Goal: Task Accomplishment & Management: Manage account settings

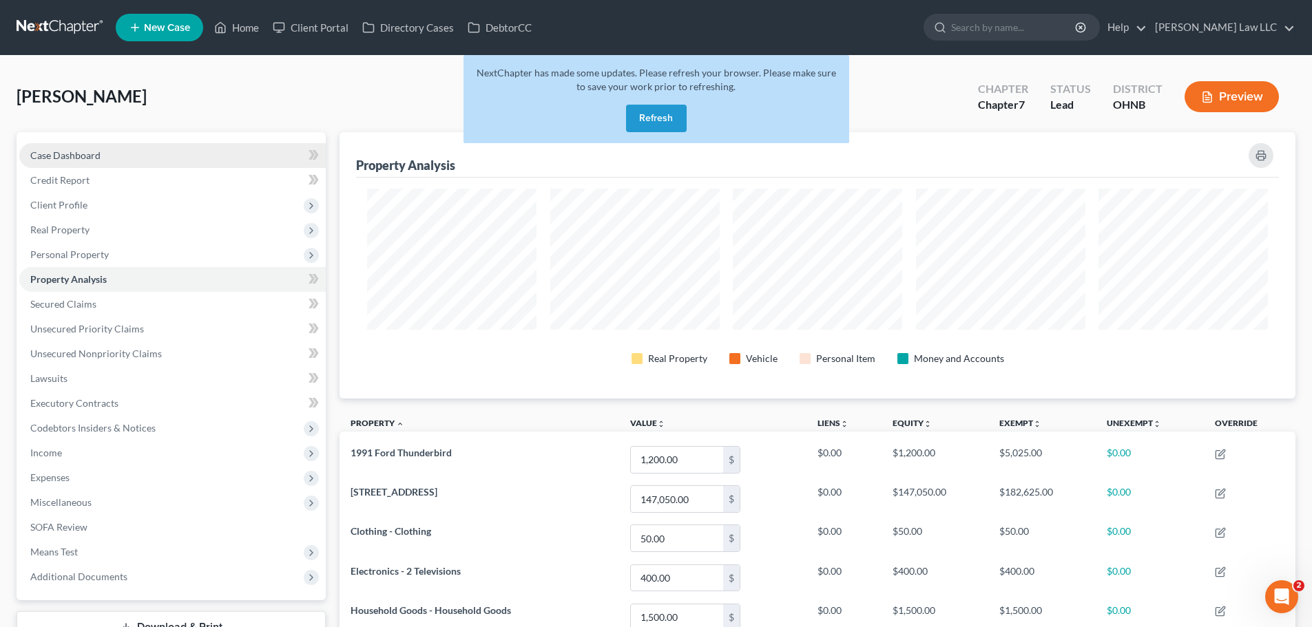
click at [92, 151] on span "Case Dashboard" at bounding box center [65, 155] width 70 height 12
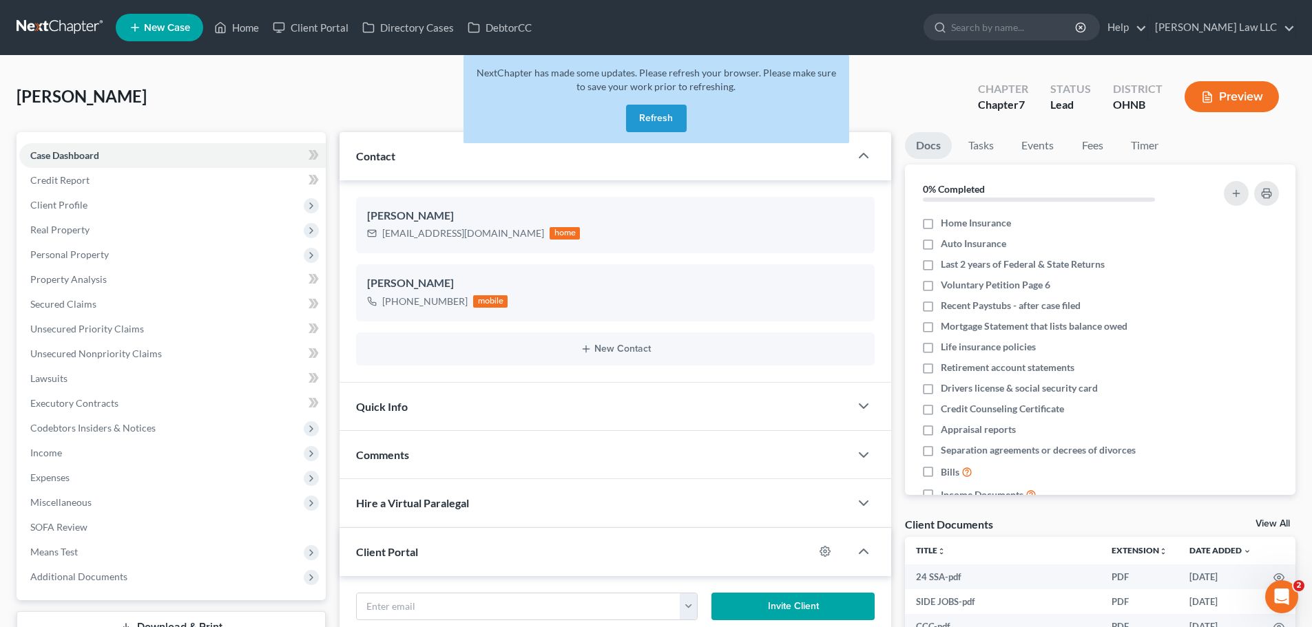
click at [639, 119] on button "Refresh" at bounding box center [656, 119] width 61 height 28
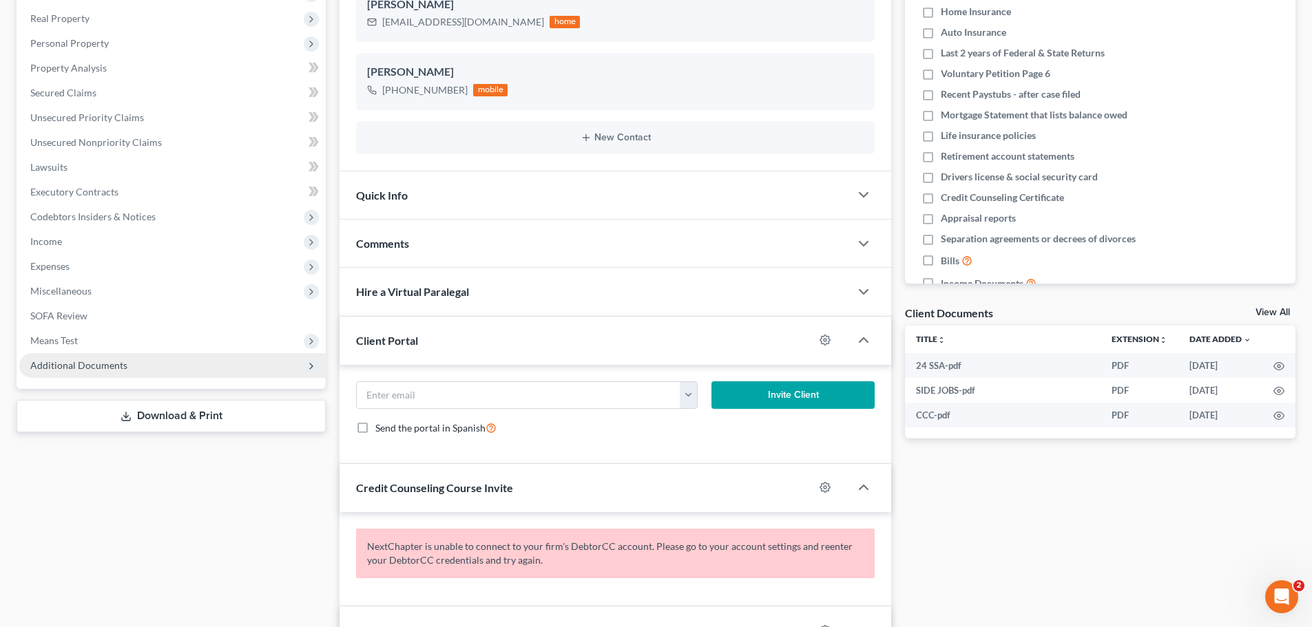
click at [96, 364] on span "Additional Documents" at bounding box center [78, 365] width 97 height 12
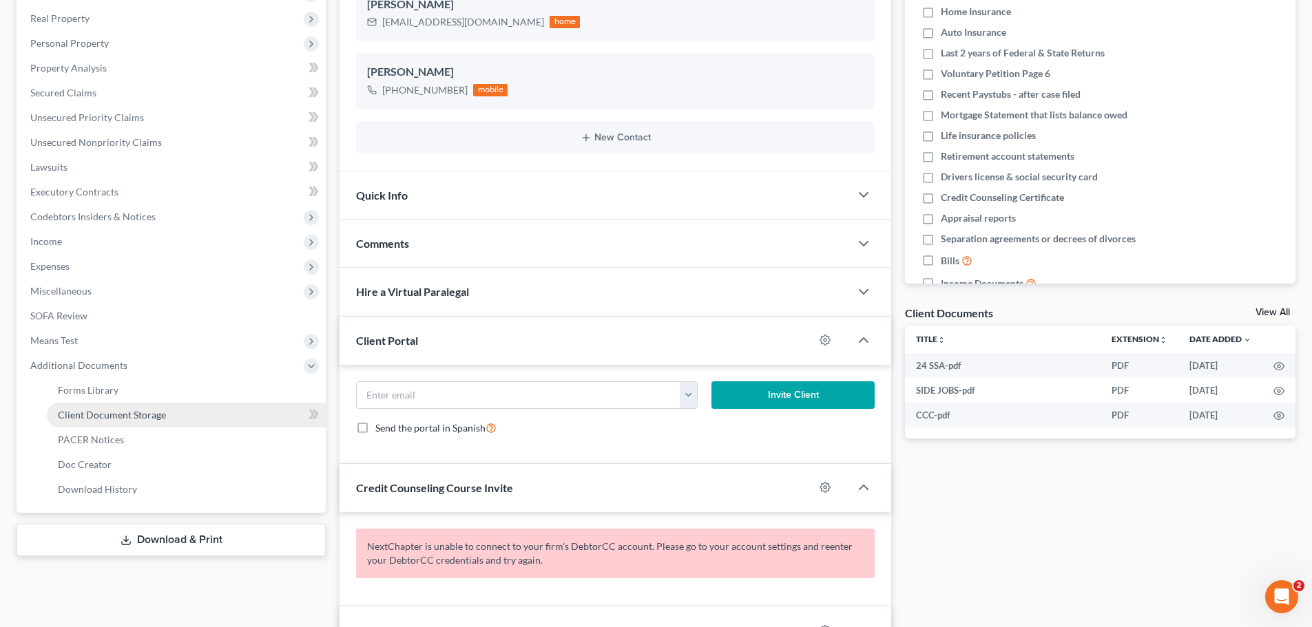
click at [134, 420] on span "Client Document Storage" at bounding box center [112, 415] width 108 height 12
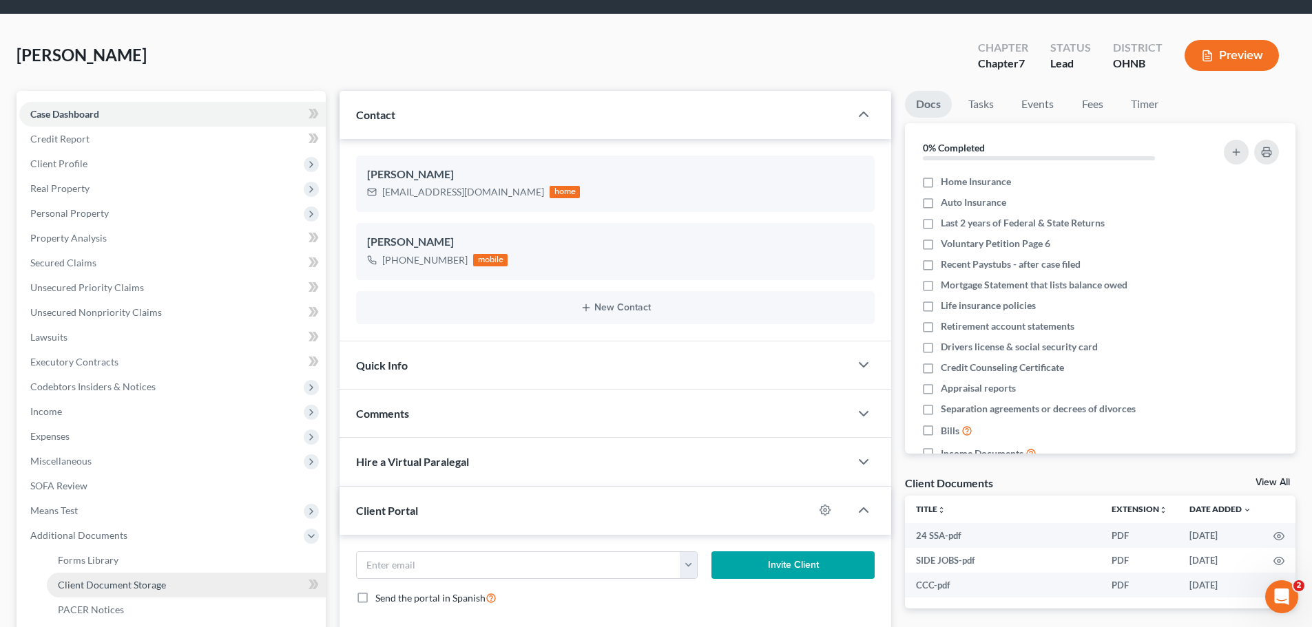
select select "5"
select select "20"
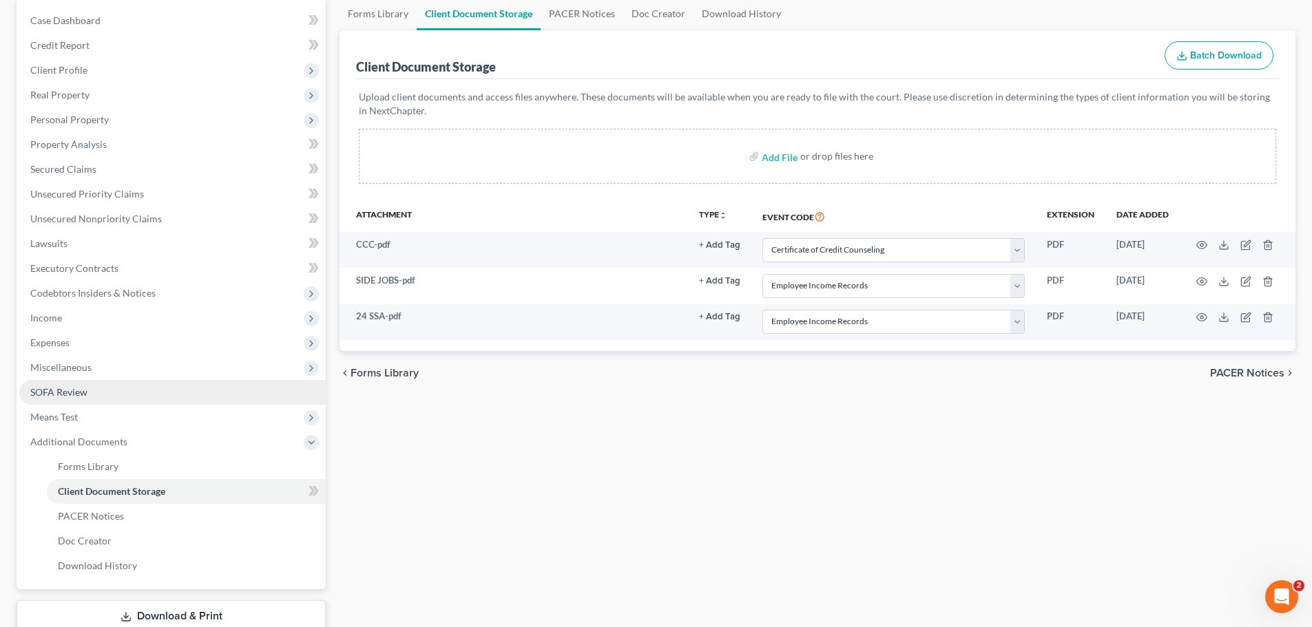
scroll to position [138, 0]
click at [70, 388] on span "SOFA Review" at bounding box center [58, 390] width 57 height 12
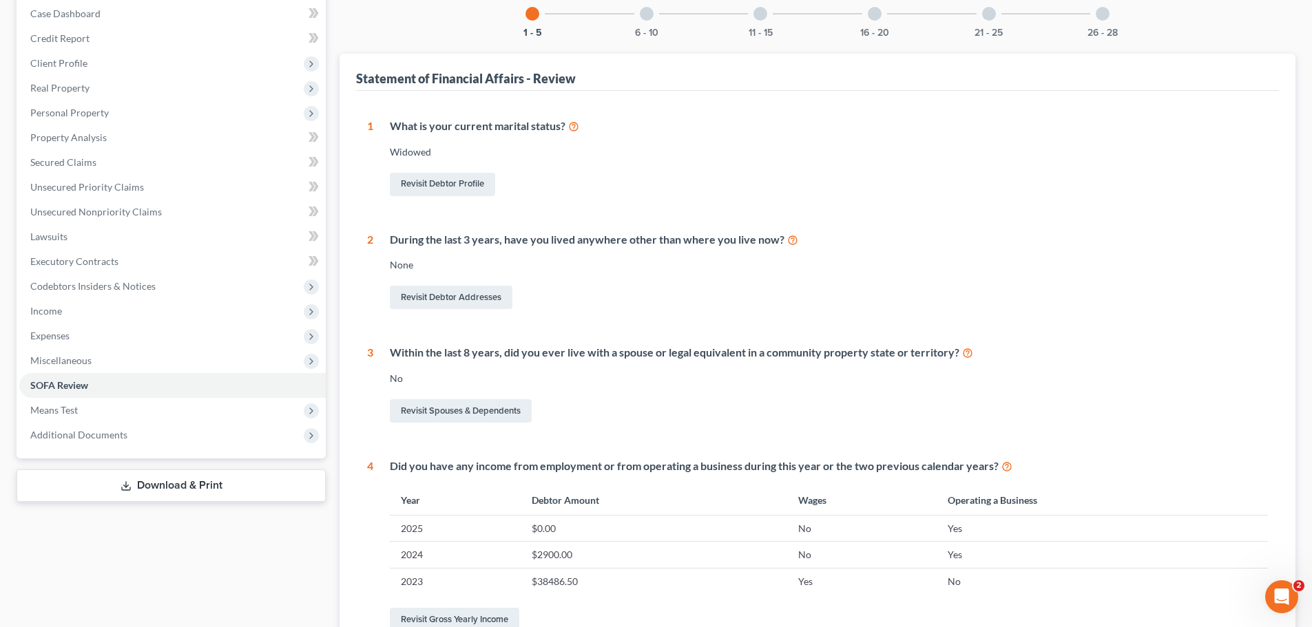
scroll to position [138, 0]
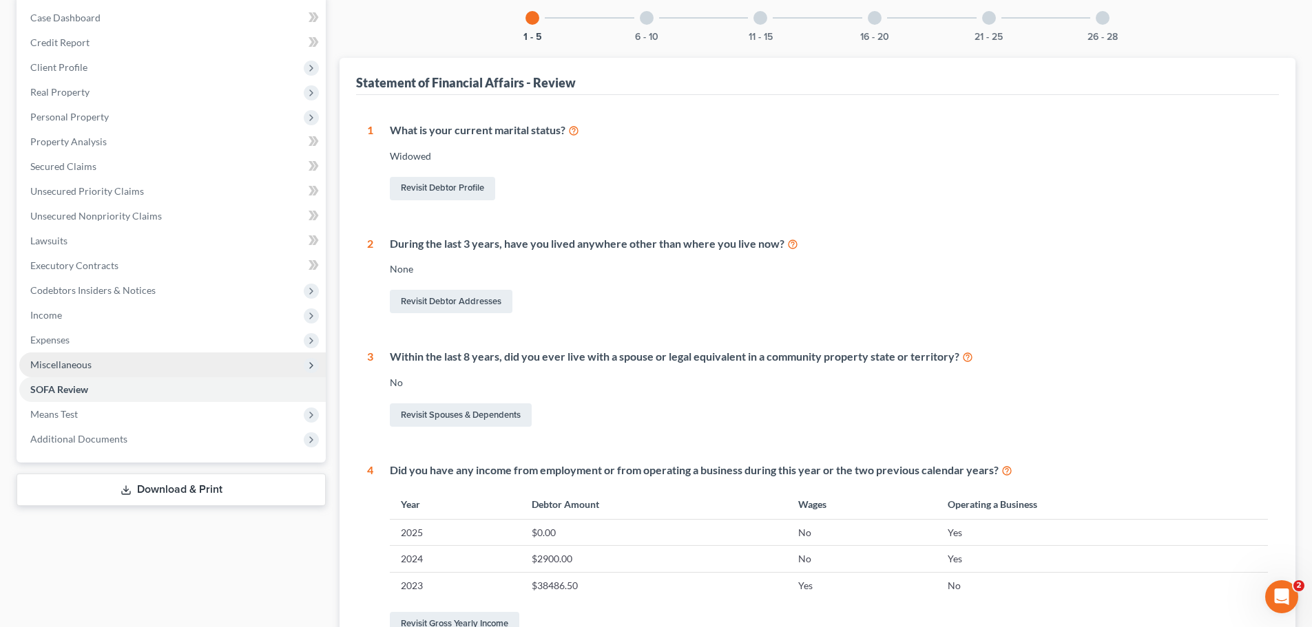
click at [112, 368] on span "Miscellaneous" at bounding box center [172, 365] width 306 height 25
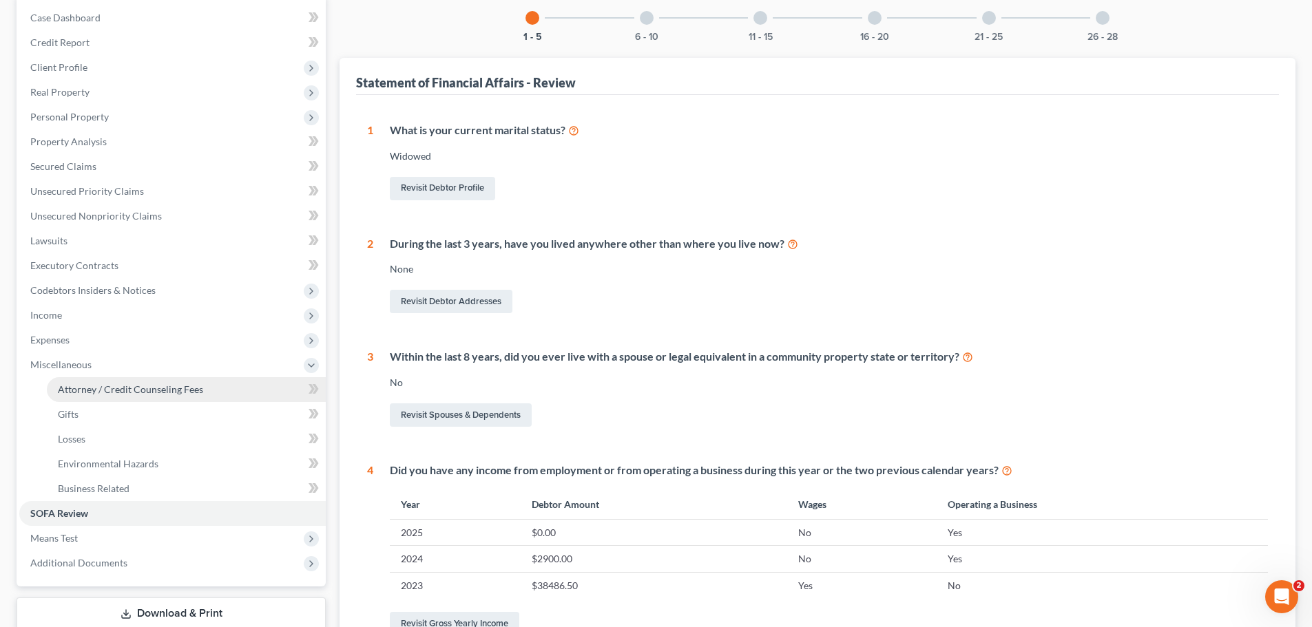
click at [129, 388] on span "Attorney / Credit Counseling Fees" at bounding box center [130, 390] width 145 height 12
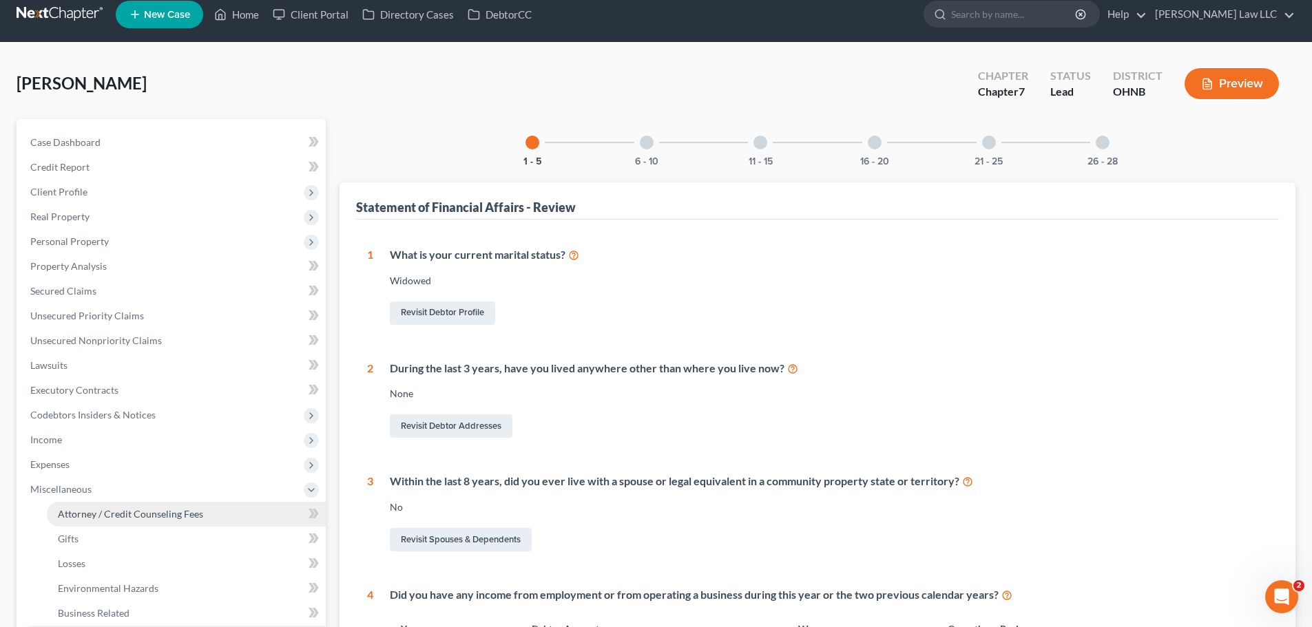
select select "0"
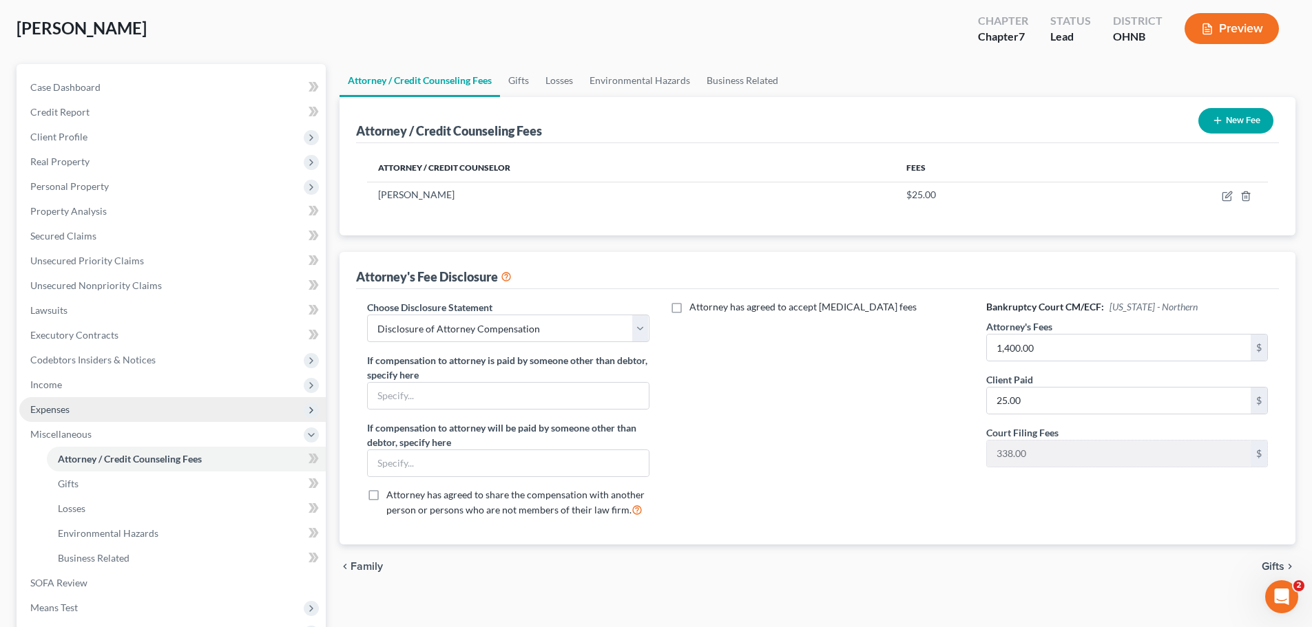
scroll to position [69, 0]
click at [90, 418] on span "Expenses" at bounding box center [172, 409] width 306 height 25
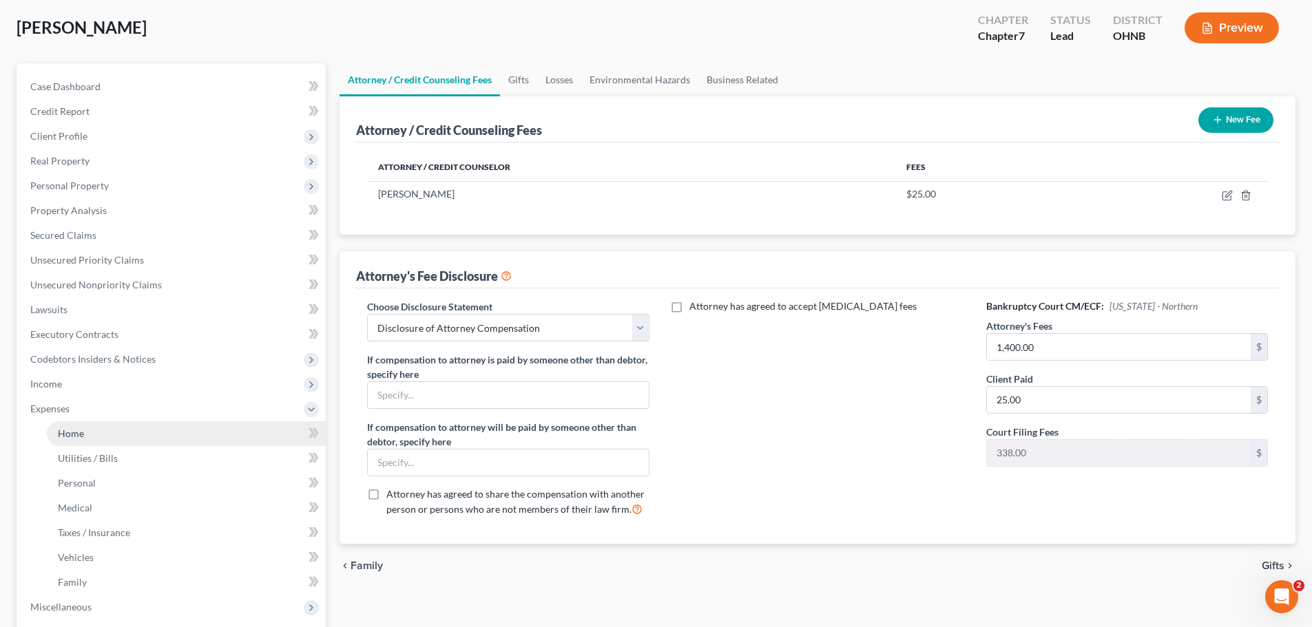
click at [92, 428] on link "Home" at bounding box center [186, 433] width 279 height 25
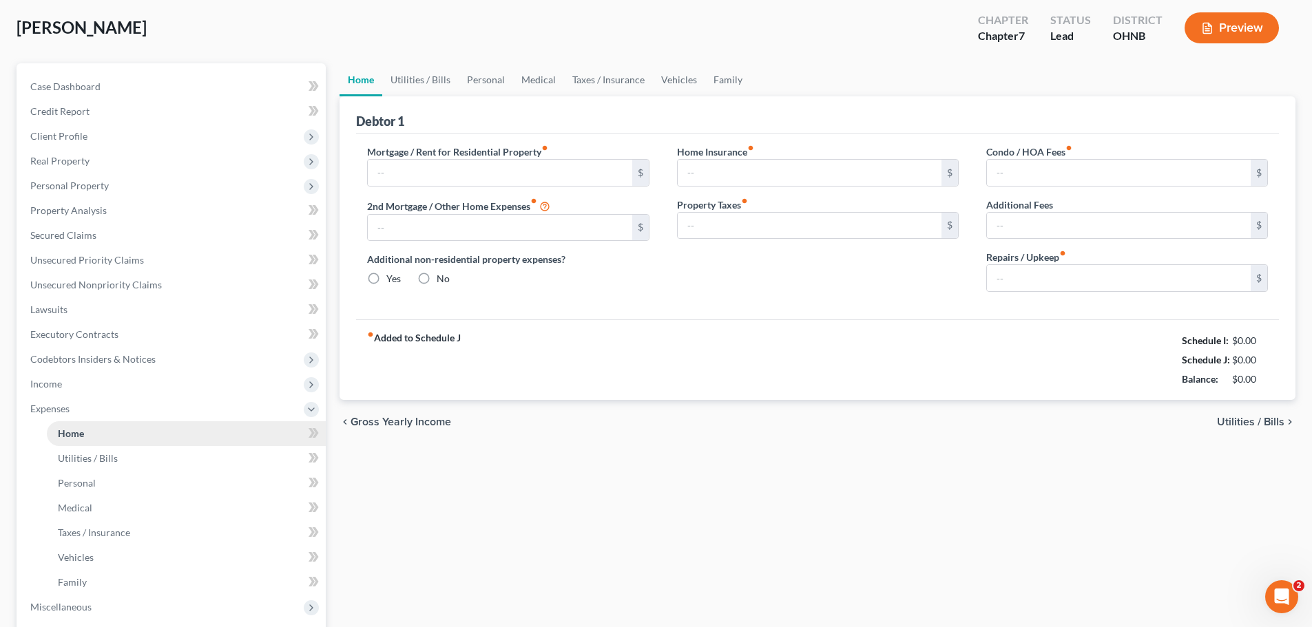
type input "0.00"
radio input "true"
type input "41.00"
type input "0.00"
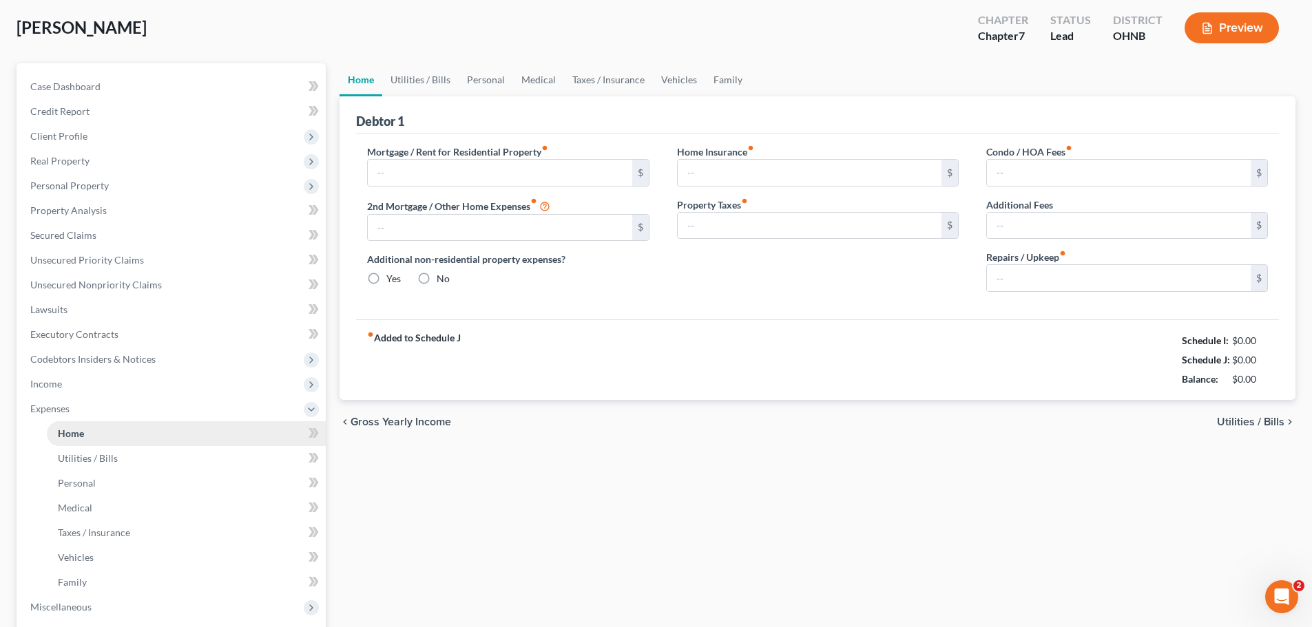
type input "0.00"
type input "50.00"
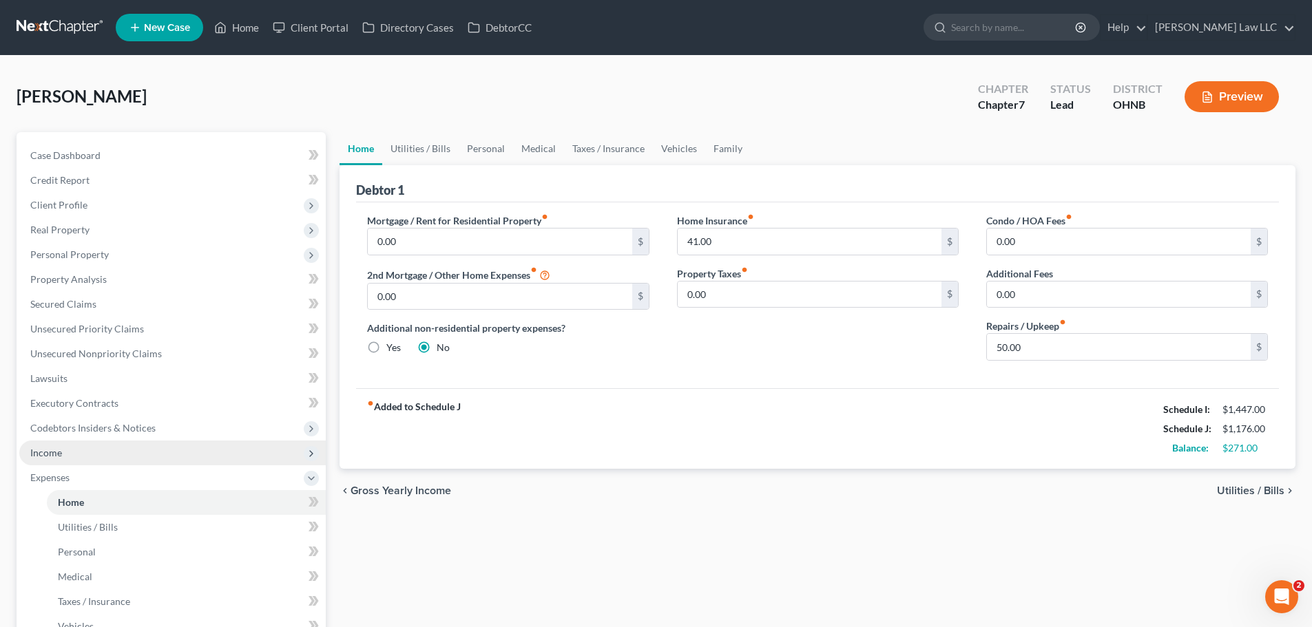
click at [76, 452] on span "Income" at bounding box center [172, 453] width 306 height 25
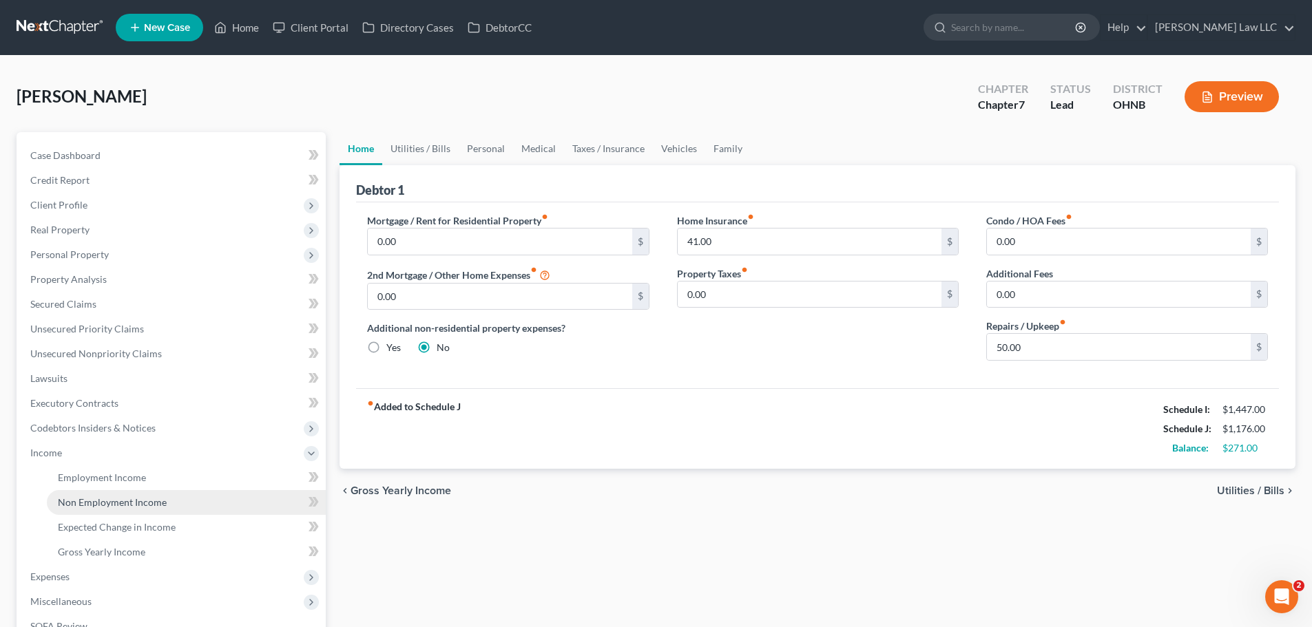
click at [118, 491] on link "Non Employment Income" at bounding box center [186, 502] width 279 height 25
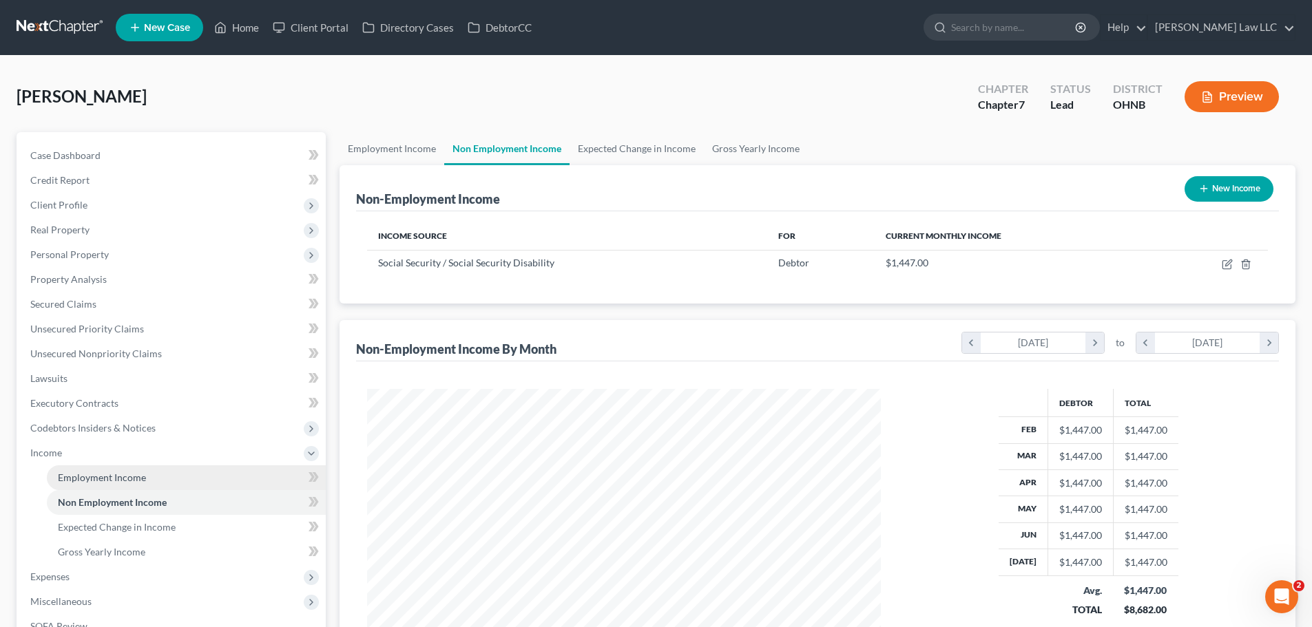
click at [121, 472] on span "Employment Income" at bounding box center [102, 478] width 88 height 12
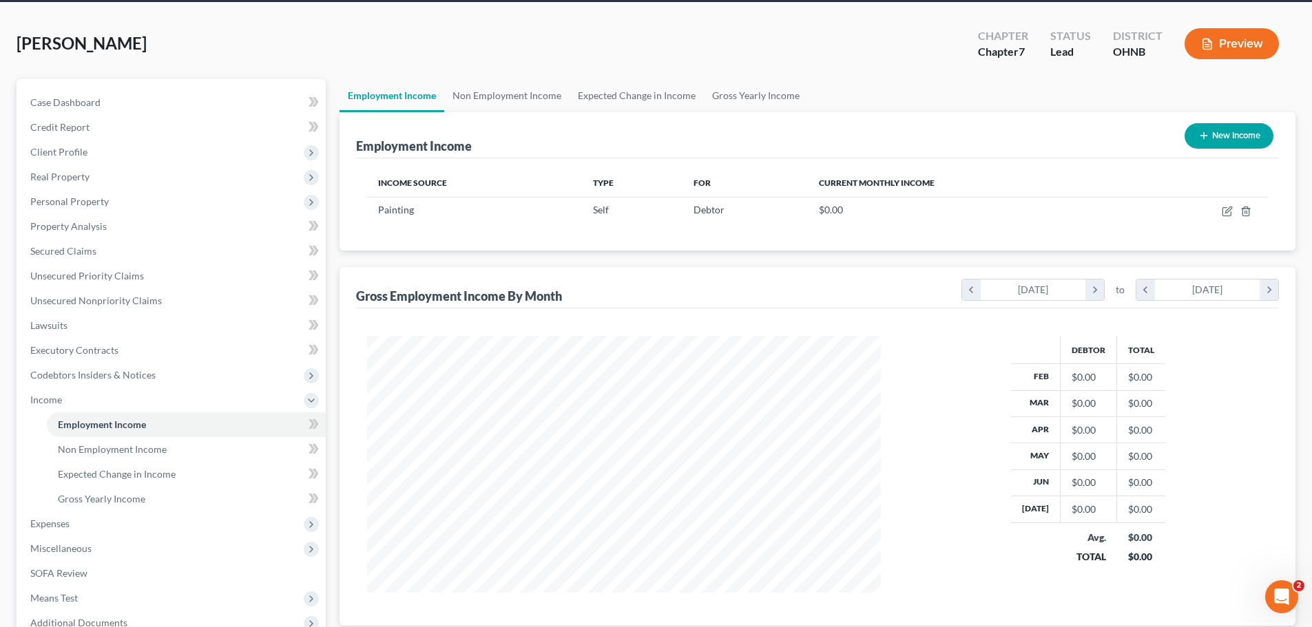
scroll to position [138, 0]
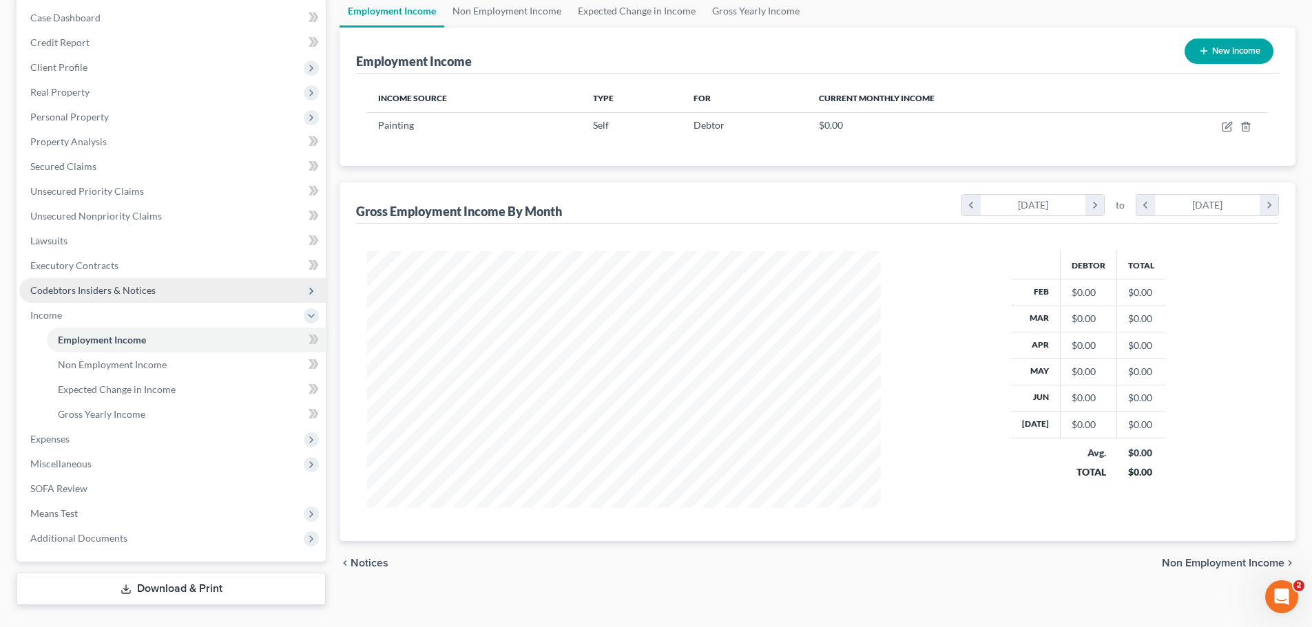
click at [83, 293] on span "Codebtors Insiders & Notices" at bounding box center [92, 290] width 125 height 12
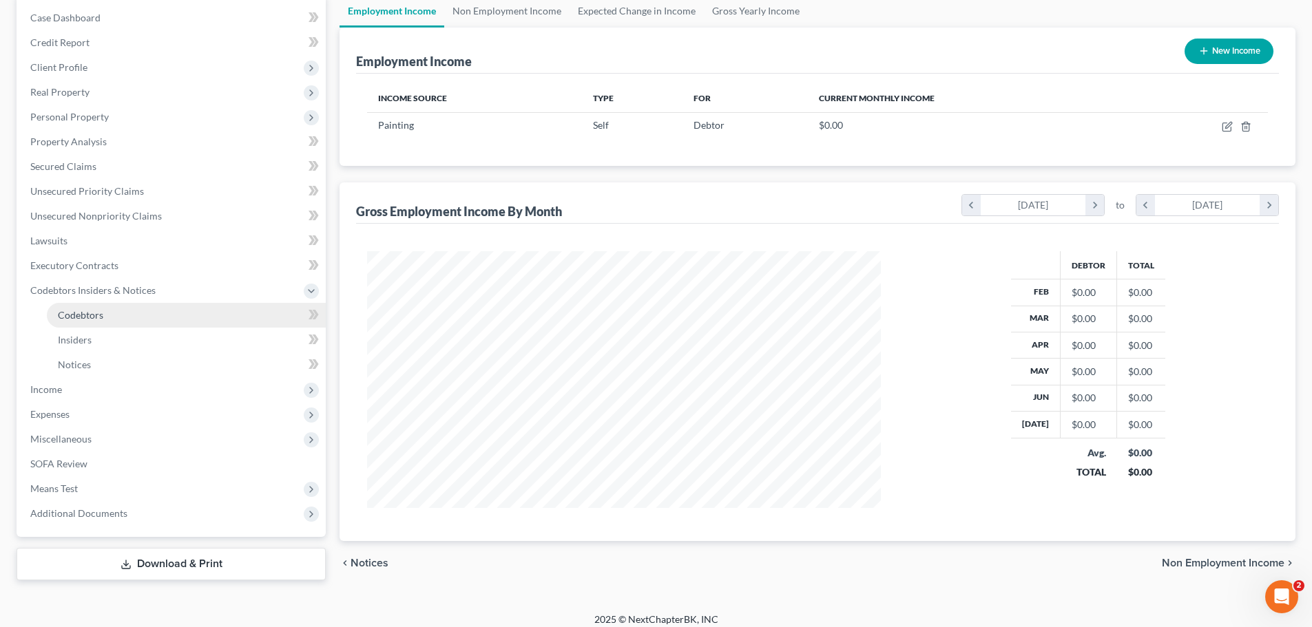
click at [92, 316] on span "Codebtors" at bounding box center [80, 315] width 45 height 12
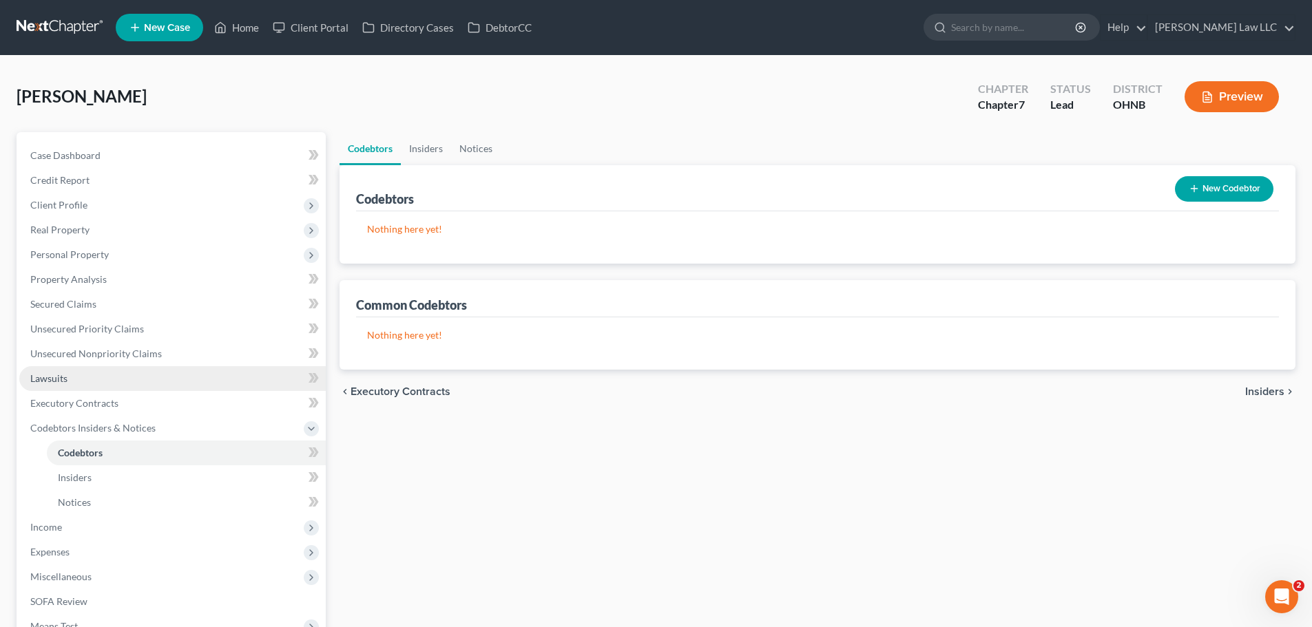
click at [64, 371] on link "Lawsuits" at bounding box center [172, 378] width 306 height 25
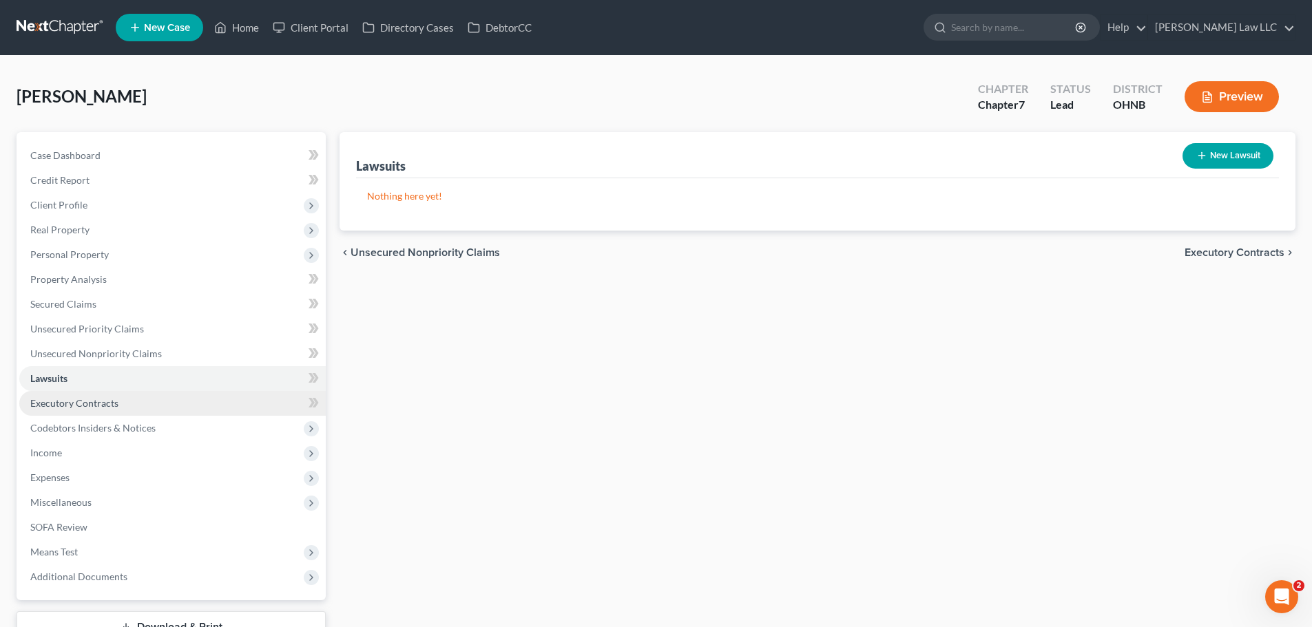
click at [81, 403] on span "Executory Contracts" at bounding box center [74, 403] width 88 height 12
click at [81, 377] on link "Lawsuits" at bounding box center [172, 378] width 306 height 25
click at [1237, 154] on button "New Lawsuit" at bounding box center [1227, 155] width 91 height 25
select select "0"
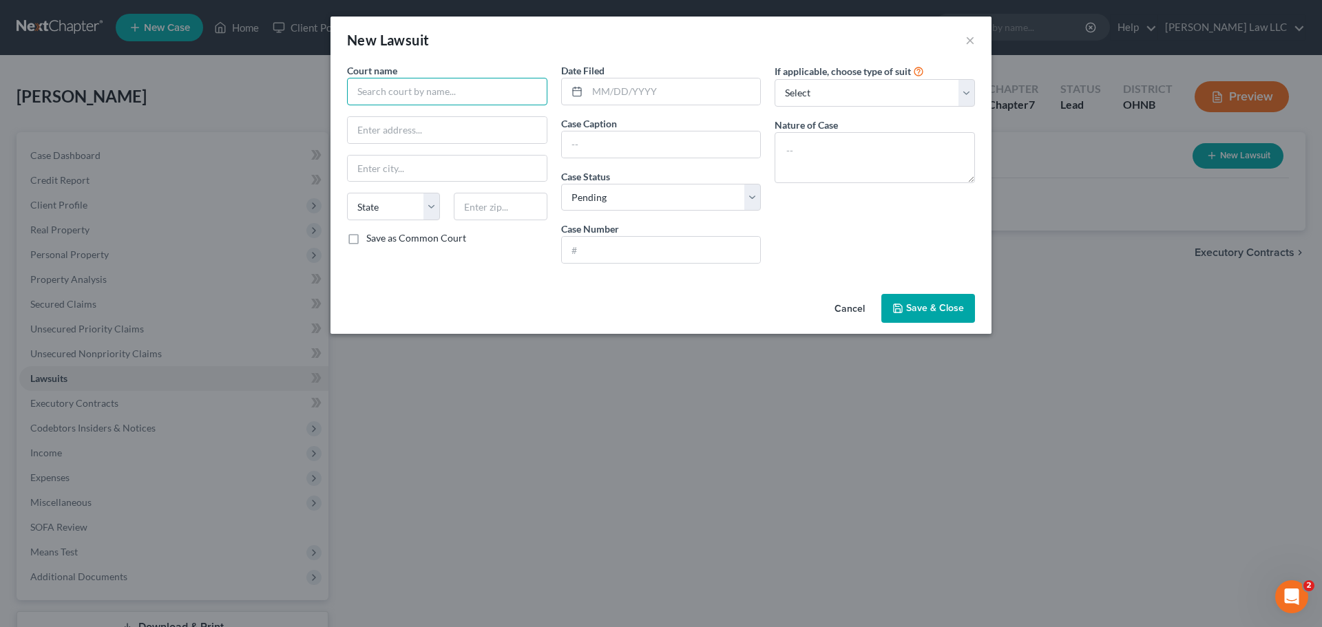
click at [474, 94] on input "text" at bounding box center [447, 92] width 200 height 28
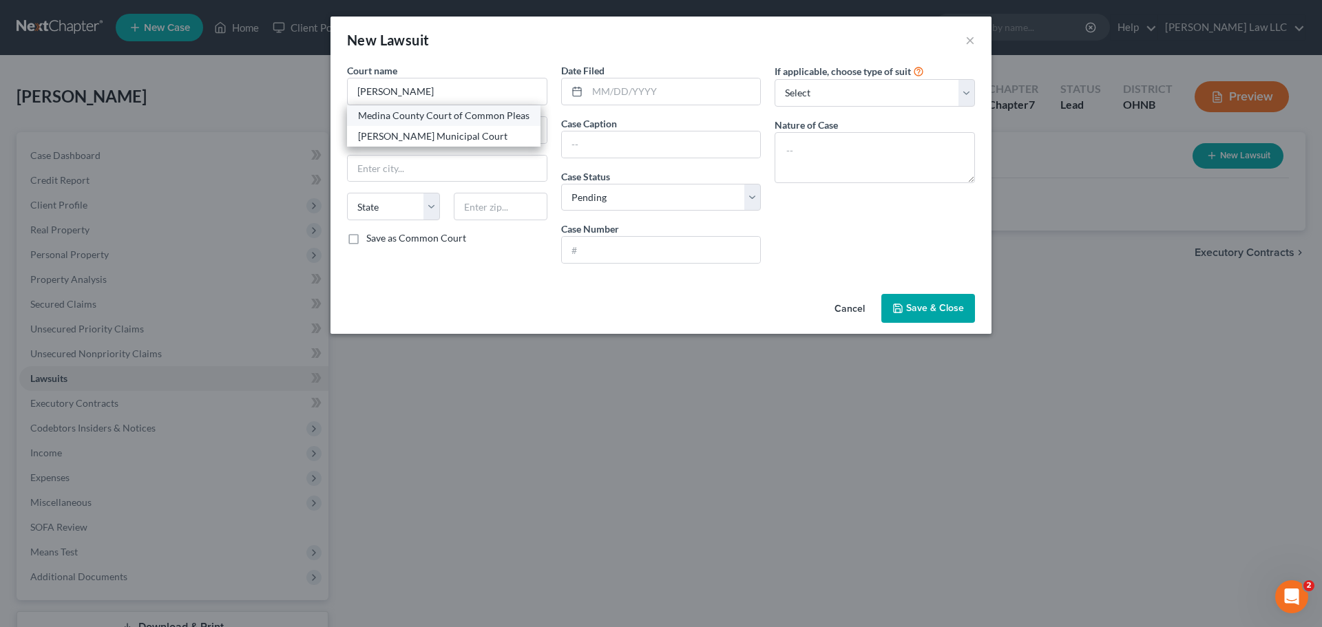
click at [481, 109] on div "Medina County Court of Common Pleas" at bounding box center [443, 116] width 171 height 14
type input "Medina County Court of Common Pleas"
type input "225 E Washington St"
type input "[PERSON_NAME]"
select select "36"
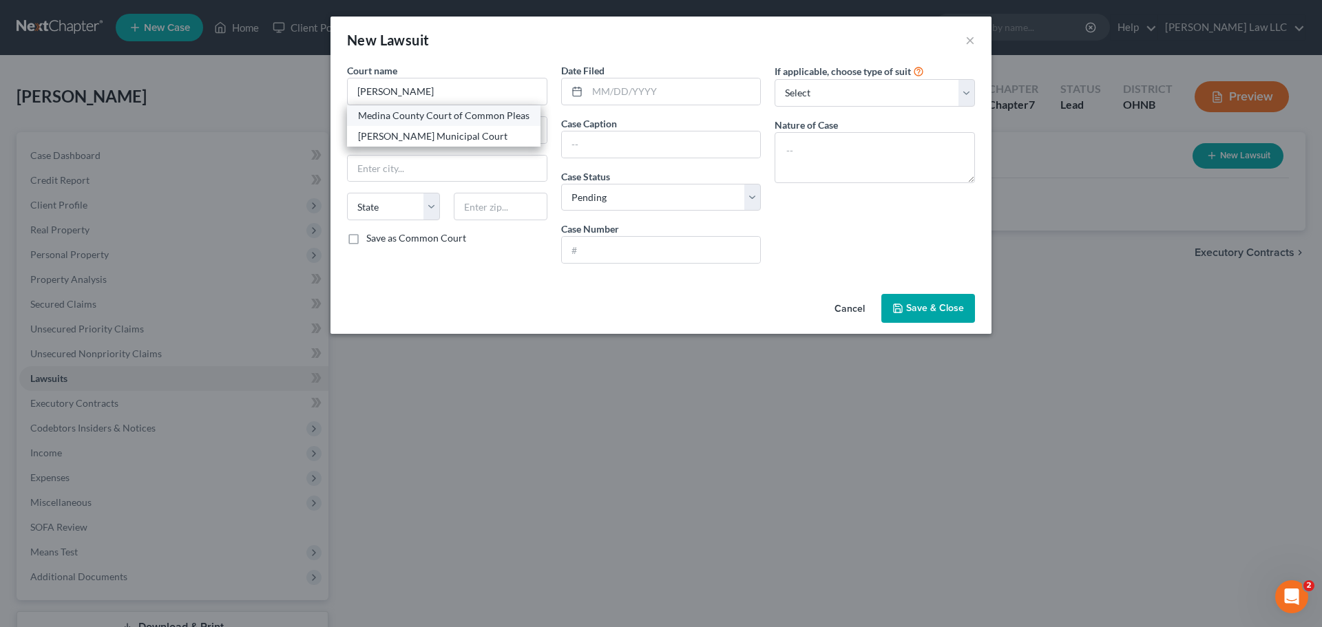
type input "44256"
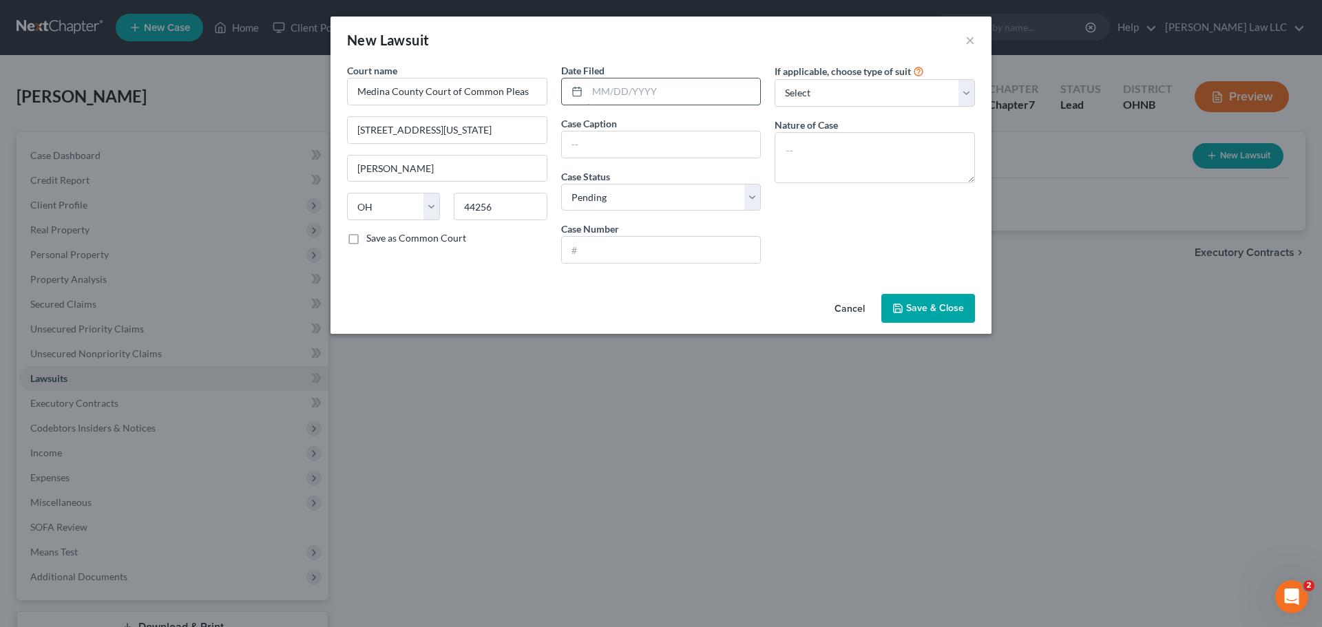
click at [627, 94] on input "text" at bounding box center [674, 91] width 174 height 26
type input "06/25/2007"
click at [642, 147] on input "text" at bounding box center [661, 145] width 199 height 26
click at [631, 149] on input "text" at bounding box center [661, 145] width 199 height 26
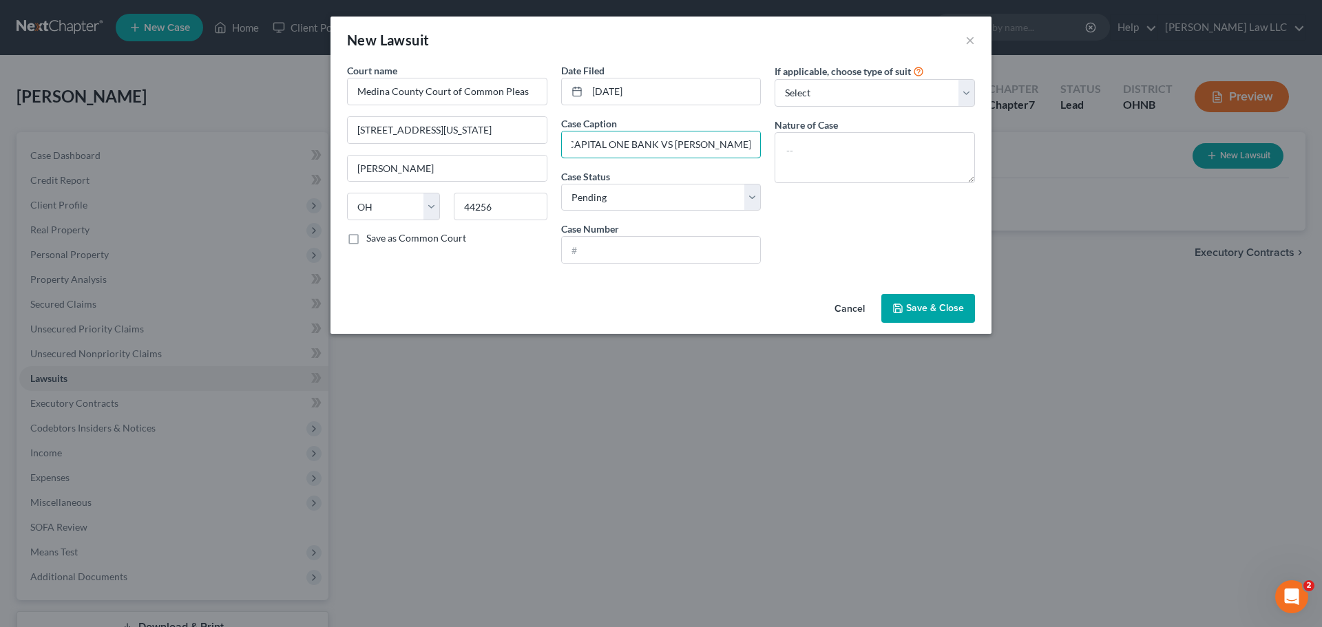
type input "CAPITAL ONE BANK VS STEVEN REXROAD"
click at [834, 204] on div "If applicable, choose type of suit Select Repossession Garnishment Foreclosure …" at bounding box center [875, 168] width 214 height 211
click at [616, 245] on input "text" at bounding box center [661, 250] width 199 height 26
type input "JL-60-143"
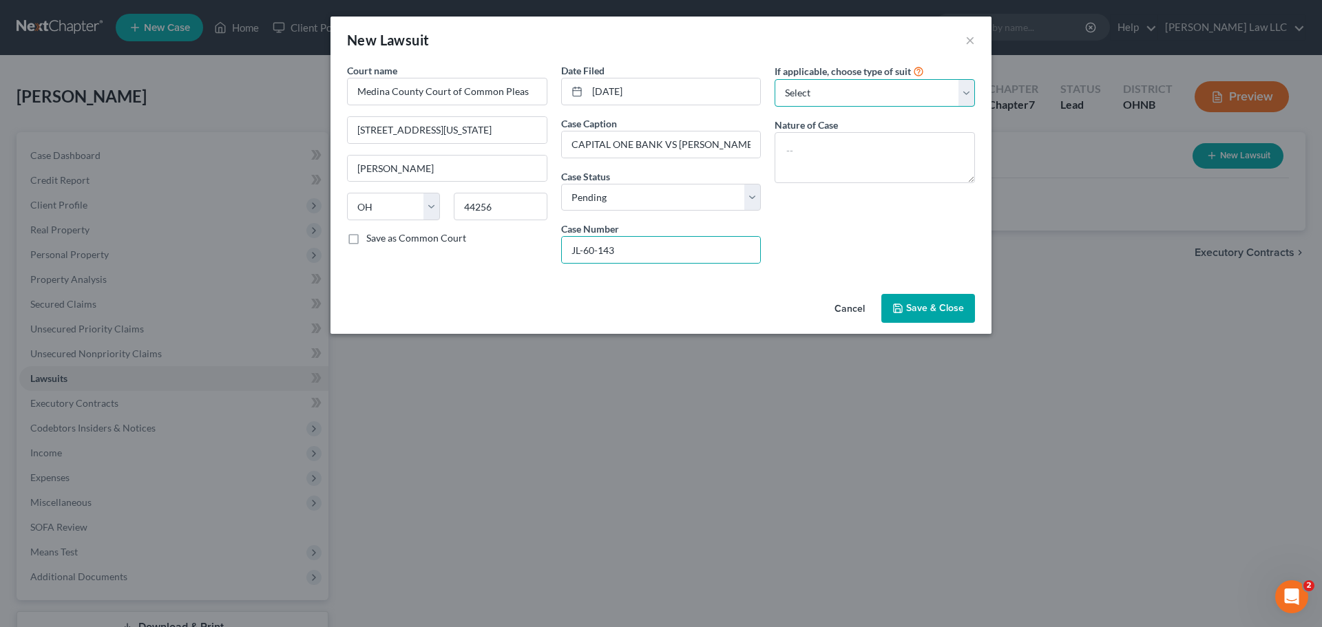
click at [855, 87] on select "Select Repossession Garnishment Foreclosure Attached, Seized, Or Levied Other" at bounding box center [875, 93] width 200 height 28
select select "4"
click at [775, 79] on select "Select Repossession Garnishment Foreclosure Attached, Seized, Or Levied Other" at bounding box center [875, 93] width 200 height 28
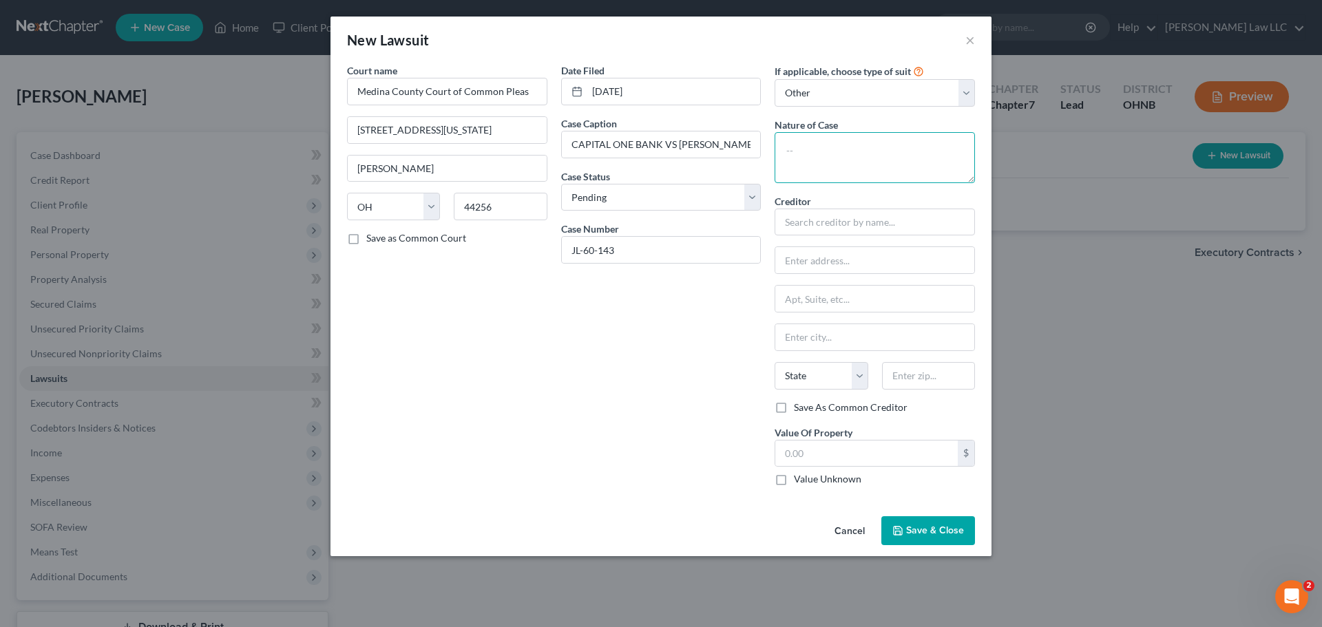
click at [834, 149] on textarea at bounding box center [875, 157] width 200 height 51
type textarea "CIVIL"
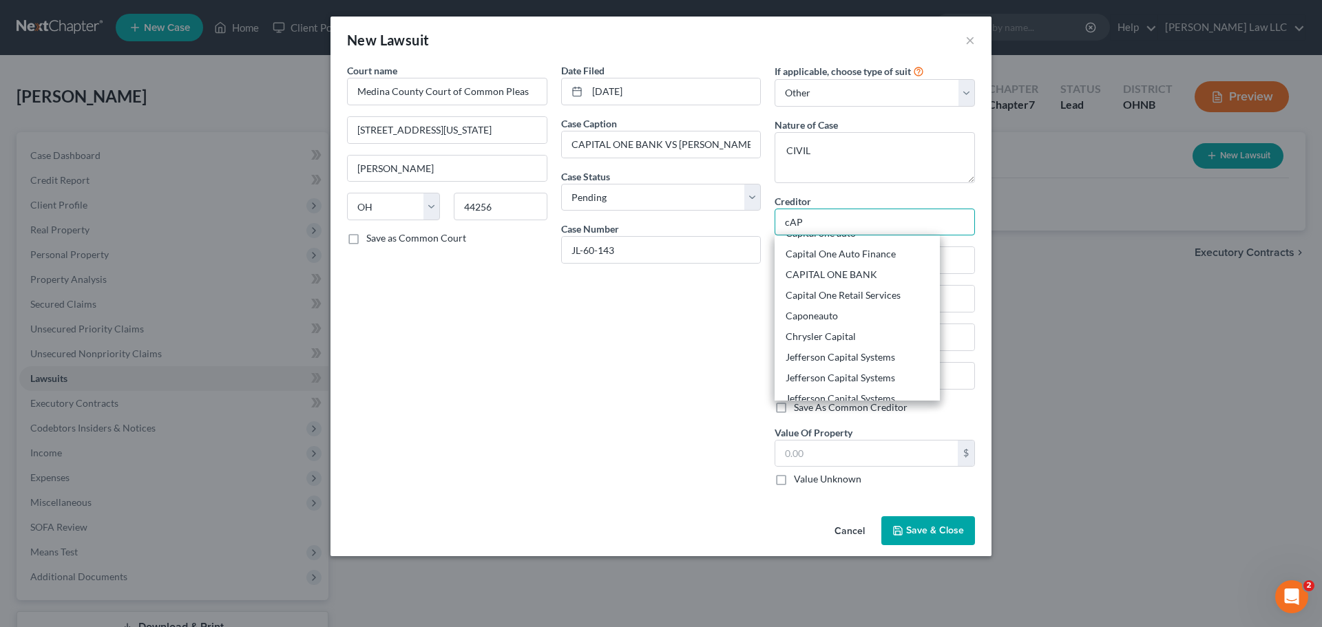
scroll to position [138, 0]
click at [863, 273] on div "CAPITAL ONE BANK" at bounding box center [857, 273] width 143 height 14
type input "CAPITAL ONE BANK"
type input "15000 Capital One Drive"
type input "Richmond"
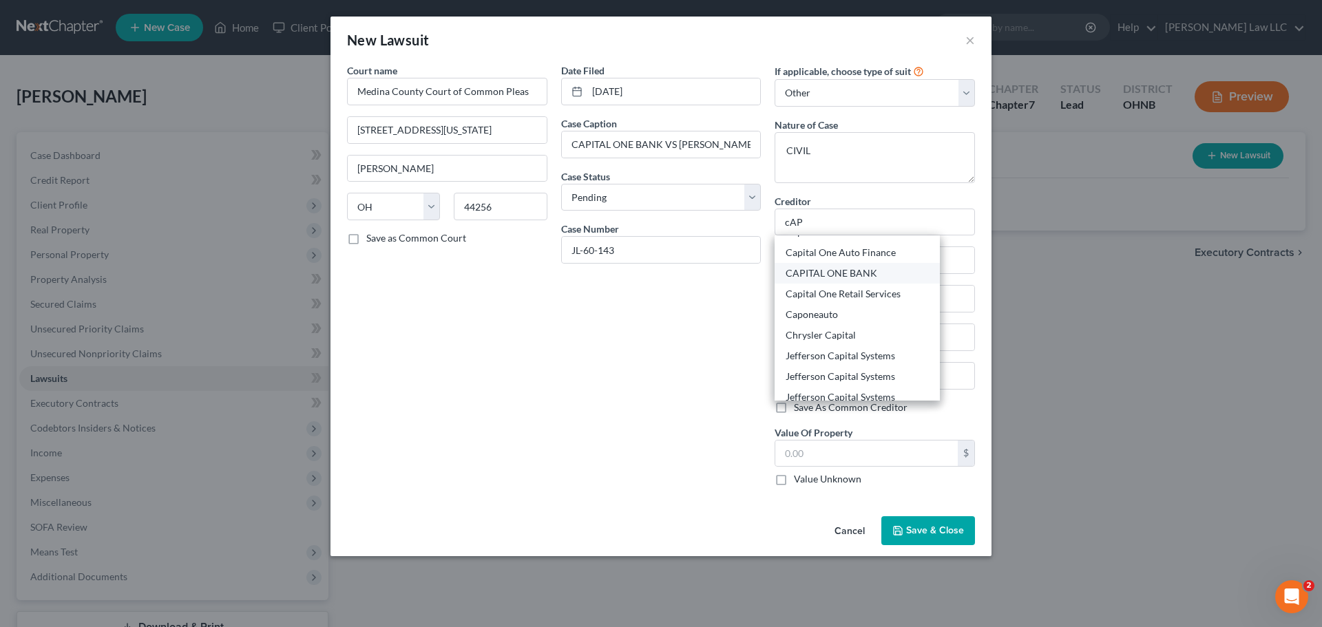
select select "48"
type input "23238"
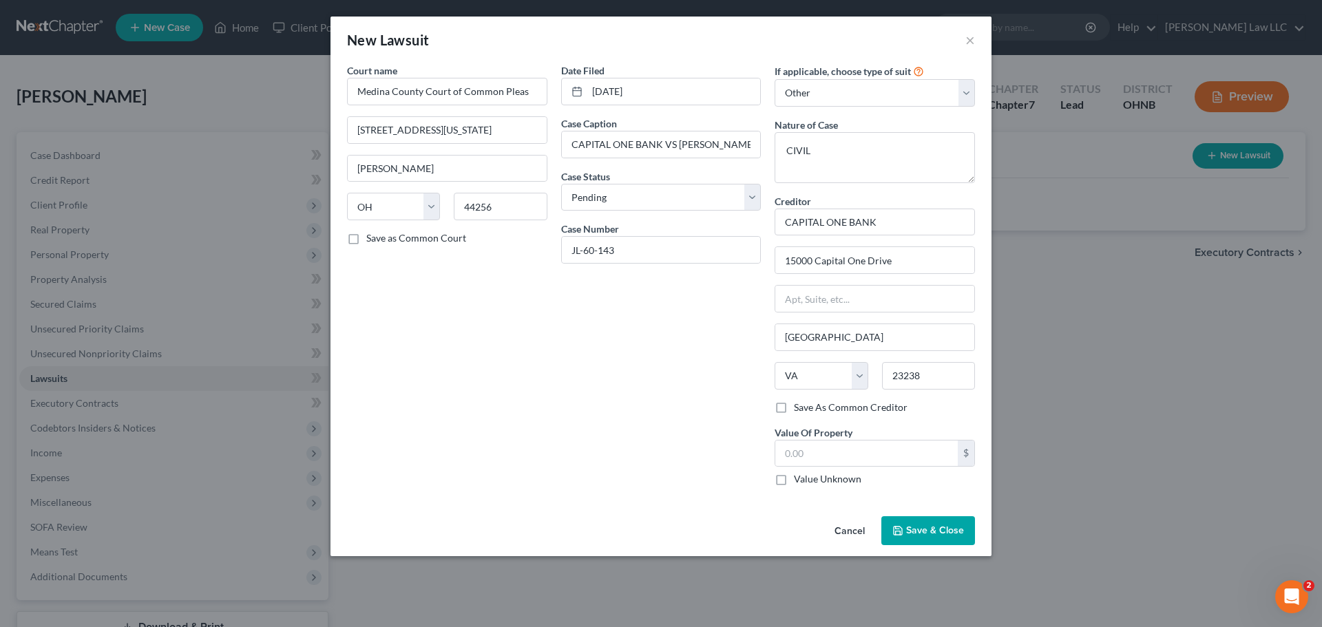
click at [600, 376] on div "Date Filed 06/25/2007 Case Caption CAPITAL ONE BANK VS STEVEN REXROAD Case Stat…" at bounding box center [661, 280] width 214 height 434
click at [942, 527] on span "Save & Close" at bounding box center [935, 531] width 58 height 12
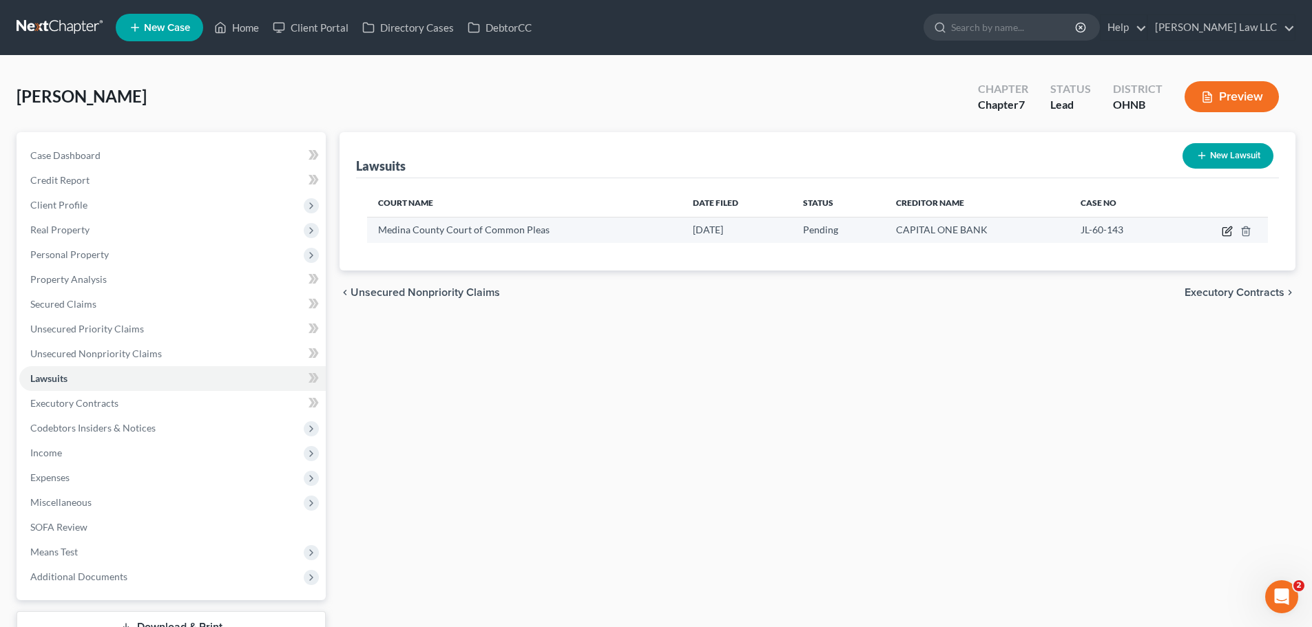
click at [1232, 231] on icon "button" at bounding box center [1226, 231] width 11 height 11
select select "36"
select select "0"
select select "4"
select select "48"
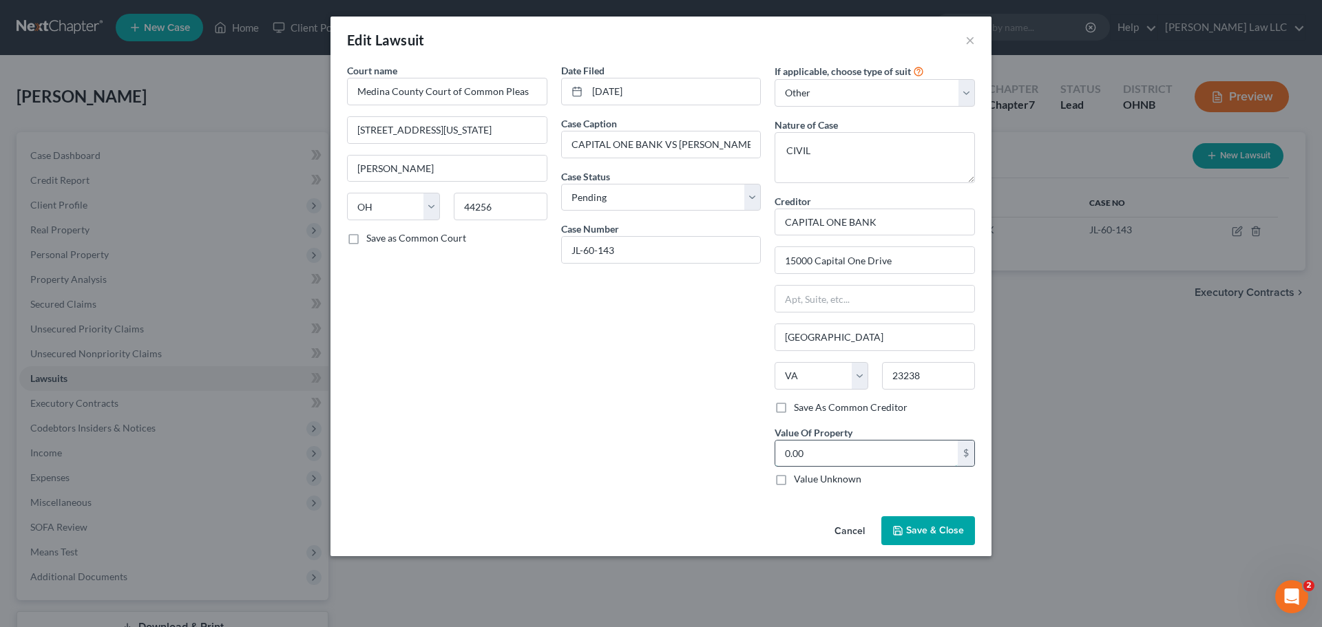
click at [872, 450] on input "0.00" at bounding box center [866, 454] width 182 height 26
type input "1,610"
click at [932, 528] on span "Save & Close" at bounding box center [935, 531] width 58 height 12
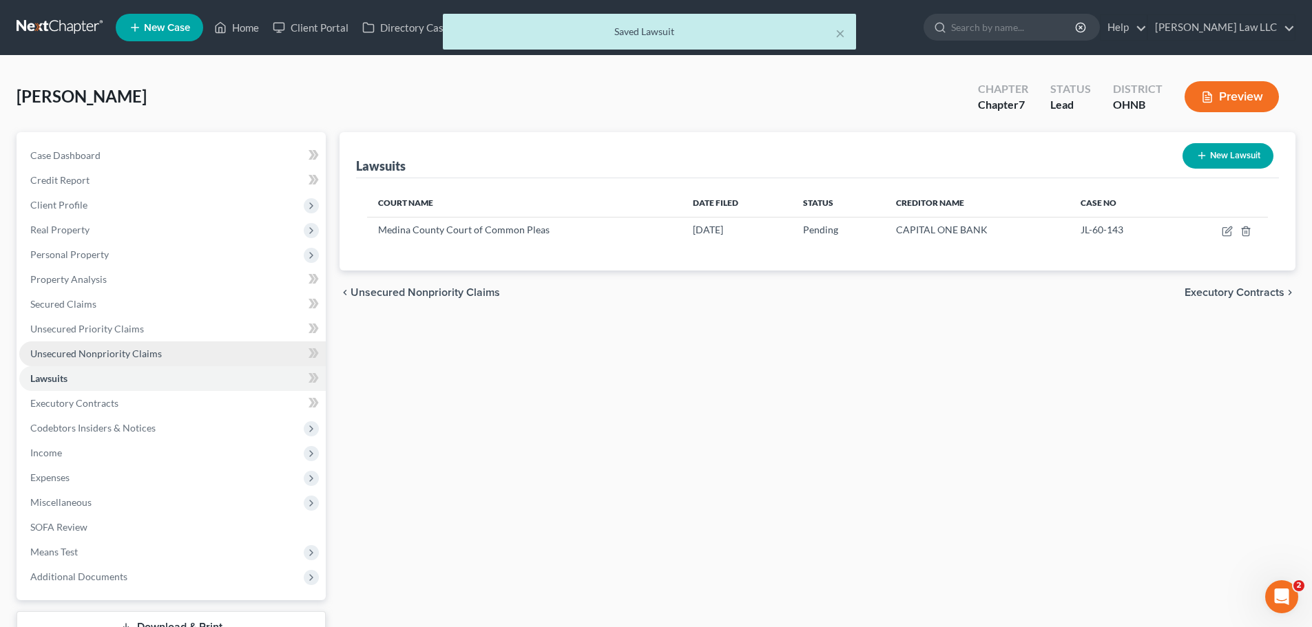
click at [148, 351] on span "Unsecured Nonpriority Claims" at bounding box center [96, 354] width 132 height 12
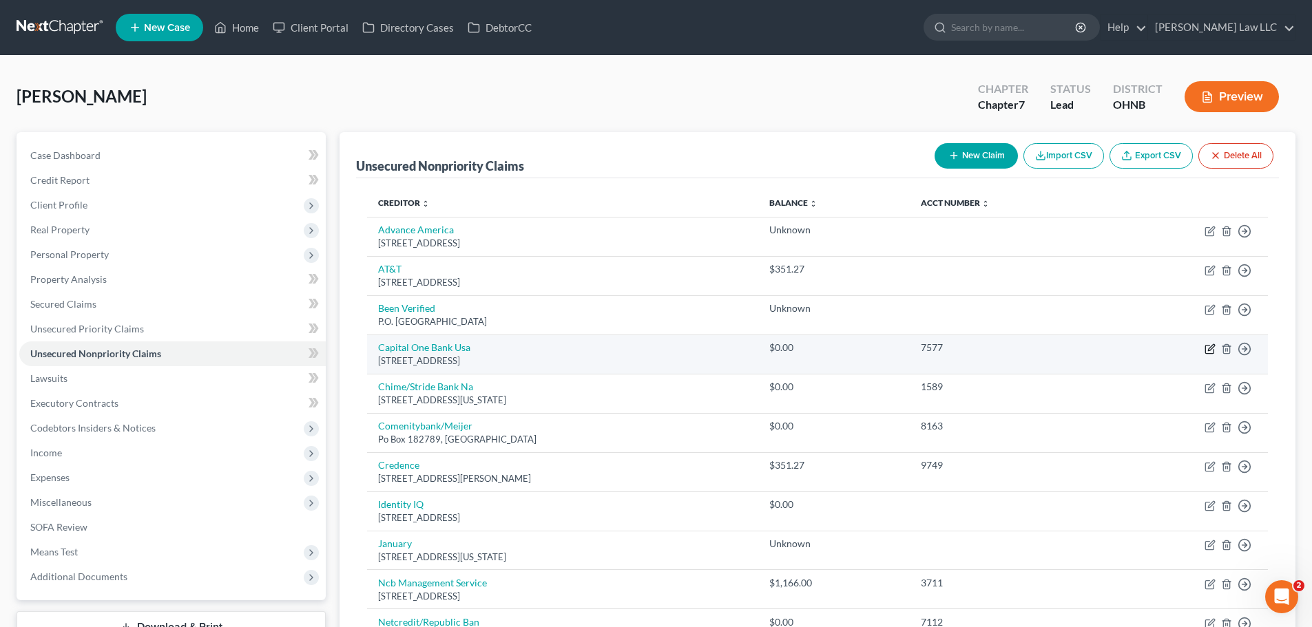
click at [1212, 349] on icon "button" at bounding box center [1209, 349] width 11 height 11
select select "46"
select select "2"
select select "0"
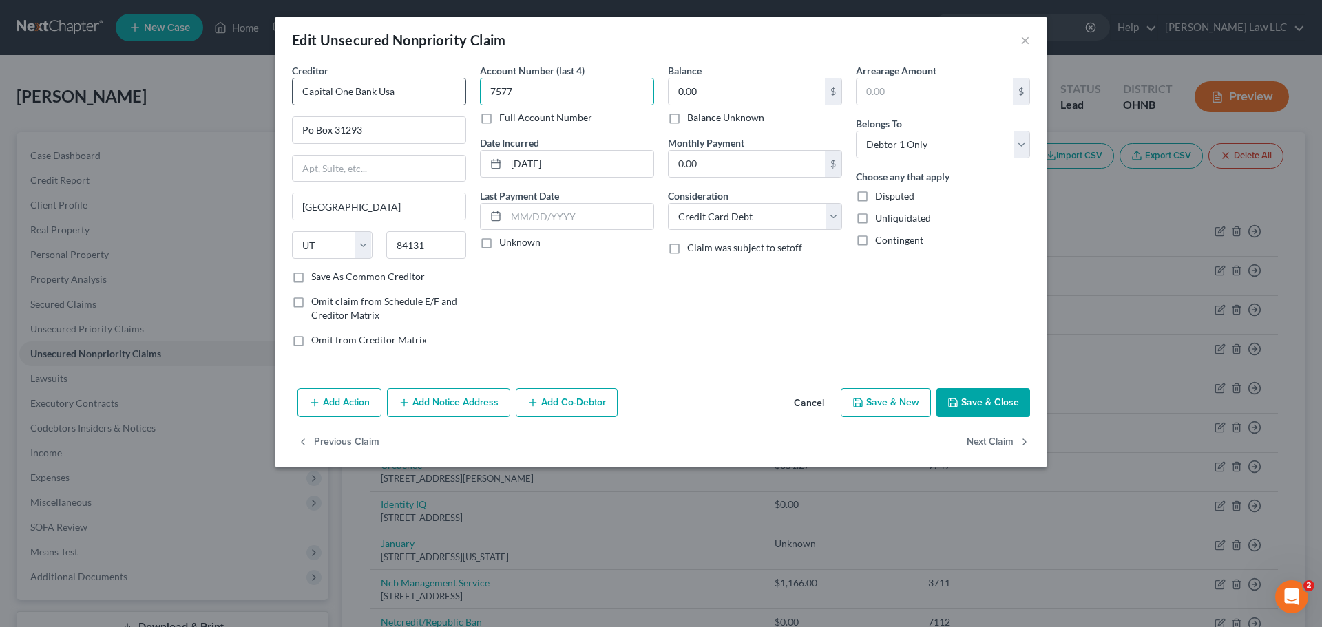
drag, startPoint x: 532, startPoint y: 90, endPoint x: 355, endPoint y: 88, distance: 177.0
click at [366, 88] on div "Creditor * Capital One Bank Usa Po Box 31293 Salt Lake City State AL AK AR AZ C…" at bounding box center [661, 210] width 752 height 295
click at [731, 338] on div "Balance 0.00 $ Balance Unknown Balance Undetermined 0.00 $ Balance Unknown Mont…" at bounding box center [755, 210] width 188 height 295
type input "1,610"
click at [620, 309] on div "Account Number (last 4) Full Account Number Date Incurred 01-06-2023 Last Payme…" at bounding box center [567, 210] width 188 height 295
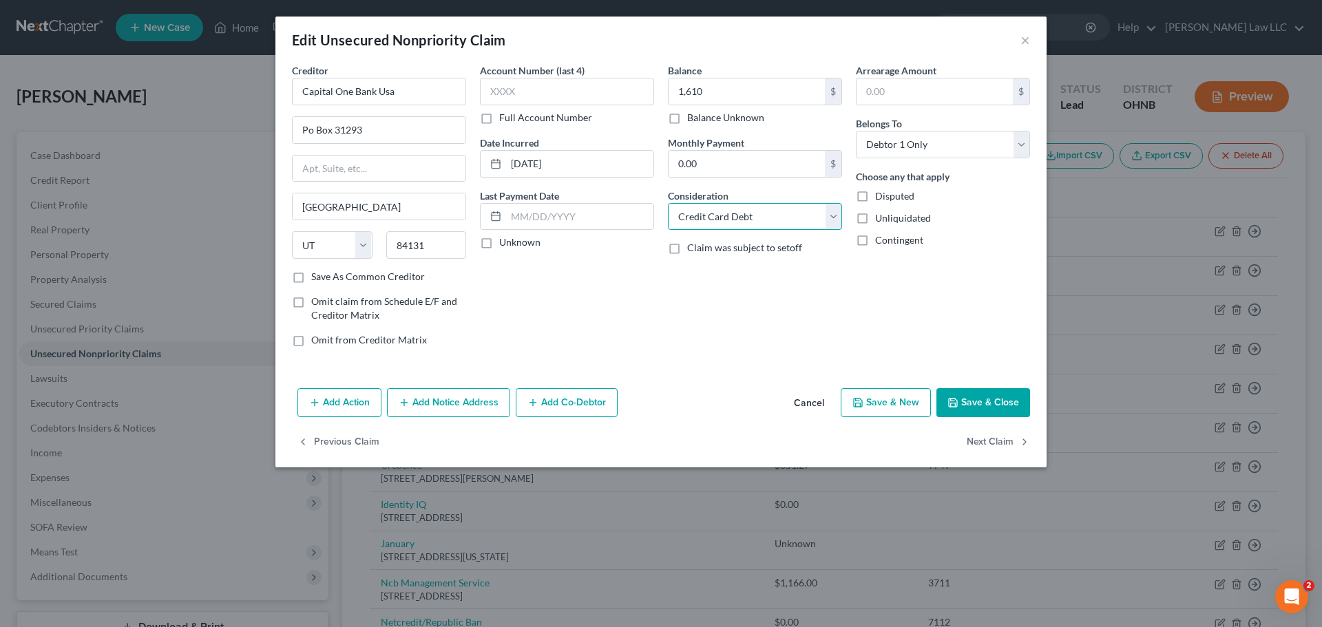
click at [817, 221] on select "Select Cable / Satellite Services Collection Agency Credit Card Debt Debt Couns…" at bounding box center [755, 217] width 174 height 28
select select
click at [668, 203] on select "Select Cable / Satellite Services Collection Agency Credit Card Debt Debt Couns…" at bounding box center [755, 217] width 174 height 28
click at [729, 296] on div "Balance 1,610.00 $ Balance Unknown Balance Undetermined 1,610 $ Balance Unknown…" at bounding box center [755, 210] width 188 height 295
click at [465, 406] on button "Add Notice Address" at bounding box center [448, 402] width 123 height 29
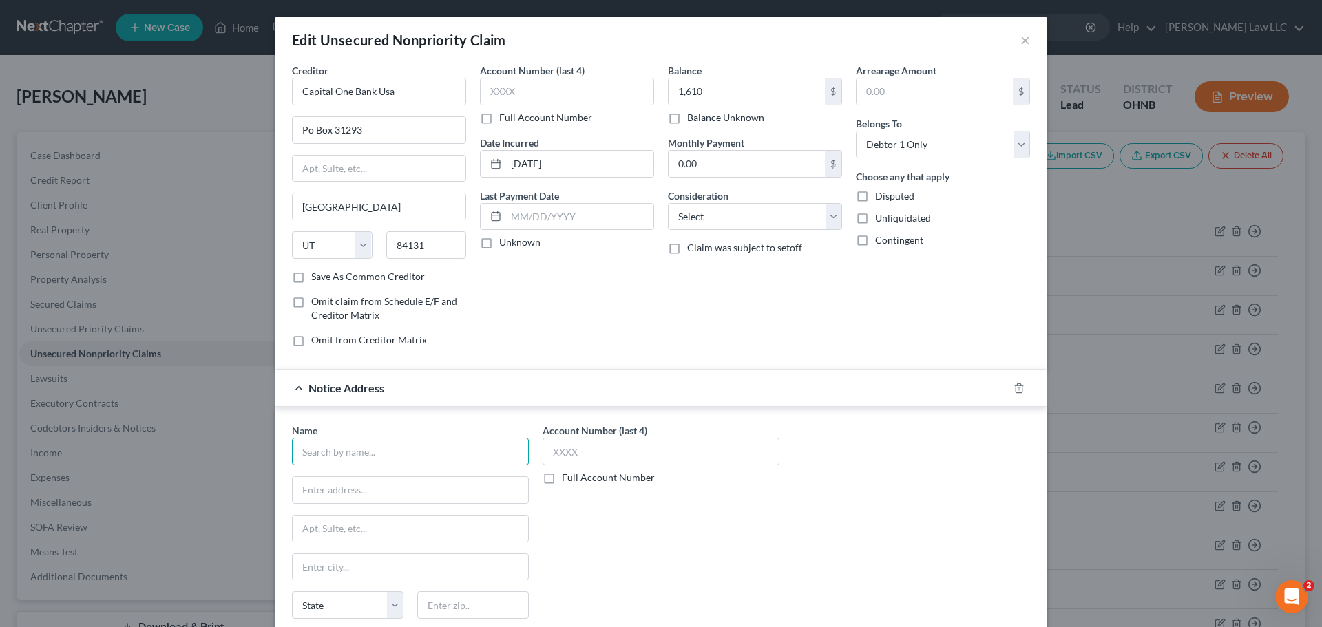
click at [398, 453] on input "text" at bounding box center [410, 452] width 237 height 28
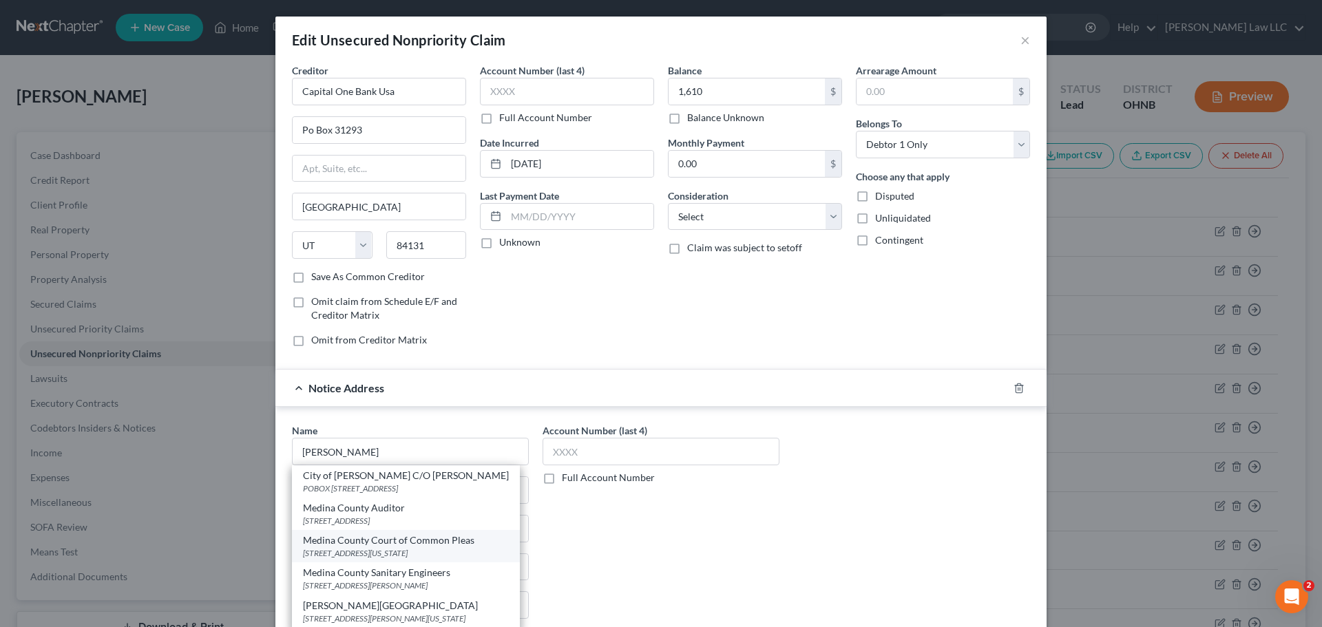
click at [421, 542] on div "Medina County Court of Common Pleas" at bounding box center [406, 541] width 206 height 14
type input "Medina County Court of Common Pleas"
type input "[STREET_ADDRESS][US_STATE]"
type input "[PERSON_NAME]"
select select "36"
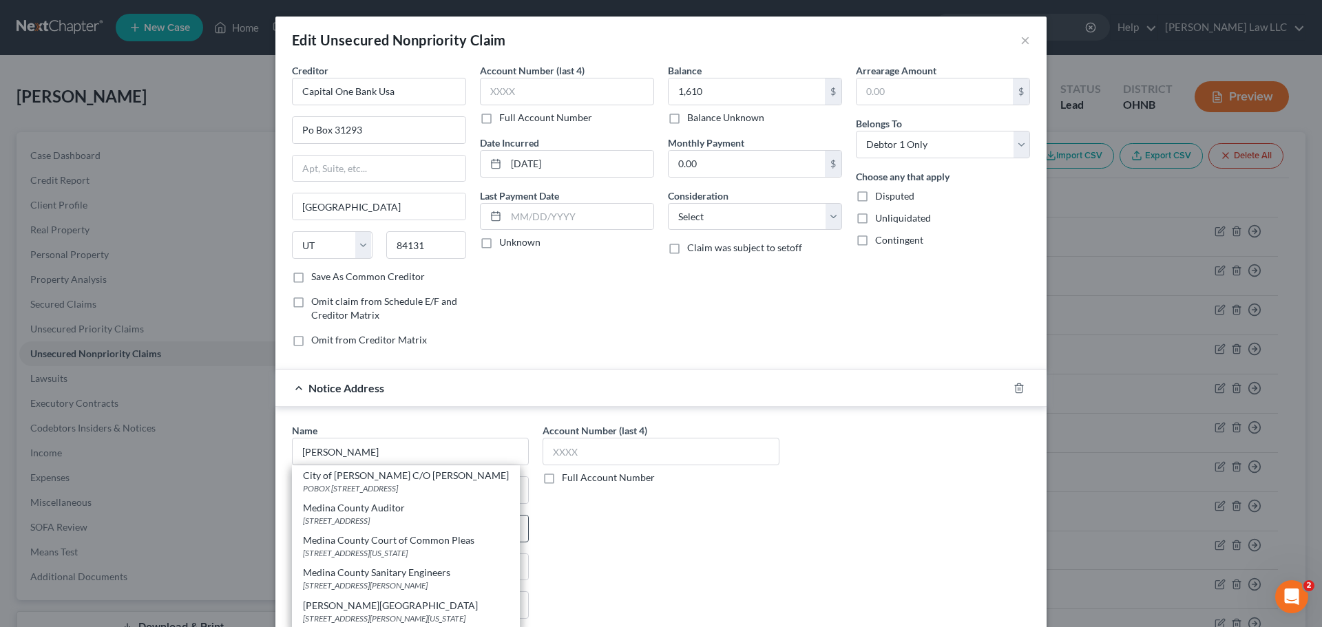
type input "44256"
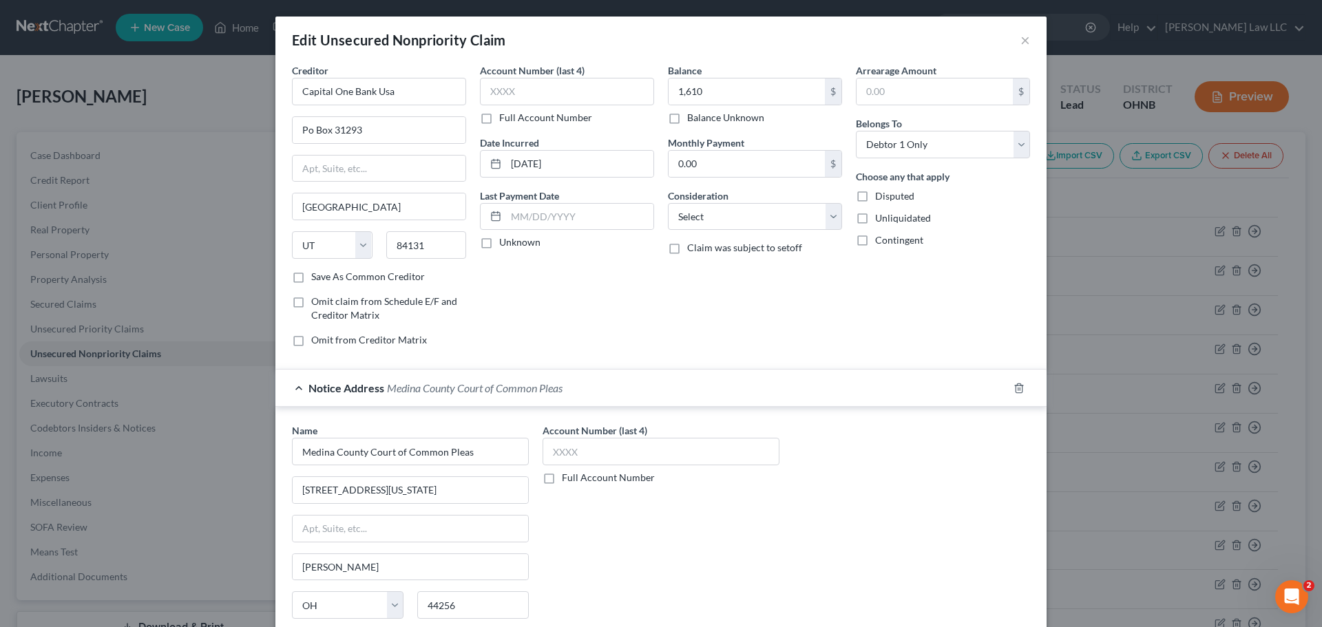
click at [610, 482] on label "Full Account Number" at bounding box center [608, 478] width 93 height 14
click at [576, 480] on input "Full Account Number" at bounding box center [571, 475] width 9 height 9
click at [610, 463] on input "text" at bounding box center [661, 452] width 237 height 28
paste input "JL-60-143"
type input "JL-60-143"
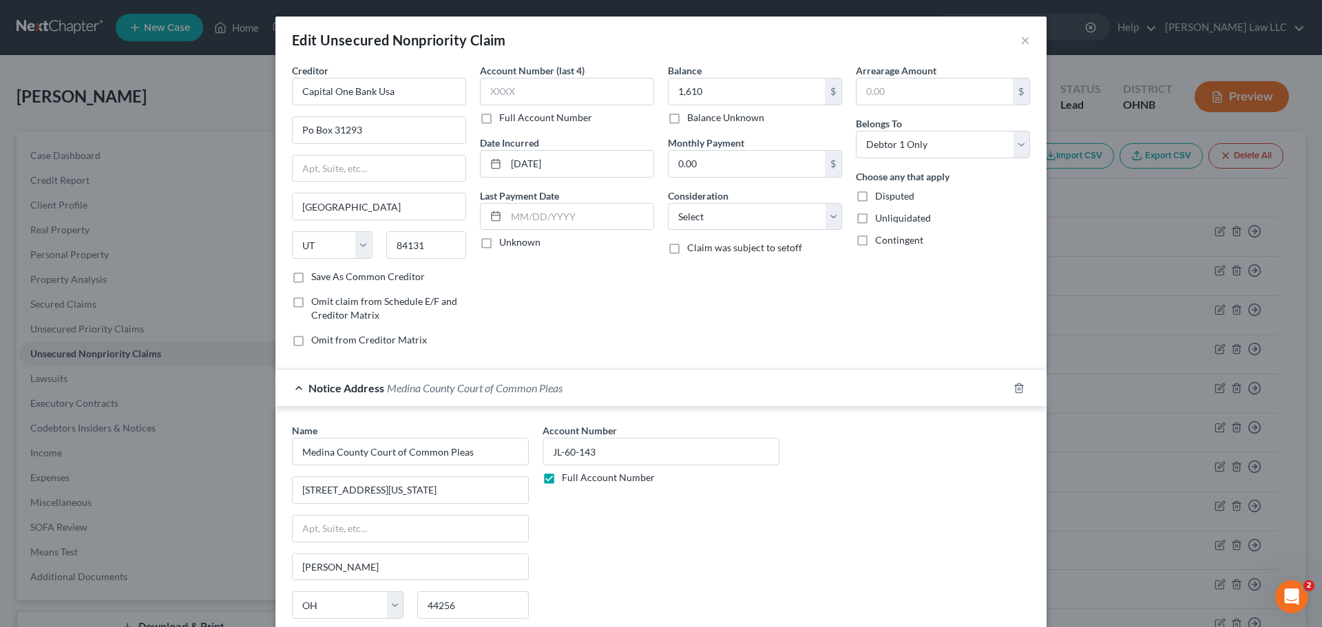
click at [655, 533] on div "Account Number JL-60-143 Full Account Number" at bounding box center [661, 538] width 251 height 231
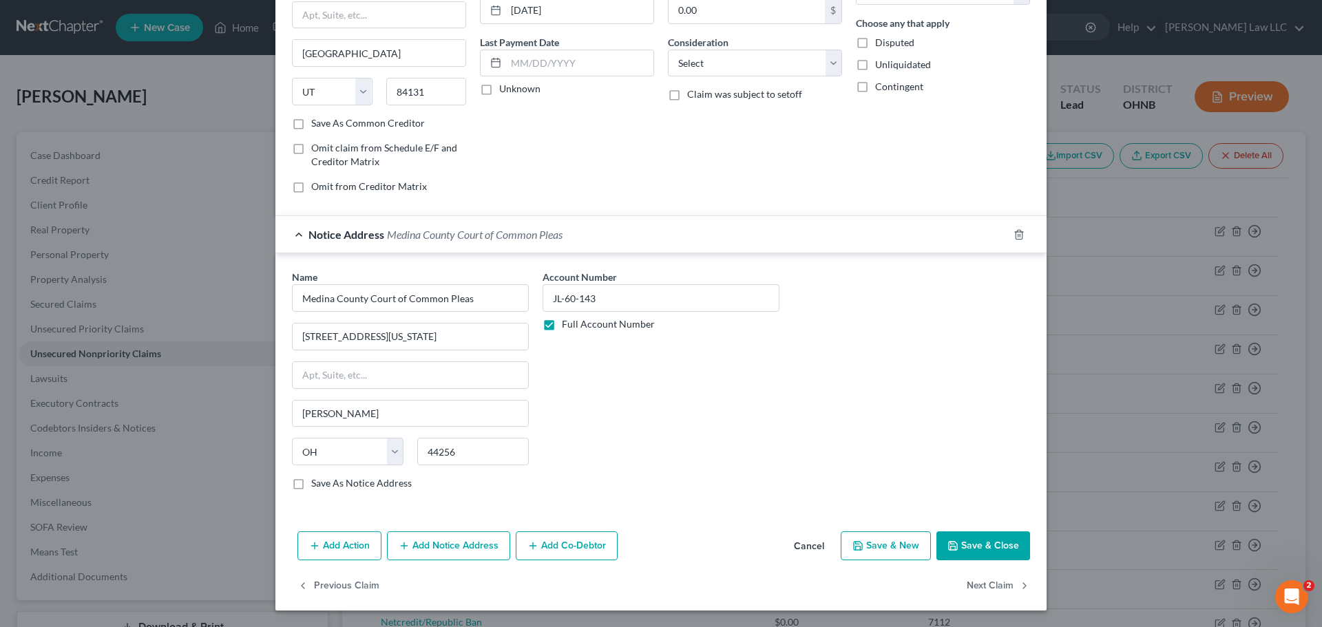
click at [395, 486] on label "Save As Notice Address" at bounding box center [361, 483] width 101 height 14
click at [326, 485] on input "Save As Notice Address" at bounding box center [321, 480] width 9 height 9
checkbox input "true"
click at [447, 547] on button "Add Notice Address" at bounding box center [448, 546] width 123 height 29
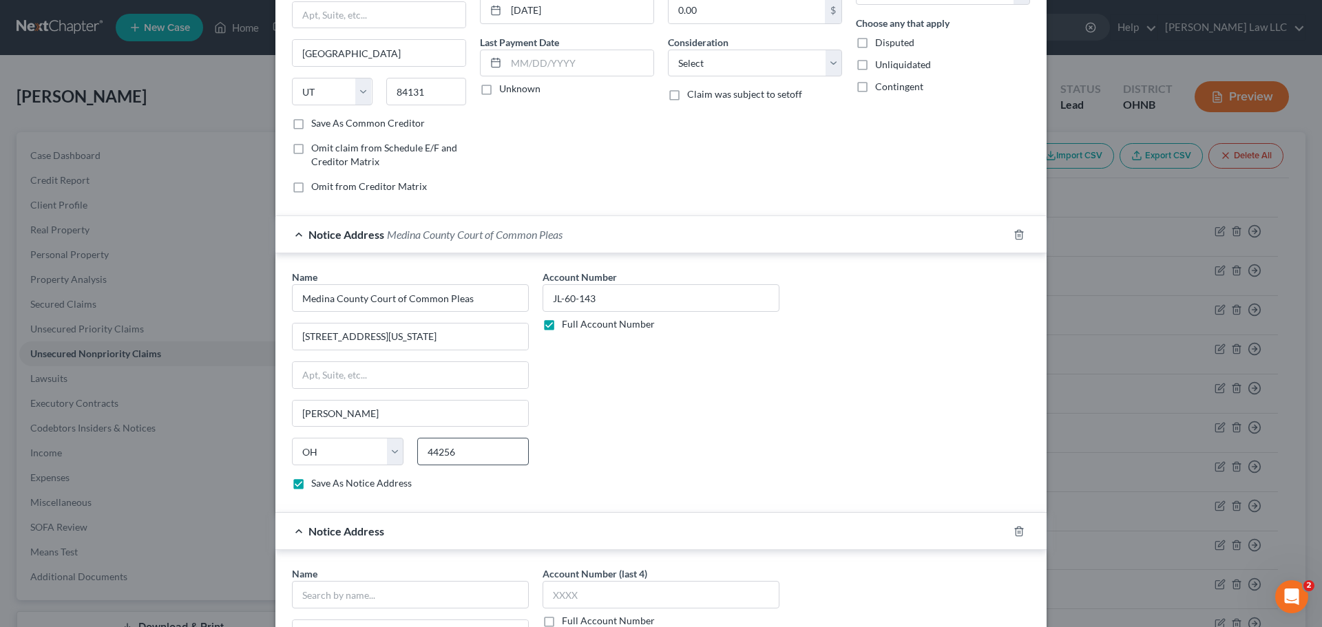
scroll to position [429, 0]
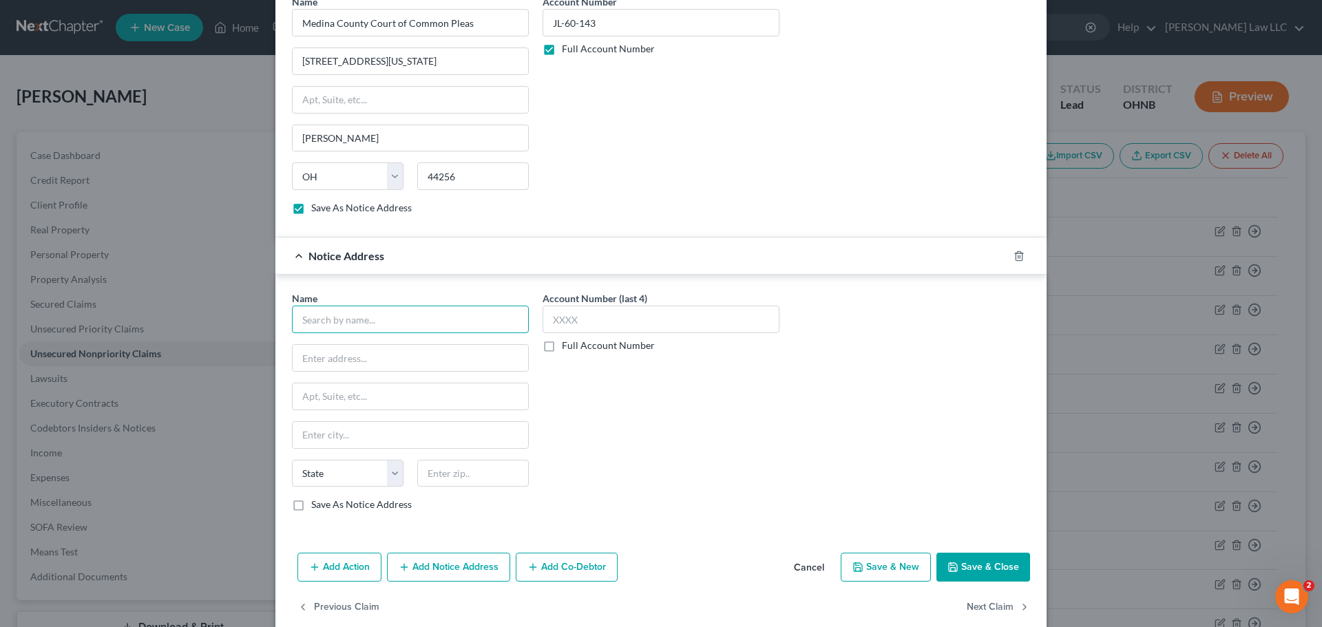
click at [370, 318] on input "text" at bounding box center [410, 320] width 237 height 28
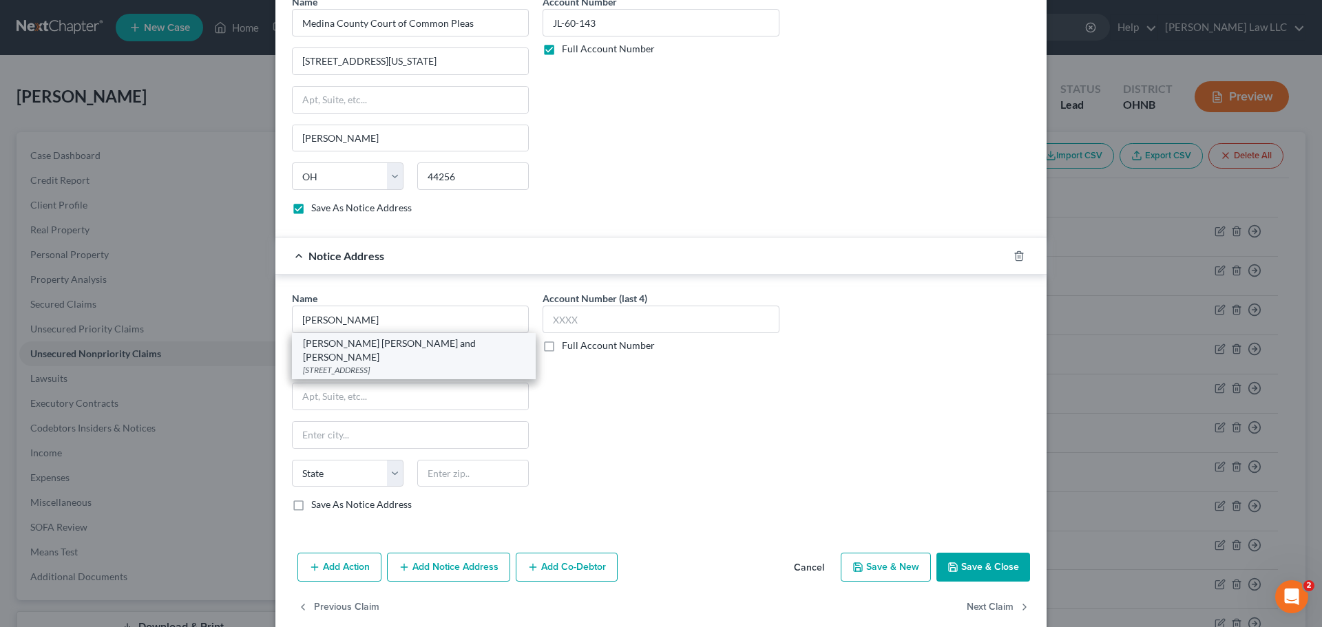
click at [442, 350] on div "[PERSON_NAME] [PERSON_NAME] and [PERSON_NAME]" at bounding box center [414, 351] width 222 height 28
type input "[PERSON_NAME] [PERSON_NAME] and [PERSON_NAME]"
type input "[STREET_ADDRESS]"
type input "Independence"
select select "36"
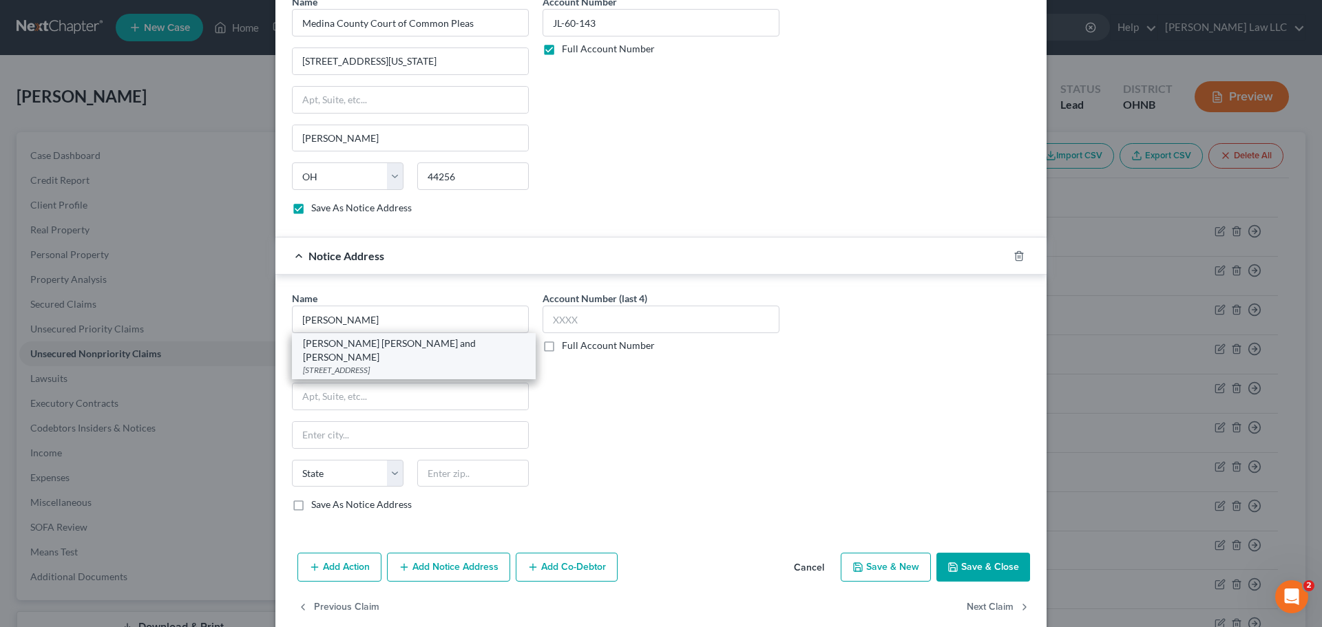
type input "44131"
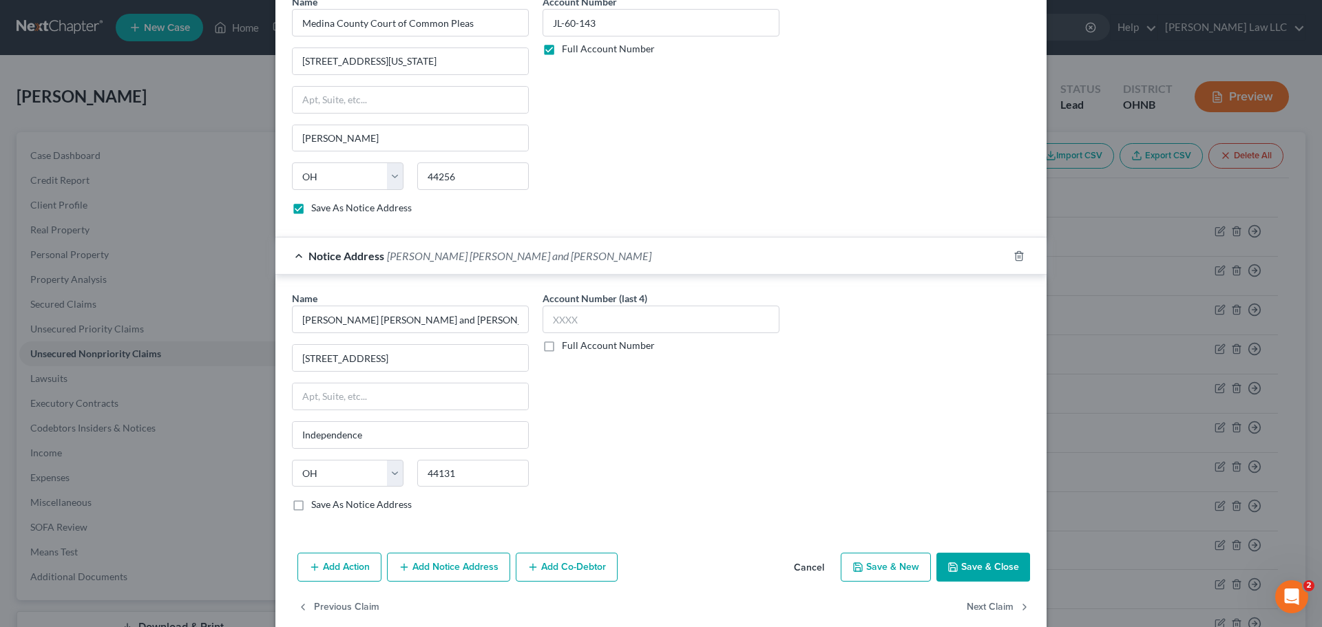
click at [589, 349] on label "Full Account Number" at bounding box center [608, 346] width 93 height 14
click at [576, 348] on input "Full Account Number" at bounding box center [571, 343] width 9 height 9
click at [588, 320] on input "text" at bounding box center [661, 320] width 237 height 28
paste input "JL-60-143"
type input "JL-60-143"
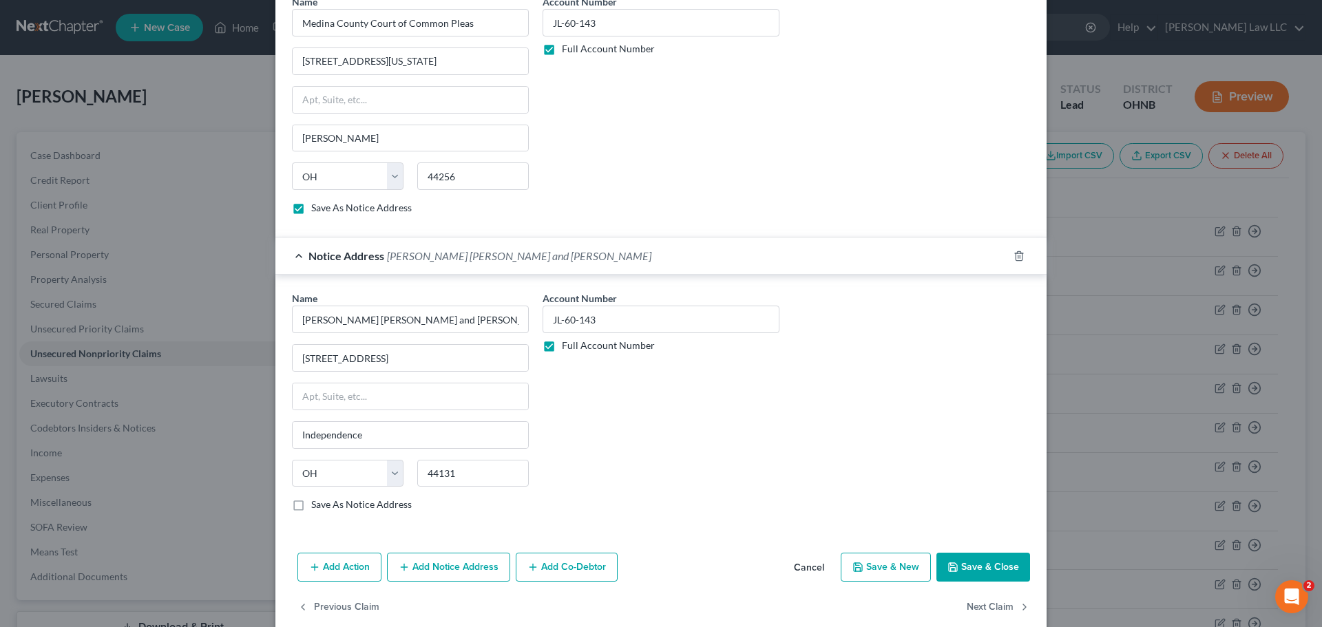
click at [987, 569] on button "Save & Close" at bounding box center [983, 567] width 94 height 29
checkbox input "false"
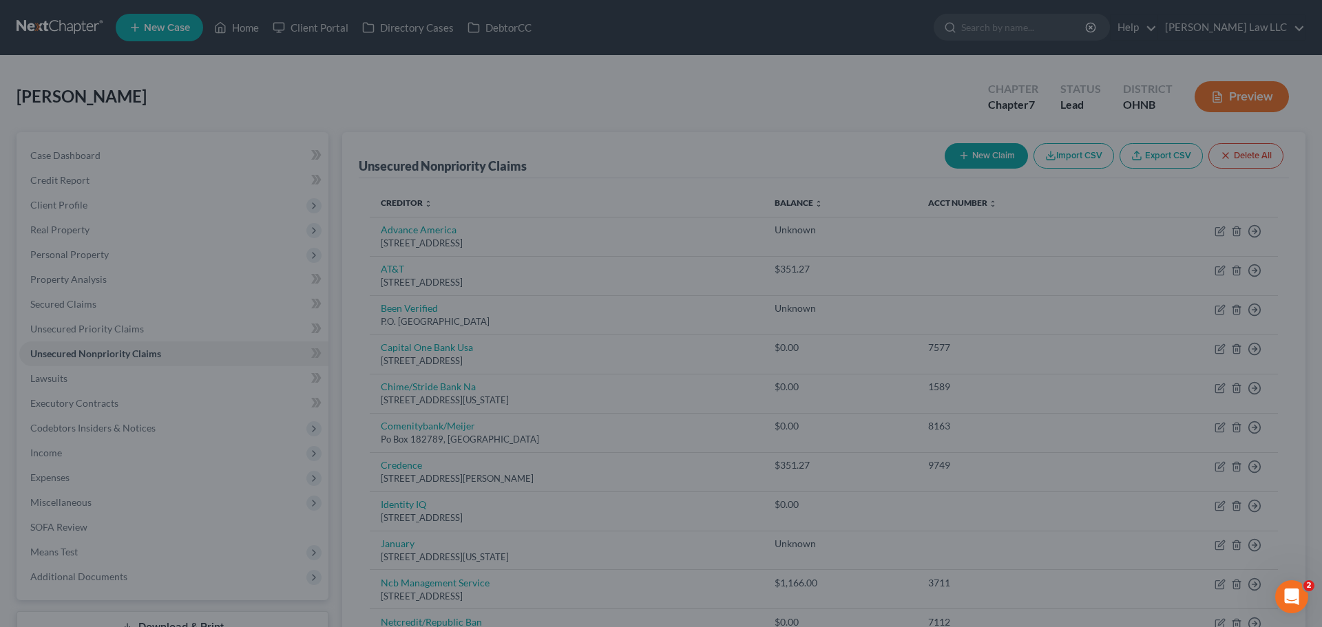
type input "1,610.00"
type input "0"
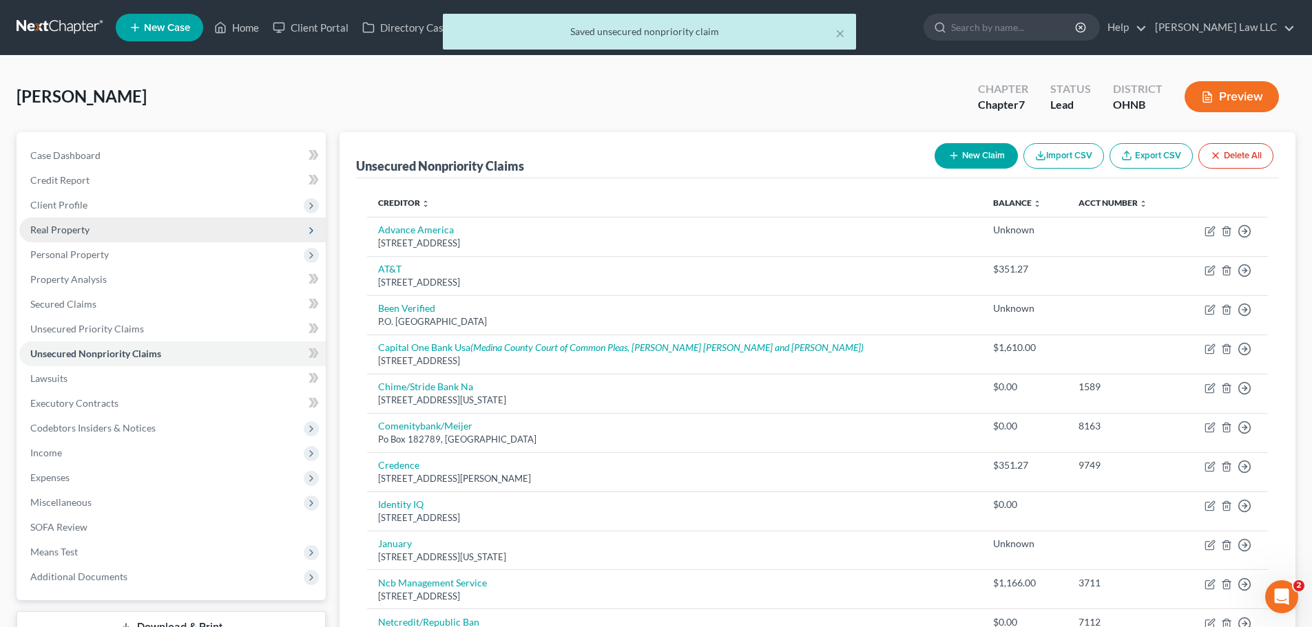
click at [103, 235] on span "Real Property" at bounding box center [172, 230] width 306 height 25
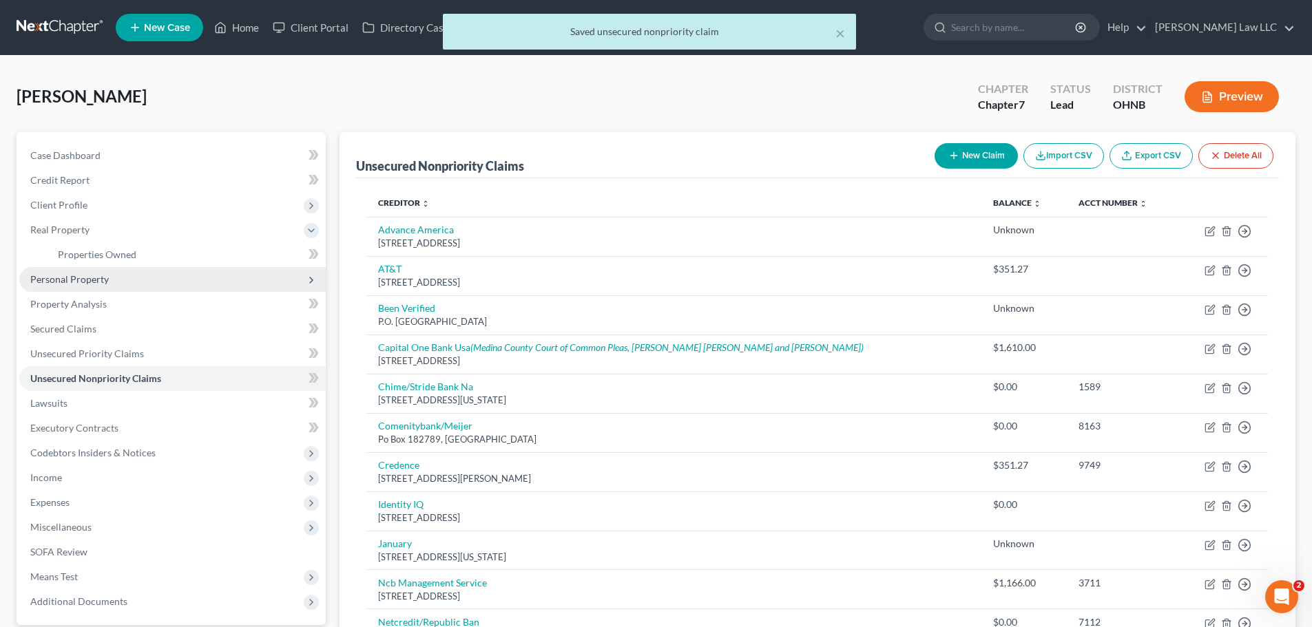
click at [102, 279] on span "Personal Property" at bounding box center [69, 279] width 78 height 12
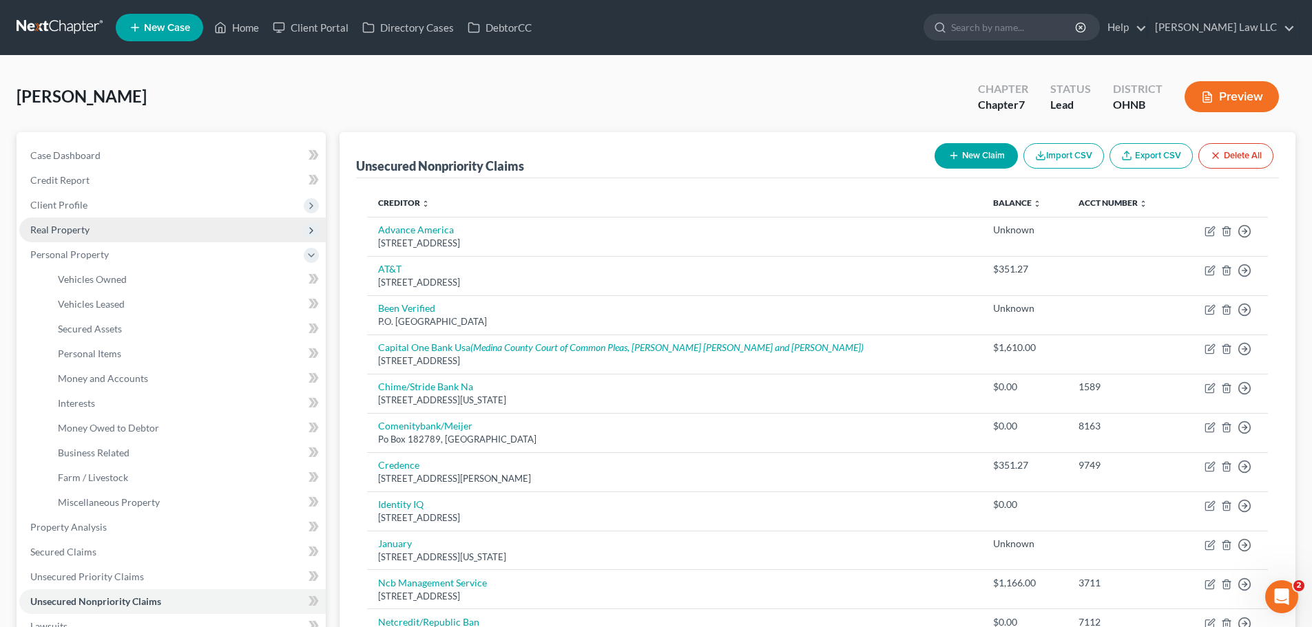
click at [87, 230] on span "Real Property" at bounding box center [59, 230] width 59 height 12
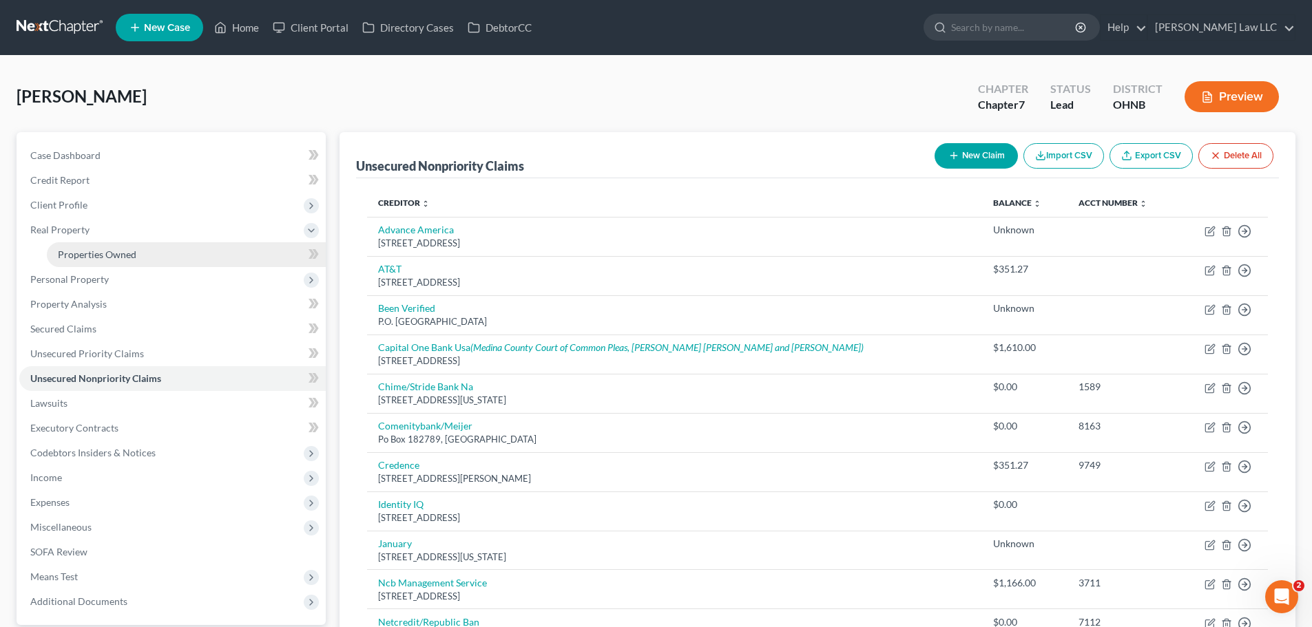
click at [111, 258] on span "Properties Owned" at bounding box center [97, 255] width 78 height 12
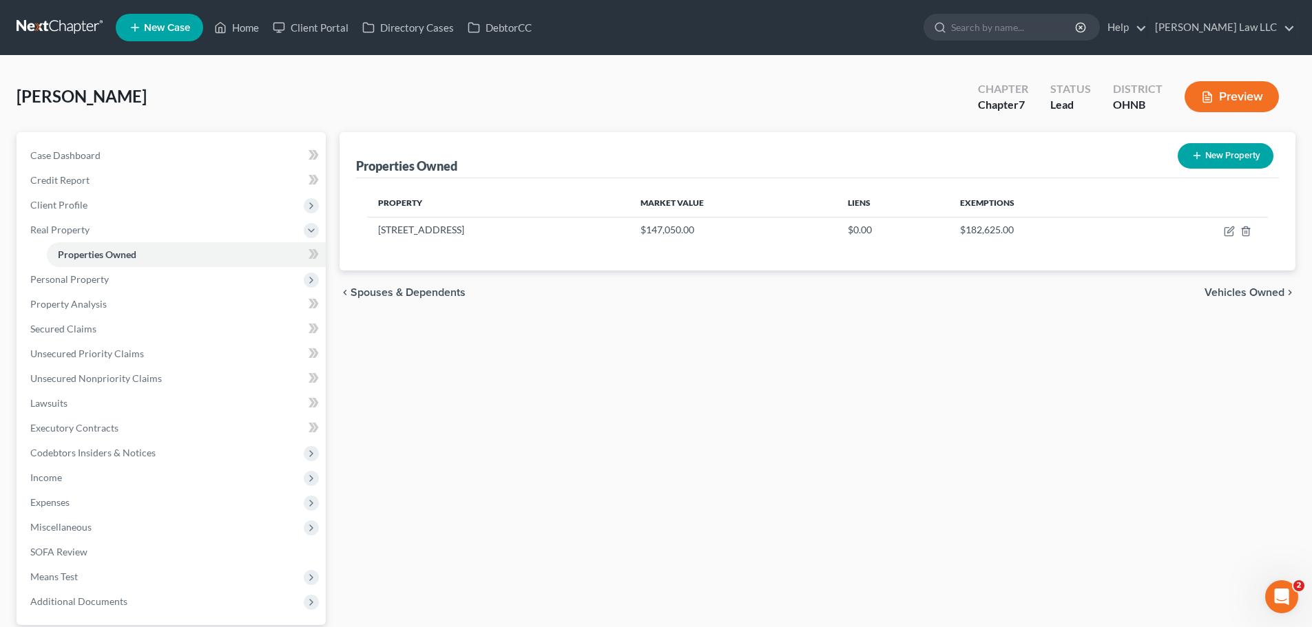
click at [1209, 157] on button "New Property" at bounding box center [1225, 155] width 96 height 25
select select "36"
select select "0"
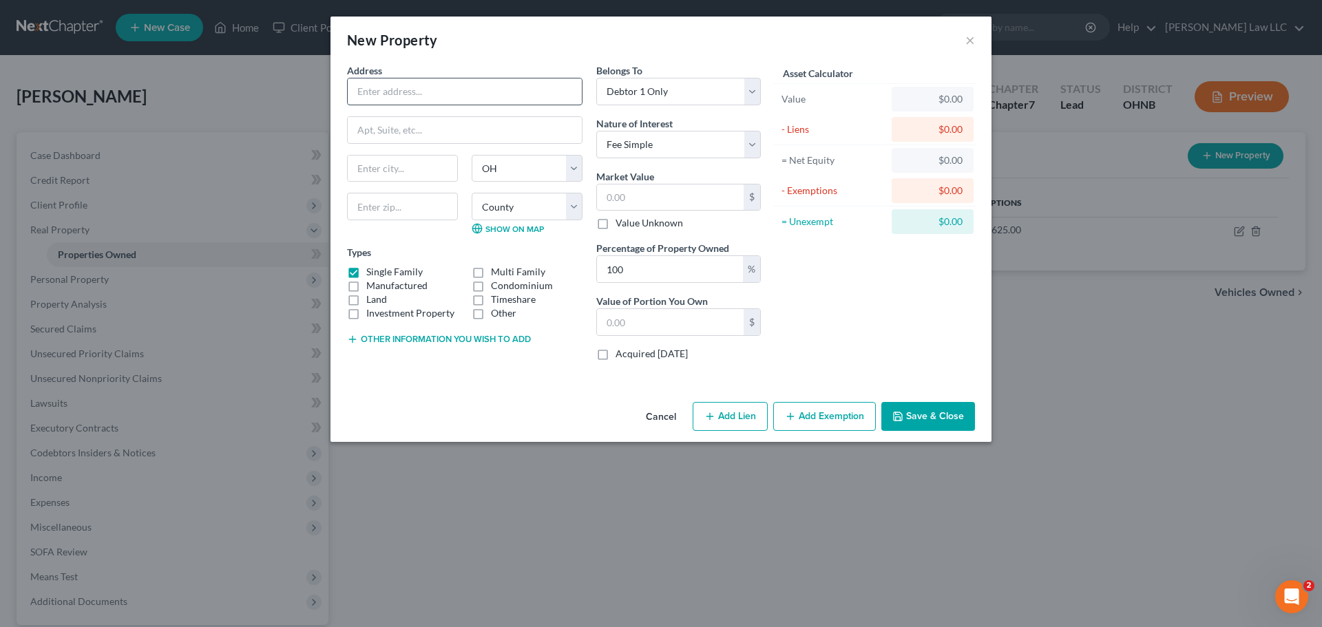
click at [450, 87] on input "text" at bounding box center [465, 91] width 234 height 26
click at [969, 39] on button "×" at bounding box center [970, 40] width 10 height 17
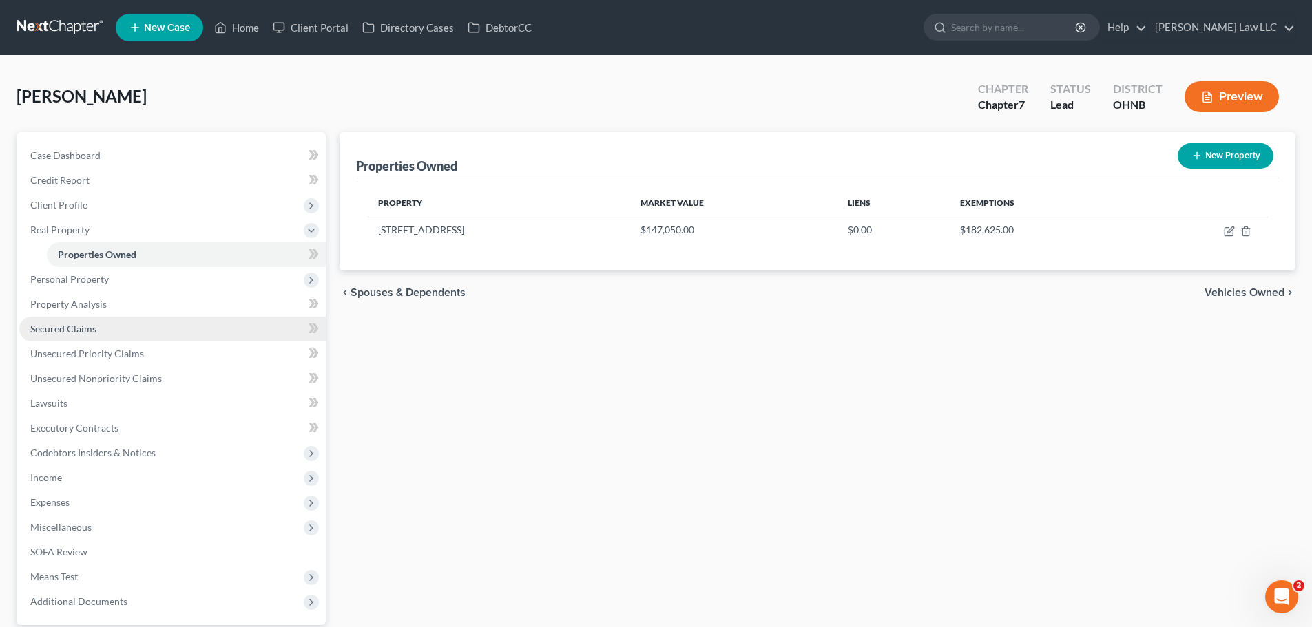
click at [86, 328] on span "Secured Claims" at bounding box center [63, 329] width 66 height 12
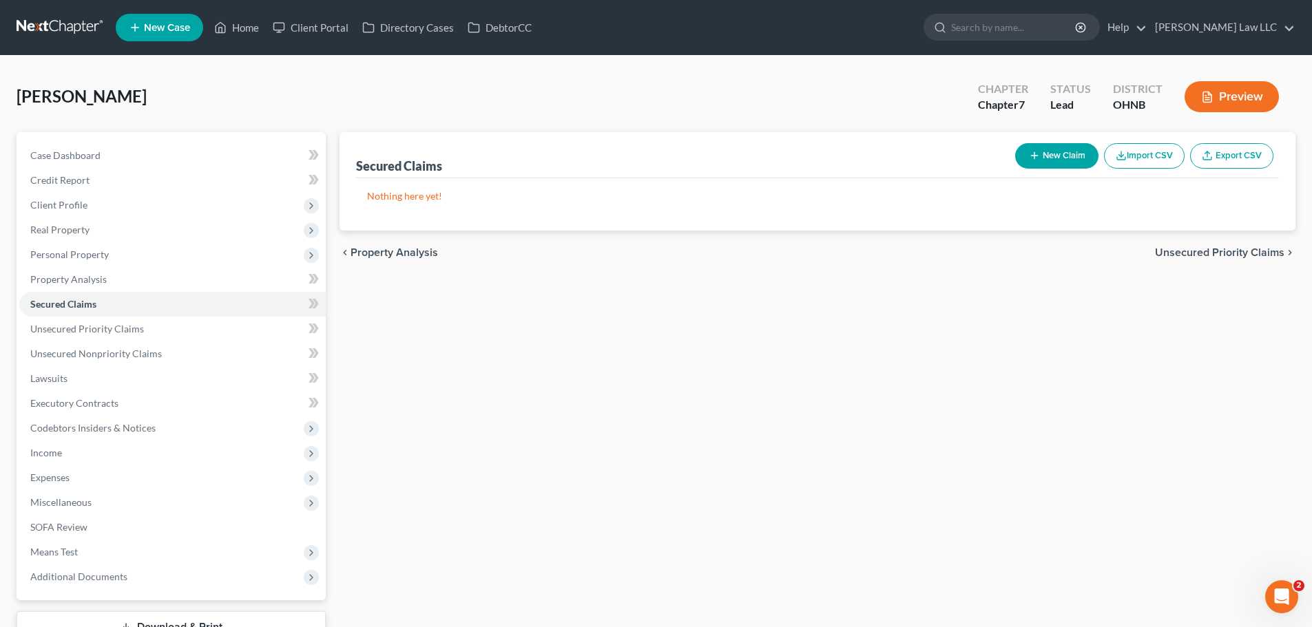
click at [1059, 157] on button "New Claim" at bounding box center [1056, 155] width 83 height 25
select select "0"
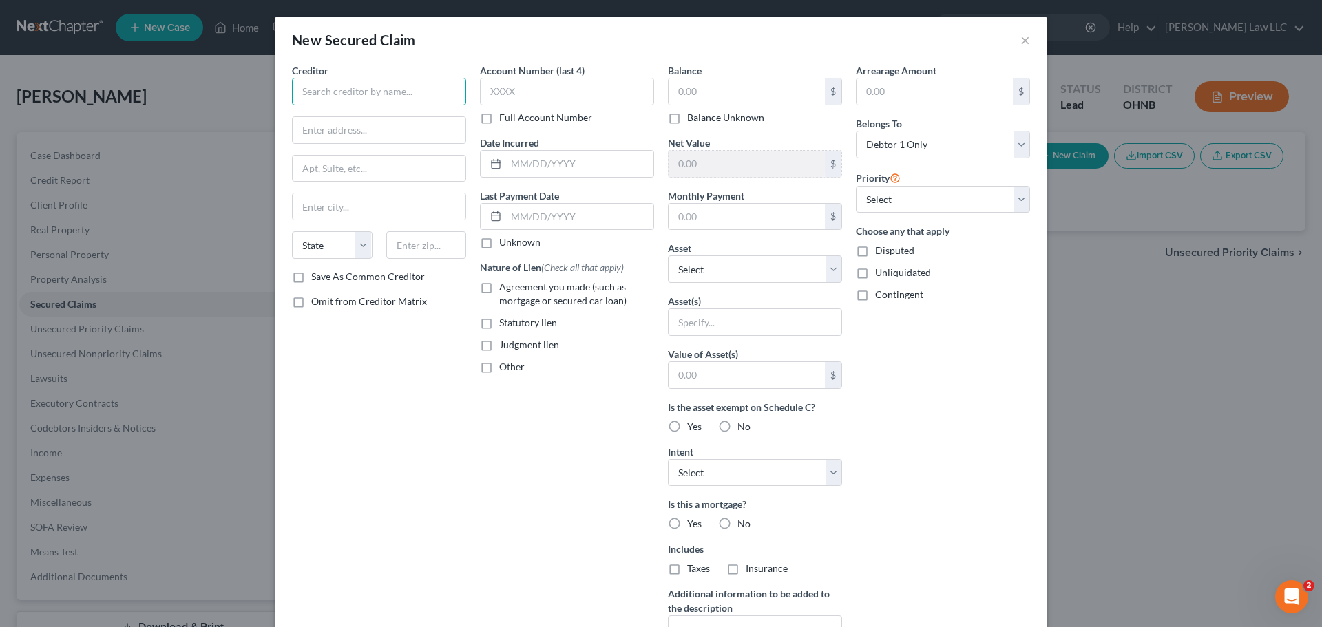
click at [384, 87] on input "text" at bounding box center [379, 92] width 174 height 28
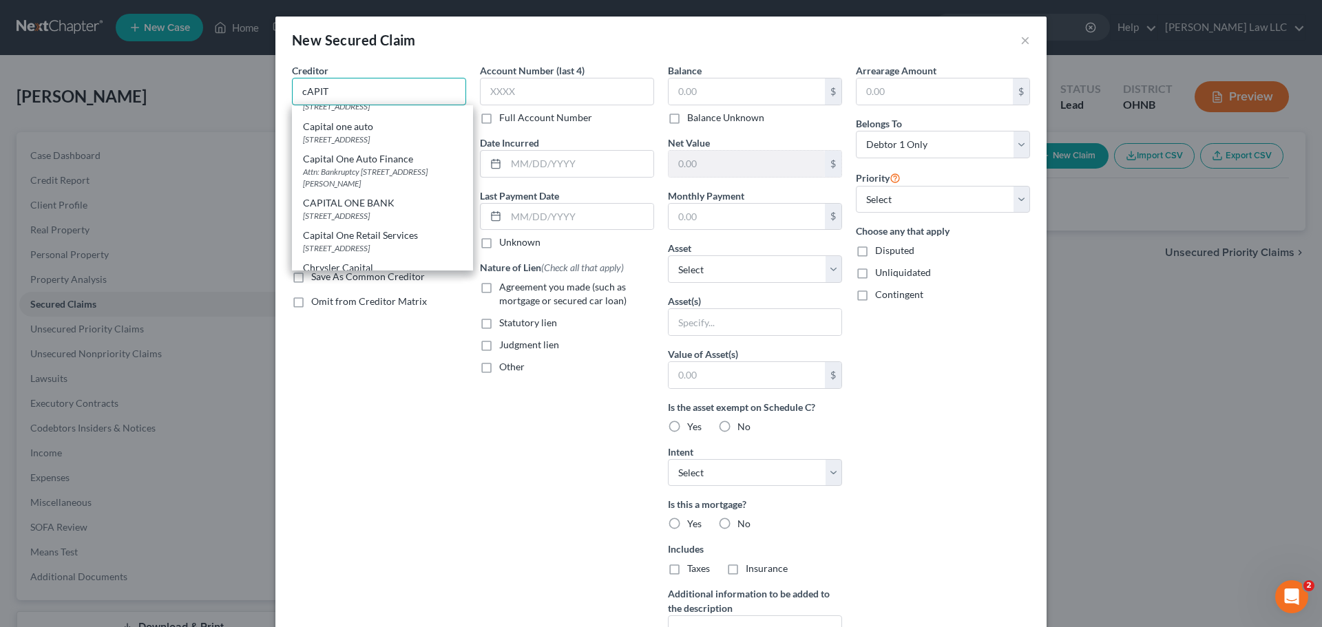
scroll to position [207, 0]
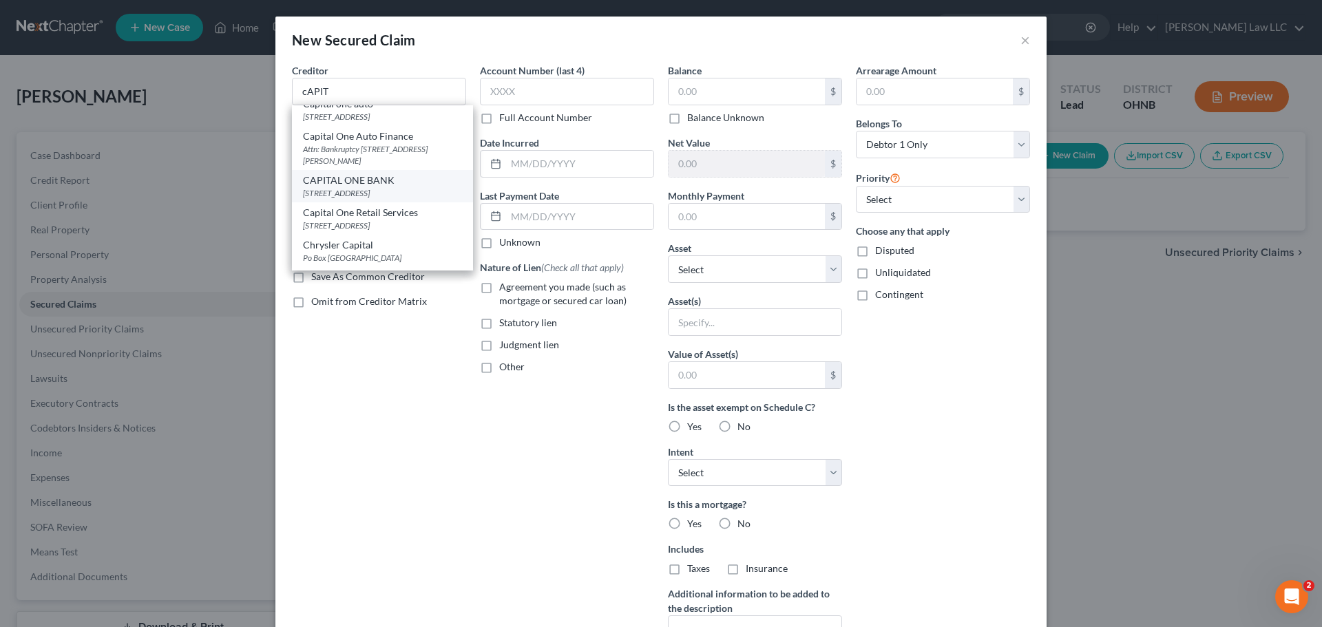
click at [337, 199] on div "15000 Capital One Drive, Richmond, VA 23238" at bounding box center [382, 193] width 159 height 12
type input "CAPITAL ONE BANK"
type input "15000 Capital One Drive"
type input "Richmond"
select select "48"
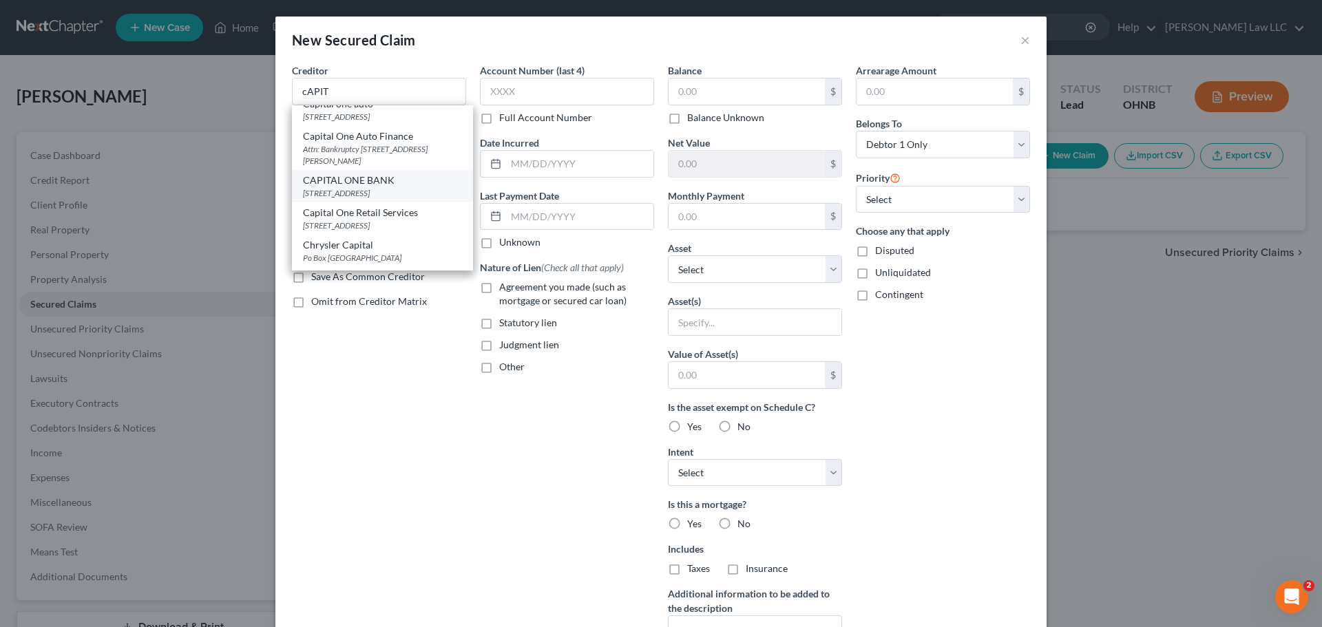
type input "23238"
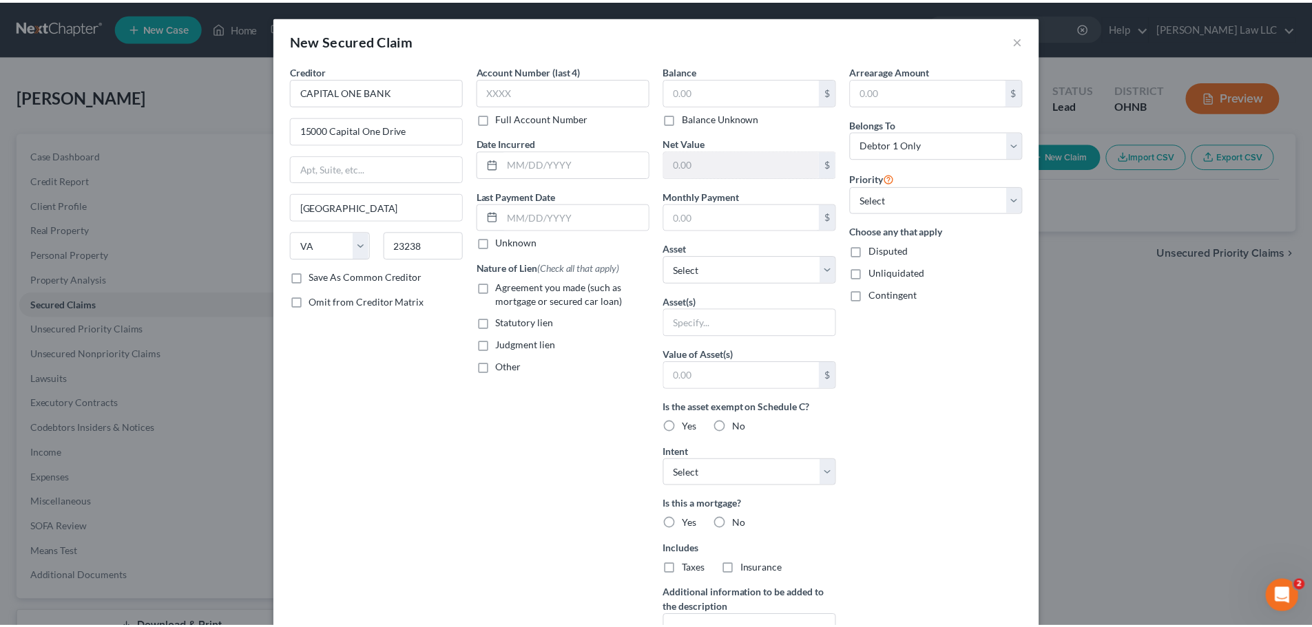
scroll to position [0, 0]
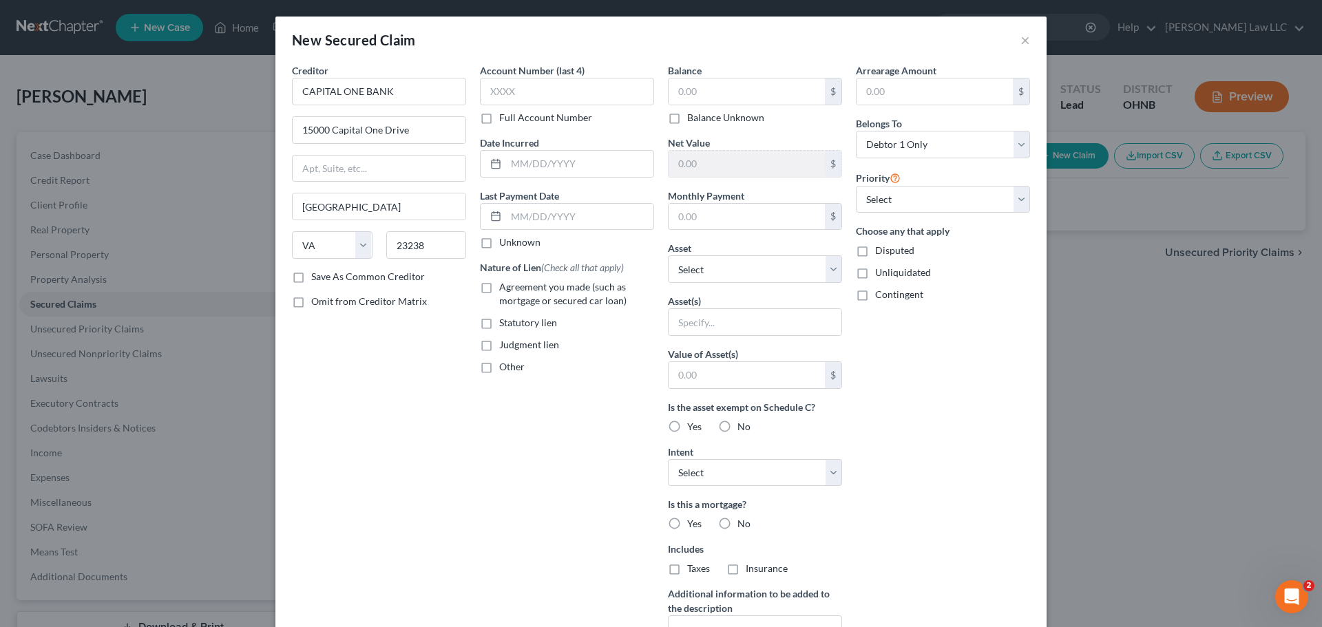
click at [388, 401] on div "Creditor * CAPITAL ONE BANK 15000 Capital One Drive Richmond State AL AK AR AZ …" at bounding box center [379, 370] width 188 height 614
click at [541, 118] on label "Full Account Number" at bounding box center [545, 118] width 93 height 14
click at [514, 118] on input "Full Account Number" at bounding box center [509, 115] width 9 height 9
click at [530, 101] on input "text" at bounding box center [567, 92] width 174 height 28
paste input "JL-60-143"
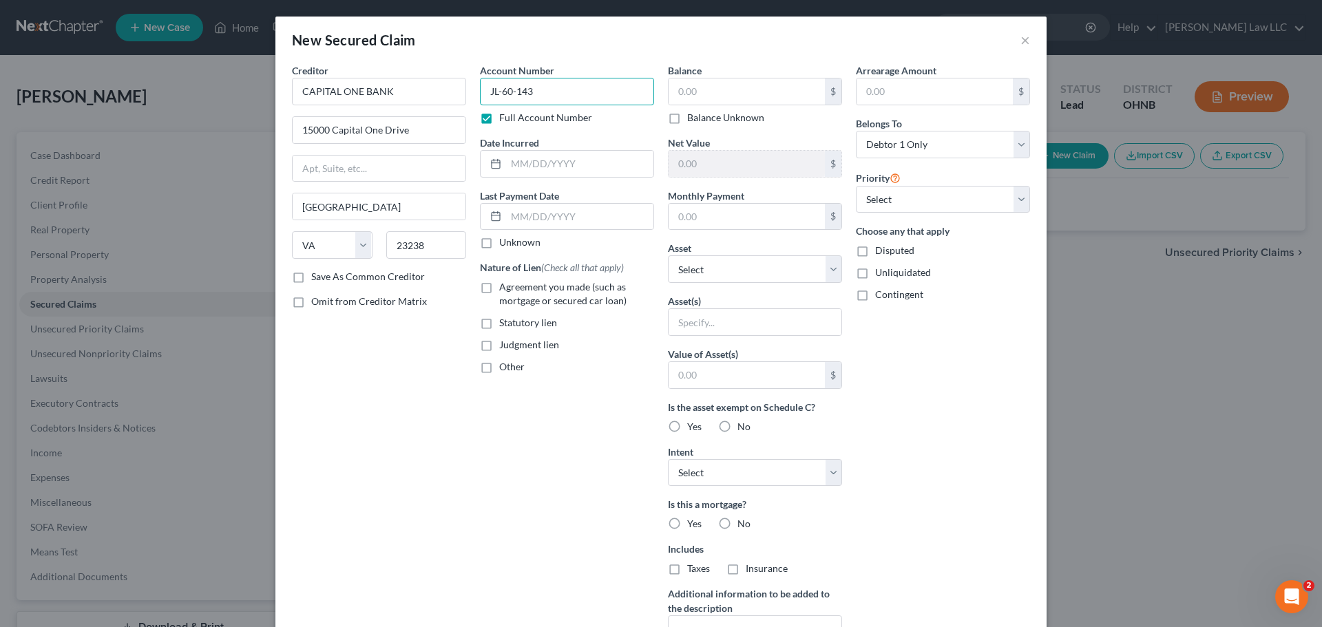
type input "JL-60-143"
click at [372, 344] on div "Creditor * CAPITAL ONE BANK 15000 Capital One Drive Richmond State AL AK AR AZ …" at bounding box center [379, 370] width 188 height 614
click at [499, 350] on label "Judgment lien" at bounding box center [529, 345] width 60 height 14
click at [505, 347] on input "Judgment lien" at bounding box center [509, 342] width 9 height 9
checkbox input "true"
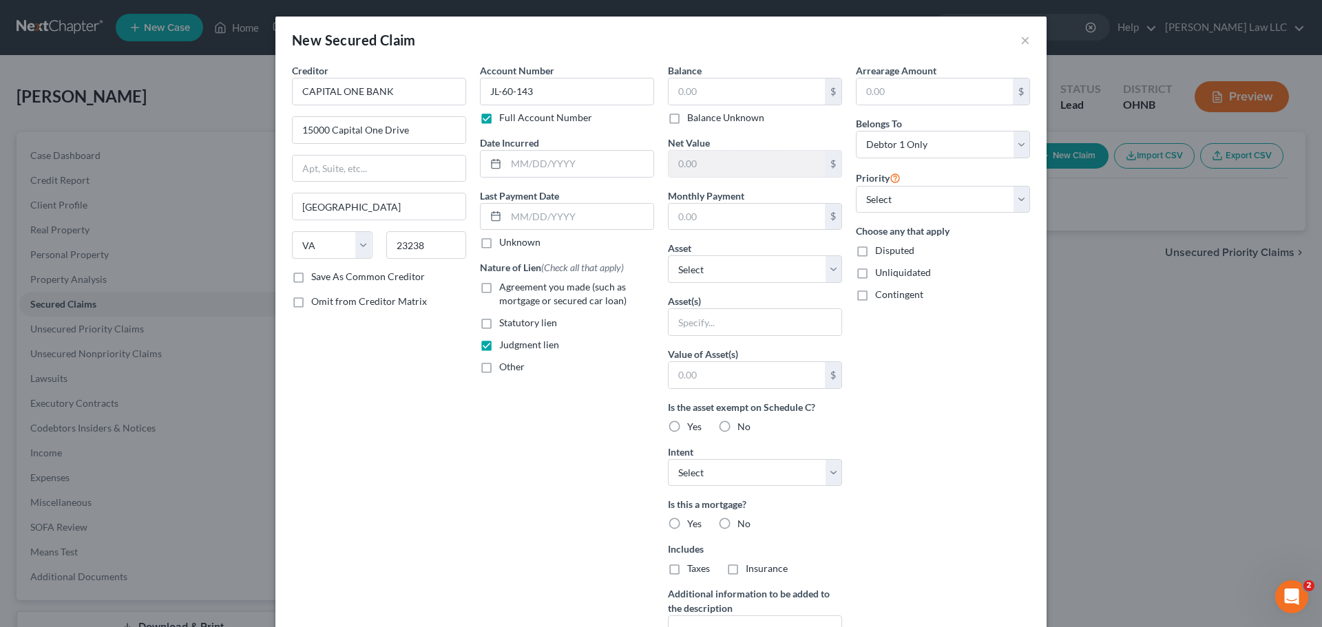
click at [437, 371] on div "Creditor * CAPITAL ONE BANK 15000 Capital One Drive Richmond State AL AK AR AZ …" at bounding box center [379, 370] width 188 height 614
click at [722, 98] on input "text" at bounding box center [747, 91] width 156 height 26
type input "1,610"
click at [629, 449] on div "Account Number JL-60-143 Full Account Number Date Incurred Last Payment Date Un…" at bounding box center [567, 370] width 188 height 614
click at [716, 284] on div "Balance 1,610.00 $ Balance Unknown Balance Undetermined 1,610 $ Balance Unknown…" at bounding box center [755, 370] width 188 height 614
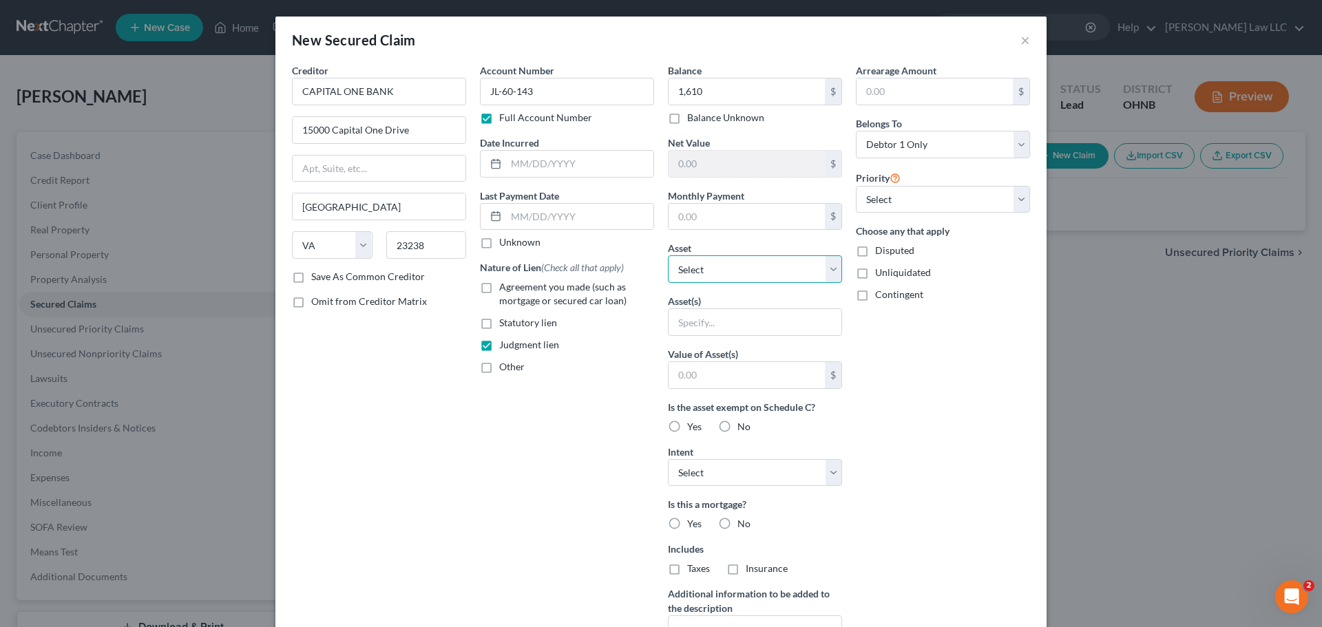
click at [717, 276] on select "Select Other Multiple Assets 5299 Windfall Road - $147050.0 1991 Ford Thunderbi…" at bounding box center [755, 269] width 174 height 28
select select "2"
click at [668, 255] on select "Select Other Multiple Assets 5299 Windfall Road - $147050.0 1991 Ford Thunderbi…" at bounding box center [755, 269] width 174 height 28
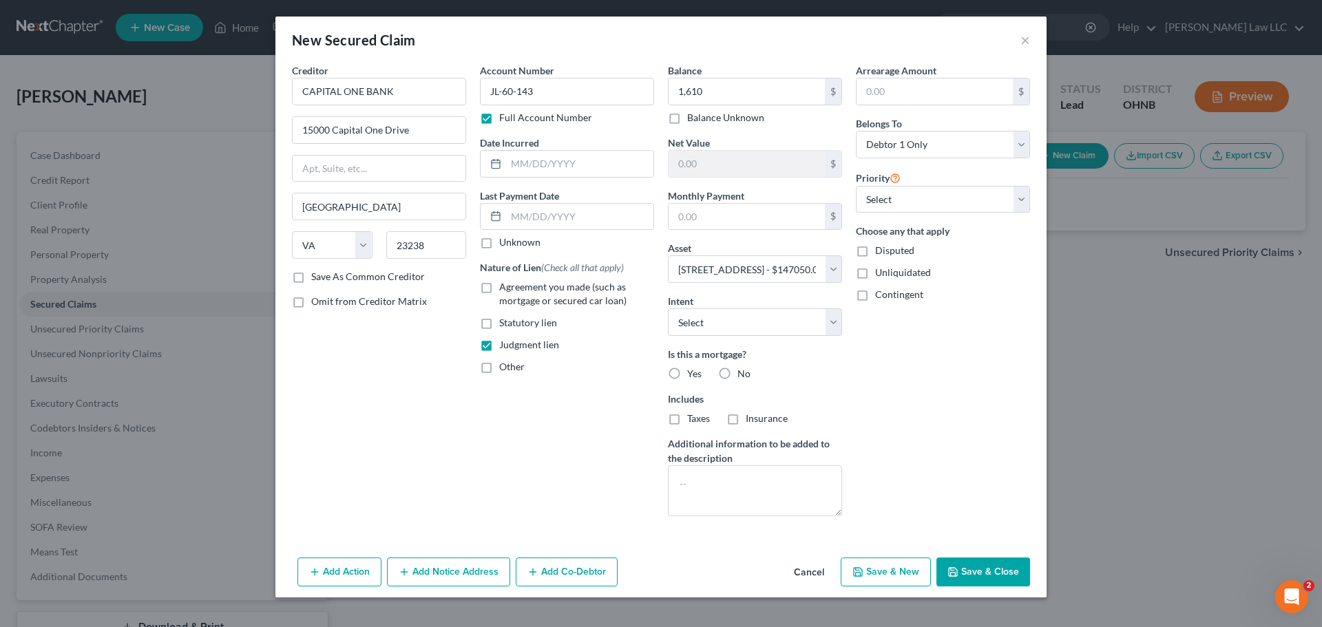
click at [629, 462] on div "Account Number JL-60-143 Full Account Number Date Incurred Last Payment Date Un…" at bounding box center [567, 295] width 188 height 464
click at [722, 328] on select "Select Surrender Redeem Reaffirm Avoid Other" at bounding box center [755, 322] width 174 height 28
select select "3"
click at [668, 308] on select "Select Surrender Redeem Reaffirm Avoid Other" at bounding box center [755, 322] width 174 height 28
click at [611, 437] on div "Account Number JL-60-143 Full Account Number Date Incurred Last Payment Date Un…" at bounding box center [567, 295] width 188 height 464
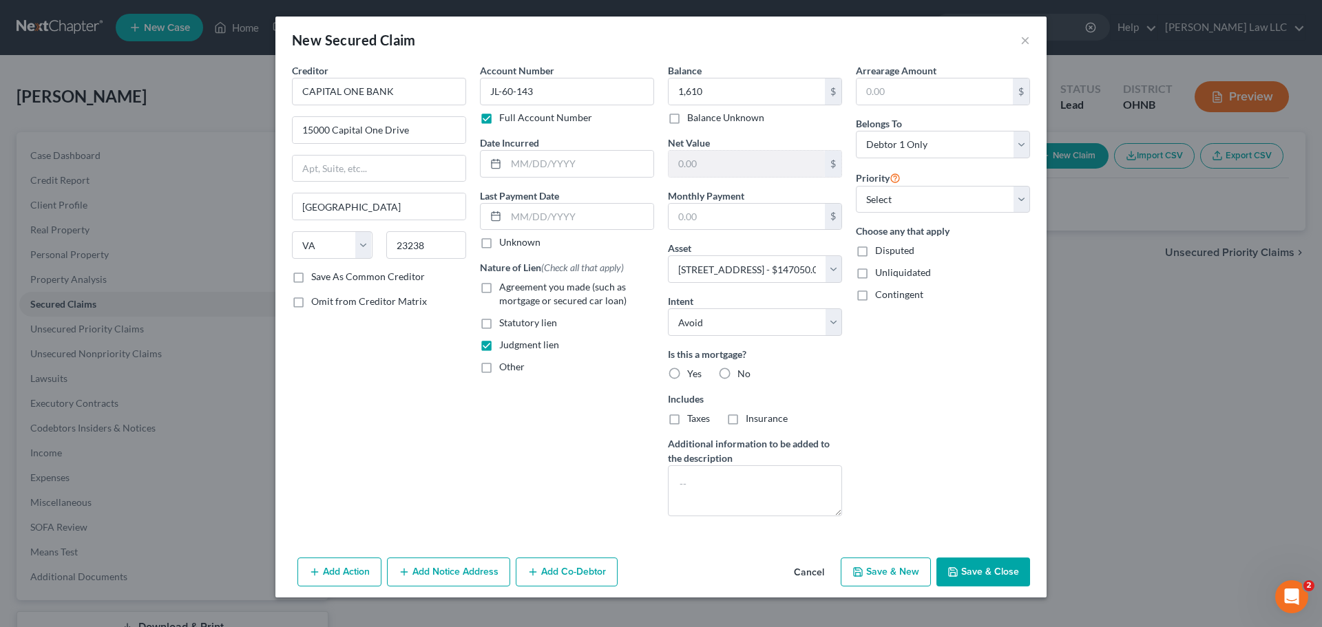
click at [737, 375] on label "No" at bounding box center [743, 374] width 13 height 14
click at [743, 375] on input "No" at bounding box center [747, 371] width 9 height 9
radio input "true"
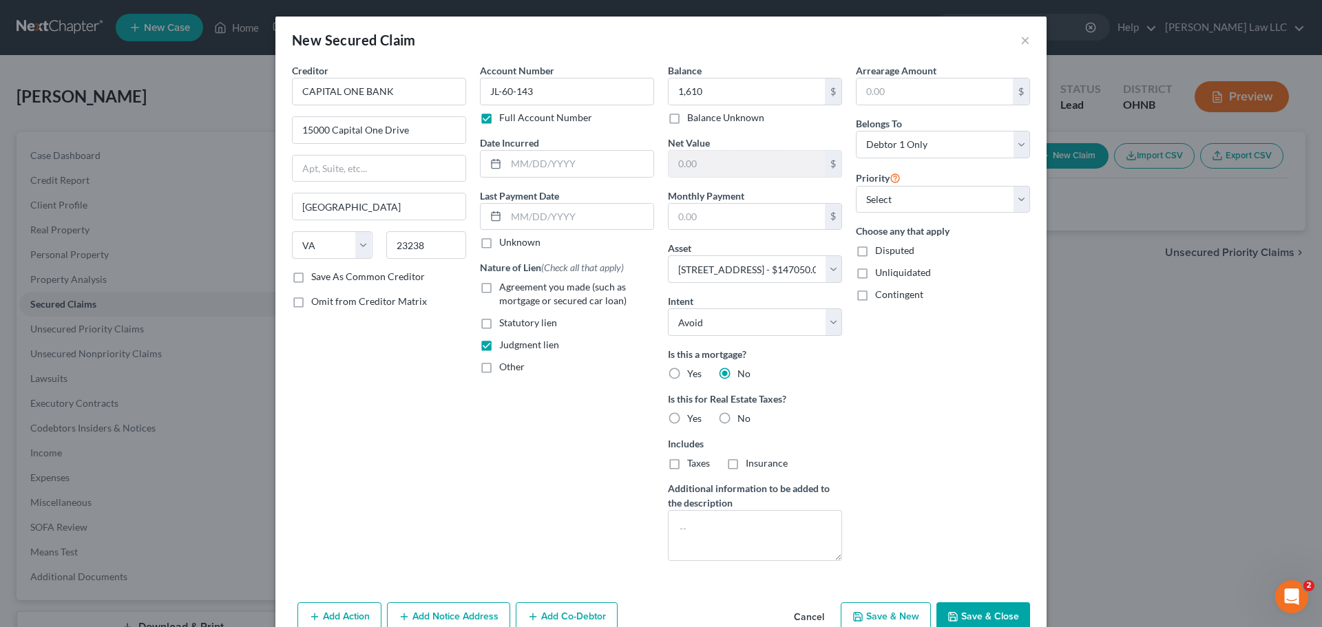
click at [737, 419] on label "No" at bounding box center [743, 419] width 13 height 14
click at [743, 419] on input "No" at bounding box center [747, 416] width 9 height 9
radio input "true"
click at [920, 208] on select "Select 1st 2nd 3rd 4th 5th 6th 7th 8th 9th 10th 11th 12th 13th 14th 15th 16th 1…" at bounding box center [943, 200] width 174 height 28
select select "0"
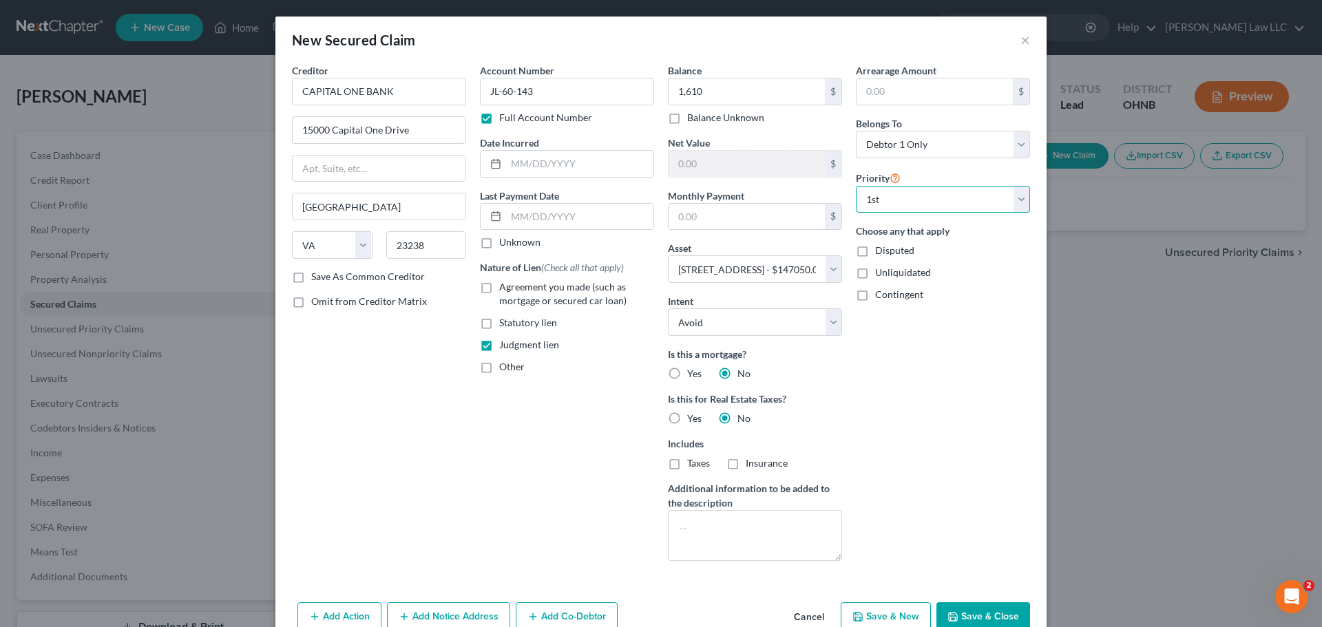
click at [856, 186] on select "Select 1st 2nd 3rd 4th 5th 6th 7th 8th 9th 10th 11th 12th 13th 14th 15th 16th 1…" at bounding box center [943, 200] width 174 height 28
click at [931, 377] on div "Arrearage Amount $ Belongs To * Select Debtor 1 Only Debtor 2 Only Debtor 1 And…" at bounding box center [943, 317] width 188 height 509
click at [1008, 612] on button "Save & Close" at bounding box center [983, 616] width 94 height 29
select select
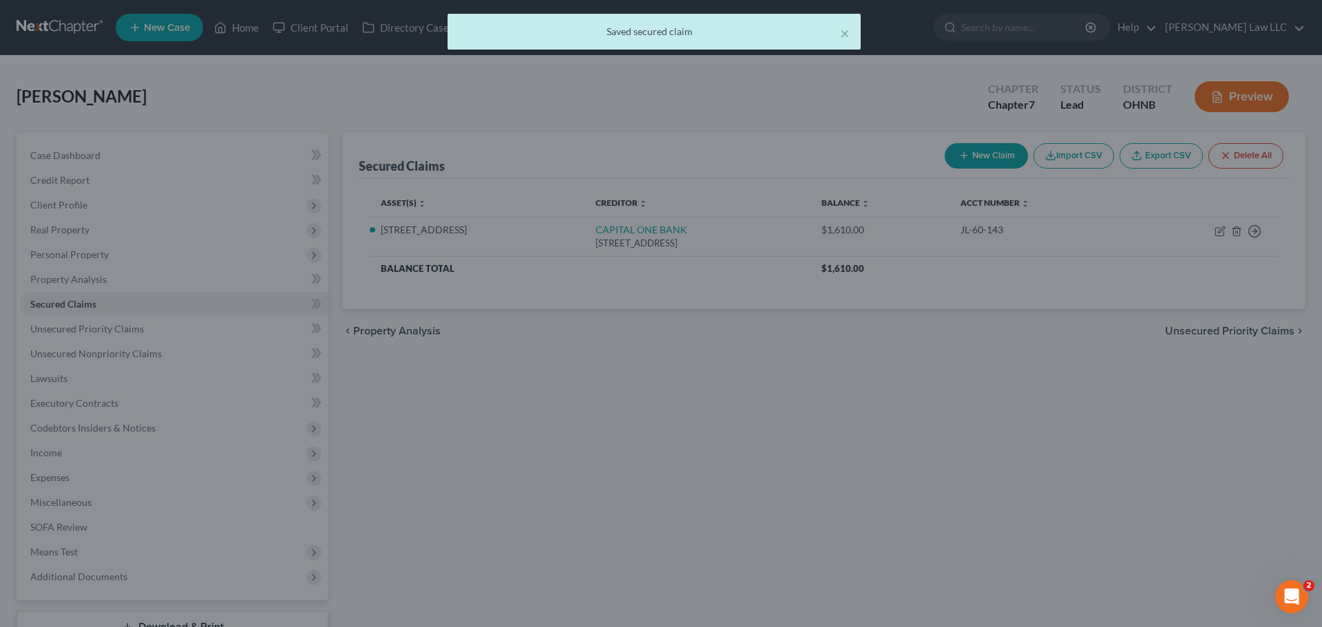
type input "1,610.00"
type input "145,440.00"
type input "0.00"
select select "2"
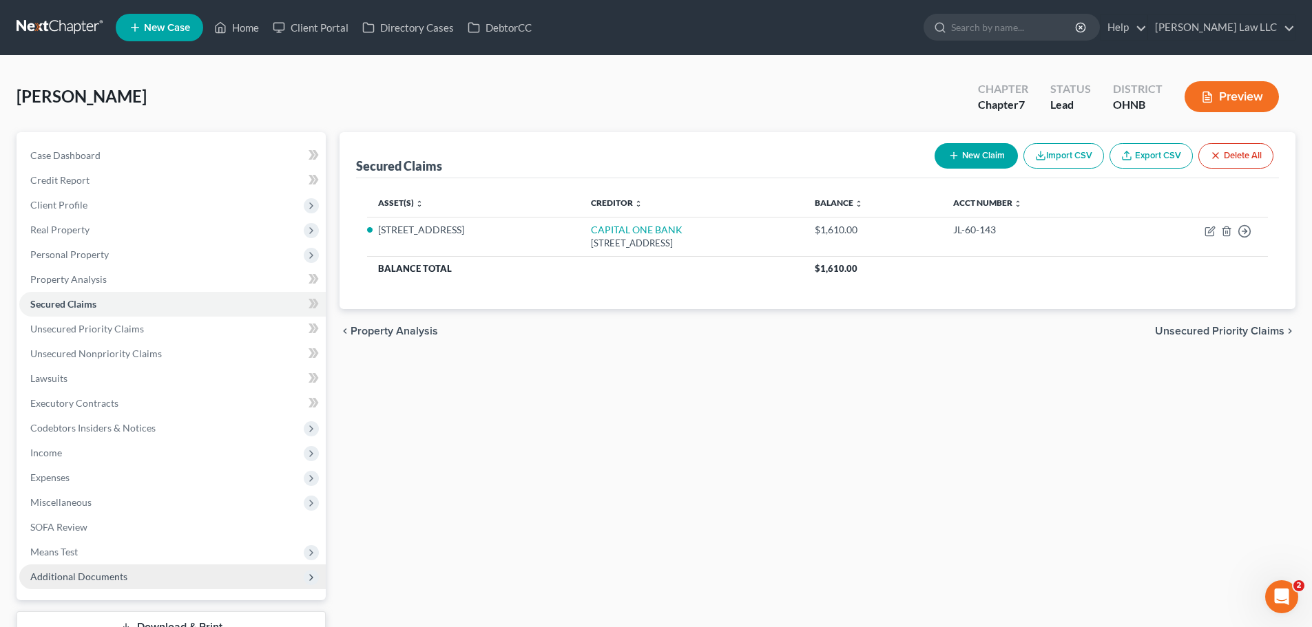
click at [73, 568] on span "Additional Documents" at bounding box center [172, 577] width 306 height 25
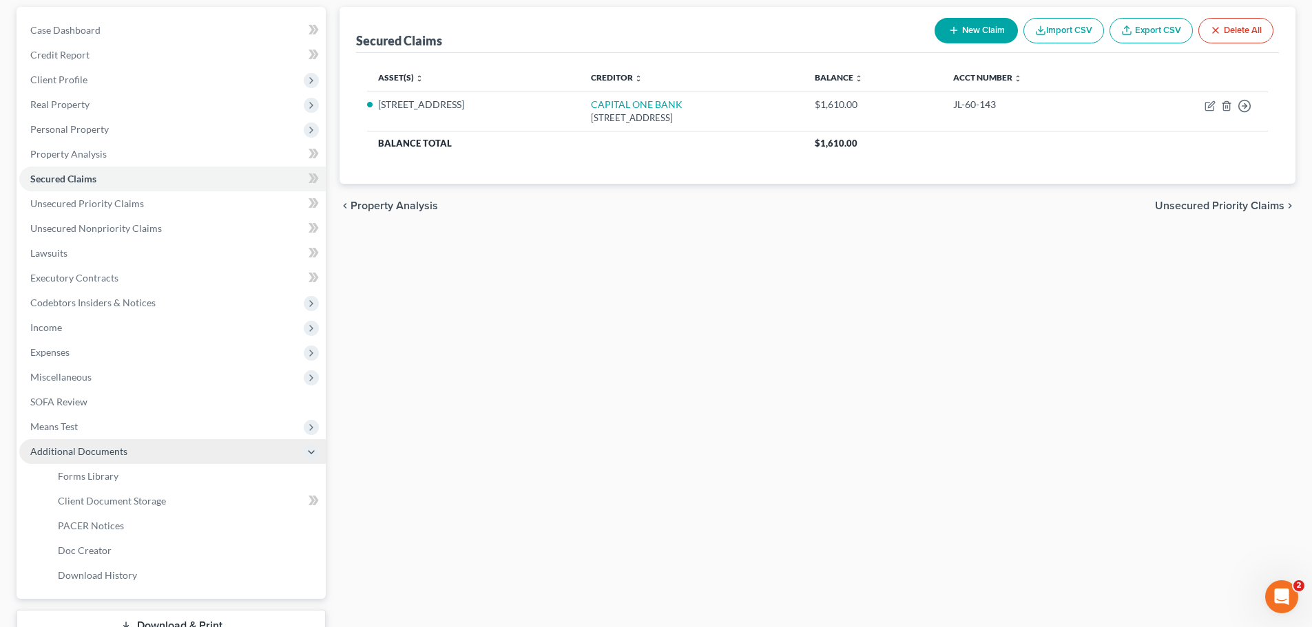
scroll to position [138, 0]
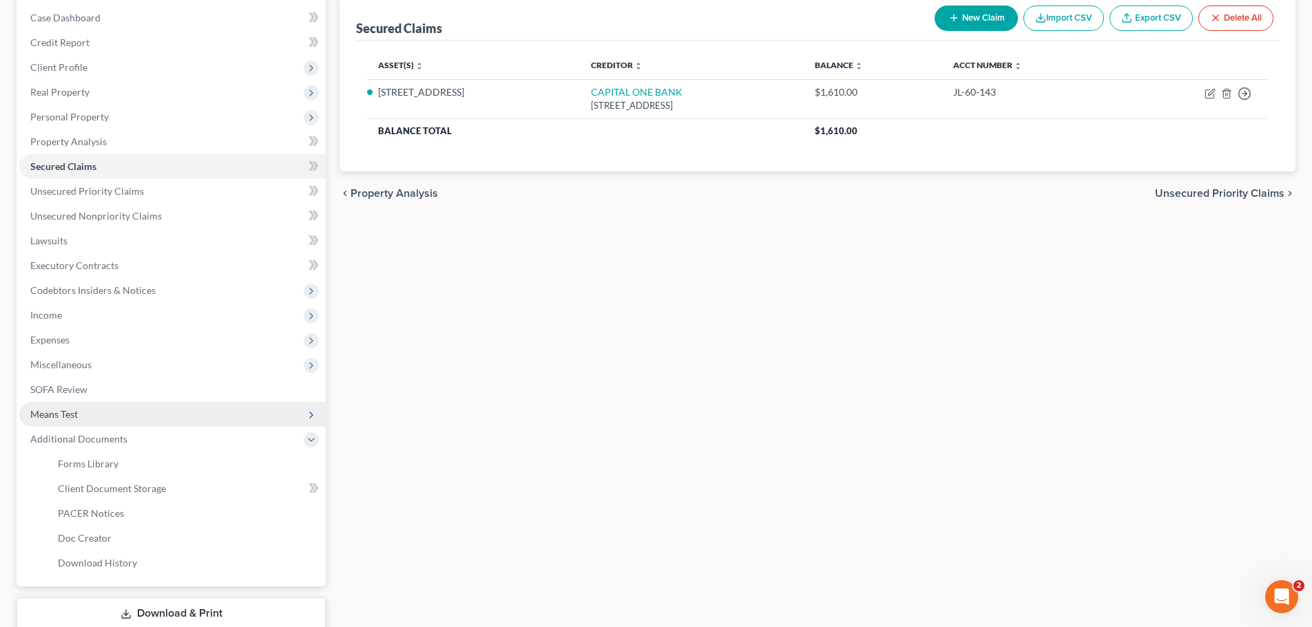
click at [56, 406] on span "Means Test" at bounding box center [172, 414] width 306 height 25
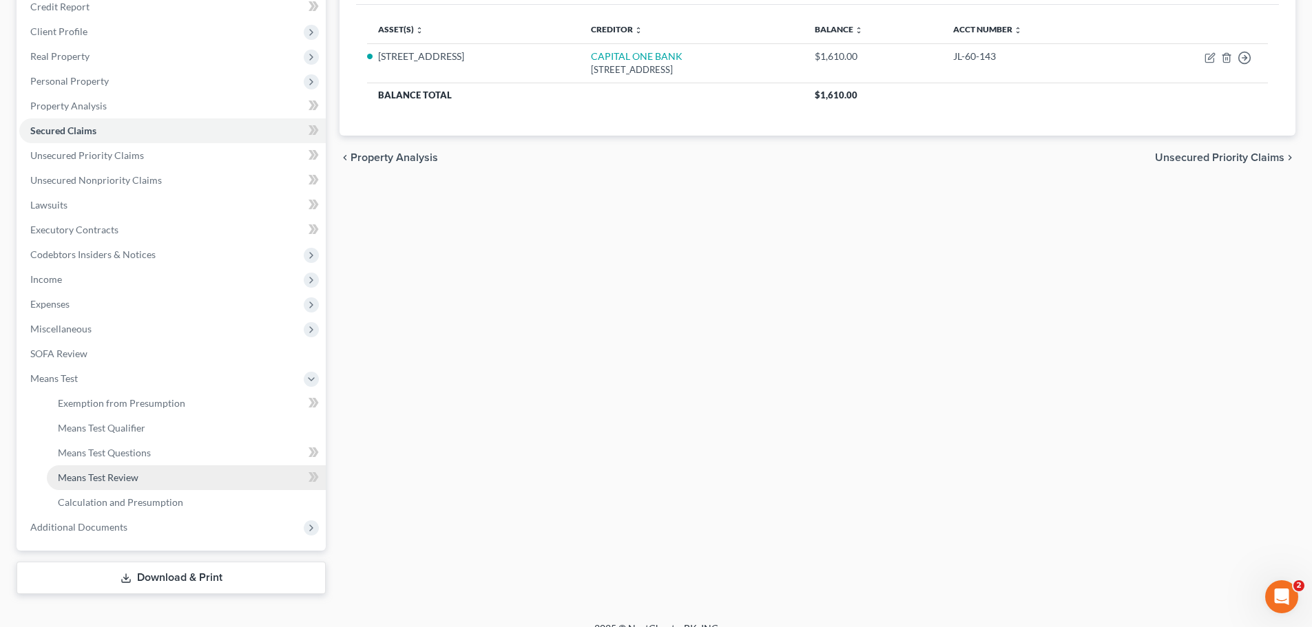
scroll to position [193, 0]
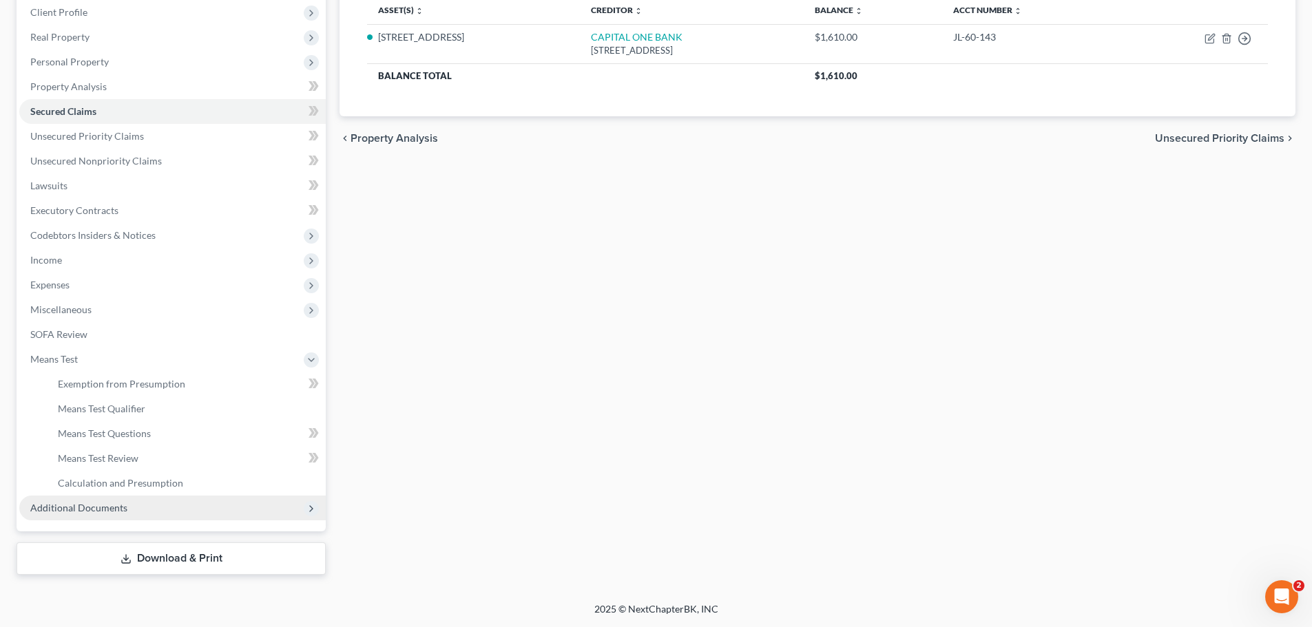
click at [81, 508] on span "Additional Documents" at bounding box center [78, 508] width 97 height 12
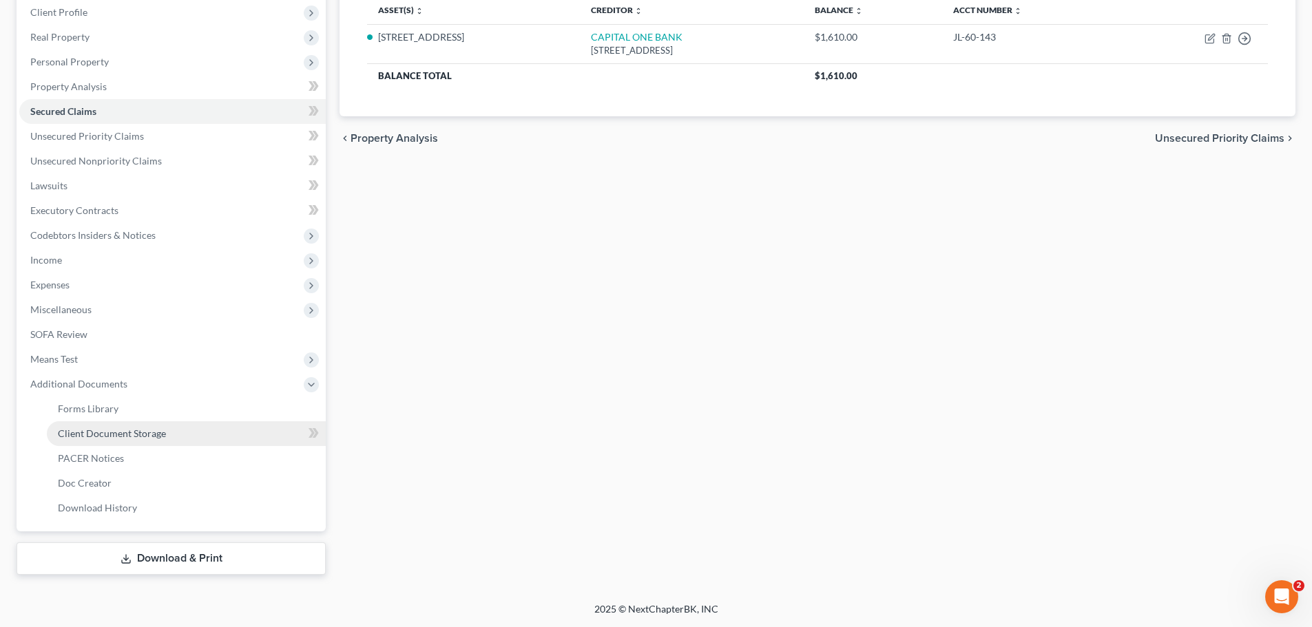
click at [137, 436] on span "Client Document Storage" at bounding box center [112, 434] width 108 height 12
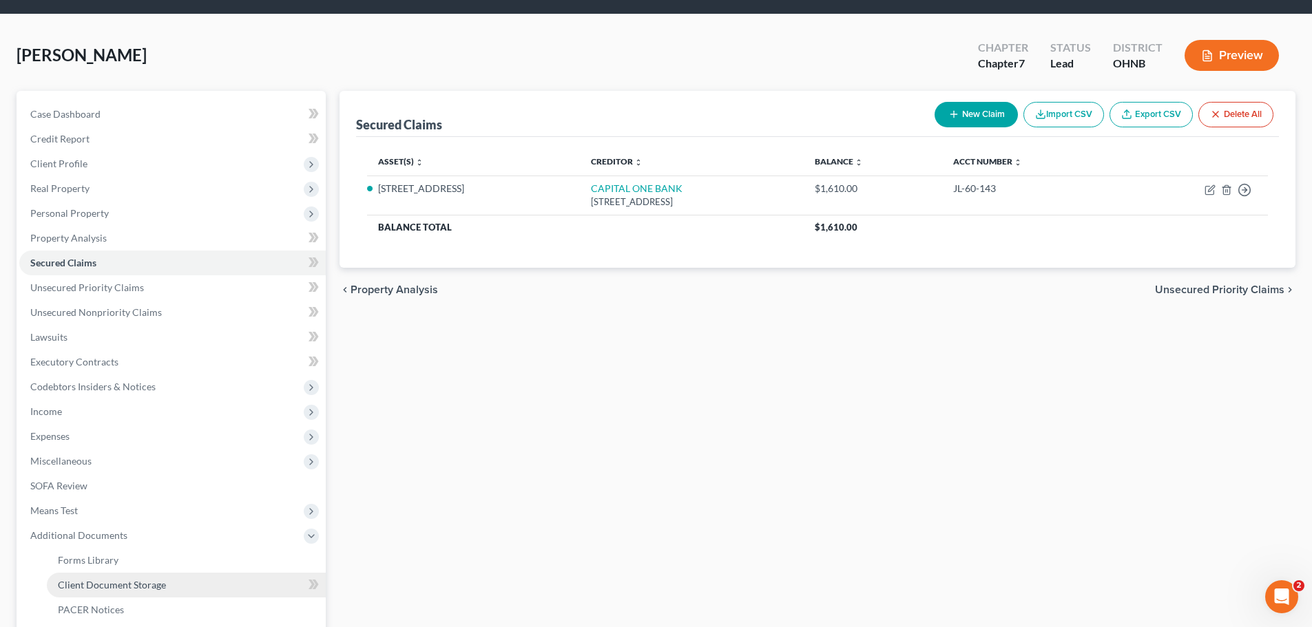
select select "5"
select select "20"
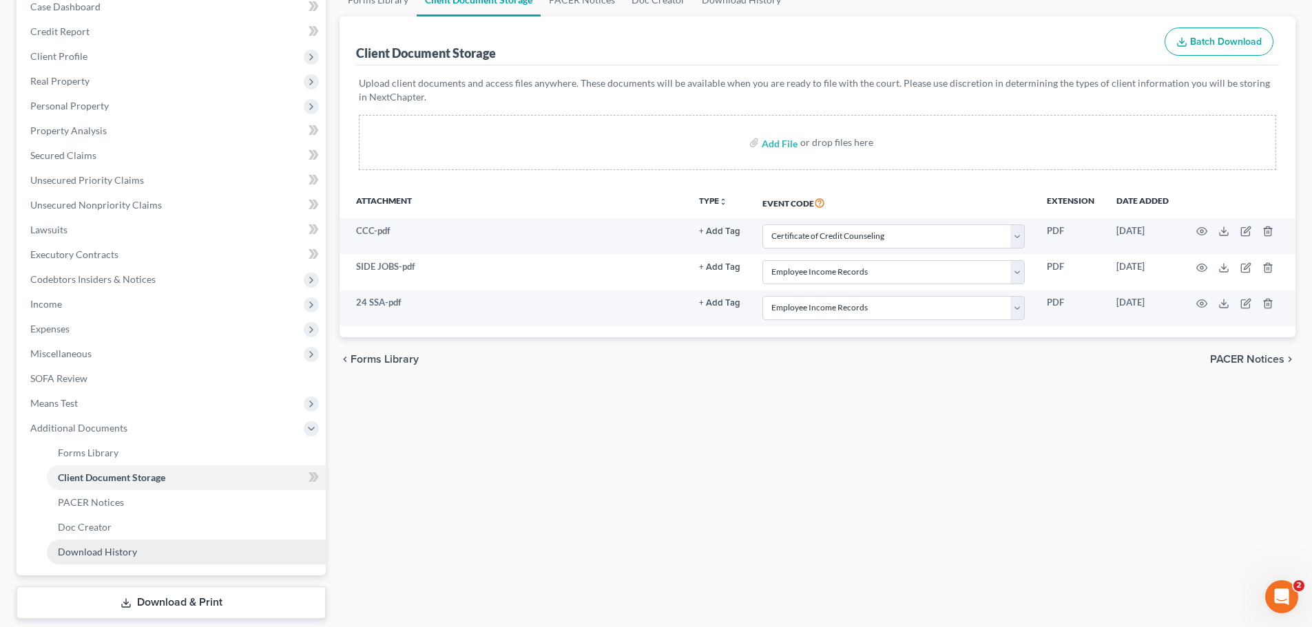
scroll to position [124, 0]
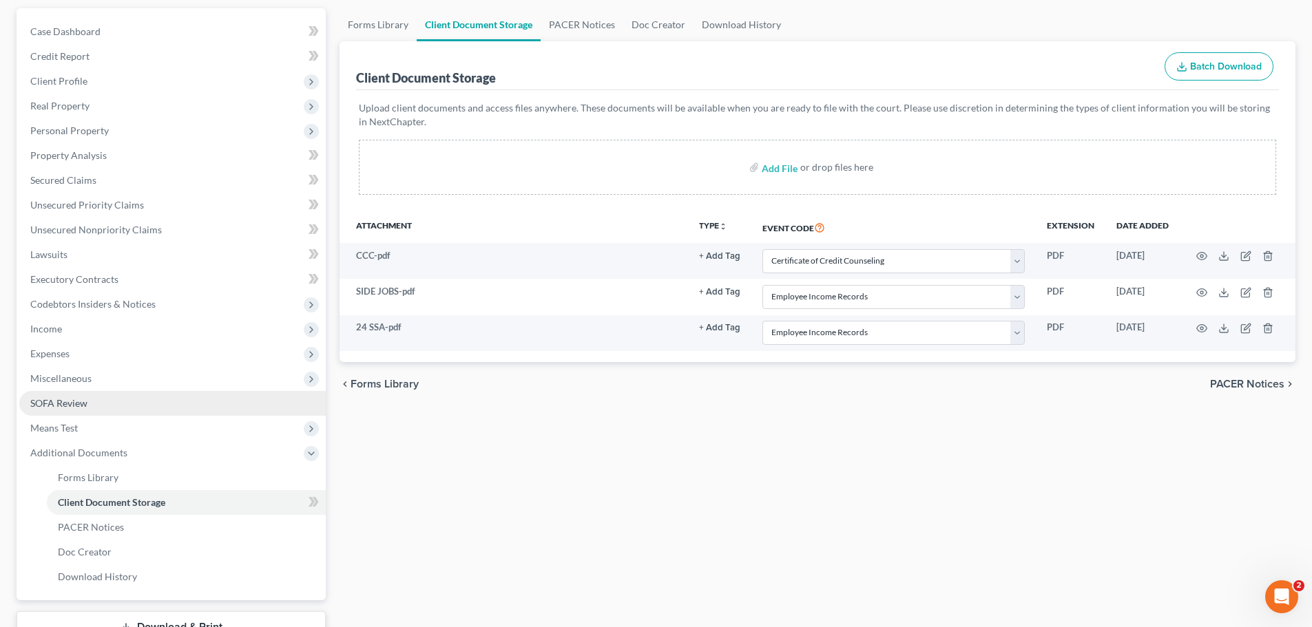
click at [62, 397] on span "SOFA Review" at bounding box center [58, 403] width 57 height 12
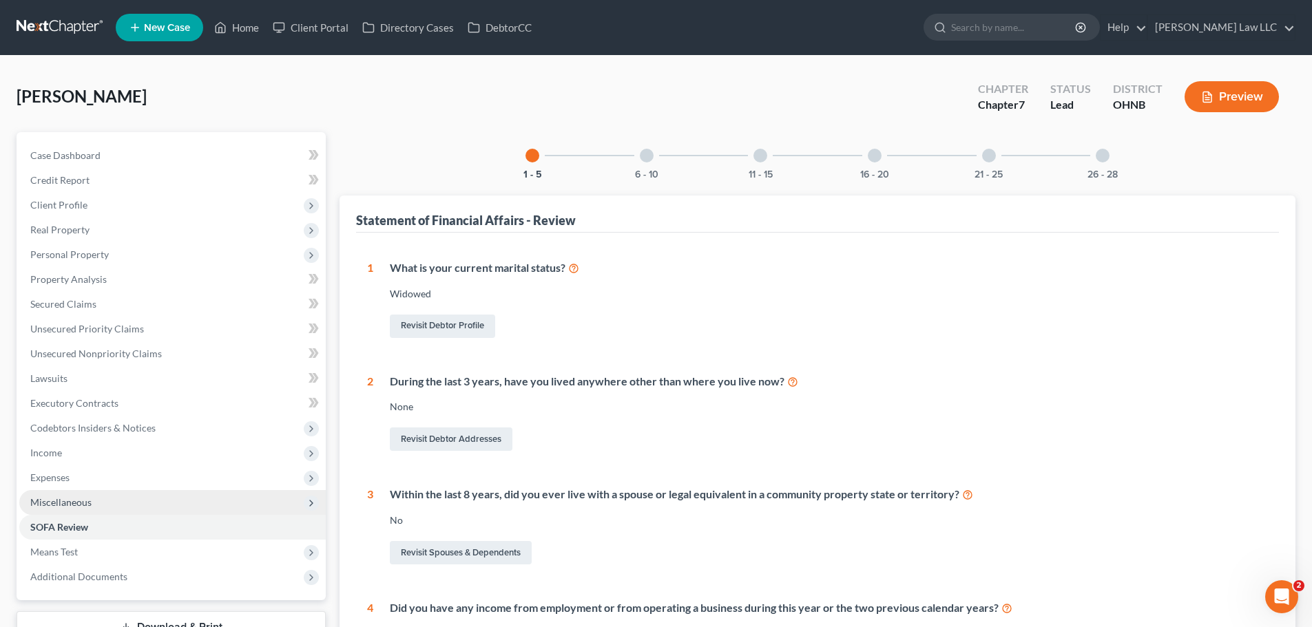
click at [66, 506] on span "Miscellaneous" at bounding box center [60, 502] width 61 height 12
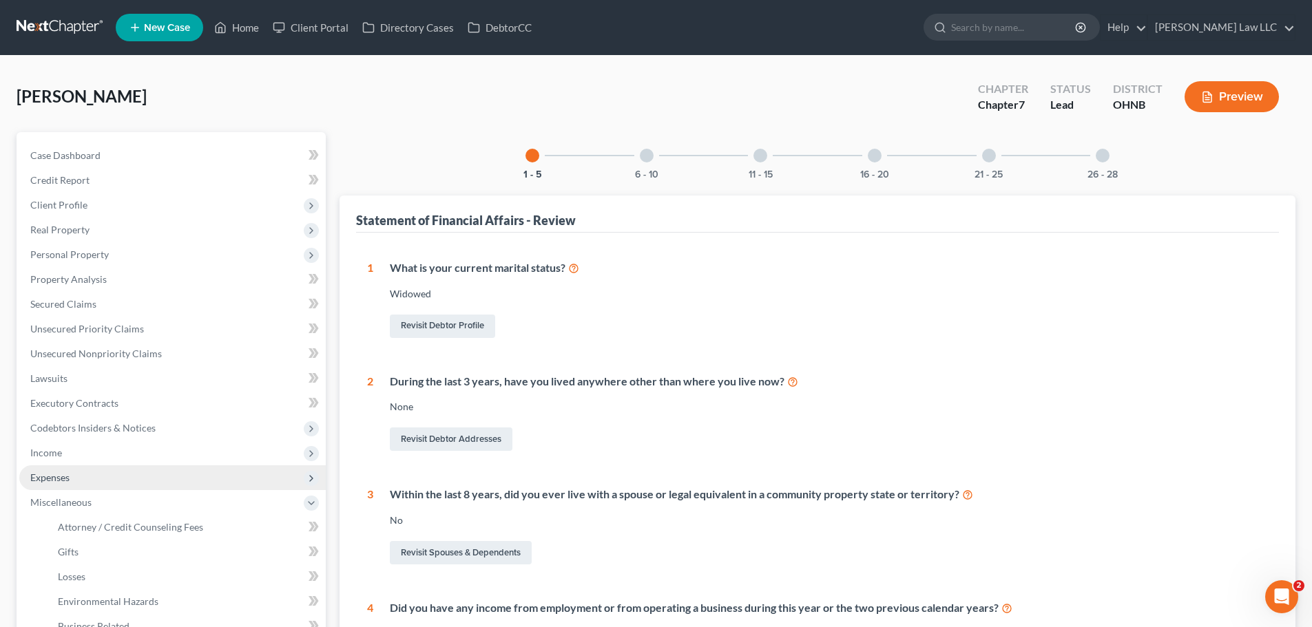
click at [66, 475] on span "Expenses" at bounding box center [49, 478] width 39 height 12
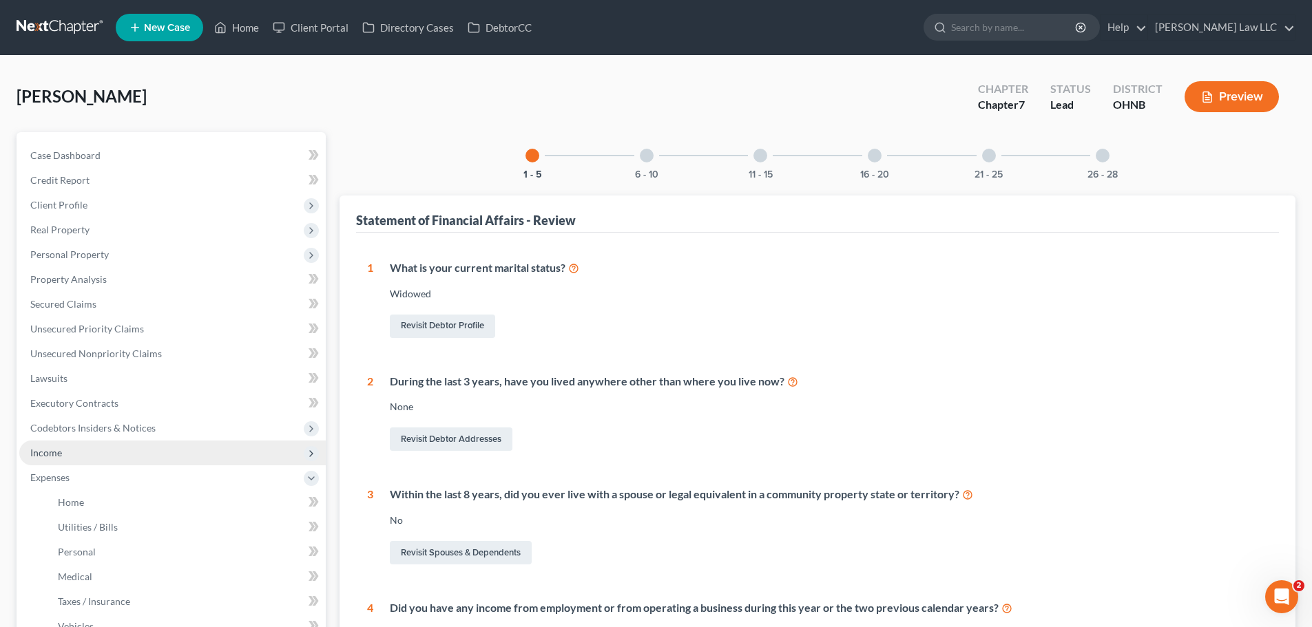
click at [65, 452] on span "Income" at bounding box center [172, 453] width 306 height 25
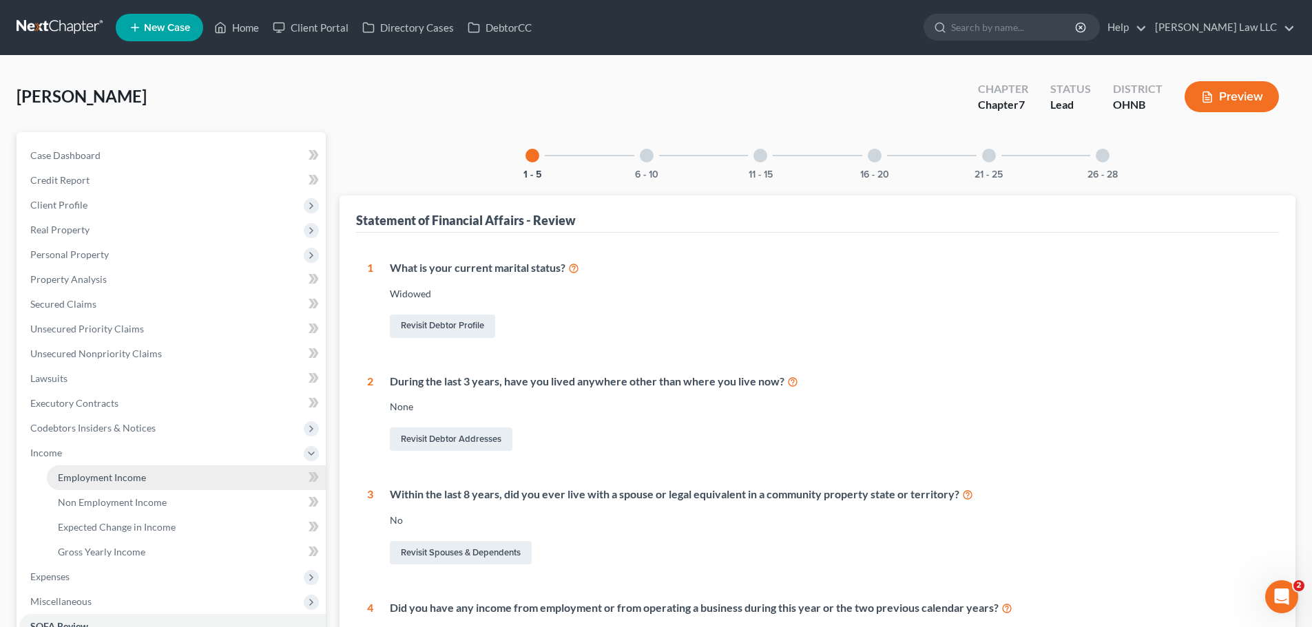
click at [81, 478] on span "Employment Income" at bounding box center [102, 478] width 88 height 12
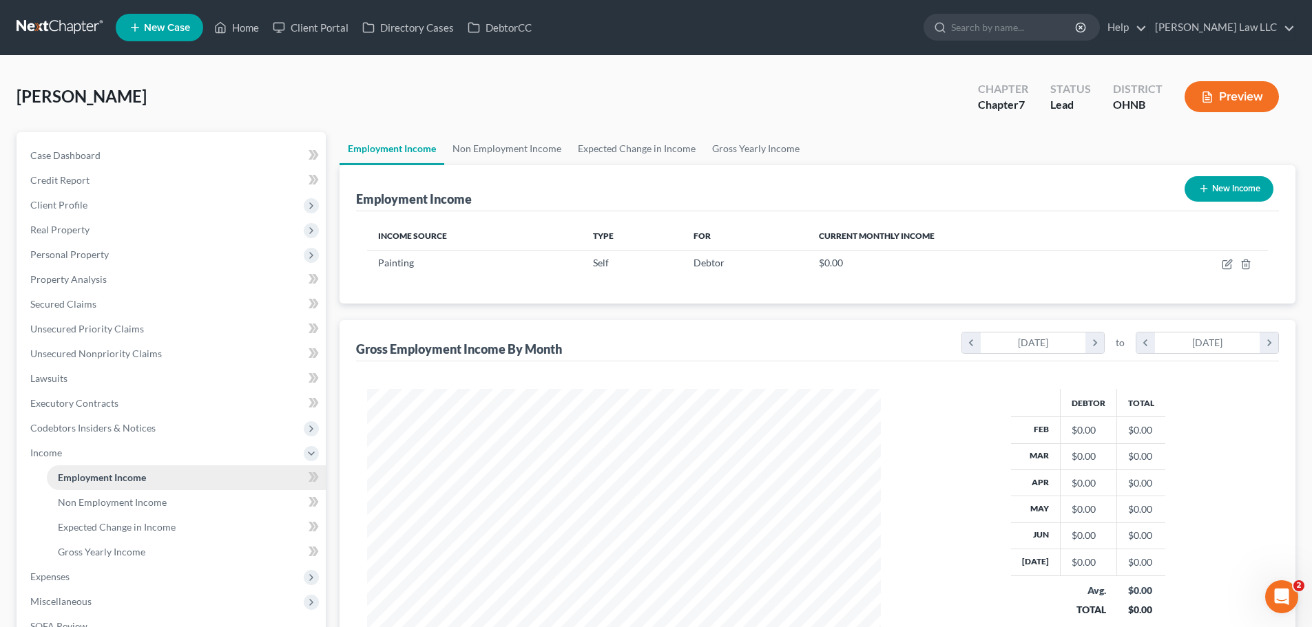
scroll to position [257, 541]
click at [80, 430] on span "Codebtors Insiders & Notices" at bounding box center [92, 428] width 125 height 12
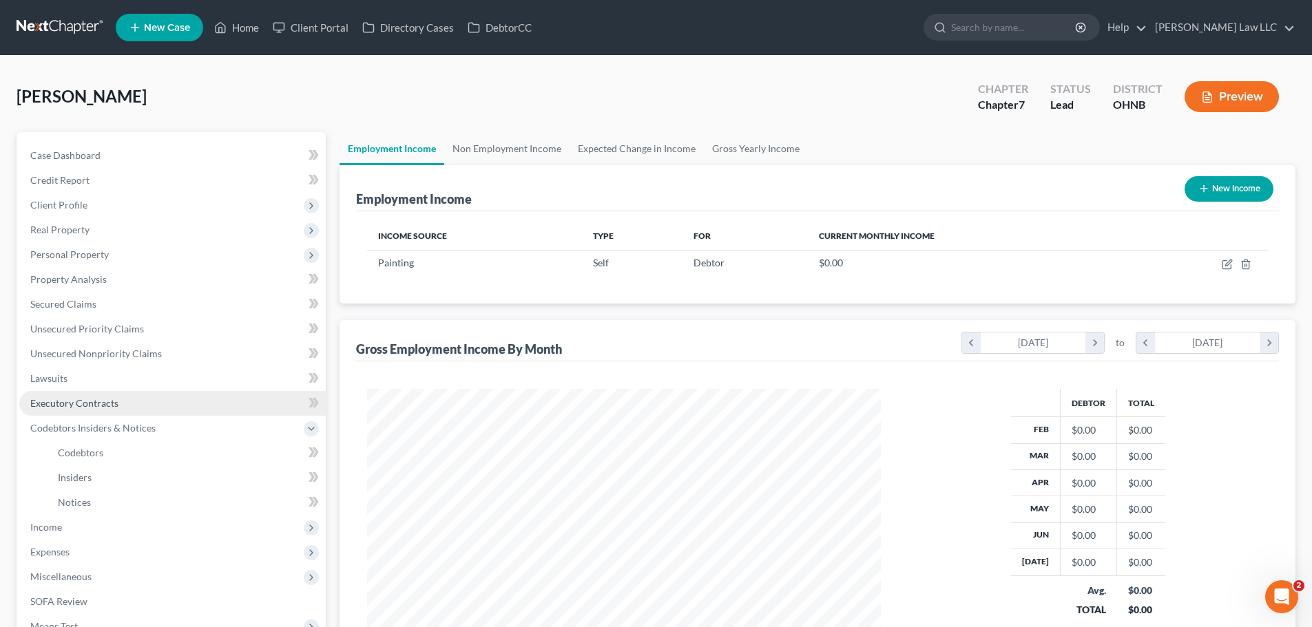
click at [77, 410] on link "Executory Contracts" at bounding box center [172, 403] width 306 height 25
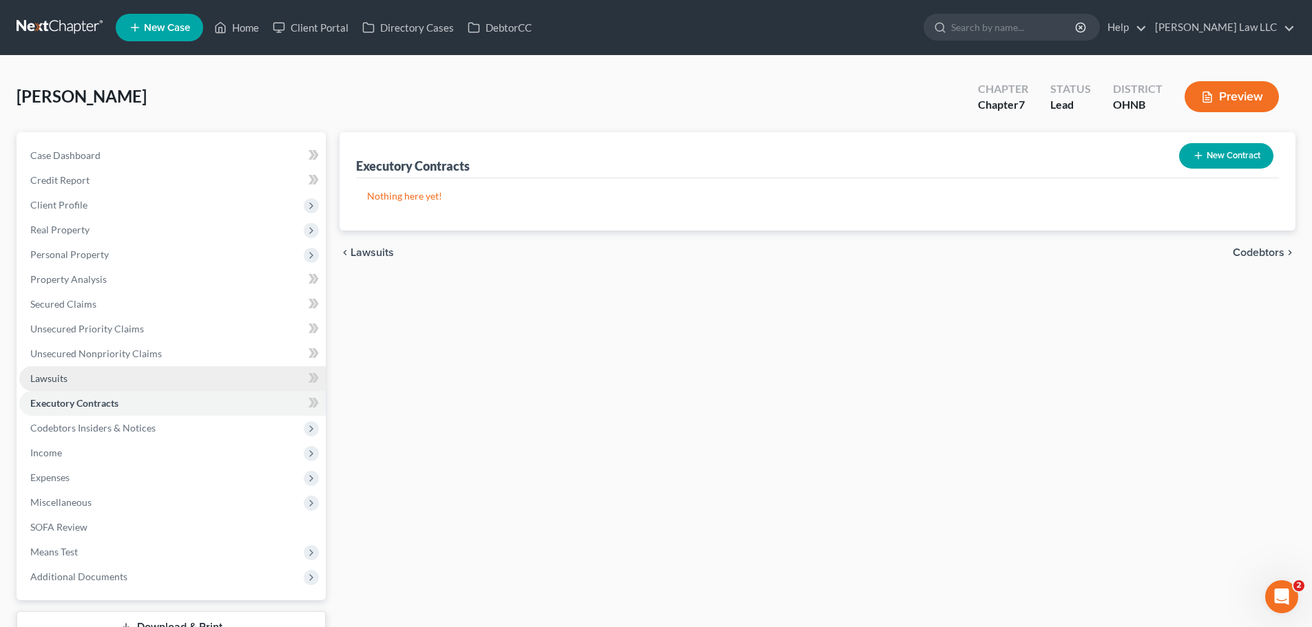
click at [74, 388] on link "Lawsuits" at bounding box center [172, 378] width 306 height 25
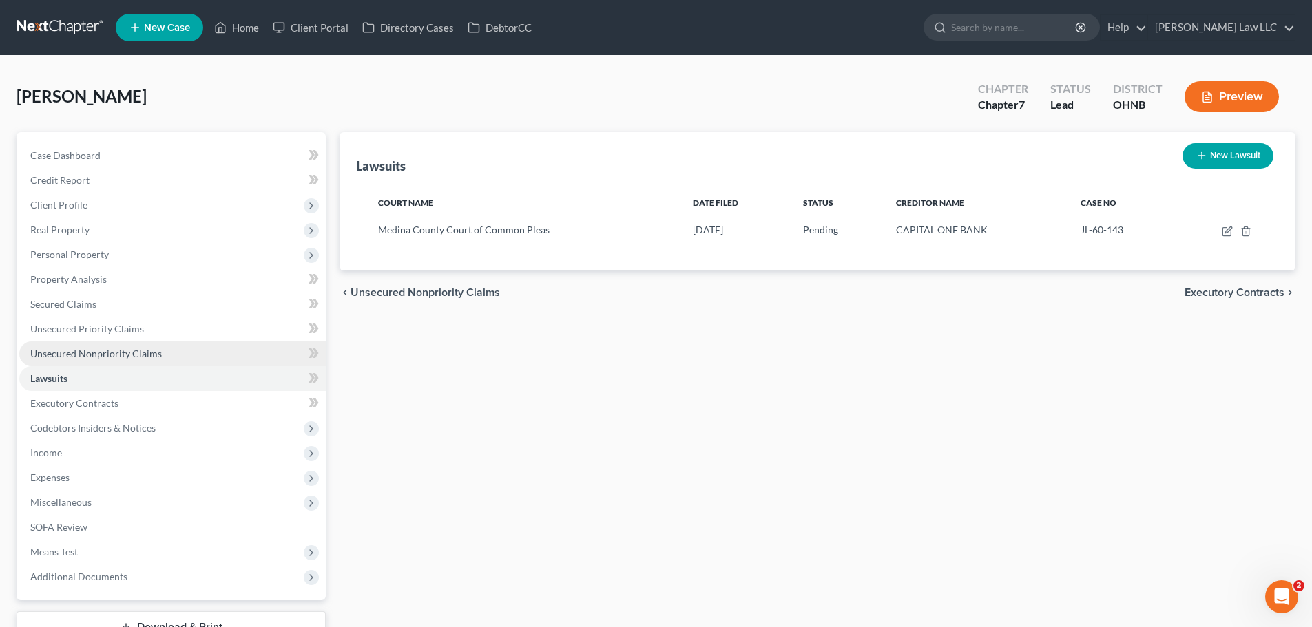
click at [88, 359] on span "Unsecured Nonpriority Claims" at bounding box center [96, 354] width 132 height 12
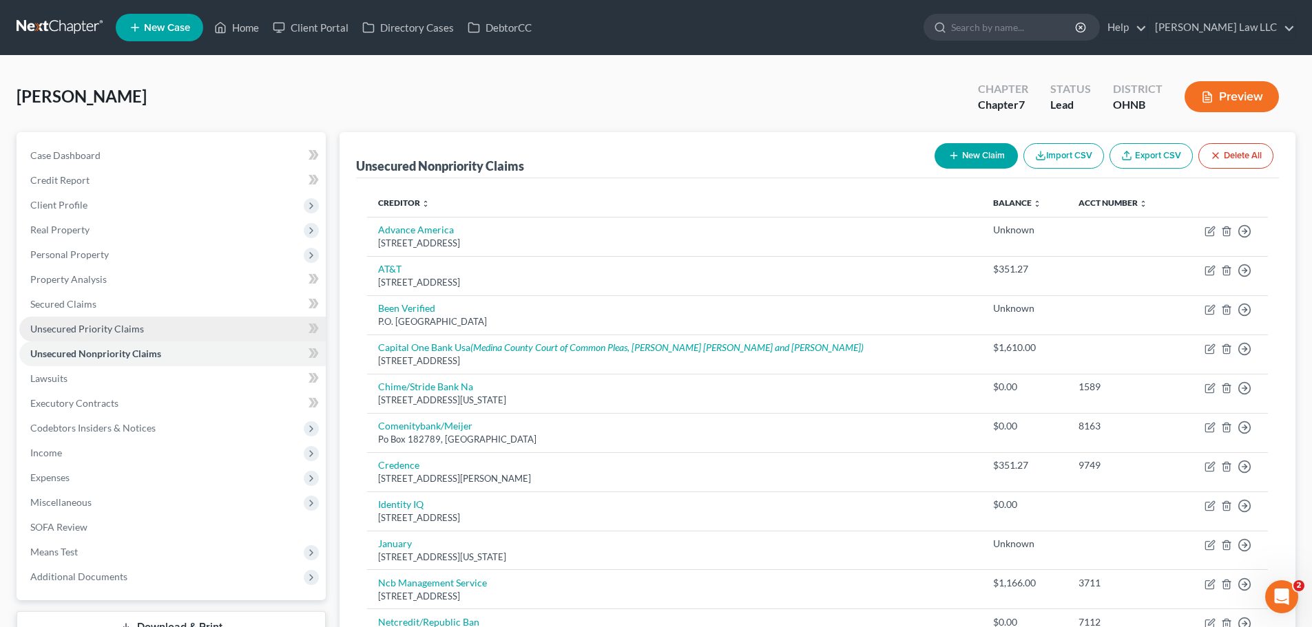
click at [94, 326] on span "Unsecured Priority Claims" at bounding box center [87, 329] width 114 height 12
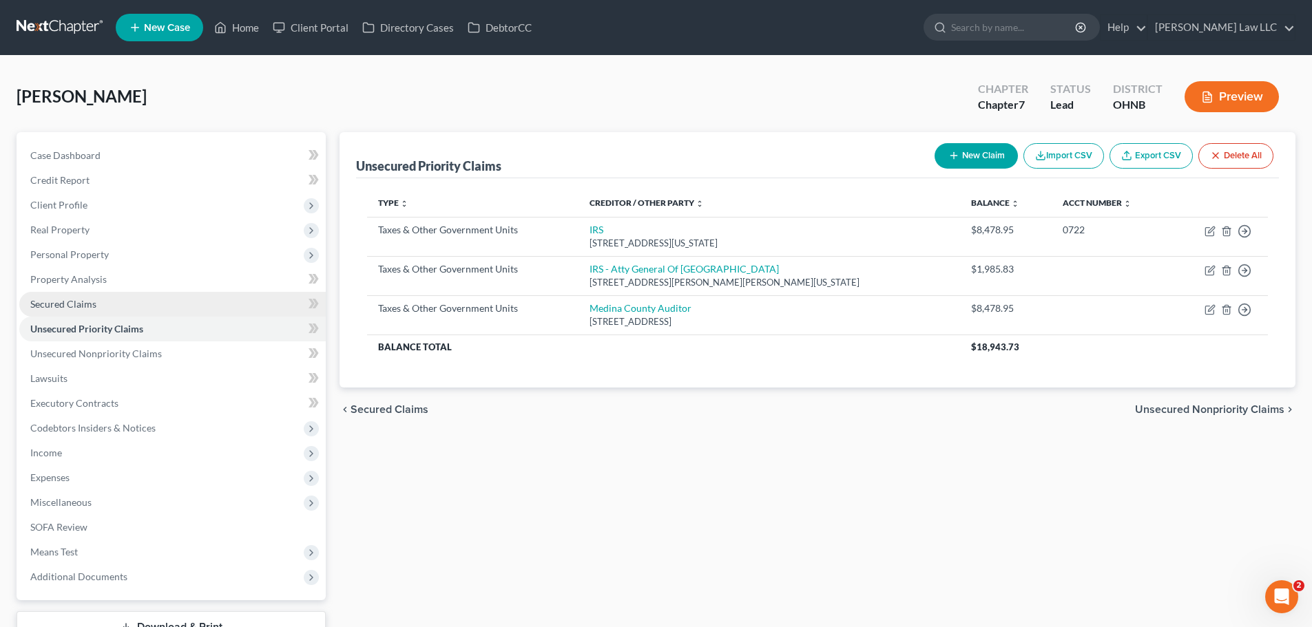
click at [95, 292] on link "Secured Claims" at bounding box center [172, 304] width 306 height 25
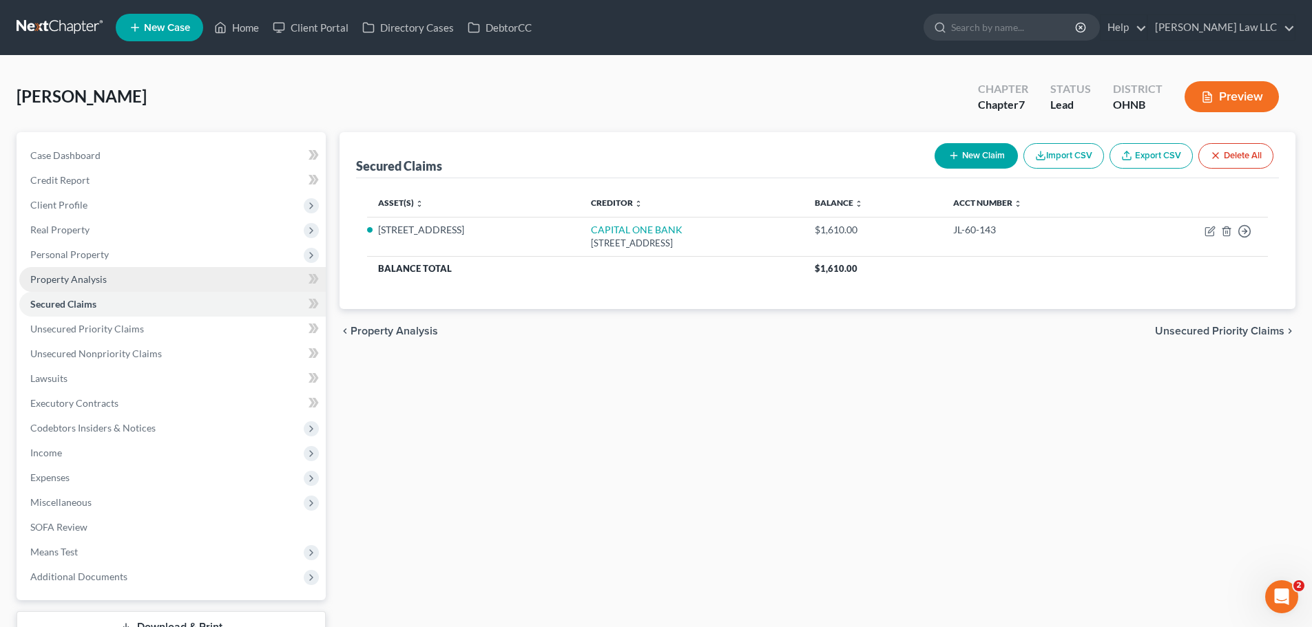
click at [93, 275] on span "Property Analysis" at bounding box center [68, 279] width 76 height 12
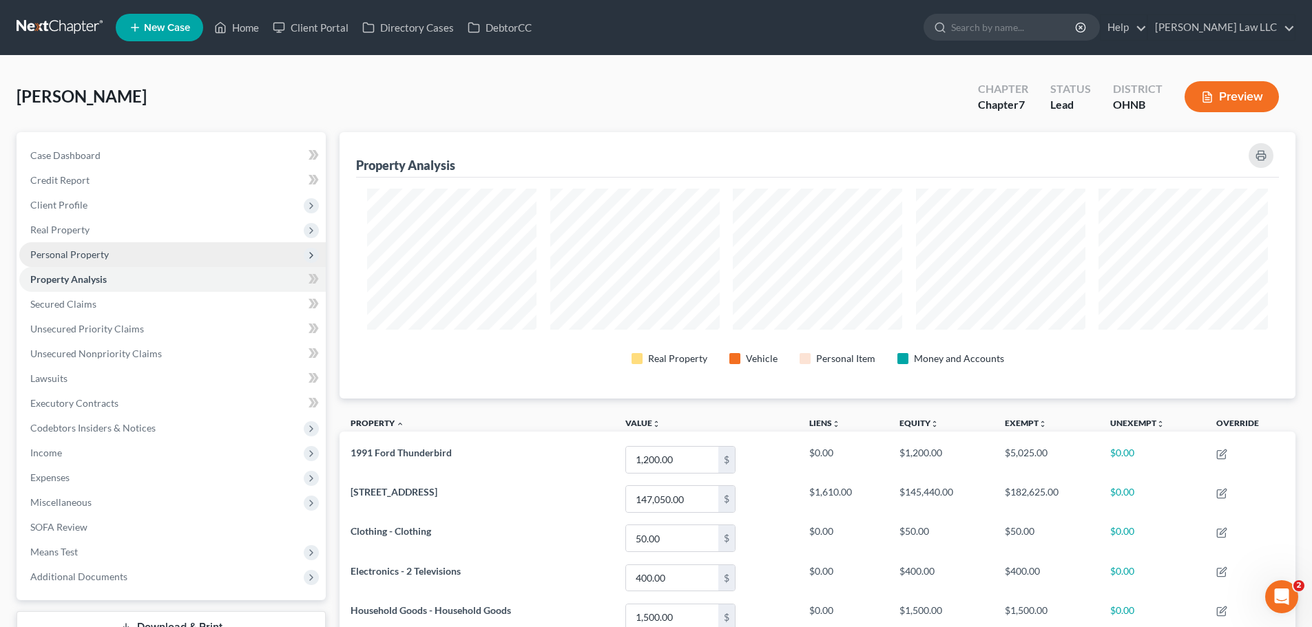
scroll to position [266, 956]
click at [91, 258] on span "Personal Property" at bounding box center [69, 255] width 78 height 12
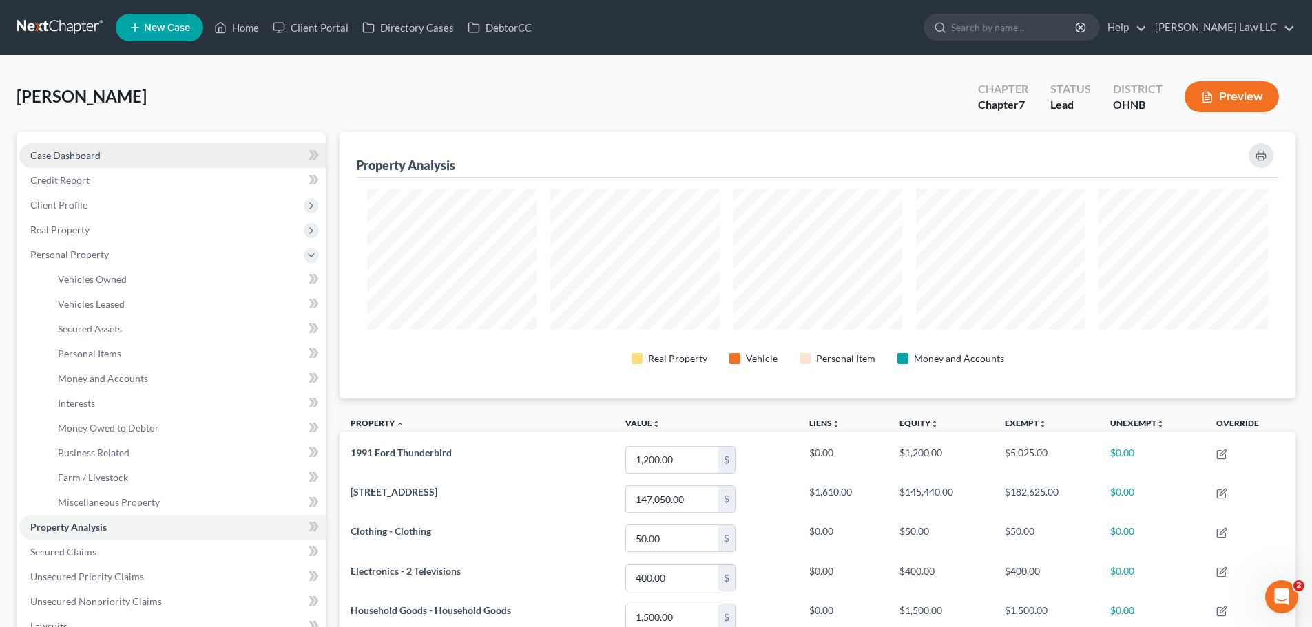
click at [70, 162] on link "Case Dashboard" at bounding box center [172, 155] width 306 height 25
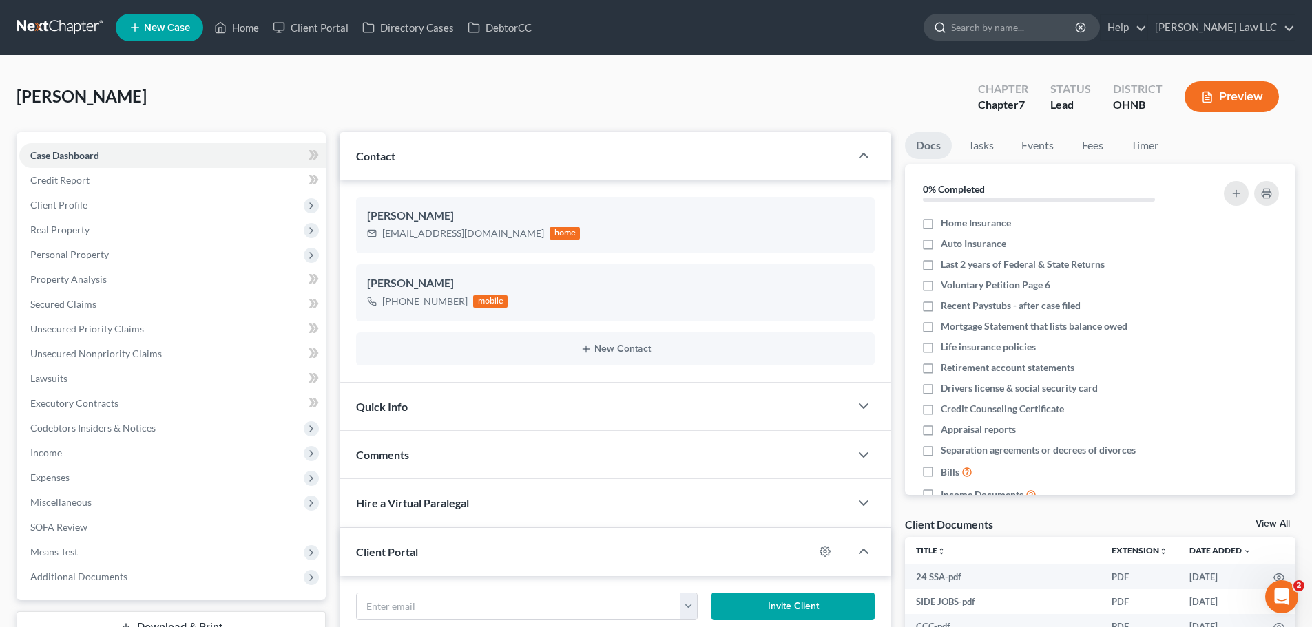
click at [1022, 32] on input "search" at bounding box center [1014, 26] width 126 height 25
type input "cochran"
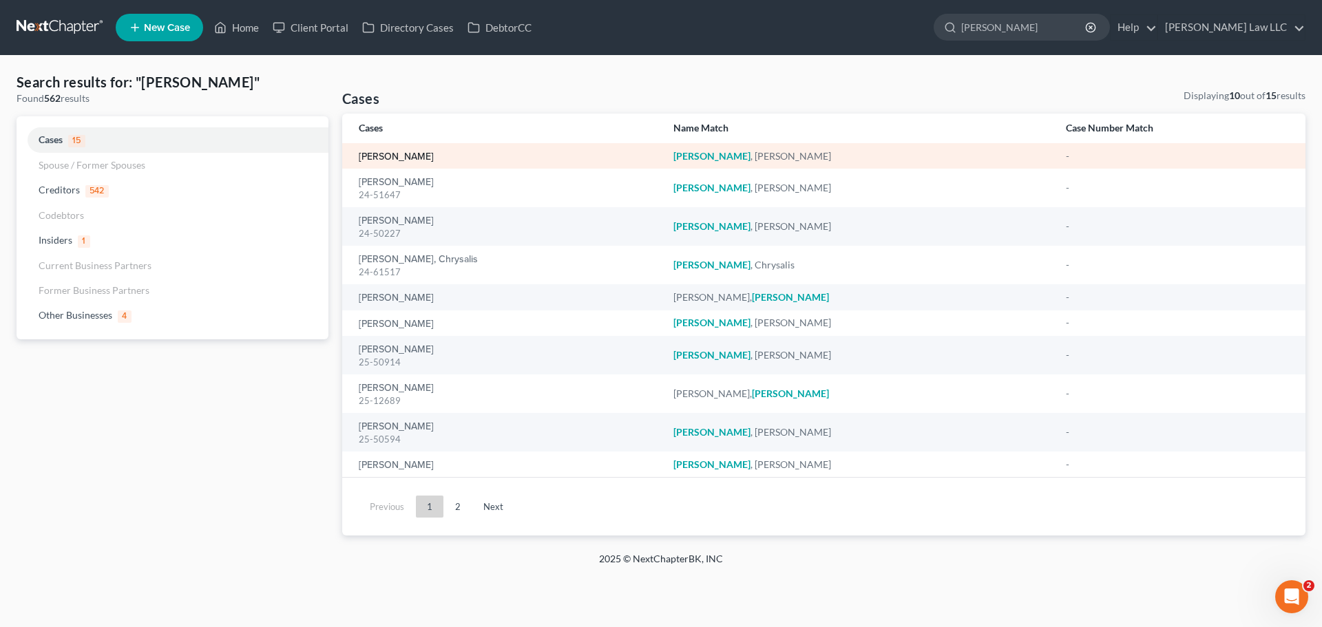
click at [406, 157] on link "[PERSON_NAME]" at bounding box center [396, 157] width 75 height 10
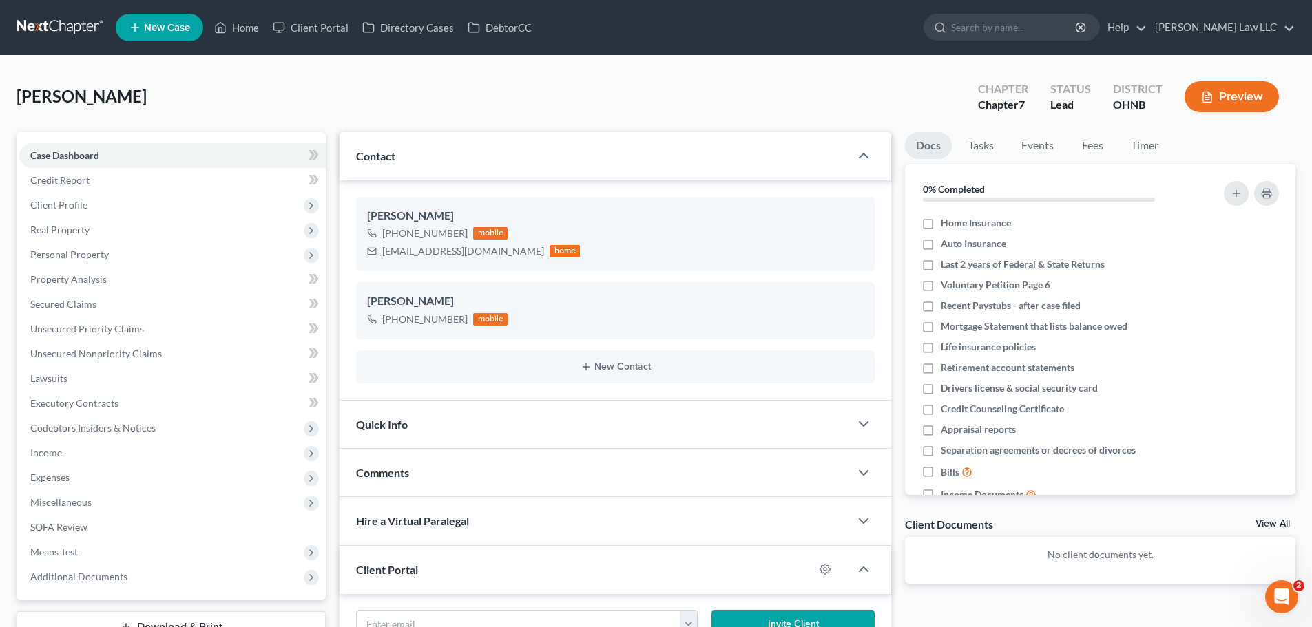
click at [715, 109] on div "Cochran, Cyril Upgraded Chapter Chapter 7 Status Lead District OHNB Preview" at bounding box center [656, 102] width 1279 height 60
click at [252, 94] on div "Cochran, Cyril Upgraded Chapter Chapter 7 Status Lead District OHNB Preview" at bounding box center [656, 102] width 1279 height 60
click at [120, 156] on link "Case Dashboard" at bounding box center [172, 155] width 306 height 25
click at [1027, 31] on input "search" at bounding box center [1014, 26] width 126 height 25
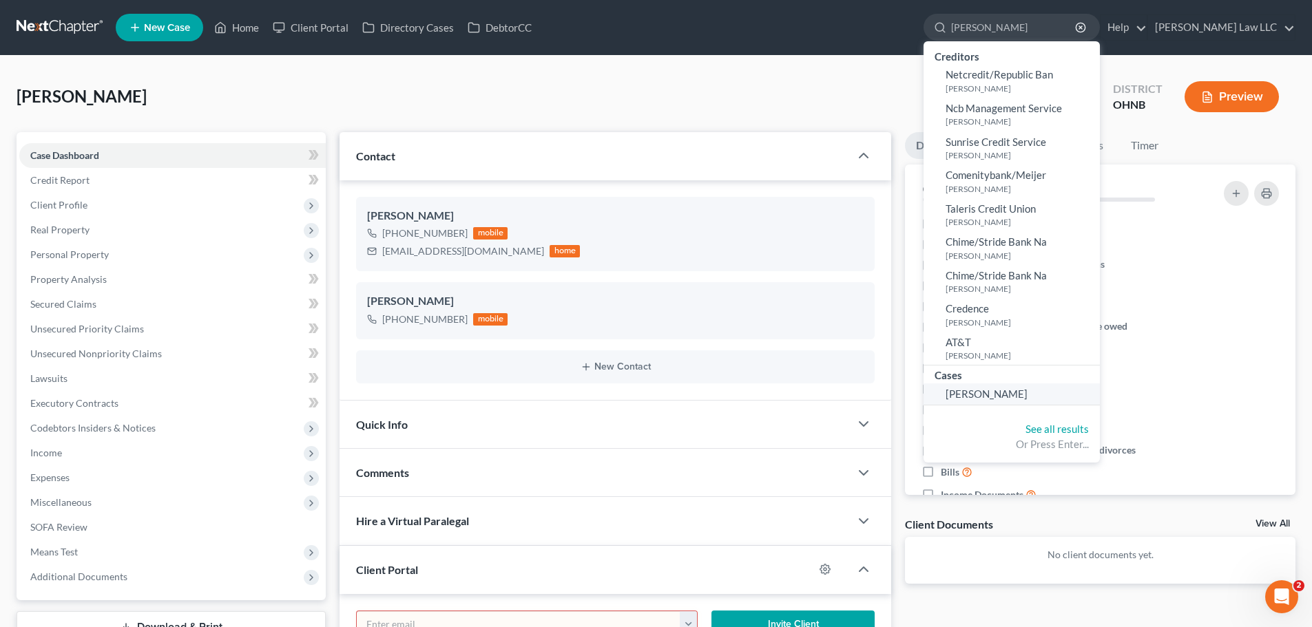
type input "REX"
click at [1027, 393] on span "[PERSON_NAME]" at bounding box center [986, 394] width 82 height 12
click at [1042, 386] on link "[PERSON_NAME]" at bounding box center [1011, 394] width 176 height 21
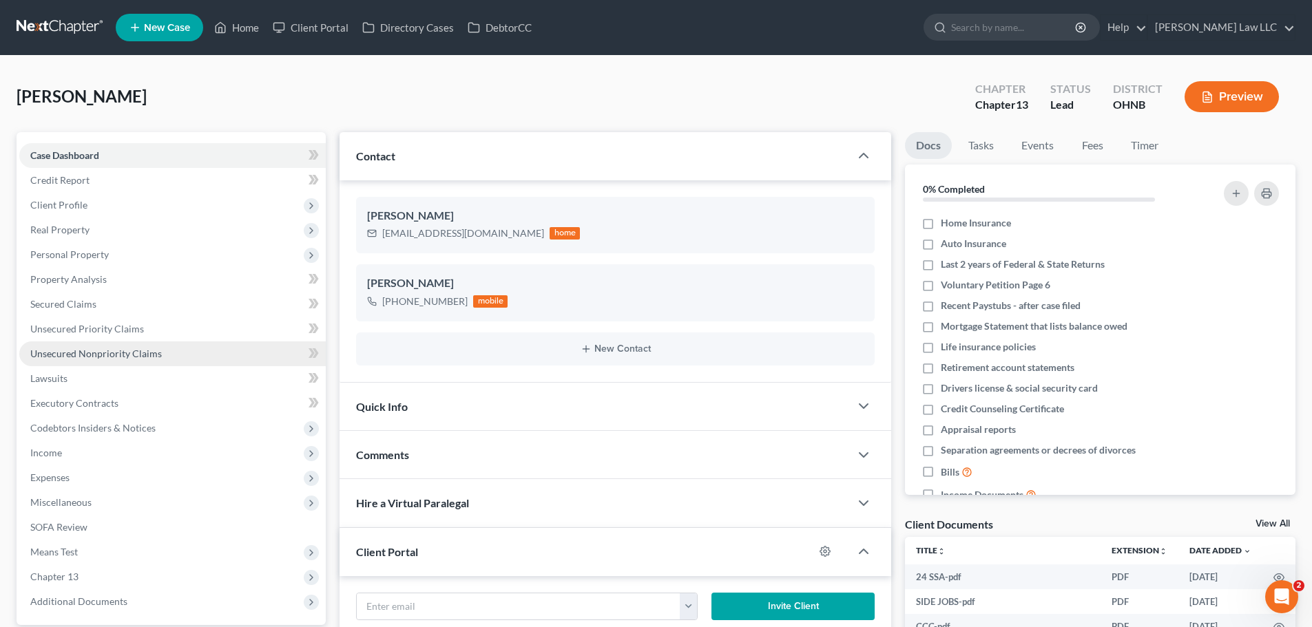
click at [98, 350] on span "Unsecured Nonpriority Claims" at bounding box center [96, 354] width 132 height 12
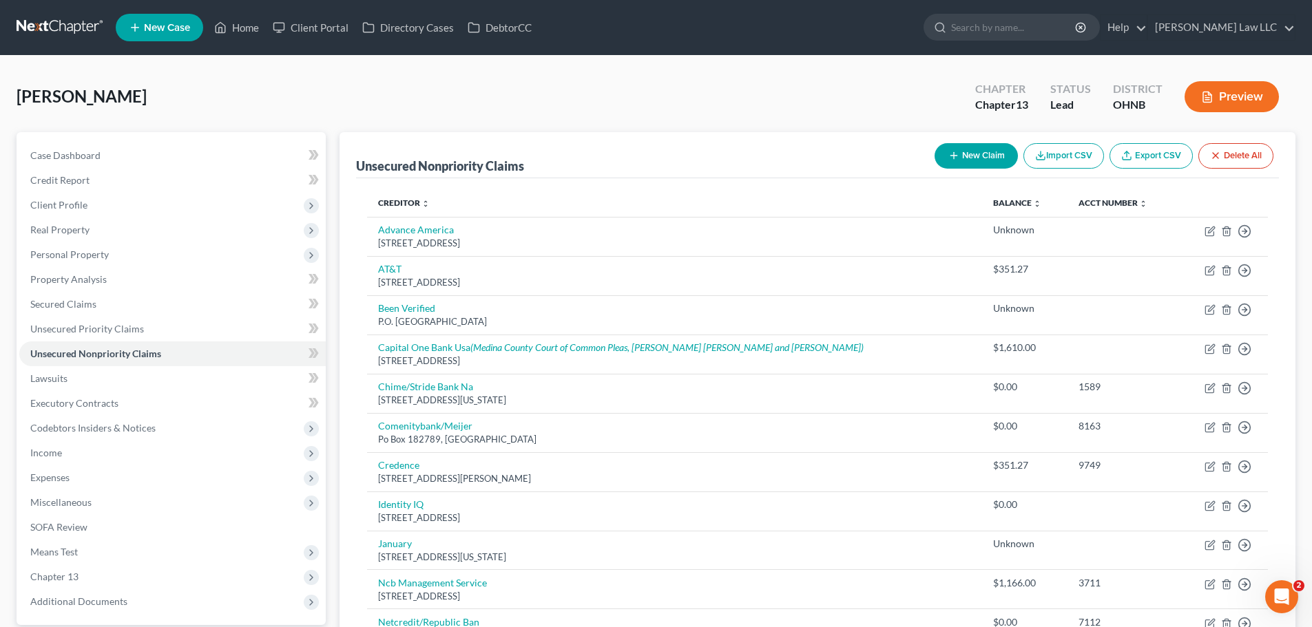
click at [989, 158] on button "New Claim" at bounding box center [975, 155] width 83 height 25
select select "0"
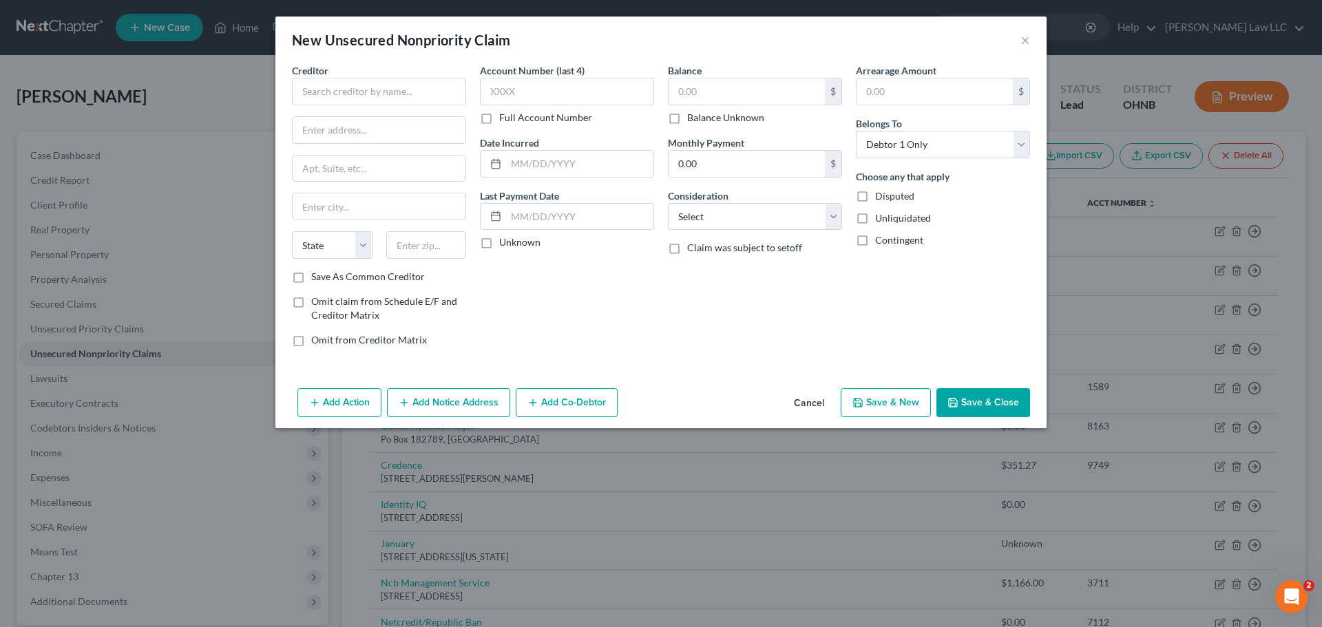
click at [445, 105] on div "Creditor * State AL AK AR AZ CA CO CT DE DC FL GA GU HI ID IL IN IA KS KY LA ME…" at bounding box center [379, 166] width 174 height 207
click at [443, 101] on input "text" at bounding box center [379, 92] width 174 height 28
type input "NATIONAL debt"
drag, startPoint x: 404, startPoint y: 102, endPoint x: 218, endPoint y: 99, distance: 185.9
click at [218, 99] on div "New Unsecured Nonpriority Claim × Creditor * NATIONAL debt National Debt Relief…" at bounding box center [661, 313] width 1322 height 627
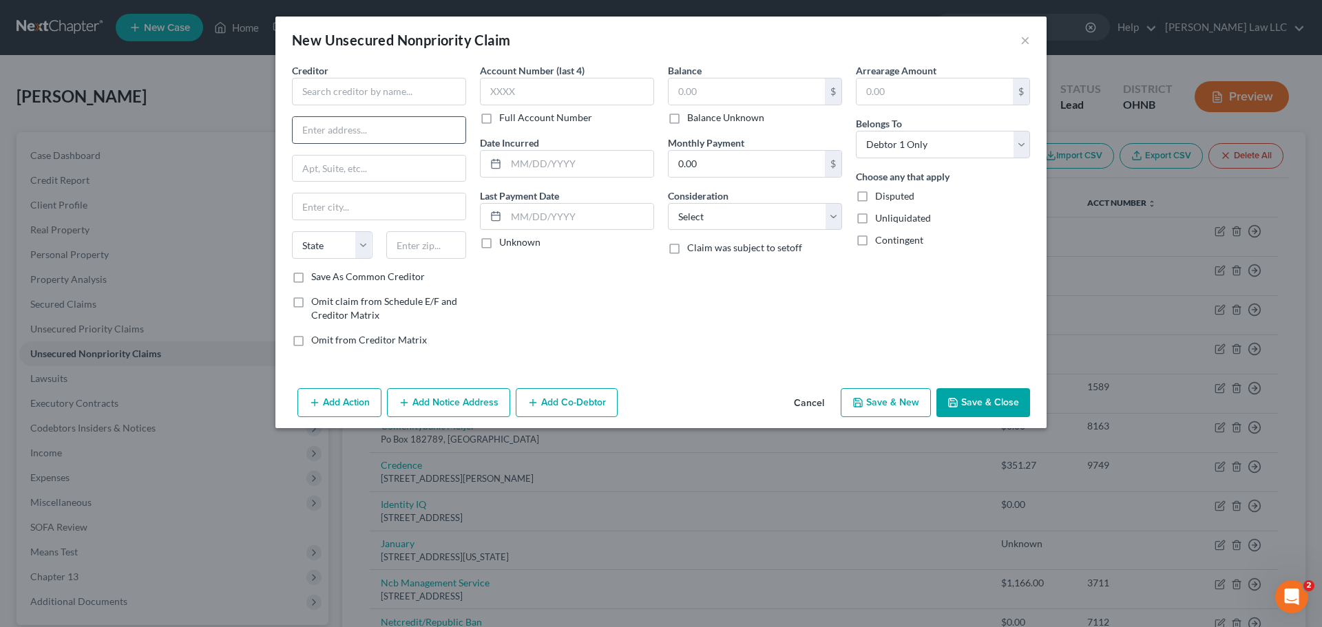
click at [381, 140] on input "text" at bounding box center [379, 130] width 173 height 26
paste input "401 E Las Olas Blvd #1400"
type input "401 E Las Olas Blvd #1400"
click at [414, 250] on input "text" at bounding box center [426, 245] width 81 height 28
type input "33301"
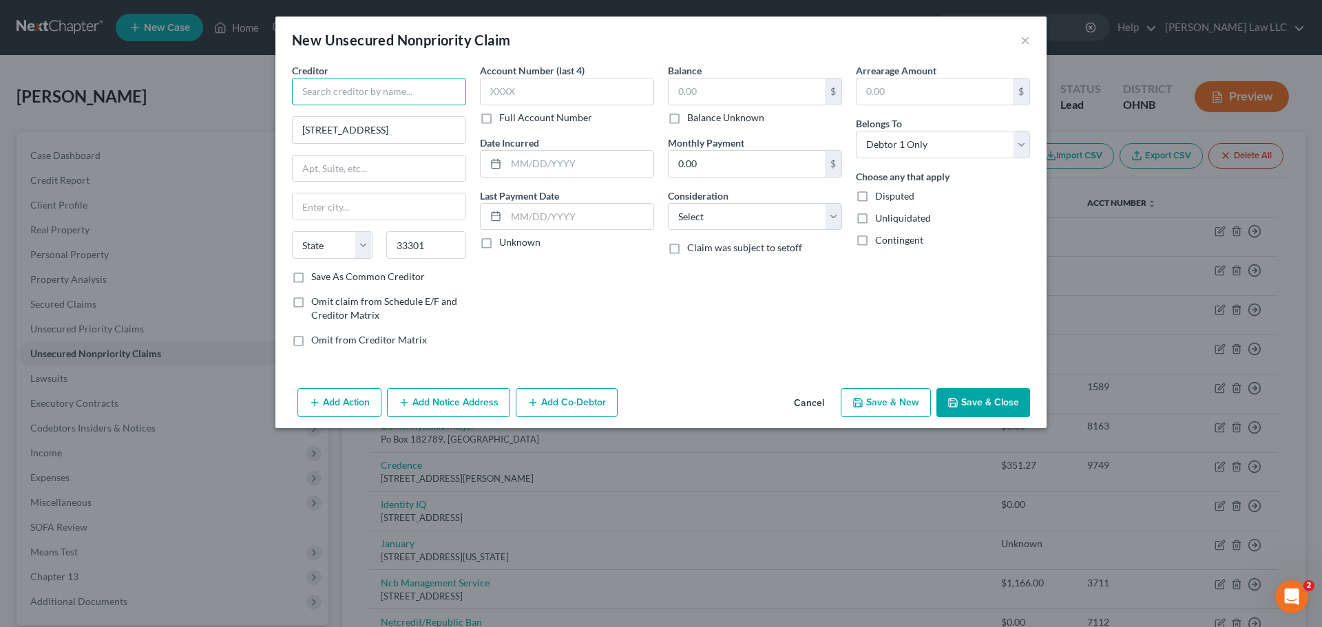
click at [401, 105] on input "text" at bounding box center [379, 92] width 174 height 28
type input "Fort Lauderdale"
select select "9"
click at [405, 94] on input "text" at bounding box center [379, 92] width 174 height 28
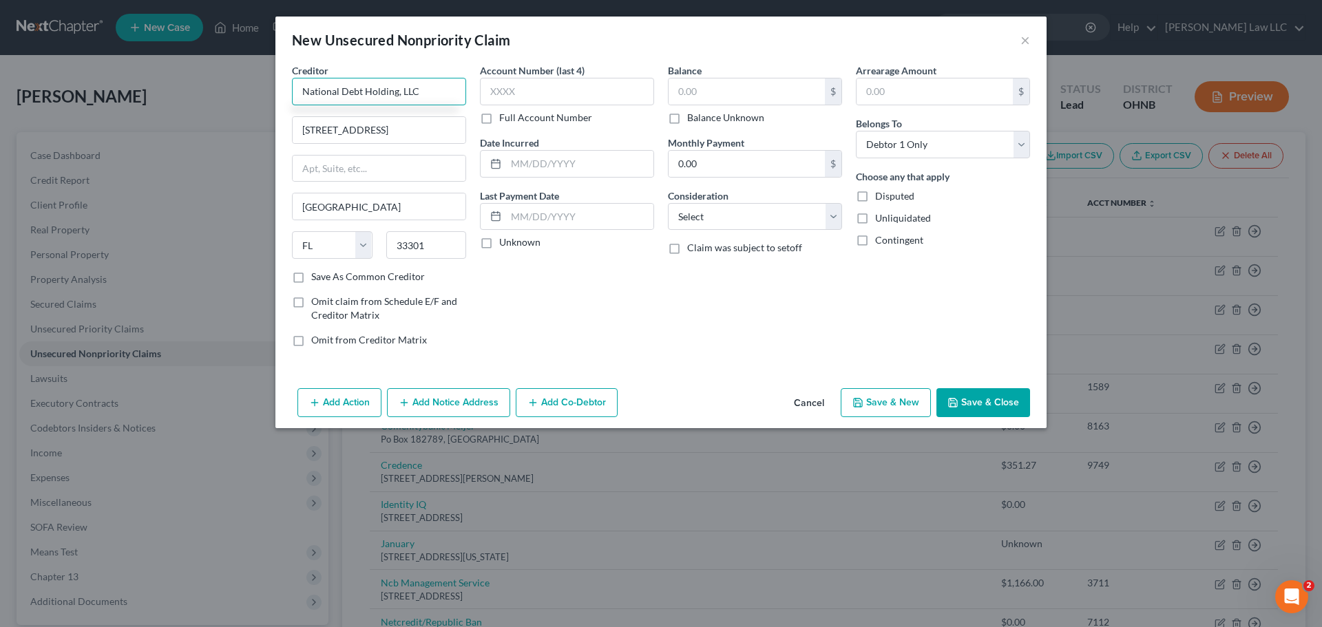
type input "National Debt Holding, LLC"
click at [583, 333] on div "Account Number (last 4) Full Account Number Date Incurred Last Payment Date Unk…" at bounding box center [567, 210] width 188 height 295
click at [738, 93] on input "text" at bounding box center [747, 91] width 156 height 26
type input "997"
click at [734, 218] on select "Select Cable / Satellite Services Collection Agency Credit Card Debt Debt Couns…" at bounding box center [755, 217] width 174 height 28
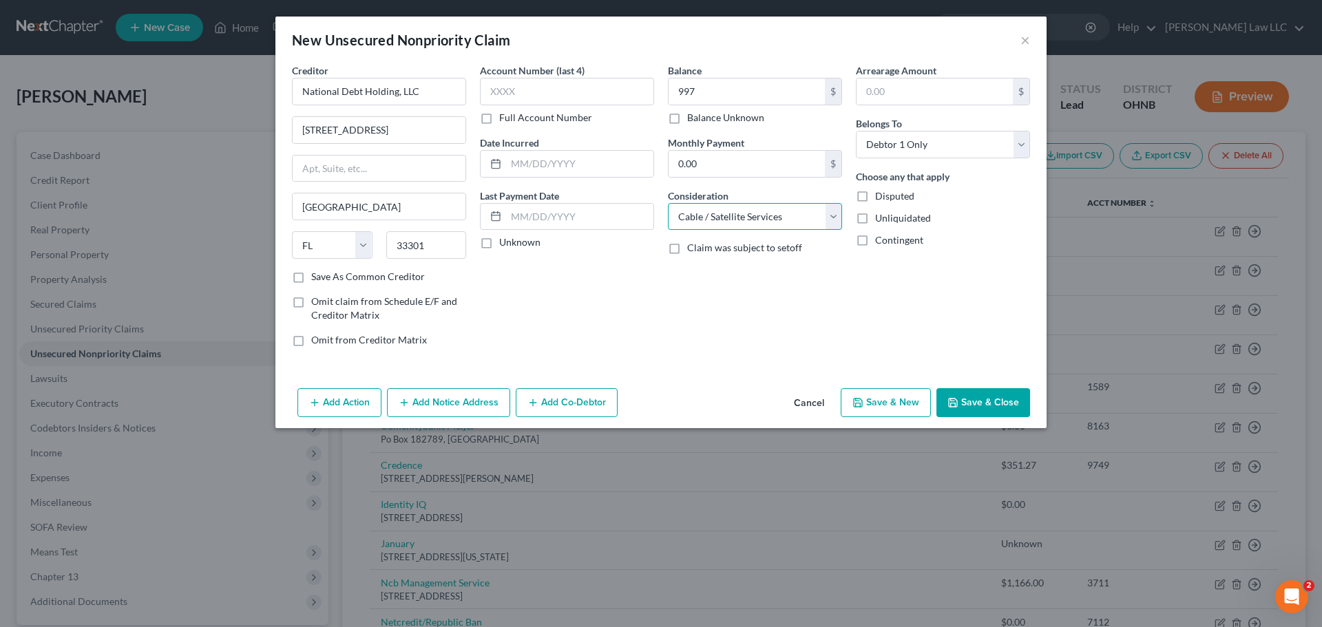
click at [668, 203] on select "Select Cable / Satellite Services Collection Agency Credit Card Debt Debt Couns…" at bounding box center [755, 217] width 174 height 28
click at [751, 220] on select "Select Cable / Satellite Services Collection Agency Credit Card Debt Debt Couns…" at bounding box center [755, 217] width 174 height 28
select select "1"
click at [668, 203] on select "Select Cable / Satellite Services Collection Agency Credit Card Debt Debt Couns…" at bounding box center [755, 217] width 174 height 28
click at [624, 301] on div "Account Number (last 4) Full Account Number Date Incurred Last Payment Date Unk…" at bounding box center [567, 210] width 188 height 295
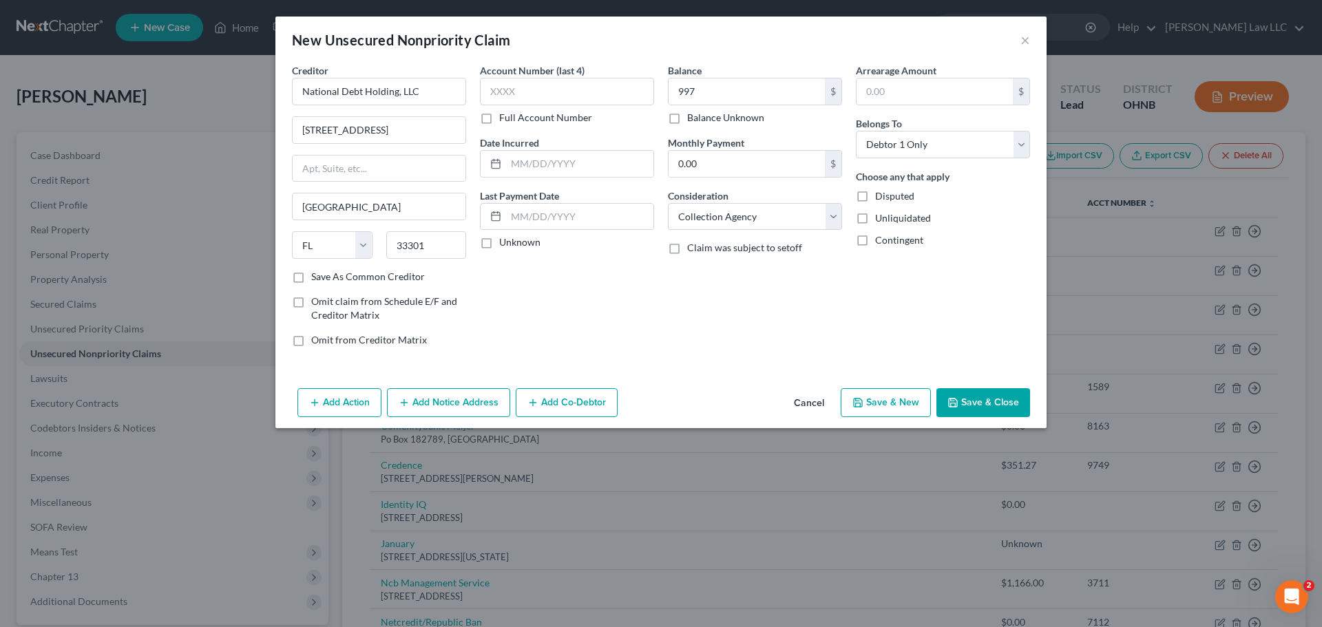
click at [993, 395] on button "Save & Close" at bounding box center [983, 402] width 94 height 29
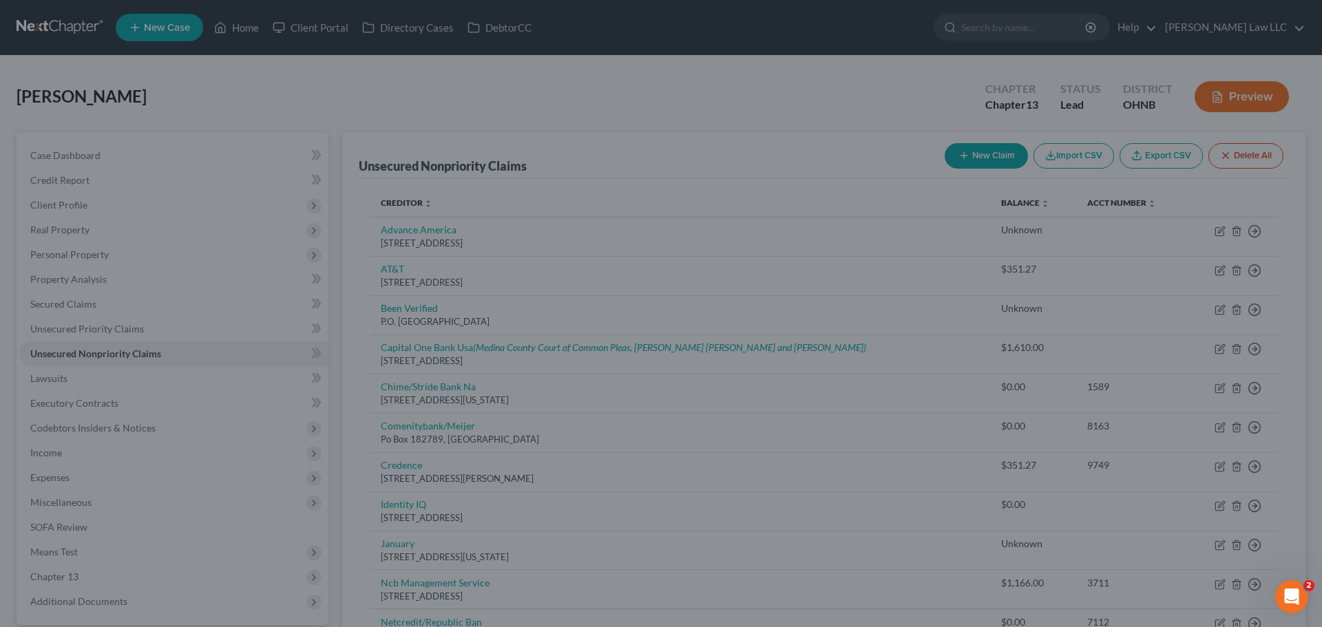
type input "997.00"
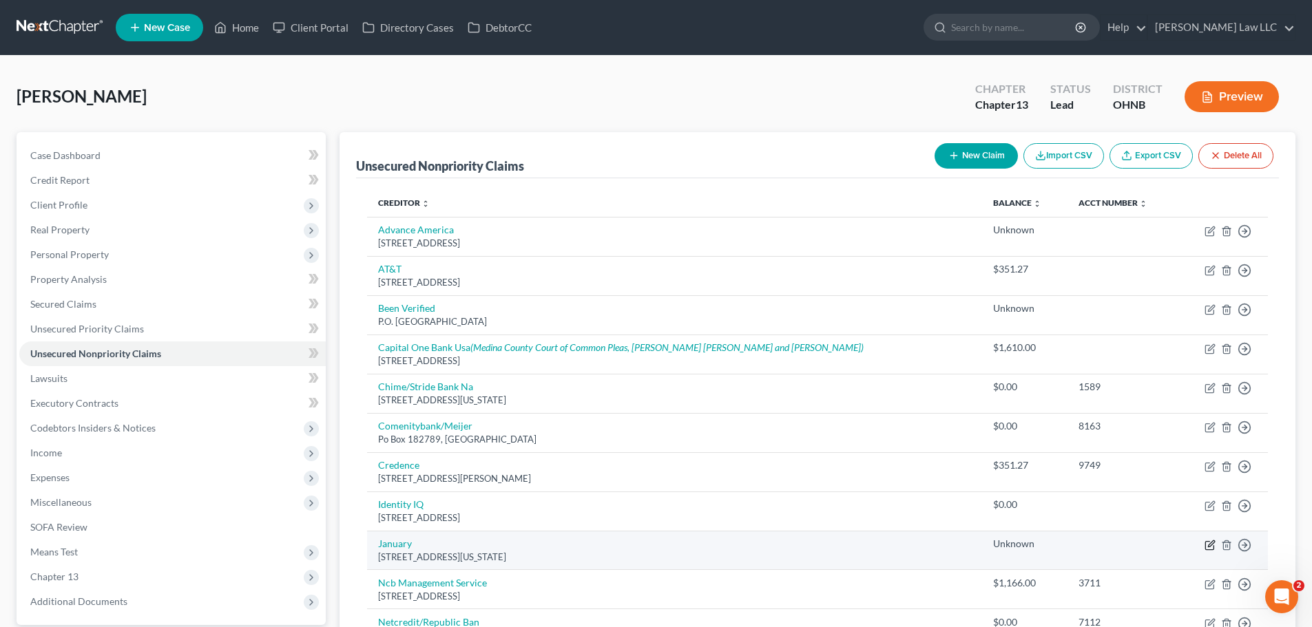
click at [1207, 548] on icon "button" at bounding box center [1209, 545] width 11 height 11
select select "35"
select select "0"
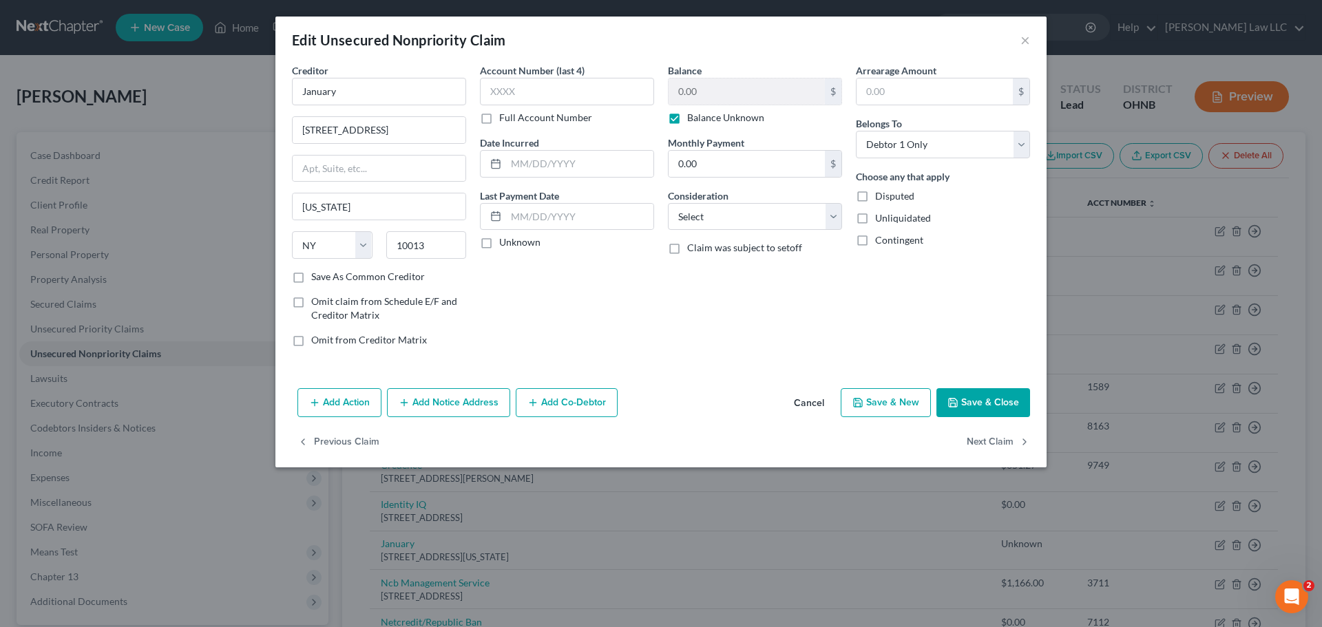
click at [734, 116] on label "Balance Unknown" at bounding box center [725, 118] width 77 height 14
click at [702, 116] on input "Balance Unknown" at bounding box center [697, 115] width 9 height 9
checkbox input "false"
type input "0.00"
click at [773, 92] on input "text" at bounding box center [747, 91] width 156 height 26
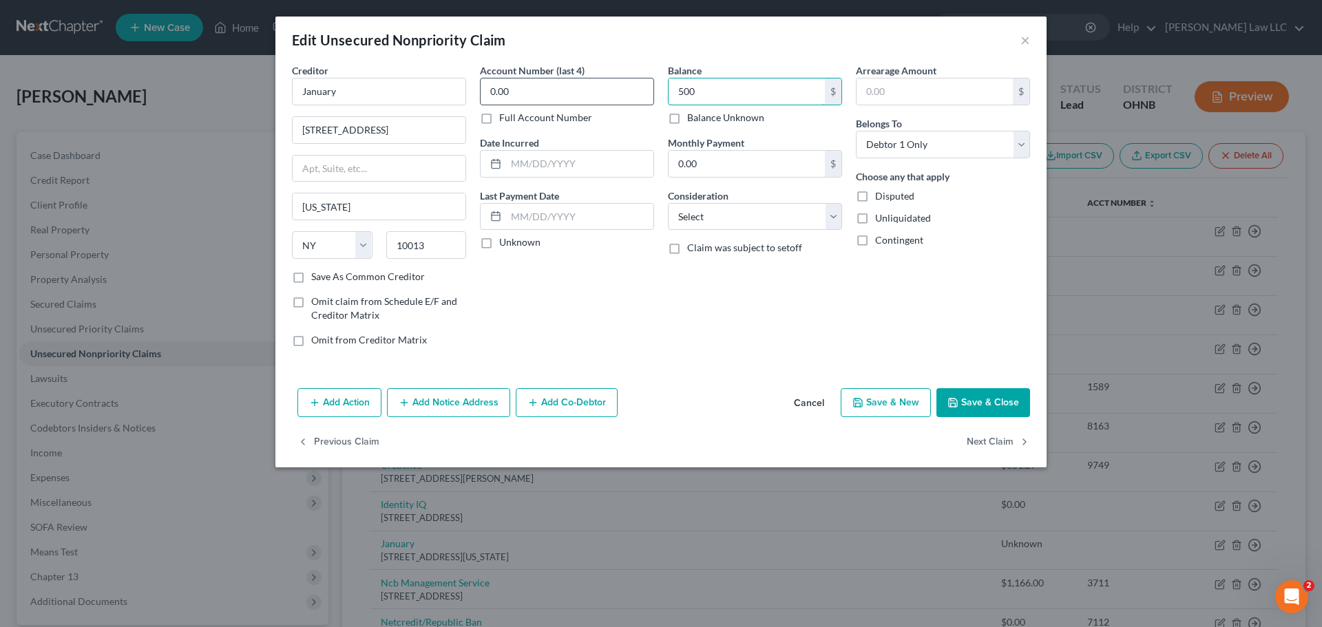
type input "500"
click at [509, 90] on input "0.00" at bounding box center [567, 92] width 174 height 28
type input "0"
click at [779, 213] on select "Select Cable / Satellite Services Collection Agency Credit Card Debt Debt Couns…" at bounding box center [755, 217] width 174 height 28
select select "10"
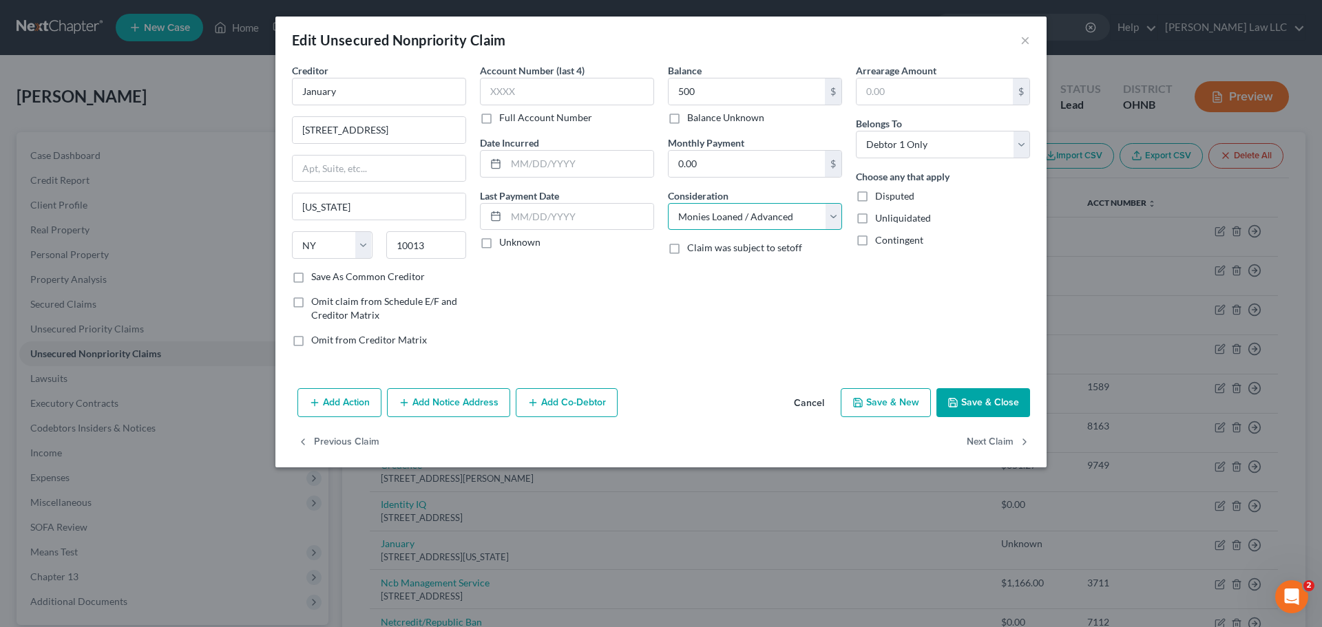
click at [668, 203] on select "Select Cable / Satellite Services Collection Agency Credit Card Debt Debt Couns…" at bounding box center [755, 217] width 174 height 28
click at [985, 403] on button "Save & Close" at bounding box center [983, 402] width 94 height 29
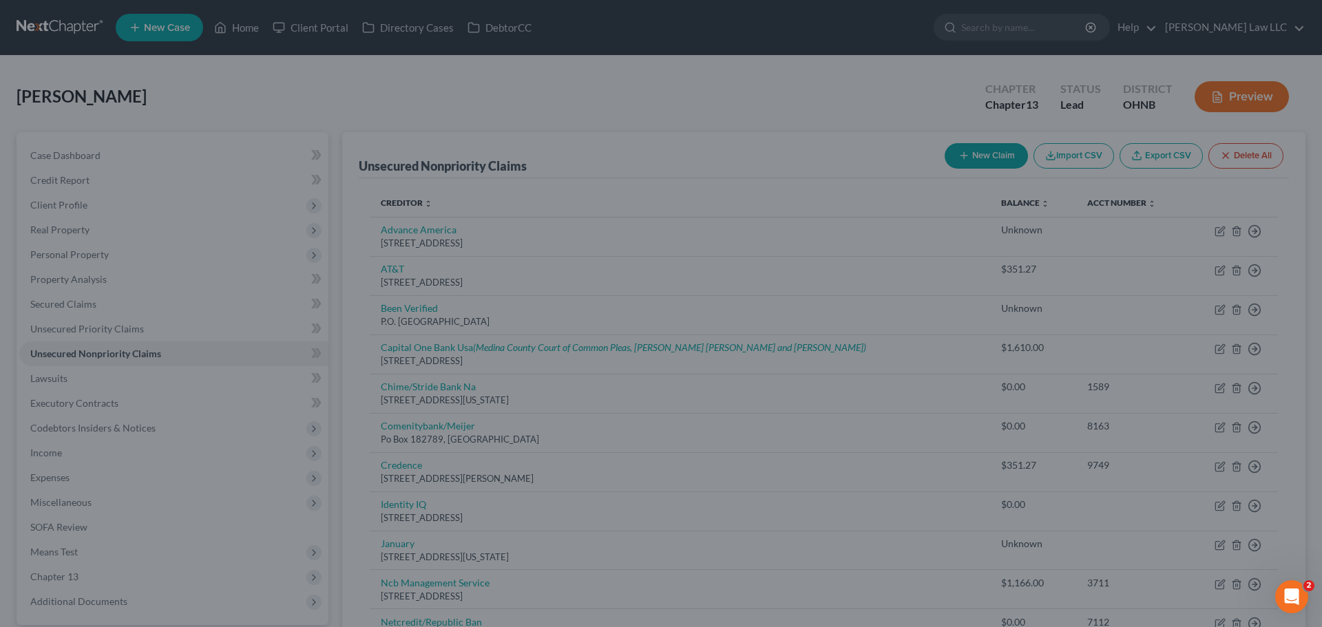
type input "500.00"
type input "0"
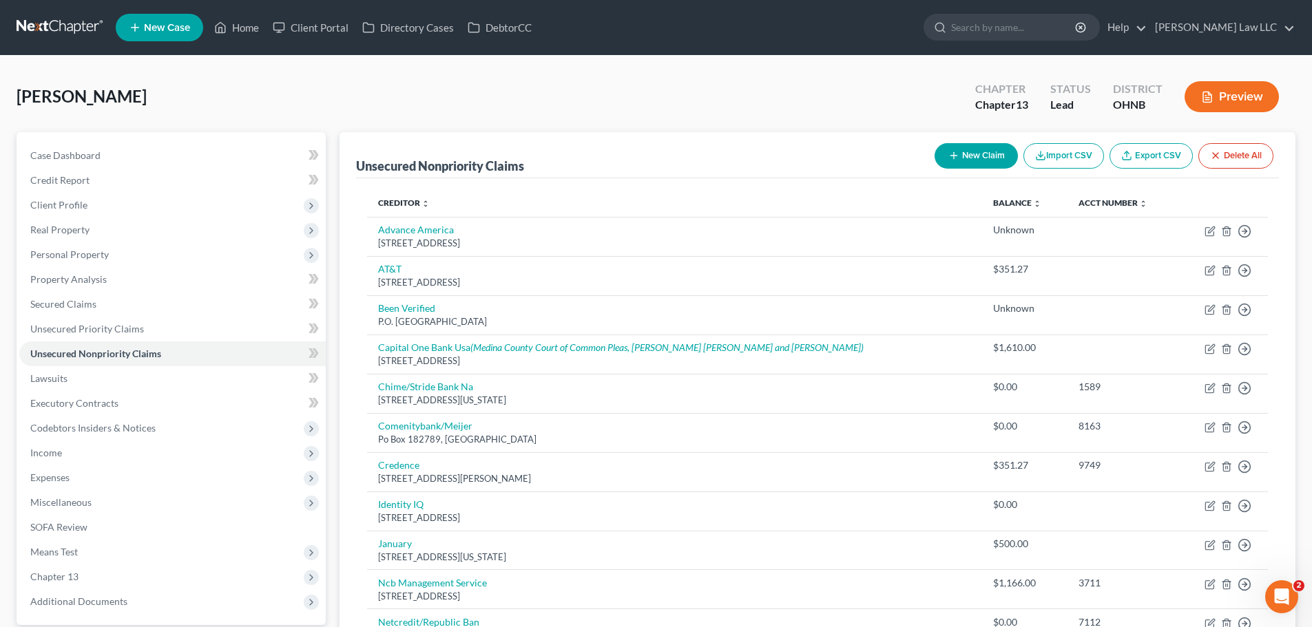
click at [65, 24] on link at bounding box center [61, 27] width 88 height 25
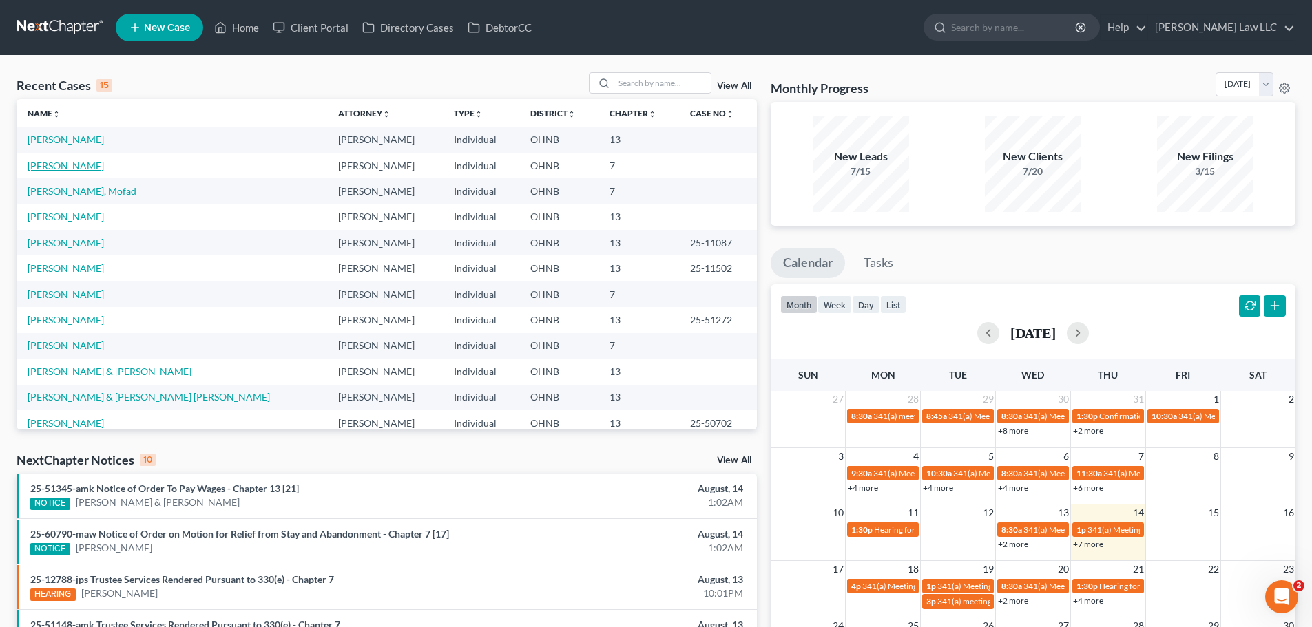
click at [70, 170] on link "[PERSON_NAME]" at bounding box center [66, 166] width 76 height 12
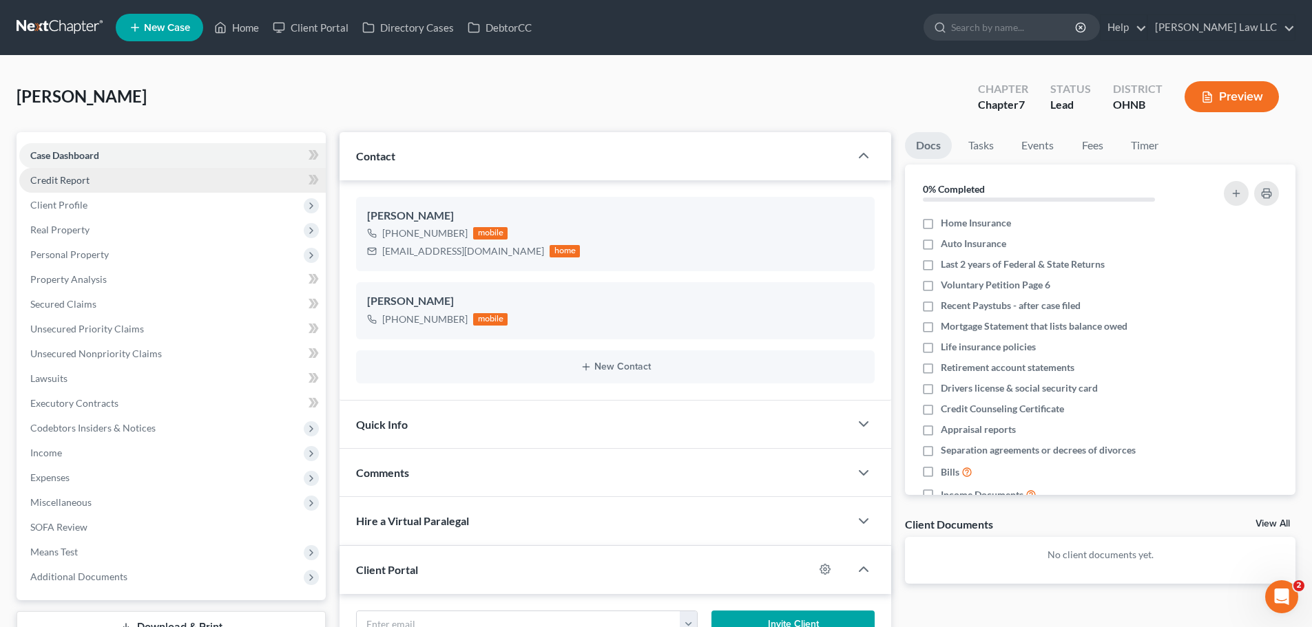
click at [129, 186] on link "Credit Report" at bounding box center [172, 180] width 306 height 25
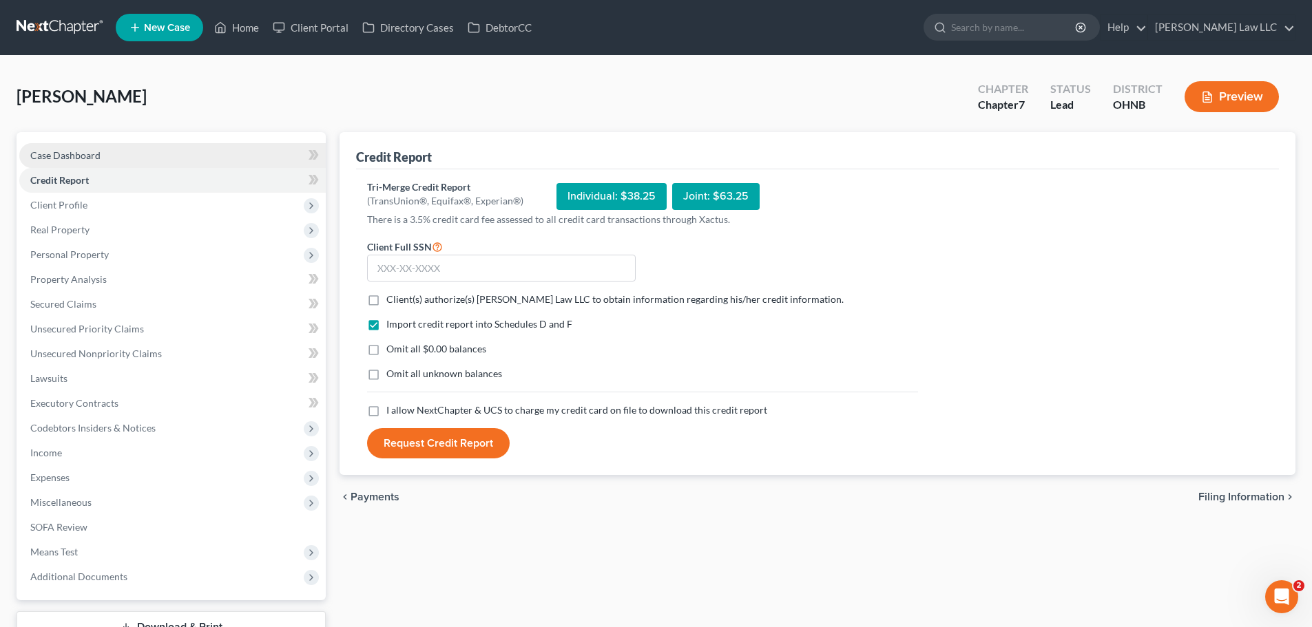
click at [109, 156] on link "Case Dashboard" at bounding box center [172, 155] width 306 height 25
select select "0"
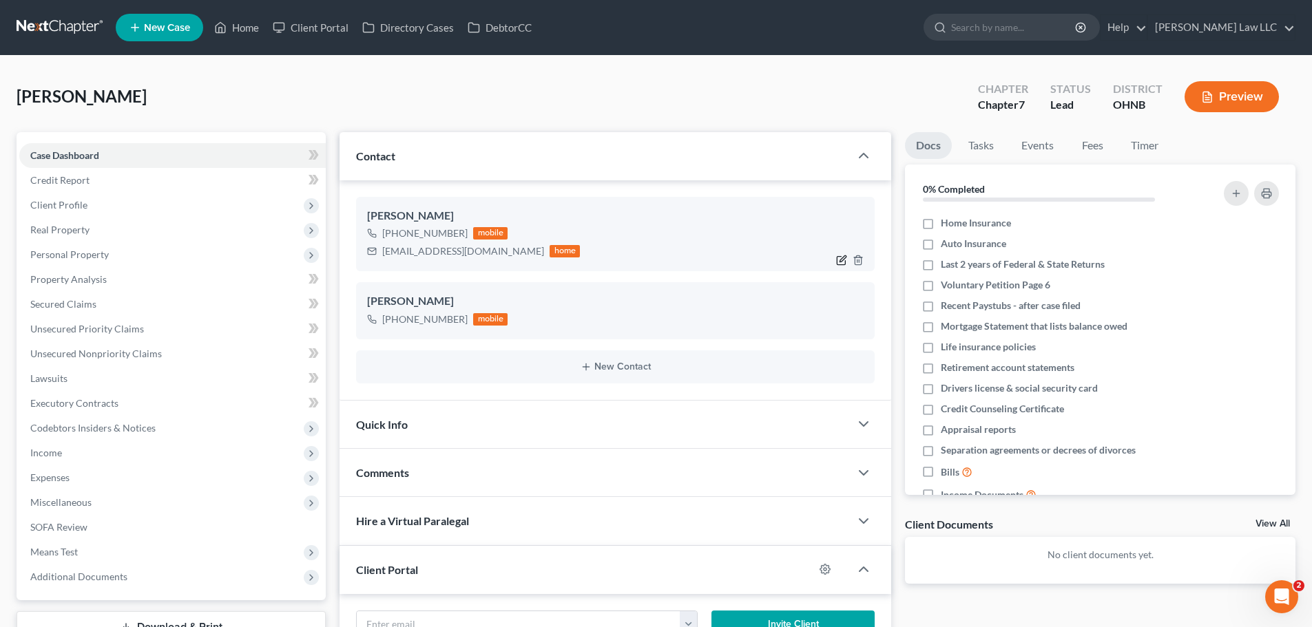
click at [841, 261] on icon "button" at bounding box center [841, 260] width 11 height 11
select select "0"
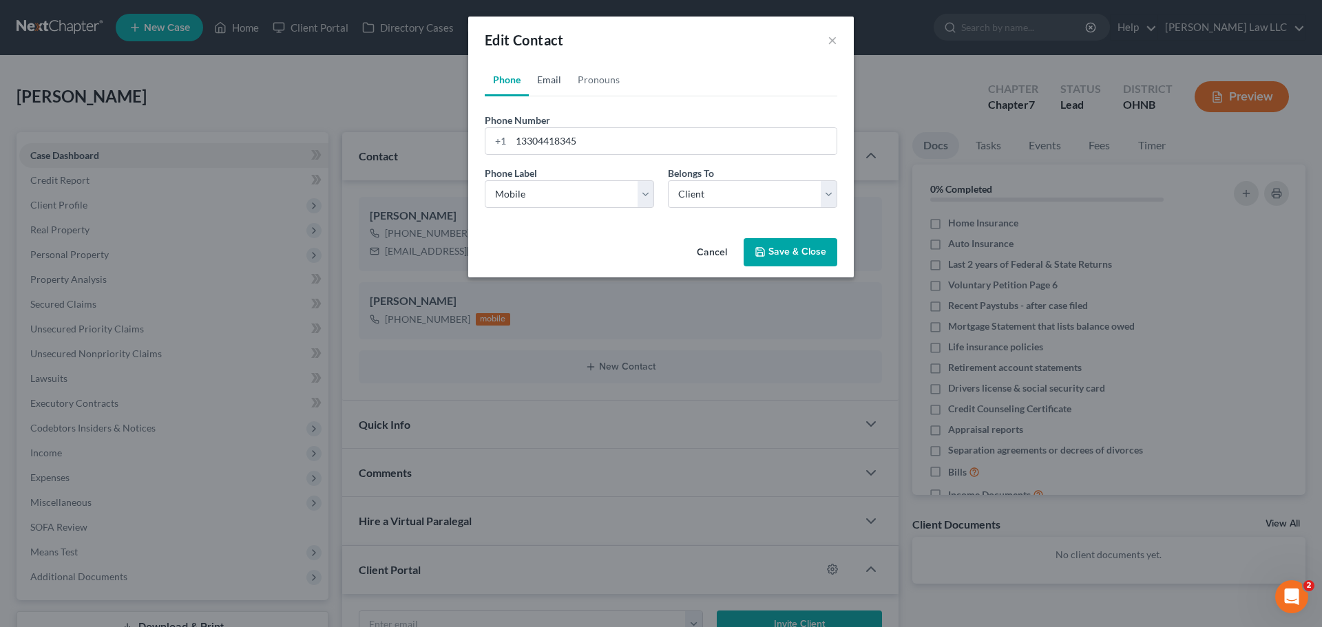
click at [547, 76] on link "Email" at bounding box center [549, 79] width 41 height 33
drag, startPoint x: 622, startPoint y: 146, endPoint x: 454, endPoint y: 141, distance: 168.1
click at [454, 141] on div "Edit Contact × Phone Email Pronouns Phone Number * +1 13304418345 Ext. Phone La…" at bounding box center [661, 313] width 1322 height 627
paste input "jcochran999"
type input "[EMAIL_ADDRESS][DOMAIN_NAME]"
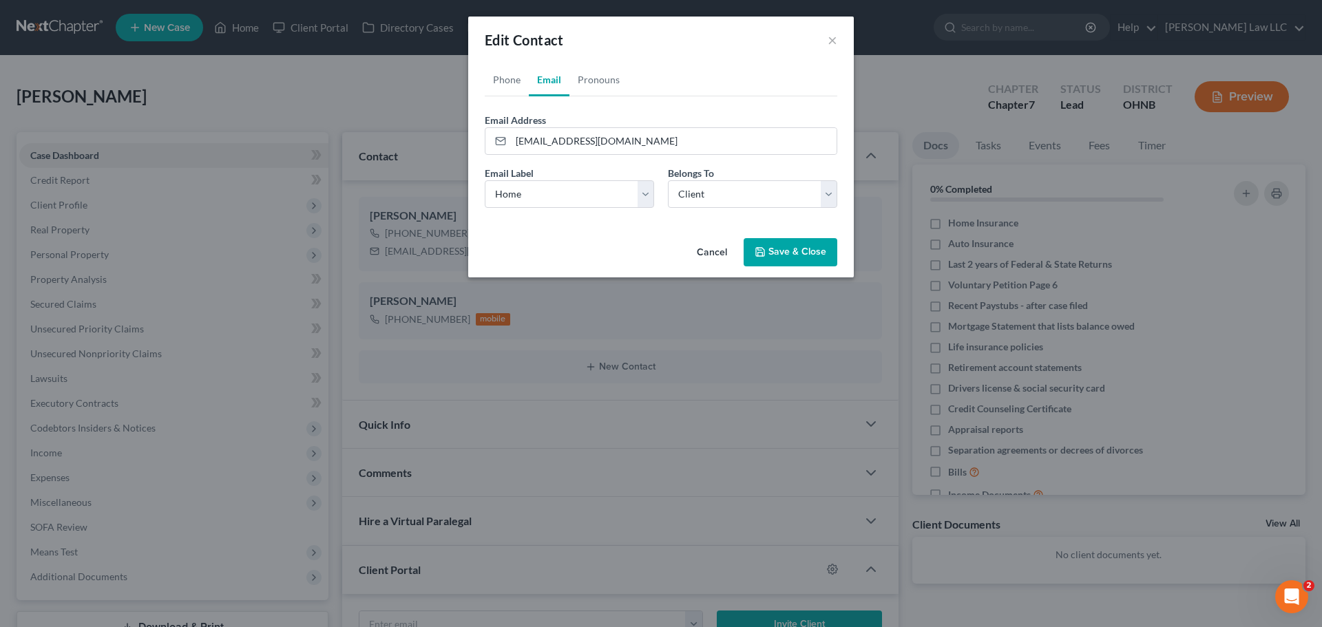
click at [781, 249] on button "Save & Close" at bounding box center [791, 252] width 94 height 29
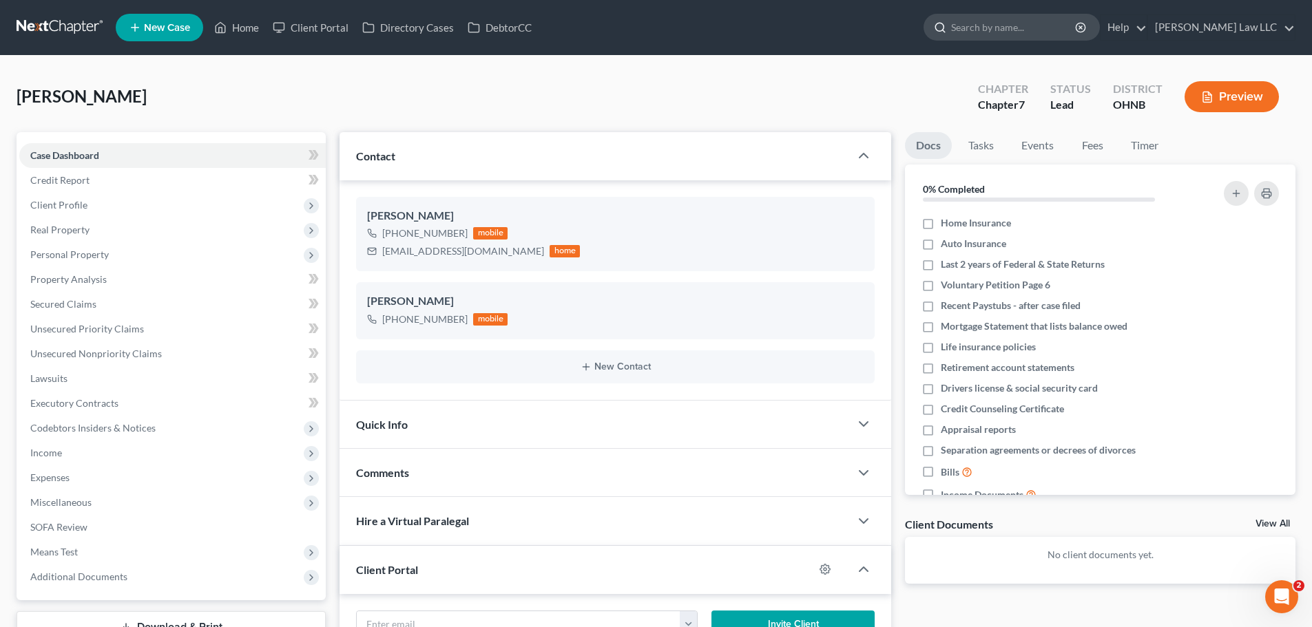
click at [1022, 30] on input "search" at bounding box center [1014, 26] width 126 height 25
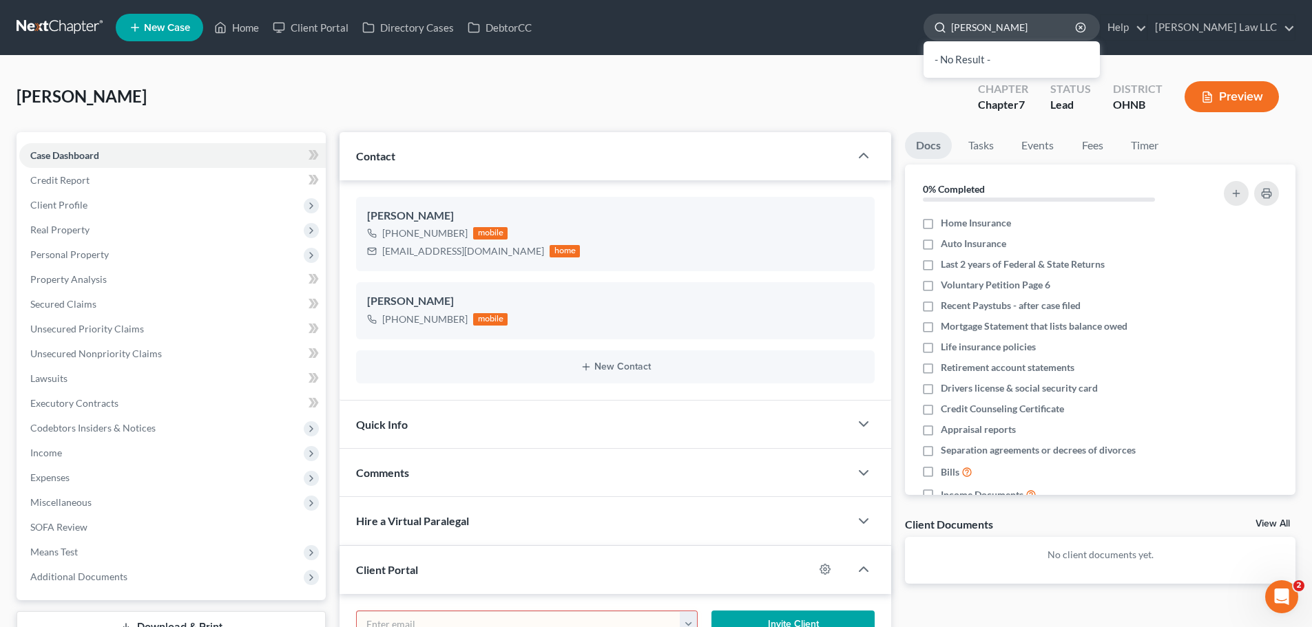
type input "steedley"
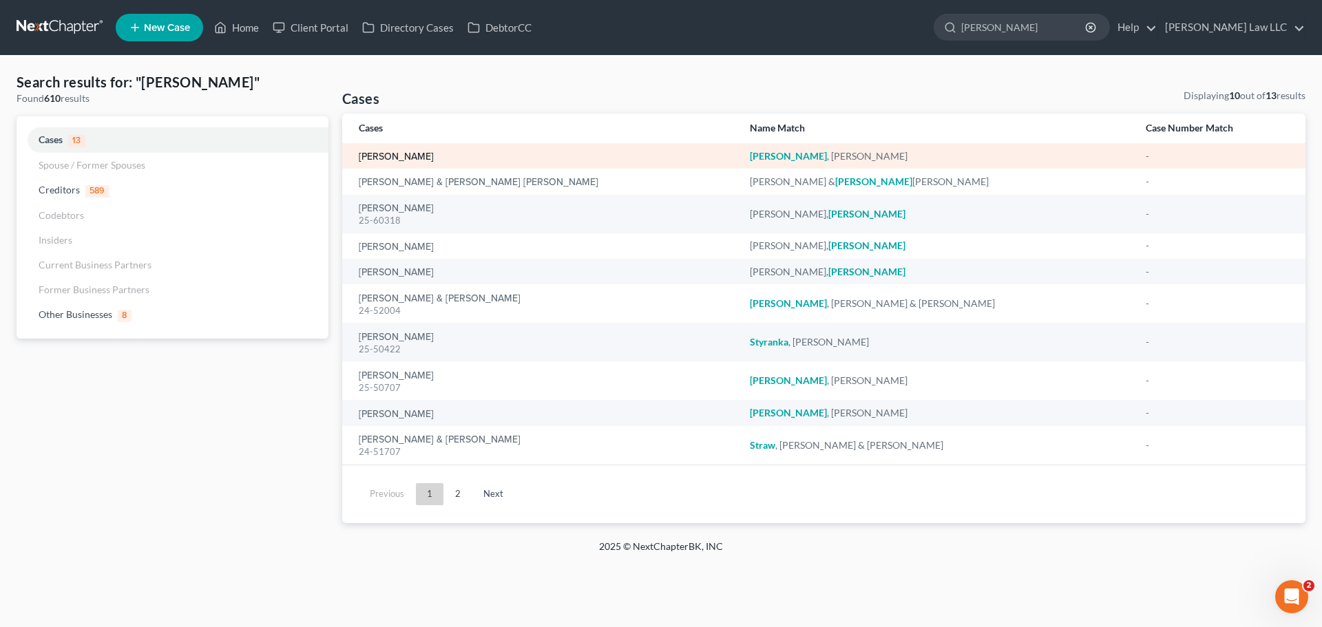
click at [404, 155] on link "[PERSON_NAME]" at bounding box center [396, 157] width 75 height 10
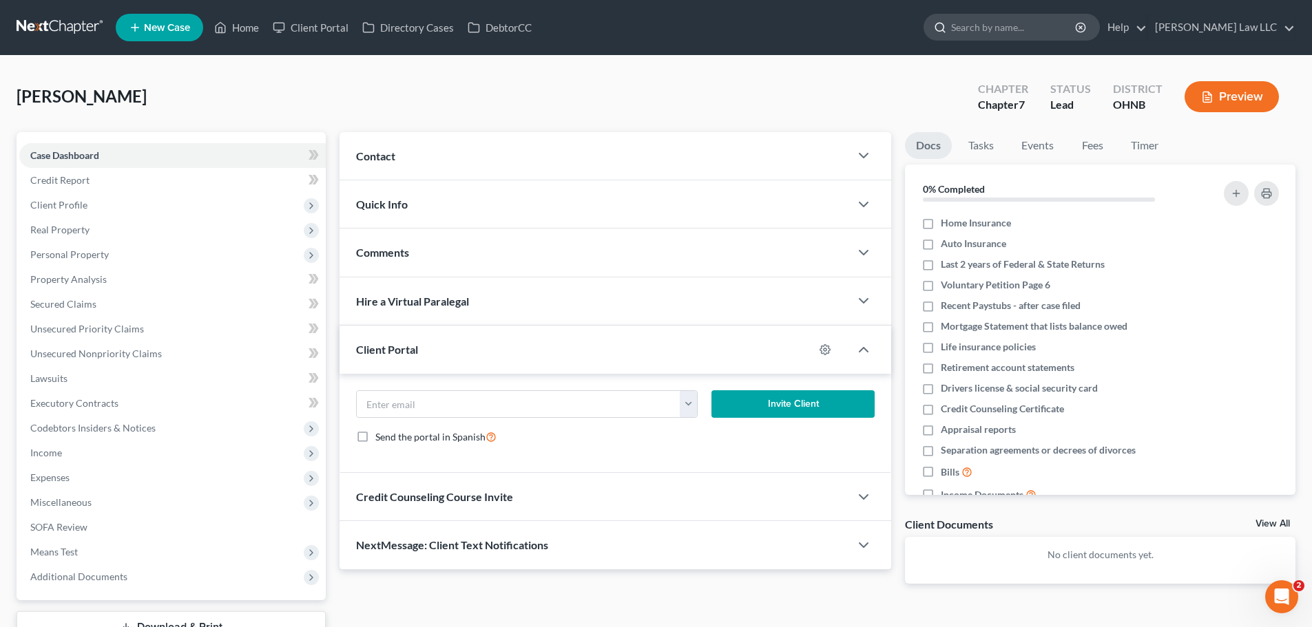
click at [1050, 25] on input "search" at bounding box center [1014, 26] width 126 height 25
type input "greene"
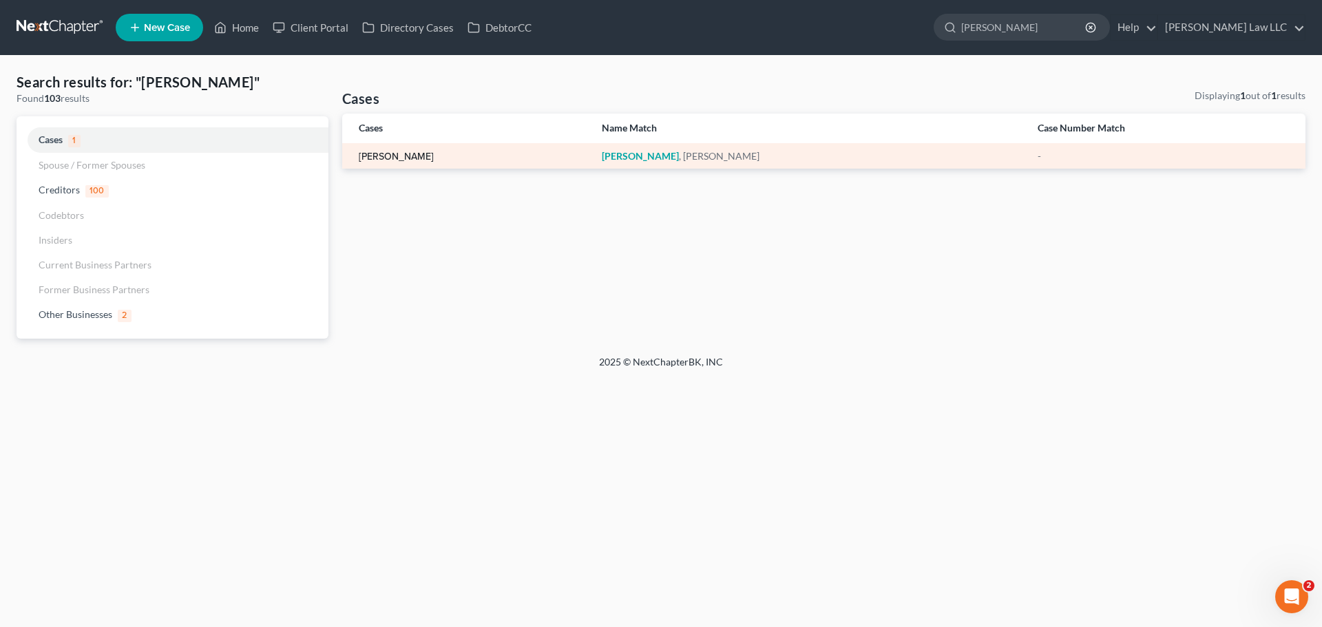
click at [409, 152] on link "[PERSON_NAME]" at bounding box center [396, 157] width 75 height 10
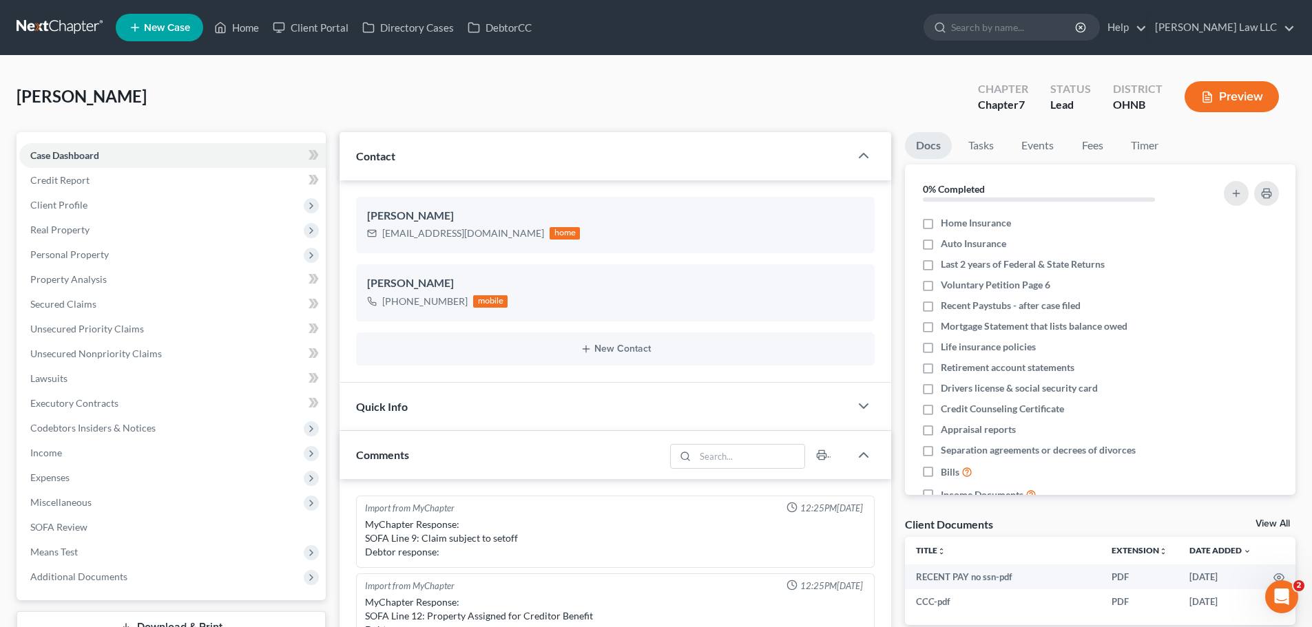
scroll to position [290, 0]
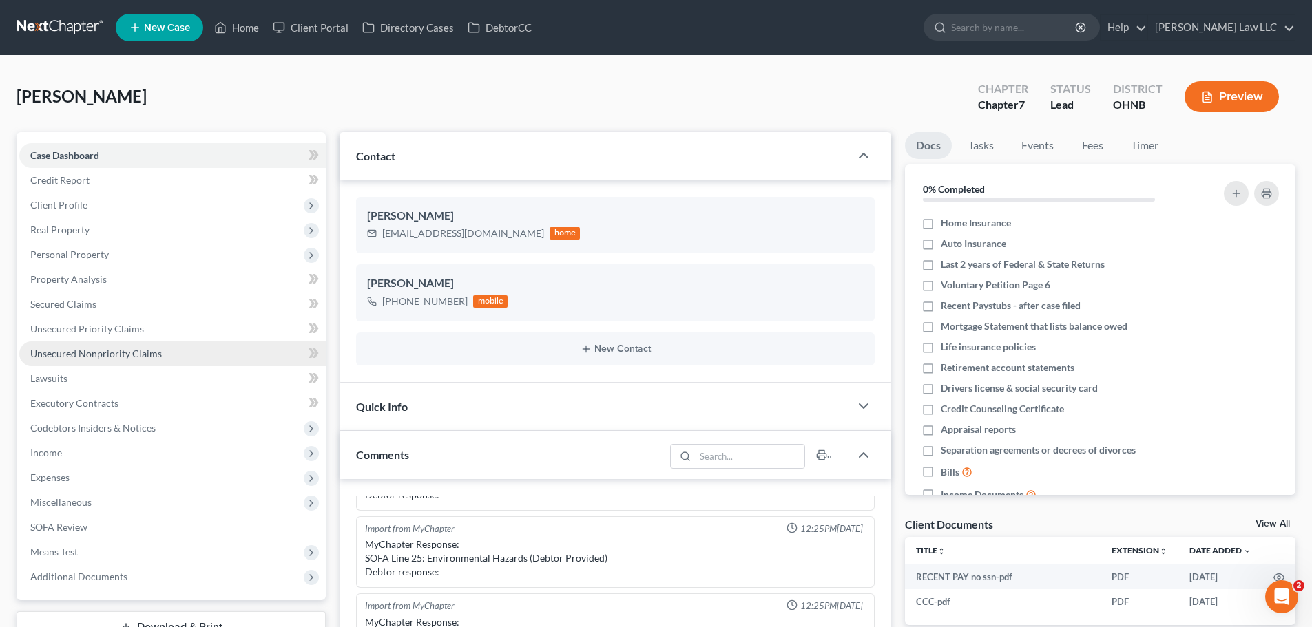
click at [145, 361] on link "Unsecured Nonpriority Claims" at bounding box center [172, 354] width 306 height 25
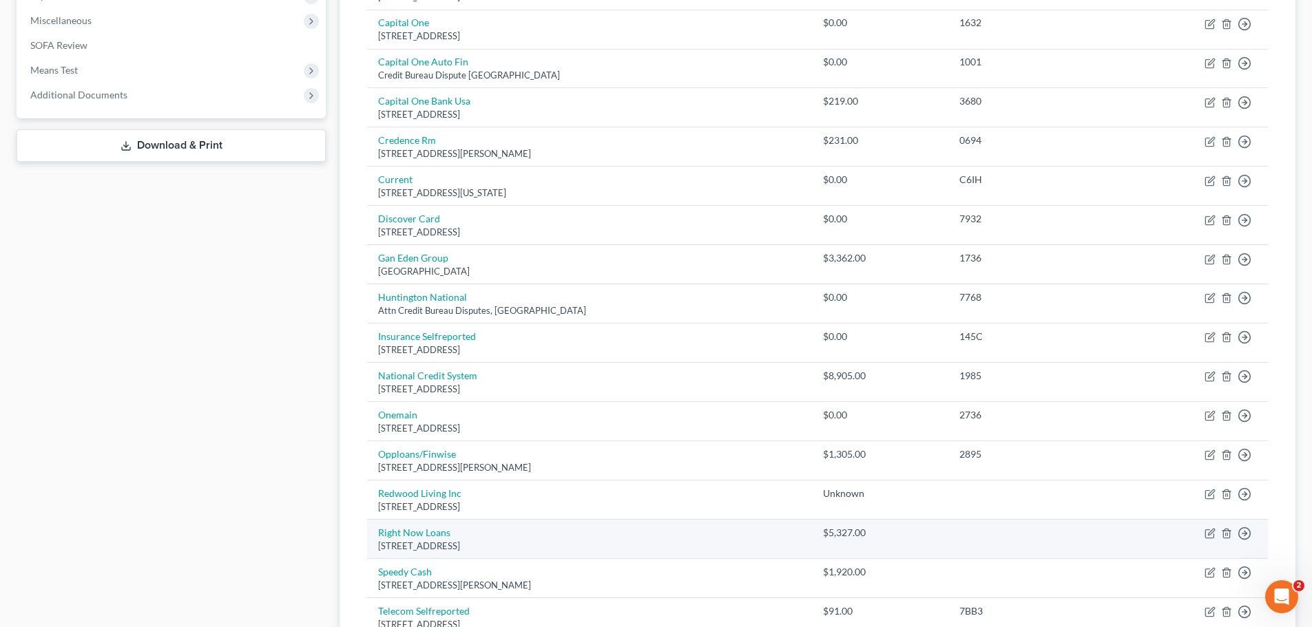
scroll to position [69, 0]
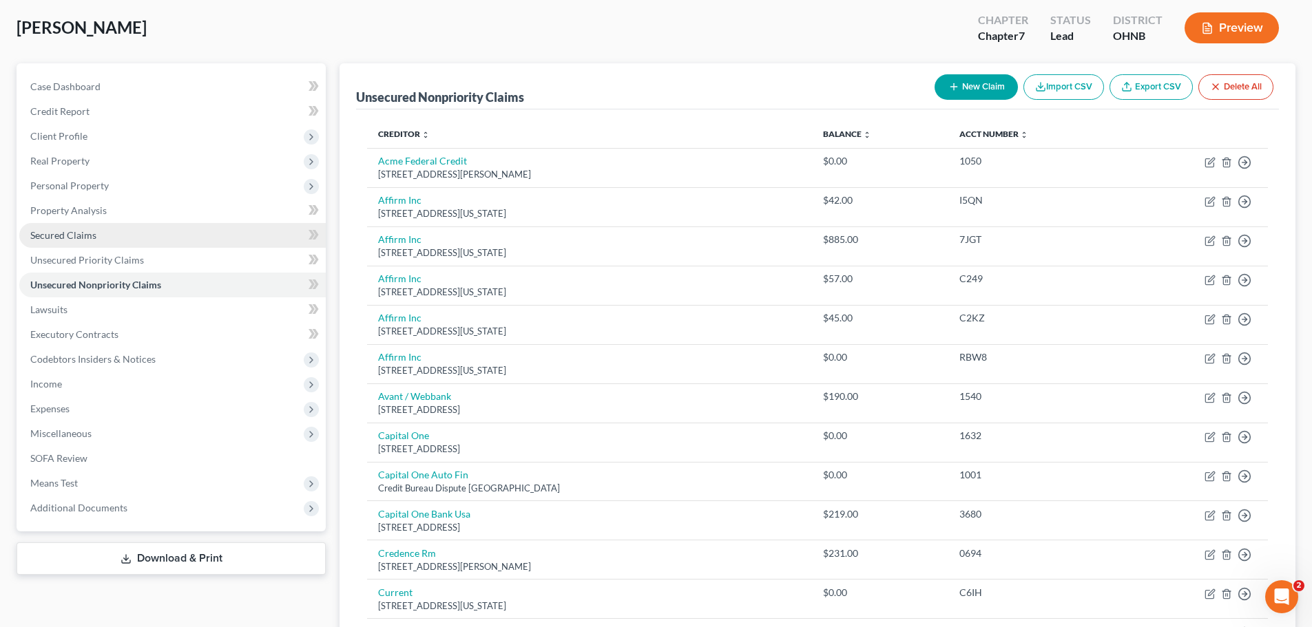
click at [125, 246] on link "Secured Claims" at bounding box center [172, 235] width 306 height 25
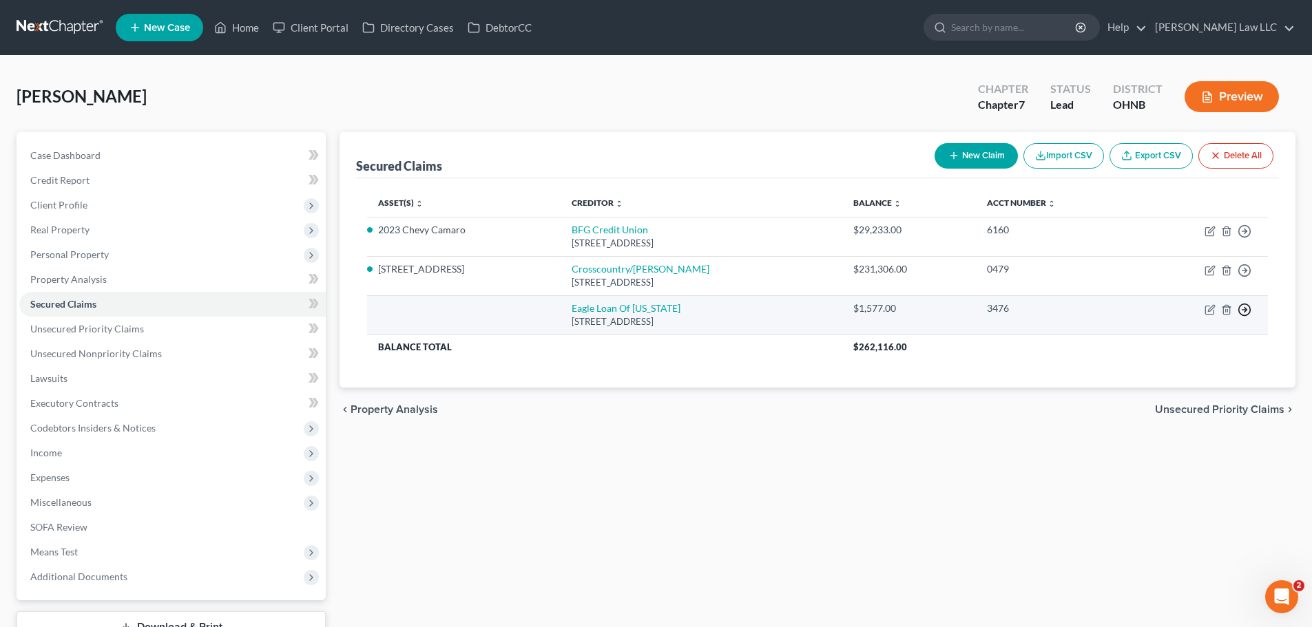
click at [1246, 234] on polyline "button" at bounding box center [1245, 231] width 2 height 5
click at [1215, 336] on link "Move to F" at bounding box center [1181, 342] width 115 height 23
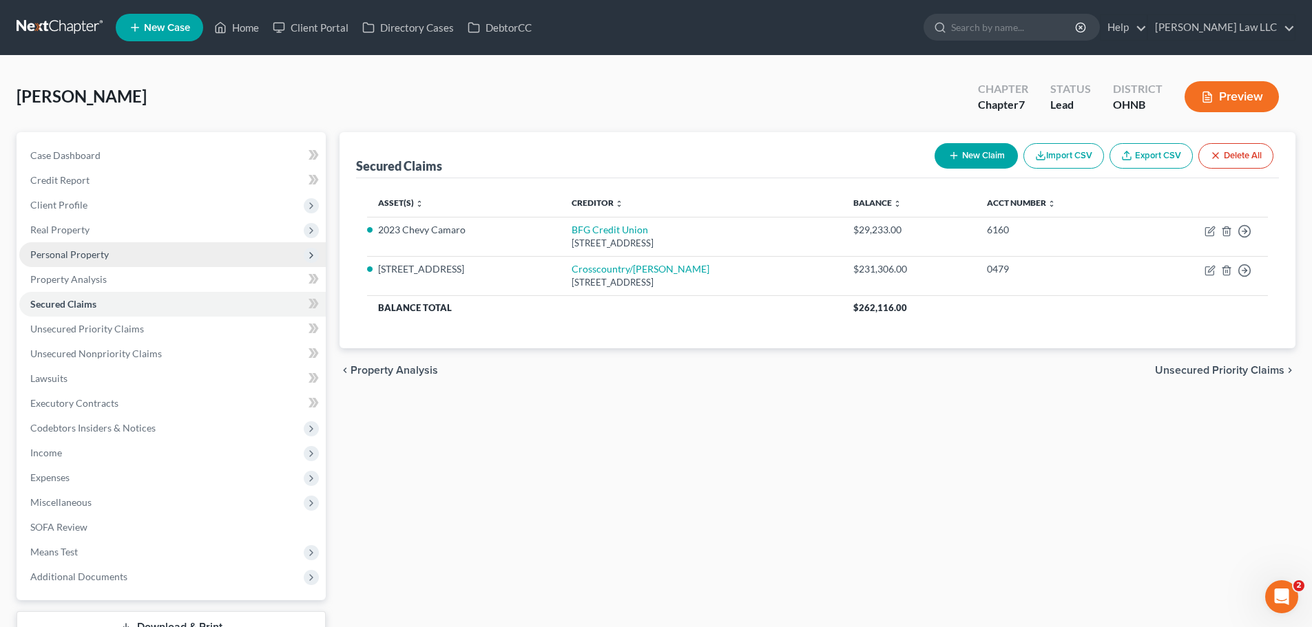
click at [94, 252] on span "Personal Property" at bounding box center [69, 255] width 78 height 12
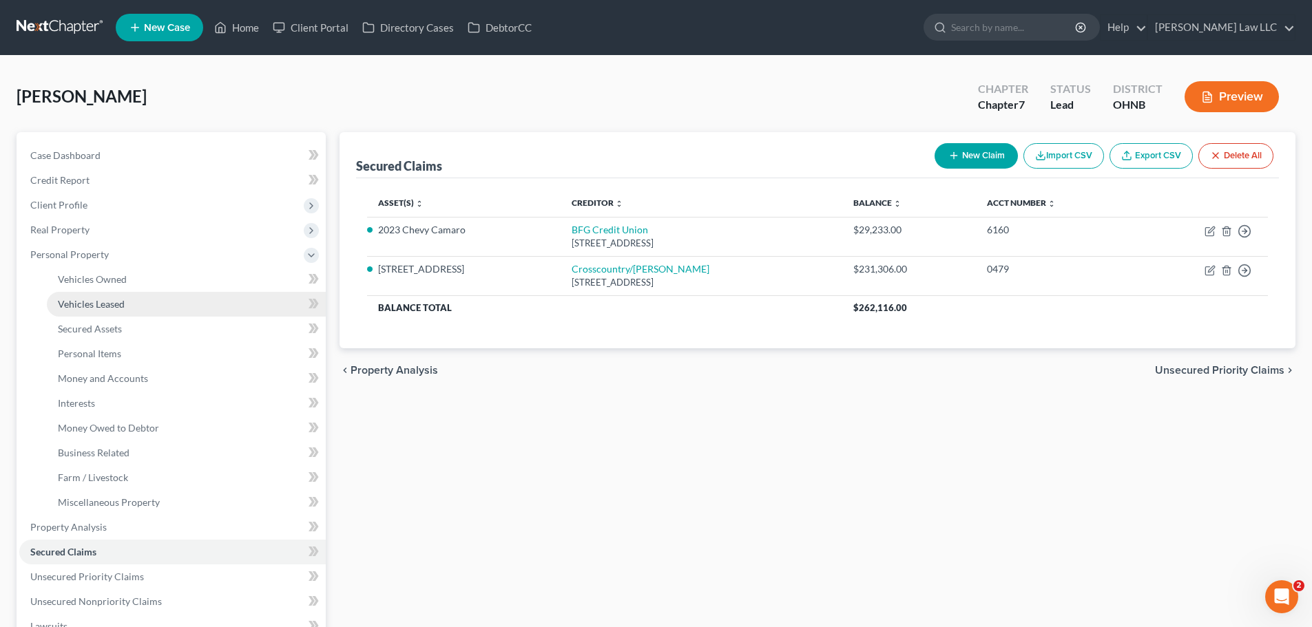
click at [108, 298] on span "Vehicles Leased" at bounding box center [91, 304] width 67 height 12
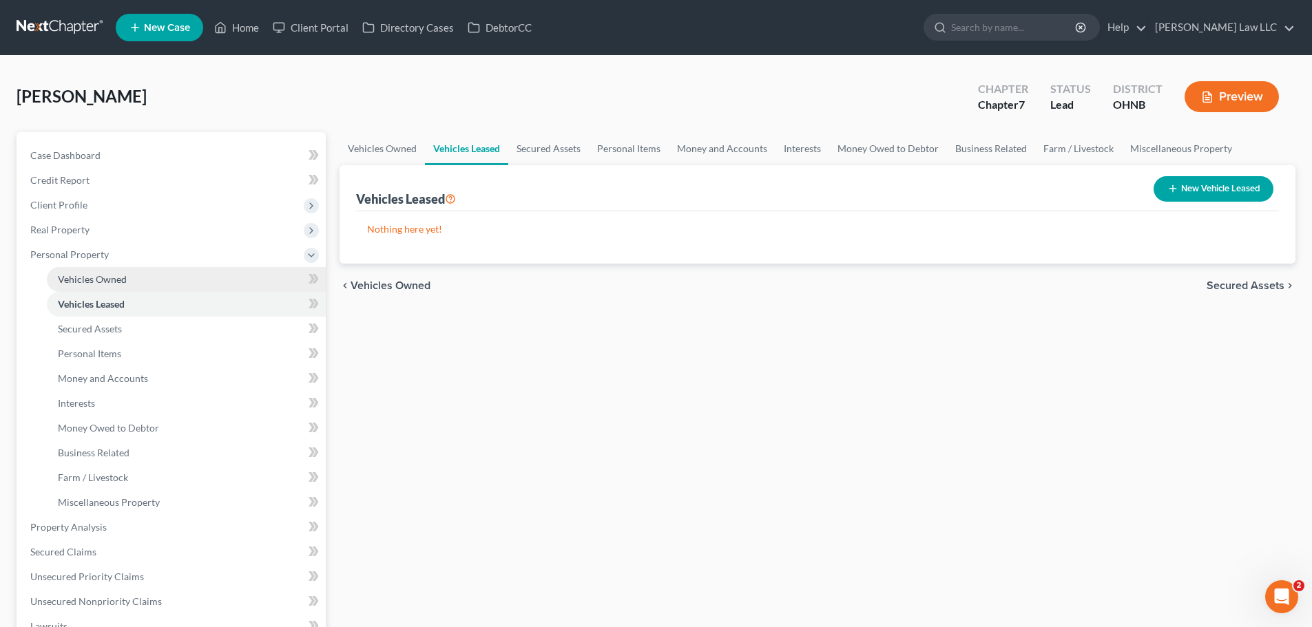
click at [116, 286] on link "Vehicles Owned" at bounding box center [186, 279] width 279 height 25
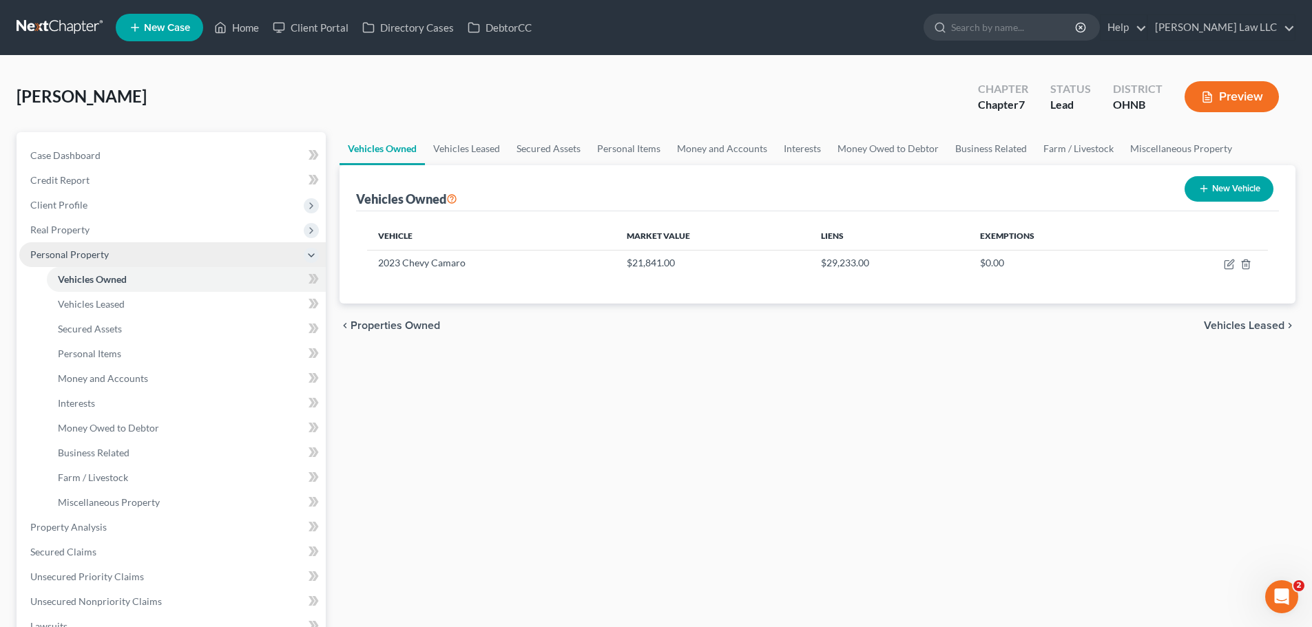
click at [90, 258] on span "Personal Property" at bounding box center [69, 255] width 78 height 12
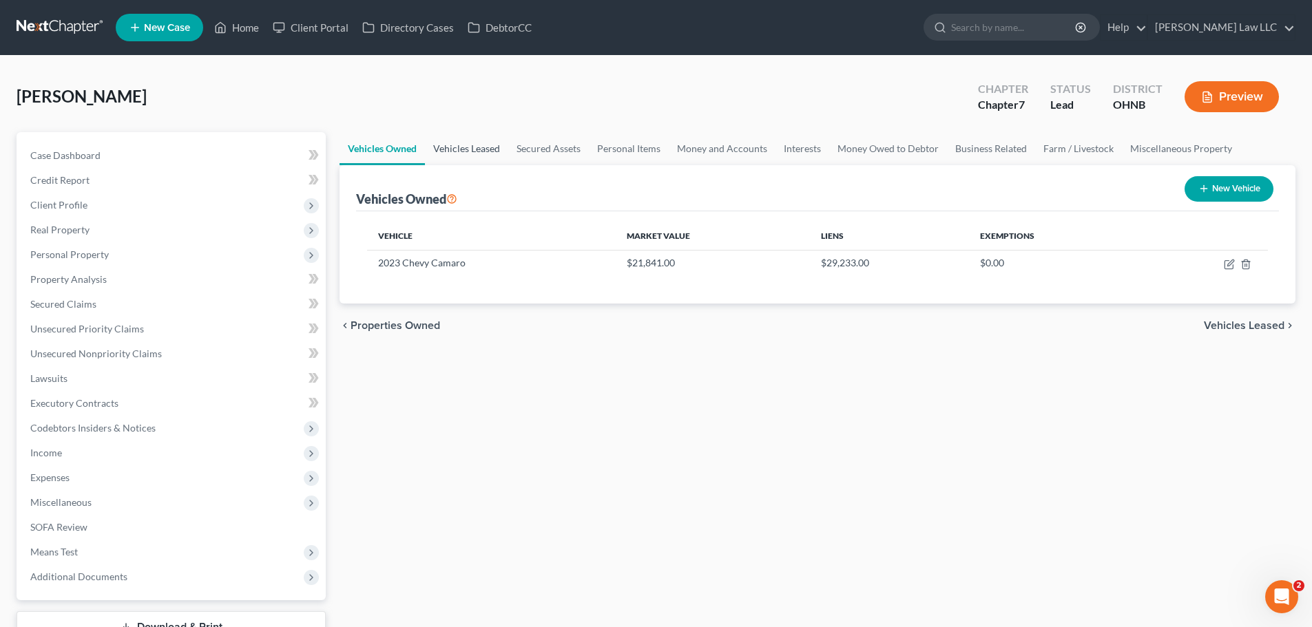
click at [496, 156] on link "Vehicles Leased" at bounding box center [466, 148] width 83 height 33
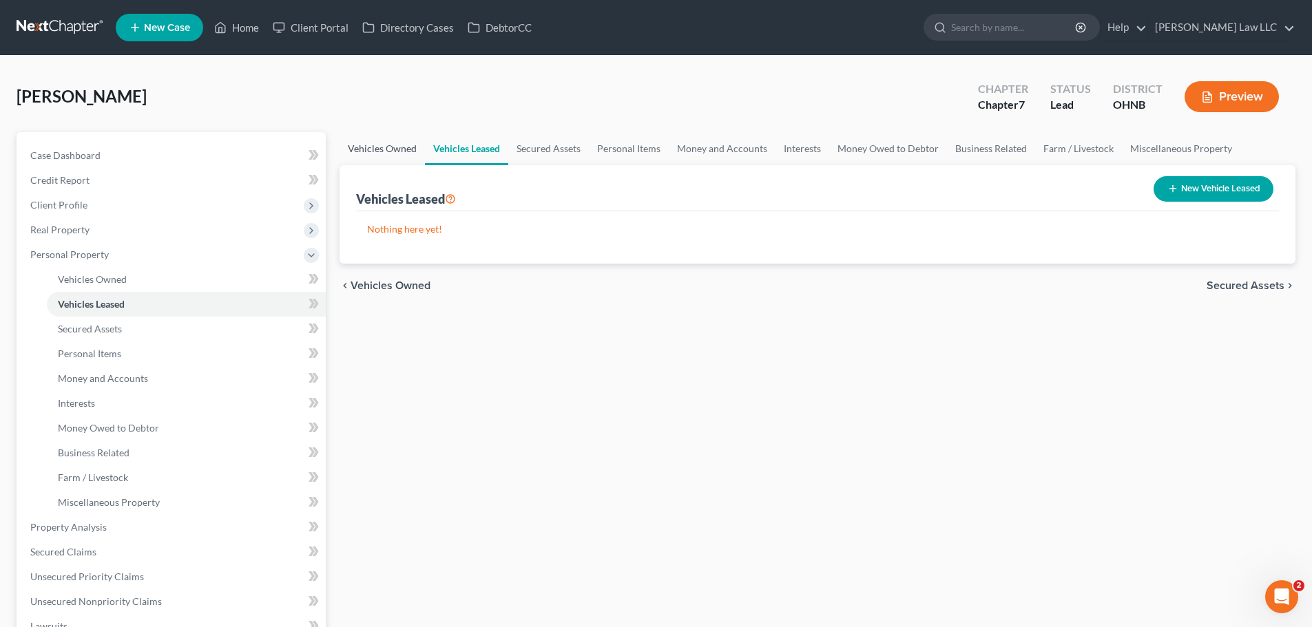
click at [404, 159] on link "Vehicles Owned" at bounding box center [381, 148] width 85 height 33
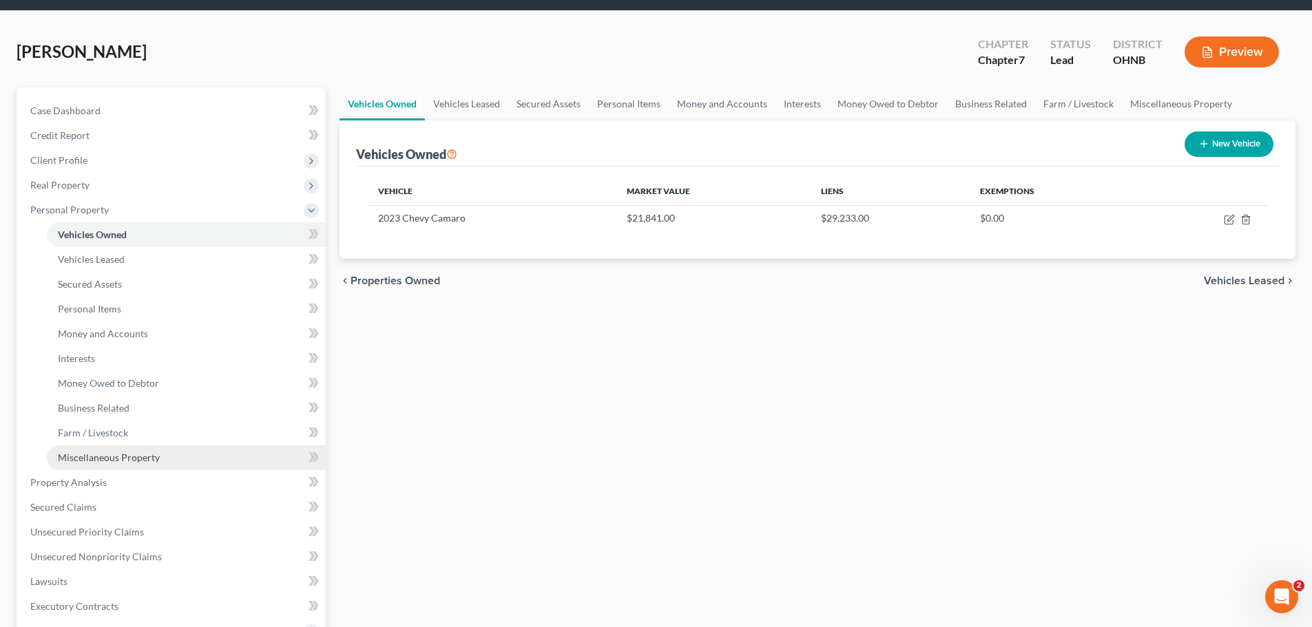
scroll to position [69, 0]
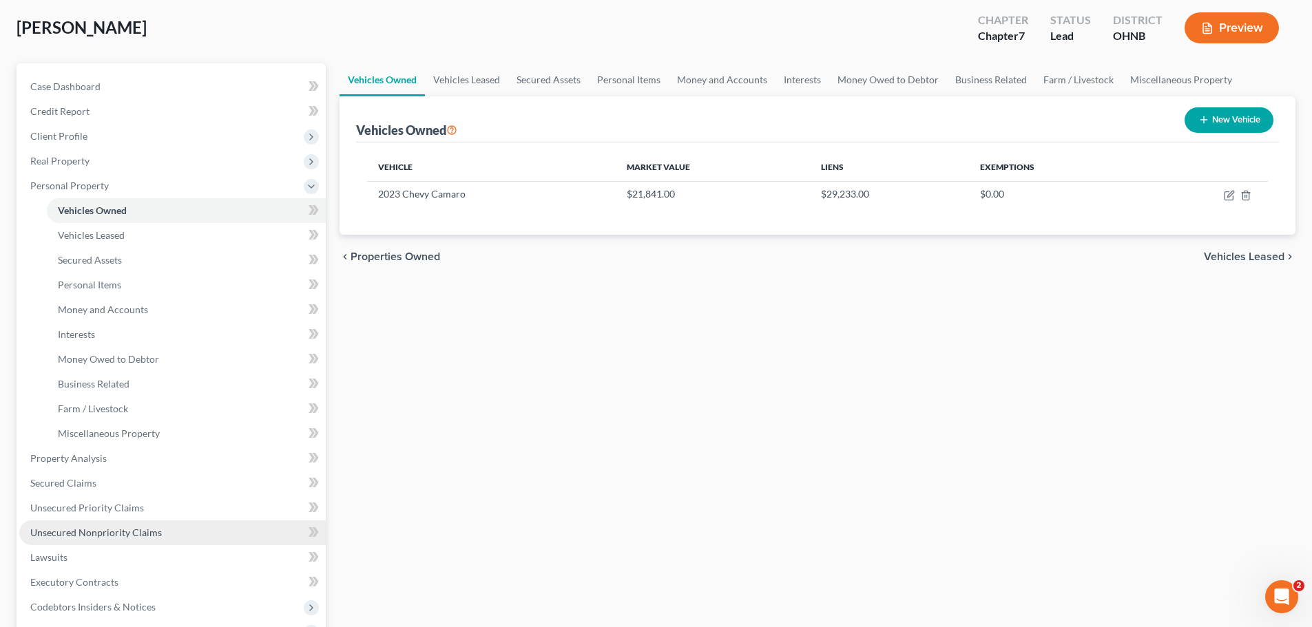
click at [118, 540] on link "Unsecured Nonpriority Claims" at bounding box center [172, 533] width 306 height 25
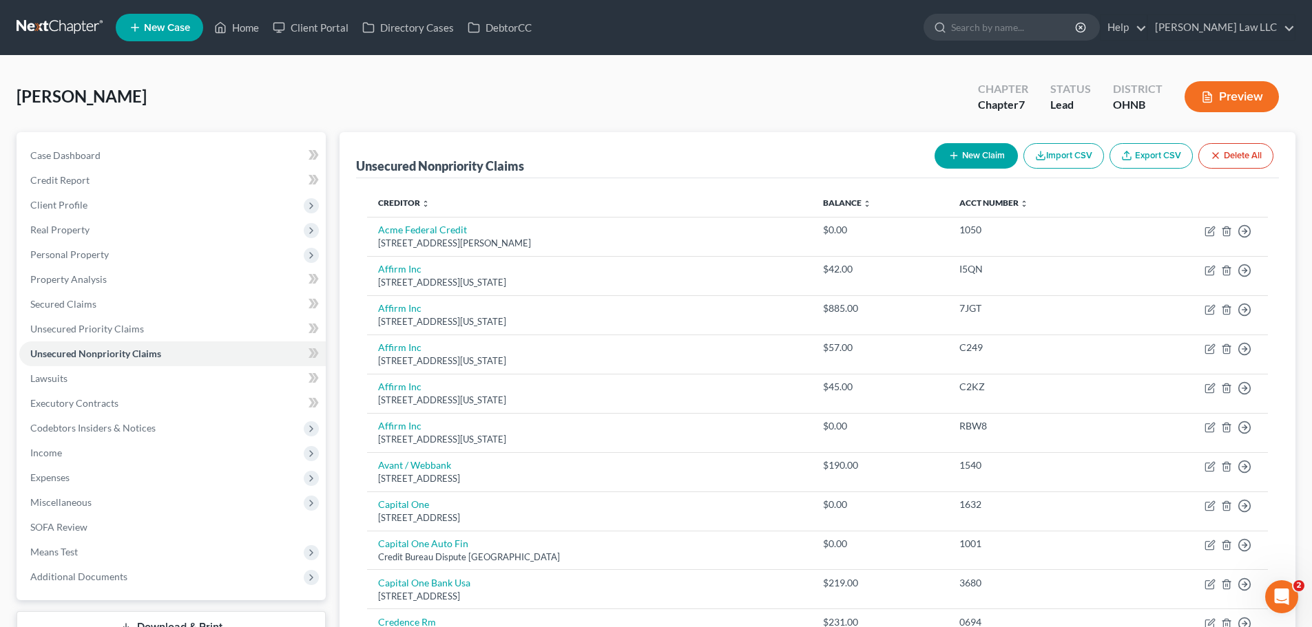
click at [978, 154] on button "New Claim" at bounding box center [975, 155] width 83 height 25
select select "0"
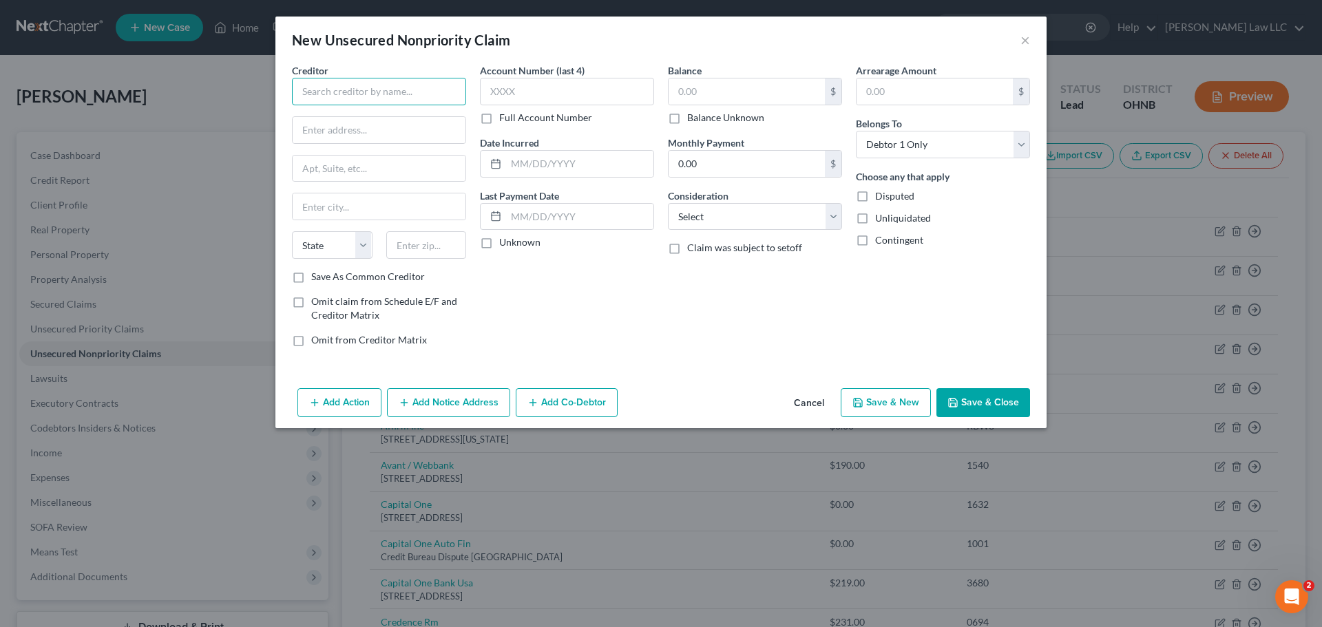
click at [342, 87] on input "text" at bounding box center [379, 92] width 174 height 28
paste input "NPRTO Ohio, LLC"
type input "NPRTO Ohio, LLC"
click at [366, 127] on input "text" at bounding box center [379, 130] width 173 height 26
paste input "256 West Data Drive,"
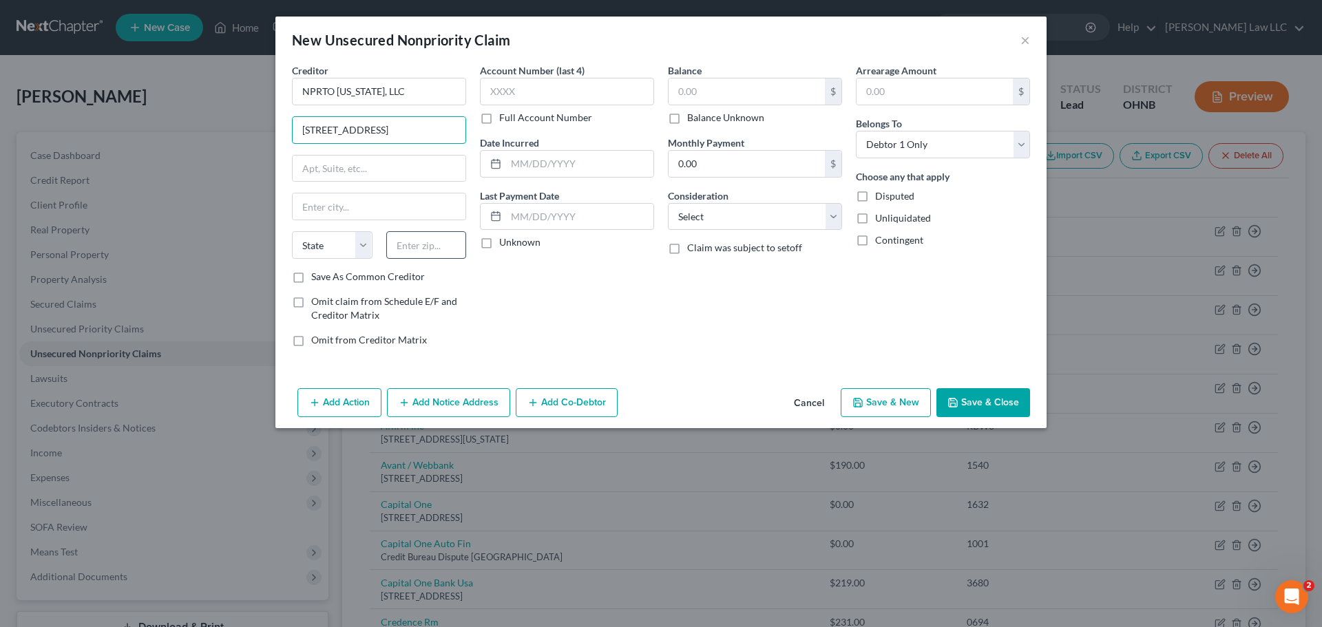
type input "256 West Data Drive"
drag, startPoint x: 428, startPoint y: 248, endPoint x: 430, endPoint y: 241, distance: 7.2
click at [428, 247] on input "text" at bounding box center [426, 245] width 81 height 28
type input "84020"
click at [613, 319] on div "Account Number (last 4) Full Account Number Date Incurred Last Payment Date Unk…" at bounding box center [567, 210] width 188 height 295
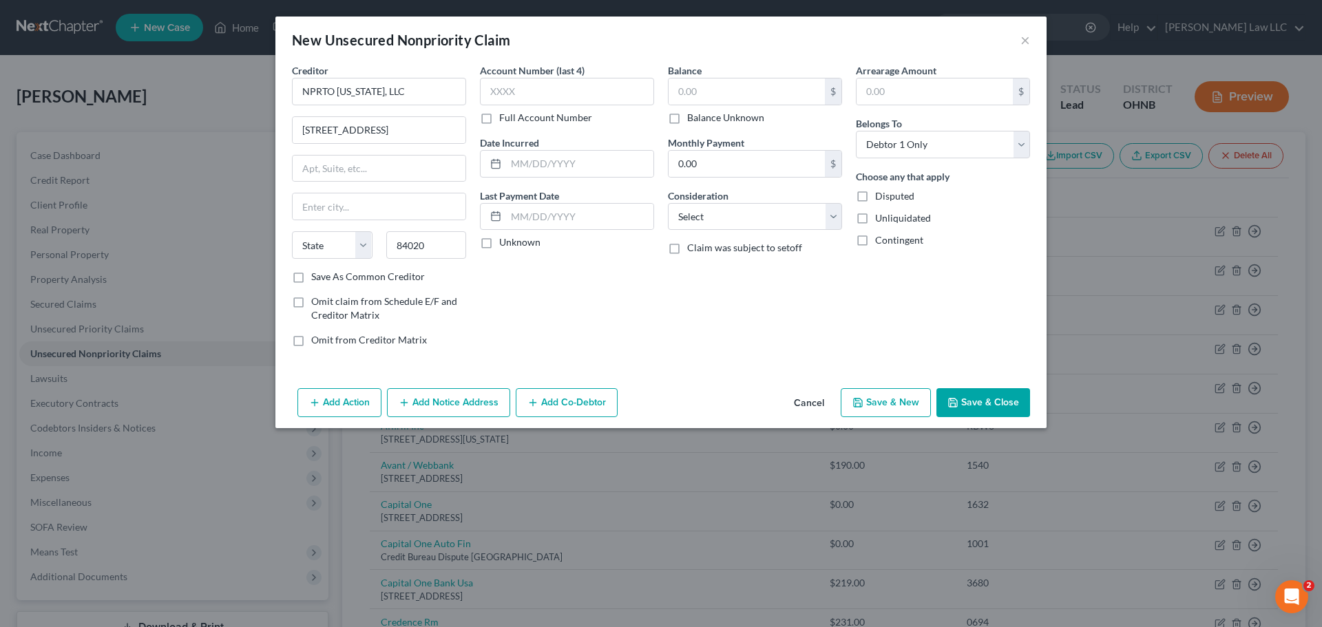
type input "Draper"
select select "46"
click at [708, 98] on input "text" at bounding box center [747, 91] width 156 height 26
type input "2,628"
click at [759, 315] on div "Balance 2,628.00 $ Balance Unknown Balance Undetermined 2,628 $ Balance Unknown…" at bounding box center [755, 210] width 188 height 295
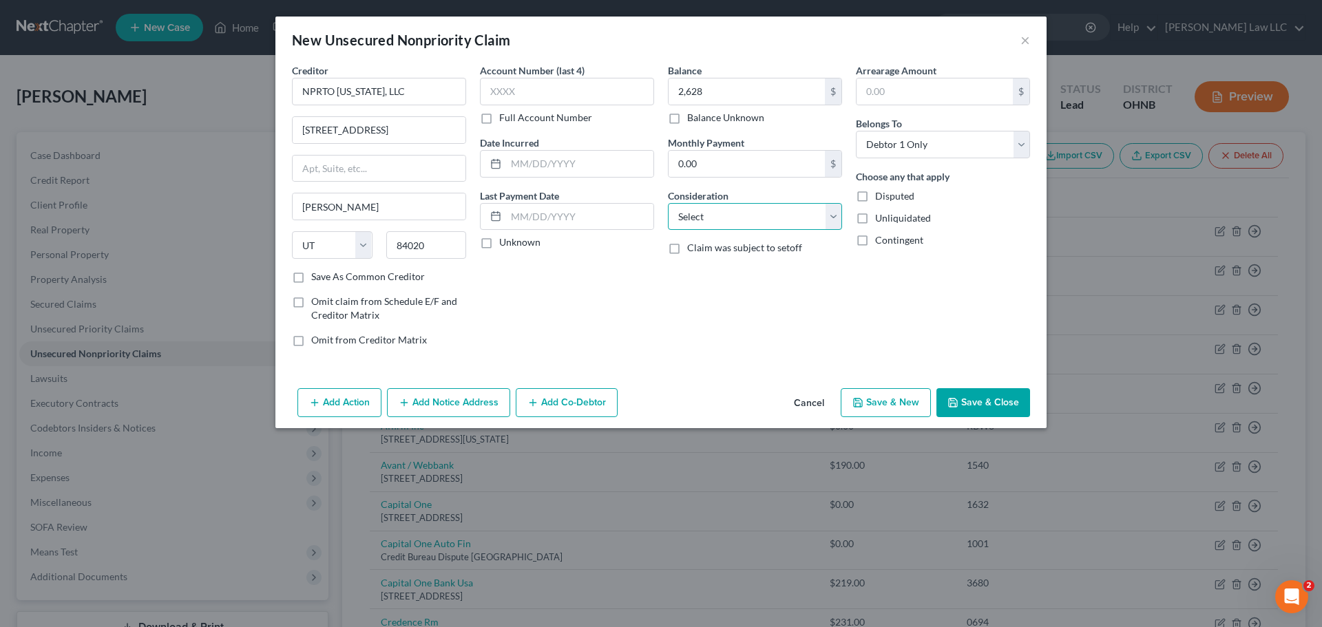
click at [738, 224] on select "Select Cable / Satellite Services Collection Agency Credit Card Debt Debt Couns…" at bounding box center [755, 217] width 174 height 28
select select "10"
click at [668, 203] on select "Select Cable / Satellite Services Collection Agency Credit Card Debt Debt Couns…" at bounding box center [755, 217] width 174 height 28
click at [1004, 403] on button "Save & Close" at bounding box center [983, 402] width 94 height 29
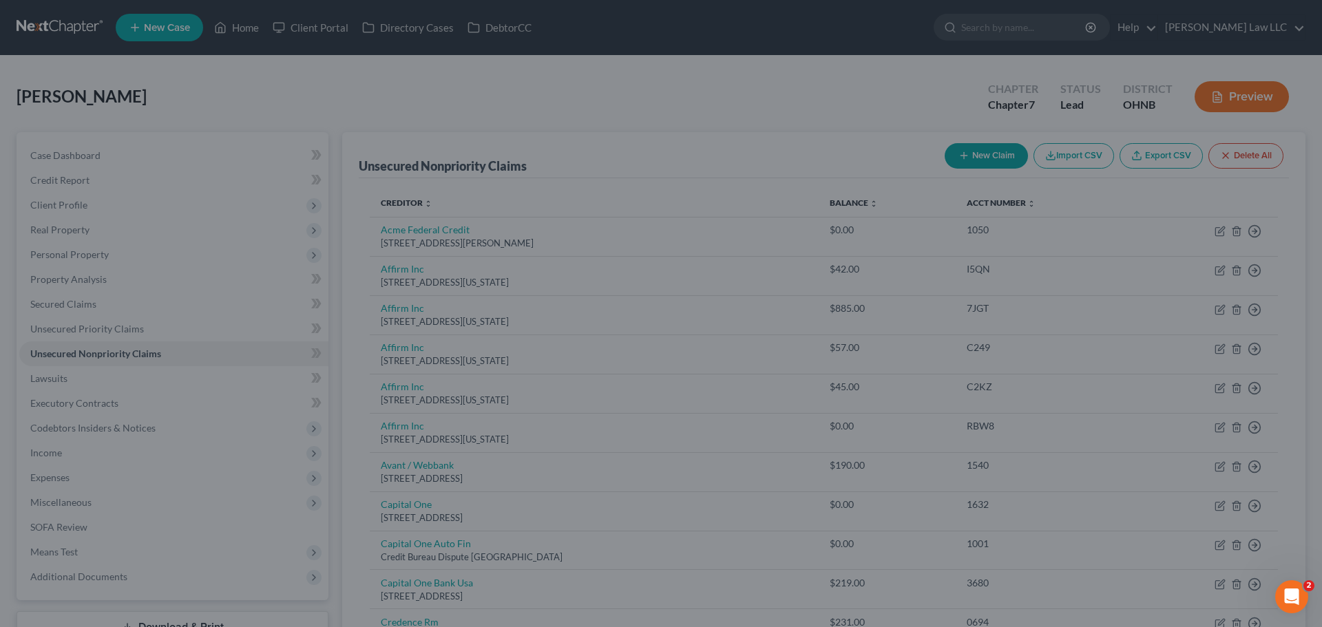
type input "2,628.00"
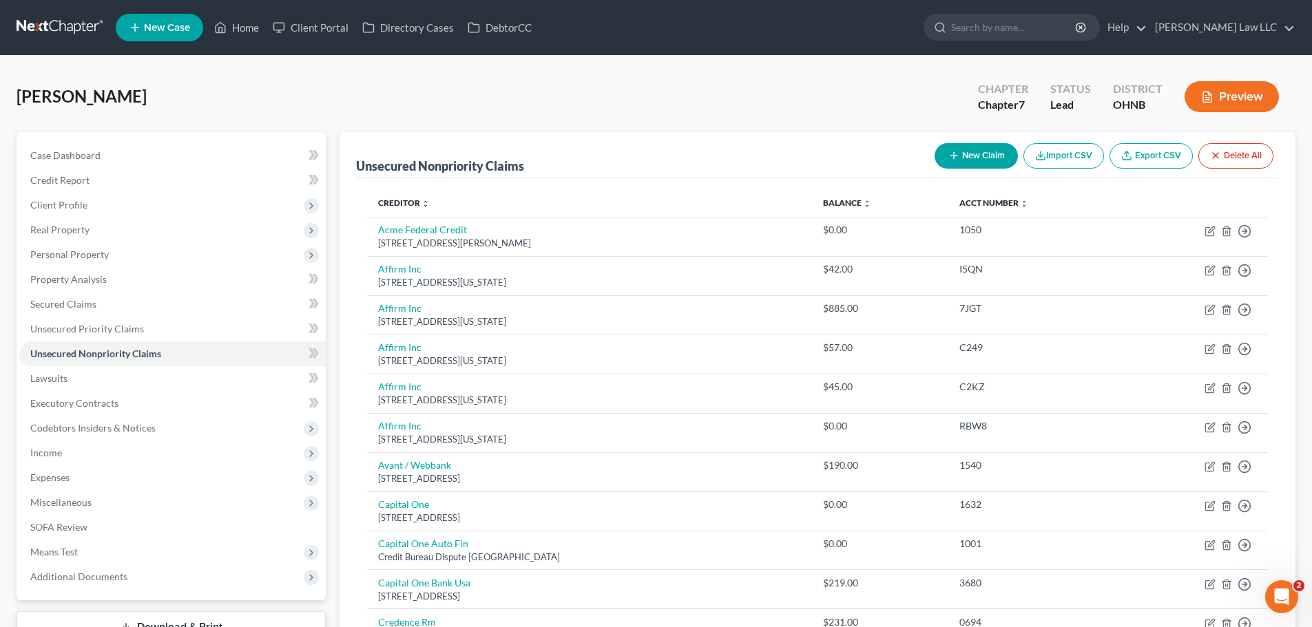
click at [974, 147] on button "New Claim" at bounding box center [975, 155] width 83 height 25
select select "0"
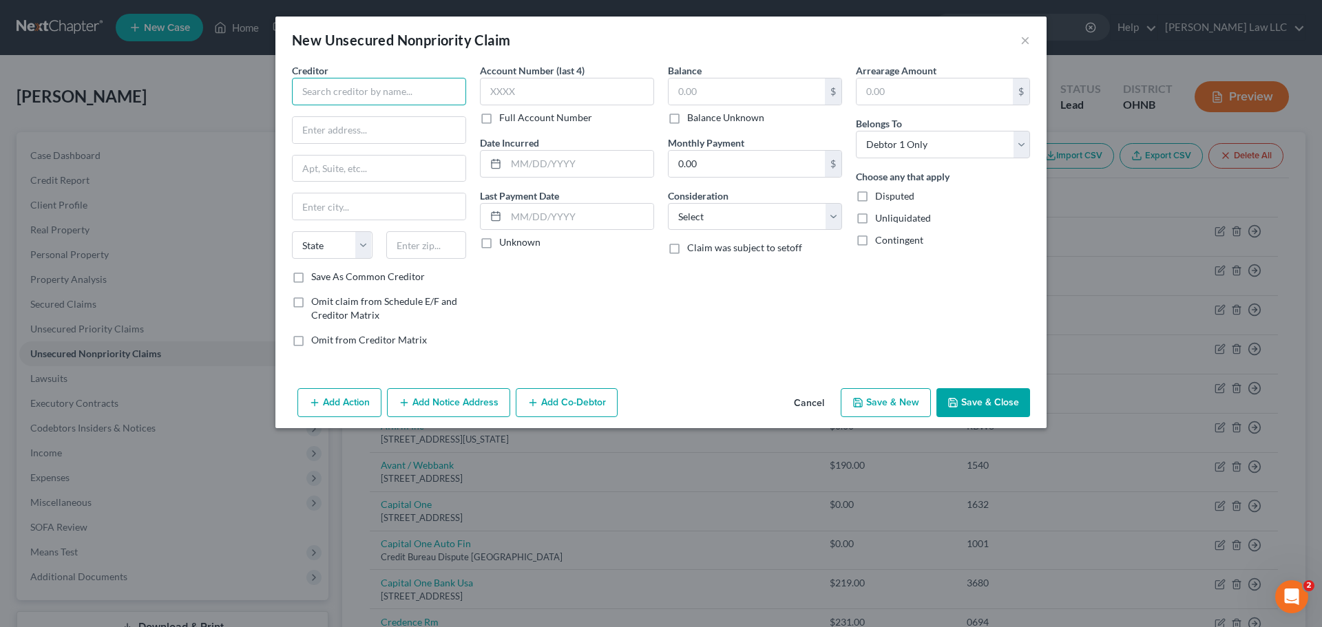
click at [401, 96] on input "text" at bounding box center [379, 92] width 174 height 28
paste input "SPEEDY CASH PAYDAY LOANS Inc."
type input "SPEEDY CASH PAYDAY LOANS Inc."
click at [410, 135] on input "text" at bounding box center [379, 130] width 173 height 26
click at [722, 319] on div "Balance $ Balance Unknown Balance Undetermined $ Balance Unknown Monthly Paymen…" at bounding box center [755, 210] width 188 height 295
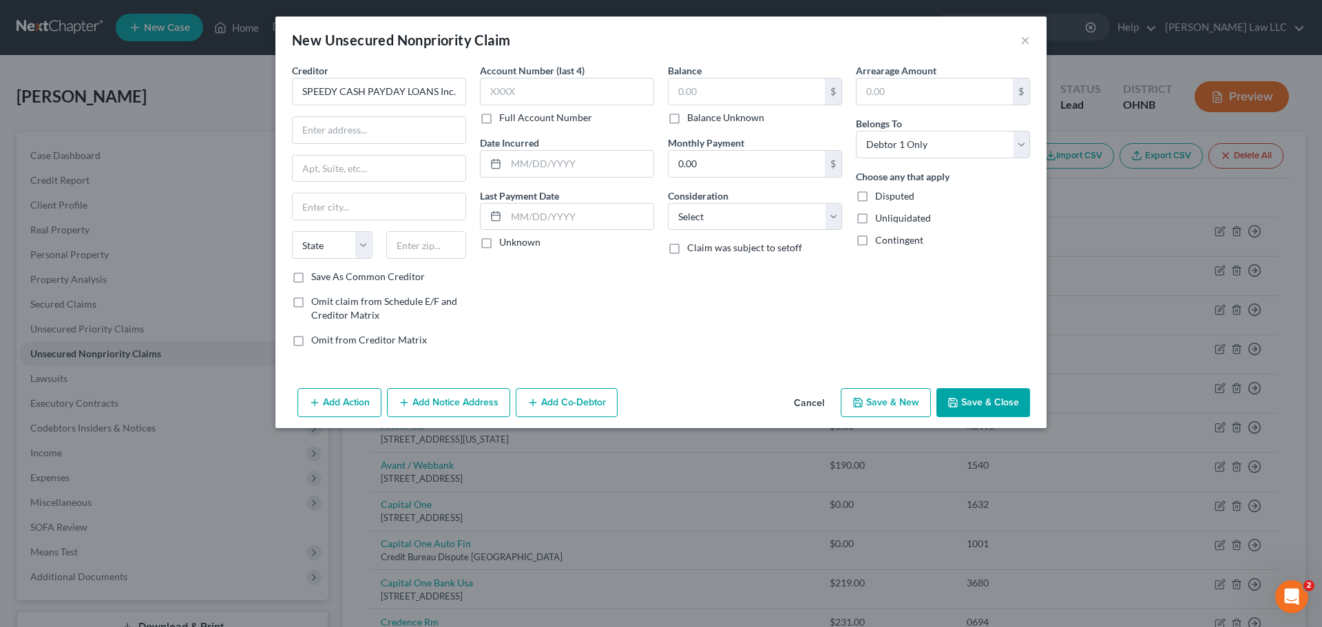
click at [974, 405] on button "Save & Close" at bounding box center [983, 402] width 94 height 29
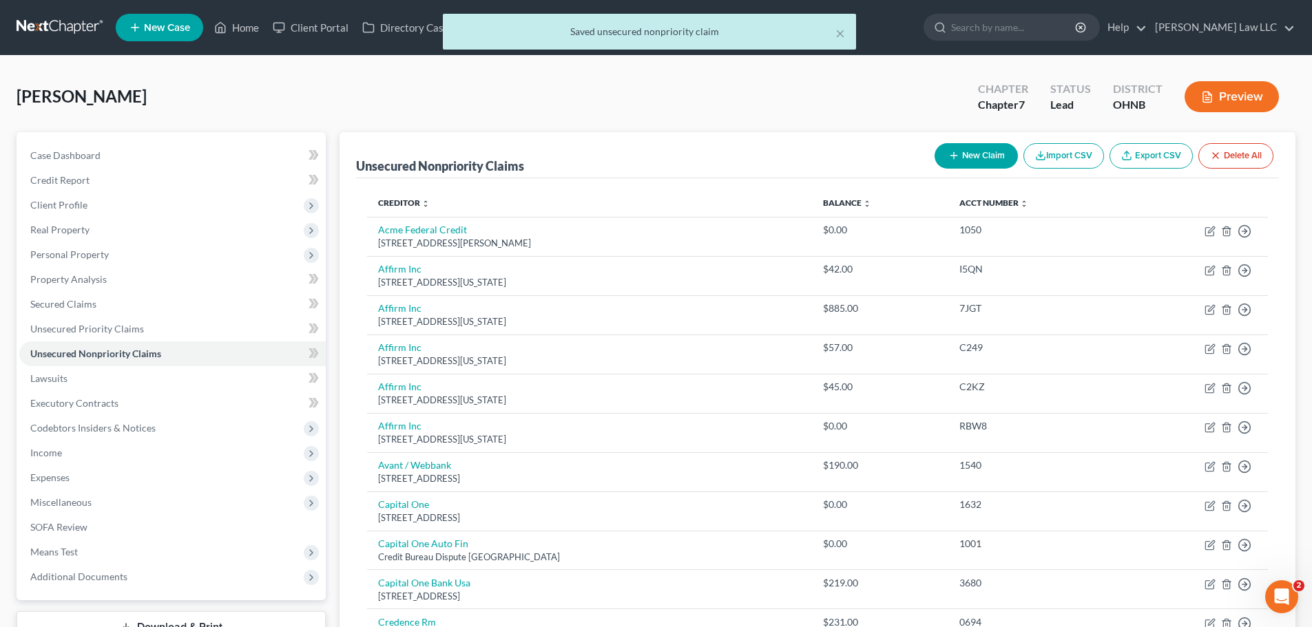
click at [1040, 30] on div "× Saved unsecured nonpriority claim" at bounding box center [649, 35] width 1312 height 43
click at [1059, 27] on div "× Saved unsecured nonpriority claim" at bounding box center [649, 35] width 1312 height 43
click at [840, 34] on button "×" at bounding box center [840, 33] width 10 height 17
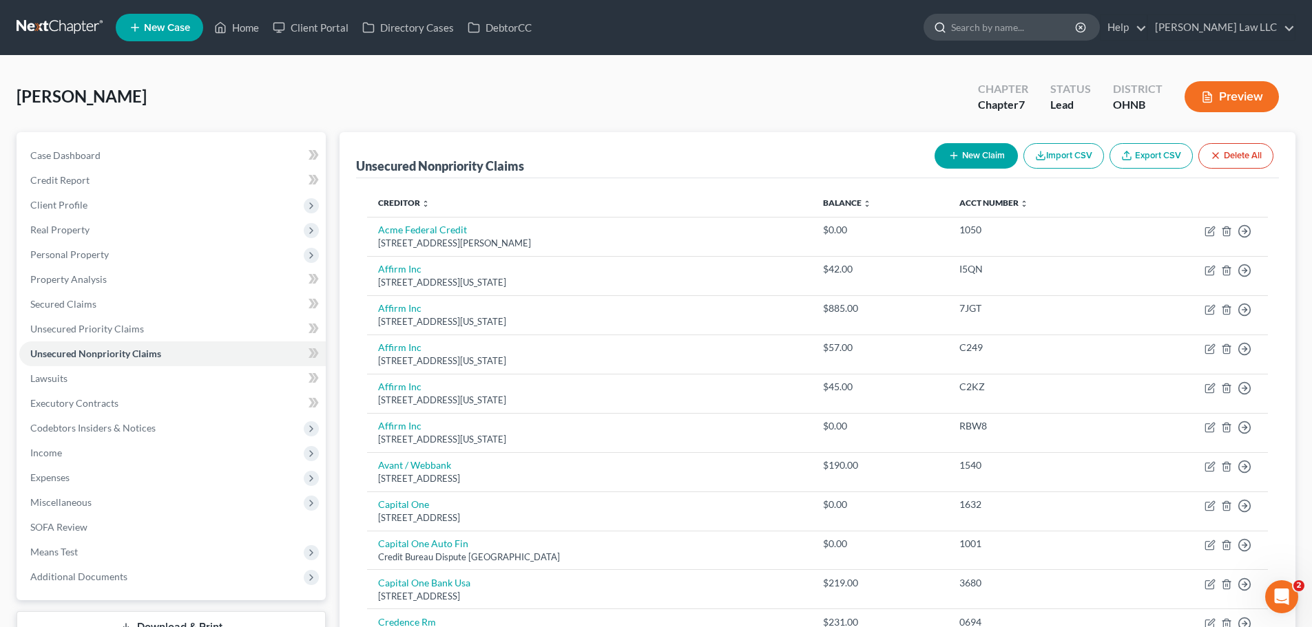
click at [951, 28] on div at bounding box center [937, 26] width 27 height 25
click at [1005, 26] on input "search" at bounding box center [1014, 26] width 126 height 25
type input "t"
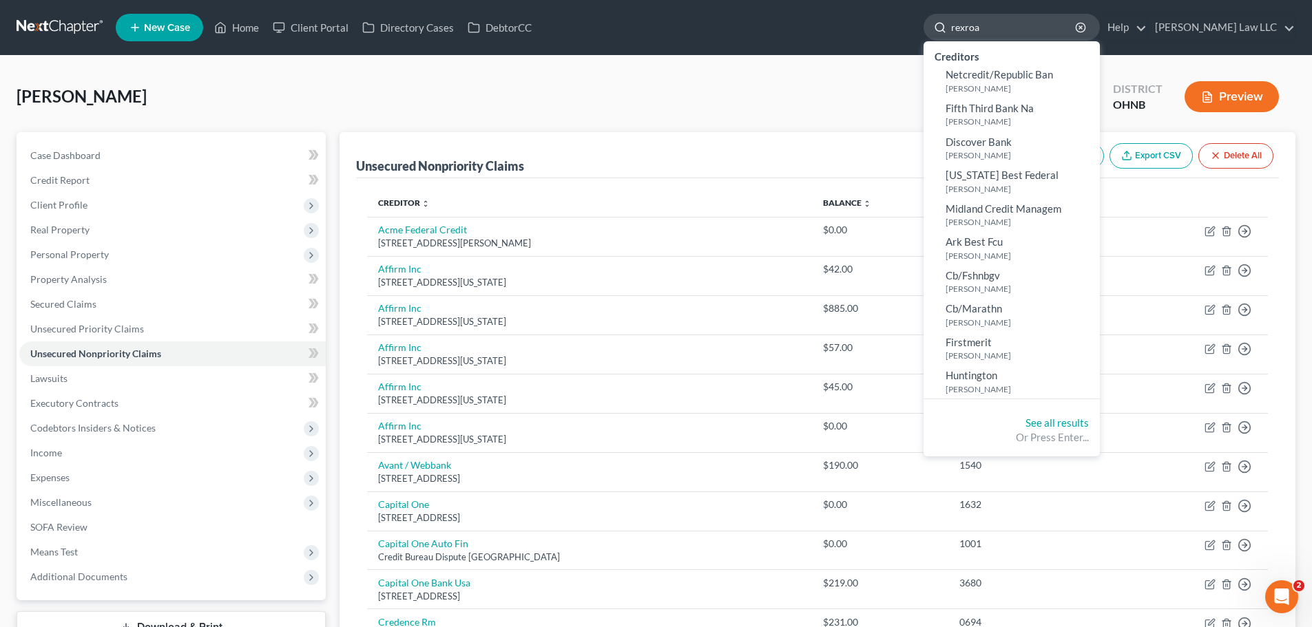
type input "rexroad"
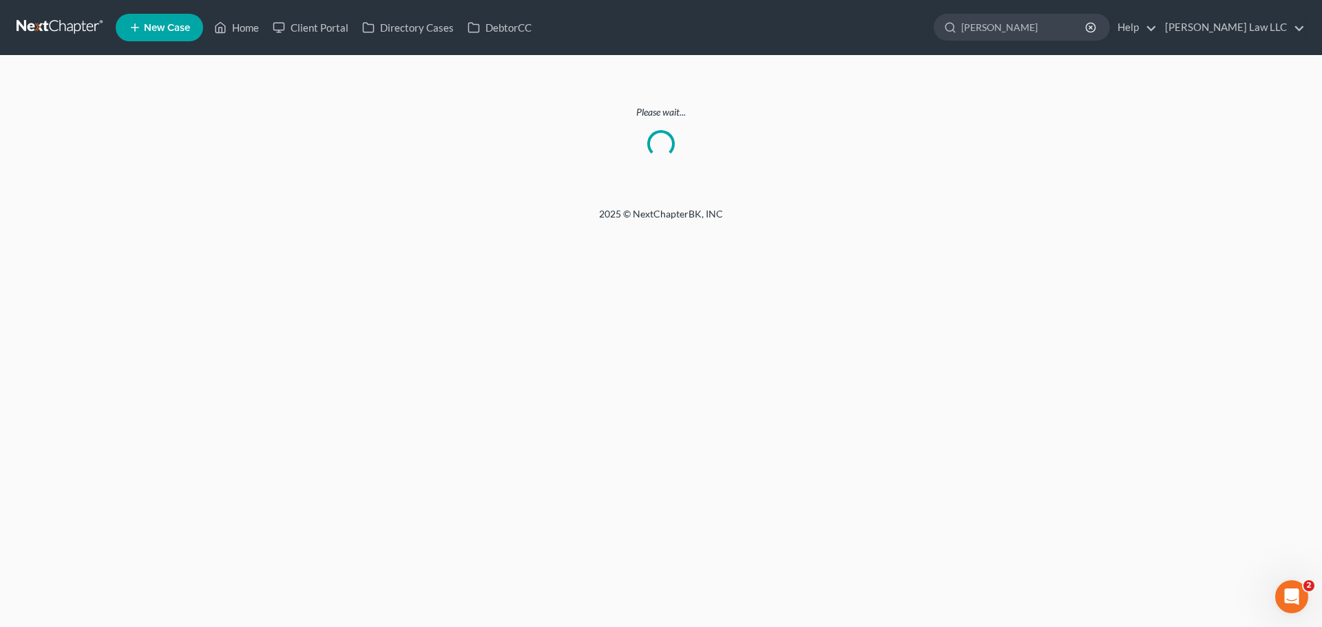
click at [72, 36] on link at bounding box center [61, 27] width 88 height 25
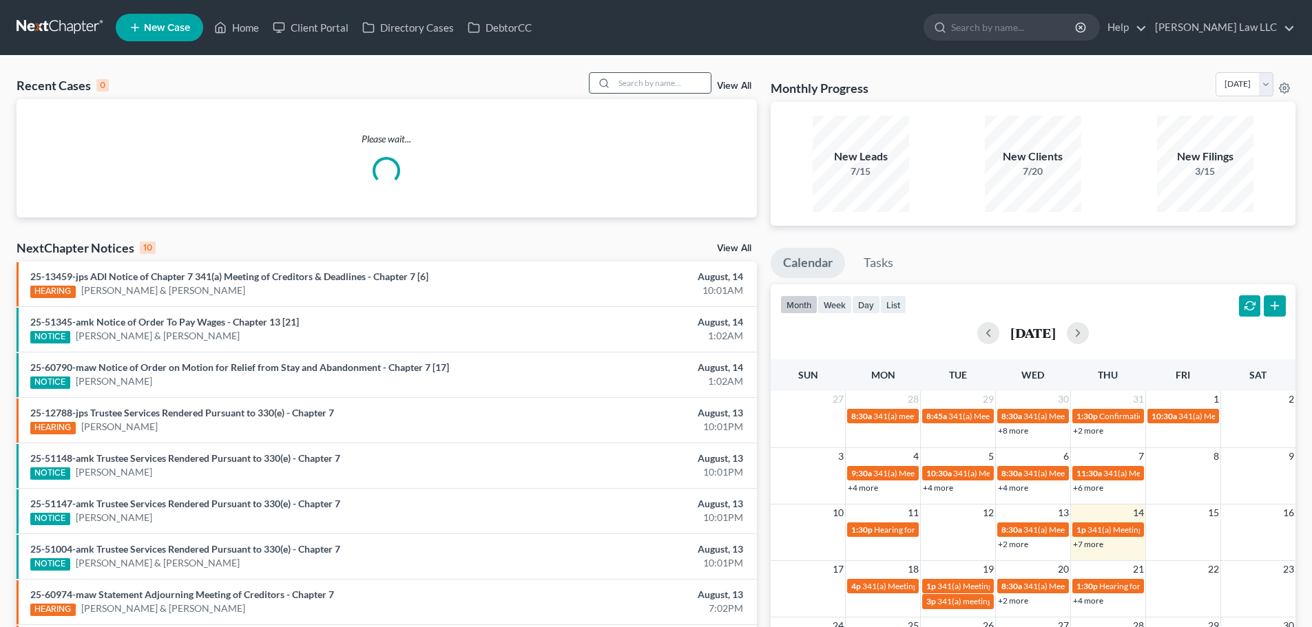
click at [614, 83] on div at bounding box center [601, 83] width 25 height 20
click at [649, 83] on input "search" at bounding box center [662, 83] width 96 height 20
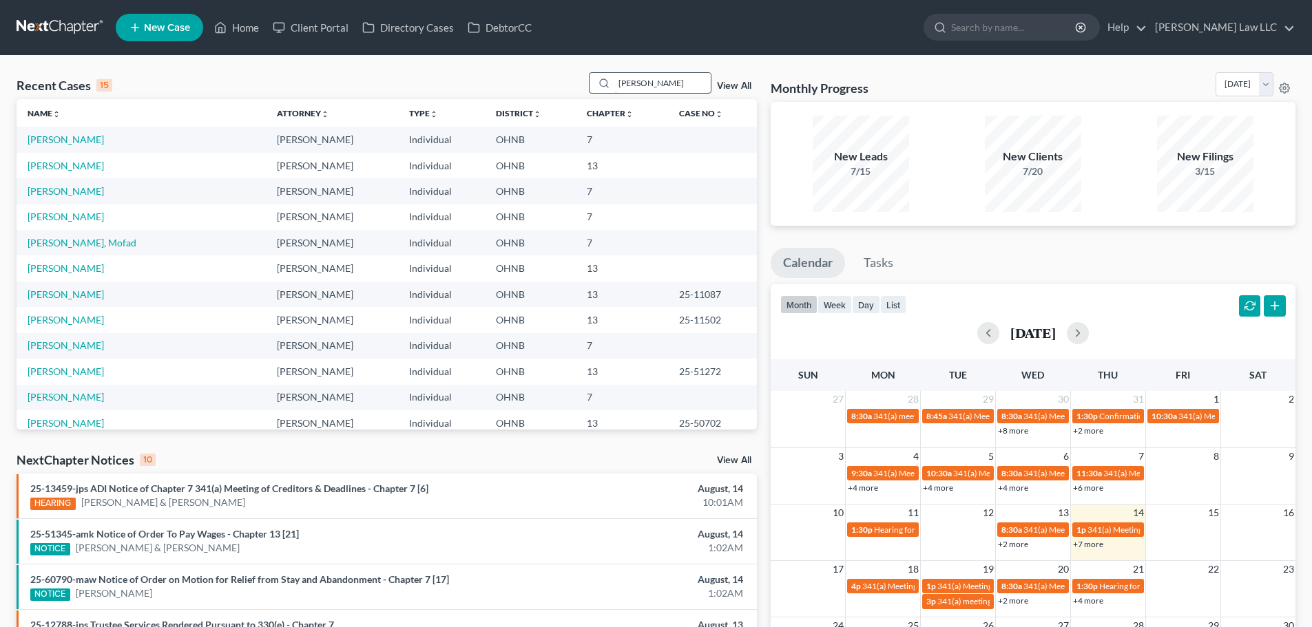
type input "[PERSON_NAME]"
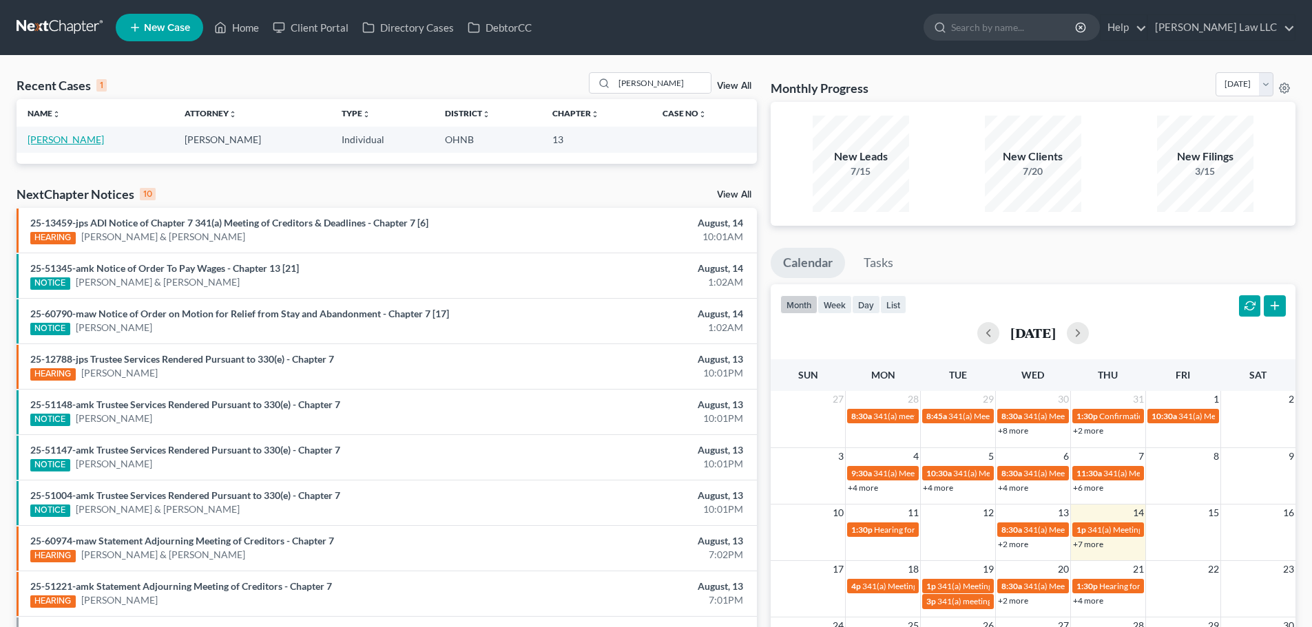
click at [60, 140] on link "[PERSON_NAME]" at bounding box center [66, 140] width 76 height 12
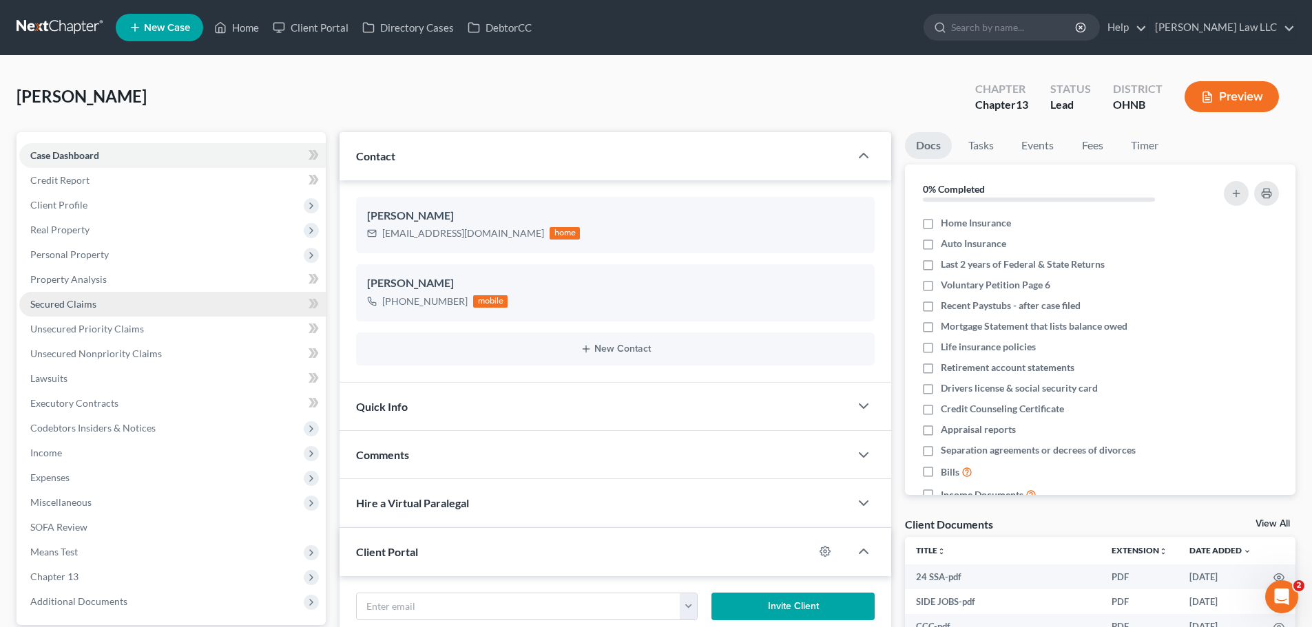
click at [83, 308] on span "Secured Claims" at bounding box center [63, 304] width 66 height 12
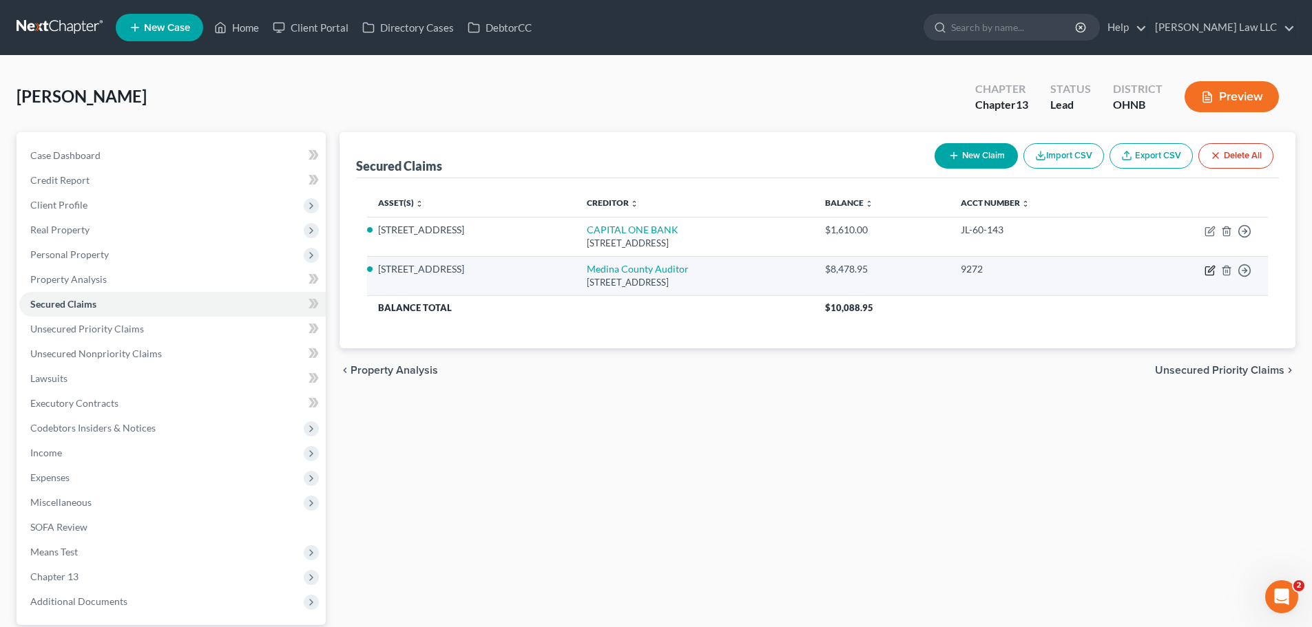
click at [1209, 274] on icon "button" at bounding box center [1209, 270] width 11 height 11
select select "36"
select select "2"
select select "0"
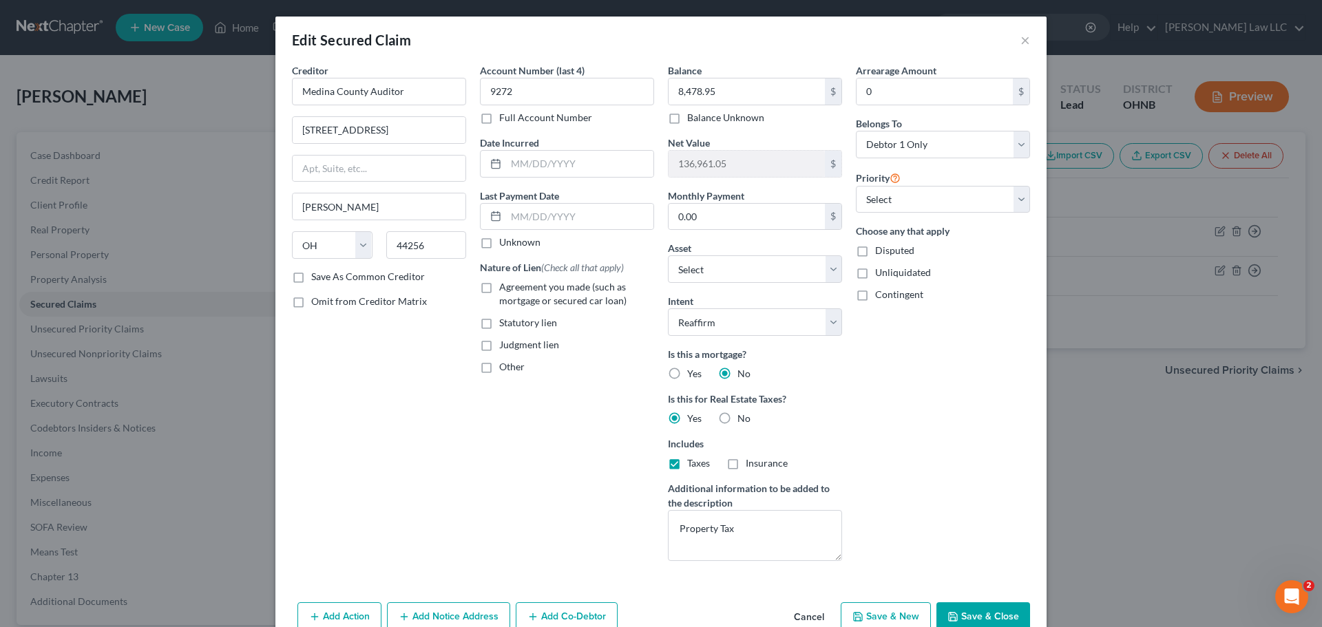
click at [532, 118] on label "Full Account Number" at bounding box center [545, 118] width 93 height 14
click at [514, 118] on input "Full Account Number" at bounding box center [509, 115] width 9 height 9
drag, startPoint x: 532, startPoint y: 96, endPoint x: 445, endPoint y: 96, distance: 86.8
click at [445, 96] on div "Creditor * Medina County Auditor 144 N Broadway St Medina State AL AK AR AZ CA …" at bounding box center [661, 317] width 752 height 509
paste input "2024CIV0710"
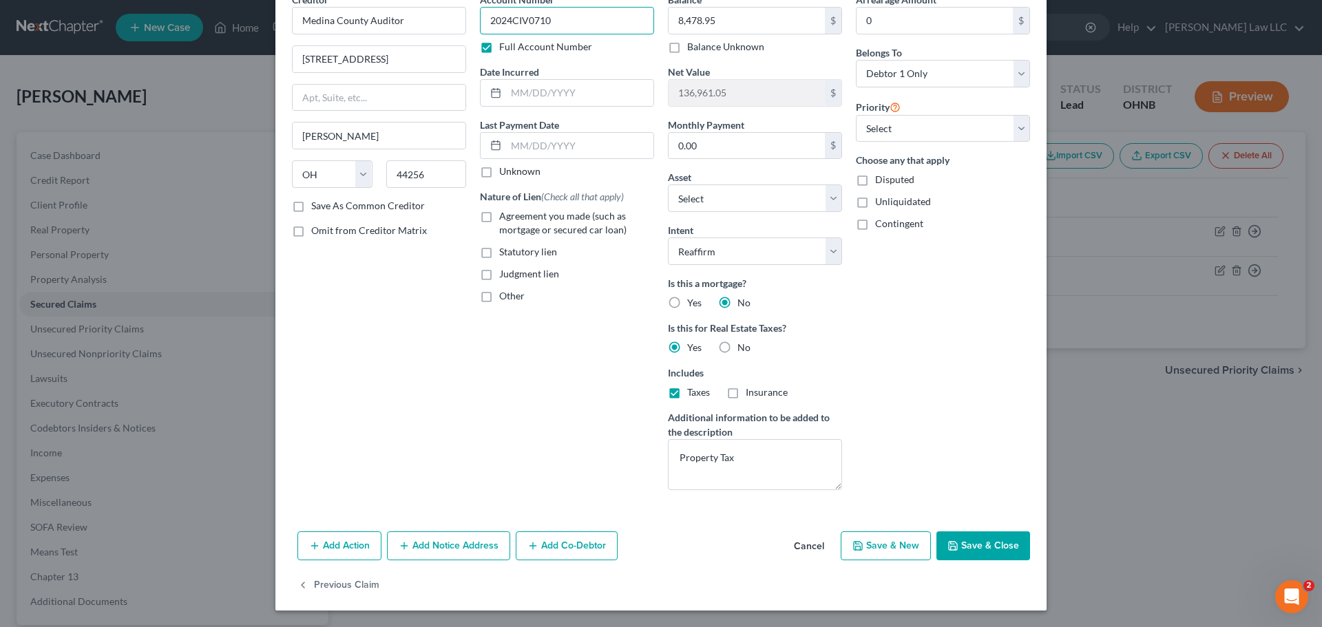
type input "2024CIV0710"
click at [445, 554] on button "Add Notice Address" at bounding box center [448, 546] width 123 height 29
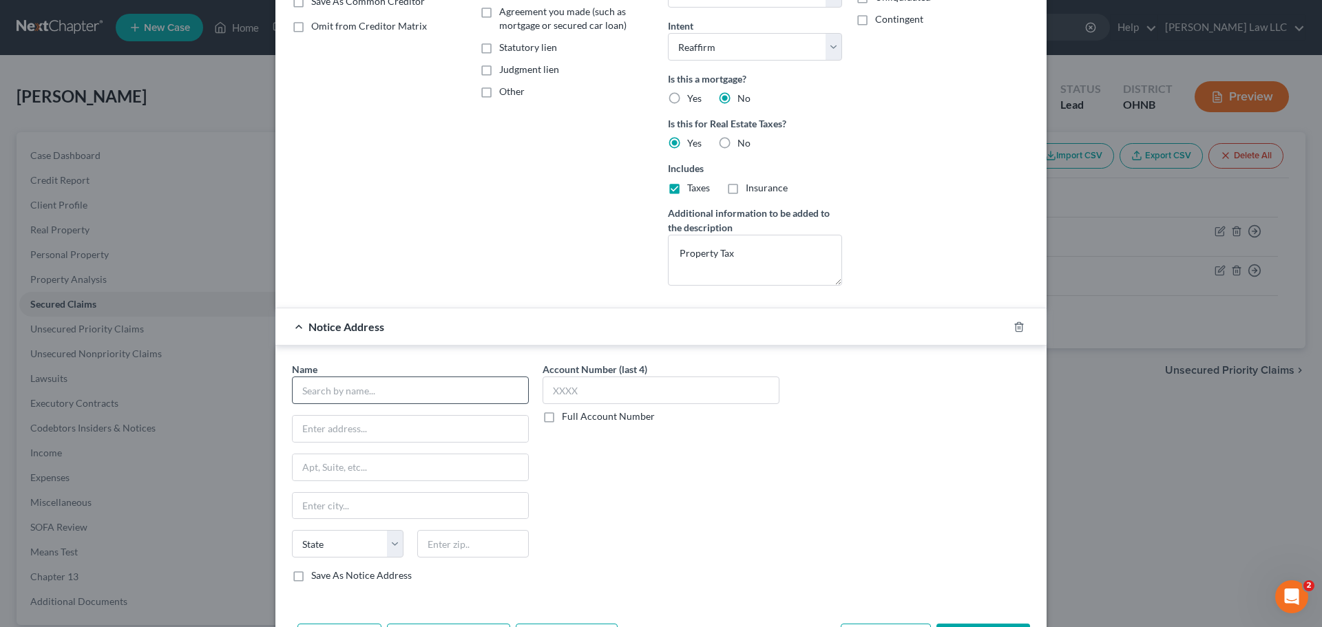
scroll to position [277, 0]
click at [344, 381] on input "text" at bounding box center [410, 389] width 237 height 28
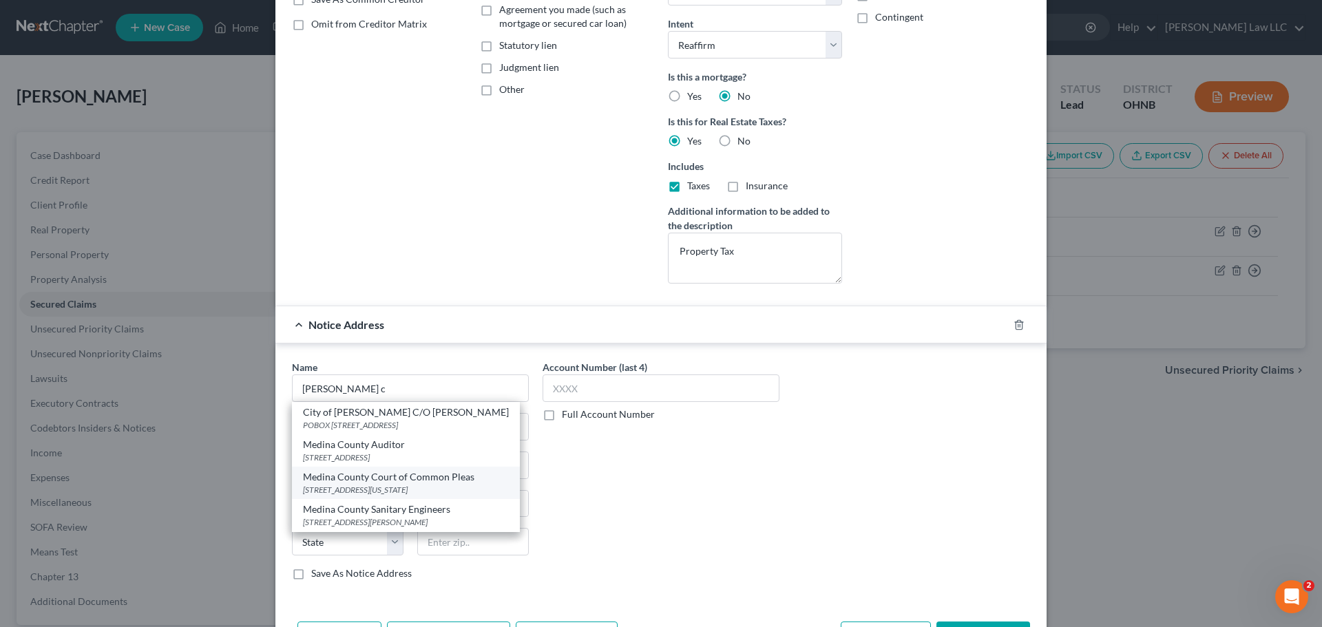
click at [388, 479] on div "Medina County Court of Common Pleas" at bounding box center [406, 477] width 206 height 14
type input "Medina County Court of Common Pleas"
type input "225 E Washington St"
type input "[PERSON_NAME]"
select select "36"
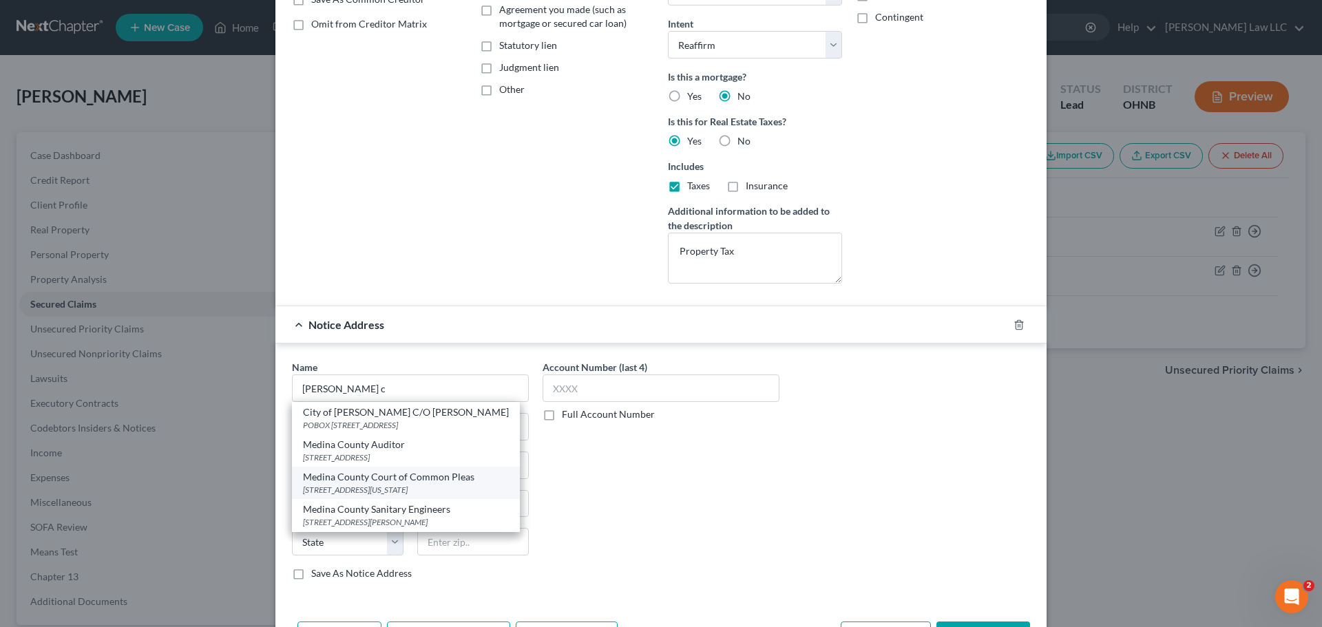
type input "44256"
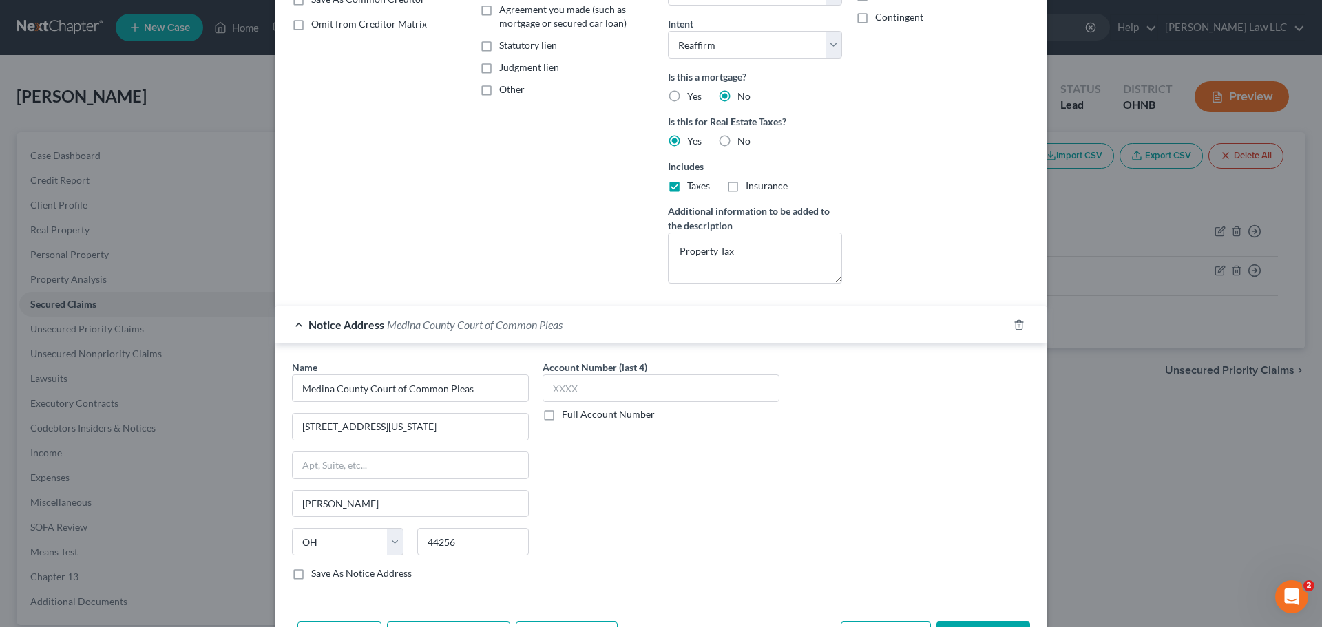
click at [592, 419] on label "Full Account Number" at bounding box center [608, 415] width 93 height 14
click at [576, 417] on input "Full Account Number" at bounding box center [571, 412] width 9 height 9
click at [598, 386] on input "text" at bounding box center [661, 389] width 237 height 28
paste input "2024CIV0710"
type input "2024CIV0710"
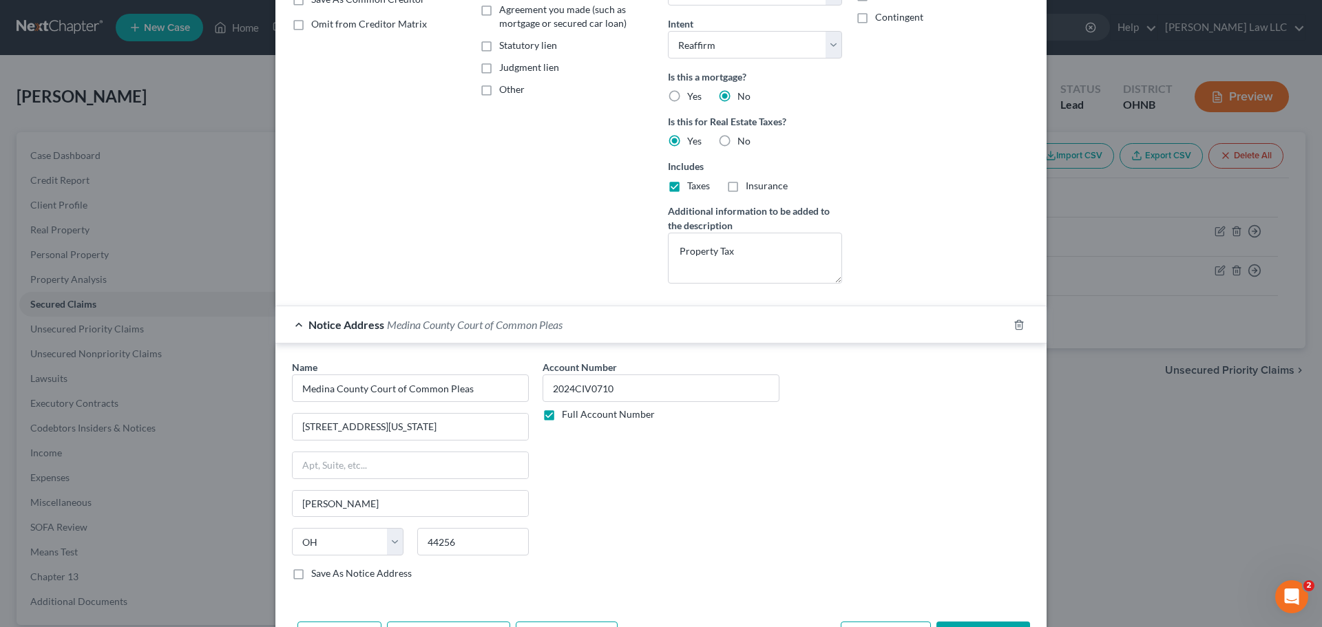
click at [686, 485] on div "Account Number 2024CIV0710 Full Account Number" at bounding box center [661, 475] width 251 height 231
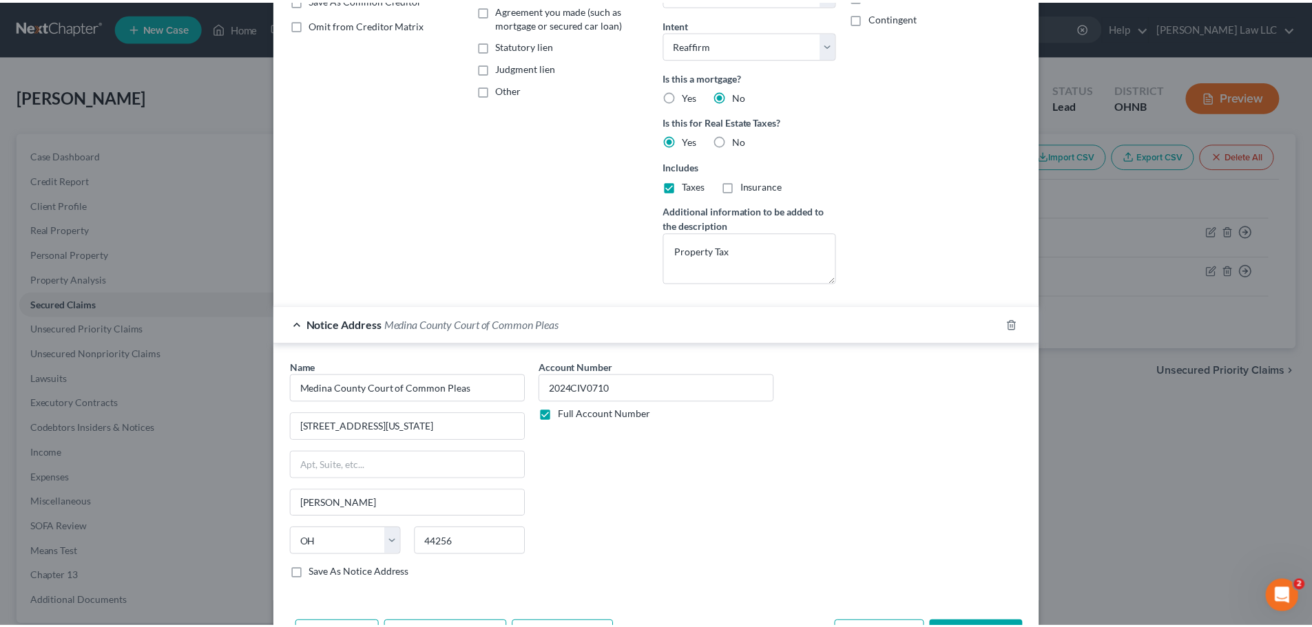
scroll to position [346, 0]
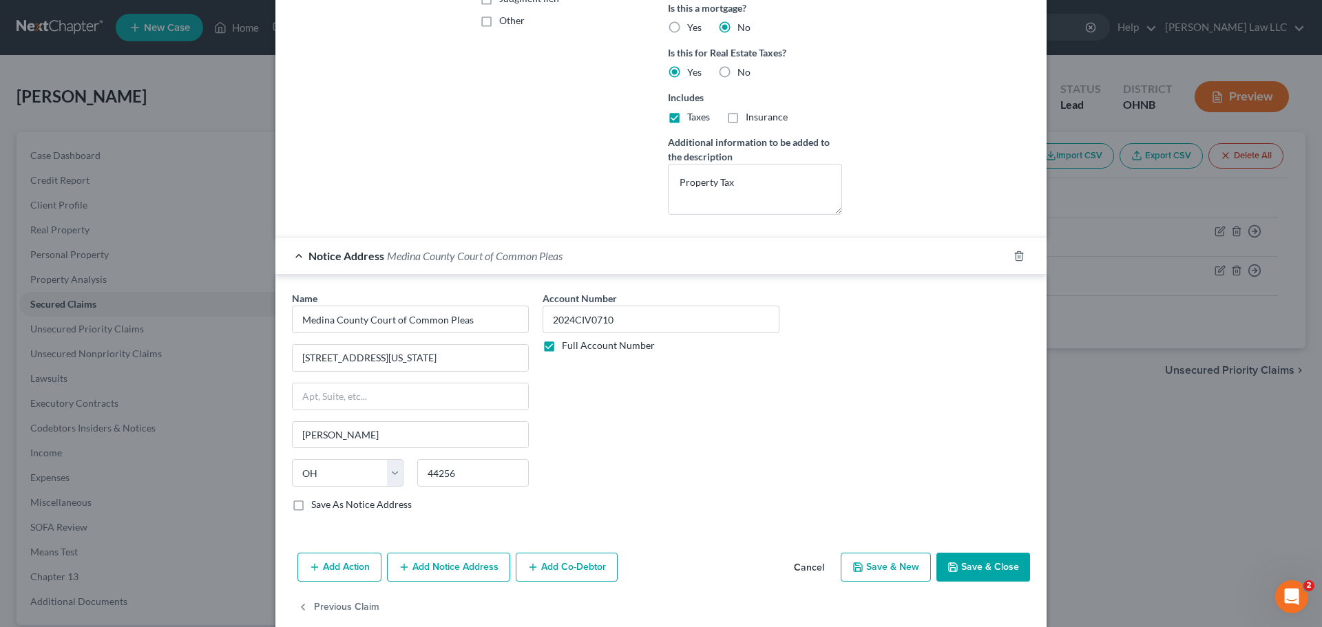
click at [999, 576] on button "Save & Close" at bounding box center [983, 567] width 94 height 29
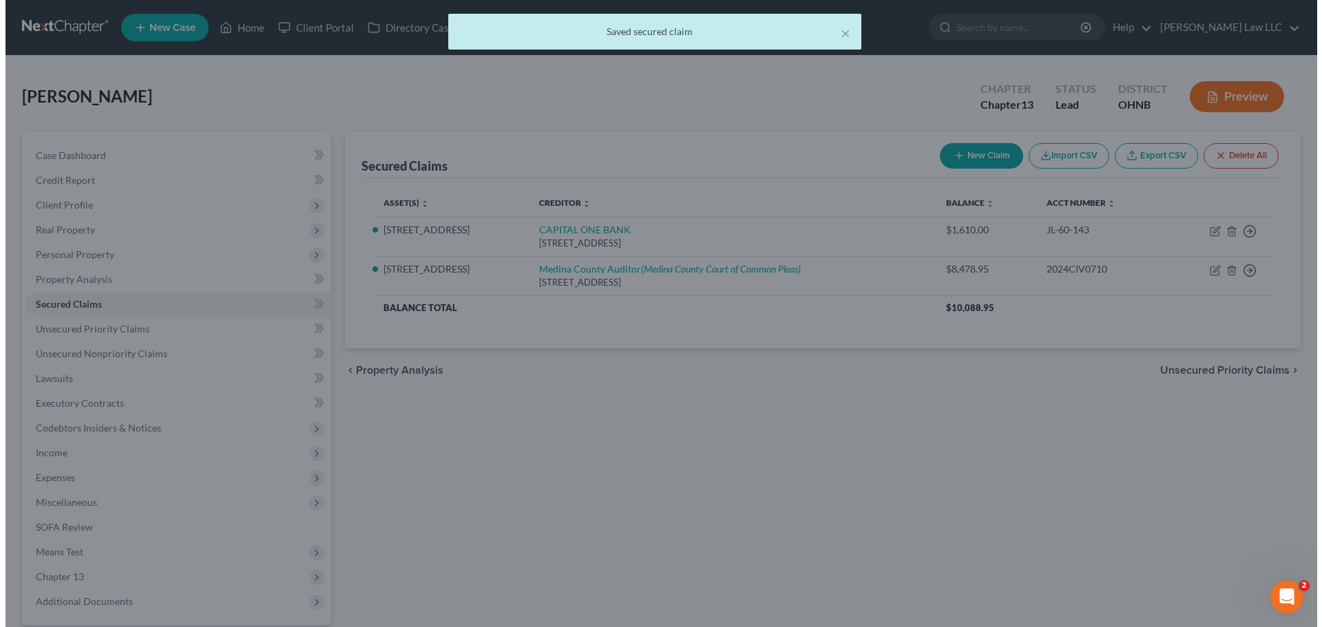
scroll to position [0, 0]
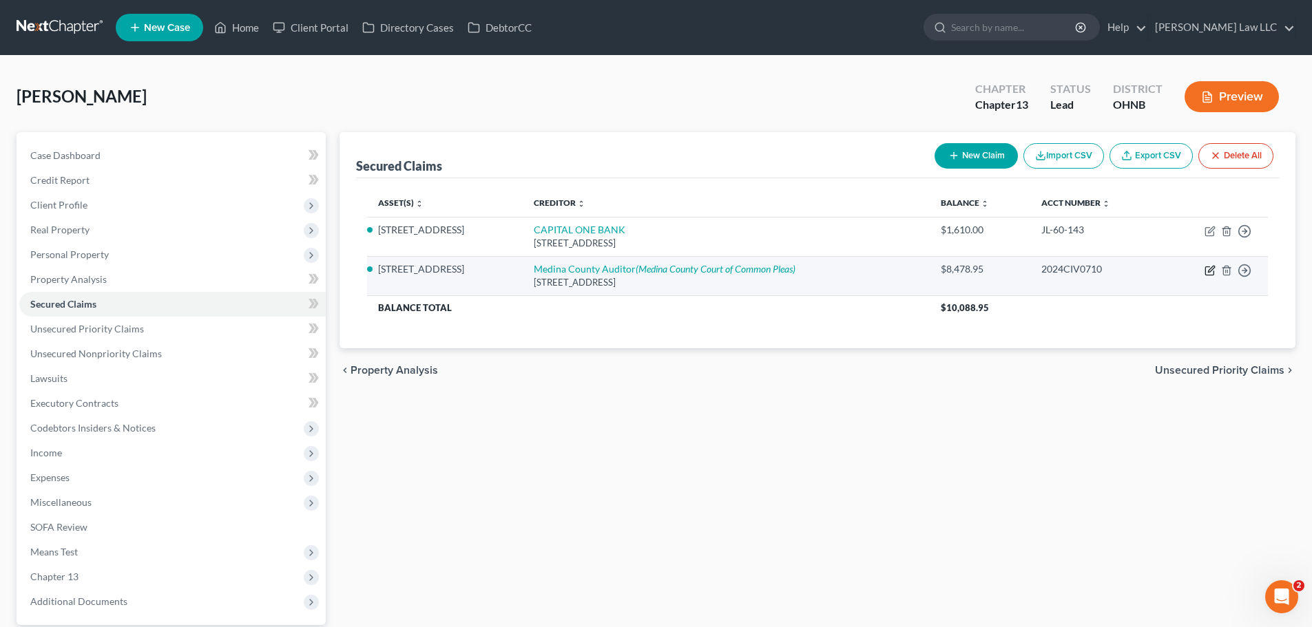
click at [1208, 265] on icon "button" at bounding box center [1209, 270] width 11 height 11
select select "36"
select select "2"
select select "0"
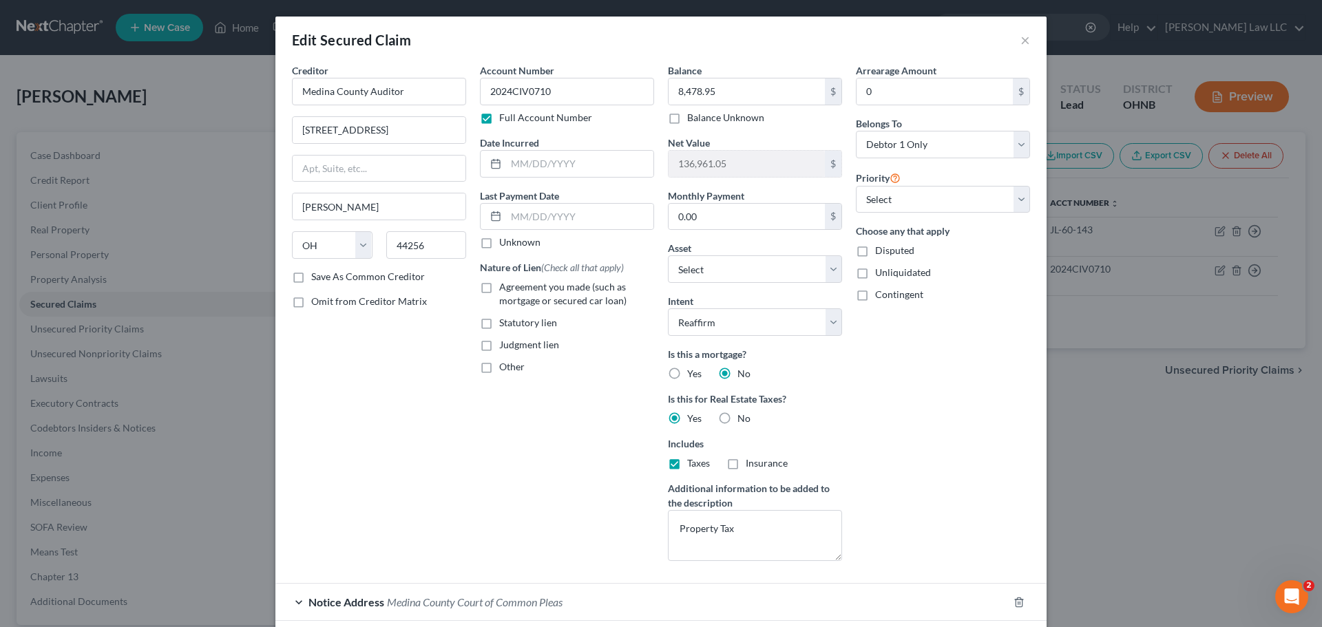
click at [414, 419] on div "Creditor * Medina County Auditor 144 N Broadway St Medina State AL AK AR AZ CA …" at bounding box center [379, 317] width 188 height 509
click at [406, 379] on div "Creditor * Medina County Auditor 144 N Broadway St Medina State AL AK AR AZ CA …" at bounding box center [379, 317] width 188 height 509
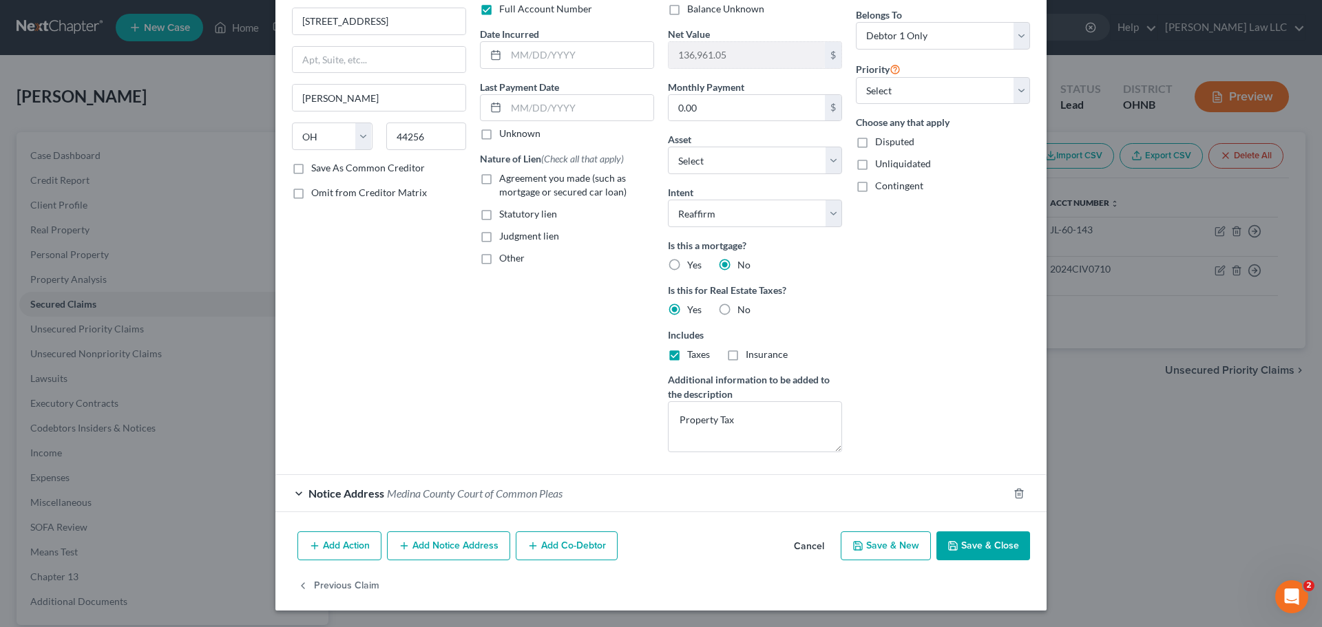
click at [421, 536] on button "Add Notice Address" at bounding box center [448, 546] width 123 height 29
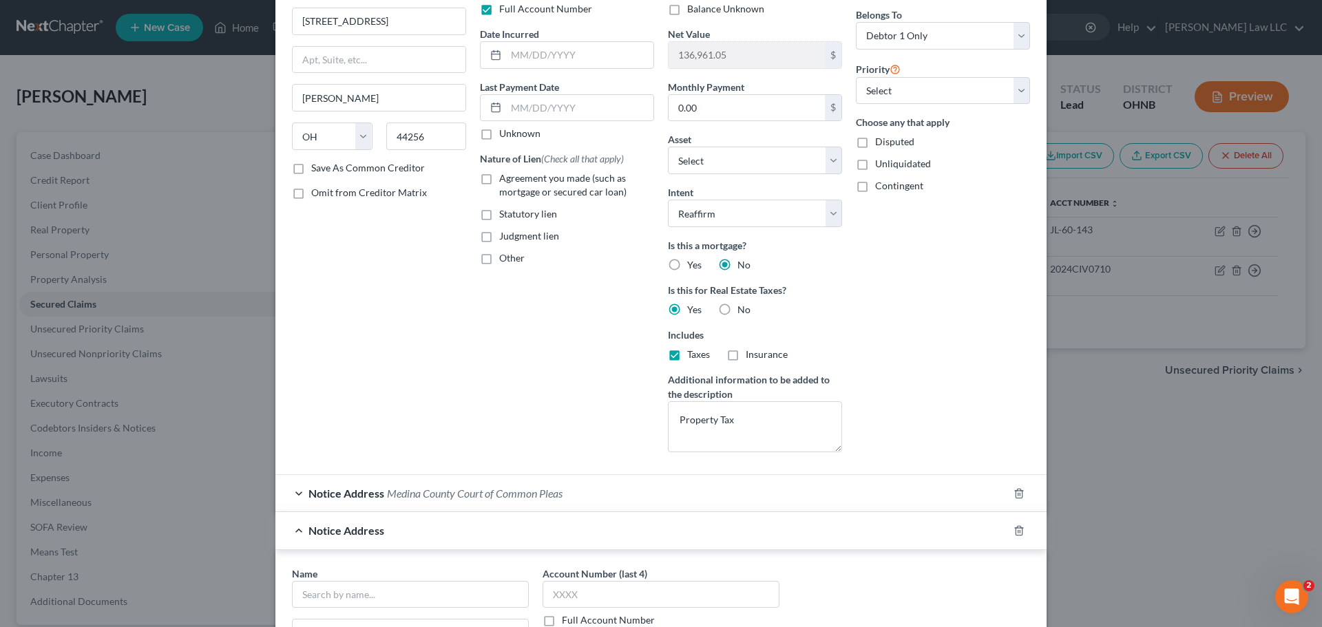
scroll to position [246, 0]
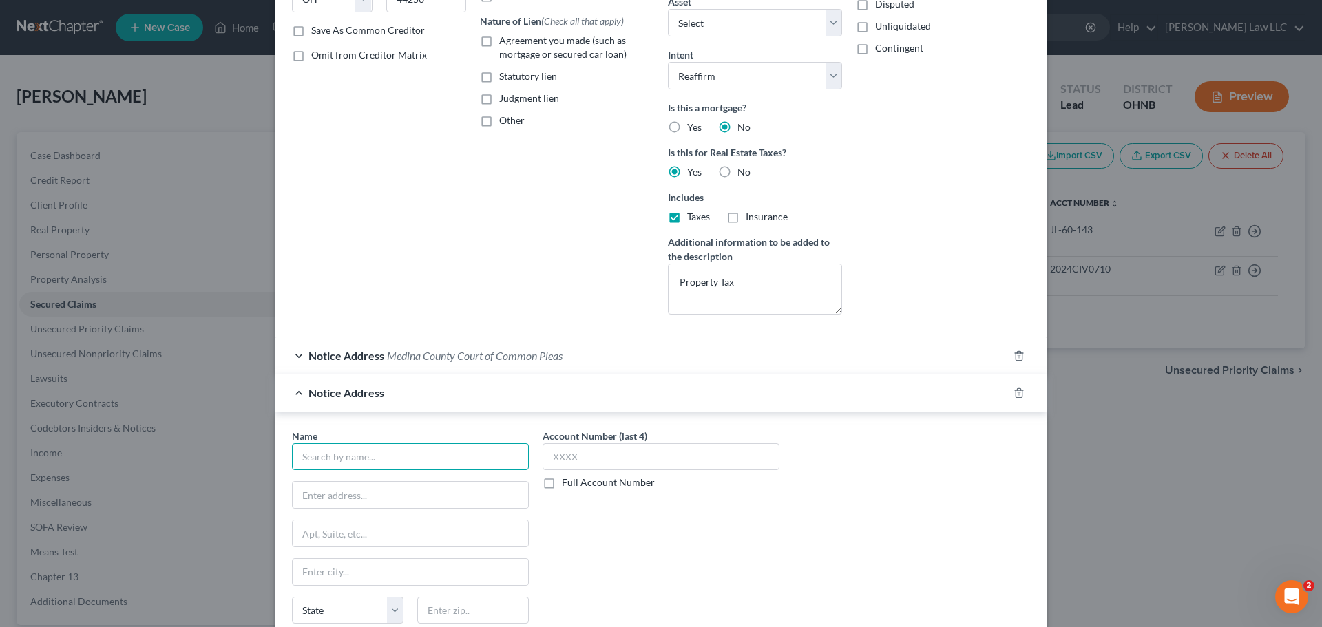
click at [364, 456] on input "text" at bounding box center [410, 457] width 237 height 28
type input "Michael Lyons"
click at [678, 541] on div "Account Number (last 4) Full Account Number" at bounding box center [661, 544] width 251 height 231
click at [440, 493] on input "text" at bounding box center [410, 495] width 235 height 26
paste input "60 Public Sq"
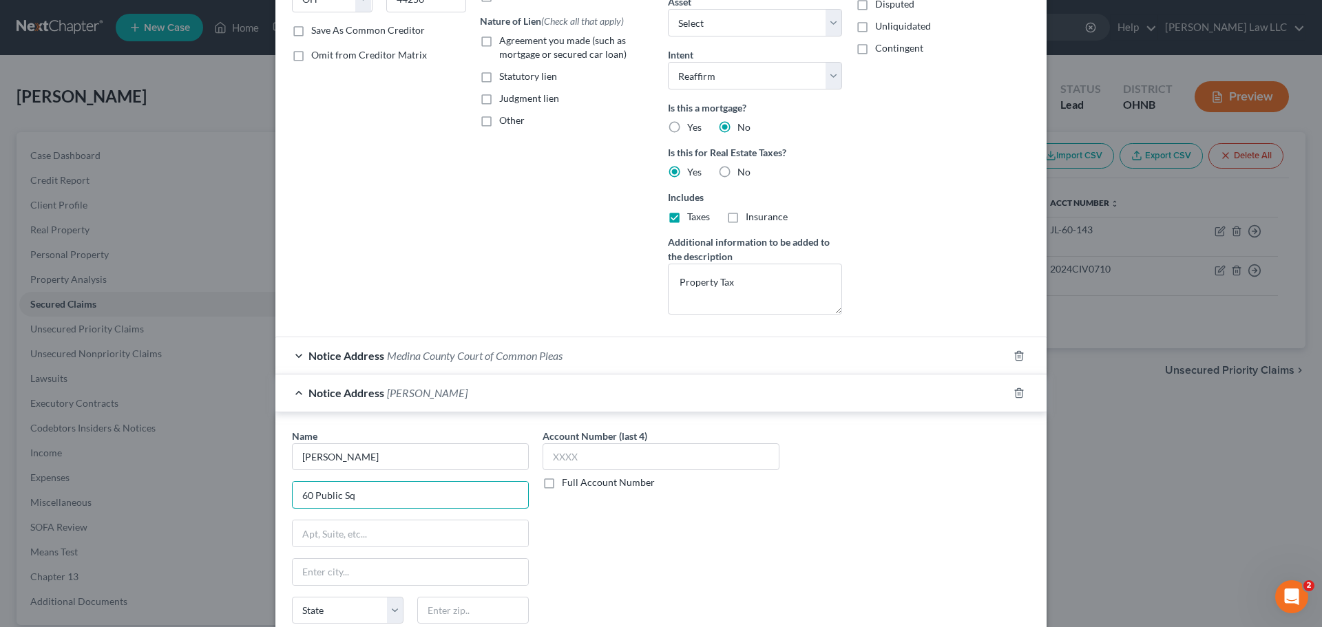
type input "60 Public Sq"
click at [633, 571] on div "Account Number (last 4) Full Account Number" at bounding box center [661, 544] width 251 height 231
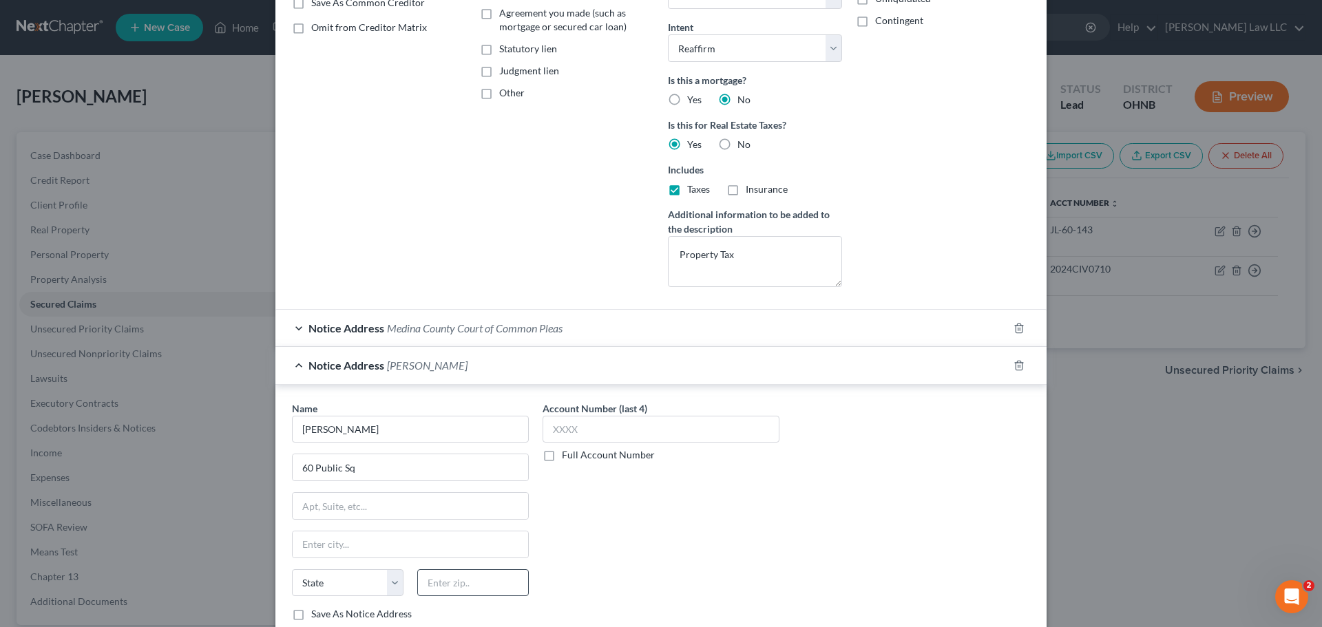
scroll to position [315, 0]
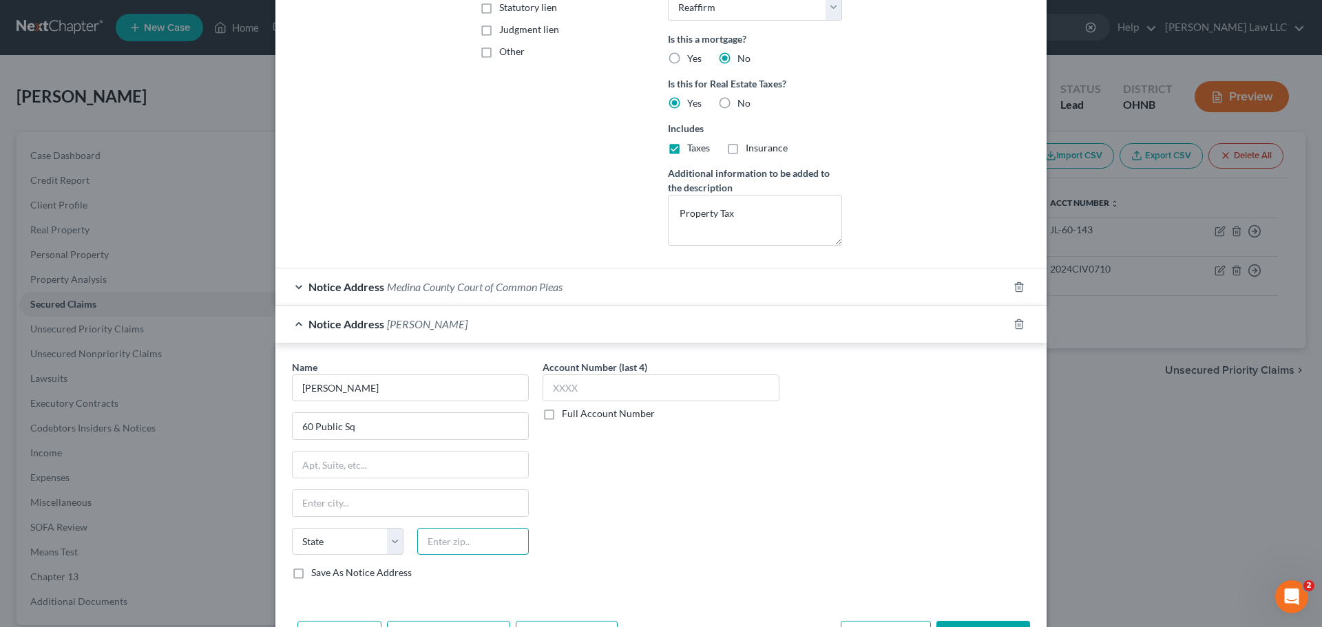
click at [482, 546] on input "text" at bounding box center [473, 542] width 112 height 28
type input "44256"
click at [631, 484] on div "Account Number (last 4) Full Account Number" at bounding box center [661, 475] width 251 height 231
type input "[PERSON_NAME]"
select select "36"
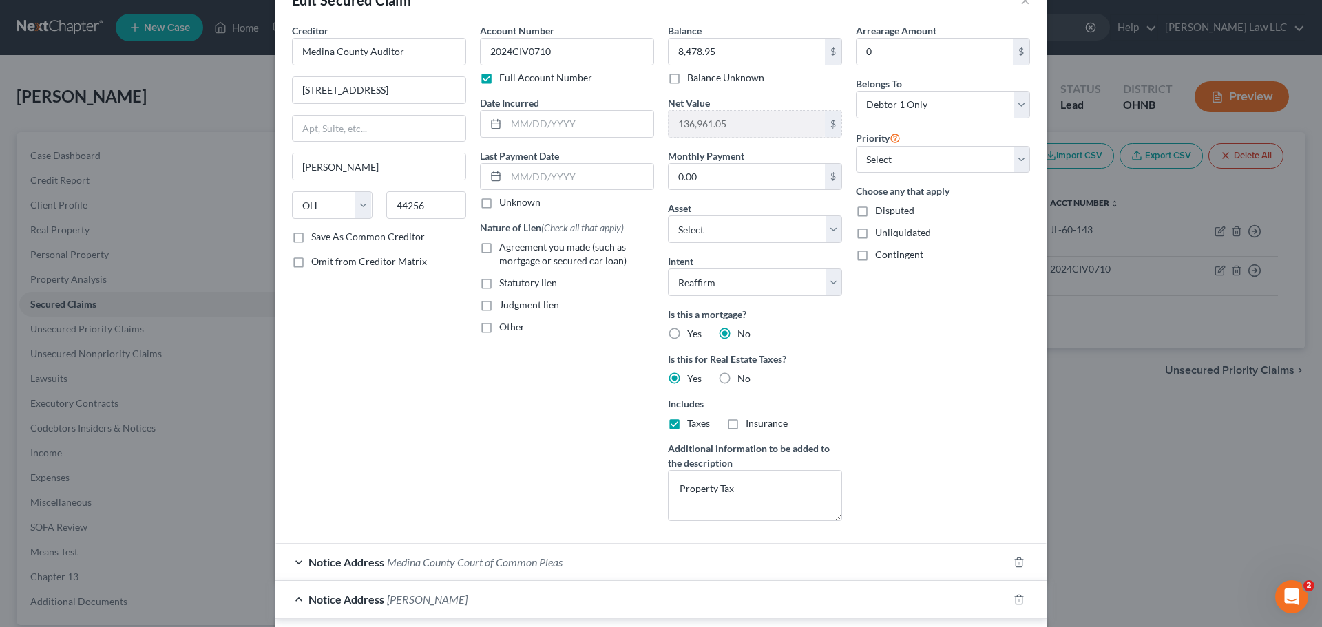
scroll to position [0, 0]
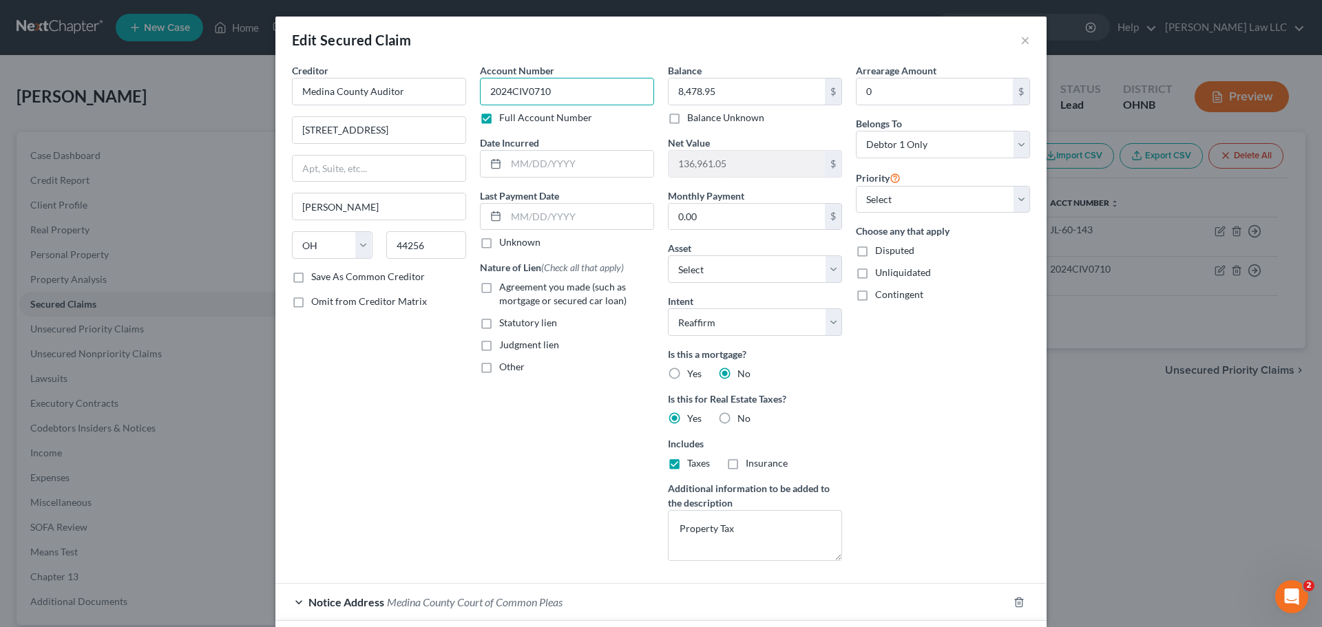
click at [566, 90] on input "2024CIV0710" at bounding box center [567, 92] width 174 height 28
drag, startPoint x: 569, startPoint y: 91, endPoint x: 441, endPoint y: 100, distance: 127.7
click at [441, 100] on div "Creditor * Medina County Auditor 144 N Broadway St Medina State AL AK AR AZ CA …" at bounding box center [661, 317] width 752 height 509
click at [366, 514] on div "Creditor * Medina County Auditor 144 N Broadway St Medina State AL AK AR AZ CA …" at bounding box center [379, 317] width 188 height 509
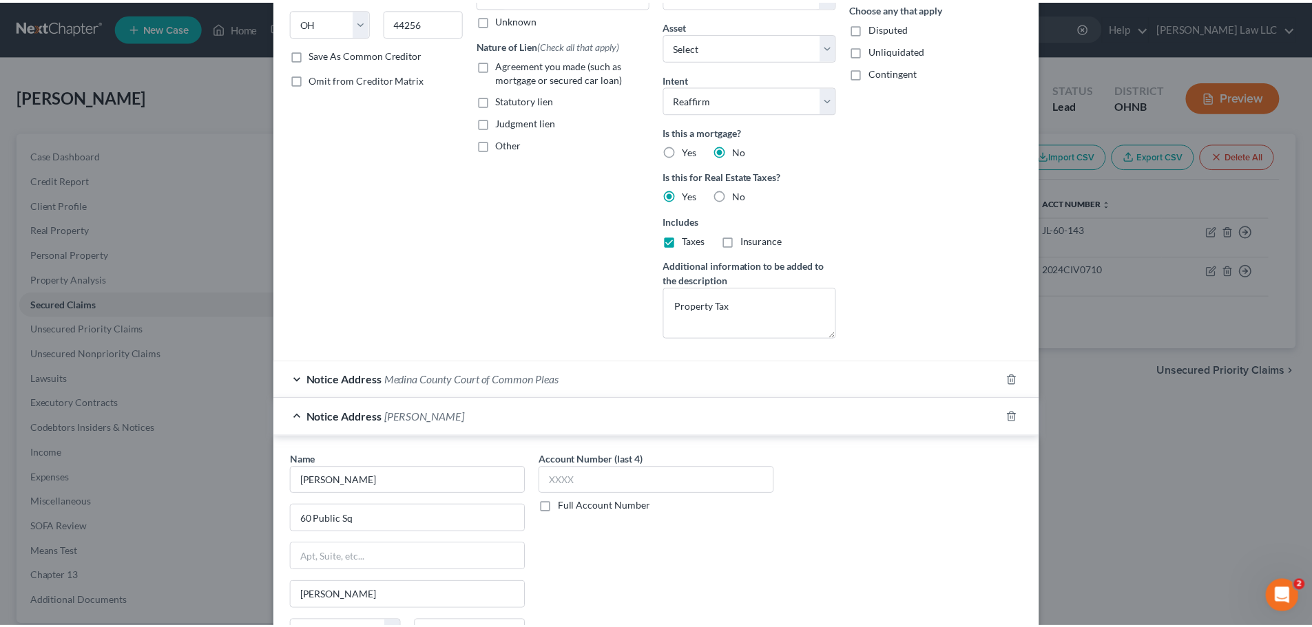
scroll to position [406, 0]
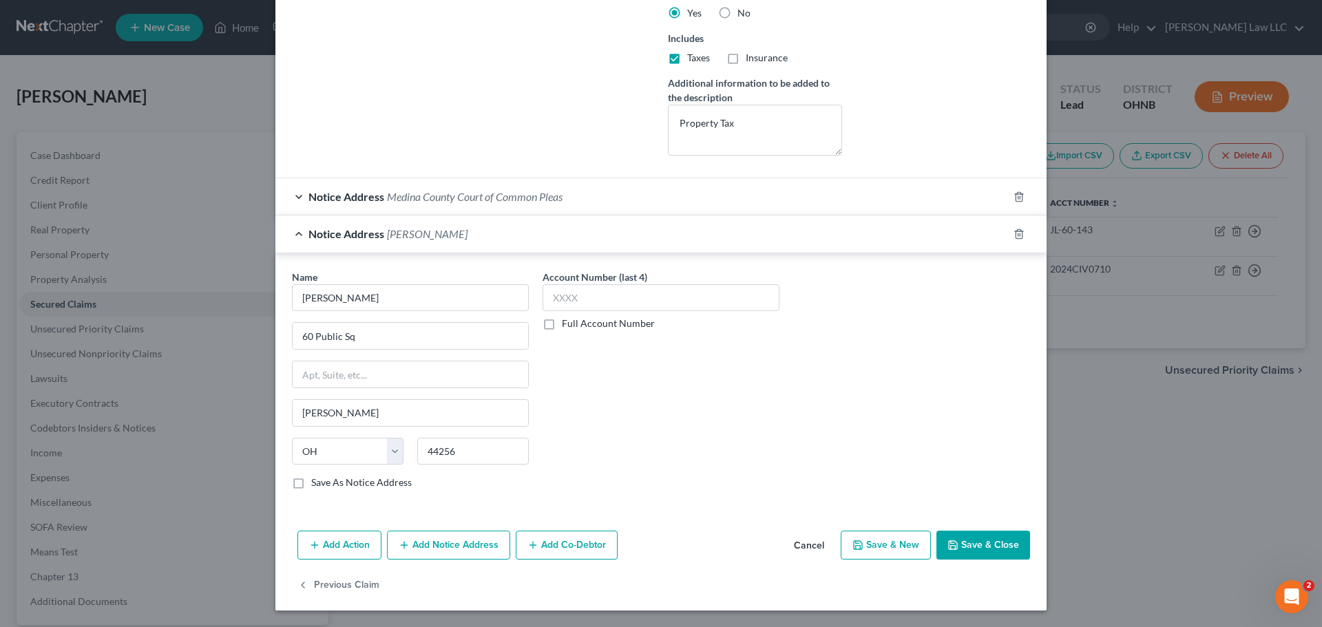
click at [607, 322] on label "Full Account Number" at bounding box center [608, 324] width 93 height 14
click at [576, 322] on input "Full Account Number" at bounding box center [571, 321] width 9 height 9
click at [611, 295] on input "text" at bounding box center [661, 298] width 237 height 28
paste input "2024CIV0710"
type input "2024CIV0710"
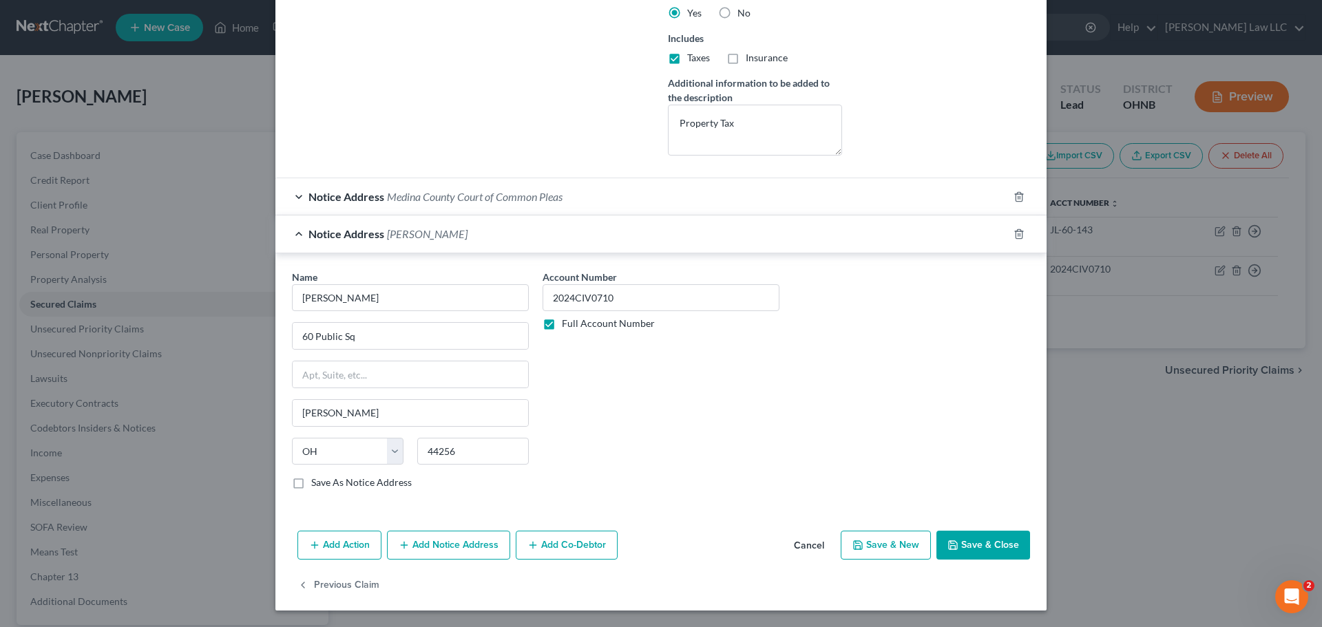
click at [753, 388] on div "Account Number 2024CIV0710 Full Account Number" at bounding box center [661, 385] width 251 height 231
click at [974, 545] on button "Save & Close" at bounding box center [983, 545] width 94 height 29
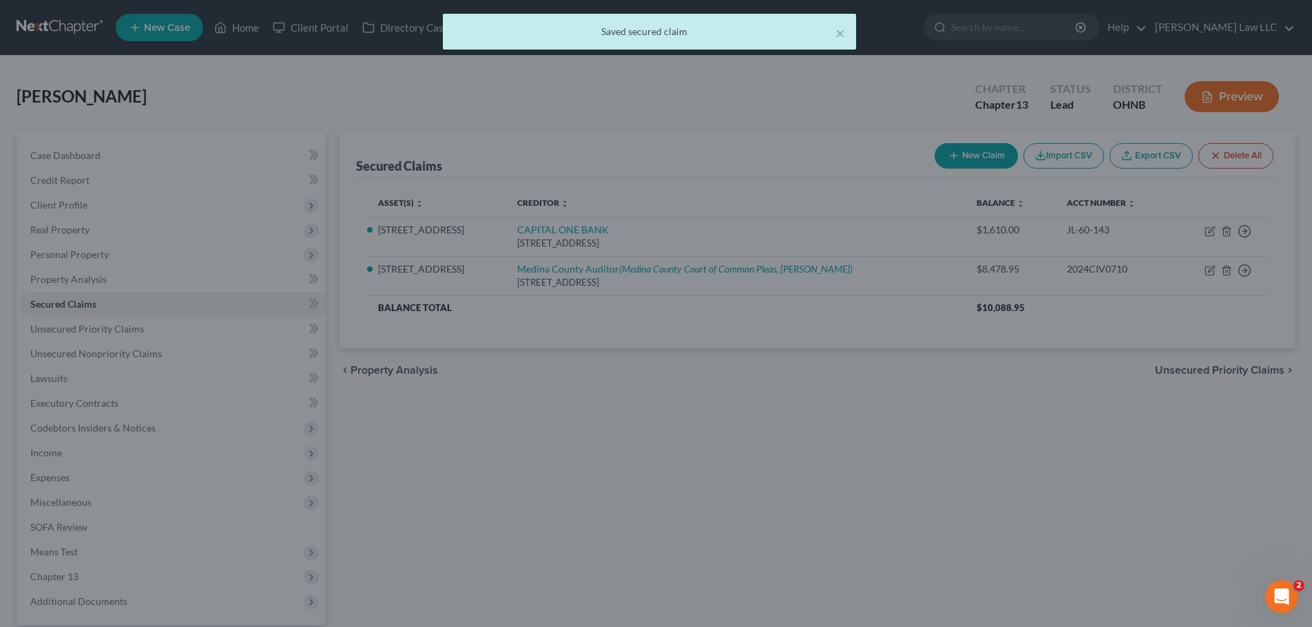
scroll to position [0, 0]
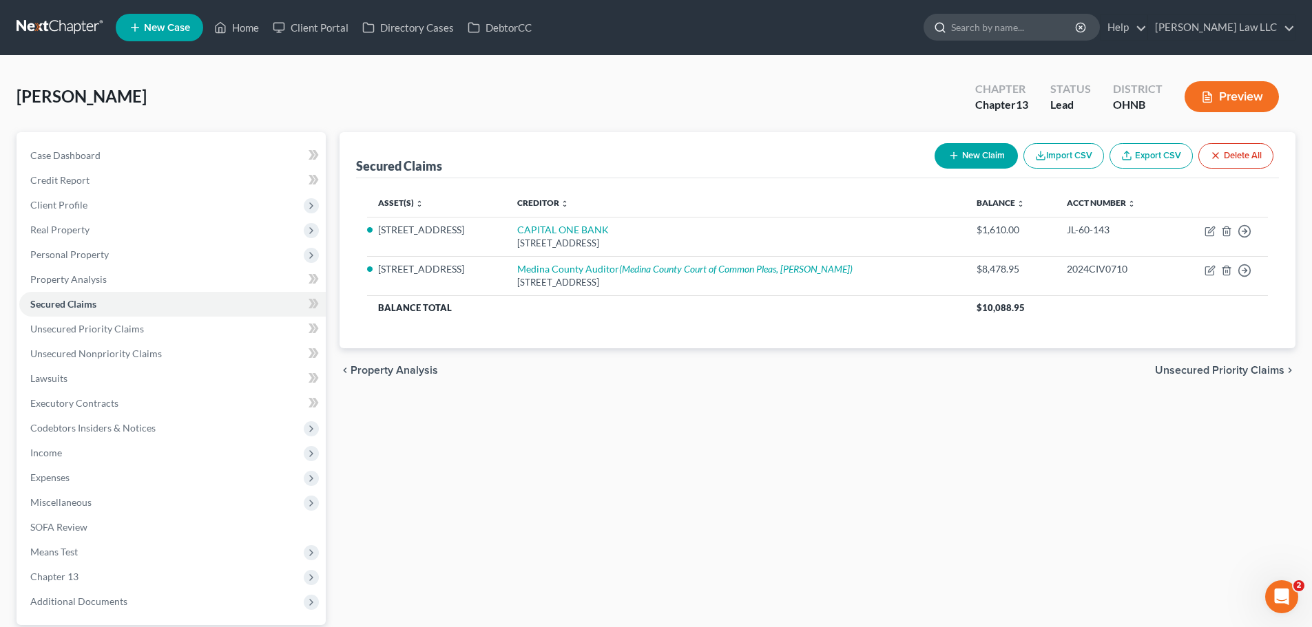
click at [1073, 25] on input "search" at bounding box center [1014, 26] width 126 height 25
type input "greene"
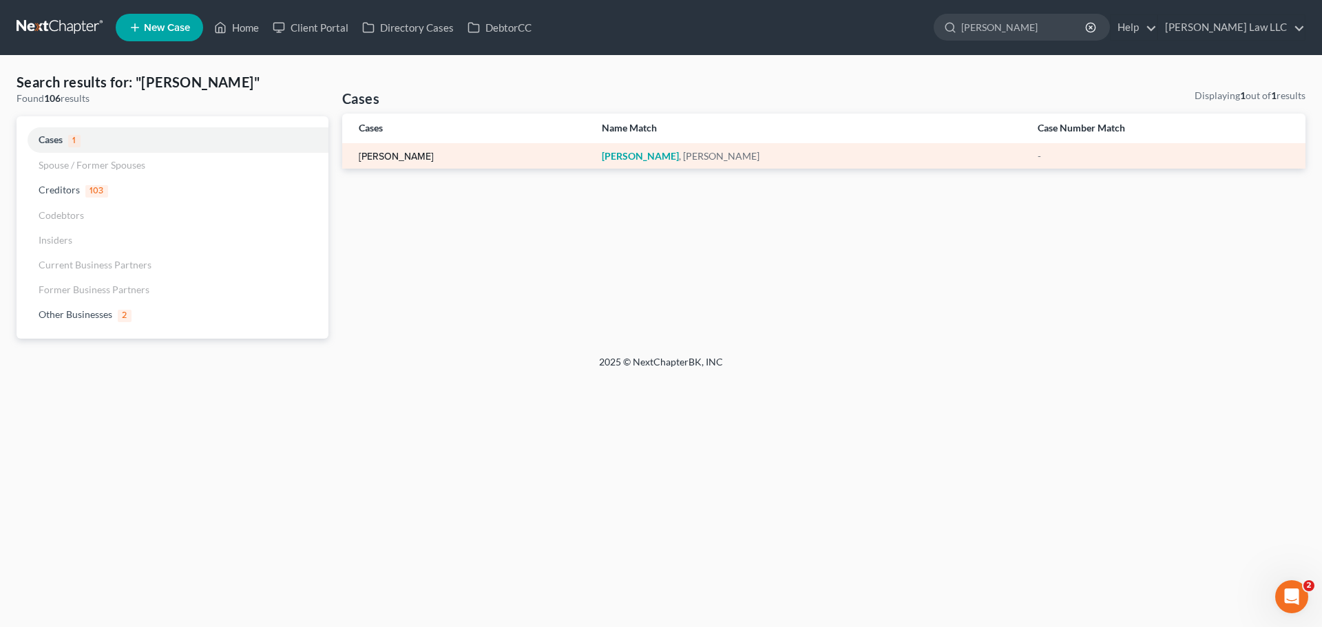
click at [420, 158] on link "[PERSON_NAME]" at bounding box center [396, 157] width 75 height 10
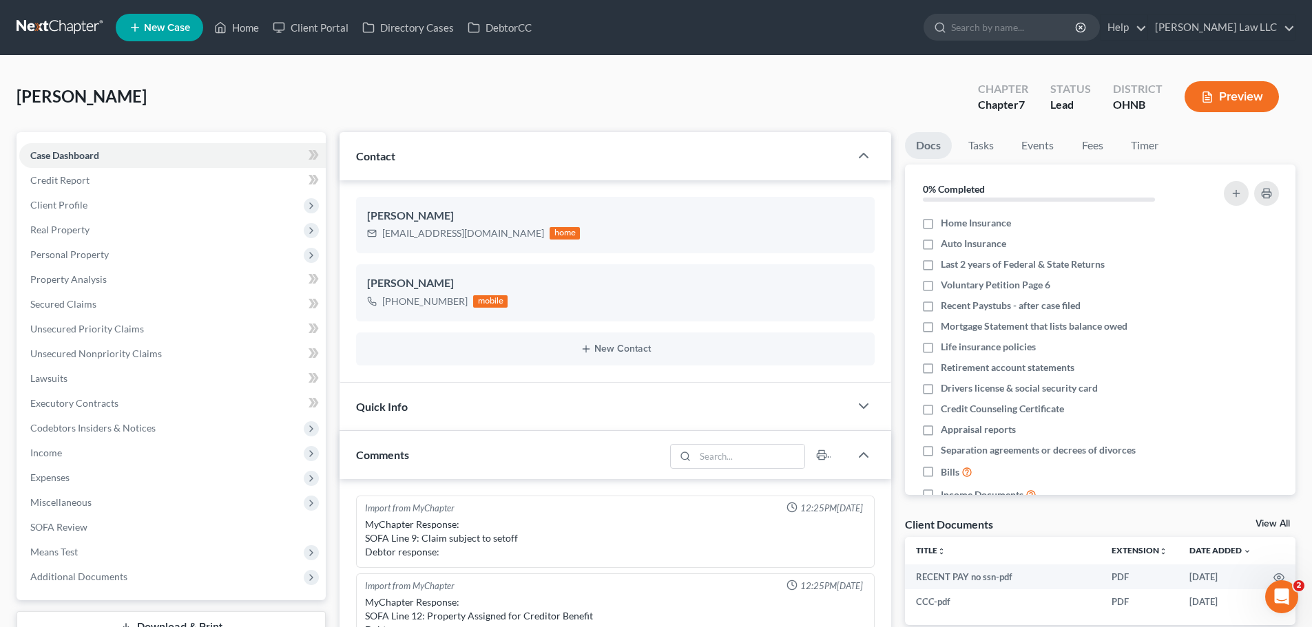
scroll to position [290, 0]
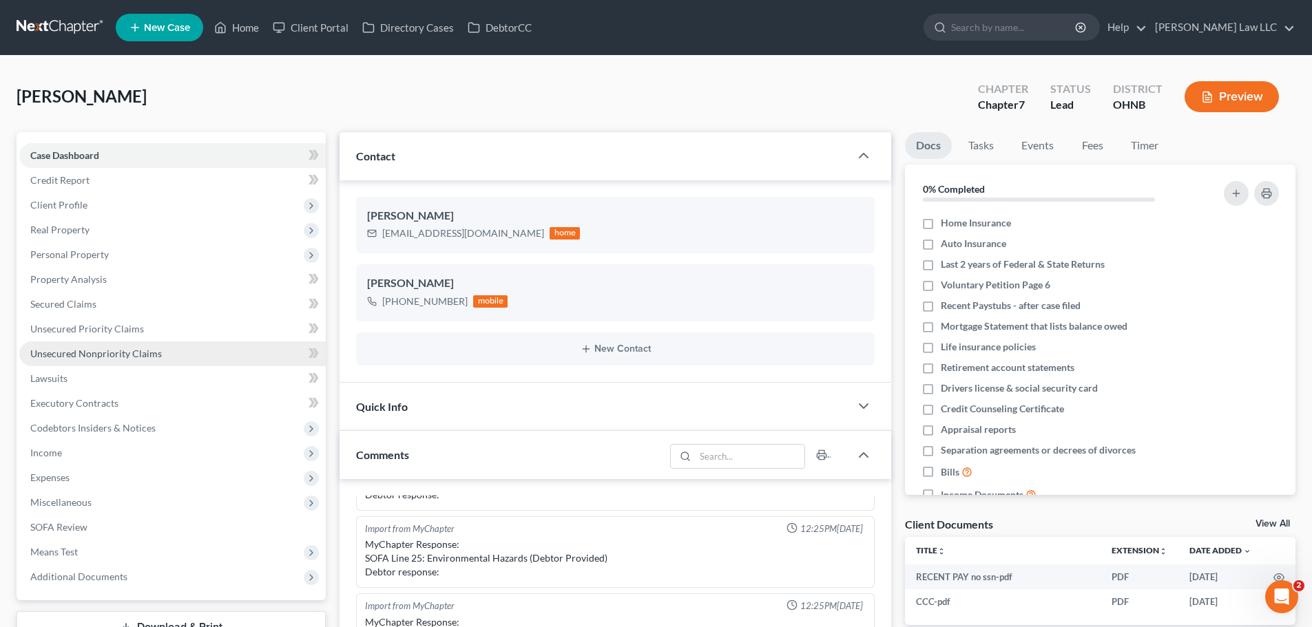
click at [101, 353] on span "Unsecured Nonpriority Claims" at bounding box center [96, 354] width 132 height 12
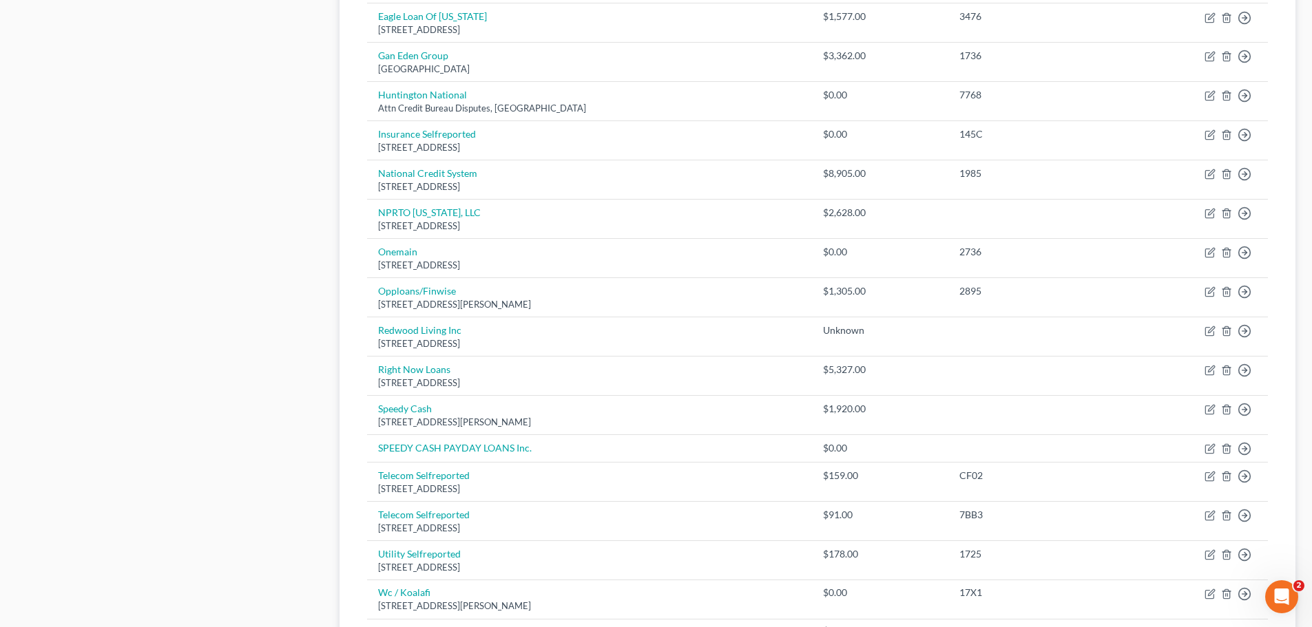
scroll to position [865, 0]
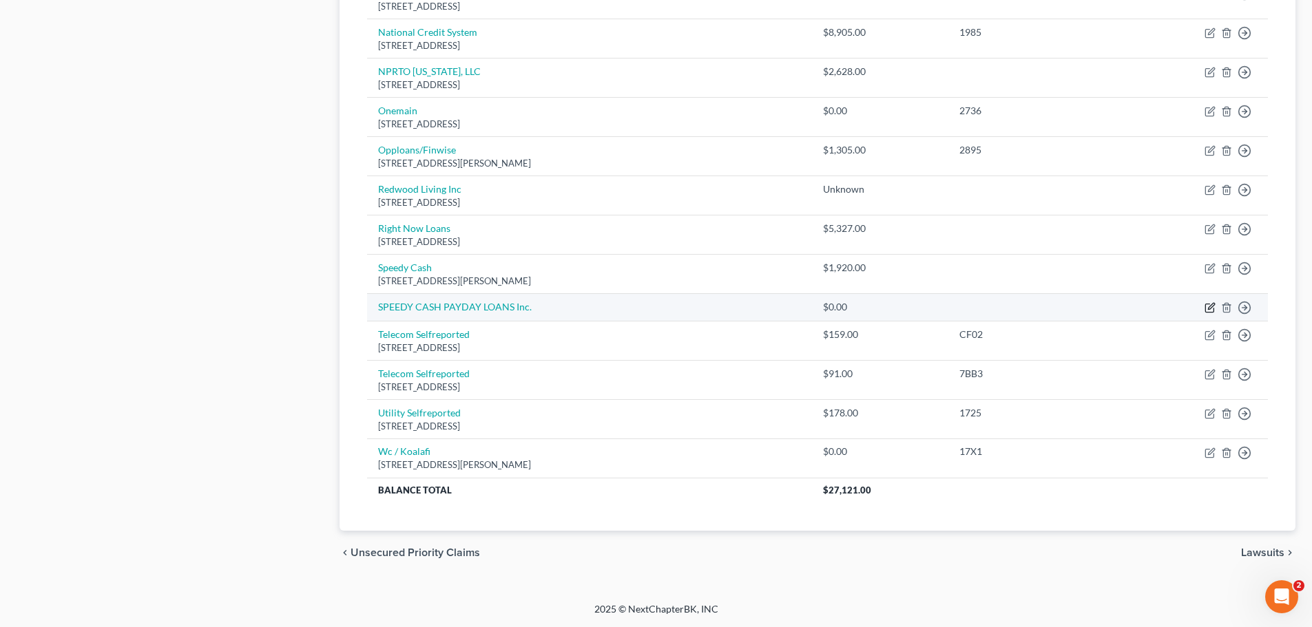
click at [1212, 313] on icon "button" at bounding box center [1209, 308] width 8 height 8
select select "0"
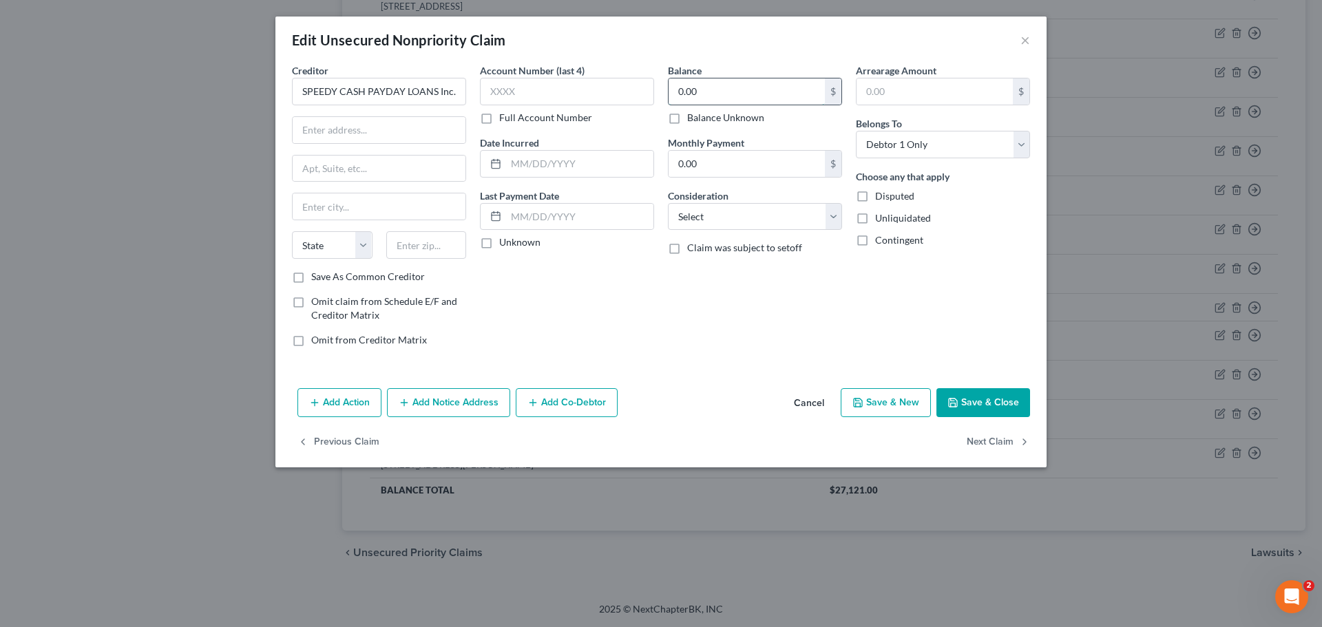
click at [711, 103] on input "0.00" at bounding box center [747, 91] width 156 height 26
type input "1,920"
click at [528, 119] on label "Full Account Number" at bounding box center [545, 118] width 93 height 14
click at [514, 119] on input "Full Account Number" at bounding box center [509, 115] width 9 height 9
click at [529, 97] on input "text" at bounding box center [567, 92] width 174 height 28
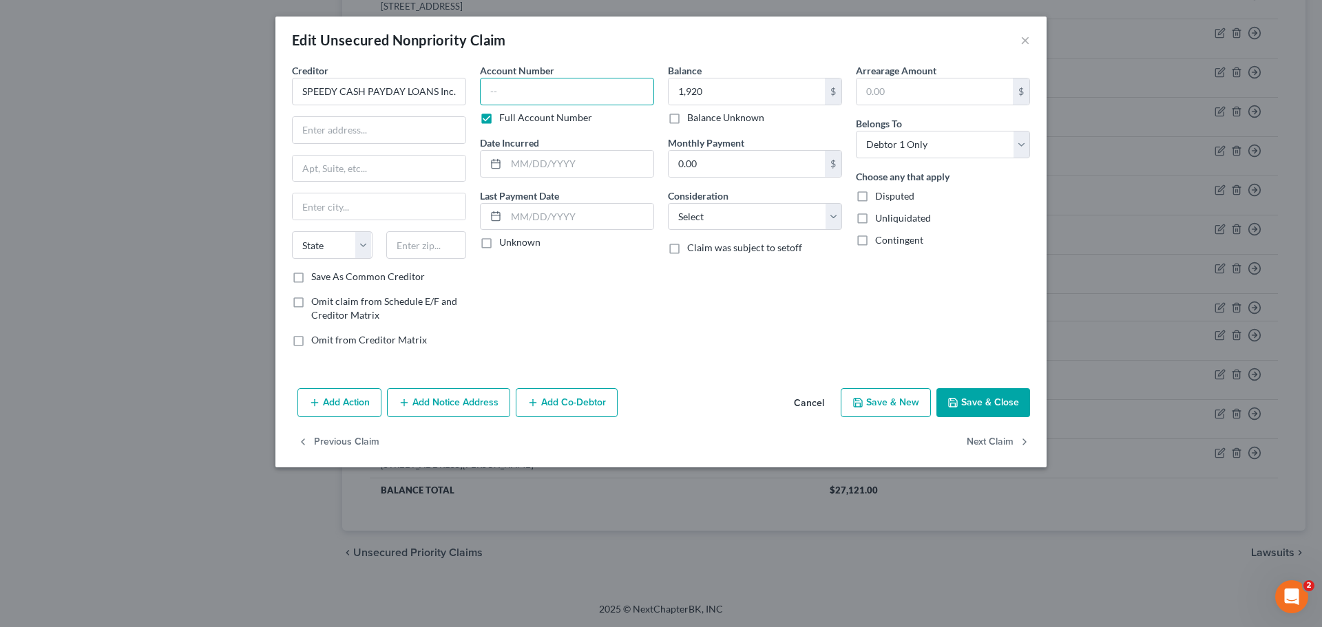
paste input "9/75K"
type input "9/75K"
click at [549, 120] on label "Full Account Number" at bounding box center [545, 118] width 93 height 14
click at [514, 120] on input "Full Account Number" at bounding box center [509, 115] width 9 height 9
click at [532, 114] on label "Full Account Number" at bounding box center [545, 118] width 93 height 14
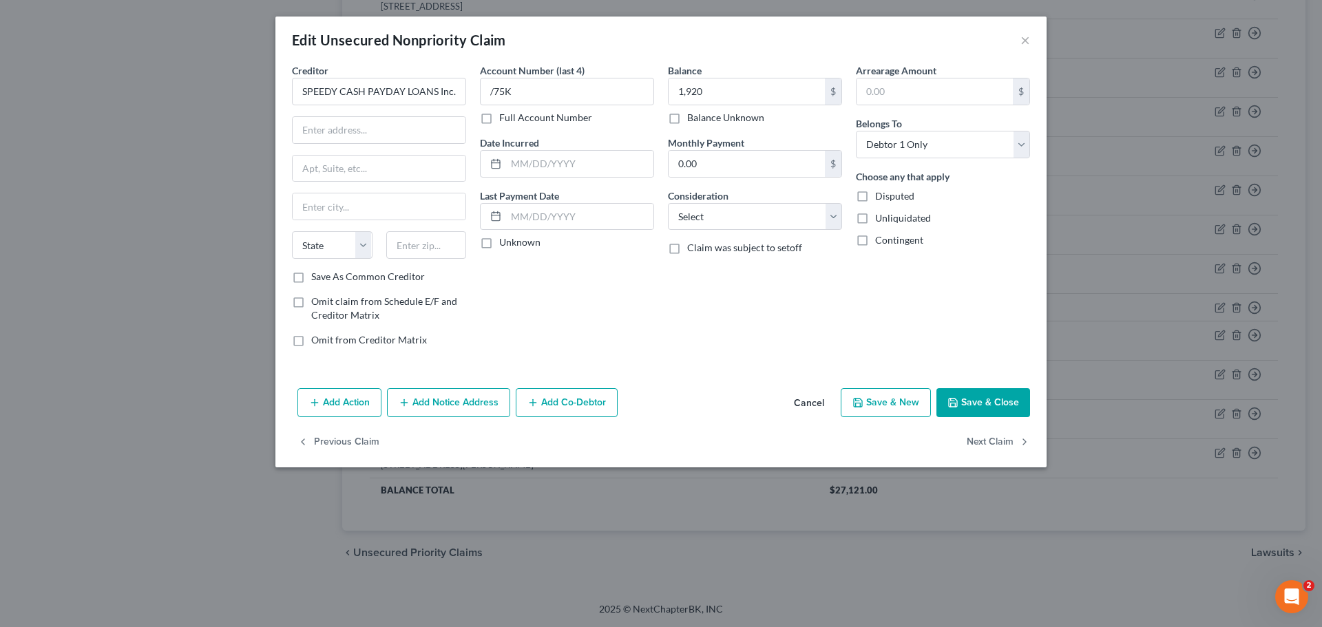
click at [514, 114] on input "Full Account Number" at bounding box center [509, 115] width 9 height 9
drag, startPoint x: 528, startPoint y: 94, endPoint x: 442, endPoint y: 85, distance: 86.5
click at [442, 85] on div "Creditor * SPEEDY CASH PAYDAY LOANS Inc. State AL AK AR AZ CA CO CT DE DC FL GA…" at bounding box center [661, 210] width 752 height 295
paste input "9"
type input "9/75K"
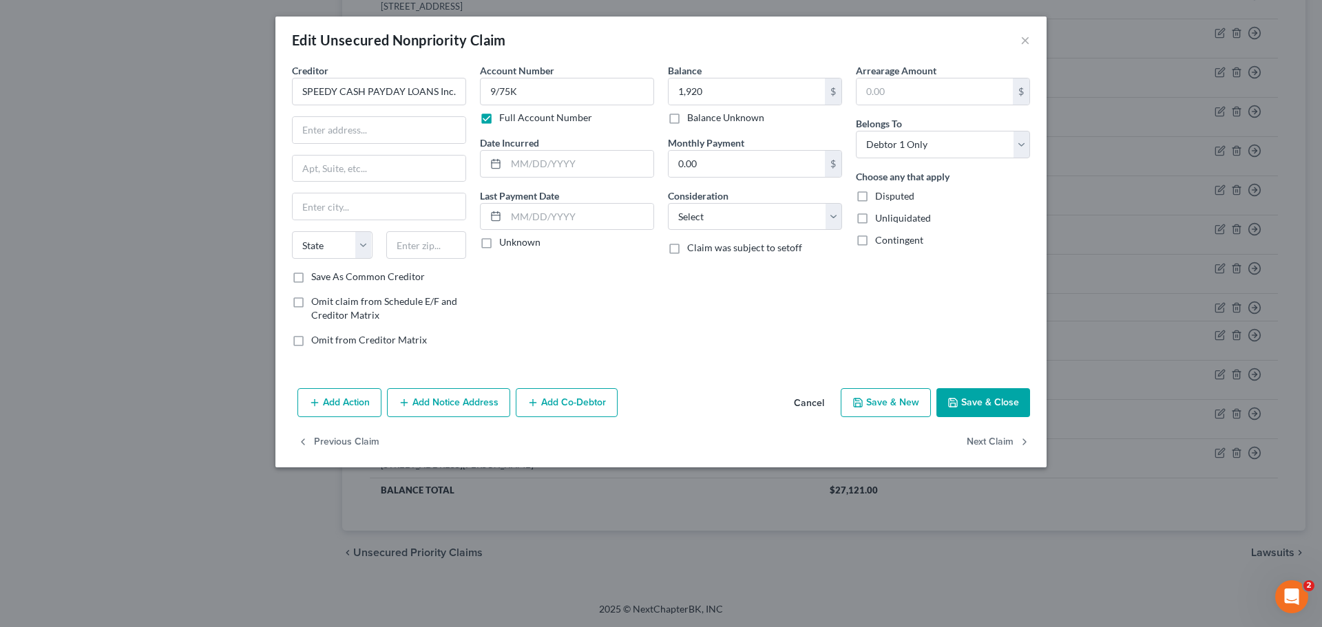
click at [642, 370] on div "Creditor * SPEEDY CASH PAYDAY LOANS Inc. State AL AK AR AZ CA CO CT DE DC FL GA…" at bounding box center [660, 222] width 771 height 319
click at [356, 127] on input "text" at bounding box center [379, 130] width 173 height 26
paste input "2312 E Trinity Mills Rd, Suite 100"
type input "2312 E Trinity Mills Rd, Suite 100"
click at [447, 246] on input "text" at bounding box center [426, 245] width 81 height 28
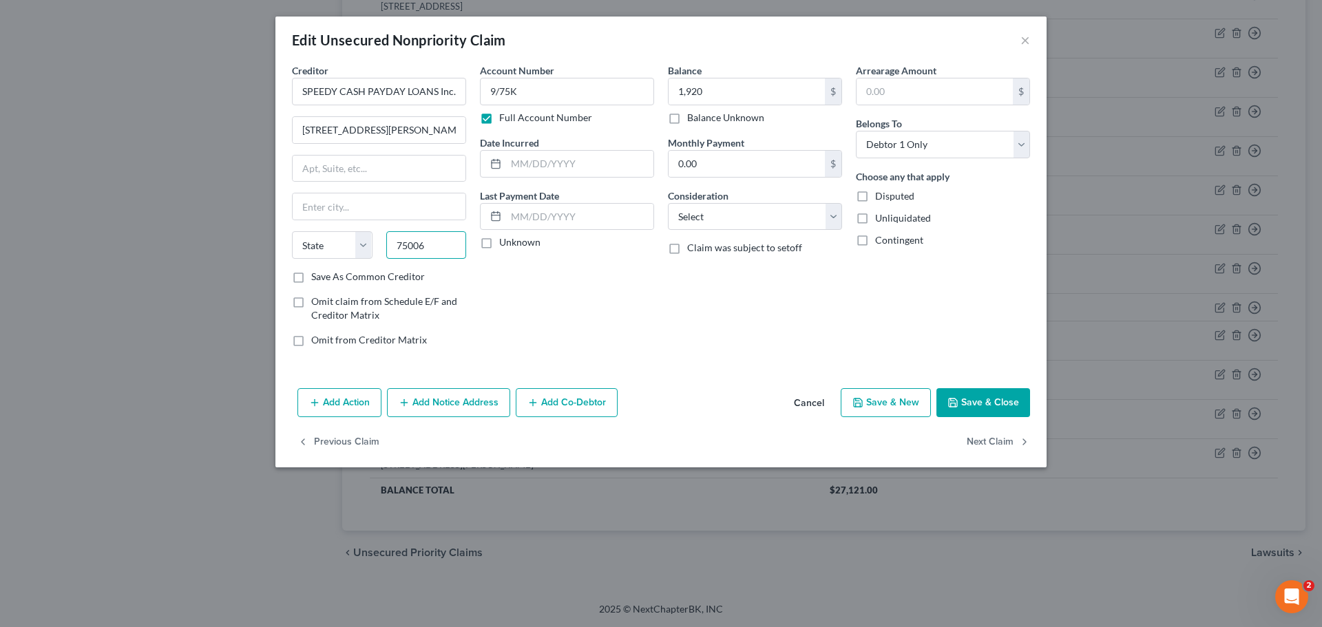
type input "75006"
click at [596, 323] on div "Account Number 9/75K Full Account Number Date Incurred Last Payment Date Unknown" at bounding box center [567, 210] width 188 height 295
type input "Carrollton"
select select "45"
click at [990, 402] on button "Save & Close" at bounding box center [983, 402] width 94 height 29
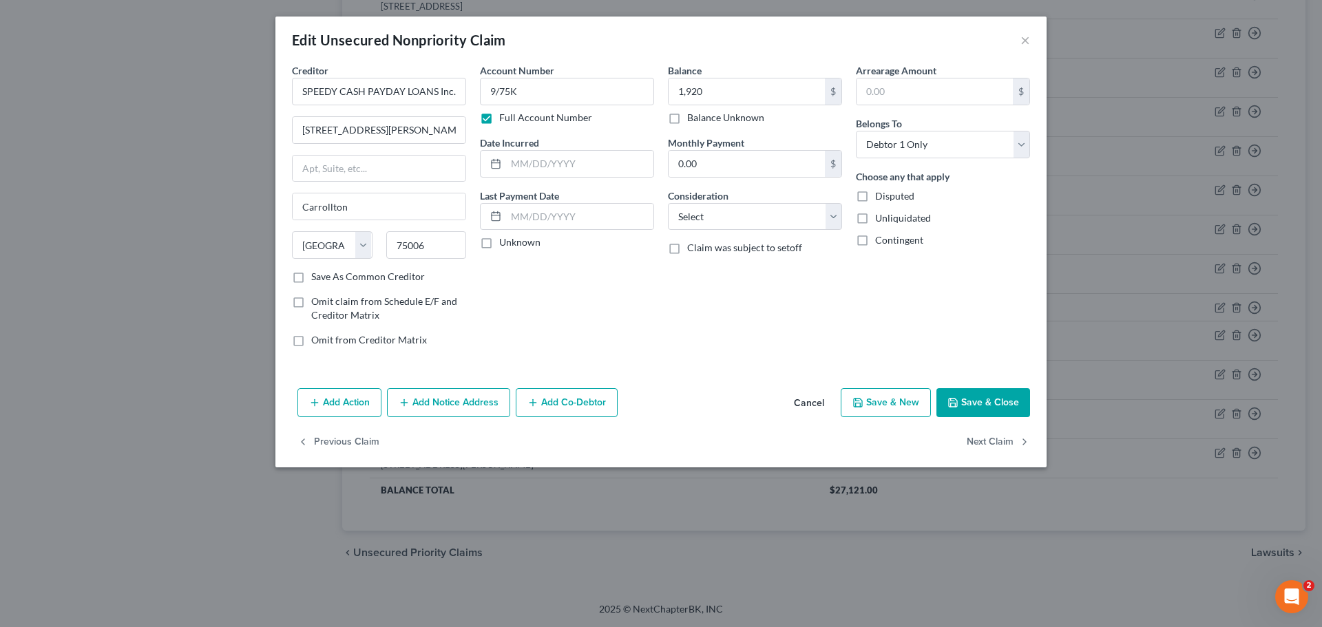
type input "1,920.00"
type input "0"
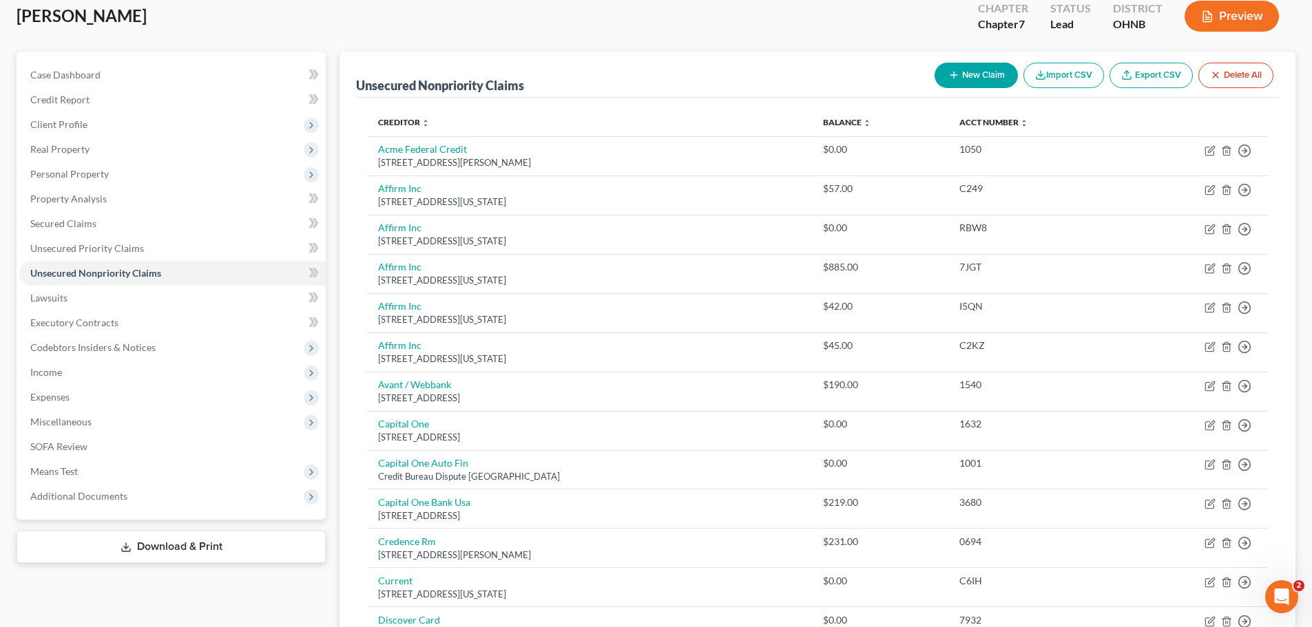
scroll to position [0, 0]
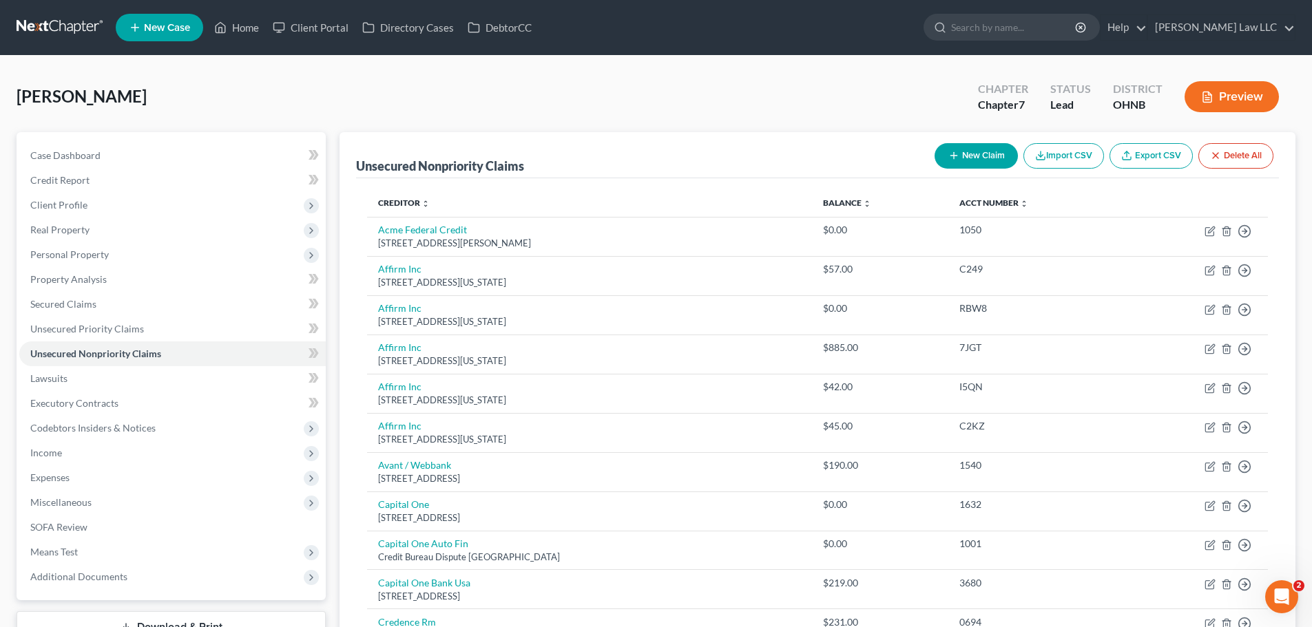
click at [963, 152] on button "New Claim" at bounding box center [975, 155] width 83 height 25
select select "0"
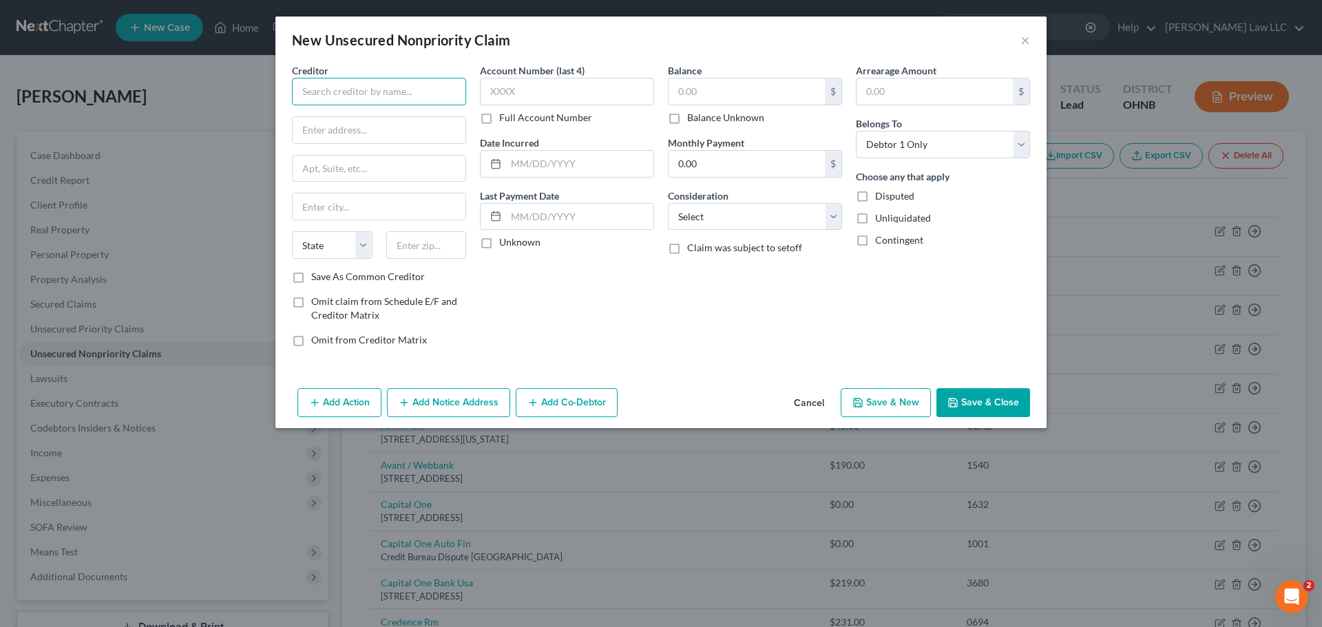
click at [373, 93] on input "text" at bounding box center [379, 92] width 174 height 28
type input "Gan Eden"
paste input "1 Wakpamni lake Road"
type input "1 Wakpamni lake Road"
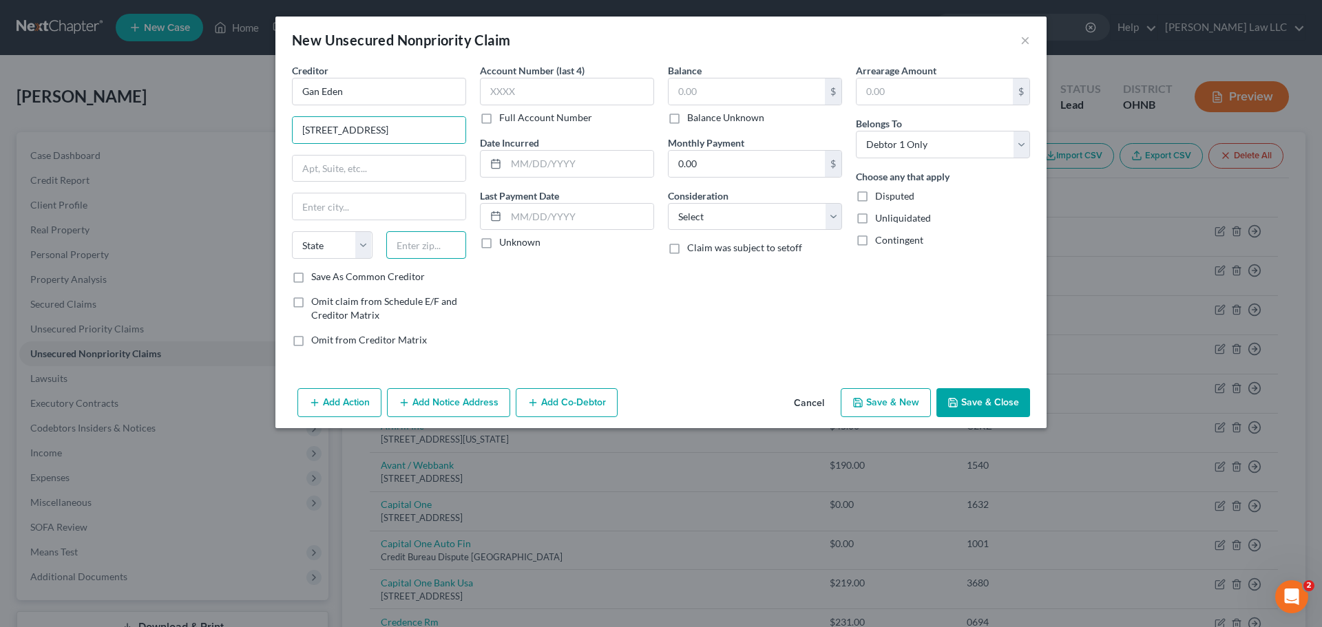
click at [451, 248] on input "text" at bounding box center [426, 245] width 81 height 28
type input "57716"
type input "Batesland"
select select "43"
click at [662, 285] on div "Balance $ Balance Unknown Balance Undetermined $ Balance Unknown Monthly Paymen…" at bounding box center [755, 210] width 188 height 295
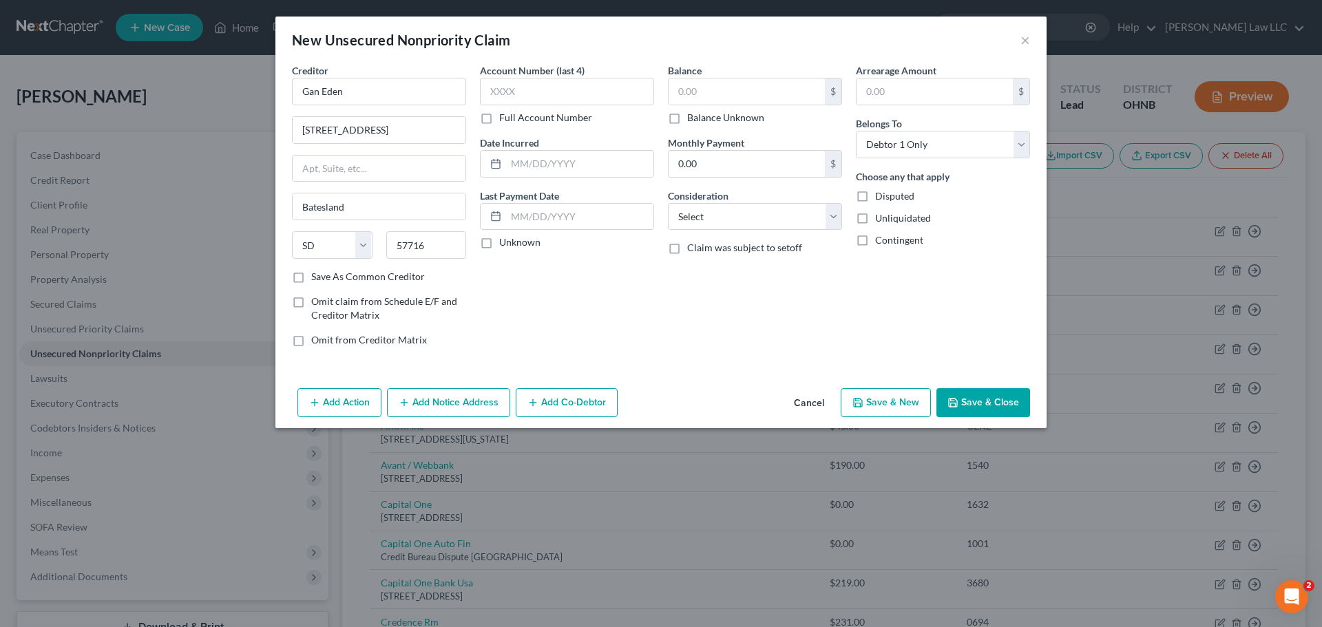
click at [985, 398] on button "Save & Close" at bounding box center [983, 402] width 94 height 29
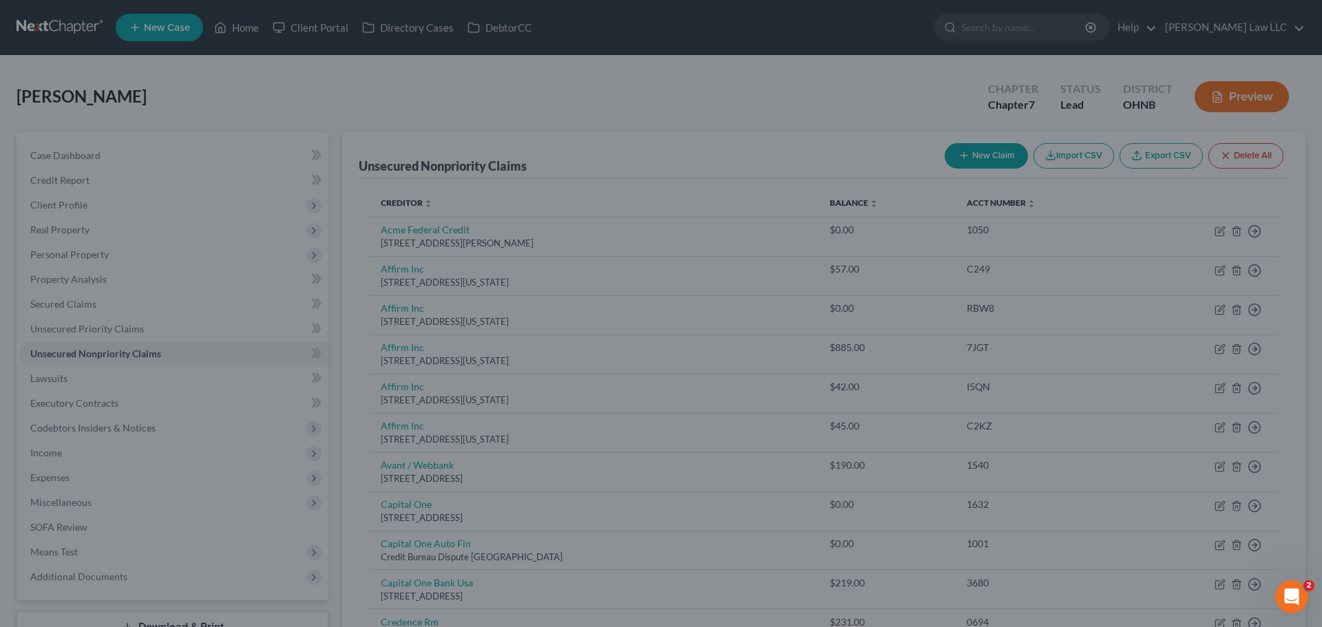
type input "0.00"
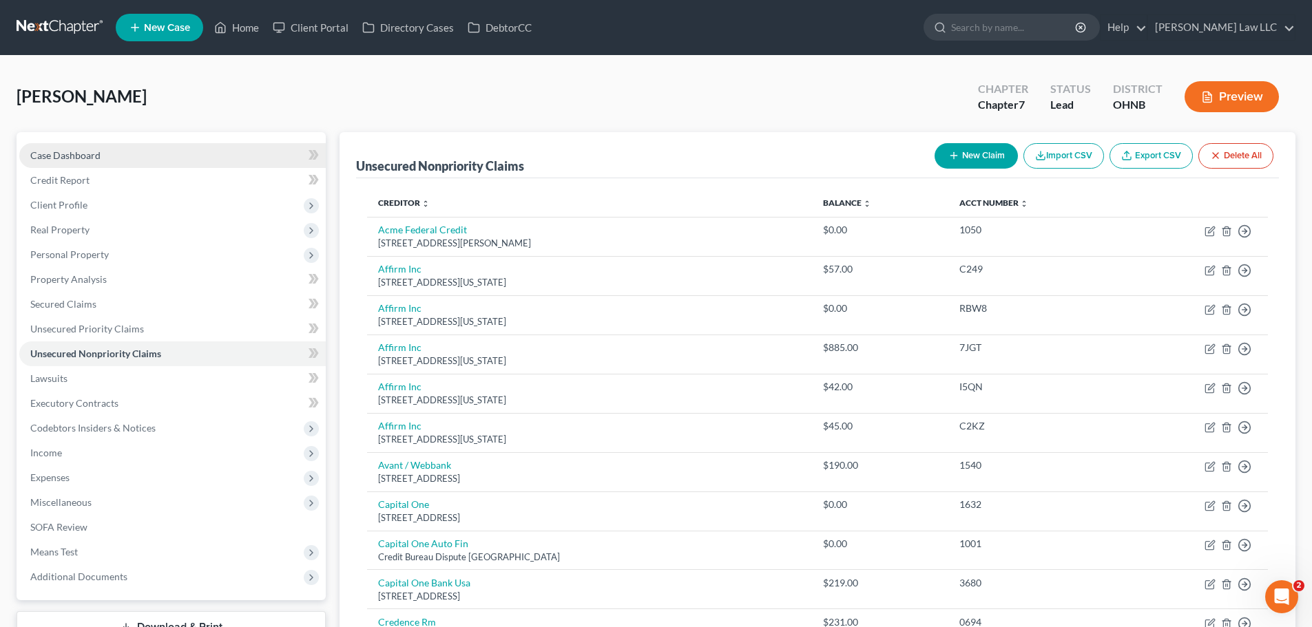
click at [85, 158] on span "Case Dashboard" at bounding box center [65, 155] width 70 height 12
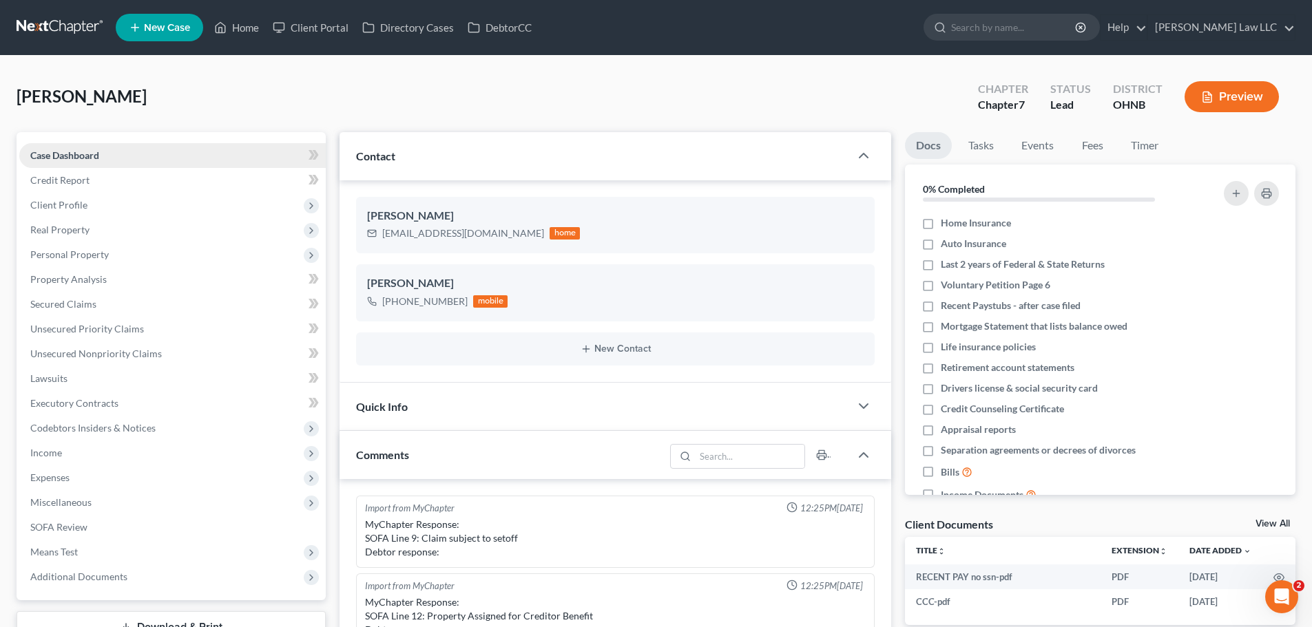
scroll to position [290, 0]
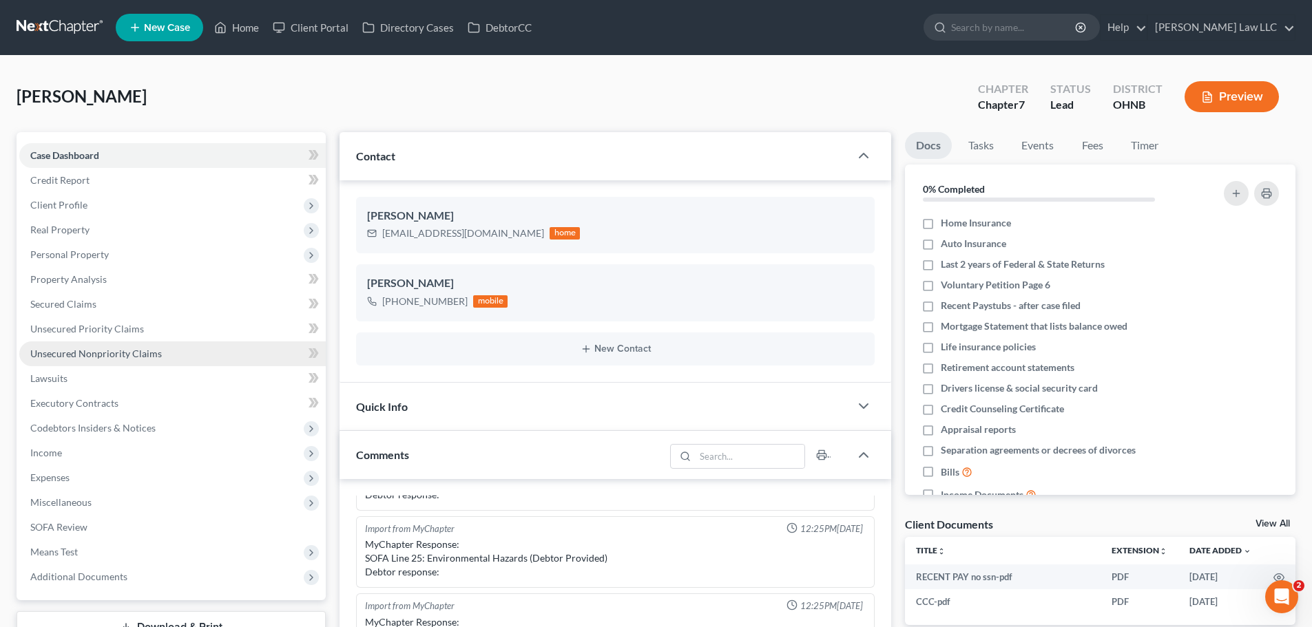
click at [114, 342] on link "Unsecured Nonpriority Claims" at bounding box center [172, 354] width 306 height 25
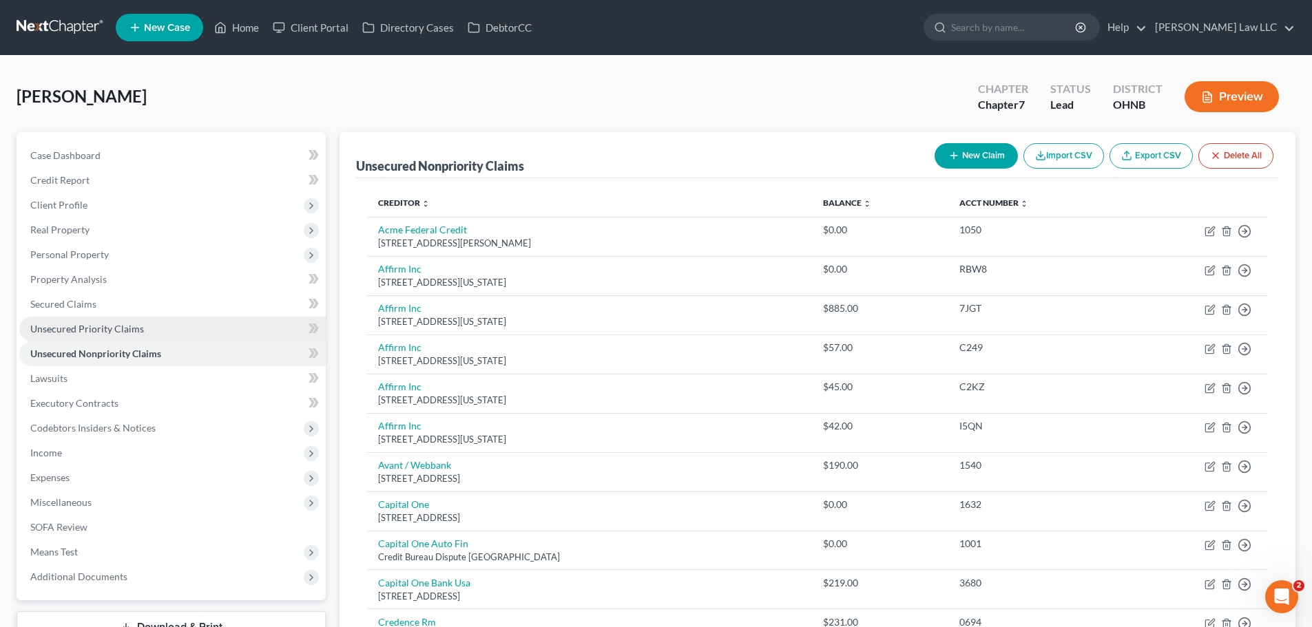
click at [125, 328] on span "Unsecured Priority Claims" at bounding box center [87, 329] width 114 height 12
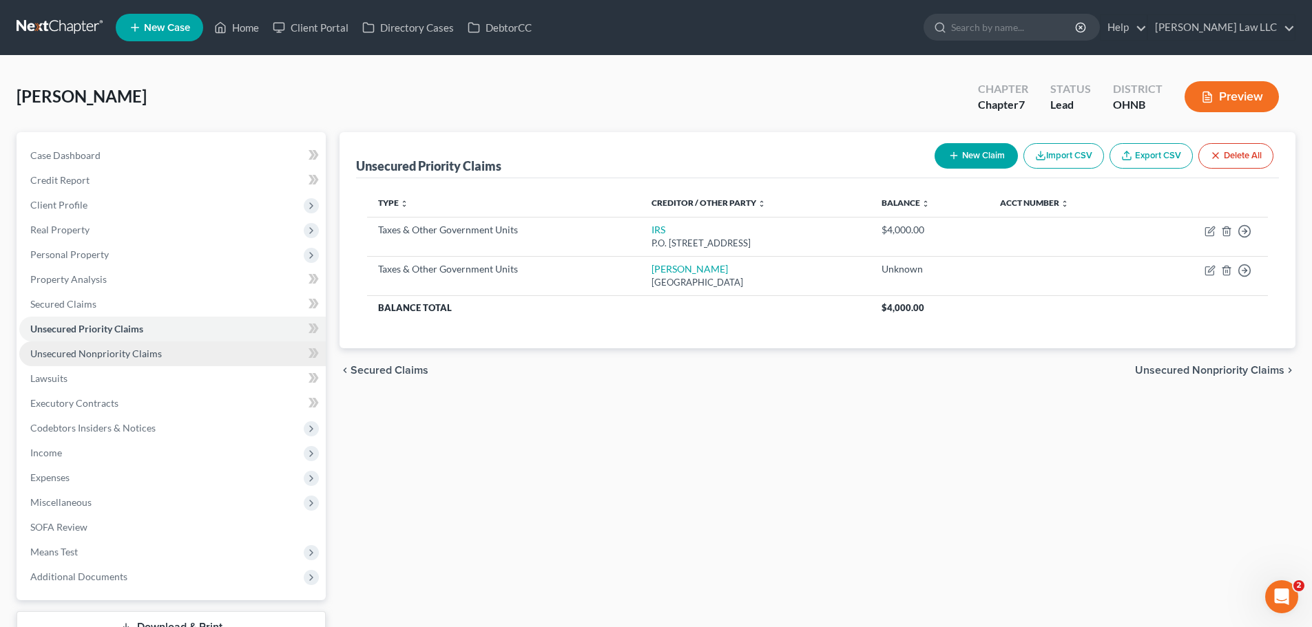
click at [136, 350] on span "Unsecured Nonpriority Claims" at bounding box center [96, 354] width 132 height 12
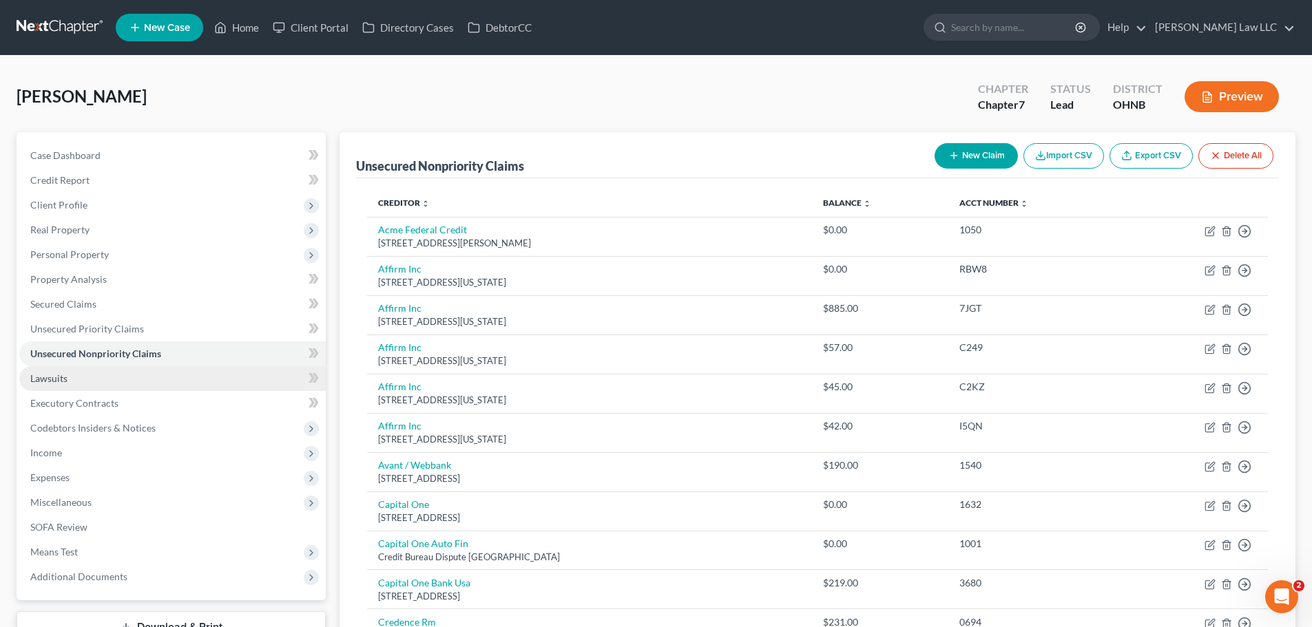
click at [89, 387] on link "Lawsuits" at bounding box center [172, 378] width 306 height 25
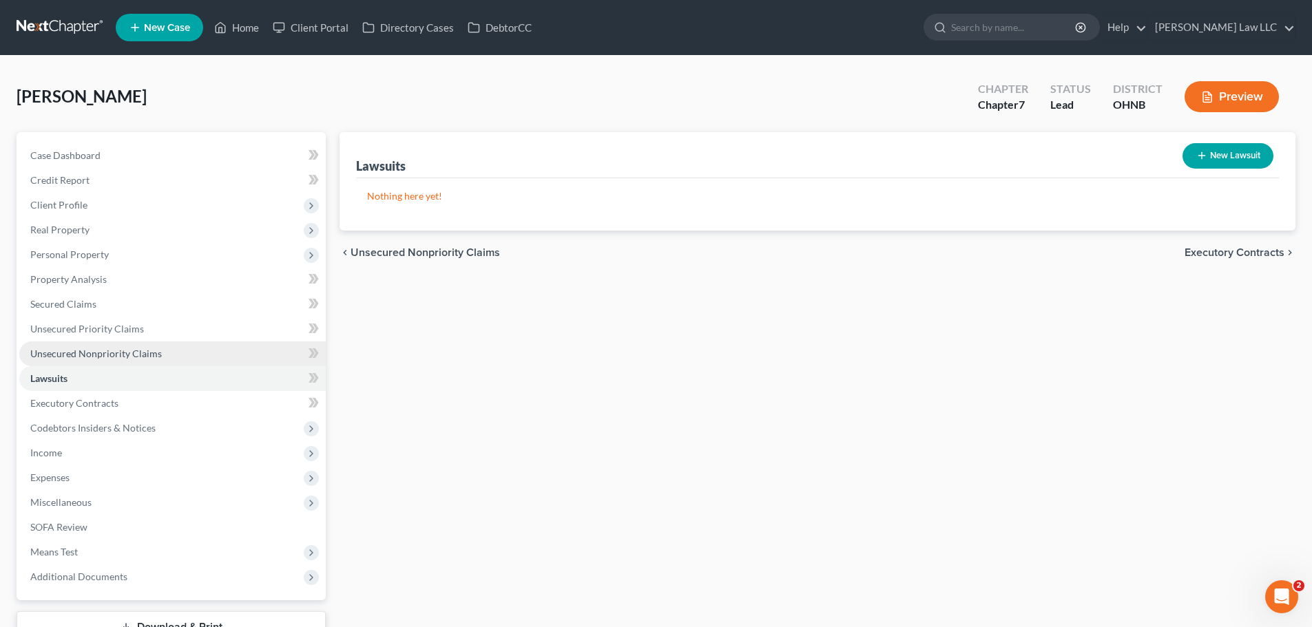
click at [118, 354] on span "Unsecured Nonpriority Claims" at bounding box center [96, 354] width 132 height 12
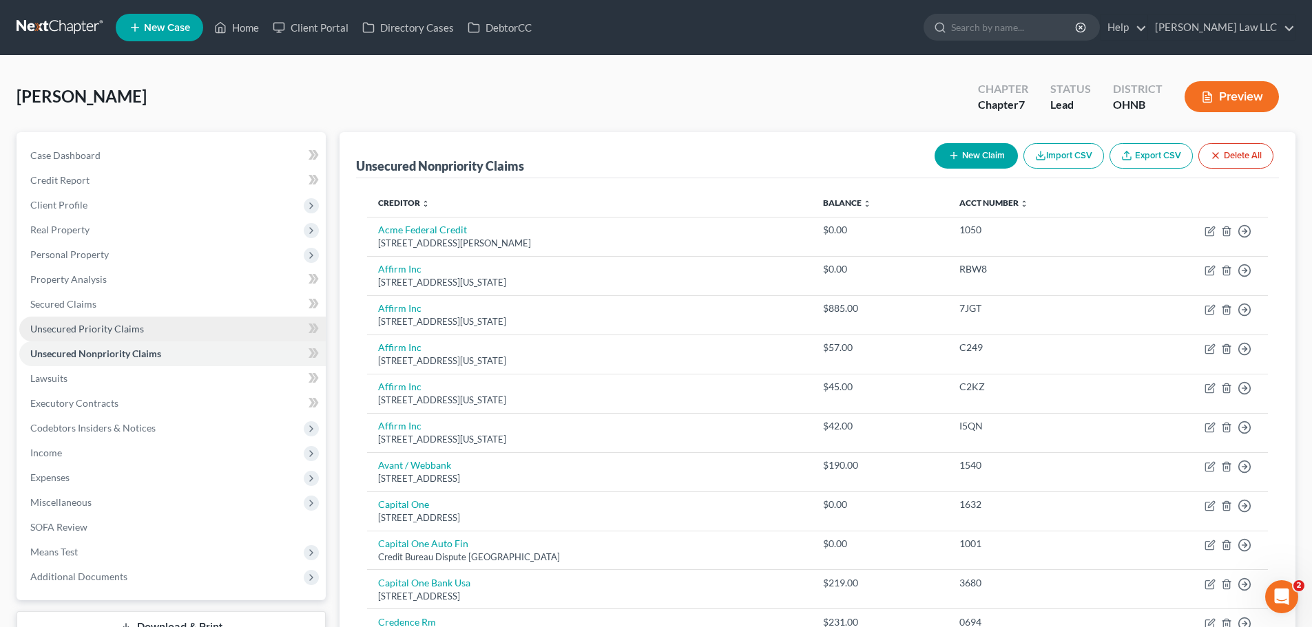
click at [103, 325] on span "Unsecured Priority Claims" at bounding box center [87, 329] width 114 height 12
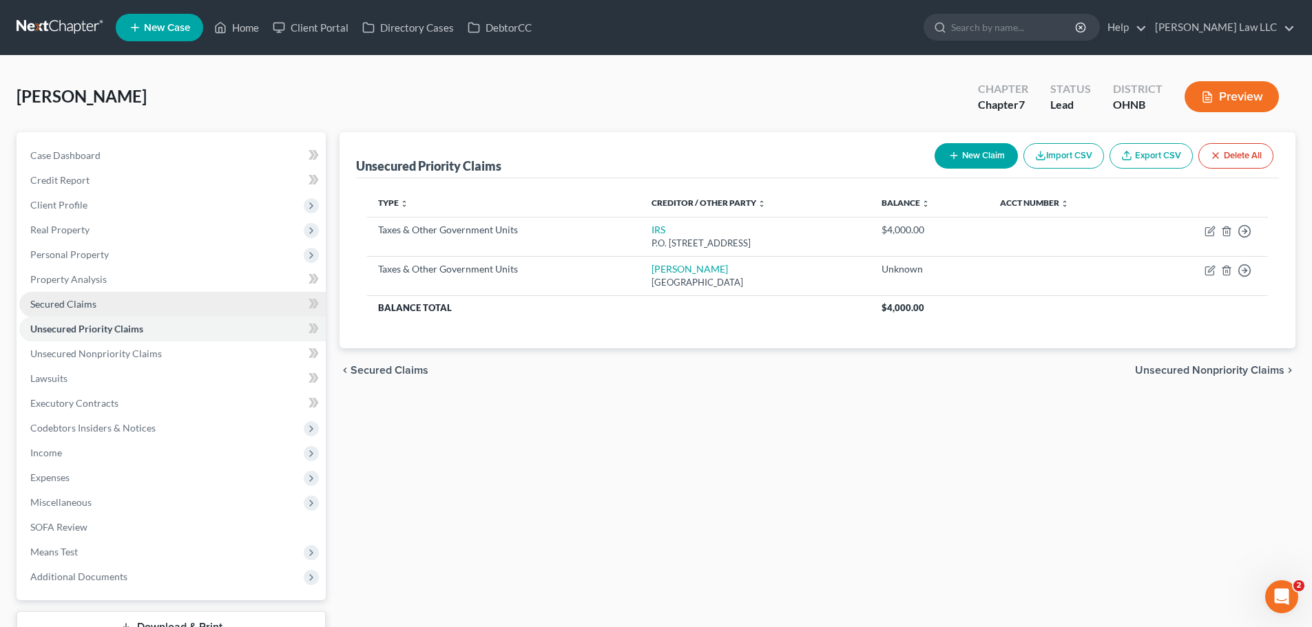
click at [104, 299] on link "Secured Claims" at bounding box center [172, 304] width 306 height 25
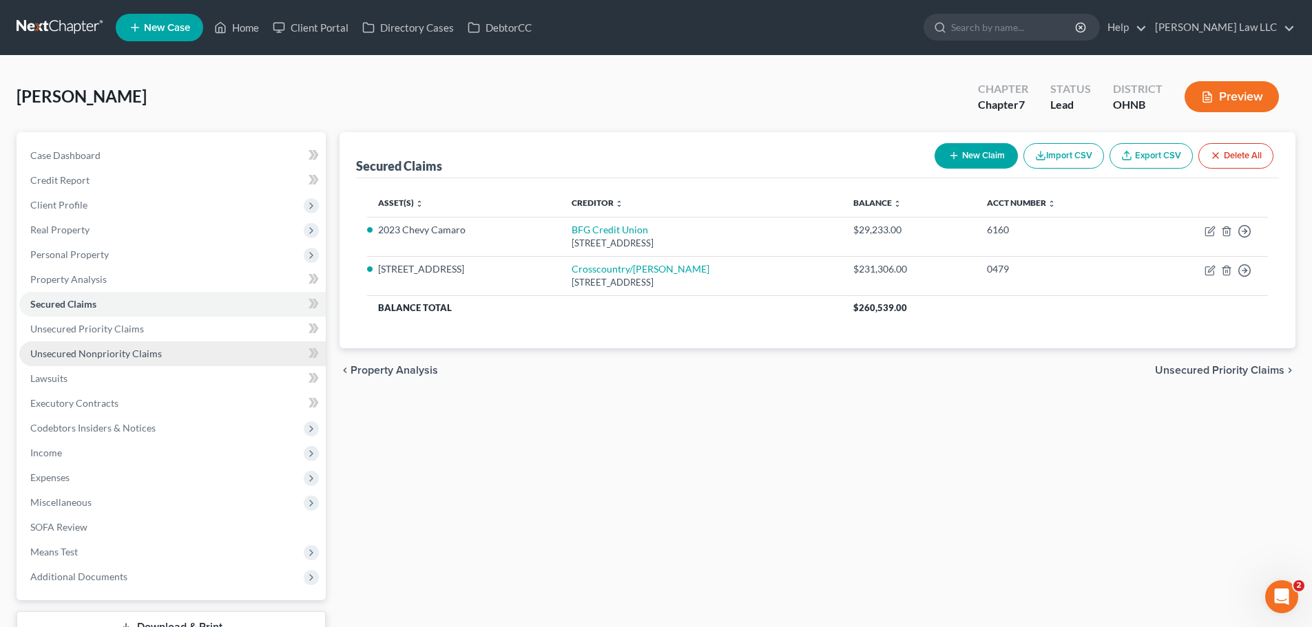
click at [99, 351] on span "Unsecured Nonpriority Claims" at bounding box center [96, 354] width 132 height 12
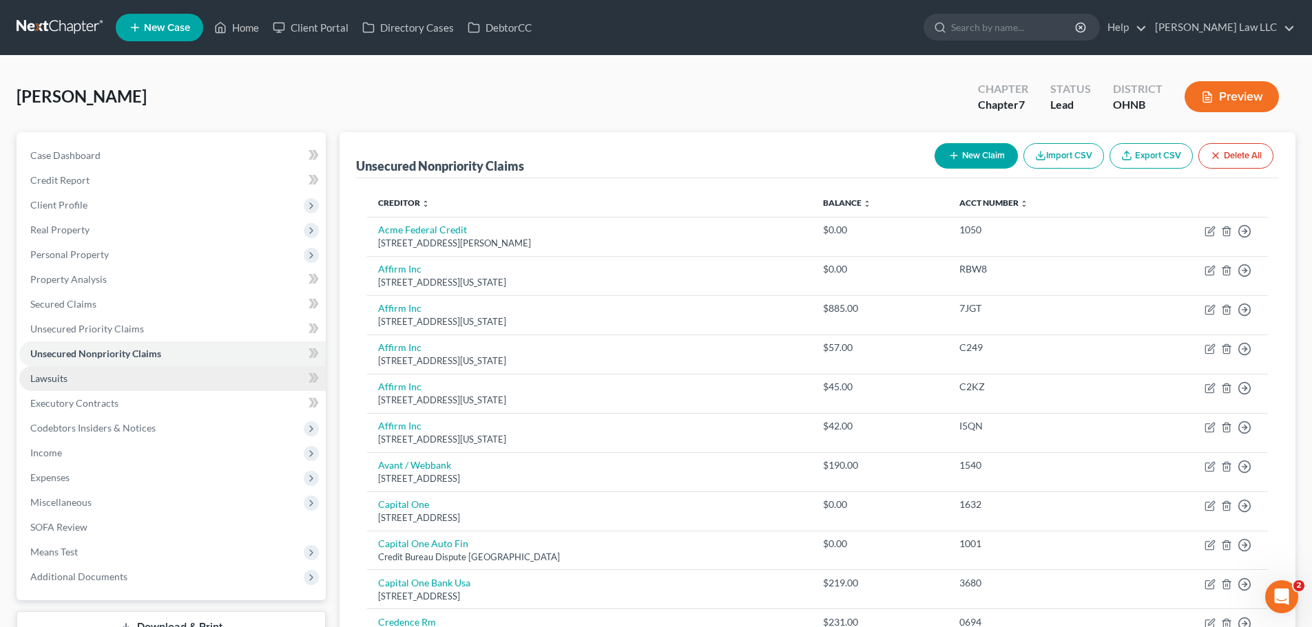
click at [103, 377] on link "Lawsuits" at bounding box center [172, 378] width 306 height 25
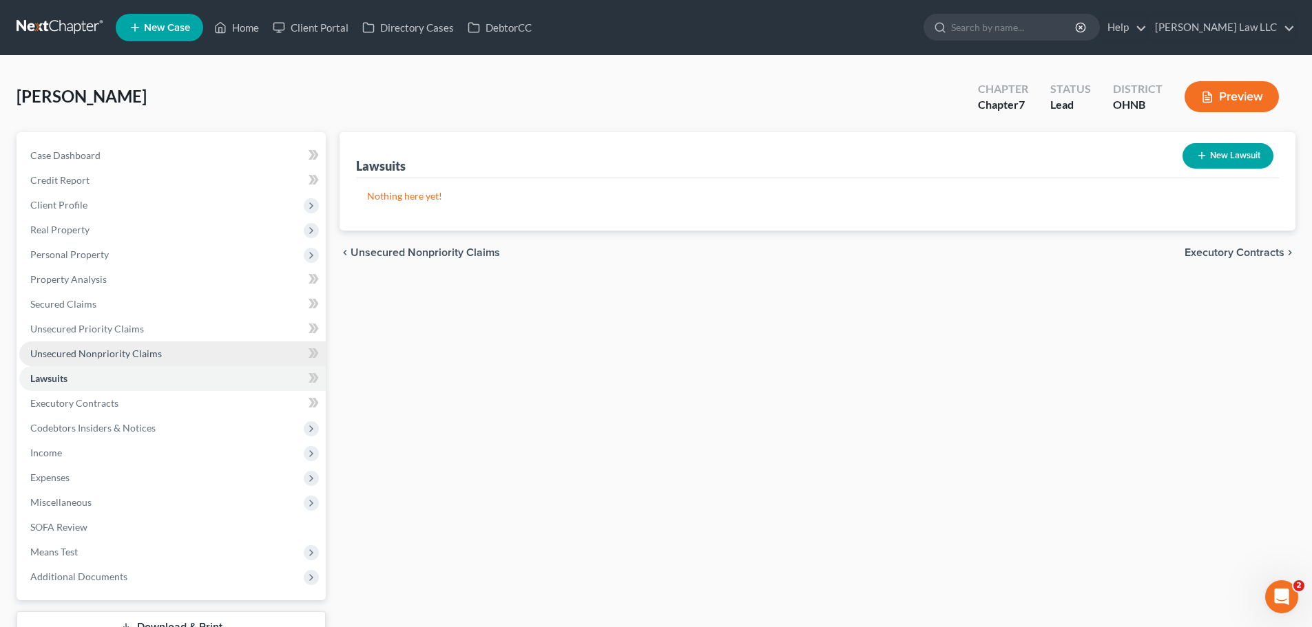
click at [109, 359] on span "Unsecured Nonpriority Claims" at bounding box center [96, 354] width 132 height 12
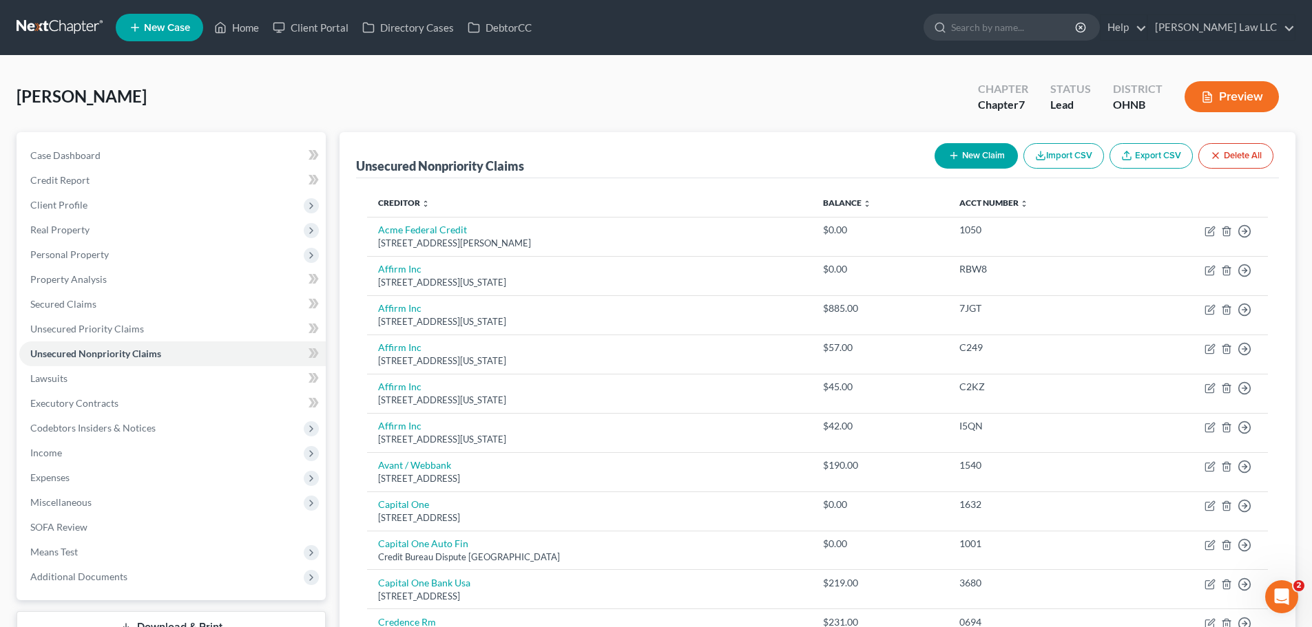
click at [985, 160] on button "New Claim" at bounding box center [975, 155] width 83 height 25
select select "0"
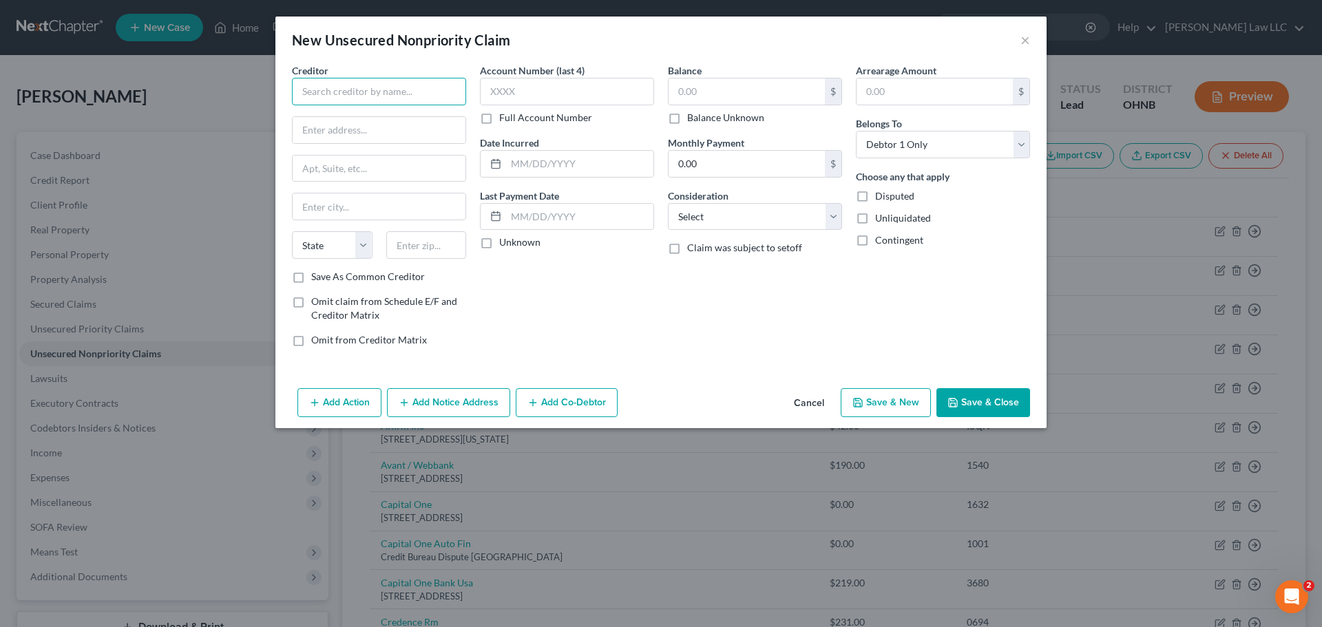
click at [432, 85] on input "text" at bounding box center [379, 92] width 174 height 28
type input "Progressive Leasing"
click at [417, 253] on input "text" at bounding box center [426, 245] width 81 height 28
type input "84020"
click at [353, 123] on input "text" at bounding box center [379, 130] width 173 height 26
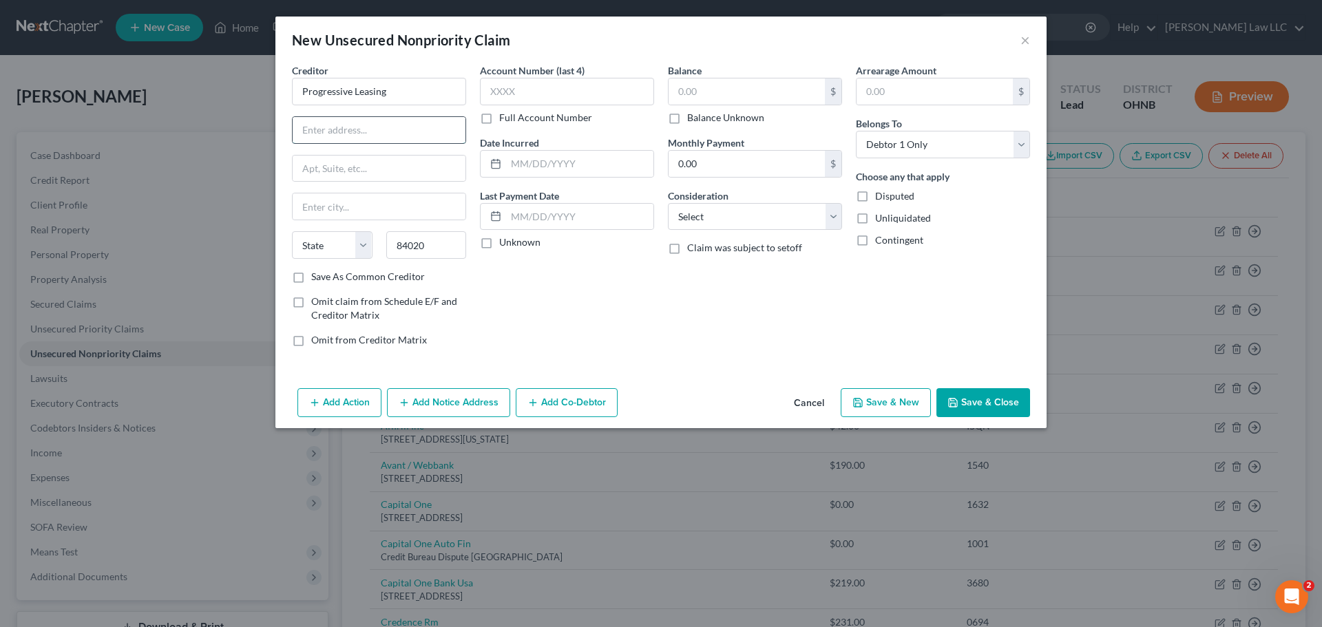
type input "Draper"
select select "46"
paste input "256 W. Data Drive"
type input "256 W. Data Drive"
click at [611, 311] on div "Account Number (last 4) Full Account Number Date Incurred Last Payment Date Unk…" at bounding box center [567, 210] width 188 height 295
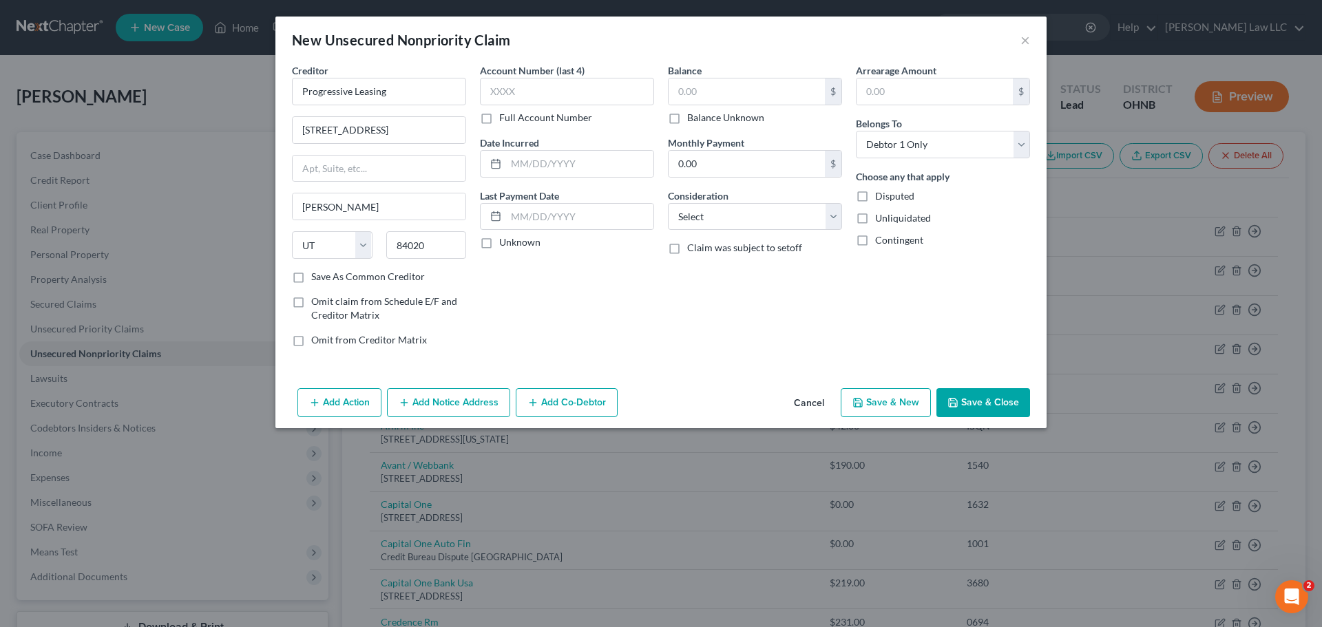
click at [987, 394] on button "Save & Close" at bounding box center [983, 402] width 94 height 29
type input "0.00"
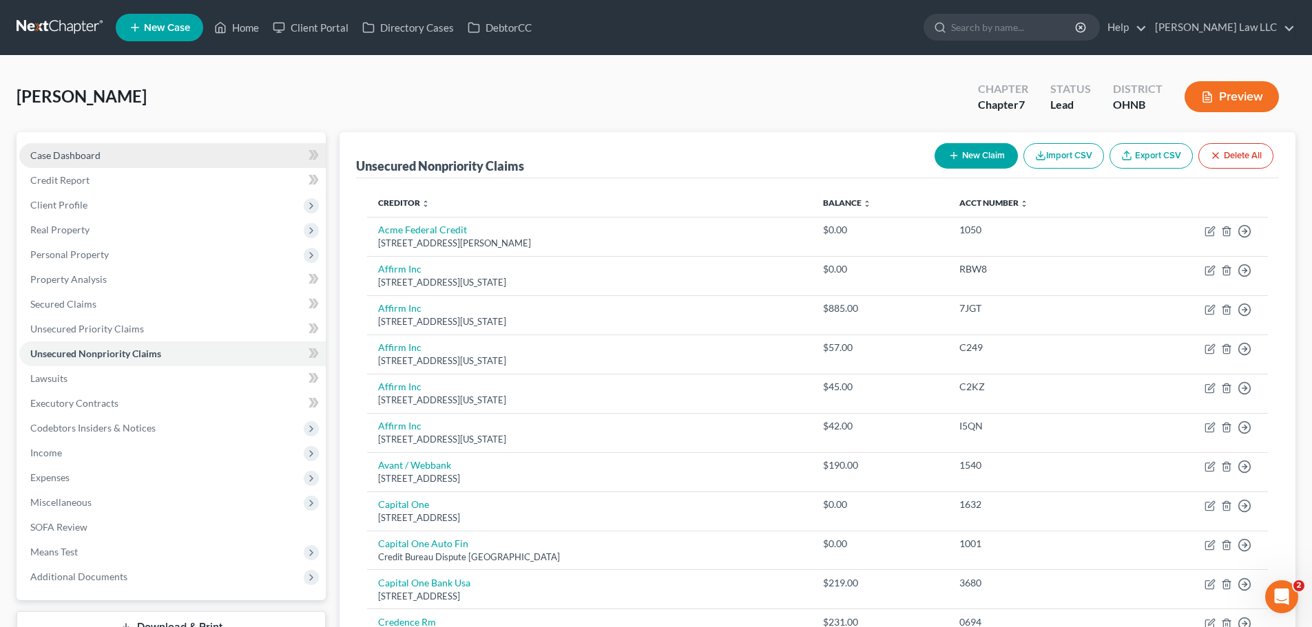
click at [104, 158] on link "Case Dashboard" at bounding box center [172, 155] width 306 height 25
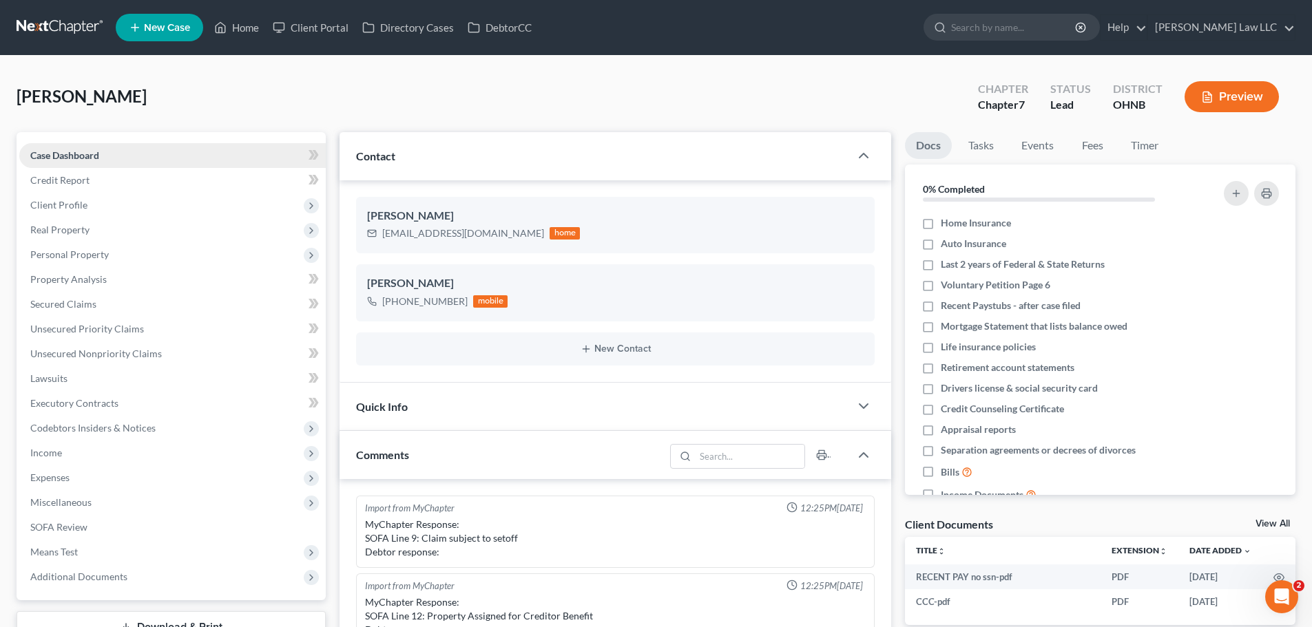
scroll to position [290, 0]
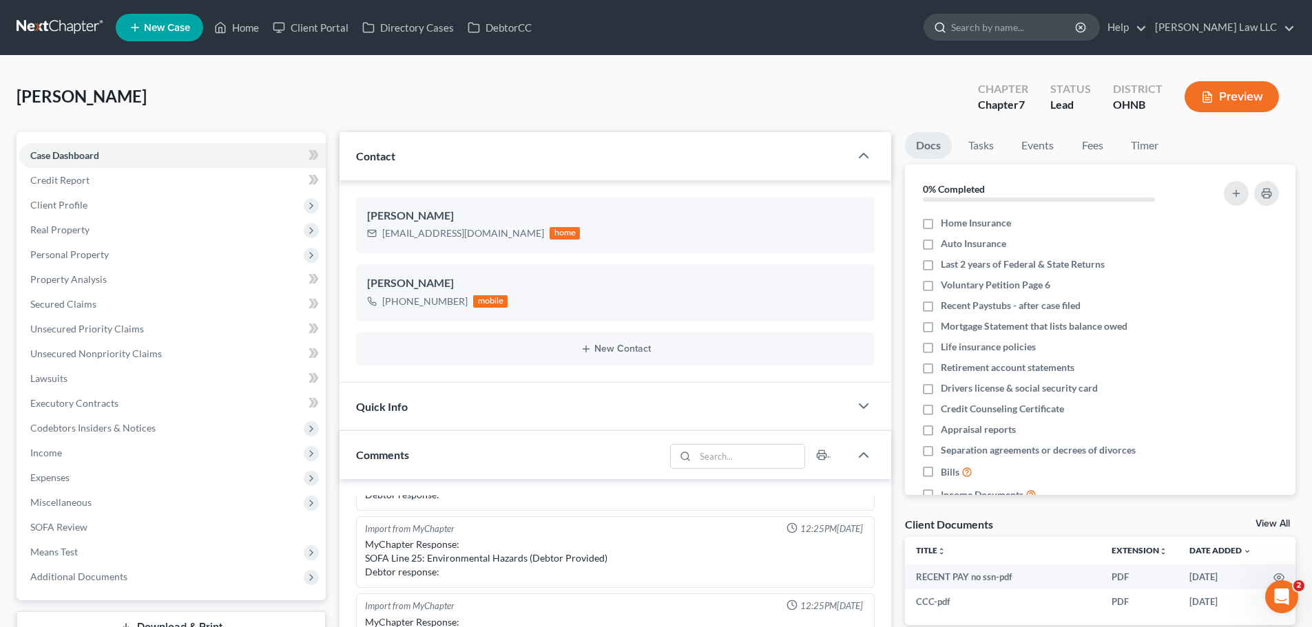
click at [1038, 30] on input "search" at bounding box center [1014, 26] width 126 height 25
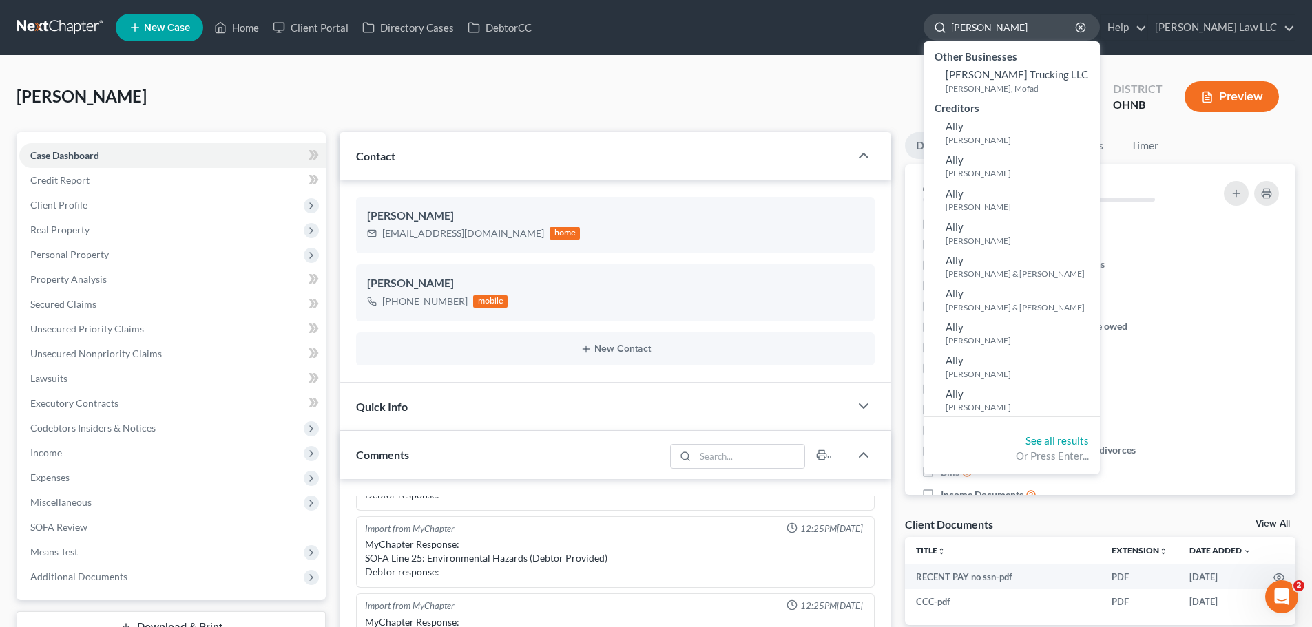
type input "alvarez"
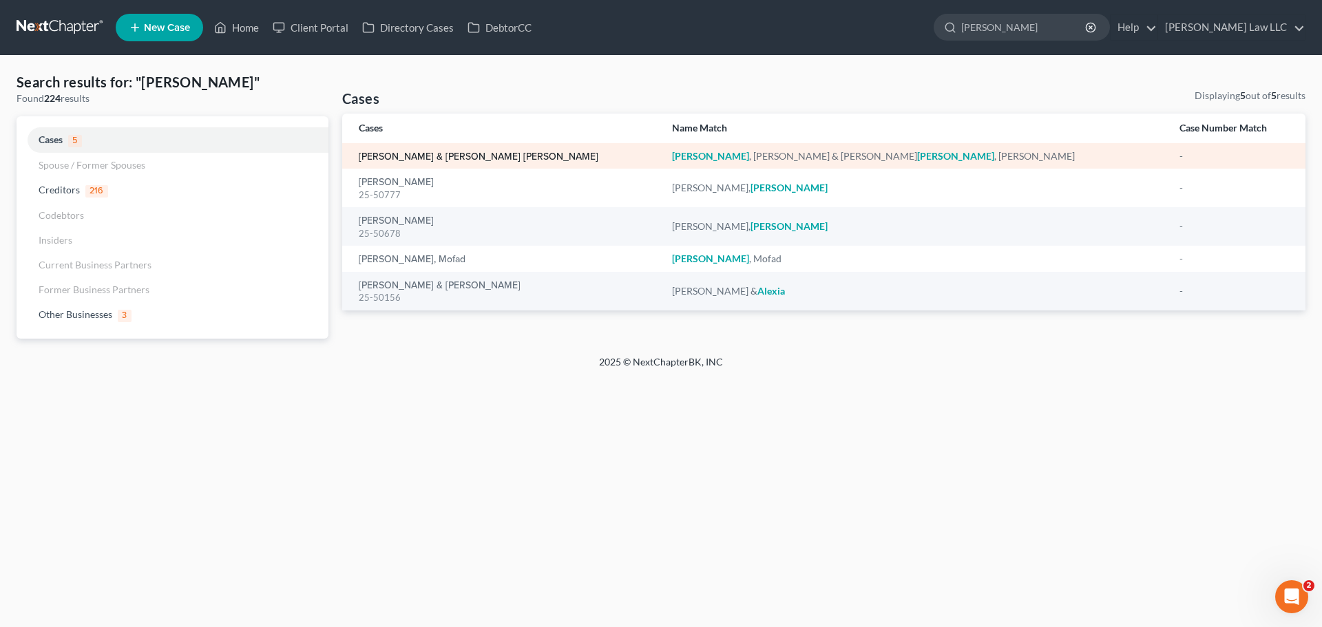
click at [465, 158] on link "[PERSON_NAME] & [PERSON_NAME] [PERSON_NAME]" at bounding box center [479, 157] width 240 height 10
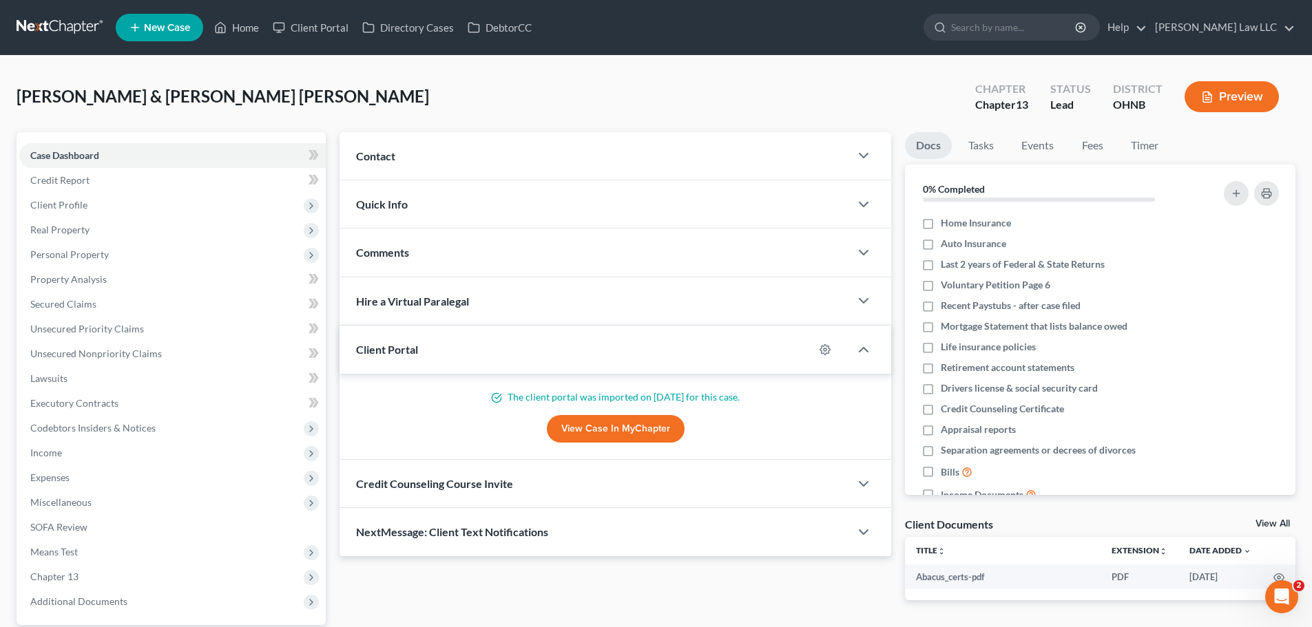
click at [381, 158] on span "Contact" at bounding box center [375, 155] width 39 height 13
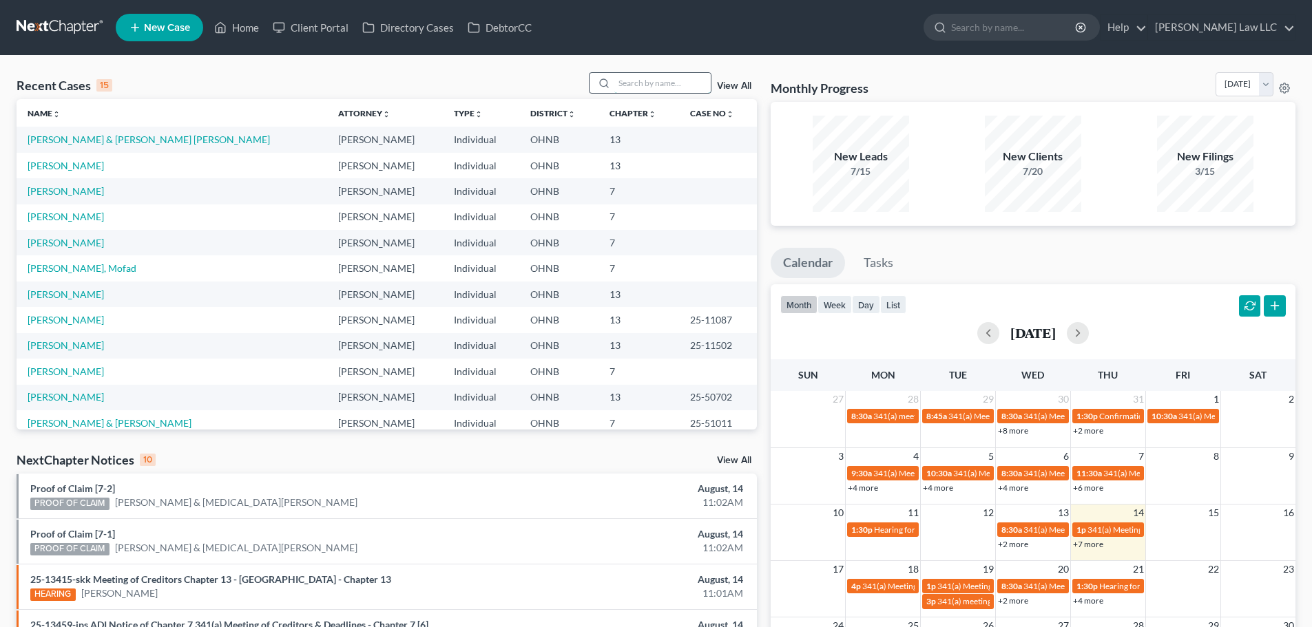
click at [650, 89] on input "search" at bounding box center [662, 83] width 96 height 20
click at [117, 136] on link "[PERSON_NAME] & [PERSON_NAME] [PERSON_NAME]" at bounding box center [149, 140] width 242 height 12
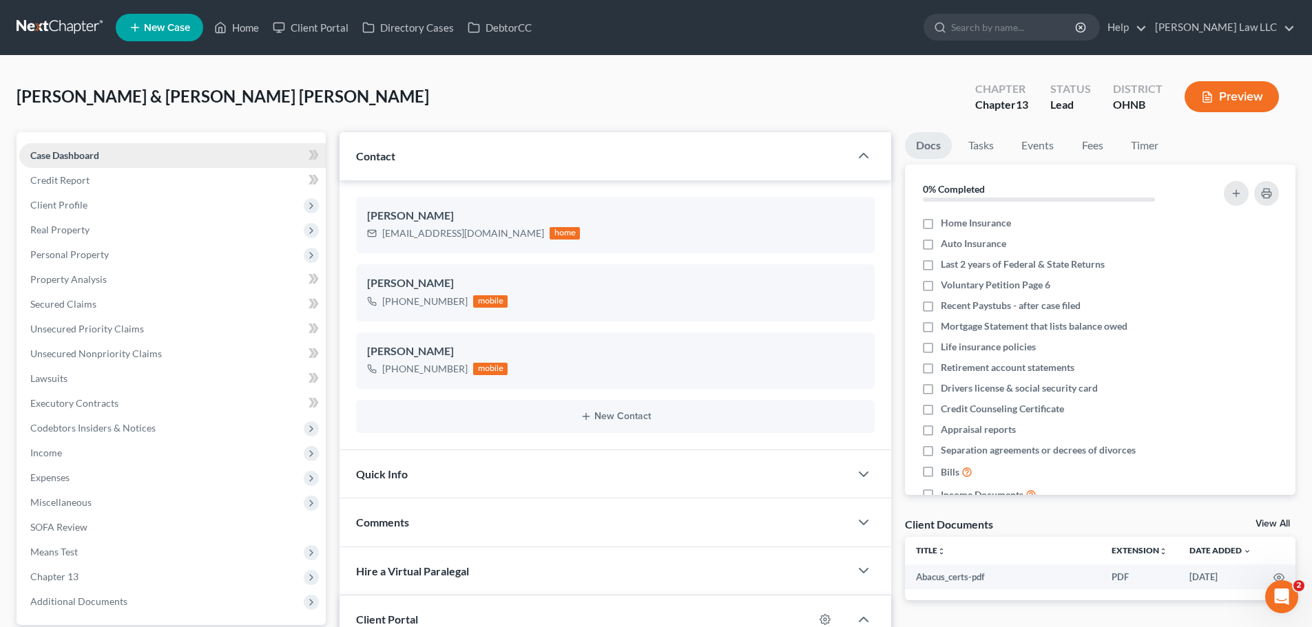
click at [182, 165] on link "Case Dashboard" at bounding box center [172, 155] width 306 height 25
click at [117, 159] on link "Case Dashboard" at bounding box center [172, 155] width 306 height 25
click at [114, 156] on link "Case Dashboard" at bounding box center [172, 155] width 306 height 25
click at [1018, 25] on input "search" at bounding box center [1014, 26] width 126 height 25
type input "[PERSON_NAME]"
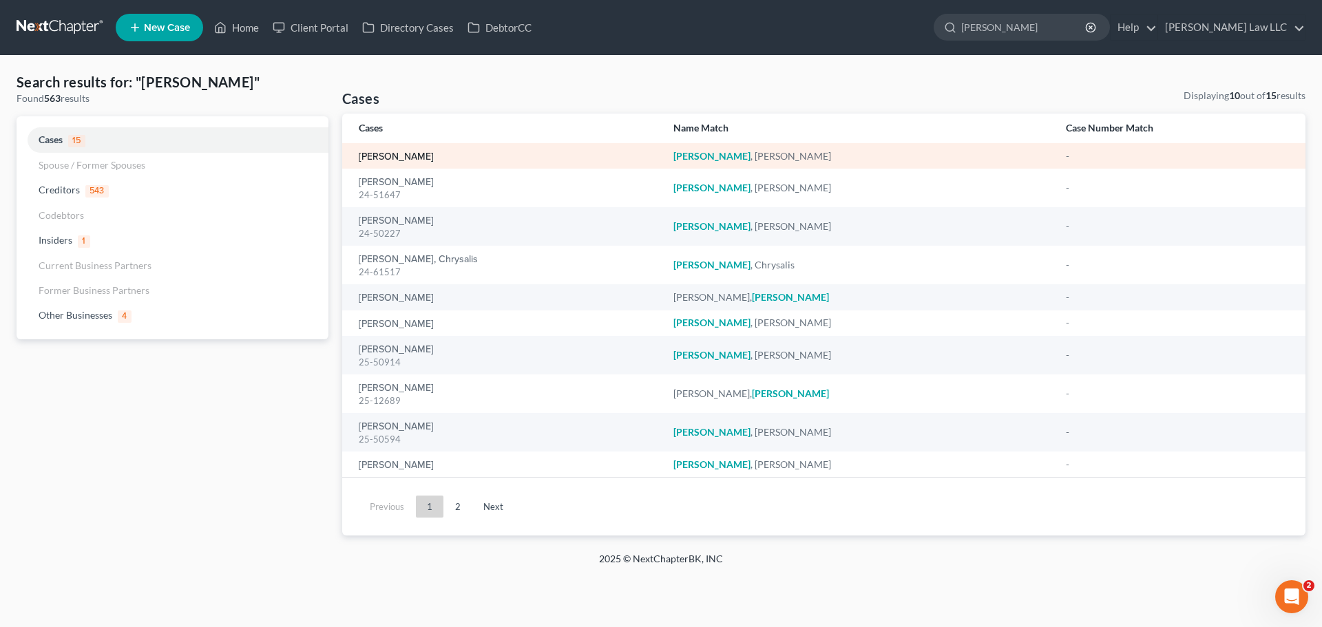
click at [408, 154] on link "[PERSON_NAME]" at bounding box center [396, 157] width 75 height 10
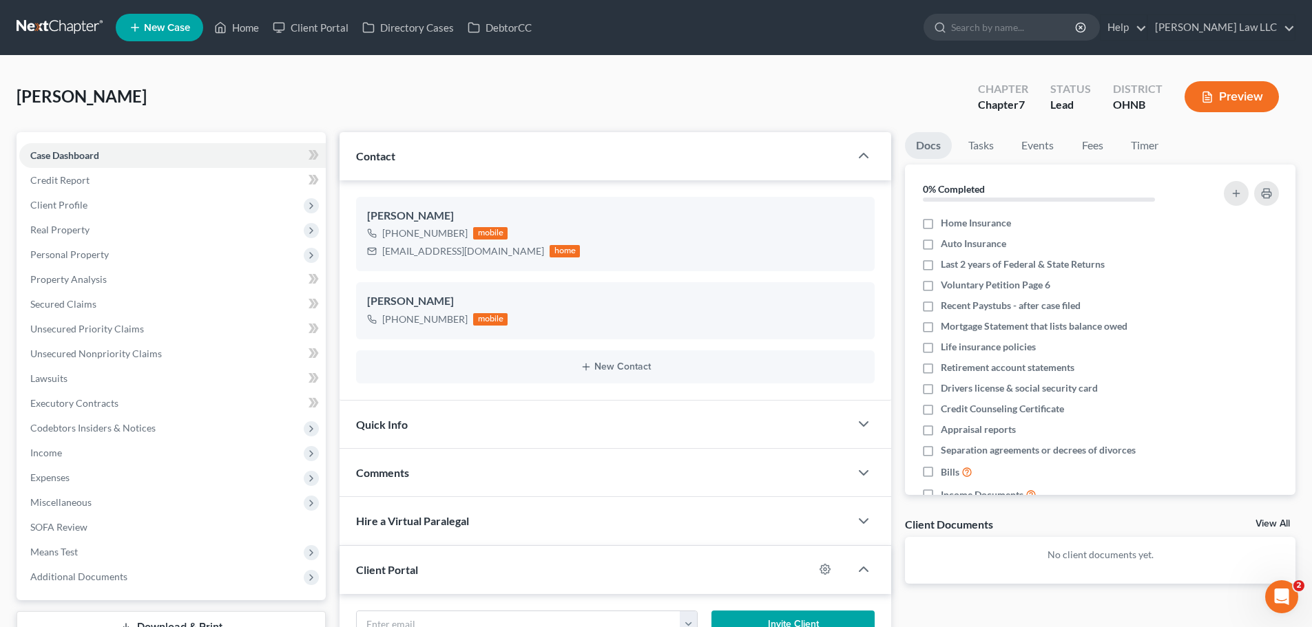
click at [395, 155] on span "Contact" at bounding box center [375, 155] width 39 height 13
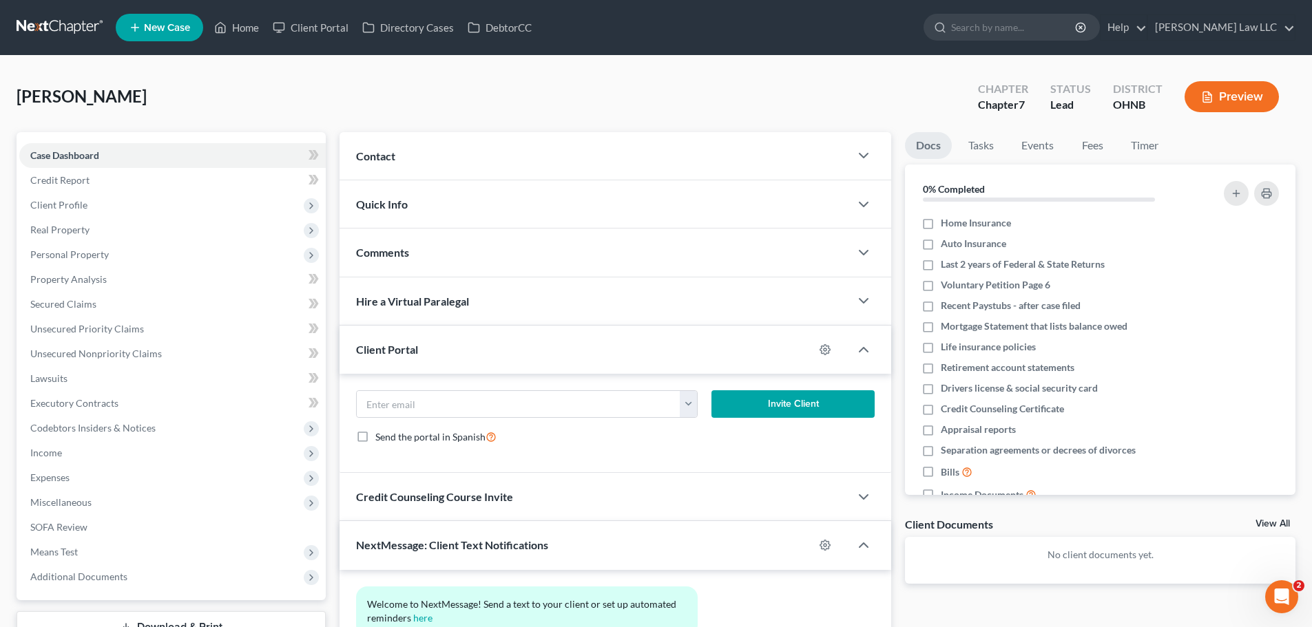
click at [395, 155] on span "Contact" at bounding box center [375, 155] width 39 height 13
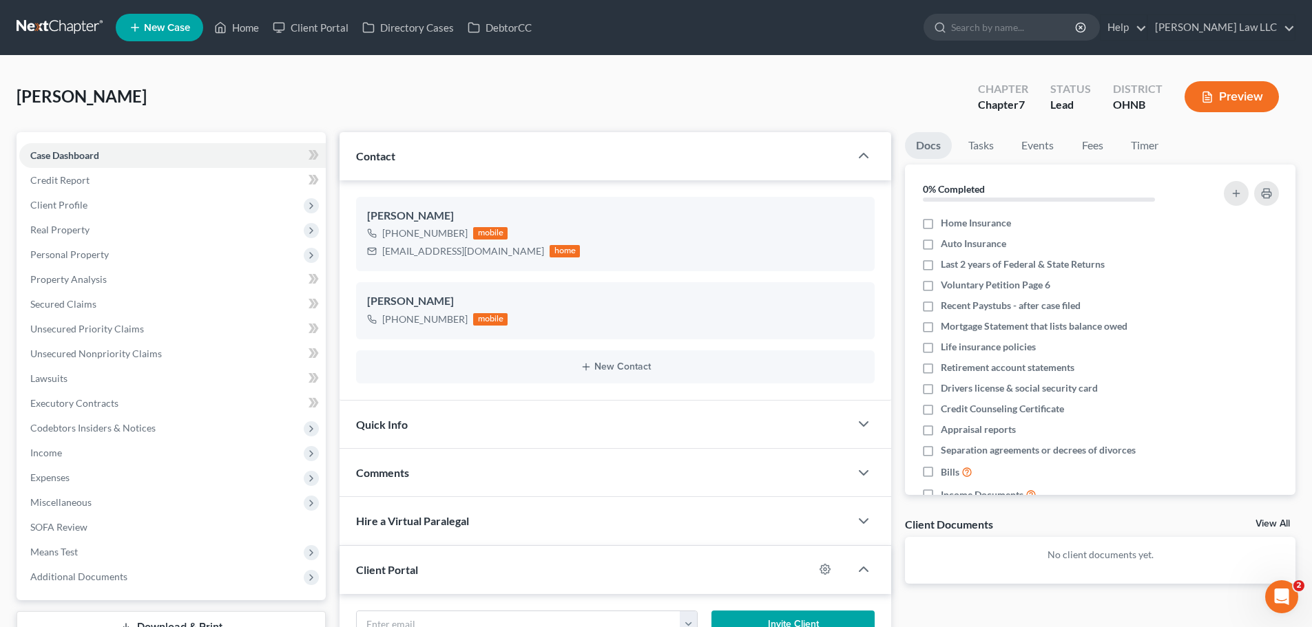
click at [137, 105] on div "[PERSON_NAME] Upgraded Chapter Chapter 7 Status Lead District [GEOGRAPHIC_DATA]…" at bounding box center [656, 102] width 1279 height 60
click at [134, 158] on link "Case Dashboard" at bounding box center [172, 155] width 306 height 25
click at [125, 158] on link "Case Dashboard" at bounding box center [172, 155] width 306 height 25
click at [143, 98] on div "[PERSON_NAME] Upgraded Chapter Chapter 7 Status Lead District [GEOGRAPHIC_DATA]…" at bounding box center [656, 102] width 1279 height 60
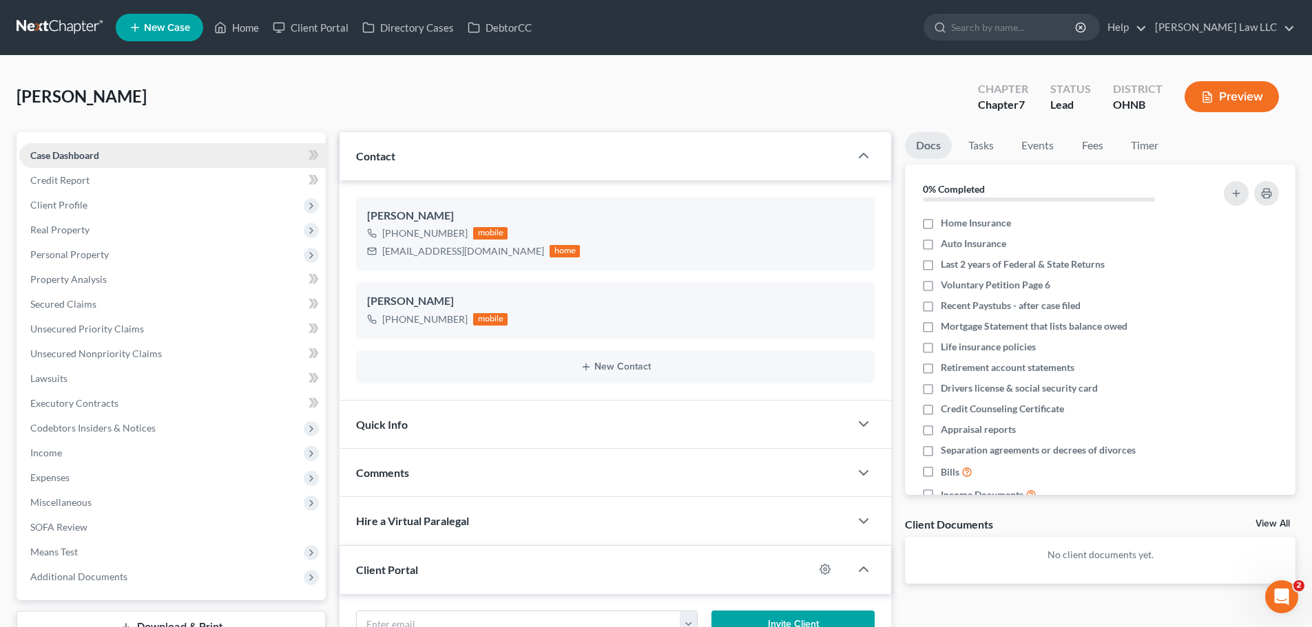
click at [99, 159] on span "Case Dashboard" at bounding box center [64, 155] width 69 height 12
click at [133, 160] on link "Case Dashboard" at bounding box center [172, 155] width 306 height 25
click at [61, 98] on span "[PERSON_NAME]" at bounding box center [82, 96] width 130 height 20
click at [99, 96] on span "[PERSON_NAME]" at bounding box center [82, 96] width 130 height 20
click at [54, 98] on span "[PERSON_NAME]" at bounding box center [82, 96] width 130 height 20
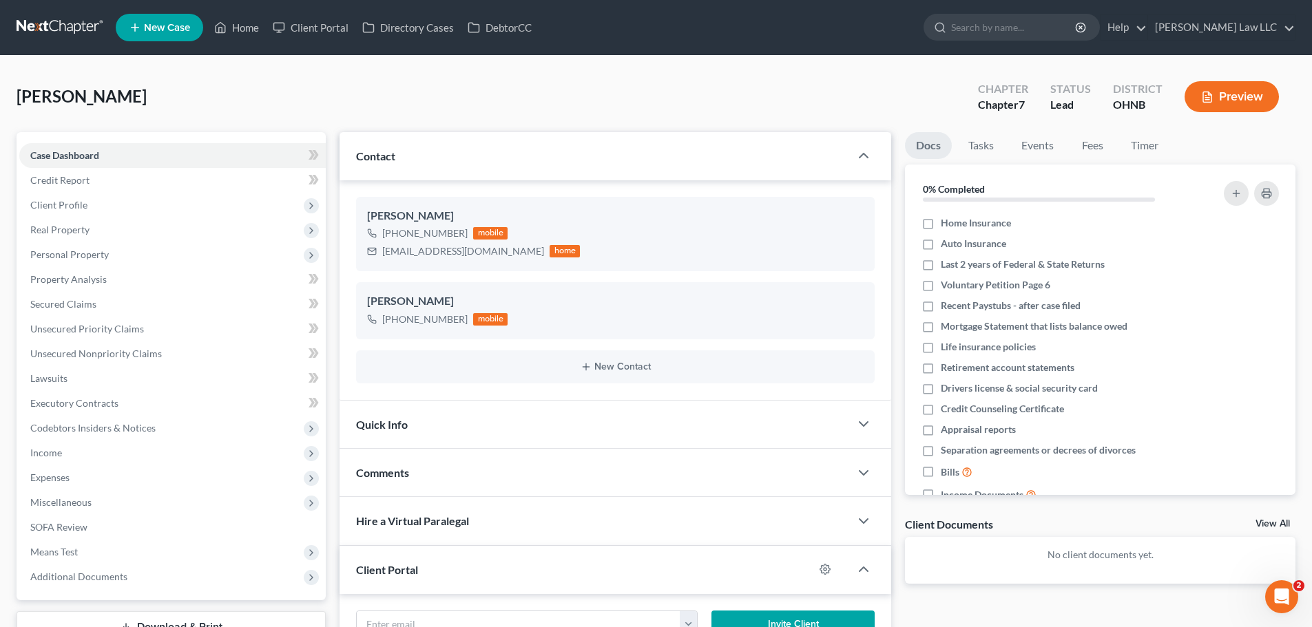
click at [104, 98] on span "[PERSON_NAME]" at bounding box center [82, 96] width 130 height 20
click at [54, 99] on span "[PERSON_NAME]" at bounding box center [82, 96] width 130 height 20
click at [241, 168] on link "Credit Report" at bounding box center [172, 180] width 306 height 25
click at [149, 156] on link "Case Dashboard" at bounding box center [172, 155] width 306 height 25
click at [274, 90] on div "[PERSON_NAME] Upgraded Chapter Chapter 7 Status Lead District [GEOGRAPHIC_DATA]…" at bounding box center [656, 102] width 1279 height 60
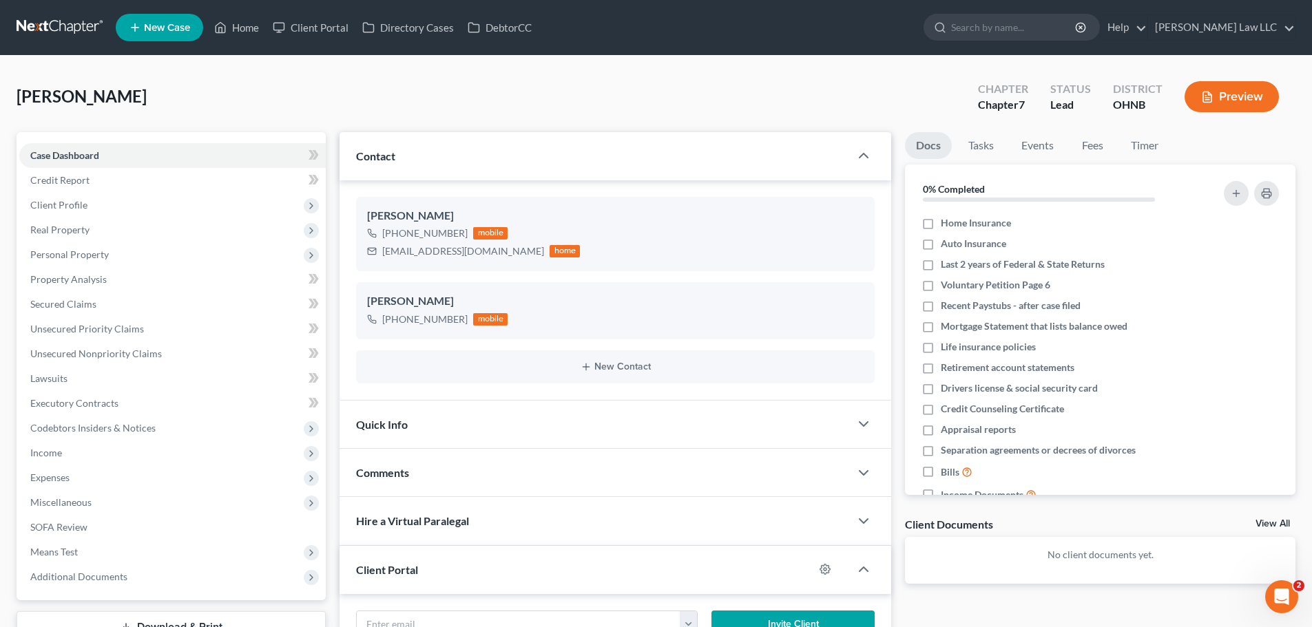
click at [218, 103] on div "[PERSON_NAME] Upgraded Chapter Chapter 7 Status Lead District [GEOGRAPHIC_DATA]…" at bounding box center [656, 102] width 1279 height 60
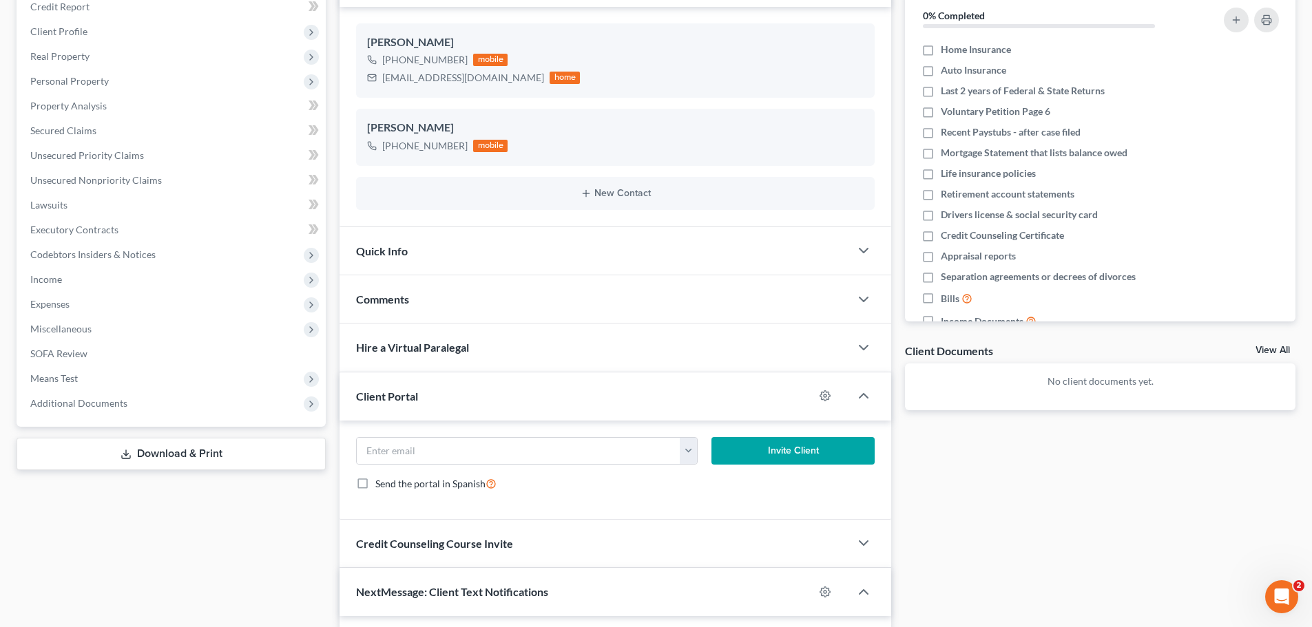
scroll to position [207, 0]
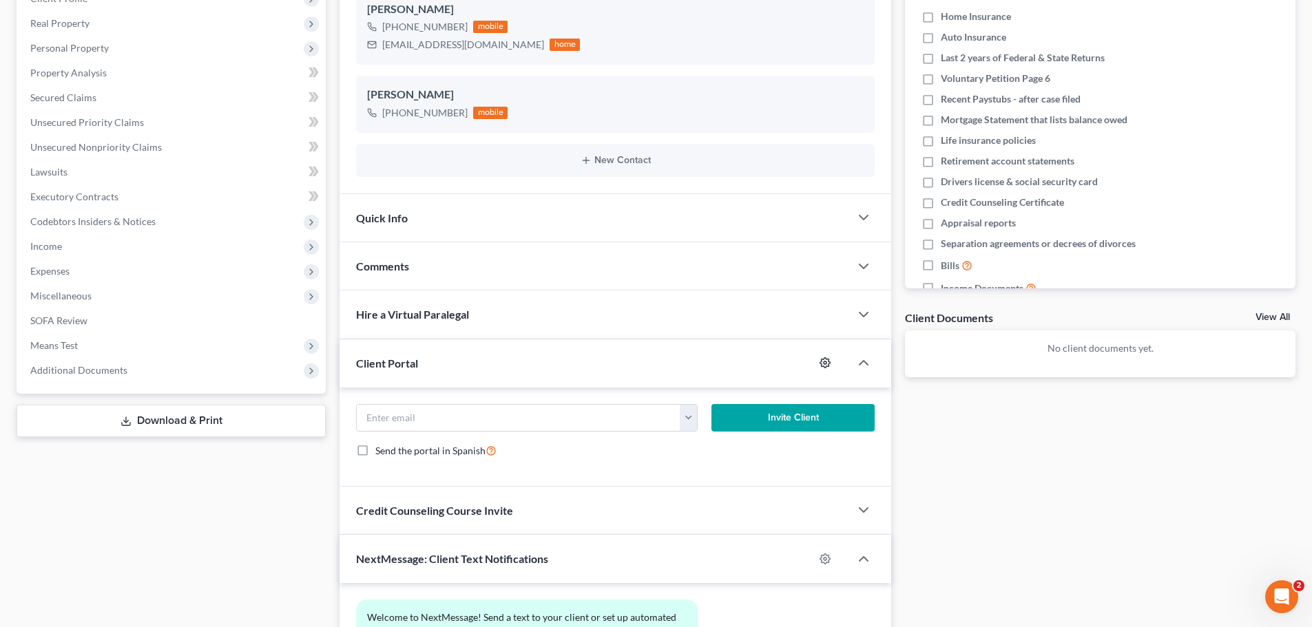
click at [824, 363] on circle "button" at bounding box center [824, 362] width 3 height 3
select select "0"
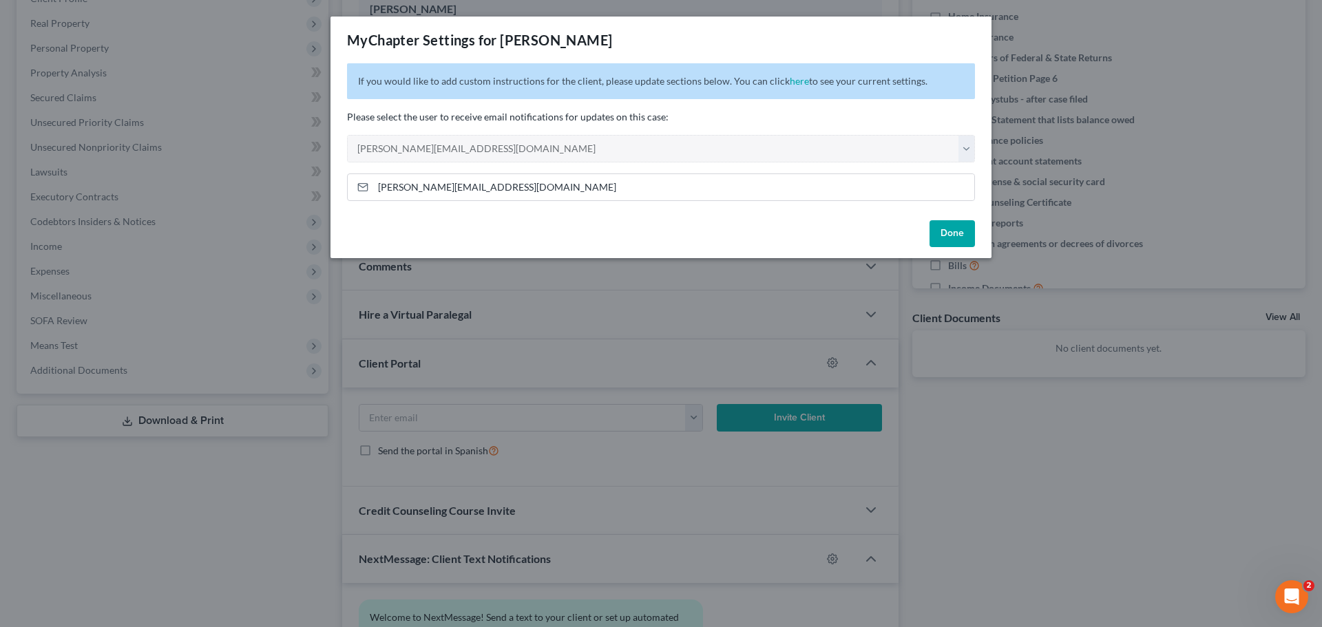
click at [1053, 430] on div "MyChapter Settings for [PERSON_NAME] If you would like to add custom instructio…" at bounding box center [661, 313] width 1322 height 627
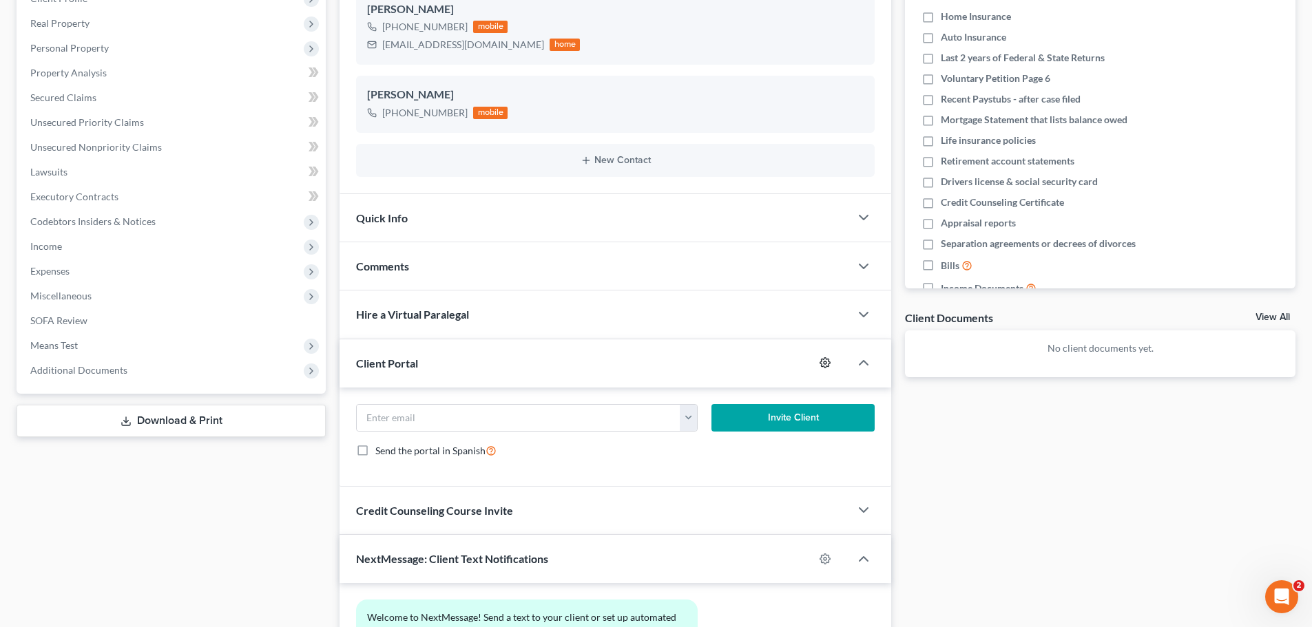
click at [821, 363] on icon "button" at bounding box center [824, 362] width 11 height 11
select select "0"
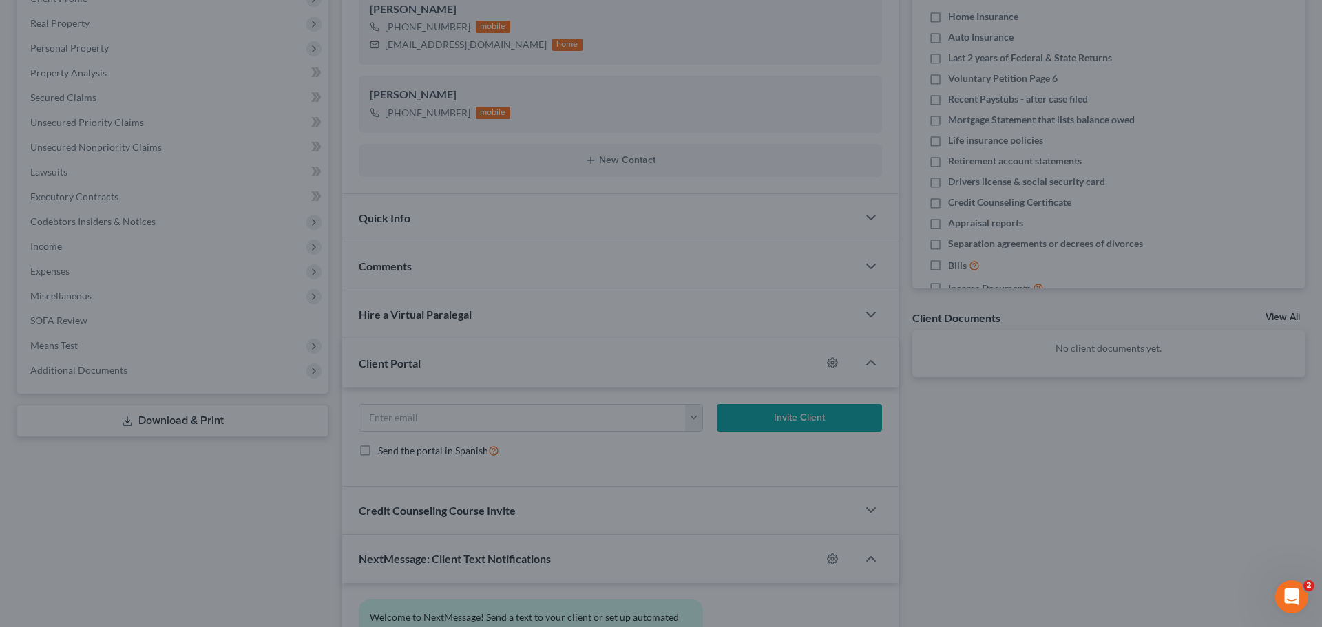
click at [1014, 410] on div "MyChapter Settings for [PERSON_NAME] If you would like to add custom instructio…" at bounding box center [661, 313] width 1322 height 627
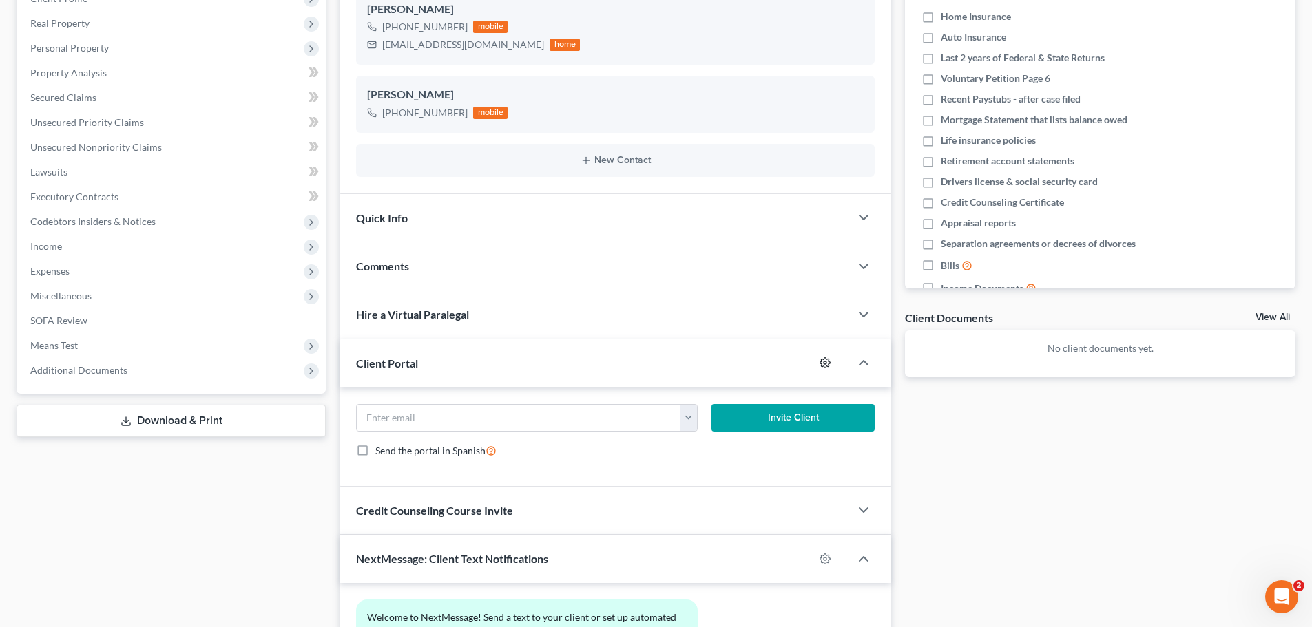
click at [830, 364] on icon "button" at bounding box center [825, 363] width 10 height 10
select select "0"
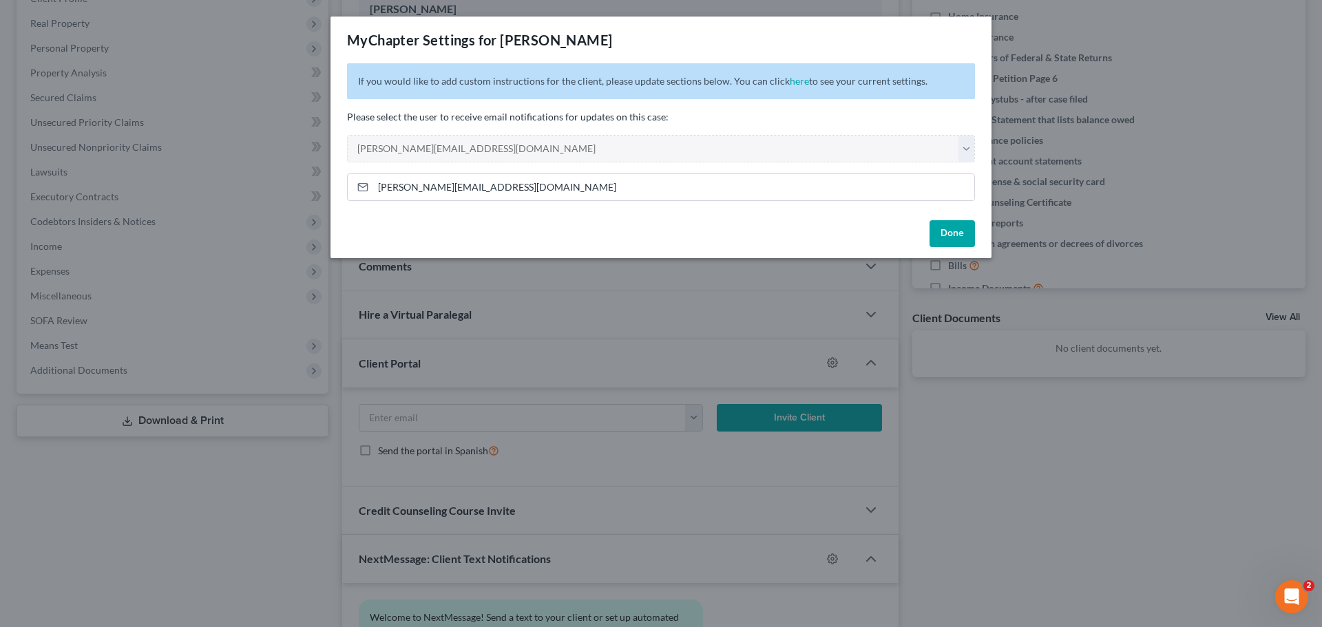
click at [949, 231] on button "Done" at bounding box center [952, 234] width 45 height 28
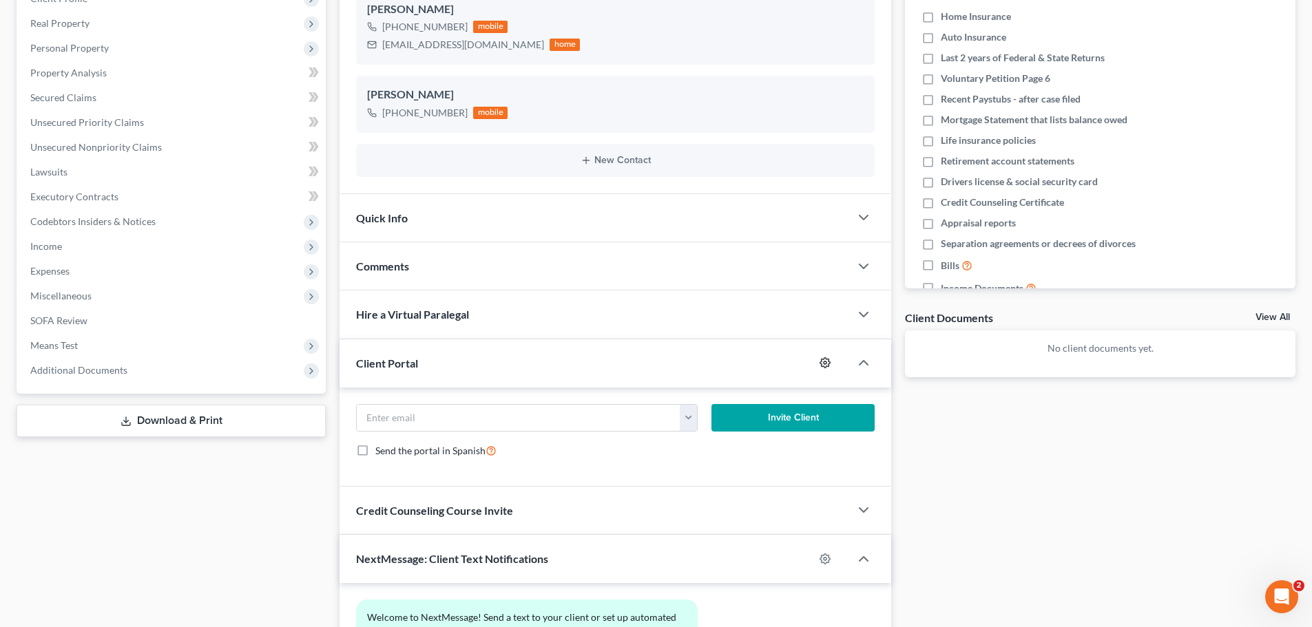
click at [823, 366] on icon "button" at bounding box center [824, 362] width 11 height 11
select select "0"
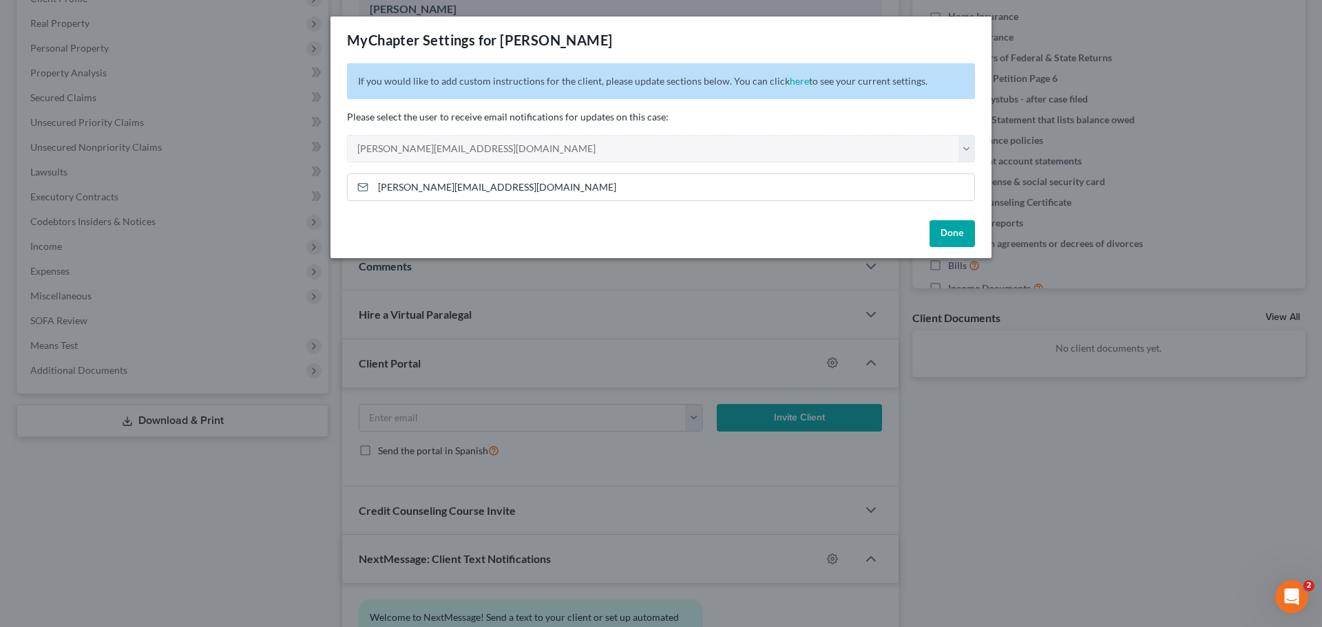
click at [941, 417] on div "MyChapter Settings for [PERSON_NAME] If you would like to add custom instructio…" at bounding box center [661, 313] width 1322 height 627
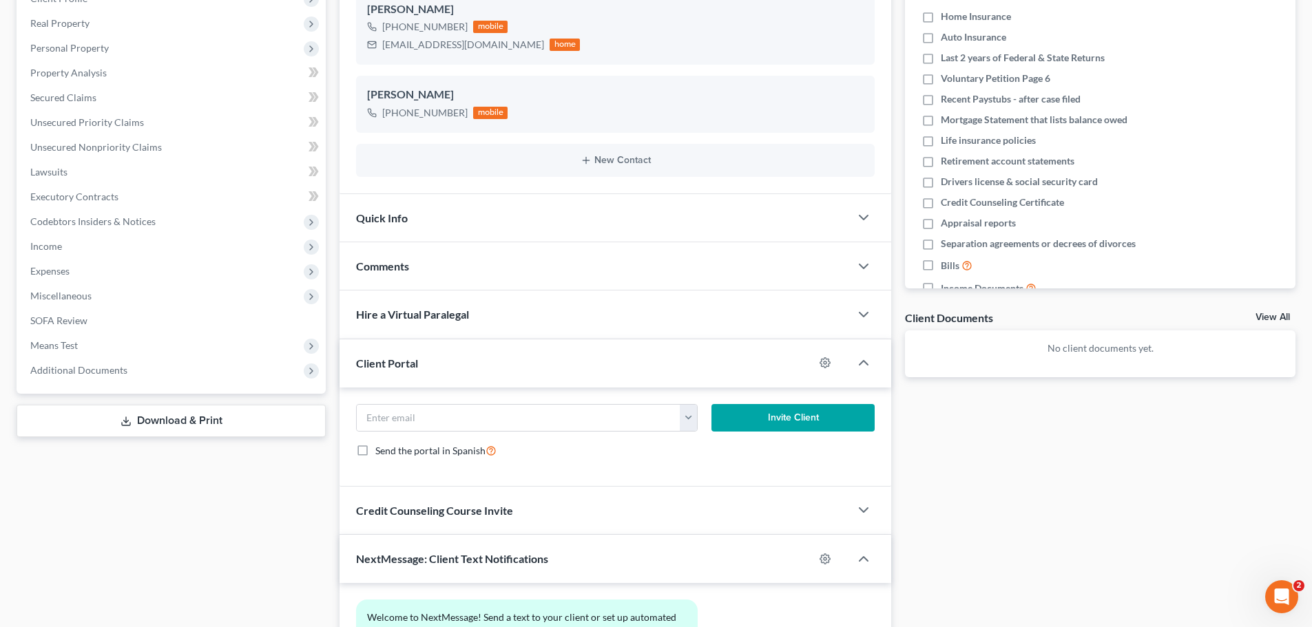
scroll to position [275, 0]
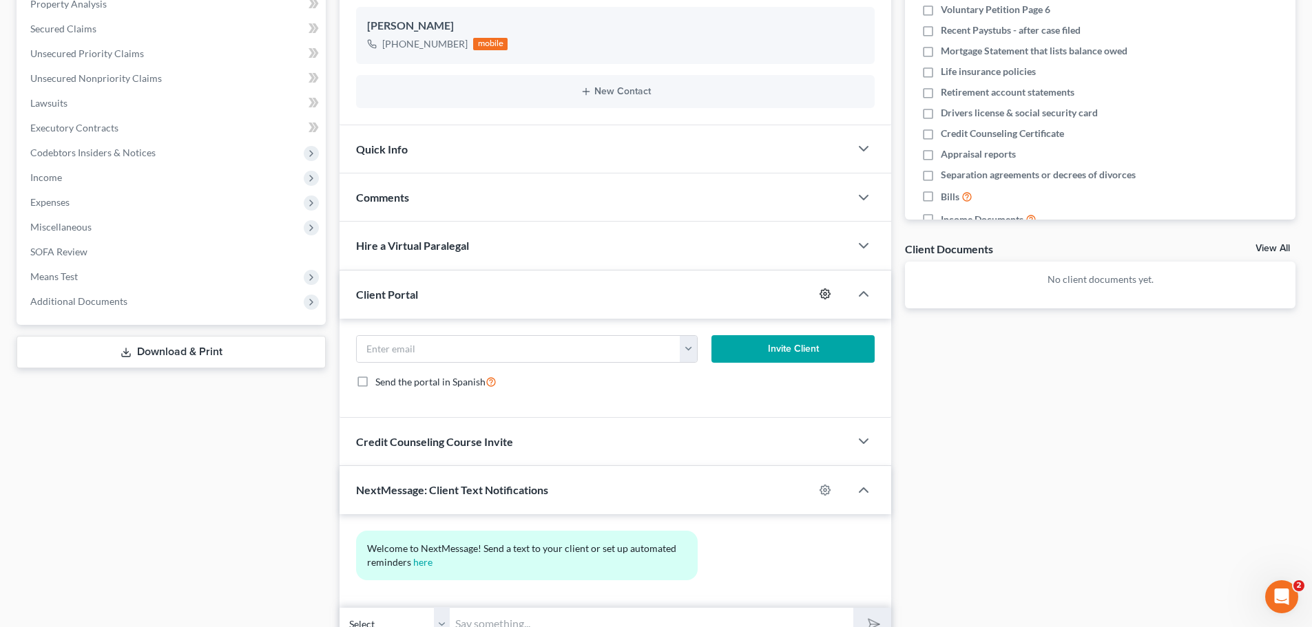
click at [825, 294] on icon "button" at bounding box center [824, 293] width 11 height 11
select select "0"
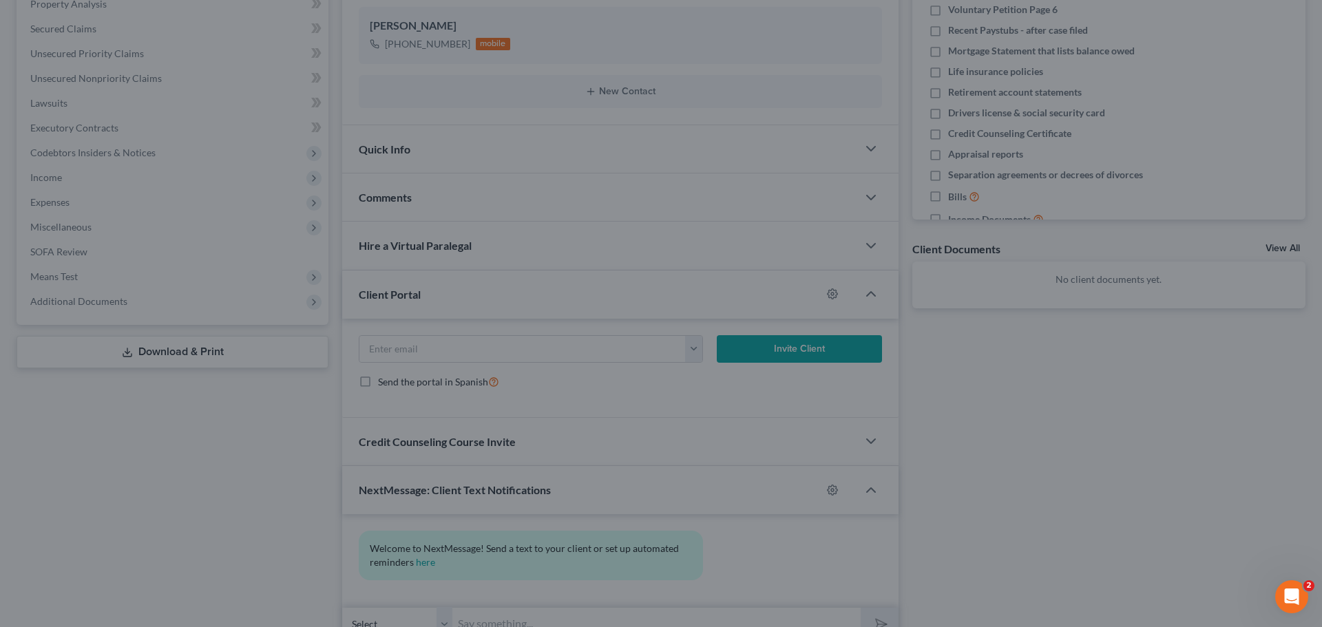
click at [972, 387] on div "MyChapter Settings for [PERSON_NAME] If you would like to add custom instructio…" at bounding box center [661, 313] width 1322 height 627
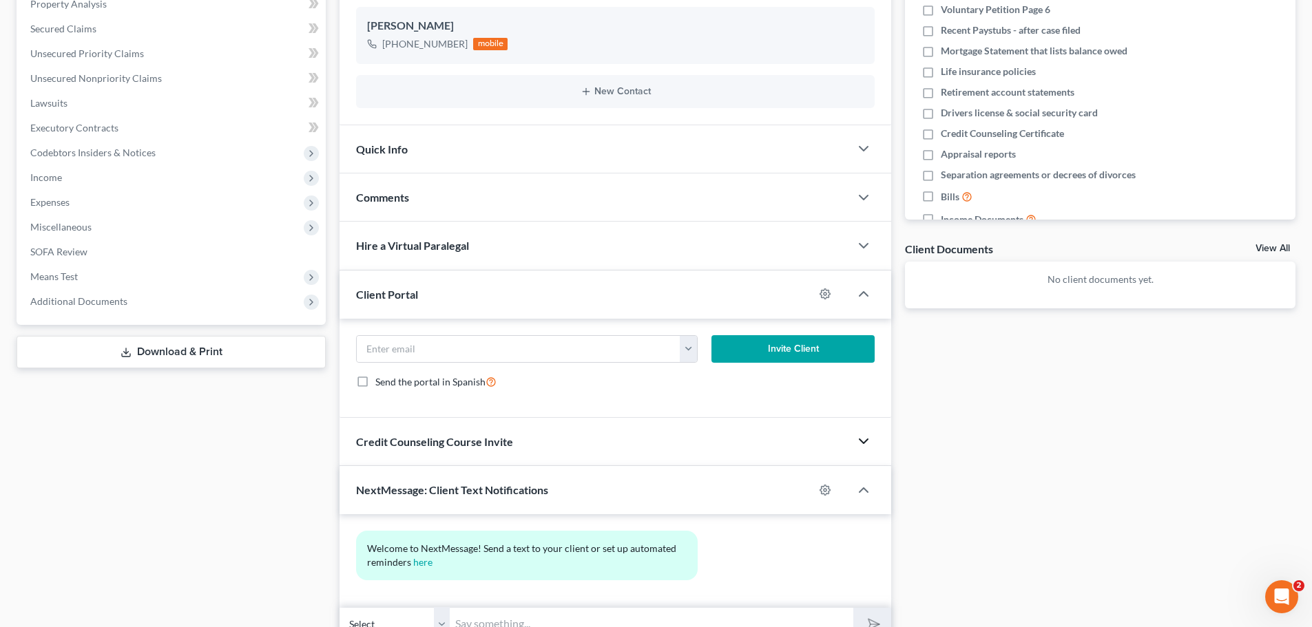
click at [866, 441] on polyline "button" at bounding box center [863, 441] width 8 height 4
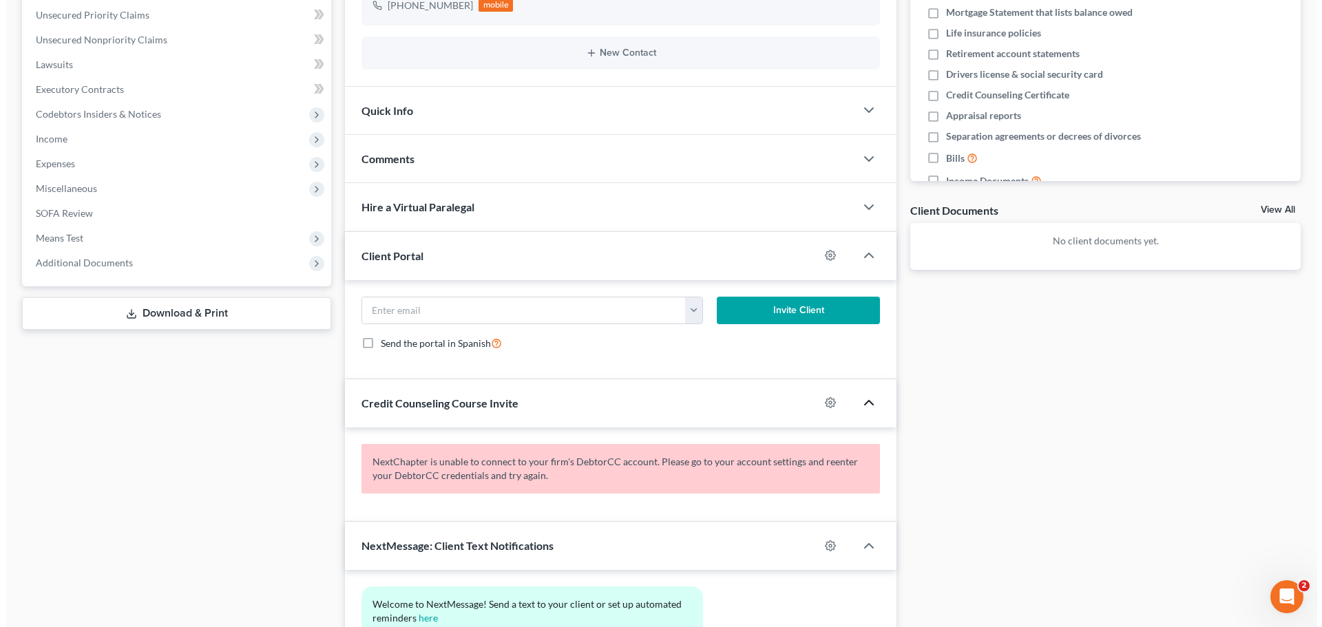
scroll to position [344, 0]
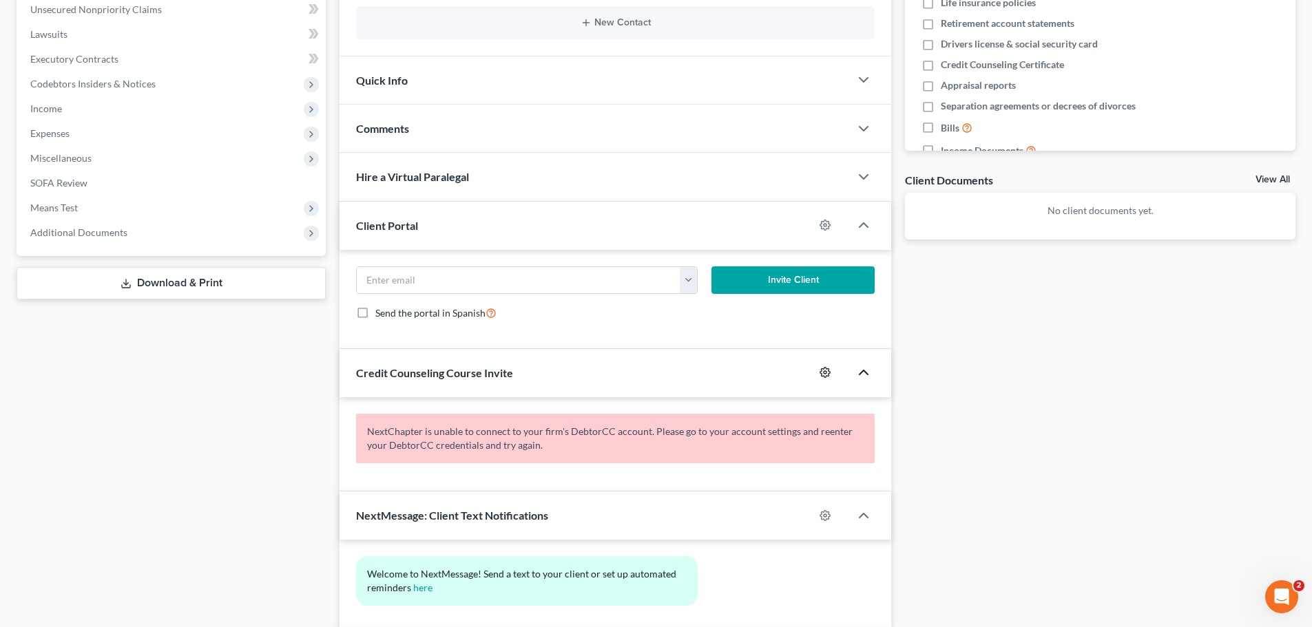
click at [823, 374] on icon "button" at bounding box center [824, 372] width 11 height 11
select select "0"
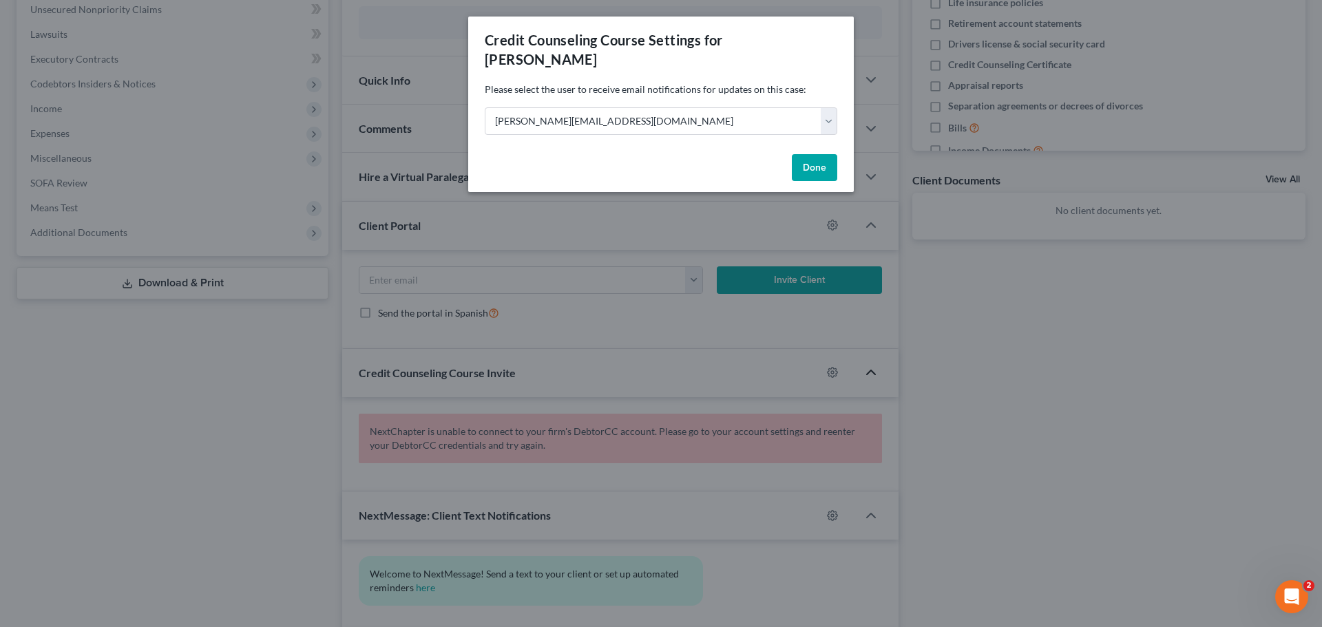
click at [803, 154] on button "Done" at bounding box center [814, 168] width 45 height 28
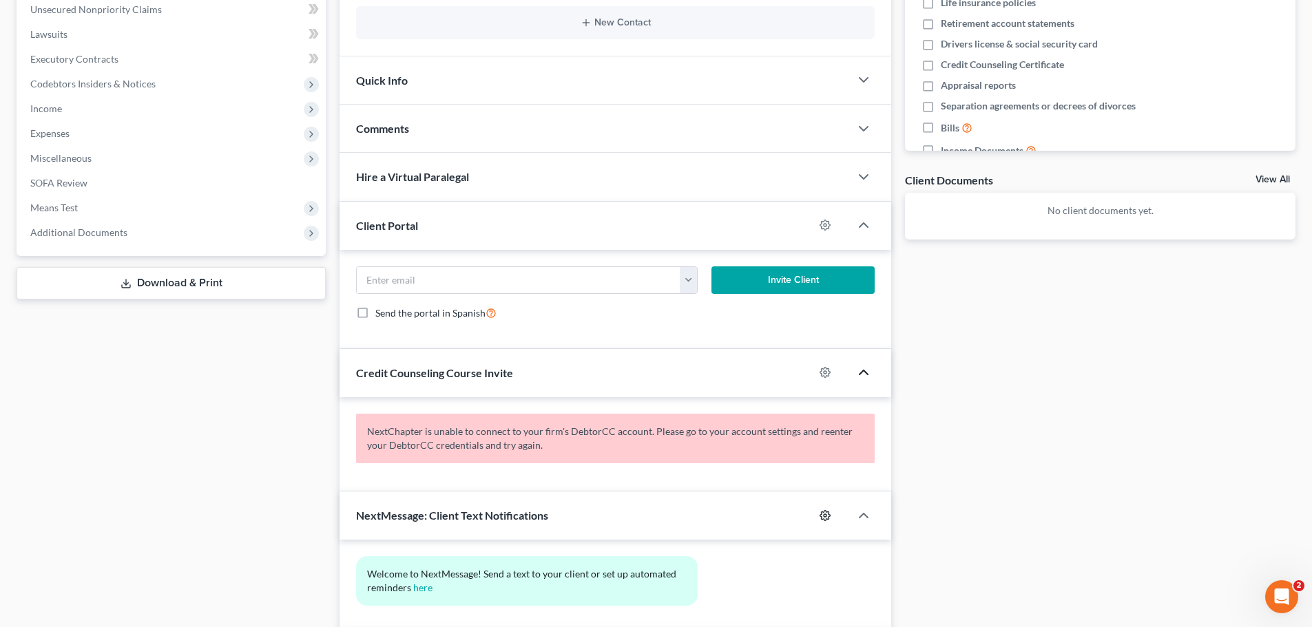
click at [825, 517] on circle "button" at bounding box center [824, 515] width 3 height 3
select select "0"
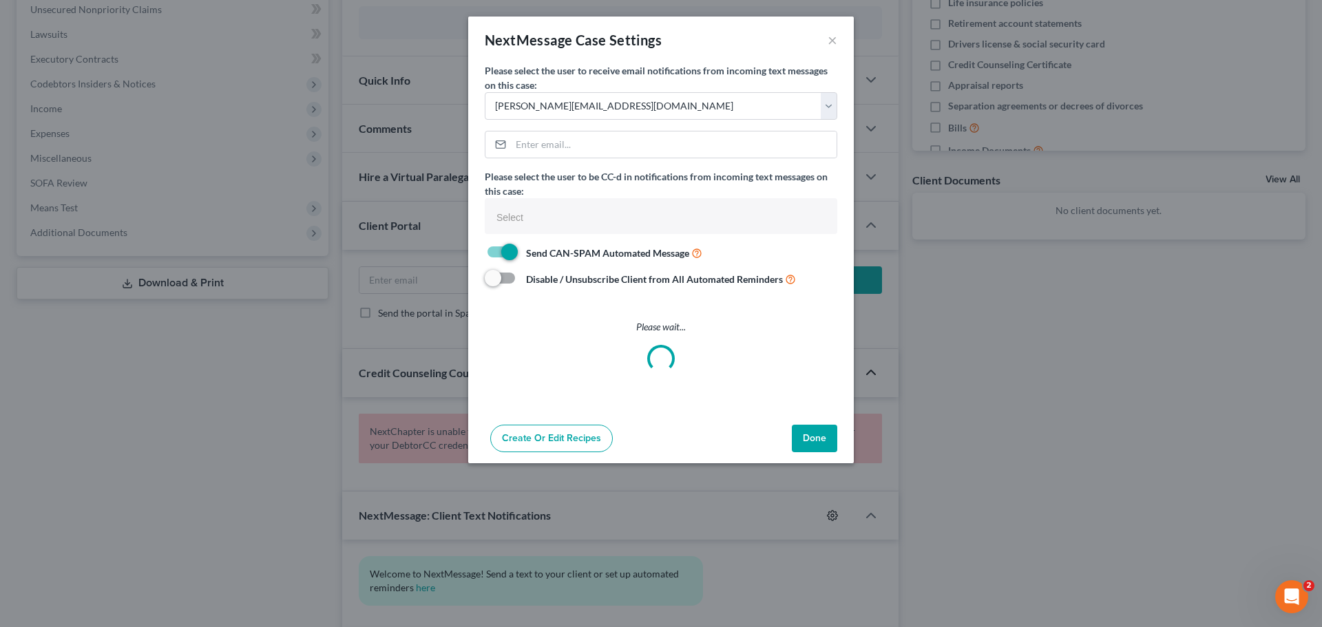
select select
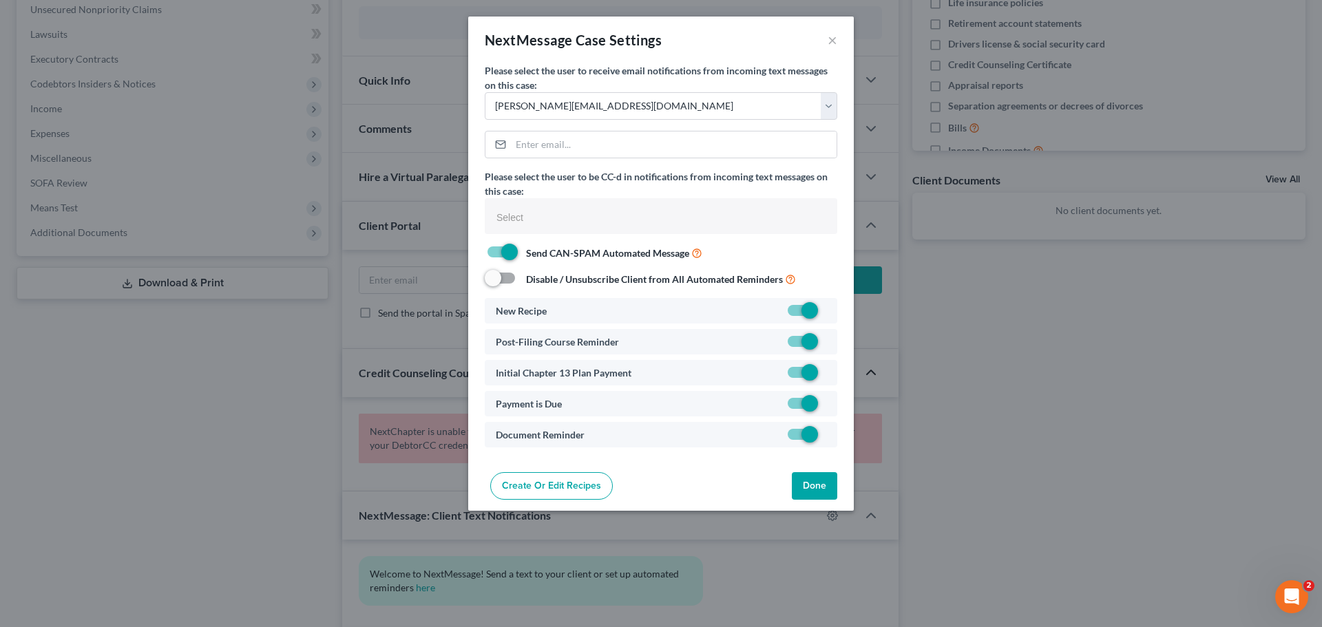
click at [1009, 420] on div "NextMessage Case Settings × Please select the user to receive email notificatio…" at bounding box center [661, 313] width 1322 height 627
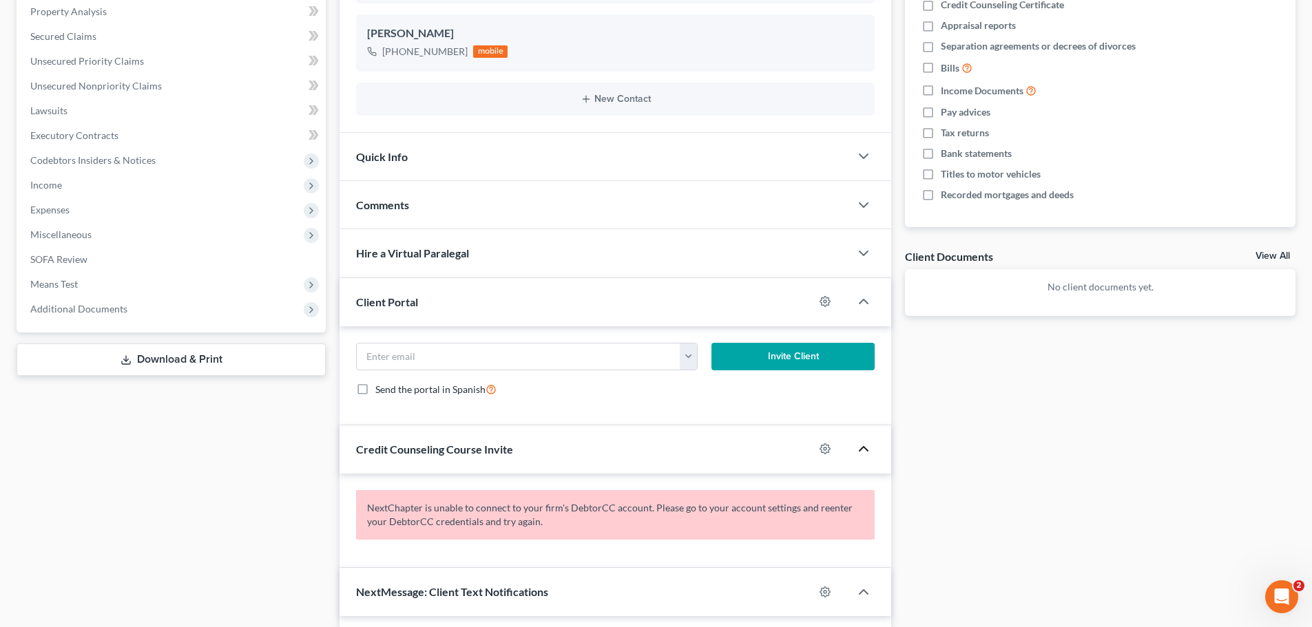
scroll to position [436, 0]
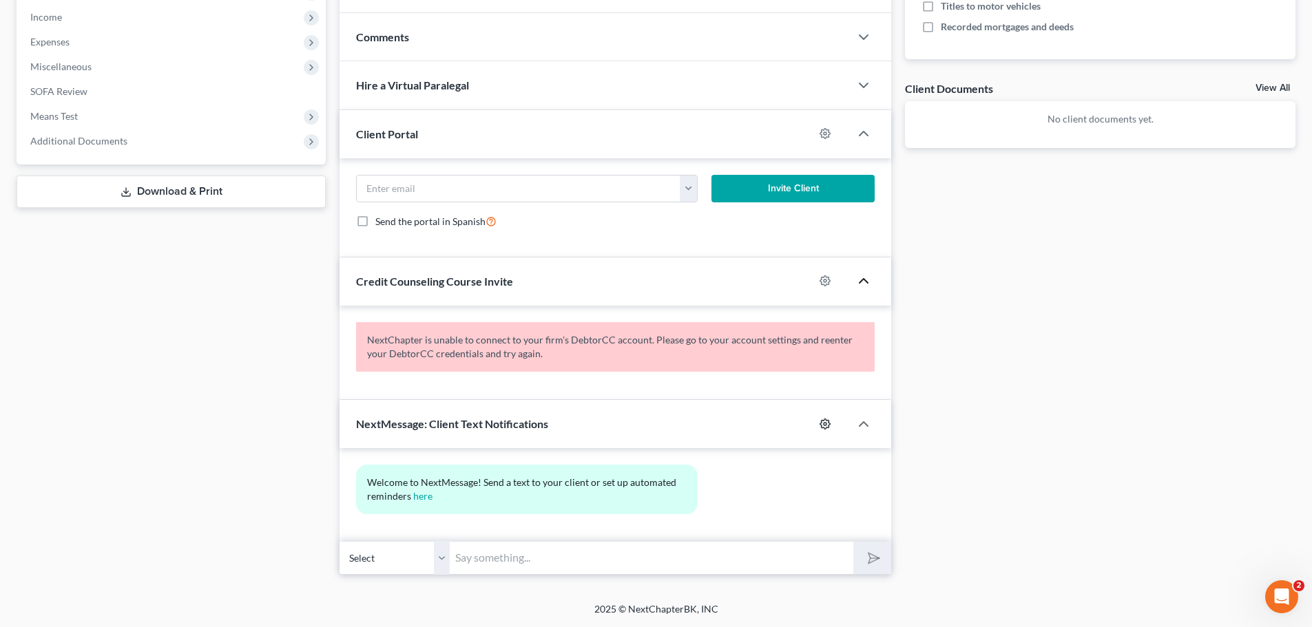
click at [828, 426] on icon "button" at bounding box center [824, 424] width 11 height 11
select select "0"
select select
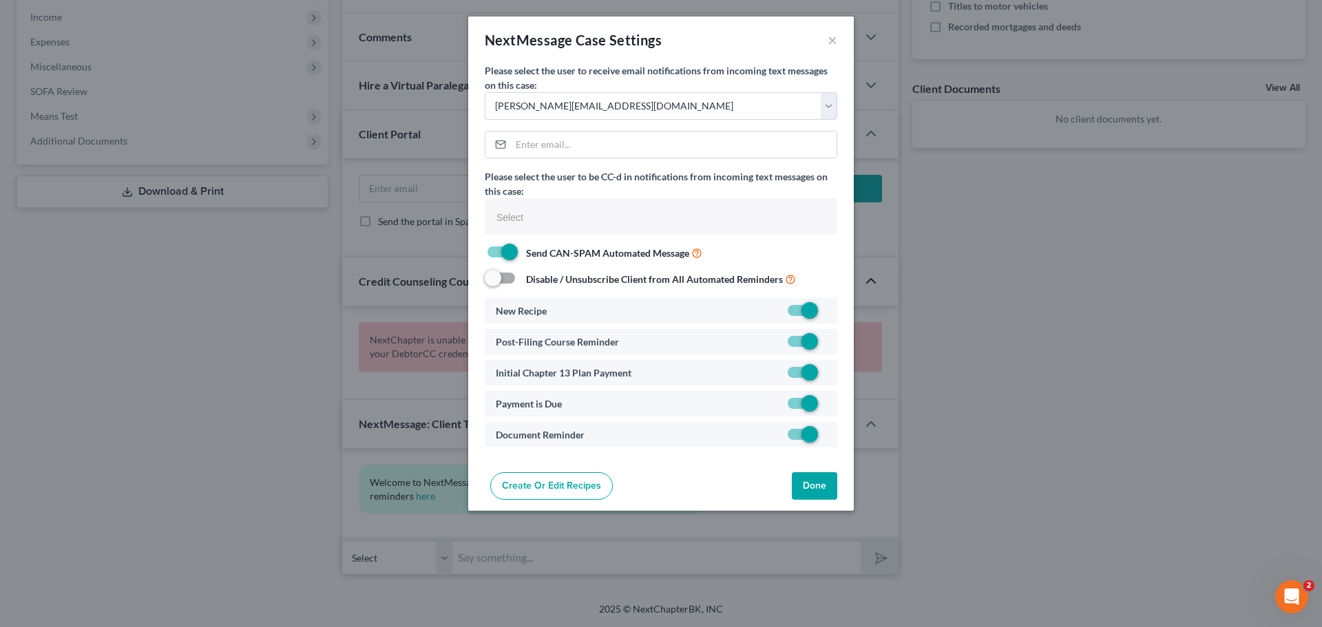
click at [821, 313] on div at bounding box center [805, 311] width 41 height 14
click at [826, 314] on label at bounding box center [826, 314] width 0 height 0
click at [832, 311] on input "checkbox" at bounding box center [836, 308] width 9 height 9
checkbox input "false"
click at [826, 376] on label at bounding box center [826, 376] width 0 height 0
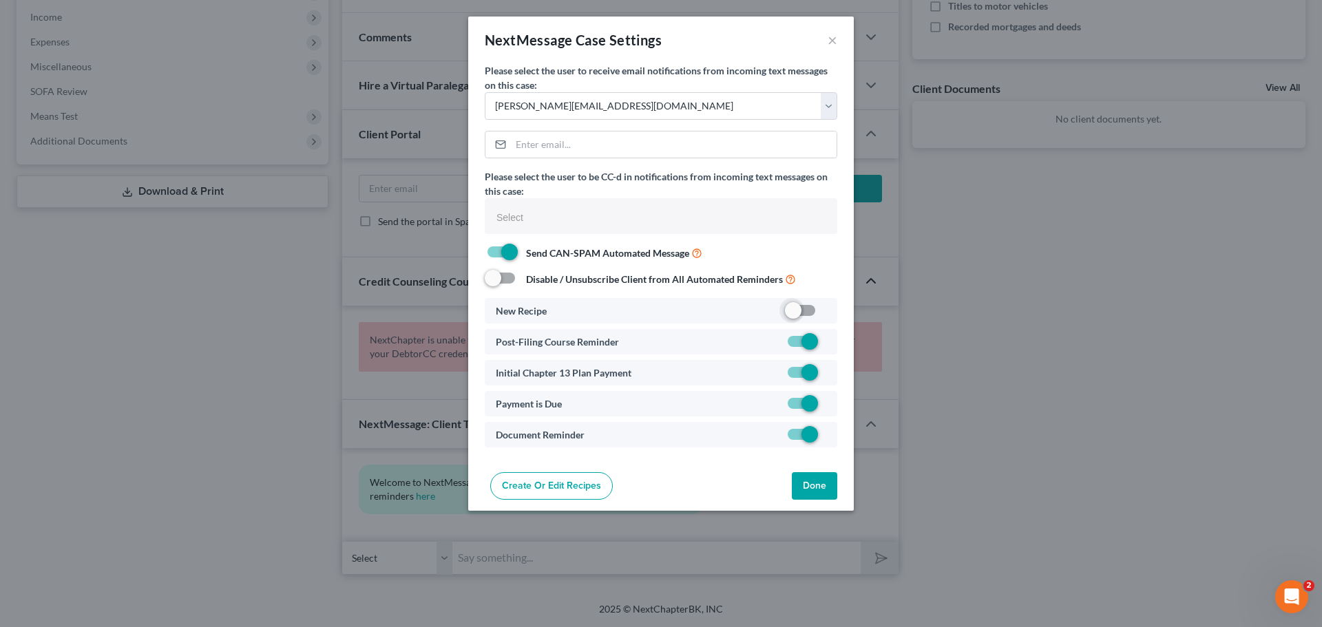
click at [832, 375] on input "checkbox" at bounding box center [836, 370] width 9 height 9
checkbox input "false"
click at [803, 488] on button "Done" at bounding box center [814, 486] width 45 height 28
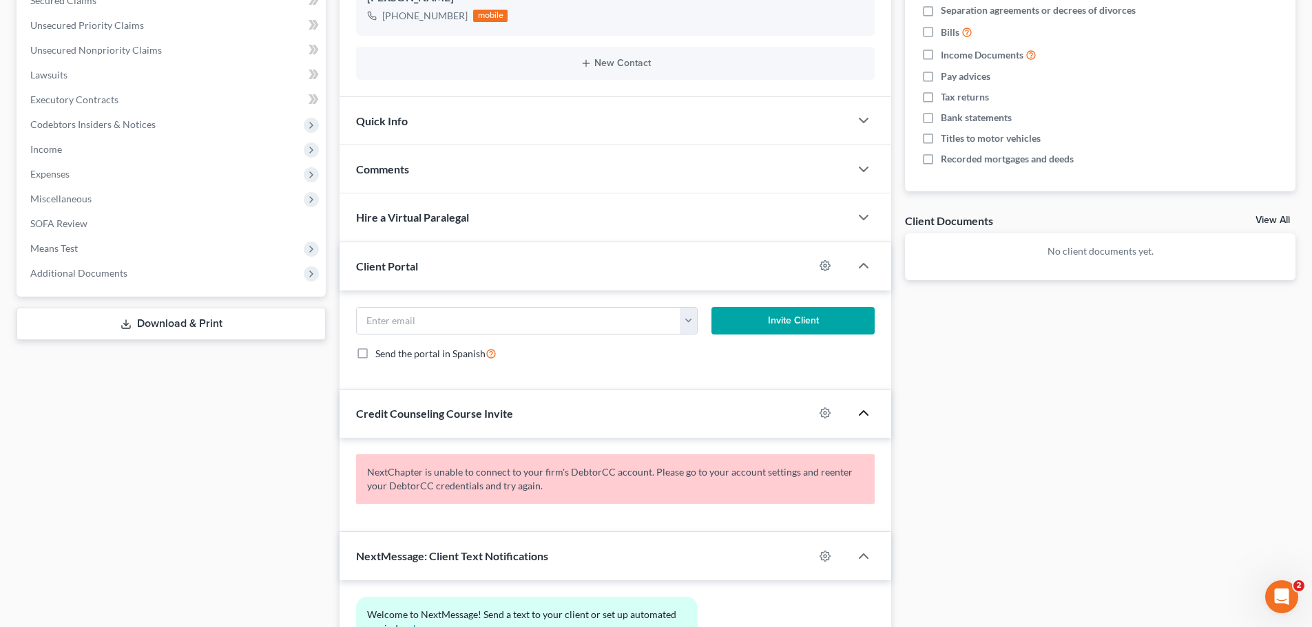
scroll to position [344, 0]
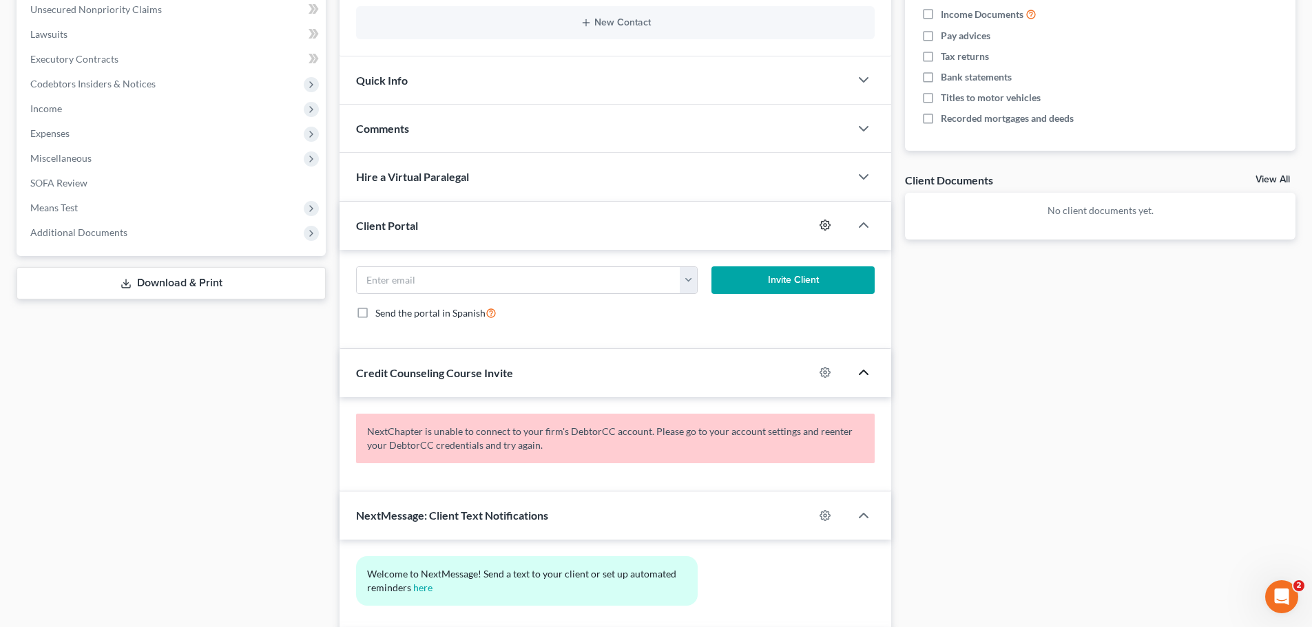
click at [827, 227] on icon "button" at bounding box center [824, 225] width 11 height 11
select select "0"
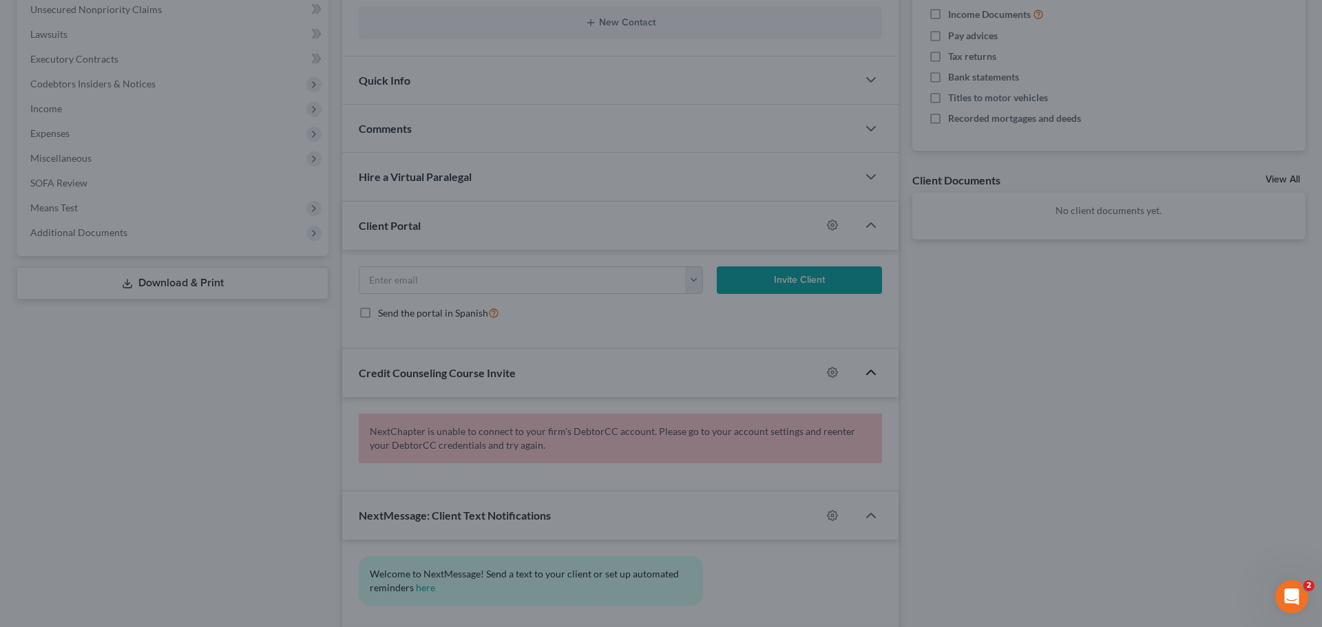
click at [958, 362] on div "MyChapter Settings for Cochran, Cyril If you would like to add custom instructi…" at bounding box center [661, 313] width 1322 height 627
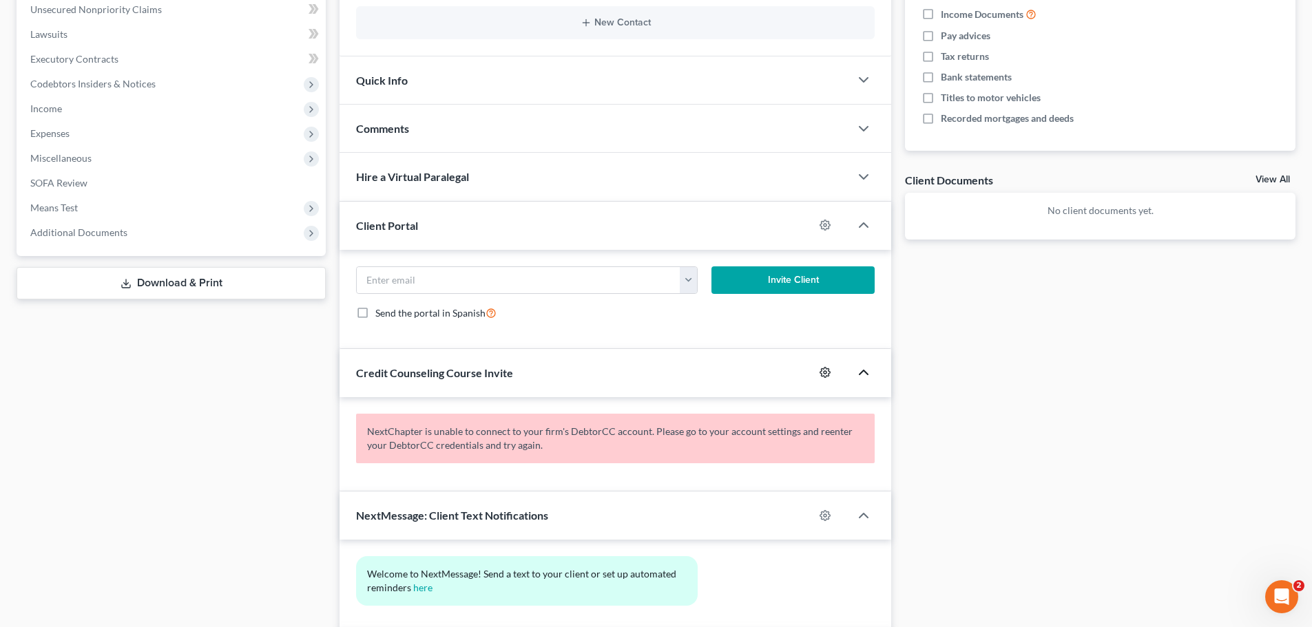
click at [821, 374] on icon "button" at bounding box center [825, 373] width 10 height 10
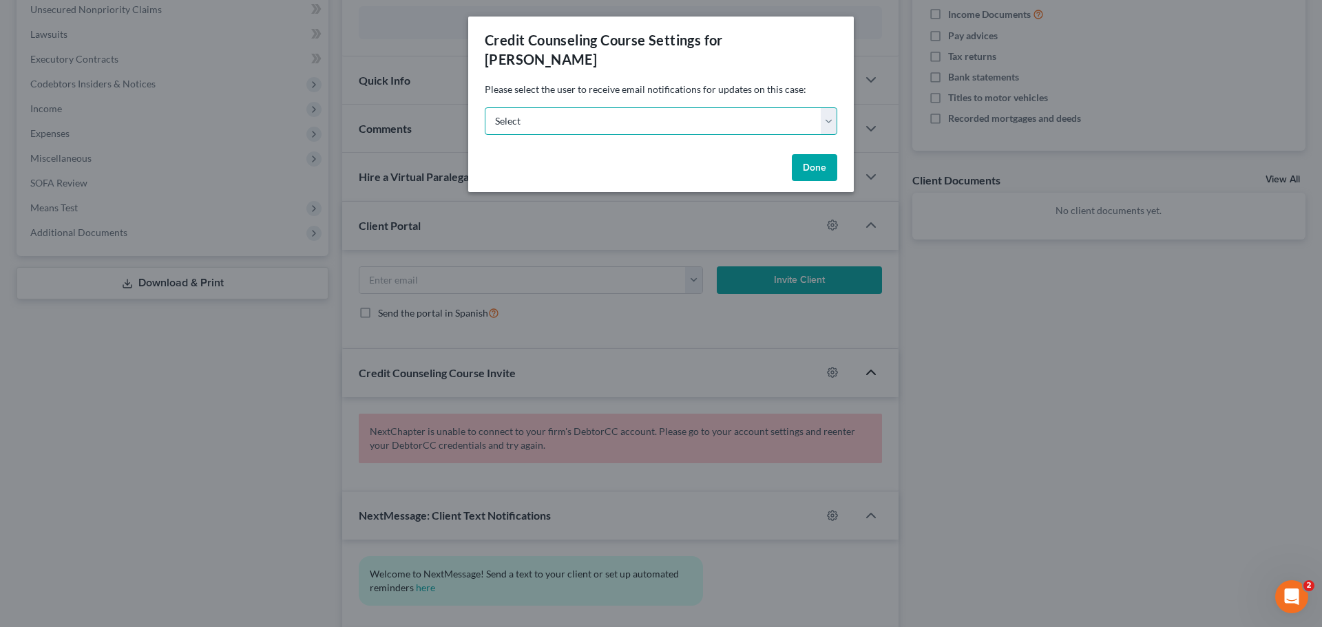
click at [710, 107] on select "Select nicole@nicolemetzgerlaw.com mariya@vancetruman.com mariya@nicolemetzgerl…" at bounding box center [661, 121] width 353 height 28
select select "0"
click at [485, 107] on select "Select nicole@nicolemetzgerlaw.com mariya@vancetruman.com mariya@nicolemetzgerl…" at bounding box center [661, 121] width 353 height 28
click at [817, 154] on button "Done" at bounding box center [814, 168] width 45 height 28
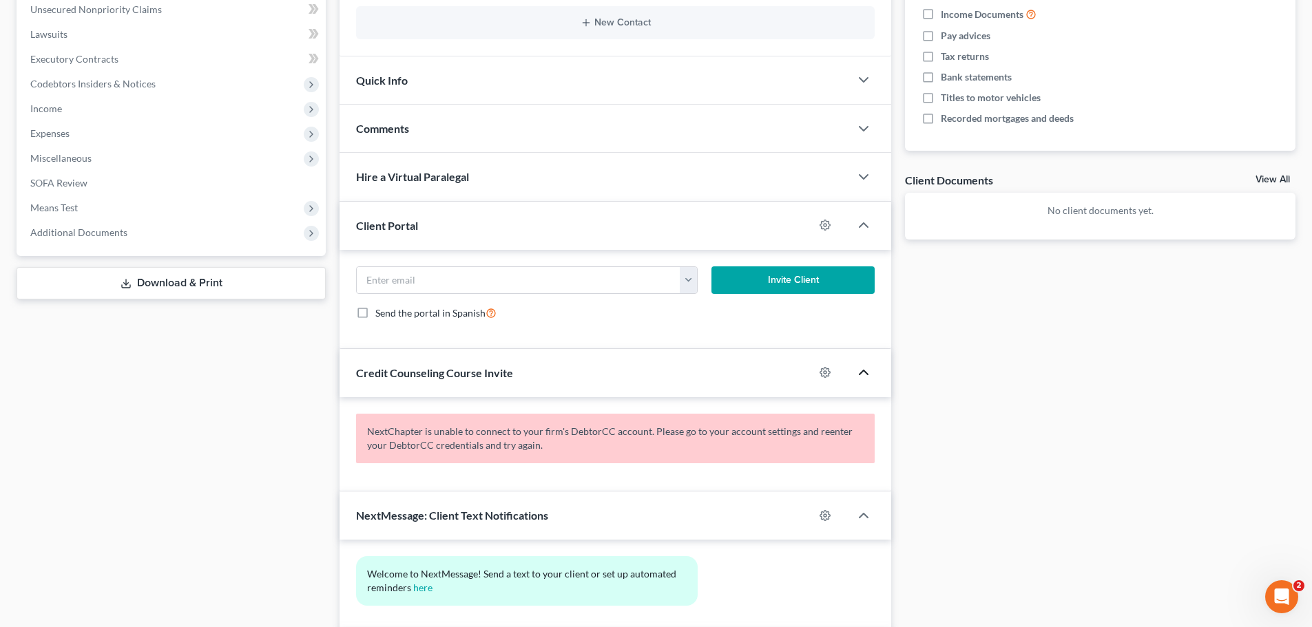
click at [1008, 420] on div "Docs Tasks Events Fees Timer 0% Completed Nothing here yet! Home Insurance Auto…" at bounding box center [1100, 227] width 404 height 879
click at [823, 518] on icon "button" at bounding box center [824, 515] width 11 height 11
select select "0"
select select
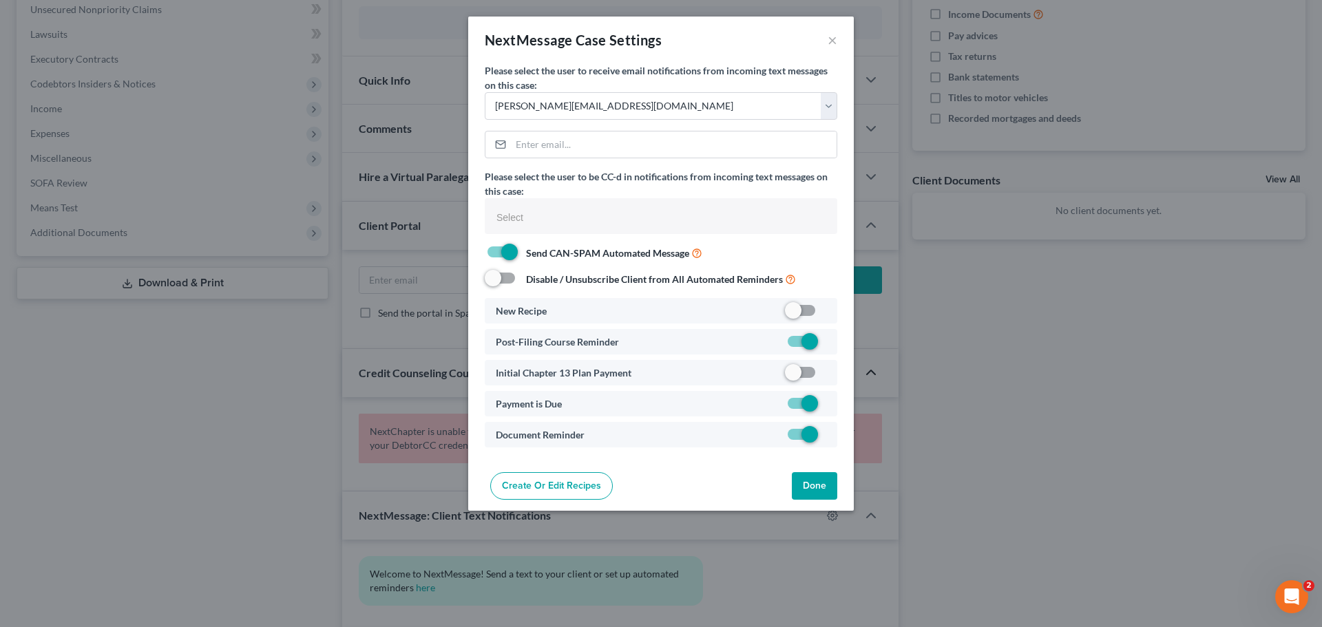
click at [814, 474] on button "Done" at bounding box center [814, 486] width 45 height 28
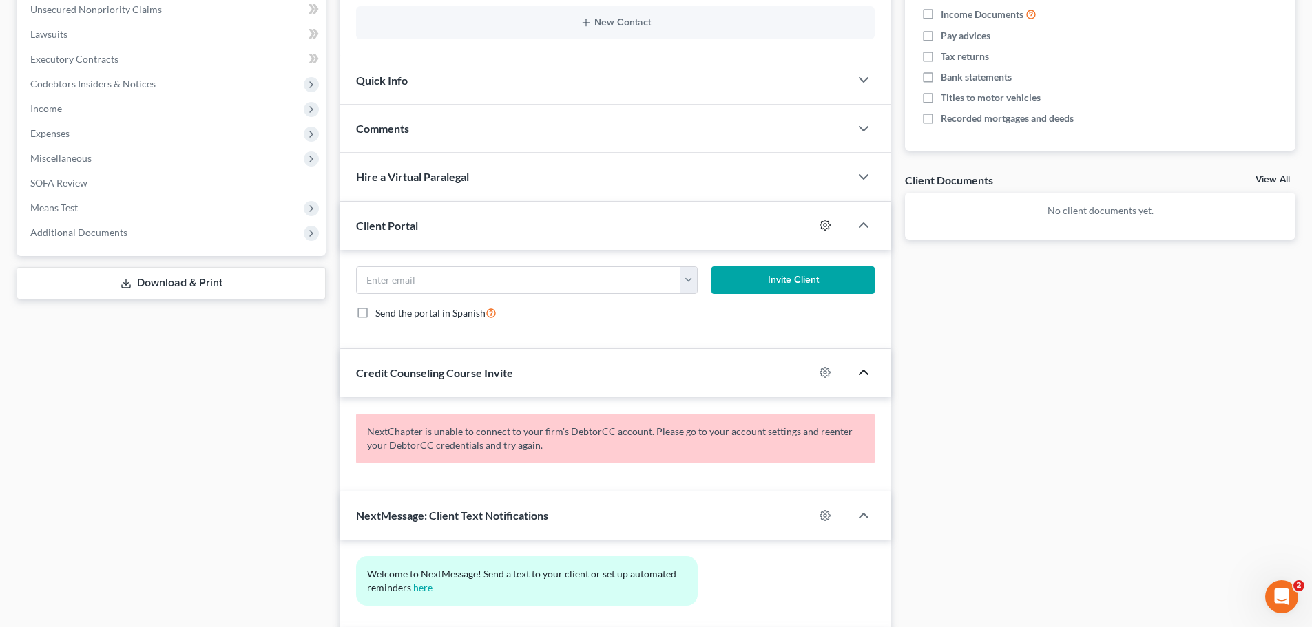
click at [823, 228] on icon "button" at bounding box center [824, 225] width 11 height 11
select select "0"
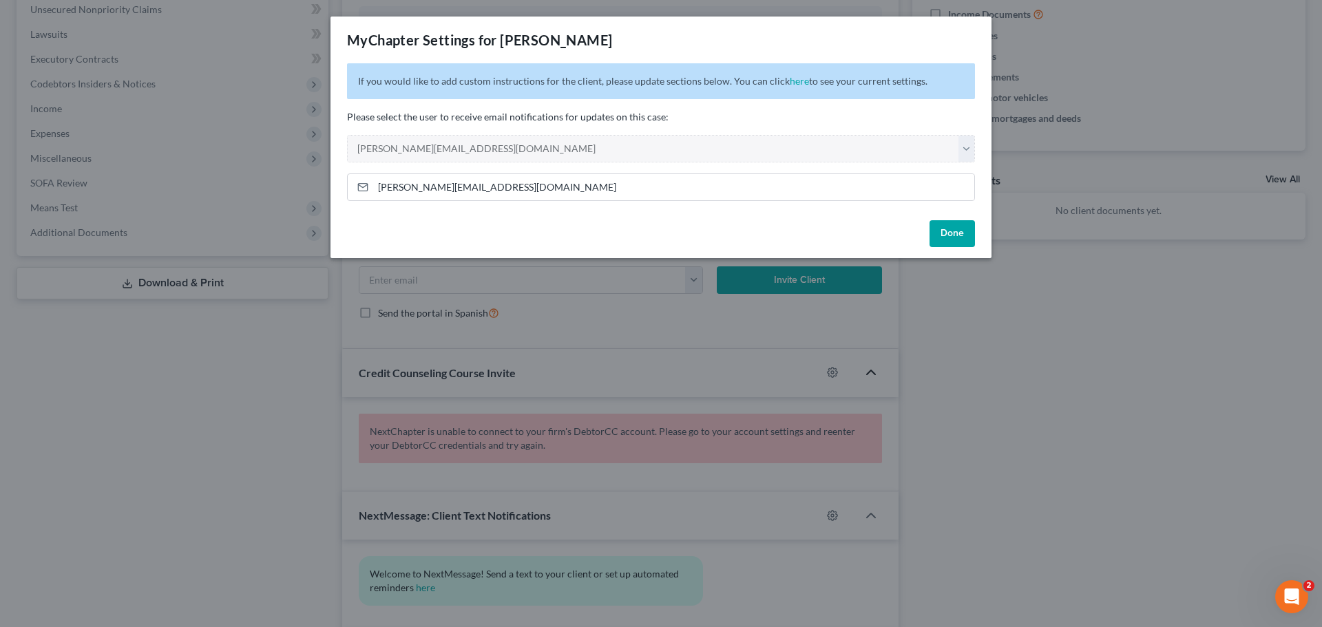
click at [996, 388] on div "MyChapter Settings for Cochran, Cyril If you would like to add custom instructi…" at bounding box center [661, 313] width 1322 height 627
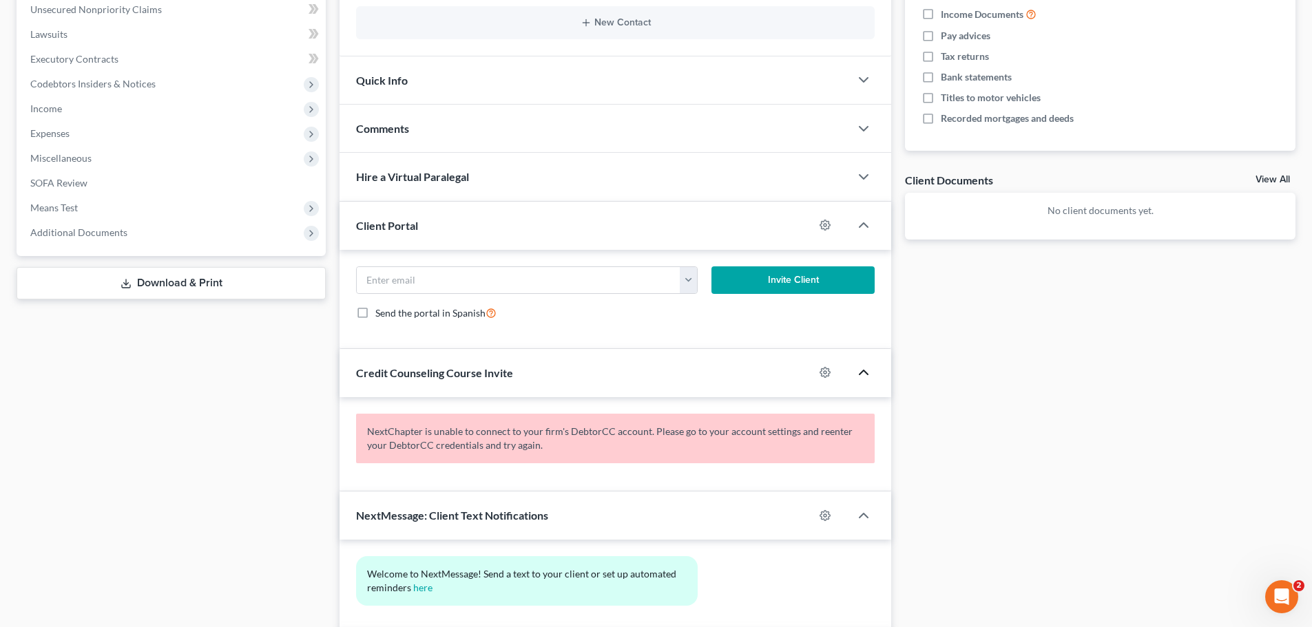
click at [819, 371] on div at bounding box center [832, 372] width 36 height 22
click at [822, 372] on icon "button" at bounding box center [824, 372] width 11 height 11
select select "0"
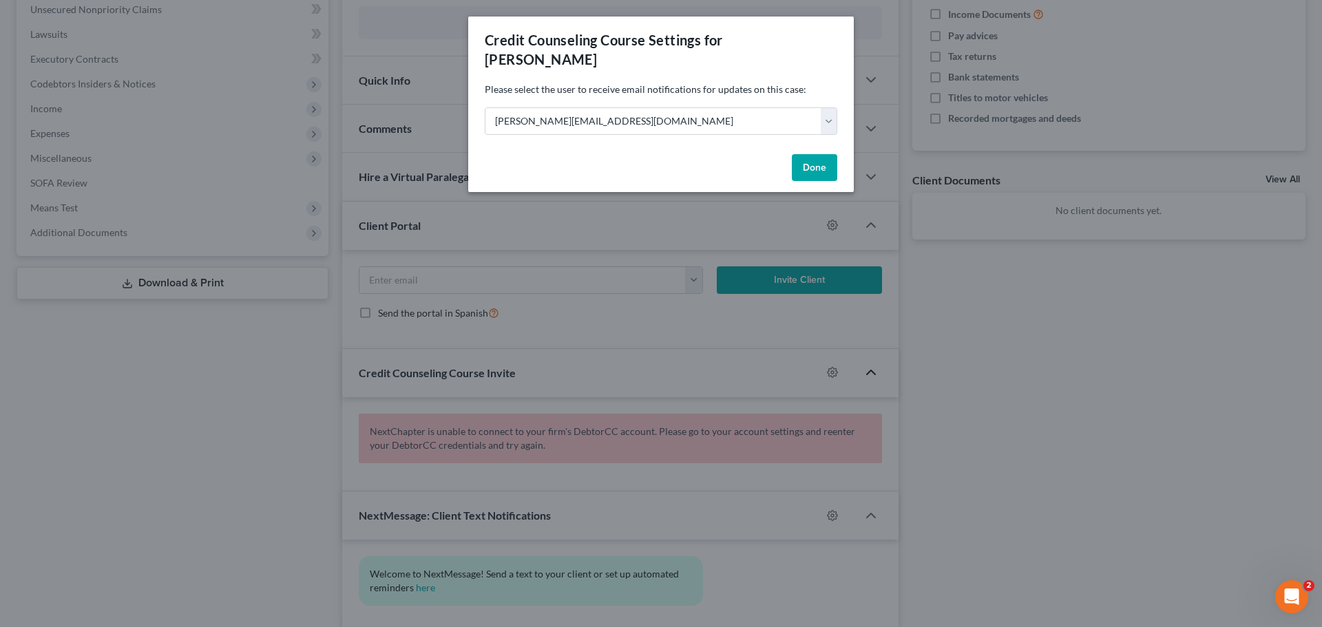
click at [1050, 331] on div "Credit Counseling Course Settings for Cochran, Cyril Please select the user to …" at bounding box center [661, 313] width 1322 height 627
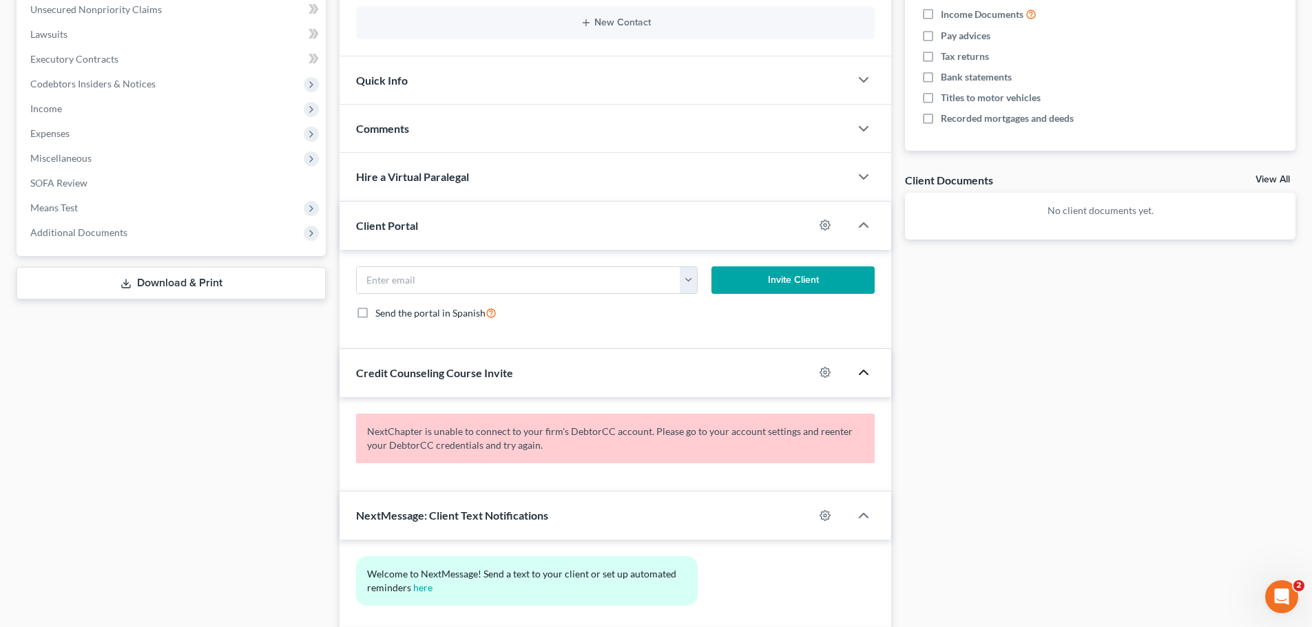
scroll to position [413, 0]
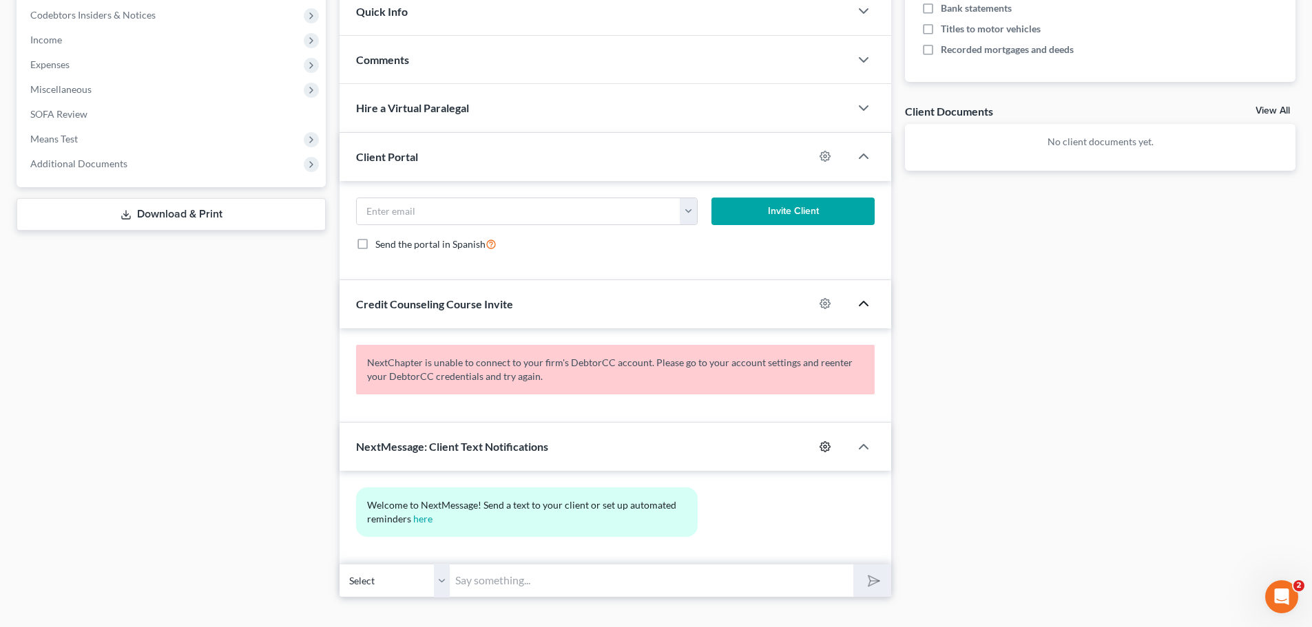
click at [821, 445] on icon "button" at bounding box center [825, 446] width 10 height 10
select select "0"
select select
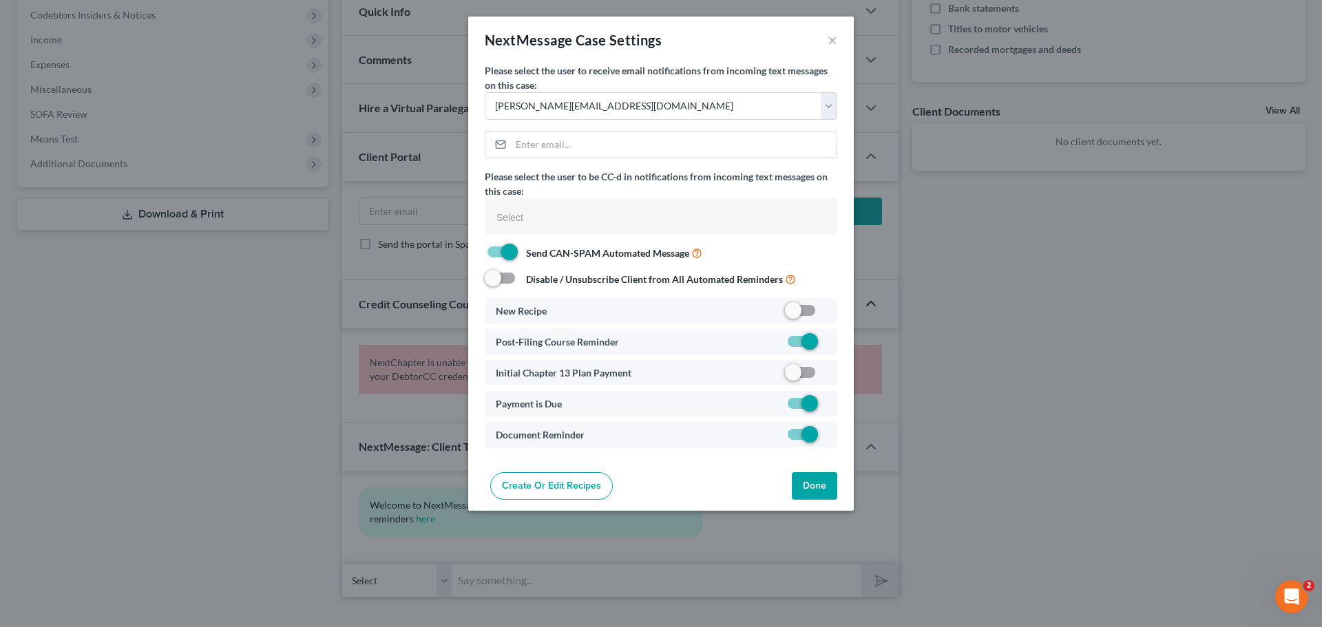
click at [1021, 390] on div "NextMessage Case Settings × Please select the user to receive email notificatio…" at bounding box center [661, 313] width 1322 height 627
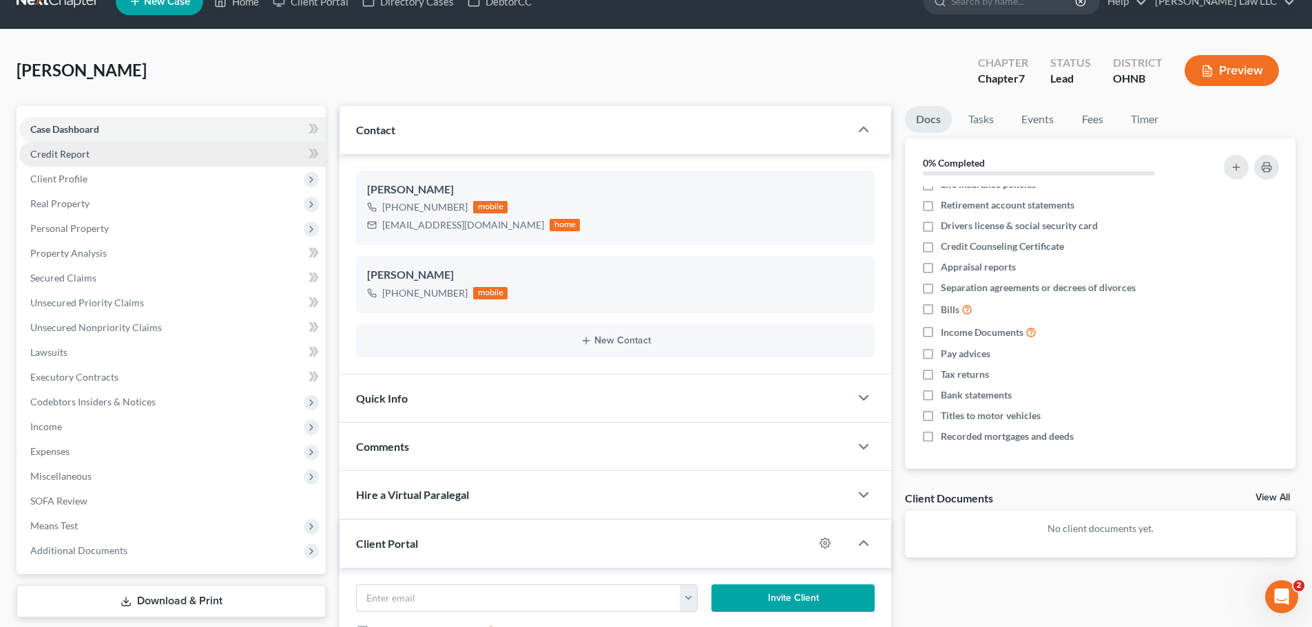
scroll to position [0, 0]
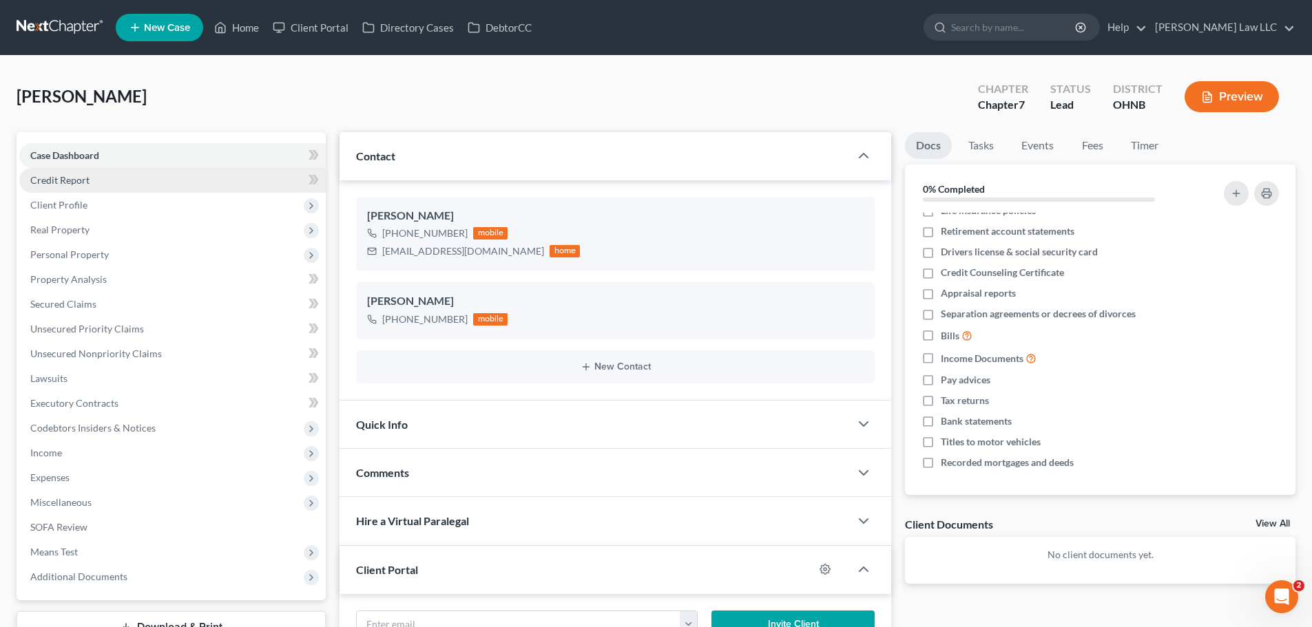
click at [90, 176] on link "Credit Report" at bounding box center [172, 180] width 306 height 25
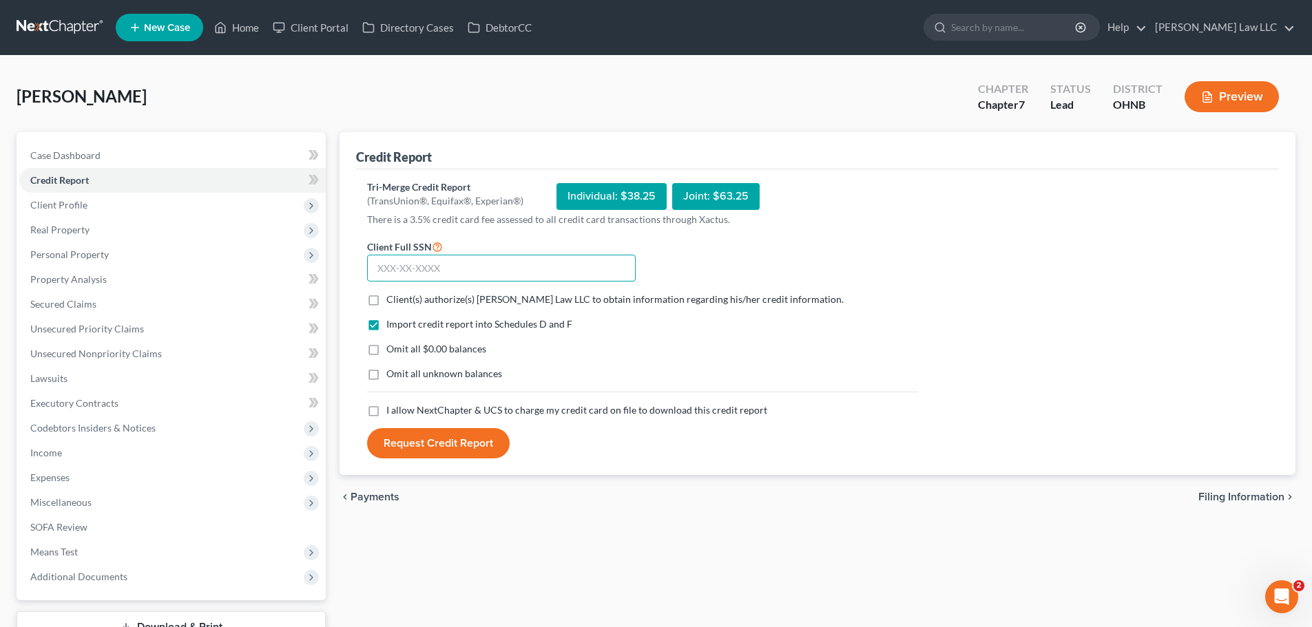
click at [523, 265] on input "text" at bounding box center [501, 269] width 269 height 28
type input "275-74-7831"
click at [653, 520] on div "Credit Report Tri-Merge Credit Report (TransUnion®, Equifax®, Experian®) Indivi…" at bounding box center [817, 388] width 969 height 512
click at [490, 296] on span "Client(s) authorize(s) Metzger Law LLC to obtain information regarding his/her …" at bounding box center [614, 299] width 457 height 12
click at [401, 296] on input "Client(s) authorize(s) Metzger Law LLC to obtain information regarding his/her …" at bounding box center [396, 297] width 9 height 9
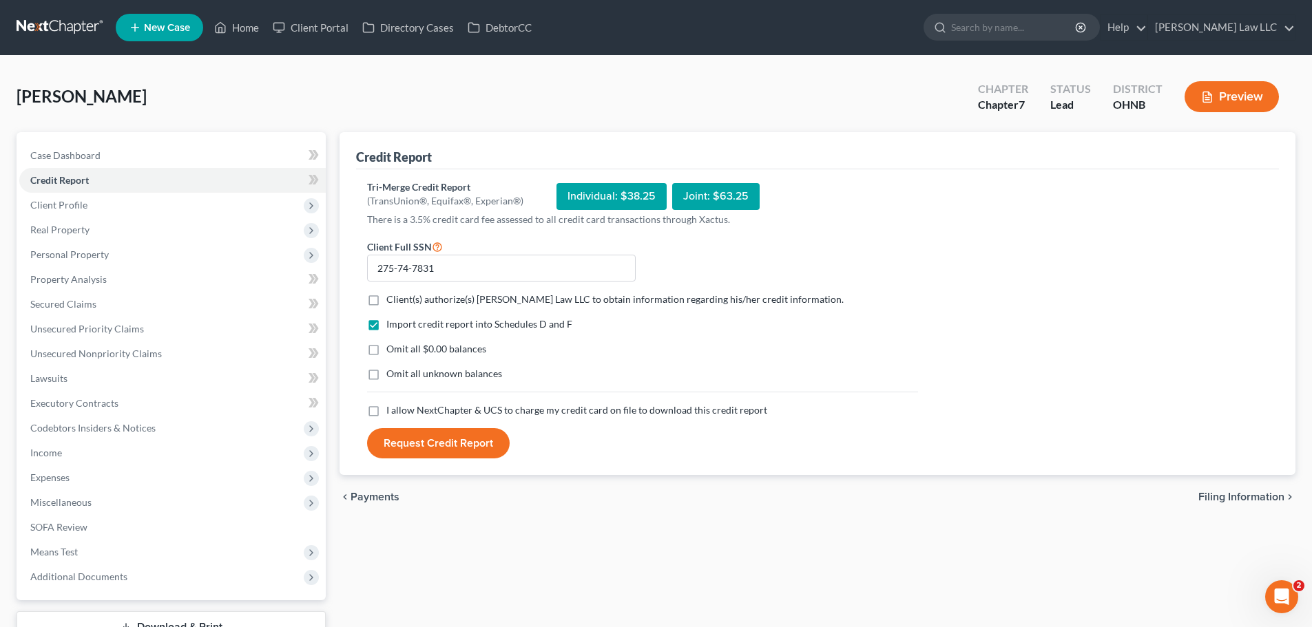
checkbox input "true"
click at [455, 412] on span "I allow NextChapter & UCS to charge my credit card on file to download this cre…" at bounding box center [576, 410] width 381 height 12
click at [401, 412] on input "I allow NextChapter & UCS to charge my credit card on file to download this cre…" at bounding box center [396, 407] width 9 height 9
checkbox input "true"
click at [461, 445] on button "Request Credit Report" at bounding box center [438, 443] width 143 height 30
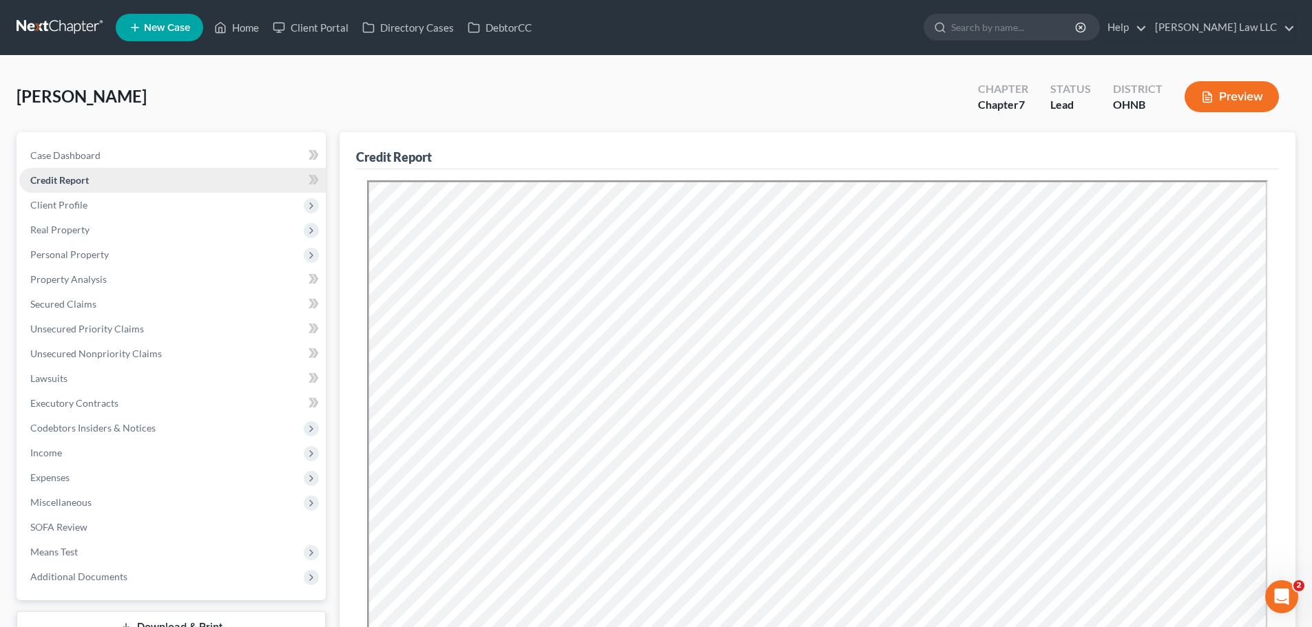
click at [72, 184] on span "Credit Report" at bounding box center [59, 180] width 59 height 12
click at [64, 207] on span "Client Profile" at bounding box center [58, 205] width 57 height 12
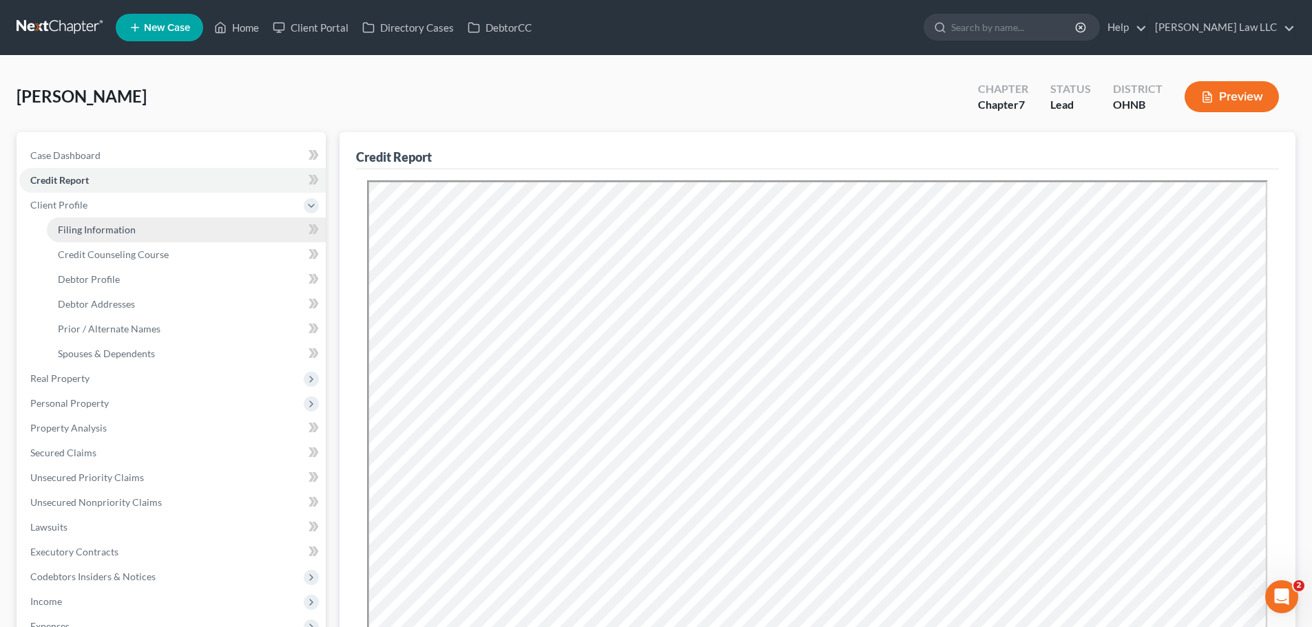
click at [125, 238] on link "Filing Information" at bounding box center [186, 230] width 279 height 25
select select "1"
select select "0"
select select "36"
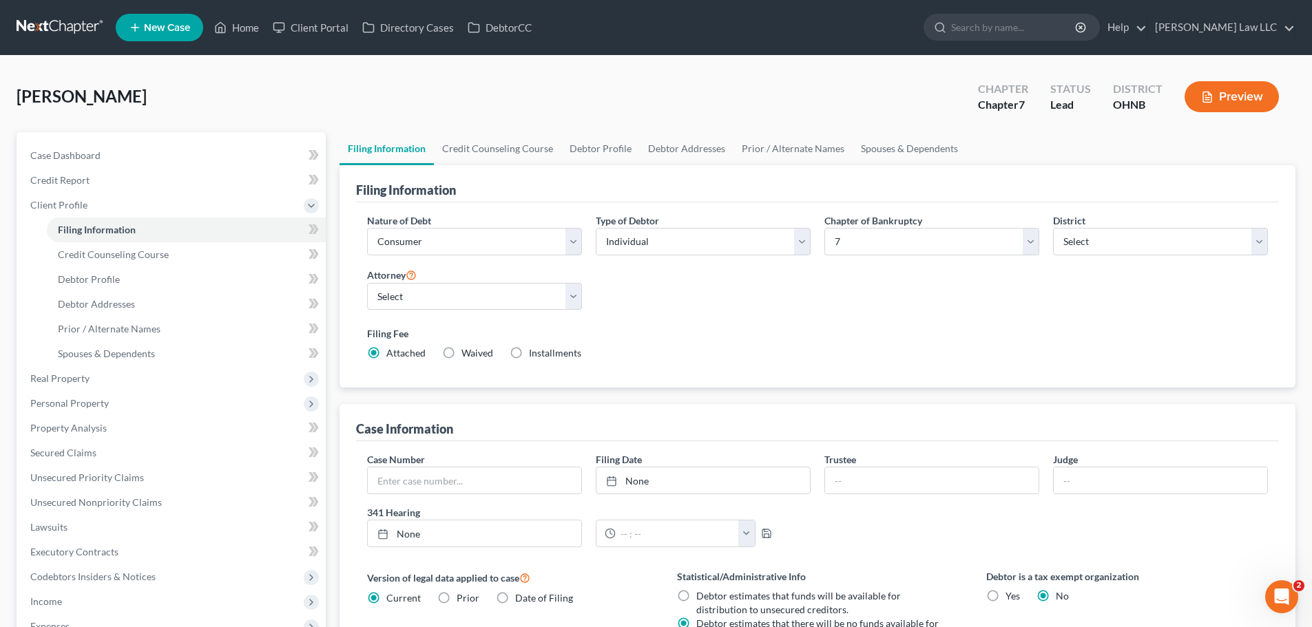
click at [918, 330] on label "Filing Fee" at bounding box center [817, 333] width 901 height 14
click at [518, 243] on select "Select Business Consumer Other" at bounding box center [474, 242] width 215 height 28
click at [561, 195] on div "Filing Information" at bounding box center [817, 183] width 923 height 37
click at [637, 301] on div "Nature of Debt Select Business Consumer Other Nature of Business Select Clearin…" at bounding box center [817, 292] width 914 height 158
click at [494, 248] on select "Select Business Consumer Other" at bounding box center [474, 242] width 215 height 28
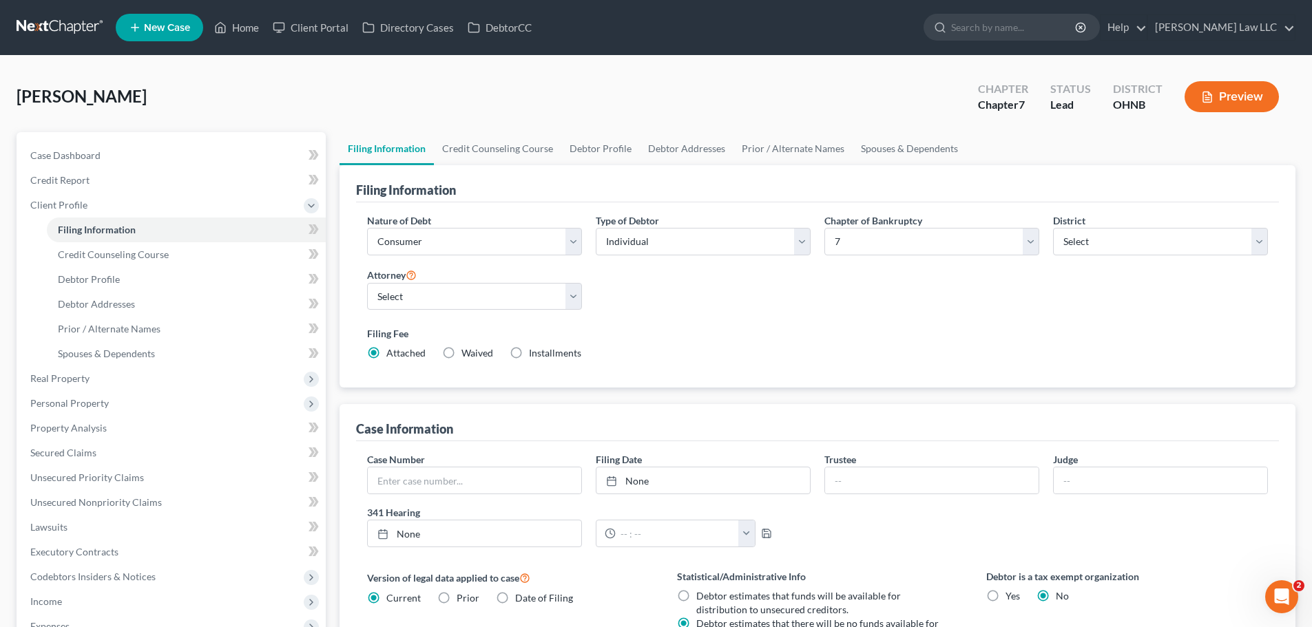
click at [508, 203] on div "Nature of Debt Select Business Consumer Other Nature of Business Select Clearin…" at bounding box center [817, 295] width 923 height 186
click at [713, 361] on div "Filing Fee Attached Waived Waived Installments Installments" at bounding box center [817, 346] width 914 height 50
click at [186, 236] on link "Filing Information" at bounding box center [186, 230] width 279 height 25
click at [711, 299] on div "Nature of Debt Select Business Consumer Other Nature of Business Select Clearin…" at bounding box center [817, 292] width 914 height 158
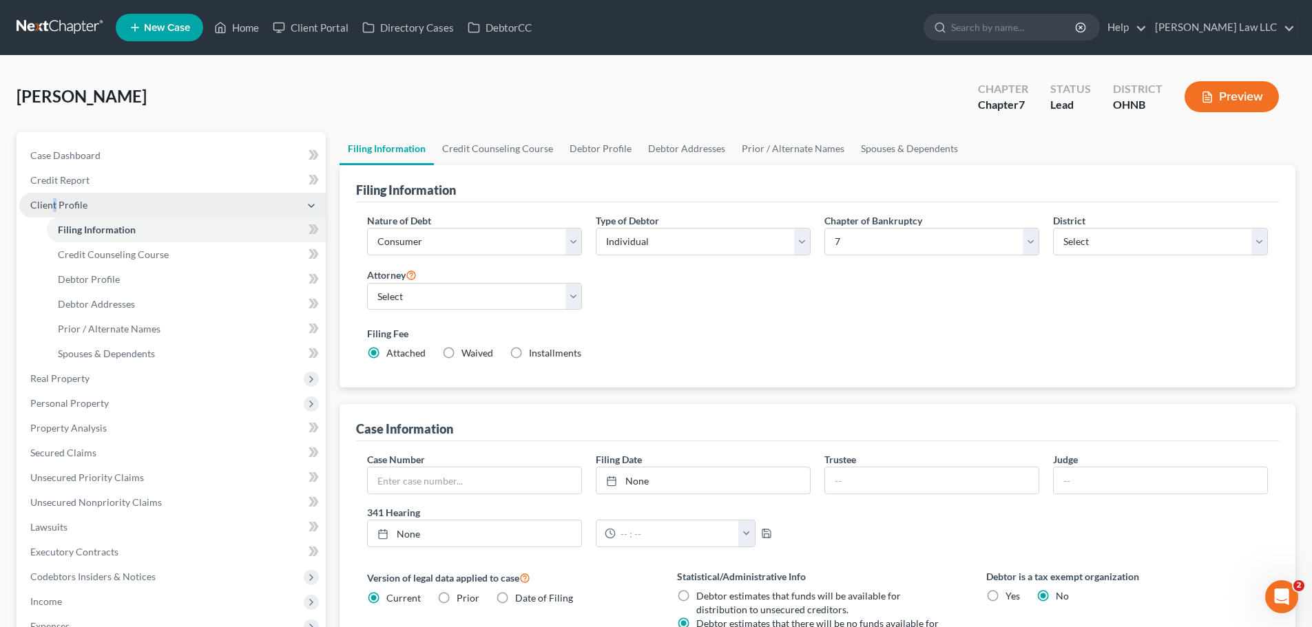
click at [54, 202] on span "Client Profile" at bounding box center [58, 205] width 57 height 12
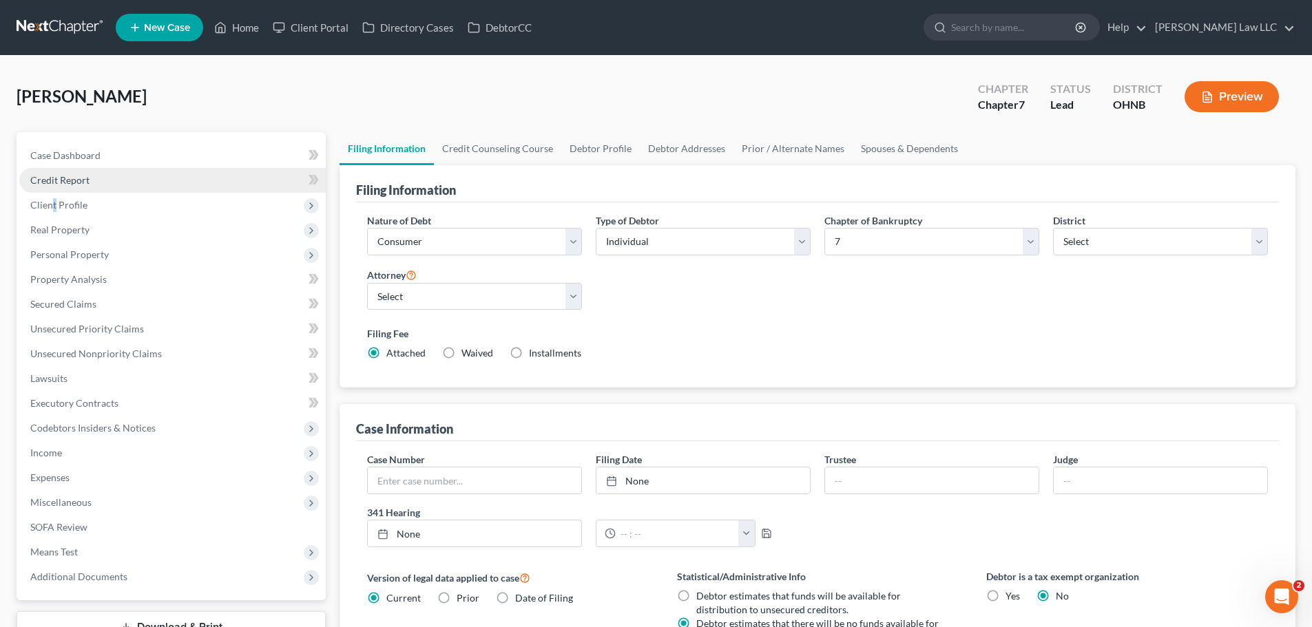
click at [69, 176] on span "Credit Report" at bounding box center [59, 180] width 59 height 12
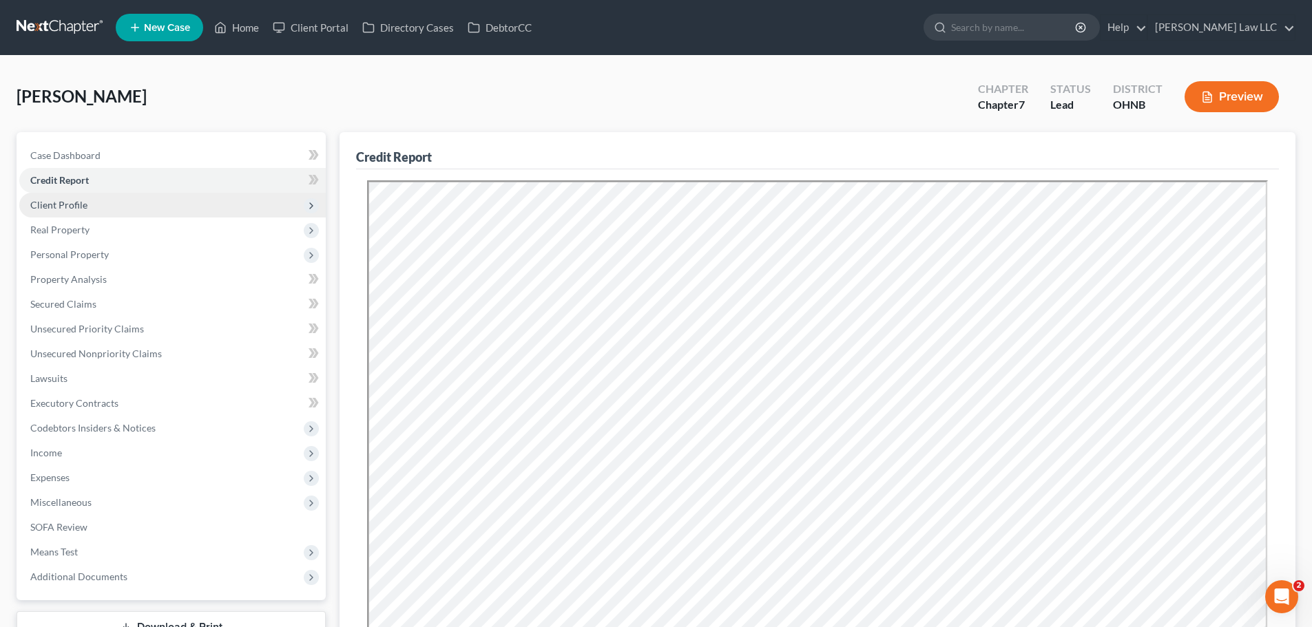
click at [76, 204] on span "Client Profile" at bounding box center [58, 205] width 57 height 12
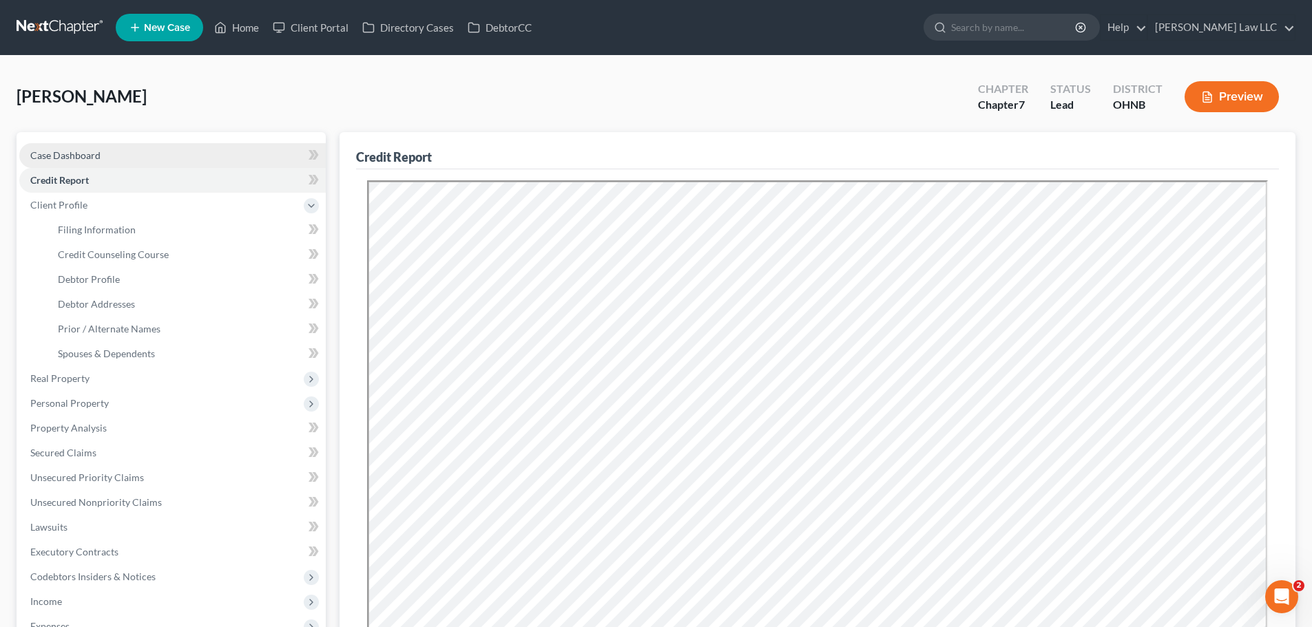
click at [78, 162] on link "Case Dashboard" at bounding box center [172, 155] width 306 height 25
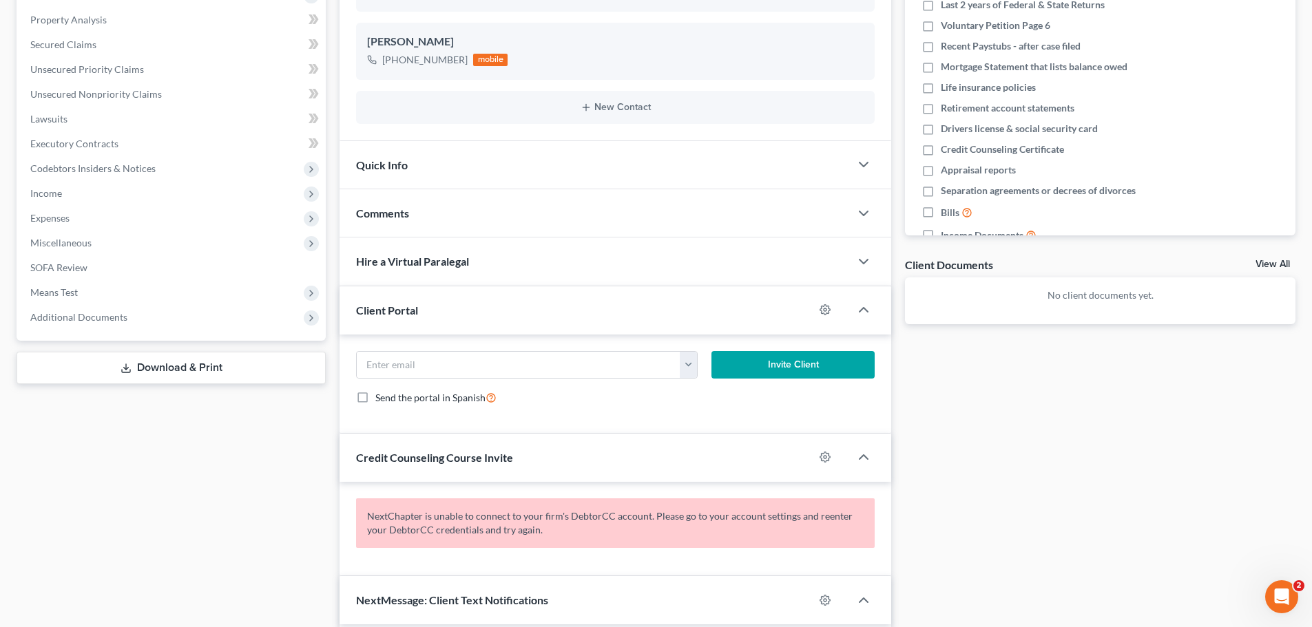
scroll to position [275, 0]
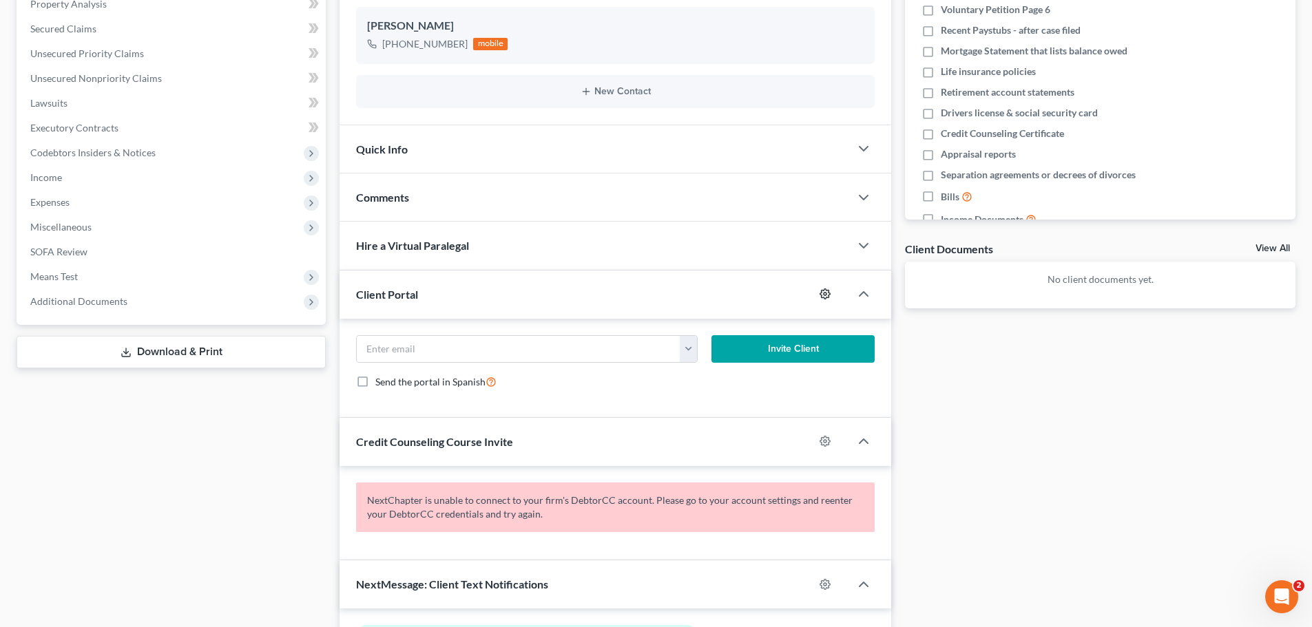
click at [828, 295] on icon "button" at bounding box center [824, 293] width 11 height 11
select select "0"
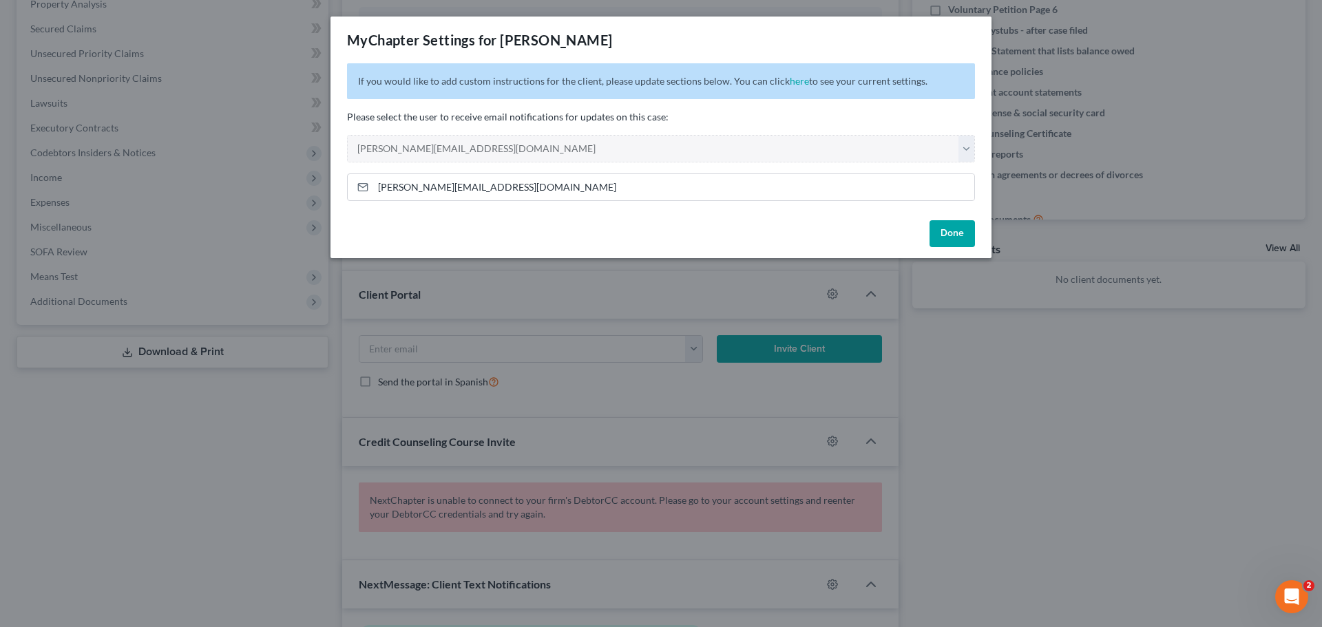
click at [1122, 448] on div "MyChapter Settings for Cochran, Cyril If you would like to add custom instructi…" at bounding box center [661, 313] width 1322 height 627
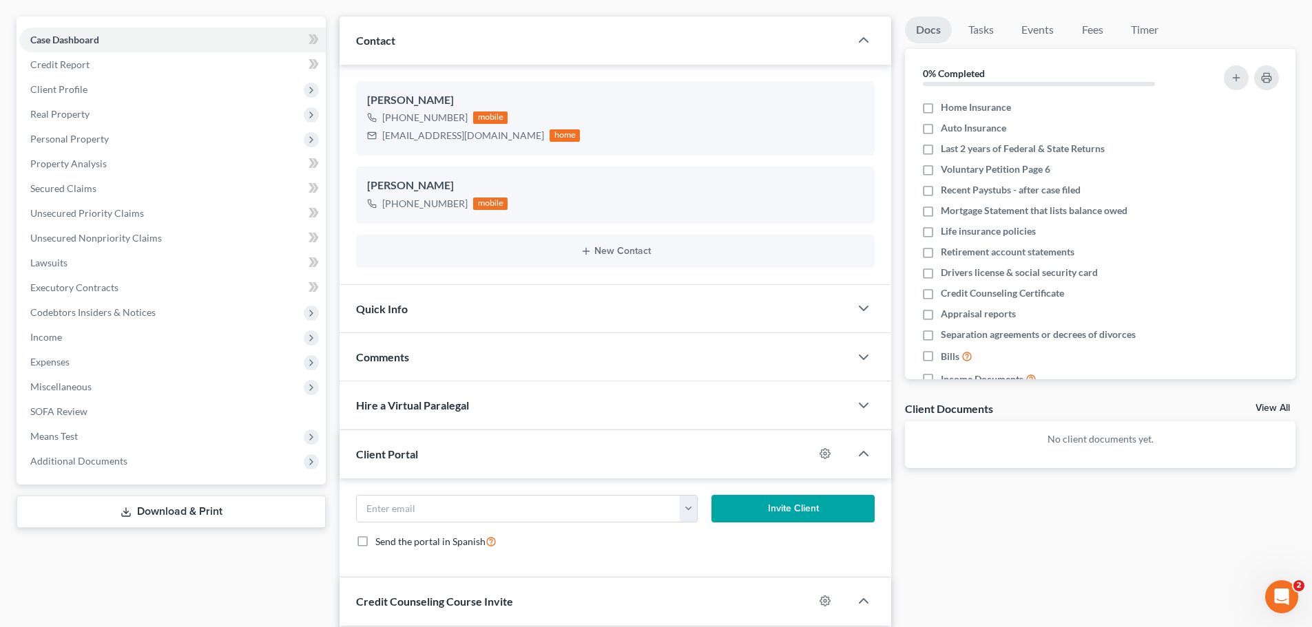
scroll to position [0, 0]
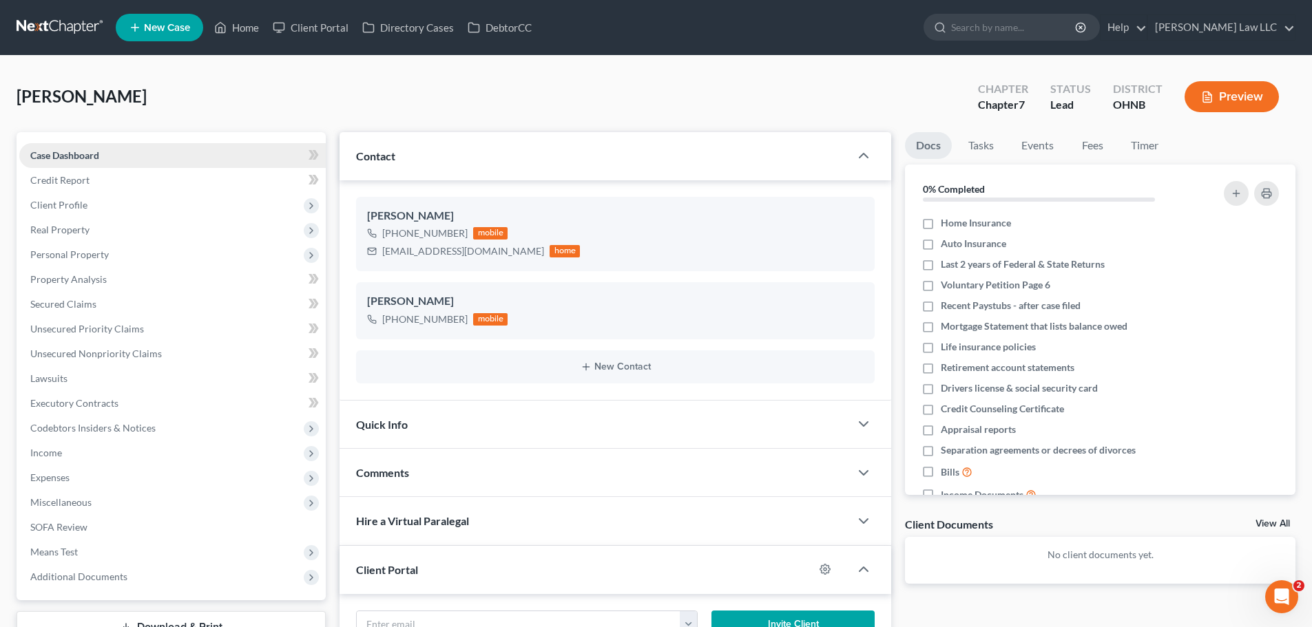
click at [88, 157] on span "Case Dashboard" at bounding box center [64, 155] width 69 height 12
click at [133, 158] on link "Case Dashboard" at bounding box center [172, 155] width 306 height 25
click at [110, 190] on link "Credit Report" at bounding box center [172, 180] width 306 height 25
click at [101, 211] on span "Client Profile" at bounding box center [172, 205] width 306 height 25
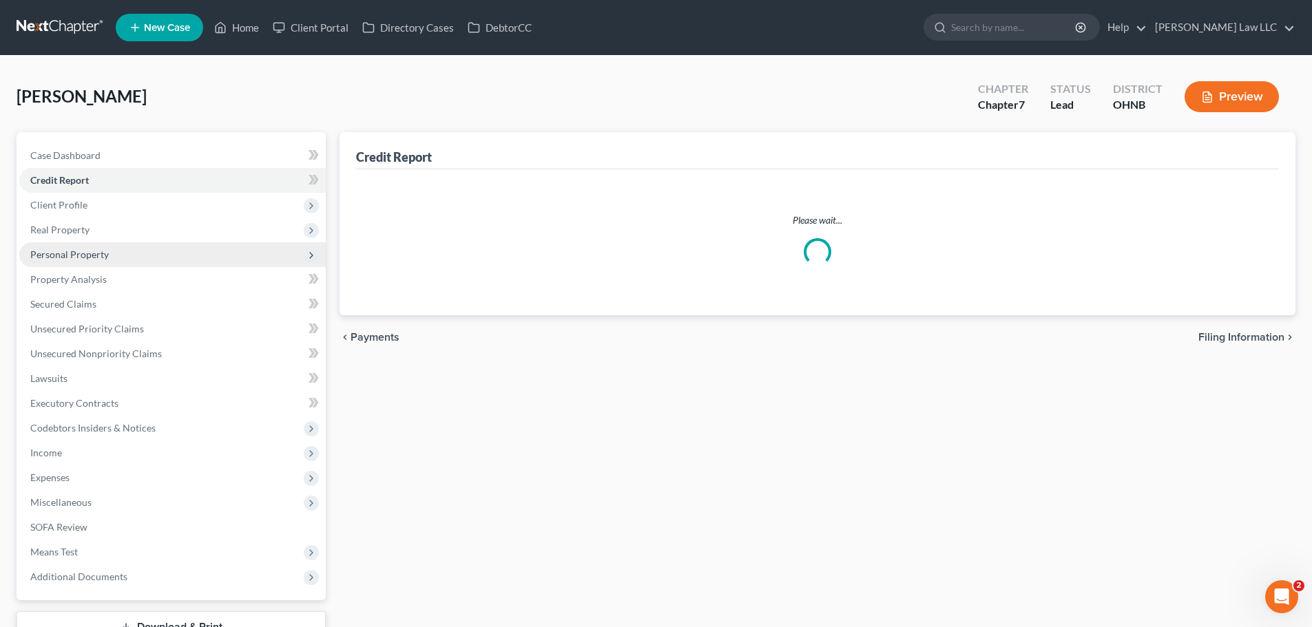
click at [99, 242] on span "Personal Property" at bounding box center [172, 254] width 306 height 25
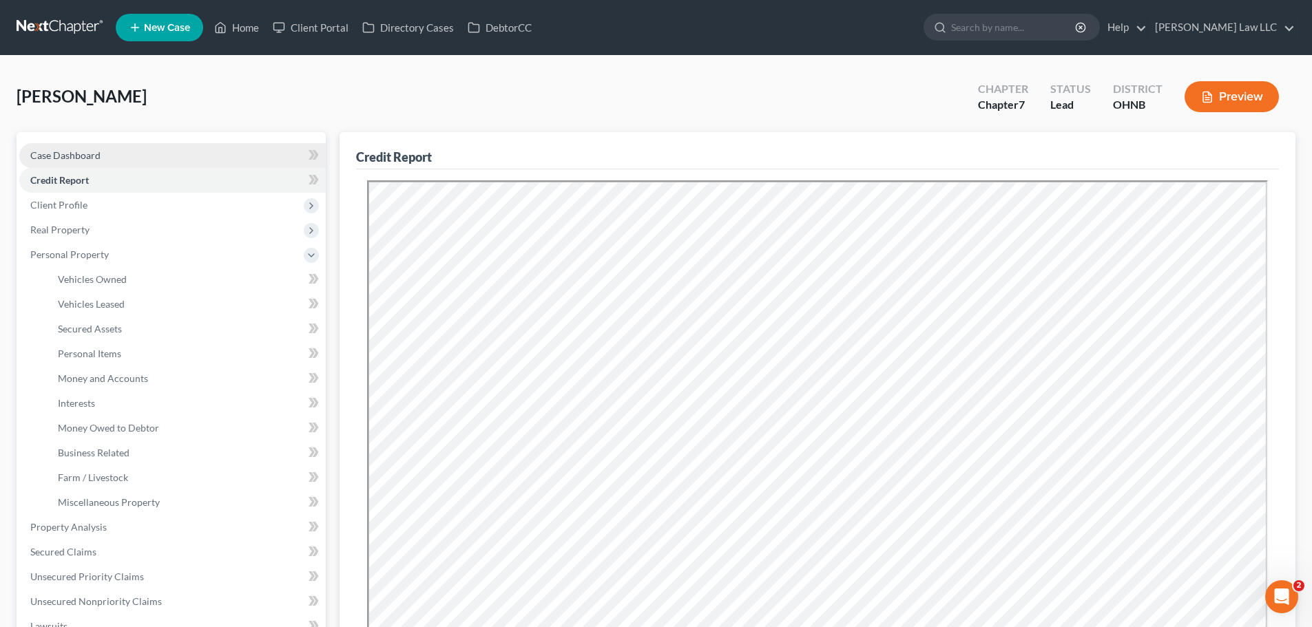
click at [90, 158] on span "Case Dashboard" at bounding box center [65, 155] width 70 height 12
select select "0"
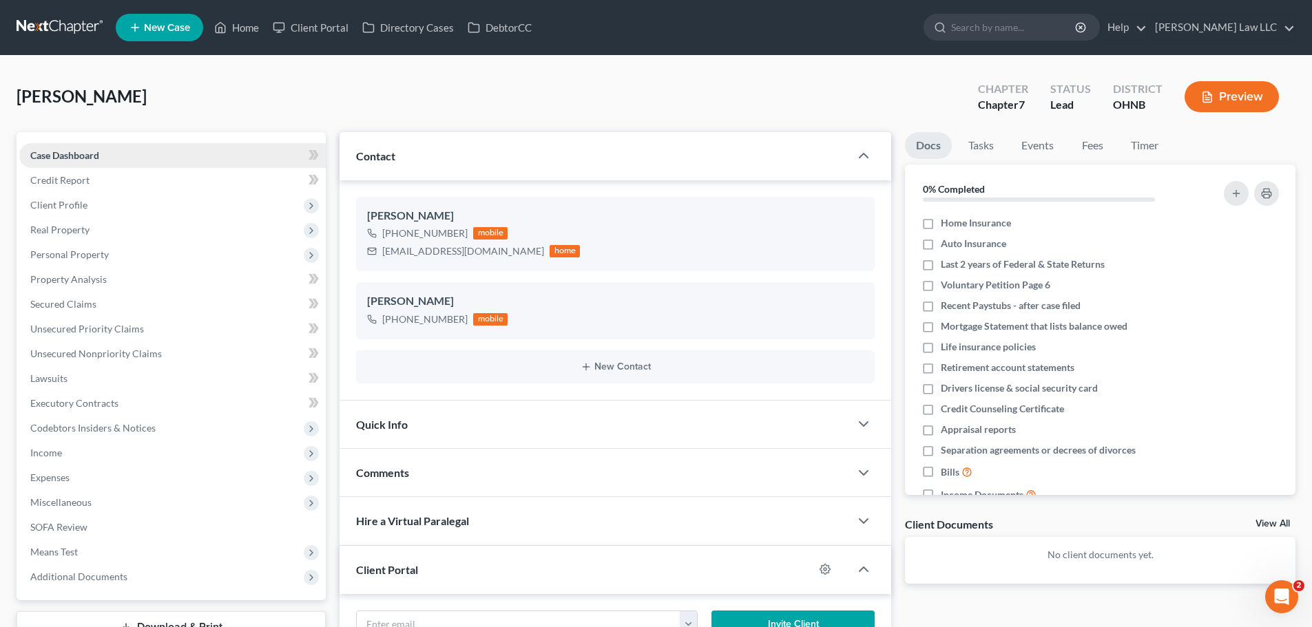
click at [90, 158] on span "Case Dashboard" at bounding box center [64, 155] width 69 height 12
click at [76, 103] on span "[PERSON_NAME]" at bounding box center [82, 96] width 130 height 20
click at [169, 113] on div "Cochran, Cyril Upgraded Chapter Chapter 7 Status Lead District OHNB Preview" at bounding box center [656, 102] width 1279 height 60
click at [94, 157] on span "Case Dashboard" at bounding box center [64, 155] width 69 height 12
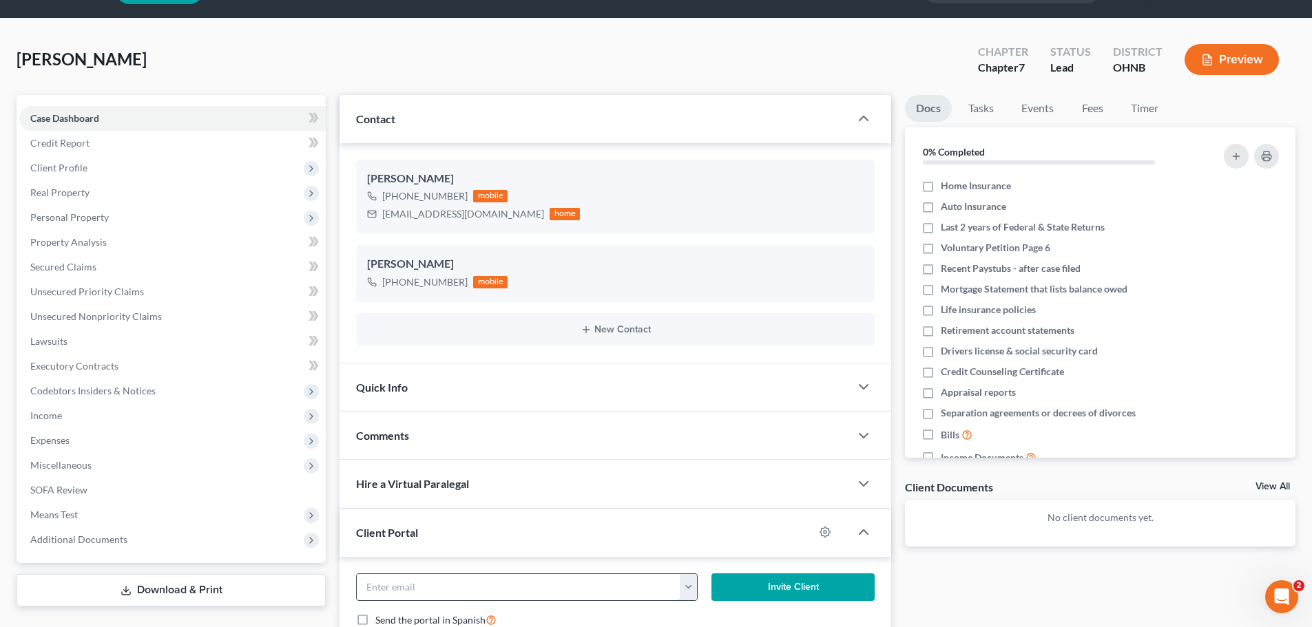
scroll to position [69, 0]
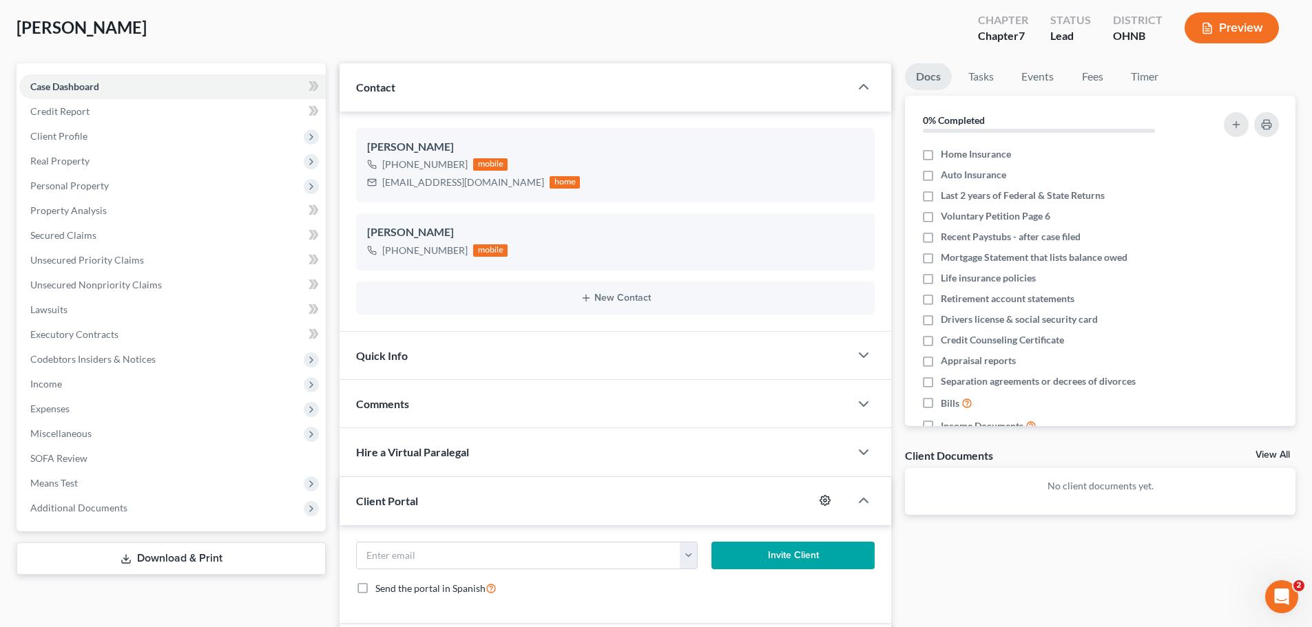
click at [822, 503] on icon "button" at bounding box center [825, 501] width 10 height 10
select select "0"
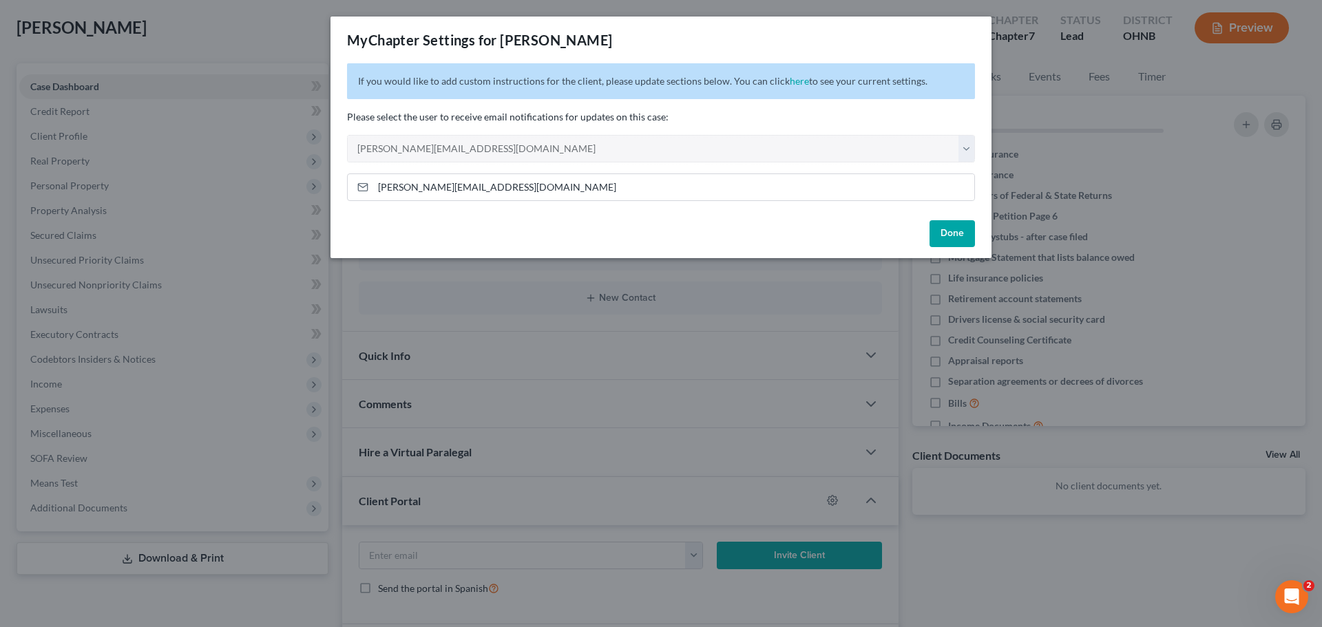
click at [1007, 549] on div "MyChapter Settings for Cochran, Cyril If you would like to add custom instructi…" at bounding box center [661, 313] width 1322 height 627
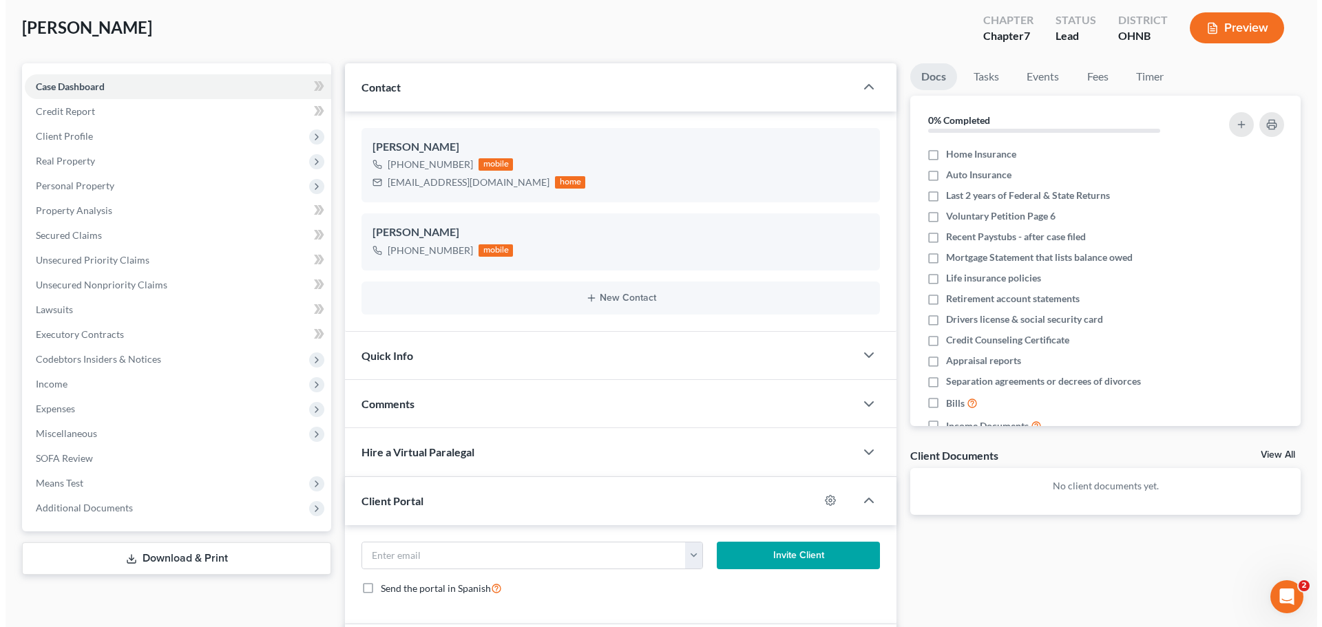
scroll to position [207, 0]
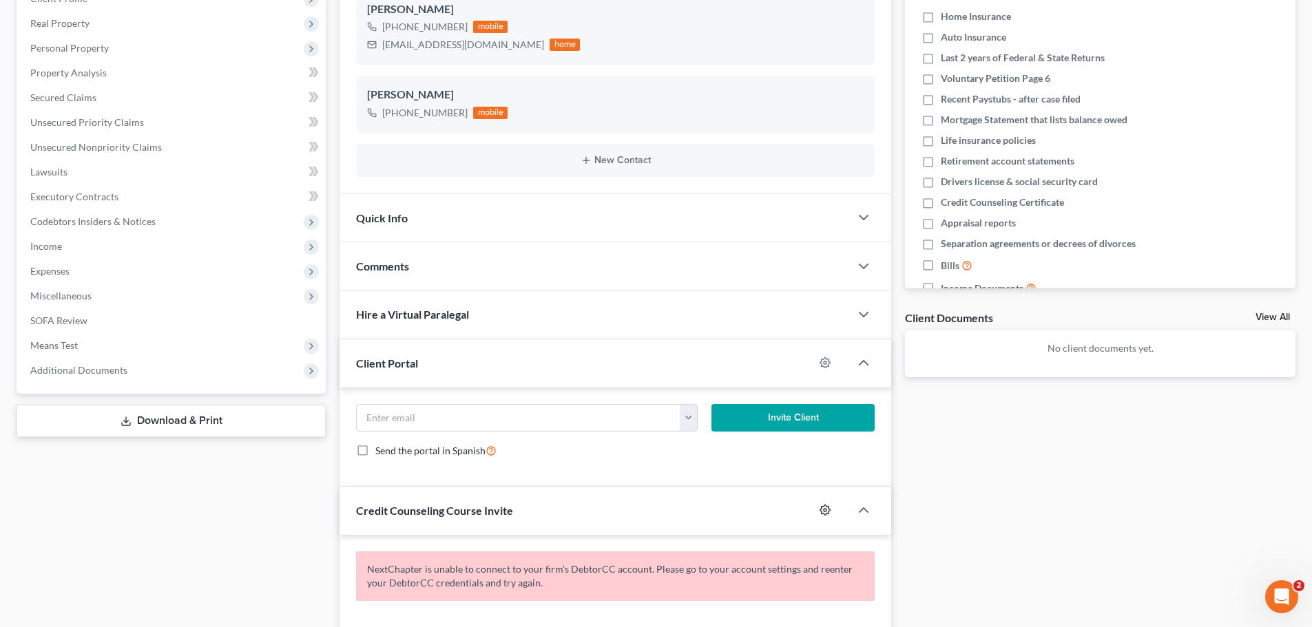
click at [821, 506] on icon "button" at bounding box center [824, 510] width 11 height 11
select select "0"
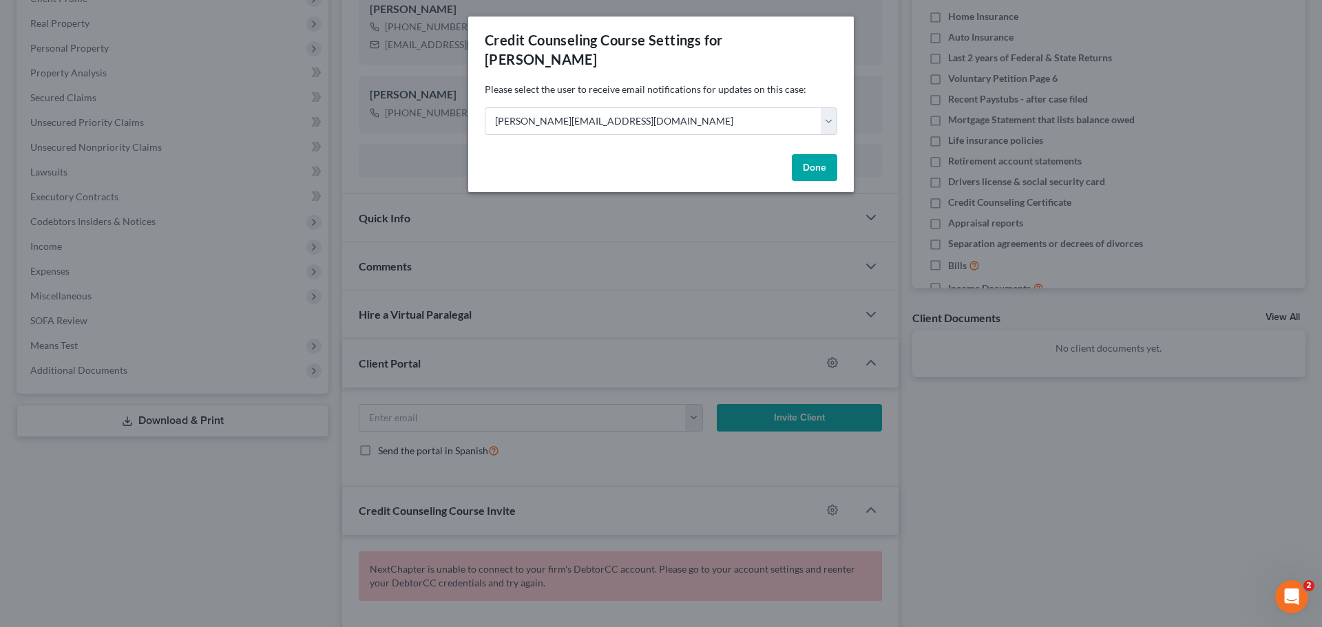
click at [954, 485] on div "Credit Counseling Course Settings for Cochran, Cyril Please select the user to …" at bounding box center [661, 313] width 1322 height 627
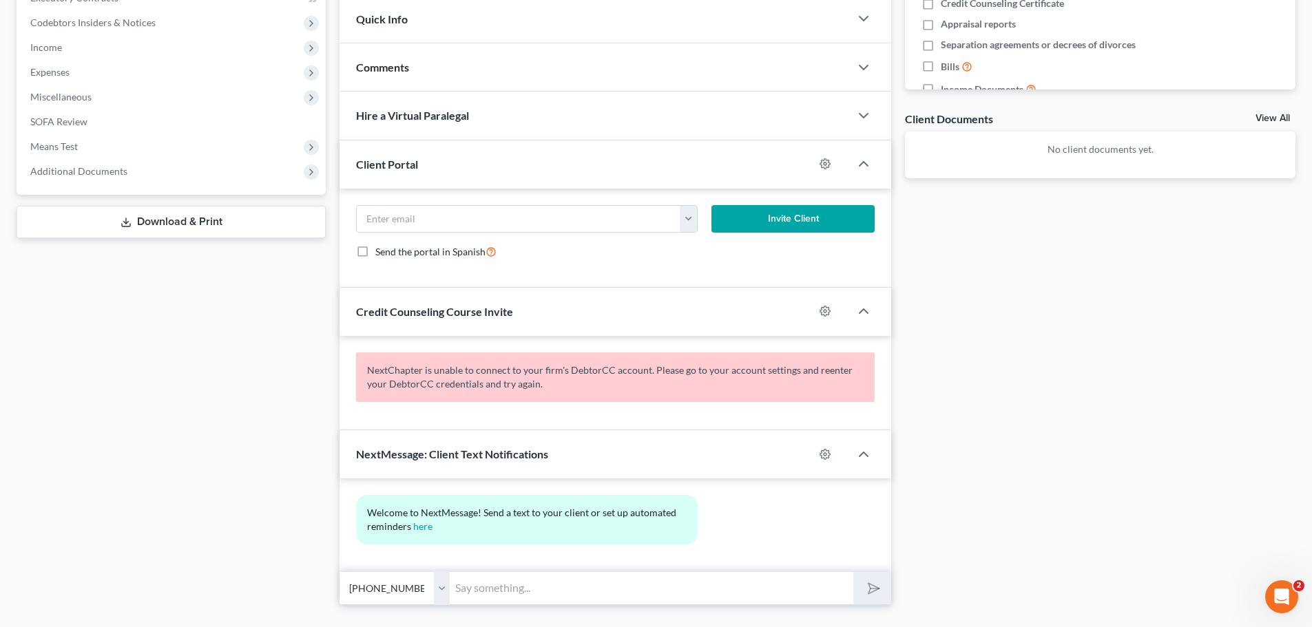
scroll to position [413, 0]
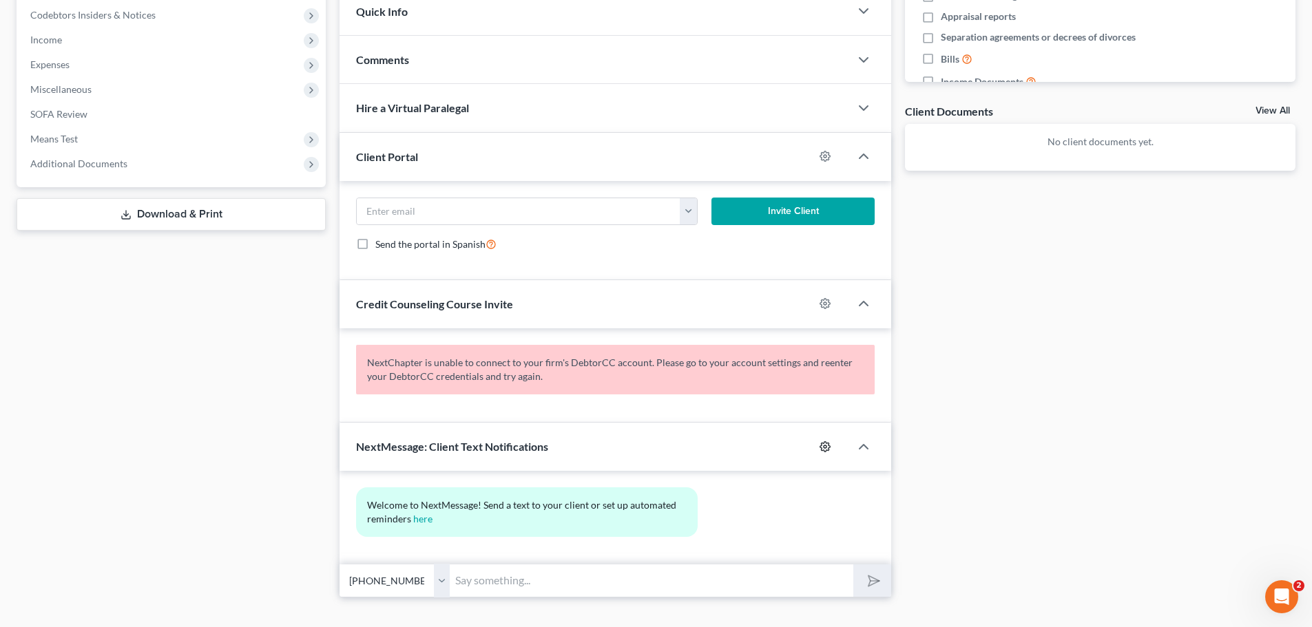
click at [824, 446] on circle "button" at bounding box center [824, 446] width 3 height 3
select select "0"
select select
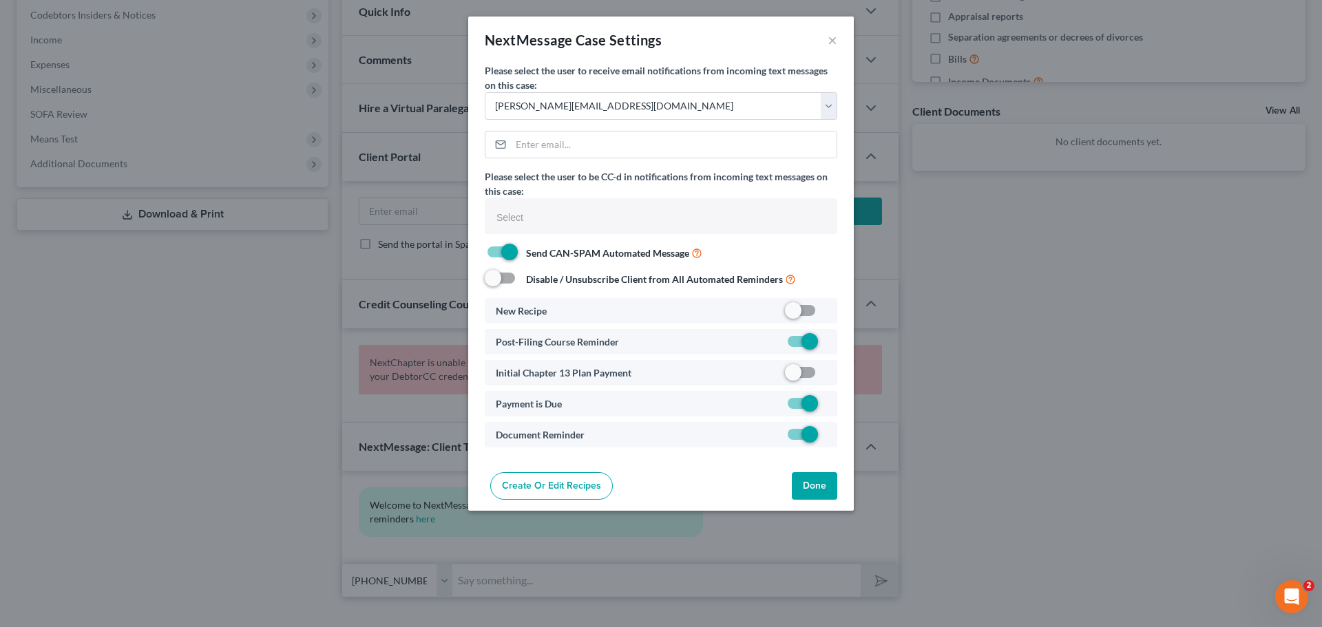
click at [1037, 380] on div "NextMessage Case Settings × Please select the user to receive email notificatio…" at bounding box center [661, 313] width 1322 height 627
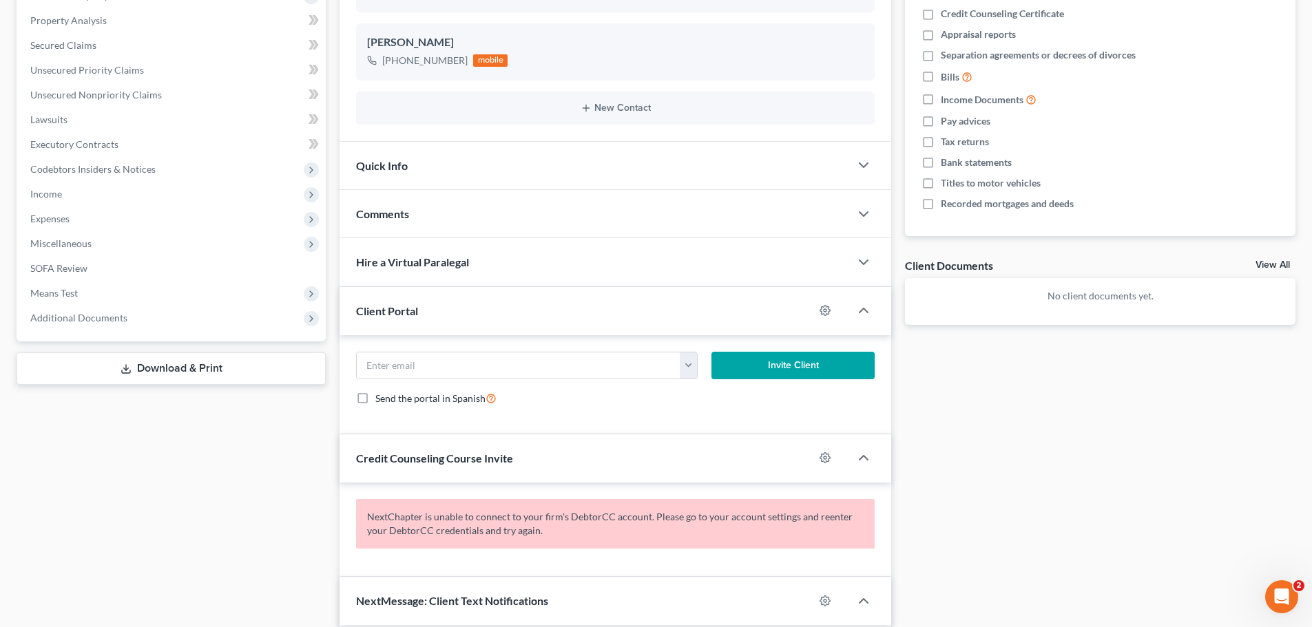
scroll to position [344, 0]
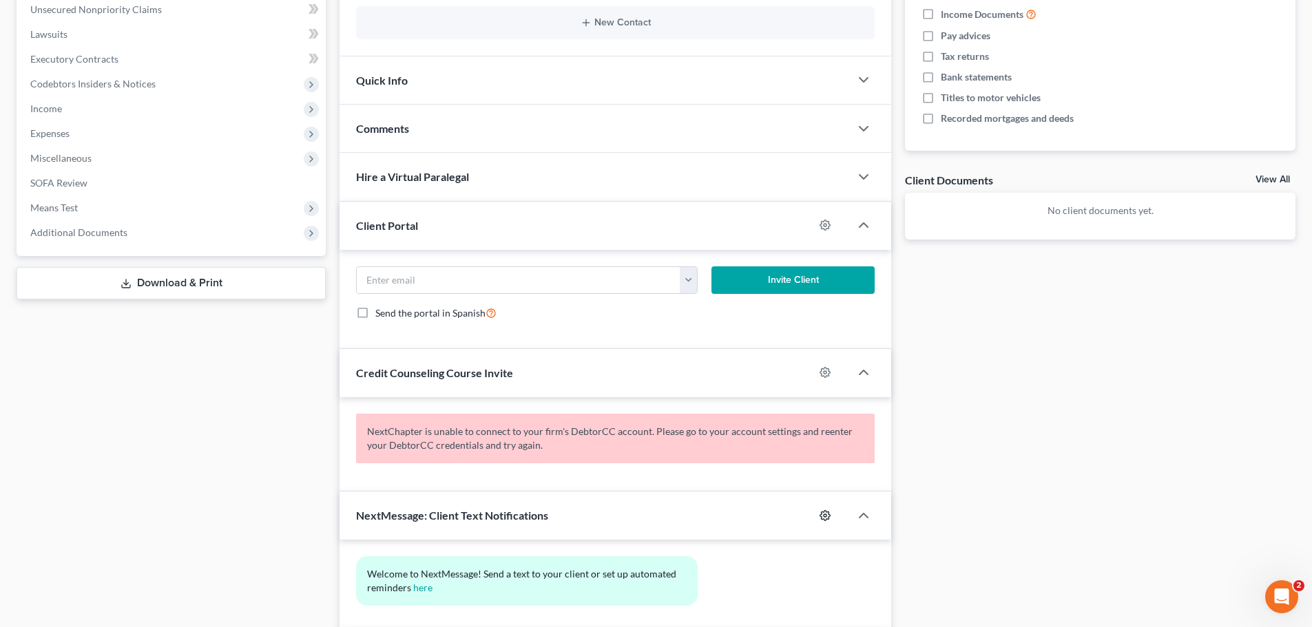
click at [826, 516] on circle "button" at bounding box center [824, 515] width 3 height 3
select select "0"
select select
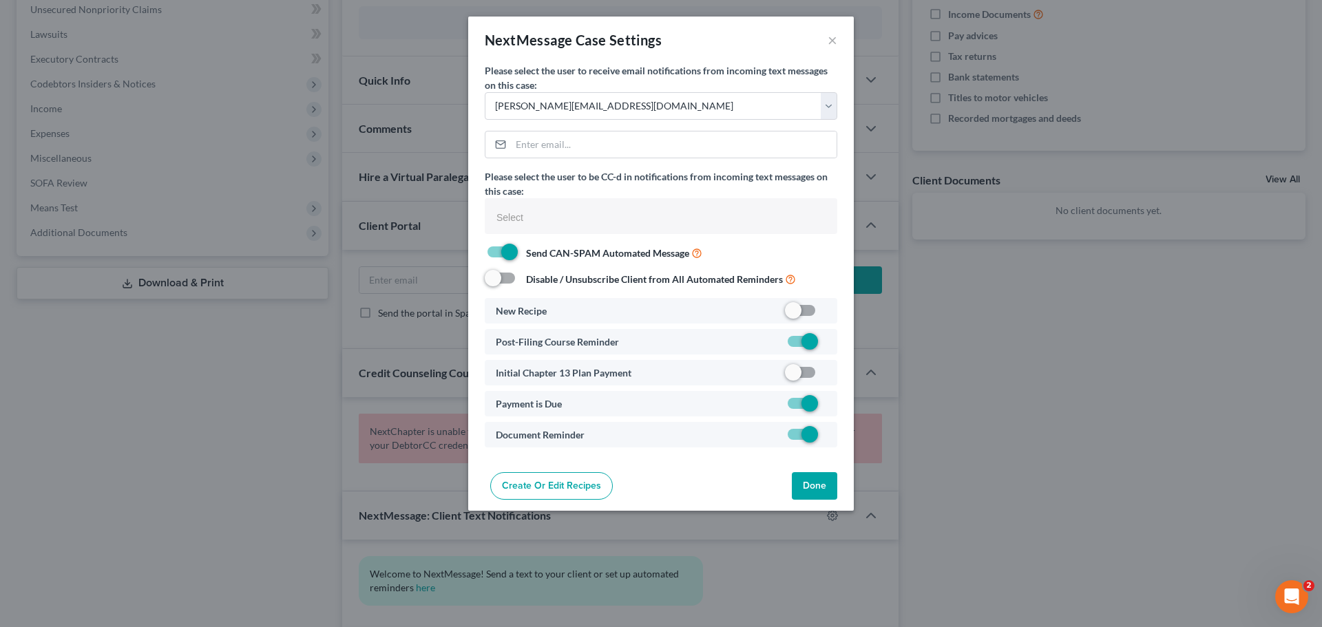
click at [809, 488] on button "Done" at bounding box center [814, 486] width 45 height 28
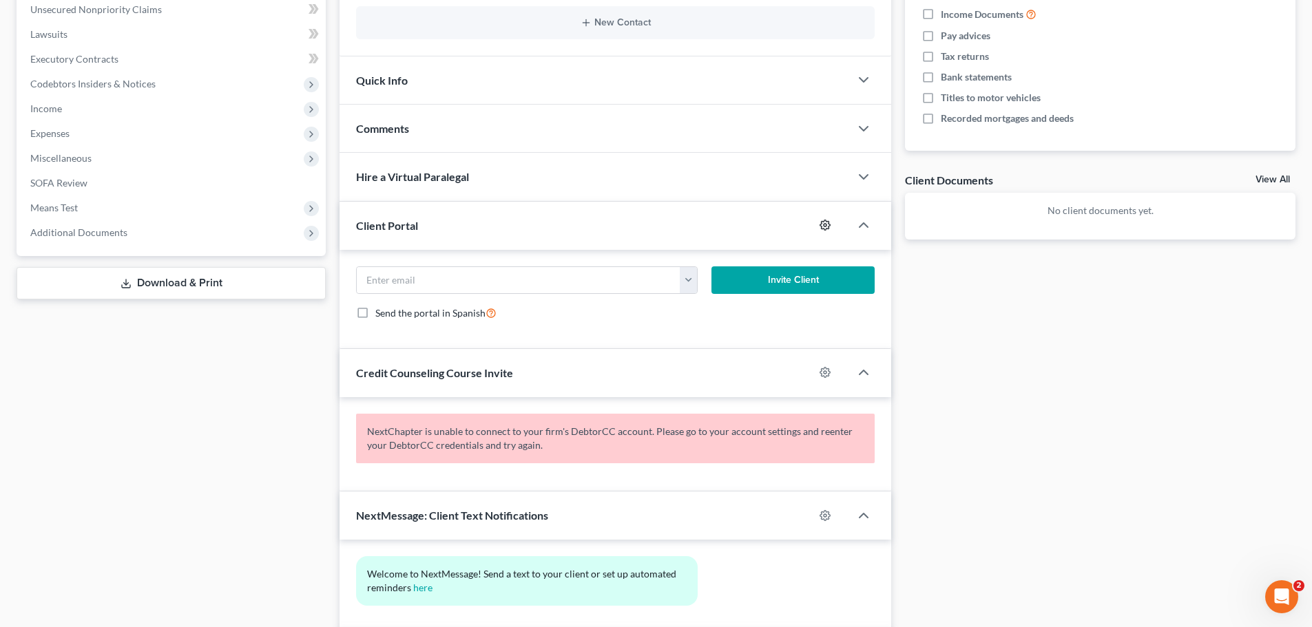
click at [825, 223] on icon "button" at bounding box center [824, 225] width 11 height 11
select select "0"
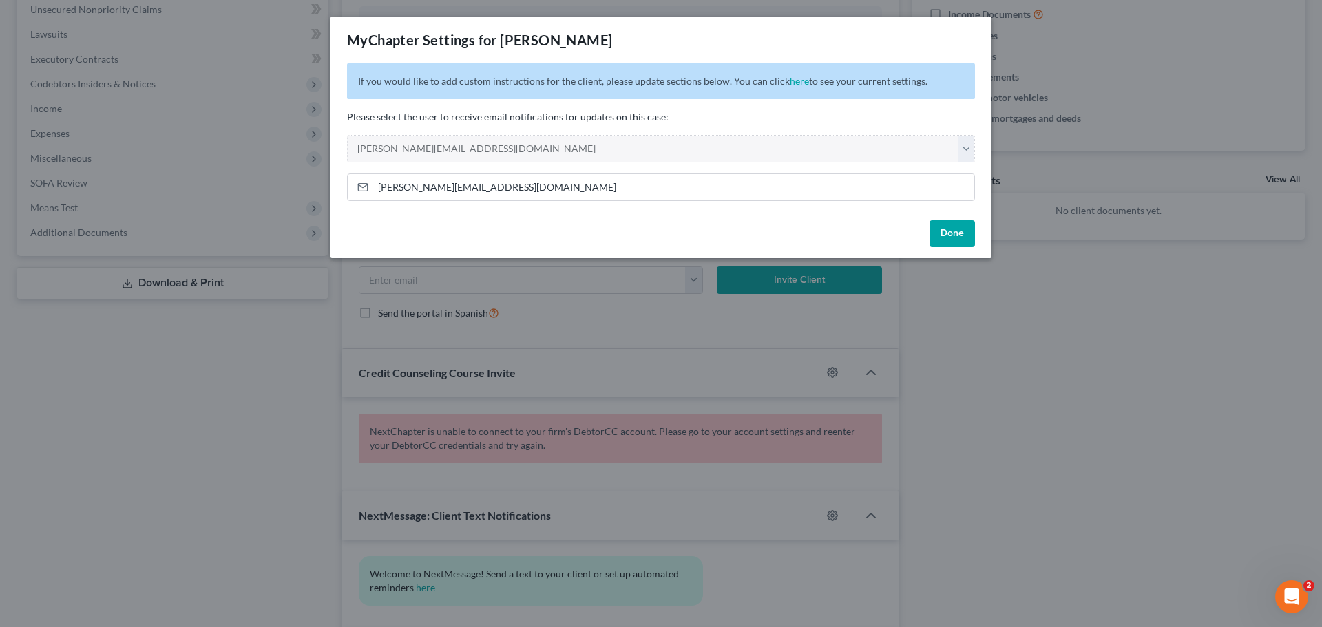
click at [999, 304] on div "MyChapter Settings for Cochran, Cyril If you would like to add custom instructi…" at bounding box center [661, 313] width 1322 height 627
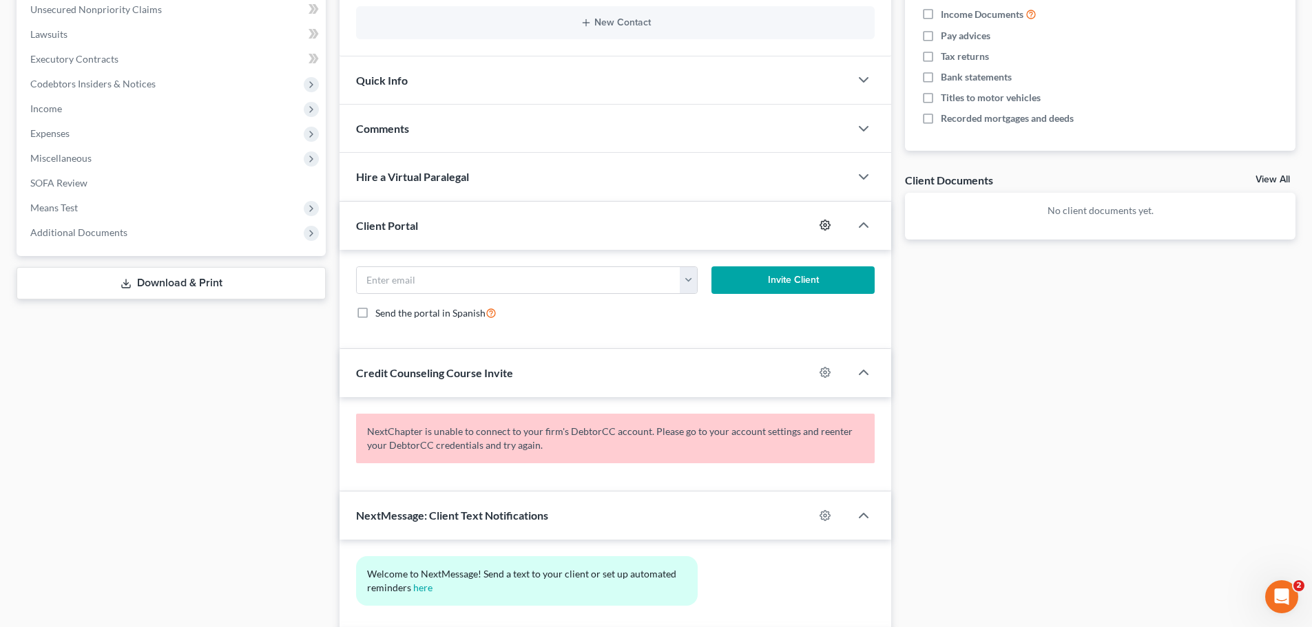
click at [826, 222] on icon "button" at bounding box center [825, 225] width 10 height 10
select select "0"
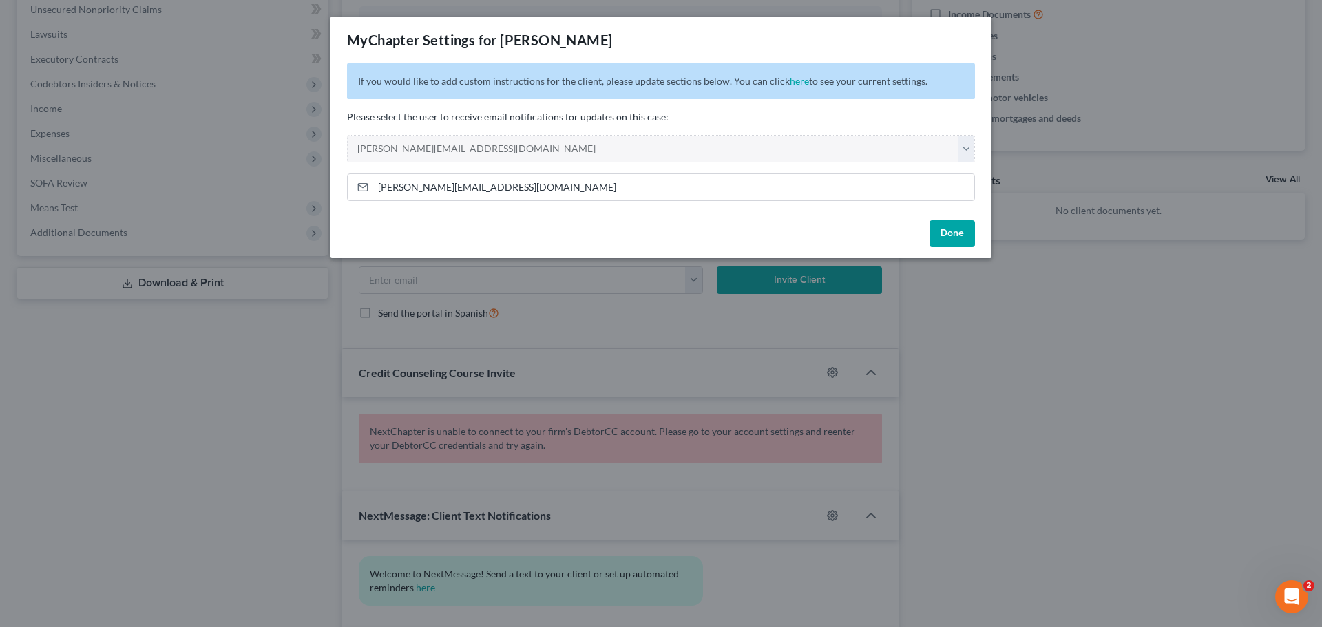
click at [967, 360] on div "MyChapter Settings for Cochran, Cyril If you would like to add custom instructi…" at bounding box center [661, 313] width 1322 height 627
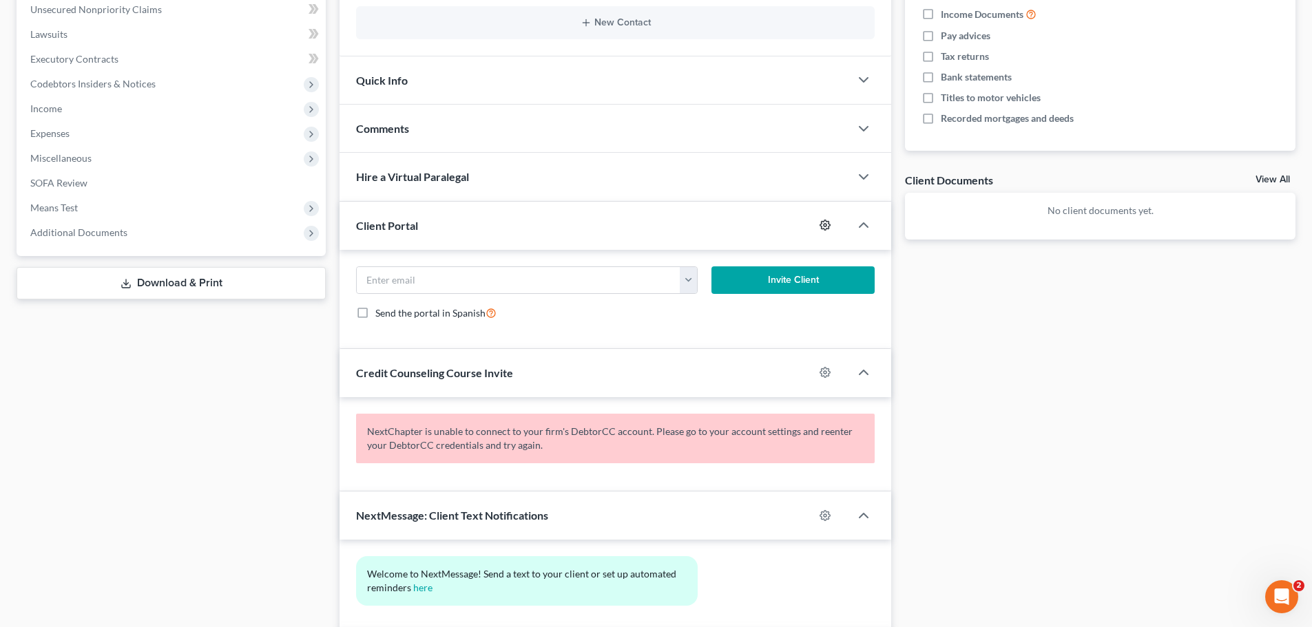
click at [820, 222] on icon "button" at bounding box center [824, 225] width 11 height 11
select select "0"
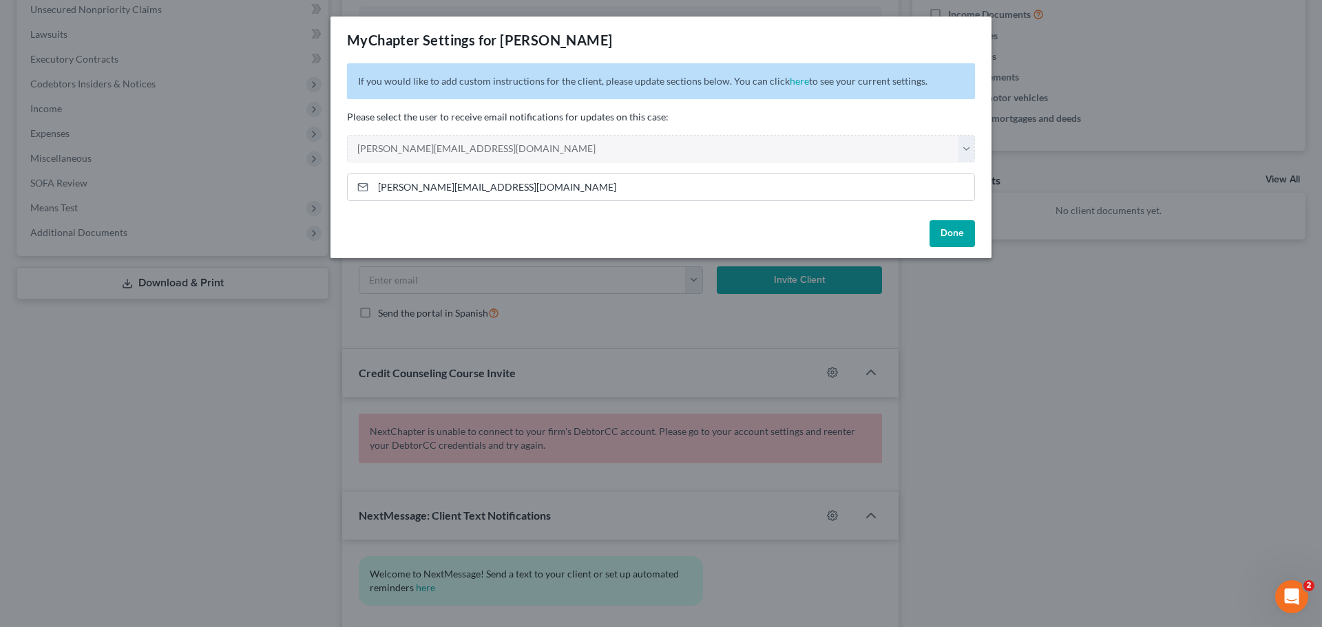
click at [995, 374] on div "MyChapter Settings for Cochran, Cyril If you would like to add custom instructi…" at bounding box center [661, 313] width 1322 height 627
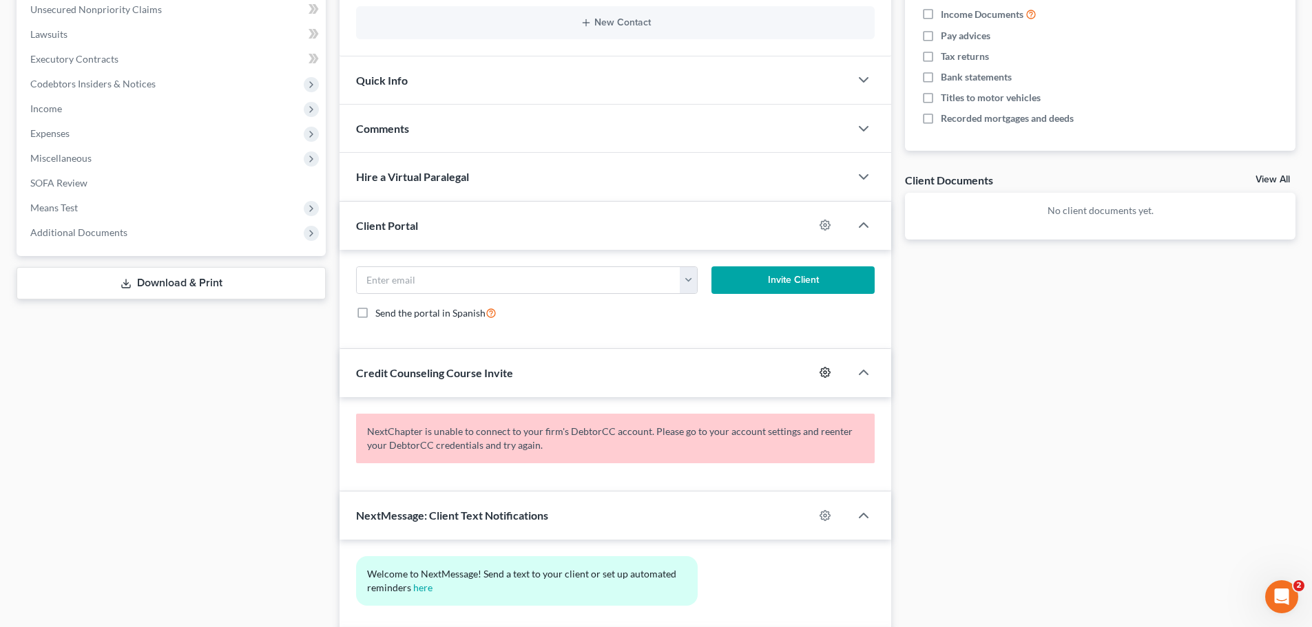
click at [823, 372] on icon "button" at bounding box center [824, 372] width 11 height 11
select select "0"
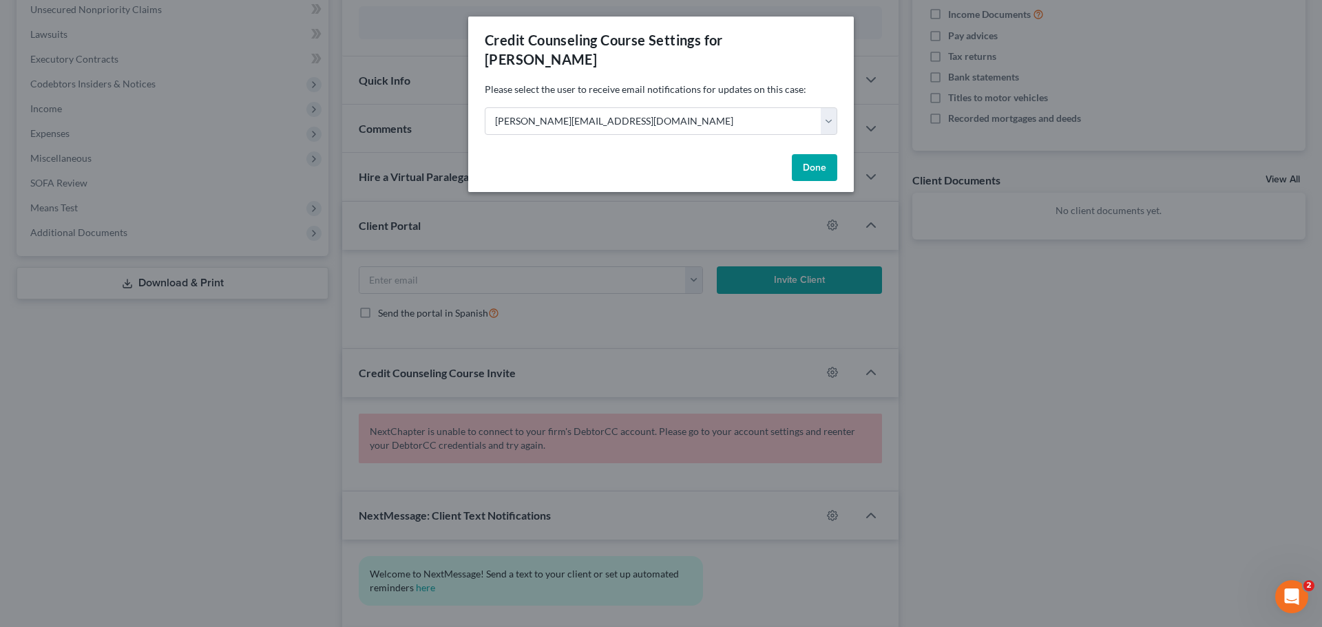
click at [797, 154] on button "Done" at bounding box center [814, 168] width 45 height 28
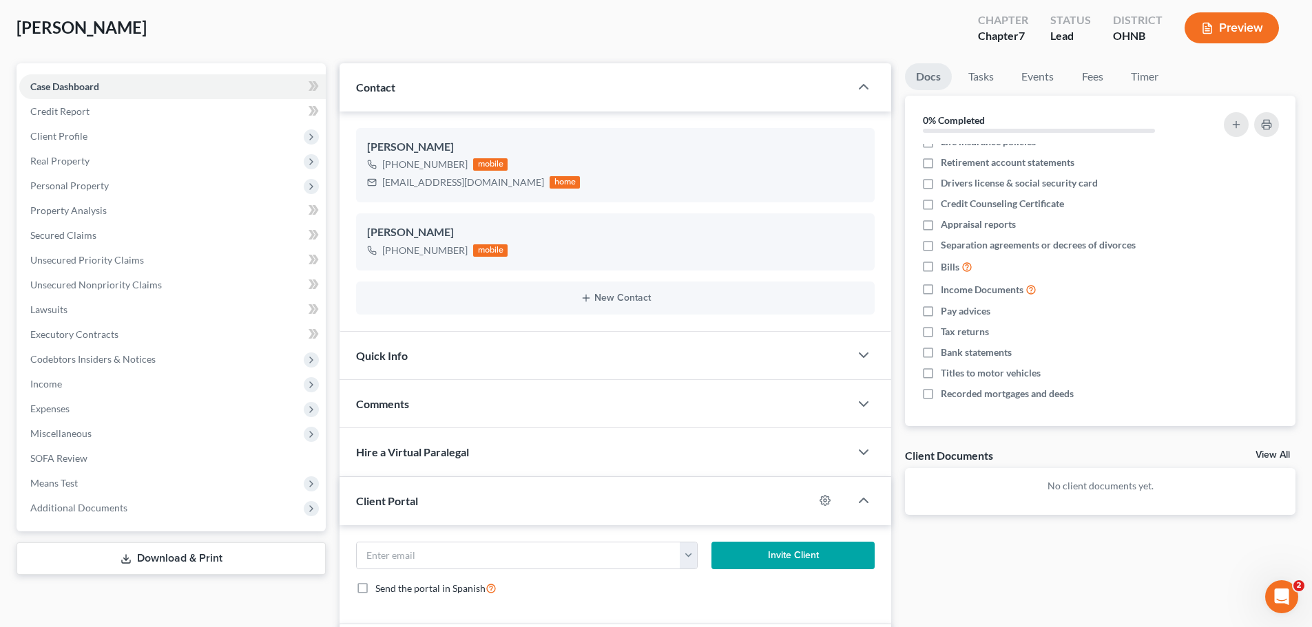
scroll to position [67, 0]
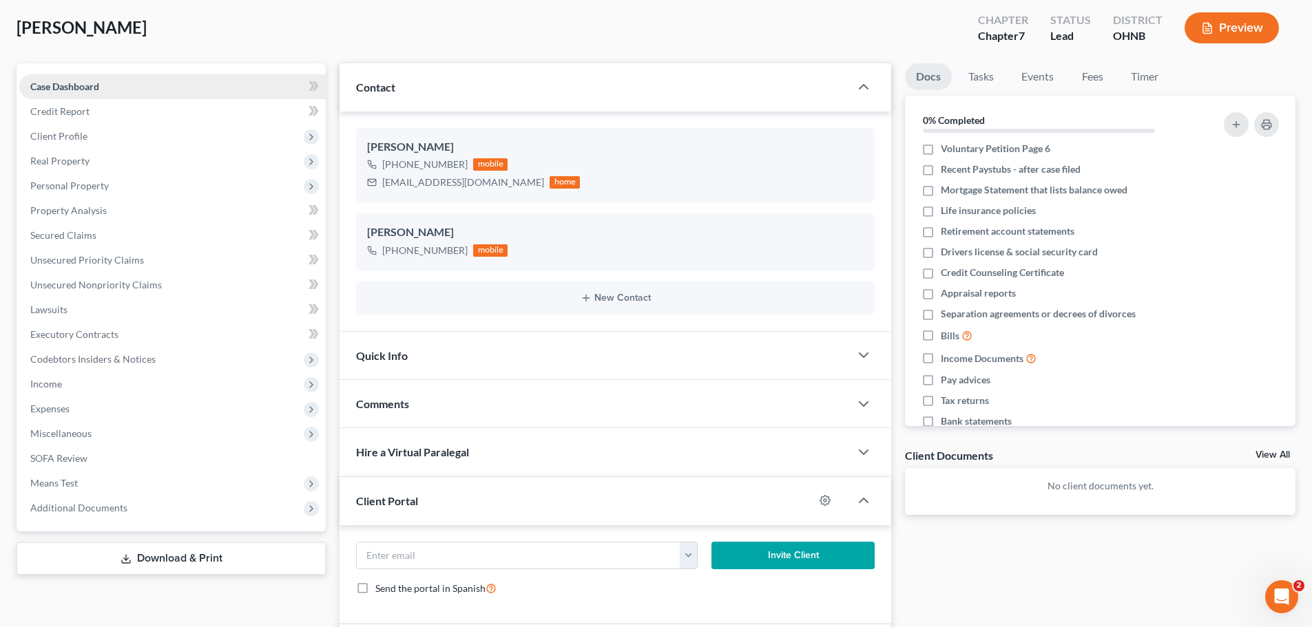
click at [104, 91] on link "Case Dashboard" at bounding box center [172, 86] width 306 height 25
click at [431, 52] on div "Cochran, Cyril Upgraded Chapter Chapter 7 Status Lead District OHNB Preview" at bounding box center [656, 33] width 1279 height 60
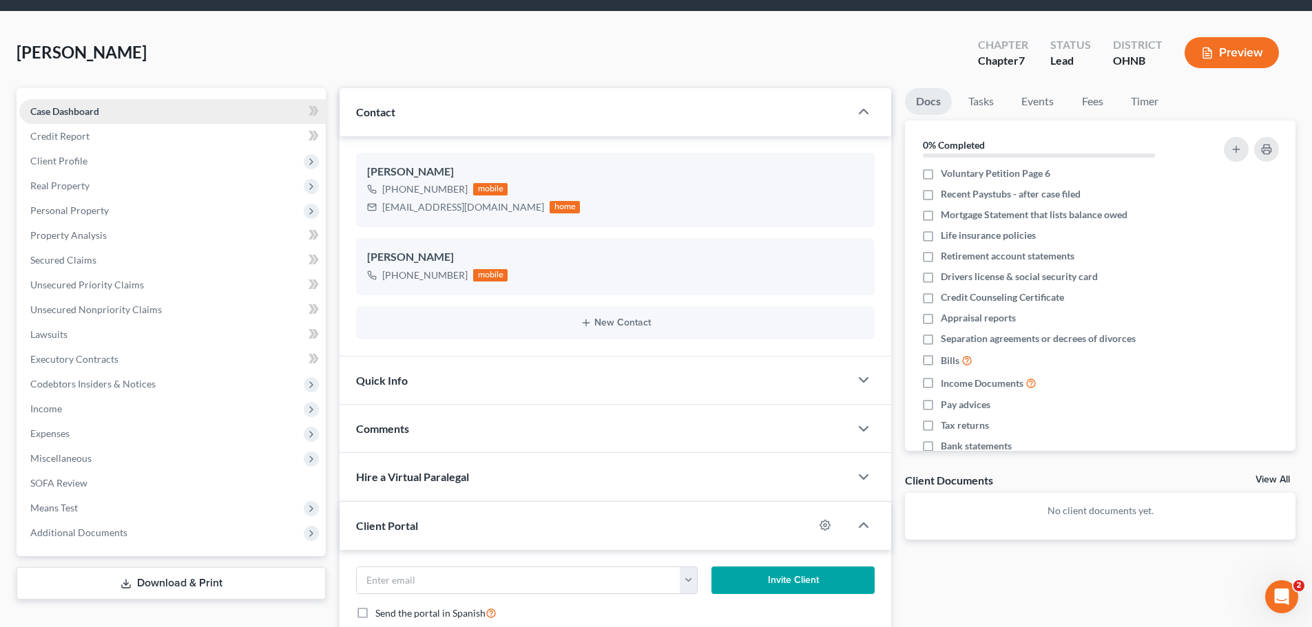
scroll to position [69, 0]
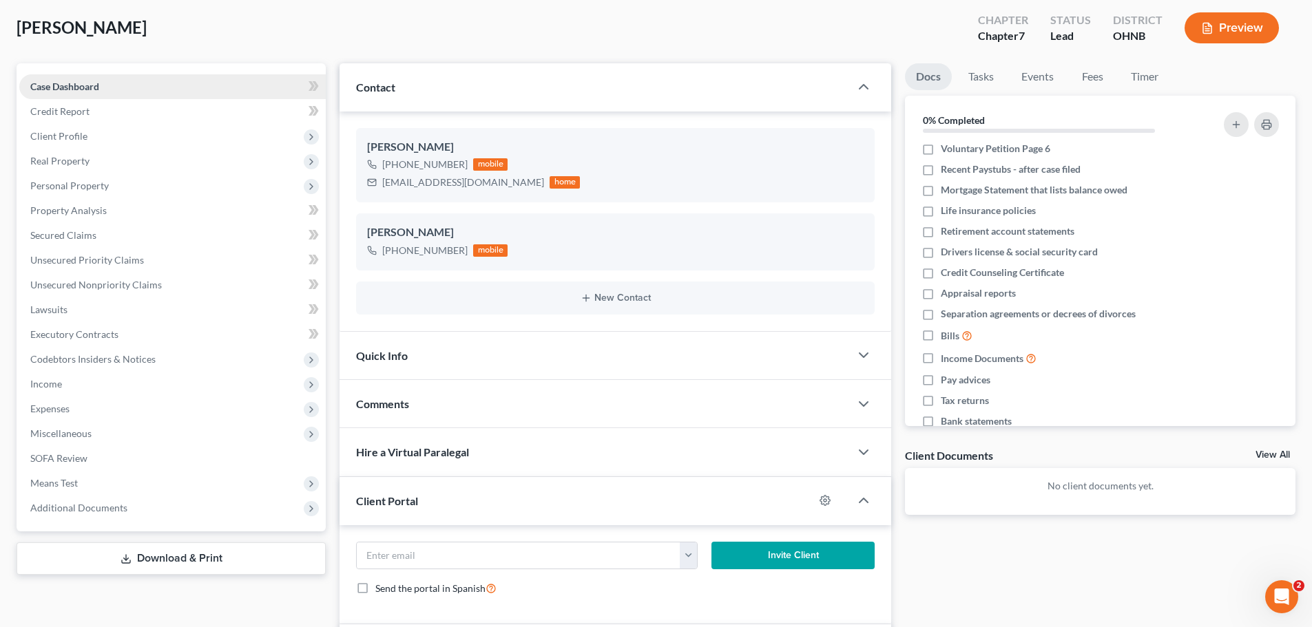
click at [244, 92] on link "Case Dashboard" at bounding box center [172, 86] width 306 height 25
click at [223, 110] on link "Credit Report" at bounding box center [172, 111] width 306 height 25
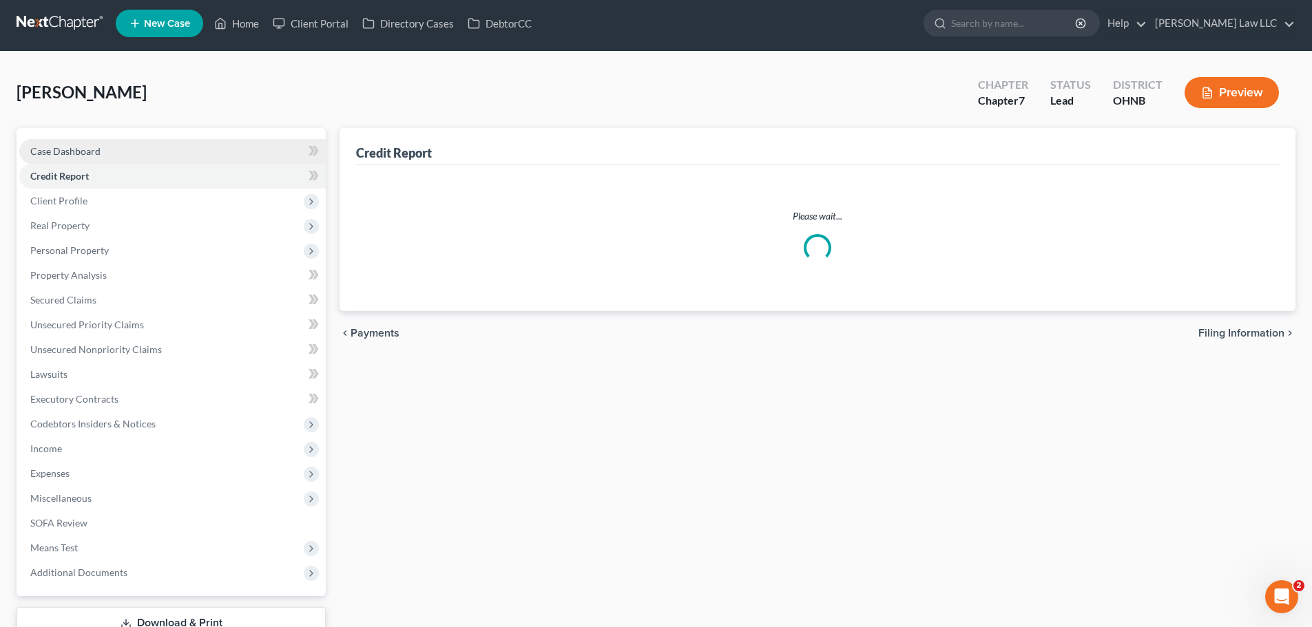
click at [211, 96] on div "Cochran, Cyril Upgraded Chapter Chapter 7 Status Lead District OHNB Preview" at bounding box center [656, 98] width 1279 height 60
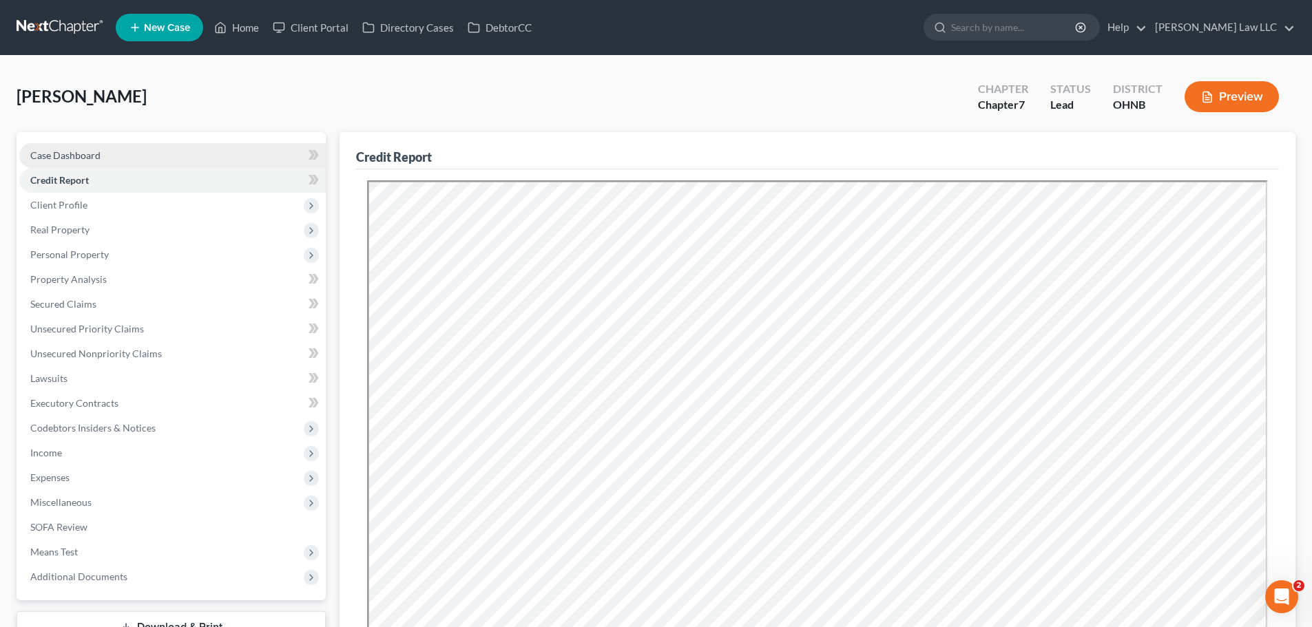
click at [124, 151] on link "Case Dashboard" at bounding box center [172, 155] width 306 height 25
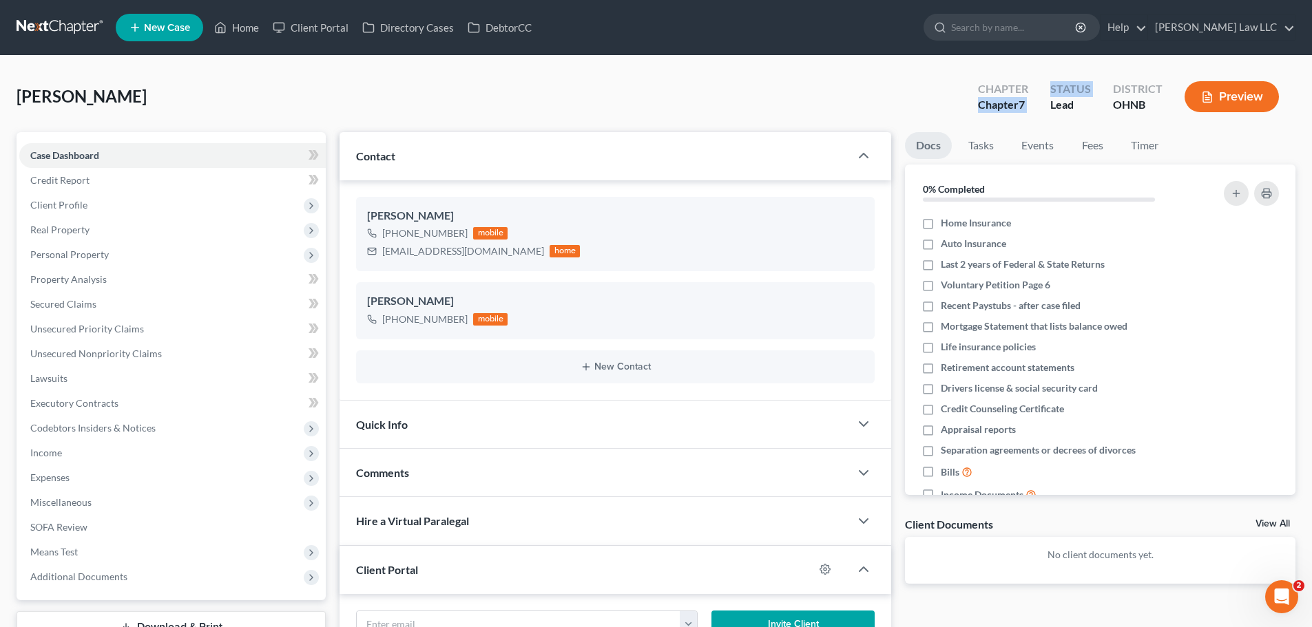
drag, startPoint x: 978, startPoint y: 109, endPoint x: 1054, endPoint y: 112, distance: 76.5
click at [1054, 112] on div "Chapter Chapter 7 Status Lead District OHNB Preview" at bounding box center [1131, 98] width 328 height 41
click at [1080, 112] on div "Lead" at bounding box center [1070, 105] width 41 height 16
click at [127, 159] on link "Case Dashboard" at bounding box center [172, 155] width 306 height 25
click at [109, 187] on link "Credit Report" at bounding box center [172, 180] width 306 height 25
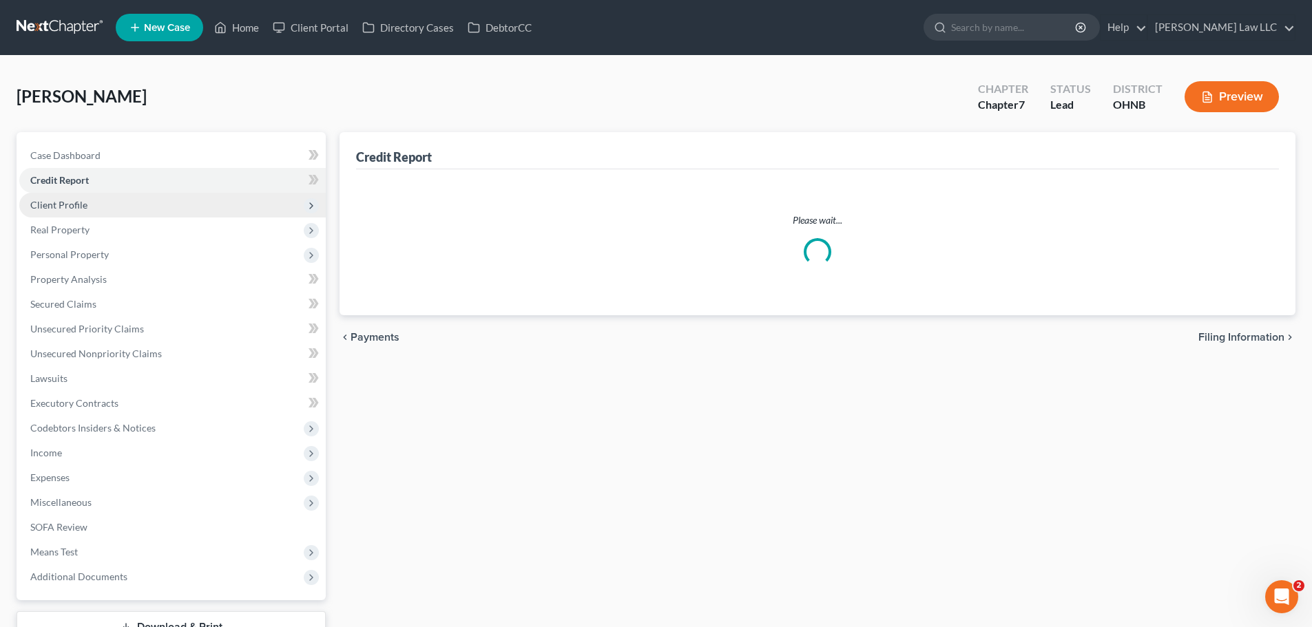
click at [98, 206] on span "Client Profile" at bounding box center [172, 205] width 306 height 25
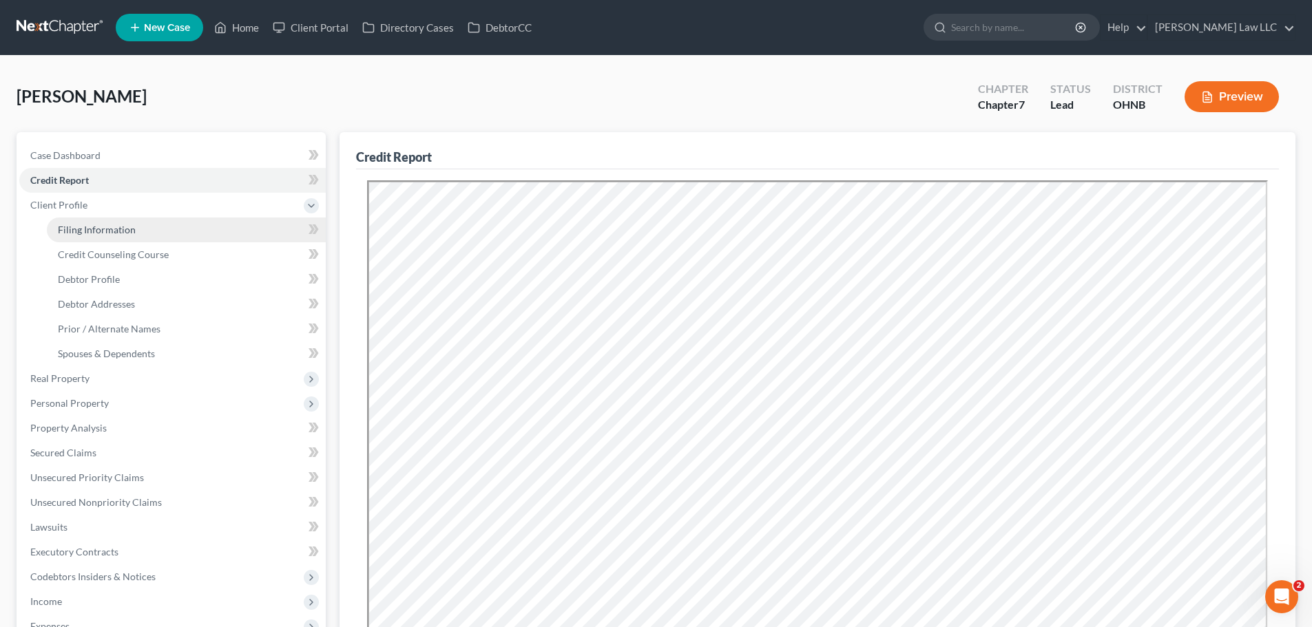
click at [96, 231] on span "Filing Information" at bounding box center [97, 230] width 78 height 12
select select "1"
select select "0"
select select "61"
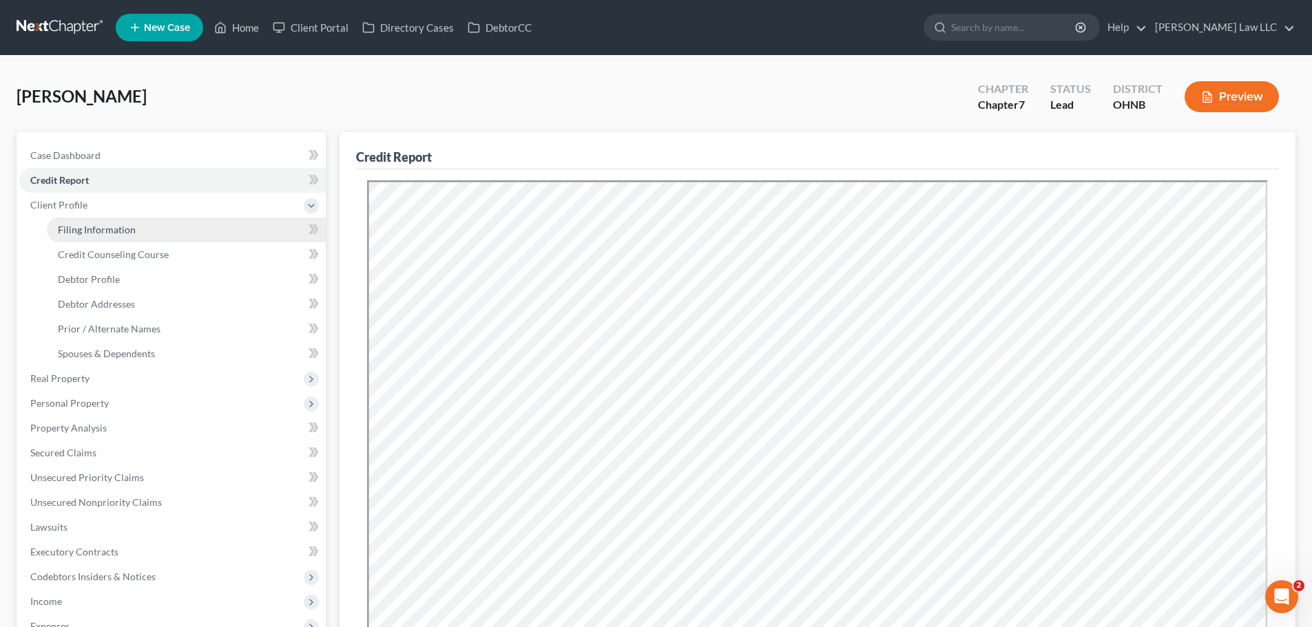
select select "0"
select select "36"
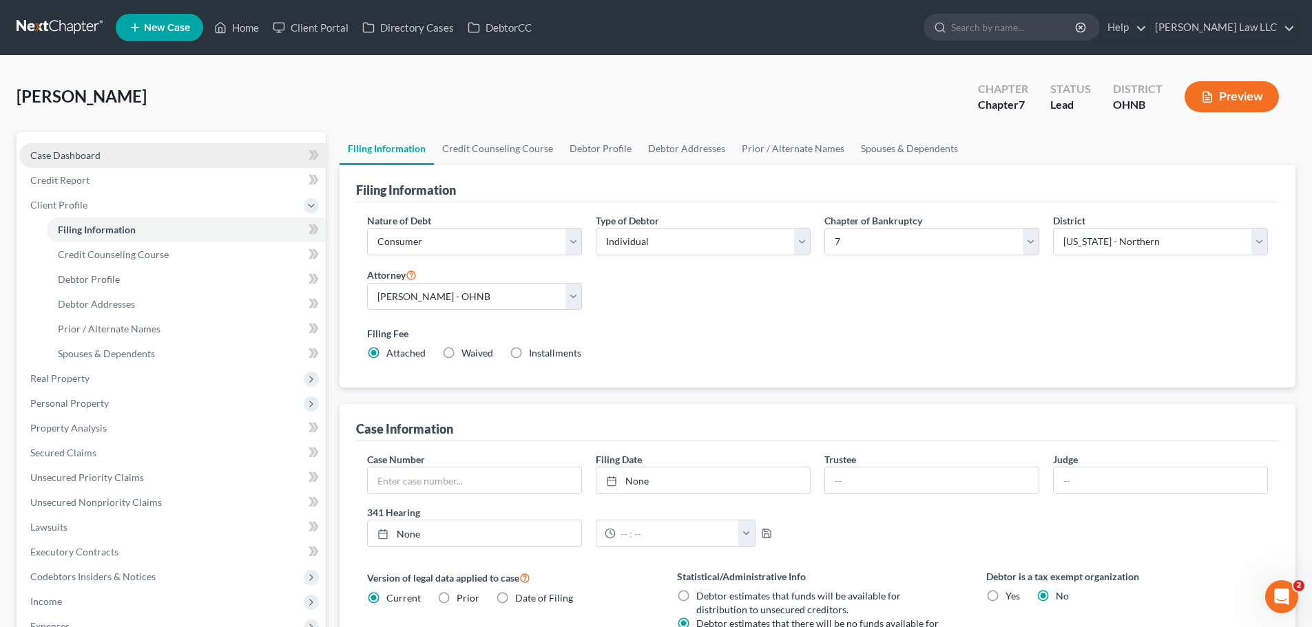
click at [91, 155] on span "Case Dashboard" at bounding box center [65, 155] width 70 height 12
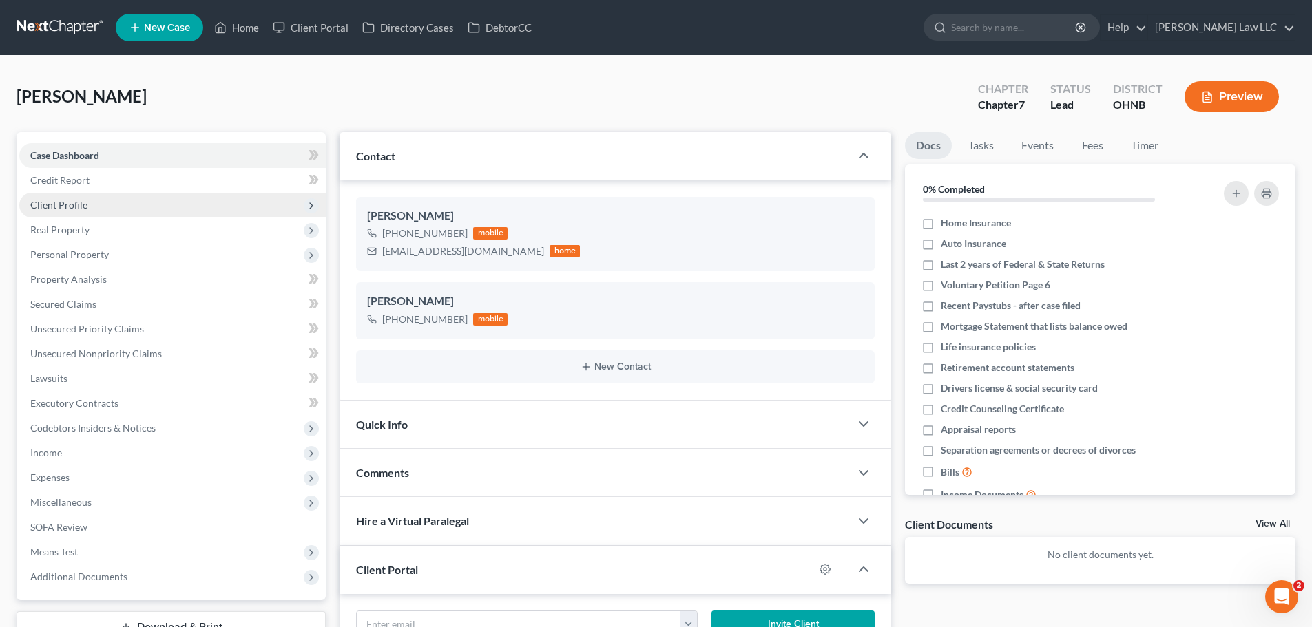
click at [83, 216] on span "Client Profile" at bounding box center [172, 205] width 306 height 25
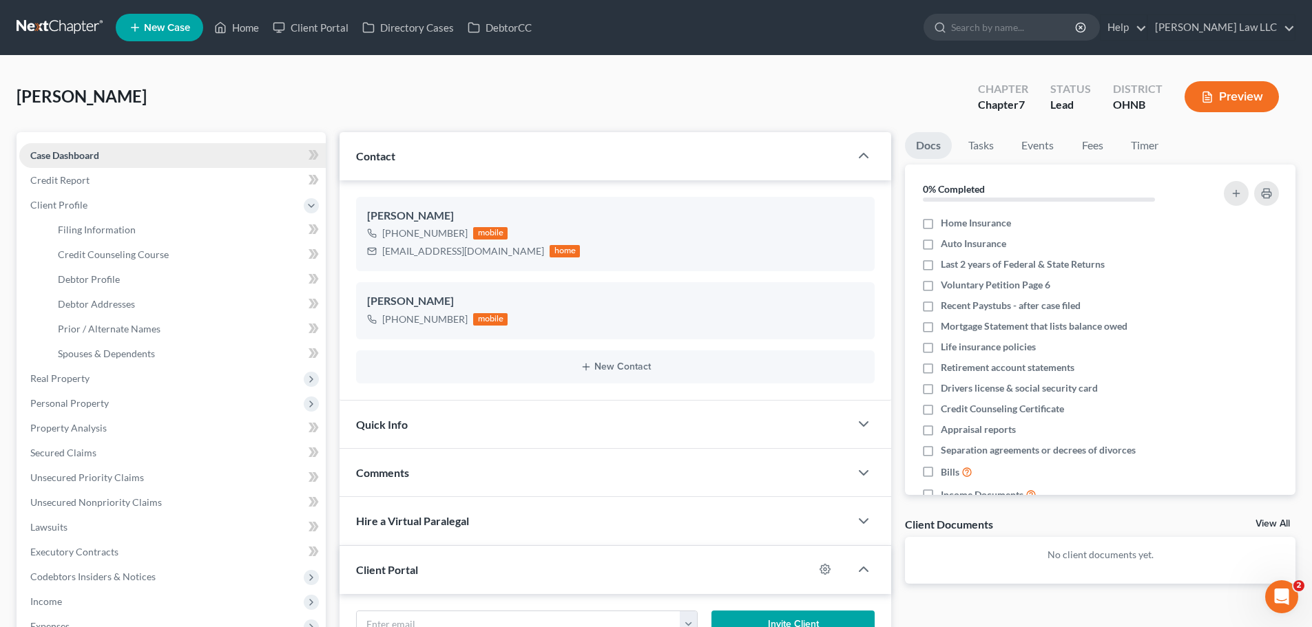
click at [81, 158] on span "Case Dashboard" at bounding box center [64, 155] width 69 height 12
click at [76, 260] on link "Credit Counseling Course" at bounding box center [186, 254] width 279 height 25
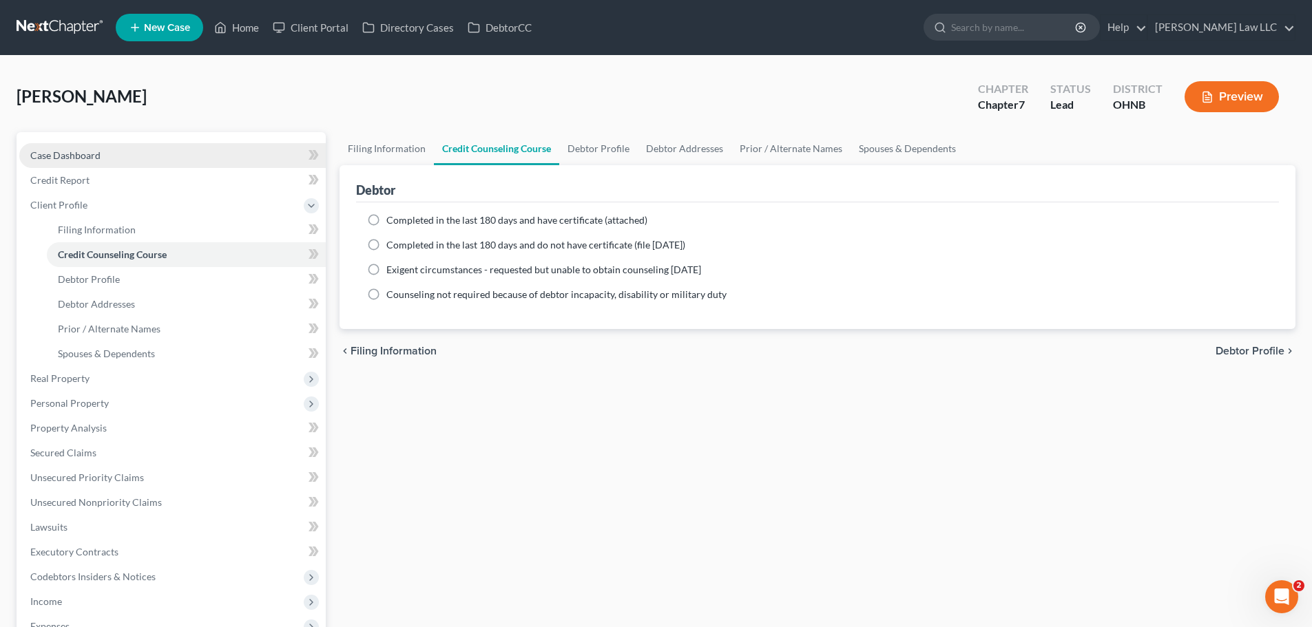
click at [72, 155] on span "Case Dashboard" at bounding box center [65, 155] width 70 height 12
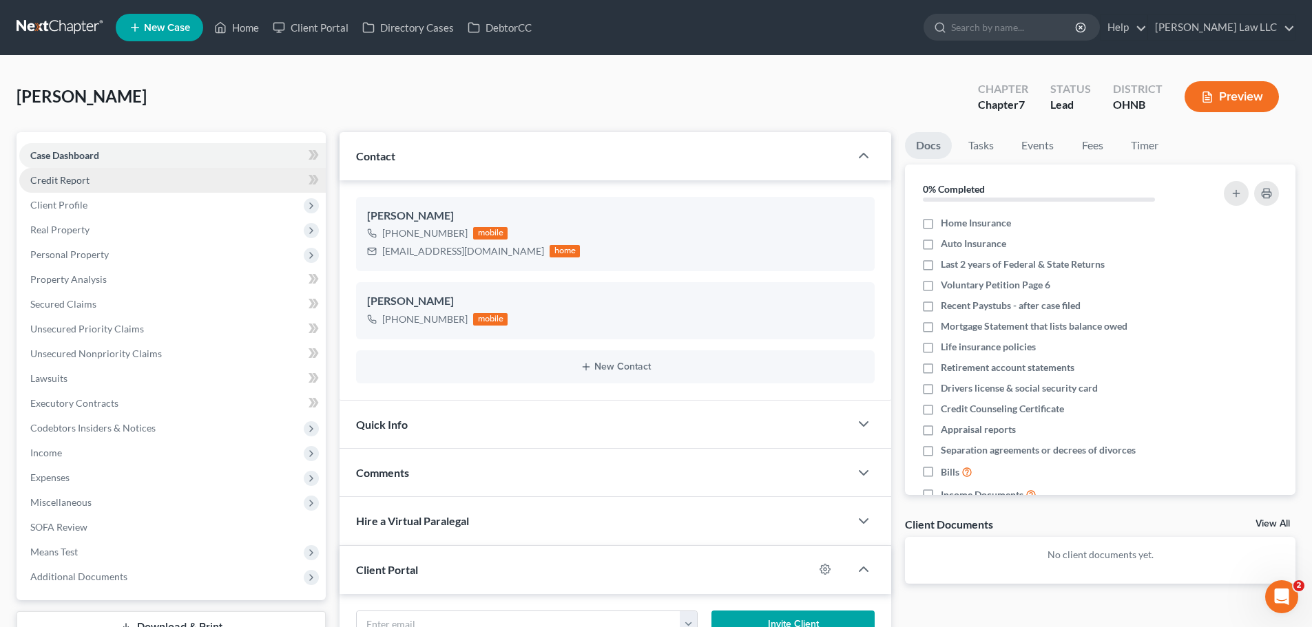
click at [149, 180] on link "Credit Report" at bounding box center [172, 180] width 306 height 25
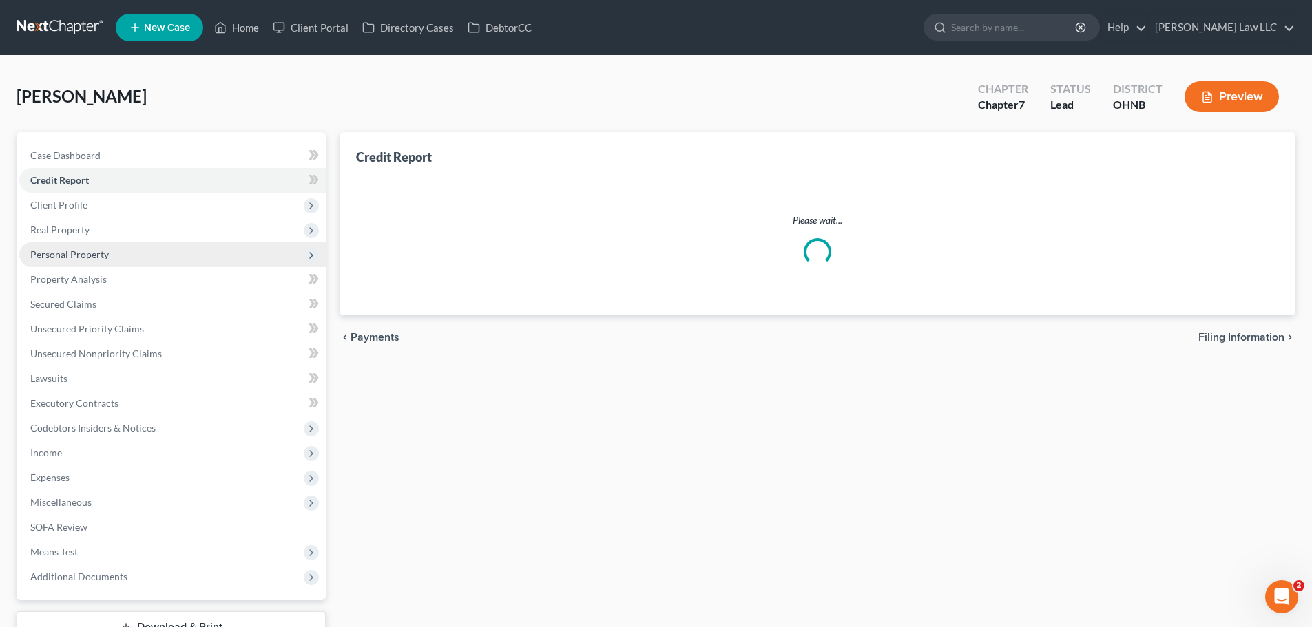
click at [125, 249] on span "Personal Property" at bounding box center [172, 254] width 306 height 25
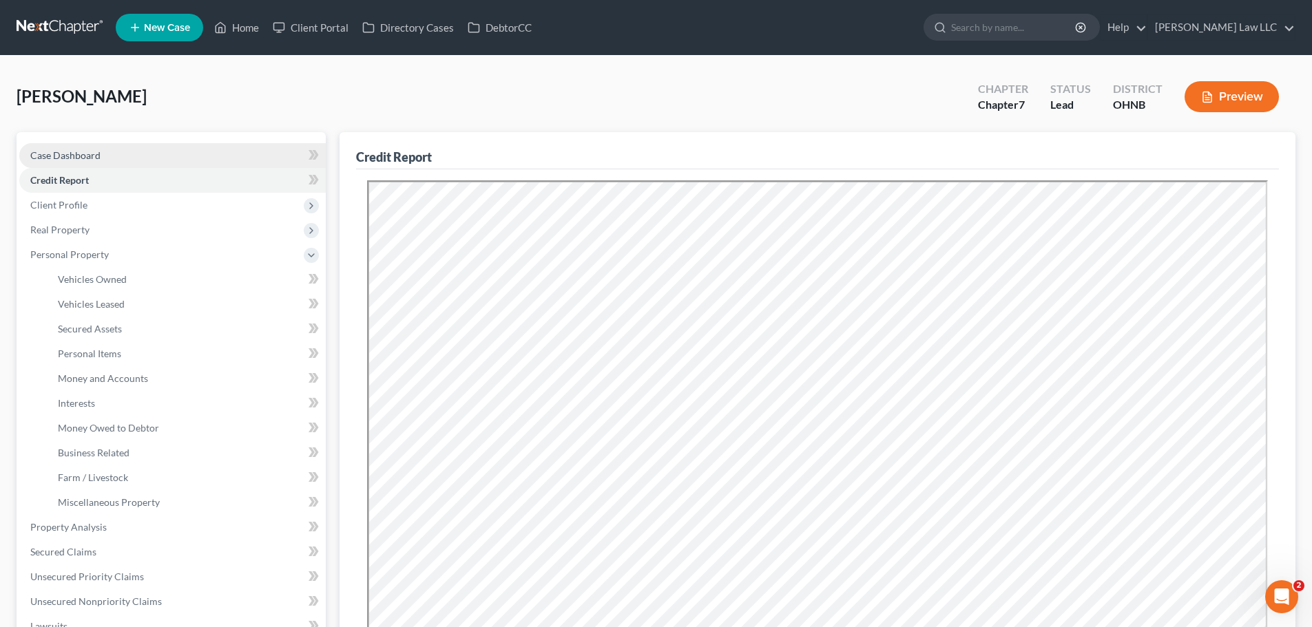
click at [99, 156] on span "Case Dashboard" at bounding box center [65, 155] width 70 height 12
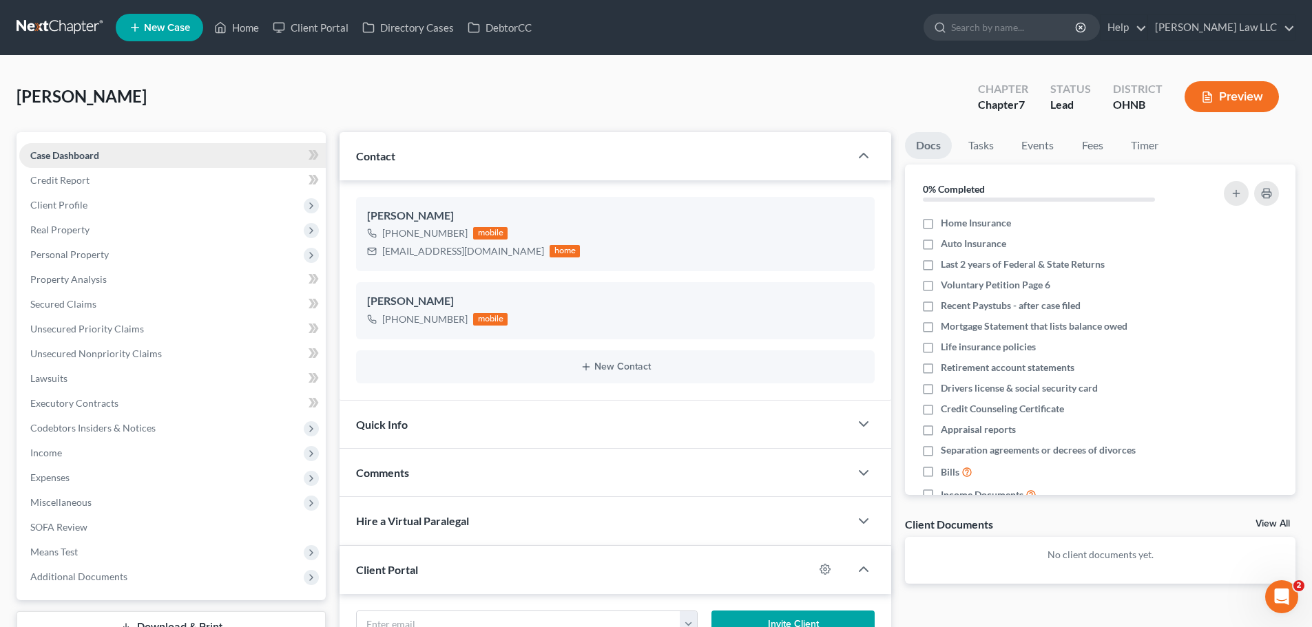
click at [118, 154] on link "Case Dashboard" at bounding box center [172, 155] width 306 height 25
click at [81, 155] on span "Case Dashboard" at bounding box center [64, 155] width 69 height 12
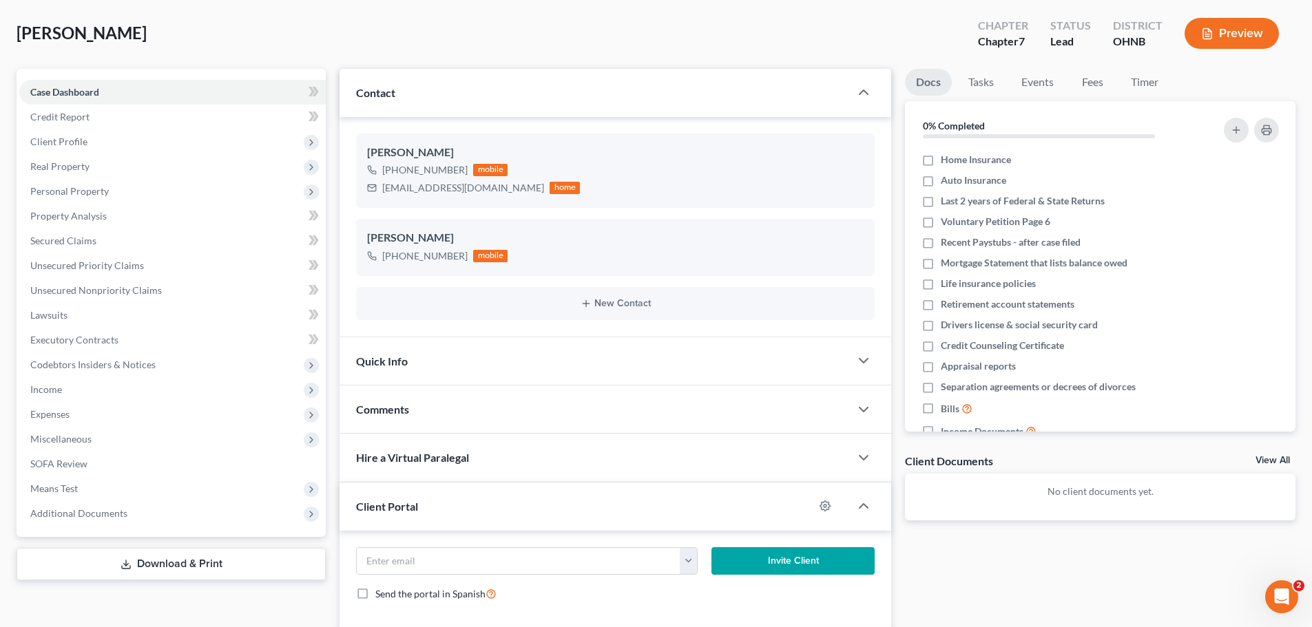
scroll to position [138, 0]
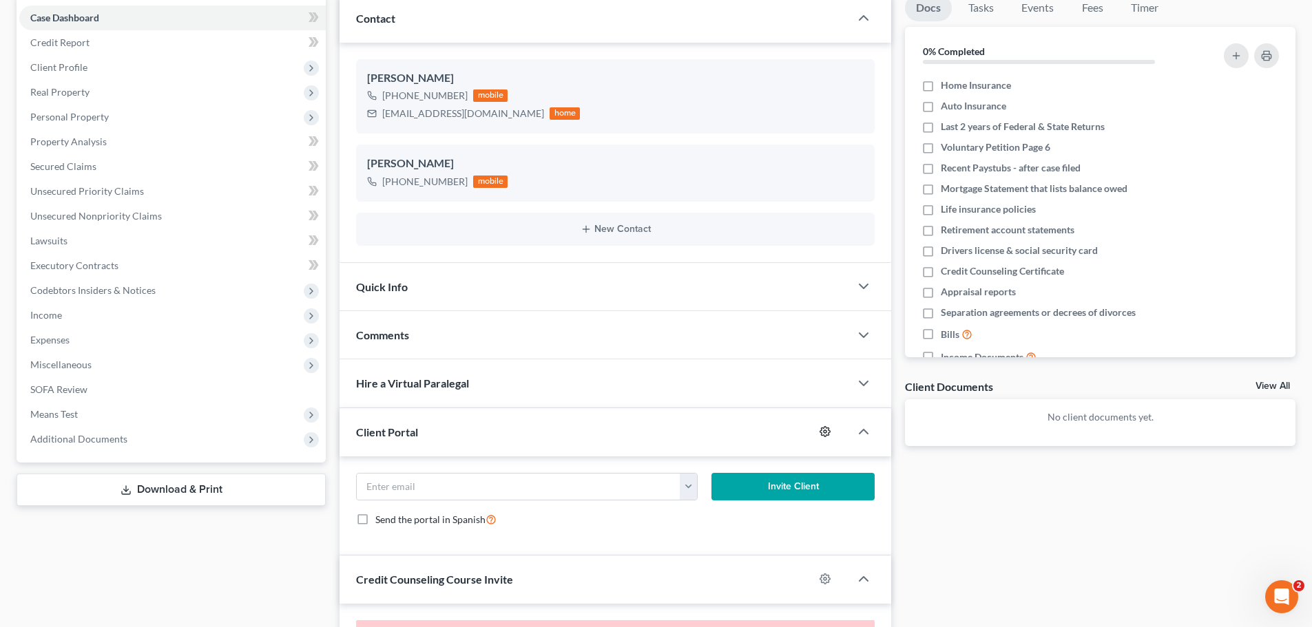
click at [826, 432] on icon "button" at bounding box center [824, 431] width 11 height 11
select select "0"
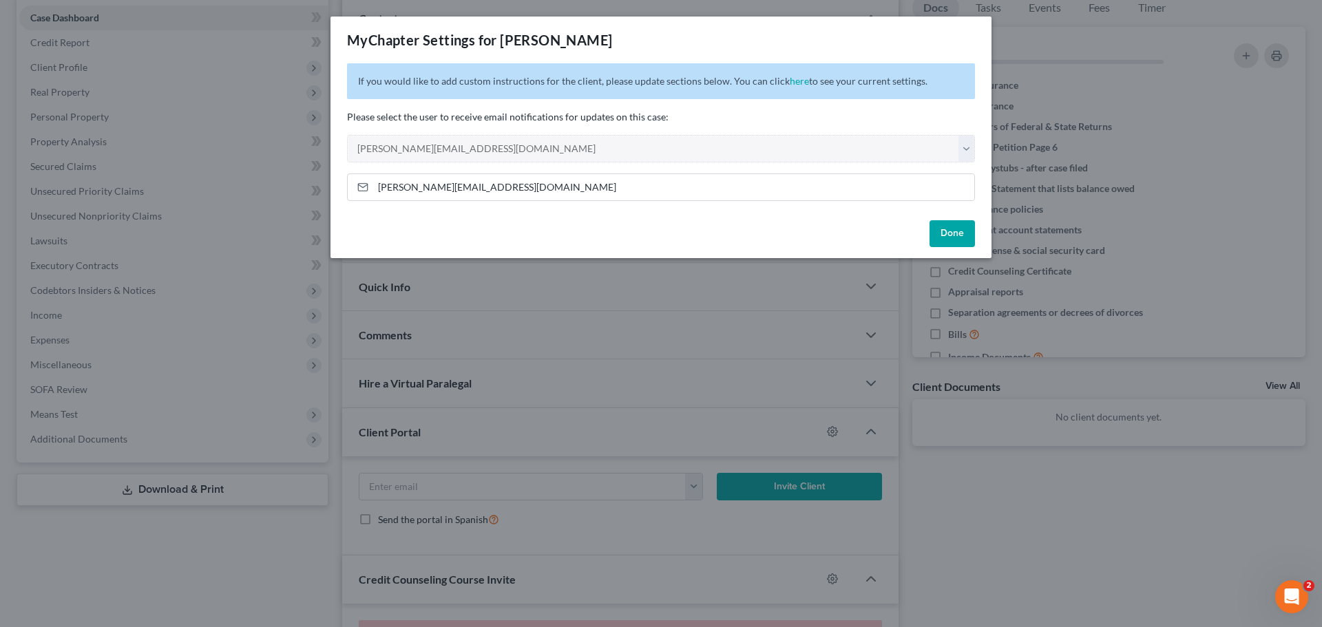
click at [1001, 472] on div "MyChapter Settings for Cochran, Cyril If you would like to add custom instructi…" at bounding box center [661, 313] width 1322 height 627
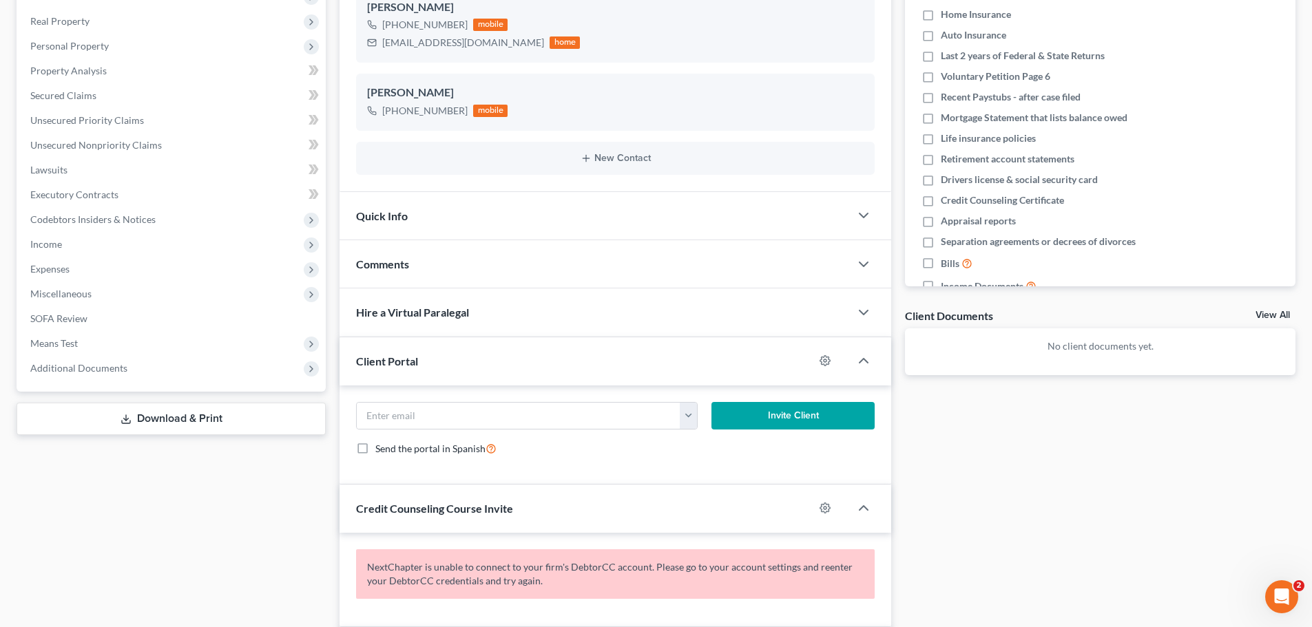
scroll to position [275, 0]
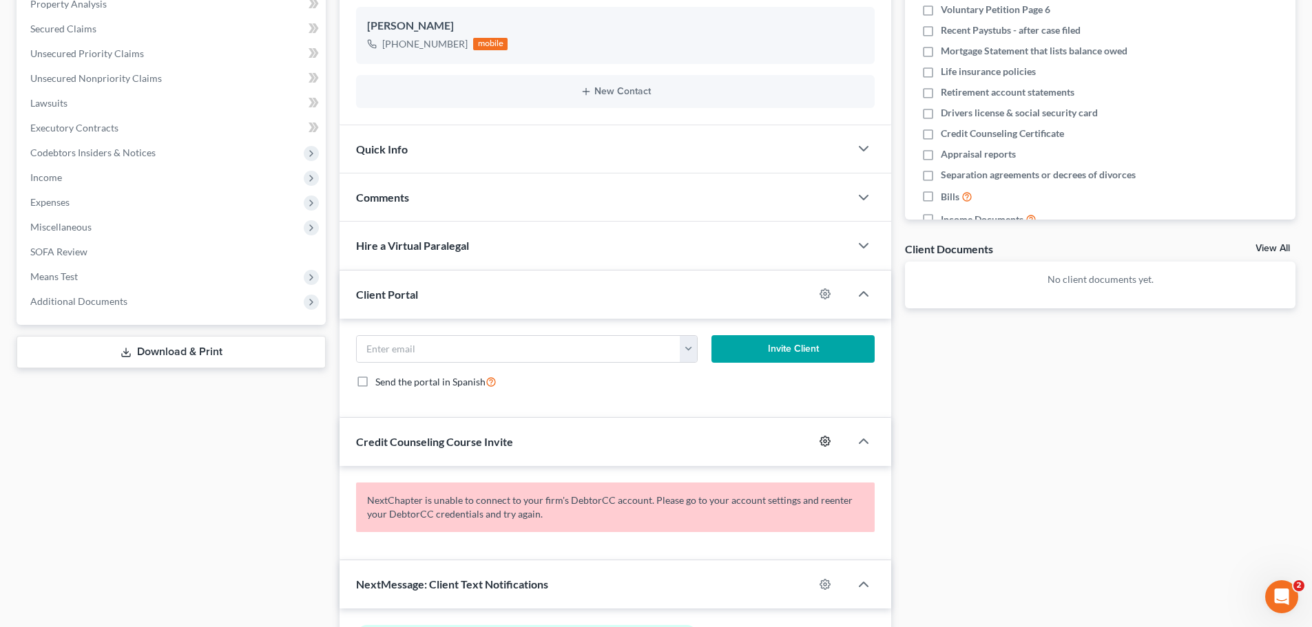
click at [824, 438] on icon "button" at bounding box center [825, 442] width 10 height 10
select select "0"
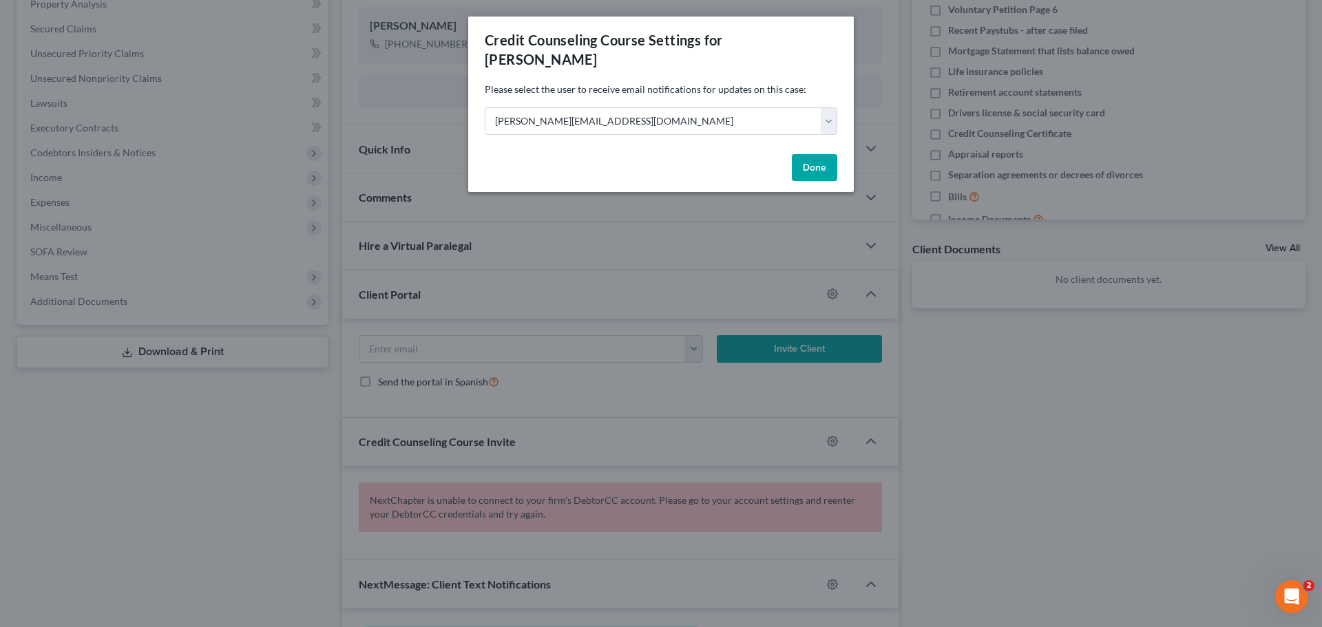
click at [980, 390] on div "Credit Counseling Course Settings for Cochran, Cyril Please select the user to …" at bounding box center [661, 313] width 1322 height 627
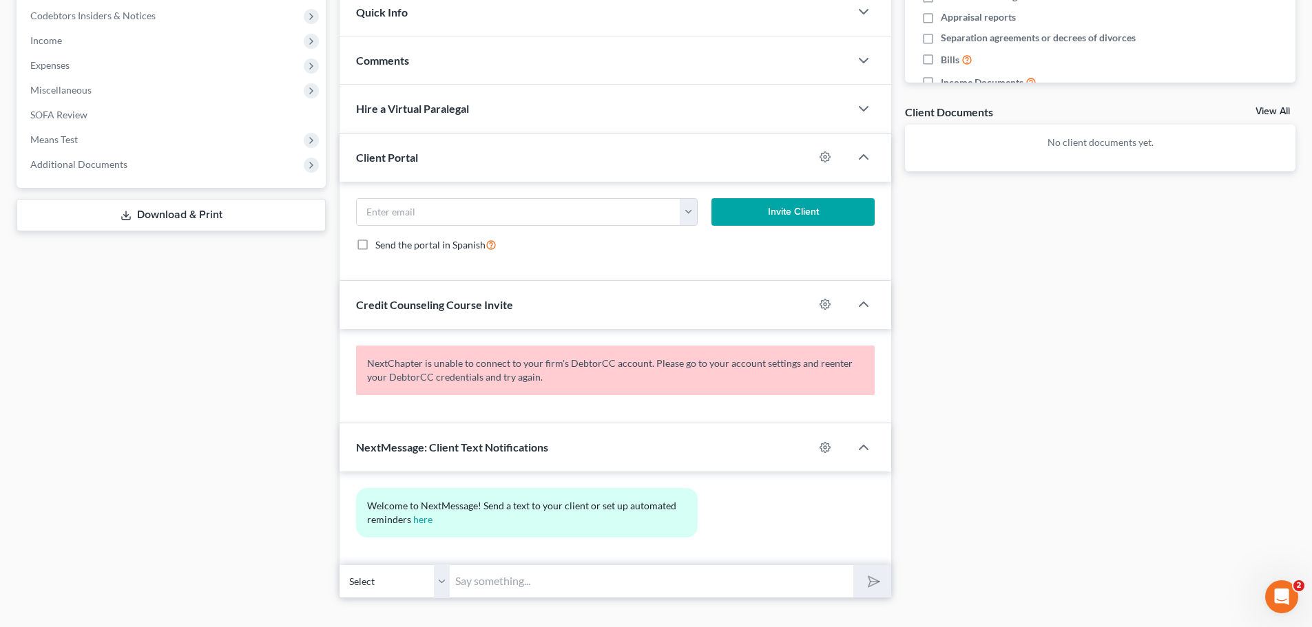
scroll to position [413, 0]
click at [823, 445] on icon "button" at bounding box center [824, 446] width 11 height 11
select select "0"
select select
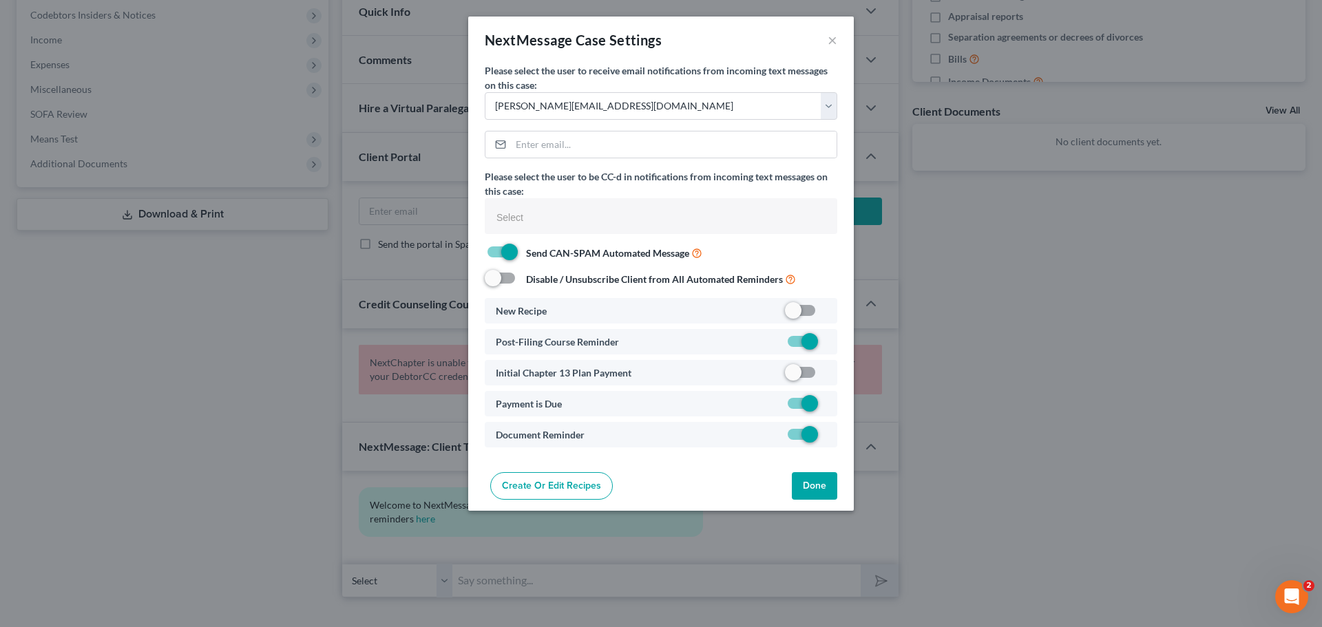
click at [941, 352] on div "NextMessage Case Settings × Please select the user to receive email notificatio…" at bounding box center [661, 313] width 1322 height 627
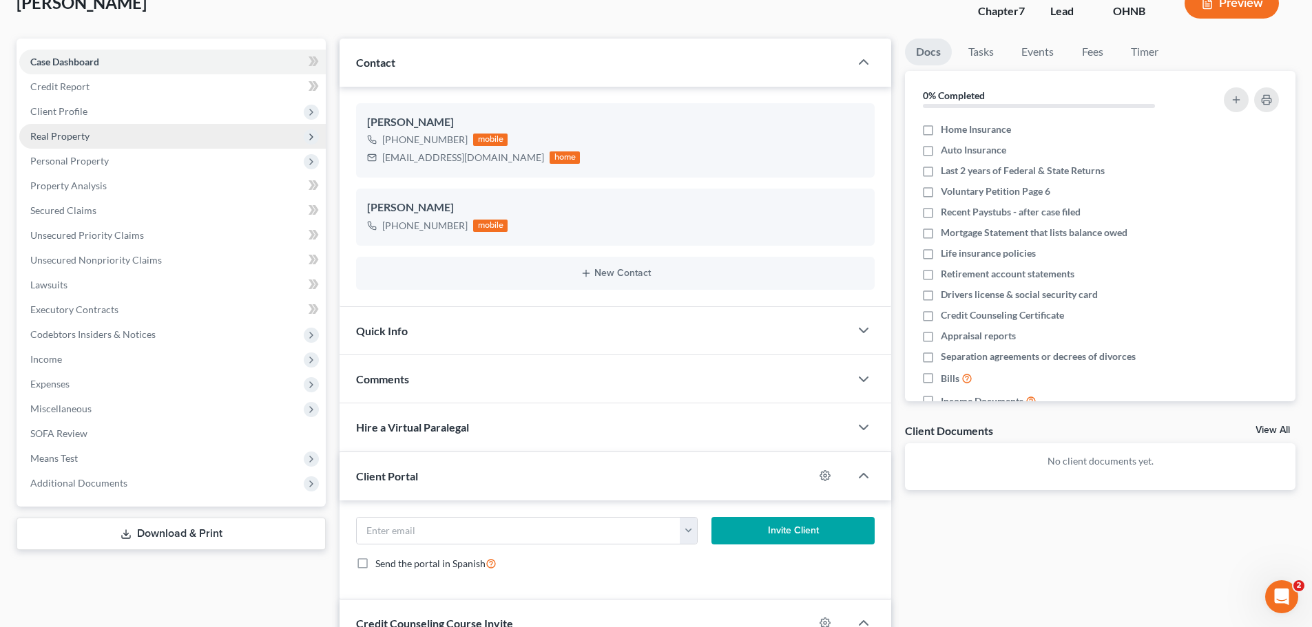
scroll to position [0, 0]
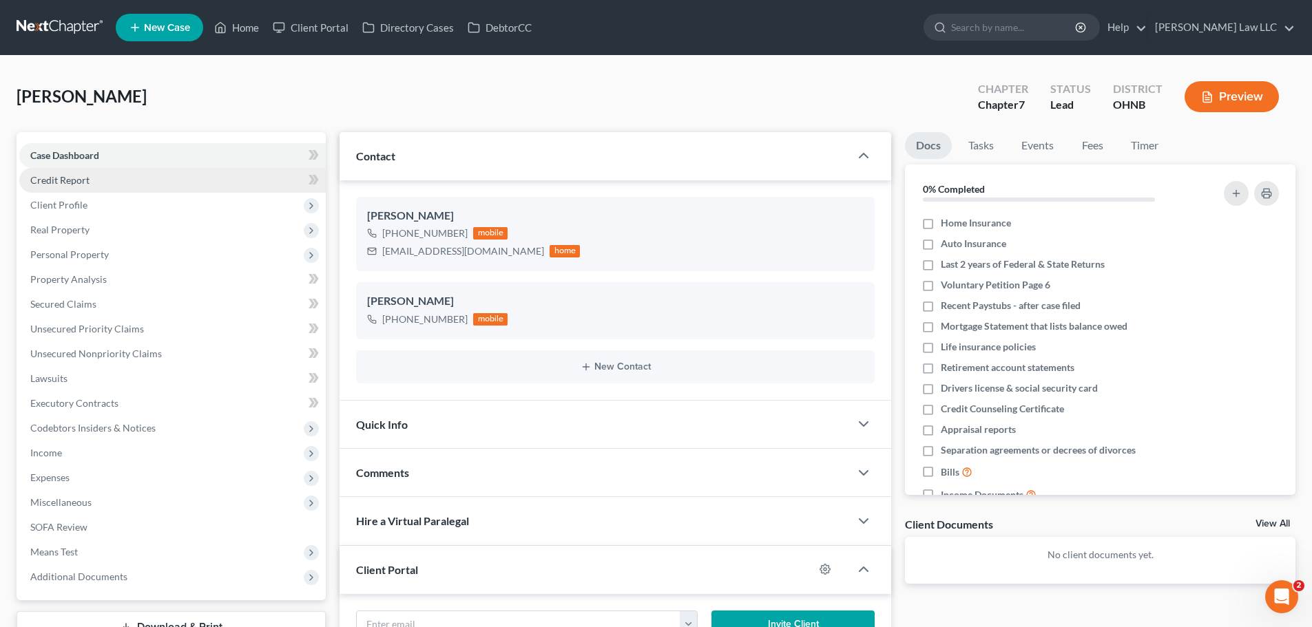
click at [55, 188] on link "Credit Report" at bounding box center [172, 180] width 306 height 25
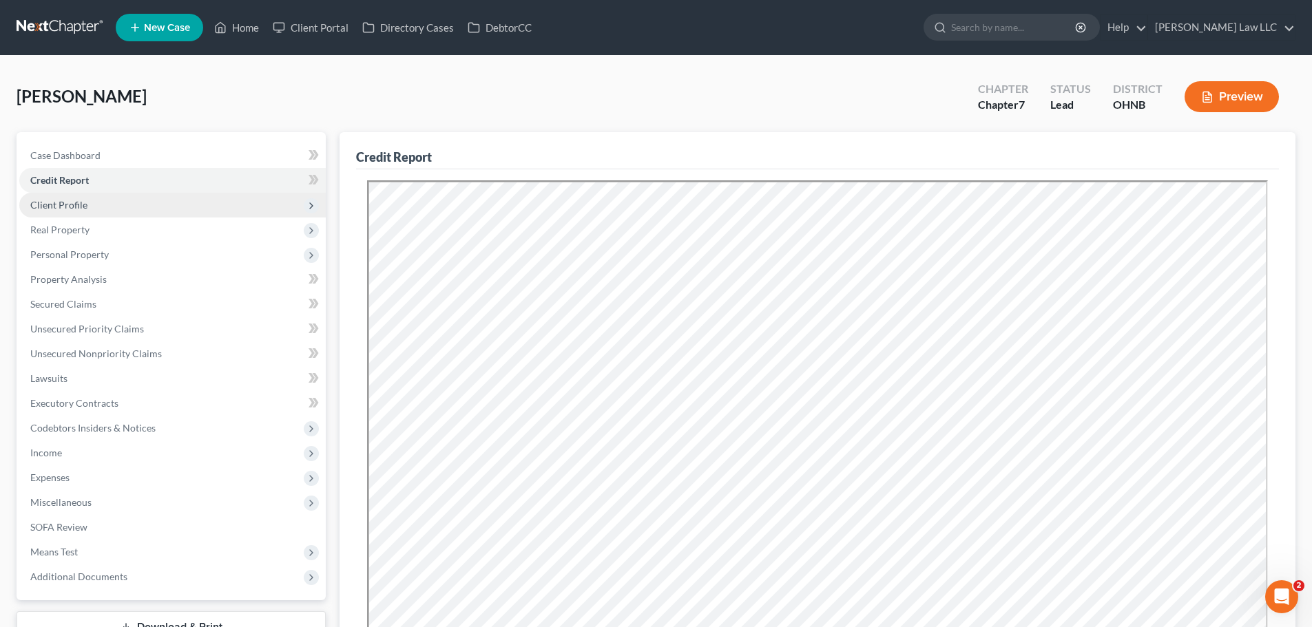
click at [85, 208] on span "Client Profile" at bounding box center [58, 205] width 57 height 12
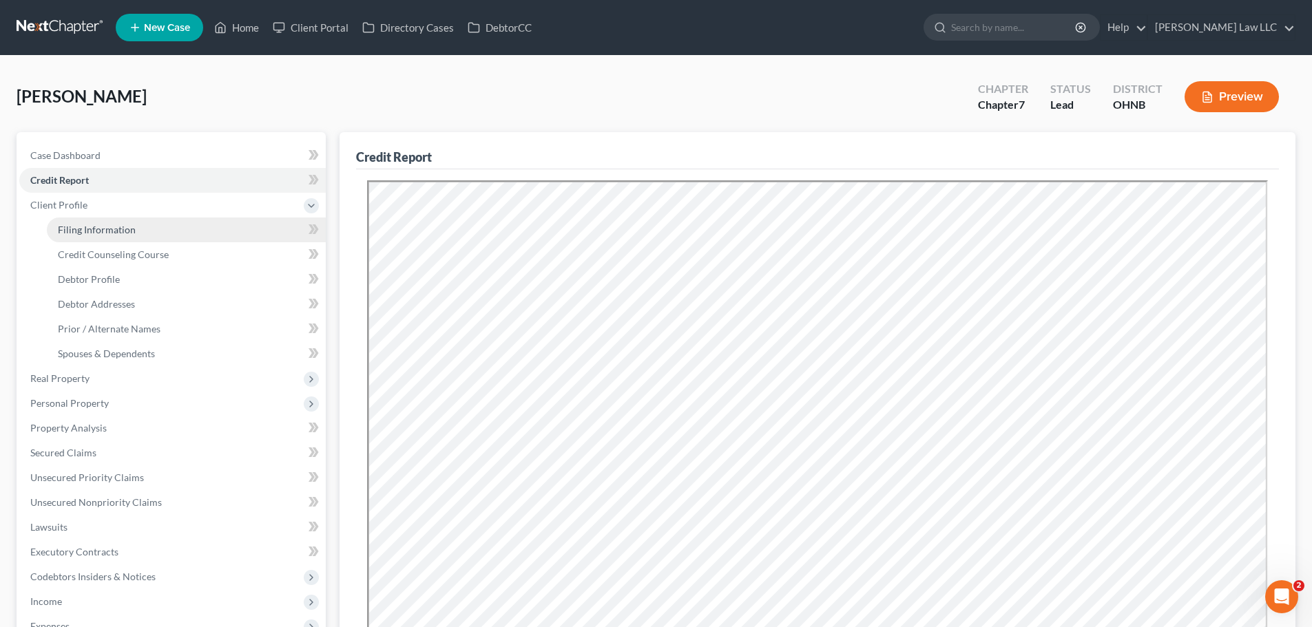
click at [85, 229] on span "Filing Information" at bounding box center [97, 230] width 78 height 12
select select "1"
select select "0"
select select "61"
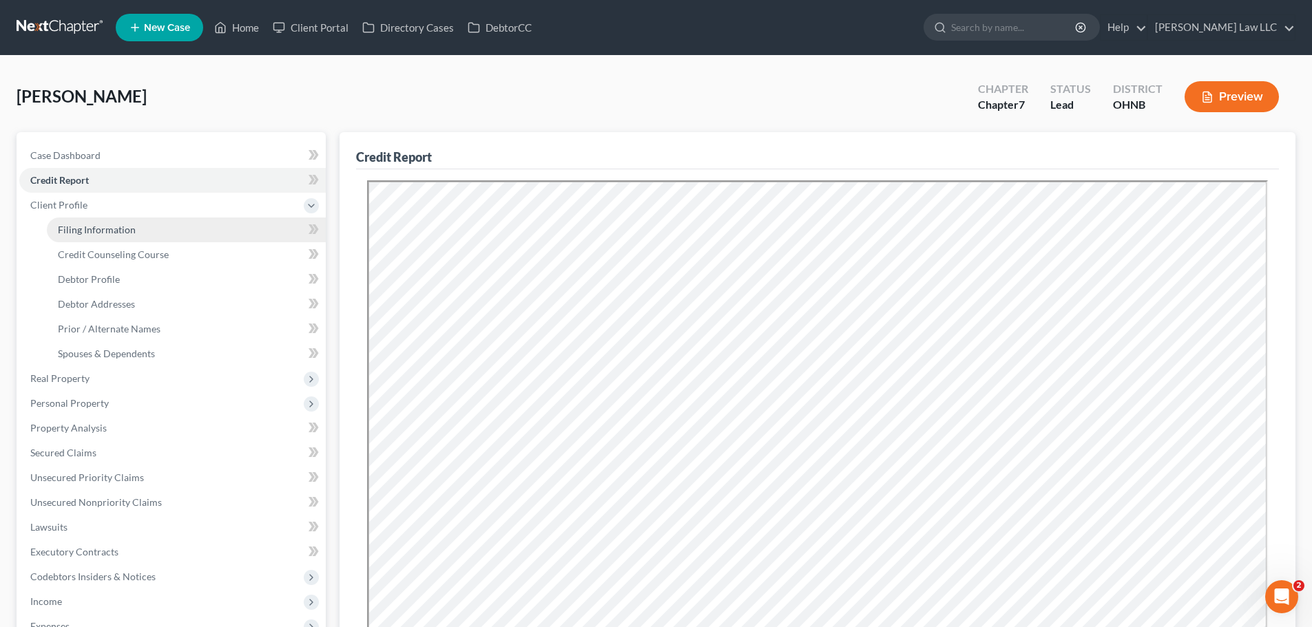
select select "0"
select select "36"
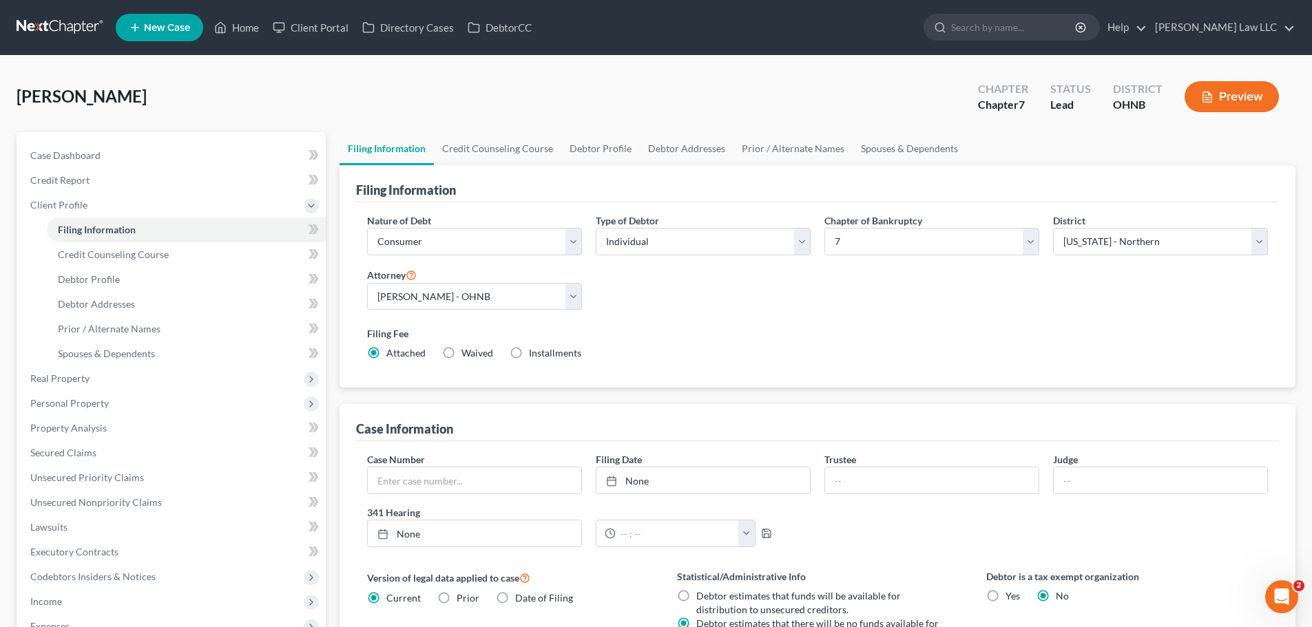
click at [752, 308] on div "Nature of Debt Select Business Consumer Other Nature of Business Select Clearin…" at bounding box center [817, 292] width 914 height 158
click at [503, 152] on link "Credit Counseling Course" at bounding box center [497, 148] width 127 height 33
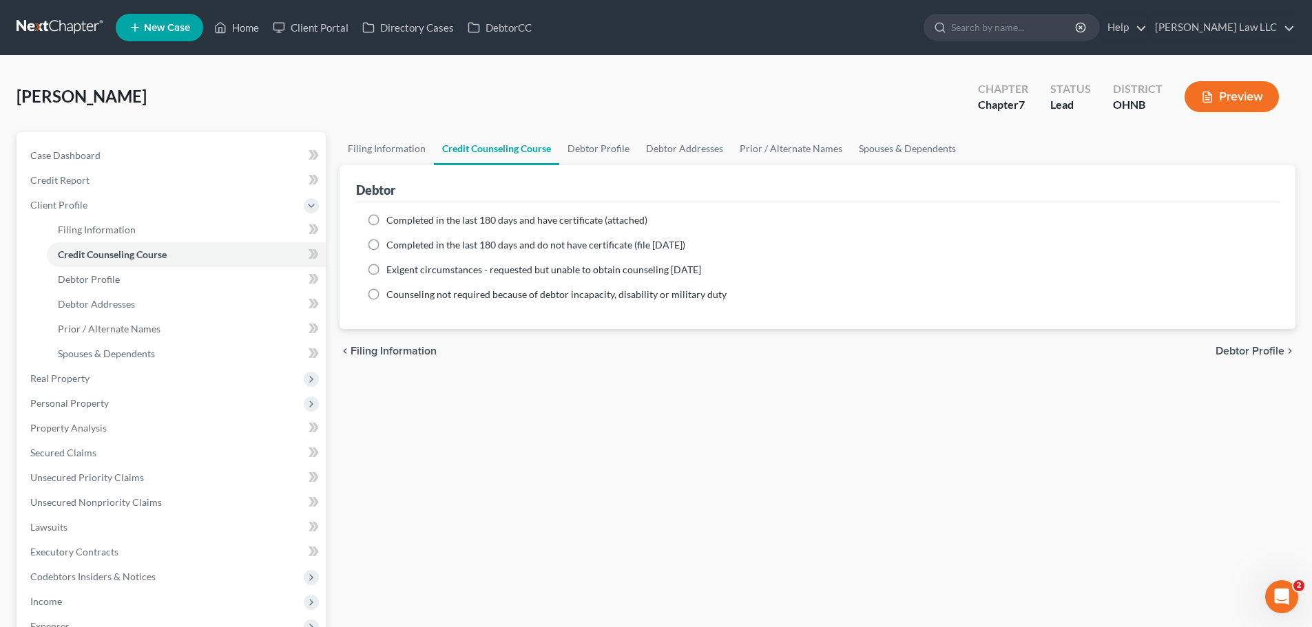
click at [496, 222] on span "Completed in the last 180 days and have certificate (attached)" at bounding box center [516, 220] width 261 height 12
click at [401, 222] on input "Completed in the last 180 days and have certificate (attached)" at bounding box center [396, 217] width 9 height 9
radio input "true"
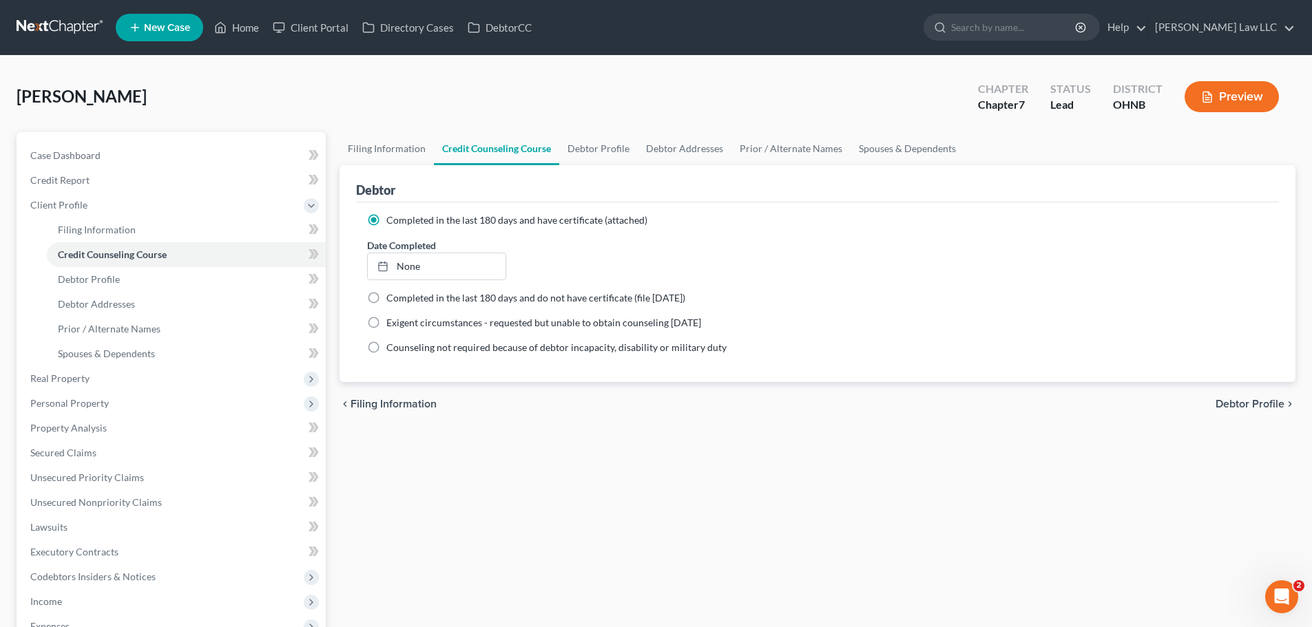
click at [589, 428] on div "Filing Information Credit Counseling Course Debtor Profile Debtor Addresses Pri…" at bounding box center [817, 462] width 969 height 660
click at [441, 265] on link "None" at bounding box center [436, 266] width 137 height 26
type input "8/14/2025"
click at [691, 375] on div "Completed in the last 180 days and have certificate (attached) Date Completed 8…" at bounding box center [817, 292] width 923 height 180
click at [556, 445] on div "Filing Information Credit Counseling Course Debtor Profile Debtor Addresses Pri…" at bounding box center [817, 462] width 969 height 660
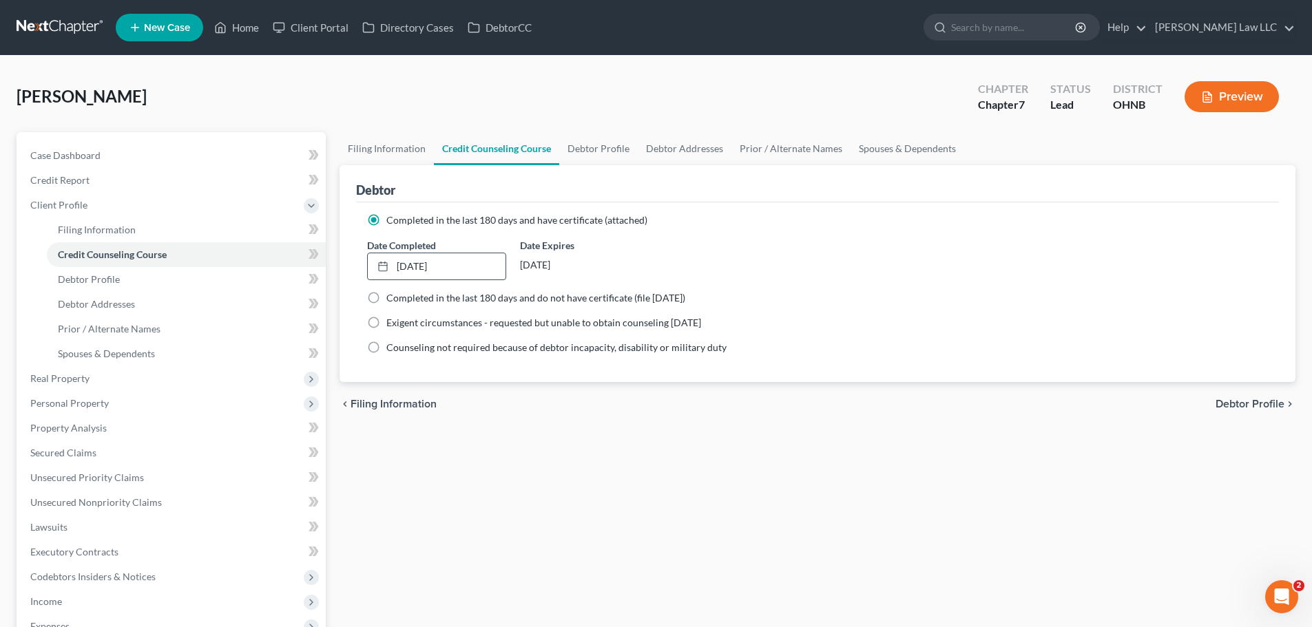
click at [594, 454] on div "Filing Information Credit Counseling Course Debtor Profile Debtor Addresses Pri…" at bounding box center [817, 462] width 969 height 660
click at [398, 153] on link "Filing Information" at bounding box center [386, 148] width 94 height 33
select select "1"
select select "0"
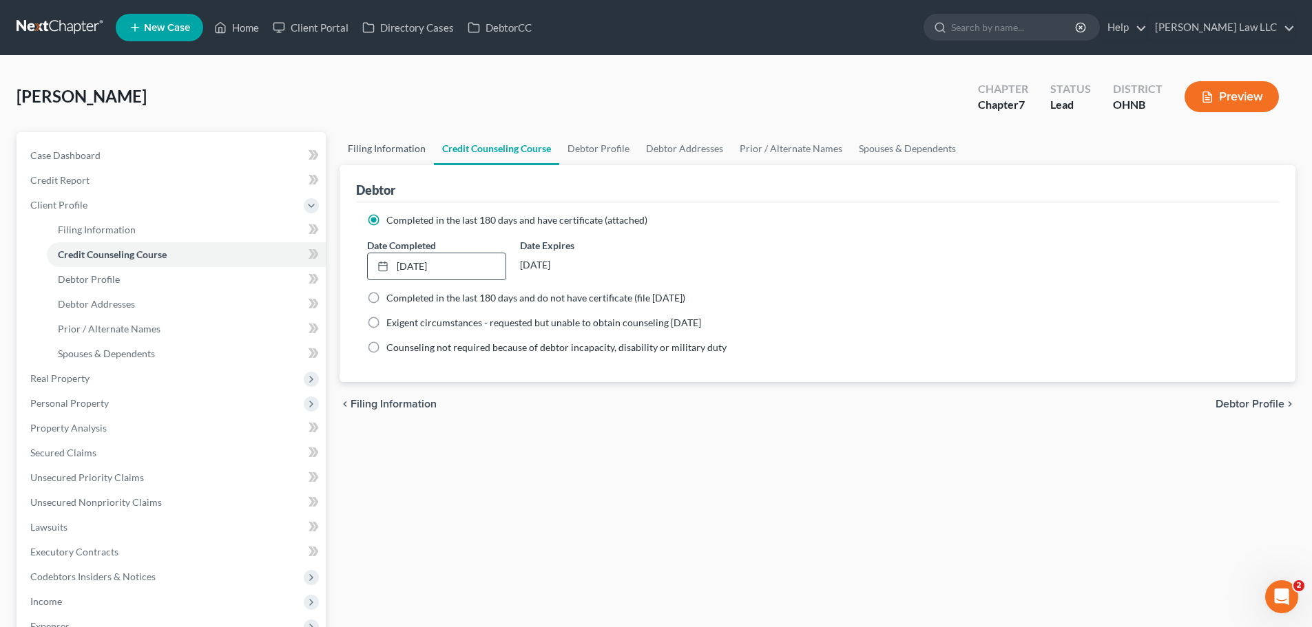
select select "61"
select select "0"
select select "36"
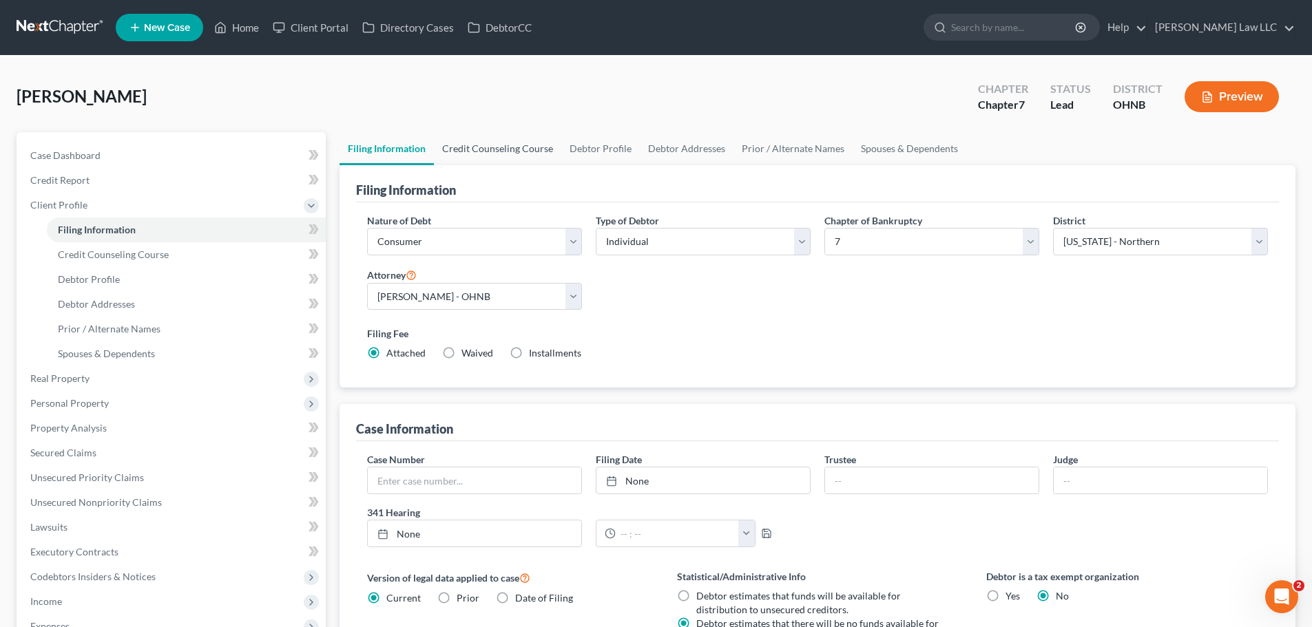
click at [480, 151] on link "Credit Counseling Course" at bounding box center [497, 148] width 127 height 33
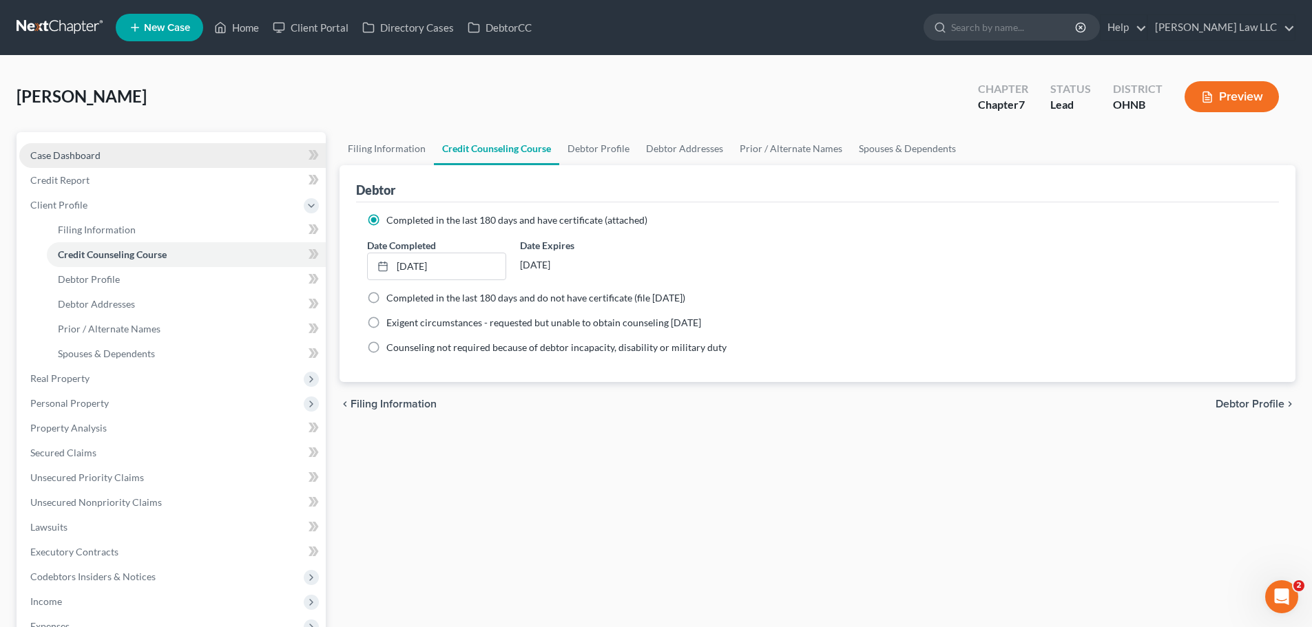
click at [79, 156] on span "Case Dashboard" at bounding box center [65, 155] width 70 height 12
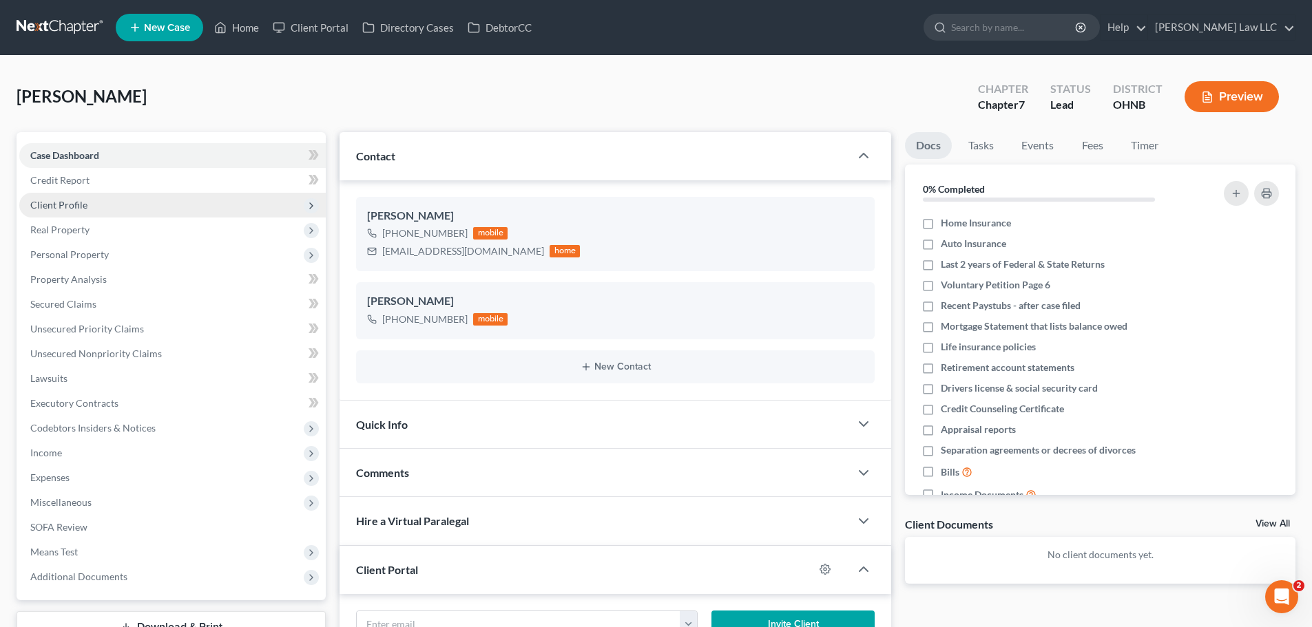
click at [119, 209] on span "Client Profile" at bounding box center [172, 205] width 306 height 25
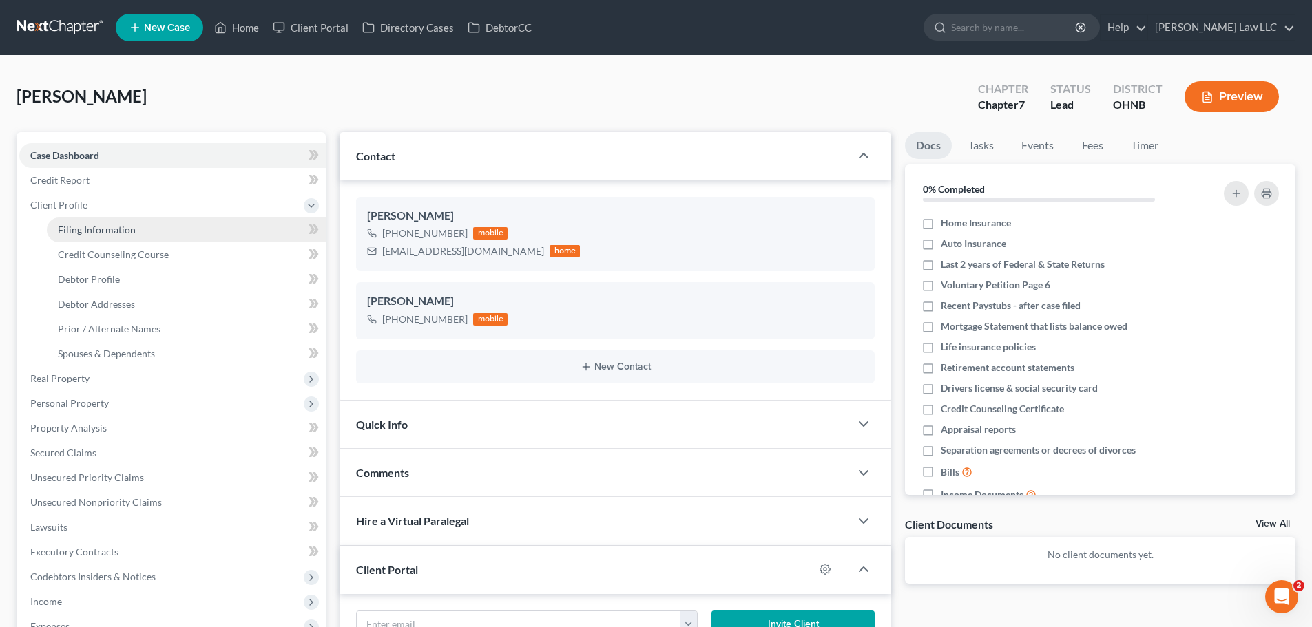
click at [161, 232] on link "Filing Information" at bounding box center [186, 230] width 279 height 25
select select "1"
select select "0"
select select "61"
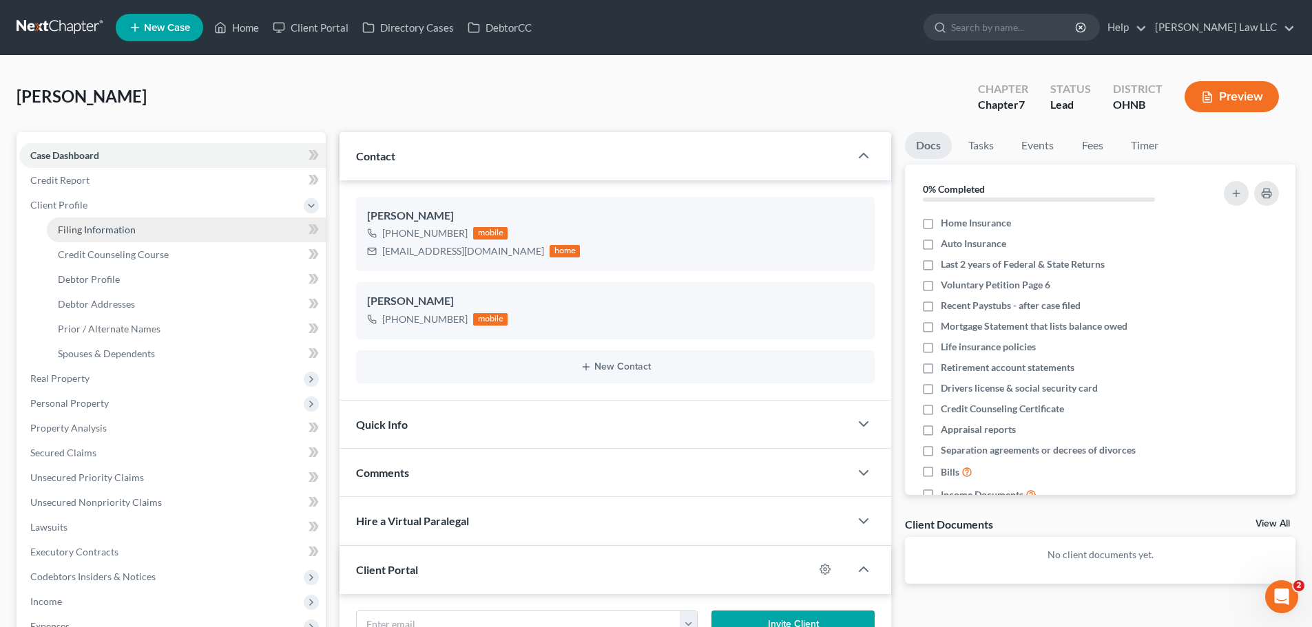
select select "0"
select select "36"
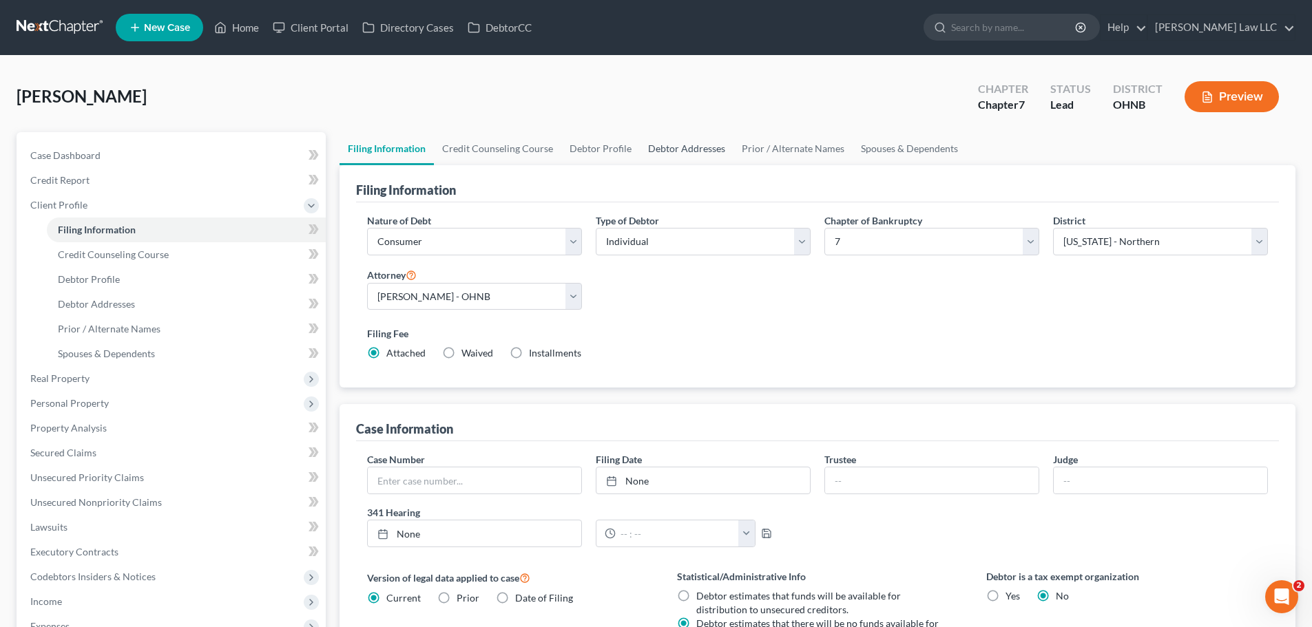
click at [653, 139] on link "Debtor Addresses" at bounding box center [687, 148] width 94 height 33
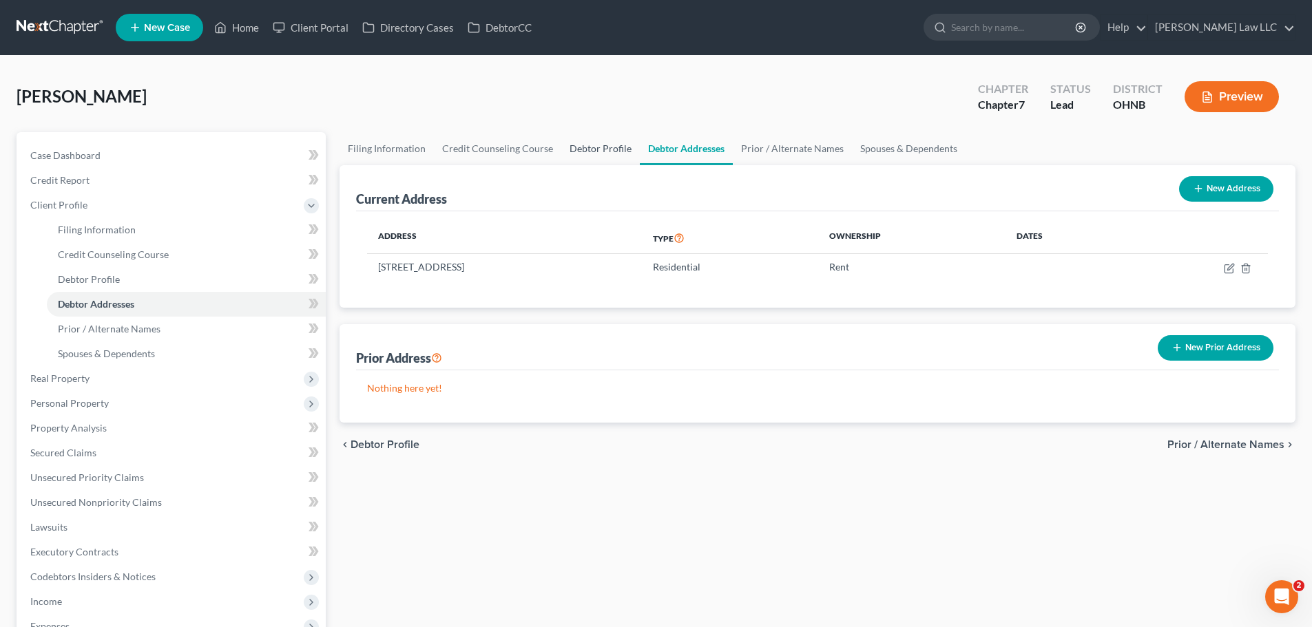
click at [585, 157] on link "Debtor Profile" at bounding box center [600, 148] width 78 height 33
select select "0"
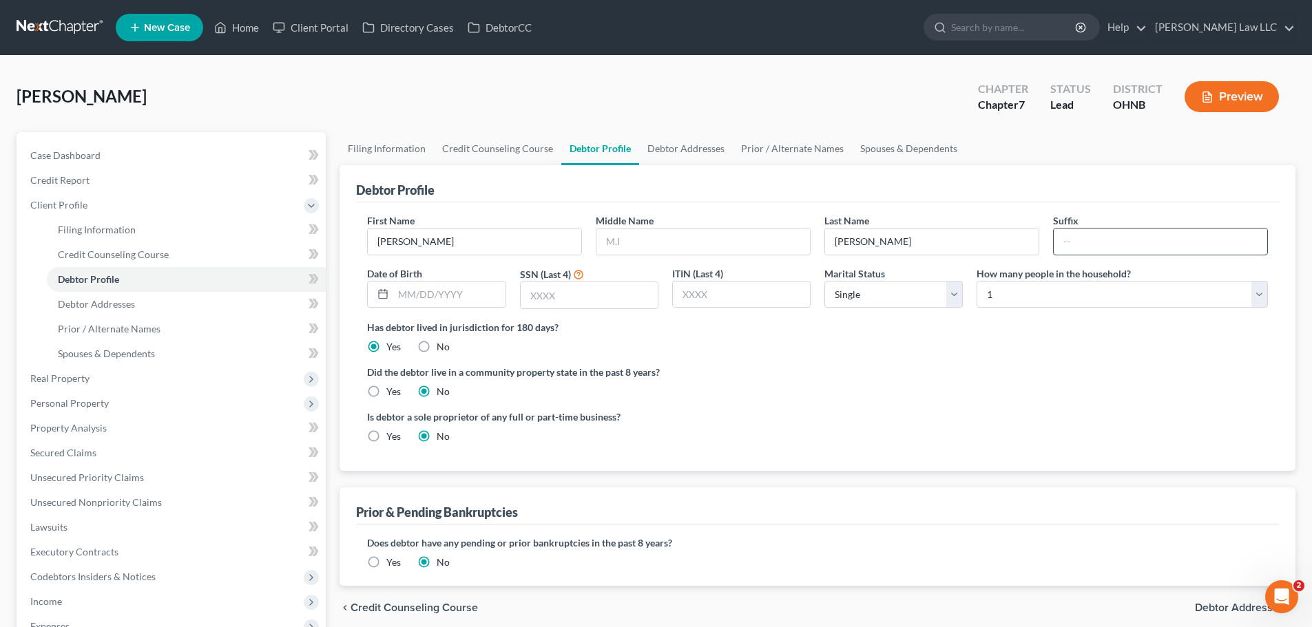
click at [1092, 250] on input "text" at bounding box center [1159, 242] width 213 height 26
type input "Jr."
click at [1075, 393] on div "Did the debtor live in a community property state in the past 8 years? Yes No" at bounding box center [817, 382] width 901 height 34
click at [390, 151] on link "Filing Information" at bounding box center [386, 148] width 94 height 33
select select "1"
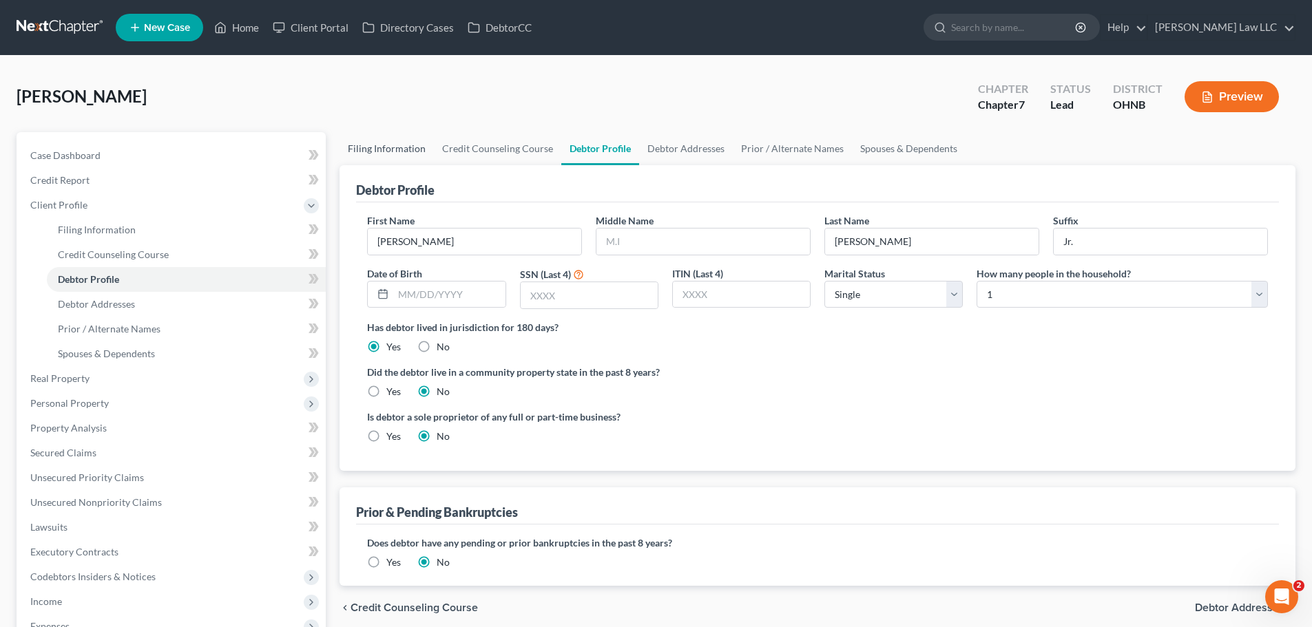
select select "0"
select select "61"
select select "0"
select select "36"
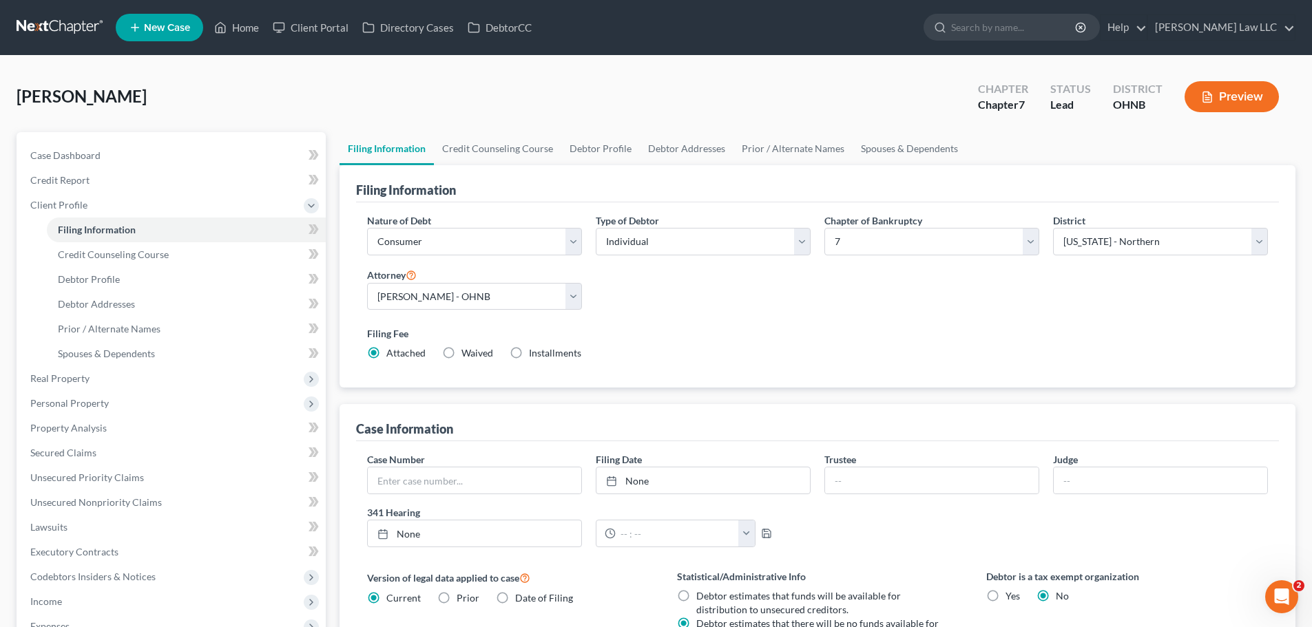
click at [959, 313] on div "Nature of Debt Select Business Consumer Other Nature of Business Select Clearin…" at bounding box center [817, 292] width 914 height 158
click at [683, 295] on div "Nature of Debt Select Business Consumer Other Nature of Business Select Clearin…" at bounding box center [817, 292] width 914 height 158
click at [397, 147] on link "Filing Information" at bounding box center [386, 148] width 94 height 33
click at [105, 185] on link "Credit Report" at bounding box center [172, 180] width 306 height 25
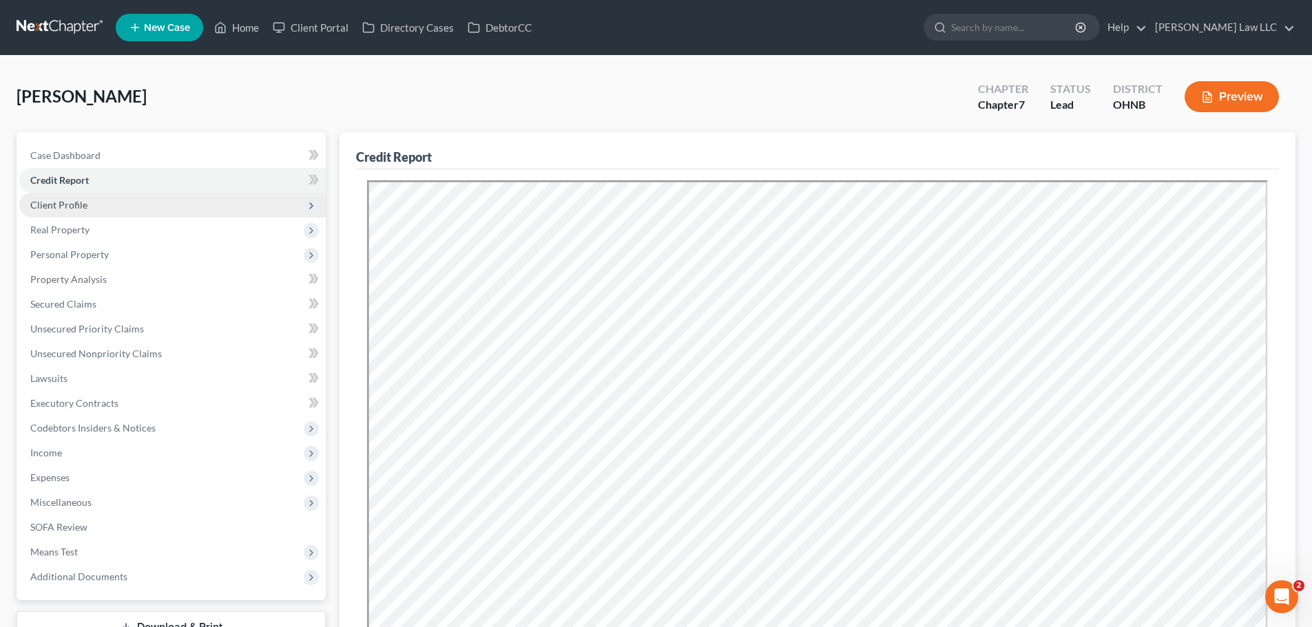
click at [104, 204] on span "Client Profile" at bounding box center [172, 205] width 306 height 25
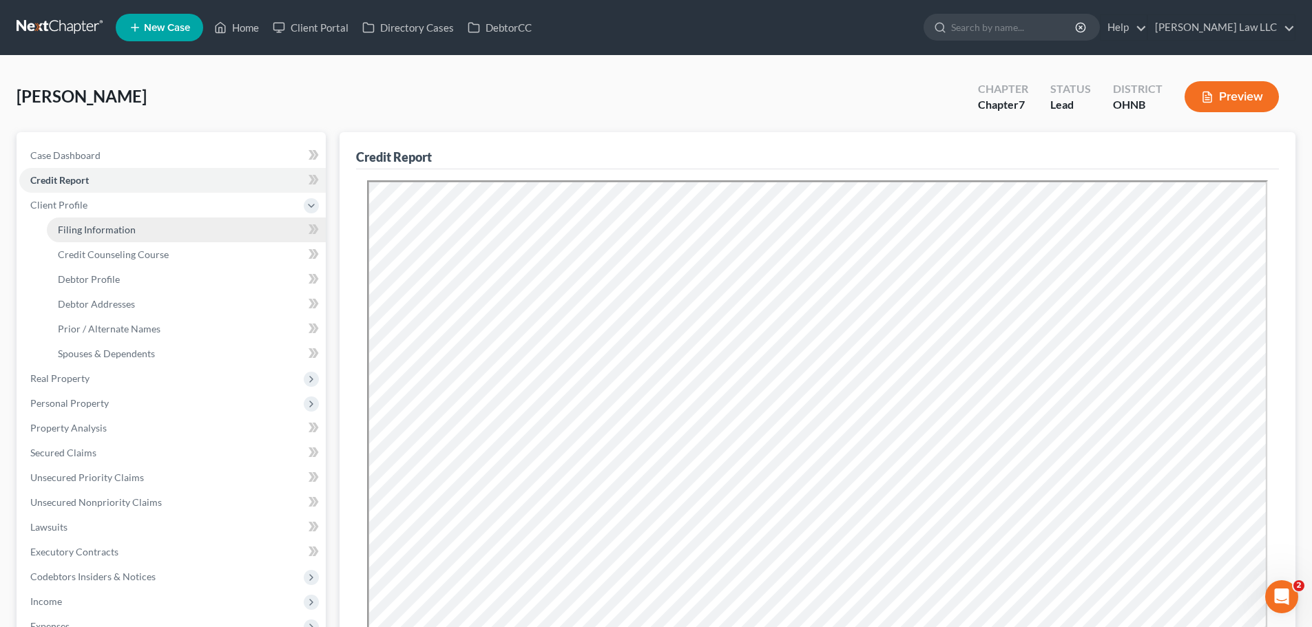
click at [105, 227] on span "Filing Information" at bounding box center [97, 230] width 78 height 12
select select "1"
select select "0"
select select "61"
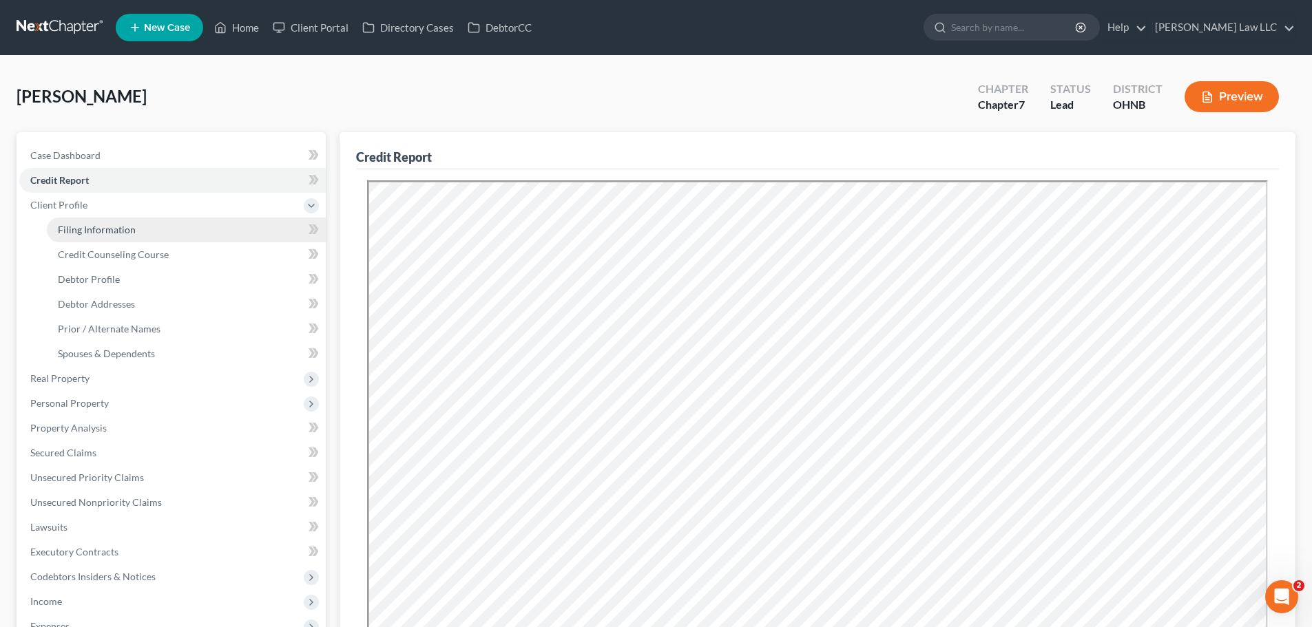
select select "0"
select select "36"
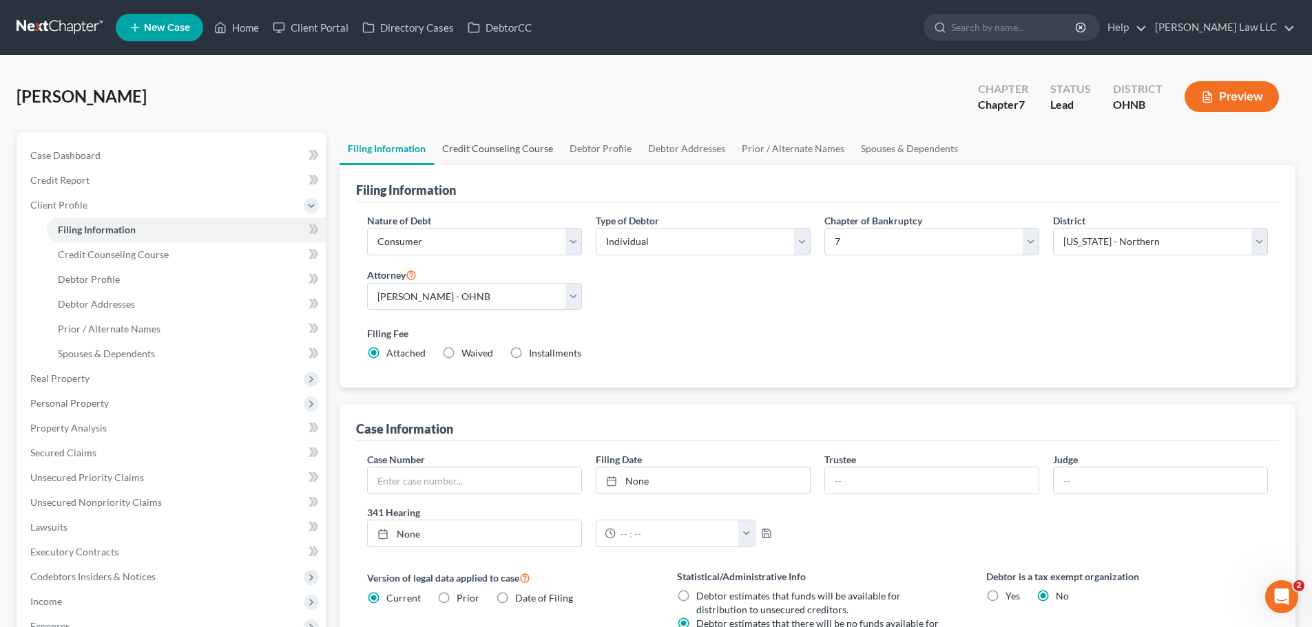
click at [494, 153] on link "Credit Counseling Course" at bounding box center [497, 148] width 127 height 33
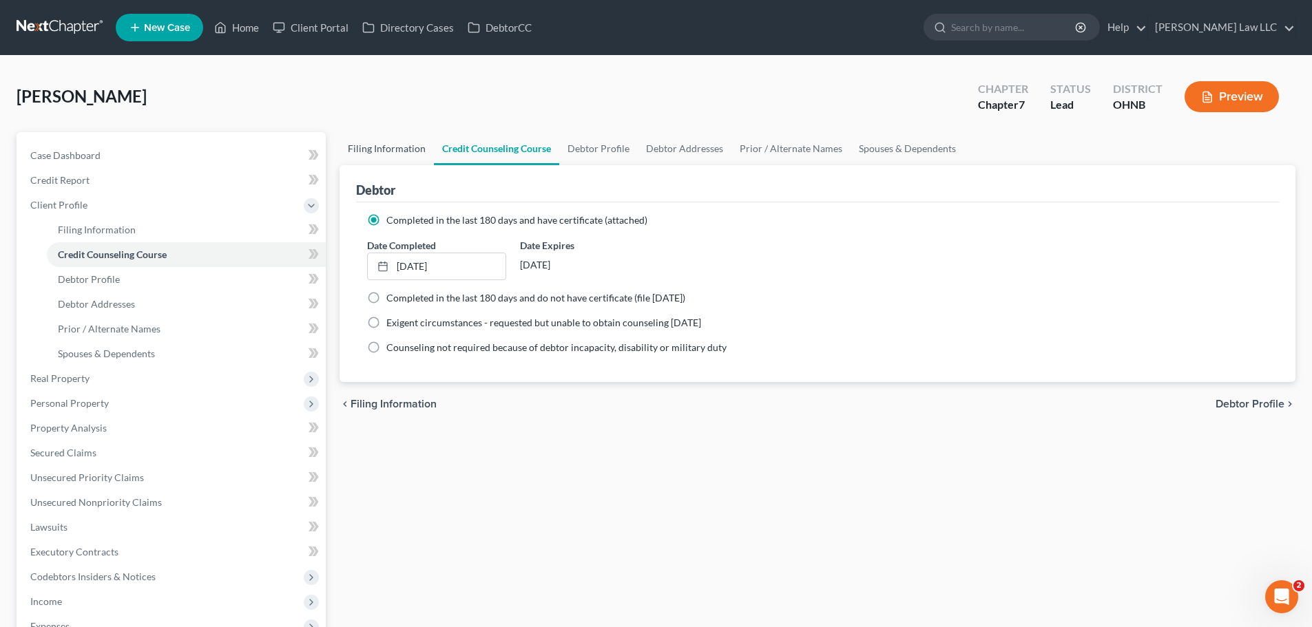
click at [384, 151] on link "Filing Information" at bounding box center [386, 148] width 94 height 33
select select "1"
select select "0"
select select "61"
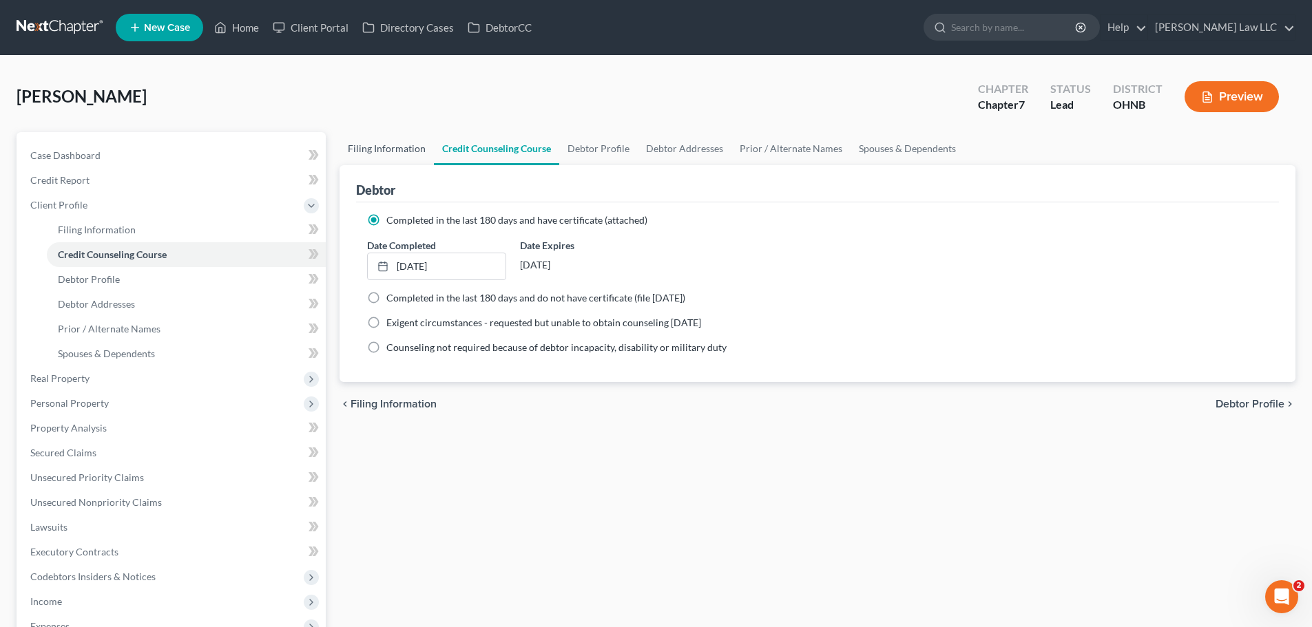
select select "0"
select select "36"
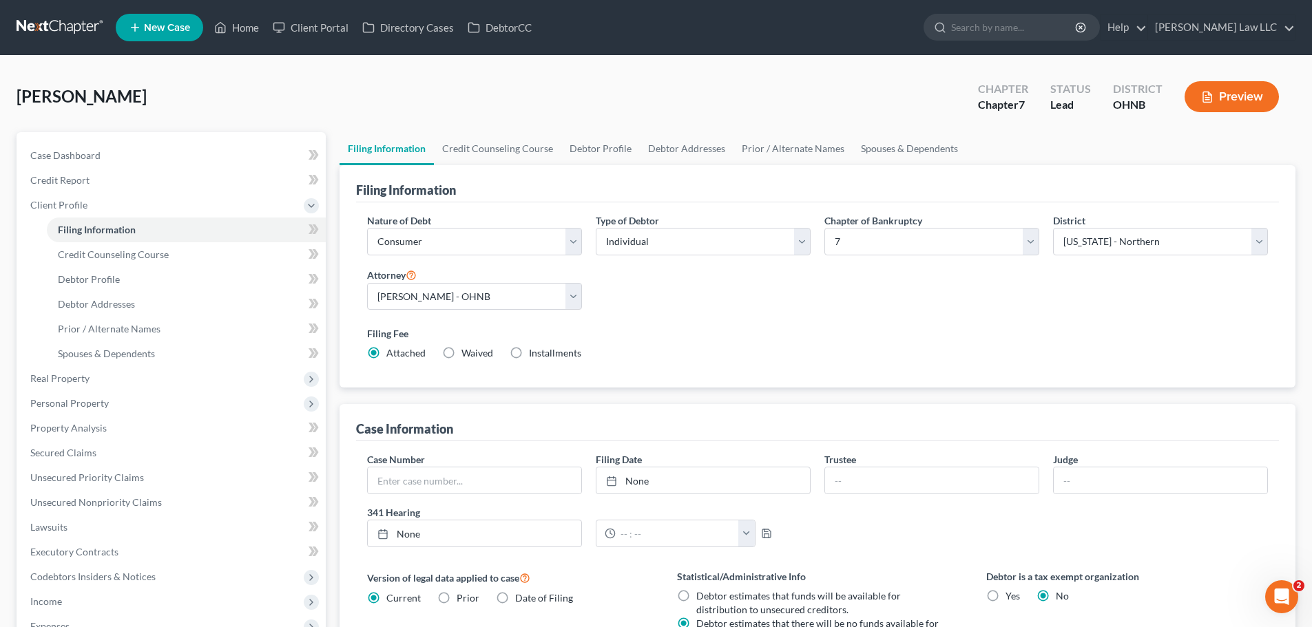
click at [1102, 321] on div "Filing Fee Attached Waived Waived Installments Installments" at bounding box center [817, 346] width 914 height 50
click at [652, 312] on div "Nature of Debt Select Business Consumer Other Nature of Business Select Clearin…" at bounding box center [817, 292] width 914 height 158
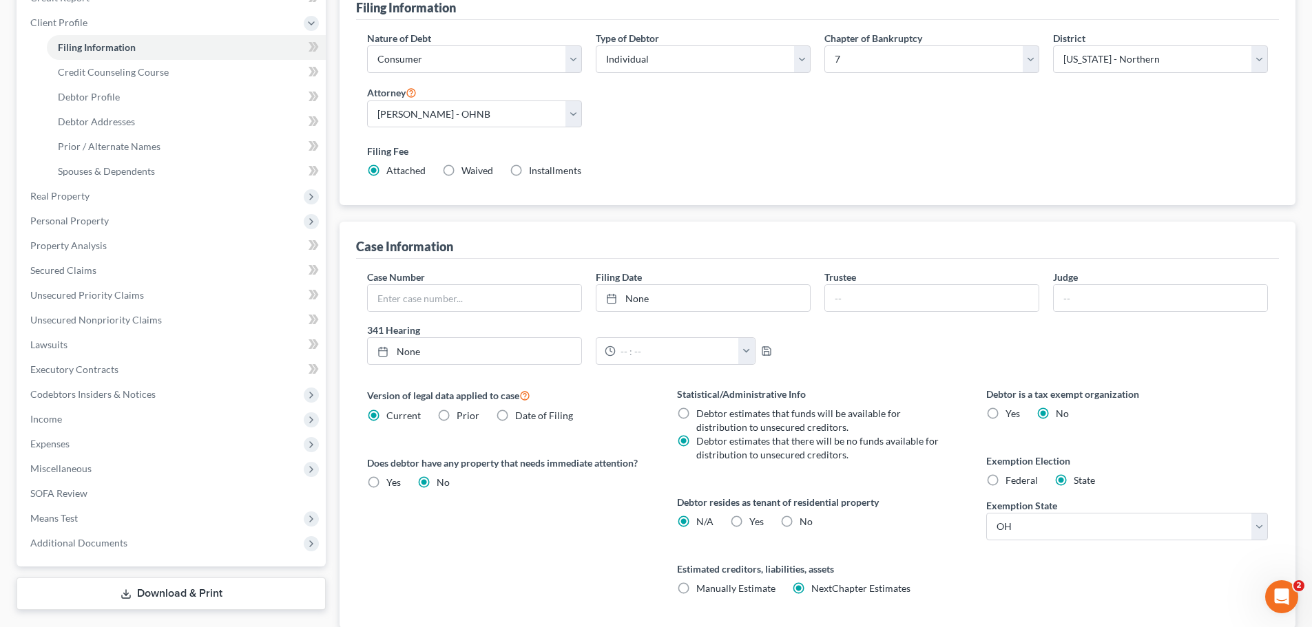
scroll to position [207, 0]
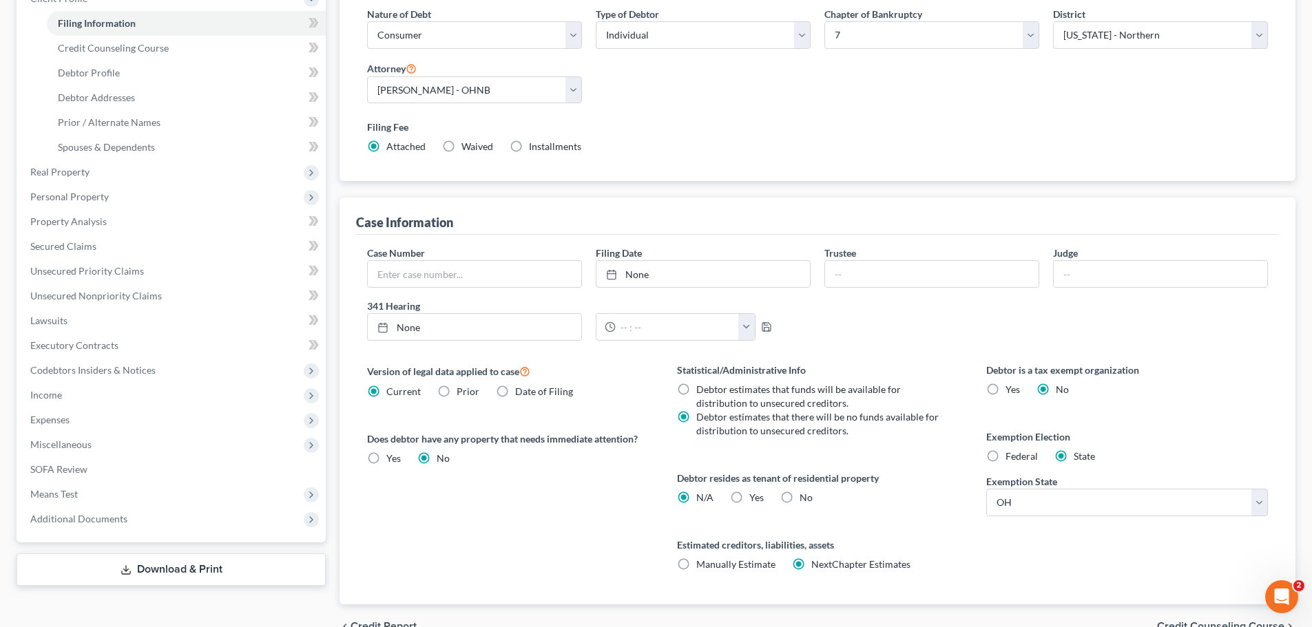
click at [455, 479] on div "Version of legal data applied to case Current Prior Date of Filing Legal data v…" at bounding box center [507, 484] width 309 height 242
click at [617, 513] on div "Version of legal data applied to case Current Prior Date of Filing Legal data v…" at bounding box center [507, 484] width 309 height 242
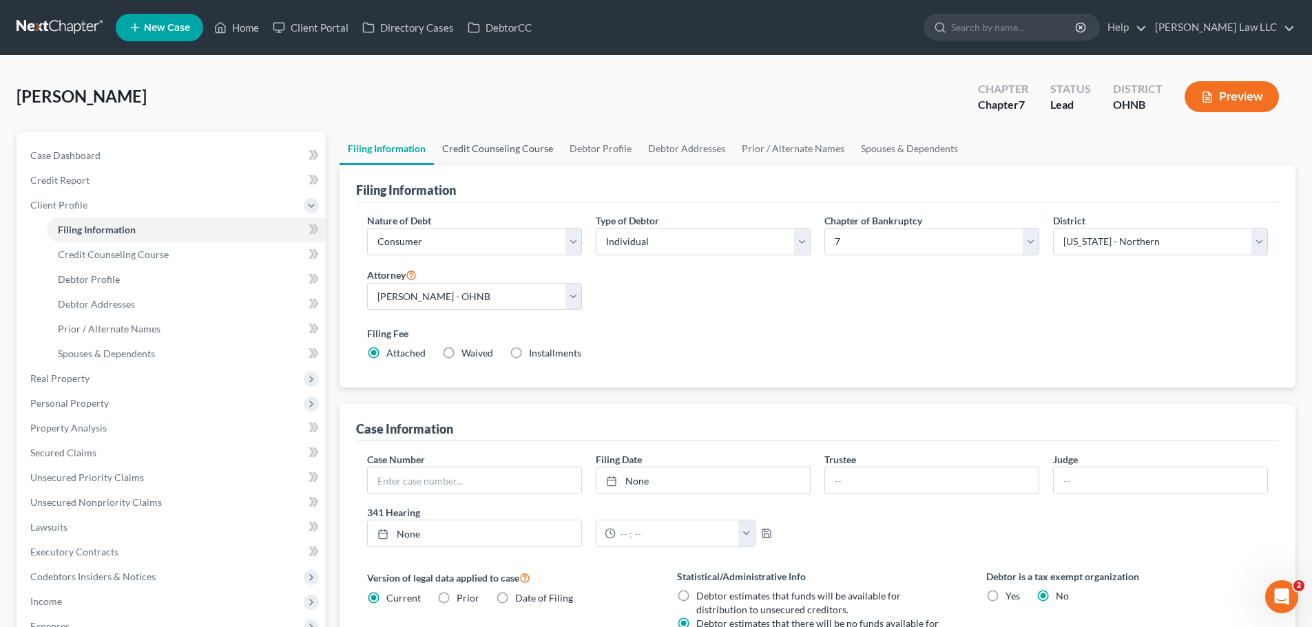
click at [482, 155] on link "Credit Counseling Course" at bounding box center [497, 148] width 127 height 33
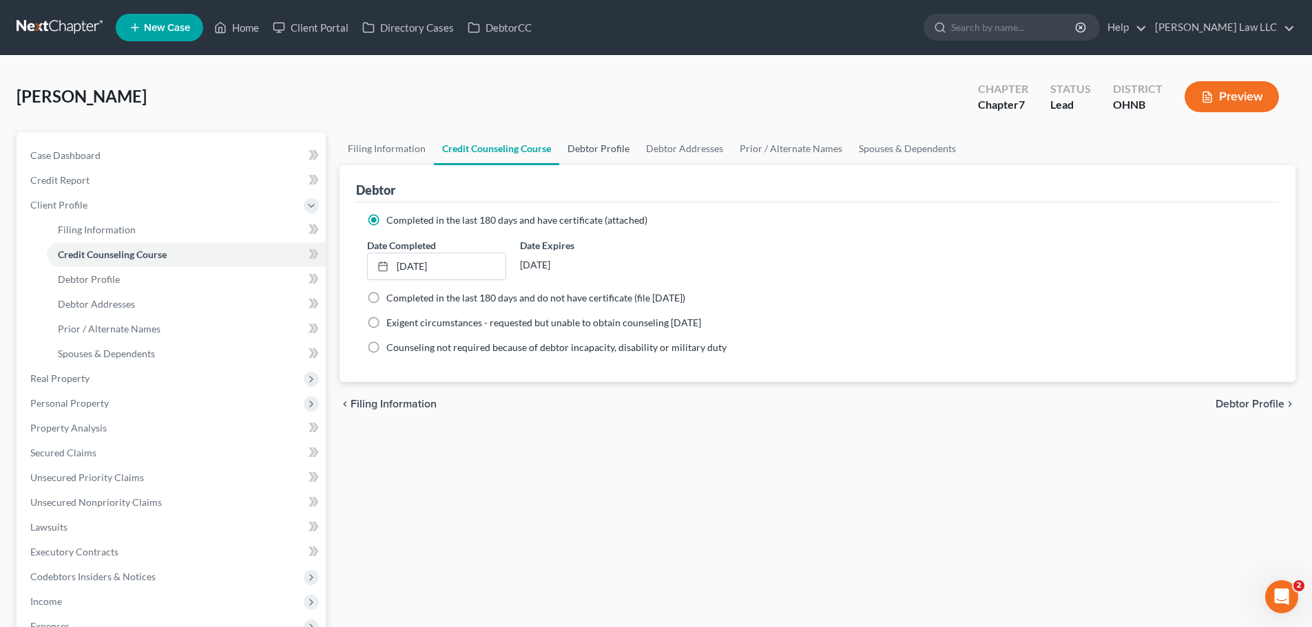
click at [596, 154] on link "Debtor Profile" at bounding box center [598, 148] width 78 height 33
select select "0"
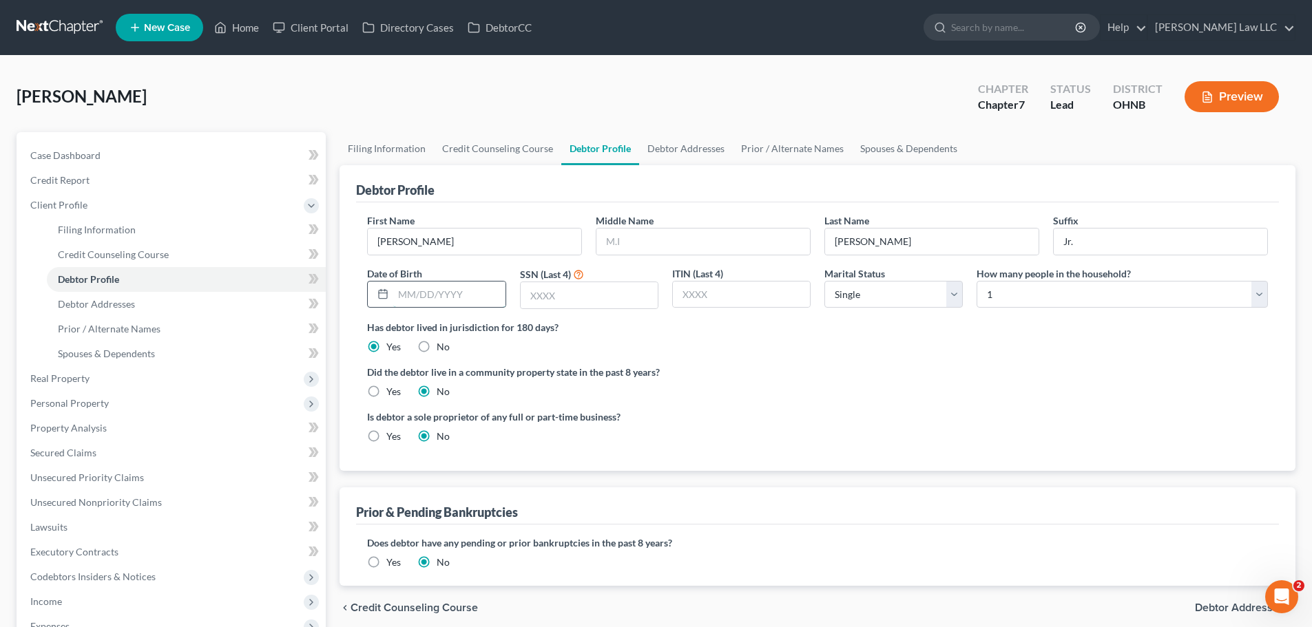
click at [445, 297] on input "text" at bounding box center [449, 295] width 112 height 26
type input "04/08/1971"
click at [842, 385] on div "Did the debtor live in a community property state in the past 8 years? Yes No" at bounding box center [817, 382] width 901 height 34
click at [660, 246] on input "text" at bounding box center [702, 242] width 213 height 26
type input "J."
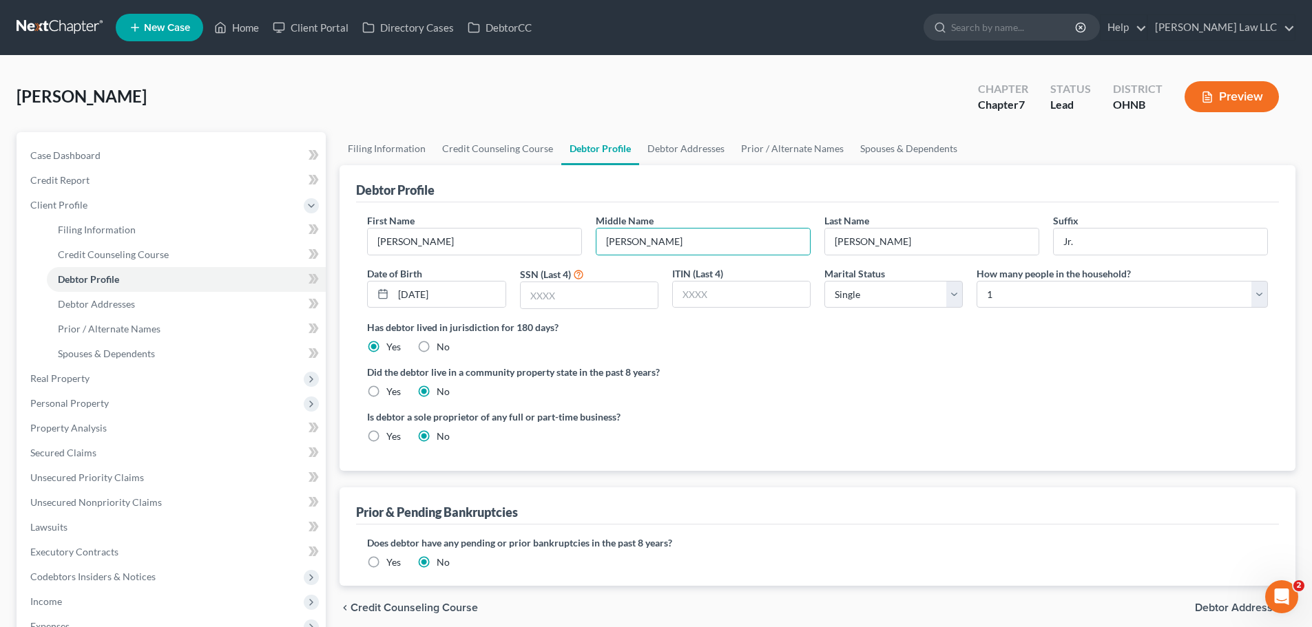
click at [736, 370] on label "Did the debtor live in a community property state in the past 8 years?" at bounding box center [817, 372] width 901 height 14
click at [587, 300] on input "text" at bounding box center [589, 295] width 137 height 26
type input "7831"
click at [744, 364] on ng-include "First Name Cyril Middle Name J. Last Name Cochran Suffix Jr. Date of Birth 04/0…" at bounding box center [817, 333] width 901 height 241
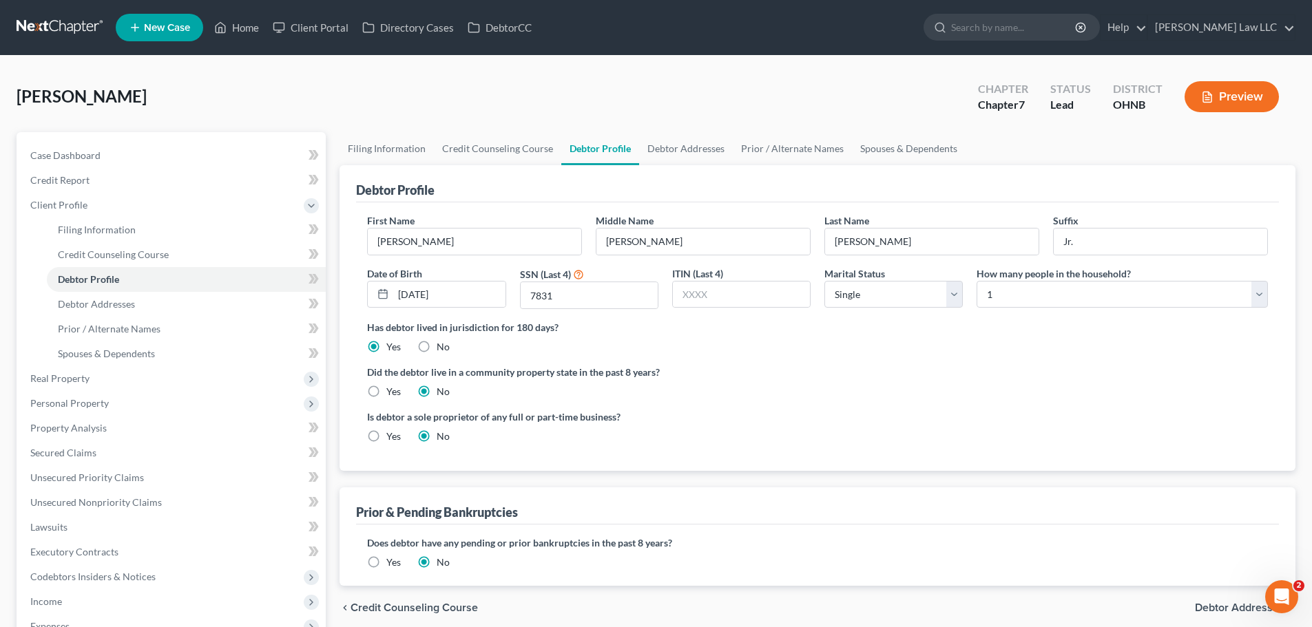
click at [728, 369] on label "Did the debtor live in a community property state in the past 8 years?" at bounding box center [817, 372] width 901 height 14
click at [737, 332] on label "Has debtor lived in jurisdiction for 180 days?" at bounding box center [817, 327] width 901 height 14
click at [894, 369] on label "Did the debtor live in a community property state in the past 8 years?" at bounding box center [817, 372] width 901 height 14
click at [543, 330] on label "Has debtor lived in jurisdiction for 180 days?" at bounding box center [817, 327] width 901 height 14
click at [679, 141] on link "Debtor Addresses" at bounding box center [686, 148] width 94 height 33
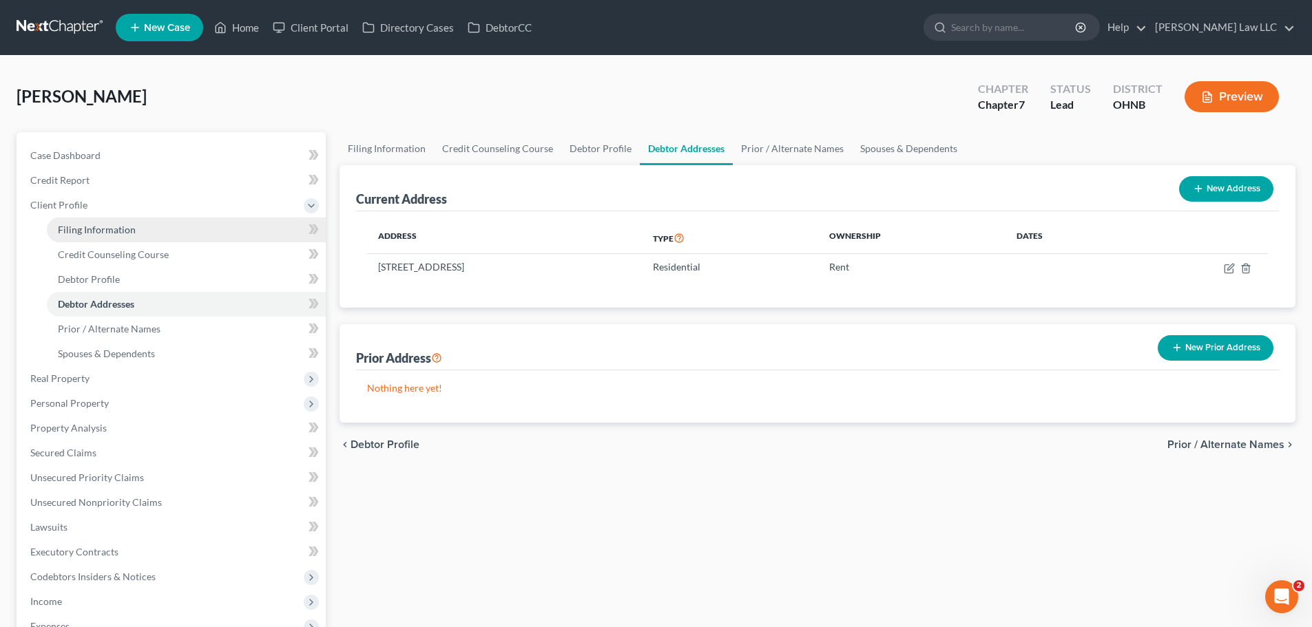
click at [133, 230] on span "Filing Information" at bounding box center [97, 230] width 78 height 12
select select "1"
select select "0"
select select "61"
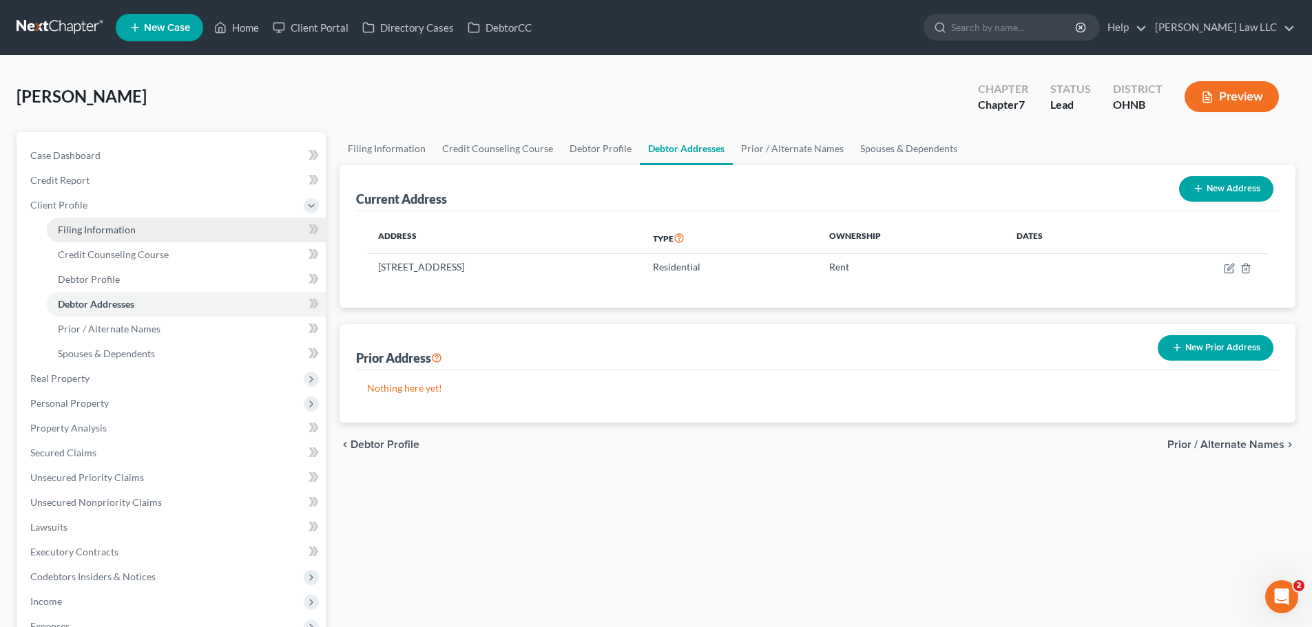
select select "0"
select select "36"
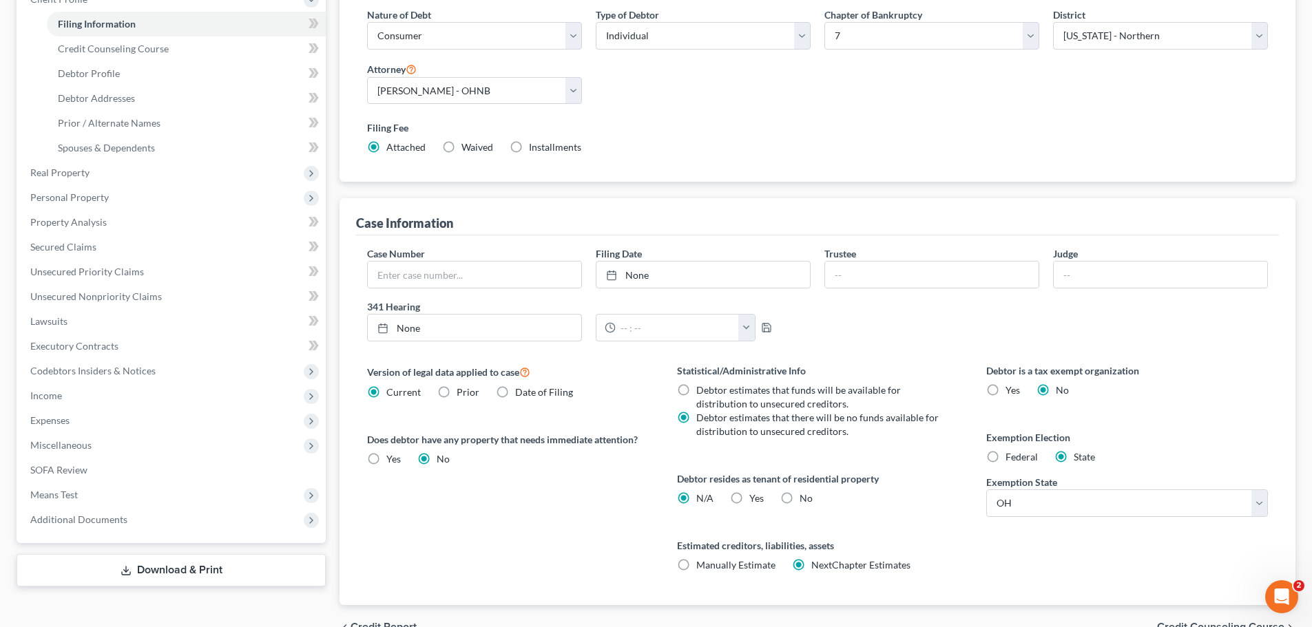
scroll to position [207, 0]
click at [749, 498] on label "Yes Yes" at bounding box center [756, 498] width 14 height 14
click at [755, 498] on input "Yes Yes" at bounding box center [759, 495] width 9 height 9
radio input "true"
radio input "false"
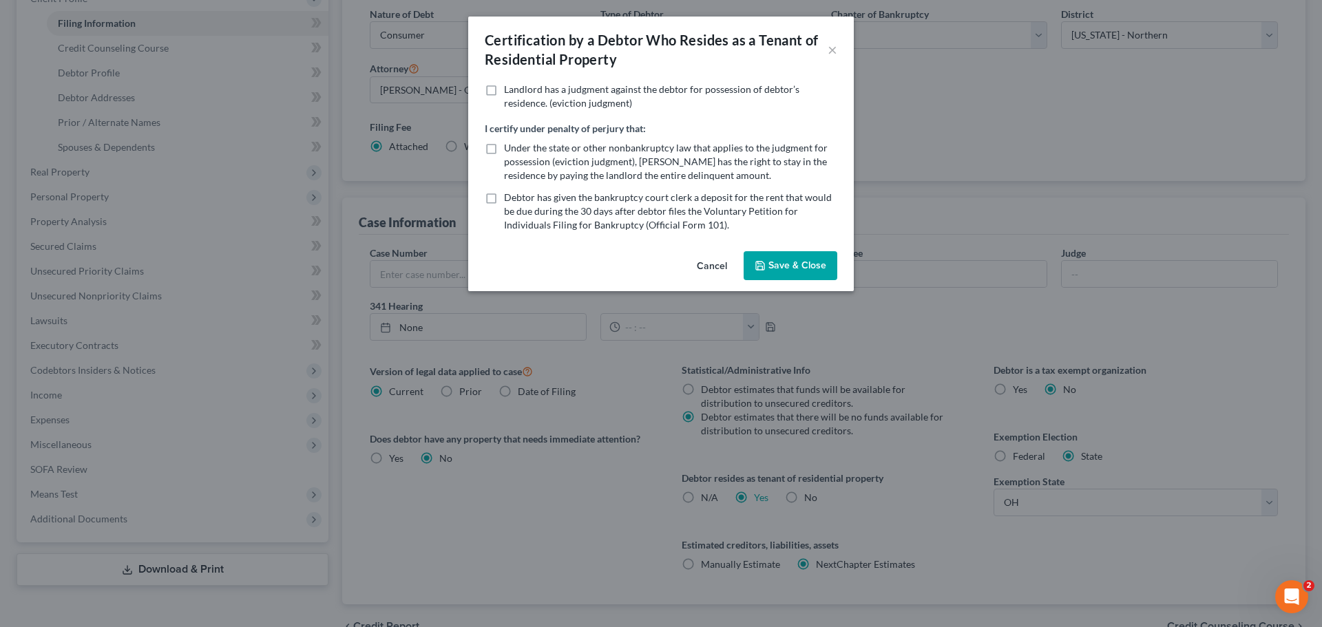
click at [792, 255] on button "Save & Close" at bounding box center [791, 265] width 94 height 29
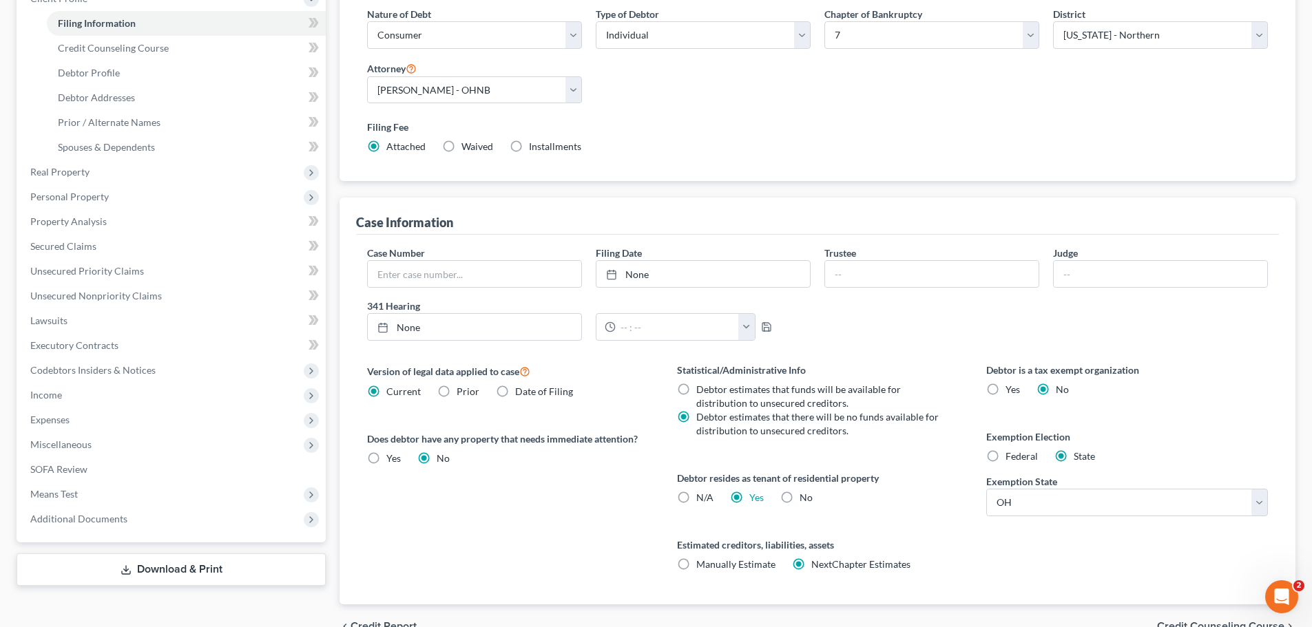
click at [535, 532] on div "Version of legal data applied to case Current Prior Date of Filing Legal data v…" at bounding box center [507, 484] width 309 height 242
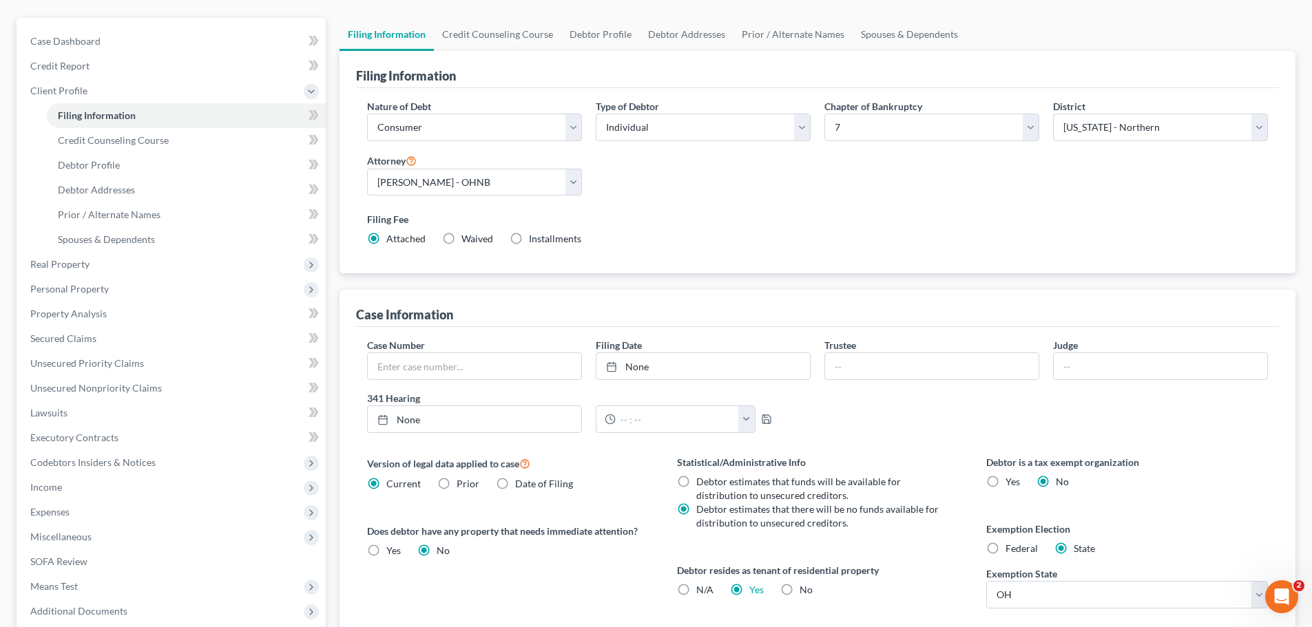
scroll to position [0, 0]
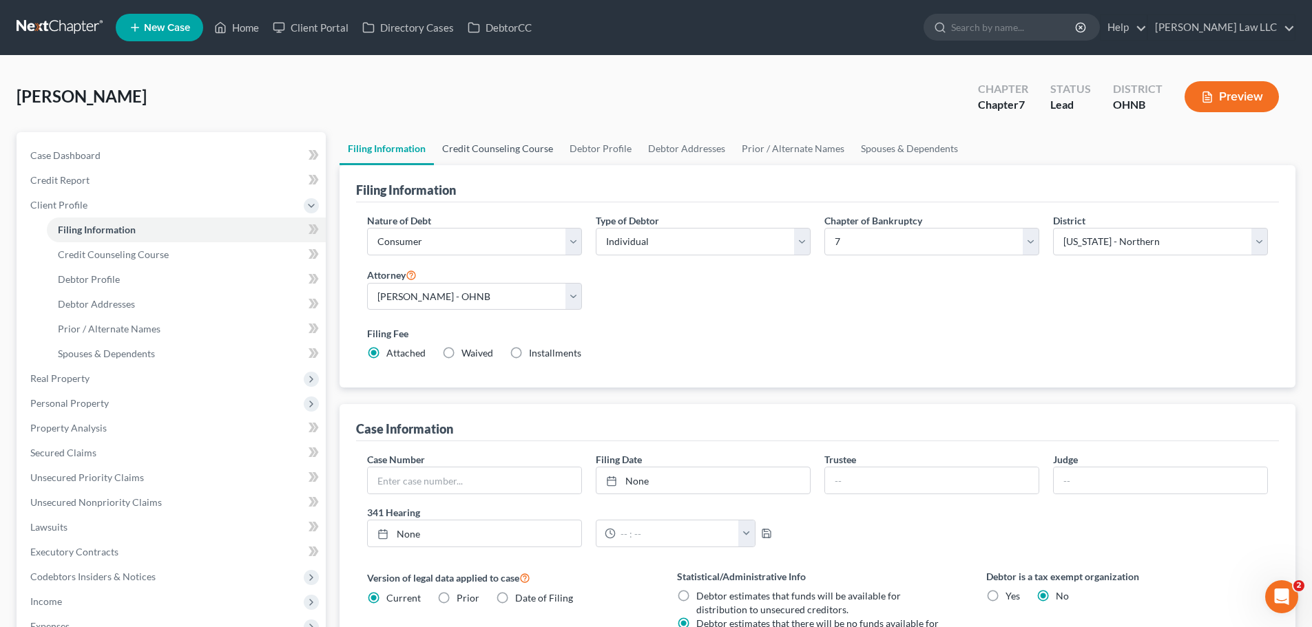
click at [485, 153] on link "Credit Counseling Course" at bounding box center [497, 148] width 127 height 33
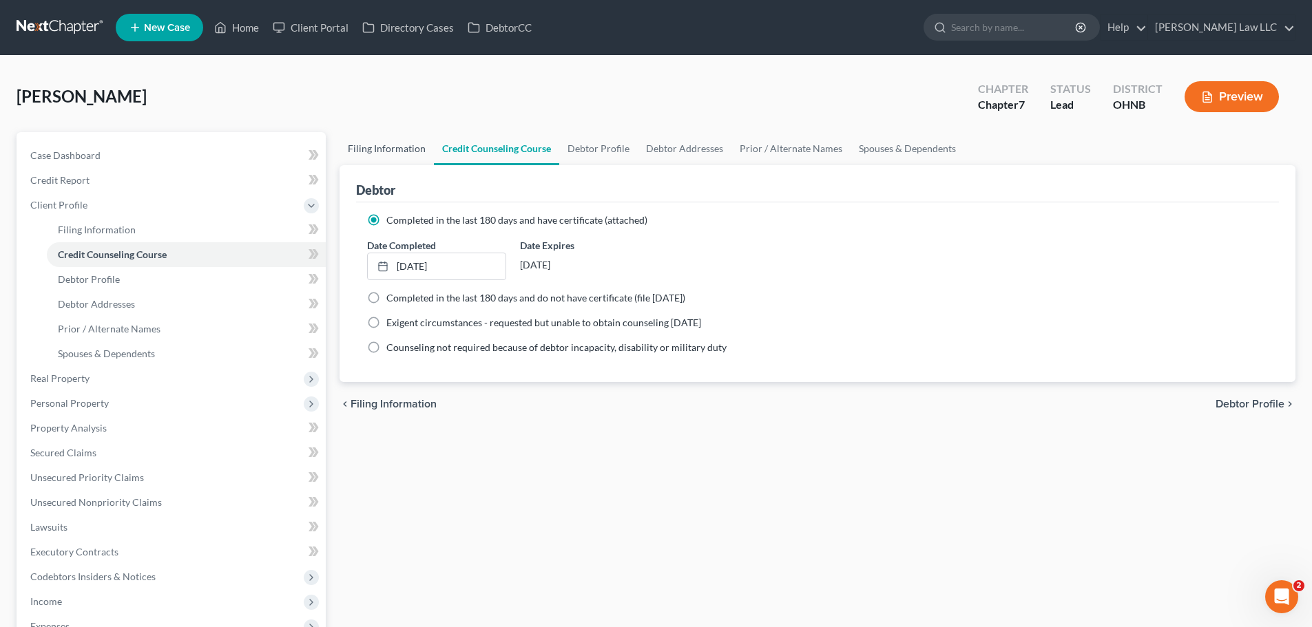
click at [372, 150] on link "Filing Information" at bounding box center [386, 148] width 94 height 33
select select "1"
select select "0"
select select "61"
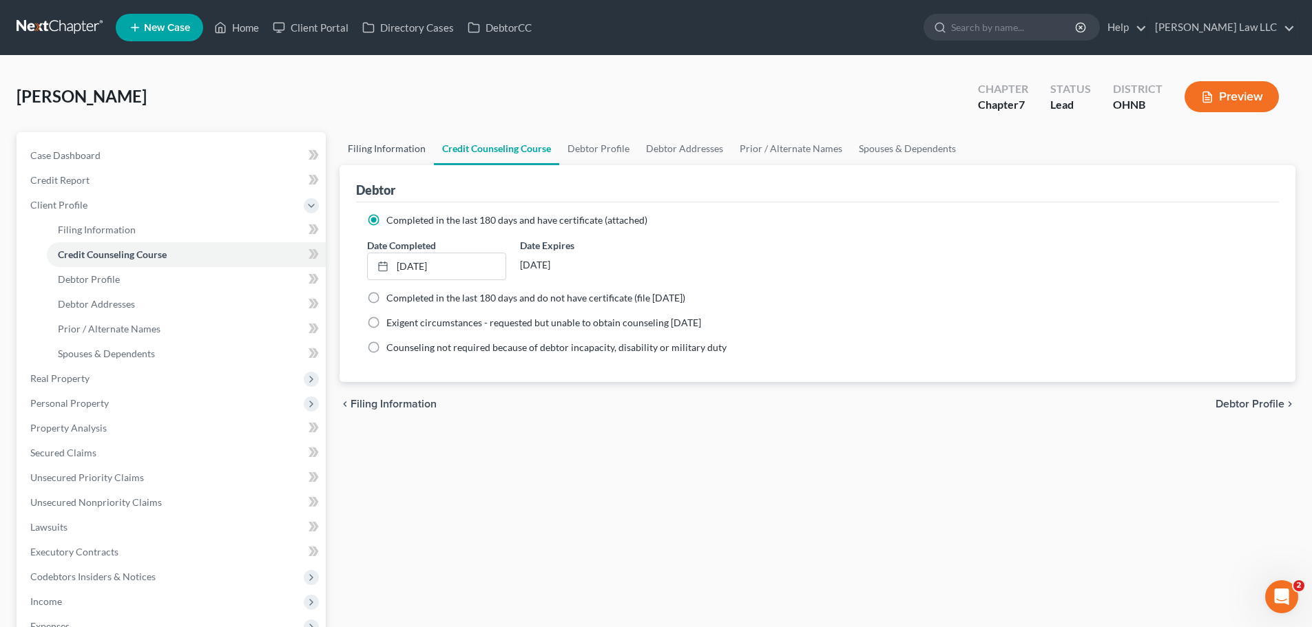
select select "0"
select select "36"
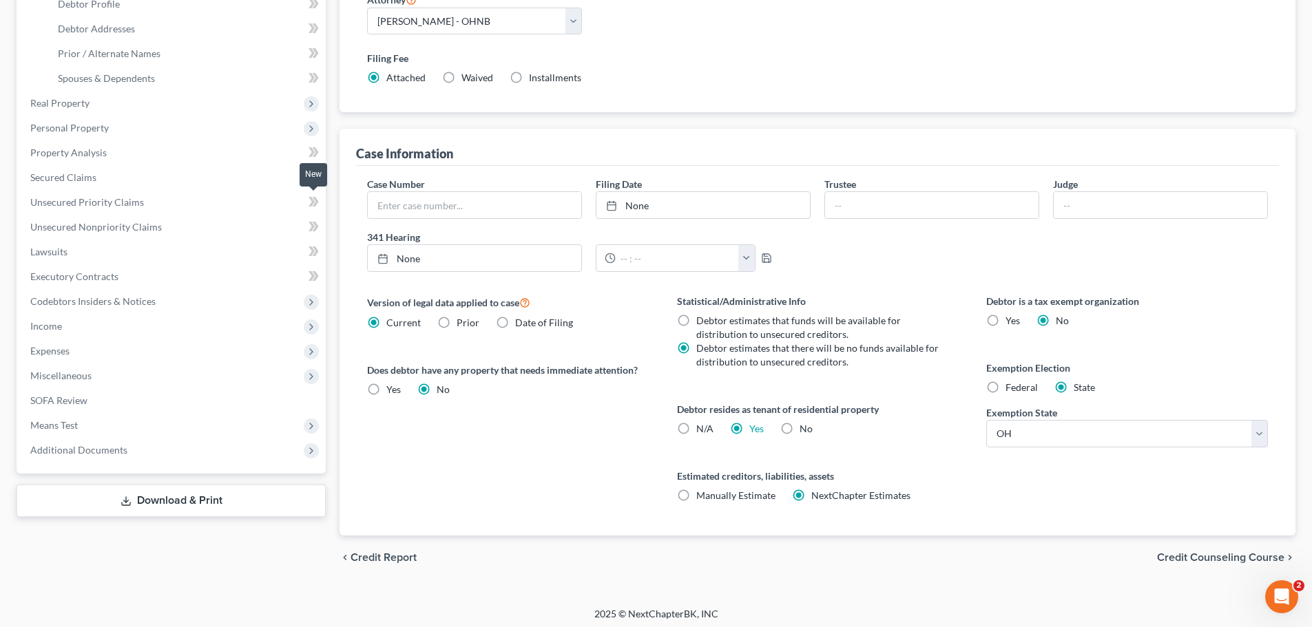
scroll to position [5, 0]
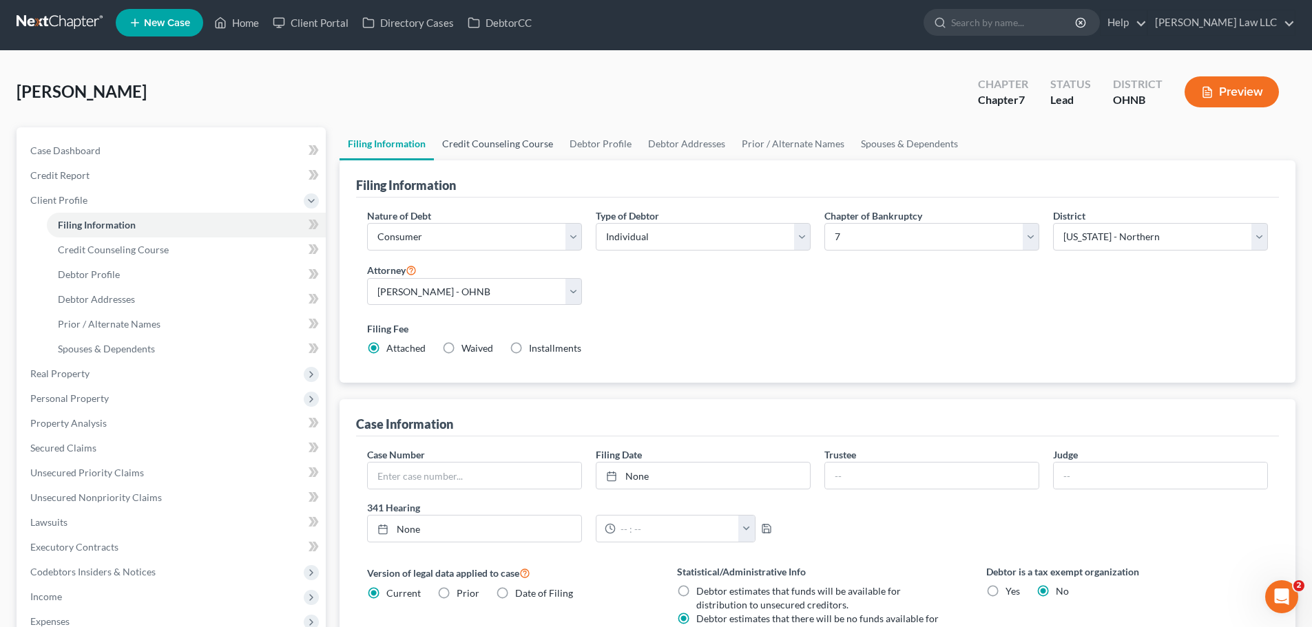
click at [492, 145] on link "Credit Counseling Course" at bounding box center [497, 143] width 127 height 33
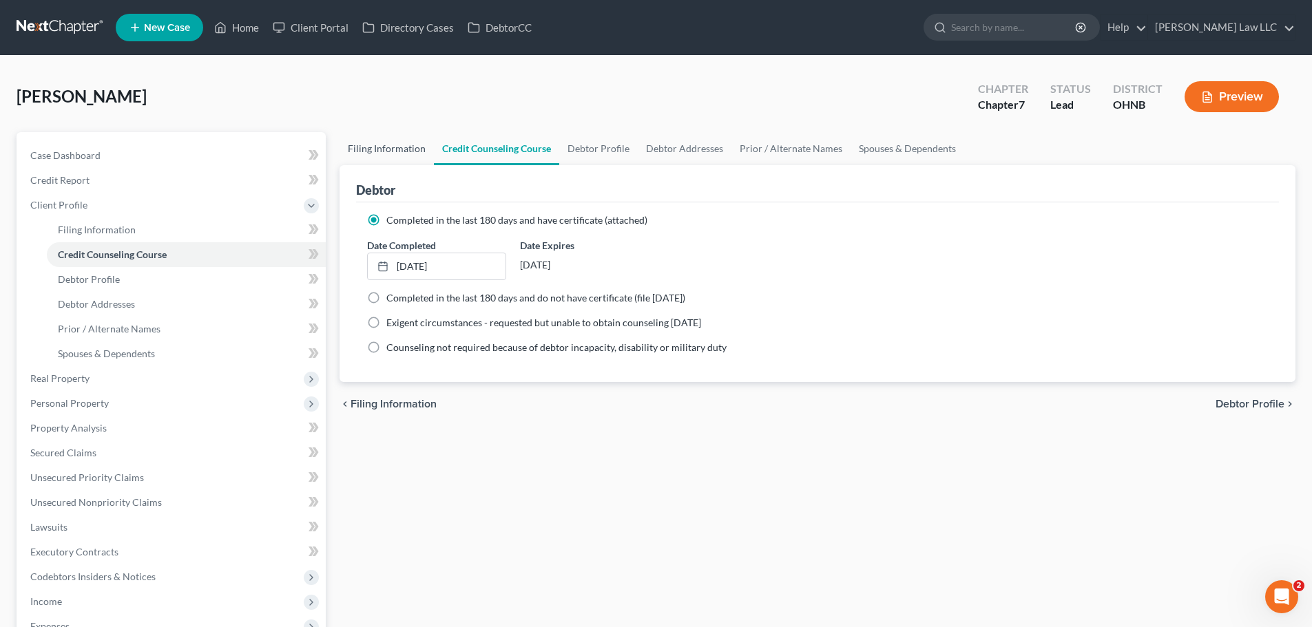
click at [371, 145] on link "Filing Information" at bounding box center [386, 148] width 94 height 33
select select "1"
select select "0"
select select "61"
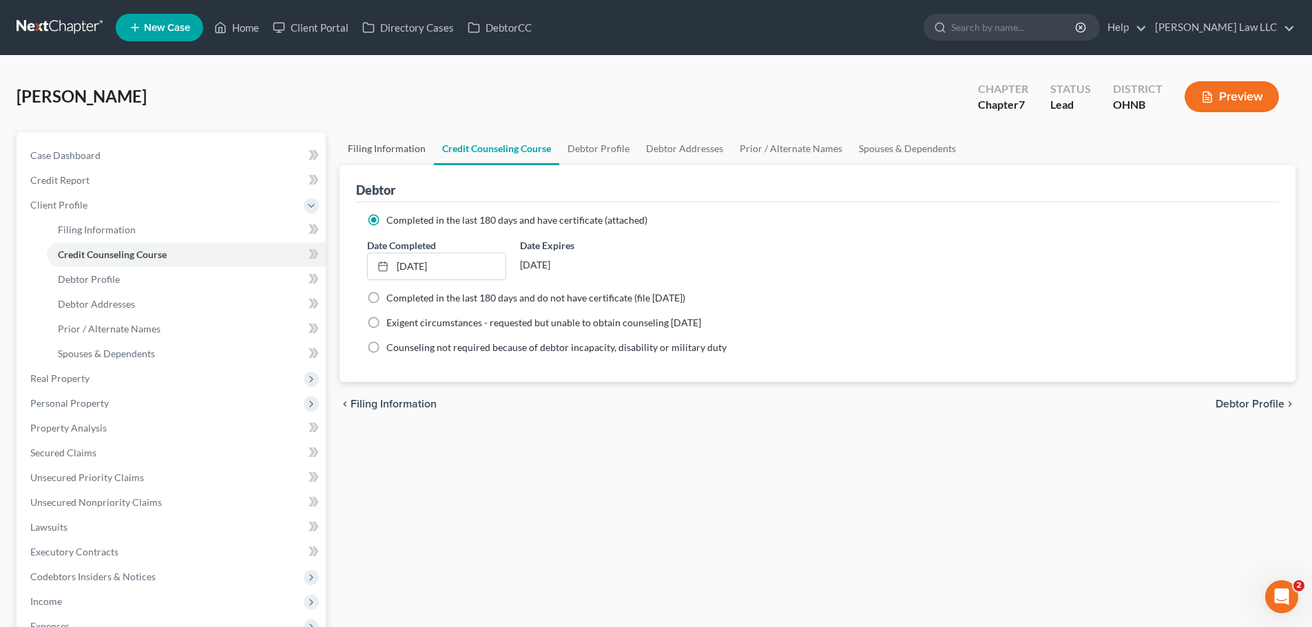
select select "0"
select select "36"
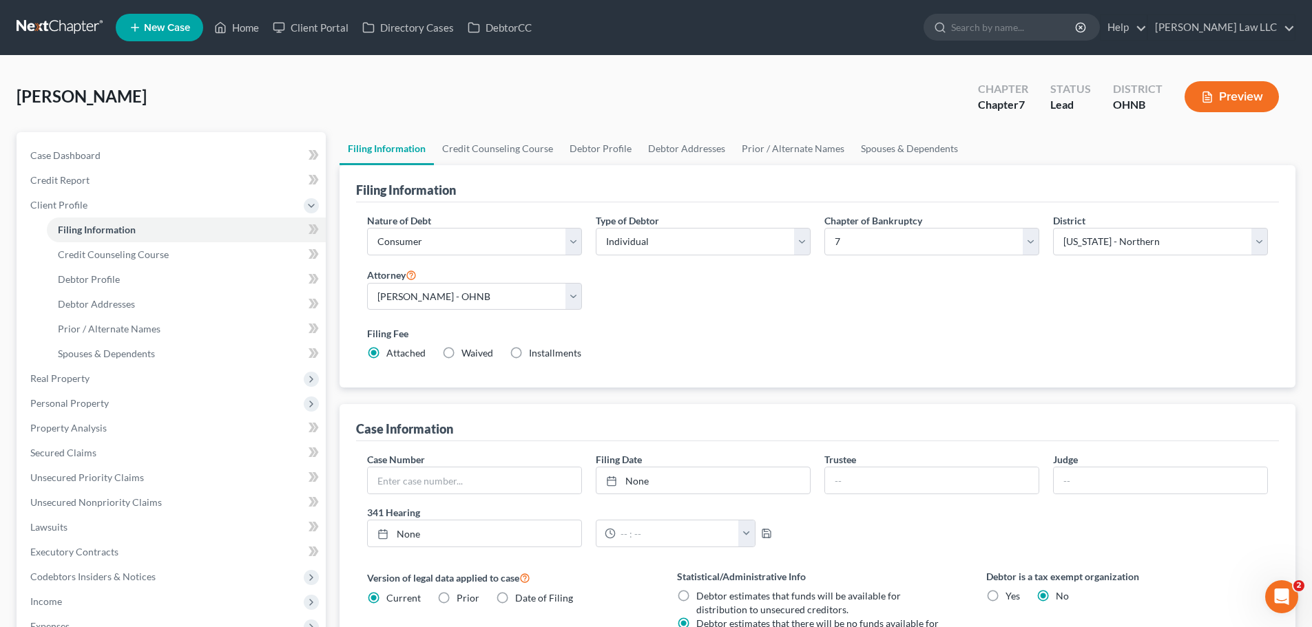
click at [387, 153] on link "Filing Information" at bounding box center [386, 148] width 94 height 33
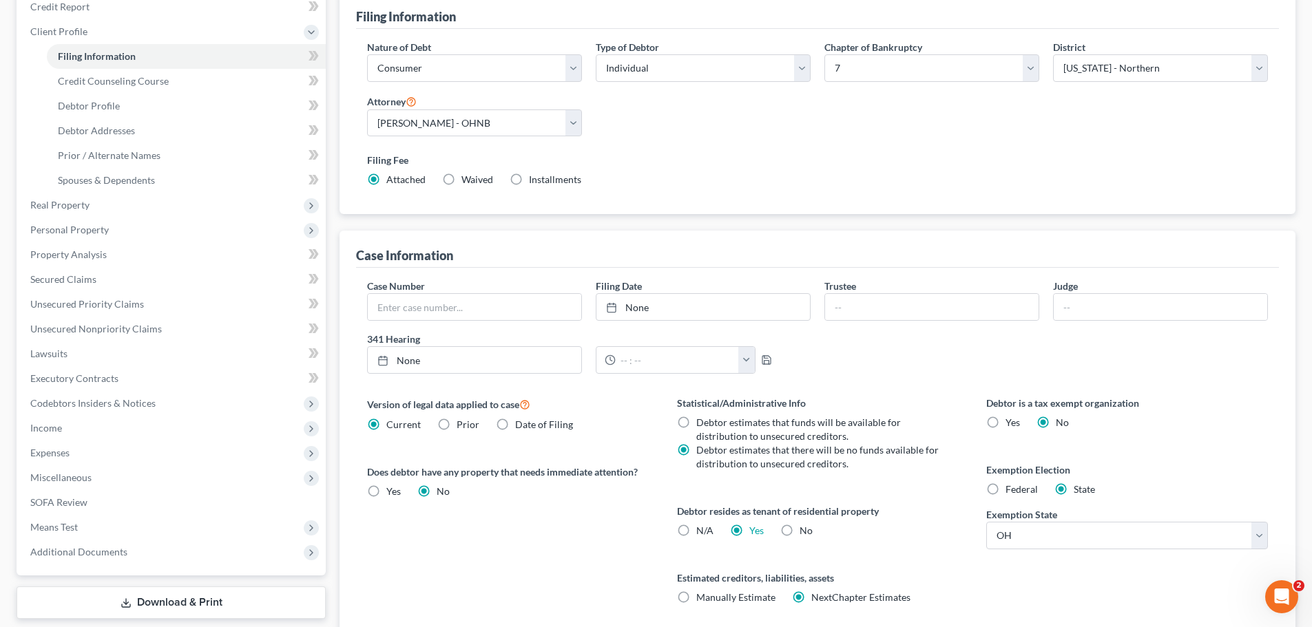
scroll to position [275, 0]
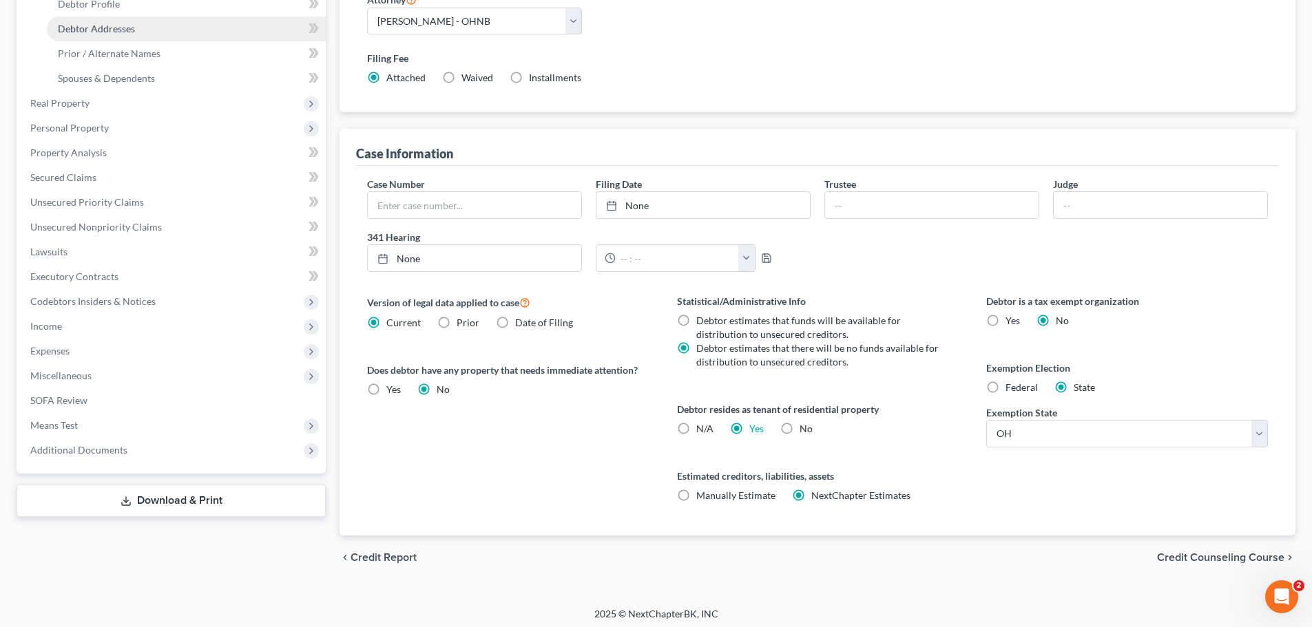
click at [129, 29] on span "Debtor Addresses" at bounding box center [96, 29] width 77 height 12
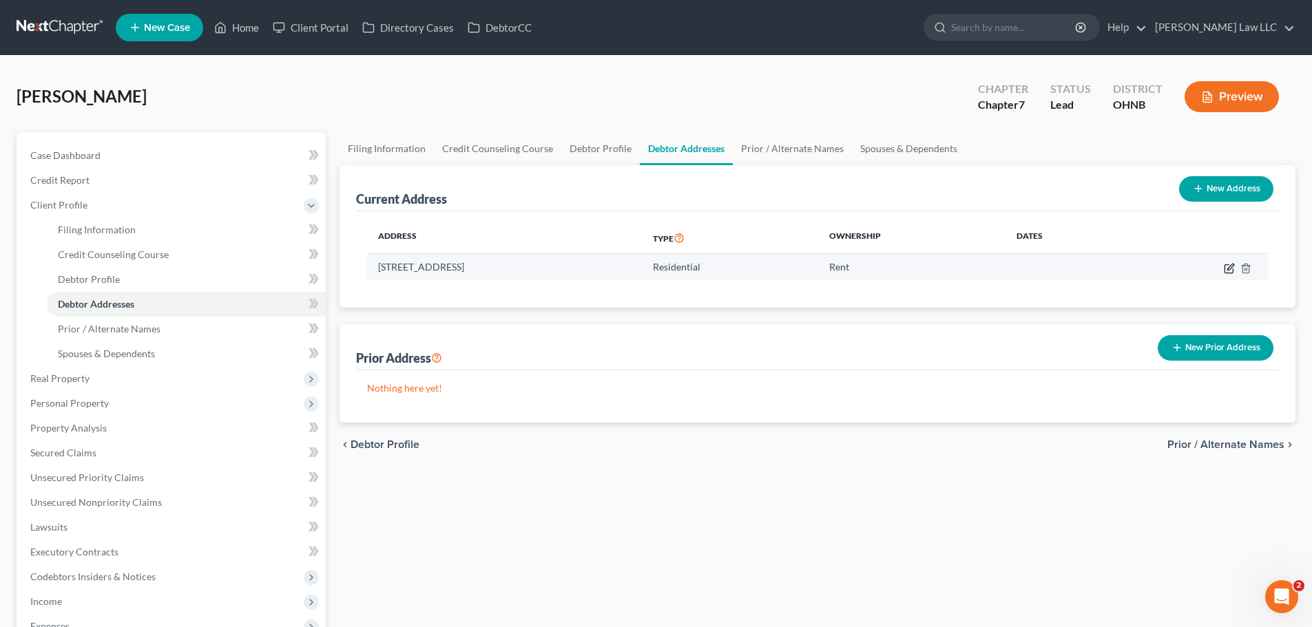
click at [1226, 269] on icon "button" at bounding box center [1229, 268] width 11 height 11
select select "36"
select select "0"
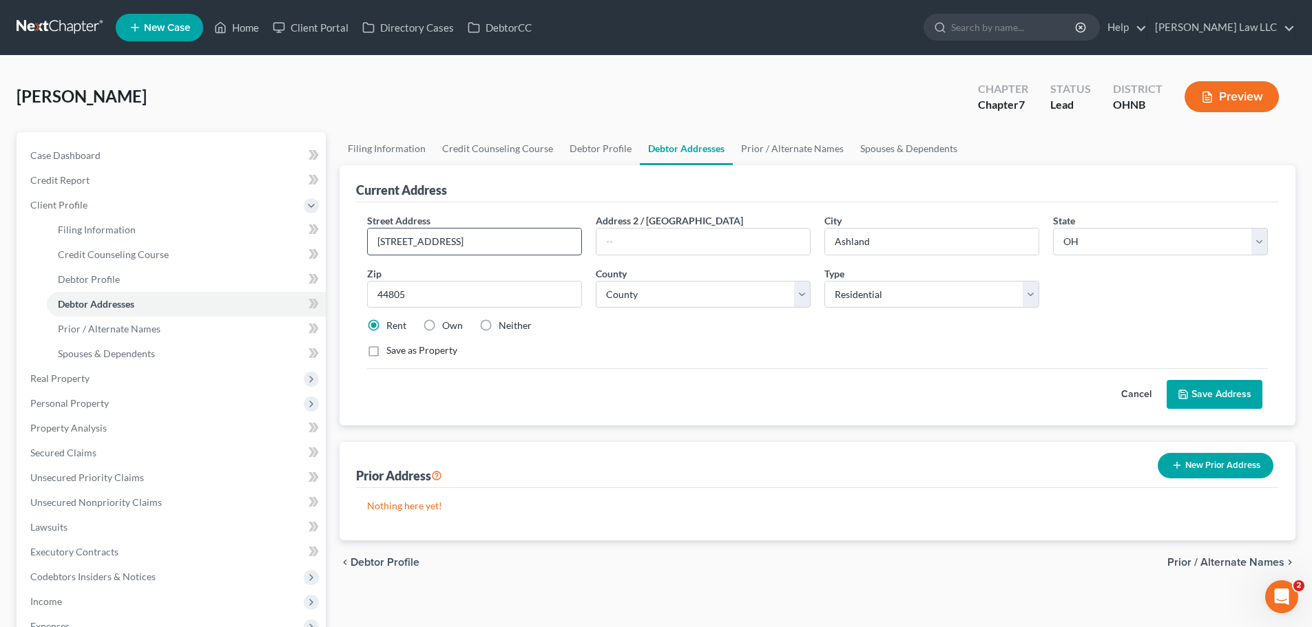
click at [434, 242] on input "1465 Mifland Ave Apt A" at bounding box center [474, 242] width 213 height 26
type input "1465 Mifflin Ave Apt A"
click at [656, 375] on div "Cancel Save Address" at bounding box center [817, 388] width 901 height 41
click at [735, 342] on div "Street Address * 1465 Mifflin Ave Apt A Address 2 / PO Box City * Ashland State…" at bounding box center [817, 291] width 914 height 156
click at [1226, 392] on button "Save Address" at bounding box center [1214, 394] width 96 height 29
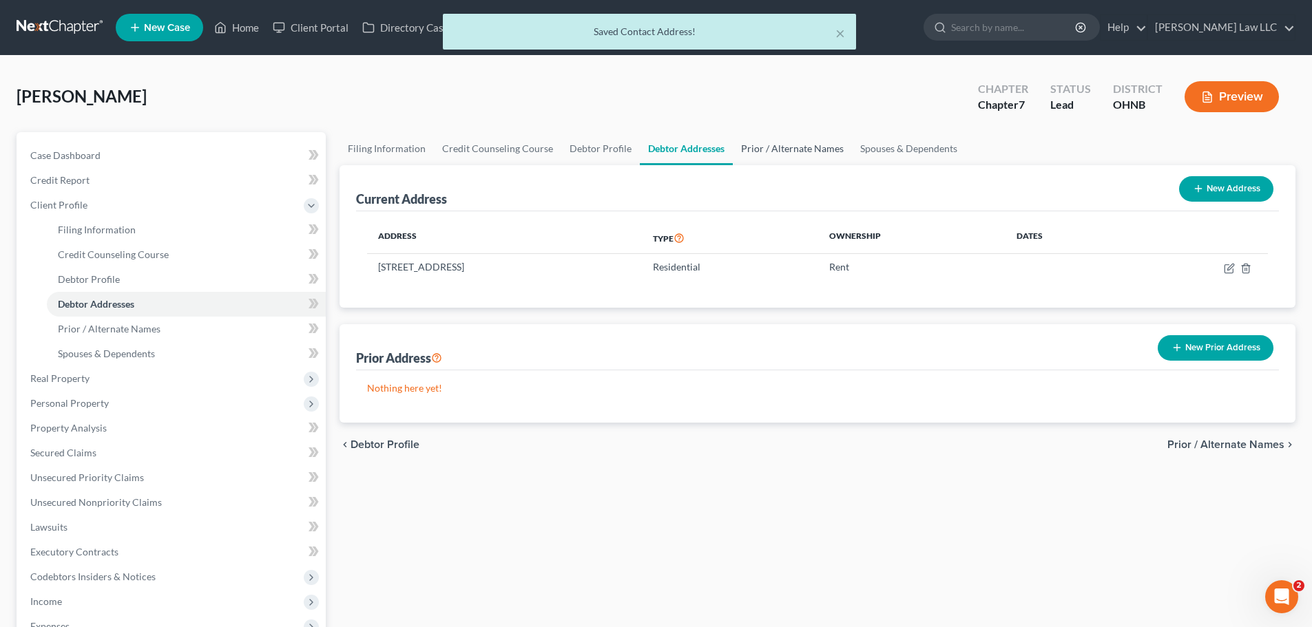
click at [773, 149] on link "Prior / Alternate Names" at bounding box center [792, 148] width 119 height 33
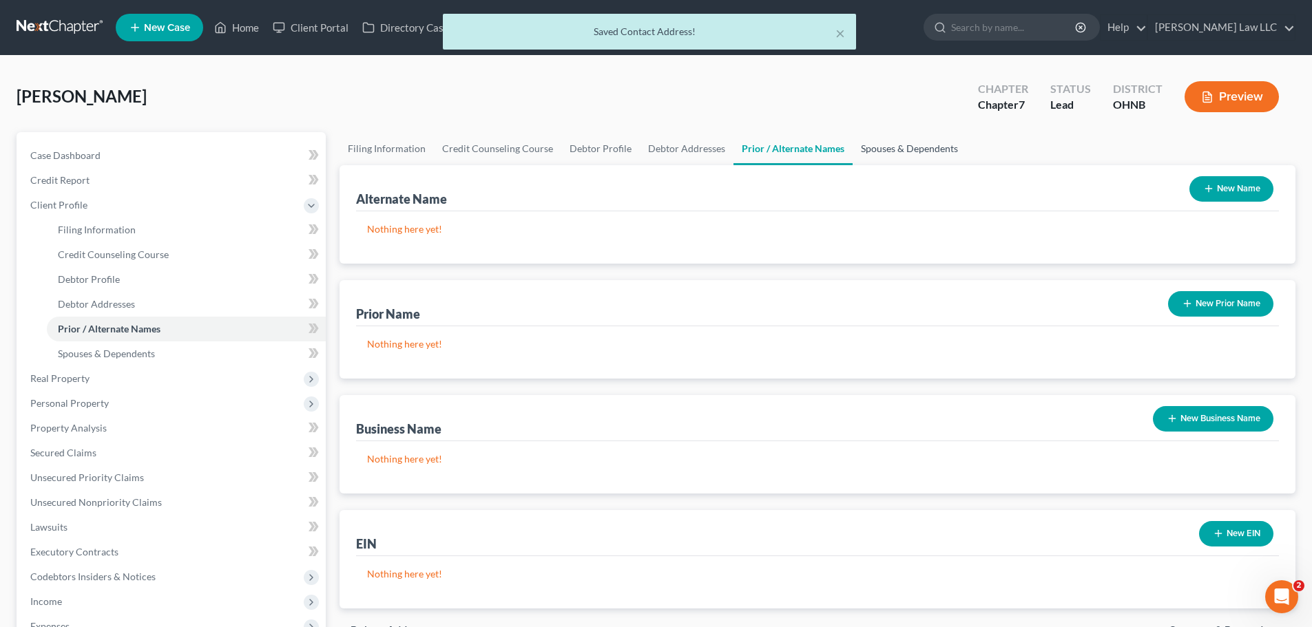
click at [910, 134] on link "Spouses & Dependents" at bounding box center [909, 148] width 114 height 33
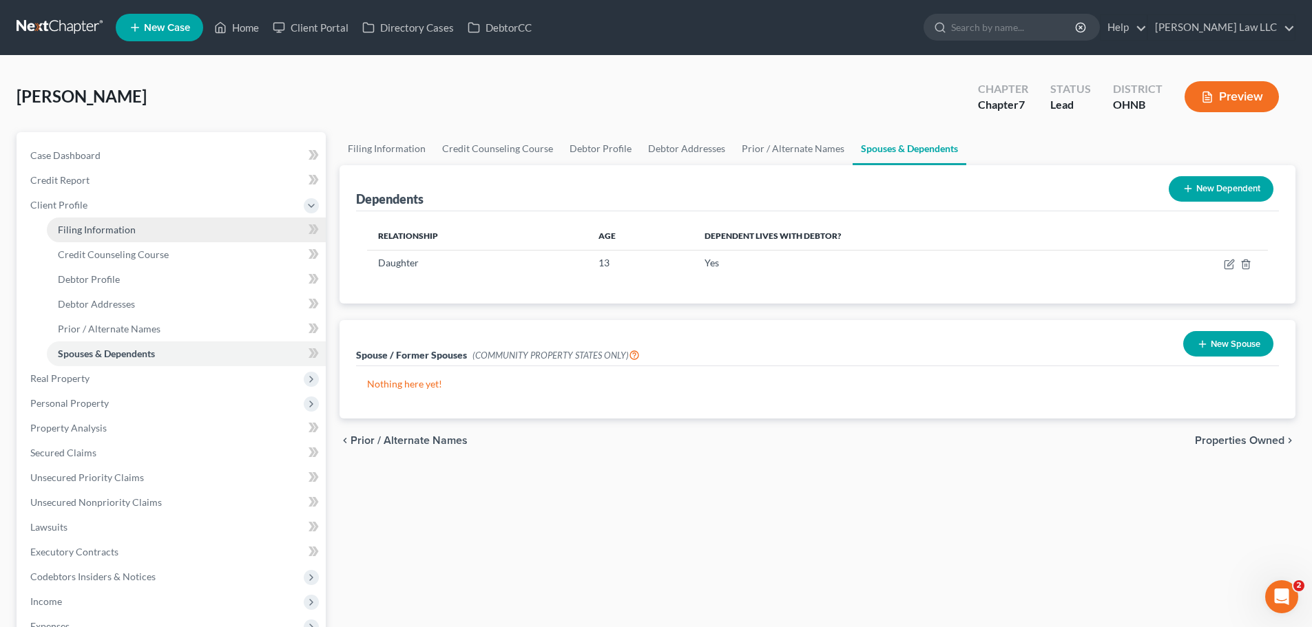
click at [120, 233] on span "Filing Information" at bounding box center [97, 230] width 78 height 12
select select "1"
select select "0"
select select "61"
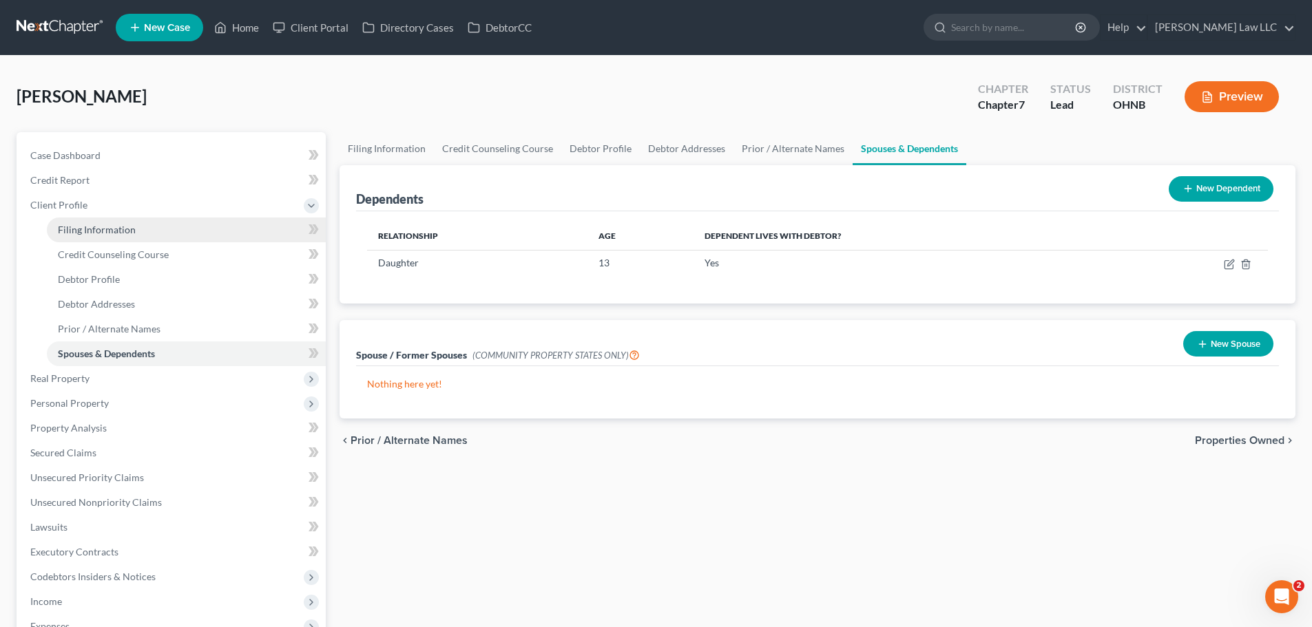
select select "0"
select select "36"
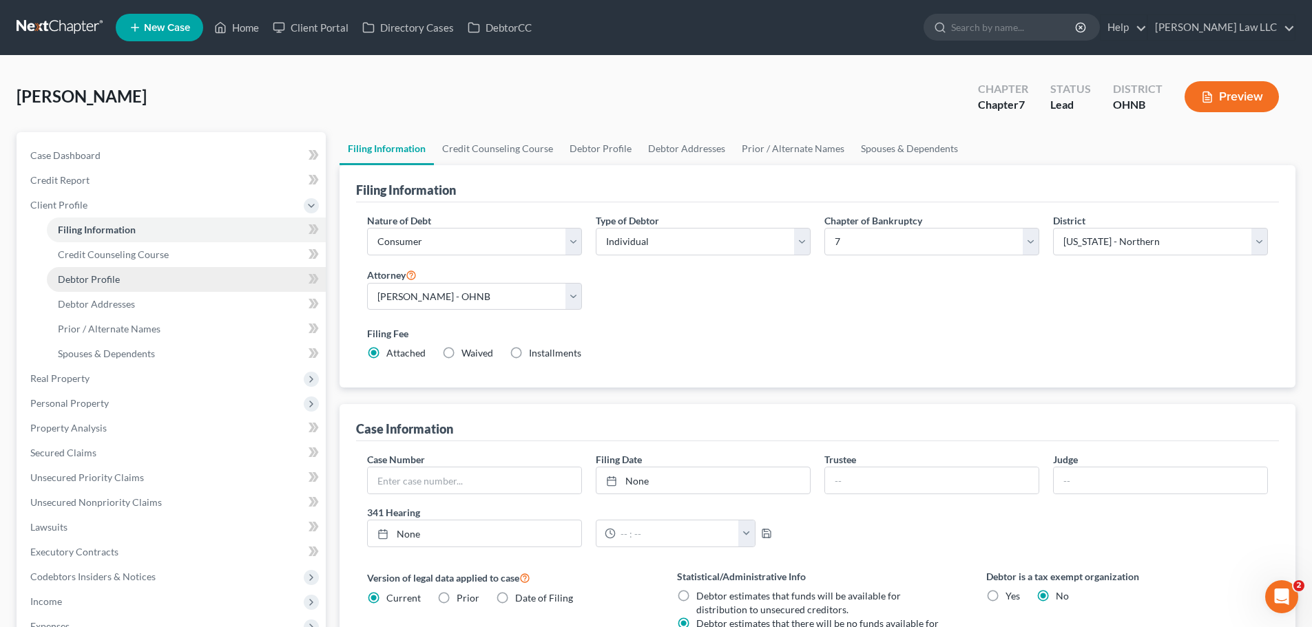
click at [177, 278] on link "Debtor Profile" at bounding box center [186, 279] width 279 height 25
select select "0"
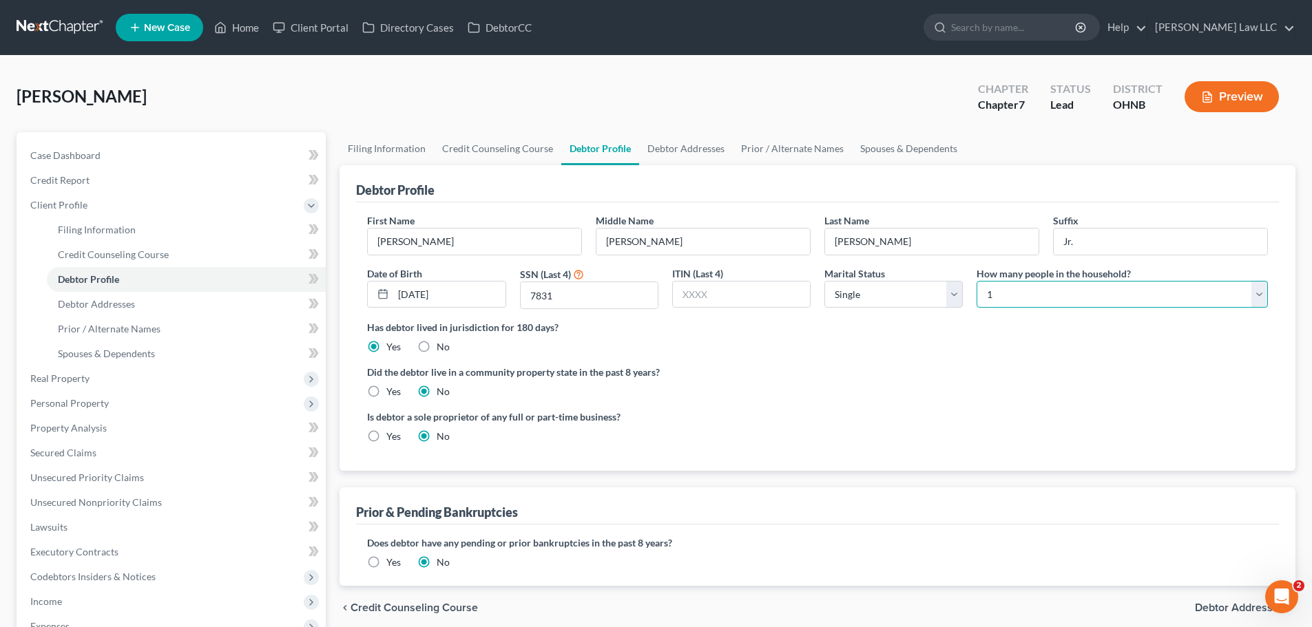
click at [1112, 302] on select "Select 1 2 3 4 5 6 7 8 9 10 11 12 13 14 15 16 17 18 19 20" at bounding box center [1121, 295] width 291 height 28
select select "1"
click at [976, 281] on select "Select 1 2 3 4 5 6 7 8 9 10 11 12 13 14 15 16 17 18 19 20" at bounding box center [1121, 295] width 291 height 28
click at [1042, 386] on div "Did the debtor live in a community property state in the past 8 years? Yes No" at bounding box center [817, 382] width 901 height 34
click at [921, 156] on link "Spouses & Dependents" at bounding box center [909, 148] width 114 height 33
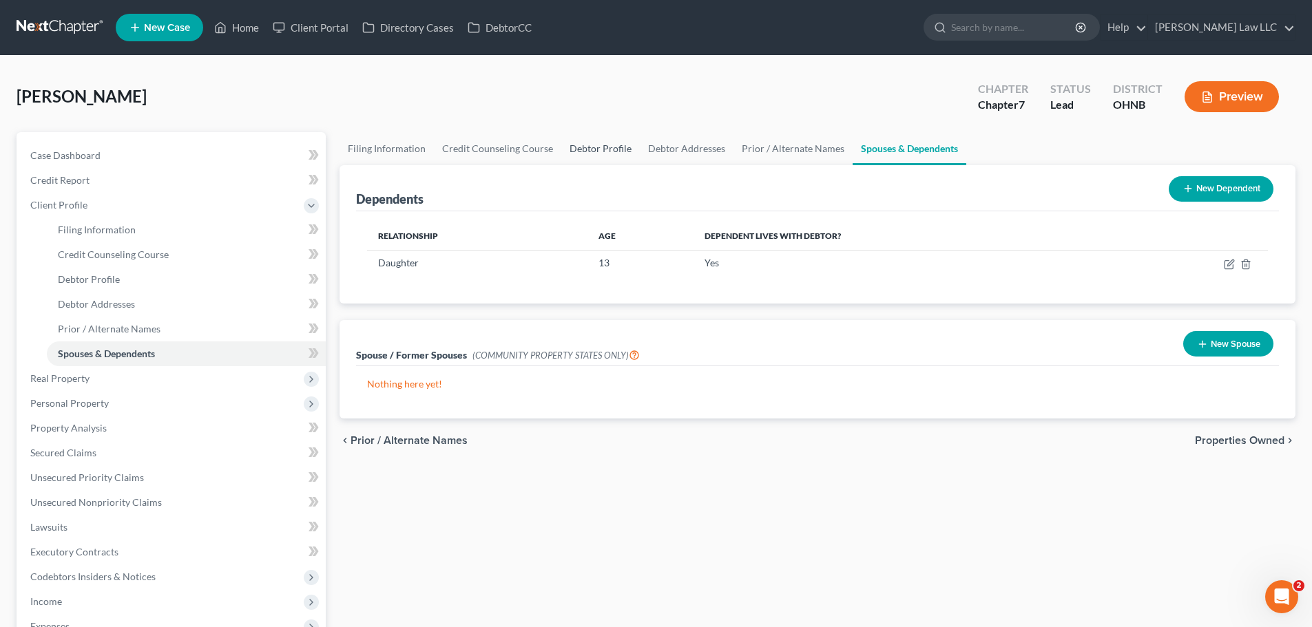
click at [592, 152] on link "Debtor Profile" at bounding box center [600, 148] width 78 height 33
select select "0"
select select "1"
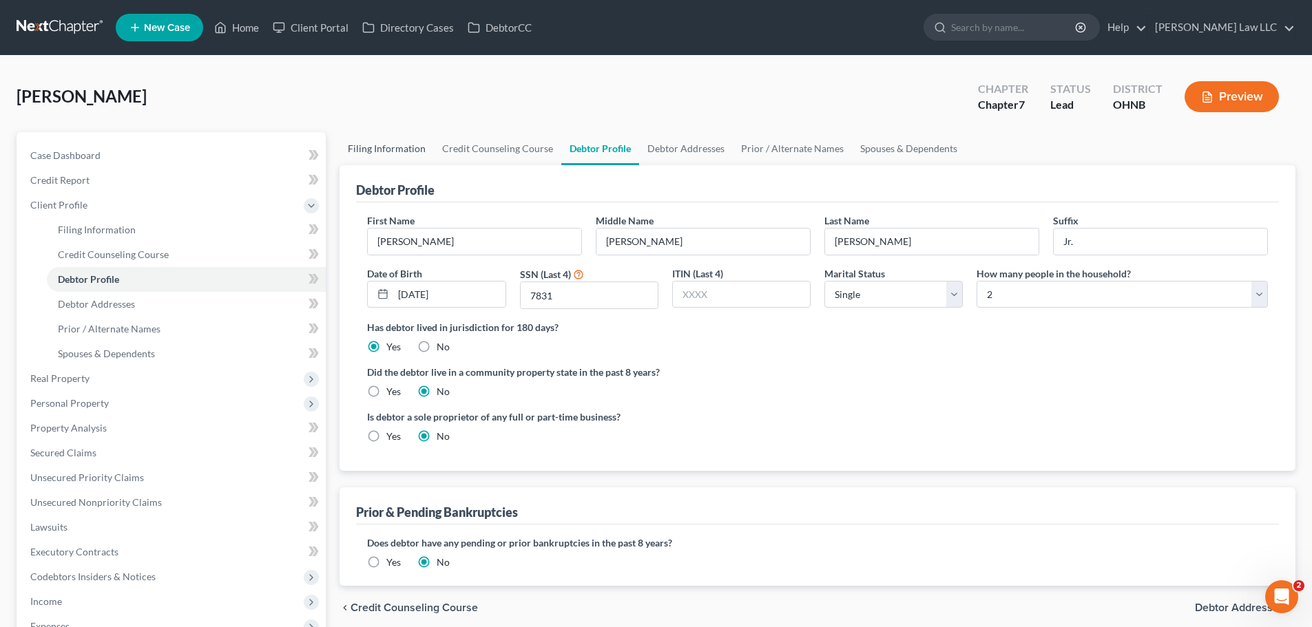
click at [394, 144] on link "Filing Information" at bounding box center [386, 148] width 94 height 33
select select "1"
select select "0"
select select "61"
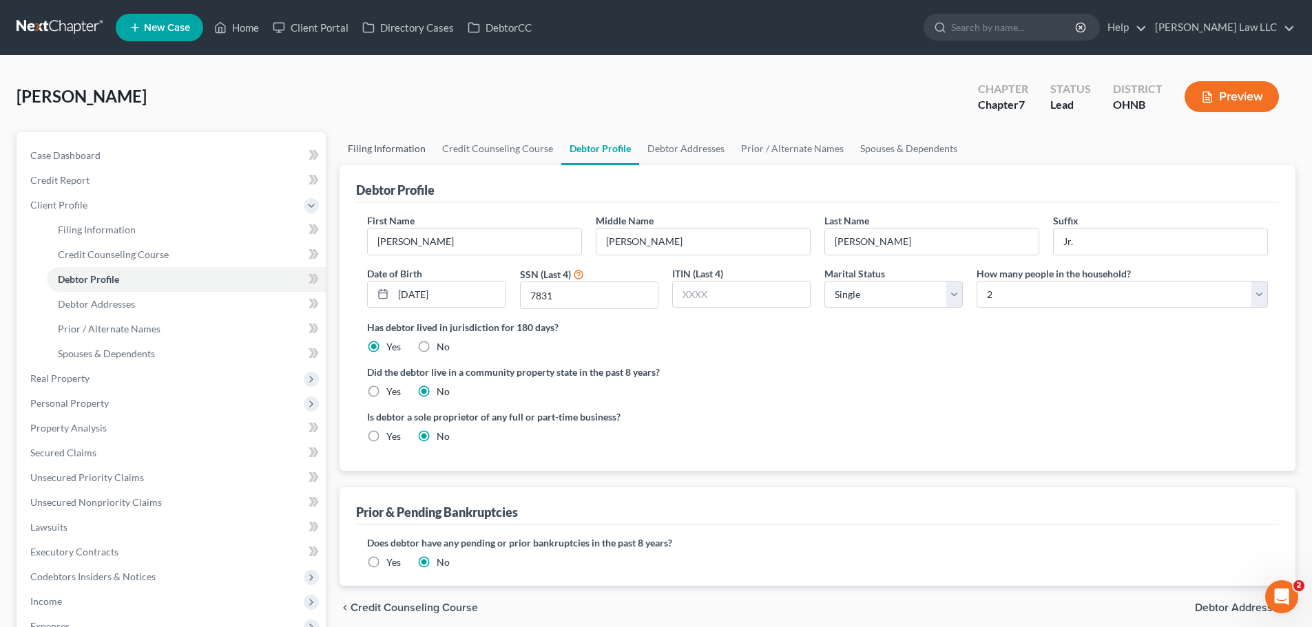
select select "0"
select select "36"
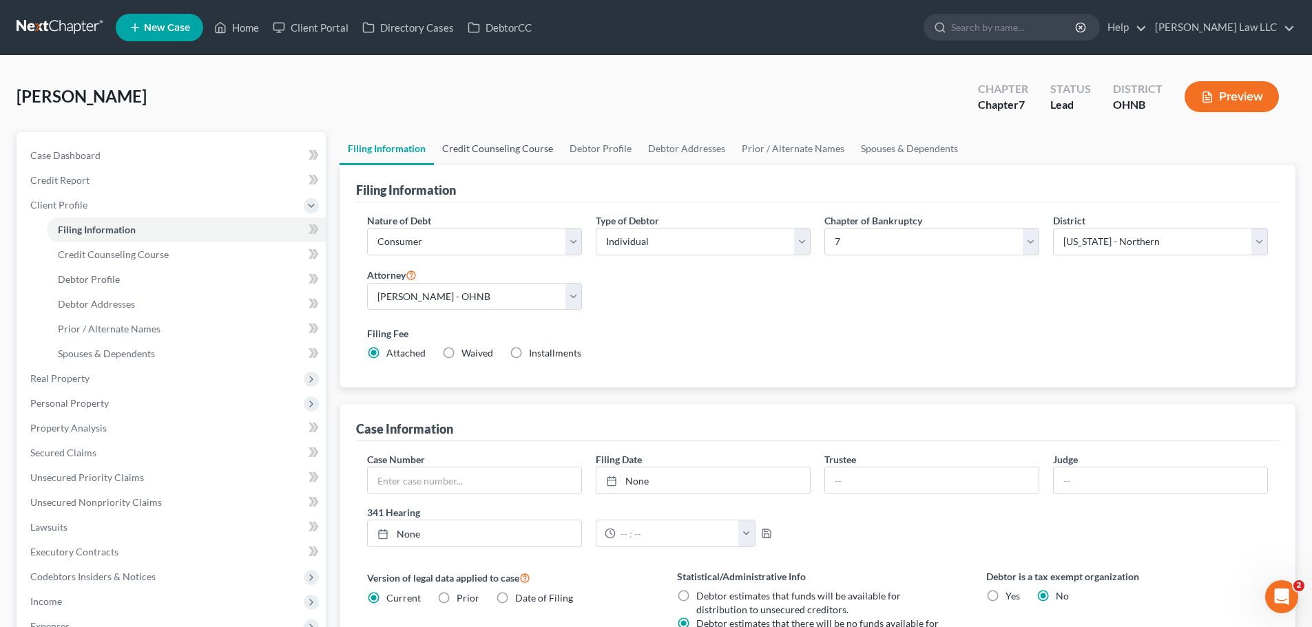
click at [504, 152] on link "Credit Counseling Course" at bounding box center [497, 148] width 127 height 33
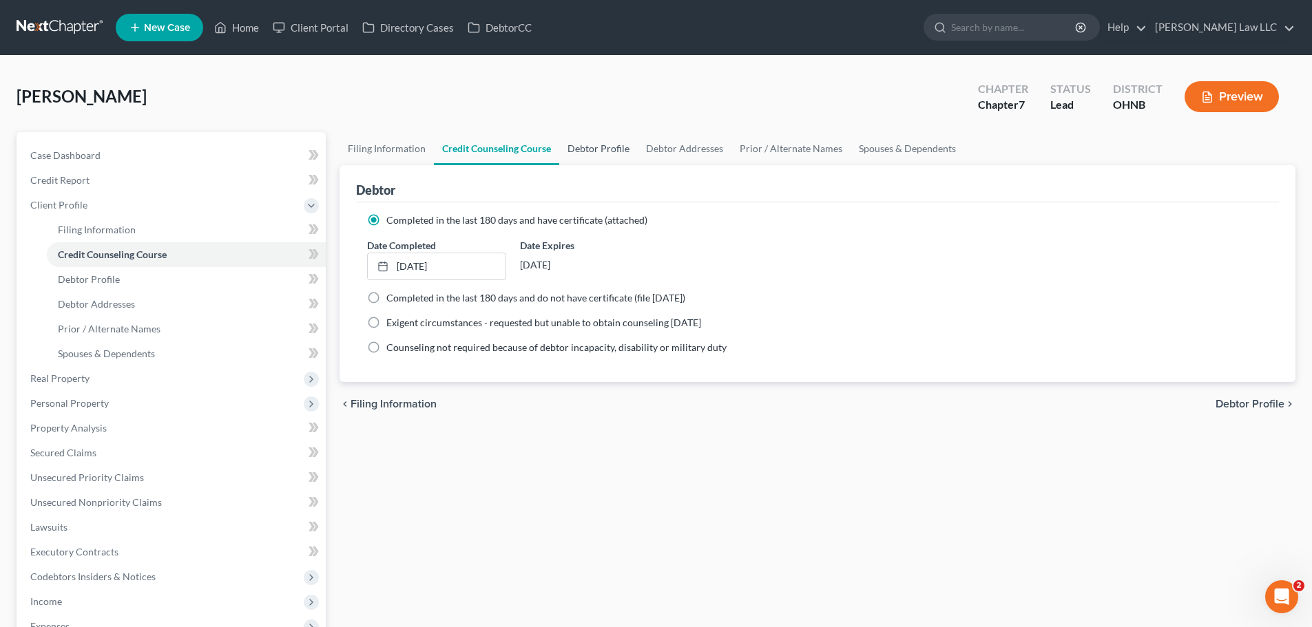
click at [583, 147] on link "Debtor Profile" at bounding box center [598, 148] width 78 height 33
select select "0"
select select "1"
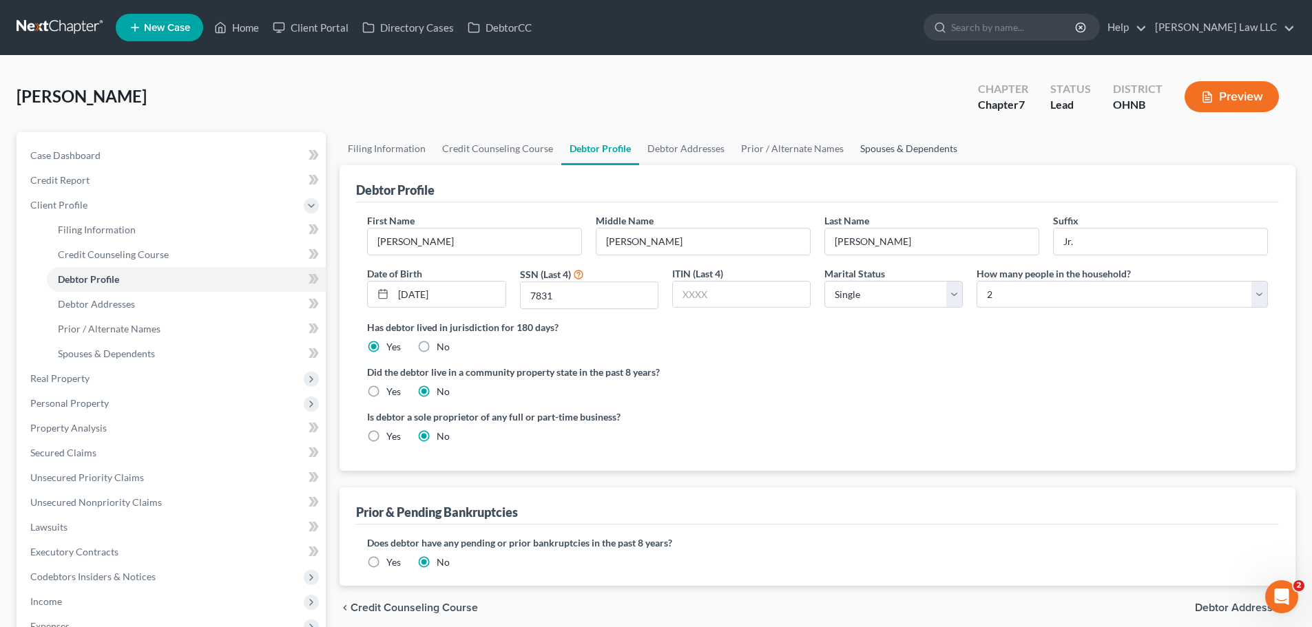
click at [914, 150] on link "Spouses & Dependents" at bounding box center [909, 148] width 114 height 33
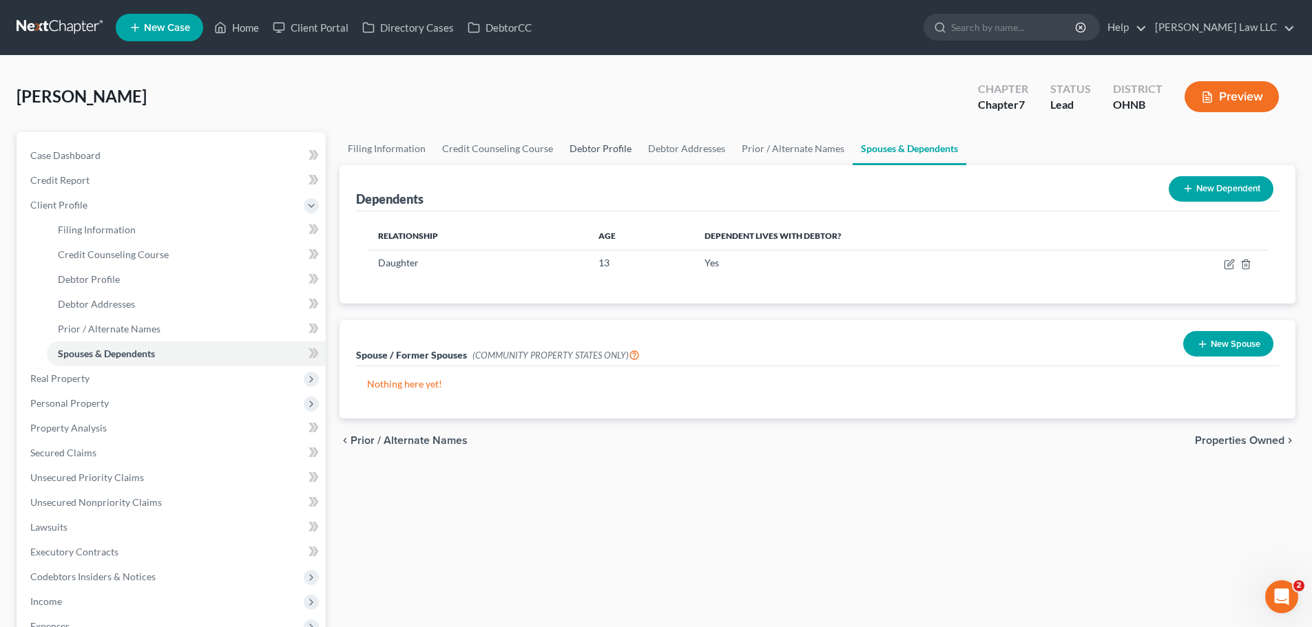
click at [602, 147] on link "Debtor Profile" at bounding box center [600, 148] width 78 height 33
select select "0"
select select "1"
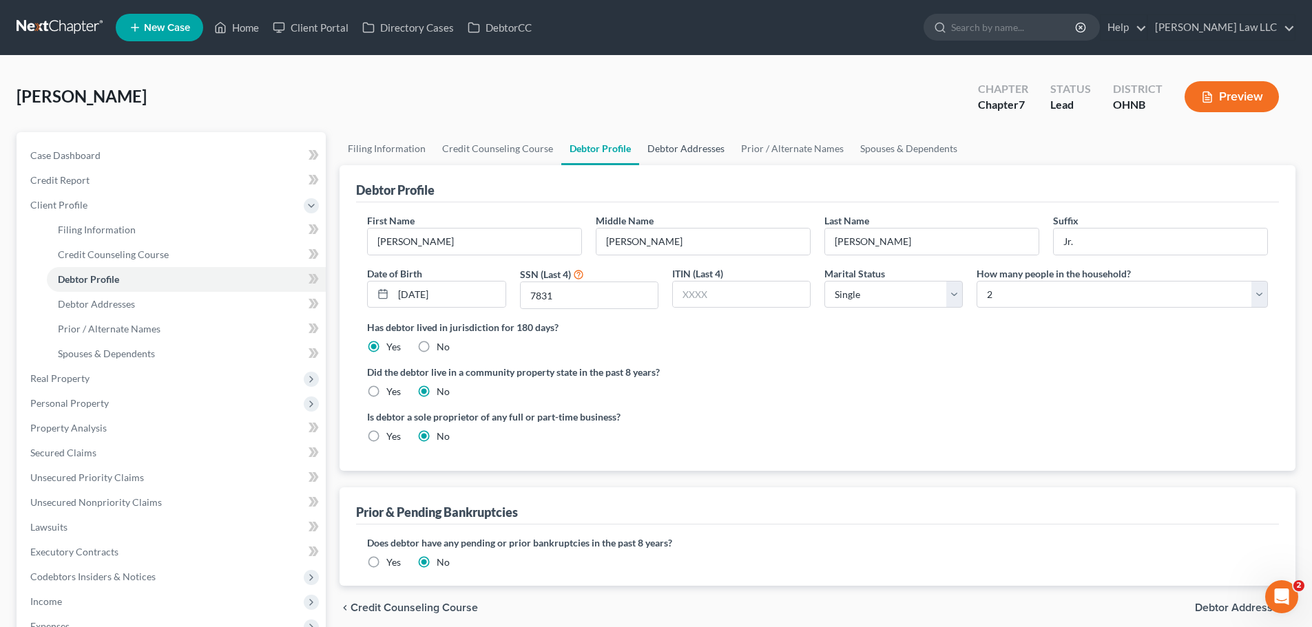
click at [701, 145] on link "Debtor Addresses" at bounding box center [686, 148] width 94 height 33
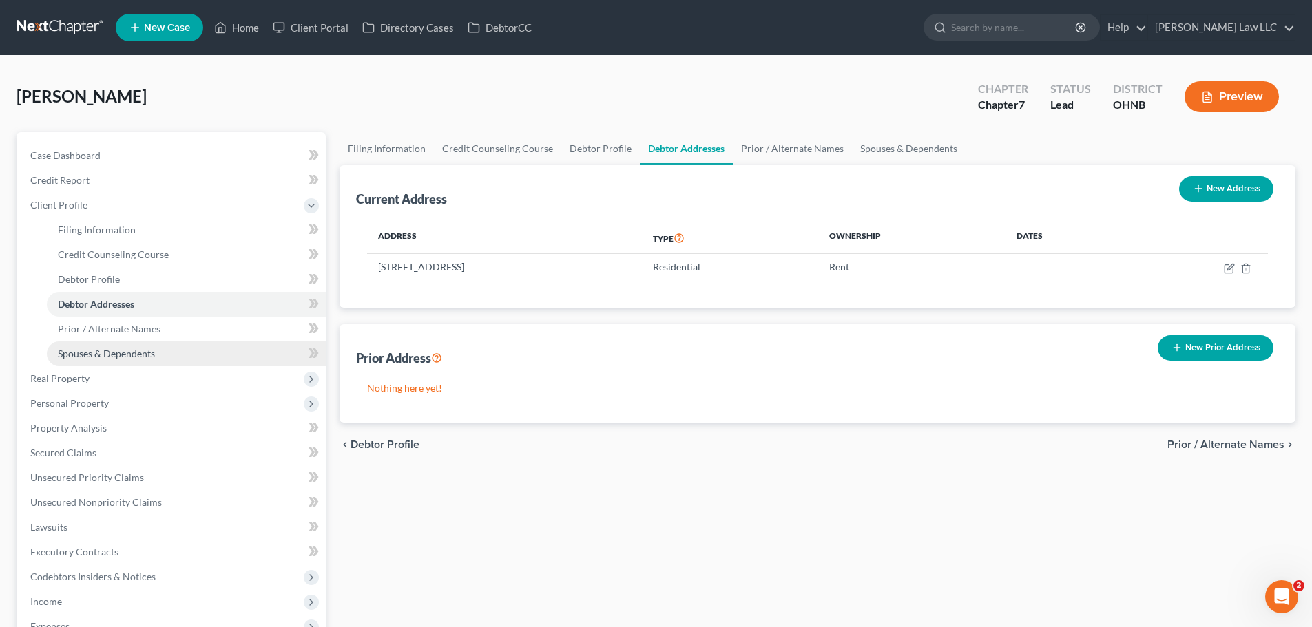
click at [116, 363] on link "Spouses & Dependents" at bounding box center [186, 354] width 279 height 25
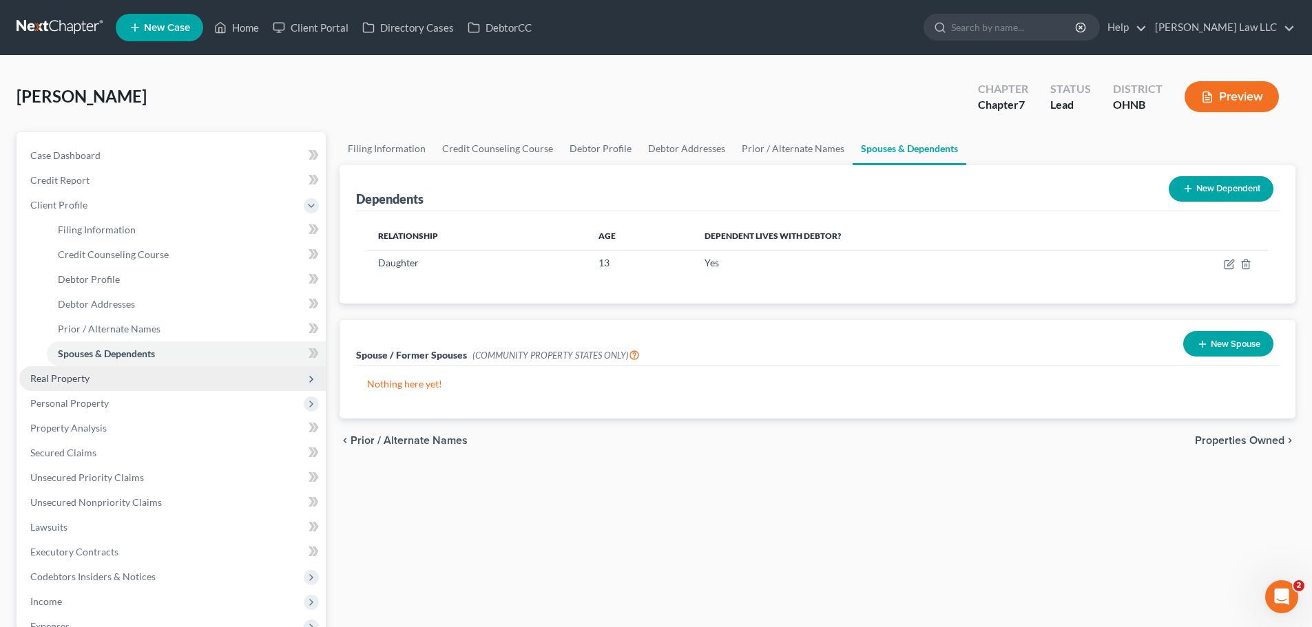
click at [103, 382] on span "Real Property" at bounding box center [172, 378] width 306 height 25
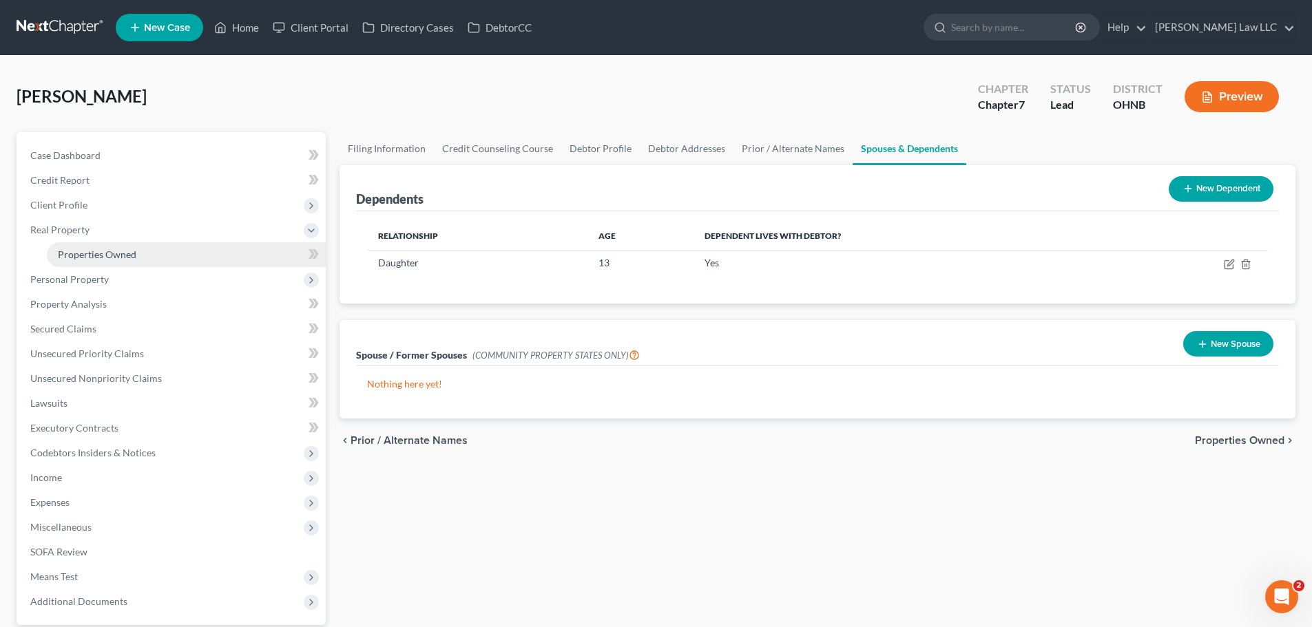
click at [131, 249] on span "Properties Owned" at bounding box center [97, 255] width 78 height 12
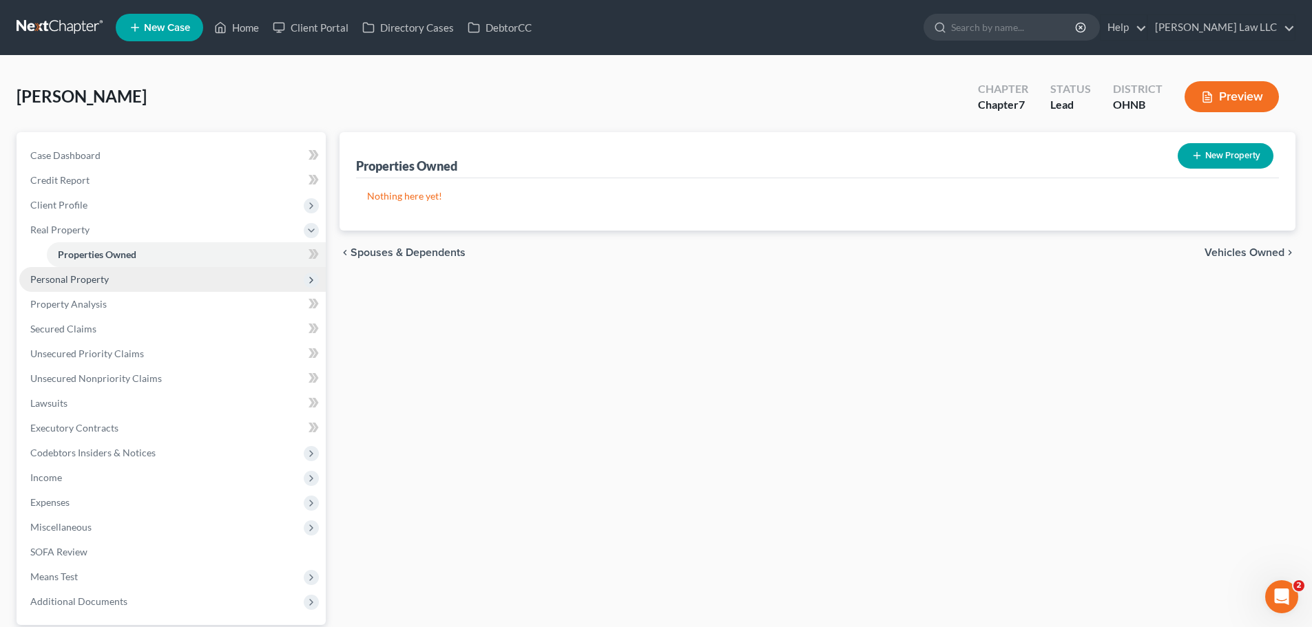
click at [94, 287] on span "Personal Property" at bounding box center [172, 279] width 306 height 25
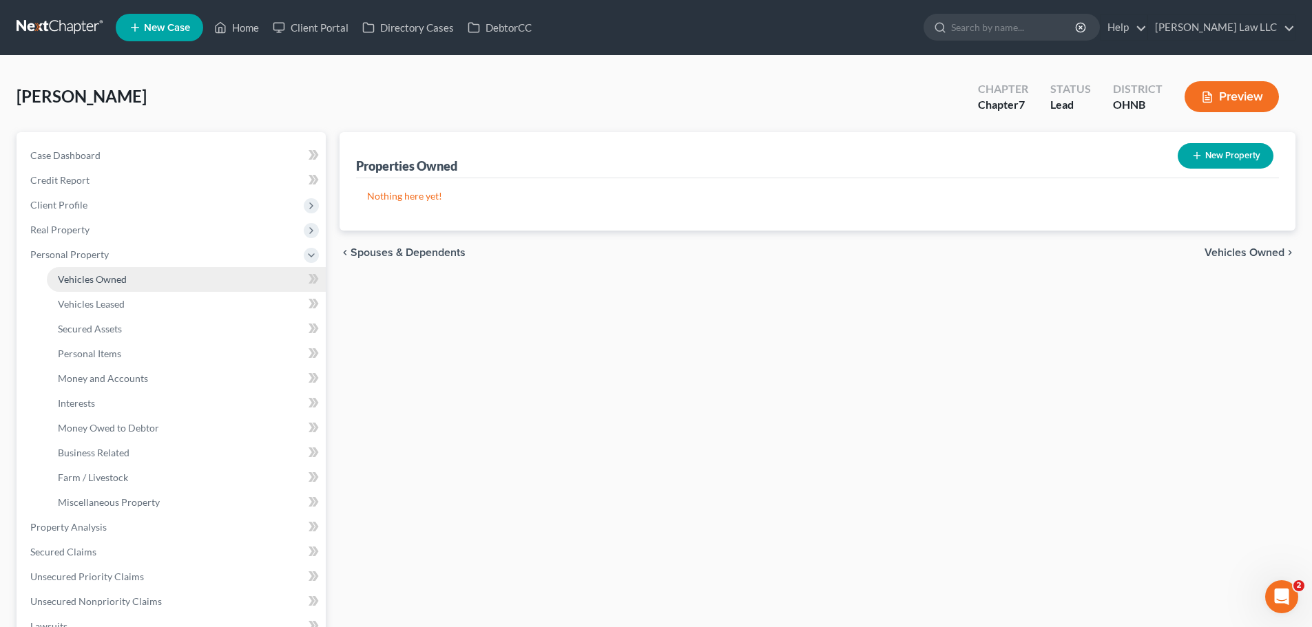
click at [119, 284] on span "Vehicles Owned" at bounding box center [92, 279] width 69 height 12
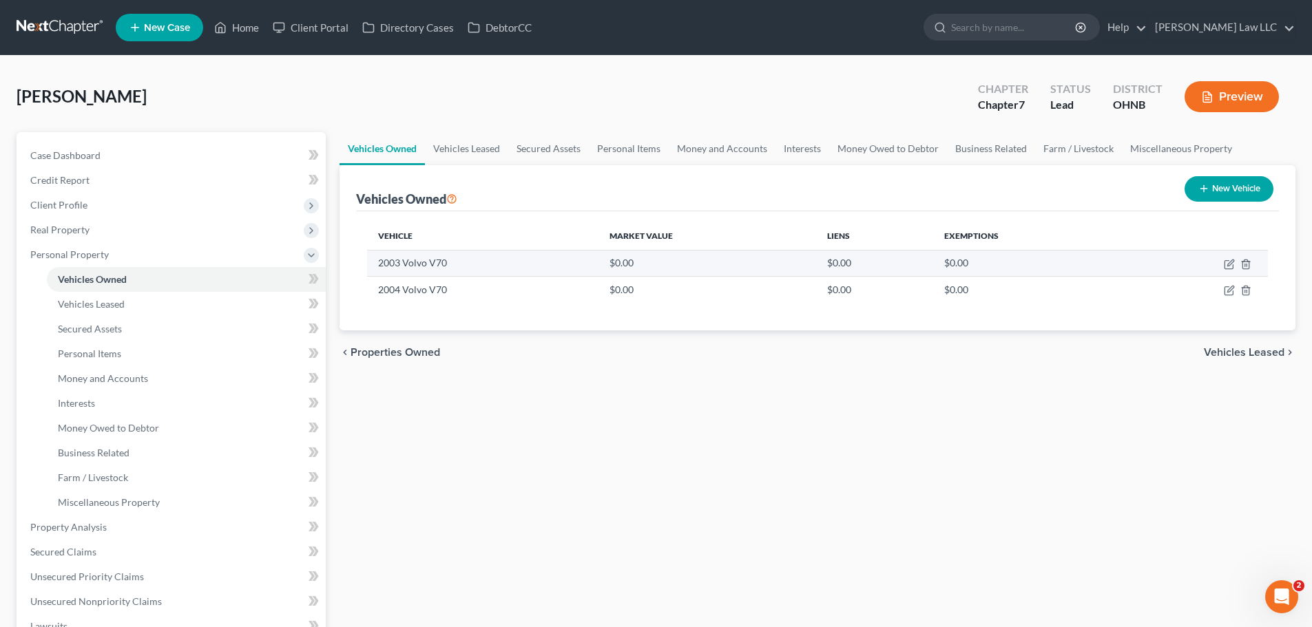
click at [1227, 271] on td at bounding box center [1197, 263] width 140 height 26
click at [1228, 264] on icon "button" at bounding box center [1229, 264] width 11 height 11
select select "0"
select select "23"
select select "3"
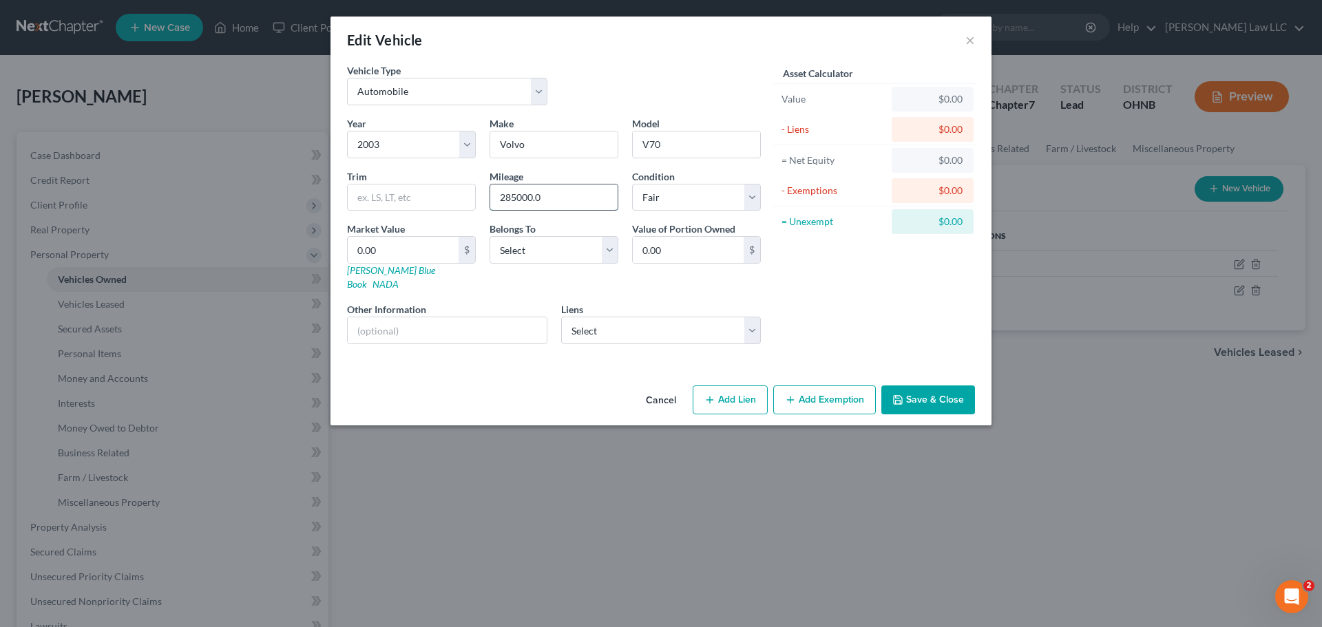
click at [566, 197] on input "285000.0" at bounding box center [553, 198] width 127 height 26
drag, startPoint x: 565, startPoint y: 198, endPoint x: 432, endPoint y: 200, distance: 132.9
click at [432, 200] on div "Year Select 2026 2025 2024 2023 2022 2021 2020 2019 2018 2017 2016 2015 2014 20…" at bounding box center [554, 235] width 428 height 239
click at [545, 198] on input "285000.0" at bounding box center [553, 198] width 127 height 26
drag, startPoint x: 549, startPoint y: 198, endPoint x: 494, endPoint y: 202, distance: 54.5
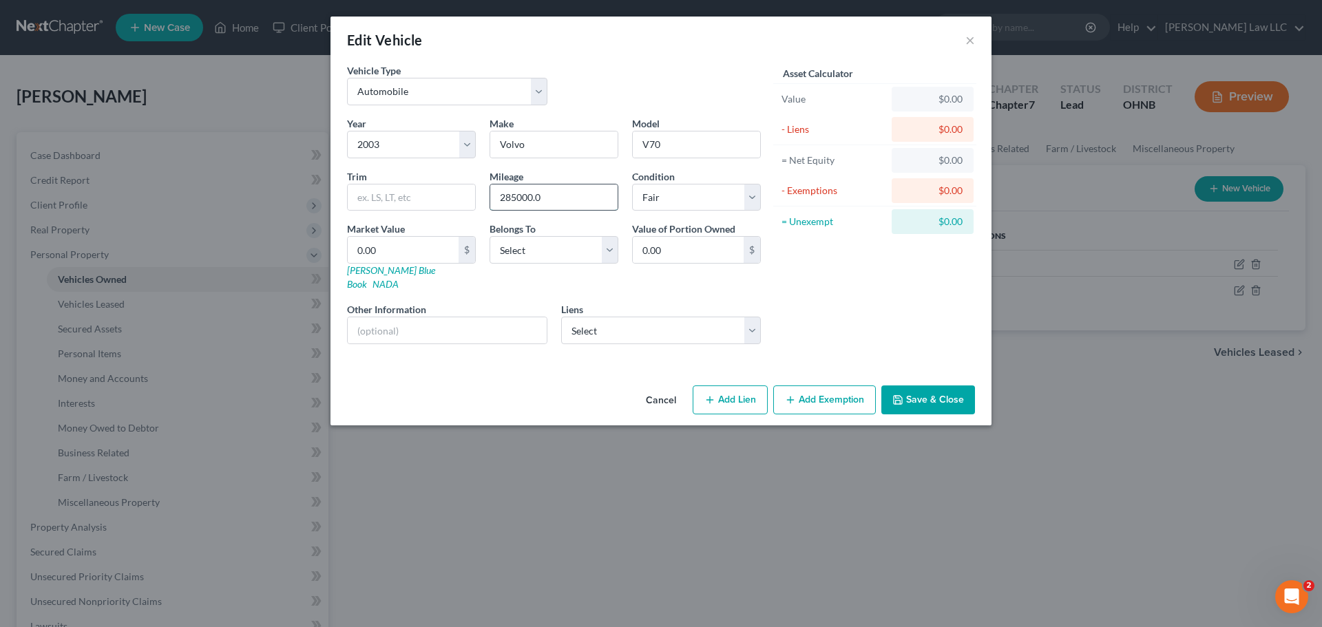
click at [494, 202] on input "285000.0" at bounding box center [553, 198] width 127 height 26
click at [641, 77] on div "Vehicle Type Select Automobile Truck Trailer Watercraft Aircraft Motor Home Atv…" at bounding box center [554, 89] width 428 height 53
click at [412, 250] on input "0.00" at bounding box center [403, 250] width 111 height 26
type input "6"
type input "6.00"
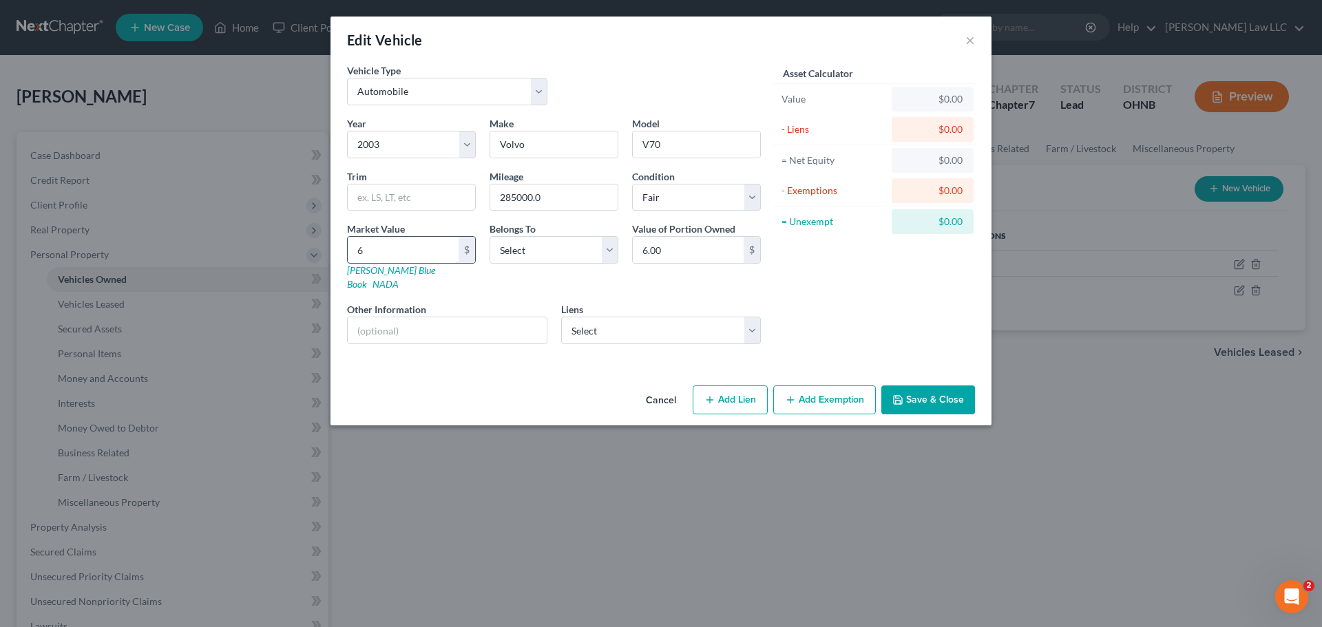
type input "64"
type input "64.00"
type input "641"
type input "641.00"
type input "641"
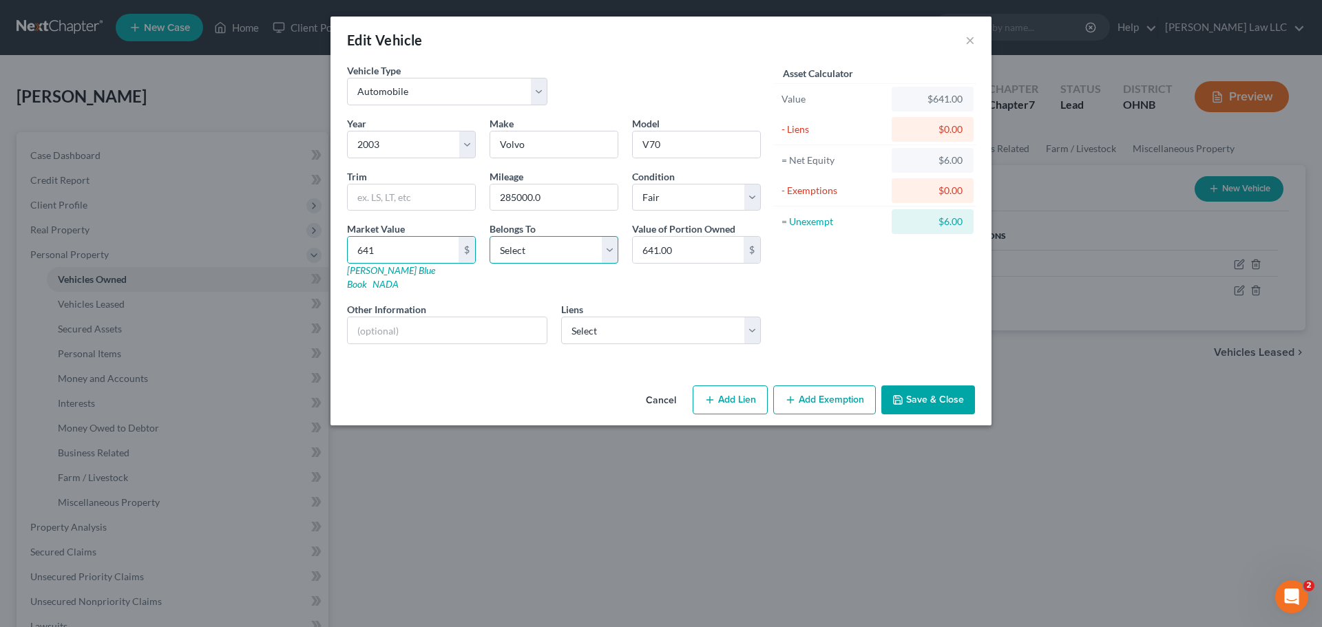
click at [561, 256] on select "Select Debtor 1 Only Debtor 2 Only Debtor 1 And Debtor 2 Only At Least One Of T…" at bounding box center [554, 250] width 129 height 28
select select "0"
click at [490, 236] on select "Select Debtor 1 Only Debtor 2 Only Debtor 1 And Debtor 2 Only At Least One Of T…" at bounding box center [554, 250] width 129 height 28
click at [834, 266] on div "Asset Calculator Value $641.00 - Liens $0.00 = Net Equity $6.00 - Exemptions $0…" at bounding box center [875, 209] width 214 height 292
click at [681, 327] on select "Select First Inv Servicing Co - $16,806.00 Toro Cred - $3,101.00" at bounding box center [661, 331] width 200 height 28
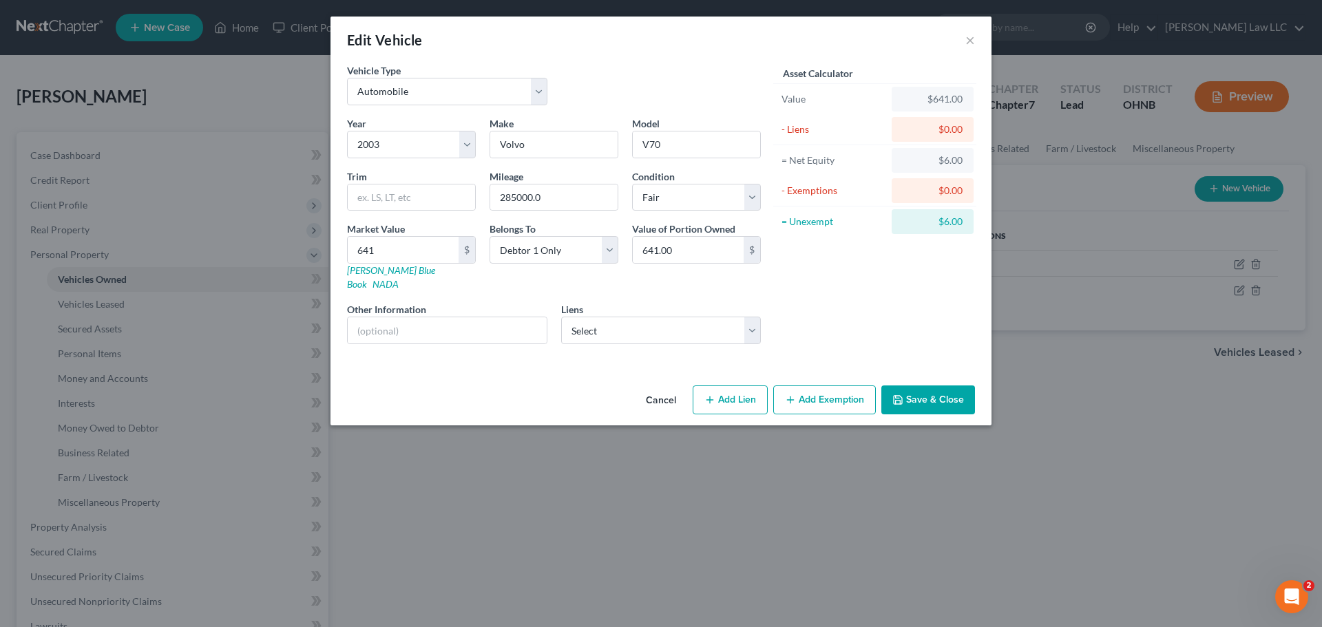
click at [842, 315] on div "Asset Calculator Value $641.00 - Liens $0.00 = Net Equity $6.00 - Exemptions $0…" at bounding box center [875, 209] width 214 height 292
click at [930, 388] on button "Save & Close" at bounding box center [928, 400] width 94 height 29
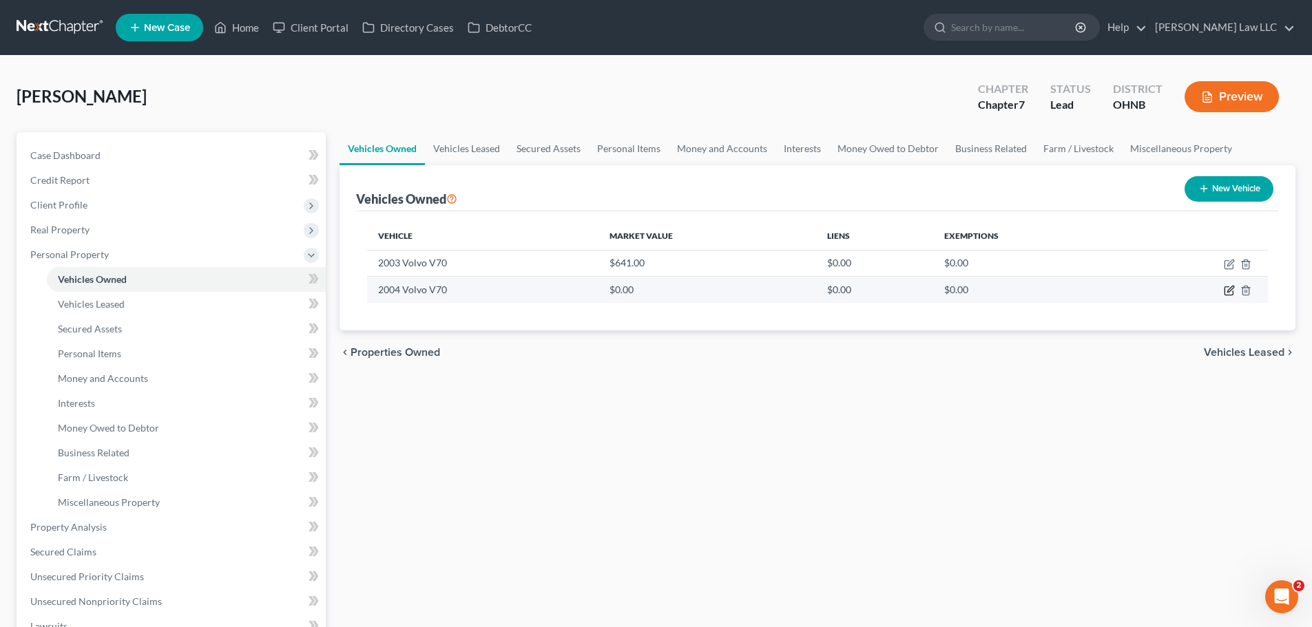
click at [1226, 290] on icon "button" at bounding box center [1229, 290] width 11 height 11
select select "0"
select select "22"
select select "3"
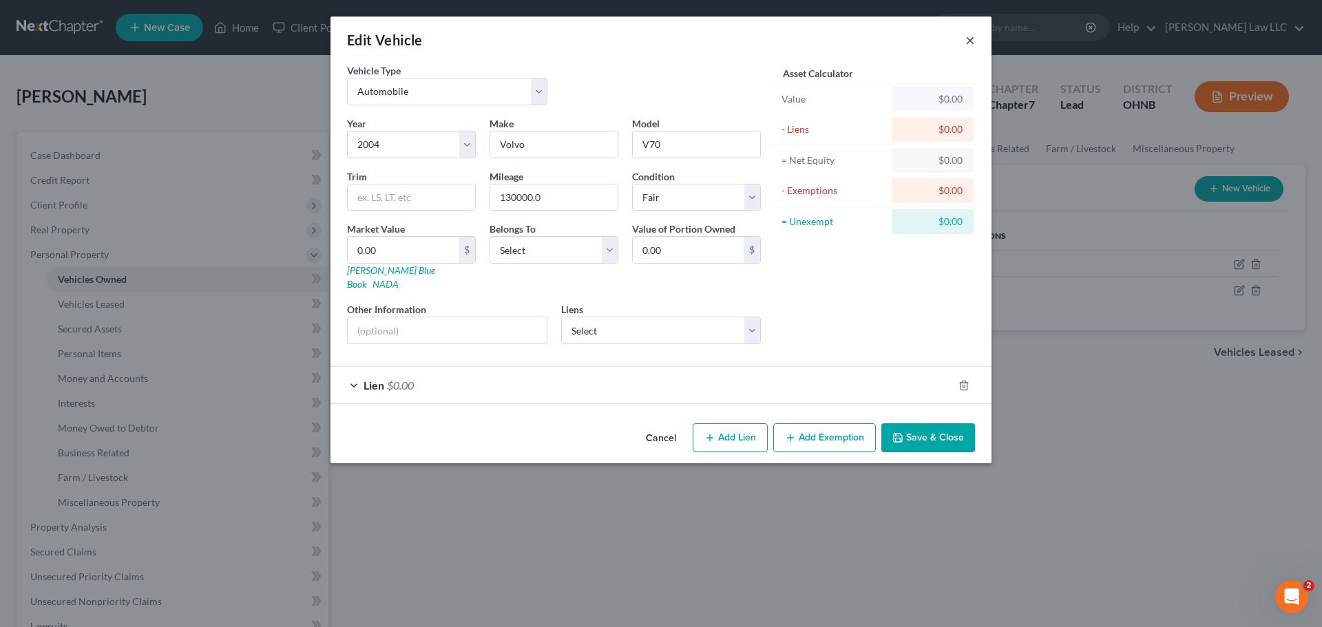
click at [967, 38] on button "×" at bounding box center [970, 40] width 10 height 17
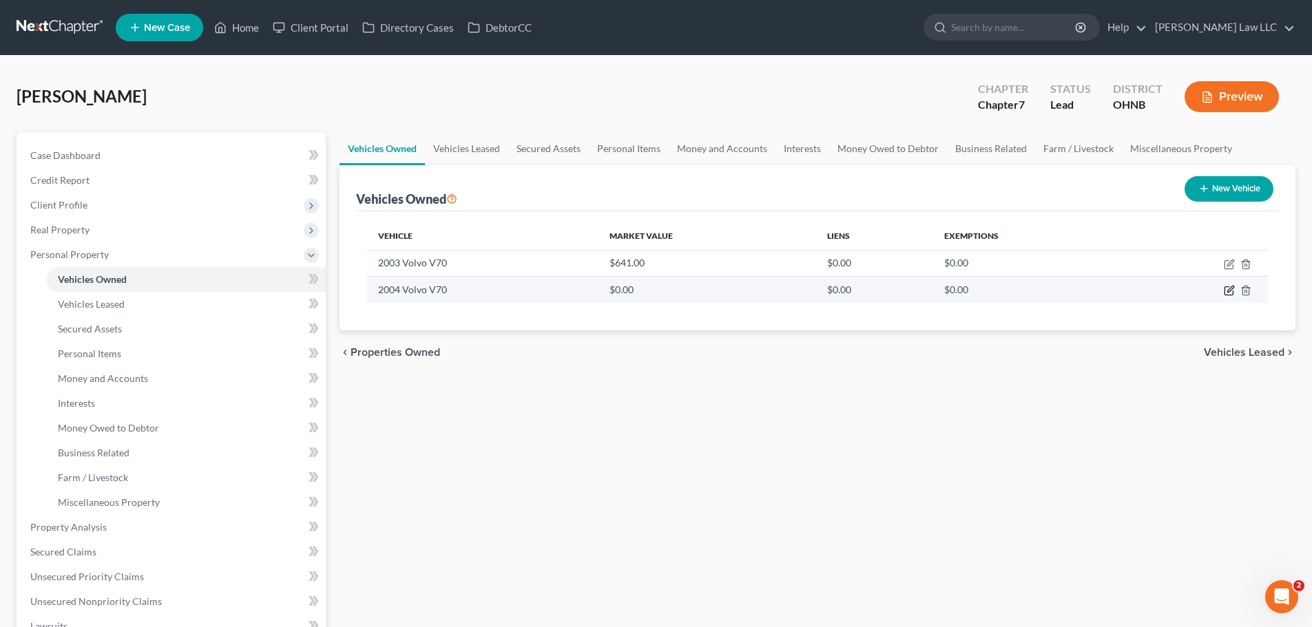
click at [1226, 287] on icon "button" at bounding box center [1228, 291] width 8 height 8
select select "0"
select select "22"
select select "3"
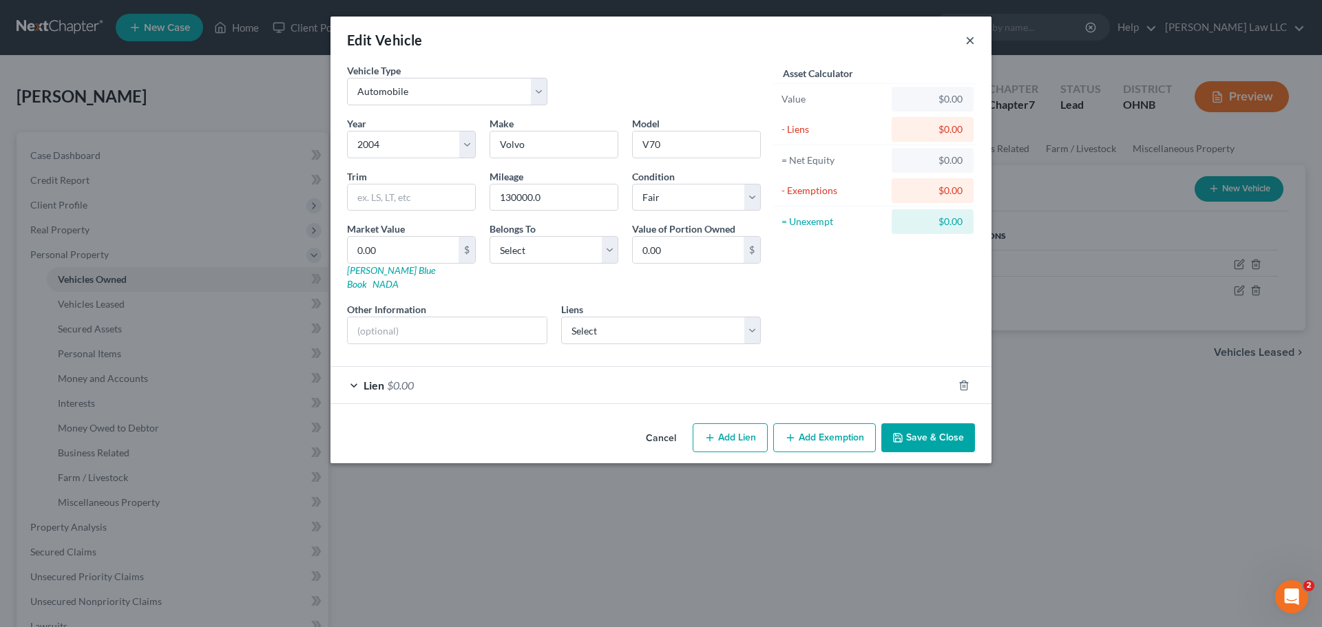
click at [965, 37] on button "×" at bounding box center [970, 40] width 10 height 17
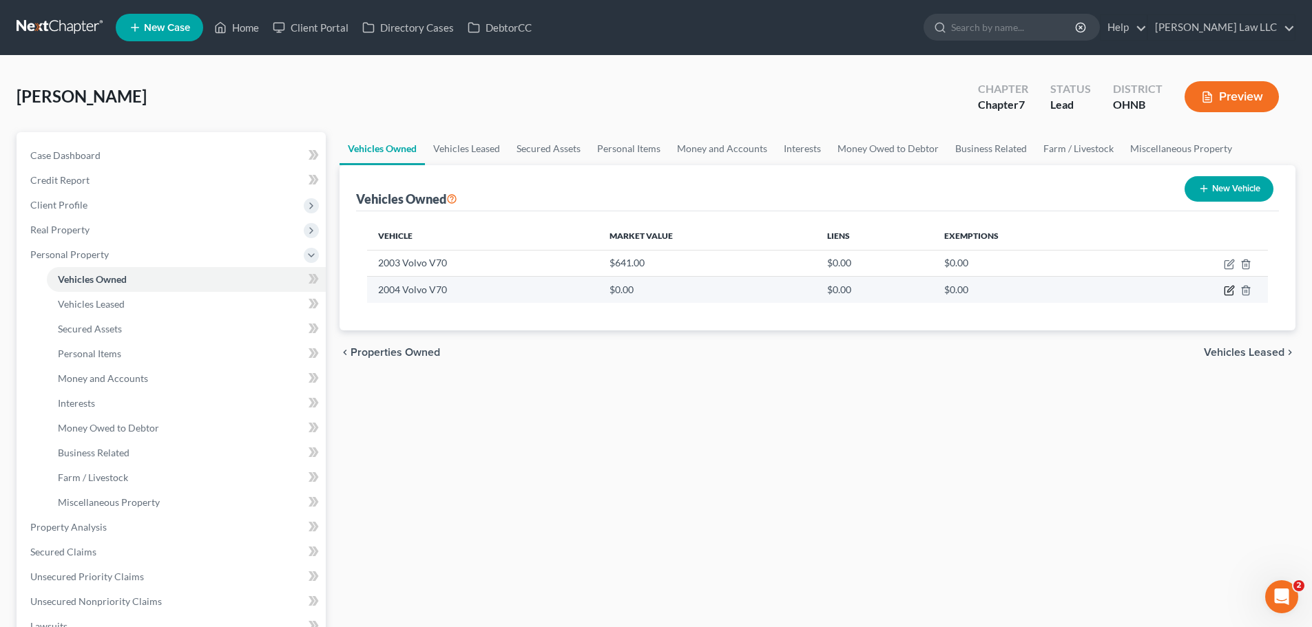
click at [1228, 289] on icon "button" at bounding box center [1229, 290] width 11 height 11
select select "0"
select select "22"
select select "3"
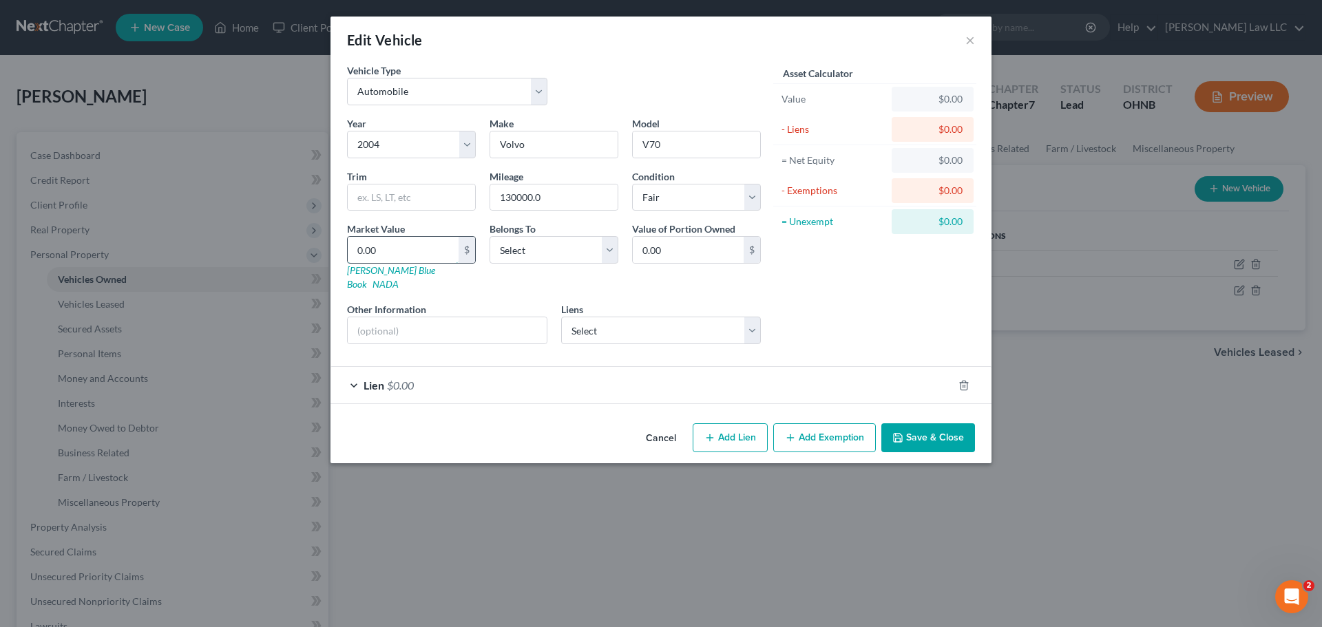
click at [397, 246] on input "0.00" at bounding box center [403, 250] width 111 height 26
type input "1"
type input "1.00"
type input "13"
type input "13.00"
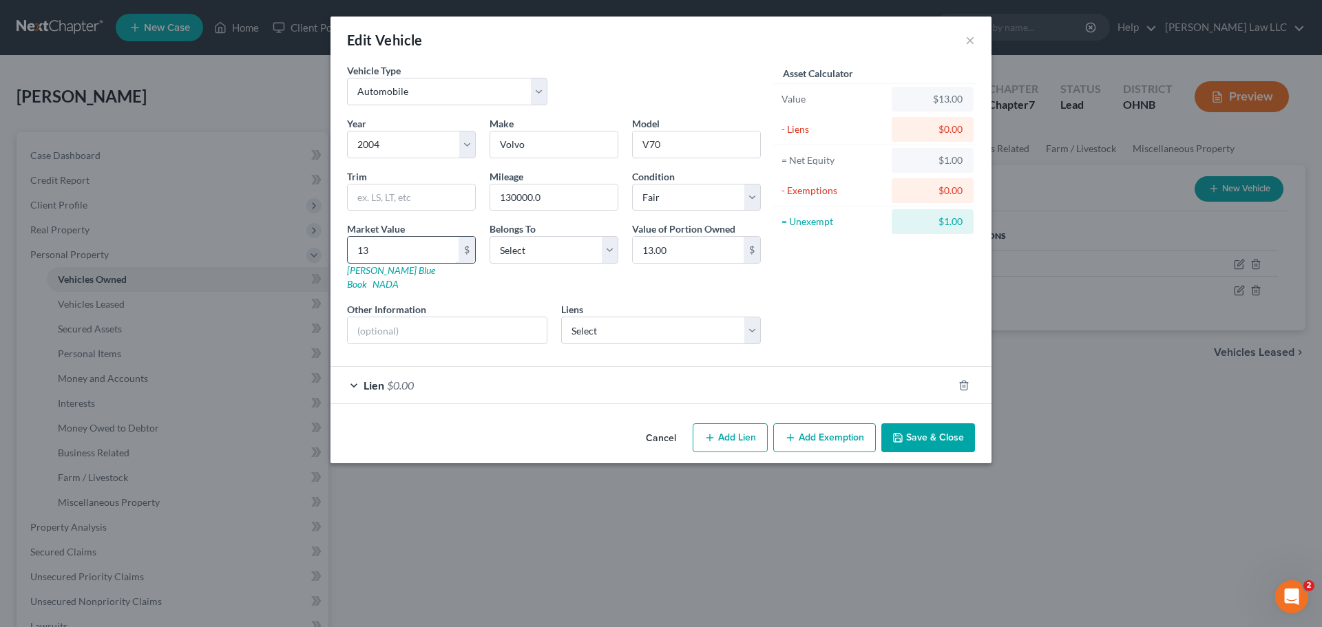
type input "134"
type input "134.00"
type input "1342"
type input "1,342.00"
type input "1,342"
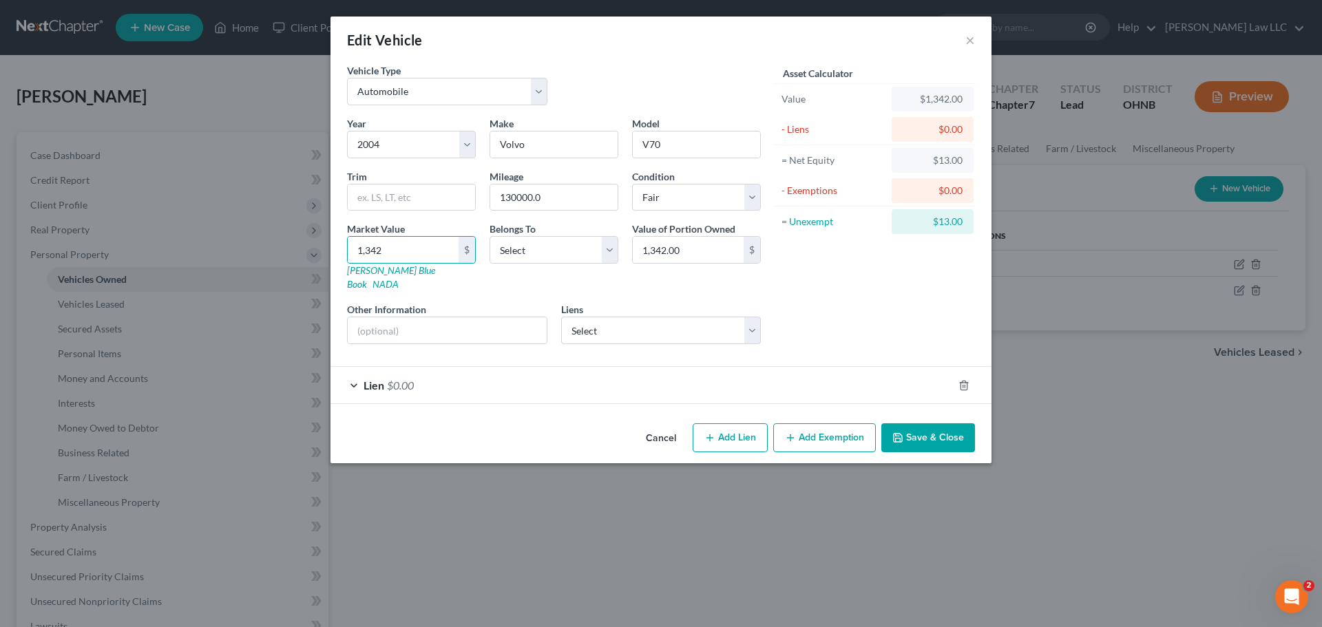
click at [824, 289] on div "Asset Calculator Value $1,342.00 - Liens $0.00 = Net Equity $13.00 - Exemptions…" at bounding box center [875, 209] width 214 height 292
click at [519, 258] on select "Select Debtor 1 Only Debtor 2 Only Debtor 1 And Debtor 2 Only At Least One Of T…" at bounding box center [554, 250] width 129 height 28
select select "0"
click at [490, 236] on select "Select Debtor 1 Only Debtor 2 Only Debtor 1 And Debtor 2 Only At Least One Of T…" at bounding box center [554, 250] width 129 height 28
click at [854, 288] on div "Asset Calculator Value $1,342.00 - Liens $0.00 = Net Equity $13.00 - Exemptions…" at bounding box center [875, 209] width 214 height 292
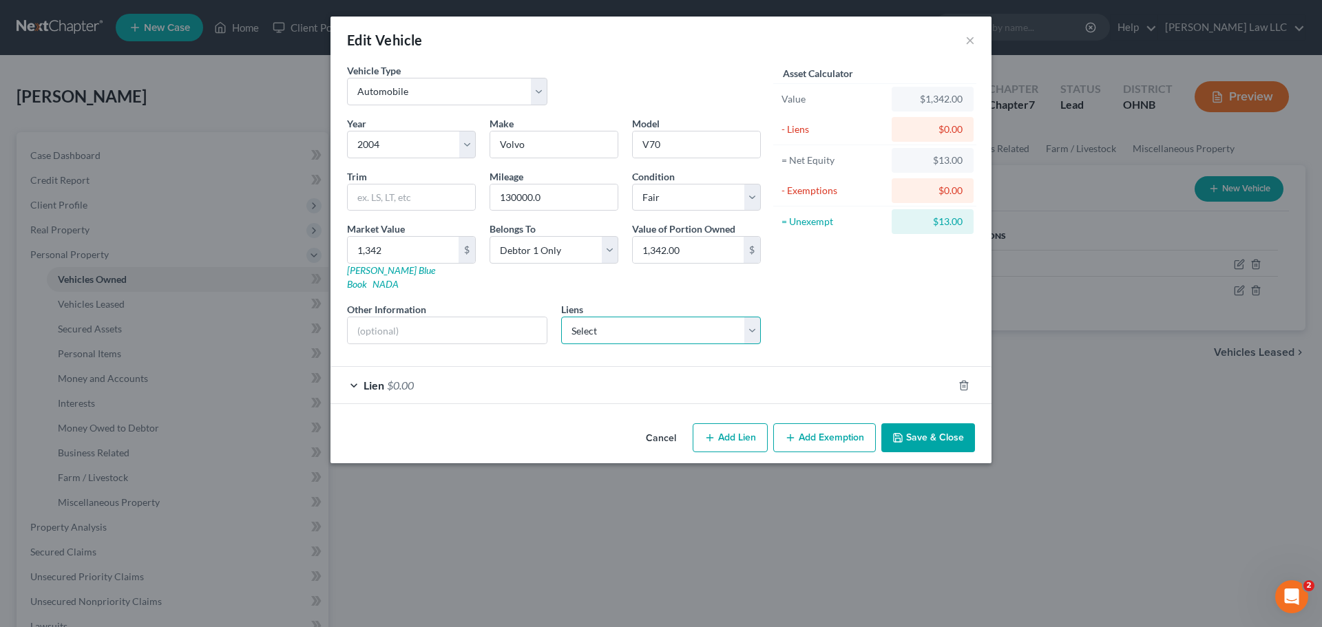
click at [605, 317] on select "Select First Inv Servicing Co - $16,806.00 Toro Cred - $3,101.00" at bounding box center [661, 331] width 200 height 28
click at [874, 311] on div "Asset Calculator Value $1,342.00 - Liens $0.00 = Net Equity $13.00 - Exemptions…" at bounding box center [875, 209] width 214 height 292
click at [936, 423] on button "Save & Close" at bounding box center [928, 437] width 94 height 29
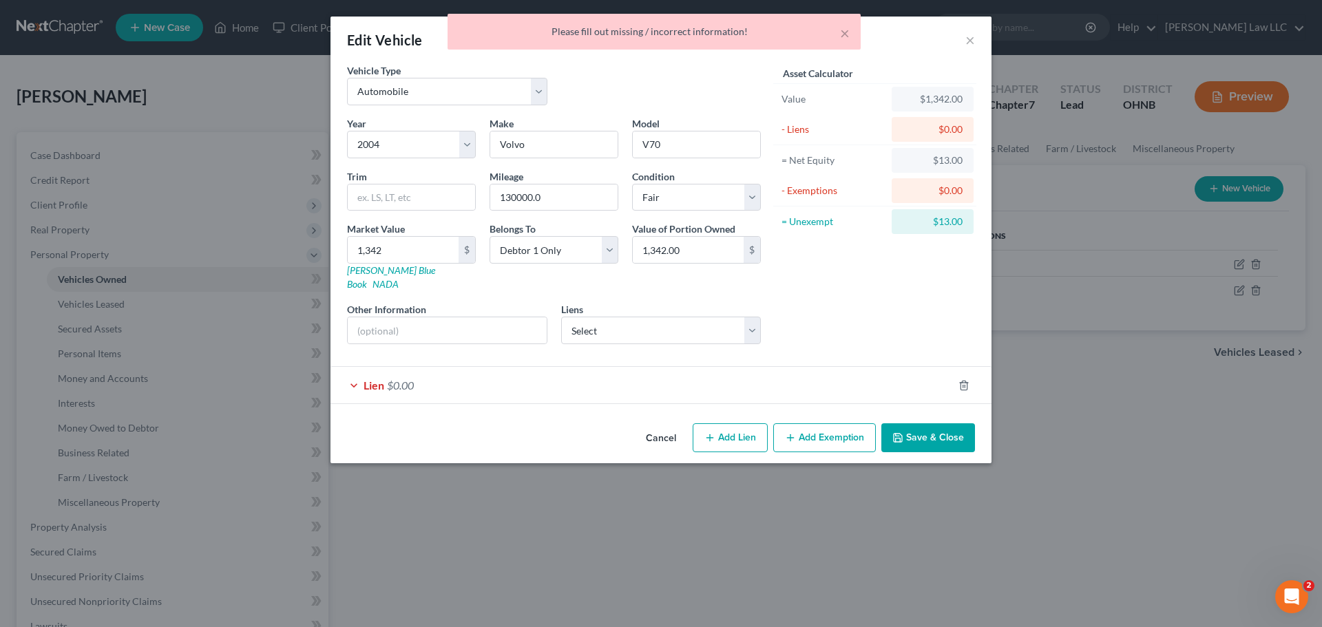
click at [436, 379] on div "Lien $0.00" at bounding box center [641, 385] width 622 height 36
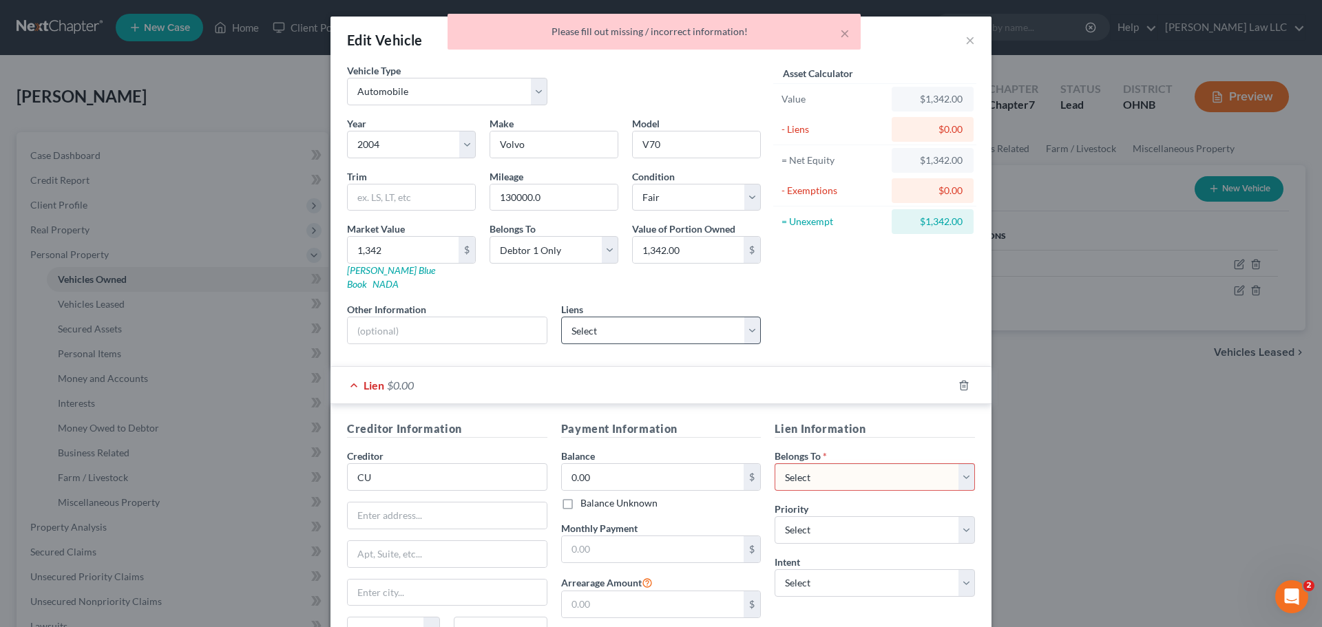
drag, startPoint x: 810, startPoint y: 320, endPoint x: 737, endPoint y: 322, distance: 72.3
click at [808, 320] on div "Asset Calculator Value $1,342.00 - Liens $0.00 = Net Equity $1,342.00 - Exempti…" at bounding box center [875, 209] width 214 height 292
click at [738, 317] on select "Select First Inv Servicing Co - $16,806.00 Toro Cred - $3,101.00" at bounding box center [661, 331] width 200 height 28
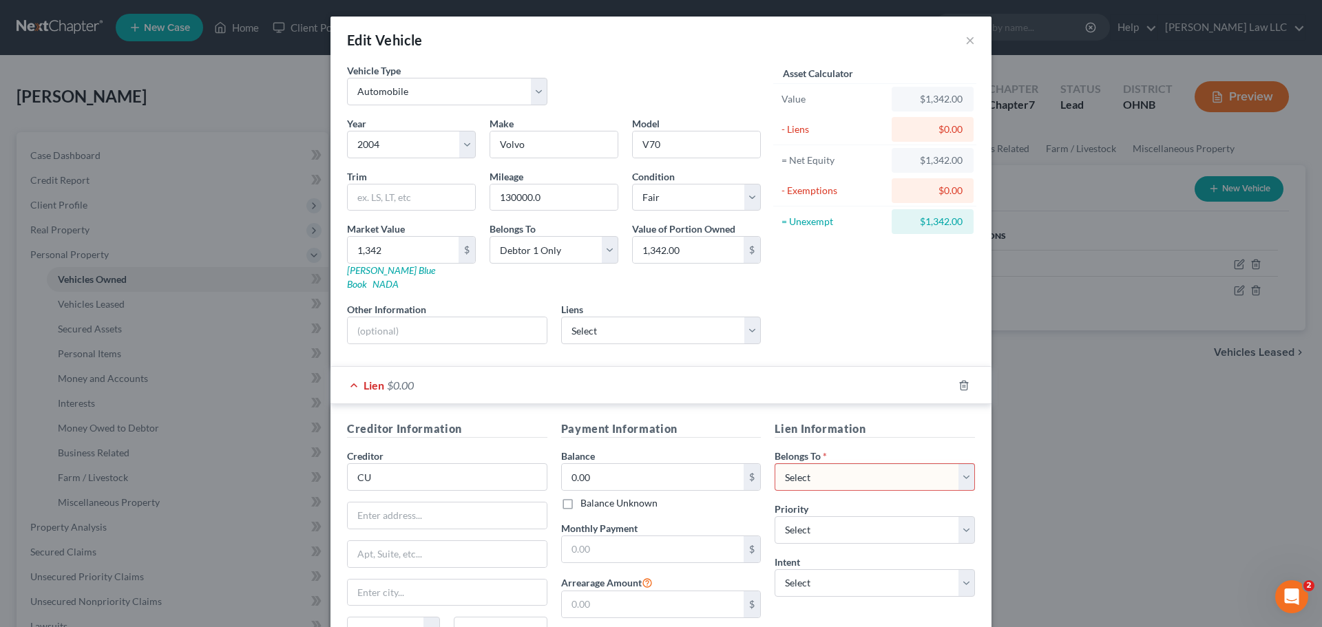
click at [797, 299] on div "Asset Calculator Value $1,342.00 - Liens $0.00 = Net Equity $1,342.00 - Exempti…" at bounding box center [875, 209] width 214 height 292
click at [849, 342] on form "Vehicle Type Select Automobile Truck Trailer Watercraft Aircraft Motor Home Atv…" at bounding box center [661, 377] width 628 height 628
click at [850, 466] on select "Select Debtor 1 Only Debtor 2 Only Debtor 1 And Debtor 2 Only At Least One Of T…" at bounding box center [875, 477] width 200 height 28
select select "0"
click at [775, 463] on select "Select Debtor 1 Only Debtor 2 Only Debtor 1 And Debtor 2 Only At Least One Of T…" at bounding box center [875, 477] width 200 height 28
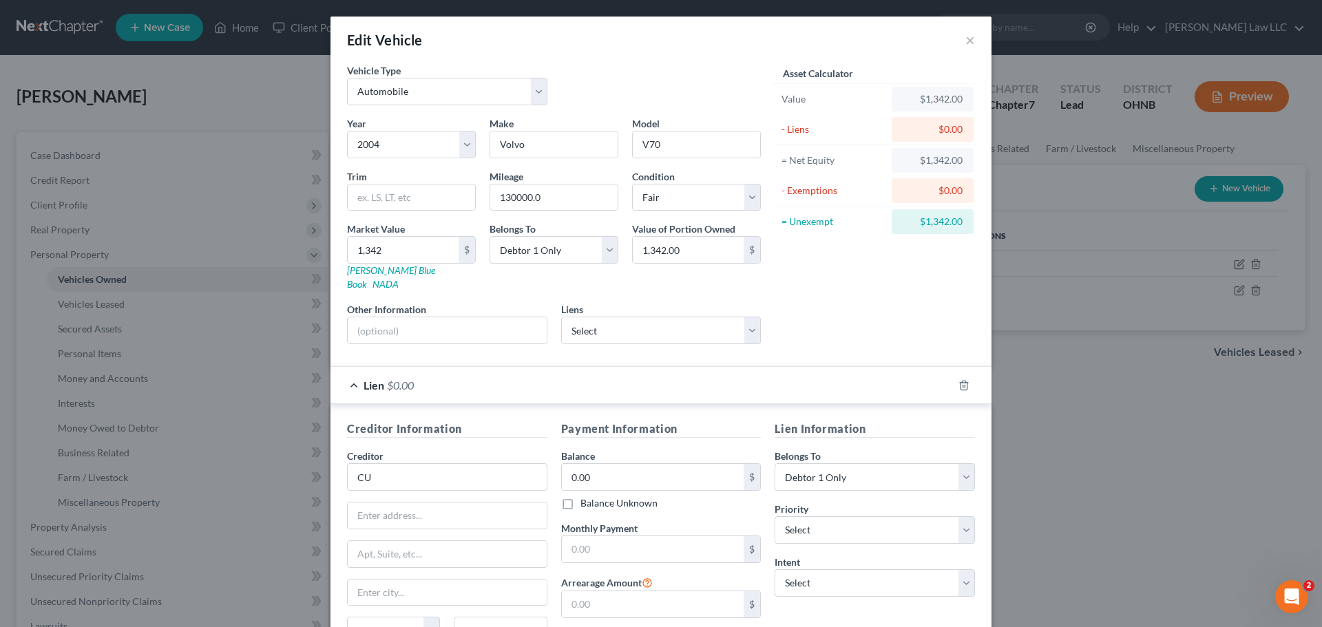
click at [830, 327] on div "Asset Calculator Value $1,342.00 - Liens $0.00 = Net Equity $1,342.00 - Exempti…" at bounding box center [875, 209] width 214 height 292
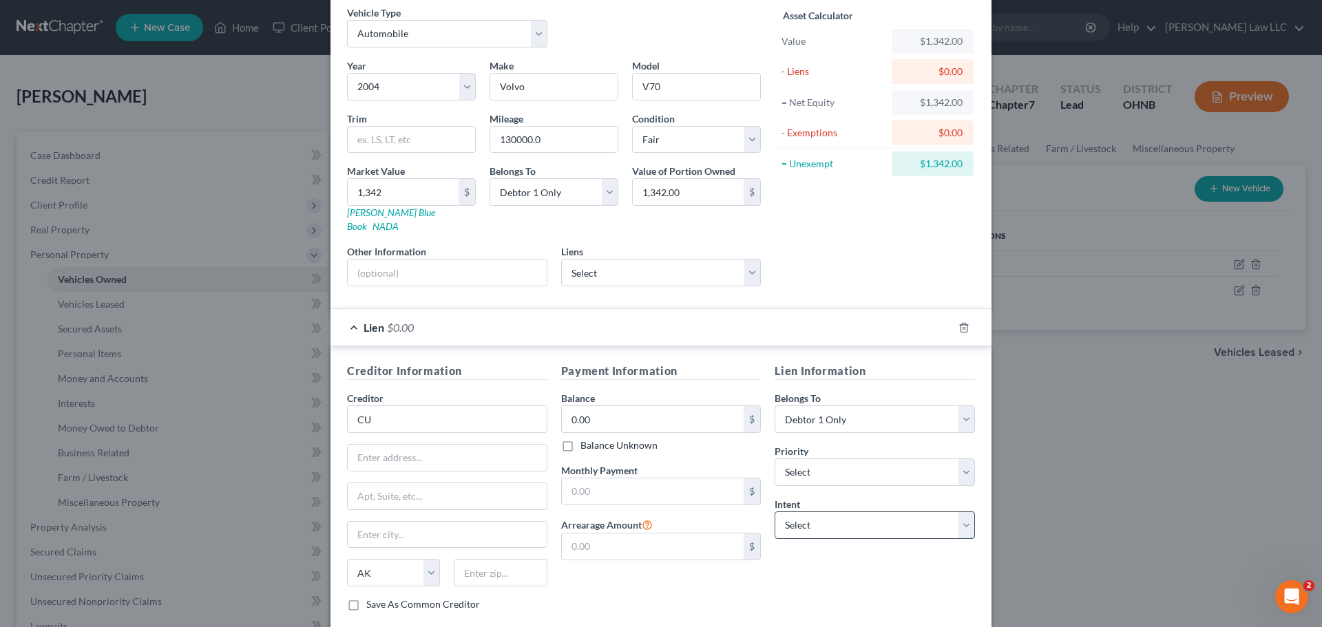
scroll to position [126, 0]
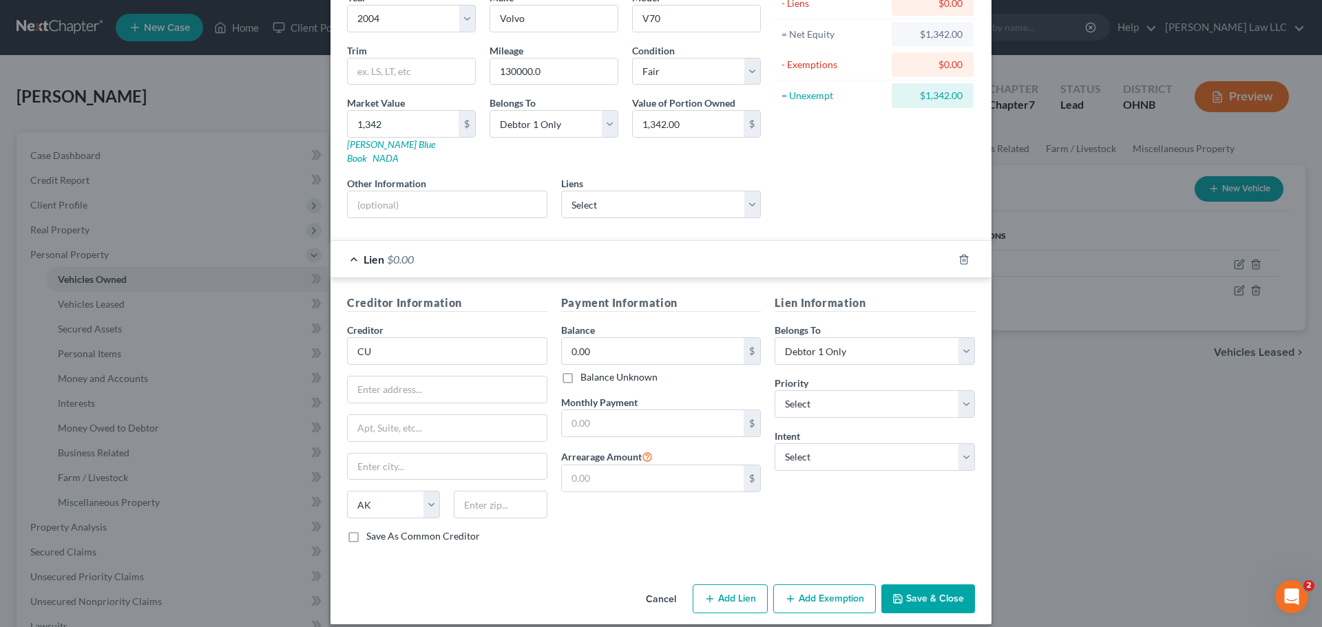
click at [922, 585] on button "Save & Close" at bounding box center [928, 599] width 94 height 29
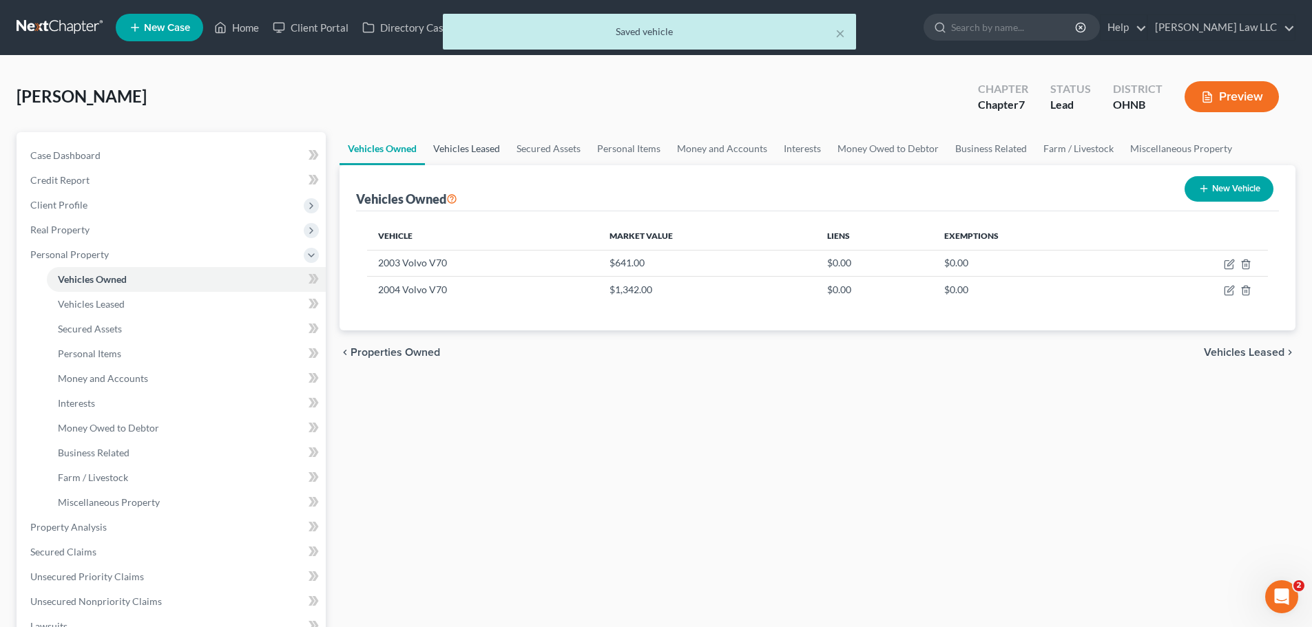
click at [465, 153] on link "Vehicles Leased" at bounding box center [466, 148] width 83 height 33
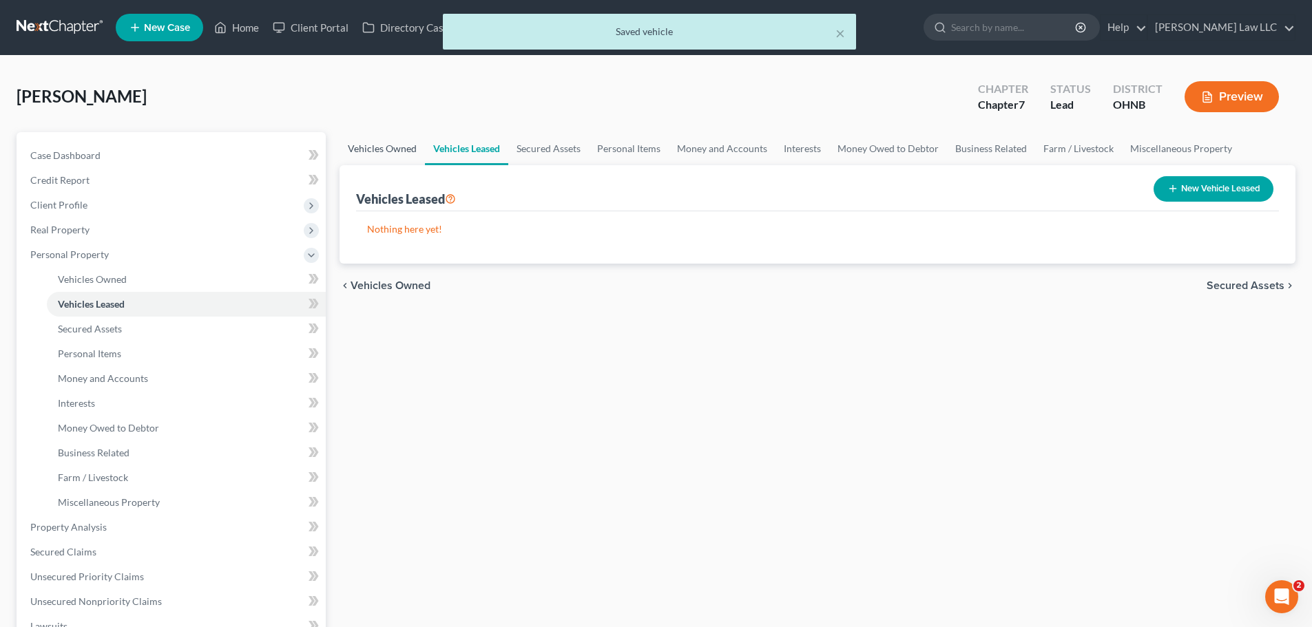
click at [399, 145] on link "Vehicles Owned" at bounding box center [381, 148] width 85 height 33
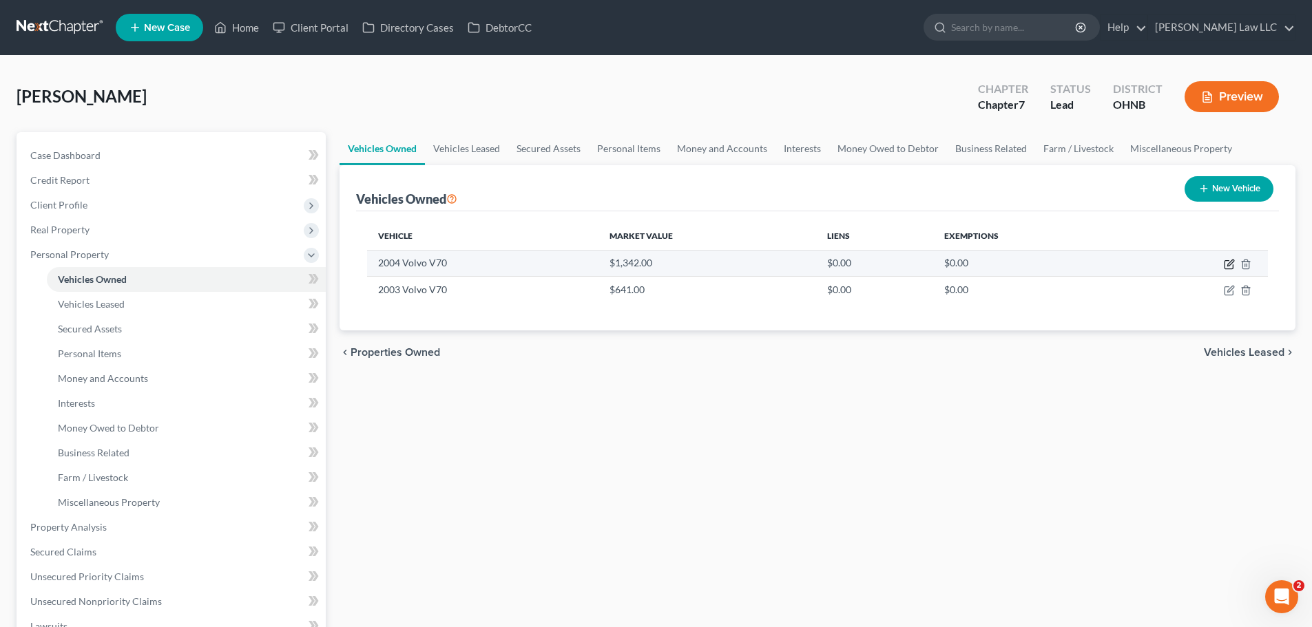
click at [1229, 263] on icon "button" at bounding box center [1230, 263] width 6 height 6
select select "0"
select select "22"
select select "3"
select select "0"
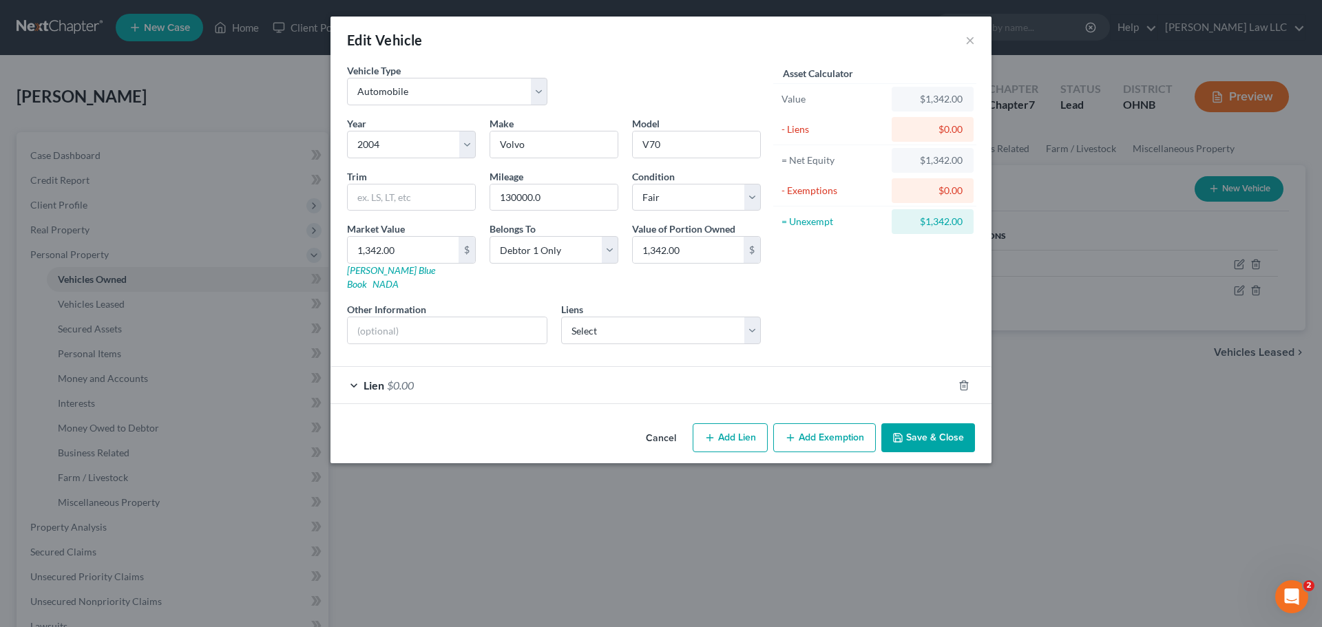
click at [448, 372] on div "Lien $0.00" at bounding box center [641, 385] width 622 height 36
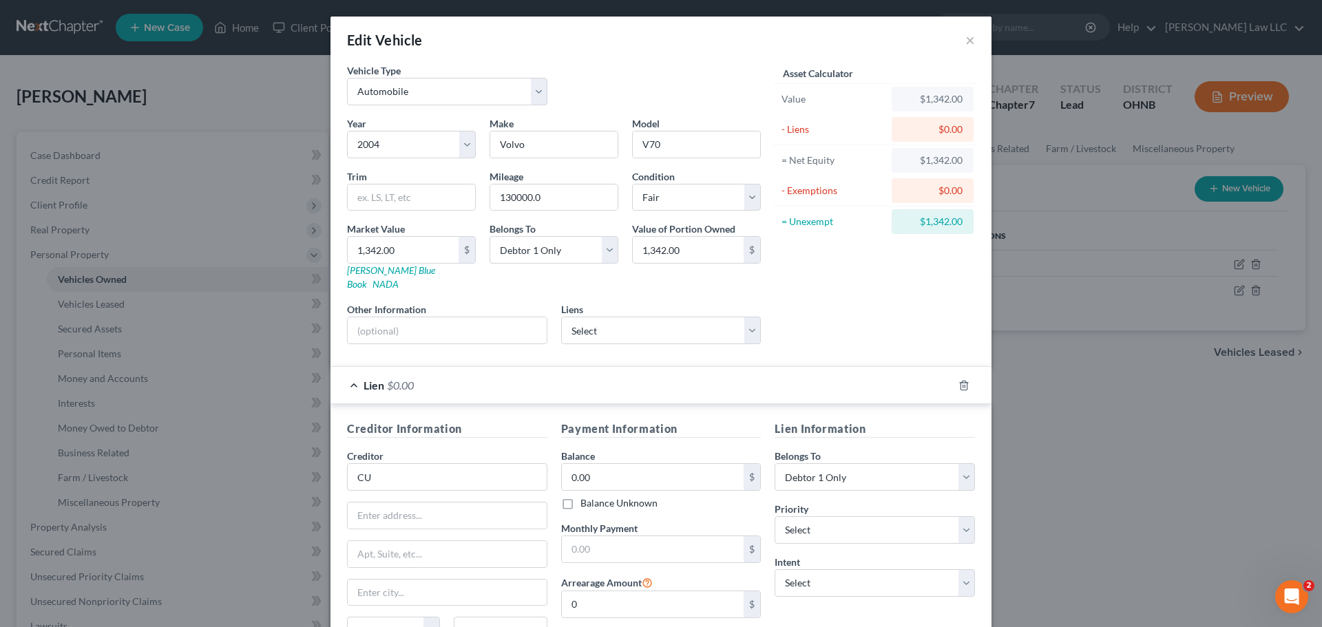
click at [448, 372] on div "Lien $0.00" at bounding box center [641, 385] width 622 height 36
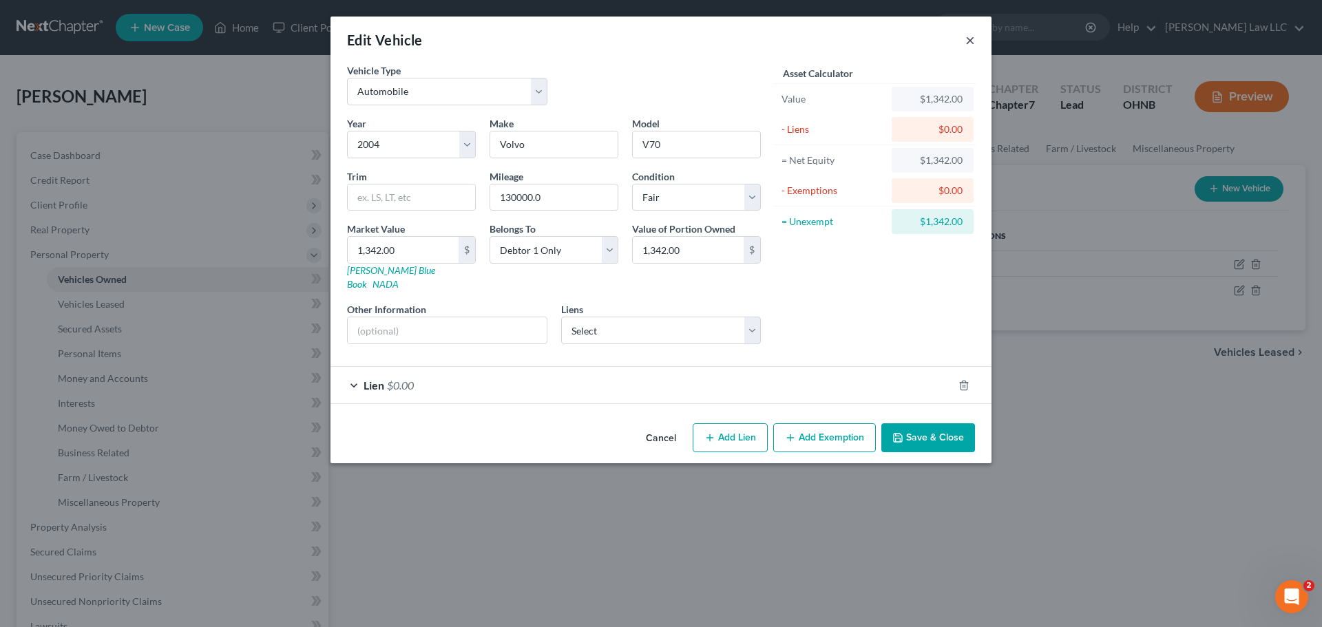
click at [968, 37] on button "×" at bounding box center [970, 40] width 10 height 17
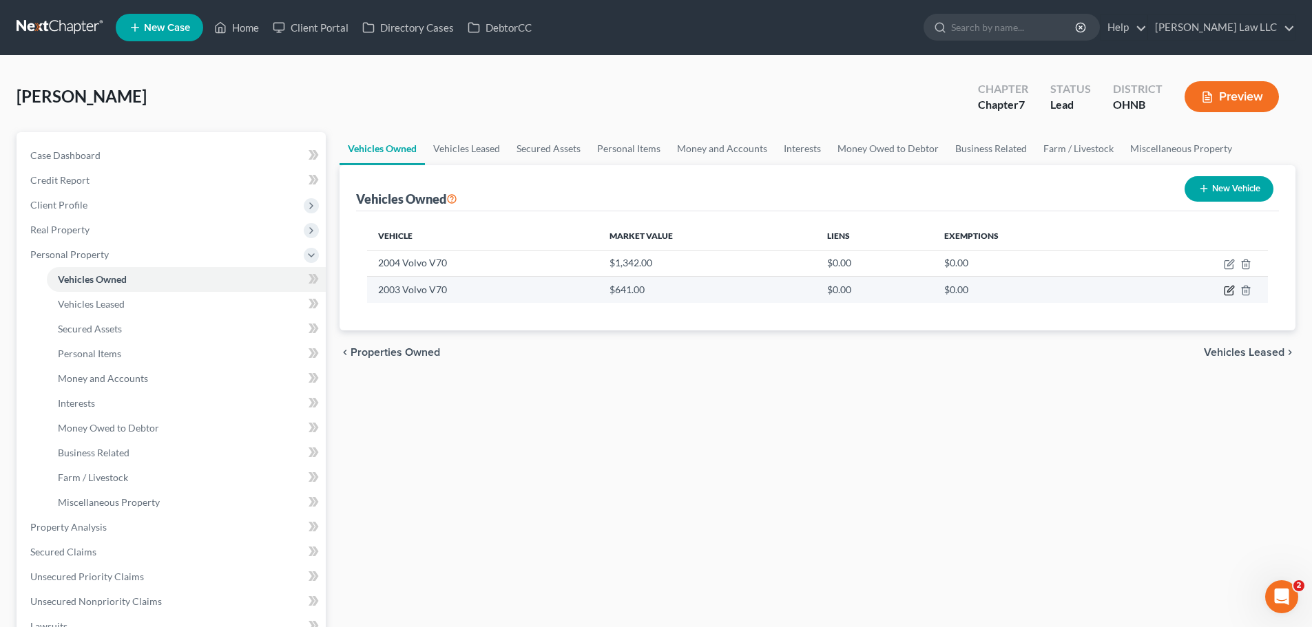
click at [1224, 293] on icon "button" at bounding box center [1229, 290] width 11 height 11
select select "0"
select select "23"
select select "3"
select select "0"
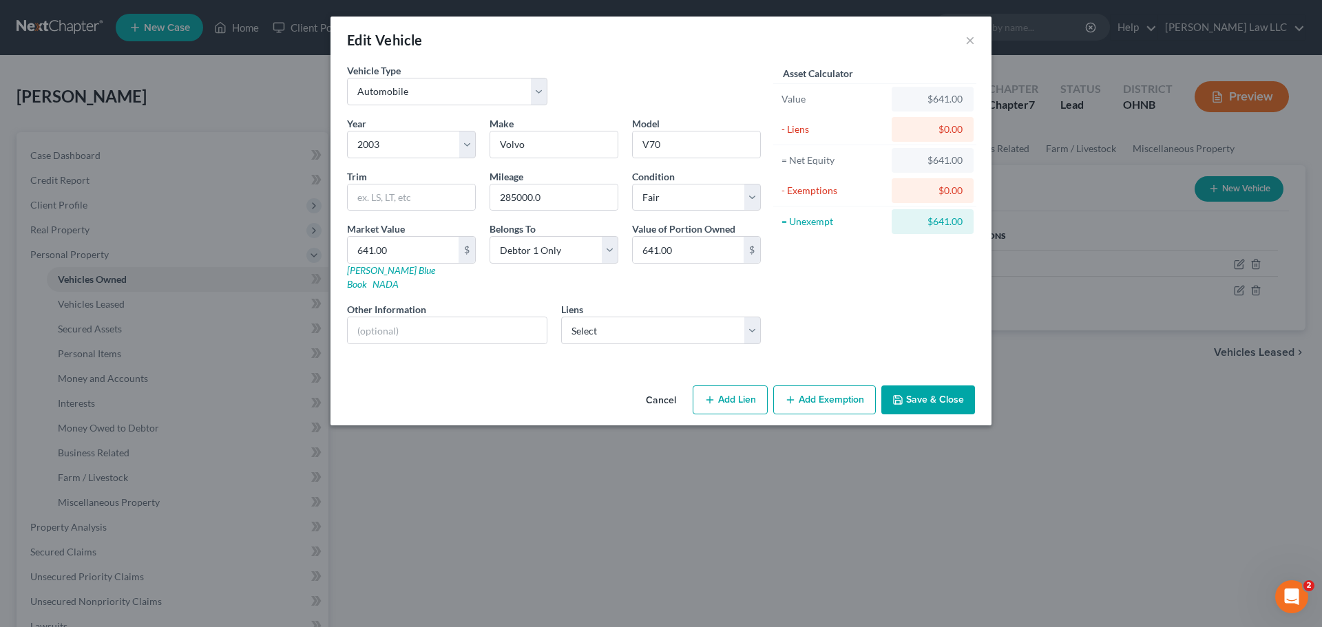
click at [815, 386] on button "Add Exemption" at bounding box center [824, 400] width 103 height 29
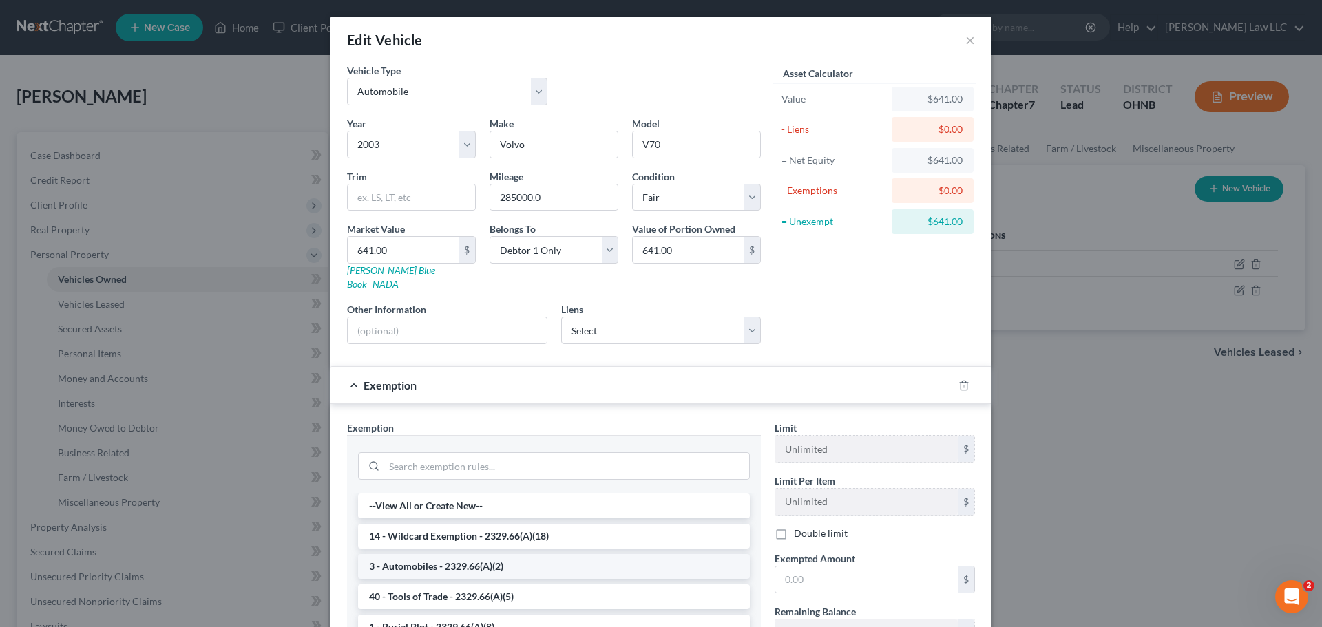
click at [450, 554] on li "3 - Automobiles - 2329.66(A)(2)" at bounding box center [554, 566] width 392 height 25
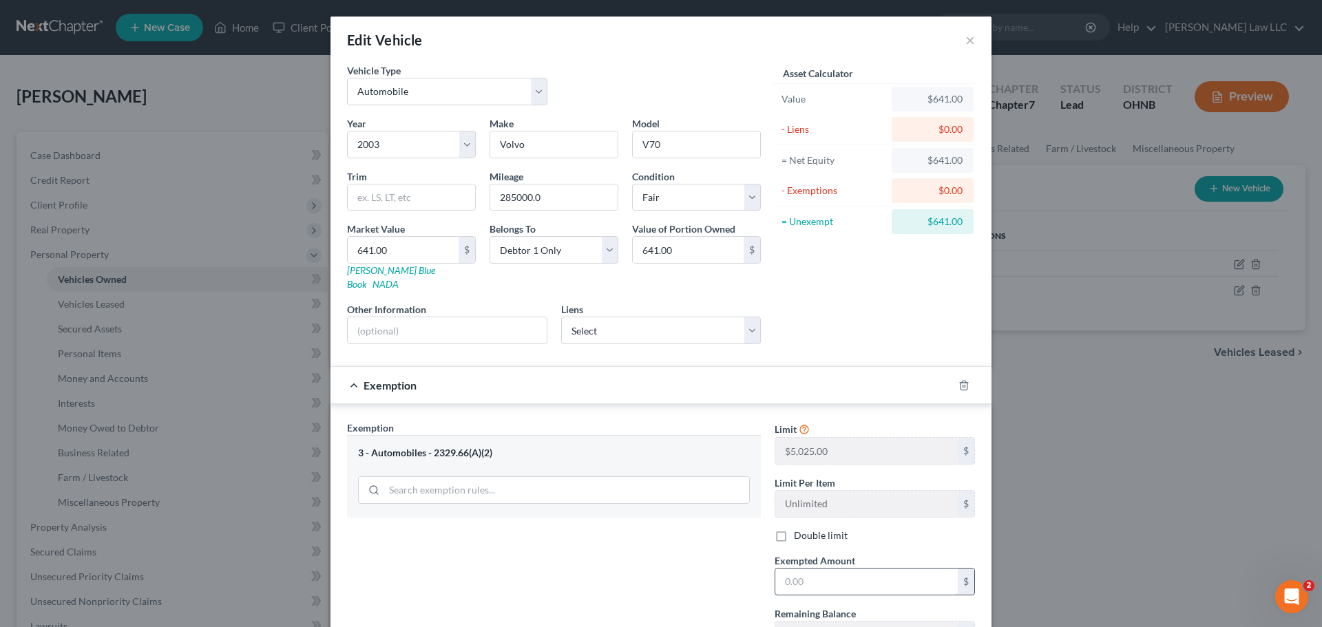
click at [836, 569] on input "text" at bounding box center [866, 582] width 182 height 26
type input "5,025"
click at [587, 605] on div "Exemption Set must be selected for CA. Exemption * 3 - Automobiles - 2329.66(A)…" at bounding box center [554, 540] width 428 height 238
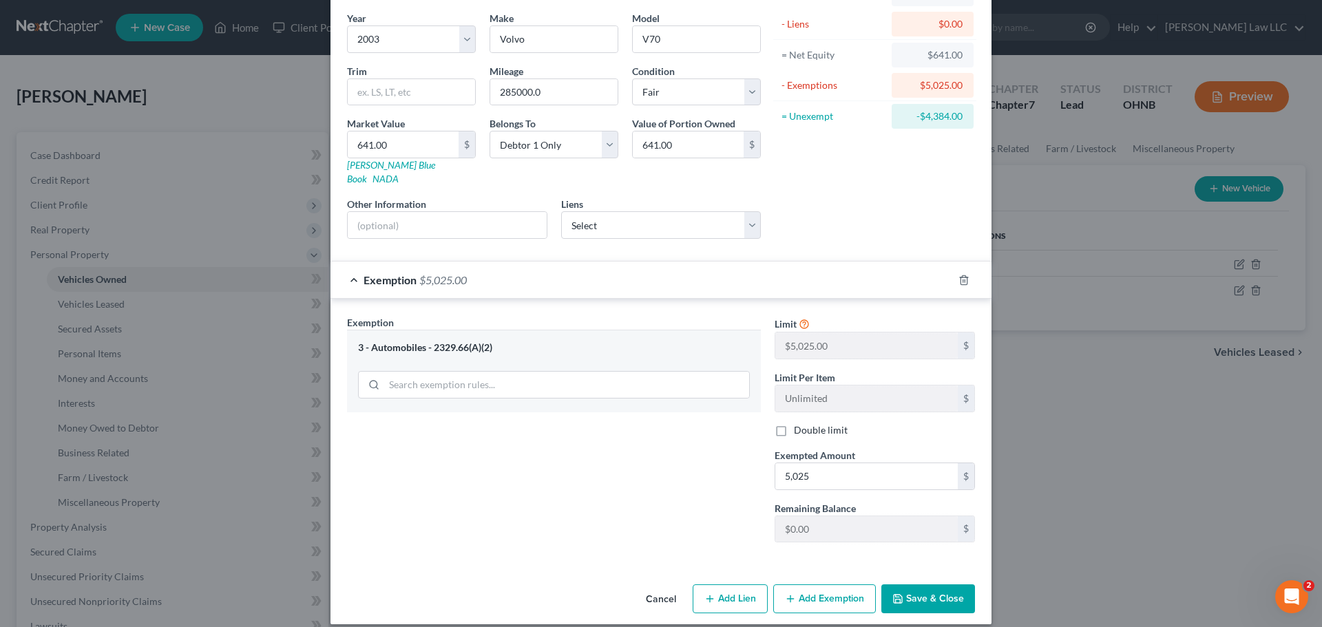
click at [936, 586] on button "Save & Close" at bounding box center [928, 599] width 94 height 29
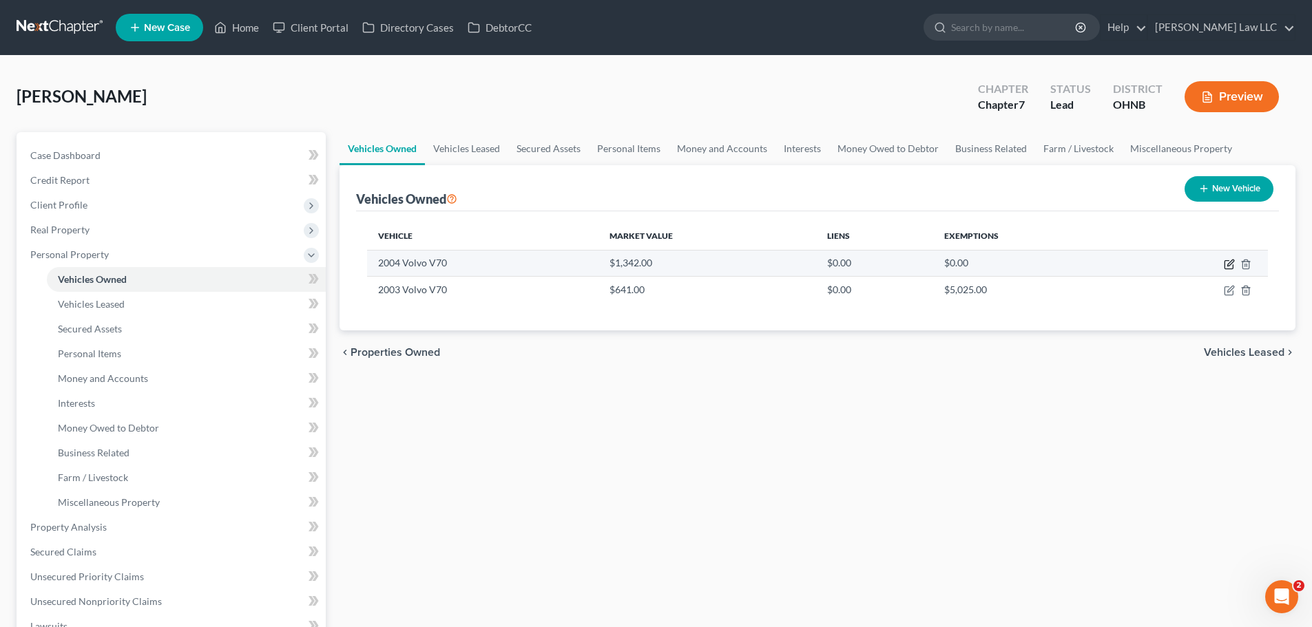
click at [1228, 266] on icon "button" at bounding box center [1230, 263] width 6 height 6
select select "0"
select select "22"
select select "3"
select select "0"
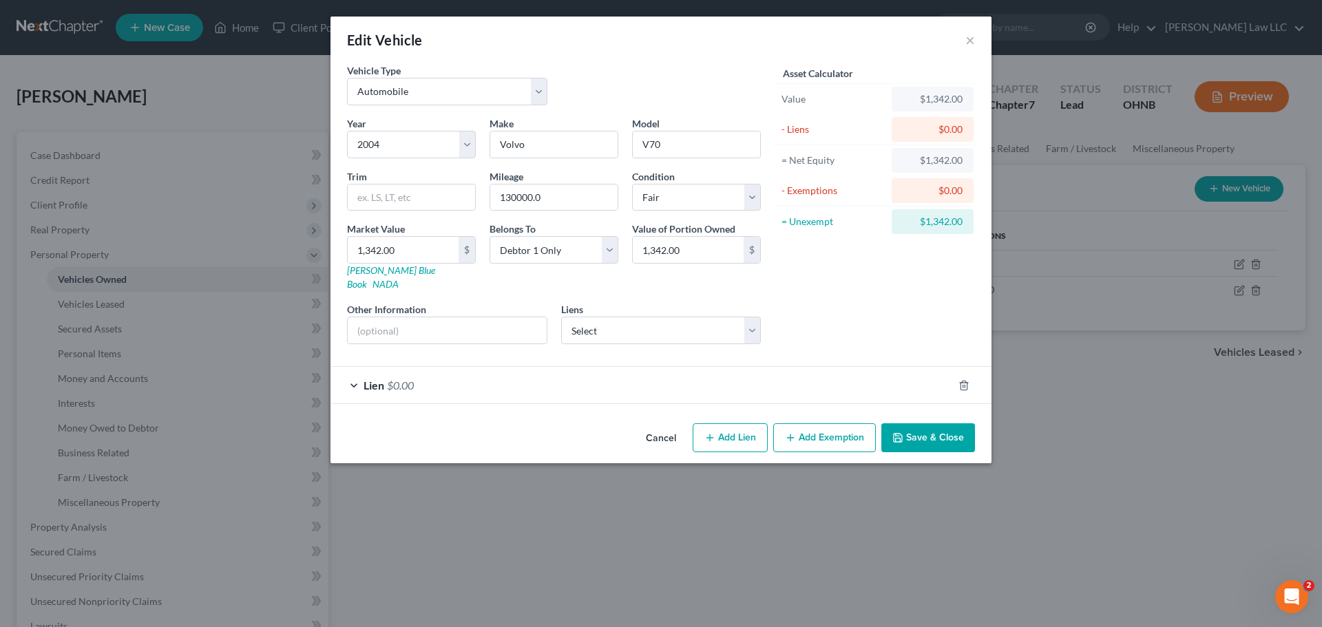
click at [448, 369] on div "Lien $0.00" at bounding box center [641, 385] width 622 height 36
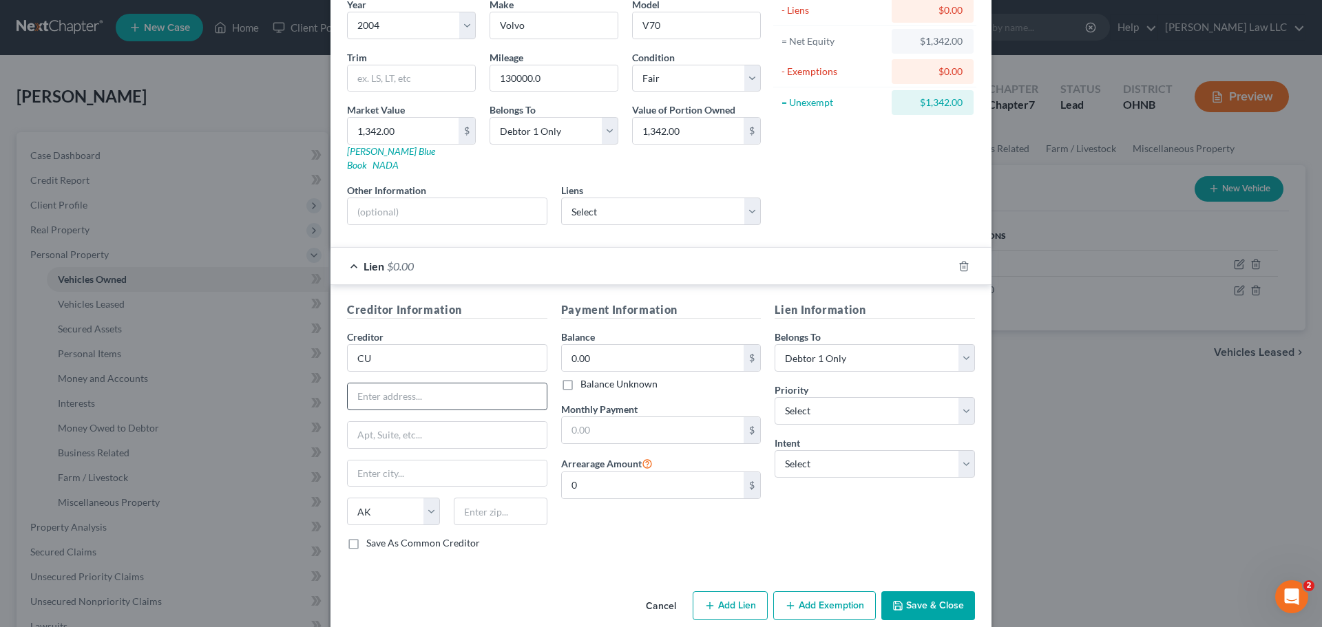
scroll to position [126, 0]
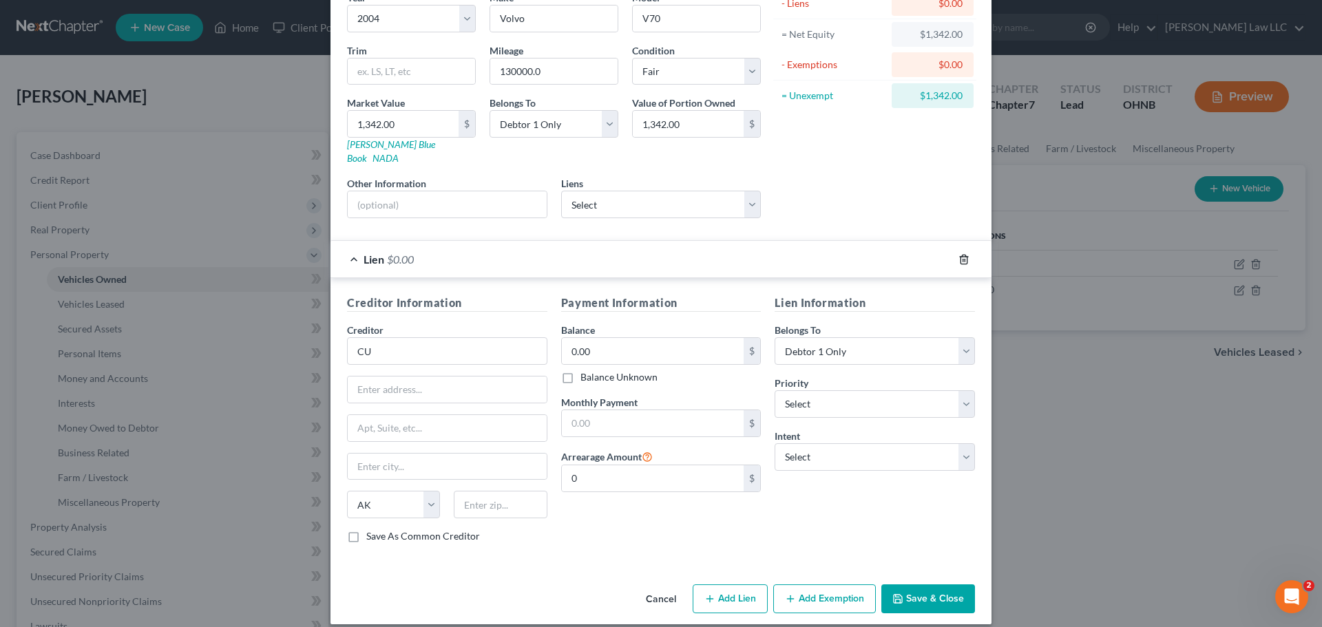
click at [960, 257] on polyline "button" at bounding box center [964, 257] width 8 height 0
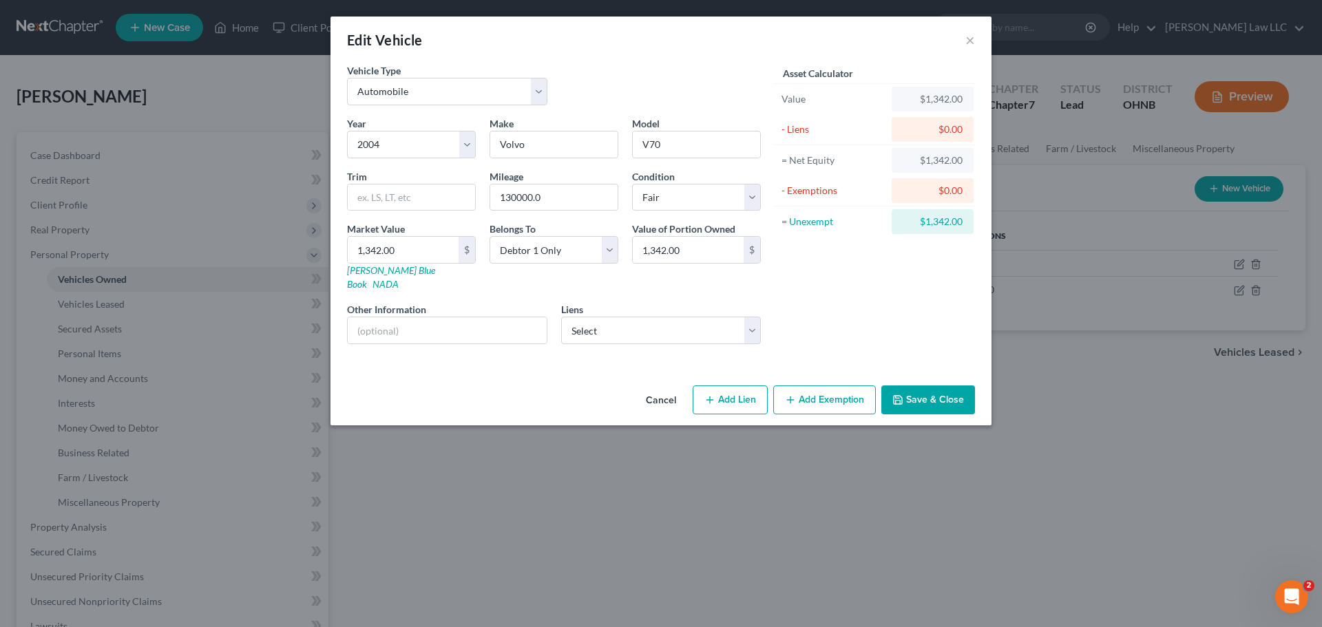
scroll to position [0, 0]
click at [815, 386] on button "Add Exemption" at bounding box center [824, 400] width 103 height 29
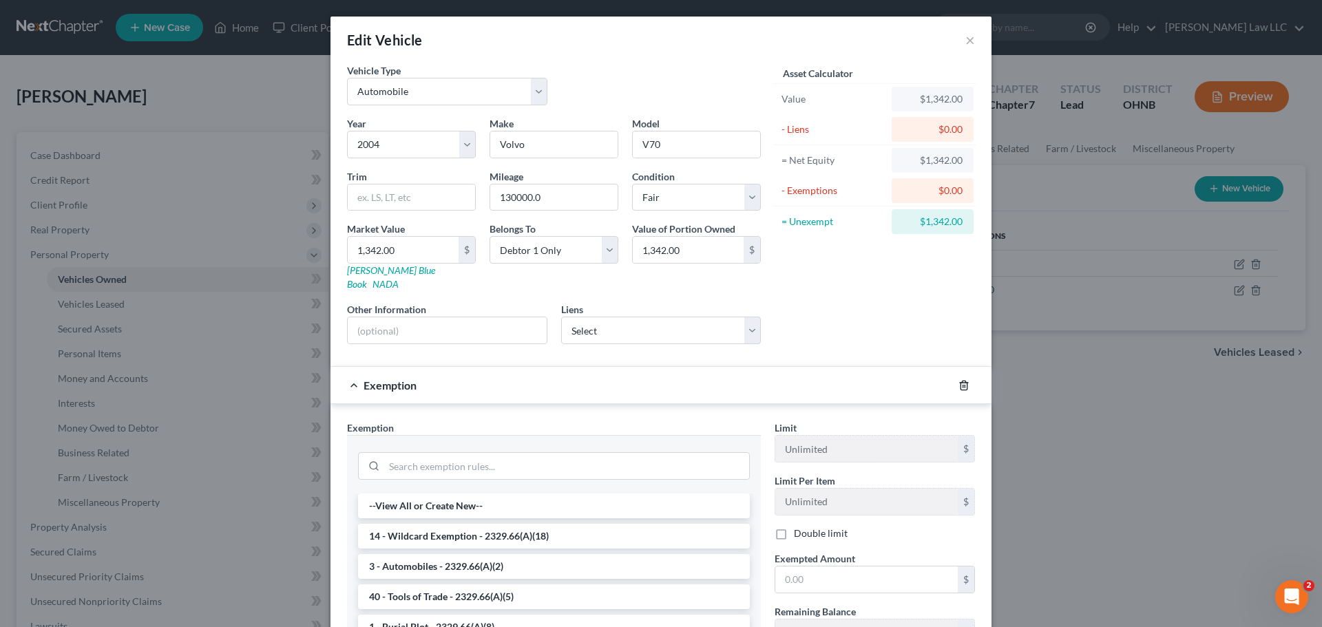
click at [959, 380] on icon "button" at bounding box center [963, 385] width 11 height 11
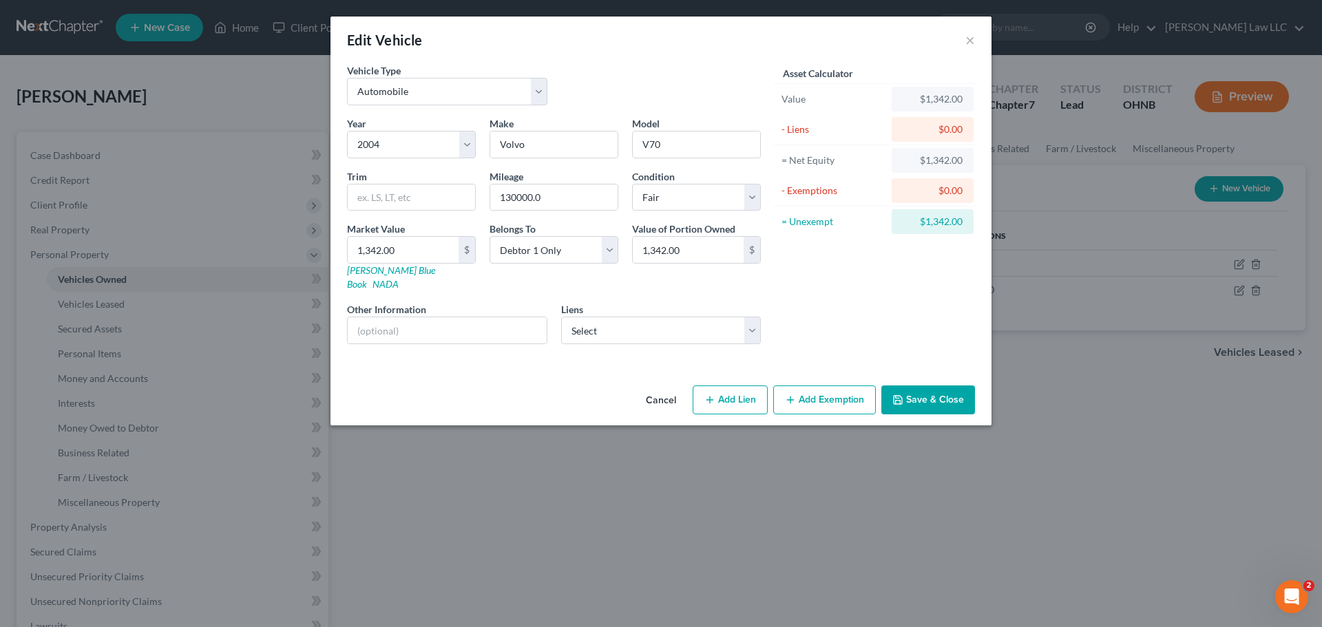
click at [753, 388] on button "Add Lien" at bounding box center [730, 400] width 75 height 29
select select "0"
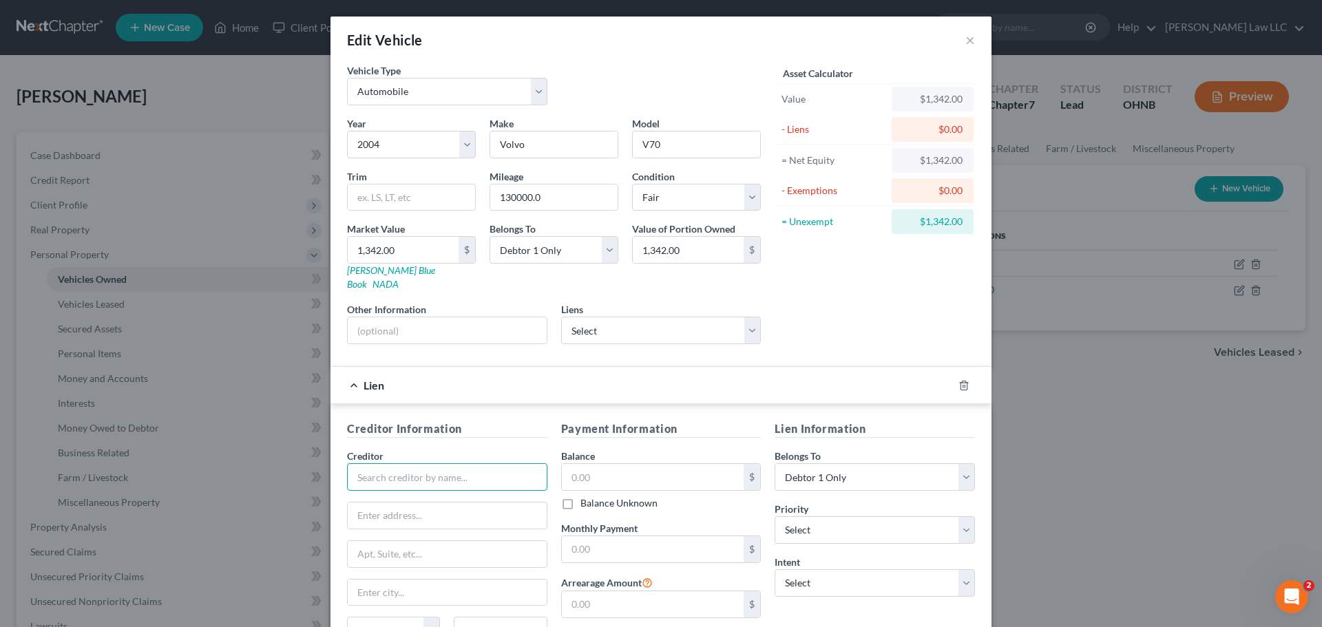
click at [445, 468] on input "text" at bounding box center [447, 477] width 200 height 28
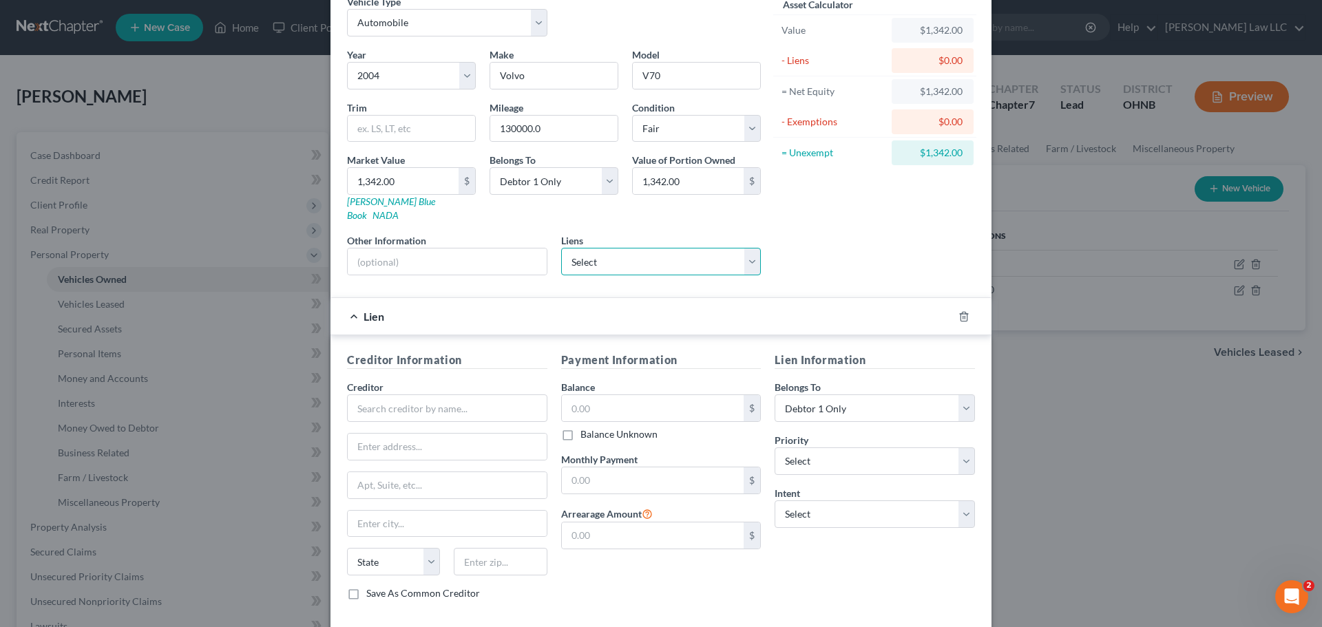
click at [743, 250] on select "Select First Inv Servicing Co - $16,806.00 Toro Cred - $3,101.00" at bounding box center [661, 262] width 200 height 28
select select "1"
click at [561, 248] on select "Select First Inv Servicing Co - $16,806.00 Toro Cred - $3,101.00" at bounding box center [661, 262] width 200 height 28
select select
select select "0"
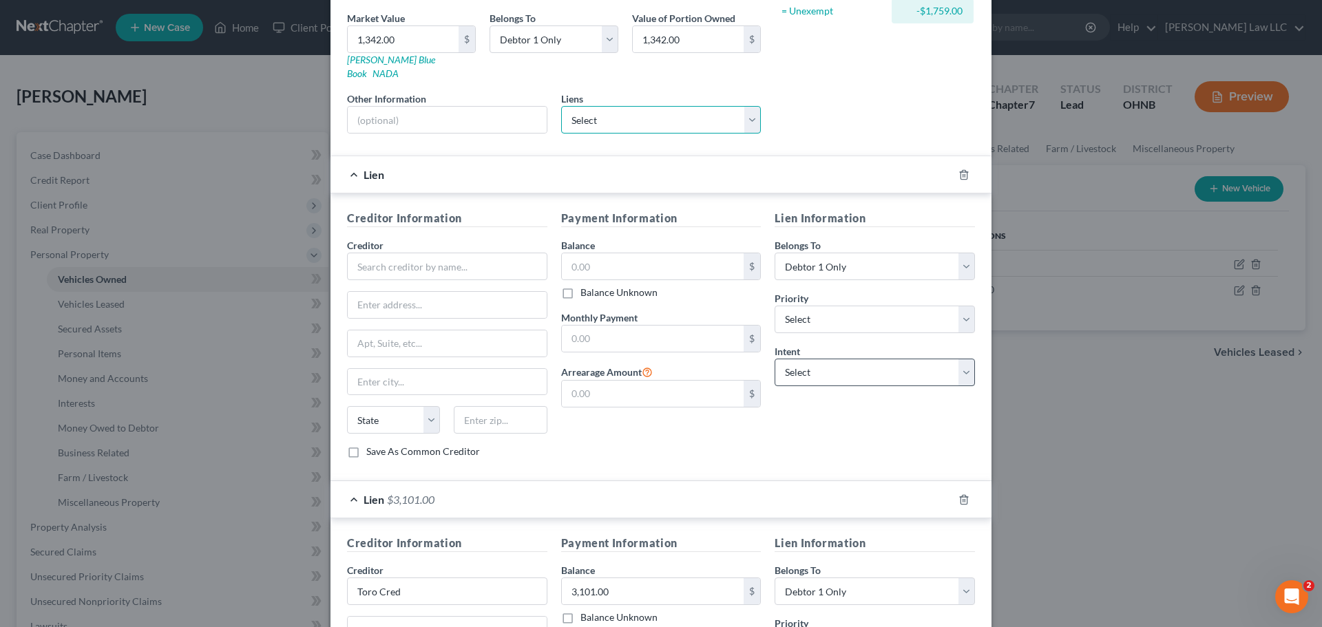
scroll to position [207, 0]
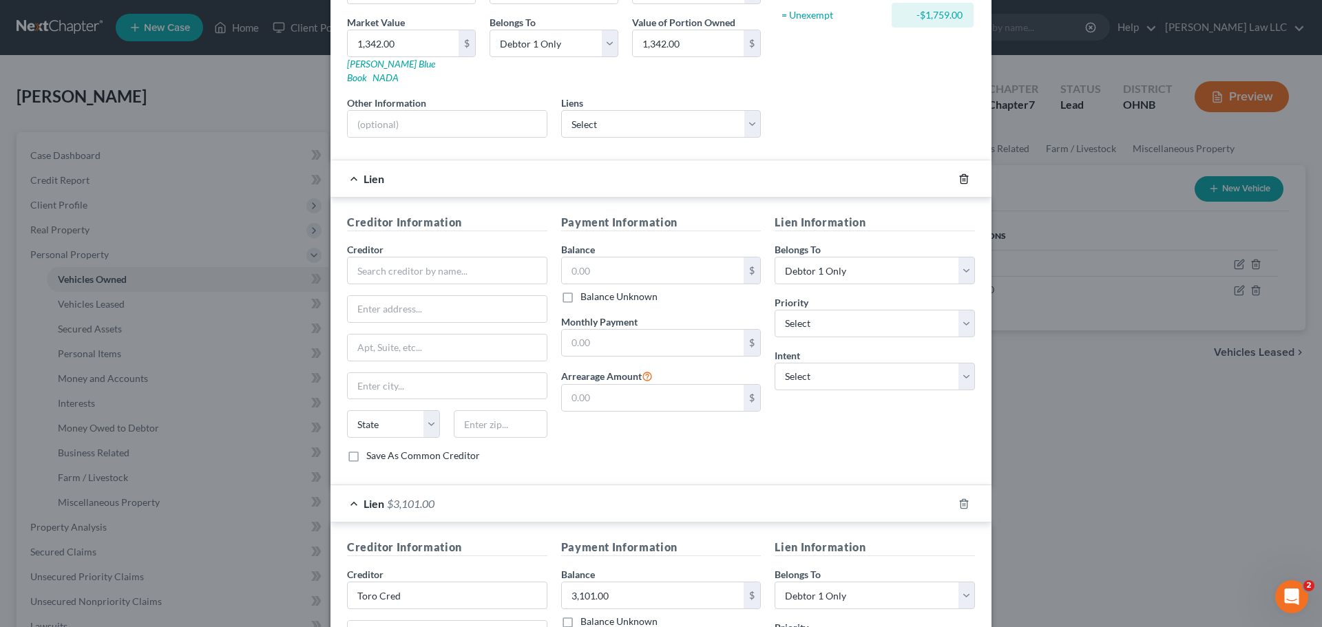
click at [961, 174] on icon "button" at bounding box center [963, 179] width 11 height 11
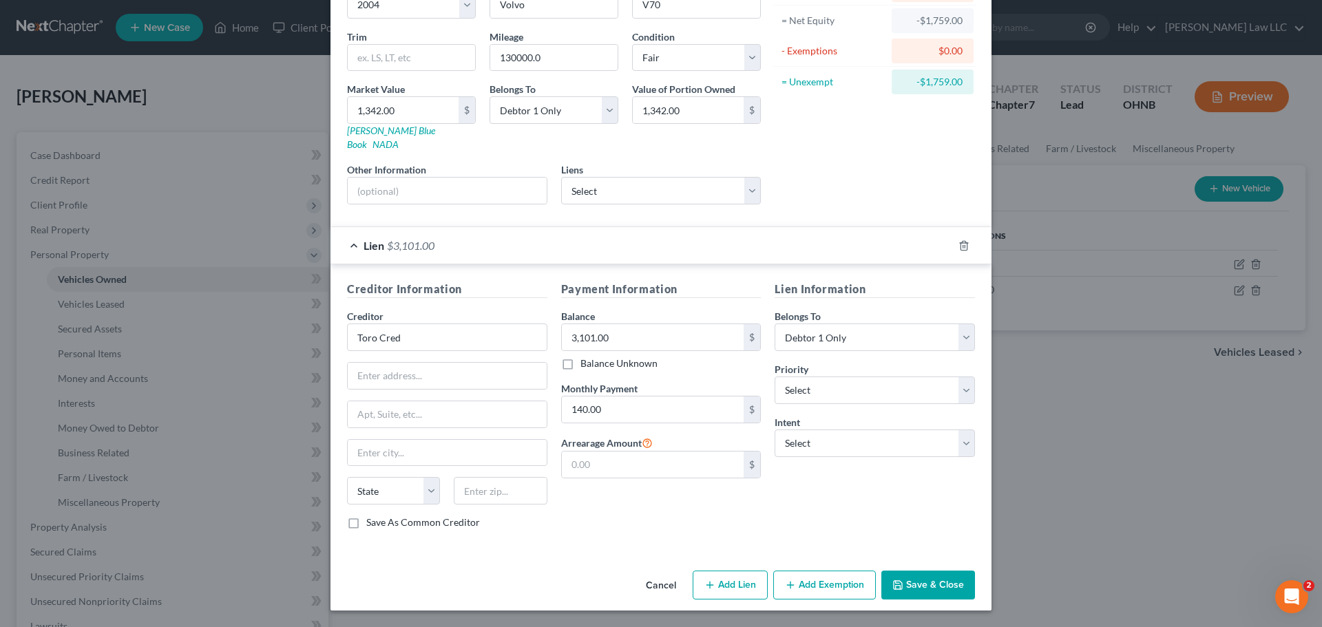
scroll to position [126, 0]
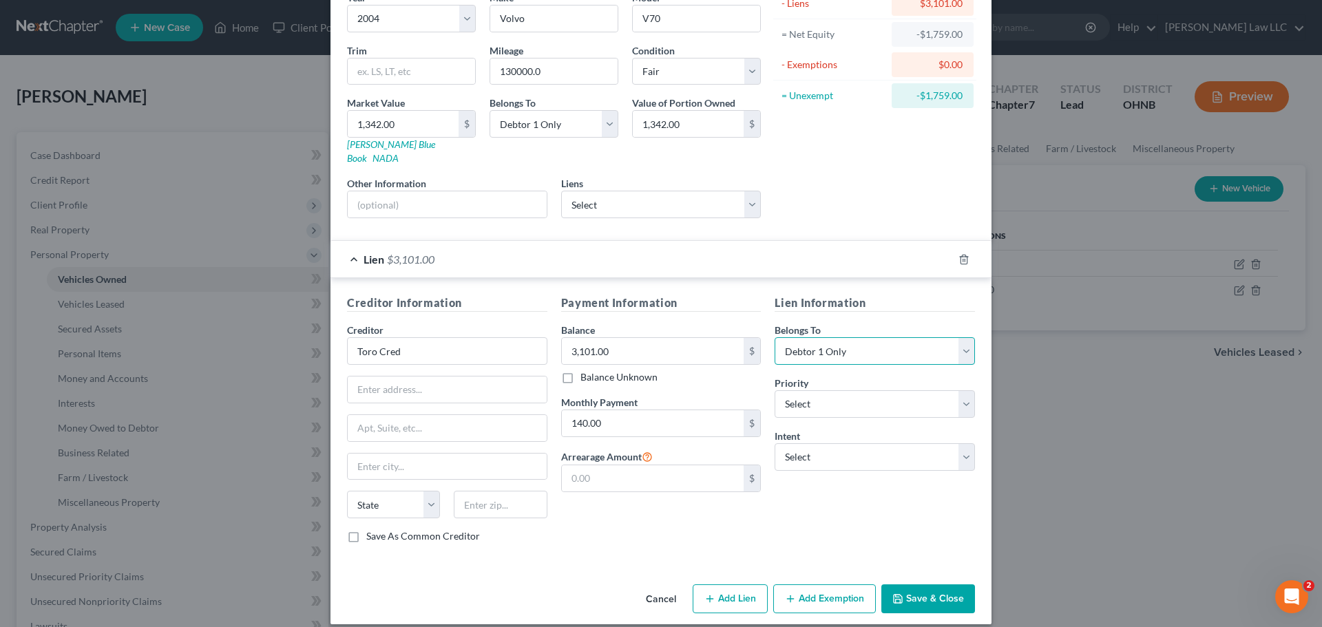
click at [832, 342] on select "Select Debtor 1 Only Debtor 2 Only Debtor 1 And Debtor 2 Only At Least One Of T…" at bounding box center [875, 351] width 200 height 28
click at [775, 337] on select "Select Debtor 1 Only Debtor 2 Only Debtor 1 And Debtor 2 Only At Least One Of T…" at bounding box center [875, 351] width 200 height 28
click at [832, 395] on select "Select 1st 2nd 3rd 4th 5th 6th 7th 8th 9th 10th 11th 12th 13th 14th 15th 16th 1…" at bounding box center [875, 404] width 200 height 28
select select "0"
click at [775, 390] on select "Select 1st 2nd 3rd 4th 5th 6th 7th 8th 9th 10th 11th 12th 13th 14th 15th 16th 1…" at bounding box center [875, 404] width 200 height 28
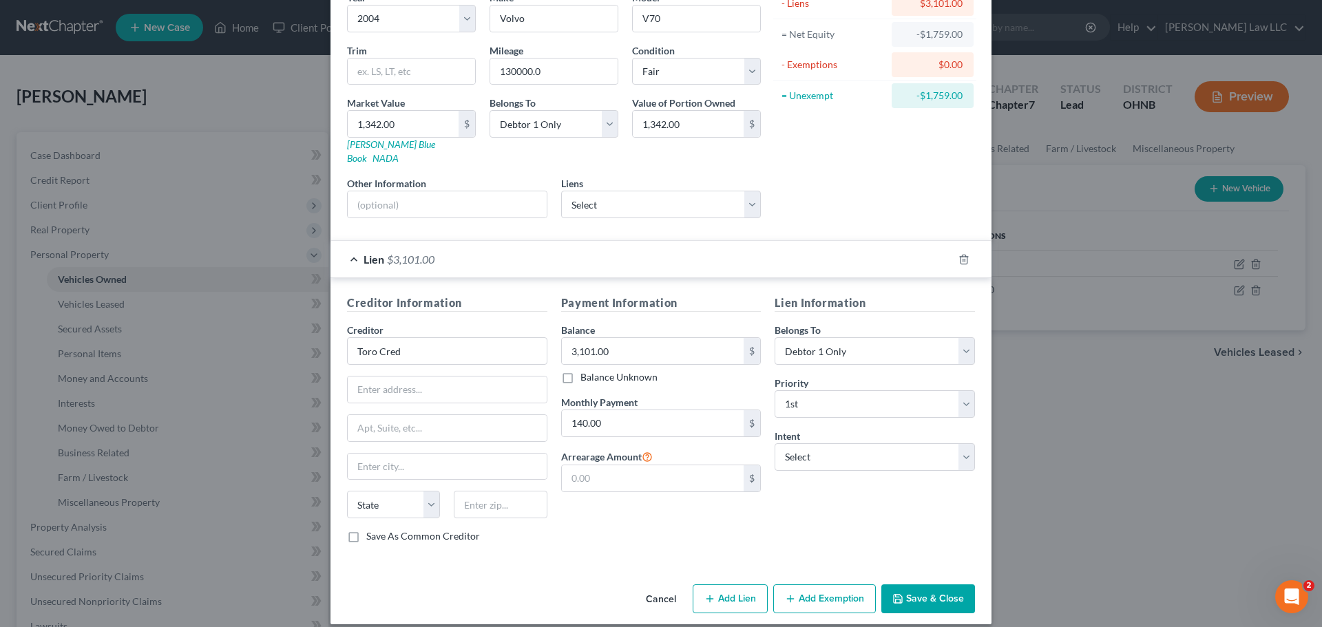
drag, startPoint x: 819, startPoint y: 490, endPoint x: 817, endPoint y: 438, distance: 51.7
click at [819, 489] on div "Lien Information Belongs To * Select Debtor 1 Only Debtor 2 Only Debtor 1 And D…" at bounding box center [875, 425] width 214 height 260
click at [819, 445] on select "Select Surrender Redeem Reaffirm Avoid Other" at bounding box center [875, 457] width 200 height 28
select select "2"
click at [775, 443] on select "Select Surrender Redeem Reaffirm Avoid Other" at bounding box center [875, 457] width 200 height 28
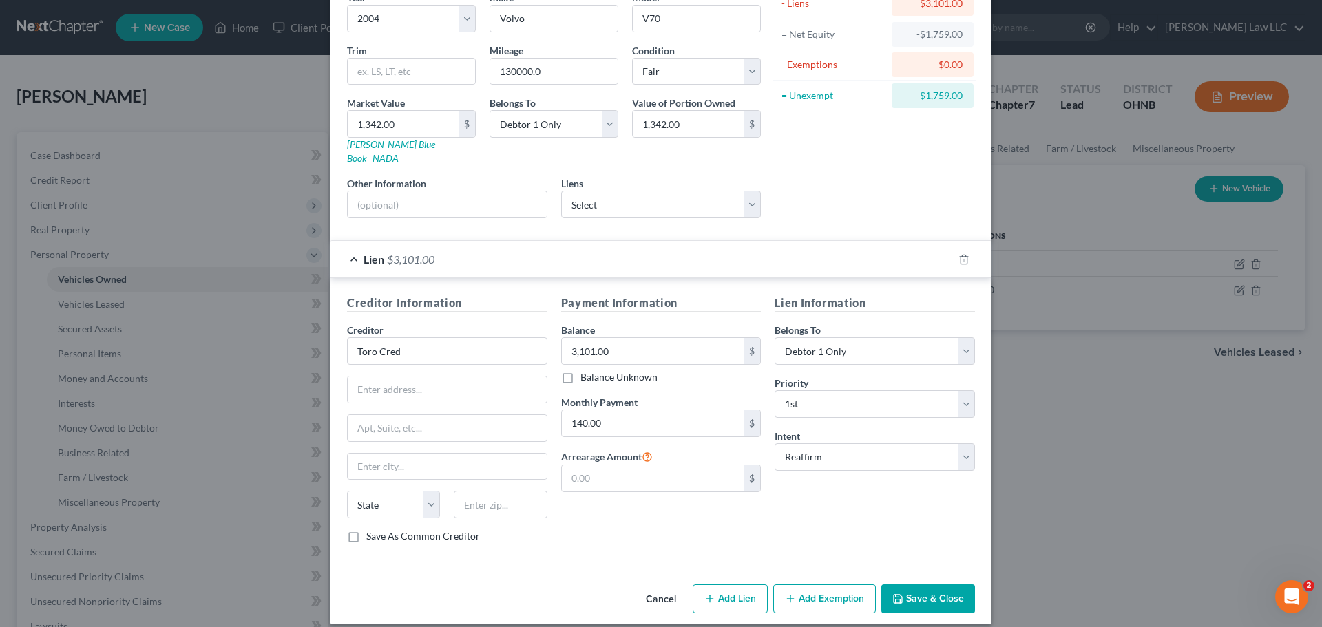
click at [768, 519] on div "Lien Information Belongs To * Select Debtor 1 Only Debtor 2 Only Debtor 1 And D…" at bounding box center [875, 425] width 214 height 260
click at [896, 600] on polyline "button" at bounding box center [898, 601] width 5 height 3
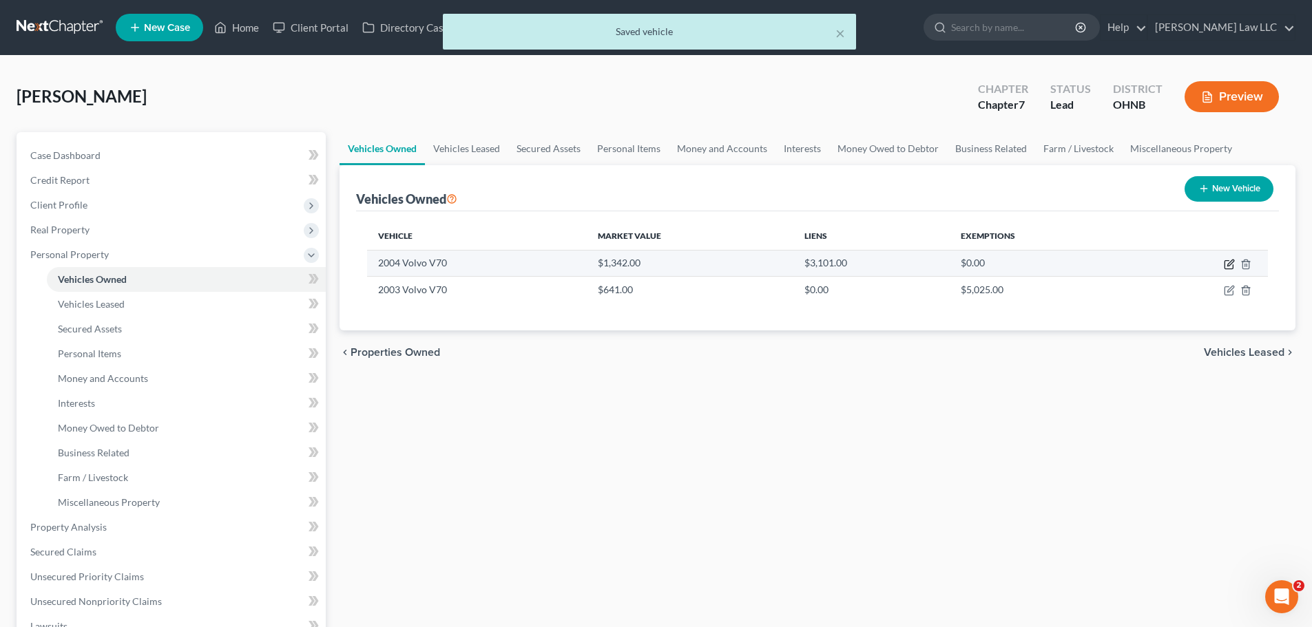
click at [1228, 260] on icon "button" at bounding box center [1229, 264] width 11 height 11
select select "0"
select select "22"
select select "3"
select select "0"
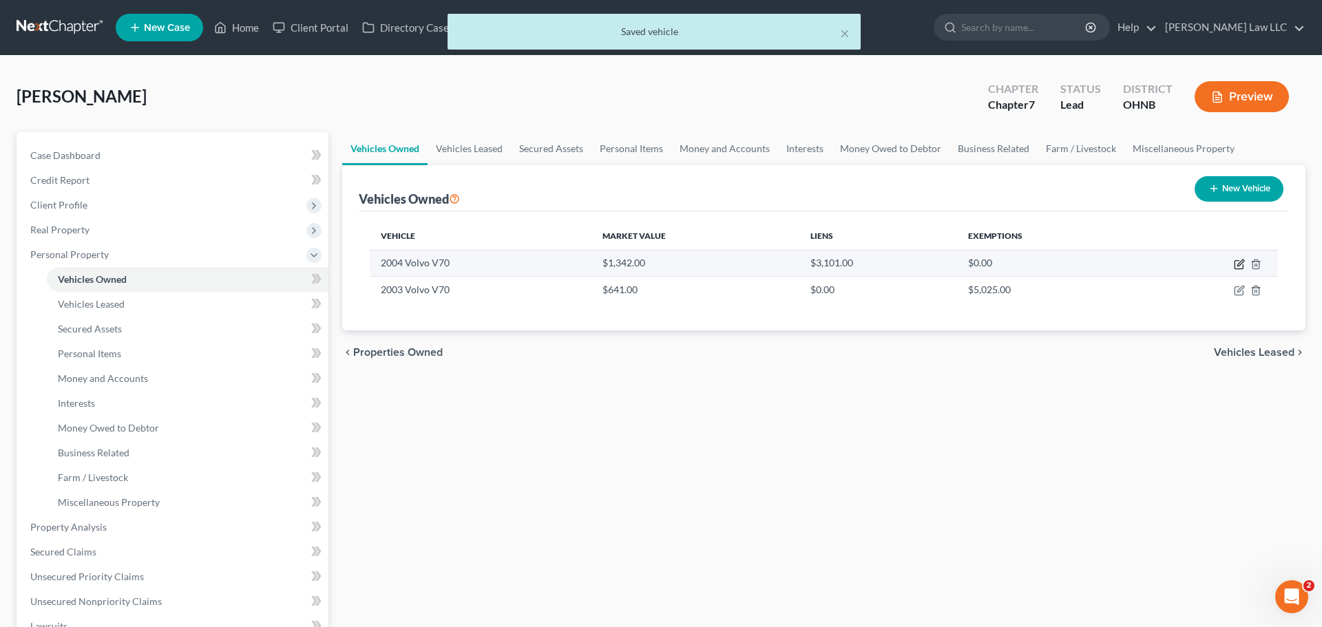
select select "0"
select select "2"
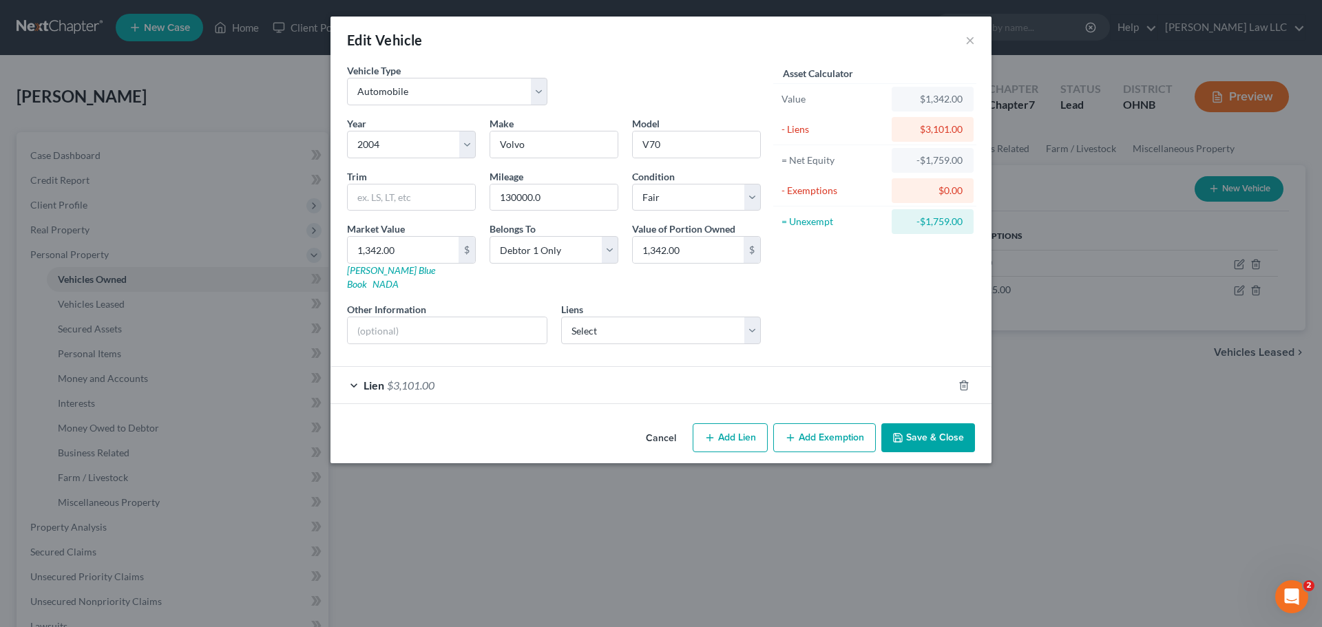
click at [637, 375] on div "Lien $3,101.00" at bounding box center [641, 385] width 622 height 36
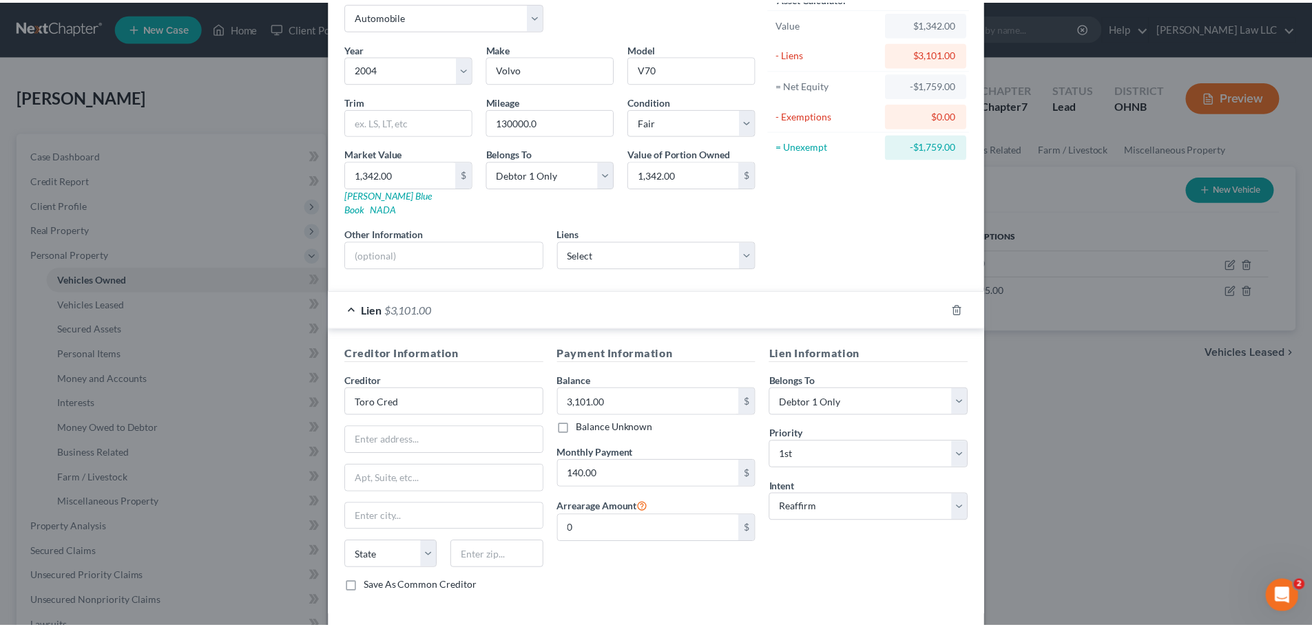
scroll to position [0, 0]
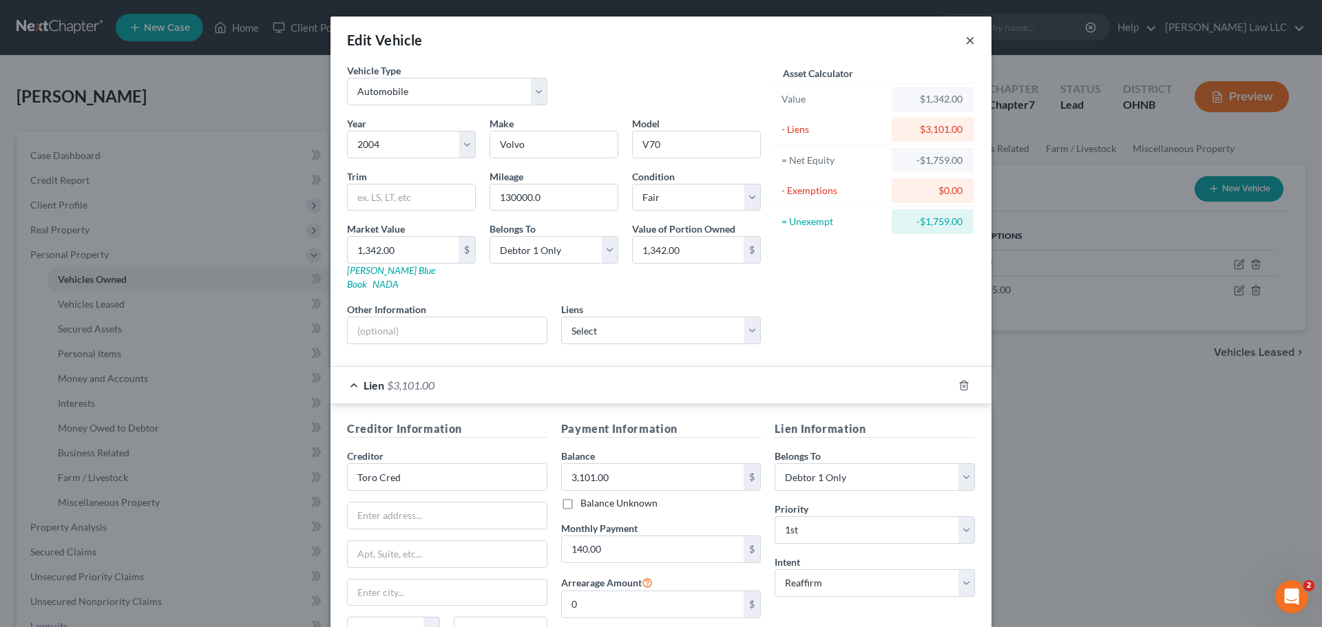
click at [969, 45] on button "×" at bounding box center [970, 40] width 10 height 17
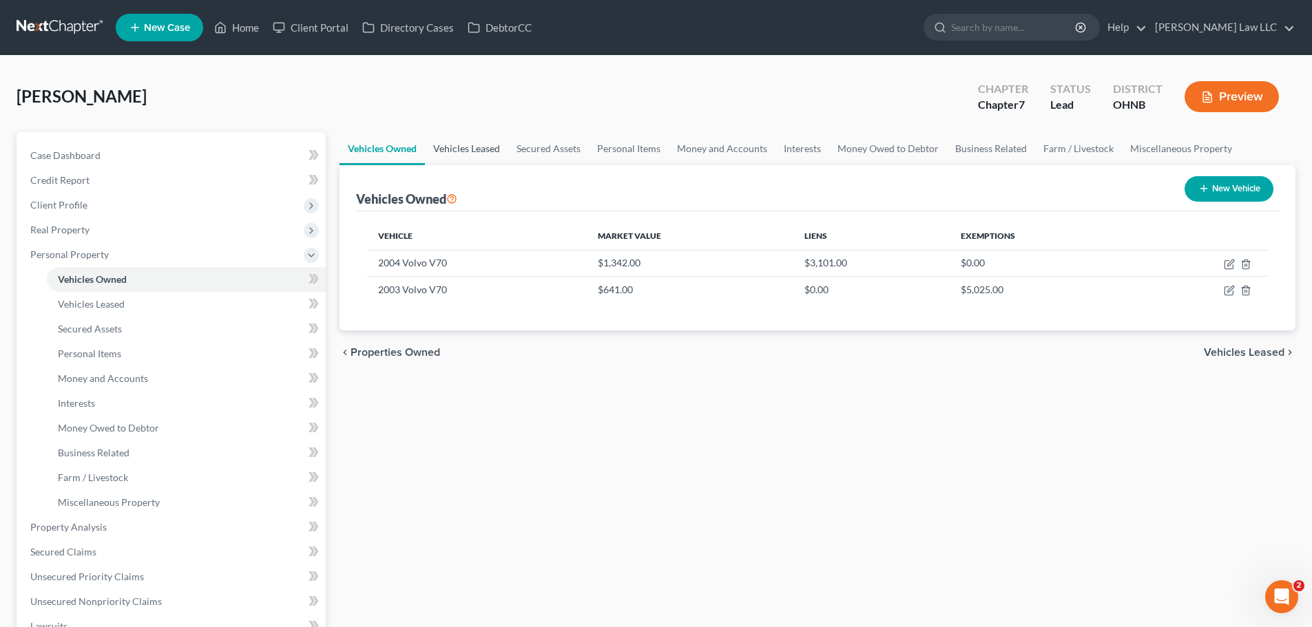
click at [479, 145] on link "Vehicles Leased" at bounding box center [466, 148] width 83 height 33
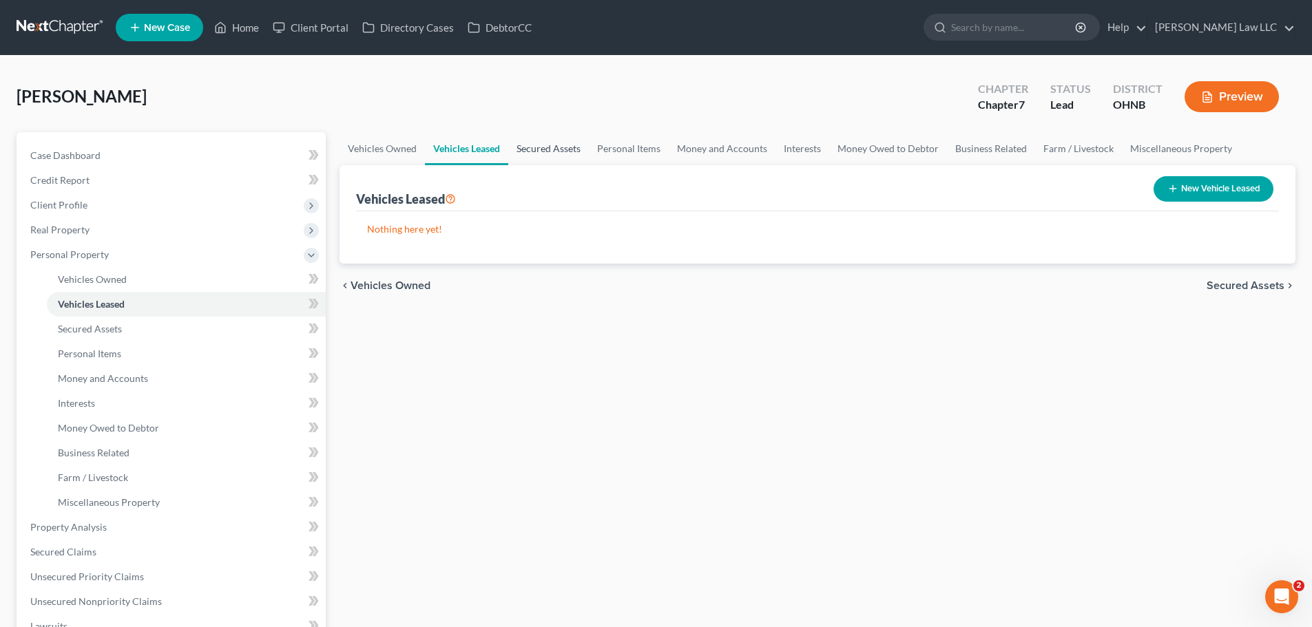
click at [534, 145] on link "Secured Assets" at bounding box center [548, 148] width 81 height 33
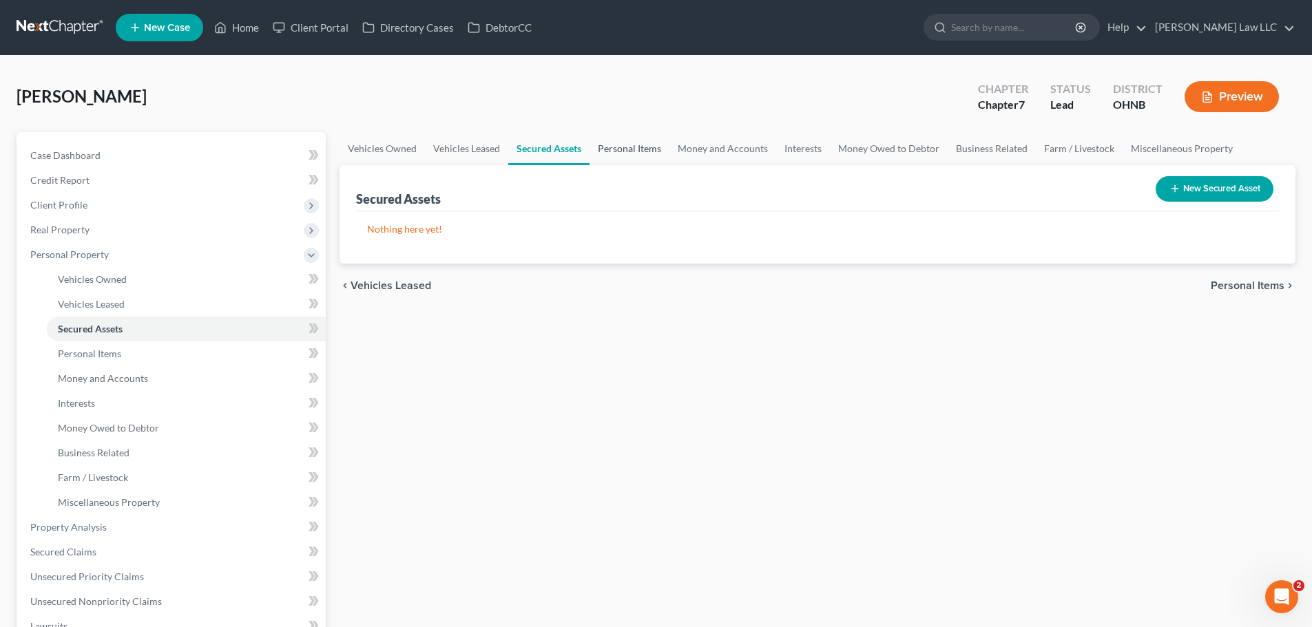
click at [618, 151] on link "Personal Items" at bounding box center [629, 148] width 80 height 33
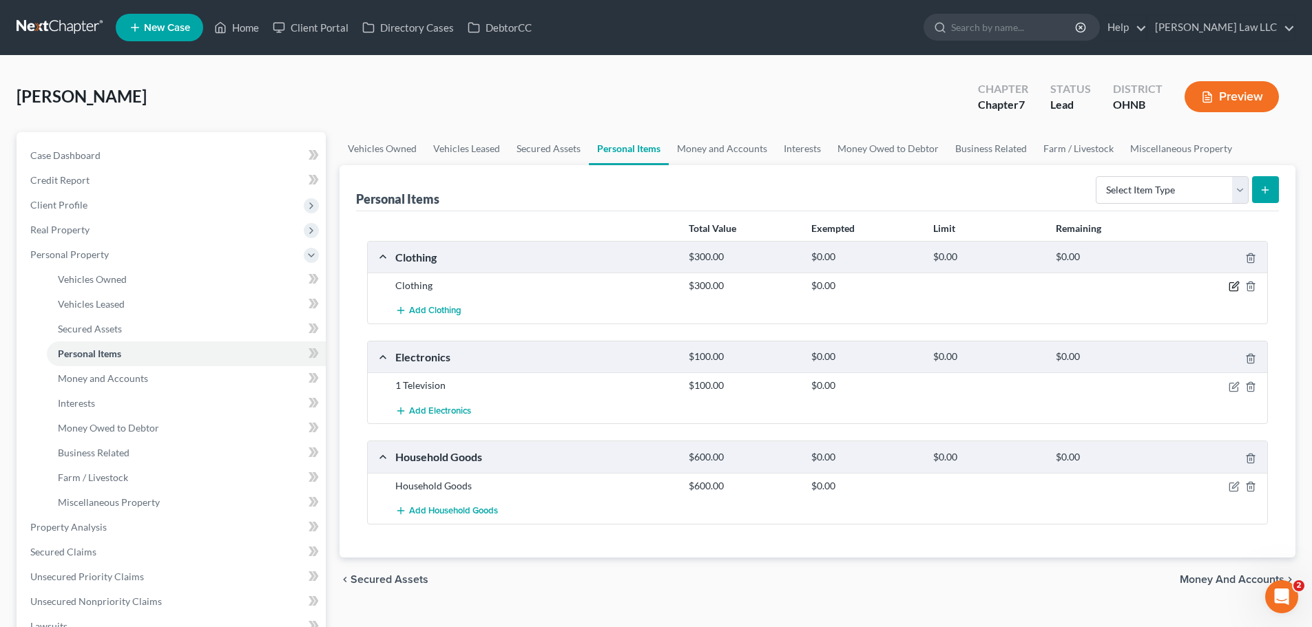
click at [1235, 284] on icon "button" at bounding box center [1235, 285] width 6 height 6
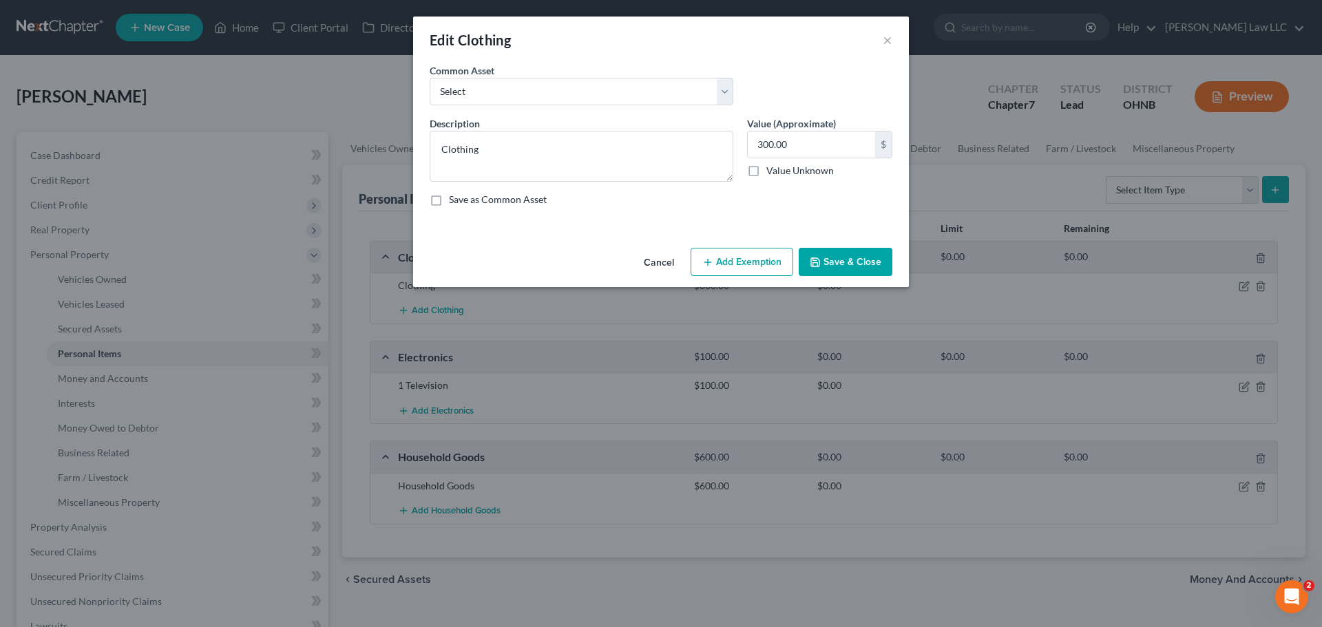
click at [755, 262] on button "Add Exemption" at bounding box center [742, 262] width 103 height 29
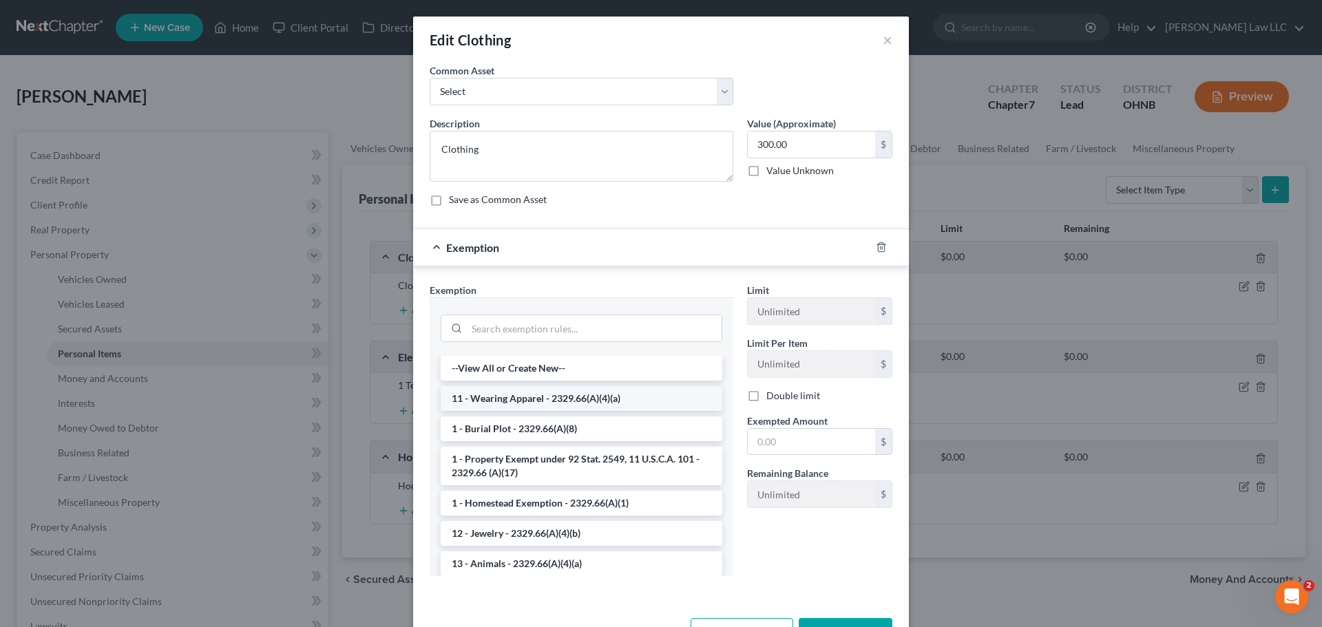
click at [538, 399] on li "11 - Wearing Apparel - 2329.66(A)(4)(a)" at bounding box center [582, 398] width 282 height 25
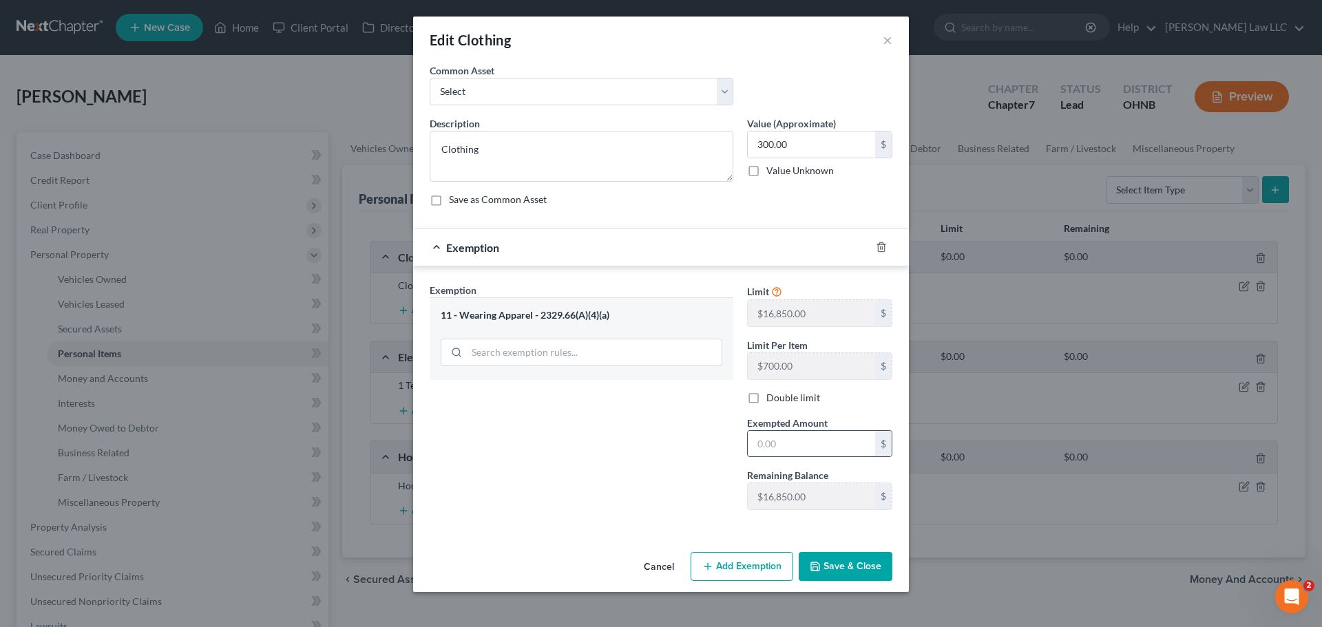
click at [794, 443] on input "text" at bounding box center [811, 444] width 127 height 26
type input "300"
drag, startPoint x: 457, startPoint y: 454, endPoint x: 530, endPoint y: 463, distance: 73.4
click at [457, 454] on div "Exemption Set must be selected for CA. Exemption * 11 - Wearing Apparel - 2329.…" at bounding box center [581, 402] width 317 height 238
click at [843, 553] on button "Save & Close" at bounding box center [846, 566] width 94 height 29
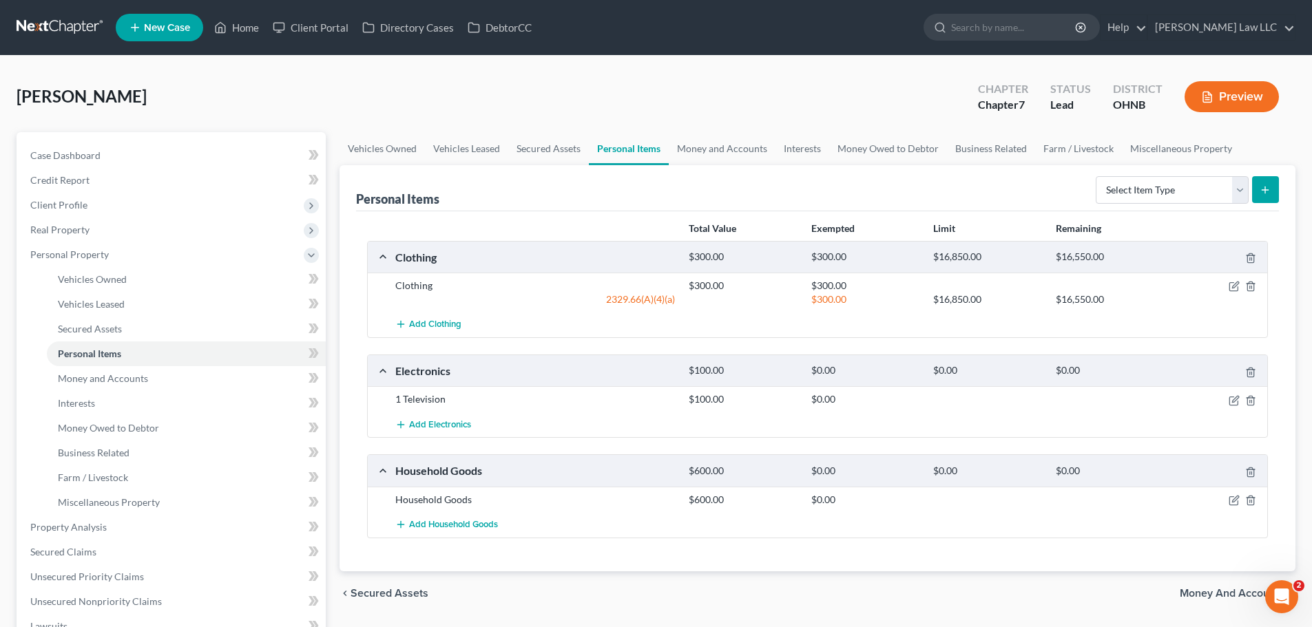
click at [1239, 403] on div at bounding box center [1219, 399] width 98 height 14
click at [1238, 403] on icon "button" at bounding box center [1233, 400] width 11 height 11
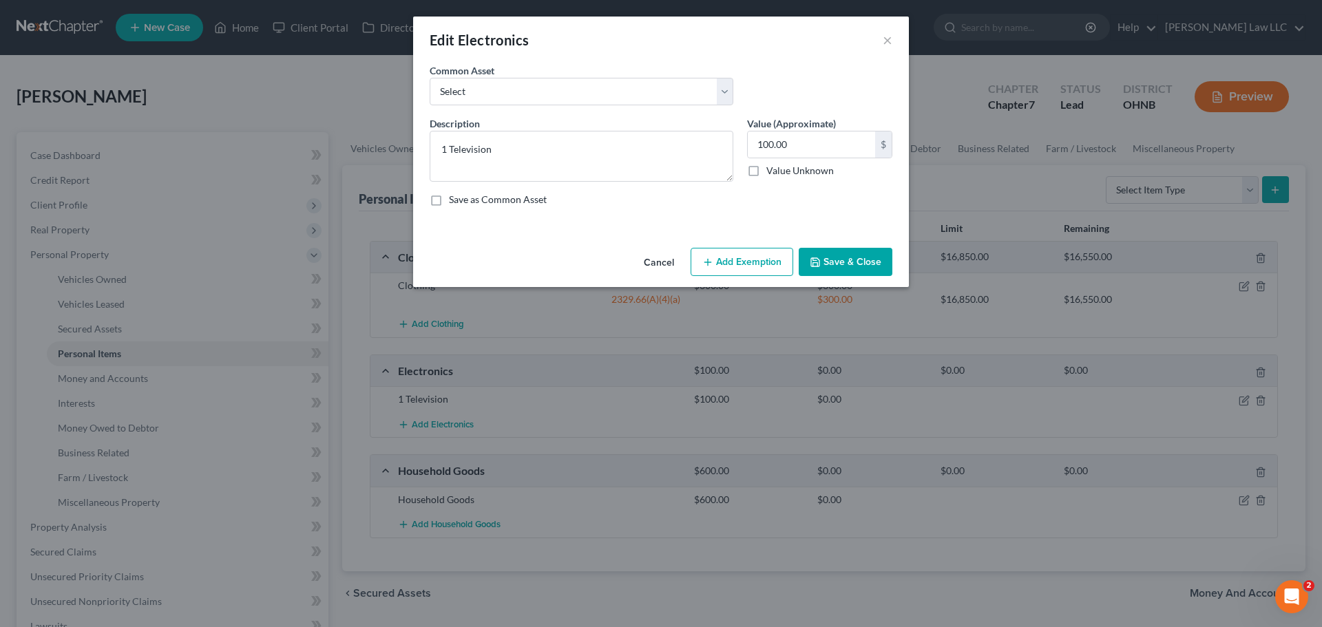
click at [750, 255] on button "Add Exemption" at bounding box center [742, 262] width 103 height 29
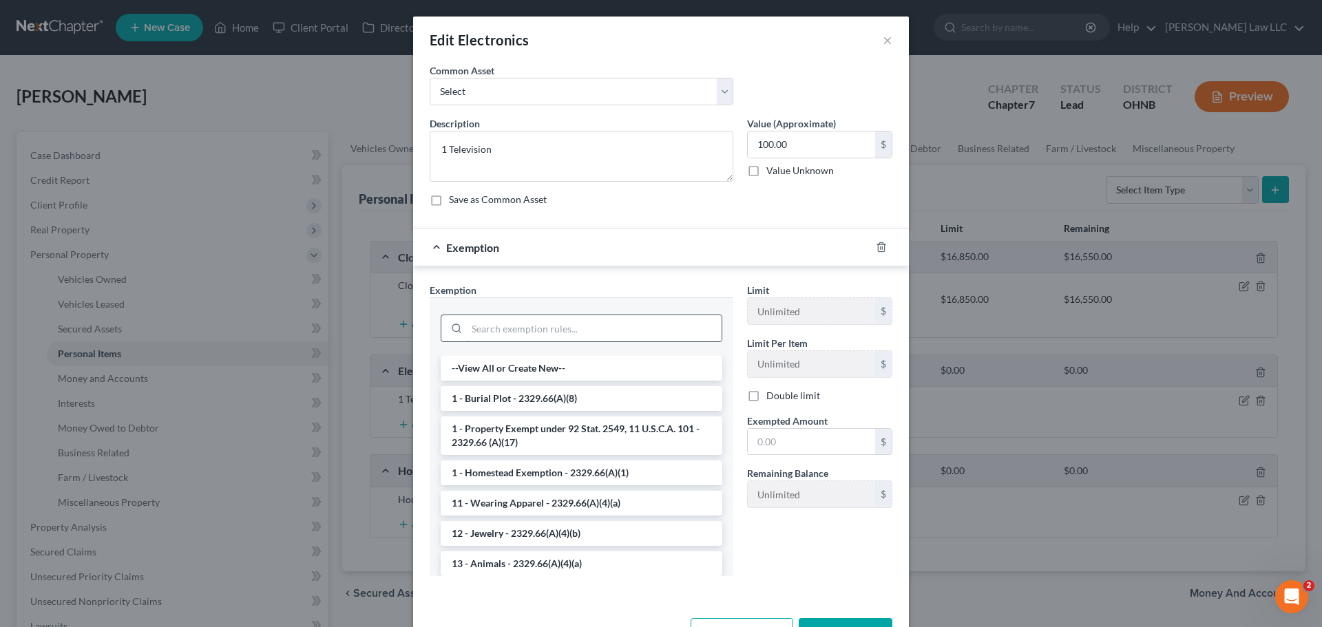
click at [529, 324] on input "search" at bounding box center [594, 328] width 255 height 26
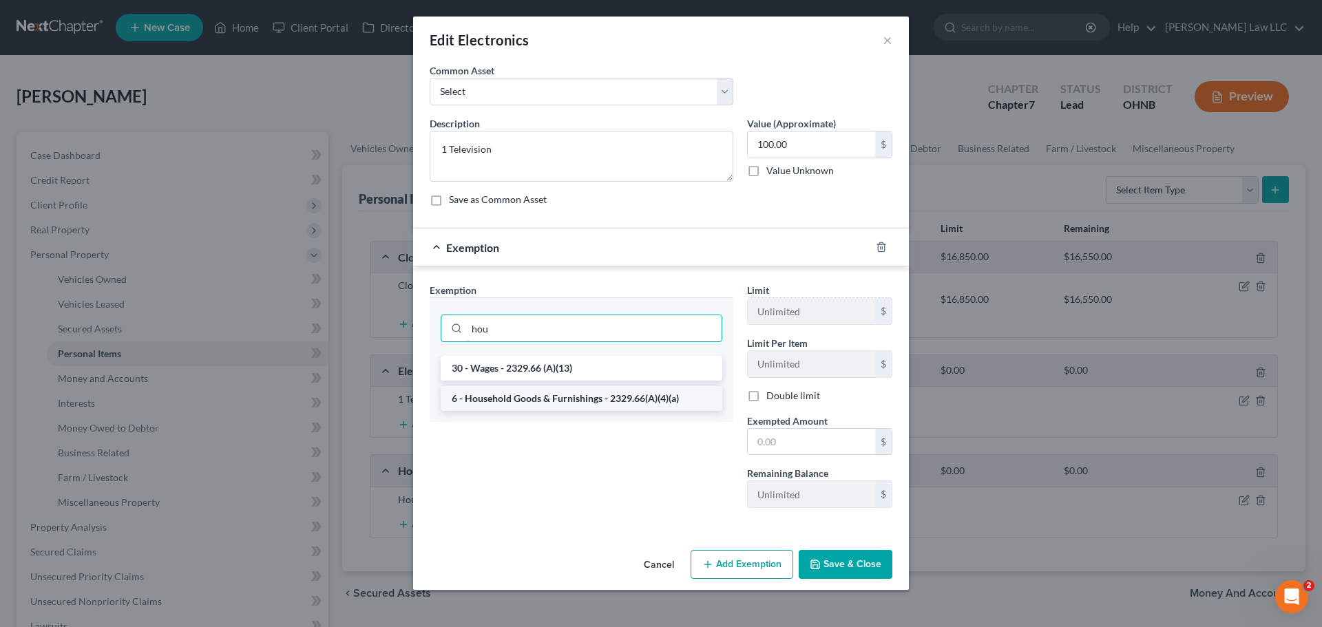
type input "hou"
click at [585, 402] on li "6 - Household Goods & Furnishings - 2329.66(A)(4)(a)" at bounding box center [582, 398] width 282 height 25
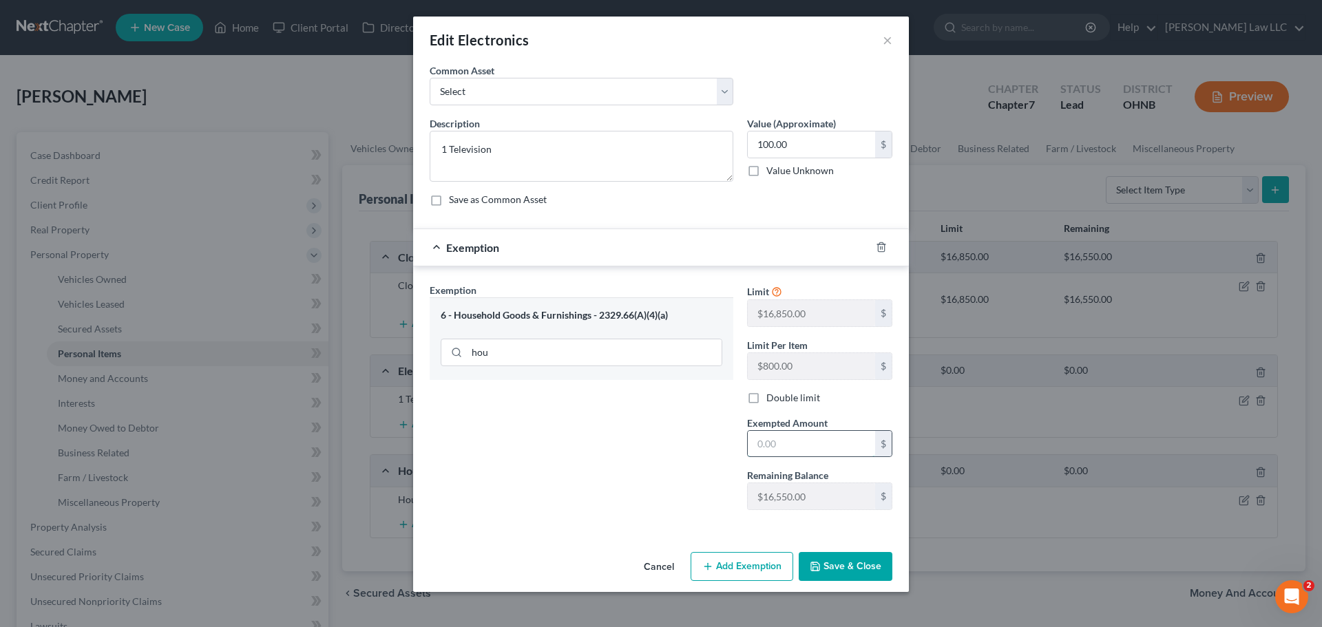
click at [800, 437] on input "text" at bounding box center [811, 444] width 127 height 26
type input "100"
click at [594, 464] on div "Exemption Set must be selected for CA. Exemption * 6 - Household Goods & Furnis…" at bounding box center [581, 402] width 317 height 238
click at [876, 567] on button "Save & Close" at bounding box center [846, 566] width 94 height 29
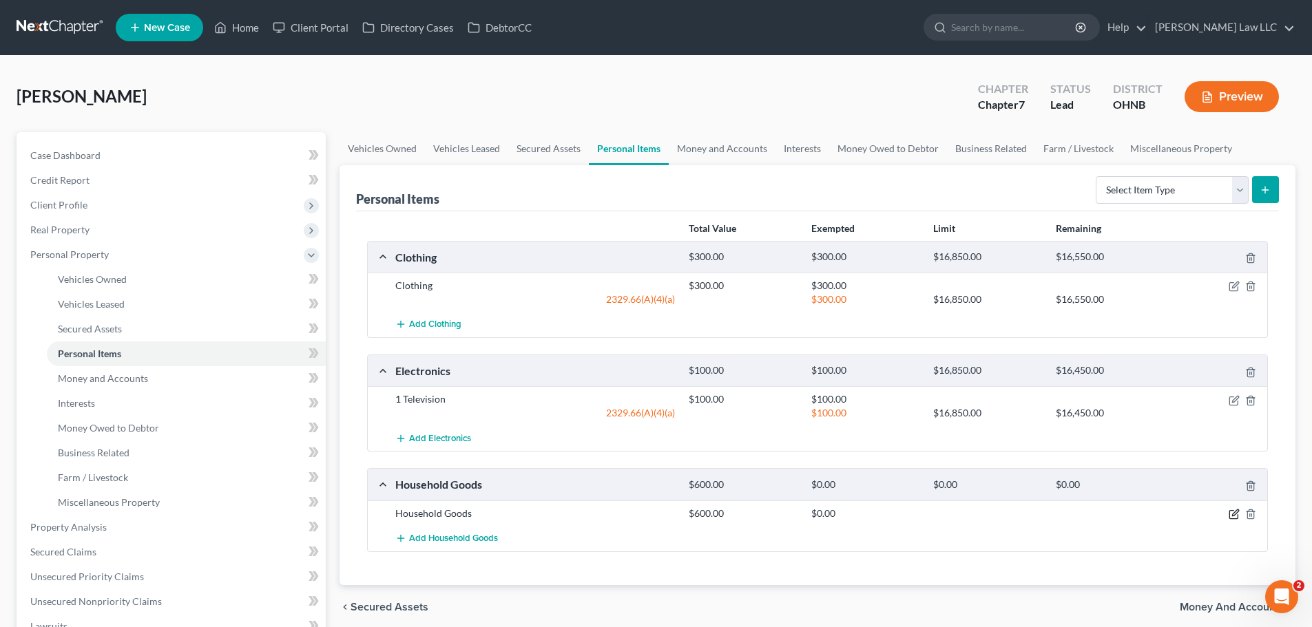
click at [1235, 514] on icon "button" at bounding box center [1233, 514] width 11 height 11
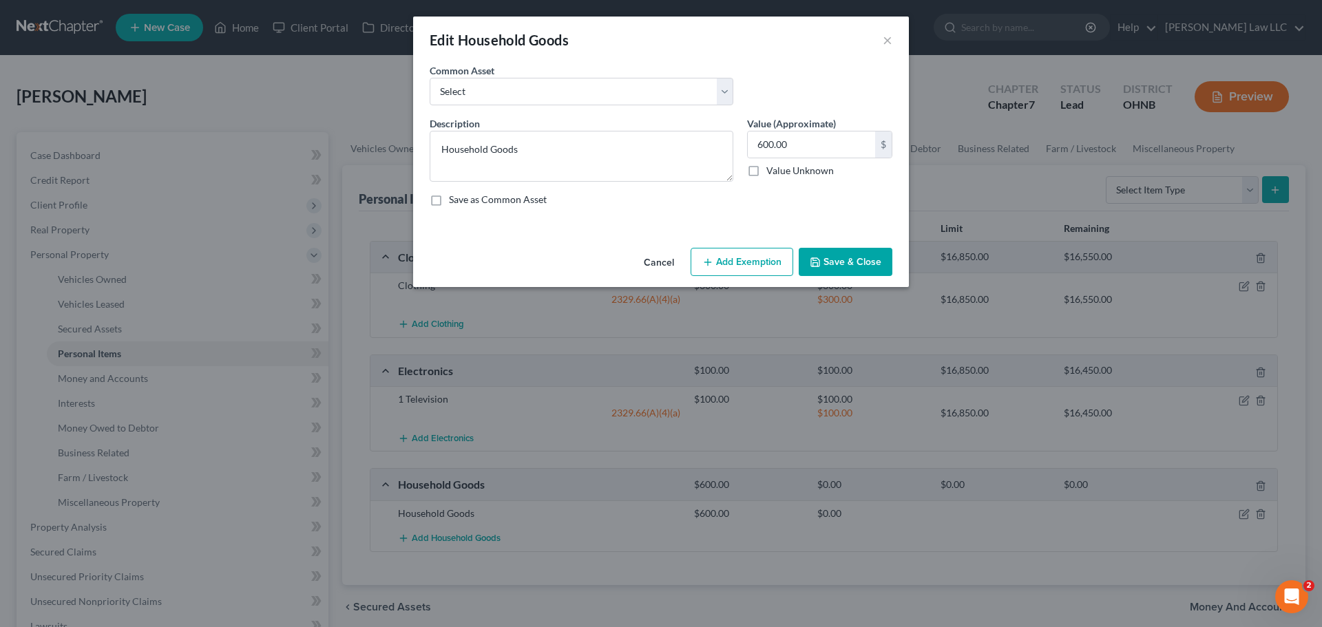
click at [756, 269] on button "Add Exemption" at bounding box center [742, 262] width 103 height 29
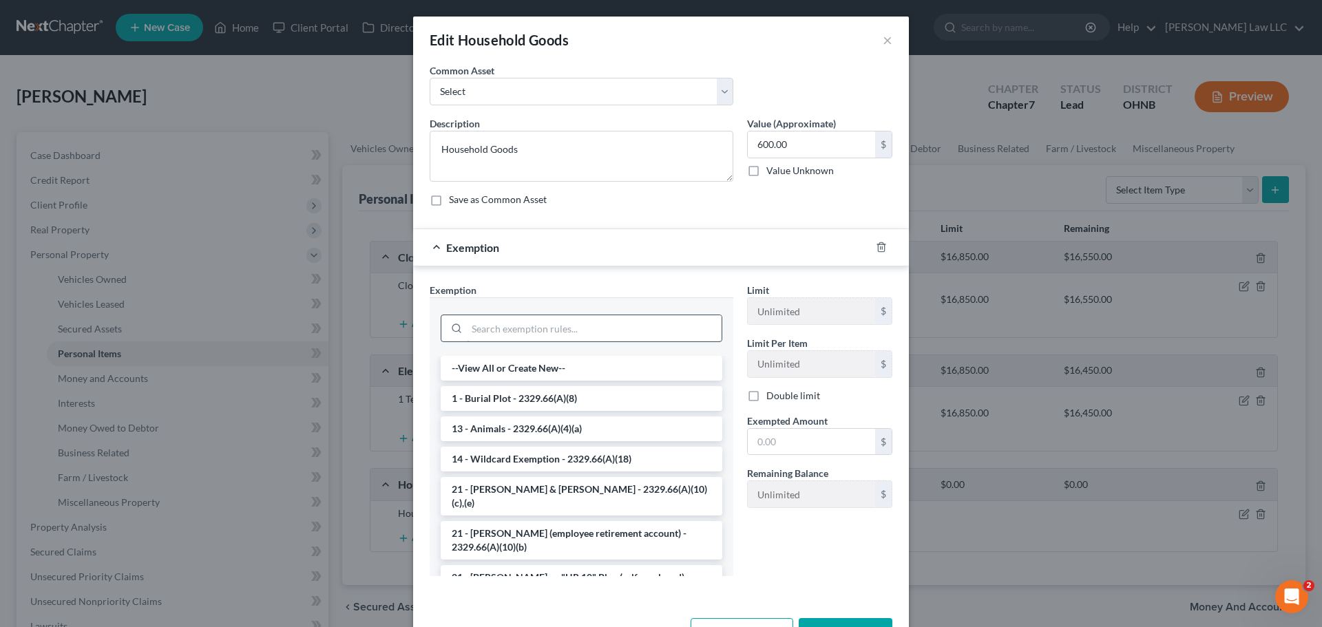
click at [513, 333] on input "search" at bounding box center [594, 328] width 255 height 26
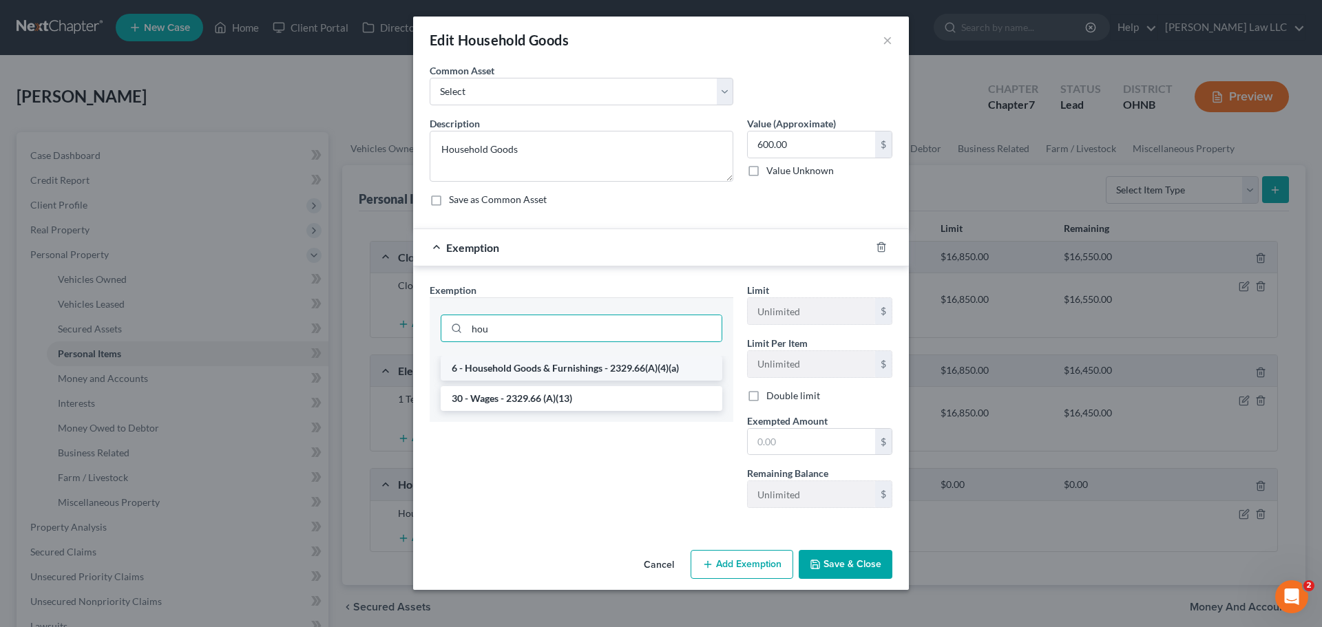
click at [525, 366] on li "6 - Household Goods & Furnishings - 2329.66(A)(4)(a)" at bounding box center [582, 368] width 282 height 25
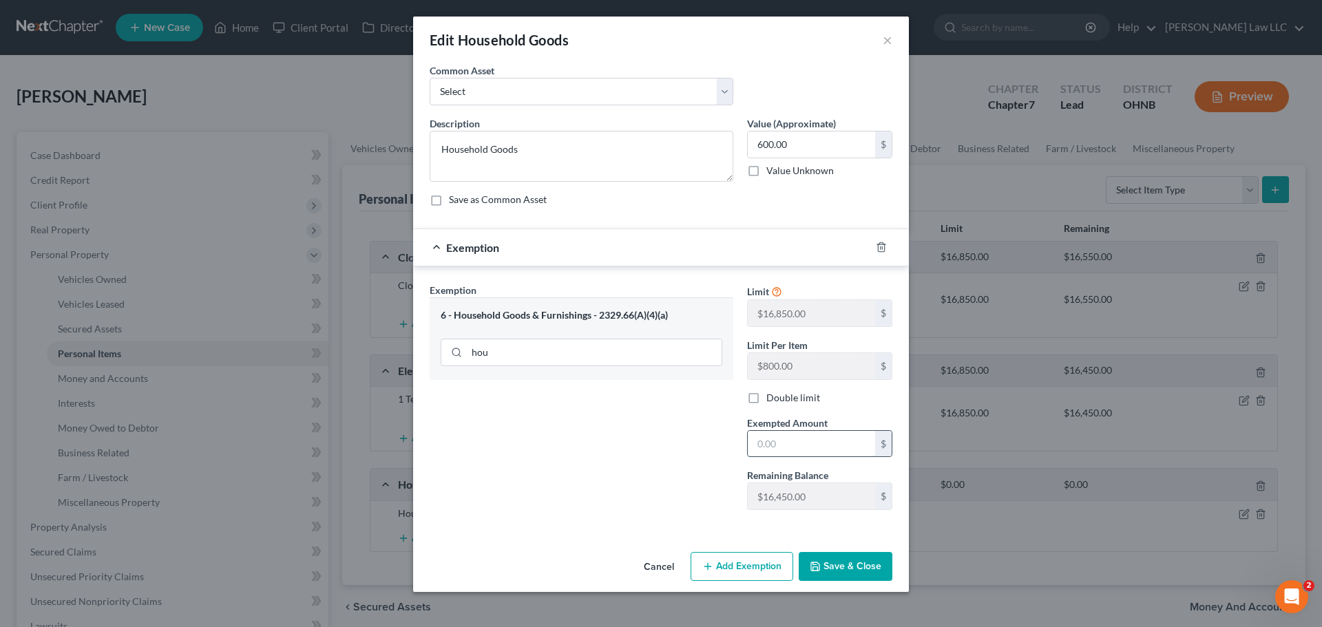
click at [778, 443] on input "text" at bounding box center [811, 444] width 127 height 26
click at [565, 434] on div "Exemption Set must be selected for CA. Exemption * 6 - Household Goods & Furnis…" at bounding box center [581, 402] width 317 height 238
click at [847, 563] on button "Save & Close" at bounding box center [846, 566] width 94 height 29
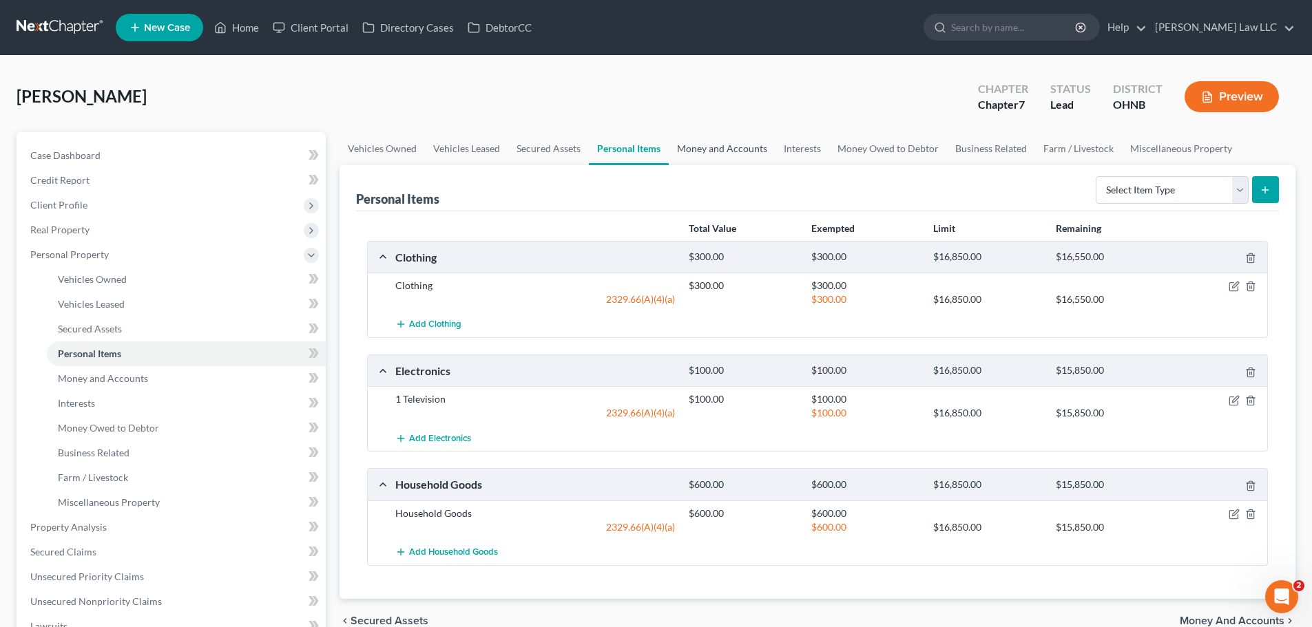
click at [762, 149] on link "Money and Accounts" at bounding box center [722, 148] width 107 height 33
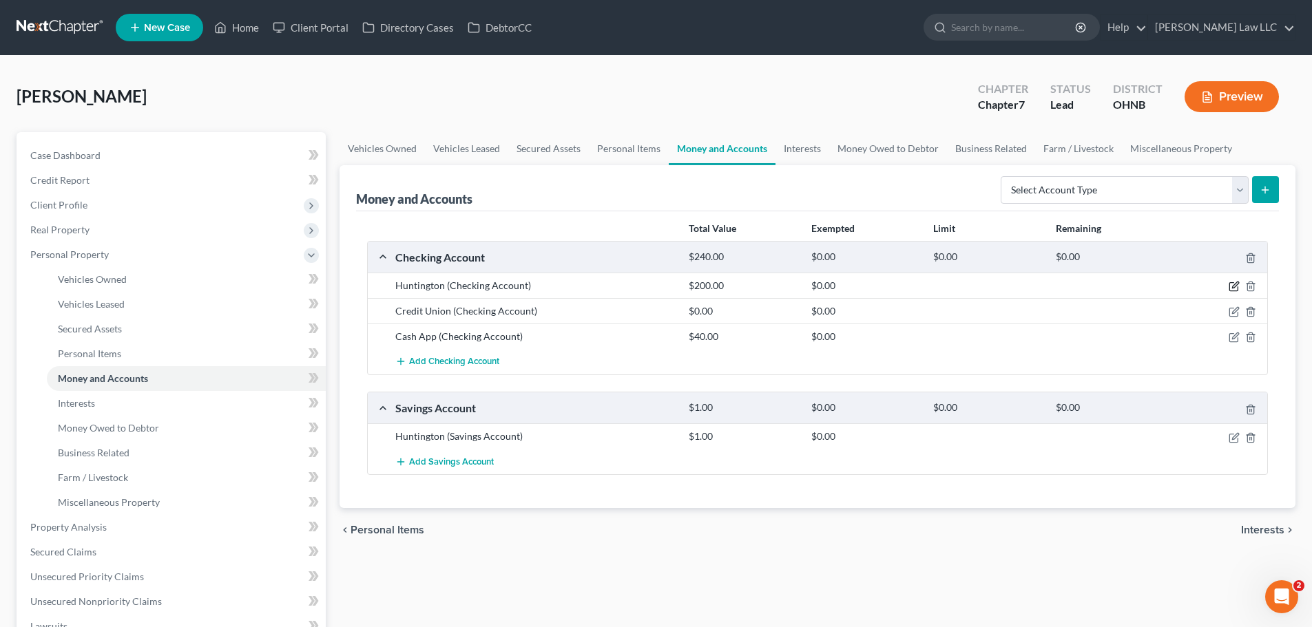
click at [1233, 284] on icon "button" at bounding box center [1233, 286] width 11 height 11
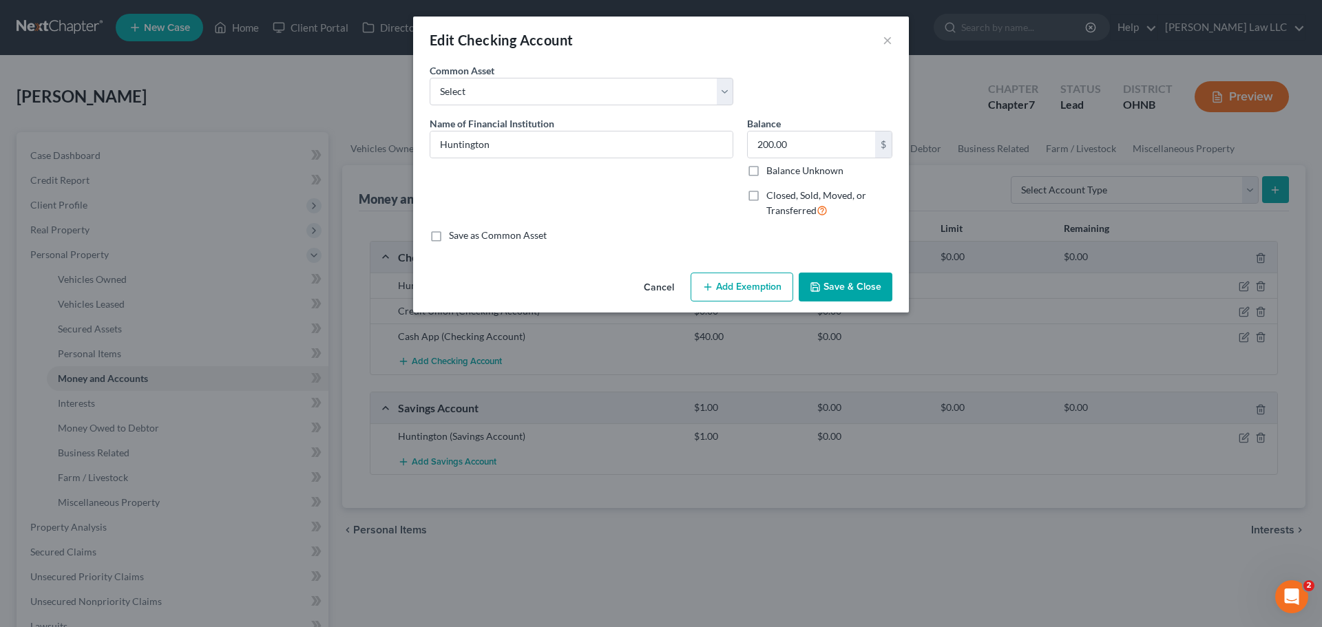
click at [757, 287] on button "Add Exemption" at bounding box center [742, 287] width 103 height 29
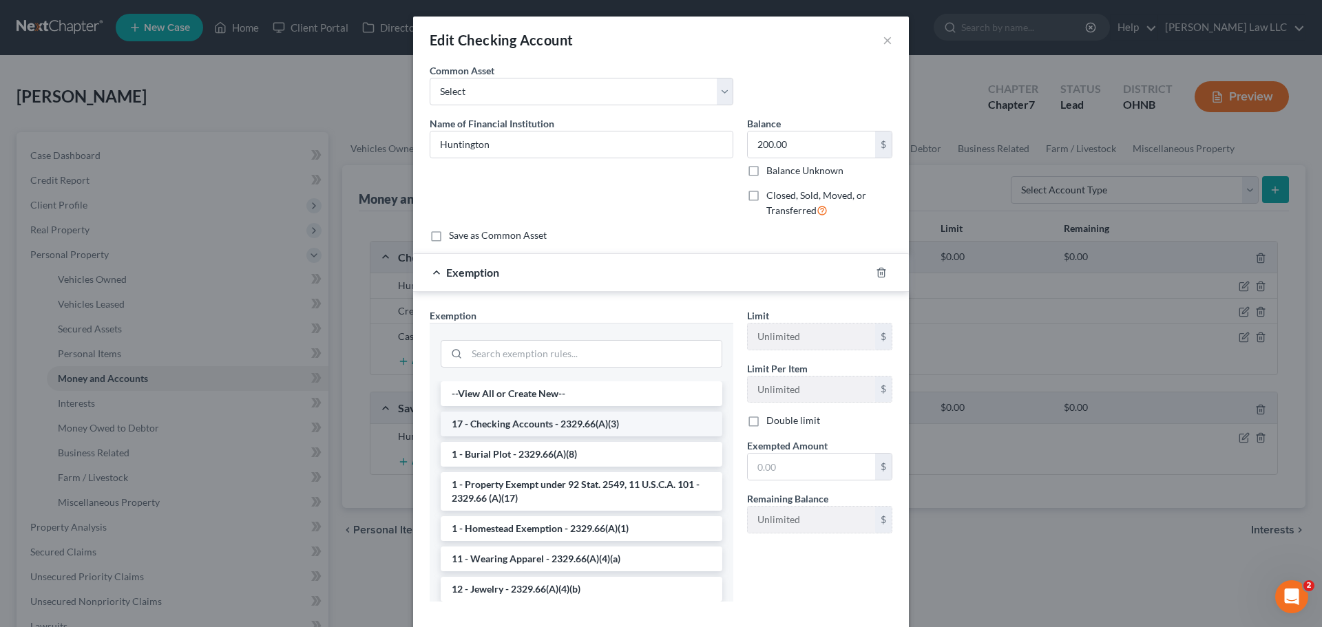
click at [624, 425] on li "17 - Checking Accounts - 2329.66(A)(3)" at bounding box center [582, 424] width 282 height 25
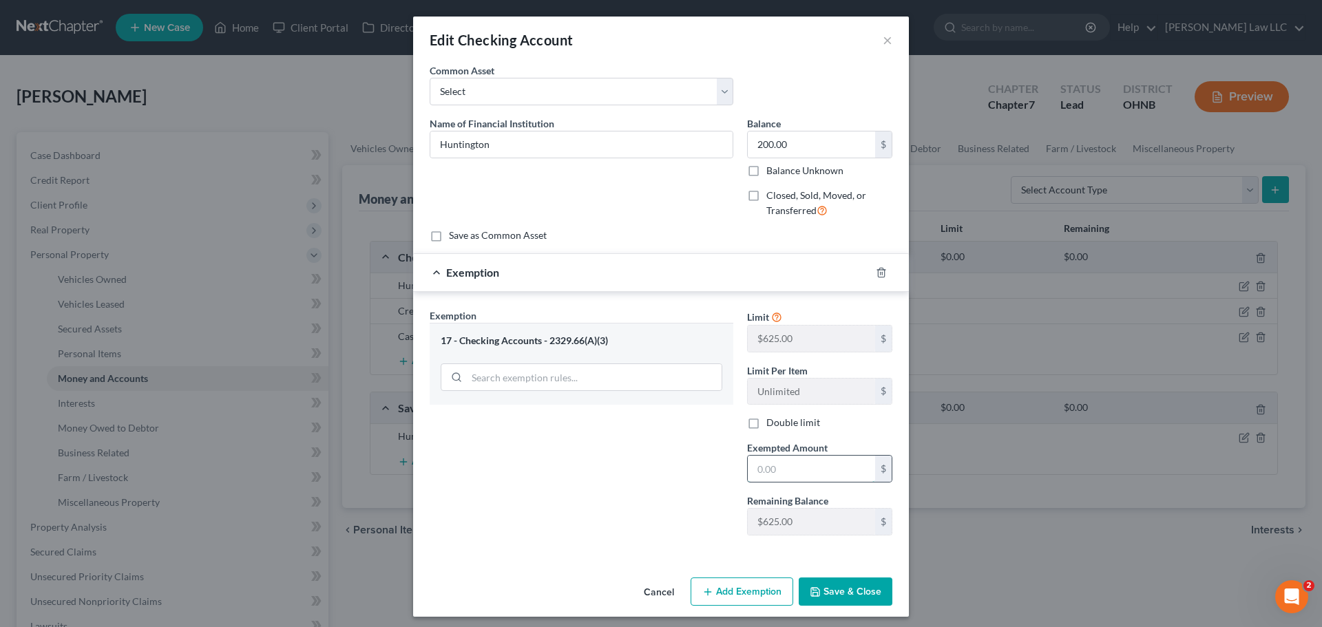
drag, startPoint x: 788, startPoint y: 463, endPoint x: 797, endPoint y: 459, distance: 9.2
click at [788, 463] on input "text" at bounding box center [811, 469] width 127 height 26
click at [687, 485] on div "Exemption Set must be selected for CA. Exemption * 17 - Checking Accounts - 232…" at bounding box center [581, 427] width 317 height 238
click at [835, 596] on button "Save & Close" at bounding box center [846, 592] width 94 height 29
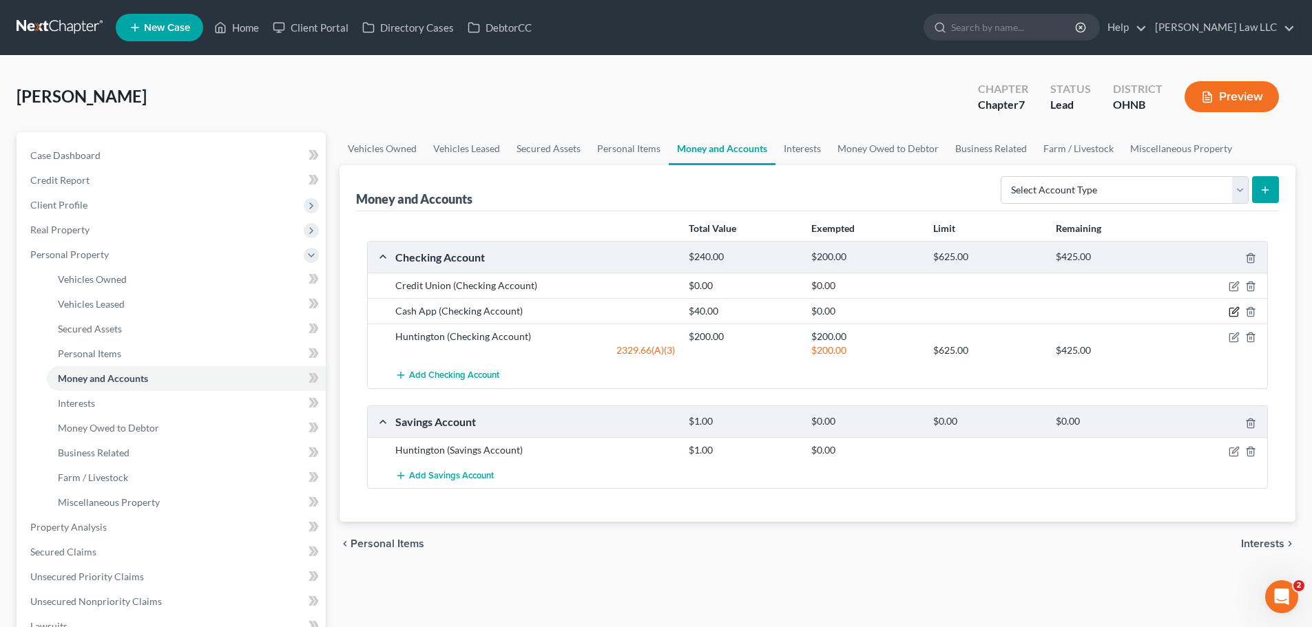
click at [1237, 311] on icon "button" at bounding box center [1235, 311] width 6 height 6
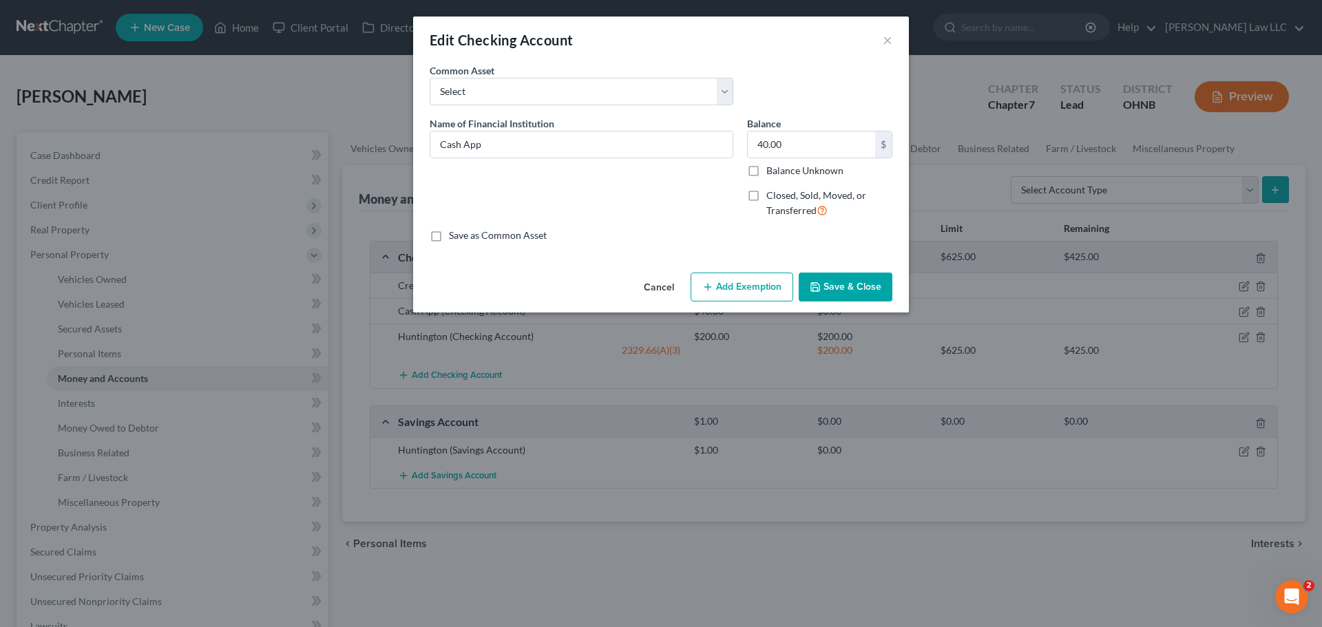
click at [735, 291] on button "Add Exemption" at bounding box center [742, 287] width 103 height 29
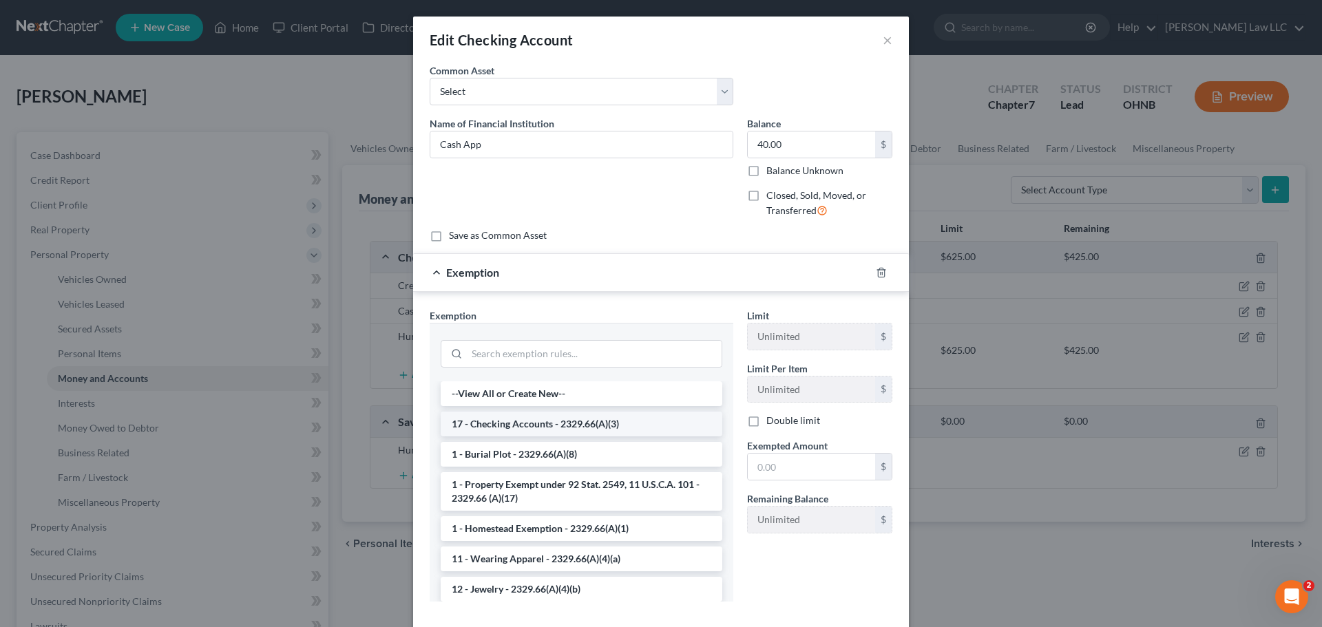
click at [496, 423] on li "17 - Checking Accounts - 2329.66(A)(3)" at bounding box center [582, 424] width 282 height 25
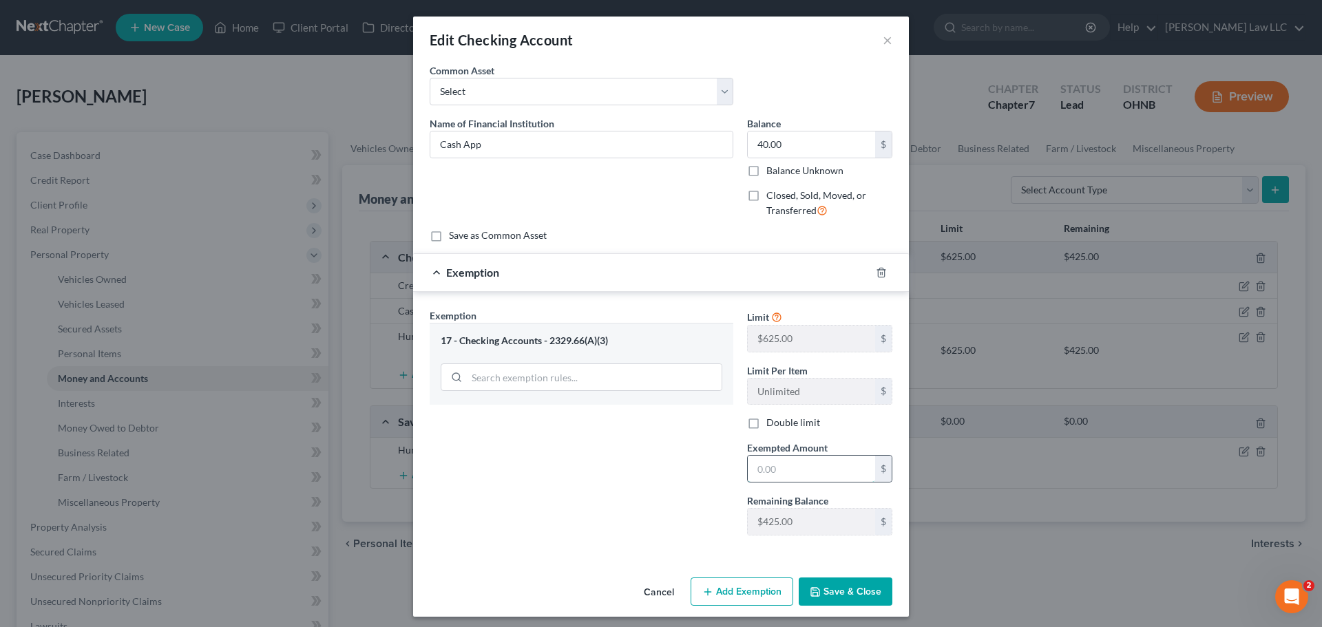
click at [812, 472] on input "text" at bounding box center [811, 469] width 127 height 26
drag, startPoint x: 680, startPoint y: 469, endPoint x: 700, endPoint y: 496, distance: 33.6
click at [680, 469] on div "Exemption Set must be selected for CA. Exemption * 17 - Checking Accounts - 232…" at bounding box center [581, 427] width 317 height 238
click at [824, 585] on button "Save & Close" at bounding box center [846, 592] width 94 height 29
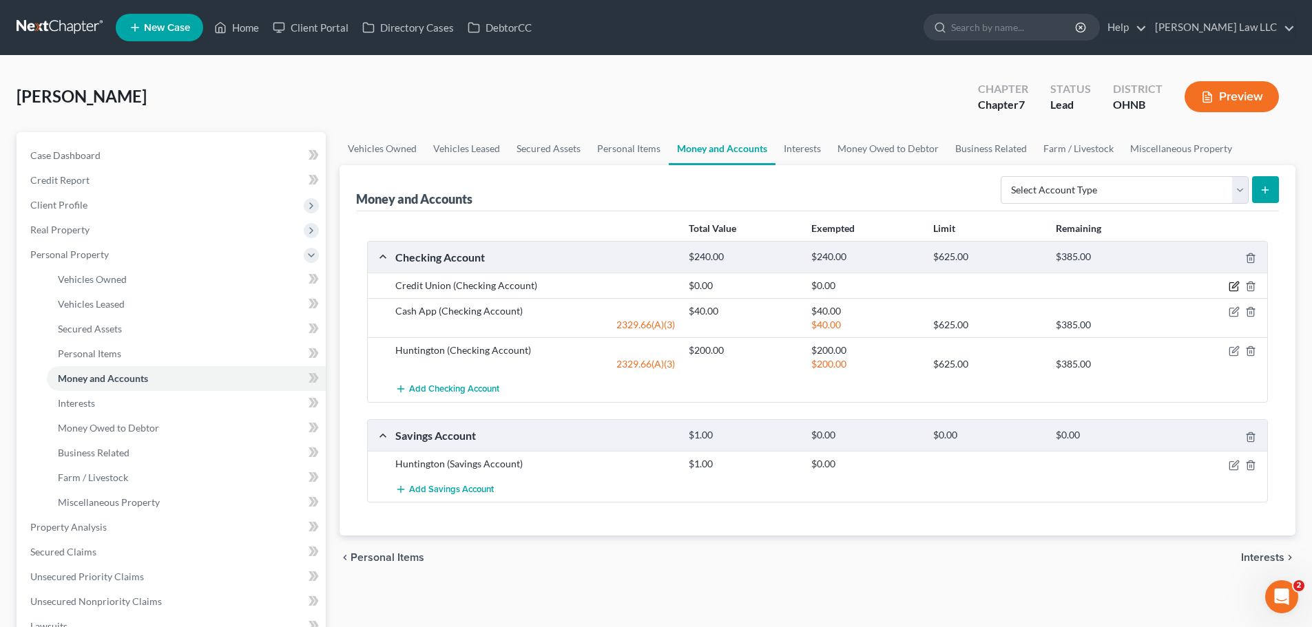
click at [1239, 289] on icon "button" at bounding box center [1233, 286] width 11 height 11
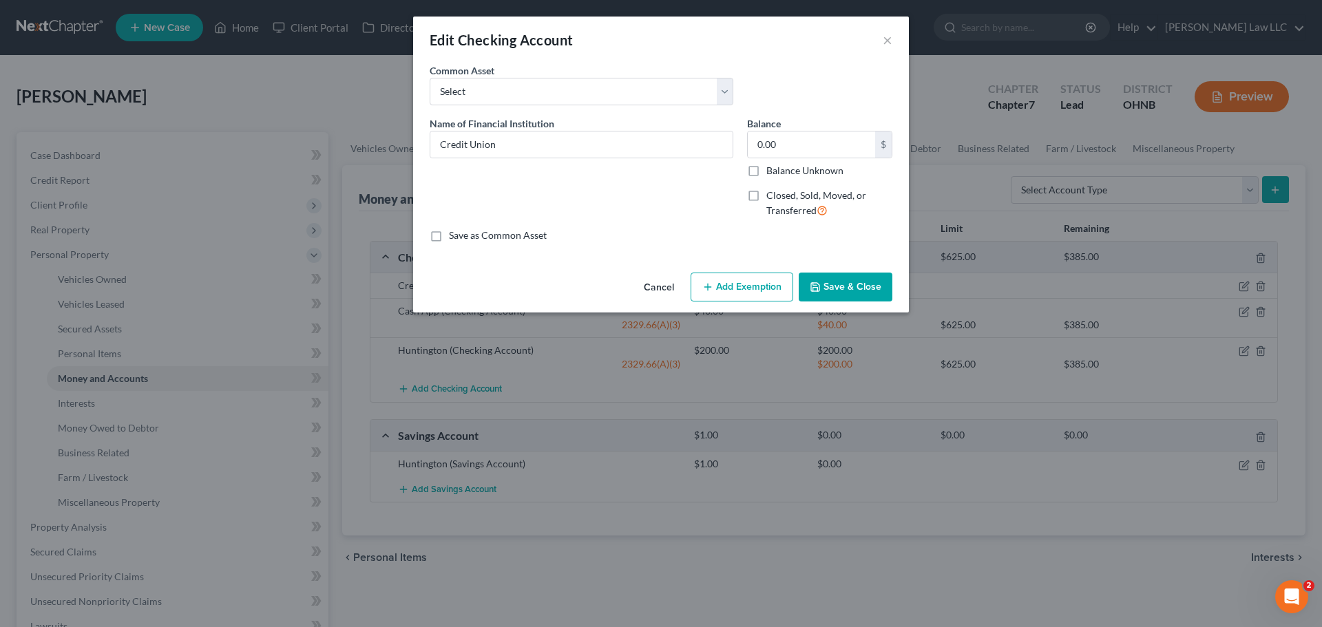
click at [765, 283] on button "Add Exemption" at bounding box center [742, 287] width 103 height 29
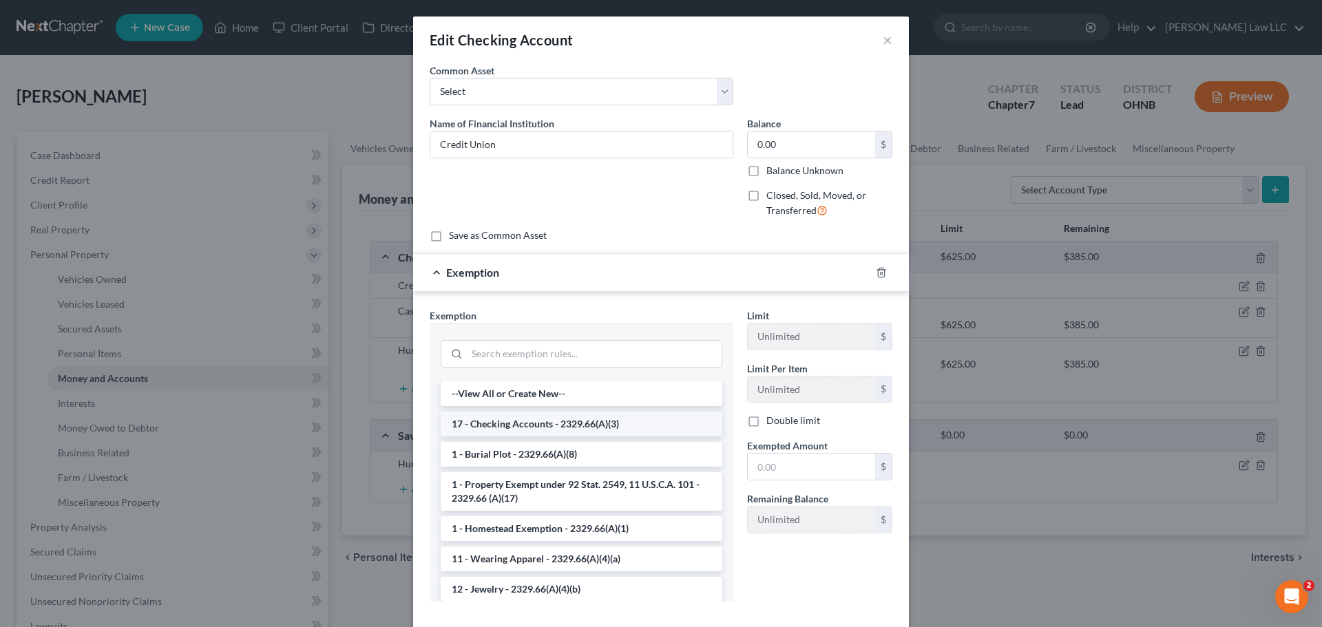
click at [565, 424] on li "17 - Checking Accounts - 2329.66(A)(3)" at bounding box center [582, 424] width 282 height 25
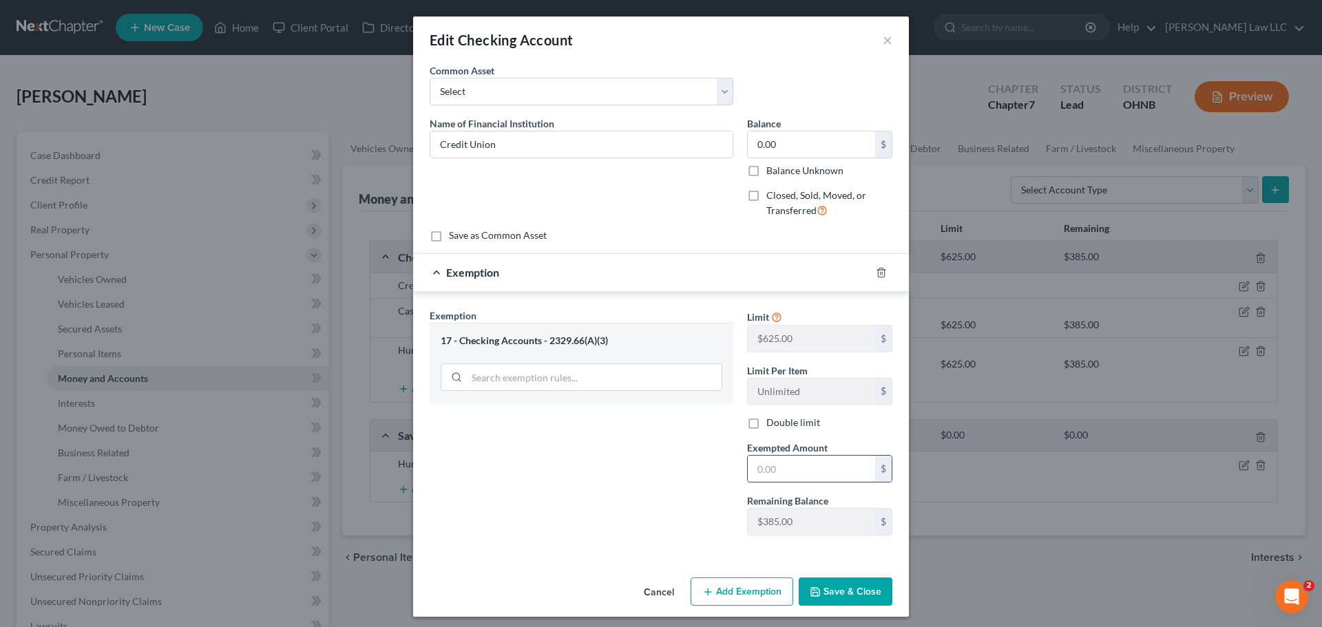
click at [785, 472] on input "text" at bounding box center [811, 469] width 127 height 26
drag, startPoint x: 504, startPoint y: 449, endPoint x: 693, endPoint y: 533, distance: 206.5
click at [504, 449] on div "Exemption Set must be selected for CA. Exemption * 17 - Checking Accounts - 232…" at bounding box center [581, 427] width 317 height 238
click at [843, 589] on button "Save & Close" at bounding box center [846, 592] width 94 height 29
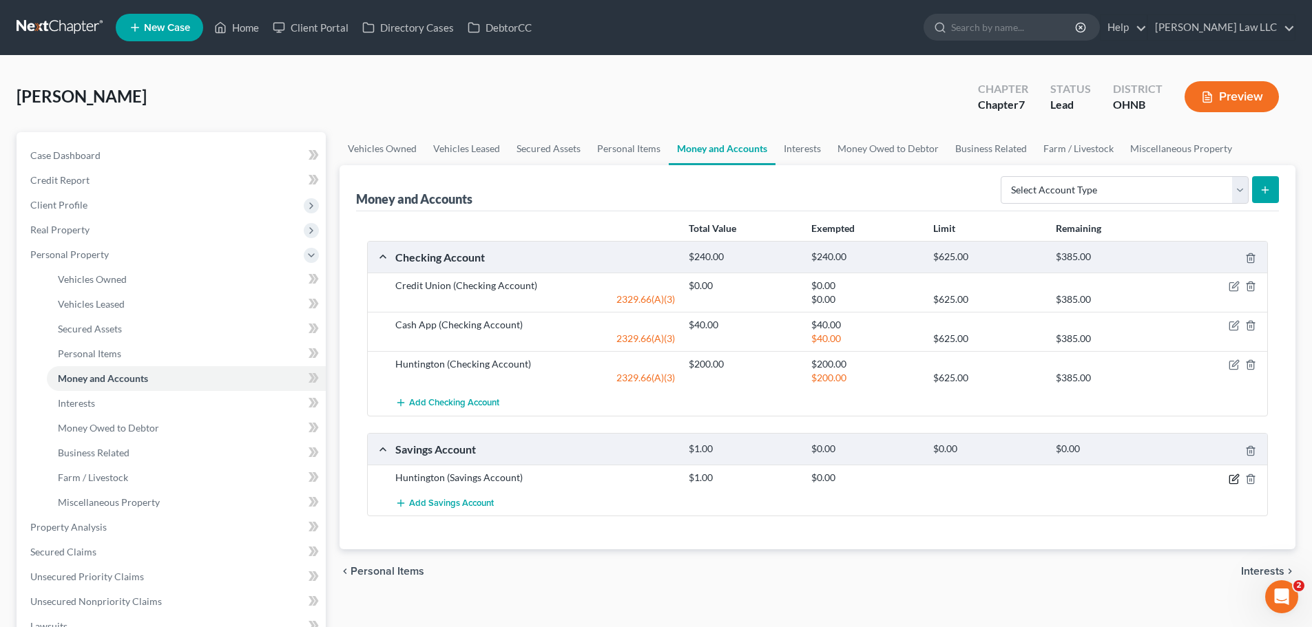
click at [1238, 483] on icon "button" at bounding box center [1233, 479] width 11 height 11
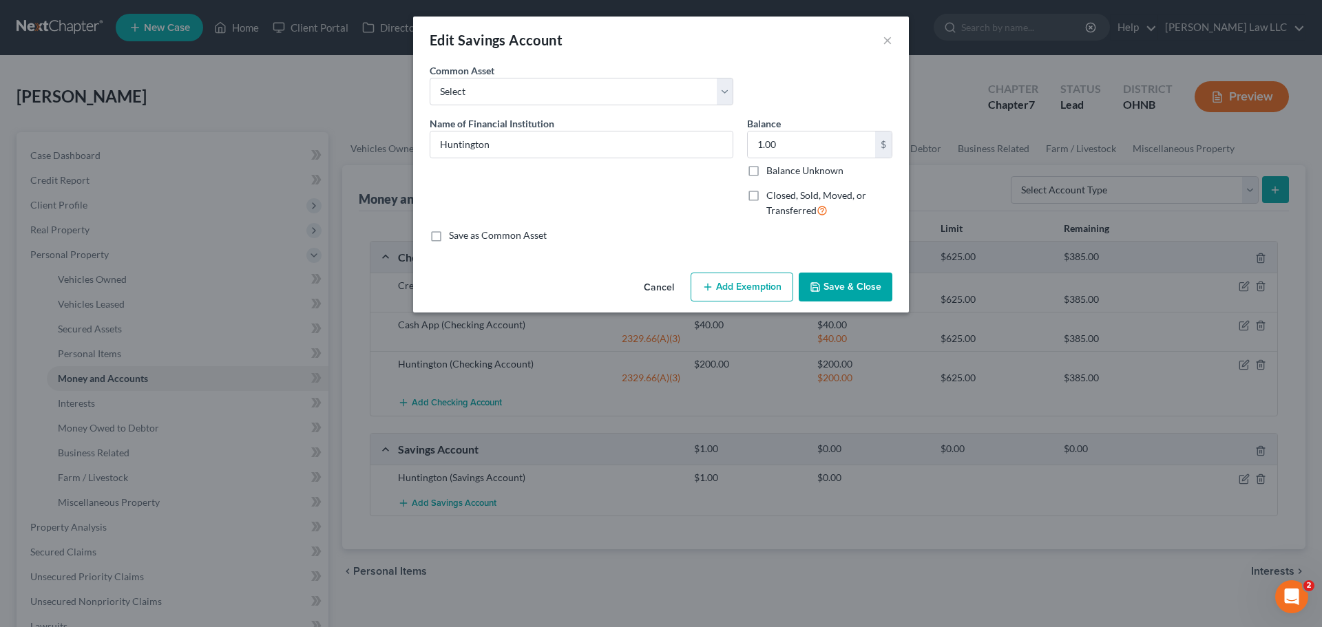
click at [748, 291] on button "Add Exemption" at bounding box center [742, 287] width 103 height 29
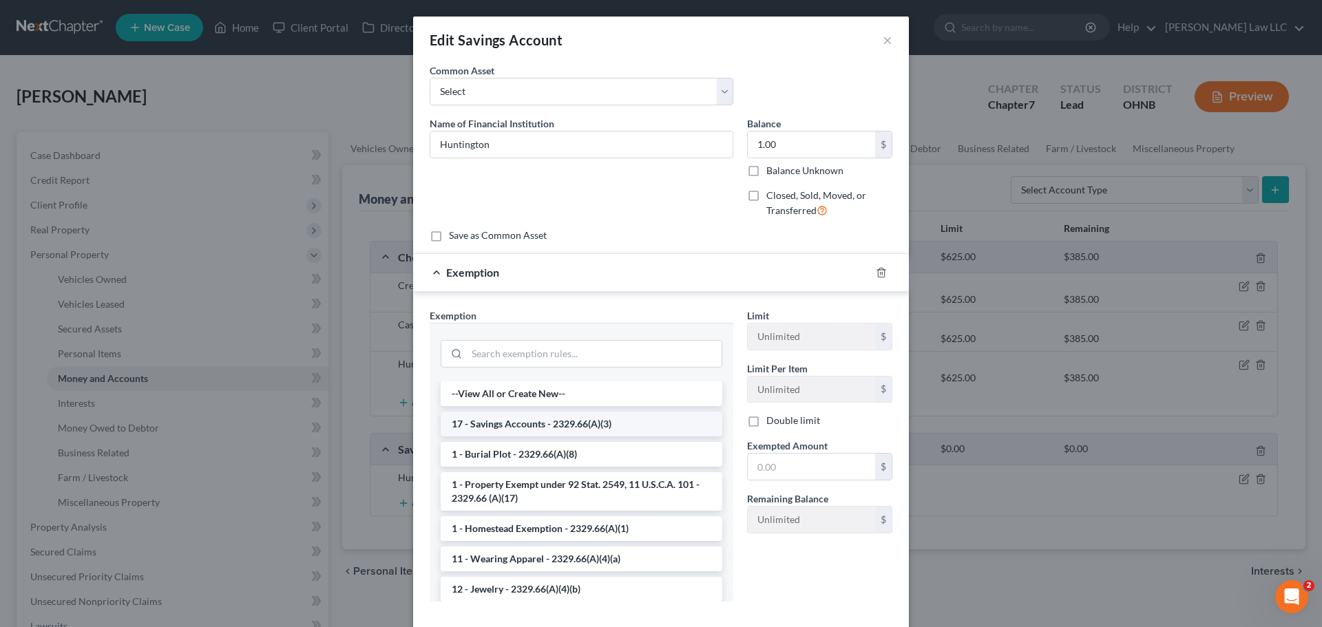
click at [554, 423] on li "17 - Savings Accounts - 2329.66(A)(3)" at bounding box center [582, 424] width 282 height 25
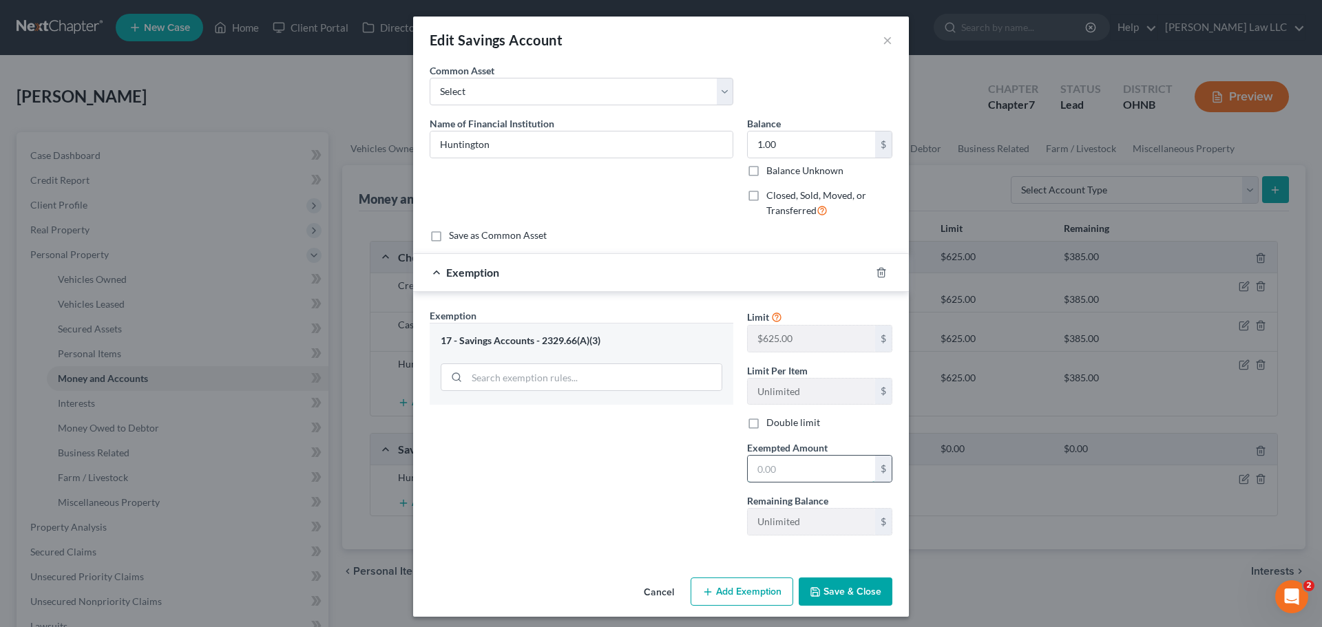
click at [772, 475] on input "text" at bounding box center [811, 469] width 127 height 26
drag, startPoint x: 631, startPoint y: 474, endPoint x: 697, endPoint y: 511, distance: 75.5
click at [631, 474] on div "Exemption Set must be selected for CA. Exemption * 17 - Savings Accounts - 2329…" at bounding box center [581, 427] width 317 height 238
click at [840, 589] on button "Save & Close" at bounding box center [846, 592] width 94 height 29
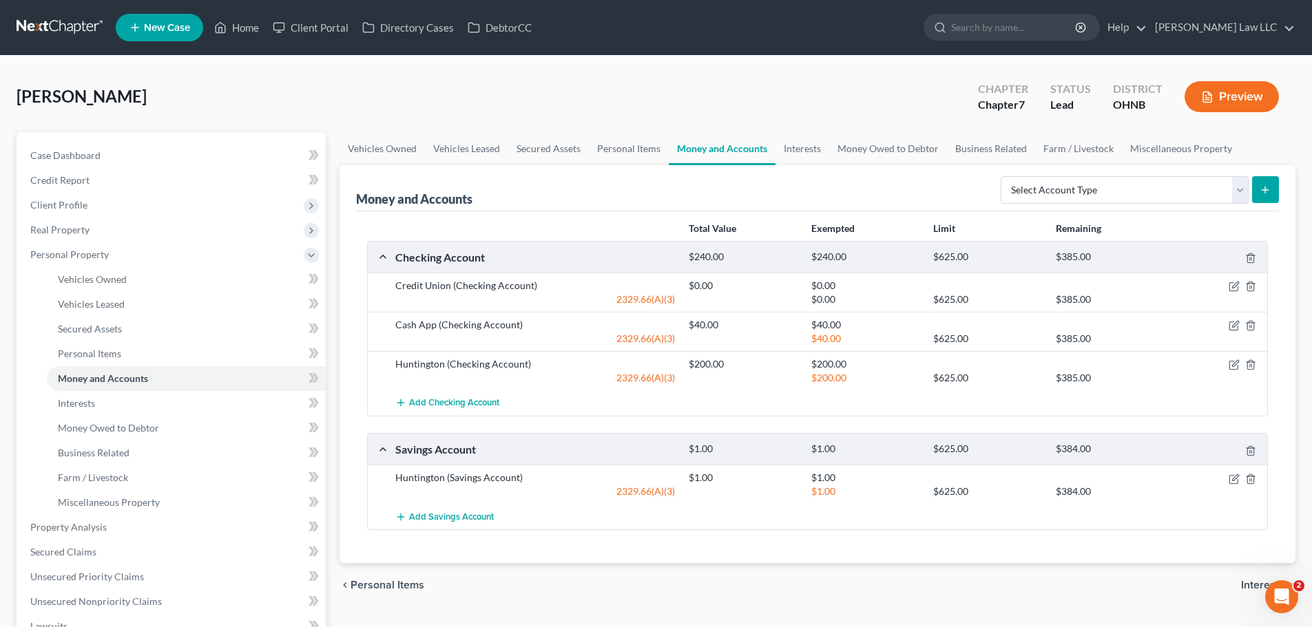
click at [845, 111] on div "Cochran, Cyril Upgraded Chapter Chapter 7 Status Lead District OHNB Preview" at bounding box center [656, 102] width 1279 height 60
click at [1230, 366] on icon "button" at bounding box center [1233, 364] width 11 height 11
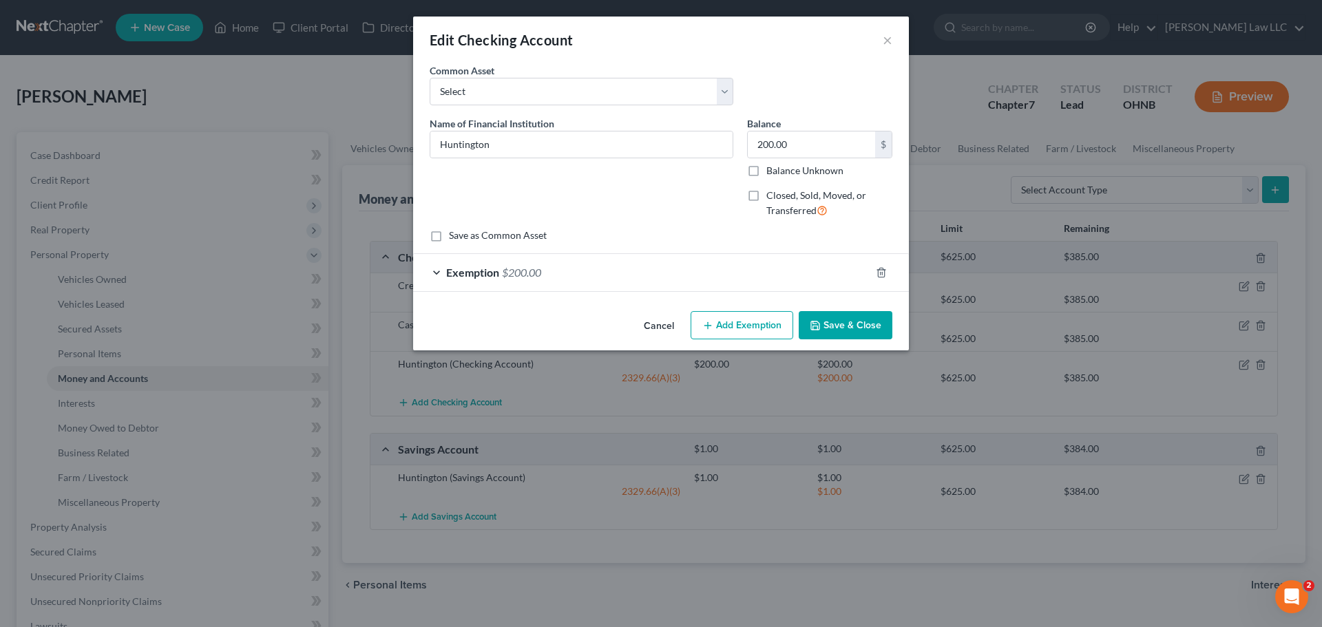
click at [624, 160] on div "Name of Financial Institution * Huntington" at bounding box center [581, 172] width 317 height 113
click at [624, 152] on input "Huntington" at bounding box center [581, 145] width 302 height 26
click at [846, 322] on button "Save & Close" at bounding box center [846, 325] width 94 height 29
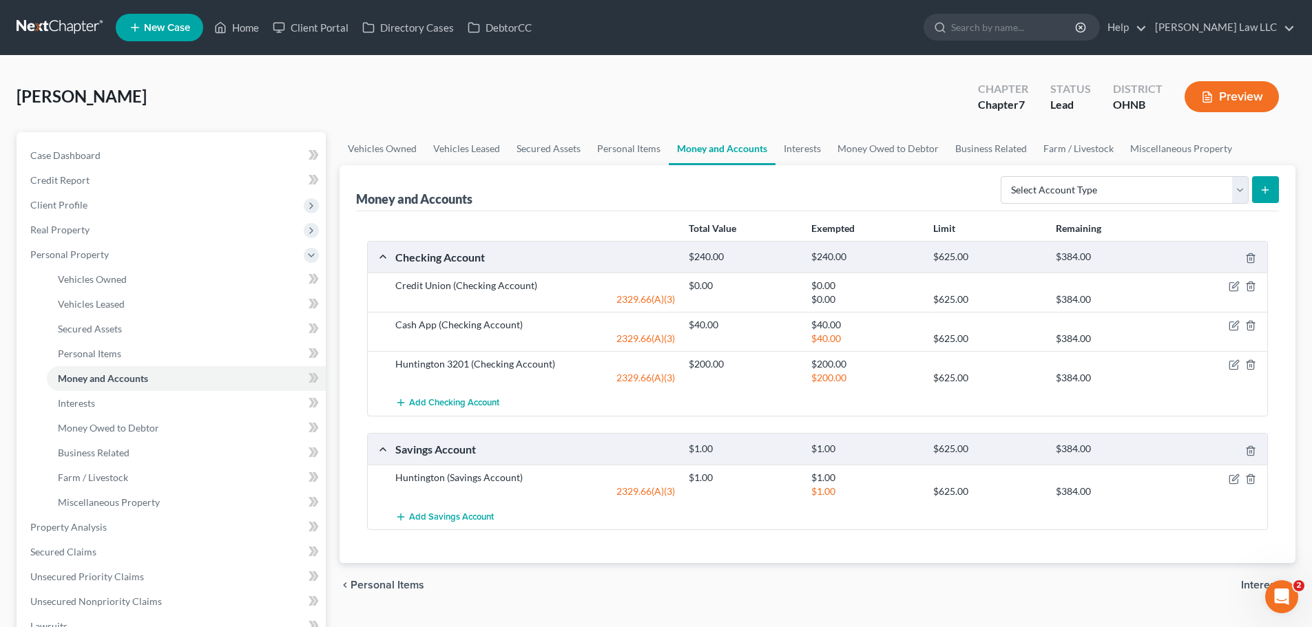
click at [741, 180] on div "Money and Accounts Select Account Type Brokerage Cash on Hand Certificates of D…" at bounding box center [817, 188] width 923 height 46
click at [808, 148] on link "Interests" at bounding box center [802, 148] width 54 height 33
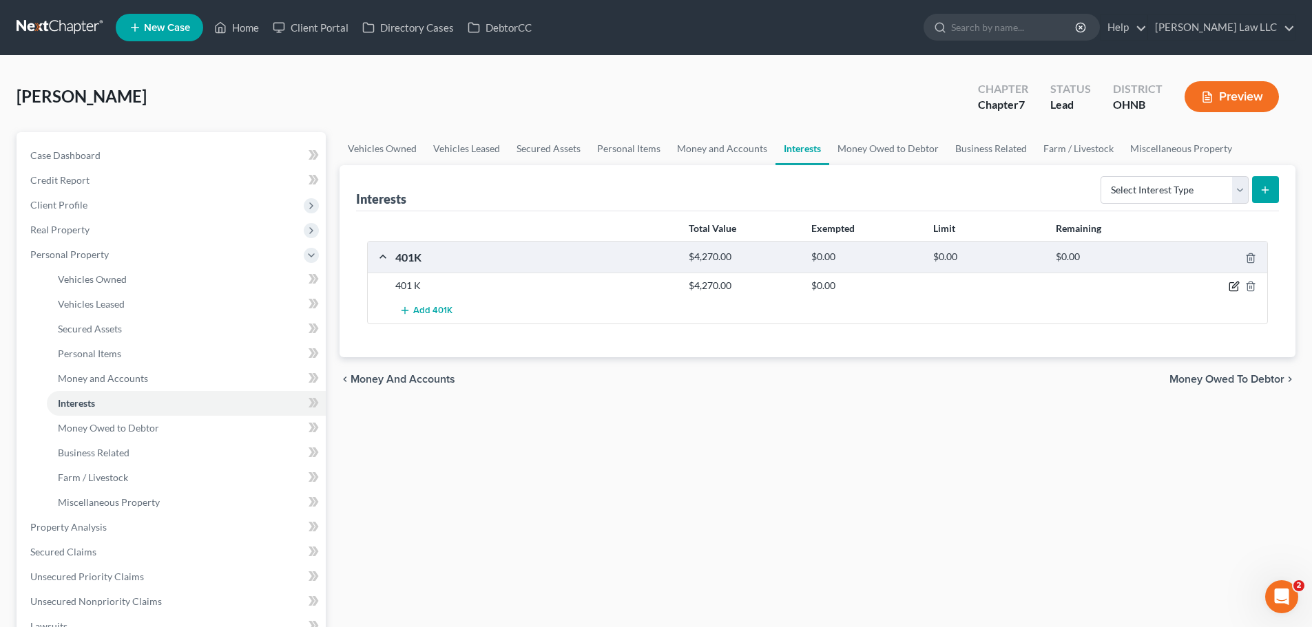
click at [1237, 288] on icon "button" at bounding box center [1233, 286] width 11 height 11
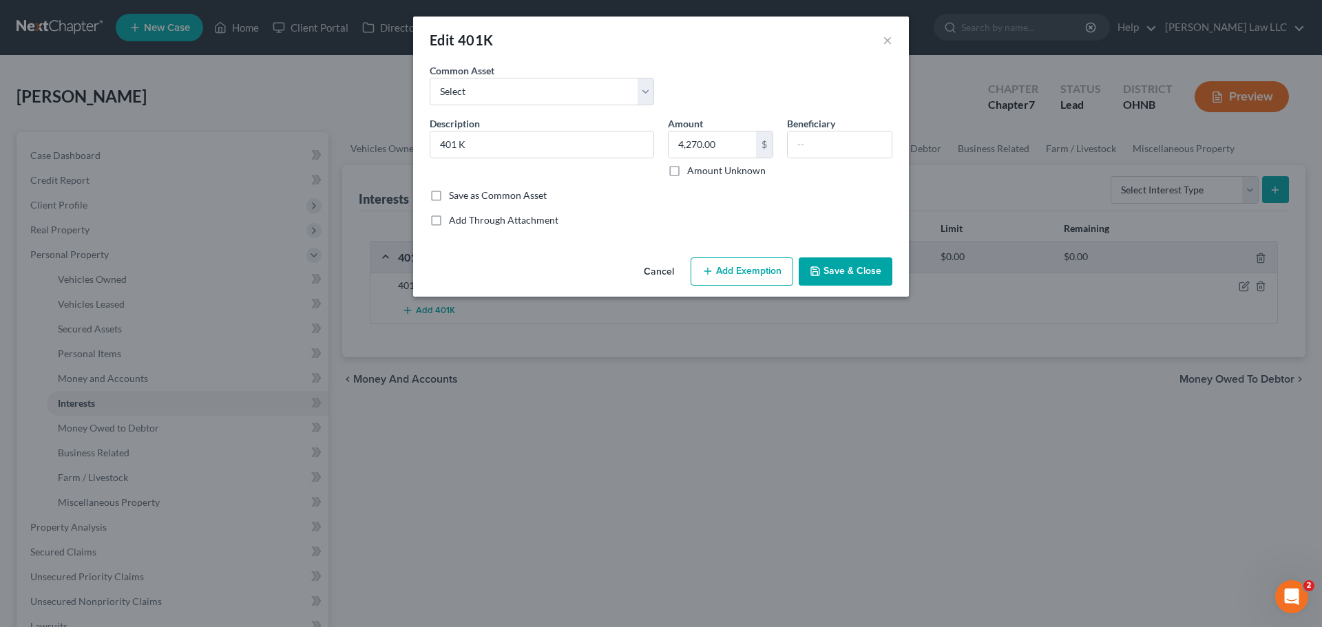
click at [726, 268] on button "Add Exemption" at bounding box center [742, 272] width 103 height 29
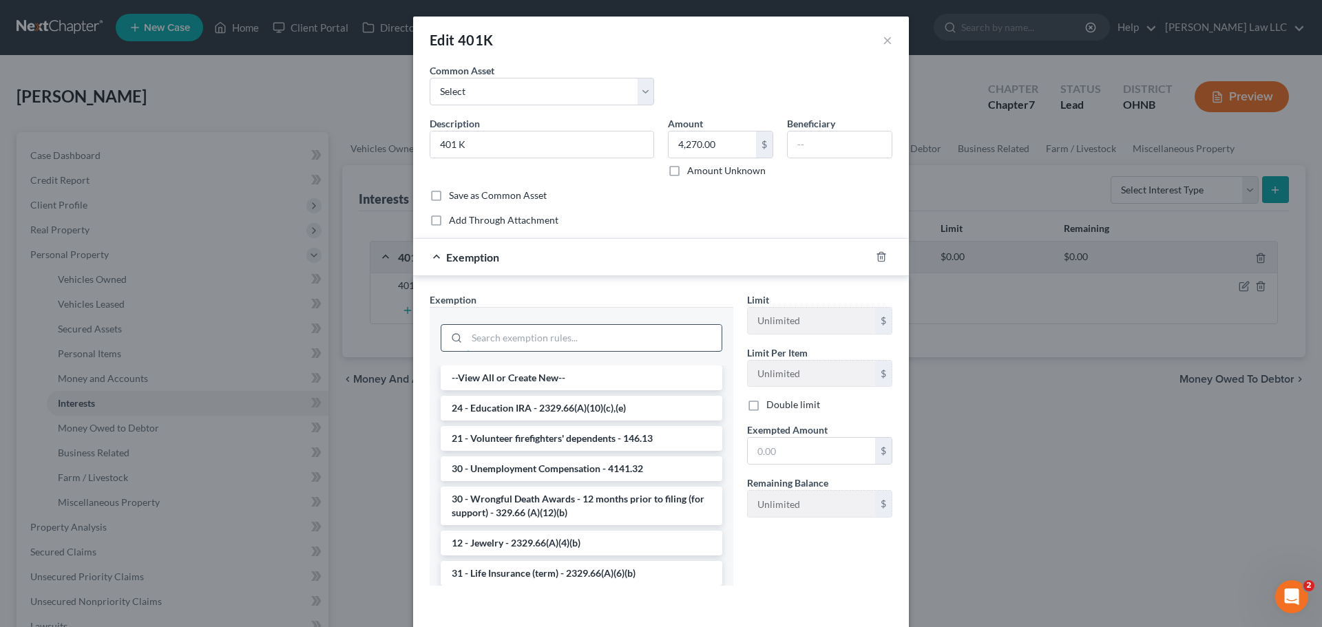
click at [501, 338] on input "search" at bounding box center [594, 338] width 255 height 26
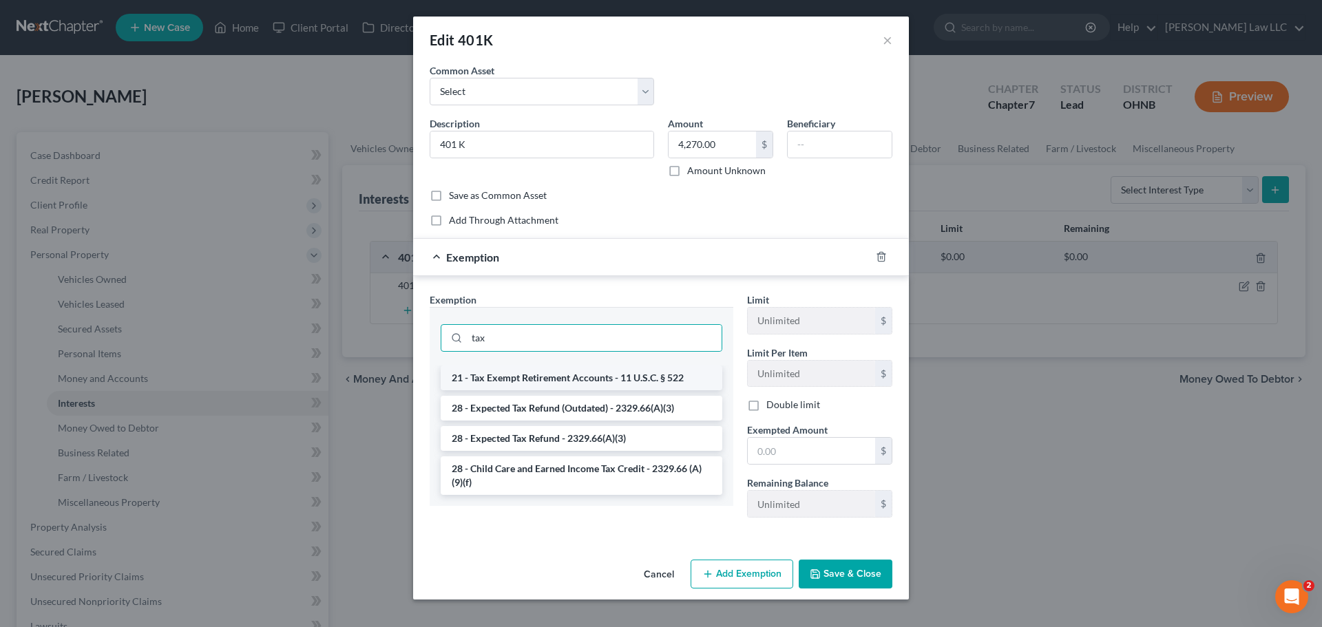
click at [549, 381] on li "21 - Tax Exempt Retirement Accounts - 11 U.S.C. § 522" at bounding box center [582, 378] width 282 height 25
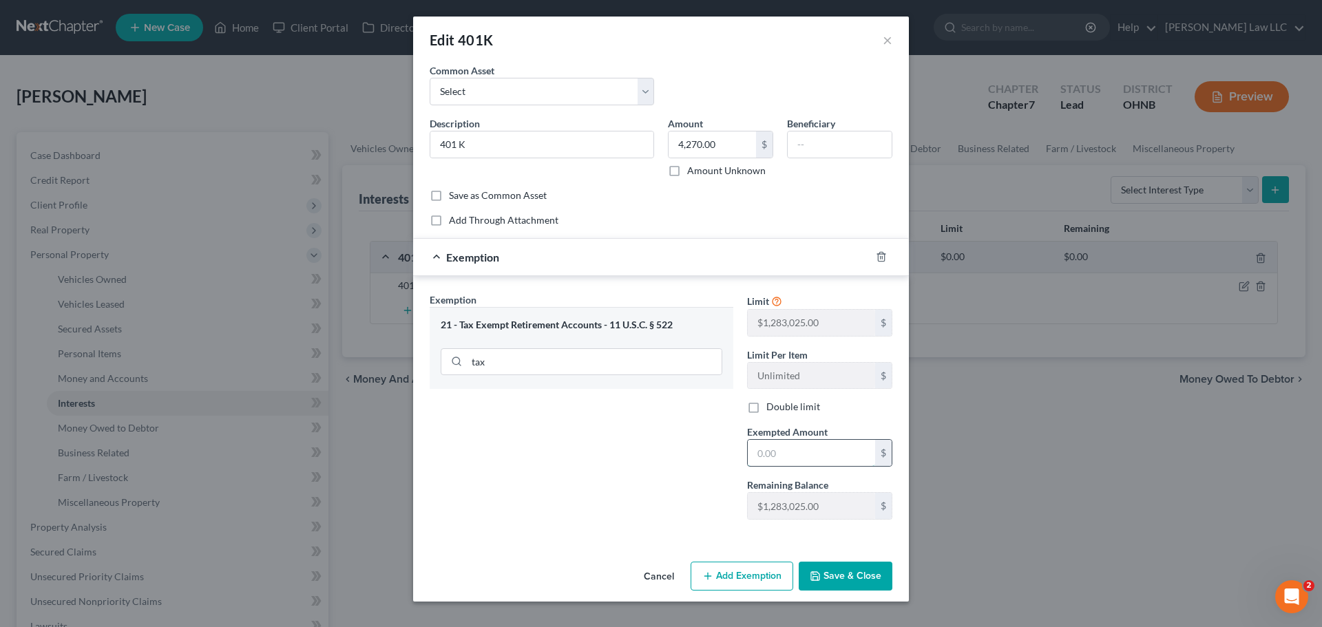
click at [814, 454] on input "text" at bounding box center [811, 453] width 127 height 26
click at [836, 575] on button "Save & Close" at bounding box center [846, 576] width 94 height 29
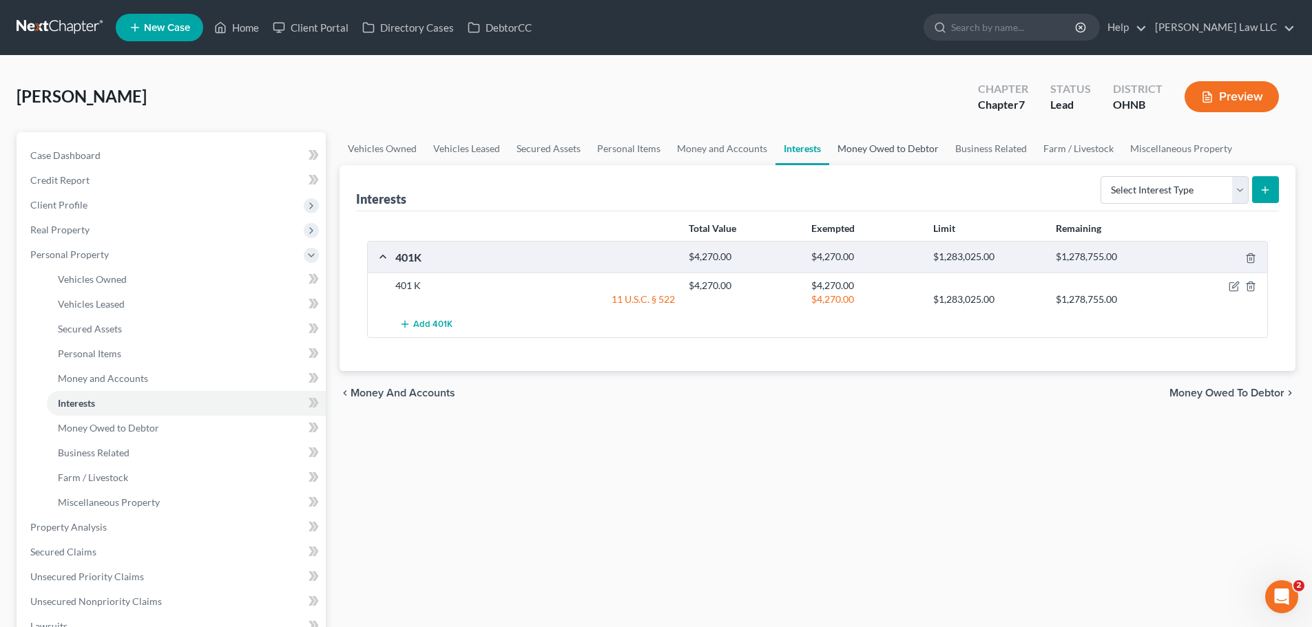
click at [905, 150] on link "Money Owed to Debtor" at bounding box center [888, 148] width 118 height 33
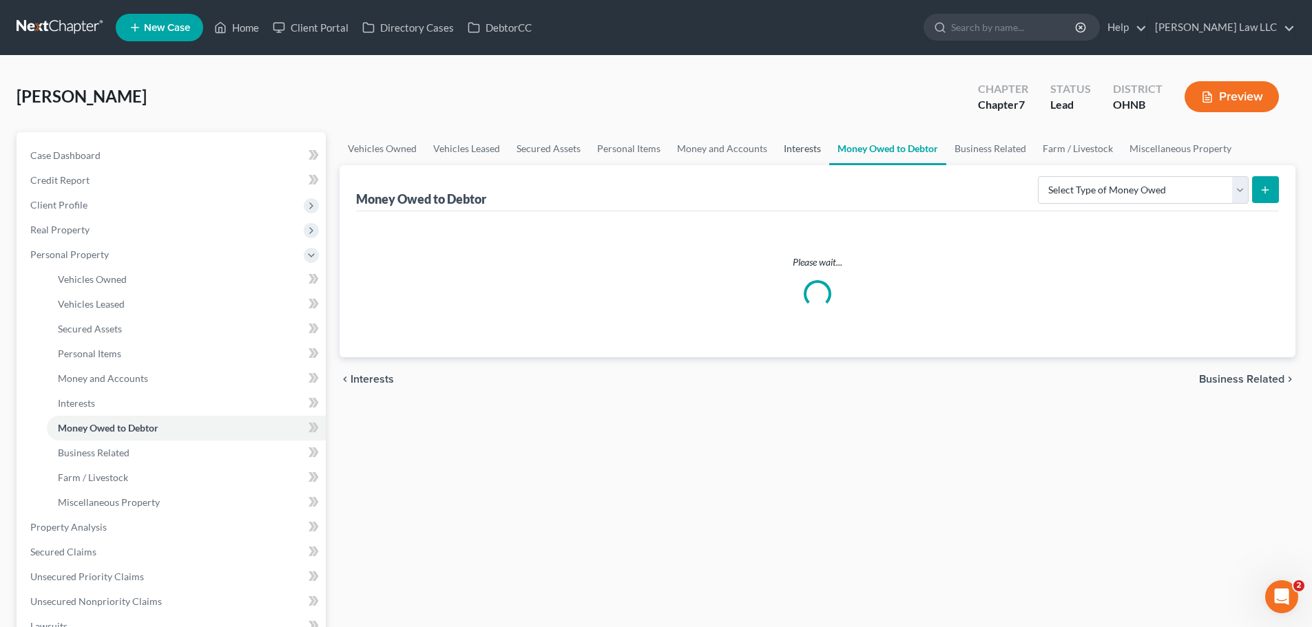
click at [815, 152] on link "Interests" at bounding box center [802, 148] width 54 height 33
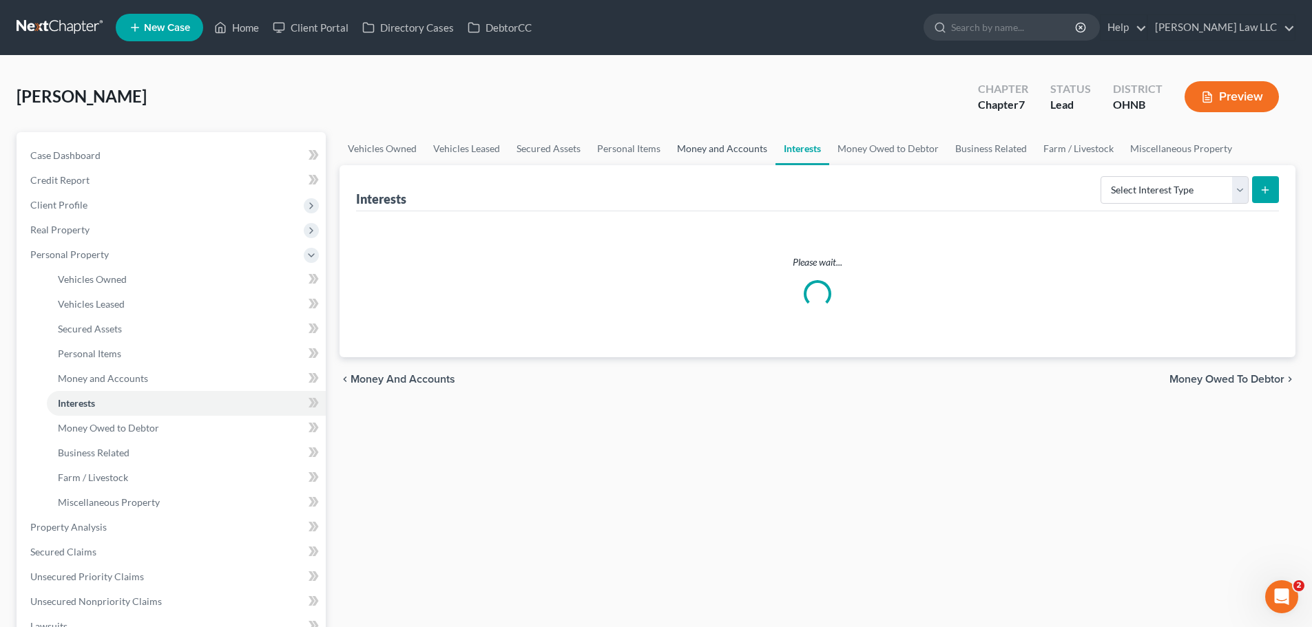
click at [720, 153] on link "Money and Accounts" at bounding box center [722, 148] width 107 height 33
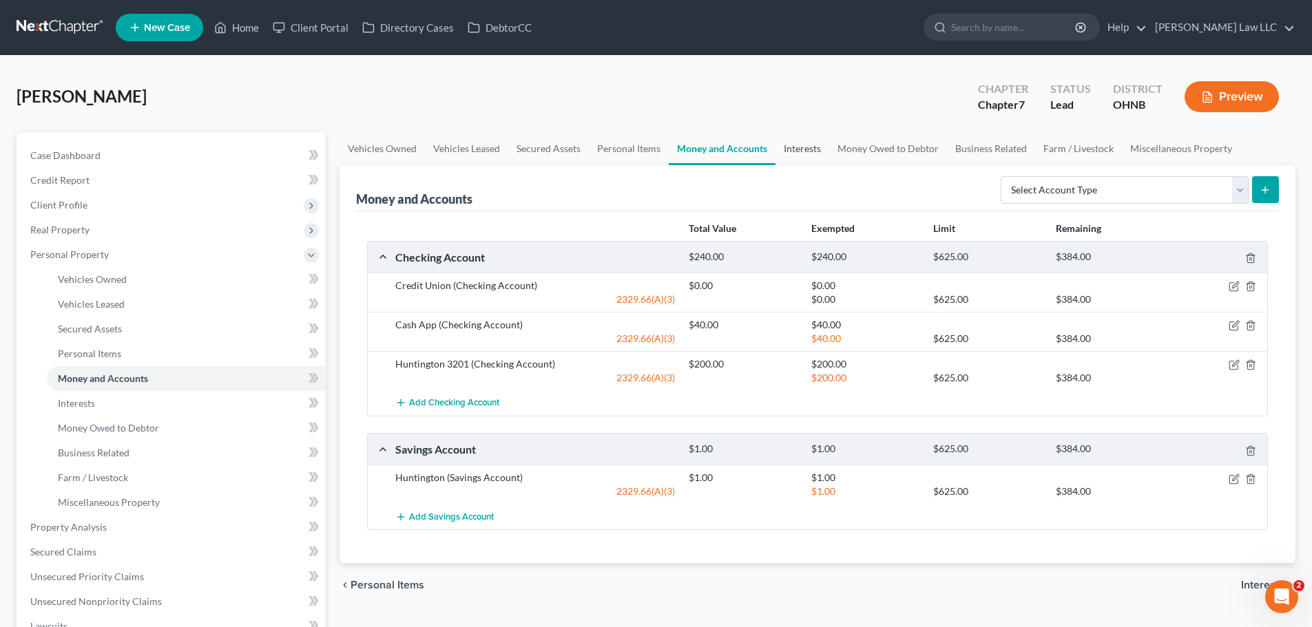
click at [797, 152] on link "Interests" at bounding box center [802, 148] width 54 height 33
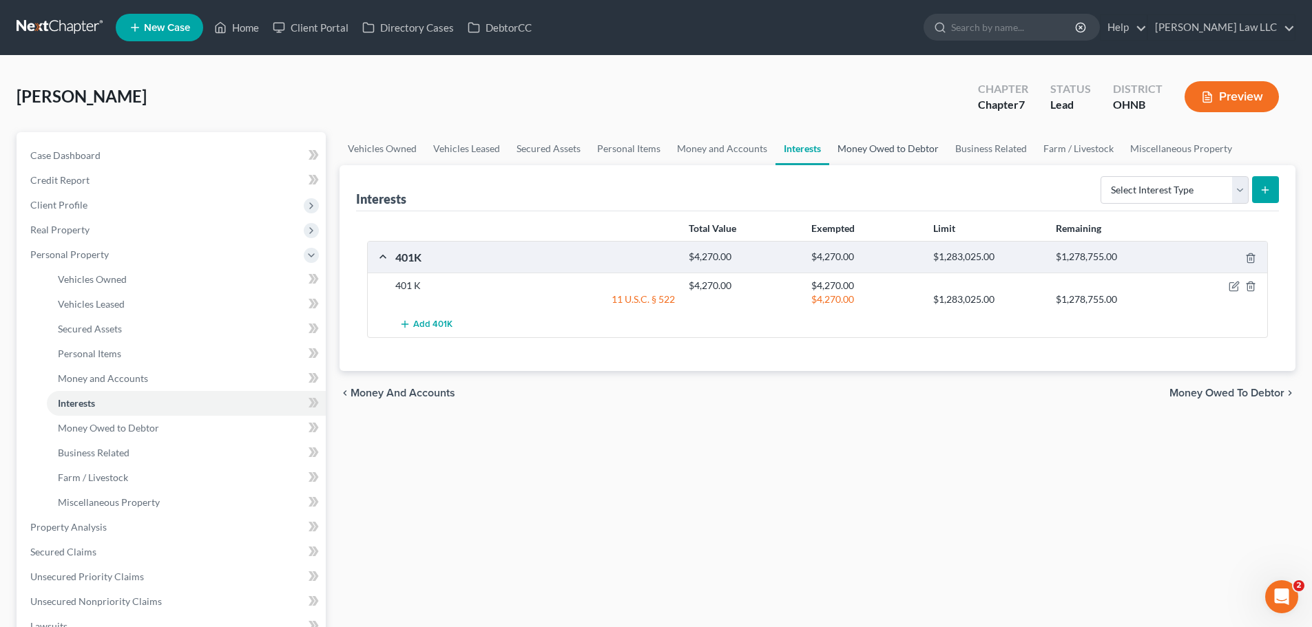
click at [865, 148] on link "Money Owed to Debtor" at bounding box center [888, 148] width 118 height 33
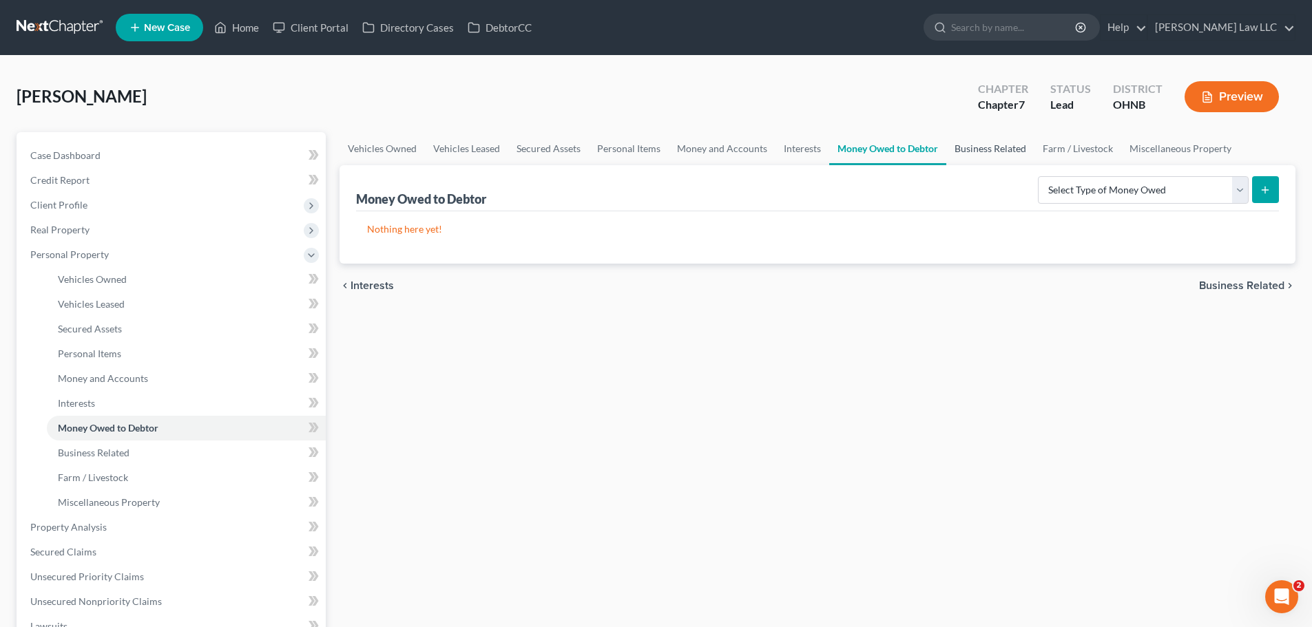
click at [976, 151] on link "Business Related" at bounding box center [990, 148] width 88 height 33
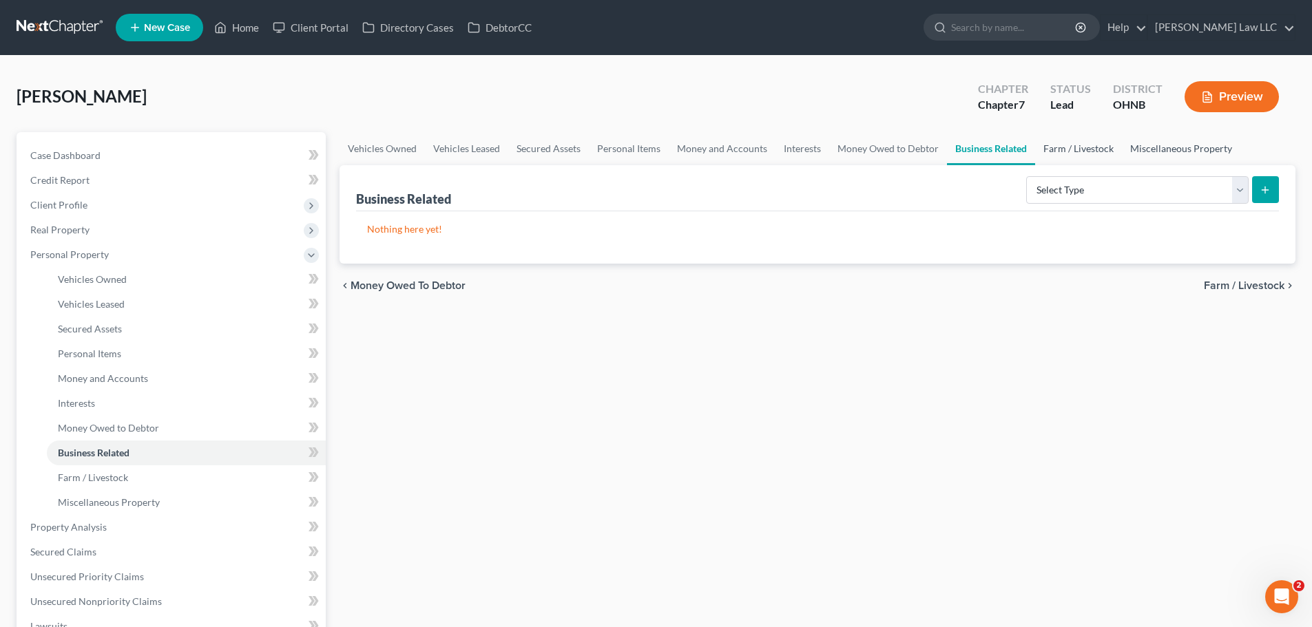
click at [1122, 158] on link "Miscellaneous Property" at bounding box center [1181, 148] width 118 height 33
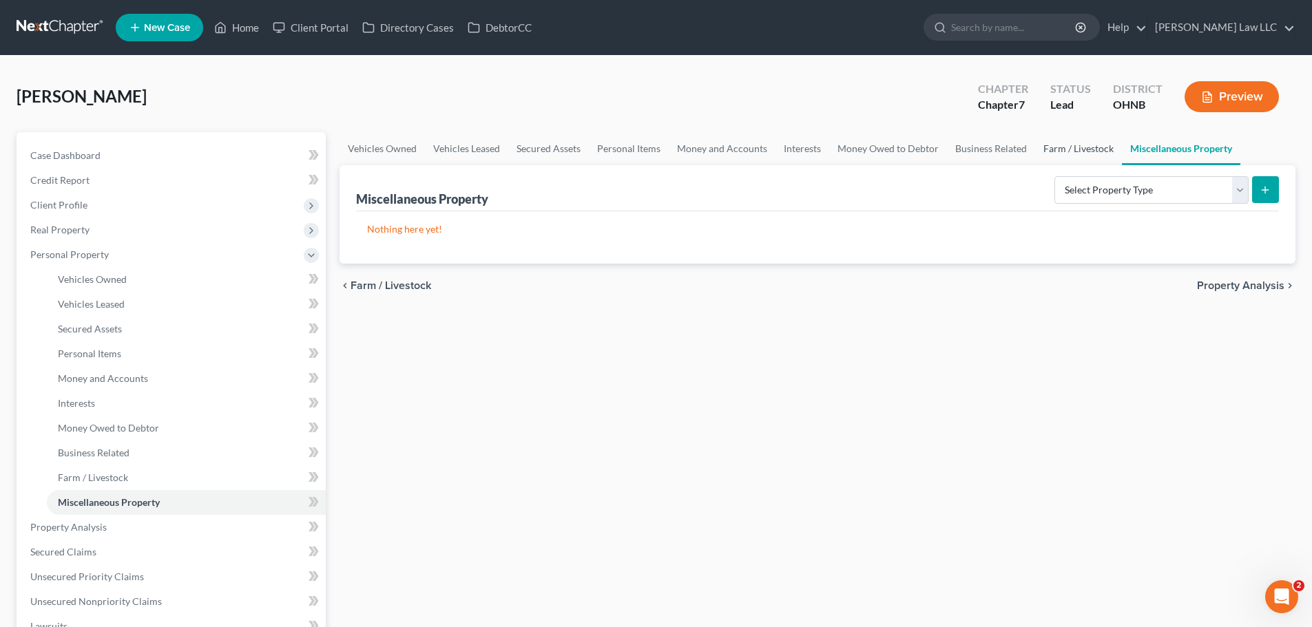
click at [1063, 151] on link "Farm / Livestock" at bounding box center [1078, 148] width 87 height 33
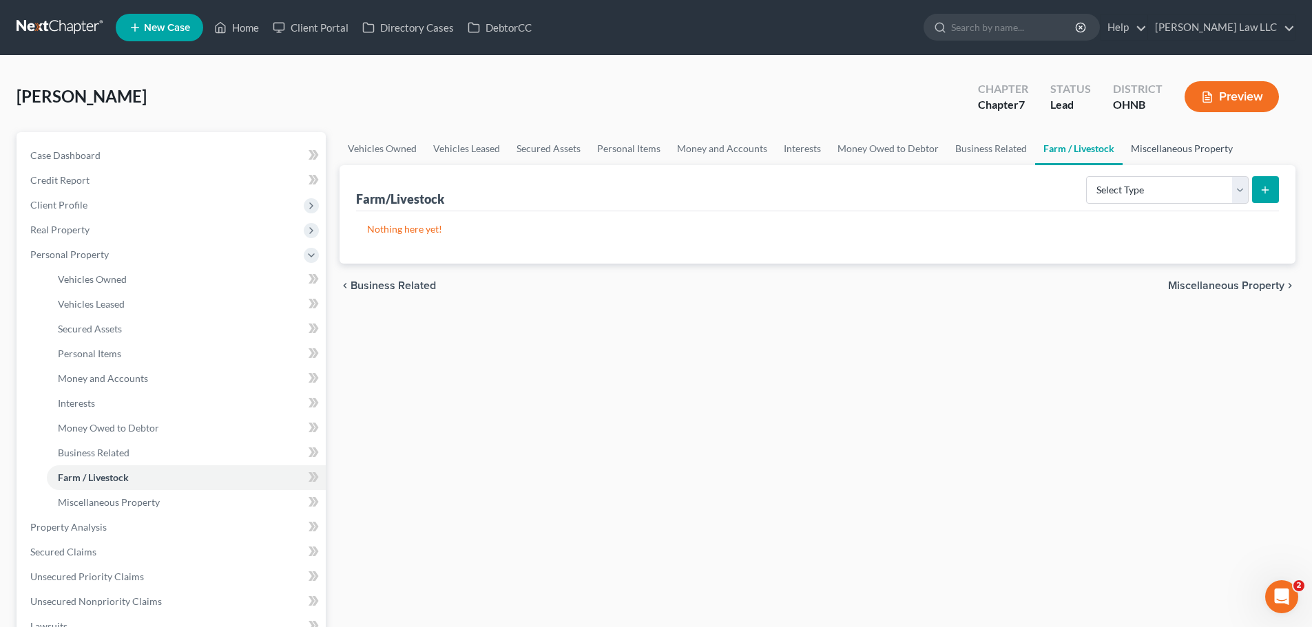
click at [1159, 154] on link "Miscellaneous Property" at bounding box center [1181, 148] width 118 height 33
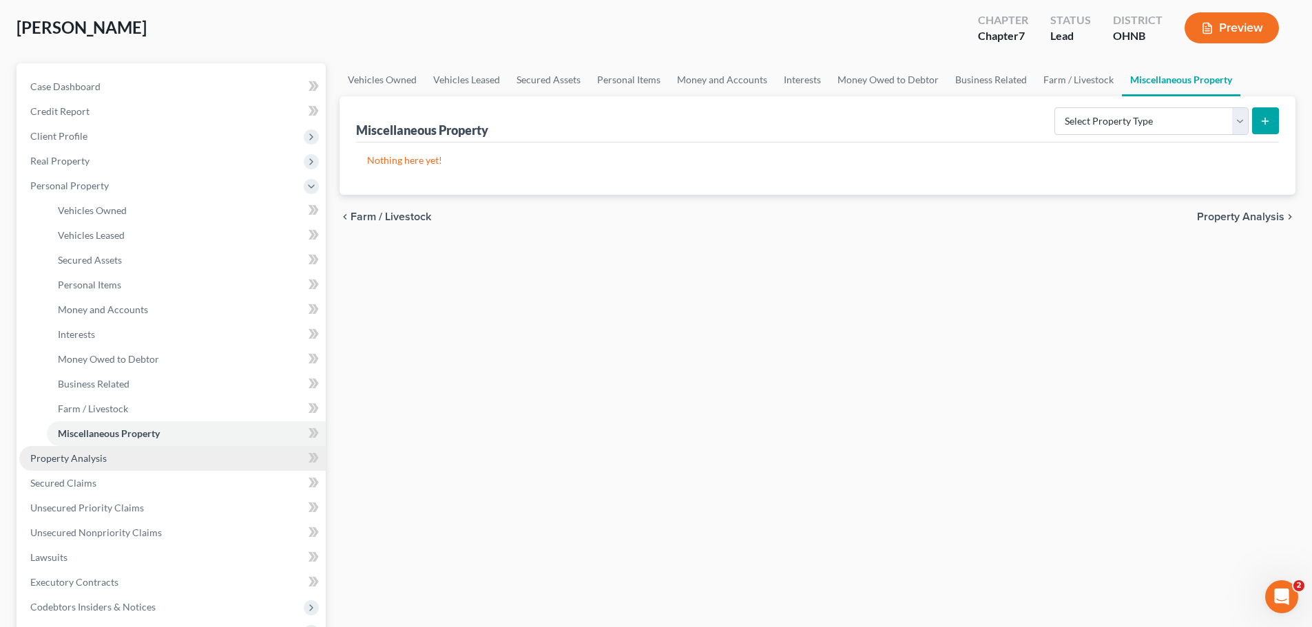
click at [129, 463] on link "Property Analysis" at bounding box center [172, 458] width 306 height 25
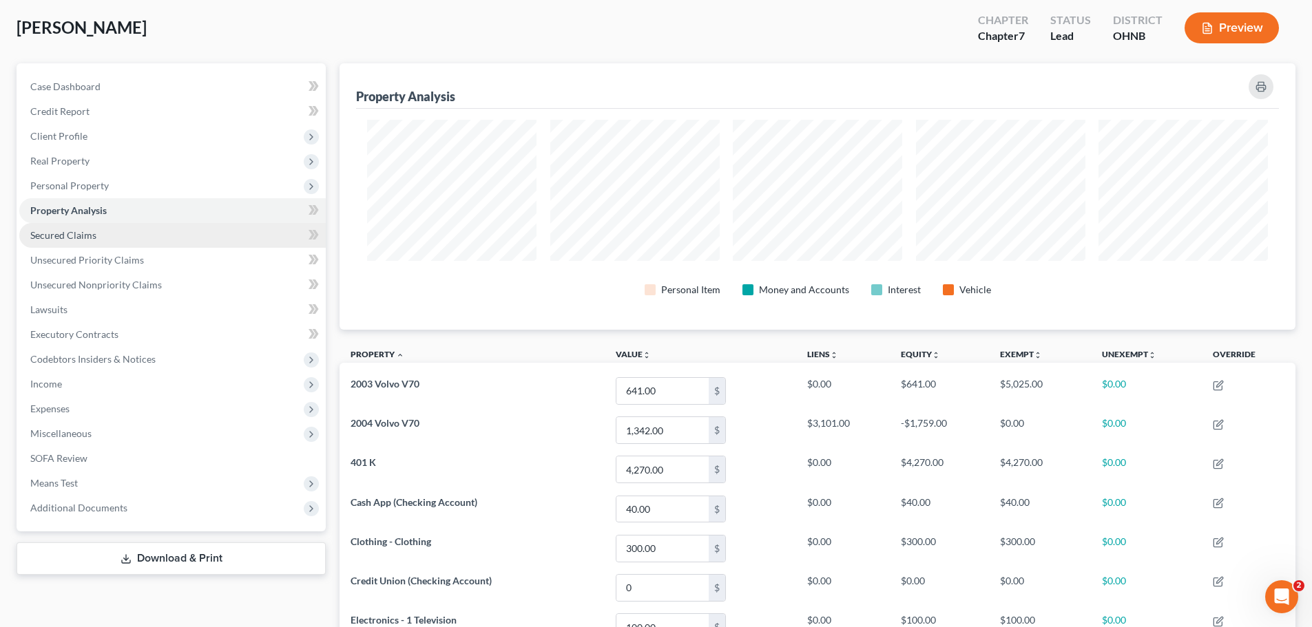
click at [57, 240] on span "Secured Claims" at bounding box center [63, 235] width 66 height 12
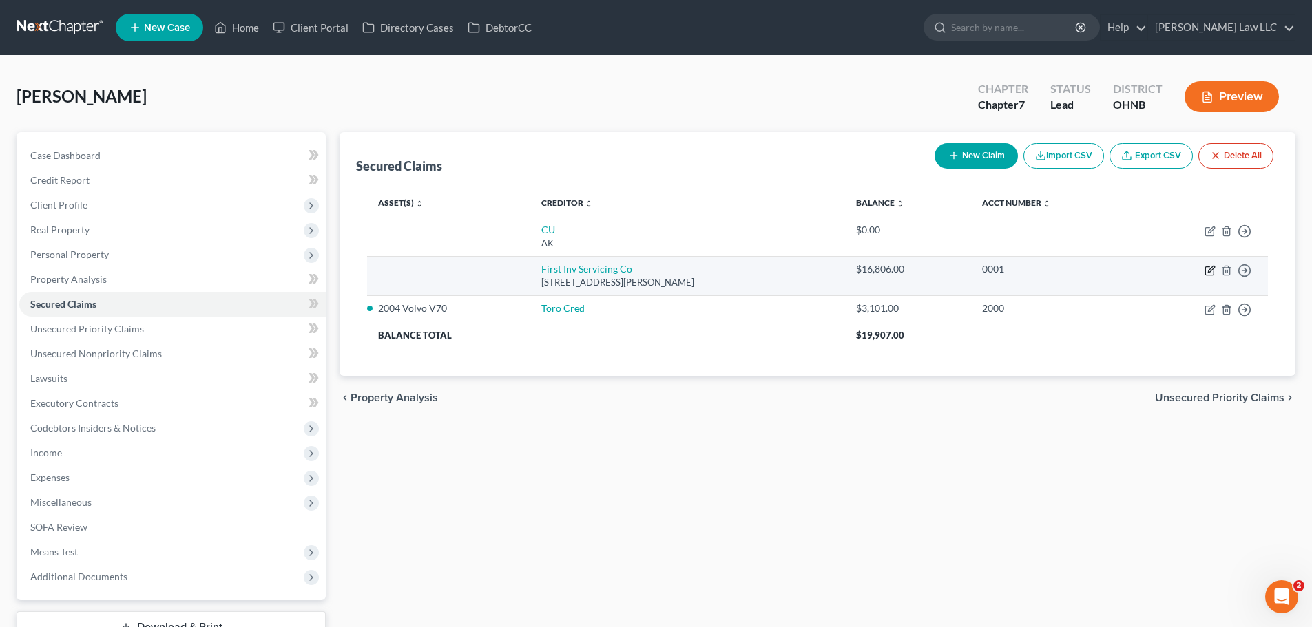
click at [1207, 268] on icon "button" at bounding box center [1209, 270] width 11 height 11
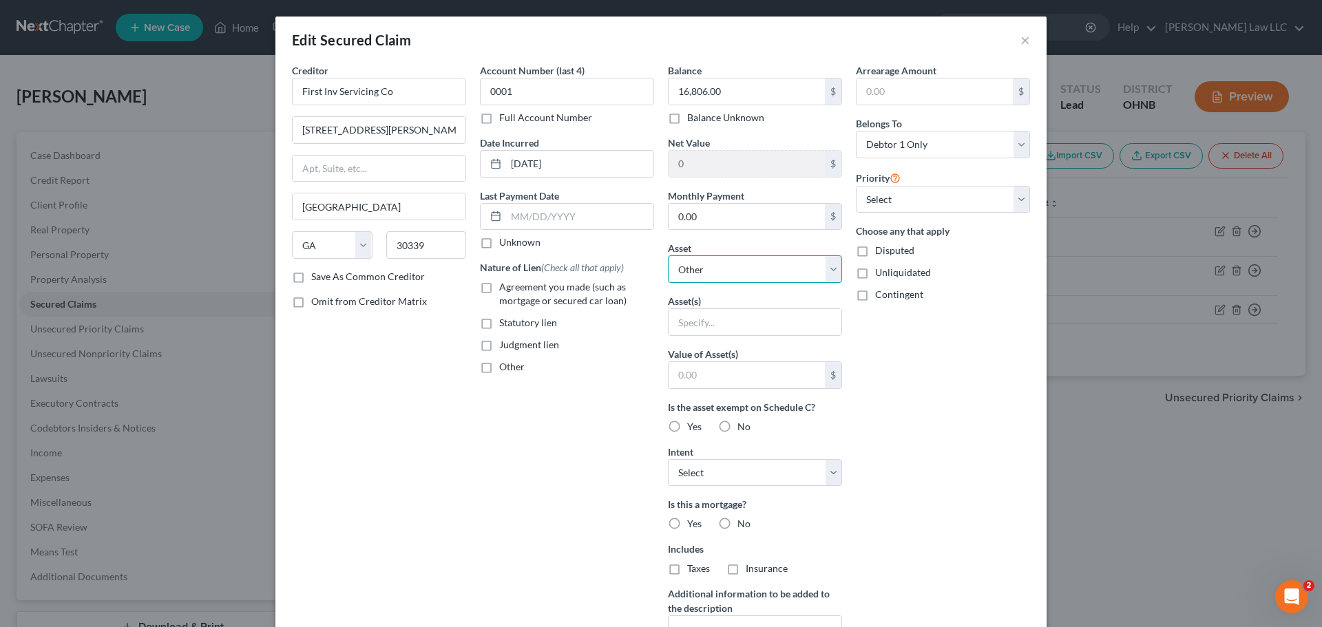
click at [766, 266] on select "Select Other Multiple Assets Electronics - 1 Television - $100.0 Household Good…" at bounding box center [755, 269] width 174 height 28
drag, startPoint x: 972, startPoint y: 392, endPoint x: 985, endPoint y: 261, distance: 131.4
click at [972, 392] on div "Arrearage Amount $ Belongs To * Select Debtor 1 Only Debtor 2 Only Debtor 1 And…" at bounding box center [943, 370] width 188 height 614
click at [1023, 42] on button "×" at bounding box center [1025, 40] width 10 height 17
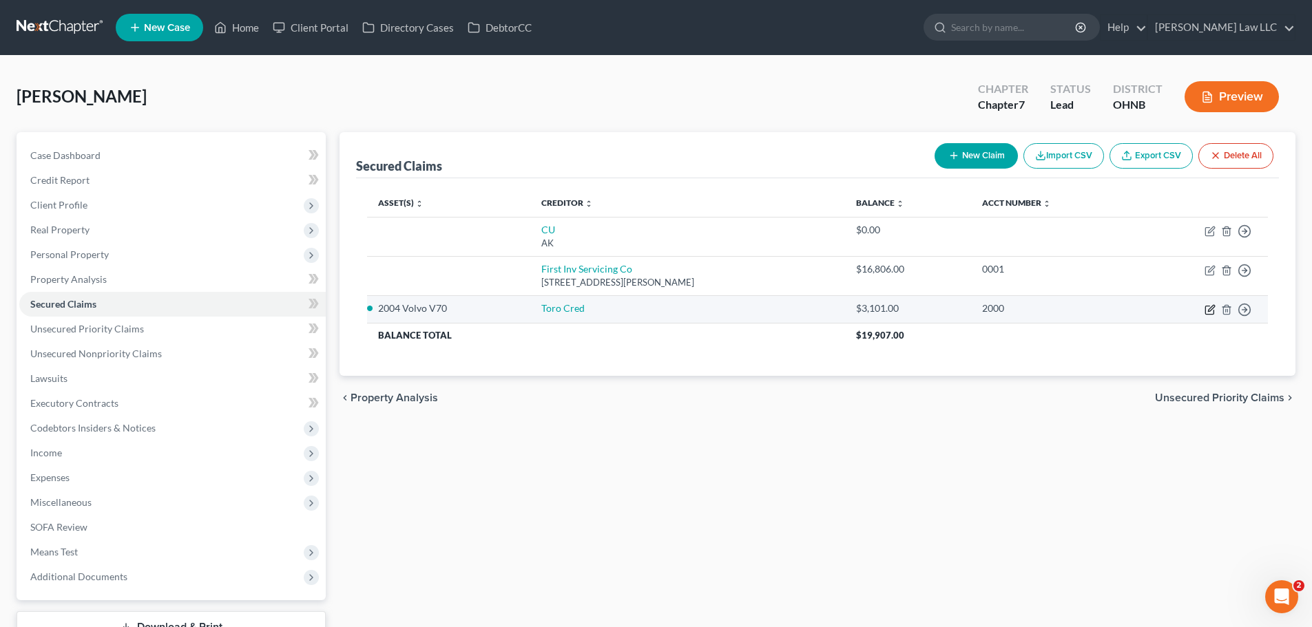
click at [1209, 308] on icon "button" at bounding box center [1209, 309] width 11 height 11
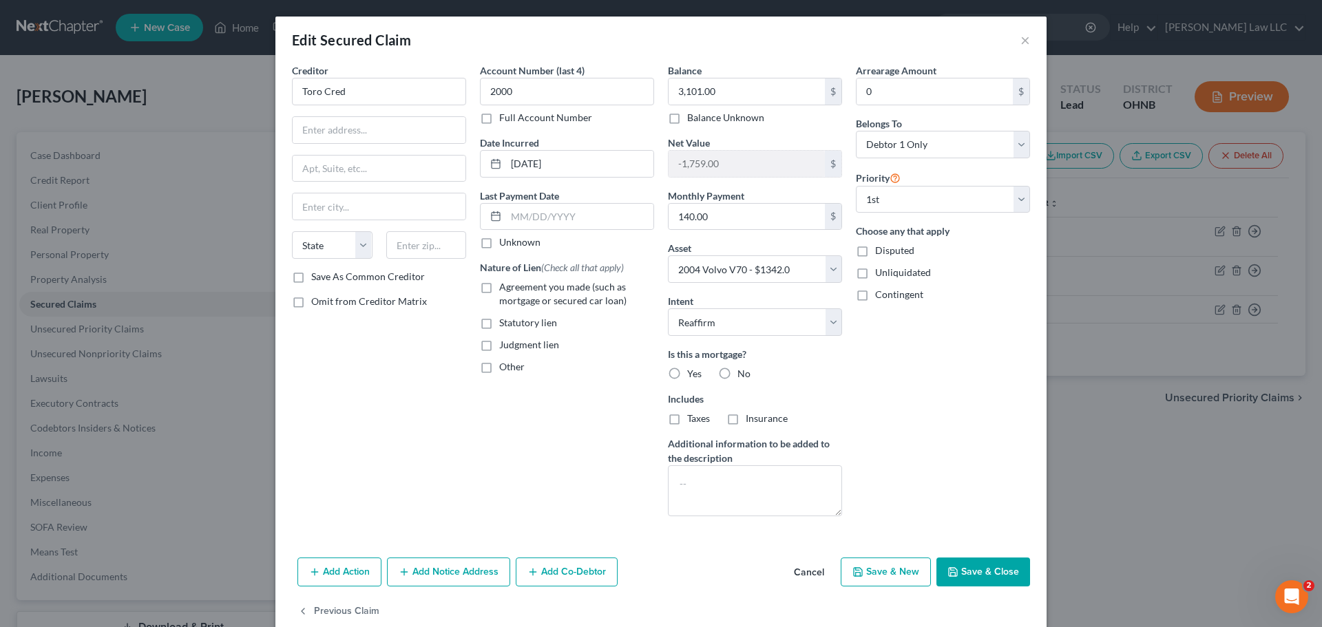
click at [499, 288] on label "Agreement you made (such as mortgage or secured car loan)" at bounding box center [576, 294] width 155 height 28
click at [505, 288] on input "Agreement you made (such as mortgage or secured car loan)" at bounding box center [509, 284] width 9 height 9
click at [379, 382] on div "Creditor * Toro Cred State AL AK AR AZ CA CO CT DE DC FL GA GU HI ID IL IN IA K…" at bounding box center [379, 295] width 188 height 464
click at [737, 371] on label "No" at bounding box center [743, 374] width 13 height 14
click at [743, 371] on input "No" at bounding box center [747, 371] width 9 height 9
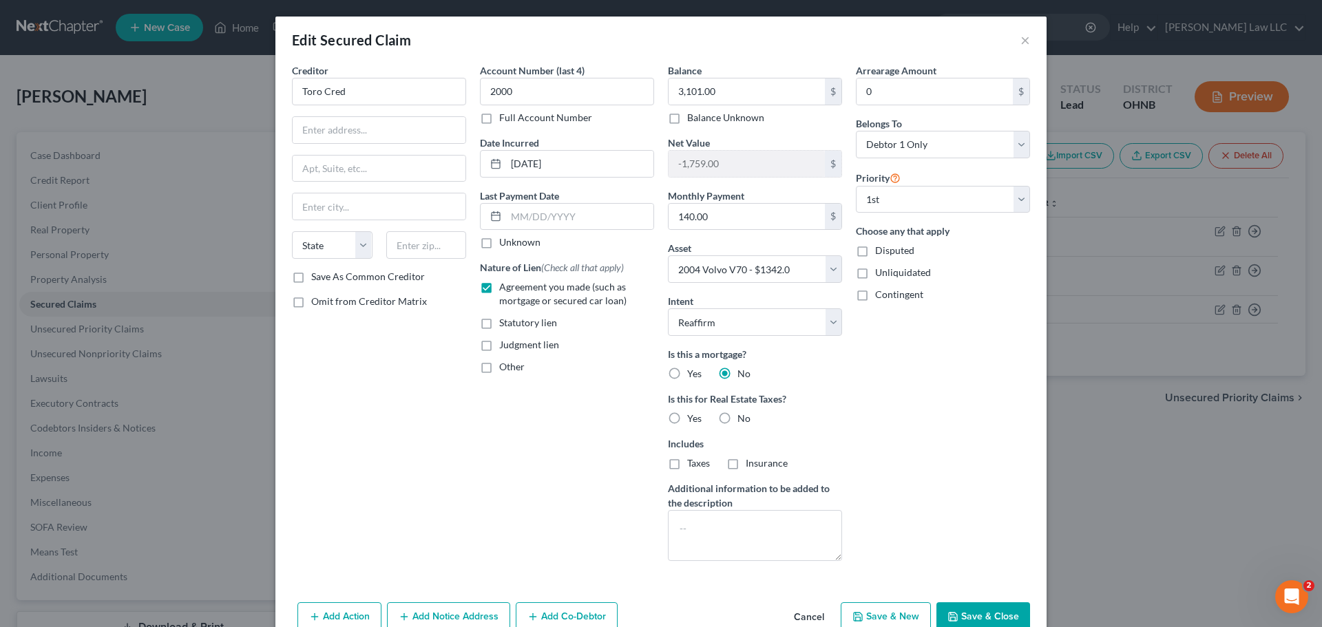
click at [737, 418] on label "No" at bounding box center [743, 419] width 13 height 14
click at [743, 418] on input "No" at bounding box center [747, 416] width 9 height 9
click at [850, 426] on div "Arrearage Amount 0 $ Belongs To * Select Debtor 1 Only Debtor 2 Only Debtor 1 A…" at bounding box center [943, 317] width 188 height 509
click at [967, 613] on button "Save & Close" at bounding box center [983, 616] width 94 height 29
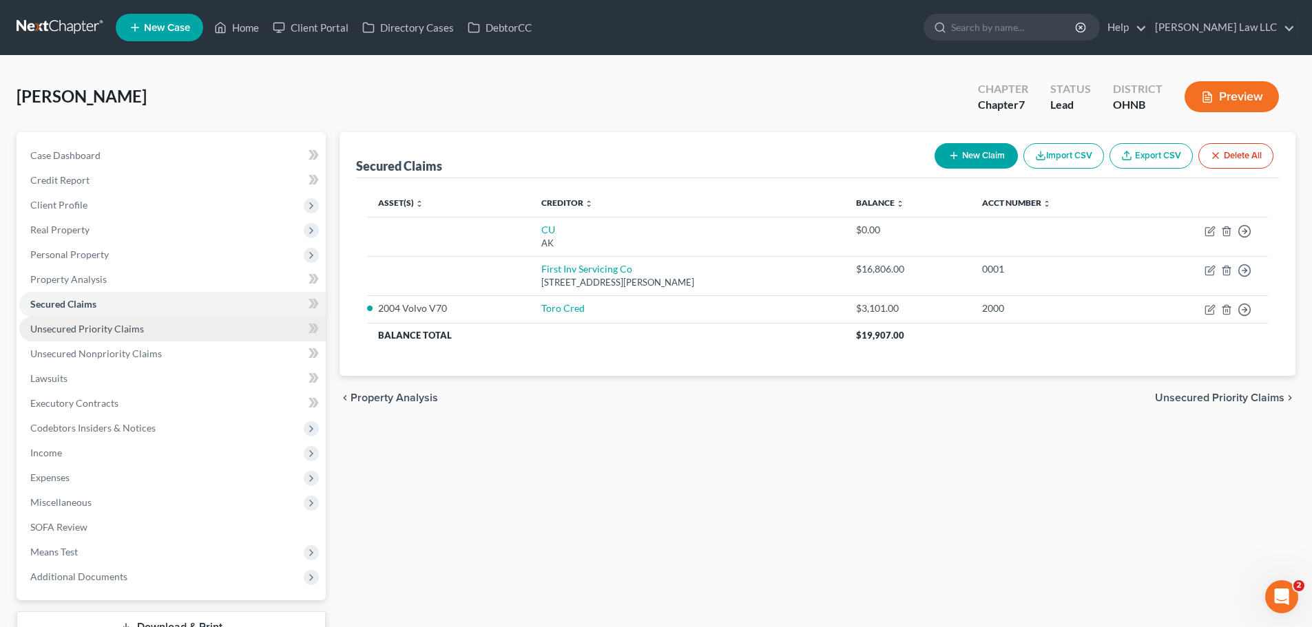
click at [112, 325] on span "Unsecured Priority Claims" at bounding box center [87, 329] width 114 height 12
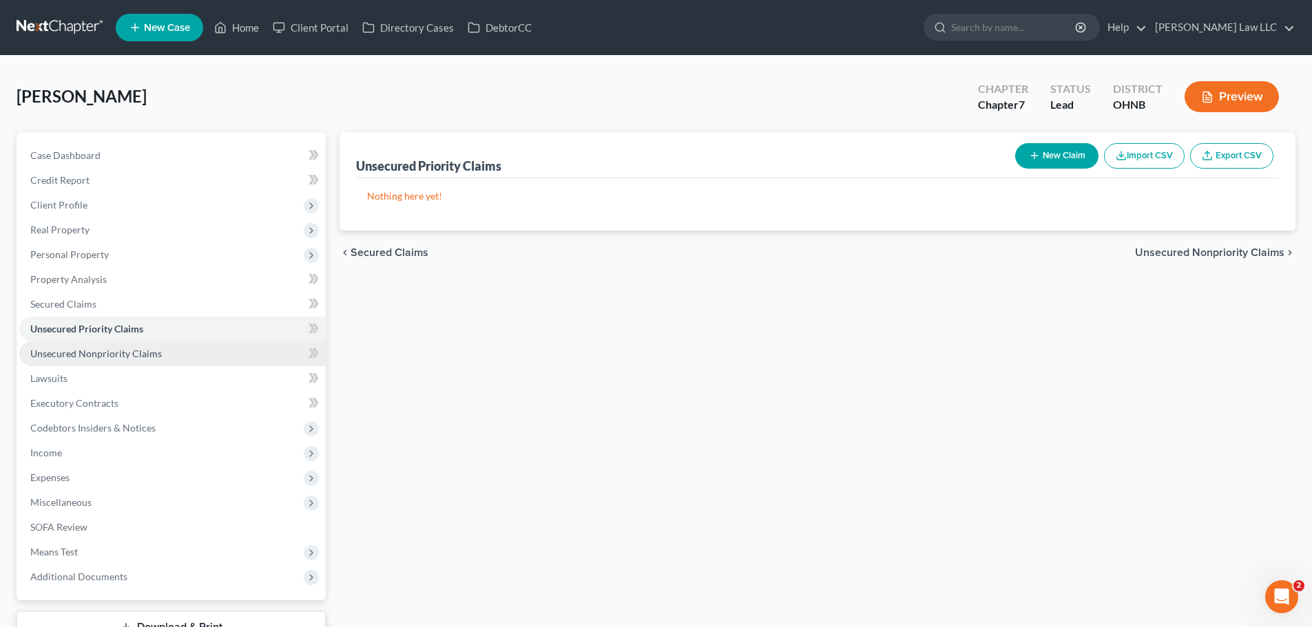
click at [120, 354] on span "Unsecured Nonpriority Claims" at bounding box center [96, 354] width 132 height 12
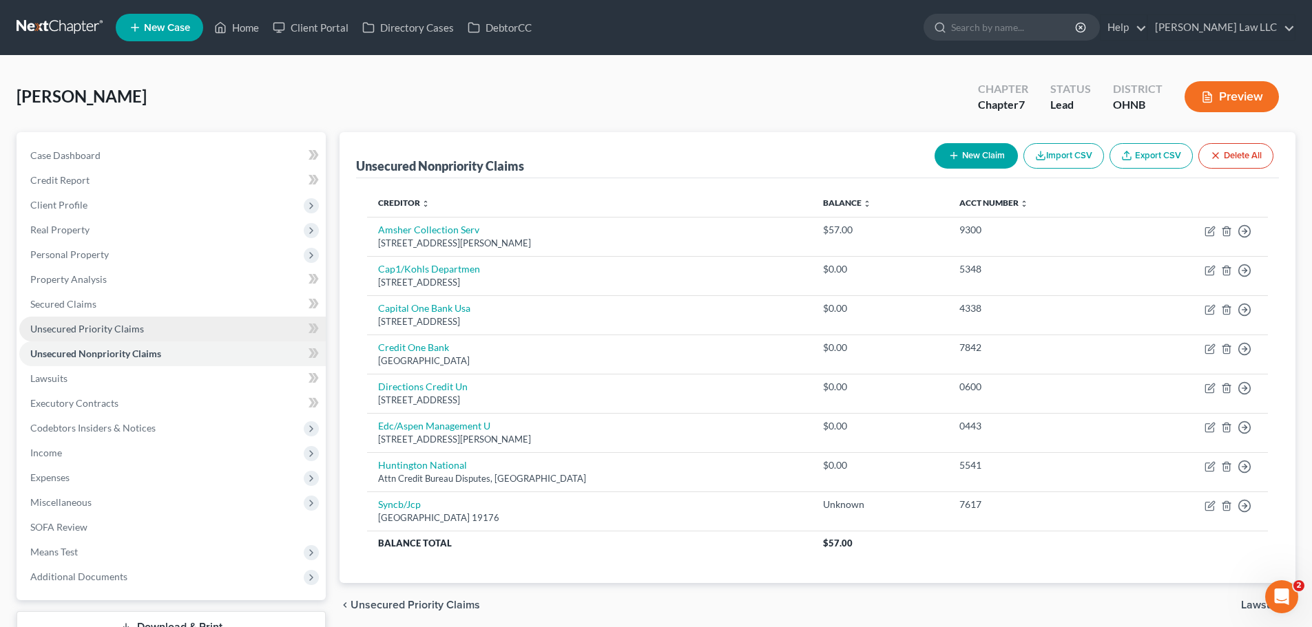
click at [150, 324] on link "Unsecured Priority Claims" at bounding box center [172, 329] width 306 height 25
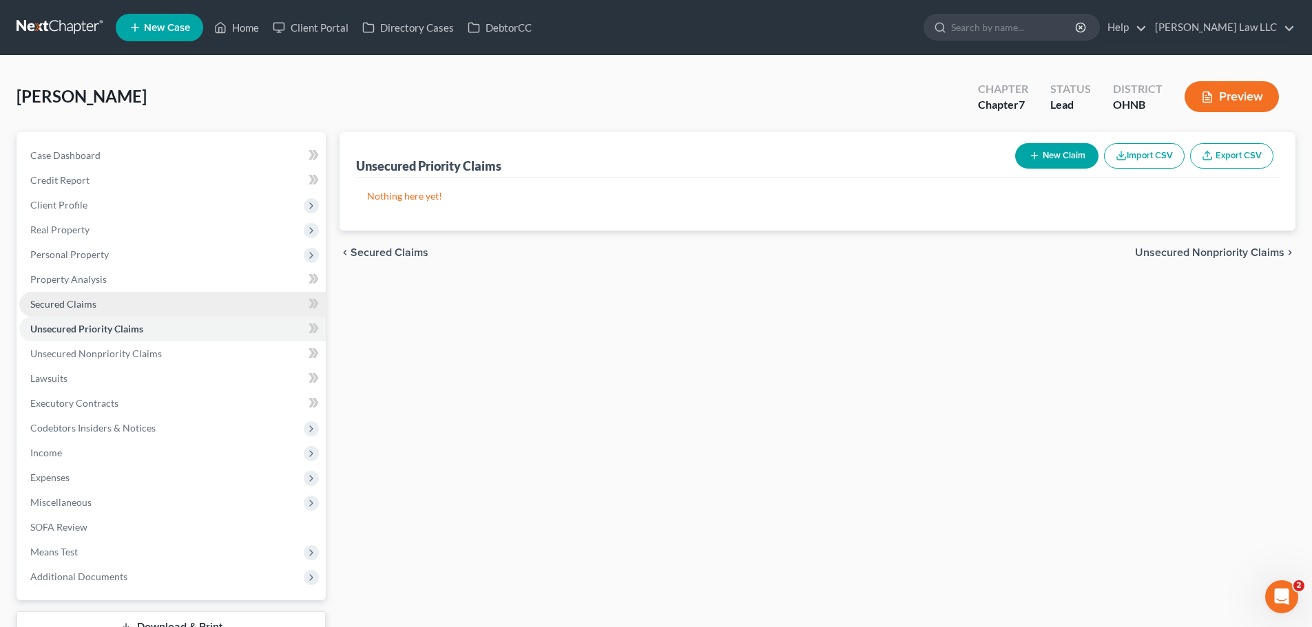
click at [124, 306] on link "Secured Claims" at bounding box center [172, 304] width 306 height 25
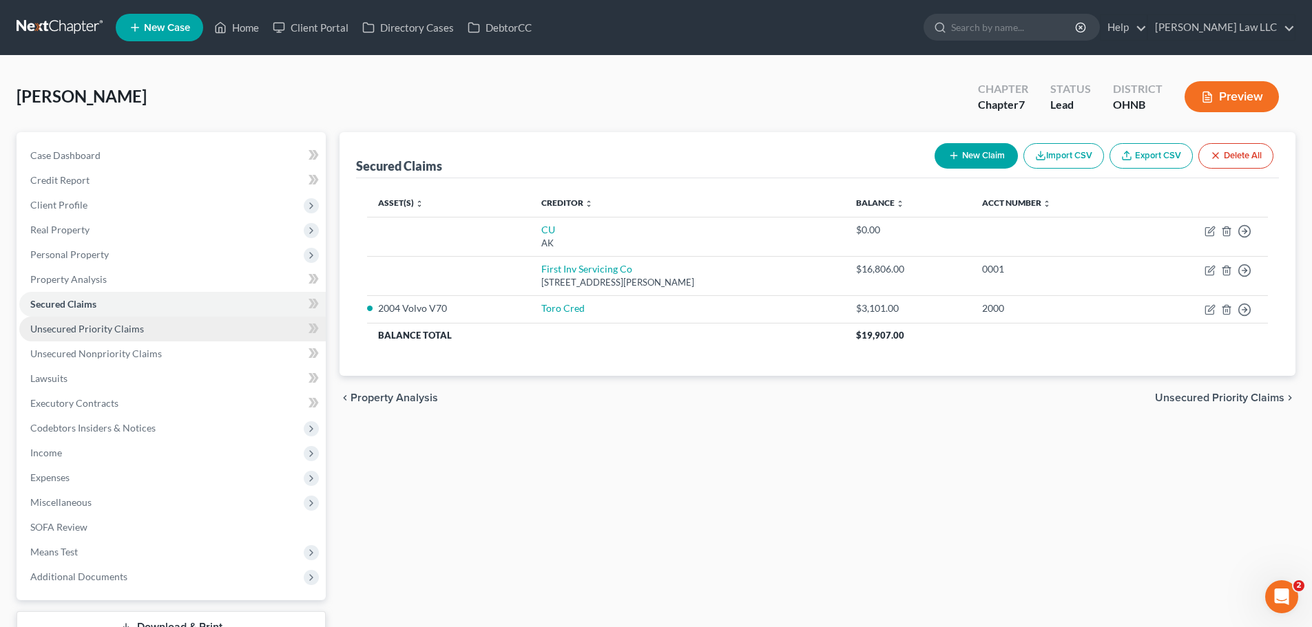
click at [137, 324] on span "Unsecured Priority Claims" at bounding box center [87, 329] width 114 height 12
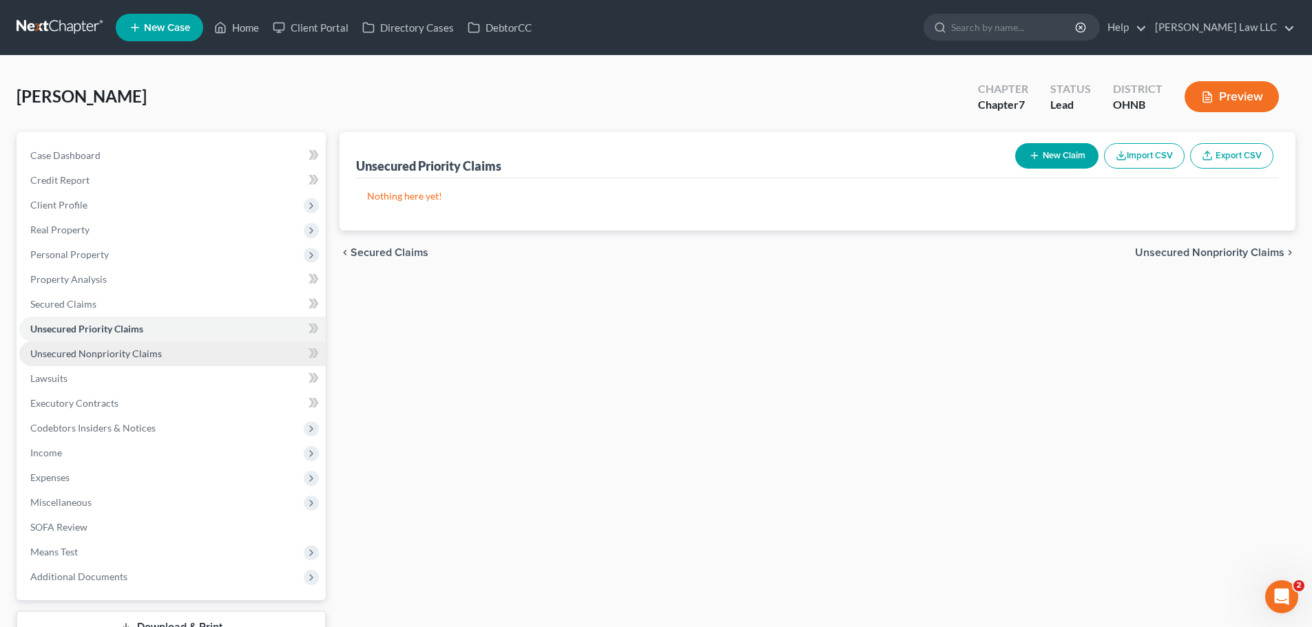
click at [147, 350] on span "Unsecured Nonpriority Claims" at bounding box center [96, 354] width 132 height 12
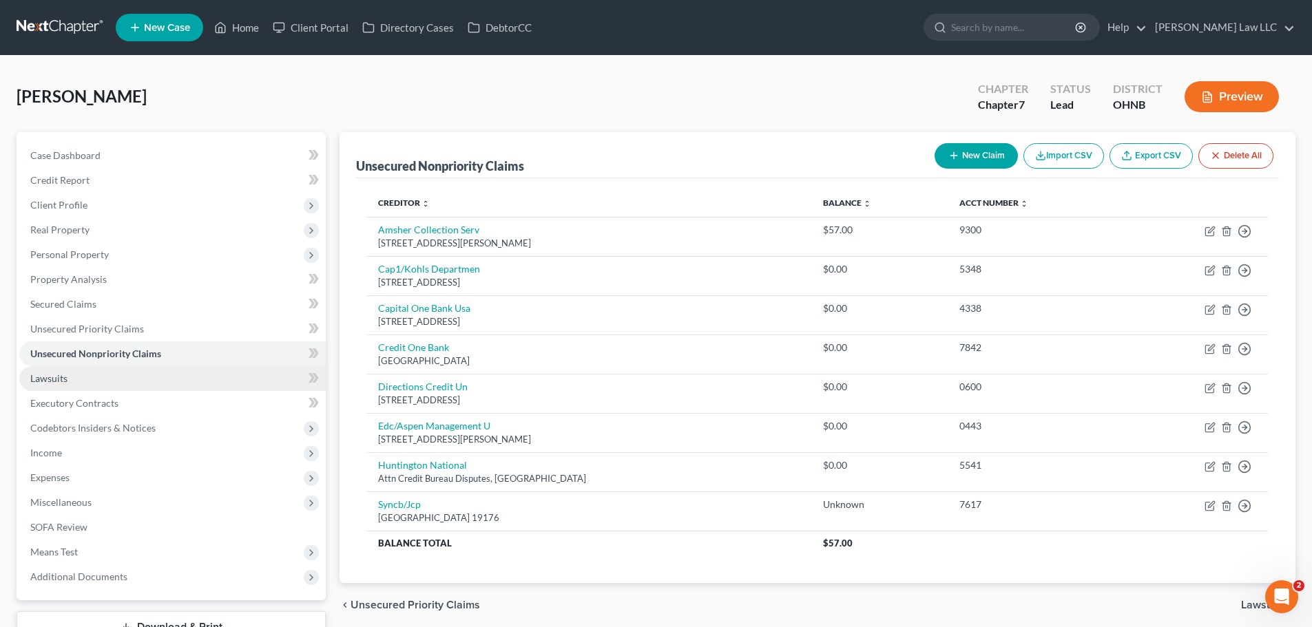
click at [121, 380] on link "Lawsuits" at bounding box center [172, 378] width 306 height 25
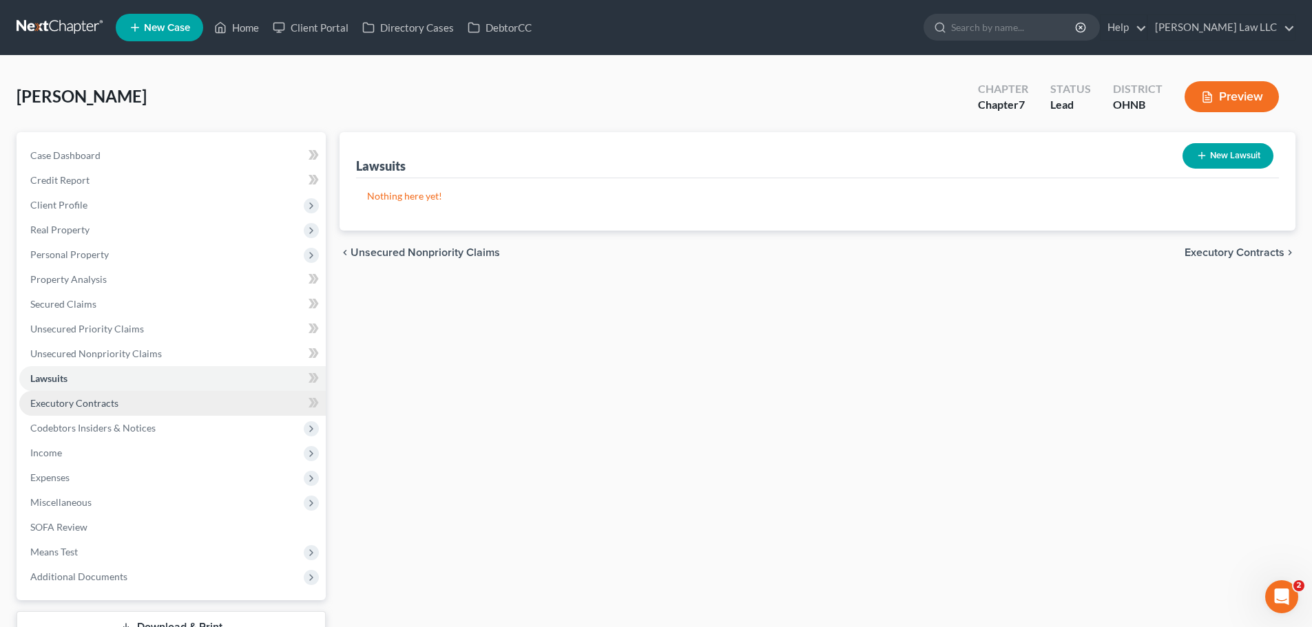
click at [138, 399] on link "Executory Contracts" at bounding box center [172, 403] width 306 height 25
click at [112, 405] on span "Executory Contracts" at bounding box center [74, 403] width 88 height 12
click at [75, 371] on link "Lawsuits" at bounding box center [172, 378] width 306 height 25
click at [102, 399] on span "Executory Contracts" at bounding box center [74, 403] width 88 height 12
click at [92, 376] on link "Lawsuits" at bounding box center [172, 378] width 306 height 25
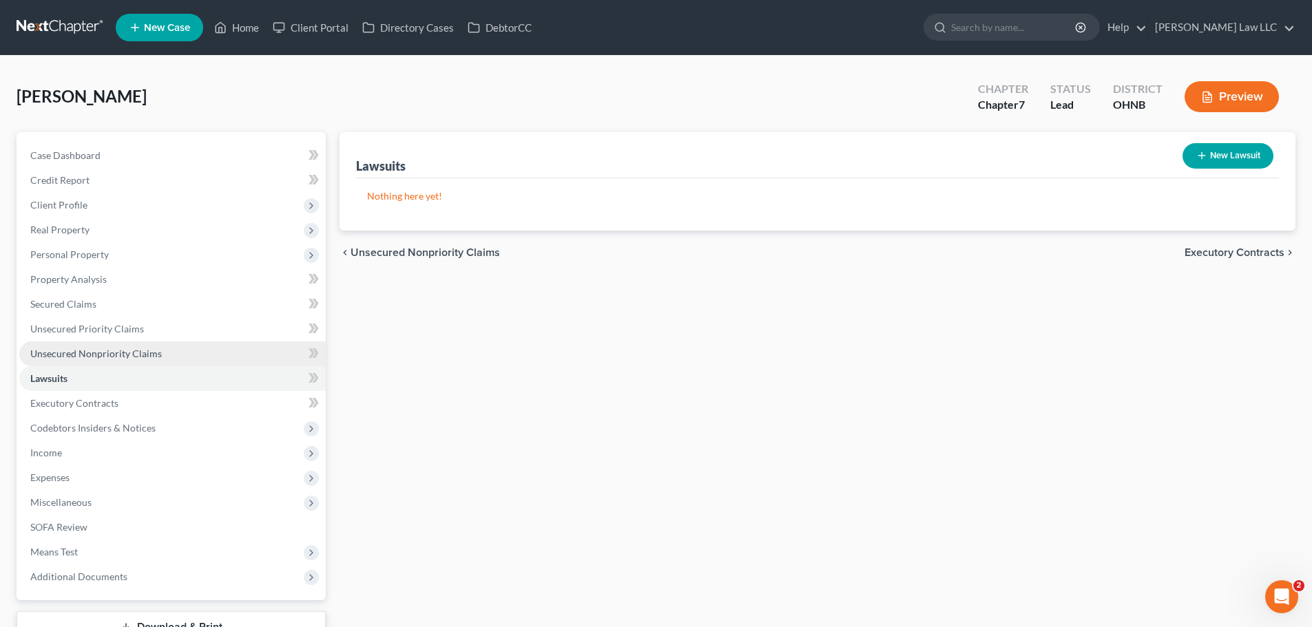
click at [87, 350] on span "Unsecured Nonpriority Claims" at bounding box center [96, 354] width 132 height 12
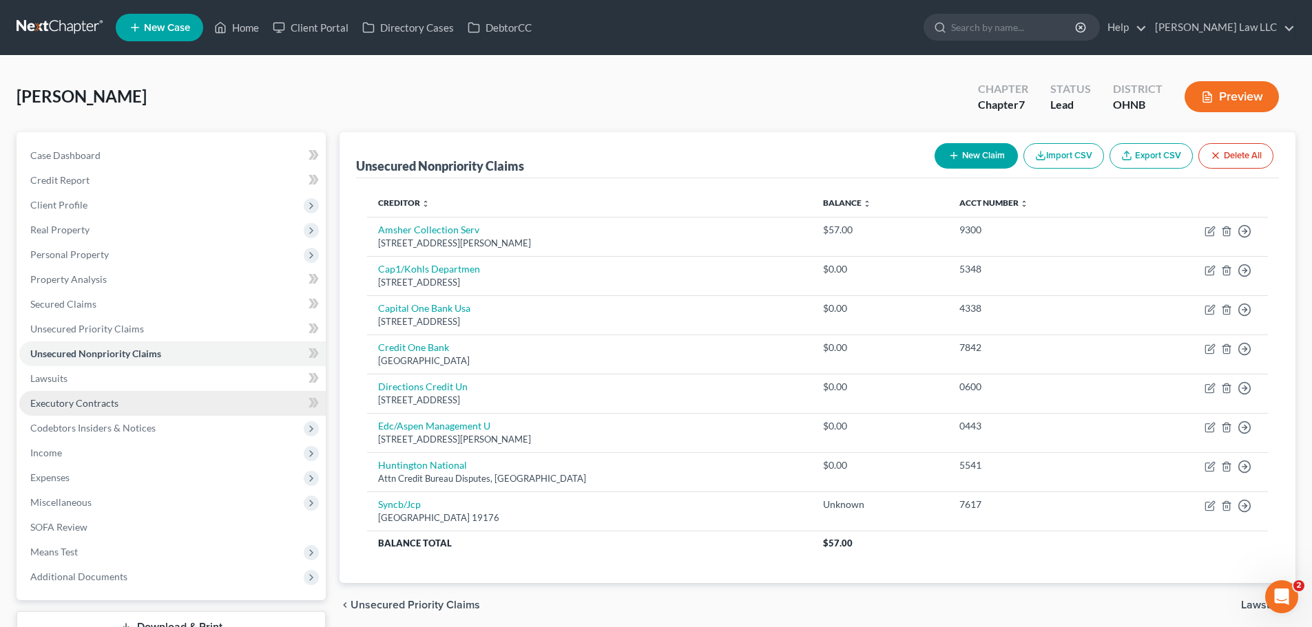
click at [87, 414] on link "Executory Contracts" at bounding box center [172, 403] width 306 height 25
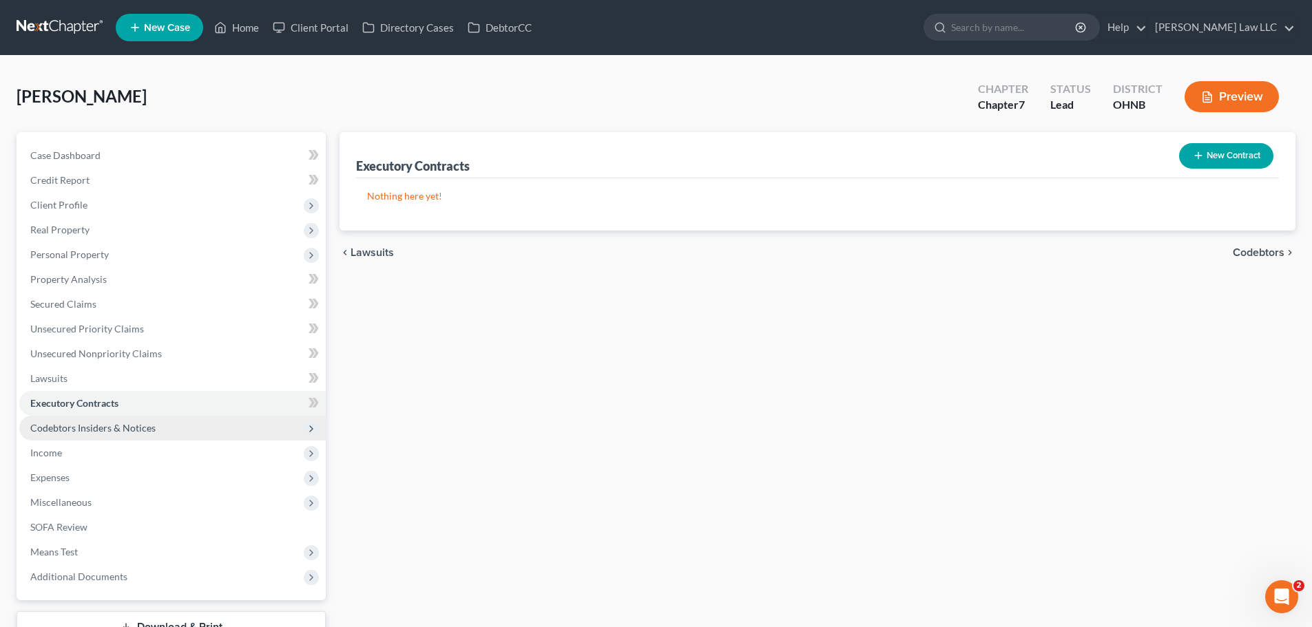
click at [136, 427] on span "Codebtors Insiders & Notices" at bounding box center [92, 428] width 125 height 12
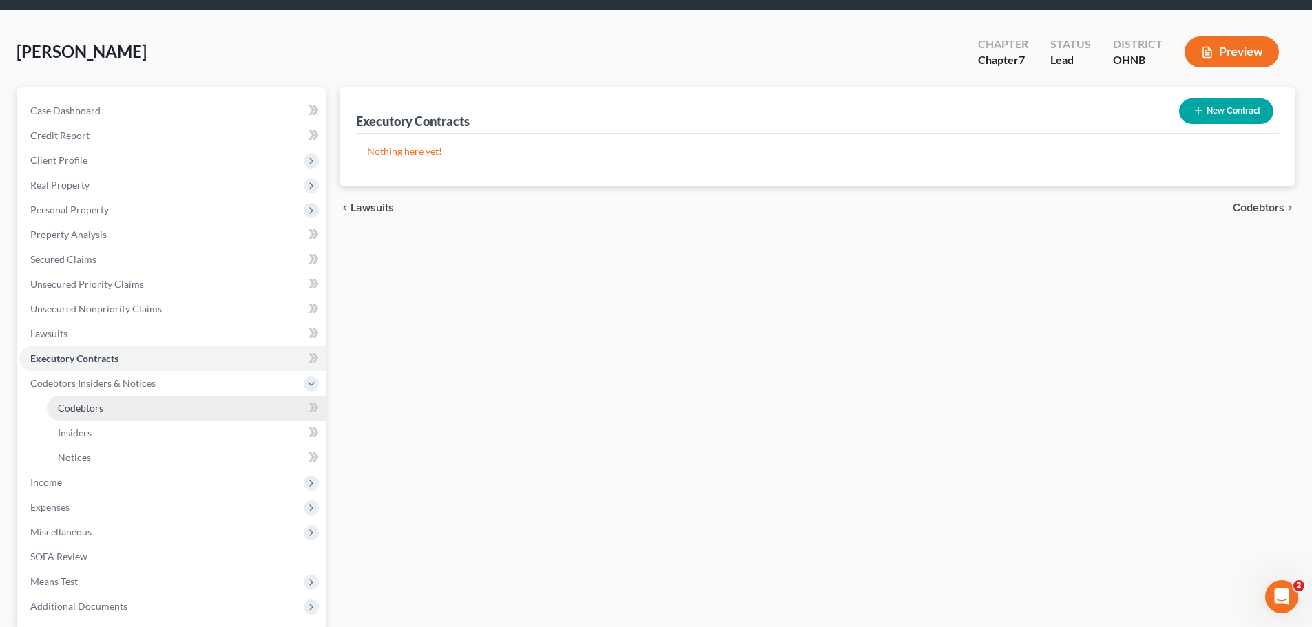
scroll to position [69, 0]
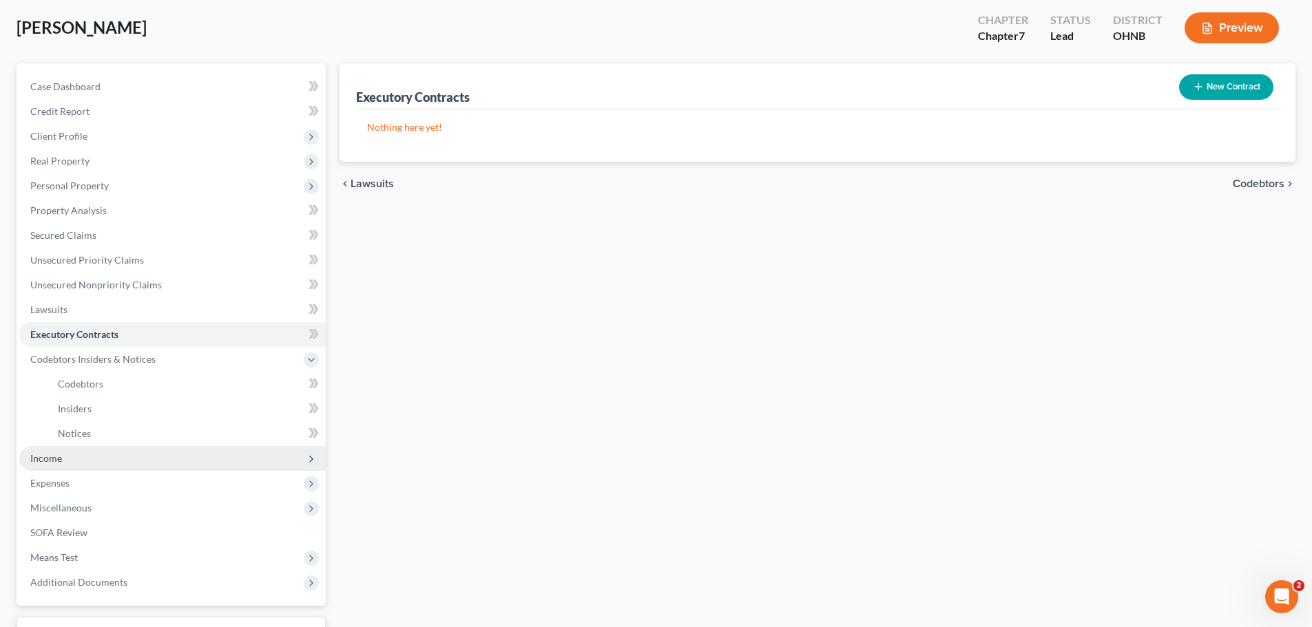
click at [56, 457] on span "Income" at bounding box center [46, 458] width 32 height 12
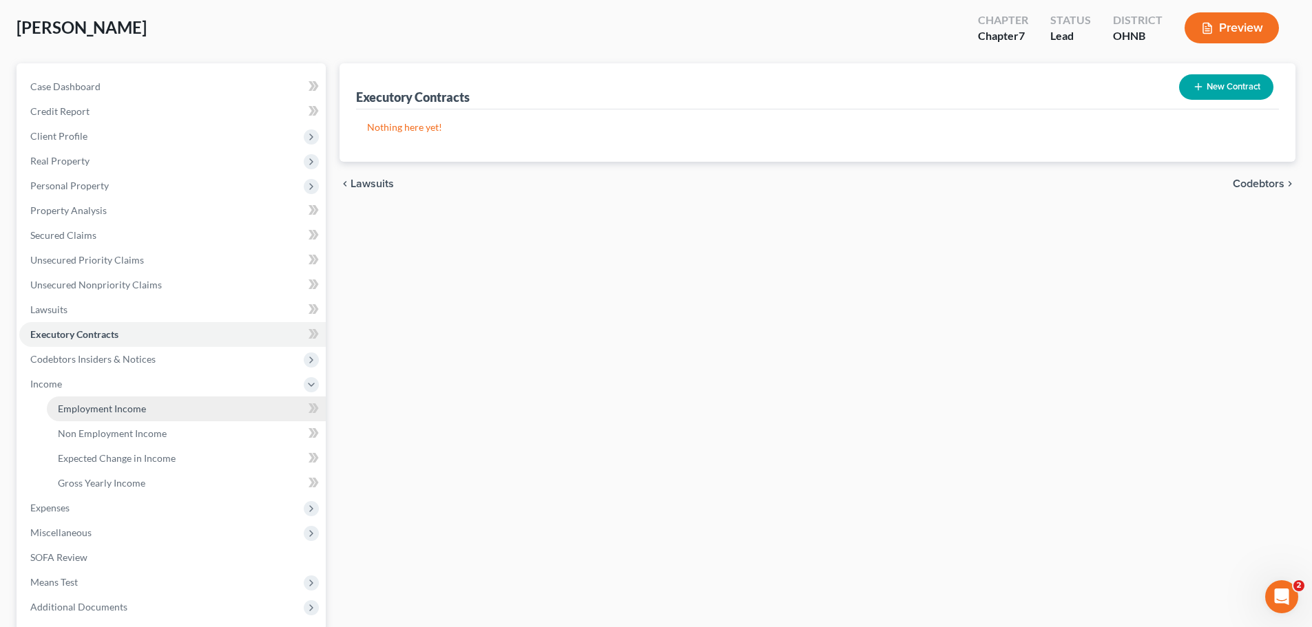
click at [116, 415] on link "Employment Income" at bounding box center [186, 409] width 279 height 25
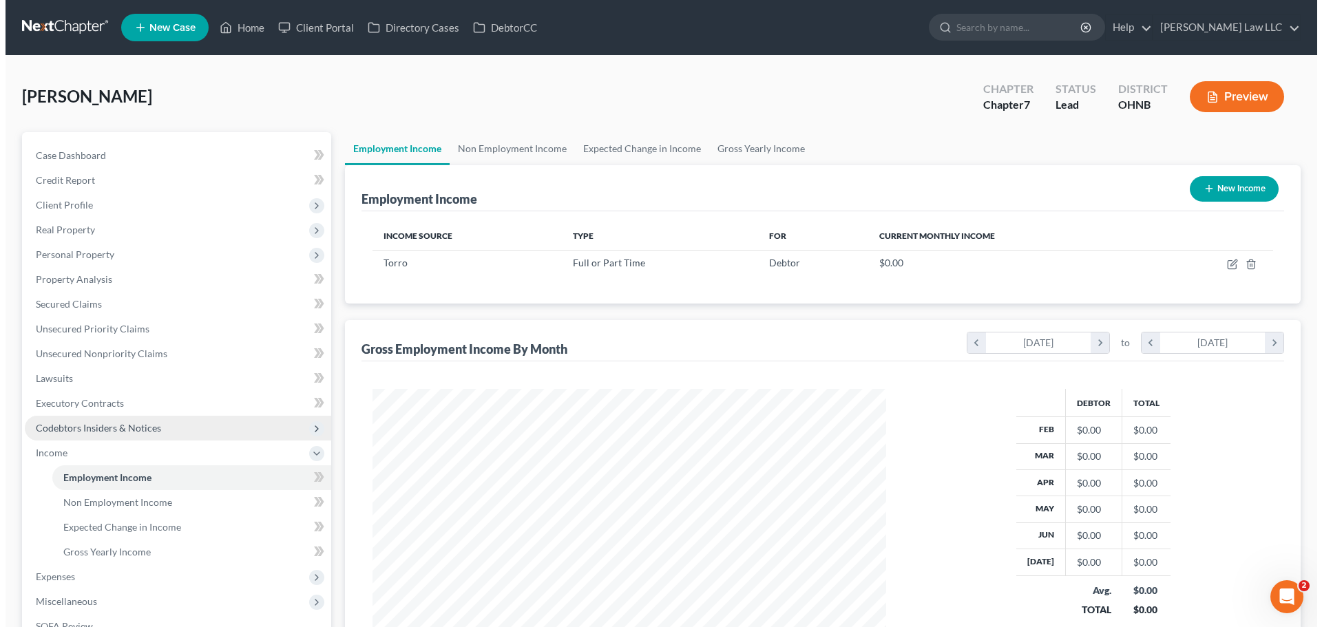
scroll to position [257, 541]
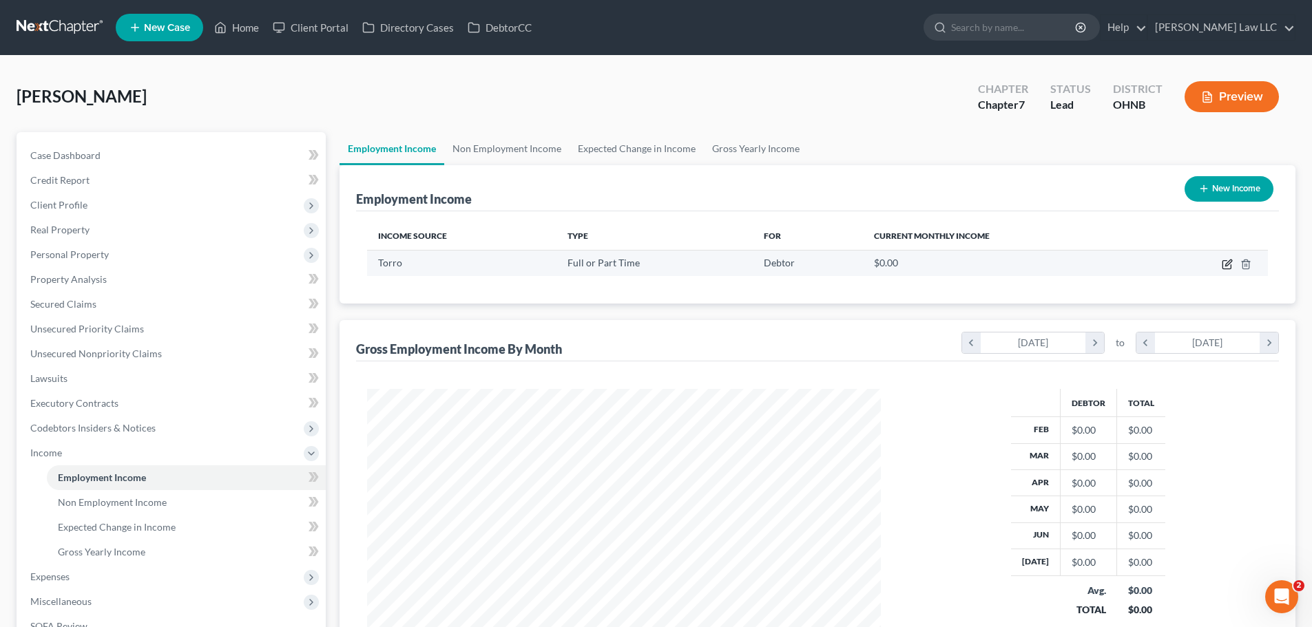
click at [1225, 267] on icon "button" at bounding box center [1226, 264] width 11 height 11
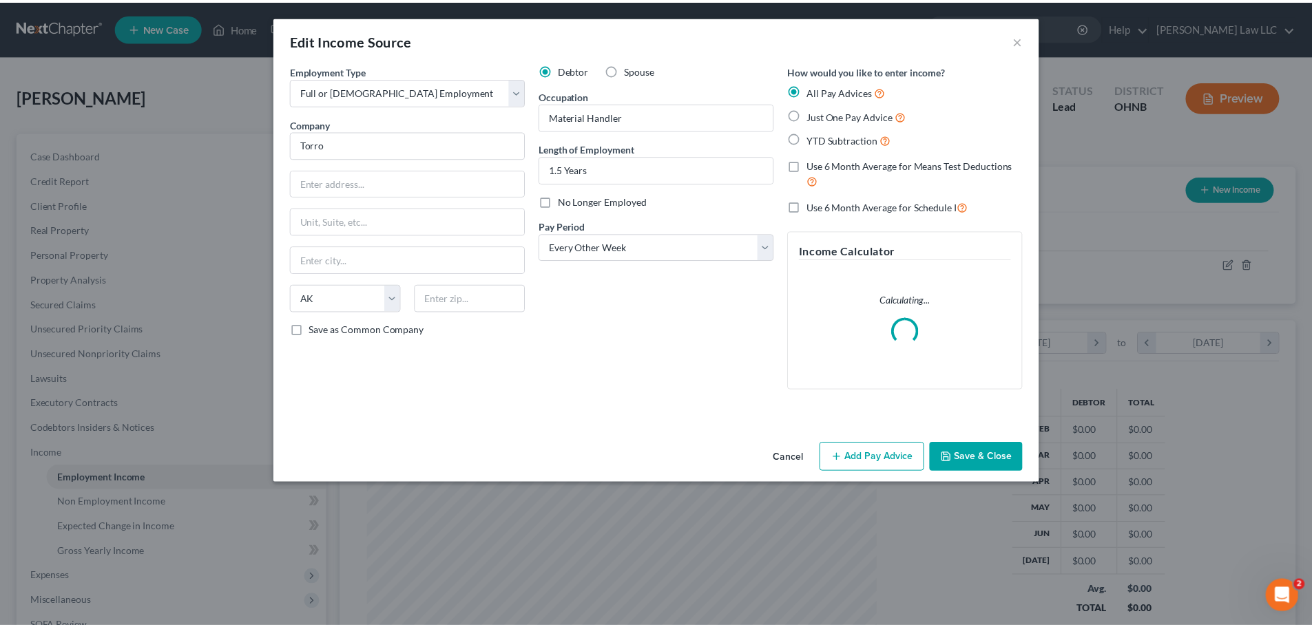
scroll to position [259, 546]
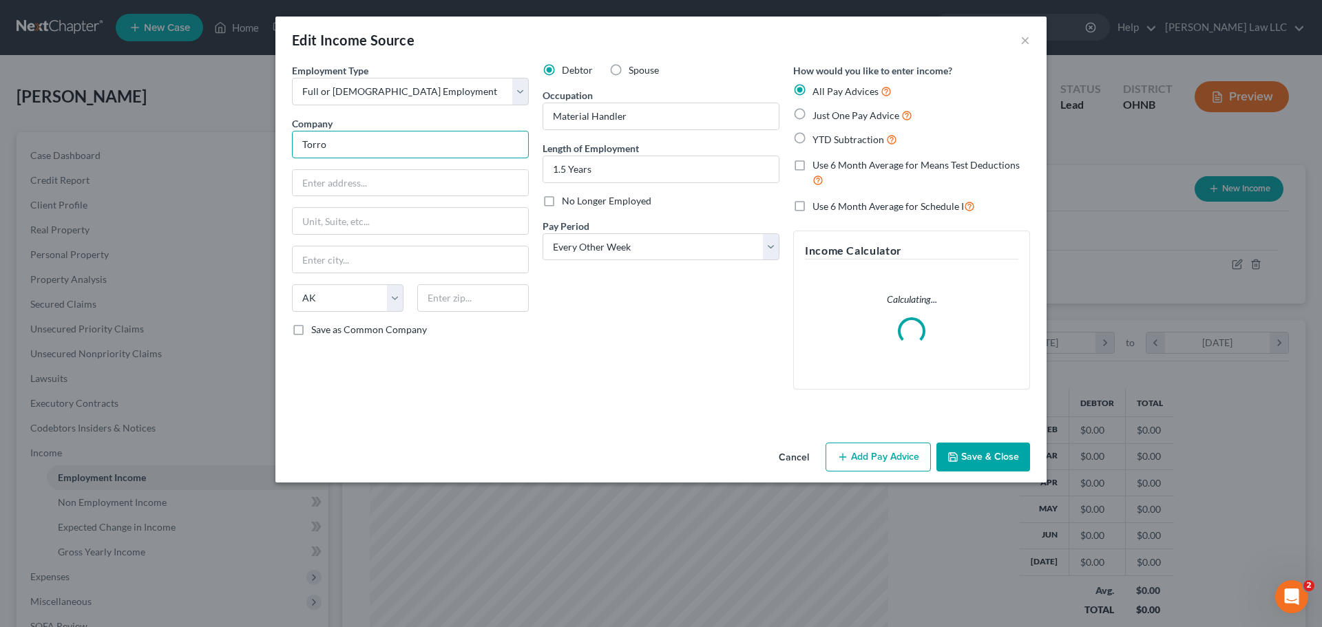
click at [255, 144] on div "Edit Income Source × Employment Type * Select Full or Part Time Employment Self…" at bounding box center [661, 313] width 1322 height 627
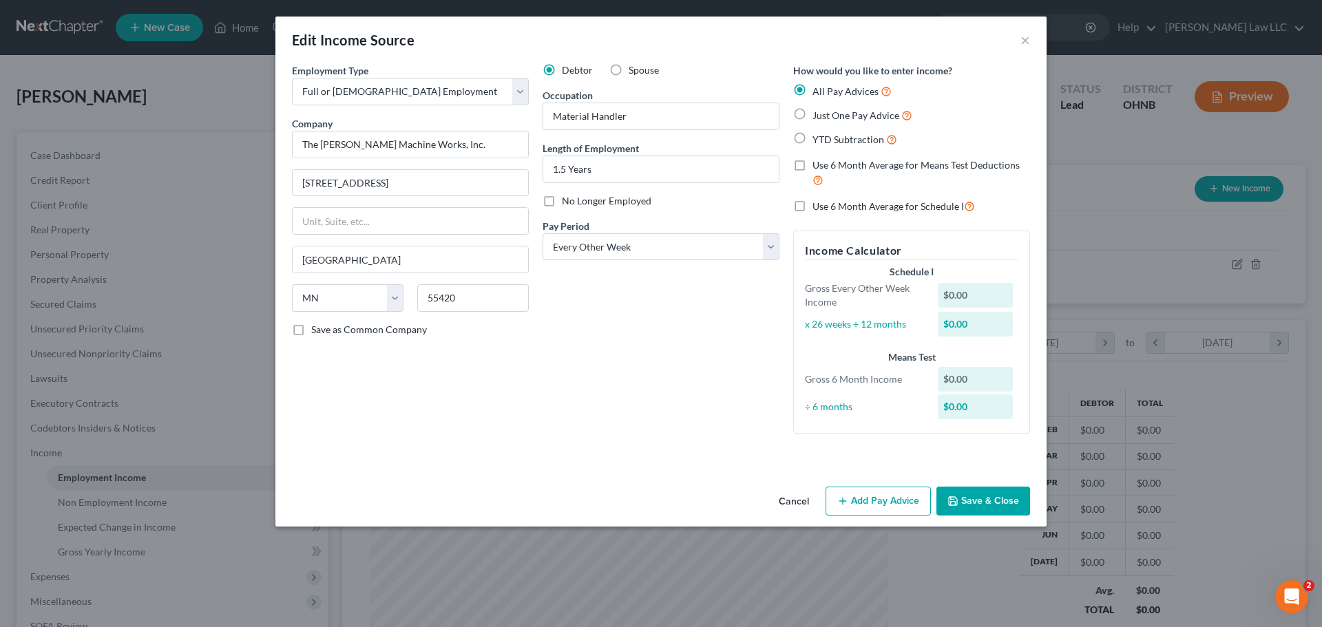
click at [556, 350] on div "Debtor Spouse Occupation Material Handler Length of Employment 1.5 Years No Lon…" at bounding box center [661, 253] width 251 height 381
click at [636, 319] on div "Debtor Spouse Occupation Material Handler Length of Employment 1.5 Years No Lon…" at bounding box center [661, 253] width 251 height 381
click at [350, 331] on span "Save as Common Company" at bounding box center [369, 330] width 116 height 12
click at [326, 331] on input "Save as Common Company" at bounding box center [321, 327] width 9 height 9
click at [517, 361] on div "Employment Type * Select Full or Part Time Employment Self Employment Company *…" at bounding box center [410, 253] width 251 height 381
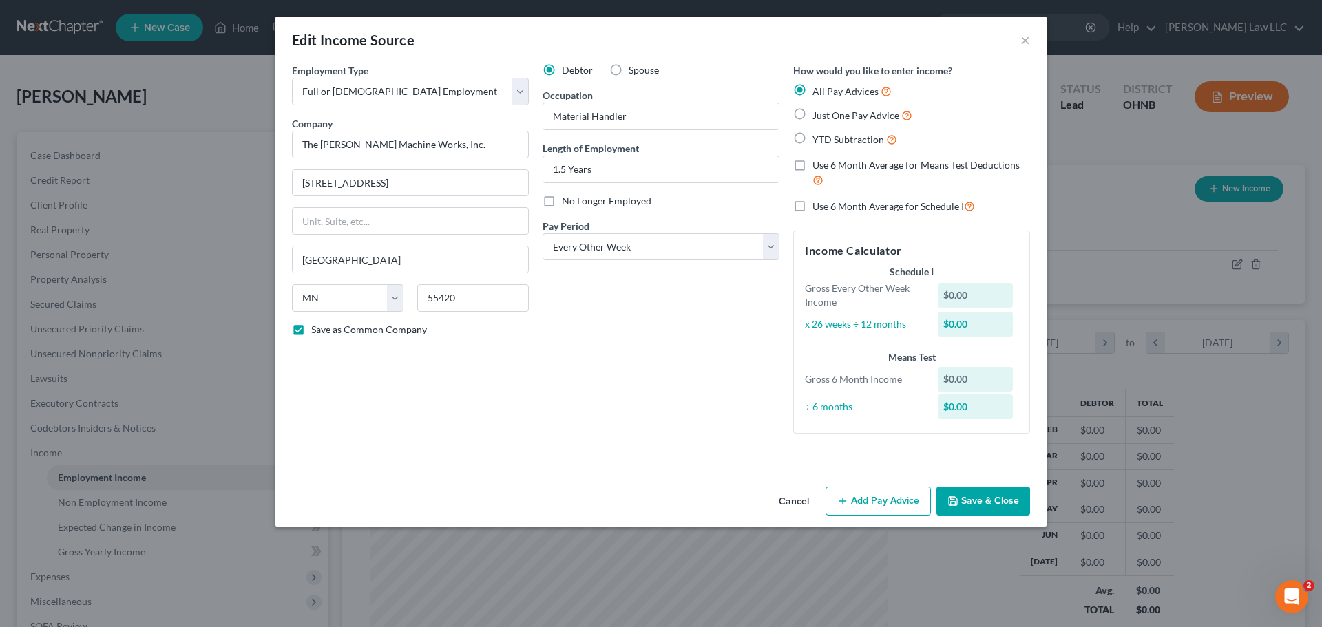
click at [664, 342] on div "Debtor Spouse Occupation Material Handler Length of Employment 1.5 Years No Lon…" at bounding box center [661, 253] width 251 height 381
click at [973, 500] on button "Save & Close" at bounding box center [983, 501] width 94 height 29
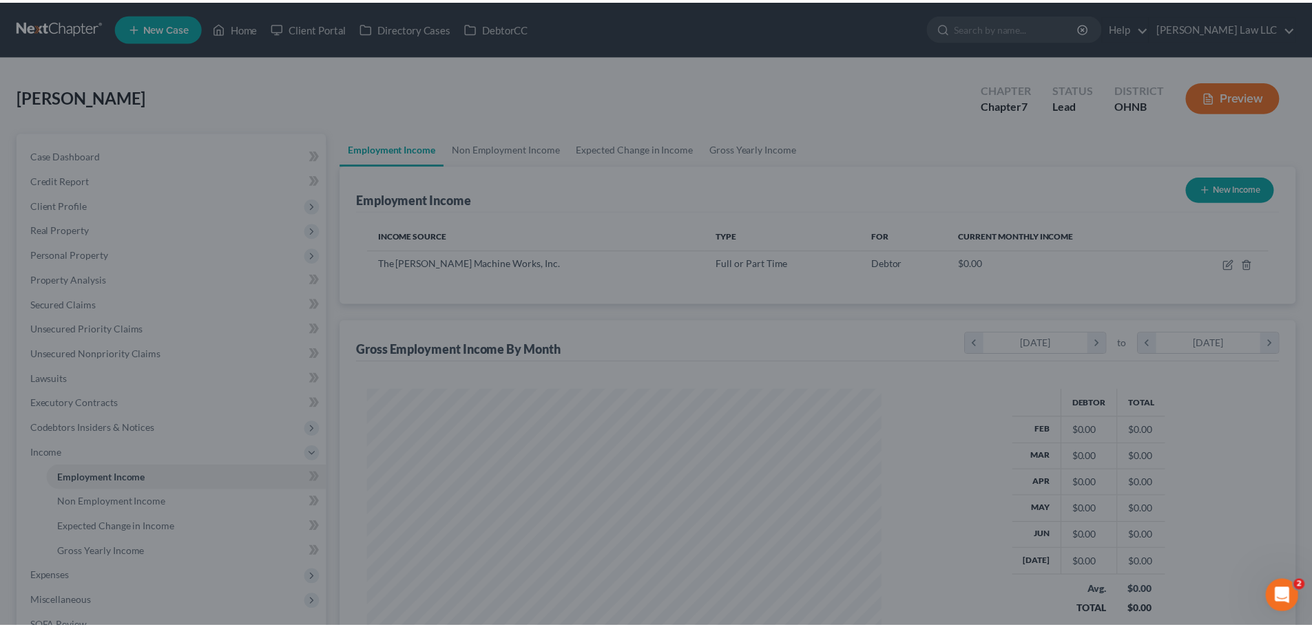
scroll to position [688265, 687981]
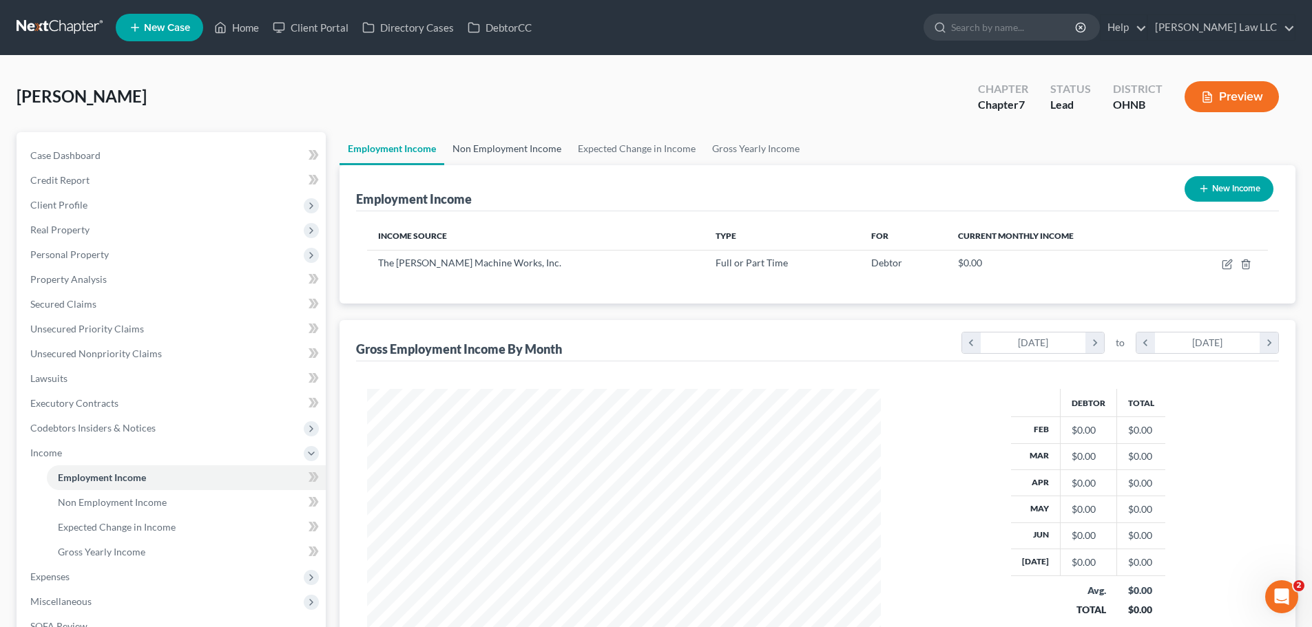
click at [511, 152] on link "Non Employment Income" at bounding box center [506, 148] width 125 height 33
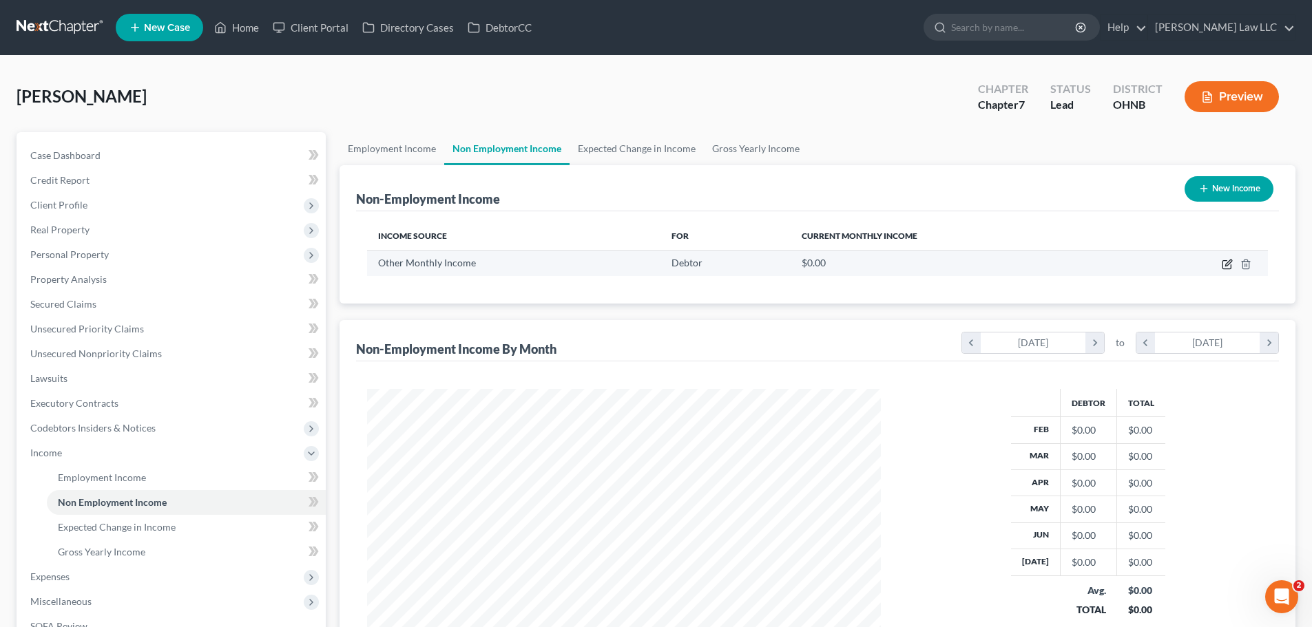
click at [1224, 259] on icon "button" at bounding box center [1226, 264] width 11 height 11
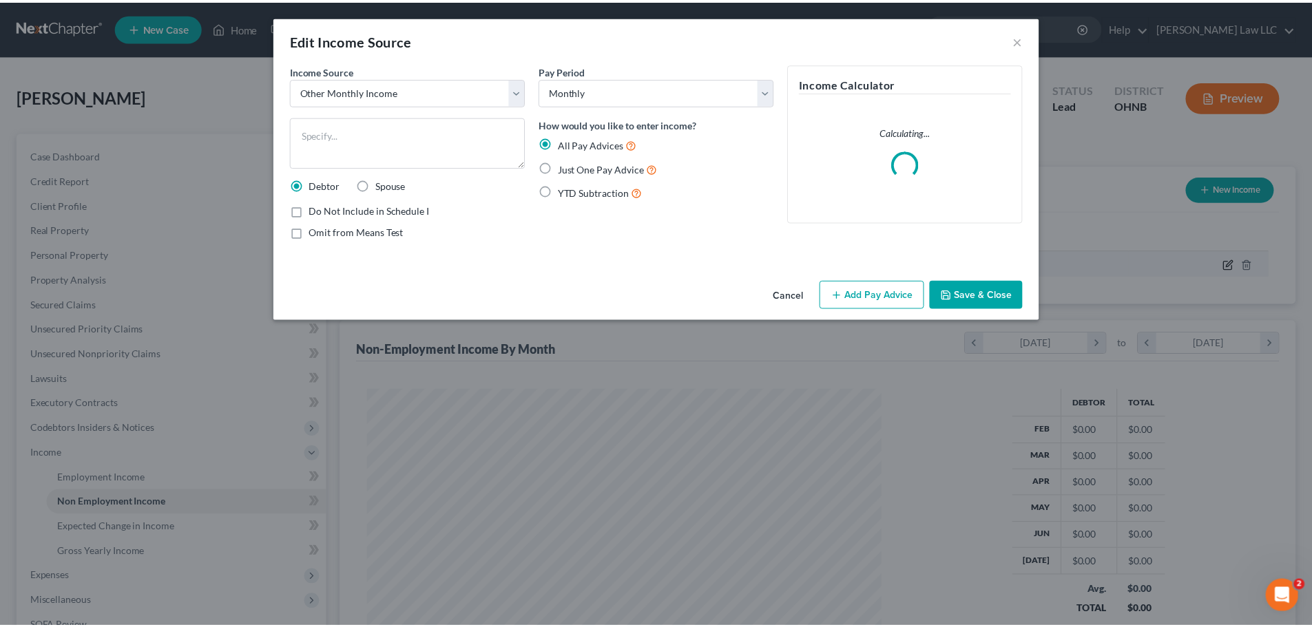
scroll to position [259, 546]
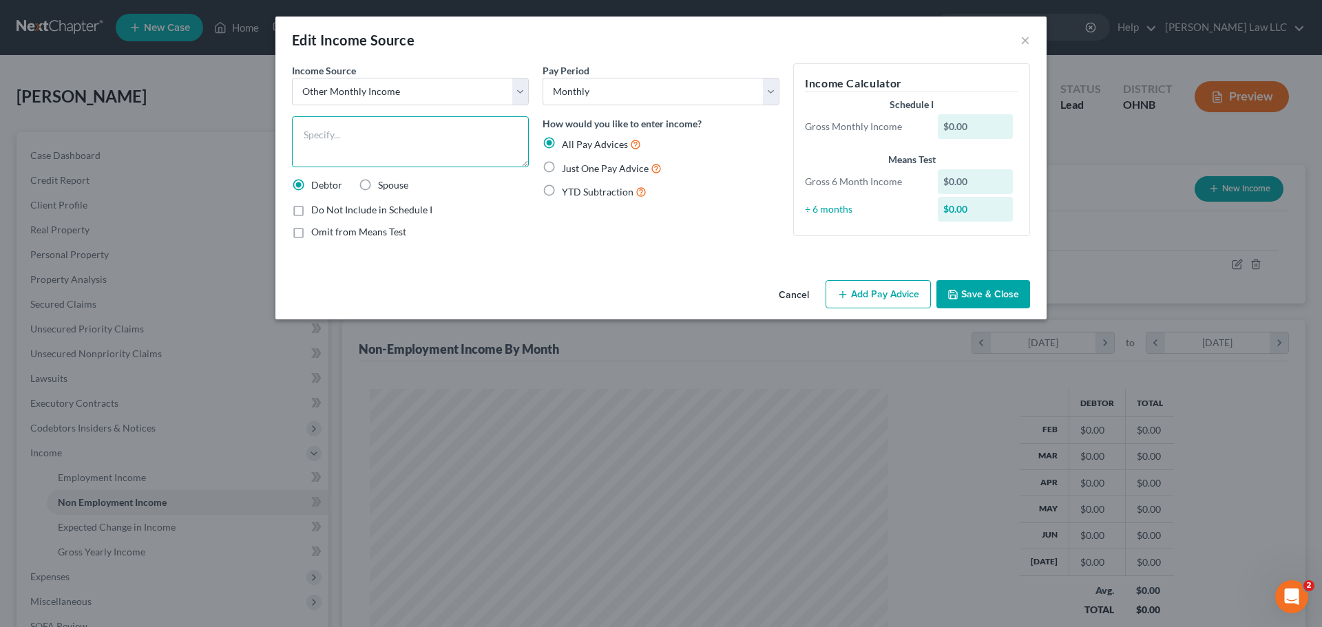
click at [421, 156] on textarea at bounding box center [410, 141] width 237 height 51
click at [969, 295] on button "Save & Close" at bounding box center [983, 294] width 94 height 29
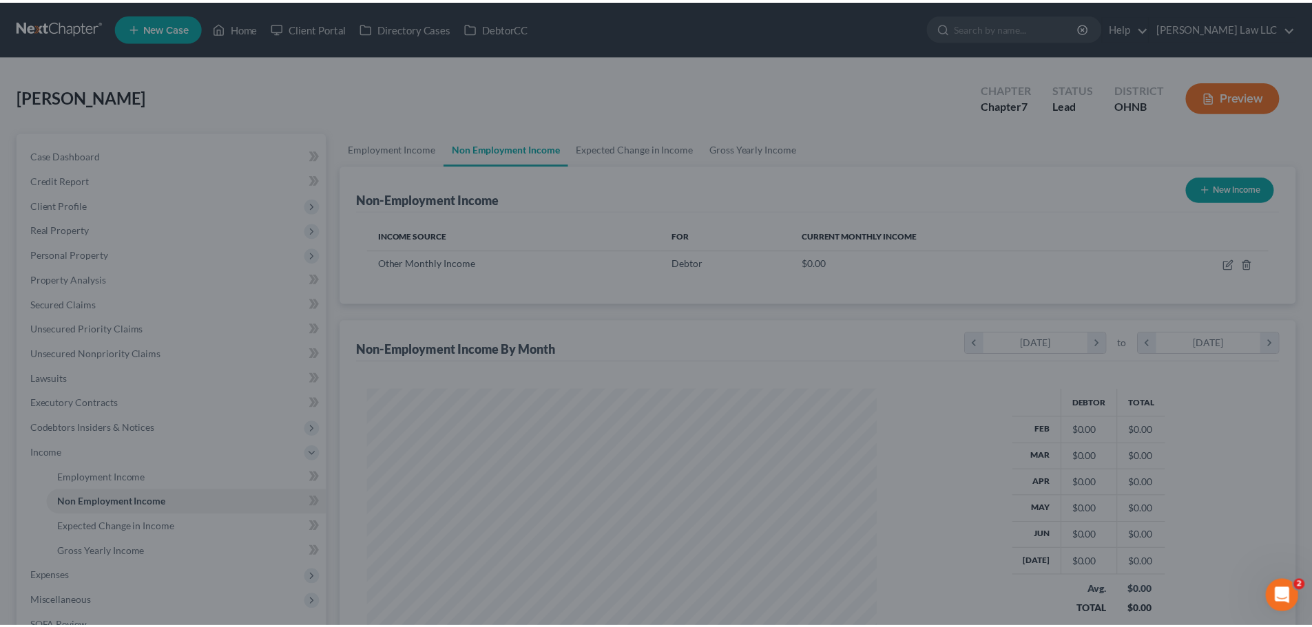
scroll to position [688265, 687981]
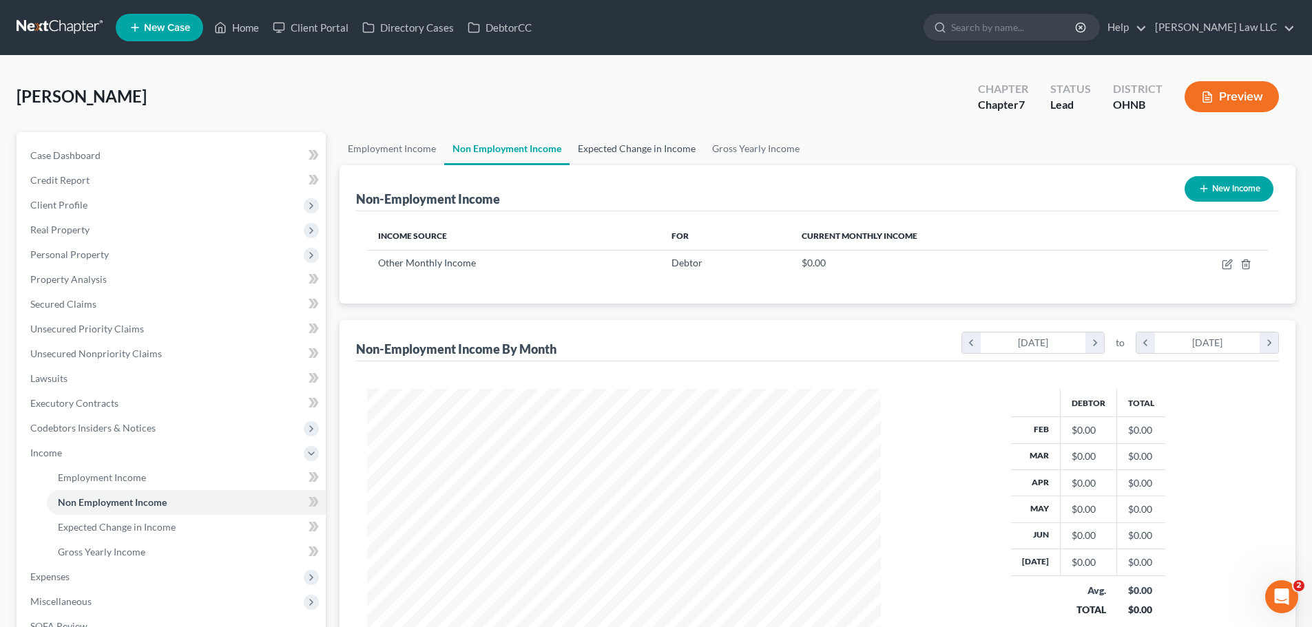
click at [619, 145] on link "Expected Change in Income" at bounding box center [636, 148] width 134 height 33
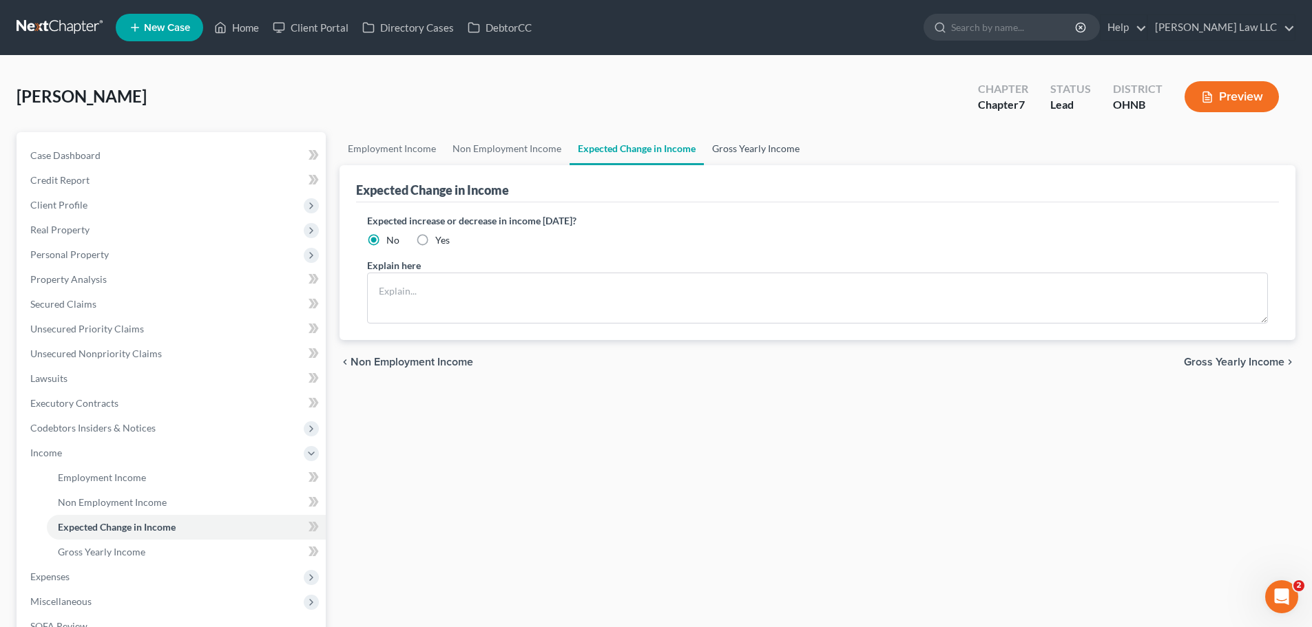
click at [758, 151] on link "Gross Yearly Income" at bounding box center [756, 148] width 104 height 33
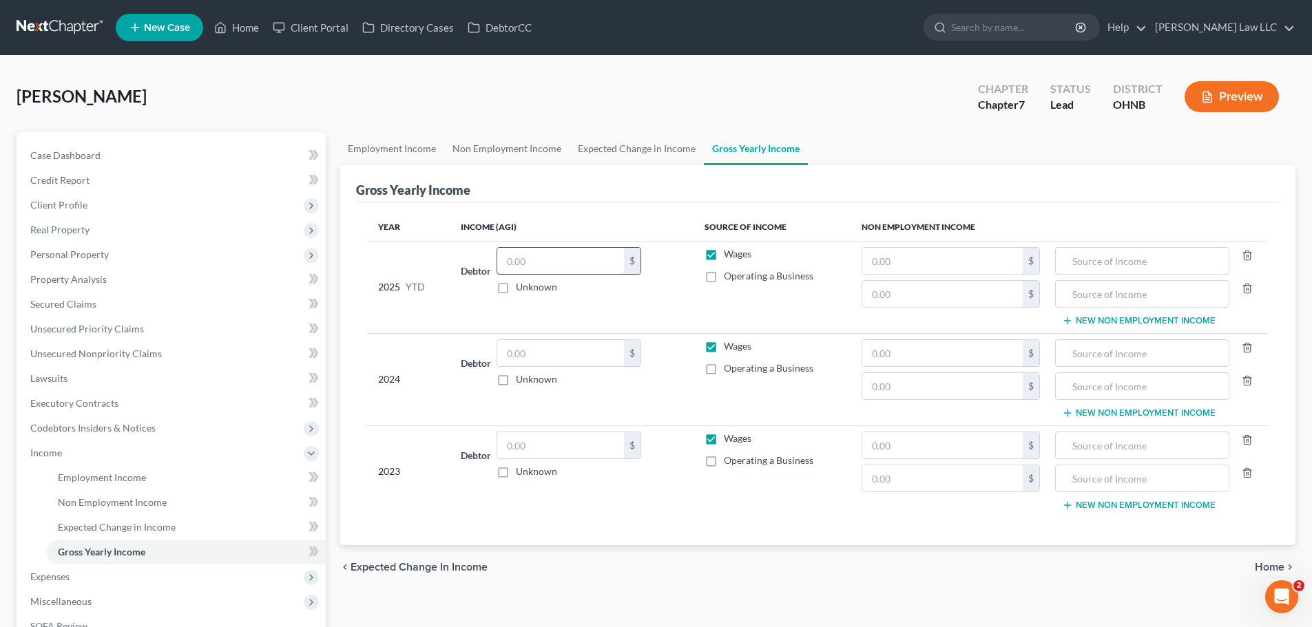
click at [587, 264] on input "text" at bounding box center [560, 261] width 127 height 26
click at [673, 198] on div "Gross Yearly Income" at bounding box center [817, 183] width 923 height 37
click at [722, 584] on div "chevron_left Expected Change in Income Home chevron_right" at bounding box center [817, 567] width 956 height 44
click at [455, 152] on link "Non Employment Income" at bounding box center [506, 148] width 125 height 33
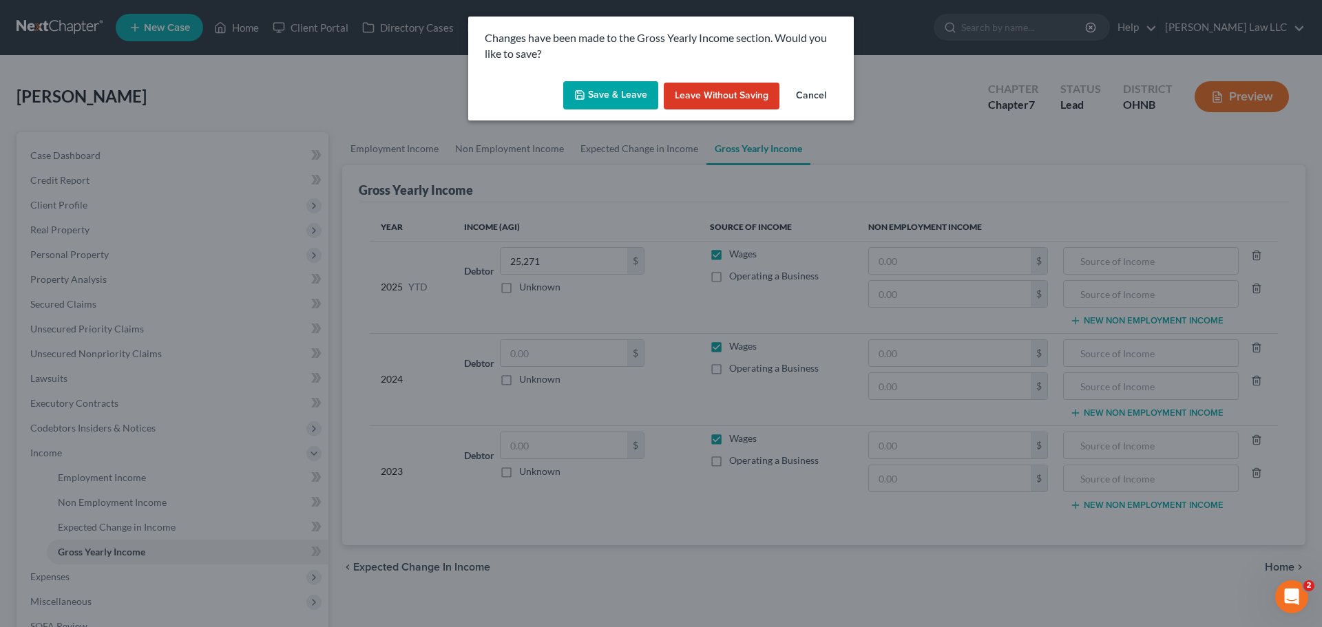
click at [626, 111] on div "Save & Leave Leave without Saving Cancel" at bounding box center [661, 98] width 386 height 45
click at [626, 103] on button "Save & Leave" at bounding box center [610, 95] width 95 height 29
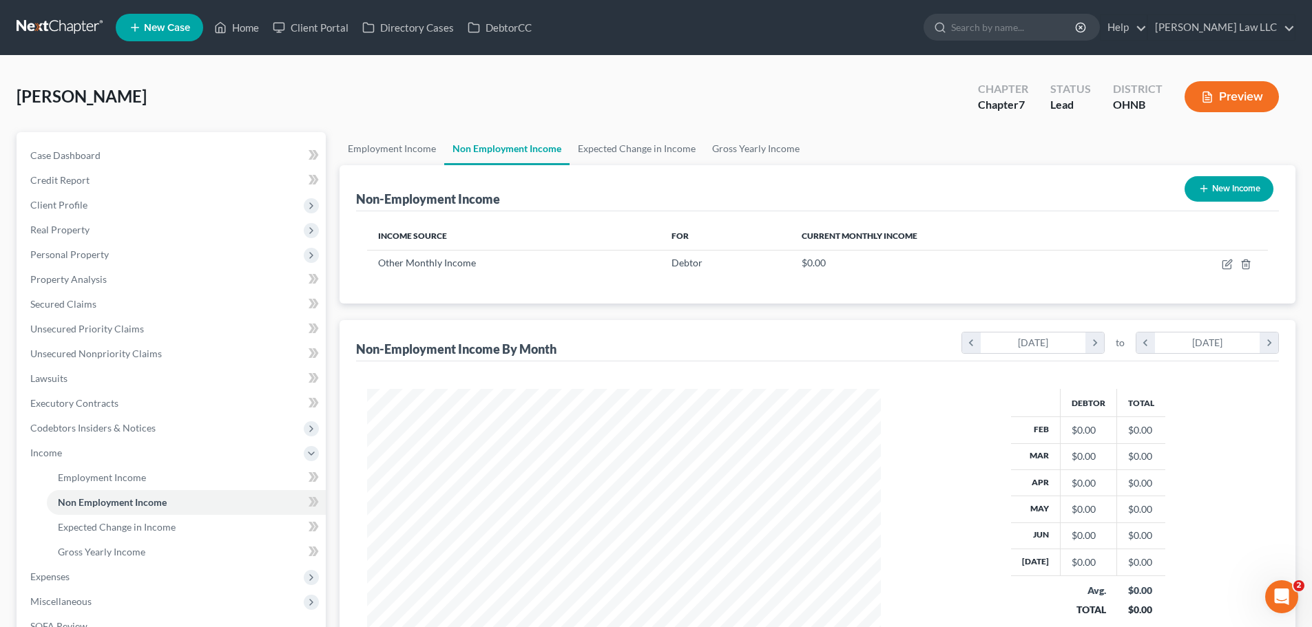
scroll to position [257, 541]
click at [733, 148] on link "Gross Yearly Income" at bounding box center [756, 148] width 104 height 33
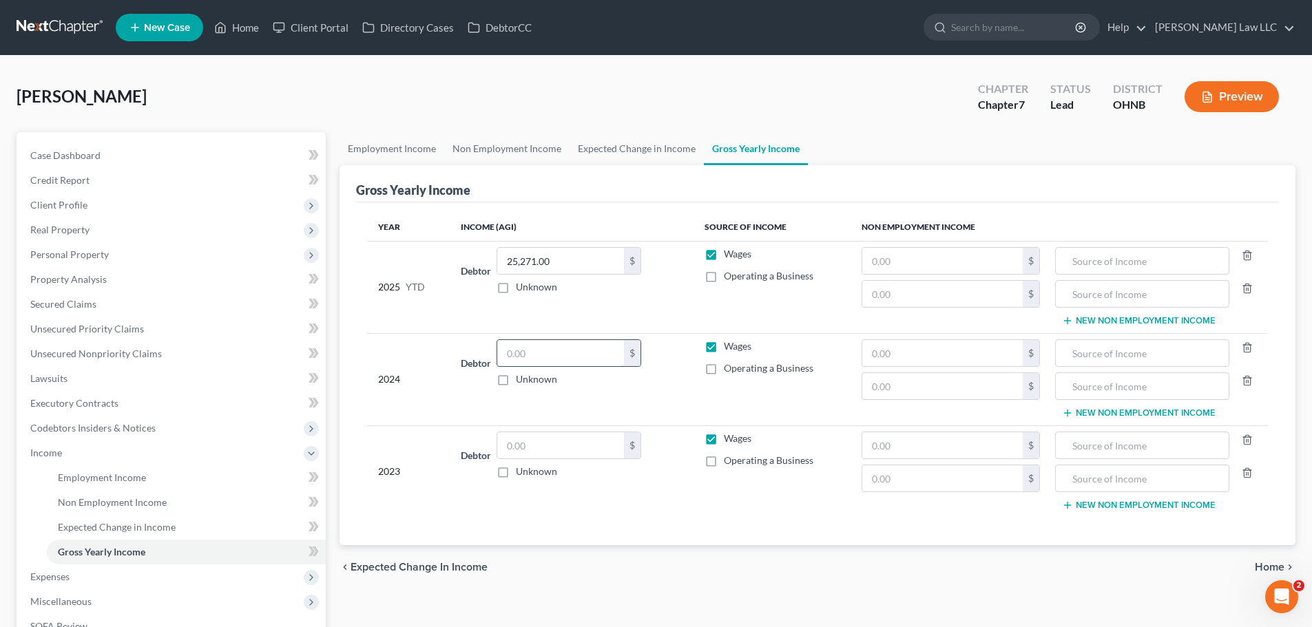
click at [571, 359] on input "text" at bounding box center [560, 353] width 127 height 26
click at [562, 359] on input "text" at bounding box center [560, 353] width 127 height 26
click at [711, 548] on div "chevron_left Expected Change in Income Home chevron_right" at bounding box center [817, 567] width 956 height 44
drag, startPoint x: 516, startPoint y: 146, endPoint x: 502, endPoint y: 154, distance: 16.1
click at [516, 146] on link "Non Employment Income" at bounding box center [506, 148] width 125 height 33
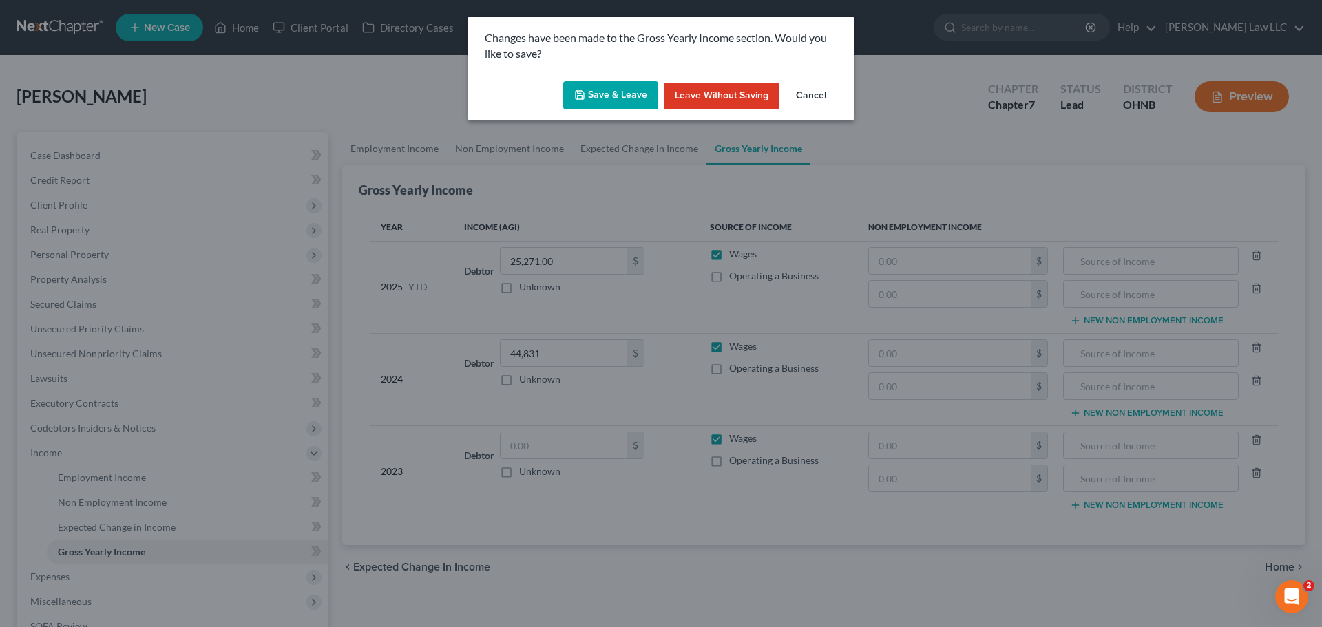
click at [623, 90] on button "Save & Leave" at bounding box center [610, 95] width 95 height 29
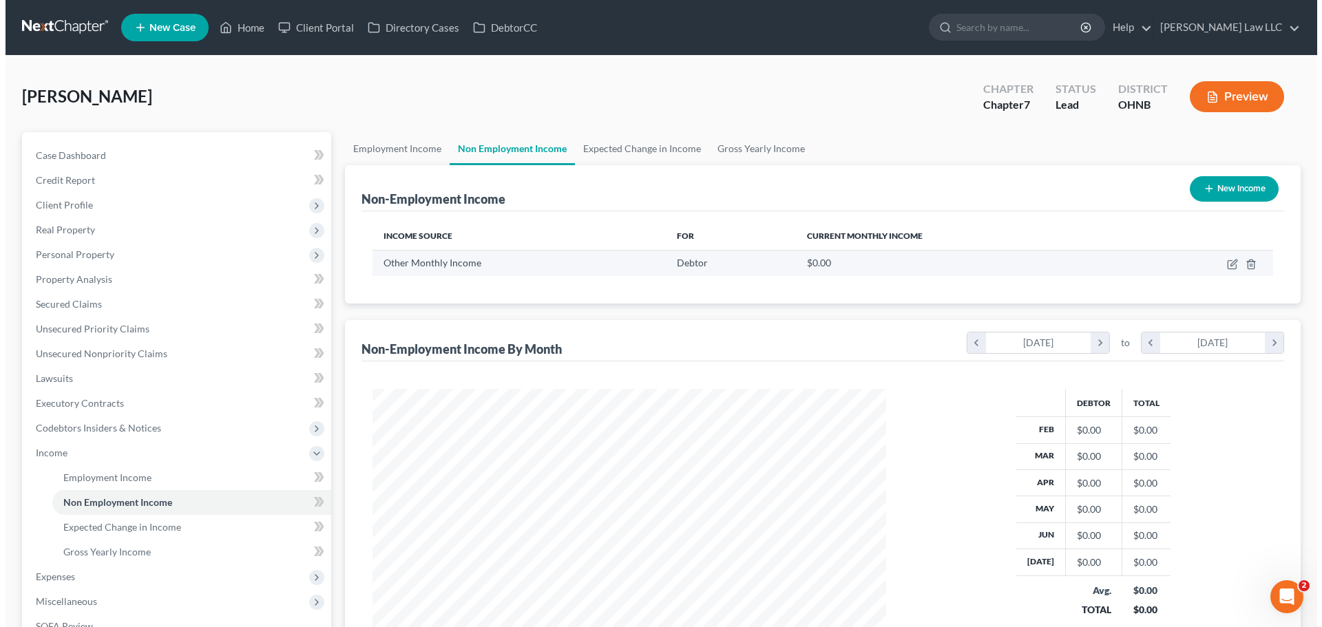
scroll to position [257, 541]
click at [1225, 263] on icon "button" at bounding box center [1226, 264] width 11 height 11
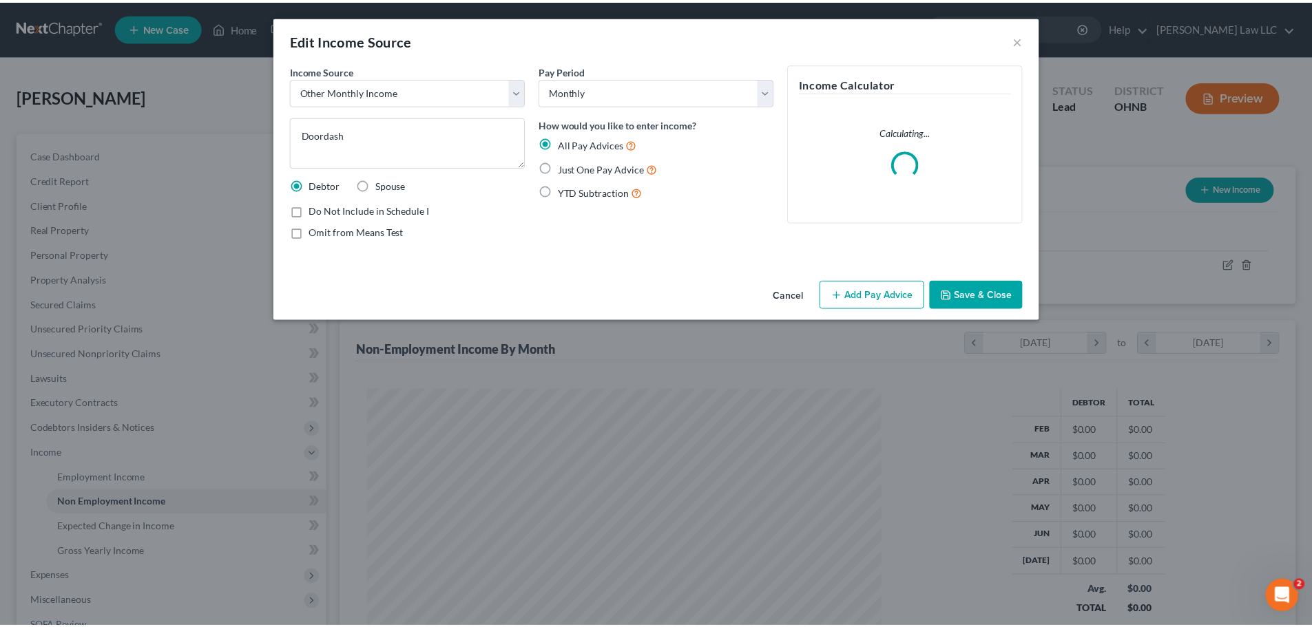
scroll to position [259, 546]
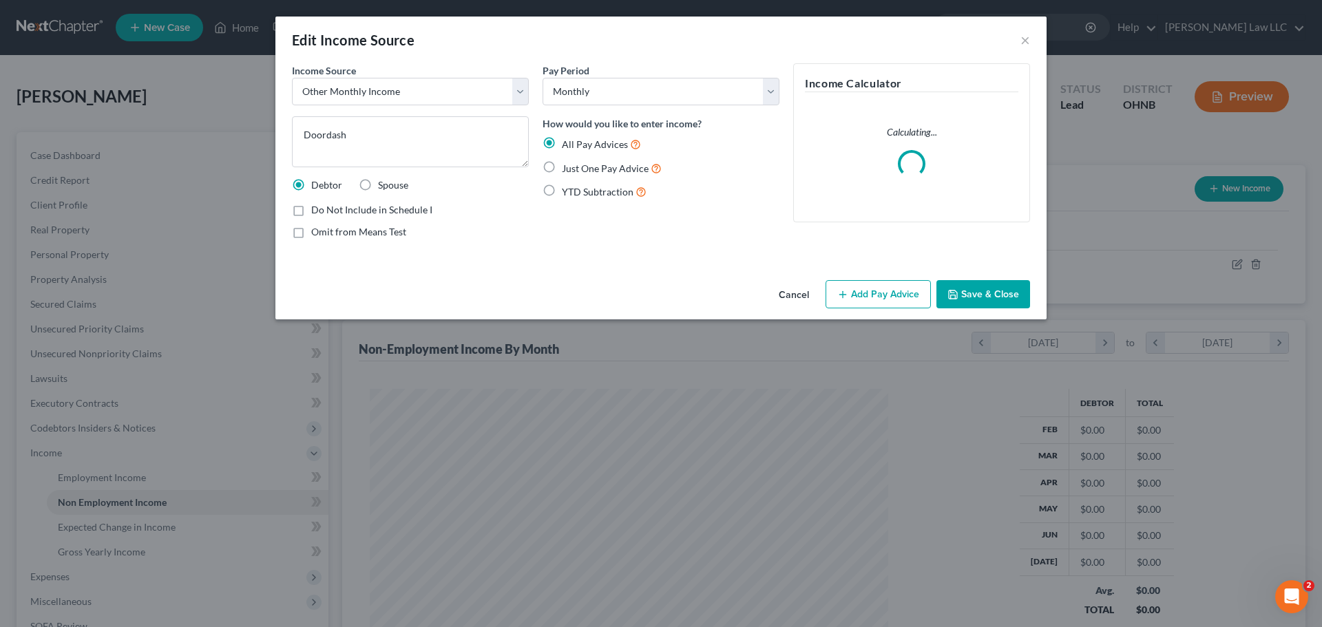
click at [623, 170] on span "Just One Pay Advice" at bounding box center [605, 168] width 87 height 12
click at [576, 169] on input "Just One Pay Advice" at bounding box center [571, 164] width 9 height 9
click at [874, 295] on button "Add Pay Advice" at bounding box center [878, 294] width 105 height 29
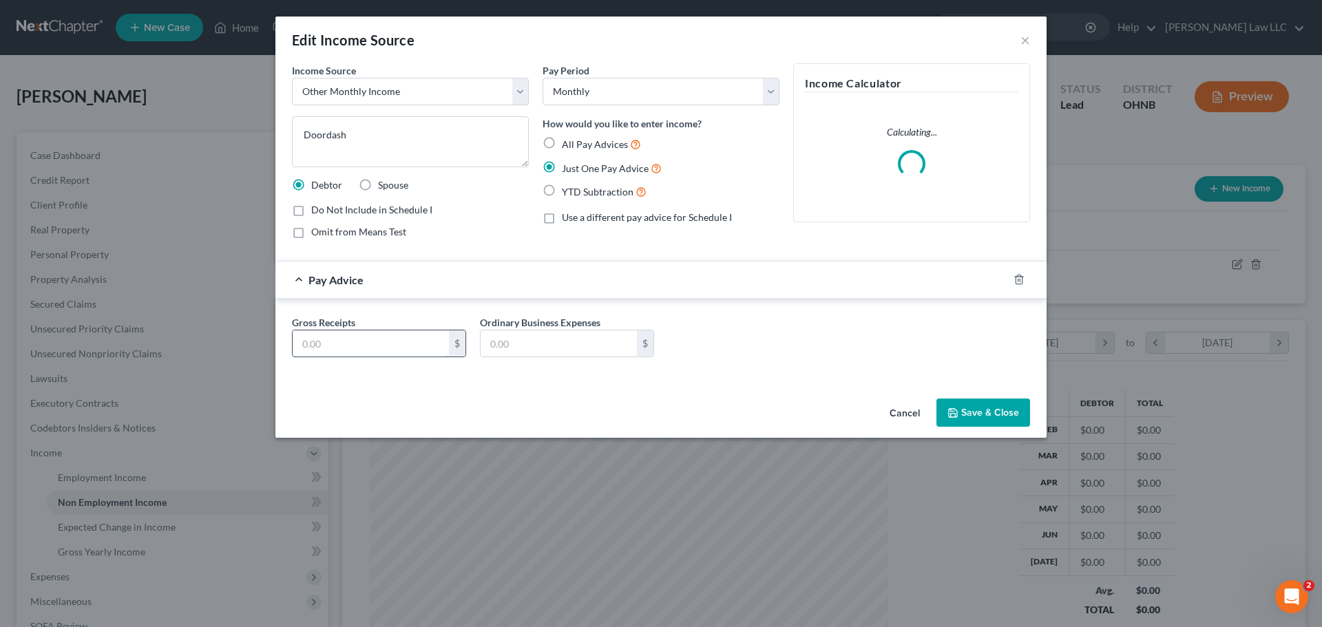
drag, startPoint x: 372, startPoint y: 346, endPoint x: 374, endPoint y: 339, distance: 7.9
click at [372, 345] on input "text" at bounding box center [371, 343] width 156 height 26
click at [613, 404] on div "Cancel Save & Close" at bounding box center [660, 415] width 771 height 45
click at [552, 346] on input "text" at bounding box center [559, 343] width 156 height 26
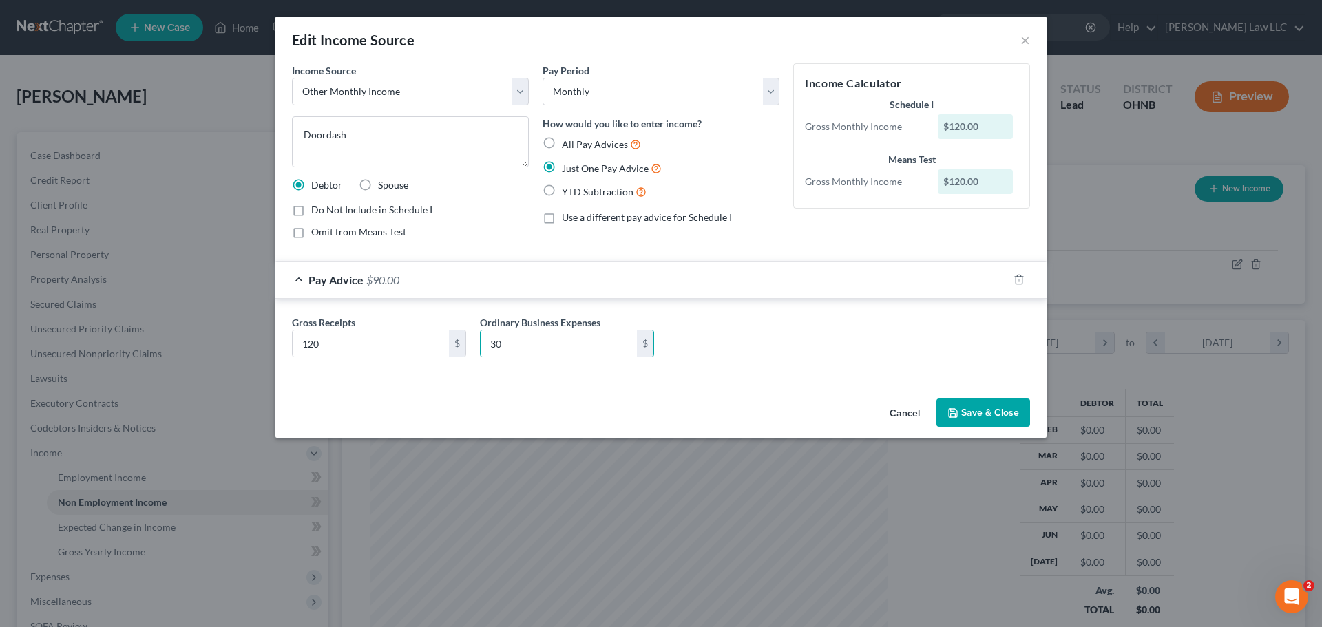
click at [848, 370] on div "Gross Receipts 120 $ Ordinary Business Expenses 30 $" at bounding box center [660, 339] width 771 height 81
click at [990, 416] on button "Save & Close" at bounding box center [983, 413] width 94 height 29
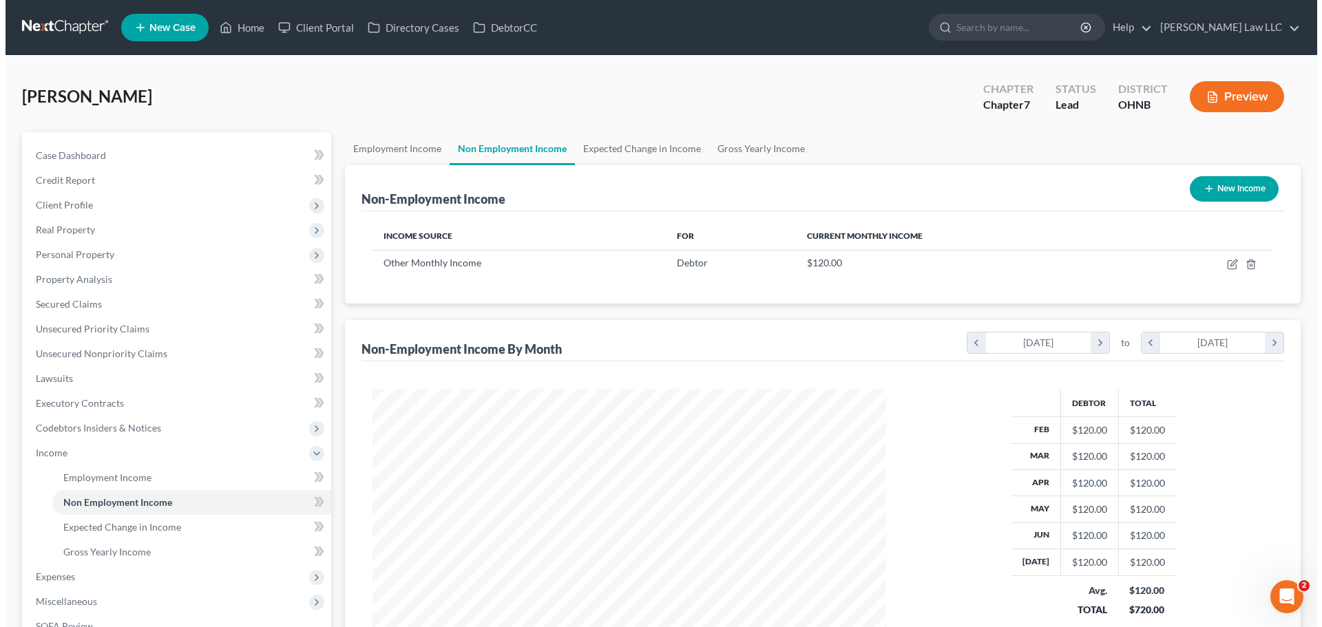
scroll to position [138, 0]
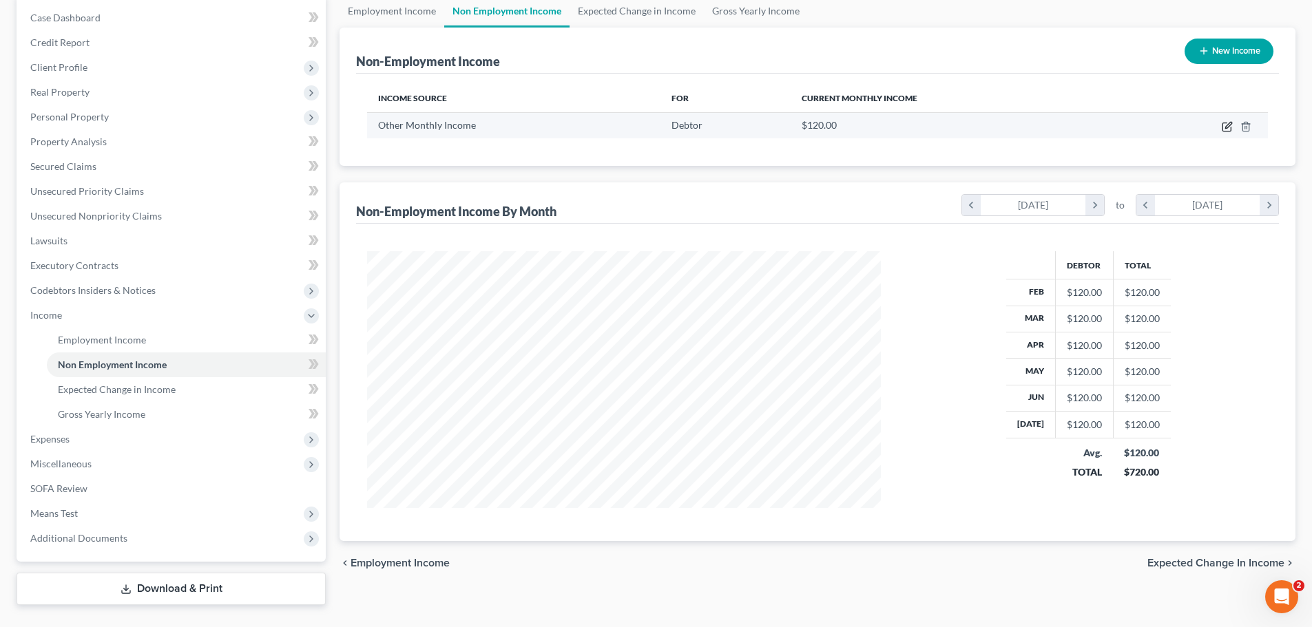
click at [1228, 127] on icon "button" at bounding box center [1228, 125] width 6 height 6
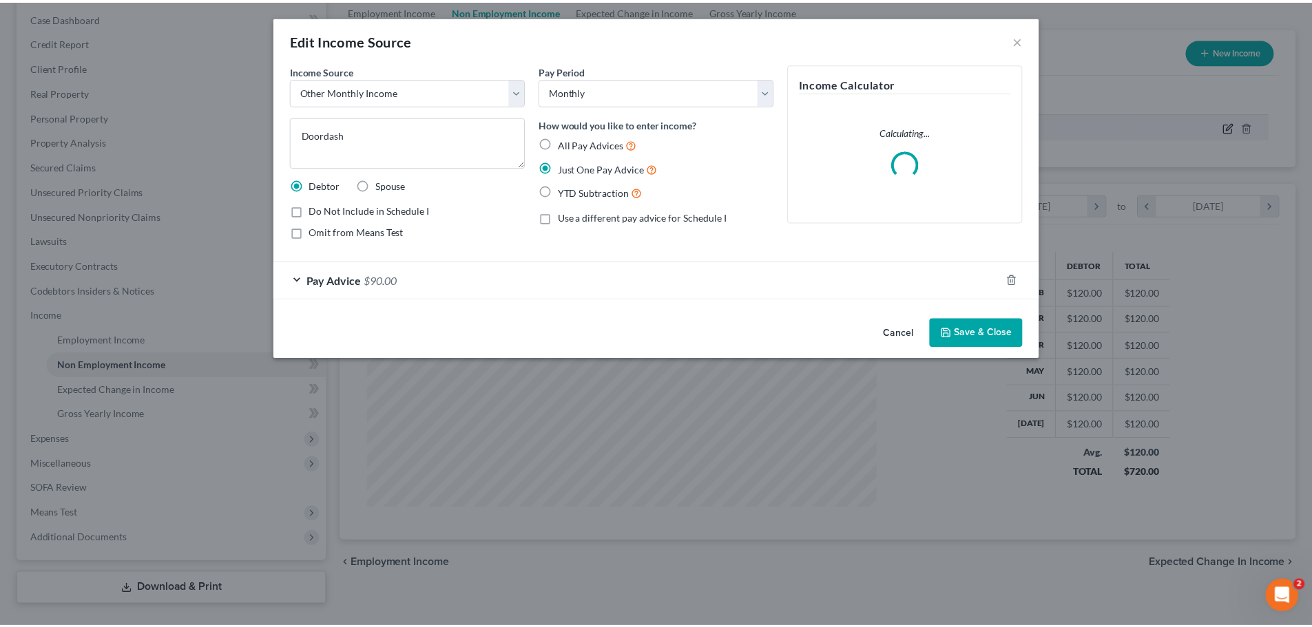
scroll to position [259, 546]
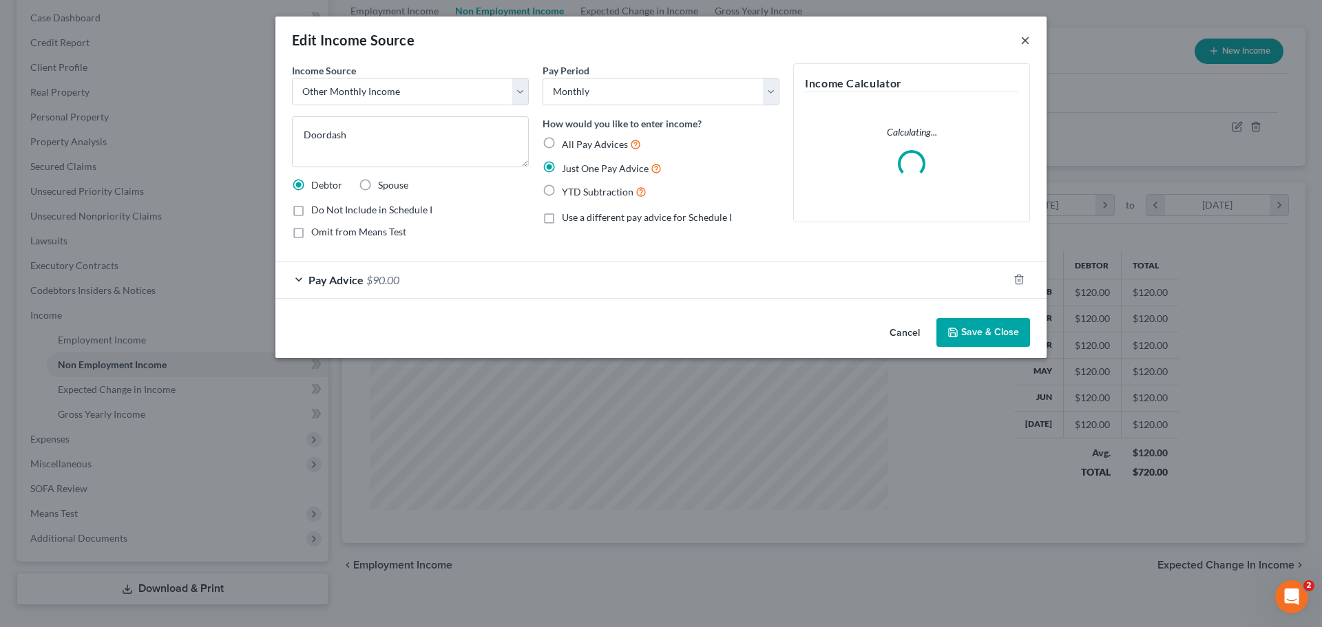
click at [1025, 40] on button "×" at bounding box center [1025, 40] width 10 height 17
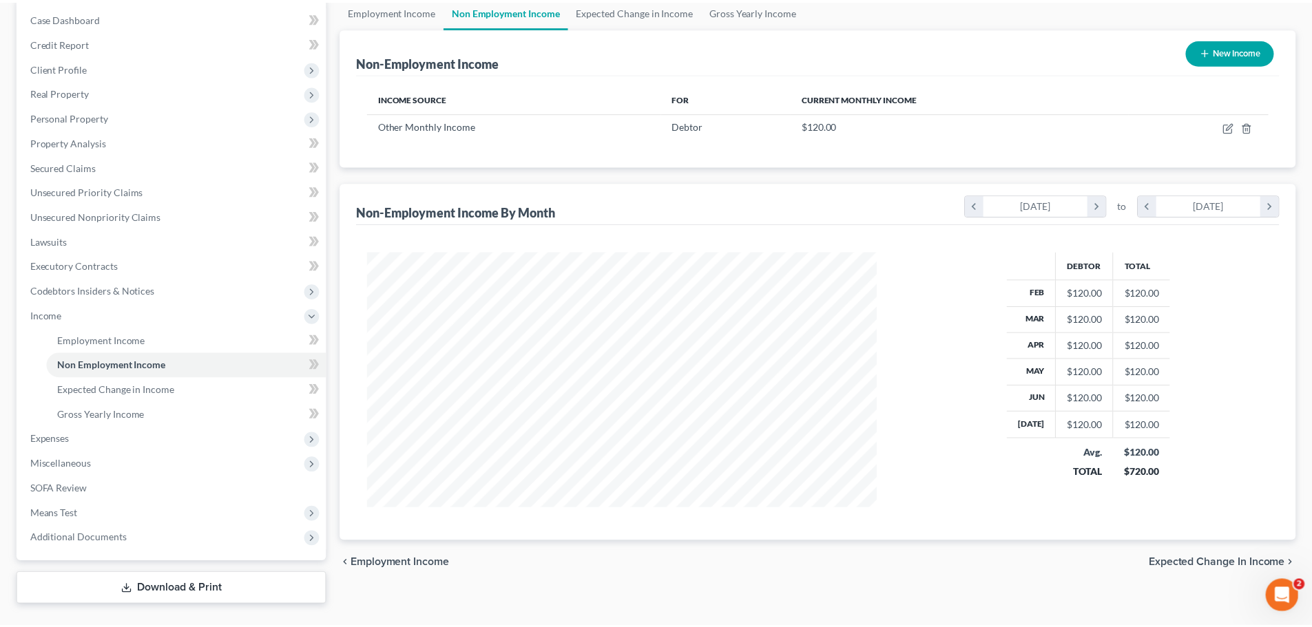
scroll to position [688265, 687981]
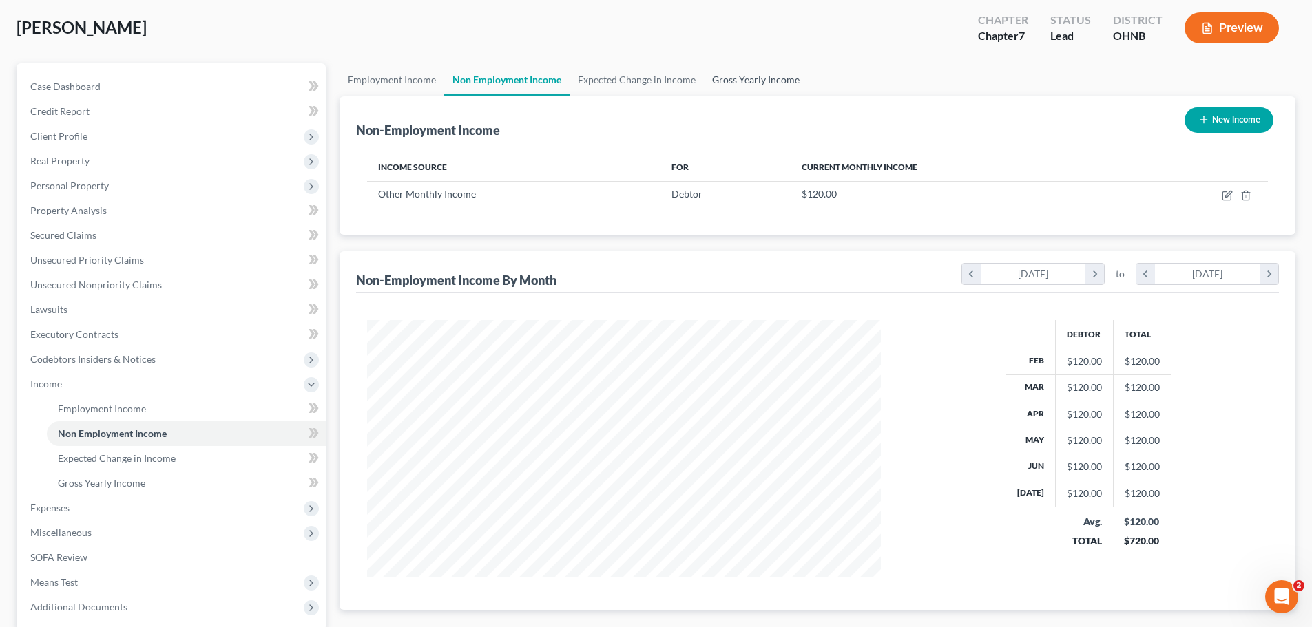
click at [729, 84] on link "Gross Yearly Income" at bounding box center [756, 79] width 104 height 33
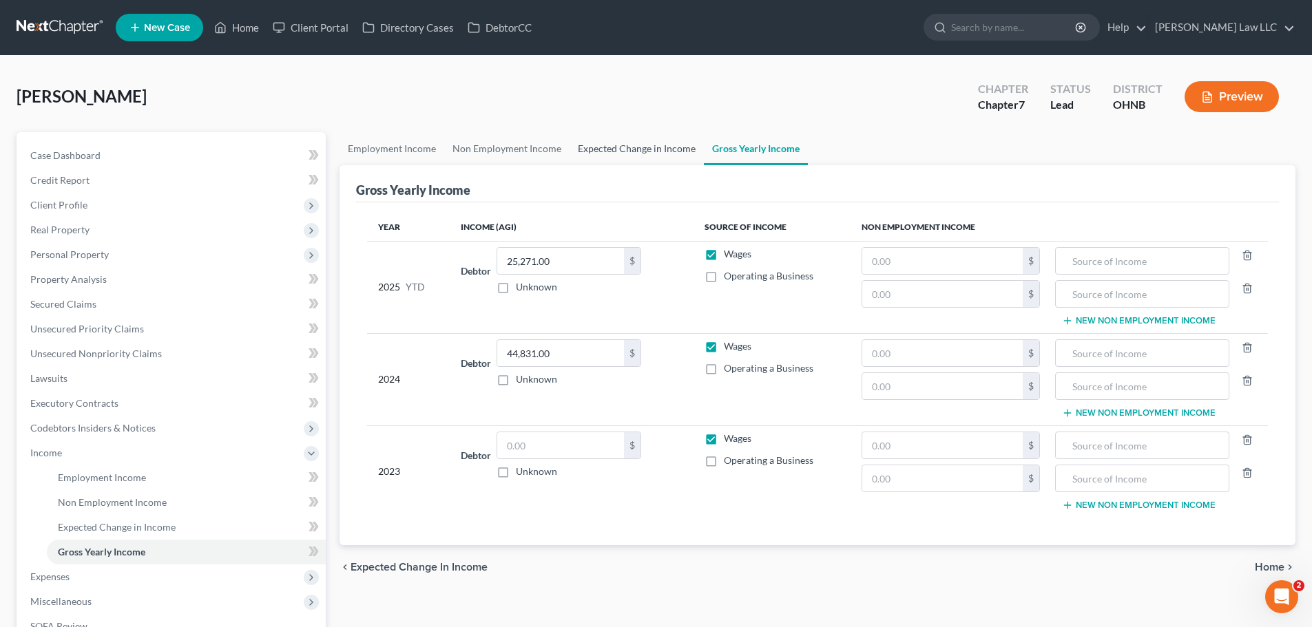
click at [651, 149] on link "Expected Change in Income" at bounding box center [636, 148] width 134 height 33
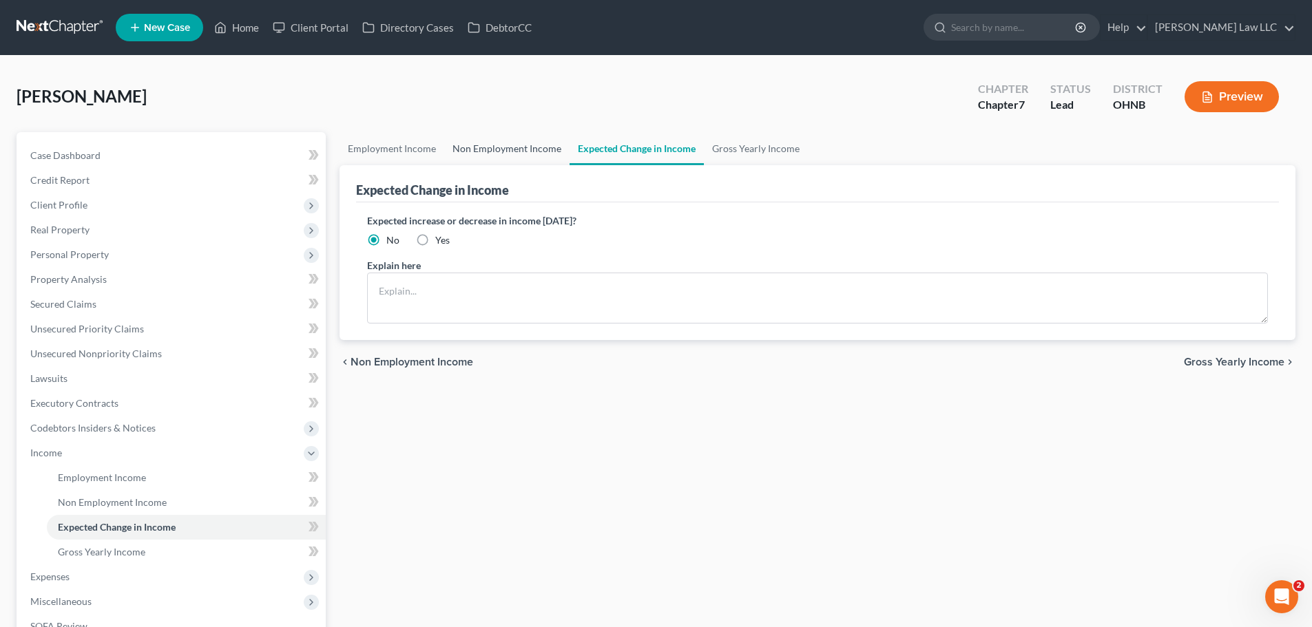
click at [452, 153] on link "Non Employment Income" at bounding box center [506, 148] width 125 height 33
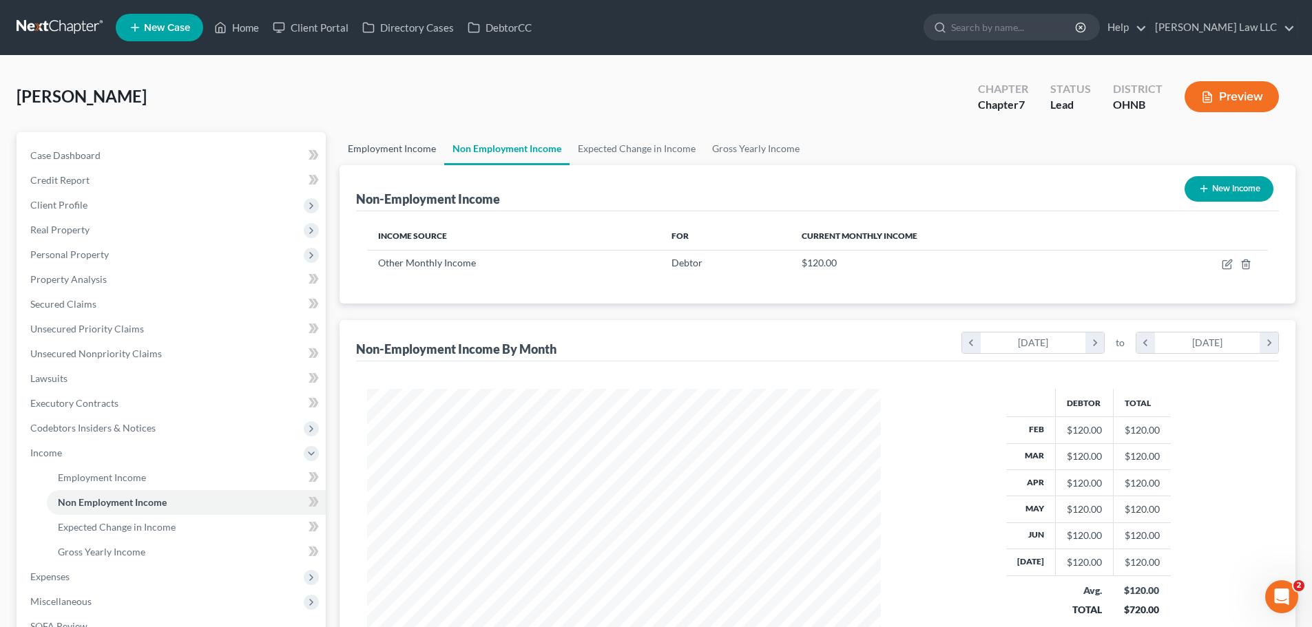
scroll to position [257, 541]
click at [359, 146] on link "Employment Income" at bounding box center [391, 148] width 105 height 33
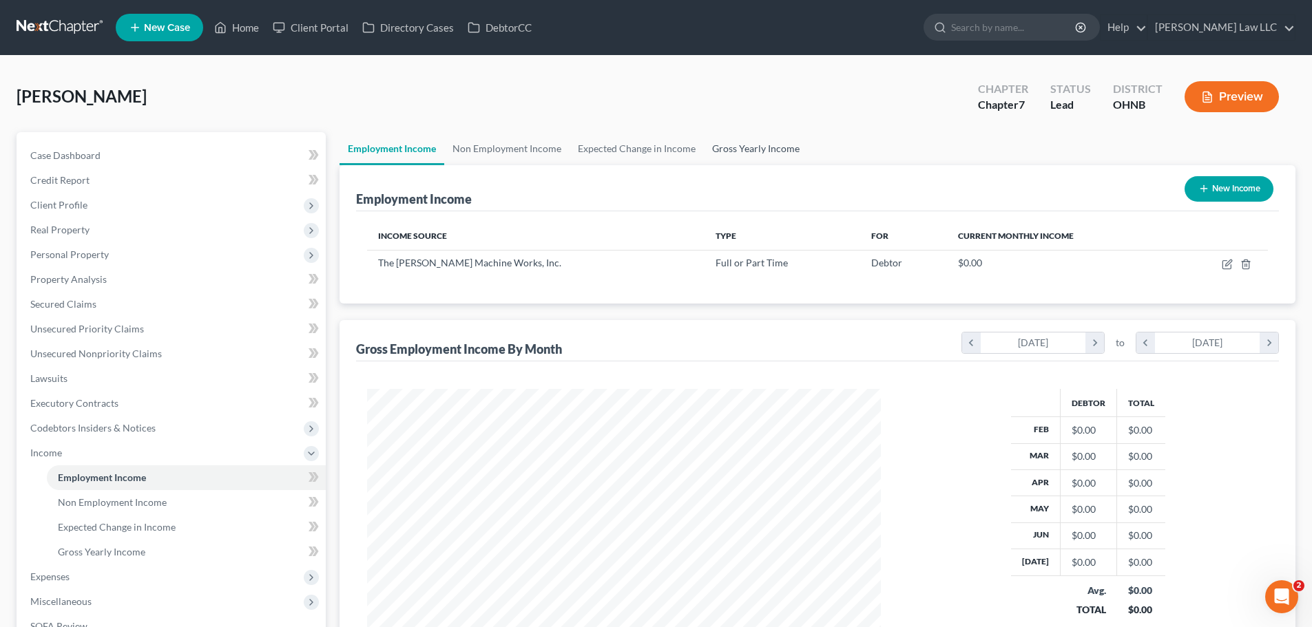
click at [741, 147] on link "Gross Yearly Income" at bounding box center [756, 148] width 104 height 33
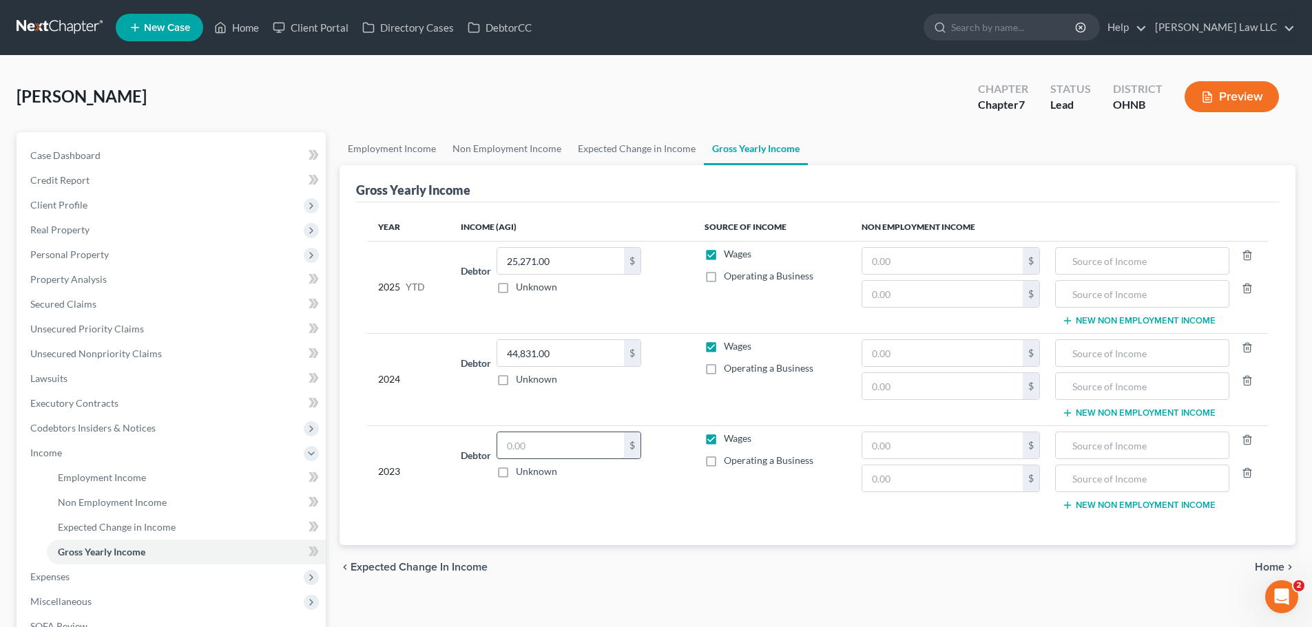
click at [534, 456] on input "text" at bounding box center [560, 445] width 127 height 26
click at [647, 147] on link "Expected Change in Income" at bounding box center [636, 148] width 134 height 33
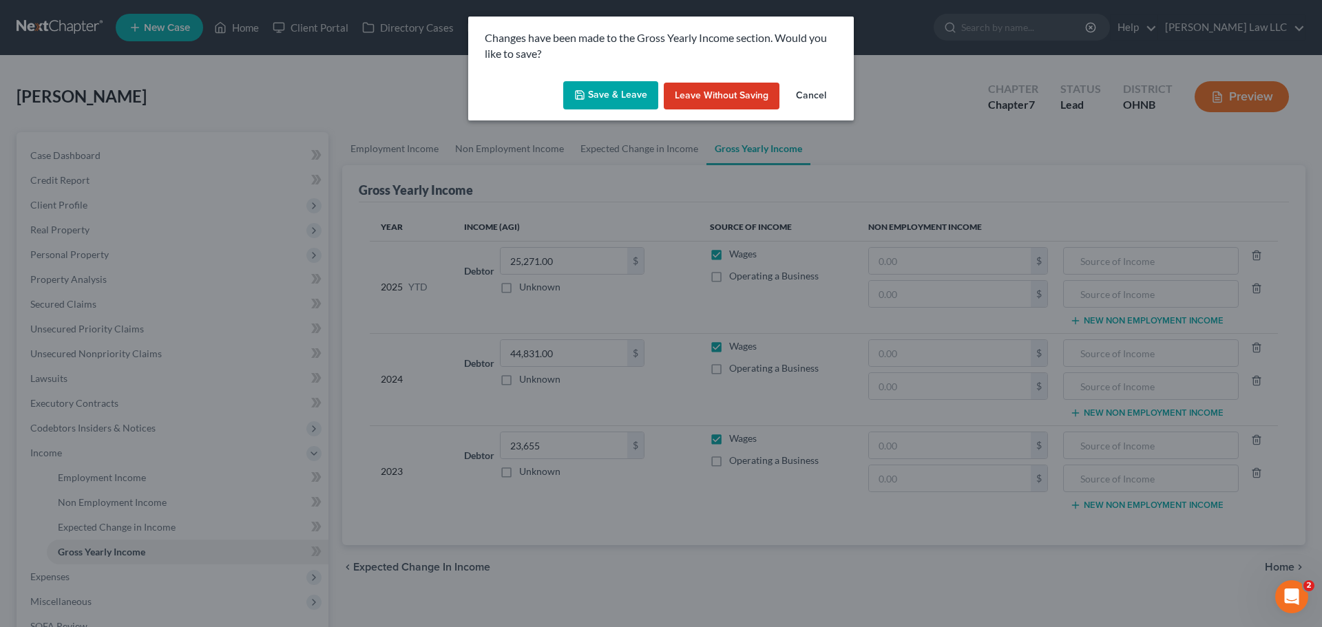
click at [622, 91] on button "Save & Leave" at bounding box center [610, 95] width 95 height 29
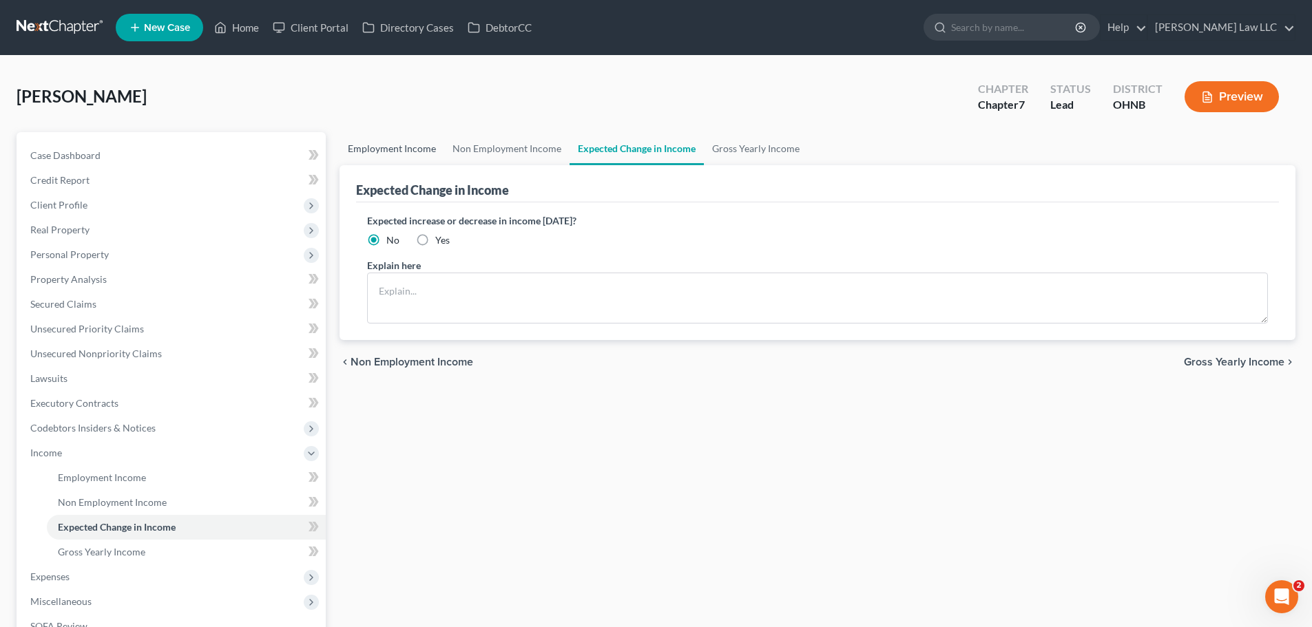
click at [389, 143] on link "Employment Income" at bounding box center [391, 148] width 105 height 33
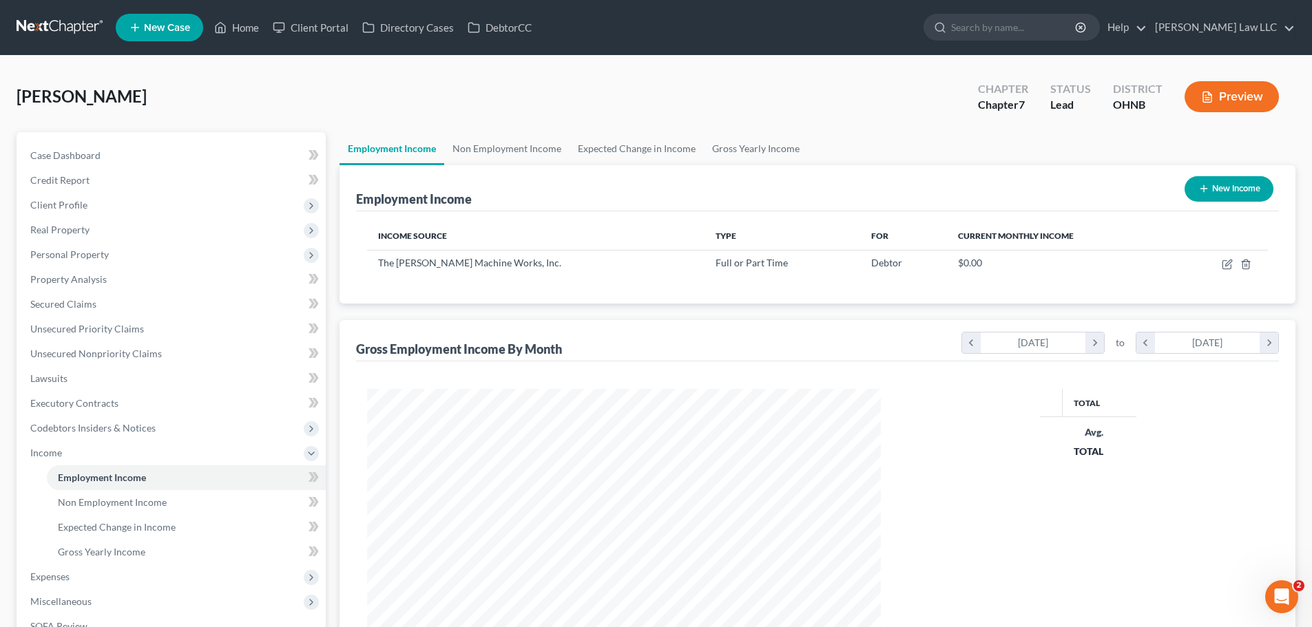
scroll to position [257, 541]
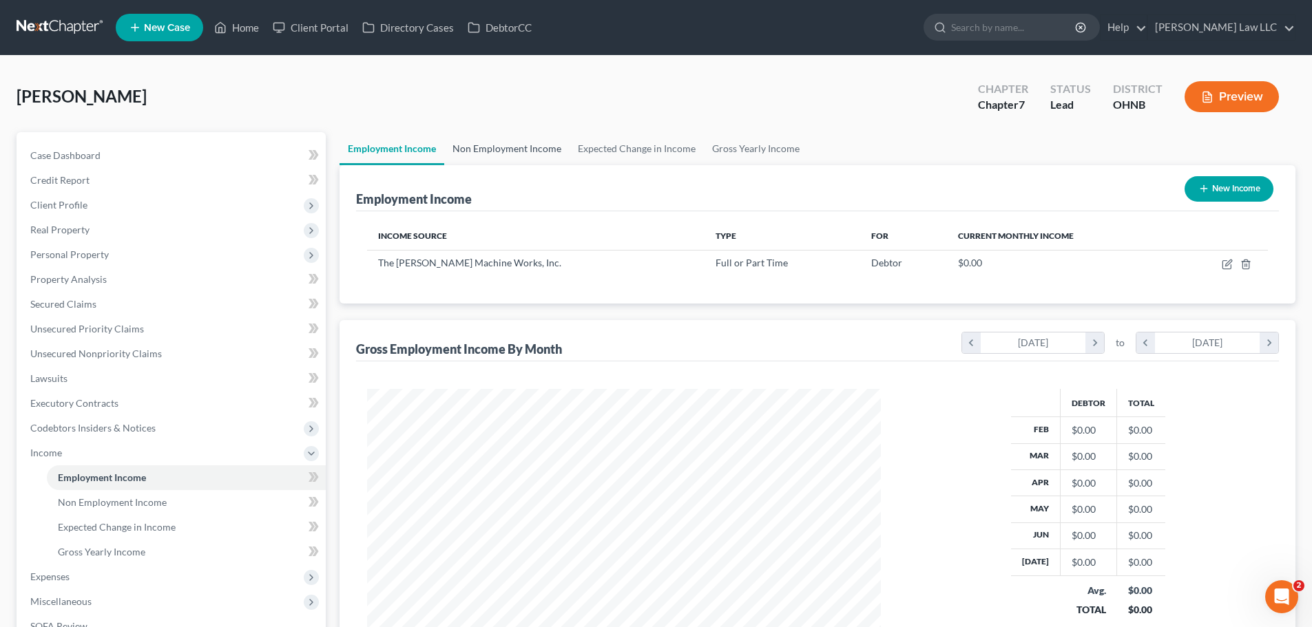
click at [501, 148] on link "Non Employment Income" at bounding box center [506, 148] width 125 height 33
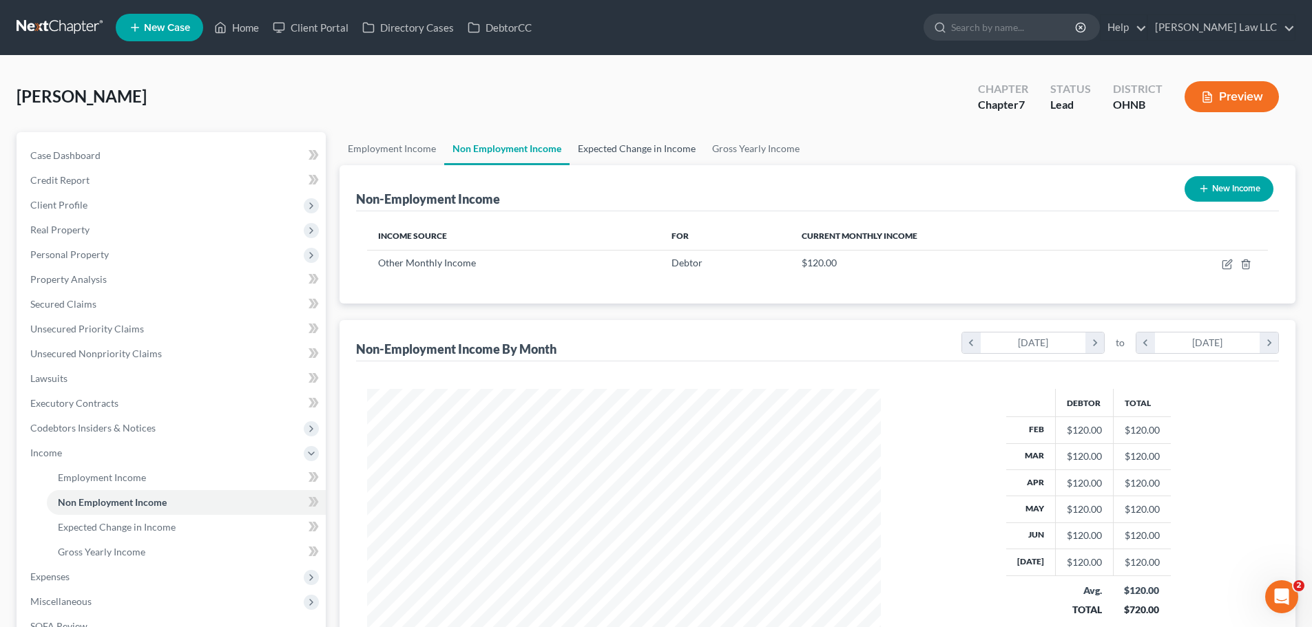
scroll to position [257, 541]
click at [651, 149] on link "Expected Change in Income" at bounding box center [636, 148] width 134 height 33
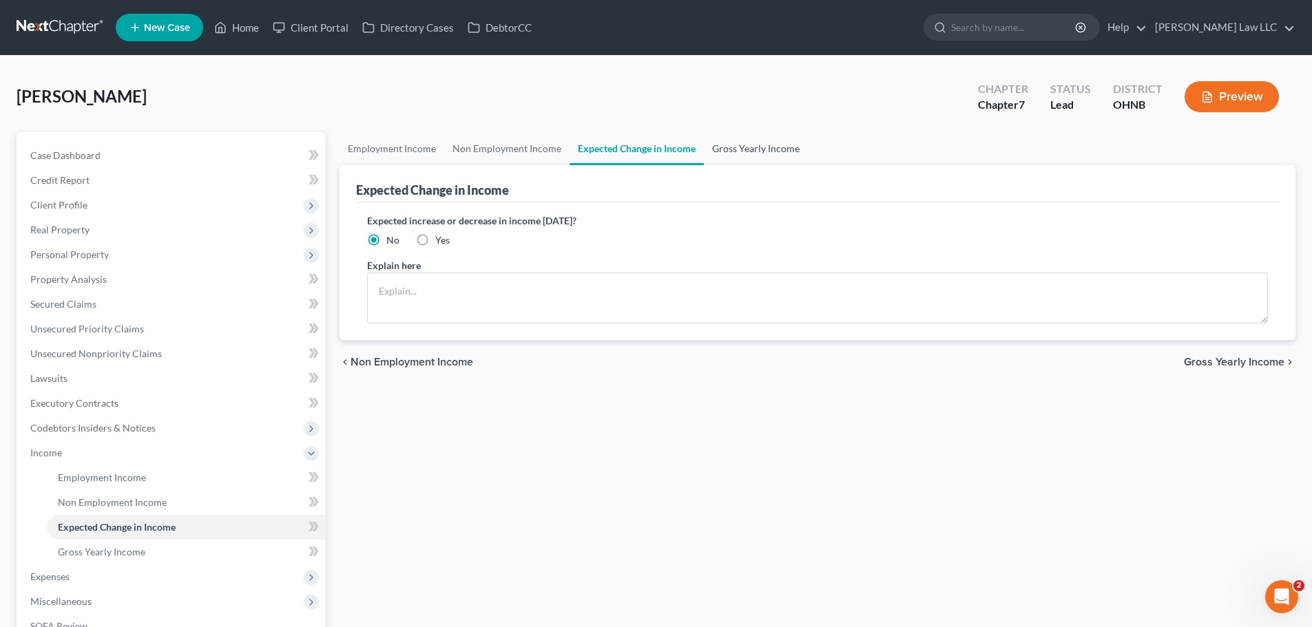
click at [745, 146] on link "Gross Yearly Income" at bounding box center [756, 148] width 104 height 33
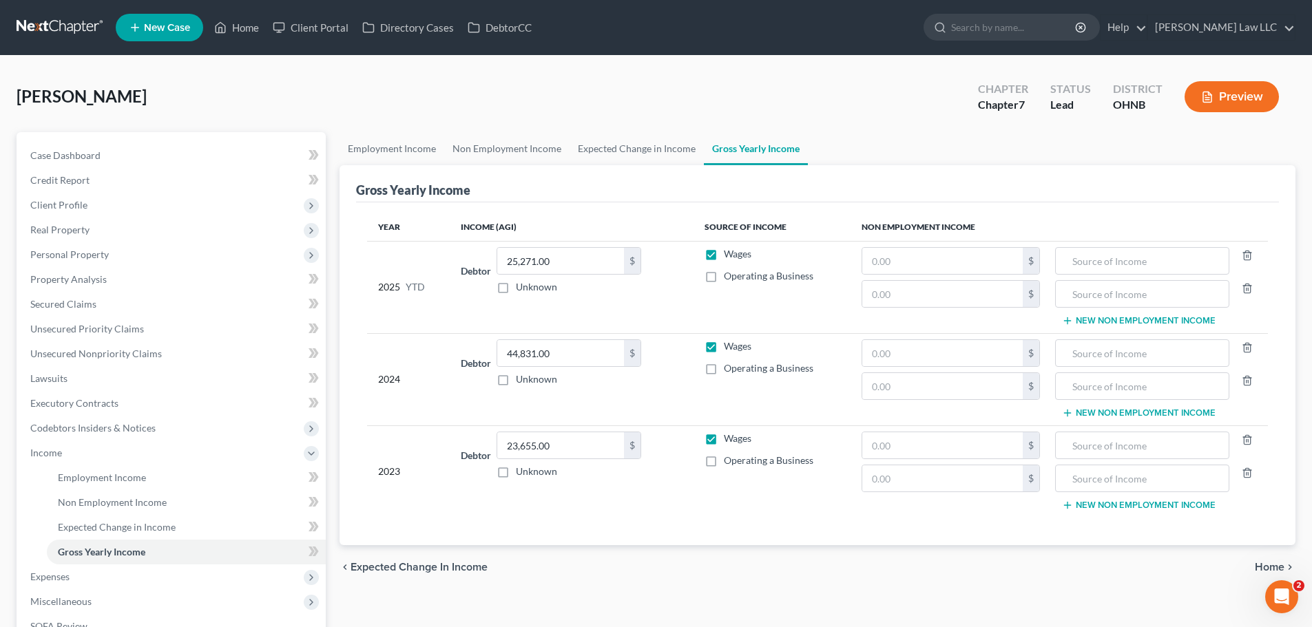
click at [697, 540] on div "Year Income (AGI) Source of Income Non Employment Income 2025 YTD Debtor 25,271…" at bounding box center [817, 373] width 923 height 343
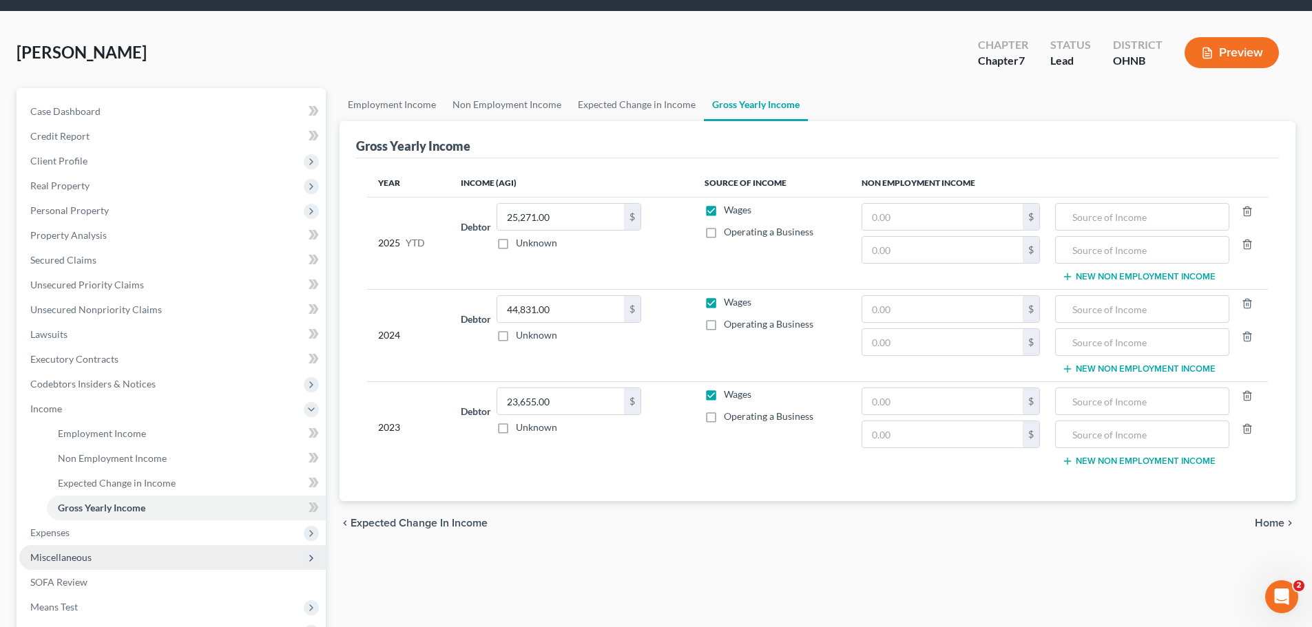
scroll to position [69, 0]
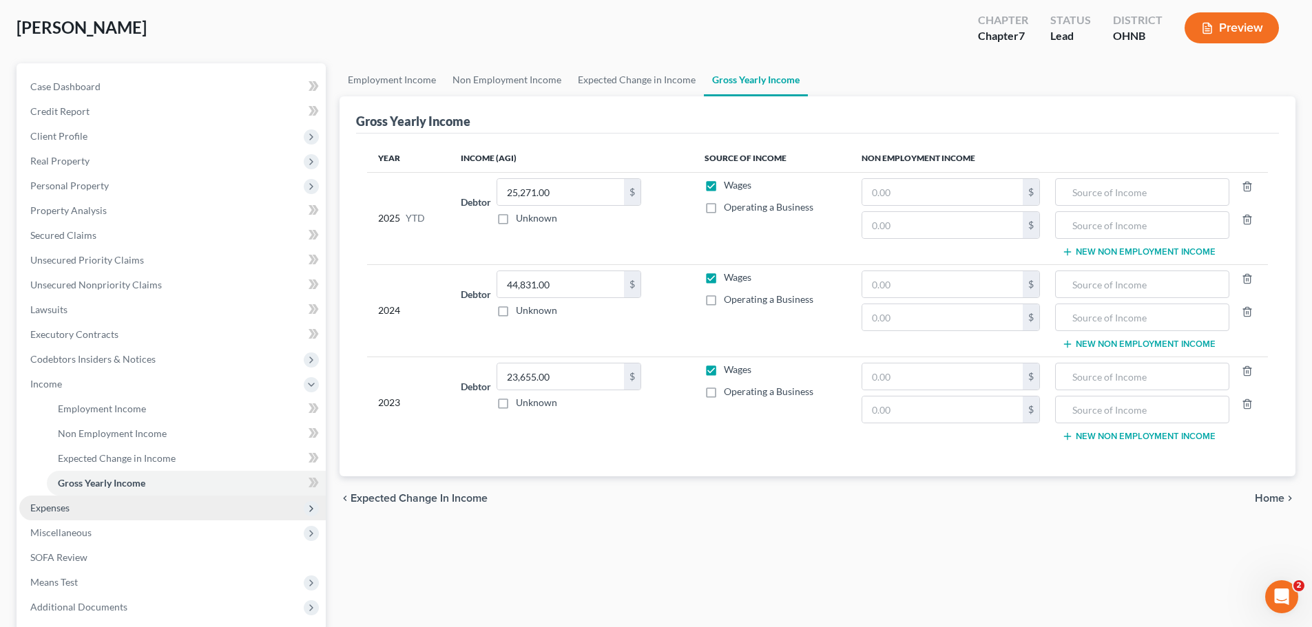
click at [74, 513] on span "Expenses" at bounding box center [172, 508] width 306 height 25
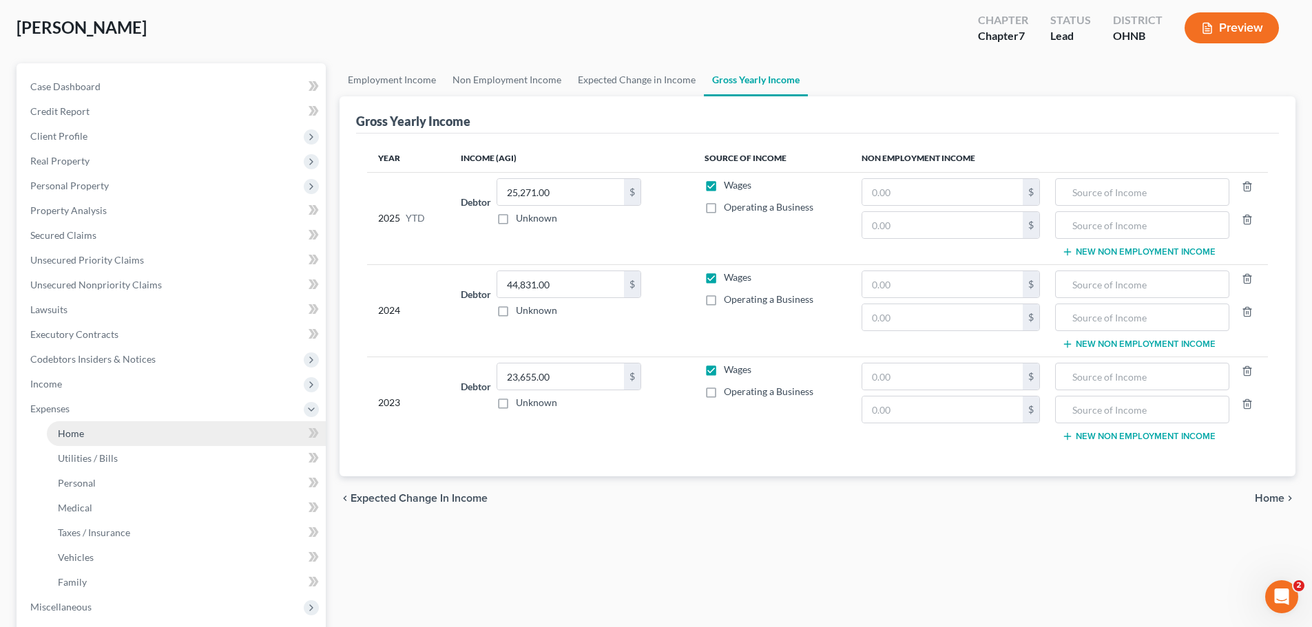
click at [123, 435] on link "Home" at bounding box center [186, 433] width 279 height 25
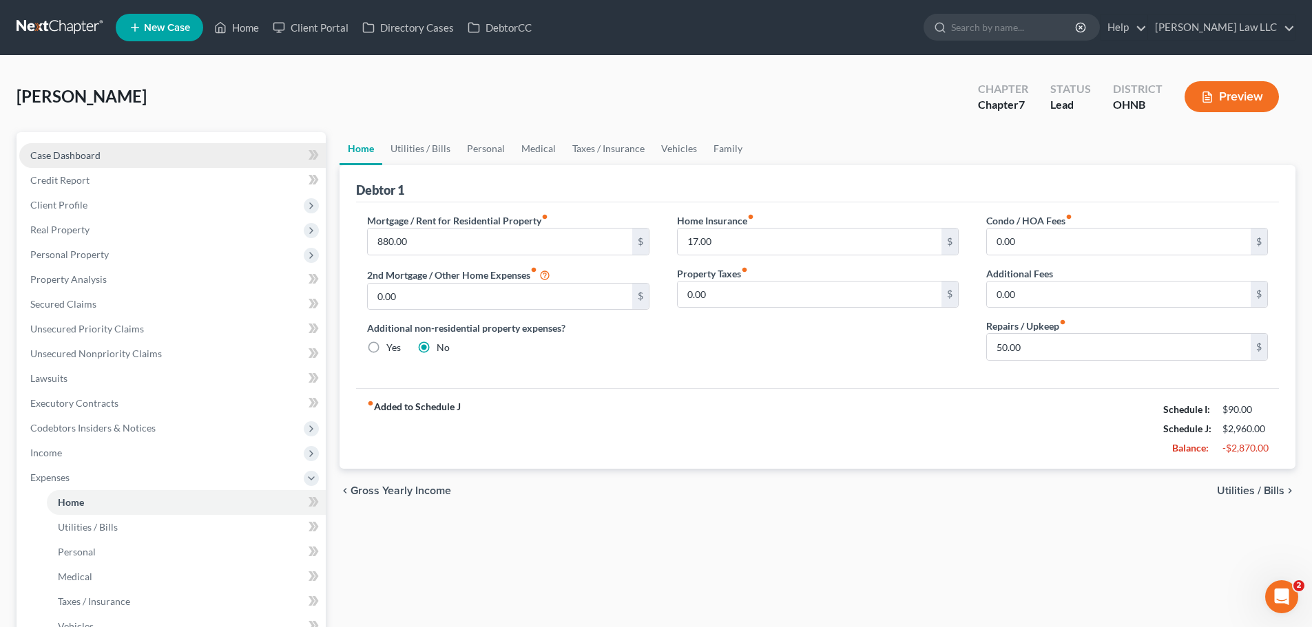
click at [88, 148] on link "Case Dashboard" at bounding box center [172, 155] width 306 height 25
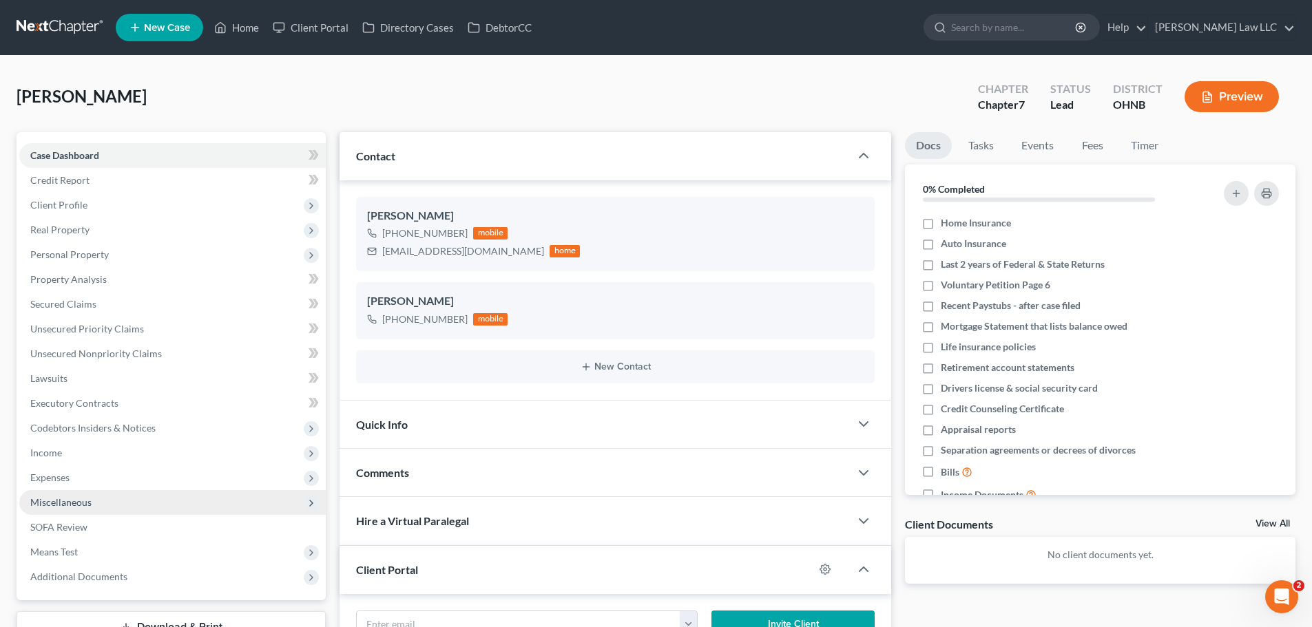
drag, startPoint x: 328, startPoint y: 101, endPoint x: 142, endPoint y: 509, distance: 448.6
click at [328, 101] on div "Cochran, Cyril Upgraded Chapter Chapter 7 Status Lead District OHNB Preview" at bounding box center [656, 102] width 1279 height 60
click at [76, 505] on span "Miscellaneous" at bounding box center [60, 502] width 61 height 12
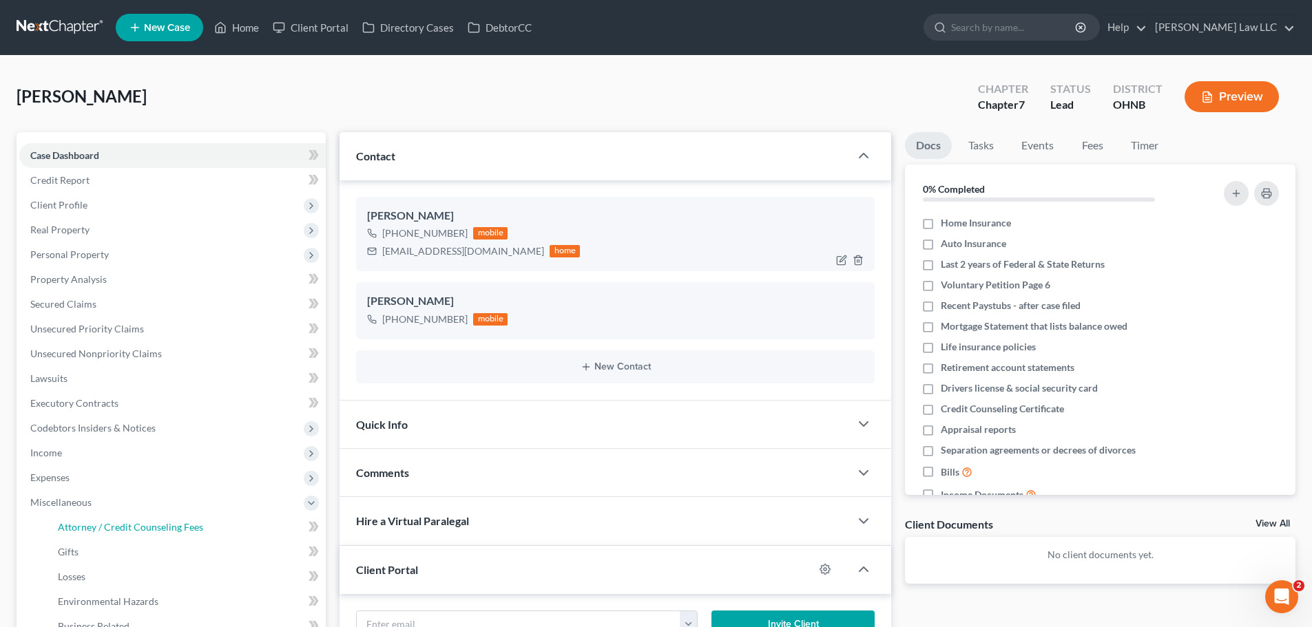
click at [112, 525] on span "Attorney / Credit Counseling Fees" at bounding box center [130, 527] width 145 height 12
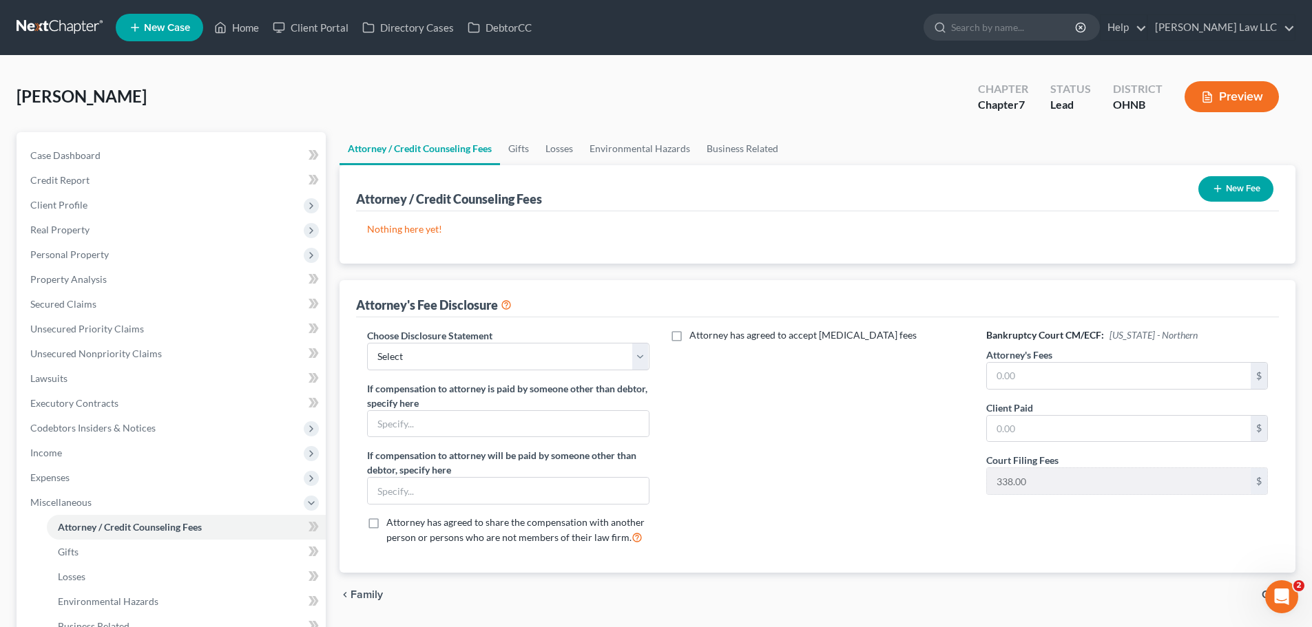
click at [1251, 180] on button "New Fee" at bounding box center [1235, 188] width 75 height 25
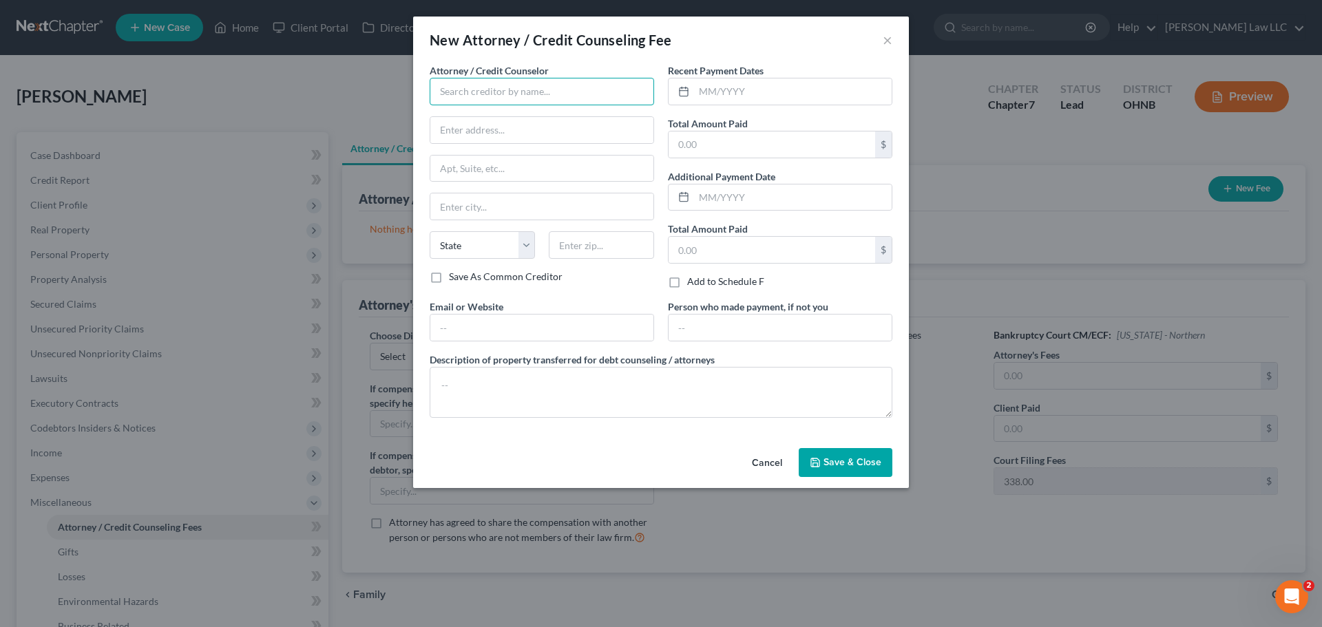
click at [516, 84] on input "text" at bounding box center [542, 92] width 224 height 28
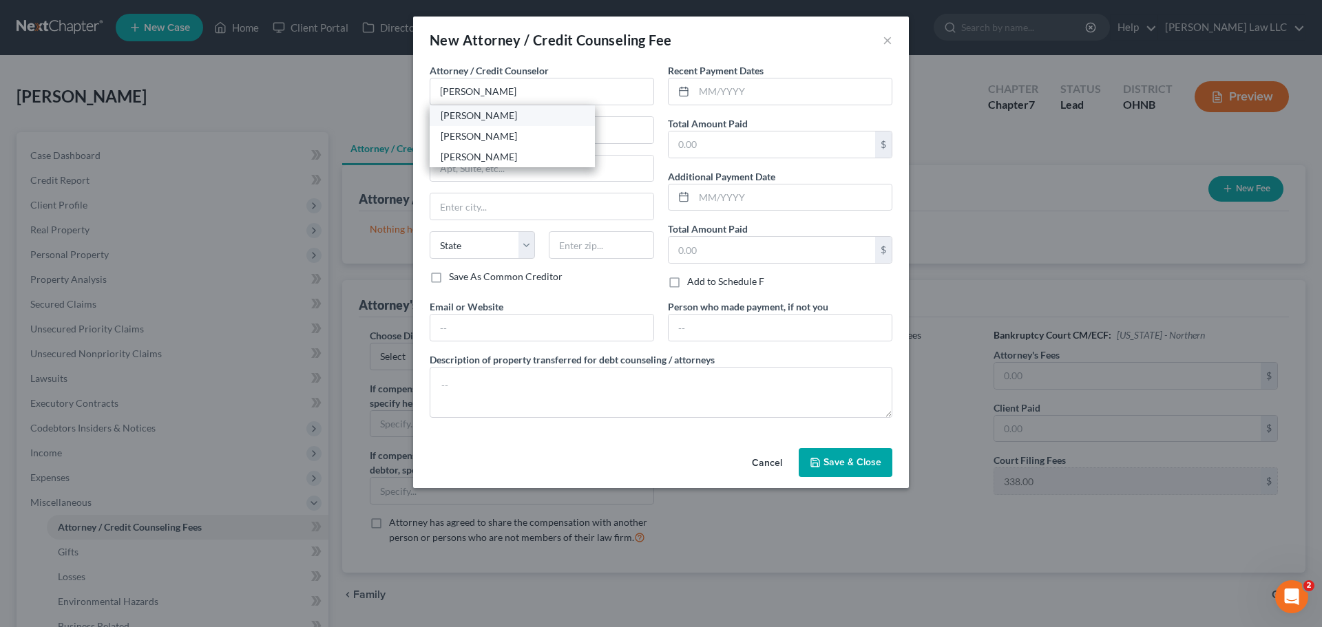
click at [523, 120] on div "[PERSON_NAME]" at bounding box center [512, 116] width 143 height 14
click at [770, 96] on input "text" at bounding box center [793, 91] width 198 height 26
click at [715, 134] on input "text" at bounding box center [772, 145] width 207 height 26
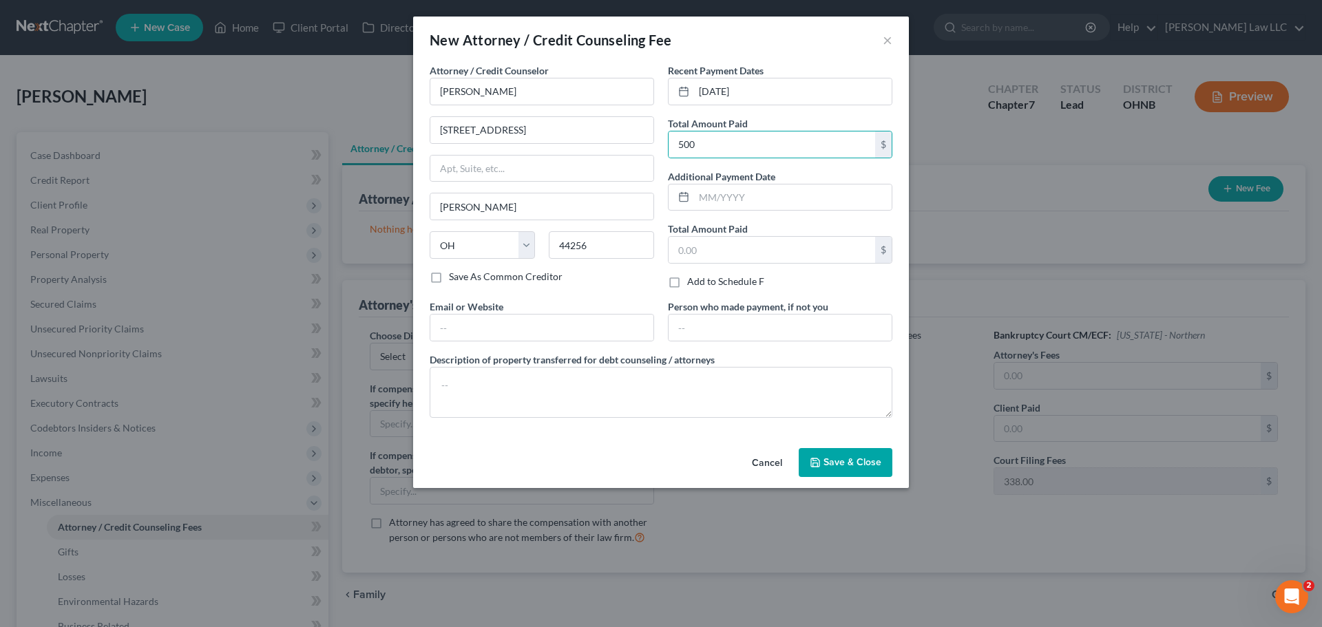
drag, startPoint x: 743, startPoint y: 40, endPoint x: 867, endPoint y: 353, distance: 336.3
click at [743, 40] on div "New Attorney / Credit Counseling Fee ×" at bounding box center [661, 40] width 496 height 47
click at [852, 459] on span "Save & Close" at bounding box center [852, 462] width 58 height 12
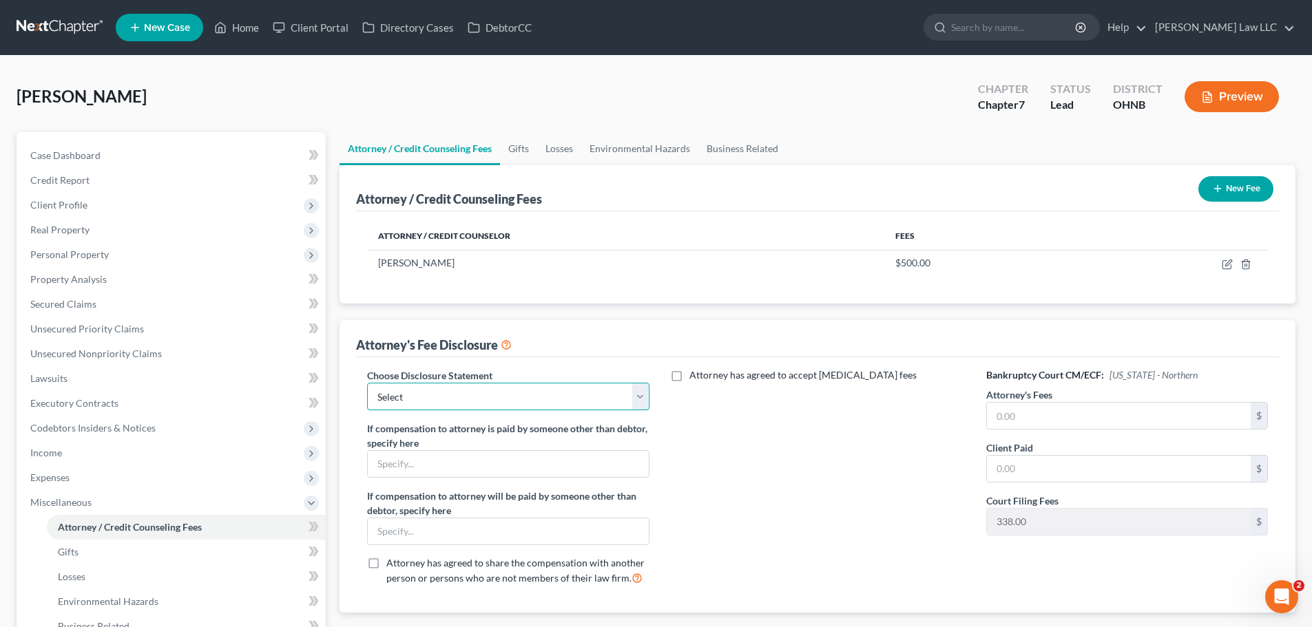
click at [538, 401] on select "Select Disclosure of Attorney Compensation" at bounding box center [508, 397] width 282 height 28
click at [367, 383] on select "Select Disclosure of Attorney Compensation" at bounding box center [508, 397] width 282 height 28
click at [820, 454] on div "Attorney has agreed to accept retainer fees" at bounding box center [817, 482] width 309 height 228
click at [1044, 416] on input "text" at bounding box center [1119, 416] width 264 height 26
click at [1022, 472] on input "text" at bounding box center [1119, 469] width 264 height 26
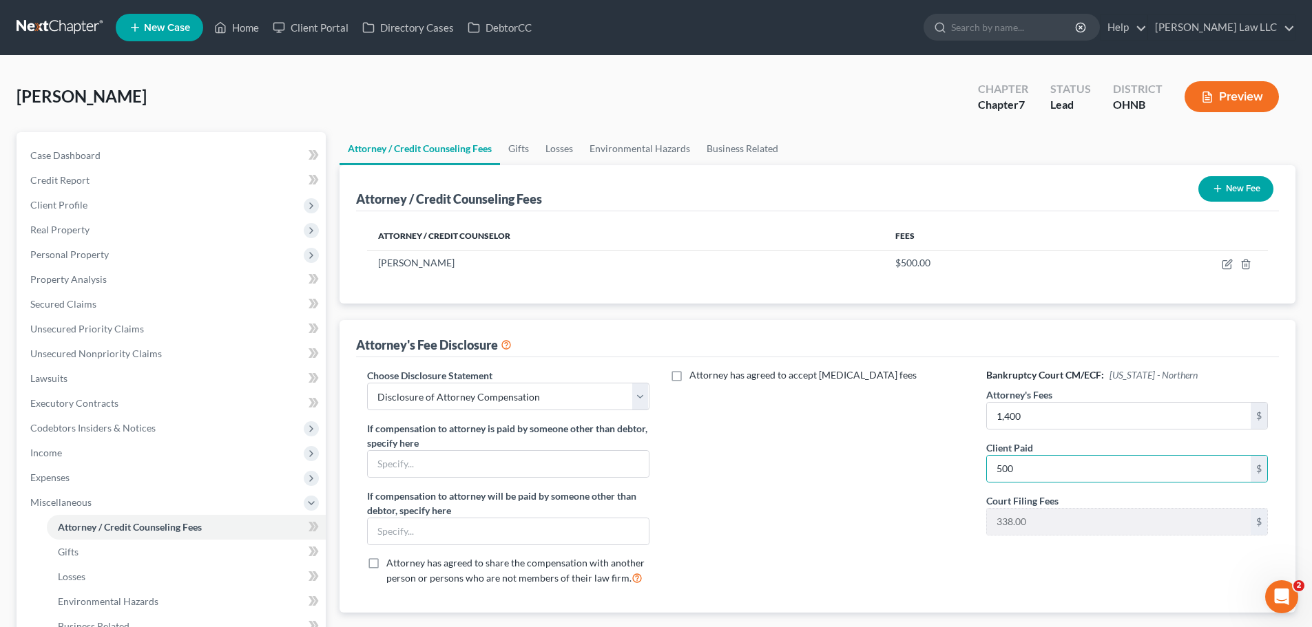
click at [878, 495] on div "Attorney has agreed to accept retainer fees" at bounding box center [817, 482] width 309 height 228
click at [514, 144] on link "Gifts" at bounding box center [518, 148] width 37 height 33
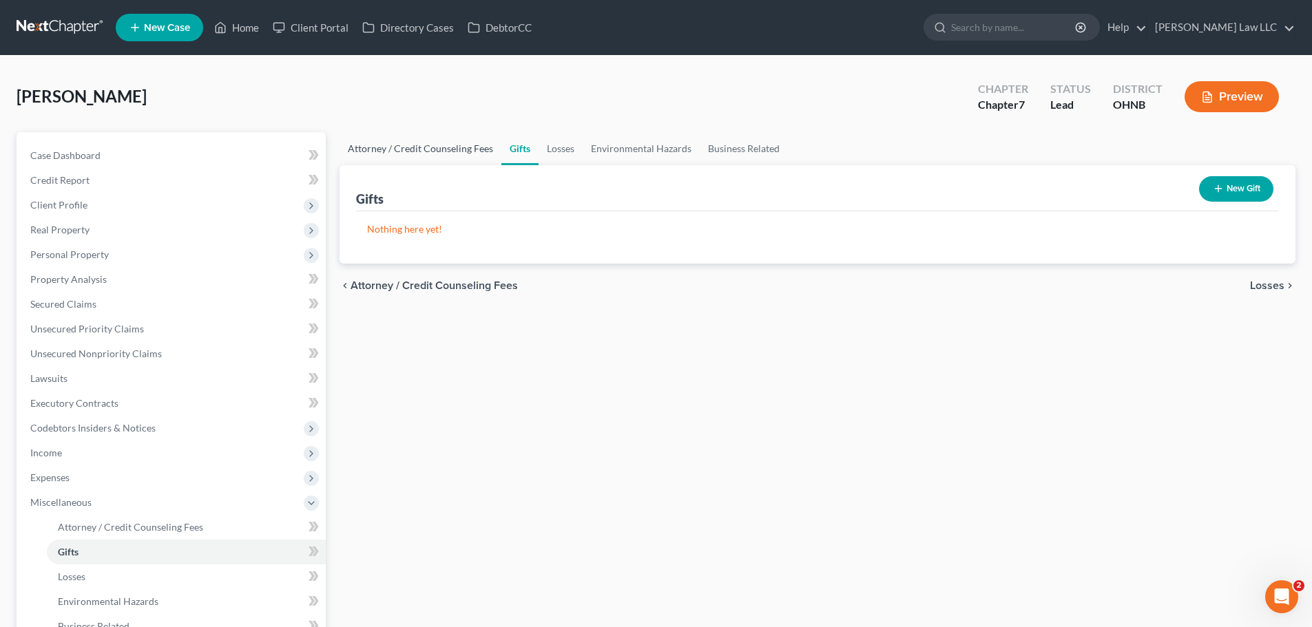
click at [428, 154] on link "Attorney / Credit Counseling Fees" at bounding box center [420, 148] width 162 height 33
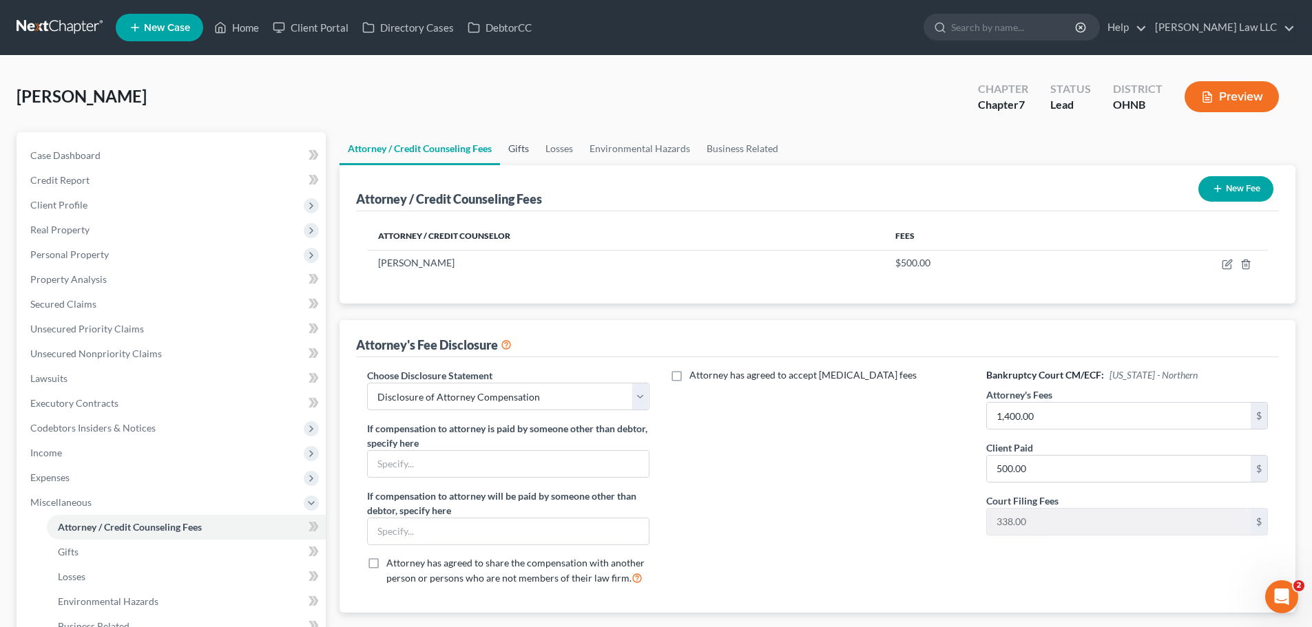
click at [535, 145] on link "Gifts" at bounding box center [518, 148] width 37 height 33
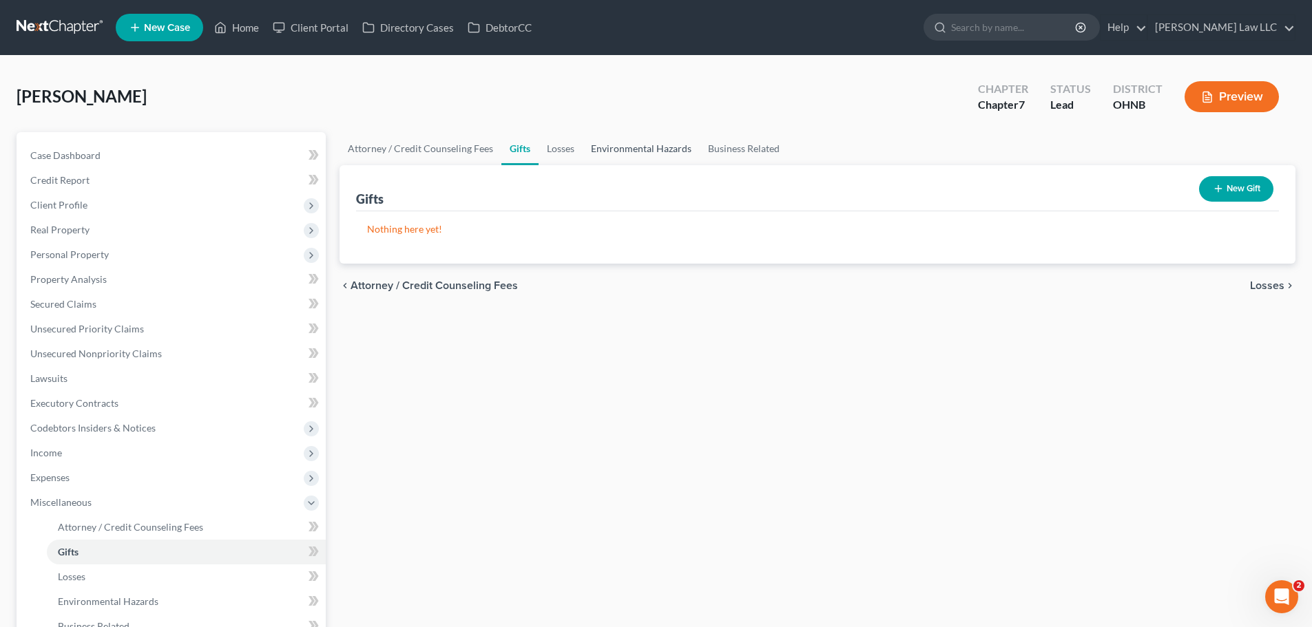
click at [609, 146] on link "Environmental Hazards" at bounding box center [640, 148] width 117 height 33
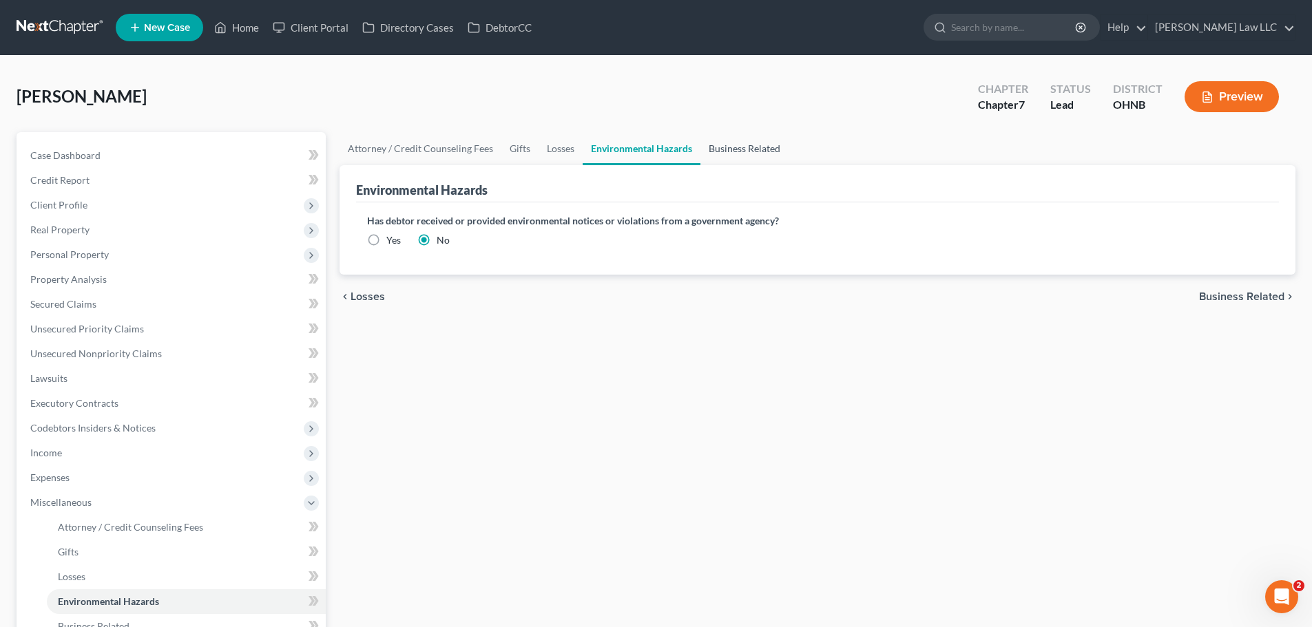
click at [757, 150] on link "Business Related" at bounding box center [744, 148] width 88 height 33
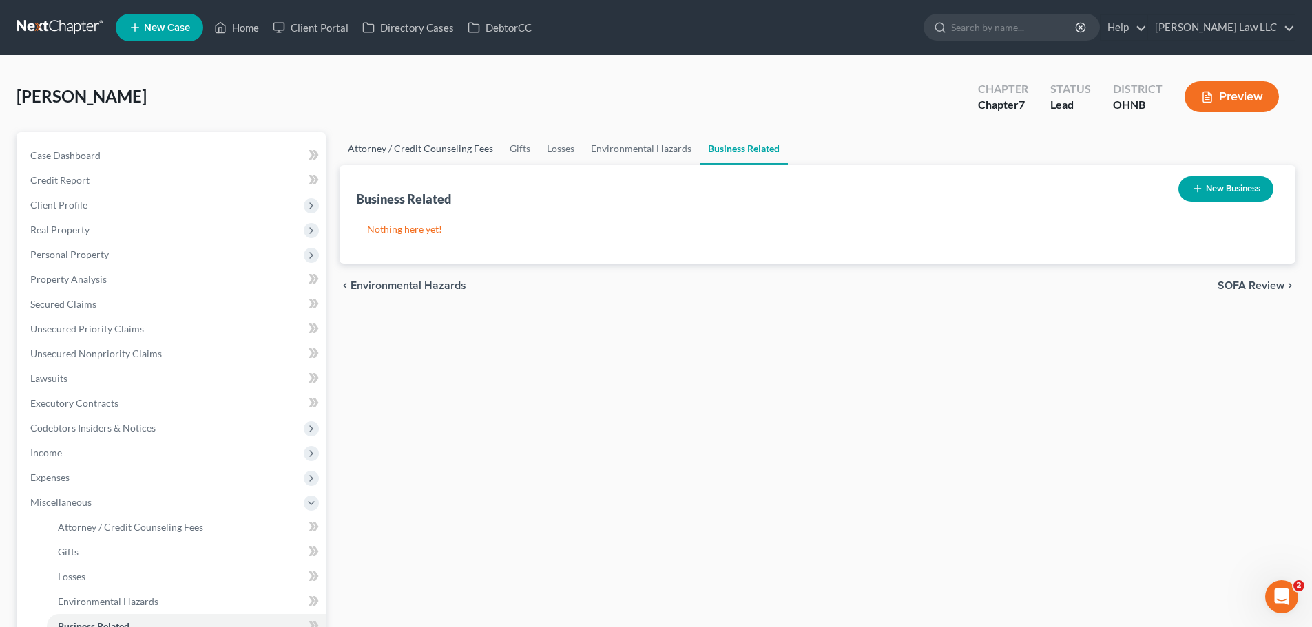
click at [439, 150] on link "Attorney / Credit Counseling Fees" at bounding box center [420, 148] width 162 height 33
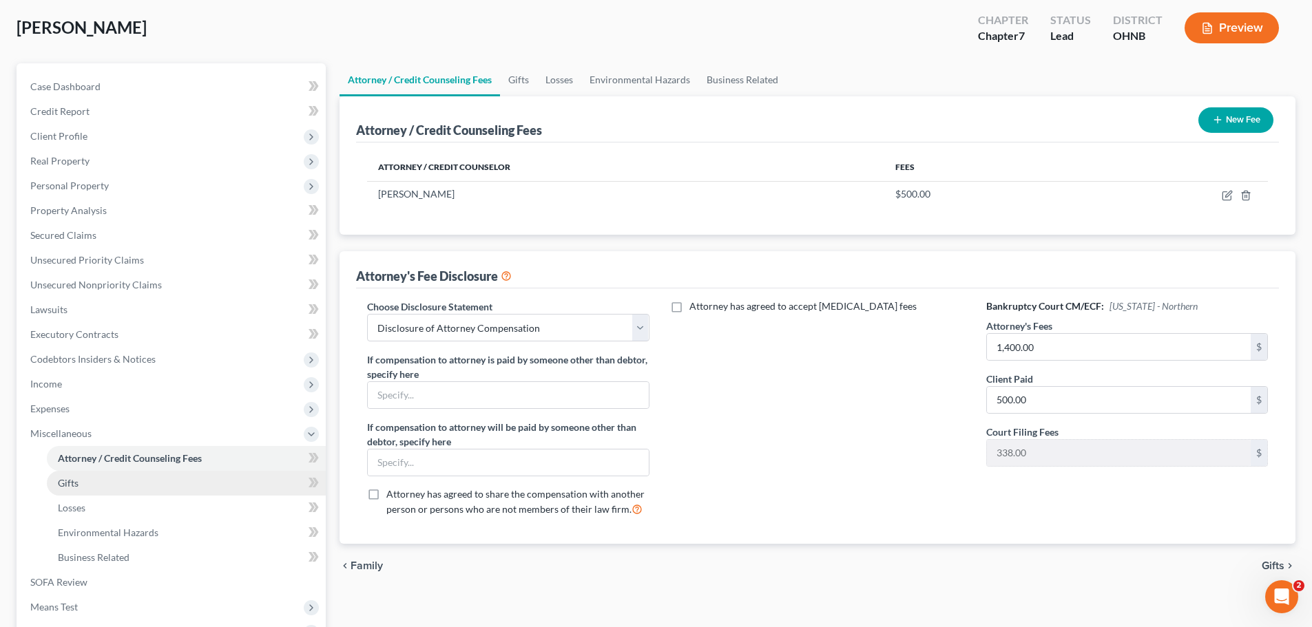
click at [101, 479] on link "Gifts" at bounding box center [186, 483] width 279 height 25
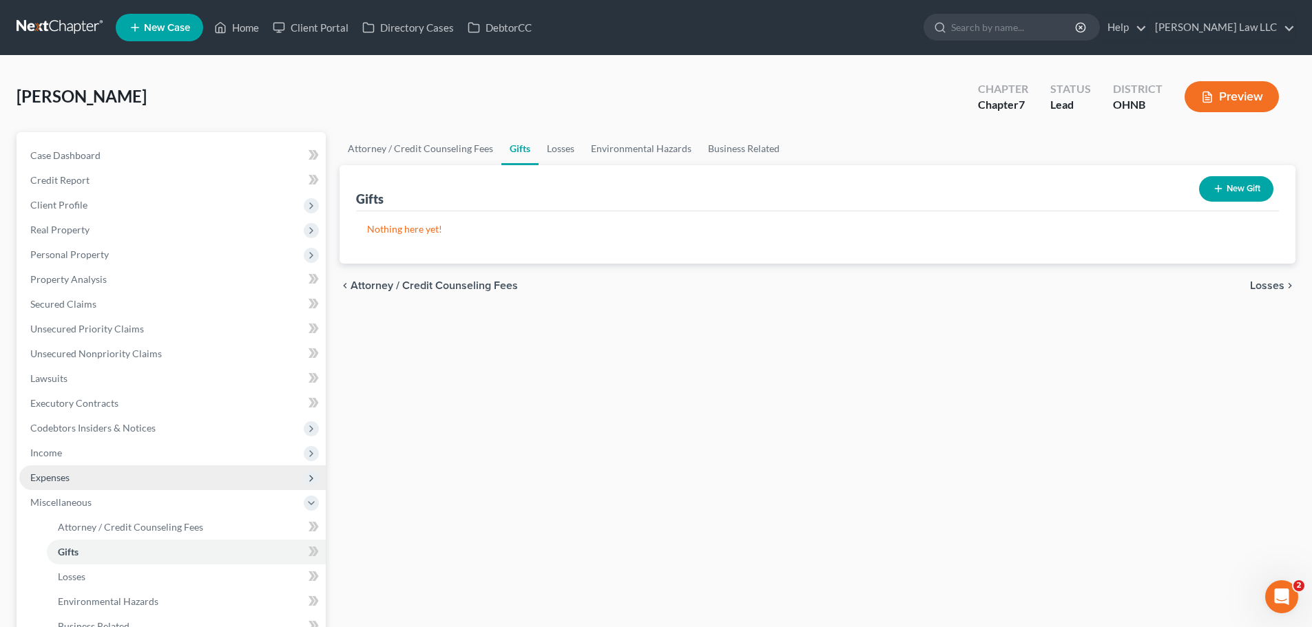
click at [62, 466] on span "Expenses" at bounding box center [172, 477] width 306 height 25
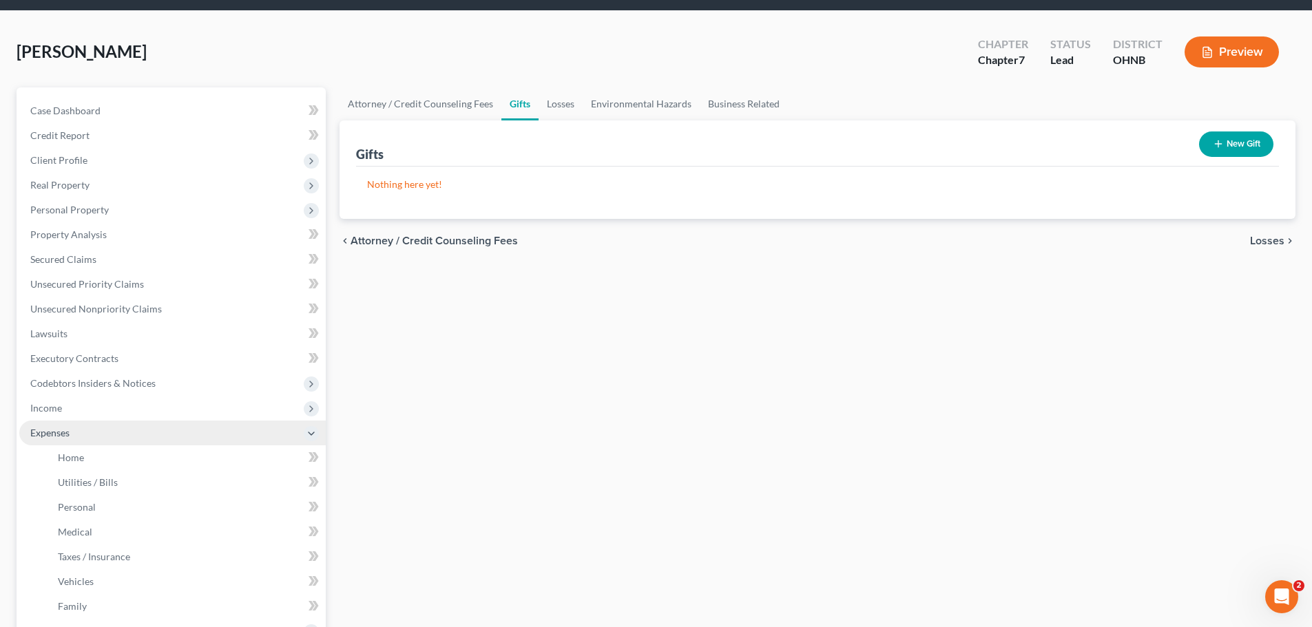
scroll to position [69, 0]
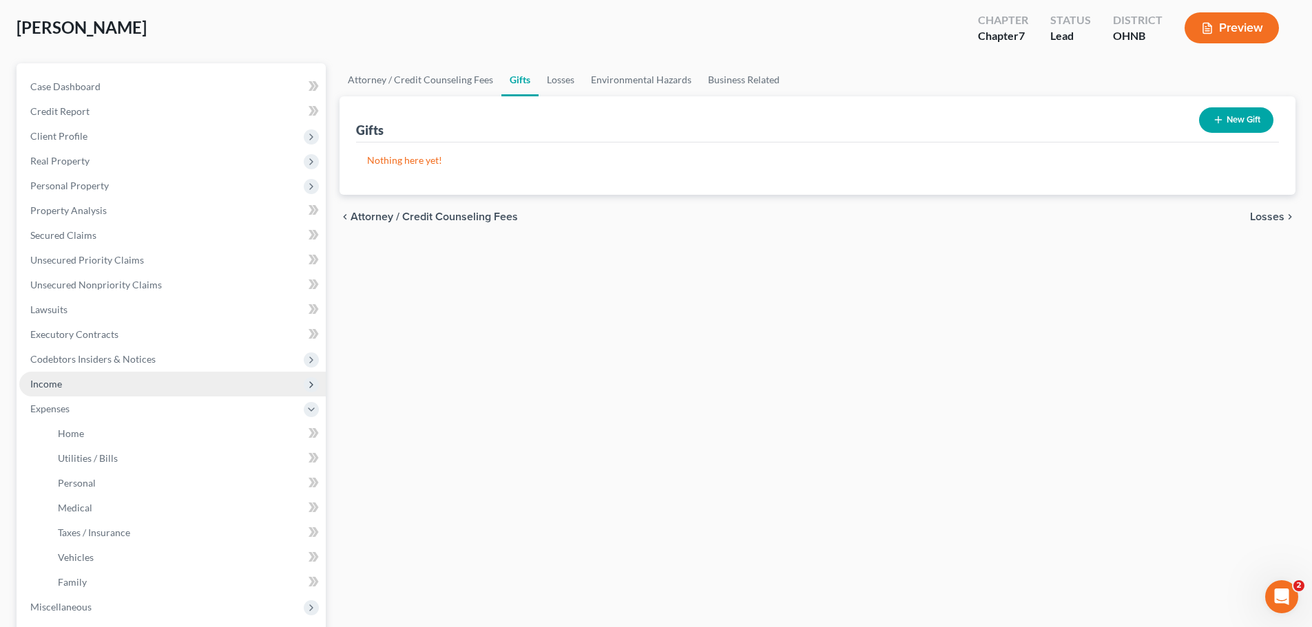
click at [68, 380] on span "Income" at bounding box center [172, 384] width 306 height 25
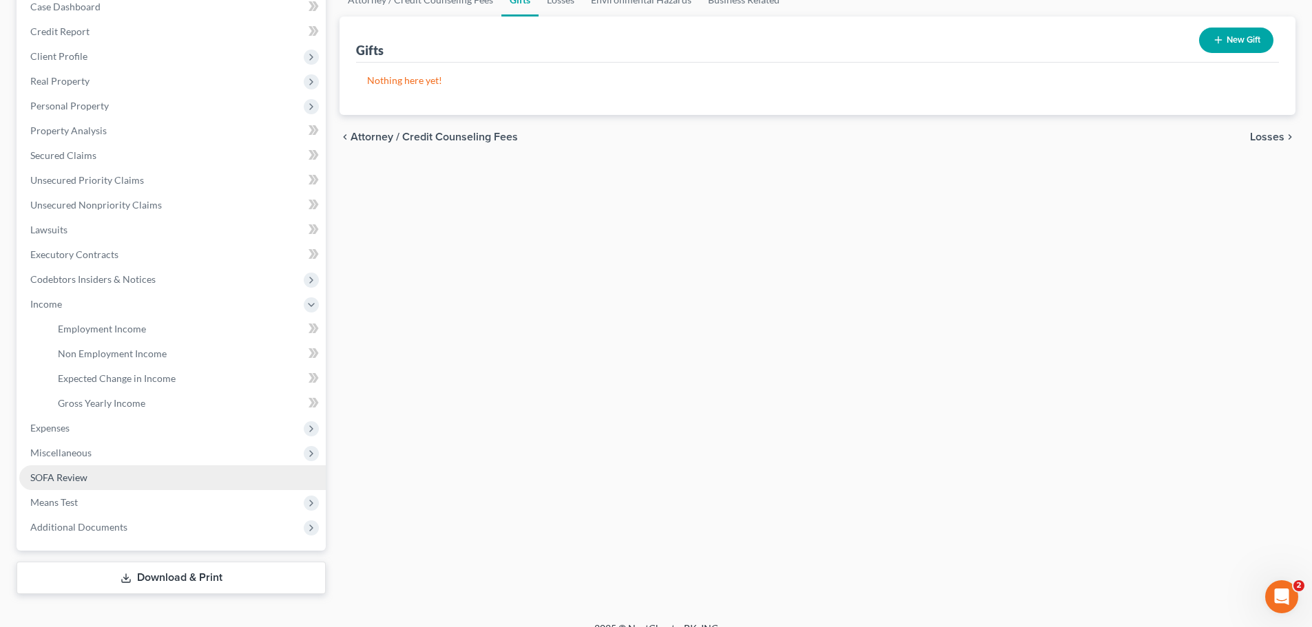
scroll to position [168, 0]
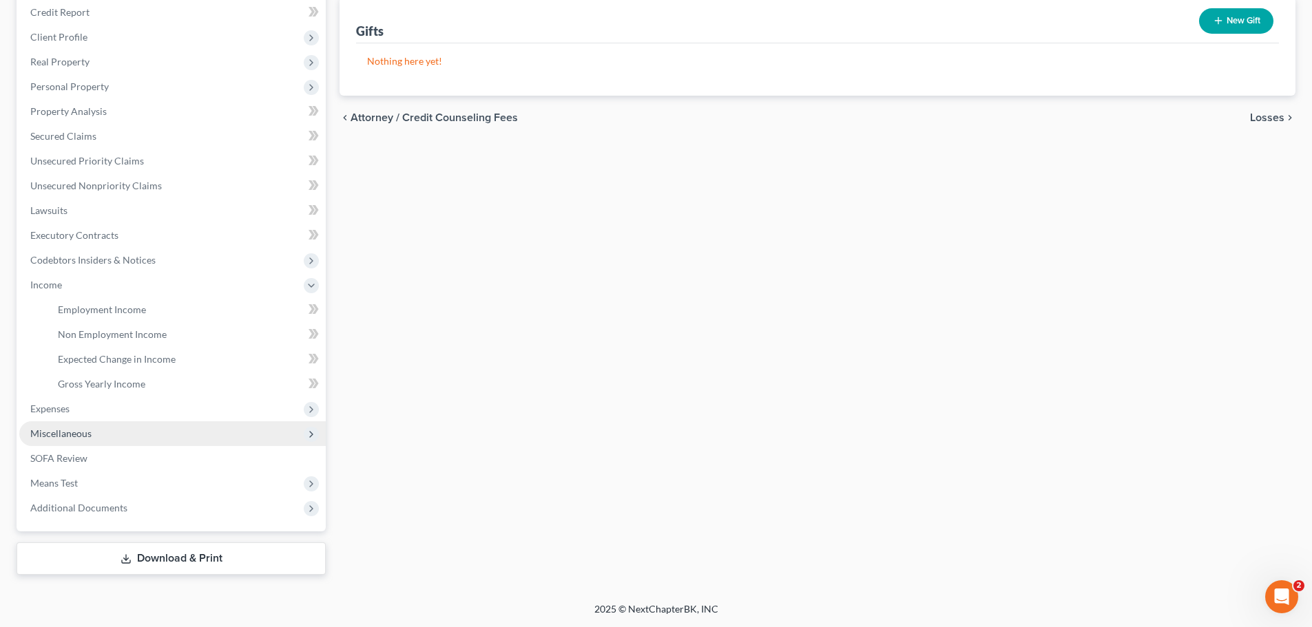
click at [87, 440] on span "Miscellaneous" at bounding box center [172, 433] width 306 height 25
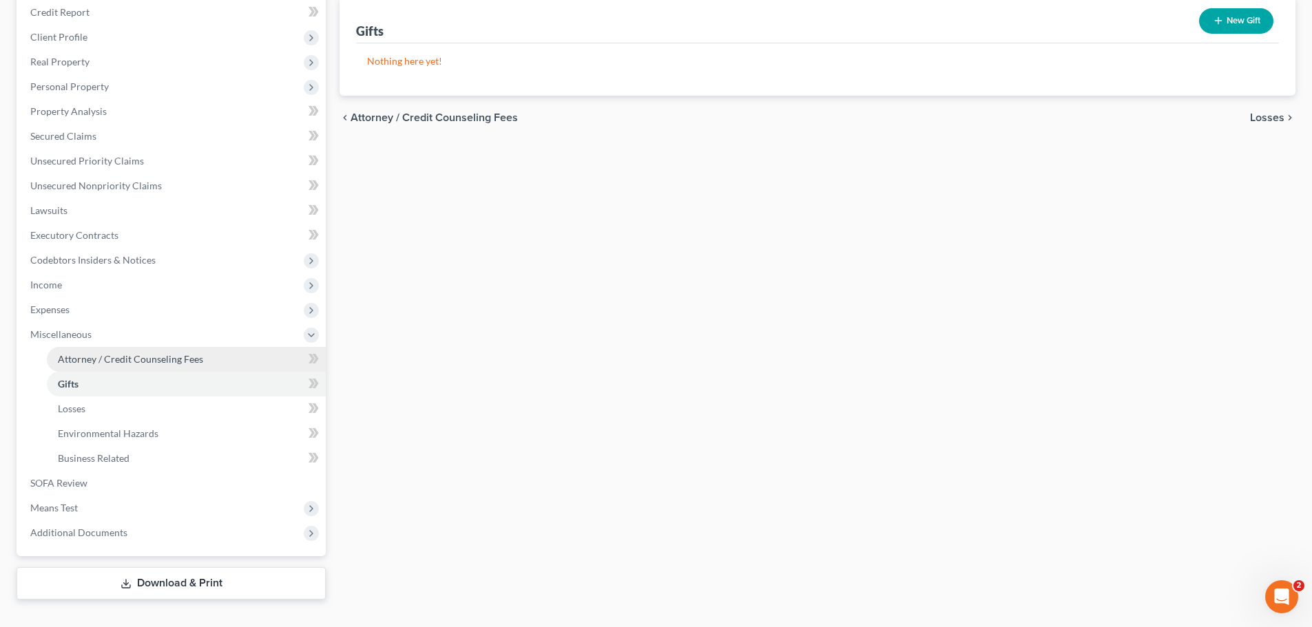
click at [123, 361] on span "Attorney / Credit Counseling Fees" at bounding box center [130, 359] width 145 height 12
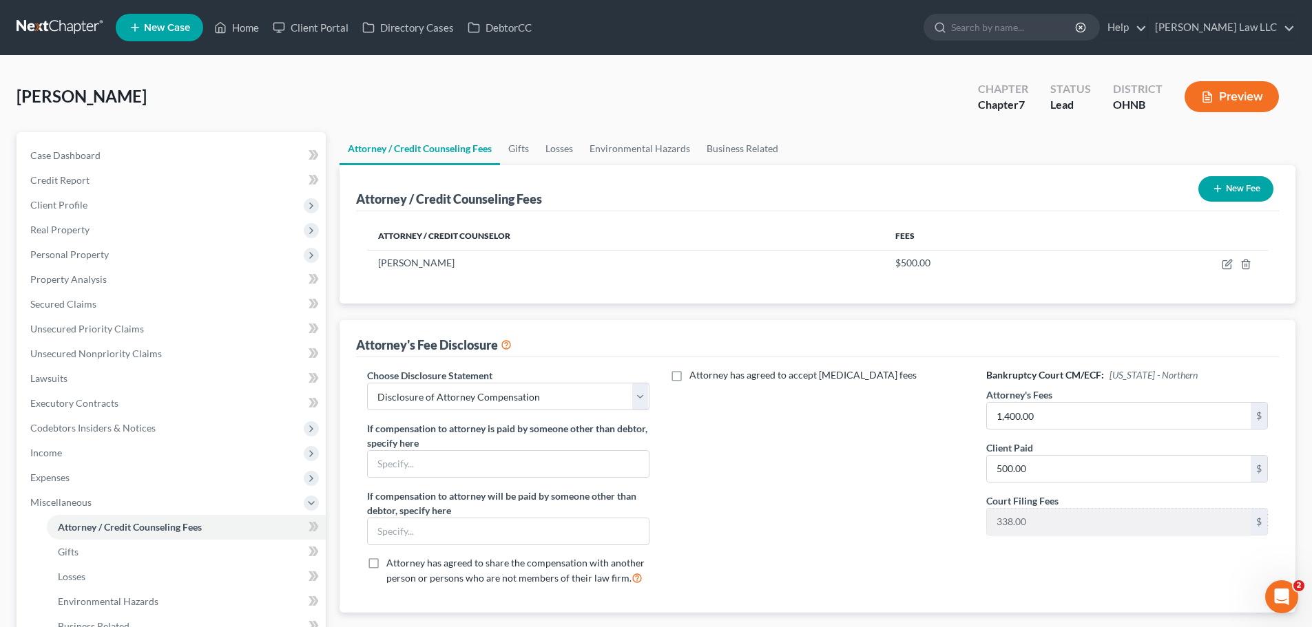
click at [749, 402] on div "Attorney has agreed to accept retainer fees" at bounding box center [817, 482] width 309 height 228
click at [734, 463] on div "Attorney has agreed to accept retainer fees" at bounding box center [817, 482] width 309 height 228
click at [1009, 30] on input "search" at bounding box center [1014, 26] width 126 height 25
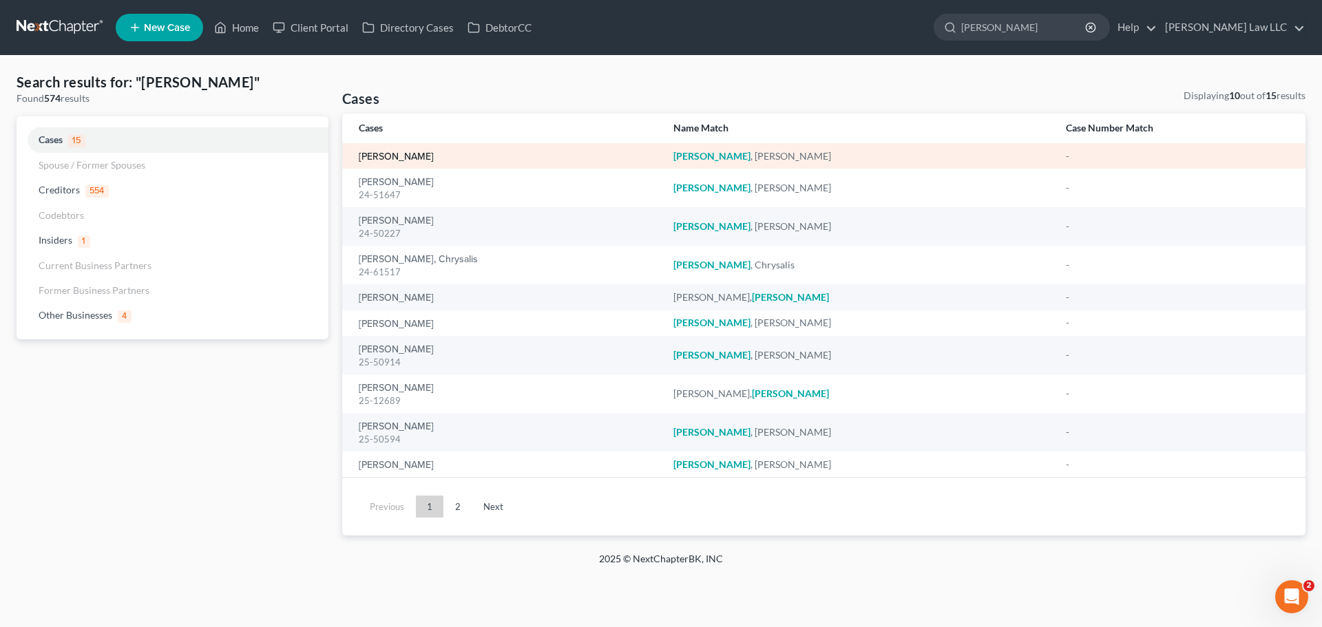
click at [413, 161] on link "[PERSON_NAME]" at bounding box center [396, 157] width 75 height 10
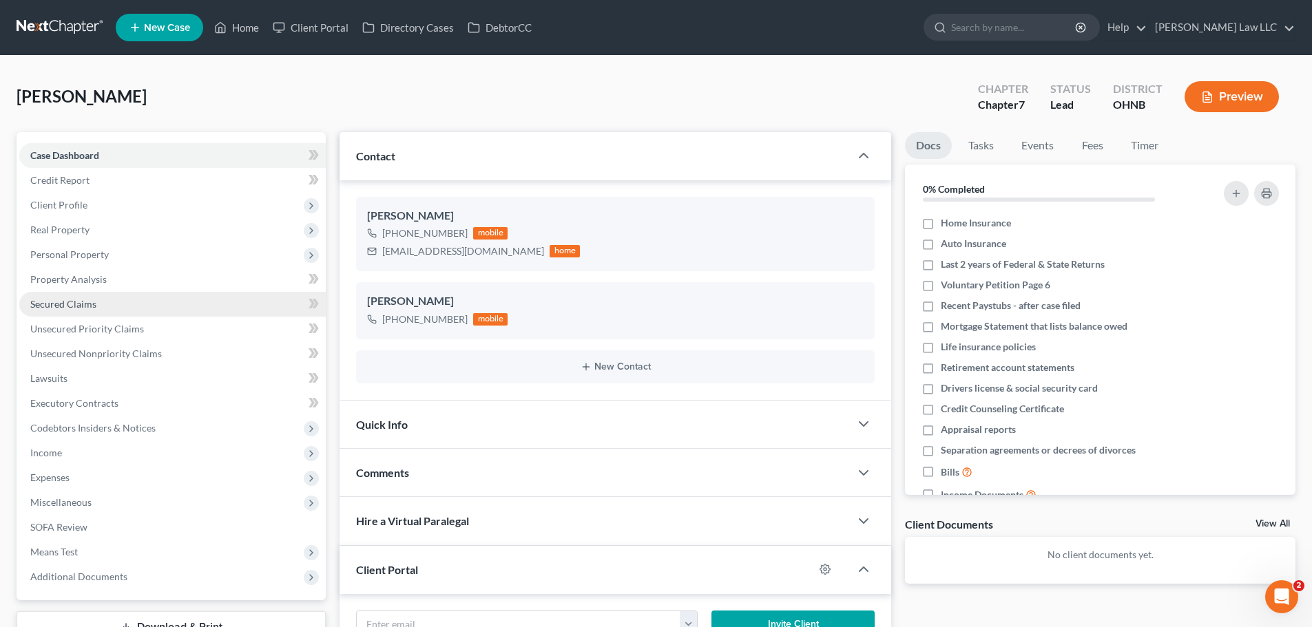
click at [88, 303] on span "Secured Claims" at bounding box center [63, 304] width 66 height 12
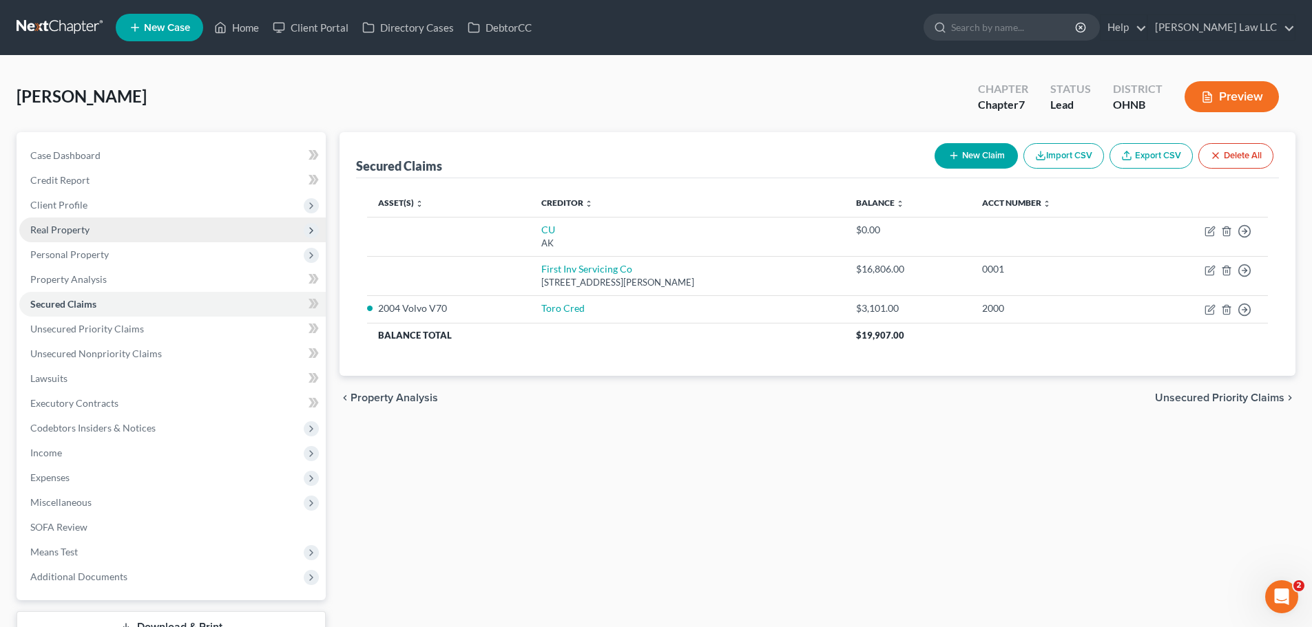
click at [78, 231] on span "Real Property" at bounding box center [59, 230] width 59 height 12
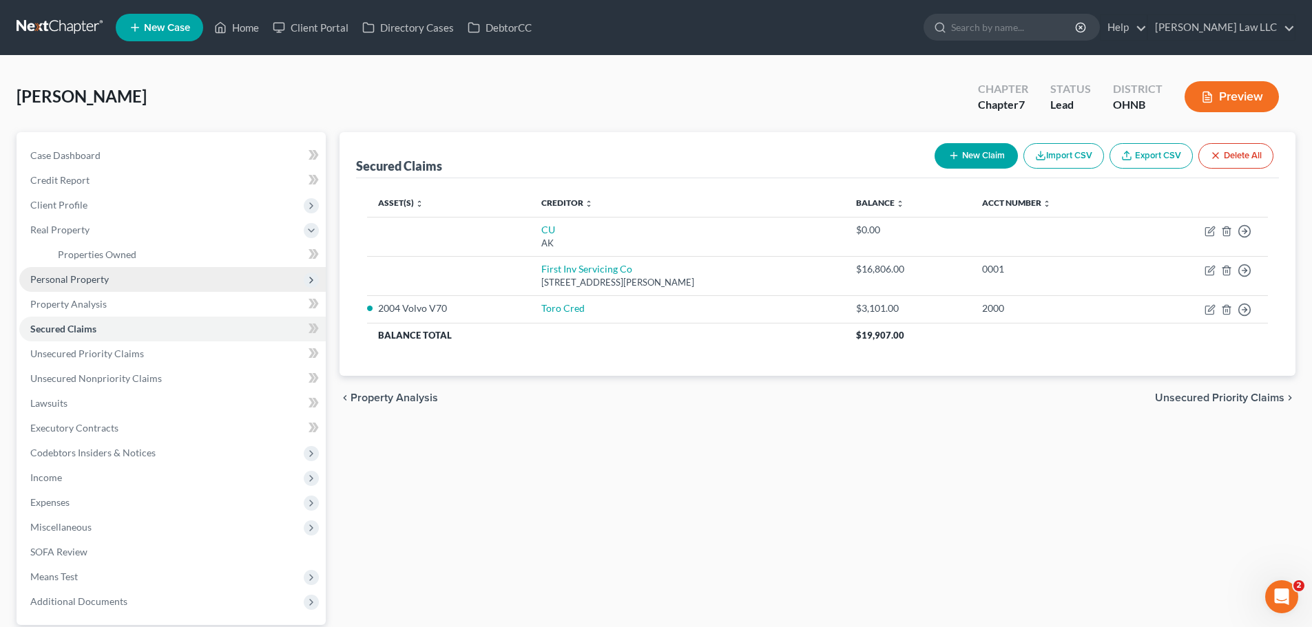
click at [91, 280] on span "Personal Property" at bounding box center [69, 279] width 78 height 12
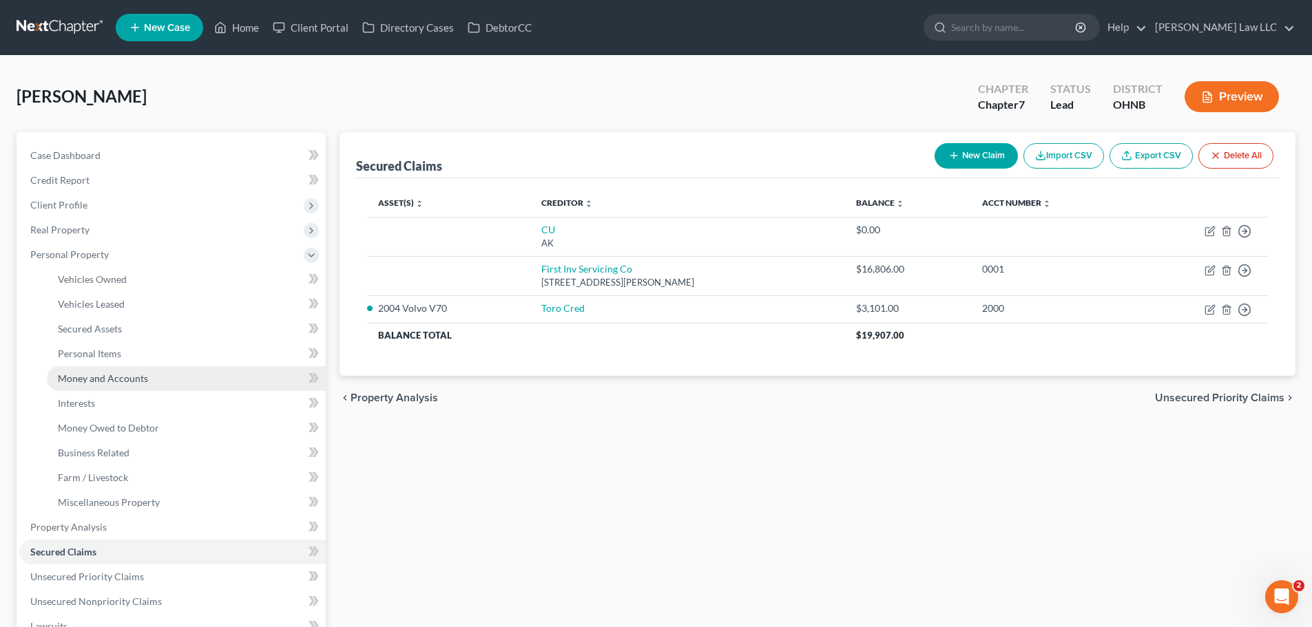
click at [96, 386] on link "Money and Accounts" at bounding box center [186, 378] width 279 height 25
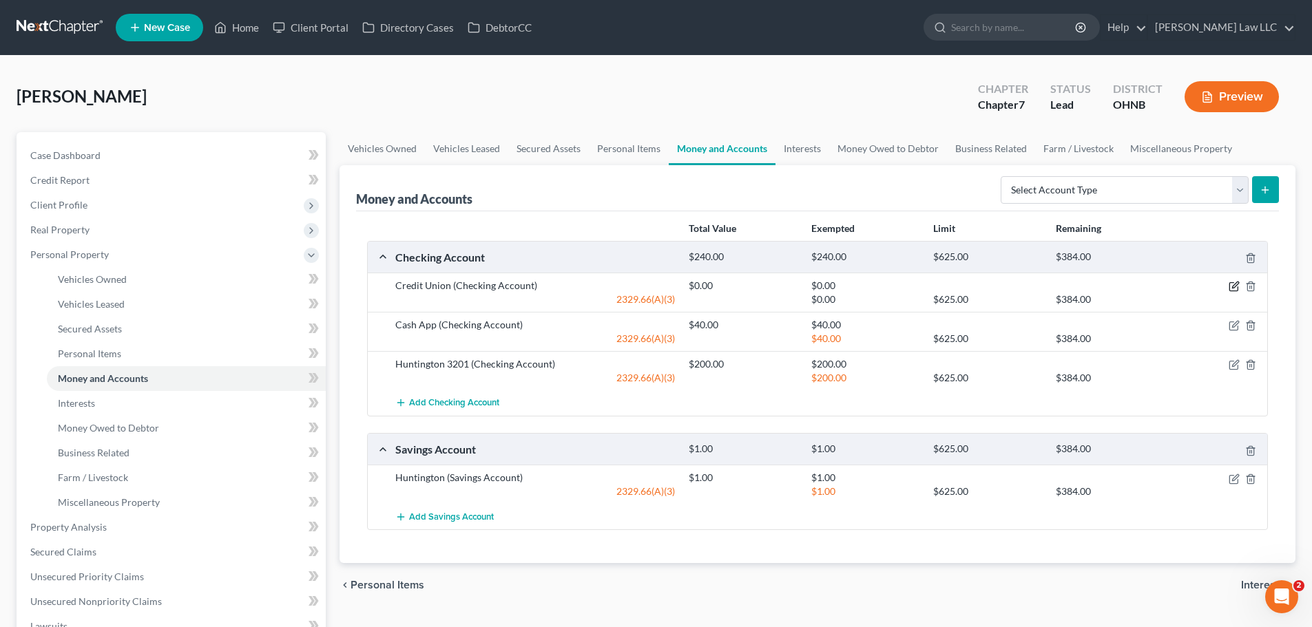
click at [1232, 286] on icon "button" at bounding box center [1233, 286] width 11 height 11
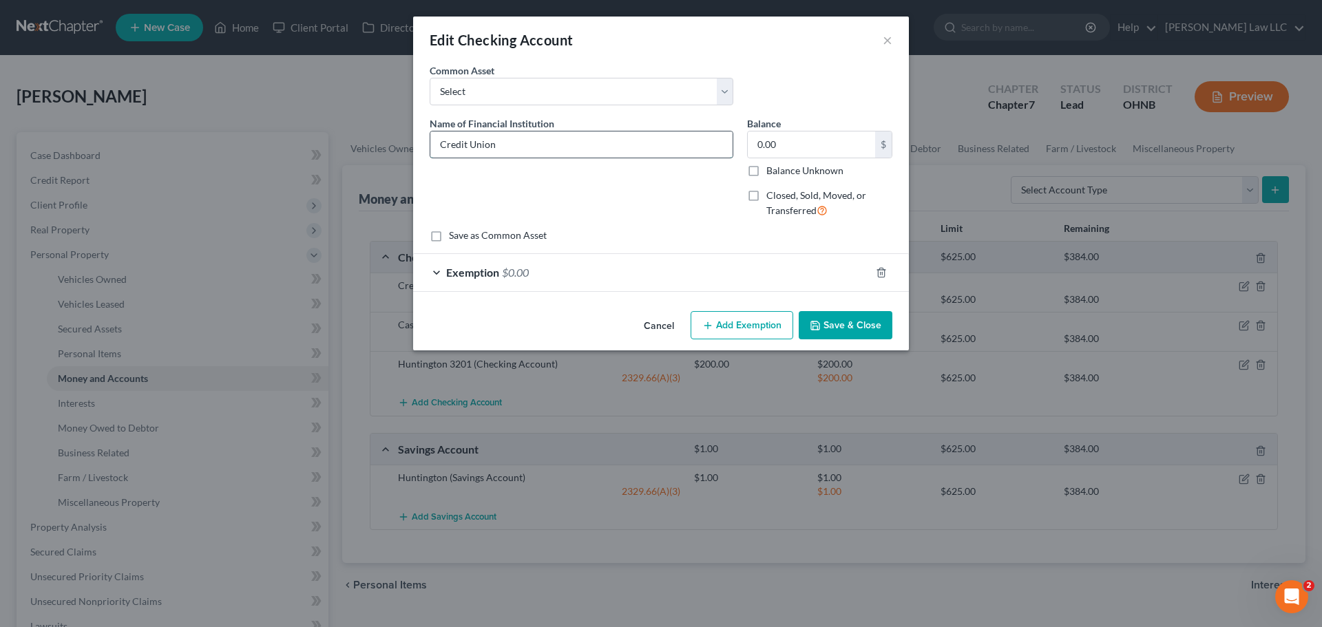
click at [434, 145] on input "Credit Union" at bounding box center [581, 145] width 302 height 26
click at [868, 328] on button "Save & Close" at bounding box center [846, 325] width 94 height 29
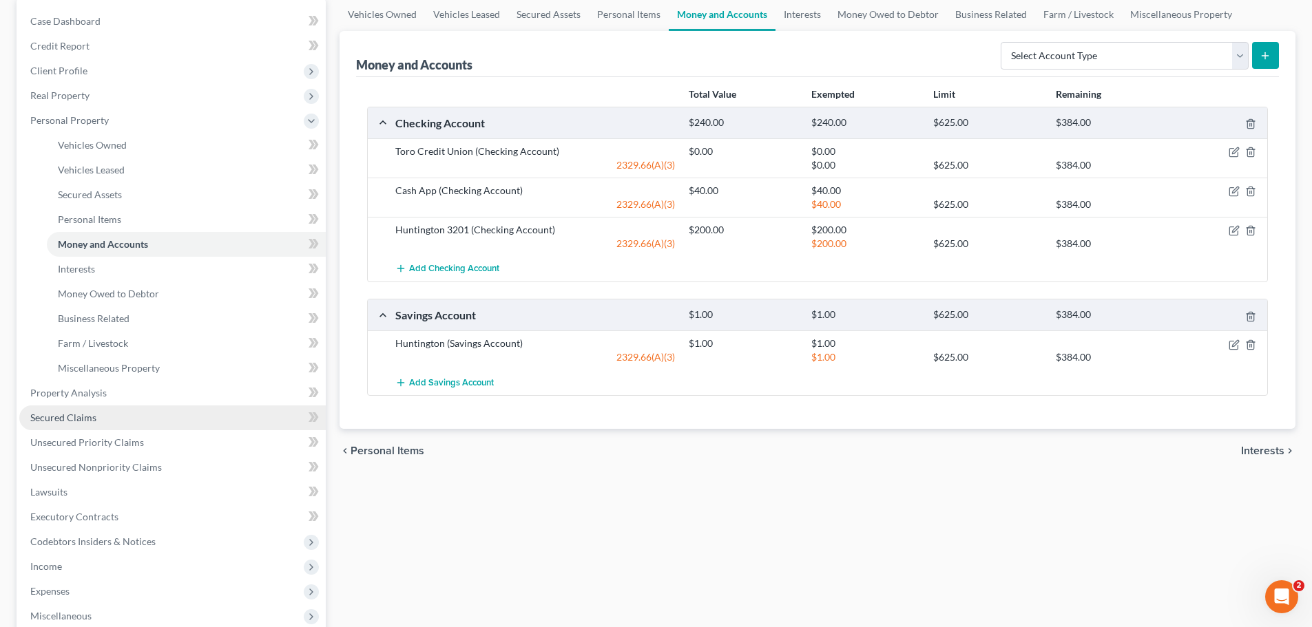
scroll to position [138, 0]
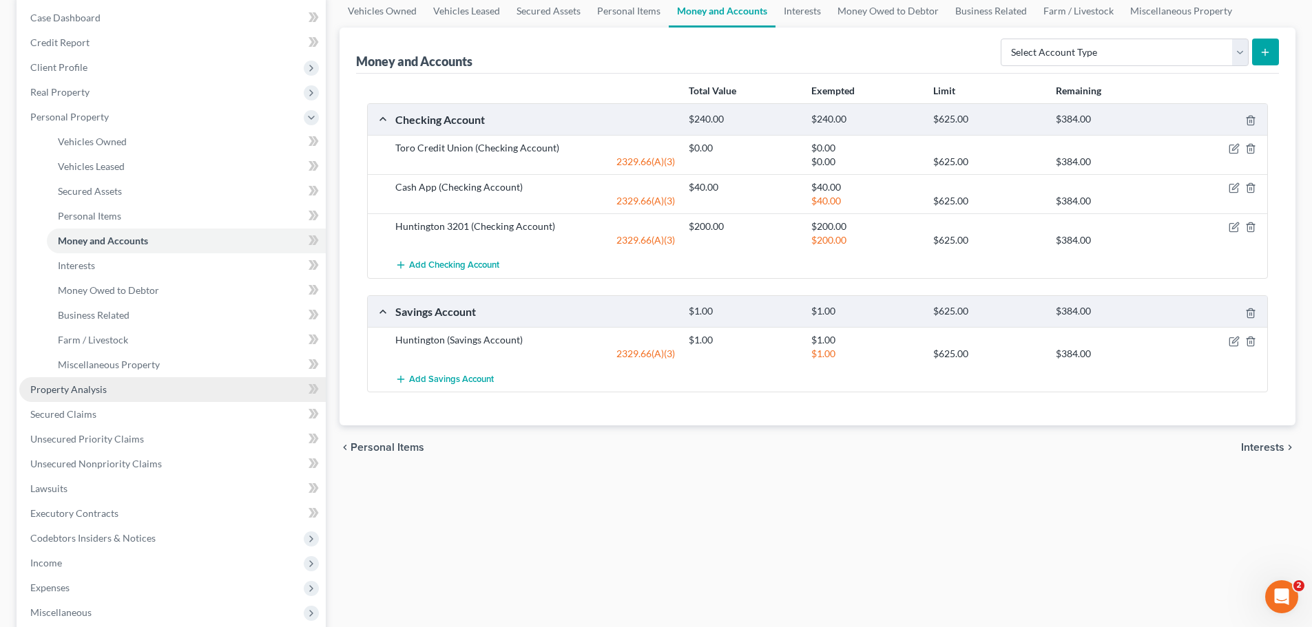
click at [86, 394] on span "Property Analysis" at bounding box center [68, 390] width 76 height 12
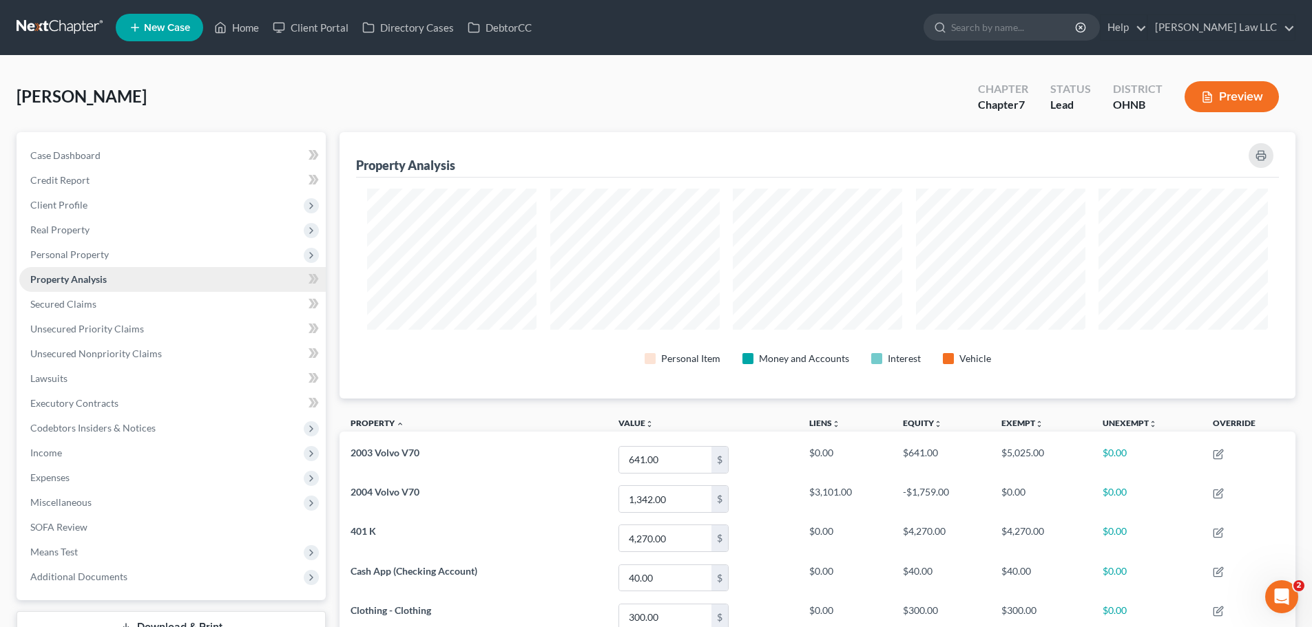
scroll to position [266, 956]
click at [103, 330] on span "Unsecured Priority Claims" at bounding box center [87, 329] width 114 height 12
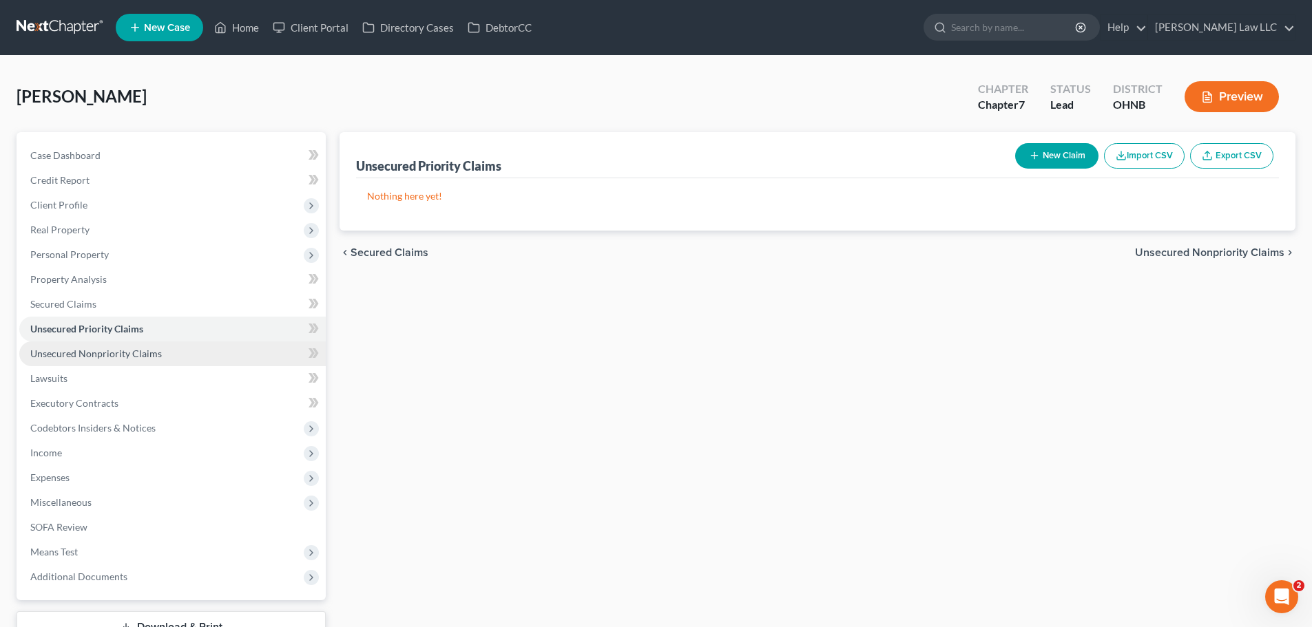
click at [89, 361] on link "Unsecured Nonpriority Claims" at bounding box center [172, 354] width 306 height 25
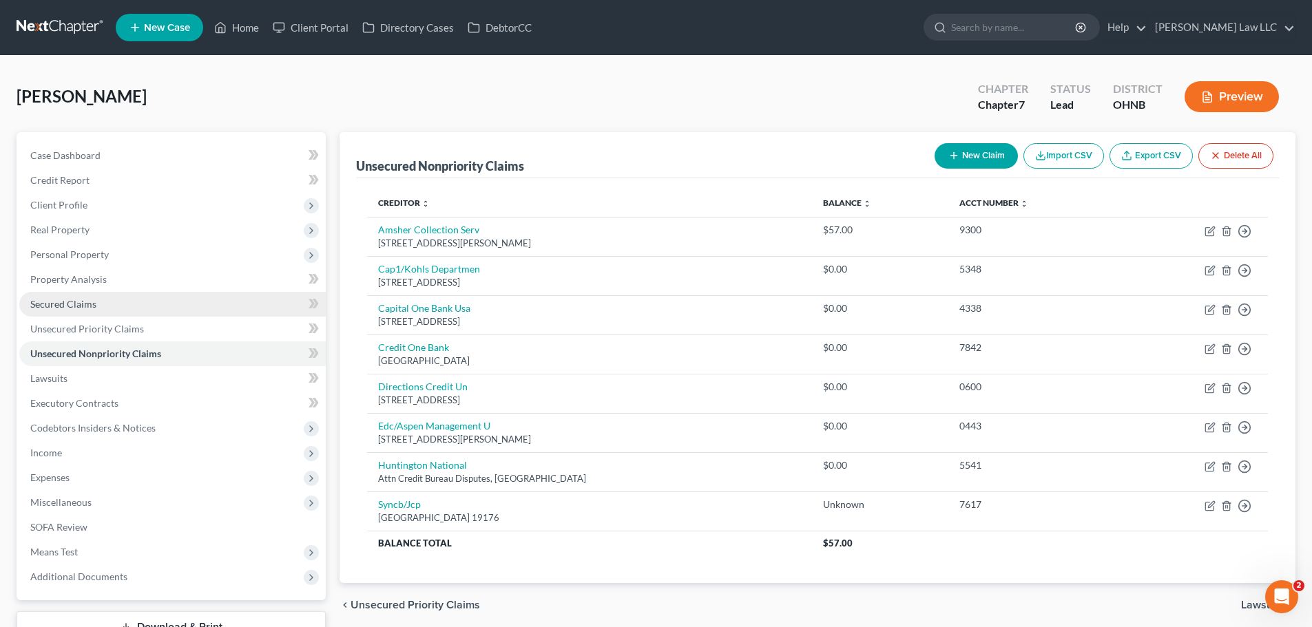
click at [87, 299] on span "Secured Claims" at bounding box center [63, 304] width 66 height 12
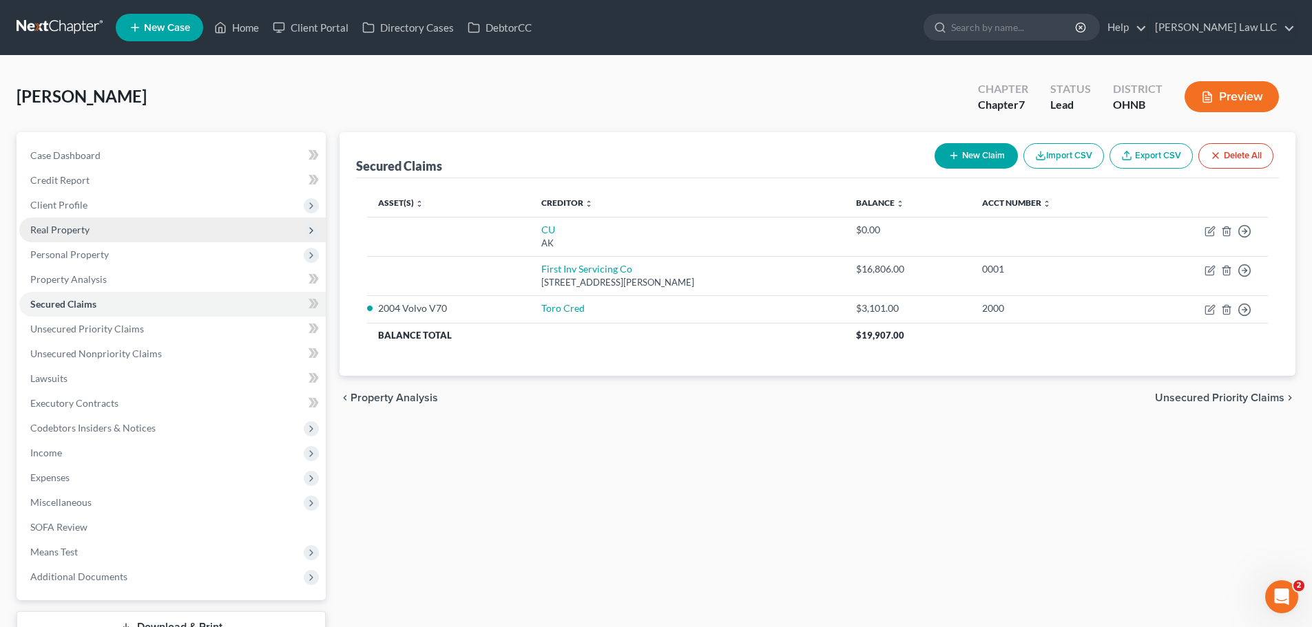
click at [84, 233] on span "Real Property" at bounding box center [59, 230] width 59 height 12
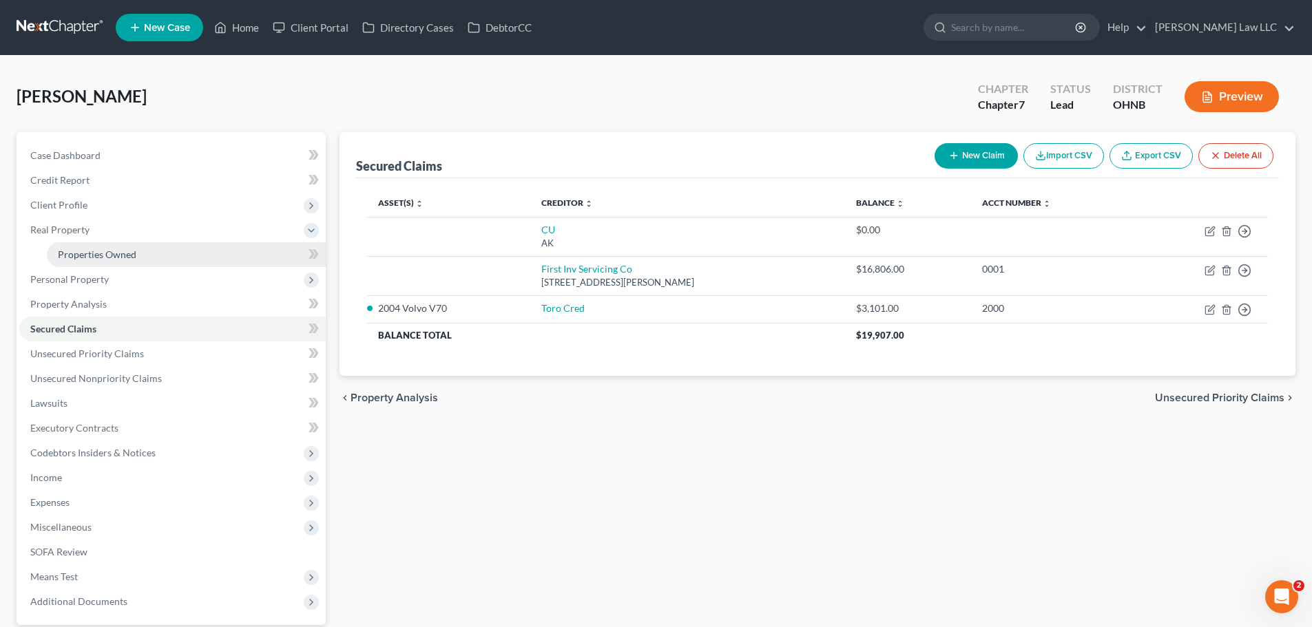
click at [92, 253] on span "Properties Owned" at bounding box center [97, 255] width 78 height 12
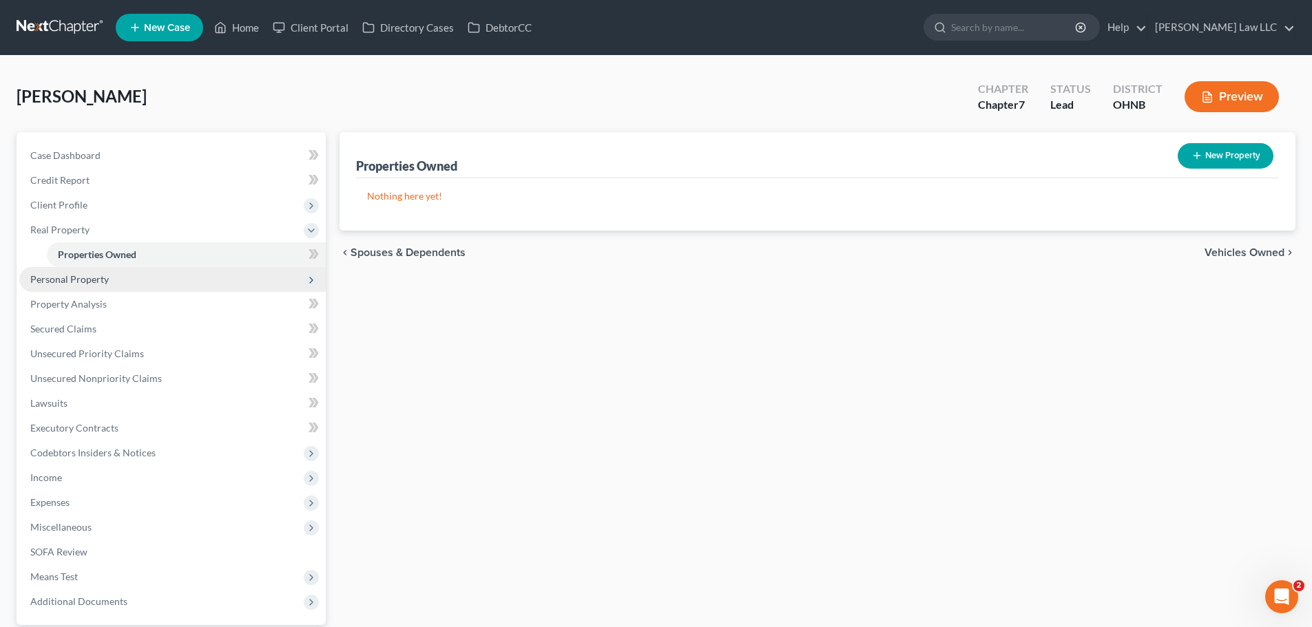
click at [54, 286] on span "Personal Property" at bounding box center [172, 279] width 306 height 25
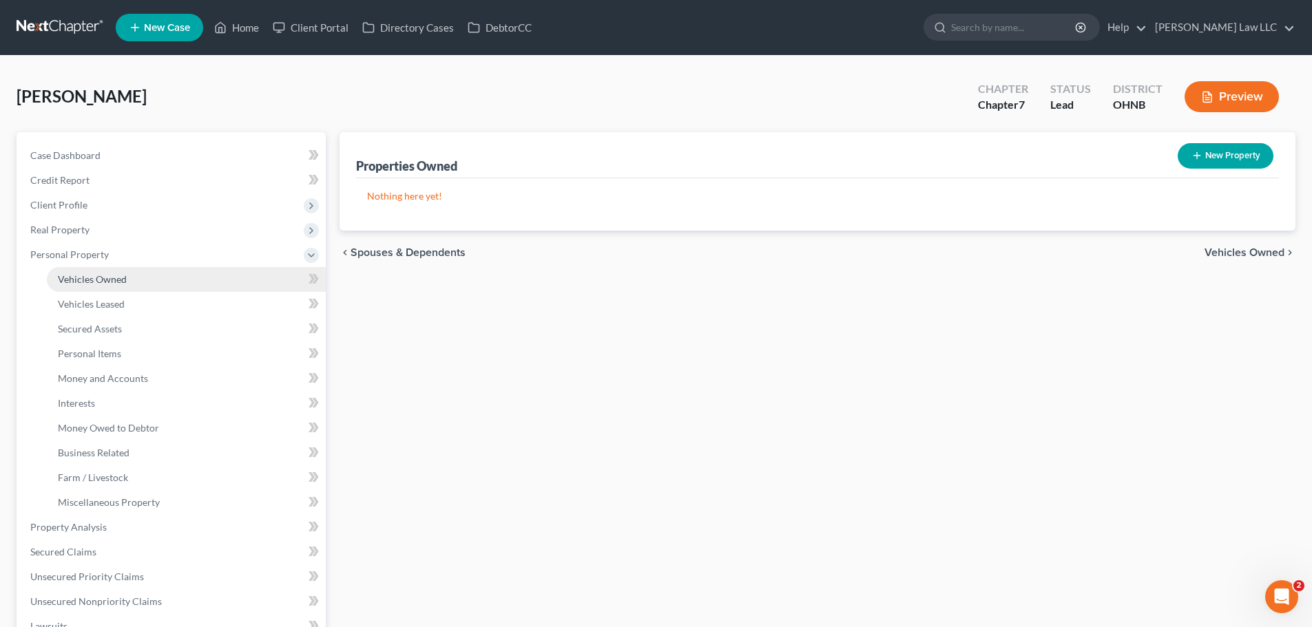
click at [113, 283] on span "Vehicles Owned" at bounding box center [92, 279] width 69 height 12
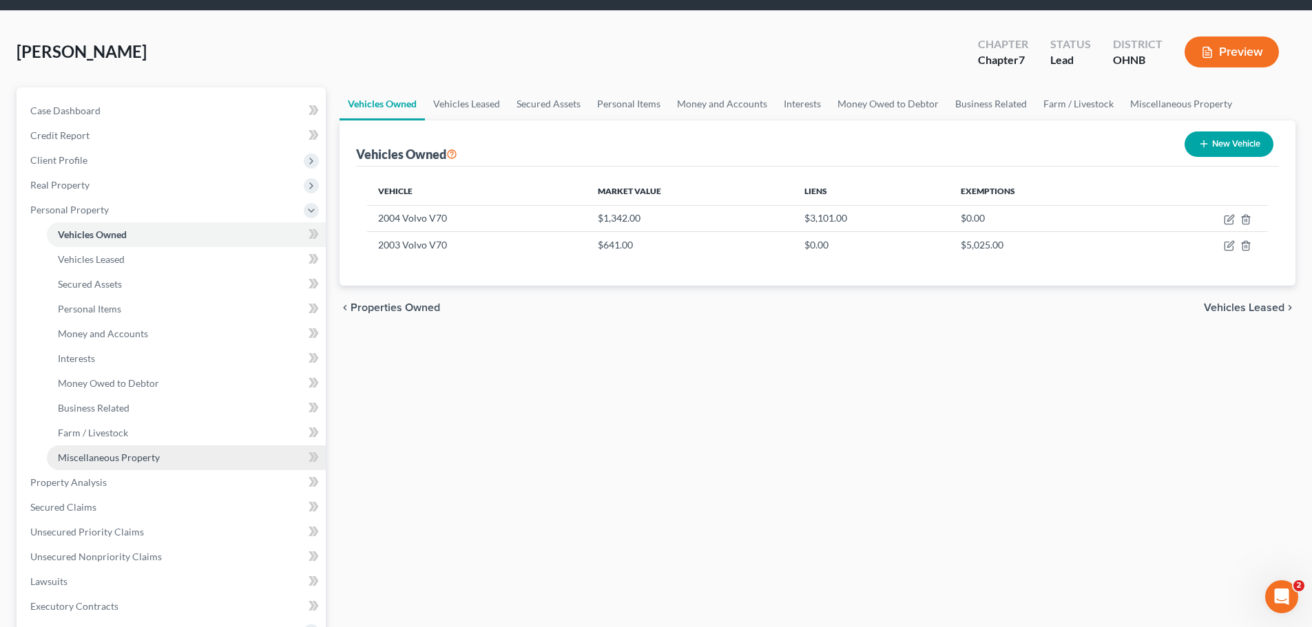
scroll to position [69, 0]
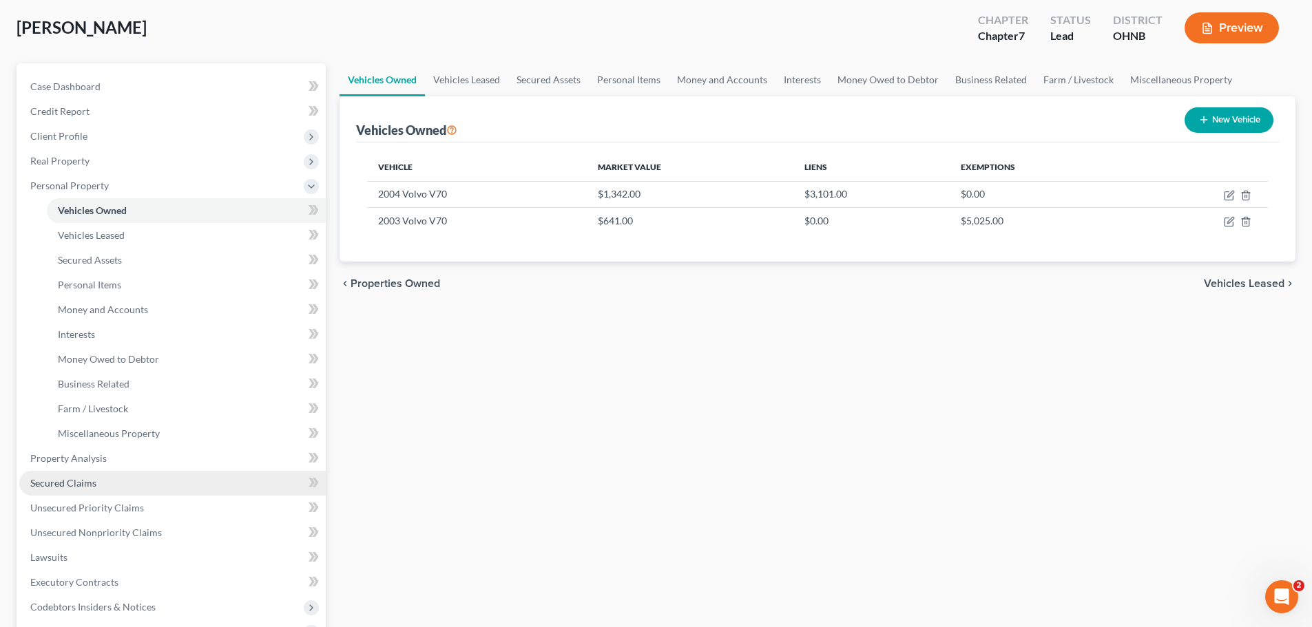
click at [98, 484] on link "Secured Claims" at bounding box center [172, 483] width 306 height 25
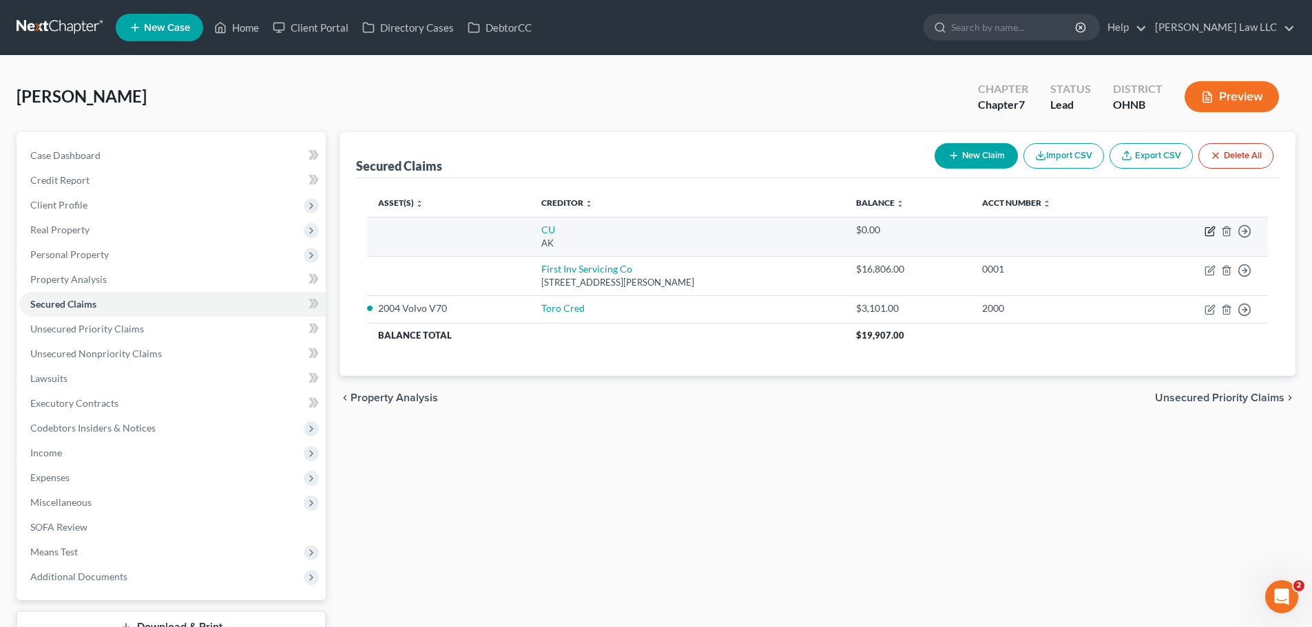
click at [1207, 231] on icon "button" at bounding box center [1209, 231] width 11 height 11
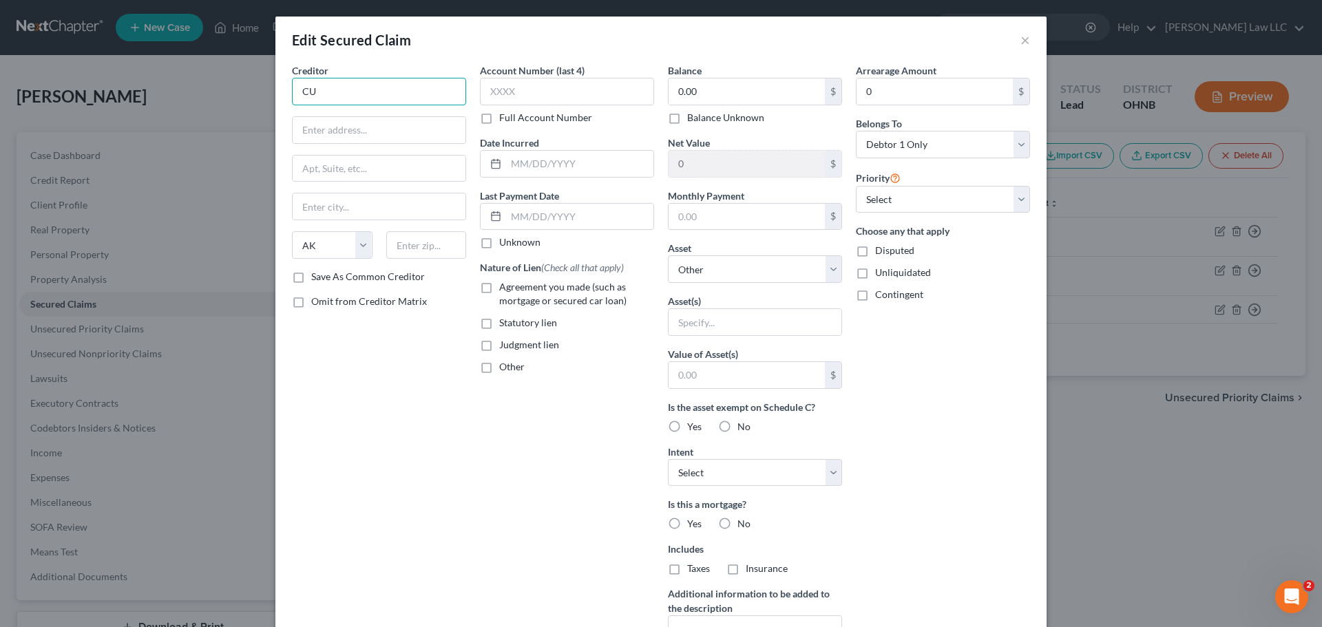
drag, startPoint x: 339, startPoint y: 94, endPoint x: 221, endPoint y: 76, distance: 119.8
click at [221, 76] on div "Edit Secured Claim × Creditor * CU State AL AK AR AZ CA CO CT DE DC FL GA GU HI…" at bounding box center [661, 313] width 1322 height 627
click at [429, 138] on input "text" at bounding box center [379, 130] width 173 height 26
click at [423, 45] on div "Edit Secured Claim ×" at bounding box center [660, 40] width 771 height 47
click at [408, 129] on input "text" at bounding box center [379, 130] width 173 height 26
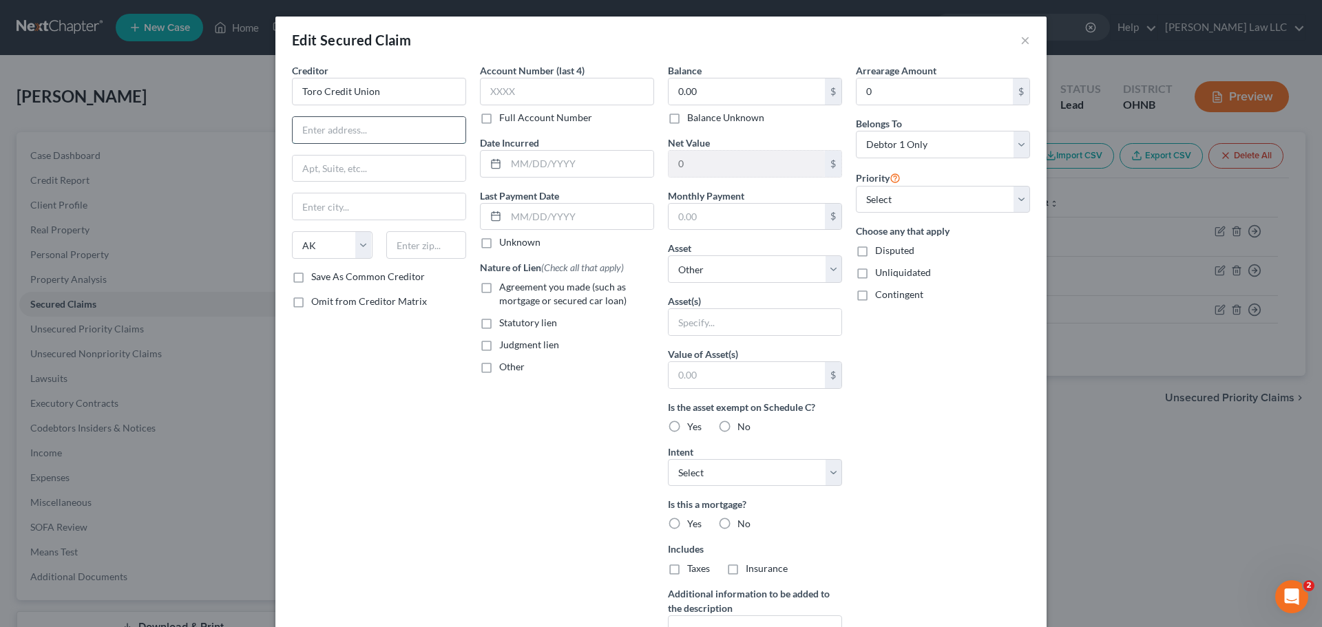
paste input "8111 Lyndale Ave S"
click at [448, 360] on div "Creditor * Toro Credit Union 8111 Lyndale Ave South Minneapolis State AL AK AR …" at bounding box center [379, 370] width 188 height 614
click at [499, 290] on label "Agreement you made (such as mortgage or secured car loan)" at bounding box center [576, 294] width 155 height 28
click at [505, 289] on input "Agreement you made (such as mortgage or secured car loan)" at bounding box center [509, 284] width 9 height 9
click at [414, 403] on div "Creditor * Toro Credit Union 8111 Lyndale Ave South Minneapolis State AL AK AR …" at bounding box center [379, 370] width 188 height 614
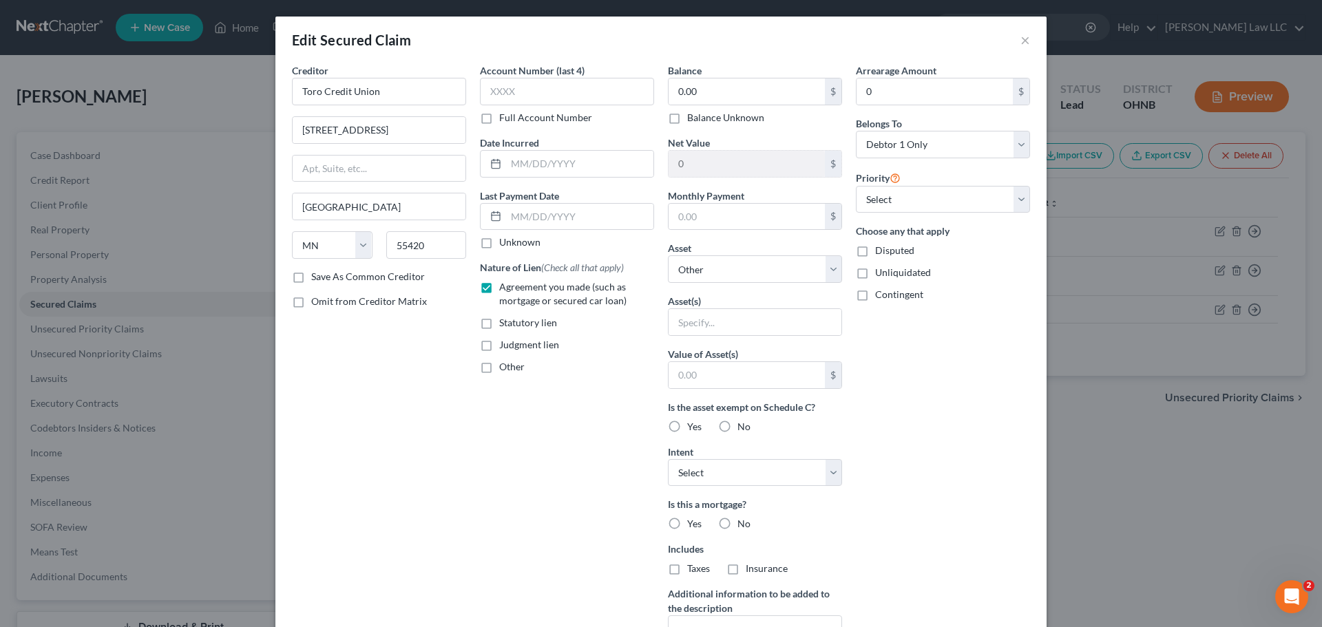
click at [454, 388] on div "Creditor * Toro Credit Union 8111 Lyndale Ave South Minneapolis State AL AK AR …" at bounding box center [379, 370] width 188 height 614
click at [421, 377] on div "Creditor * Toro Credit Union 8111 Lyndale Ave South Minneapolis State AL AK AR …" at bounding box center [379, 370] width 188 height 614
click at [559, 464] on div "Account Number (last 4) Full Account Number Date Incurred Last Payment Date Unk…" at bounding box center [567, 370] width 188 height 614
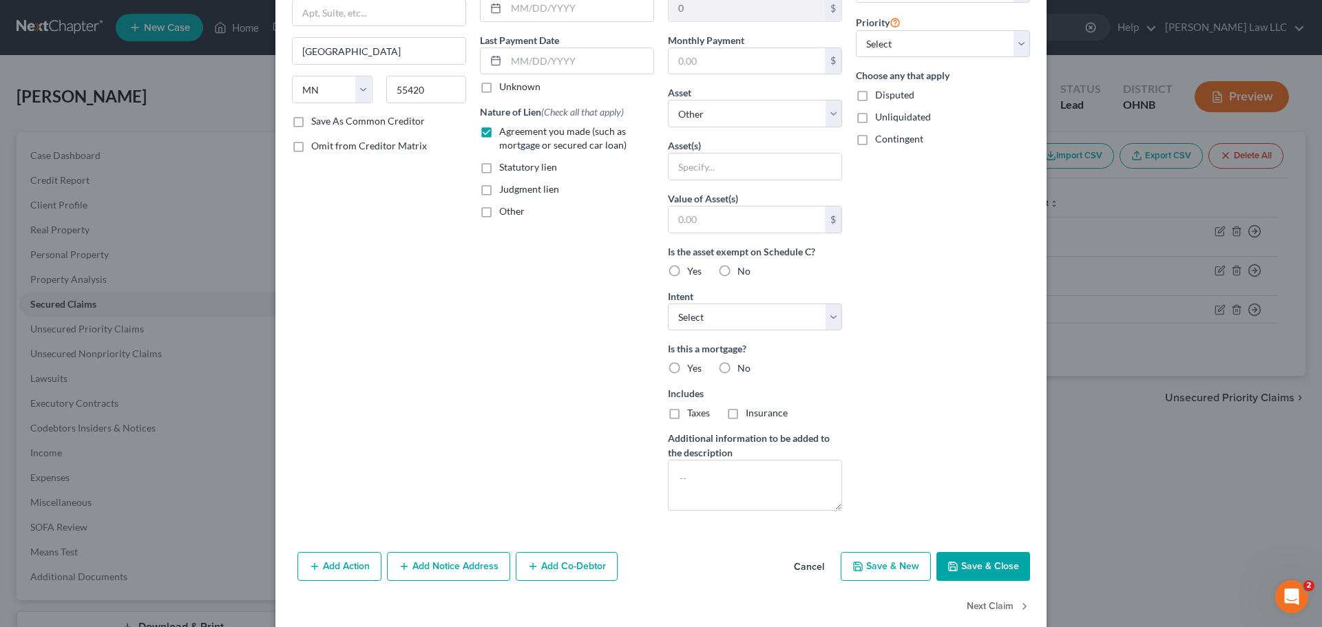
scroll to position [177, 0]
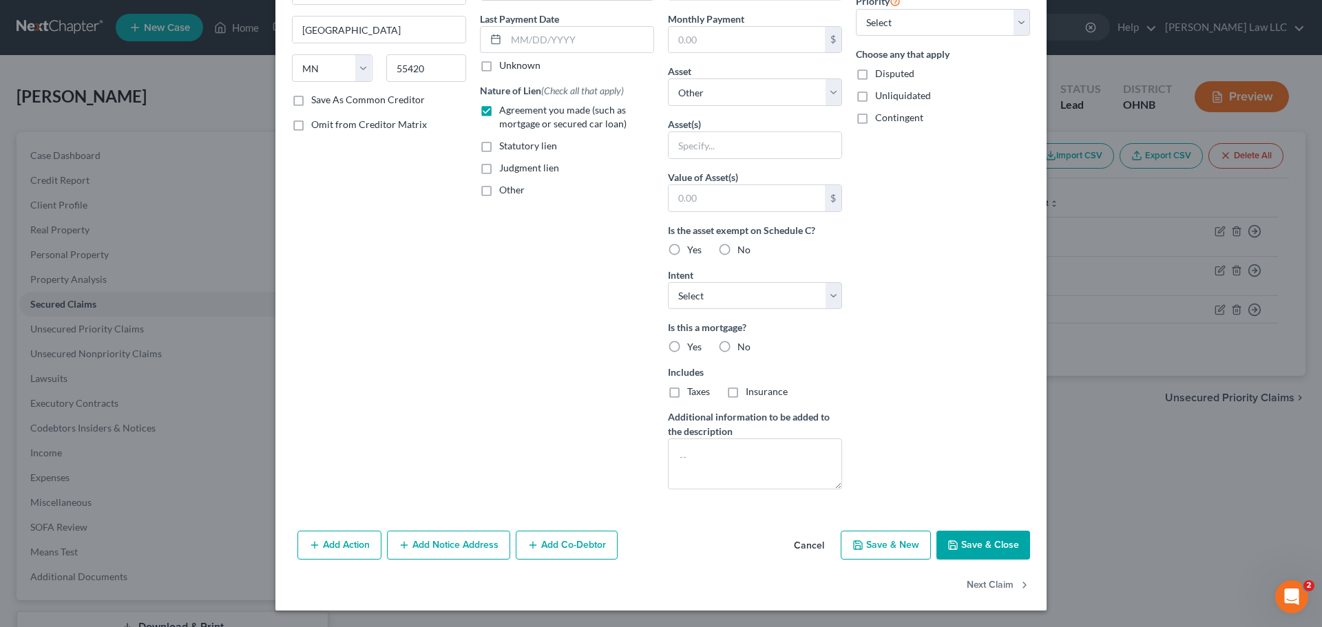
click at [979, 548] on button "Save & Close" at bounding box center [983, 545] width 94 height 29
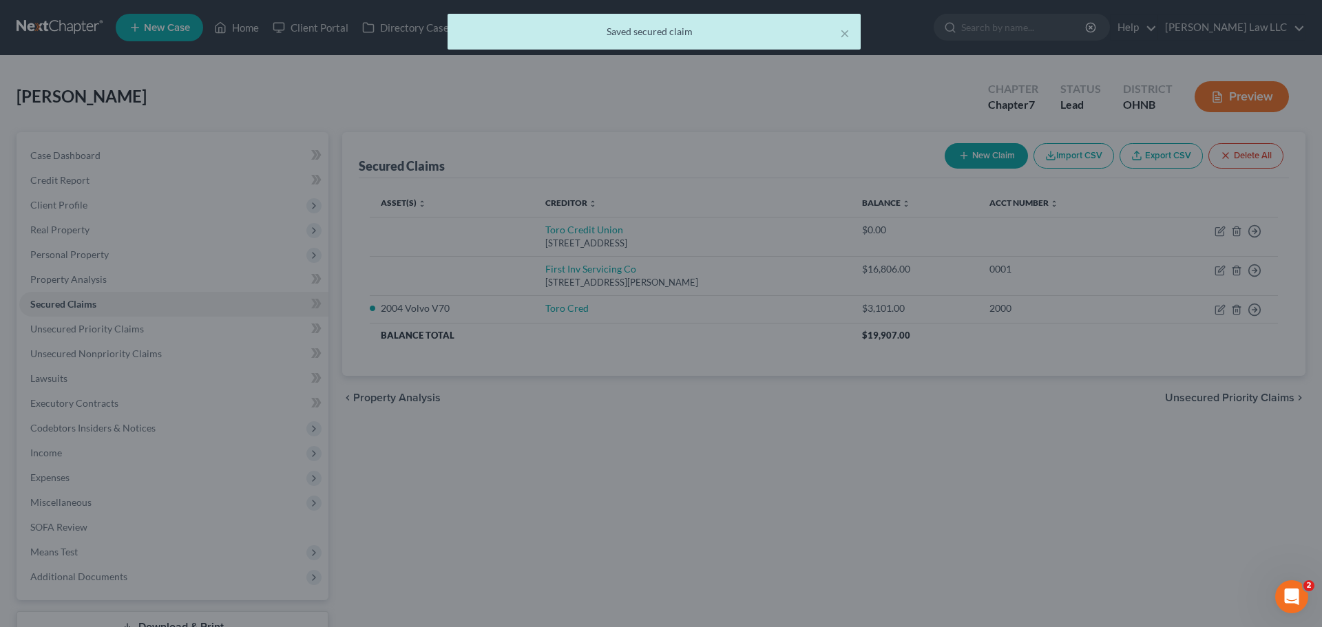
scroll to position [0, 0]
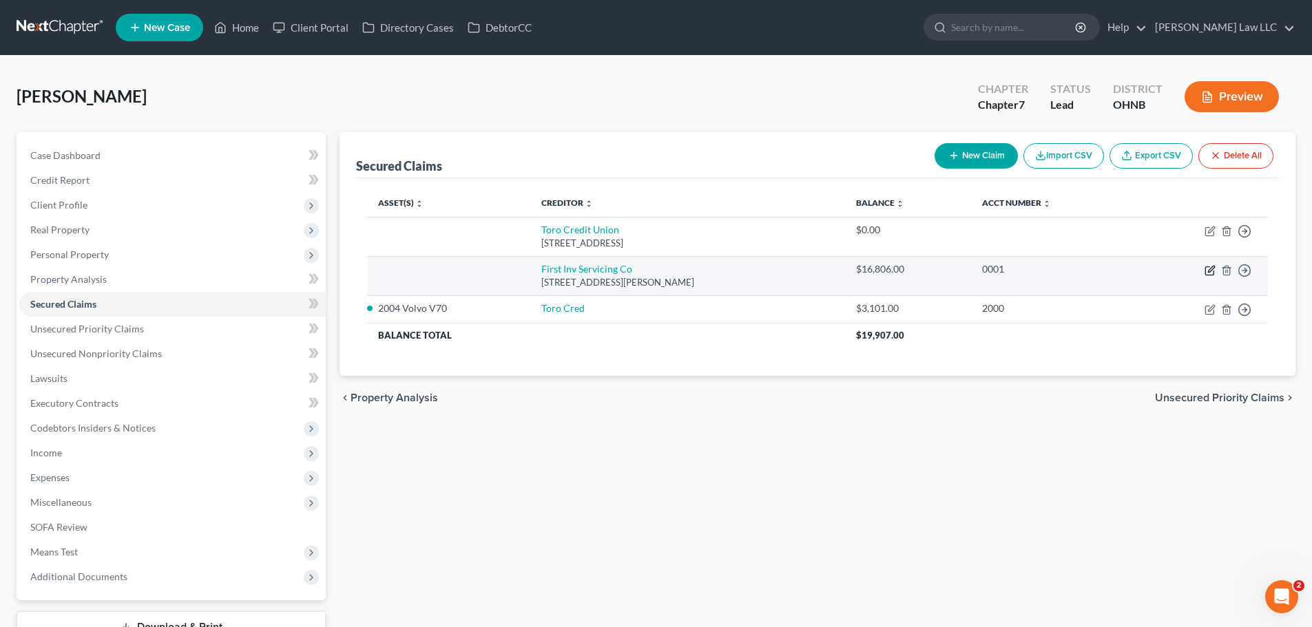
click at [1209, 272] on icon "button" at bounding box center [1211, 269] width 6 height 6
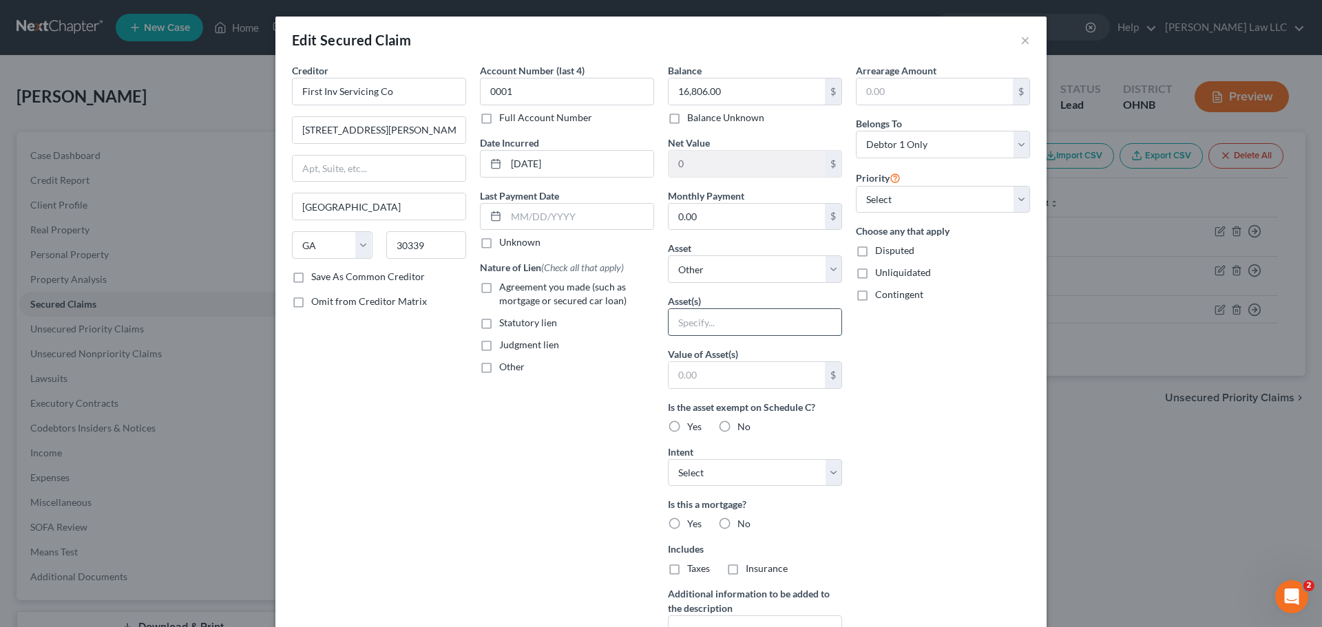
click at [709, 319] on input "text" at bounding box center [755, 322] width 173 height 26
click at [499, 288] on label "Agreement you made (such as mortgage or secured car loan)" at bounding box center [576, 294] width 155 height 28
click at [505, 288] on input "Agreement you made (such as mortgage or secured car loan)" at bounding box center [509, 284] width 9 height 9
click at [423, 448] on div "Creditor * First Inv Servicing Co 3065 Akers Mill Rd Se St Atlanta State AL AK …" at bounding box center [379, 370] width 188 height 614
click at [739, 273] on select "Select Other Multiple Assets Electronics - 1 Television - $100.0 Household Good…" at bounding box center [755, 269] width 174 height 28
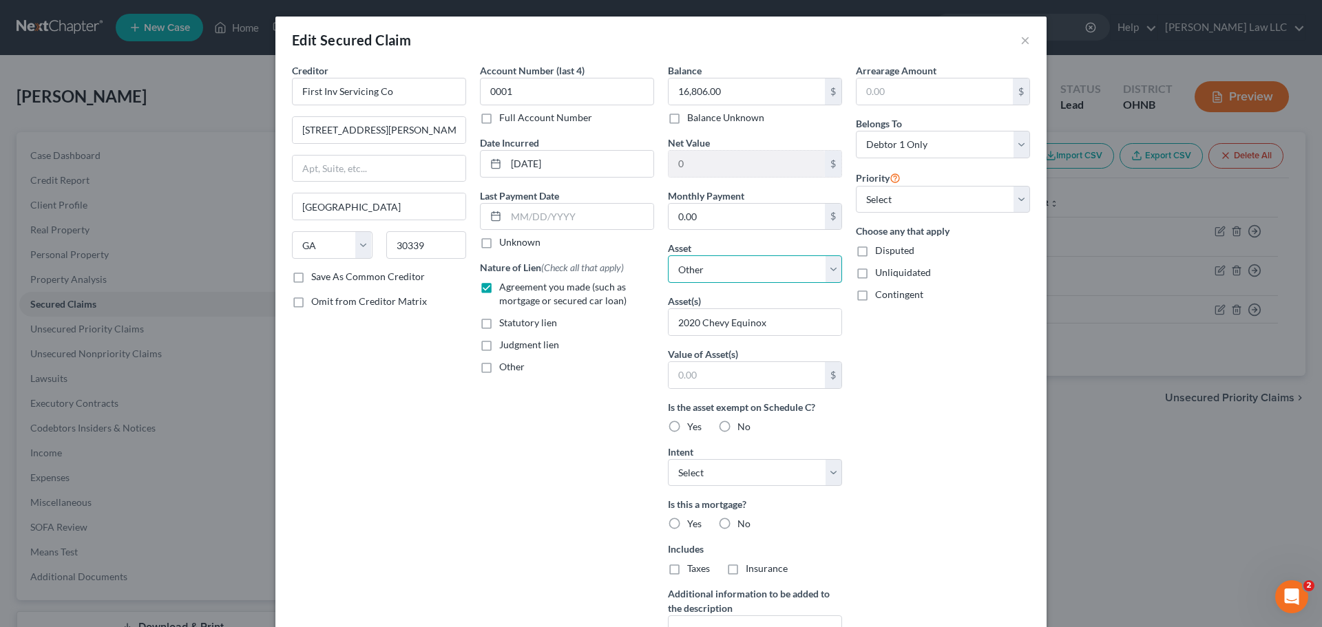
click at [668, 255] on select "Select Other Multiple Assets Electronics - 1 Television - $100.0 Household Good…" at bounding box center [755, 269] width 174 height 28
click at [1033, 415] on div "Creditor * First Inv Servicing Co 3065 Akers Mill Rd Se St Atlanta State AL AK …" at bounding box center [660, 382] width 771 height 639
click at [609, 441] on div "Account Number (last 4) 0001 Full Account Number Date Incurred 03-14-2022 Last …" at bounding box center [567, 370] width 188 height 614
click at [713, 467] on select "Select Surrender Redeem Reaffirm Avoid Other" at bounding box center [755, 473] width 174 height 28
click at [668, 459] on select "Select Surrender Redeem Reaffirm Avoid Other" at bounding box center [755, 473] width 174 height 28
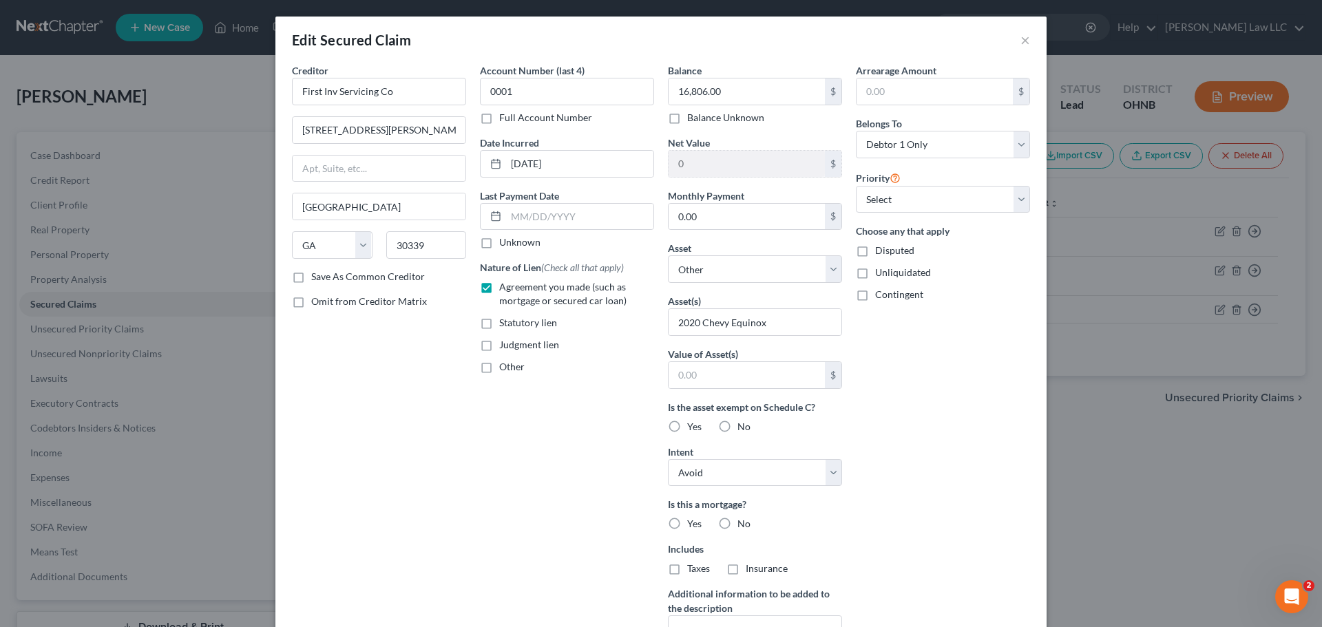
click at [958, 443] on div "Arrearage Amount $ Belongs To * Select Debtor 1 Only Debtor 2 Only Debtor 1 And…" at bounding box center [943, 370] width 188 height 614
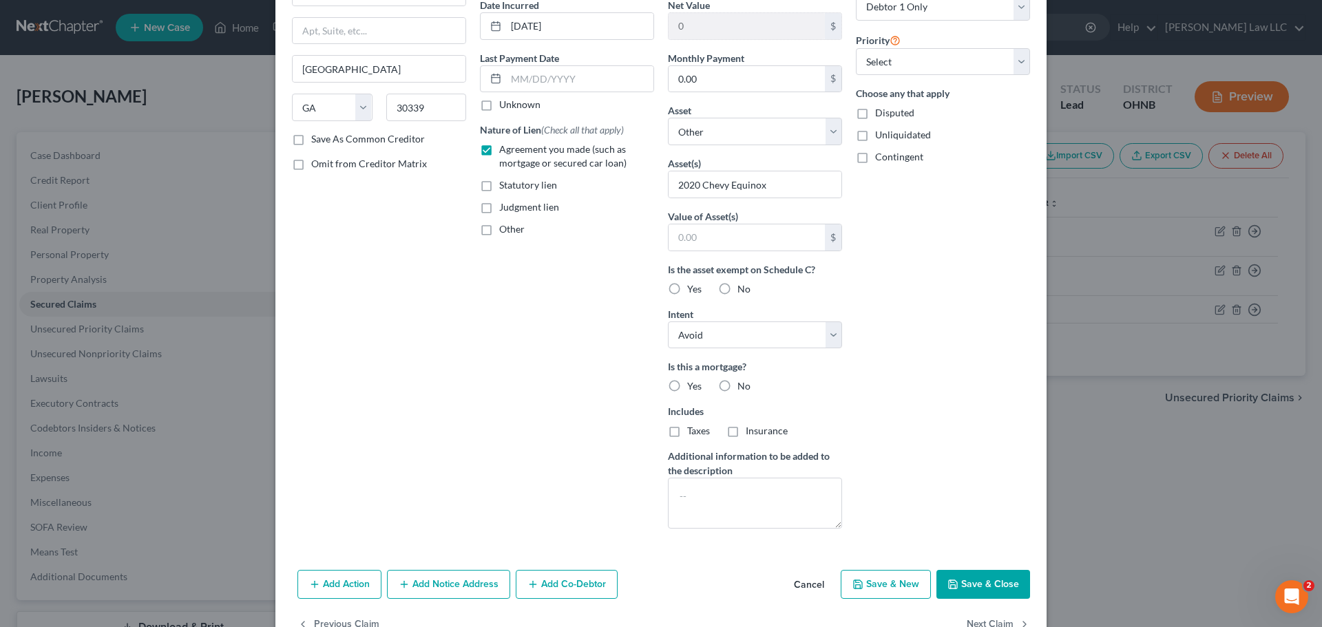
click at [737, 393] on label "No" at bounding box center [743, 386] width 13 height 14
click at [743, 388] on input "No" at bounding box center [747, 383] width 9 height 9
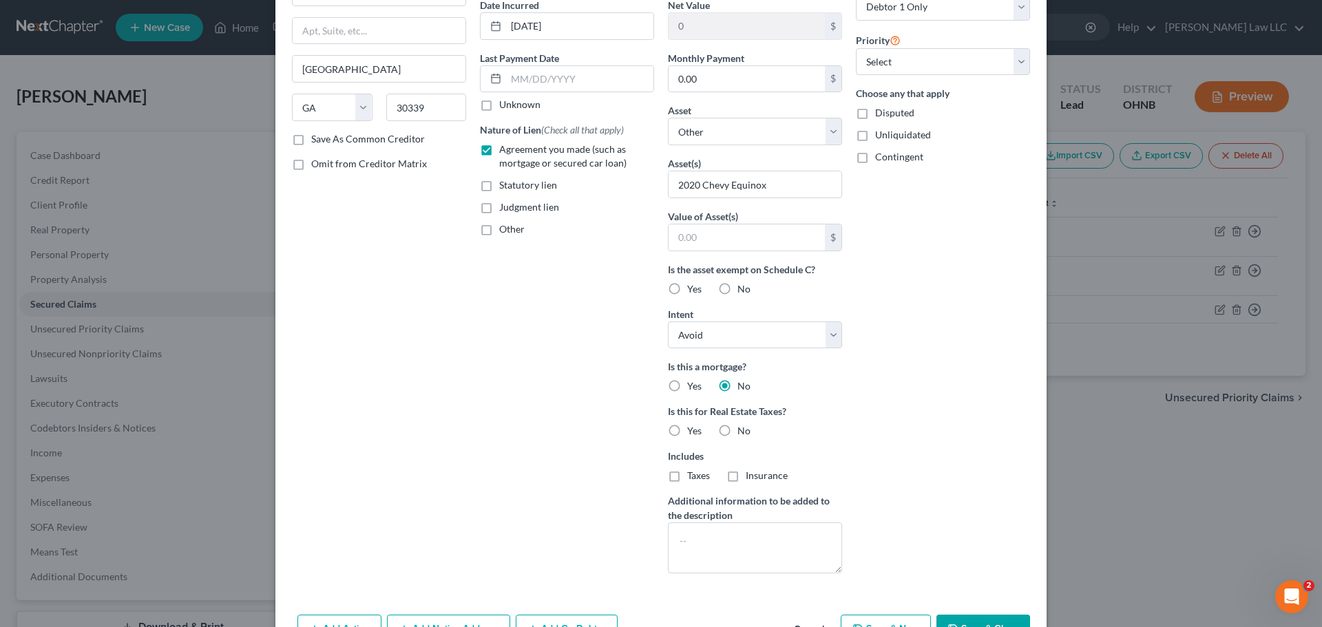
click at [737, 435] on label "No" at bounding box center [743, 431] width 13 height 14
click at [743, 433] on input "No" at bounding box center [747, 428] width 9 height 9
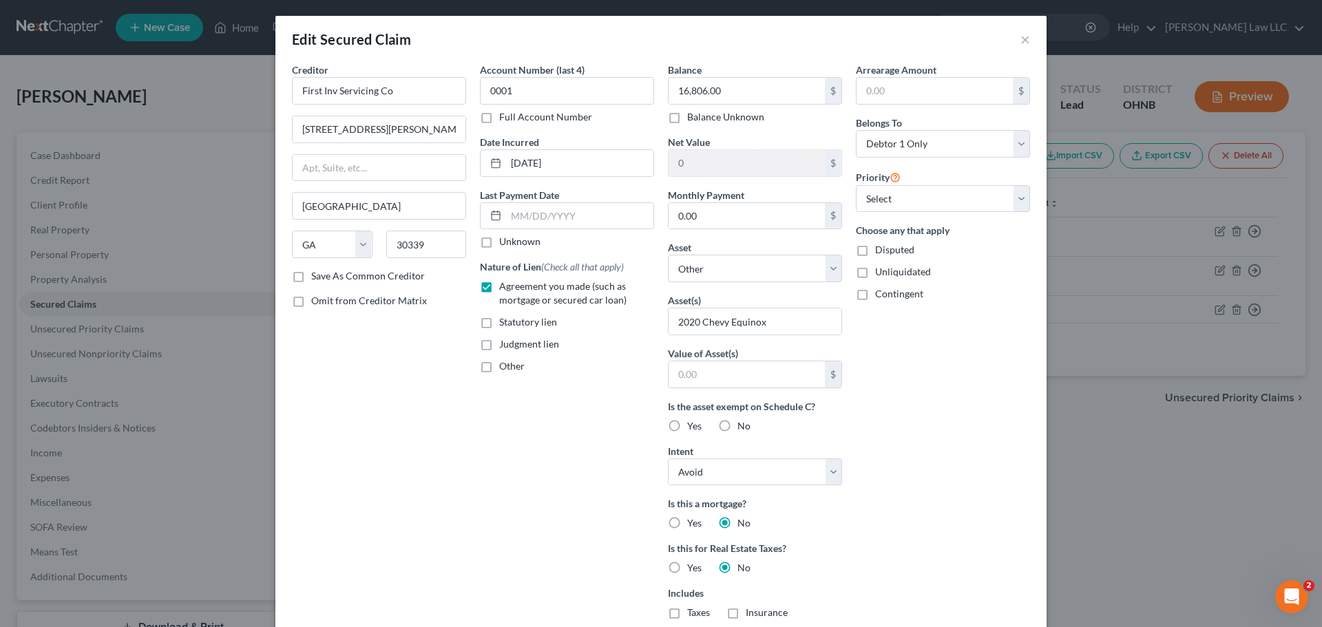
scroll to position [0, 0]
click at [896, 203] on select "Select 1st 2nd 3rd 4th 5th 6th 7th 8th 9th 10th 11th 12th 13th 14th 15th 16th 1…" at bounding box center [943, 200] width 174 height 28
click at [856, 186] on select "Select 1st 2nd 3rd 4th 5th 6th 7th 8th 9th 10th 11th 12th 13th 14th 15th 16th 1…" at bounding box center [943, 200] width 174 height 28
click at [901, 387] on div "Arrearage Amount $ Belongs To * Select Debtor 1 Only Debtor 2 Only Debtor 1 And…" at bounding box center [943, 392] width 188 height 659
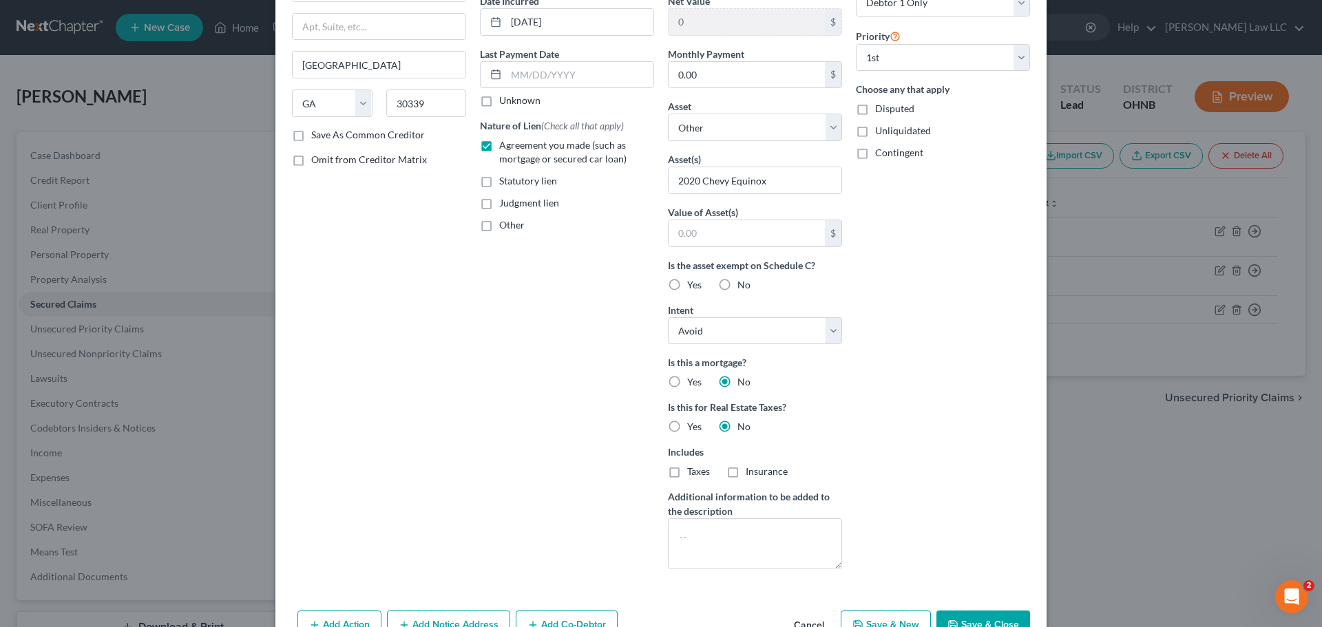
scroll to position [222, 0]
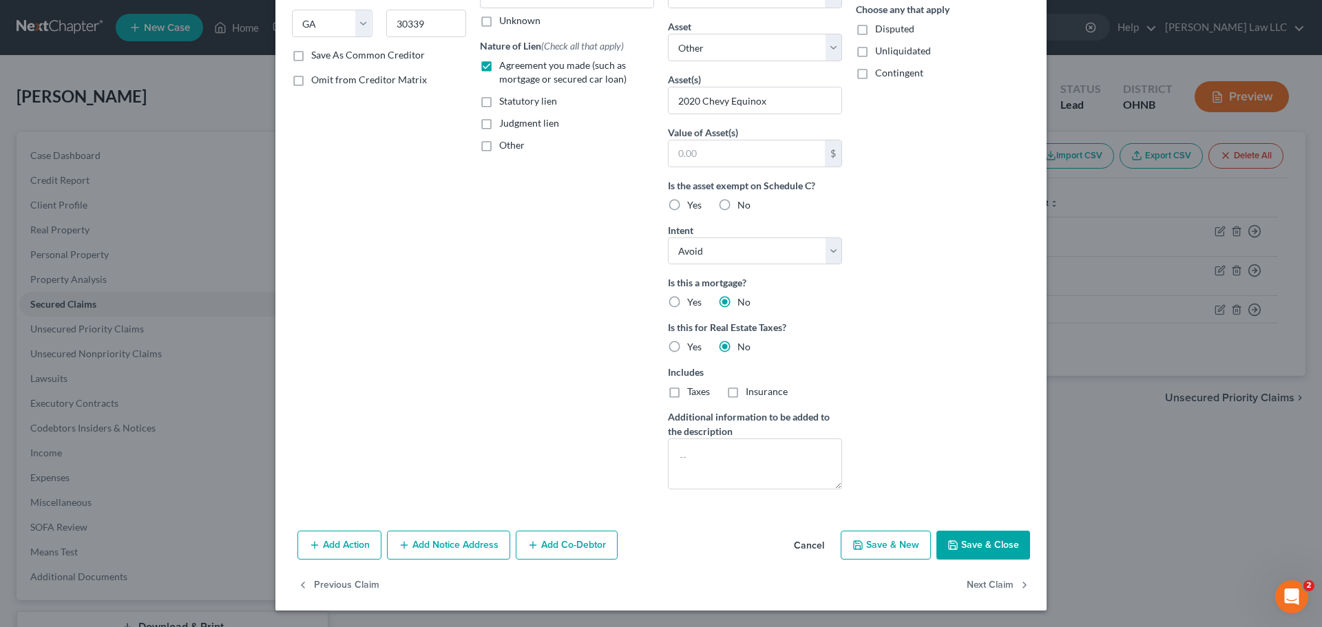
click at [978, 549] on button "Save & Close" at bounding box center [983, 545] width 94 height 29
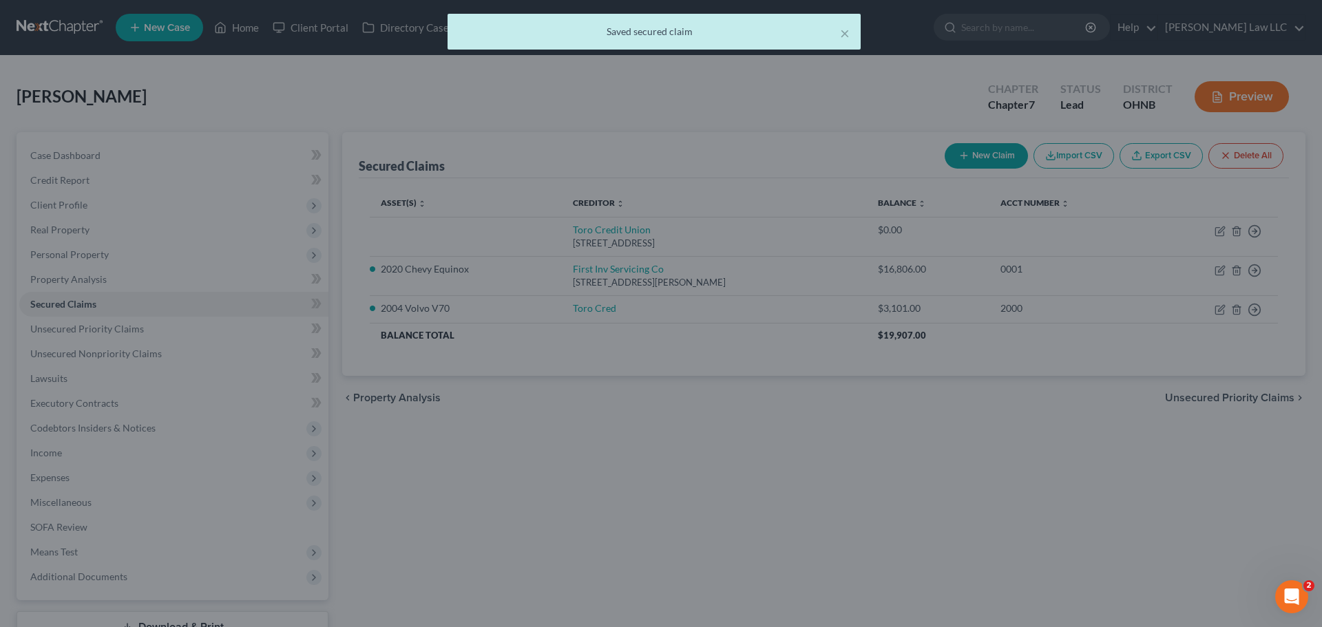
scroll to position [0, 0]
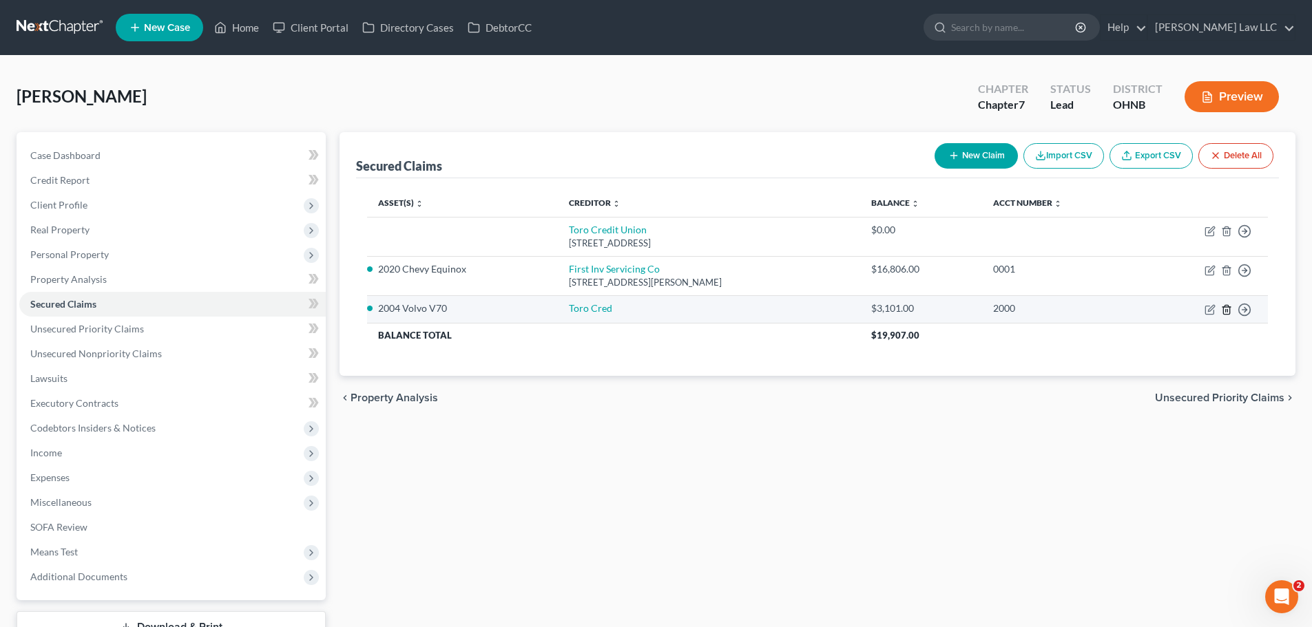
click at [1226, 311] on line "button" at bounding box center [1226, 310] width 0 height 3
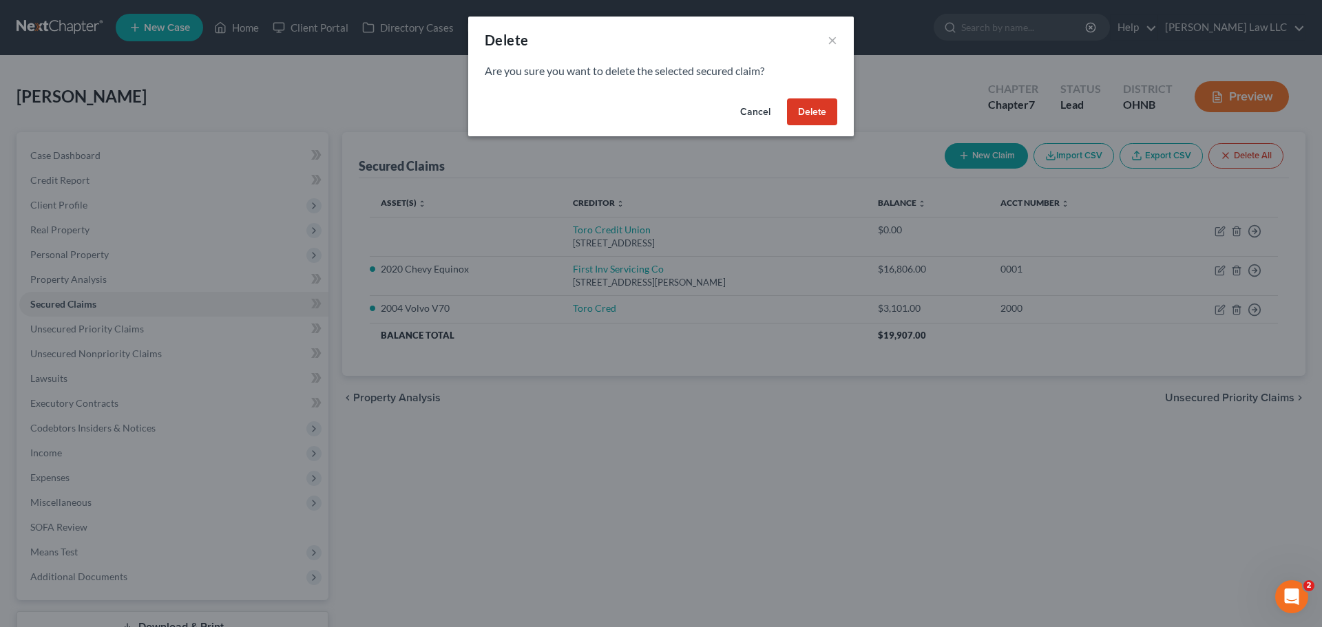
click at [823, 113] on button "Delete" at bounding box center [812, 112] width 50 height 28
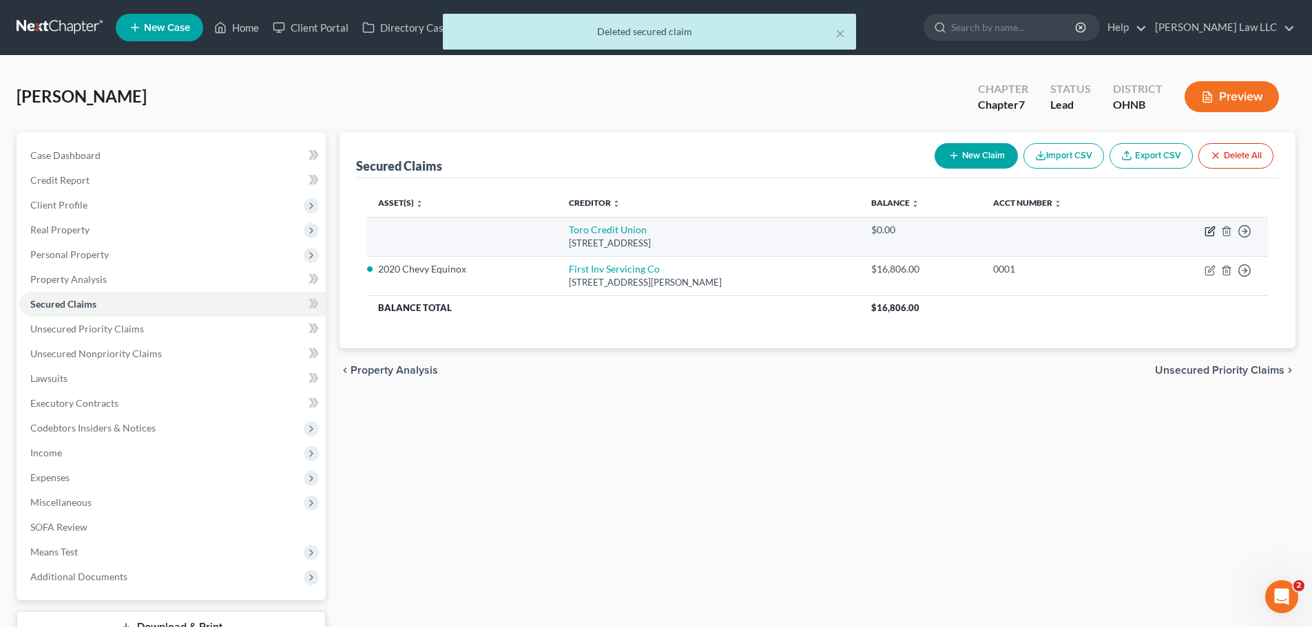
click at [1206, 231] on icon "button" at bounding box center [1209, 231] width 11 height 11
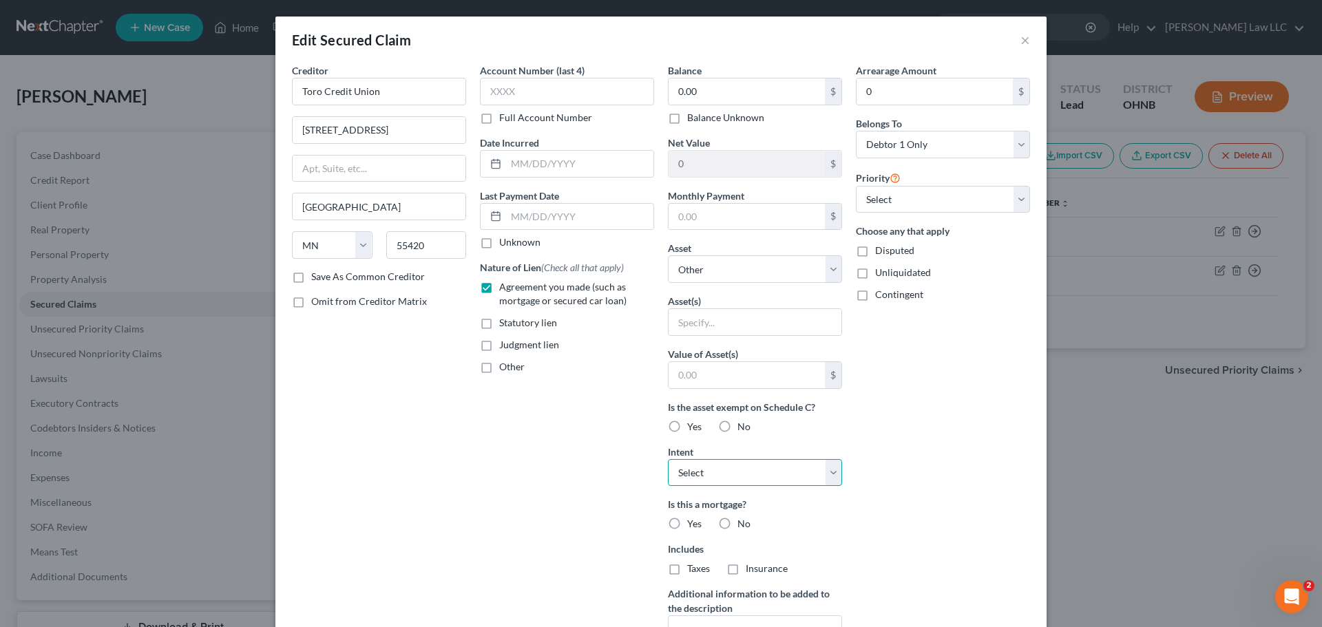
click at [713, 467] on select "Select Surrender Redeem Reaffirm Avoid Other" at bounding box center [755, 473] width 174 height 28
drag, startPoint x: 912, startPoint y: 445, endPoint x: 832, endPoint y: 443, distance: 80.6
click at [912, 445] on div "Arrearage Amount 0 $ Belongs To * Select Debtor 1 Only Debtor 2 Only Debtor 1 A…" at bounding box center [943, 370] width 188 height 614
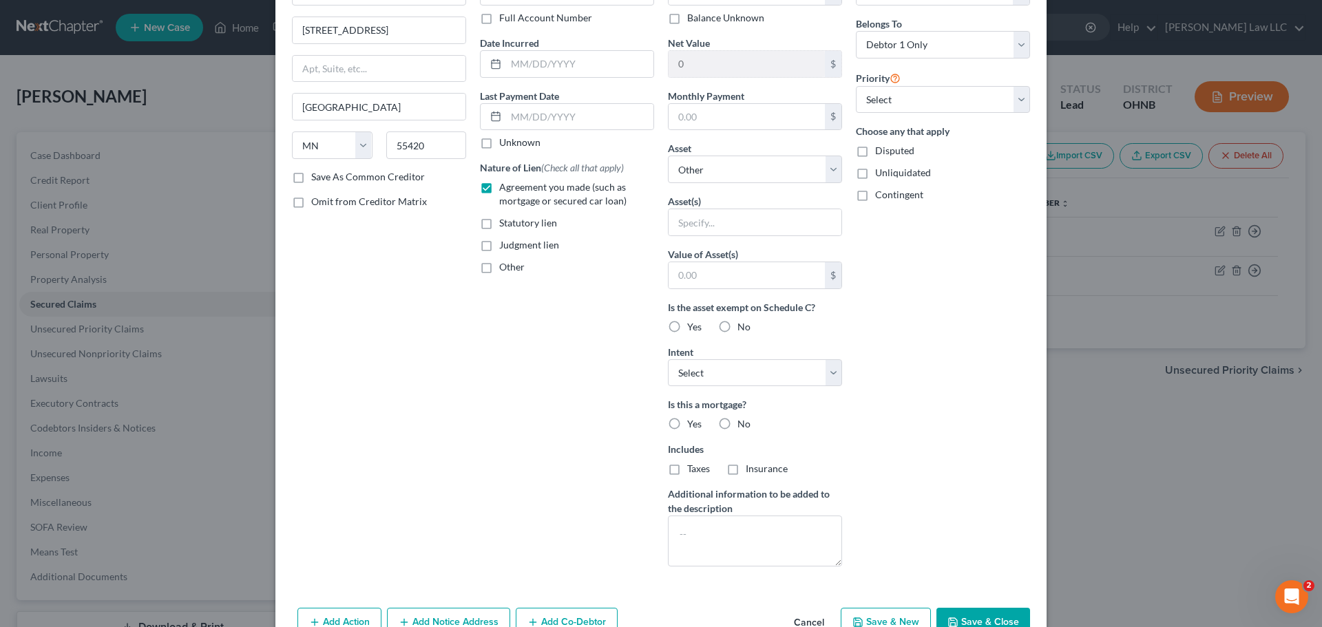
scroll to position [69, 0]
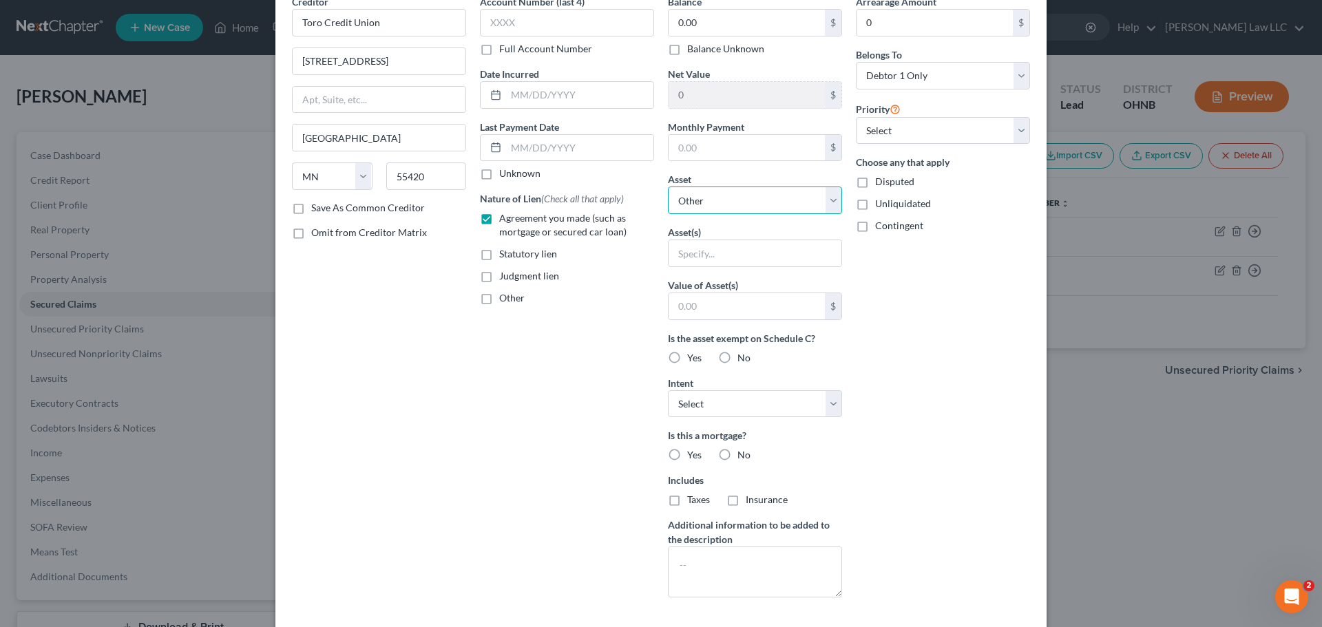
click at [704, 193] on select "Select Other Multiple Assets Electronics - 1 Television - $100.0 Household Good…" at bounding box center [755, 201] width 174 height 28
click at [668, 214] on select "Select Other Multiple Assets Electronics - 1 Television - $100.0 Household Good…" at bounding box center [755, 201] width 174 height 28
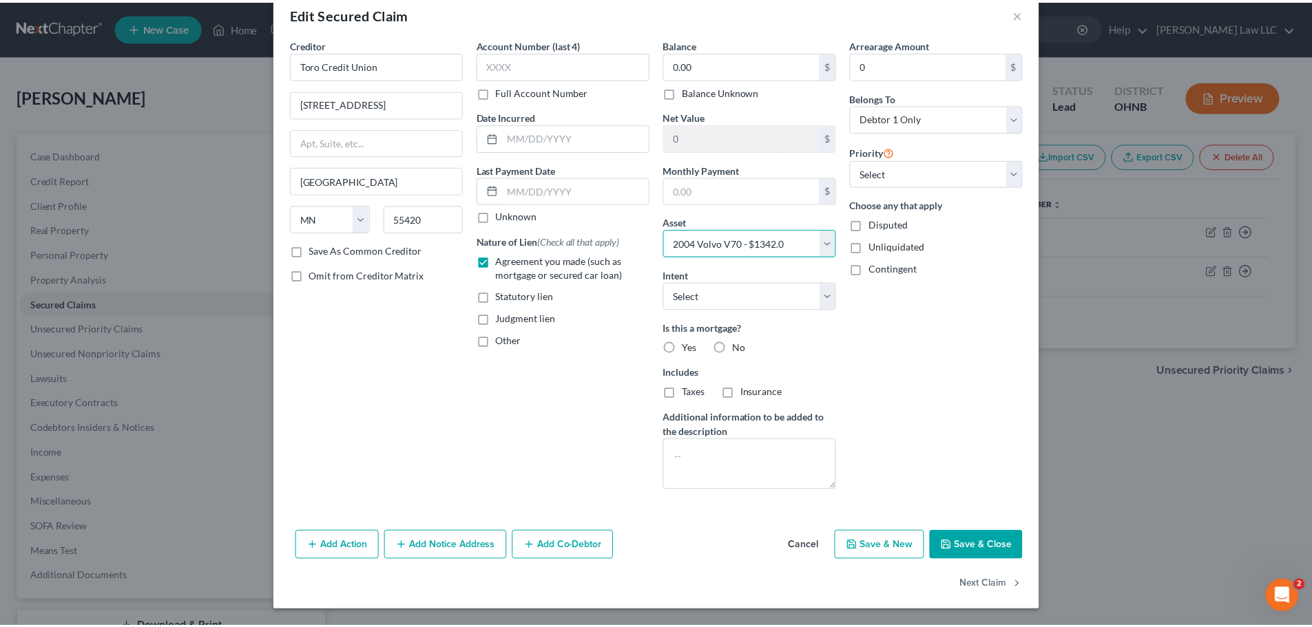
scroll to position [26, 0]
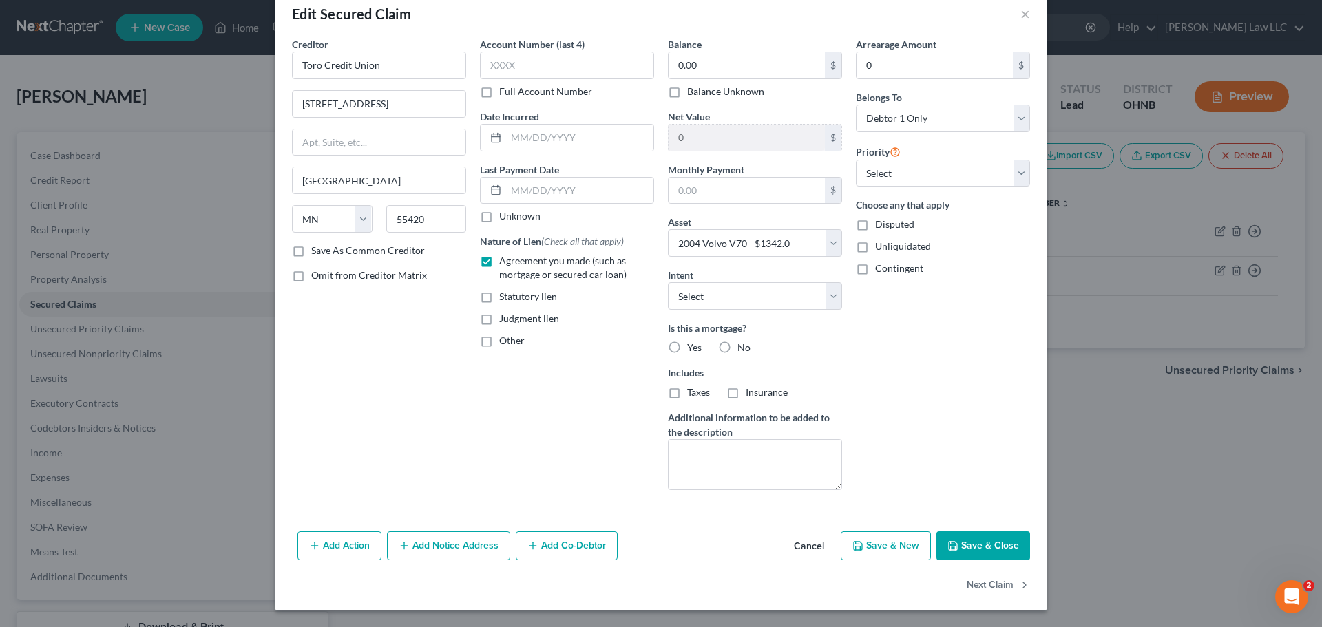
click at [982, 472] on div "Arrearage Amount 0 $ Belongs To * Select Debtor 1 Only Debtor 2 Only Debtor 1 A…" at bounding box center [943, 269] width 188 height 464
click at [737, 346] on label "No" at bounding box center [743, 348] width 13 height 14
click at [743, 346] on input "No" at bounding box center [747, 345] width 9 height 9
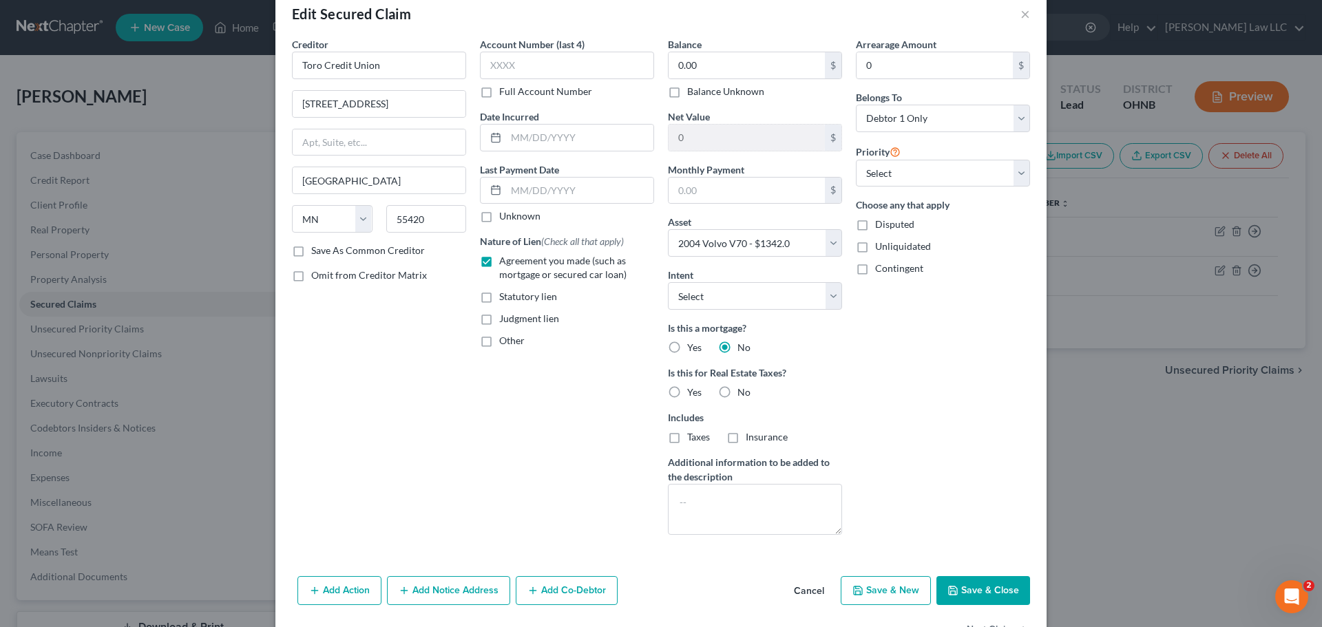
click at [889, 158] on label "Priority" at bounding box center [878, 151] width 45 height 17
drag, startPoint x: 889, startPoint y: 162, endPoint x: 883, endPoint y: 169, distance: 8.8
click at [889, 162] on select "Select 1st 2nd 3rd 4th 5th 6th 7th 8th 9th 10th 11th 12th 13th 14th 15th 16th 1…" at bounding box center [943, 174] width 174 height 28
click at [856, 160] on select "Select 1st 2nd 3rd 4th 5th 6th 7th 8th 9th 10th 11th 12th 13th 14th 15th 16th 1…" at bounding box center [943, 174] width 174 height 28
click at [976, 591] on button "Save & Close" at bounding box center [983, 590] width 94 height 29
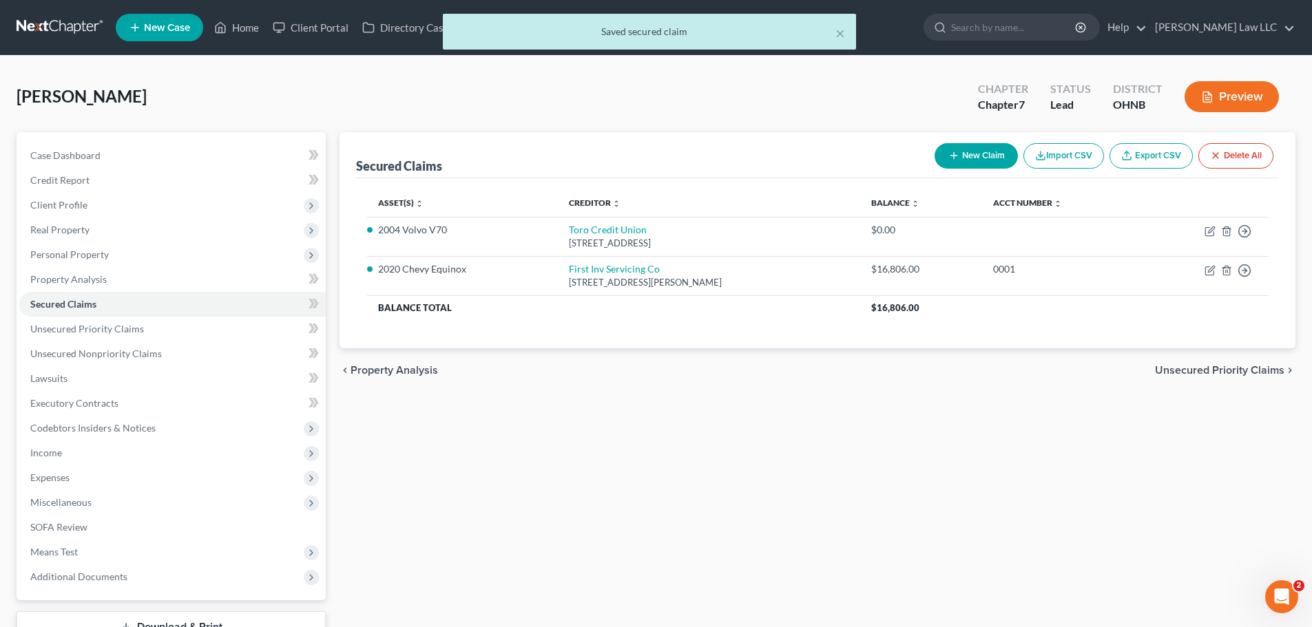
click at [474, 461] on div "Secured Claims New Claim Import CSV Export CSV Delete All Asset(s) expand_more …" at bounding box center [817, 388] width 969 height 512
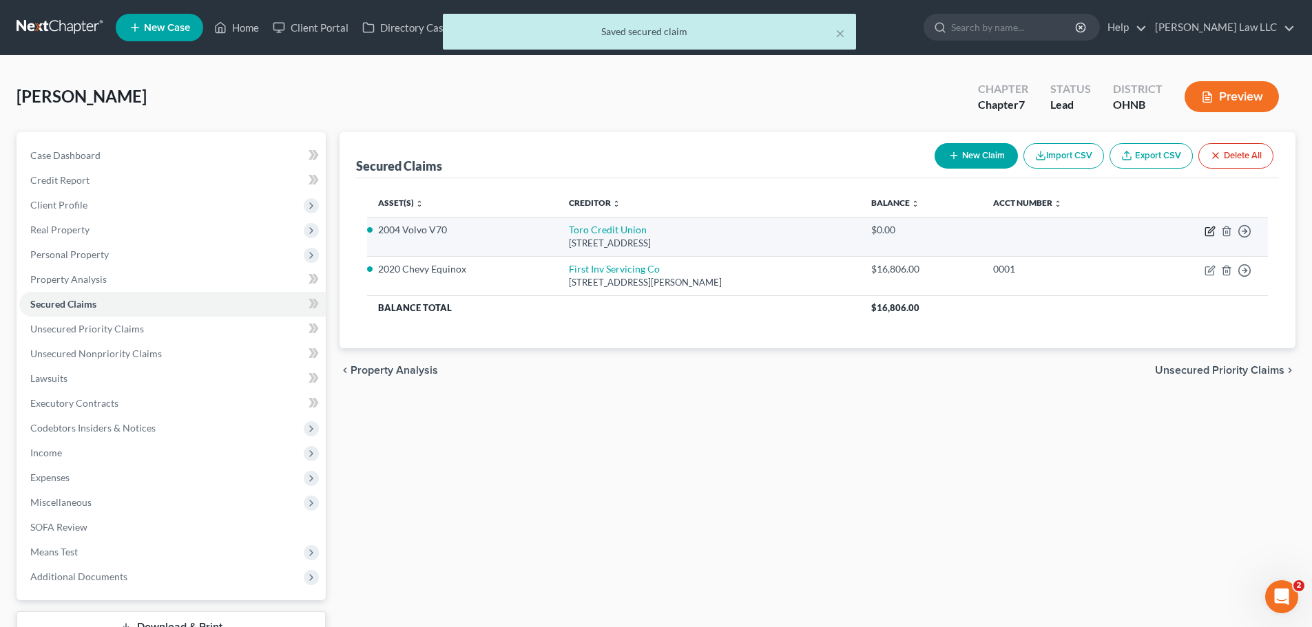
click at [1208, 231] on icon "button" at bounding box center [1211, 230] width 6 height 6
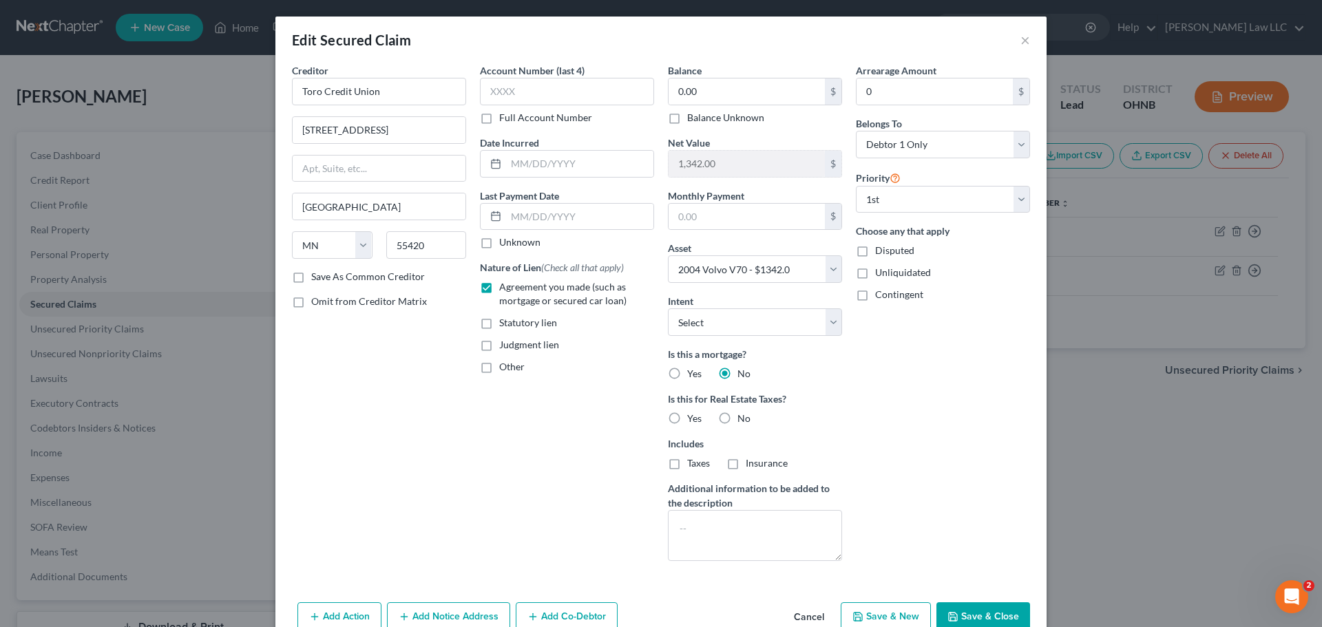
click at [597, 409] on div "Account Number (last 4) Full Account Number Date Incurred Last Payment Date Unk…" at bounding box center [567, 317] width 188 height 509
click at [704, 96] on input "0.00" at bounding box center [747, 91] width 156 height 26
click at [991, 615] on button "Save & Close" at bounding box center [983, 616] width 94 height 29
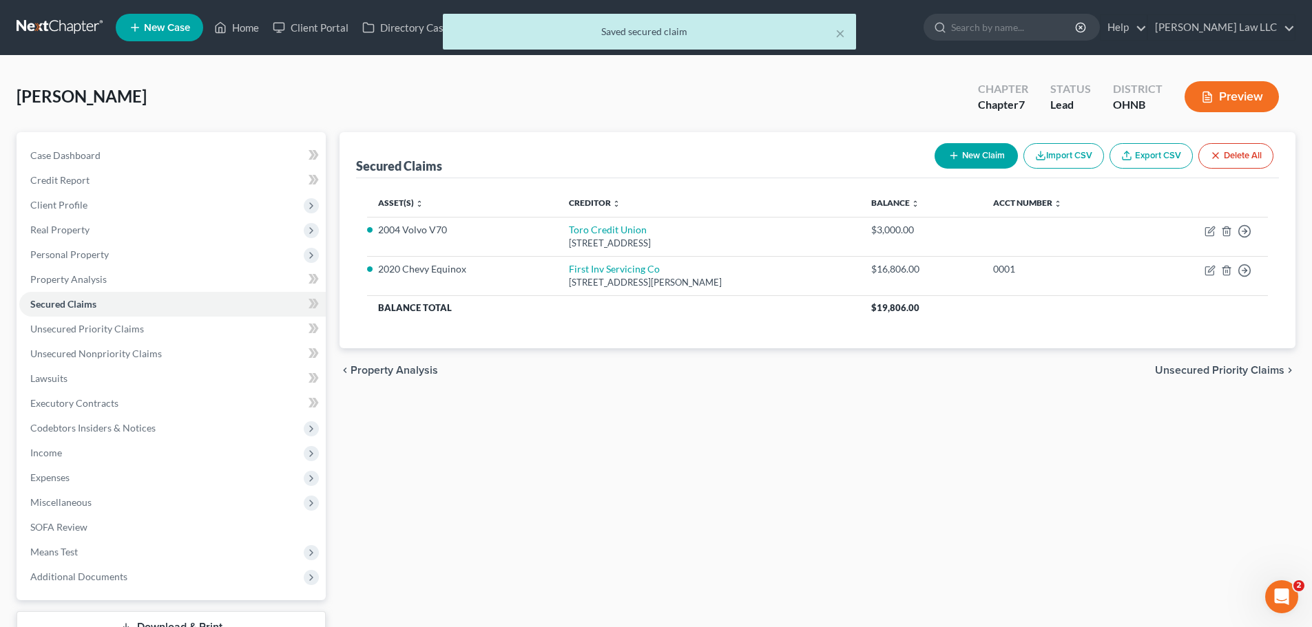
click at [634, 420] on div "Secured Claims New Claim Import CSV Export CSV Delete All Asset(s) expand_more …" at bounding box center [817, 388] width 969 height 512
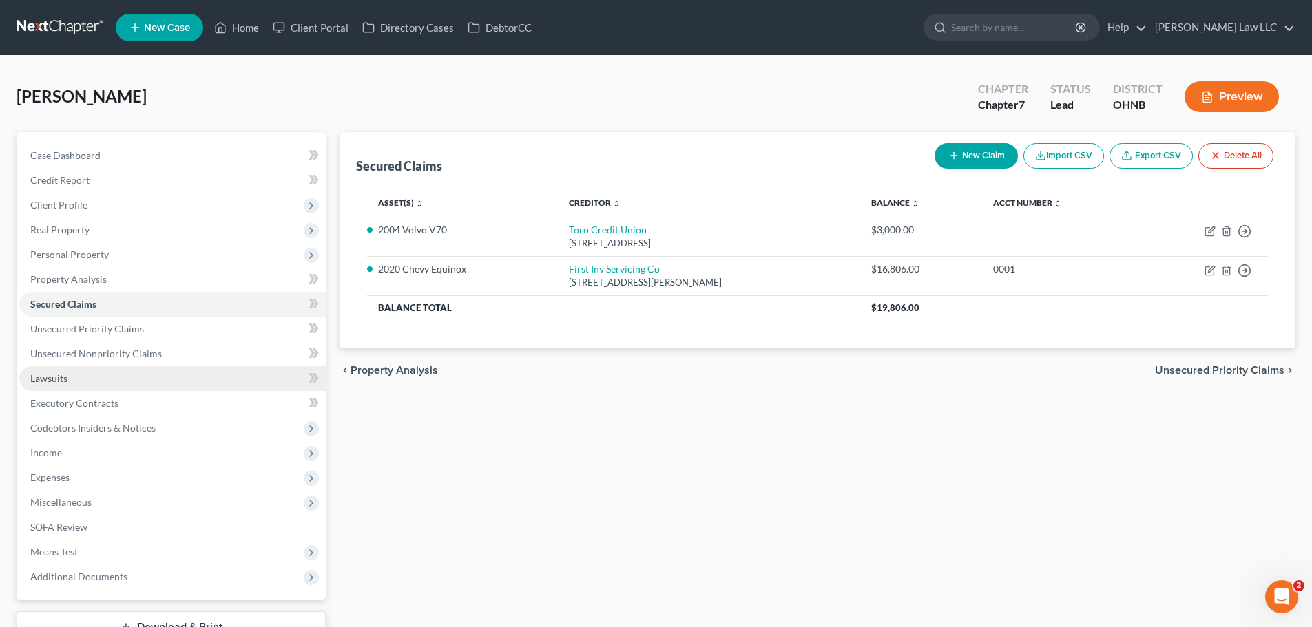
click at [101, 387] on link "Lawsuits" at bounding box center [172, 378] width 306 height 25
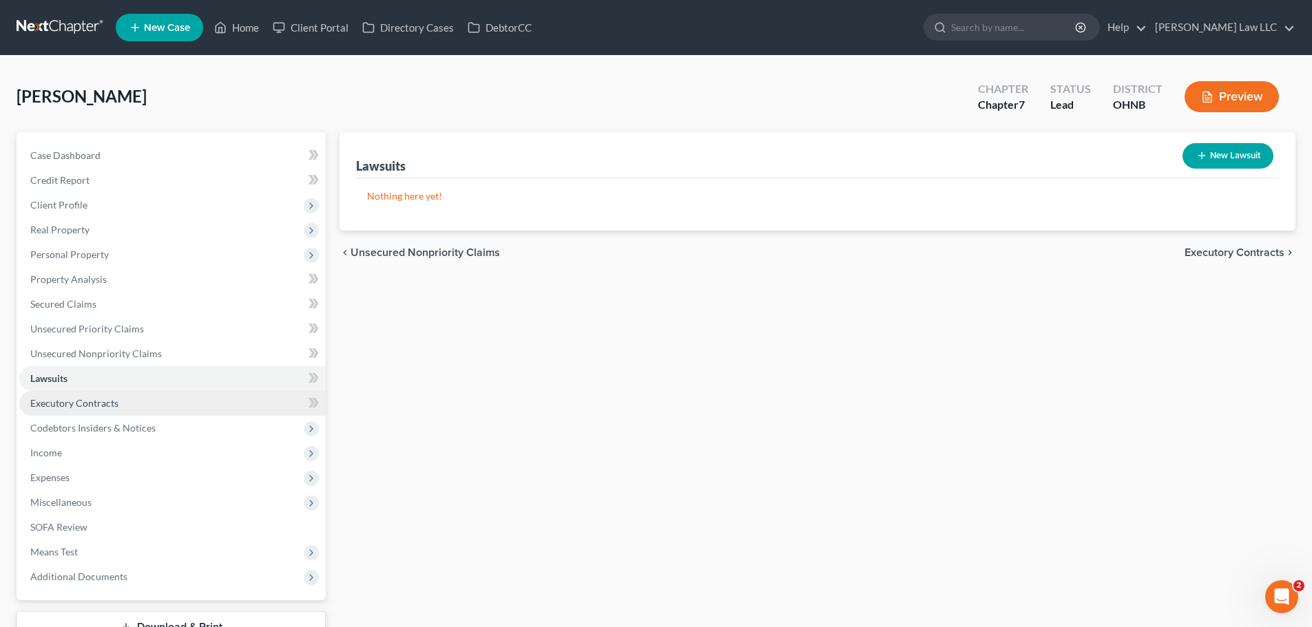
click at [105, 408] on span "Executory Contracts" at bounding box center [74, 403] width 88 height 12
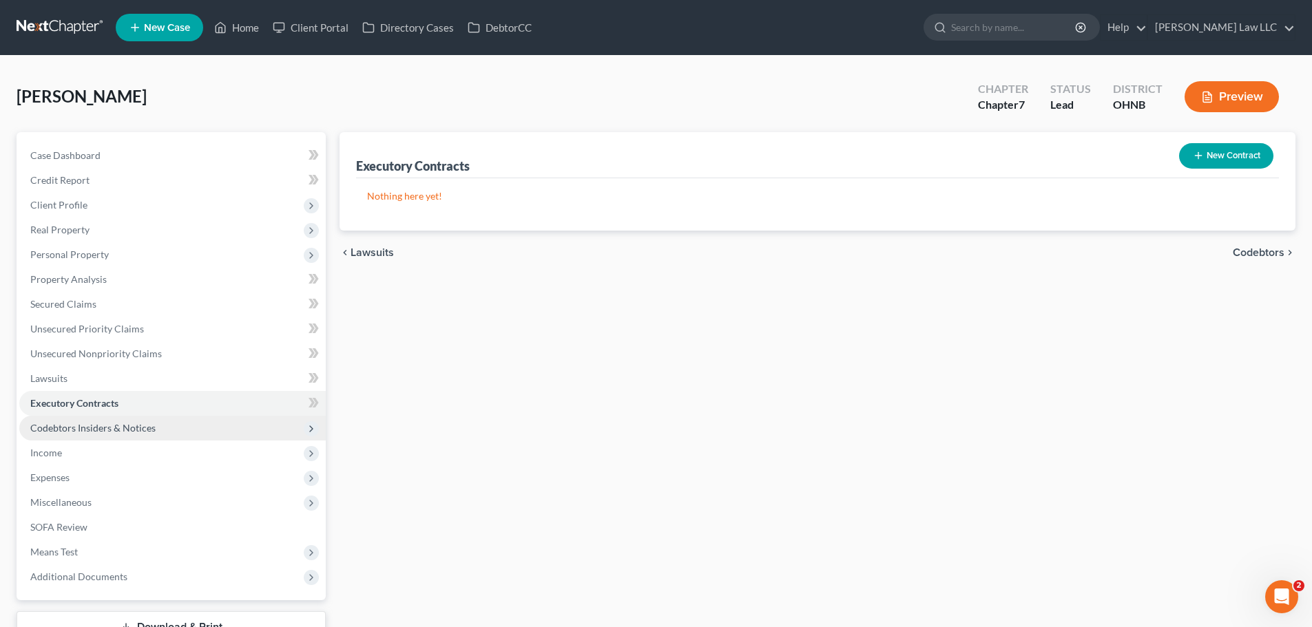
click at [107, 426] on span "Codebtors Insiders & Notices" at bounding box center [92, 428] width 125 height 12
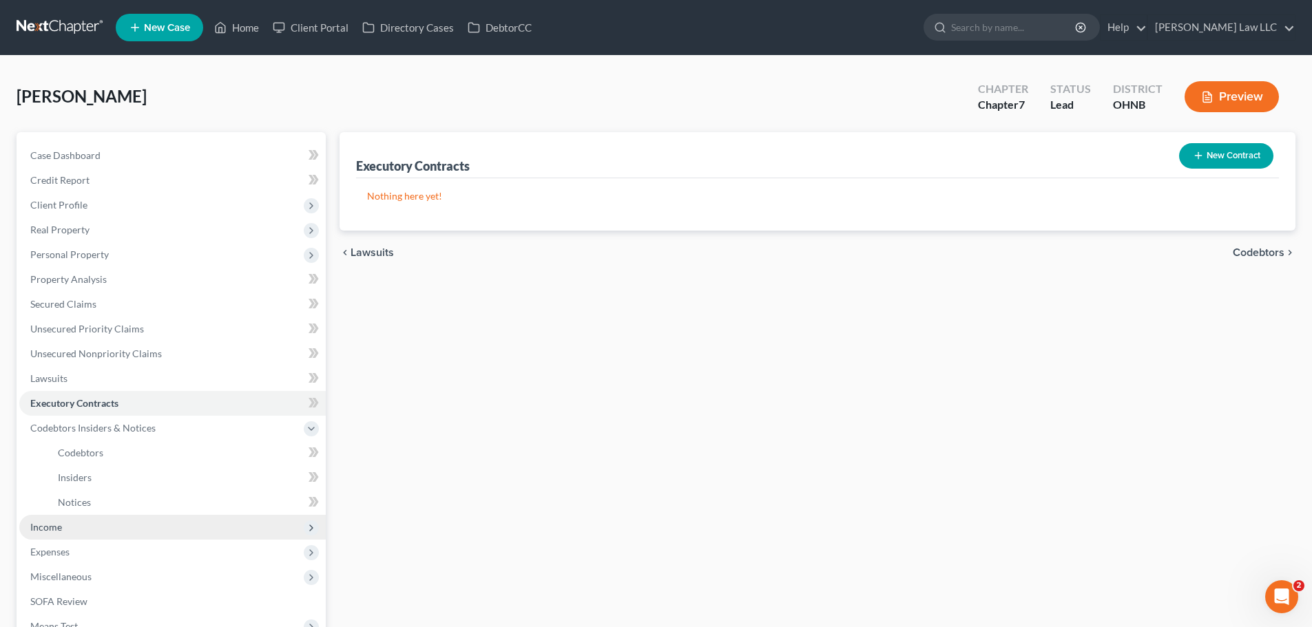
click at [54, 529] on span "Income" at bounding box center [46, 527] width 32 height 12
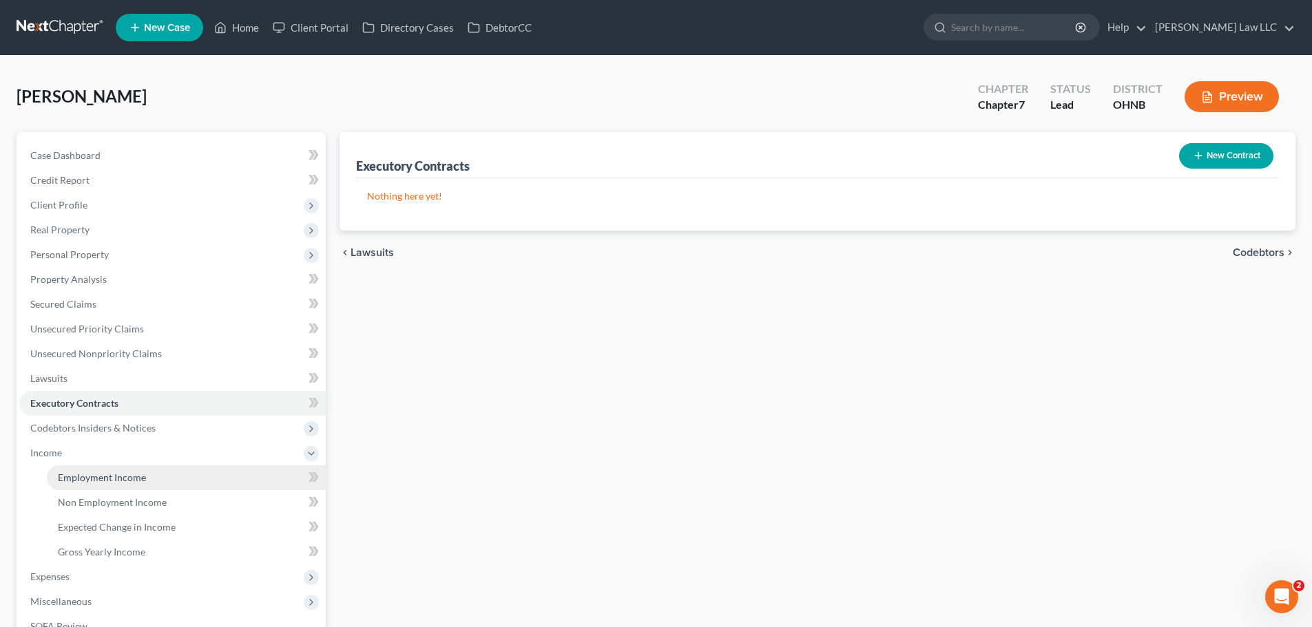
click at [96, 467] on link "Employment Income" at bounding box center [186, 477] width 279 height 25
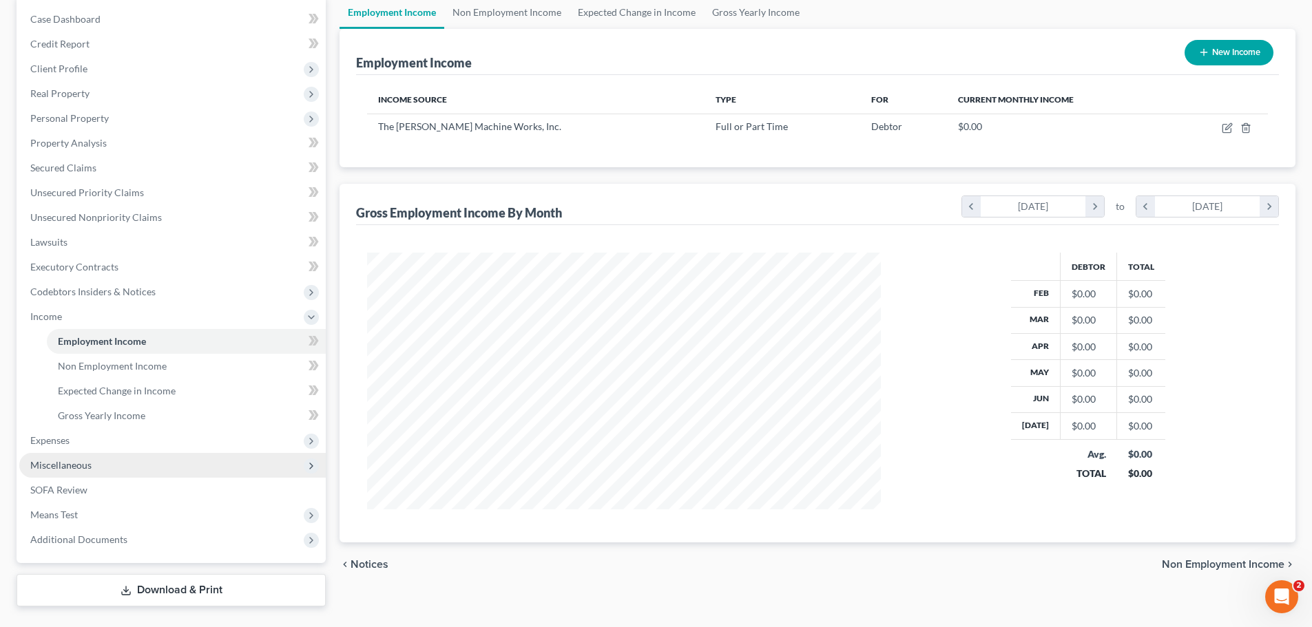
scroll to position [138, 0]
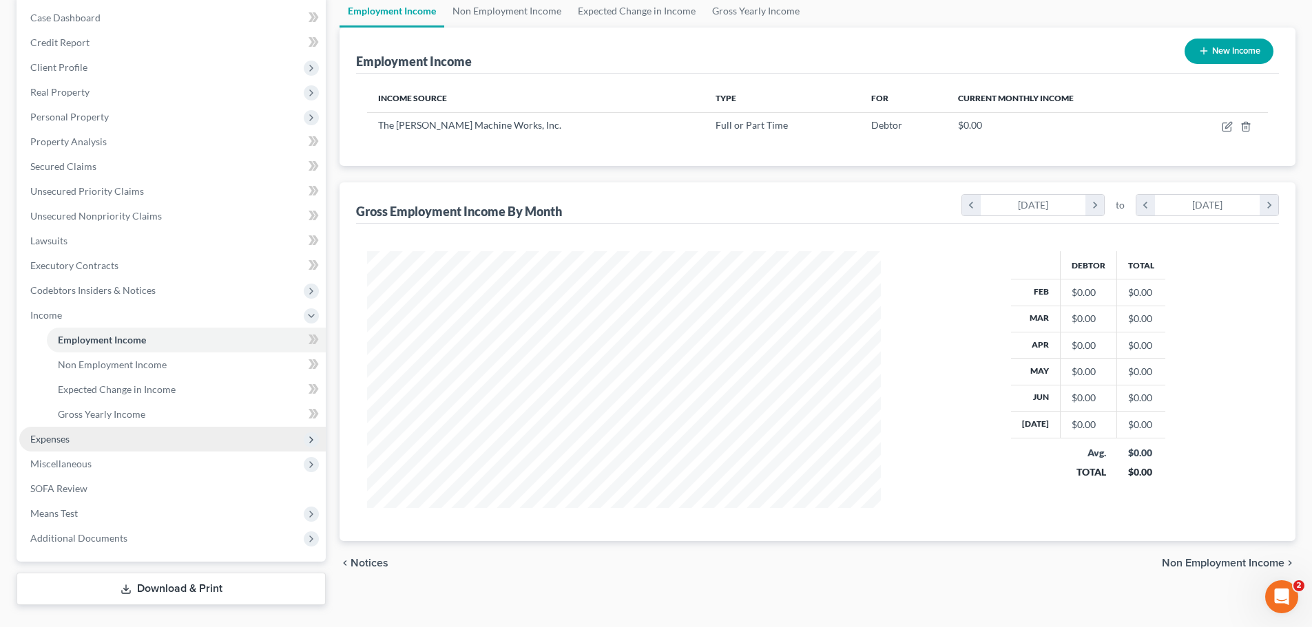
click at [63, 441] on span "Expenses" at bounding box center [49, 439] width 39 height 12
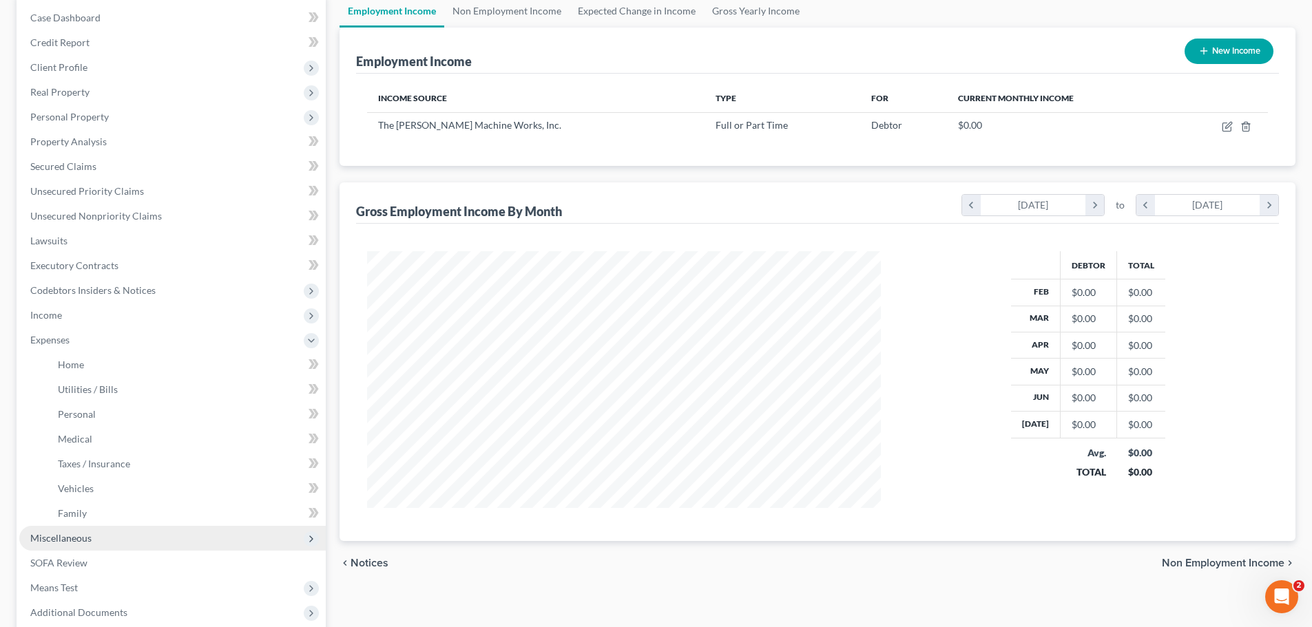
click at [89, 532] on span "Miscellaneous" at bounding box center [60, 538] width 61 height 12
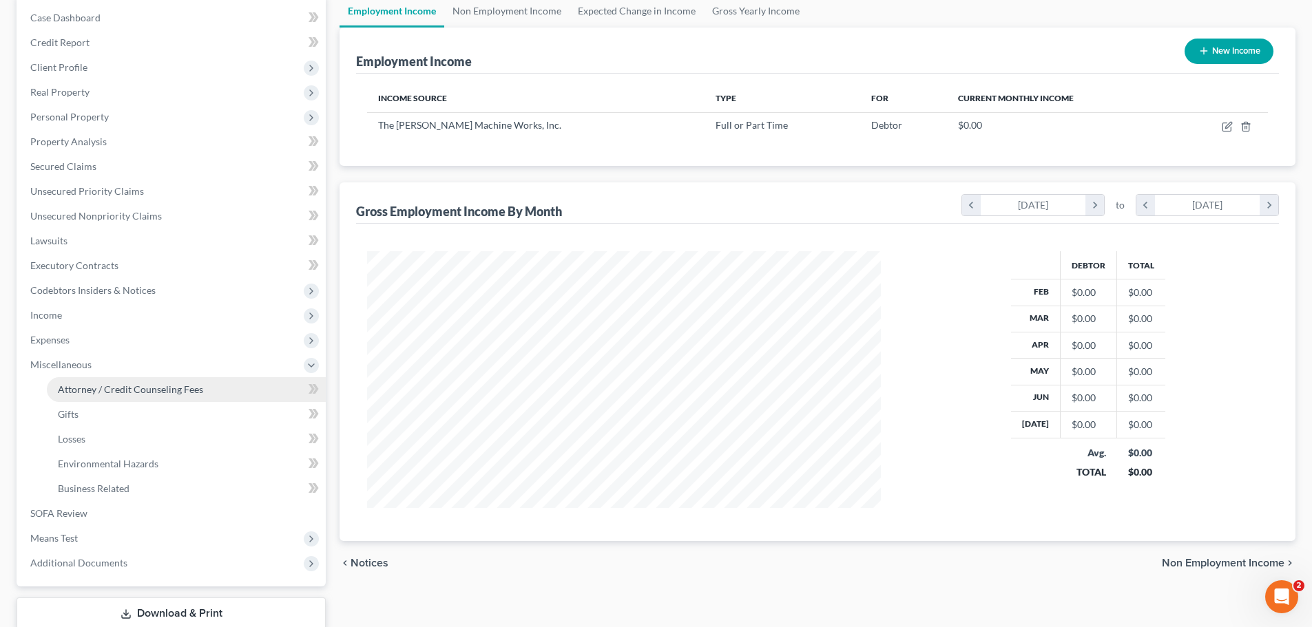
click at [157, 386] on span "Attorney / Credit Counseling Fees" at bounding box center [130, 390] width 145 height 12
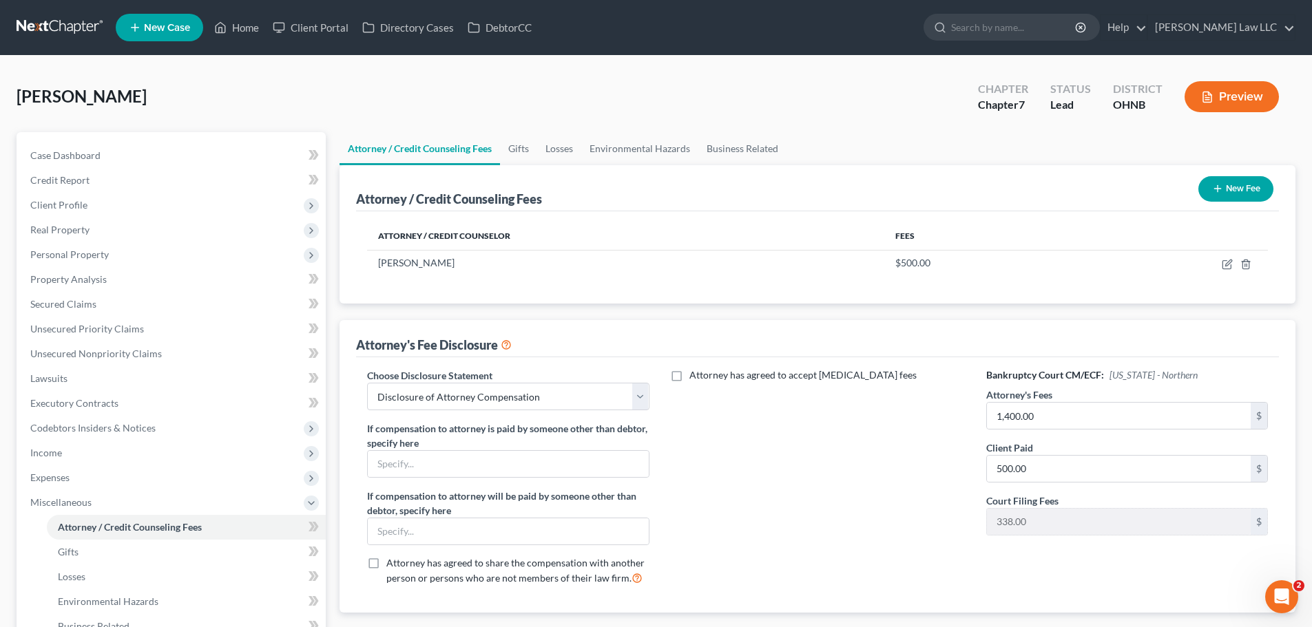
click at [859, 466] on div "Attorney has agreed to accept retainer fees" at bounding box center [817, 482] width 309 height 228
click at [859, 463] on div "Attorney has agreed to accept retainer fees" at bounding box center [817, 482] width 309 height 228
click at [94, 150] on span "Case Dashboard" at bounding box center [65, 155] width 70 height 12
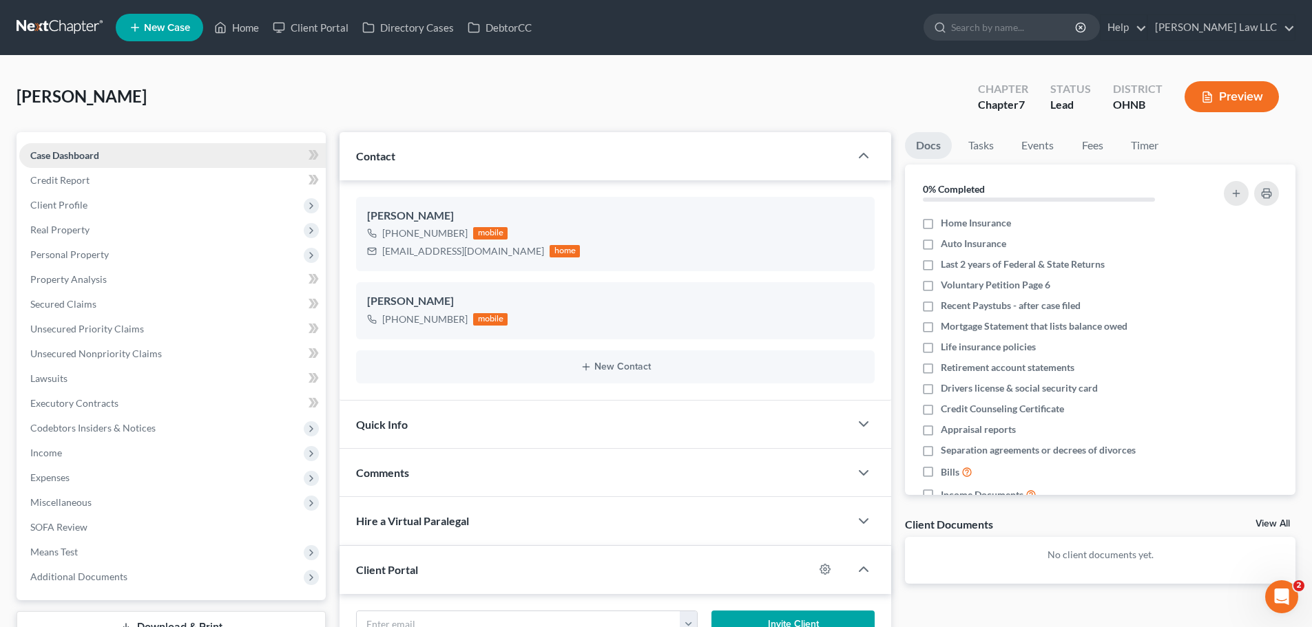
click at [87, 158] on span "Case Dashboard" at bounding box center [64, 155] width 69 height 12
drag, startPoint x: 76, startPoint y: 180, endPoint x: 80, endPoint y: 160, distance: 20.4
click at [76, 180] on span "Credit Report" at bounding box center [59, 180] width 59 height 12
click at [80, 160] on span "Case Dashboard" at bounding box center [64, 155] width 69 height 12
click at [85, 154] on span "Case Dashboard" at bounding box center [64, 155] width 69 height 12
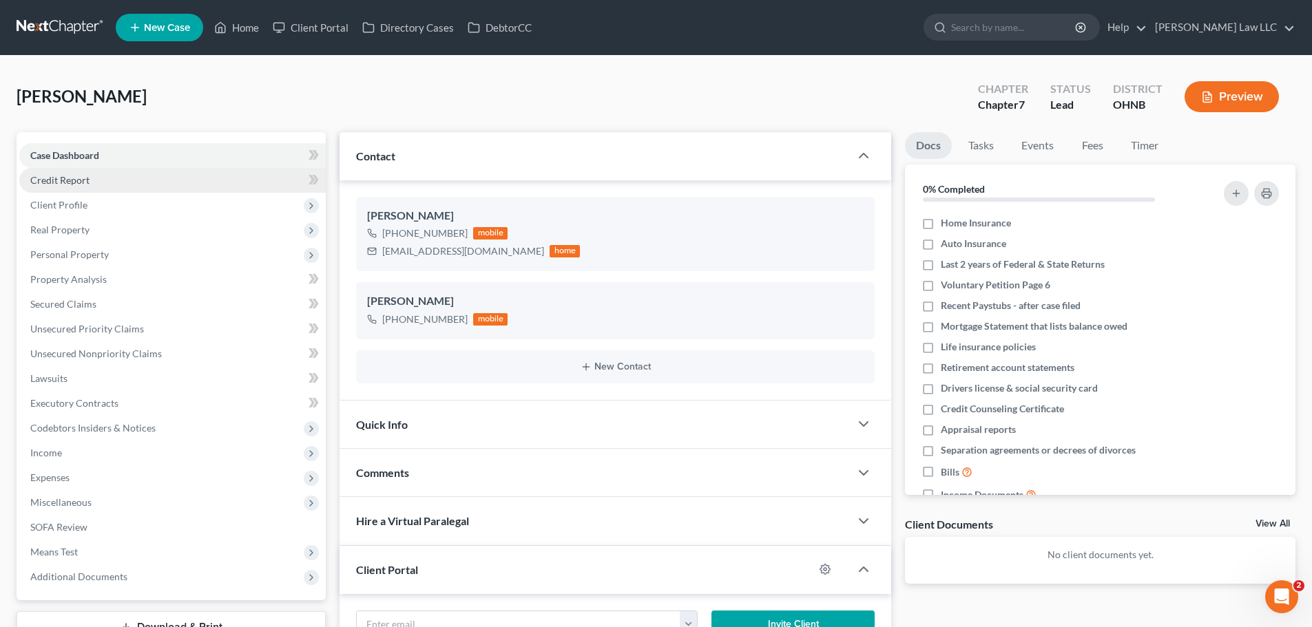
click at [95, 189] on link "Credit Report" at bounding box center [172, 180] width 306 height 25
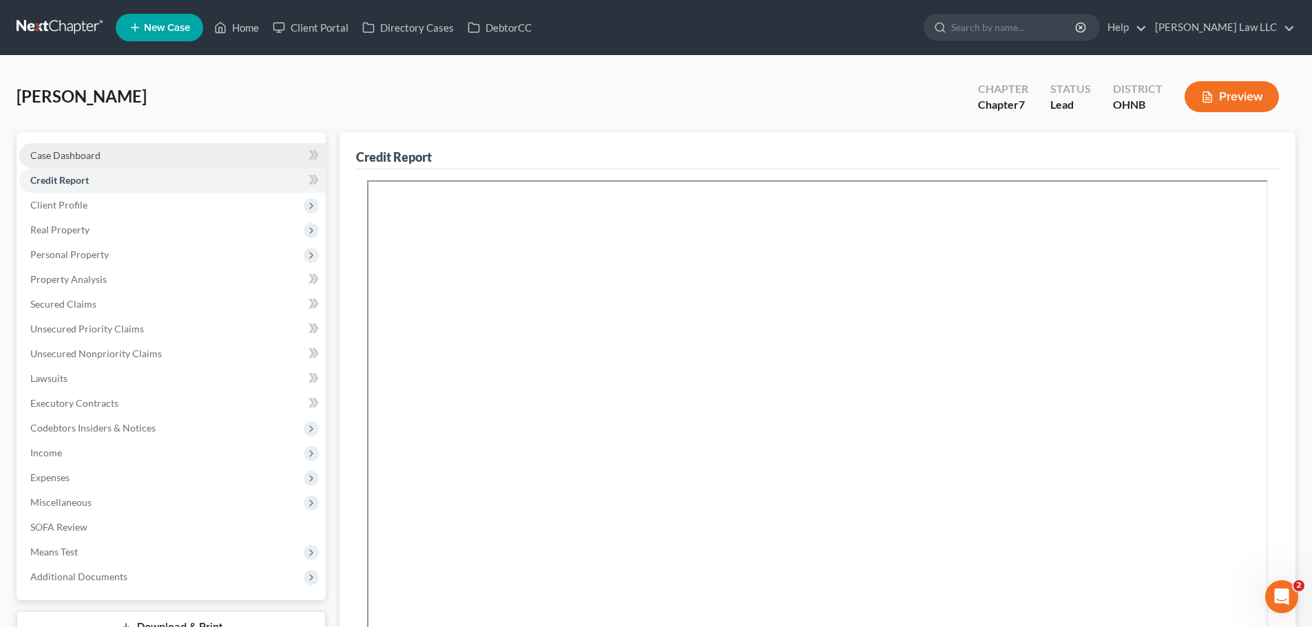
click at [98, 160] on span "Case Dashboard" at bounding box center [65, 155] width 70 height 12
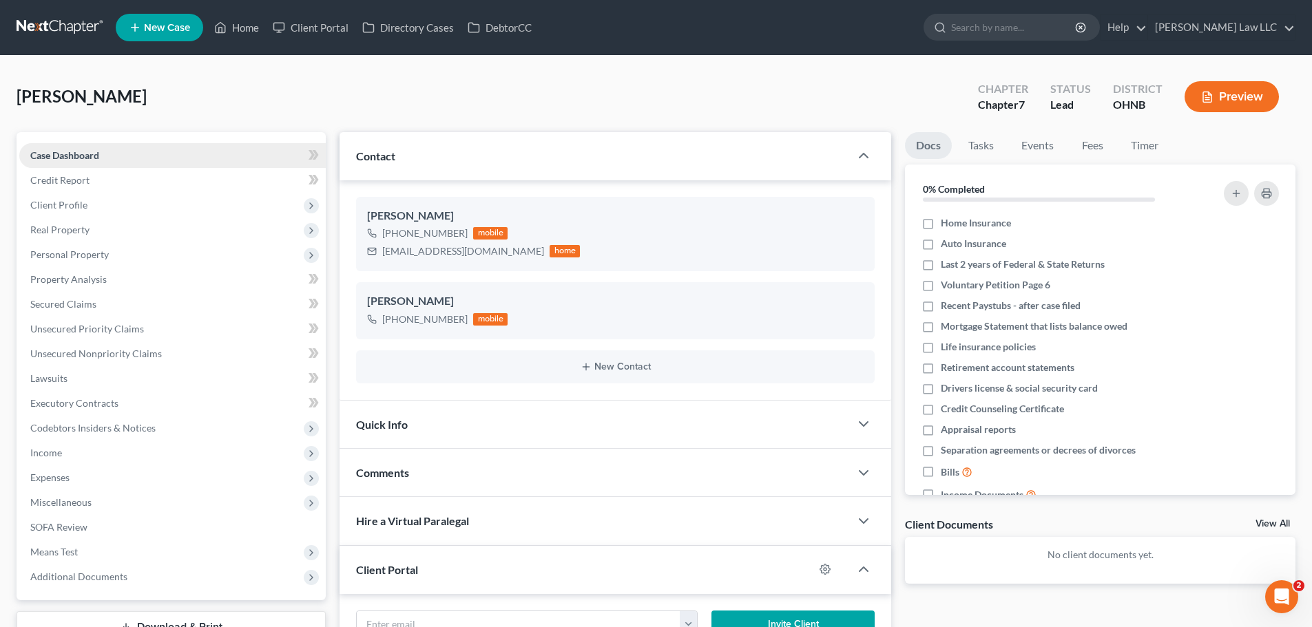
click at [119, 160] on link "Case Dashboard" at bounding box center [172, 155] width 306 height 25
click at [98, 158] on span "Case Dashboard" at bounding box center [64, 155] width 69 height 12
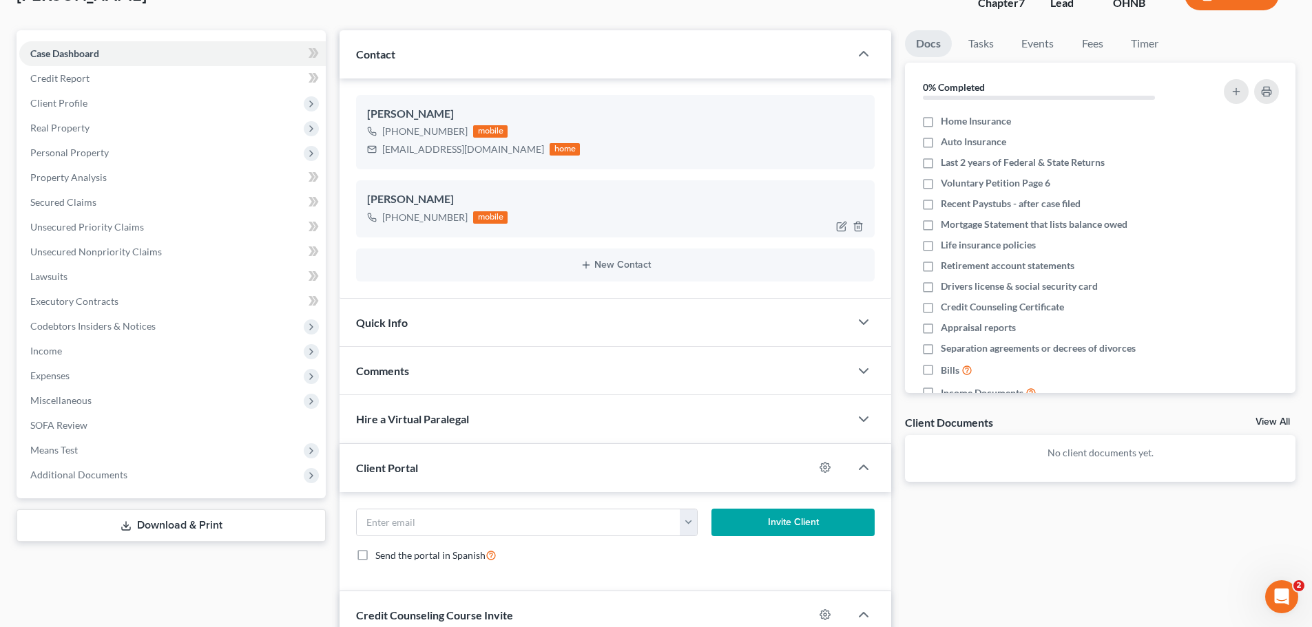
scroll to position [207, 0]
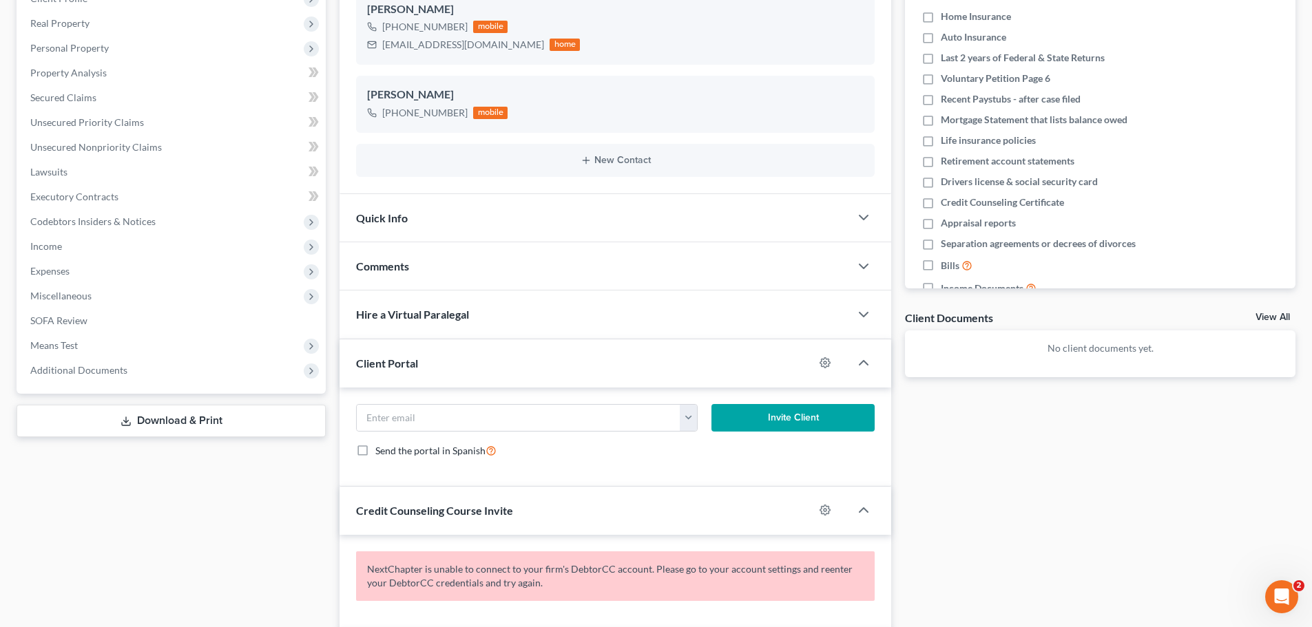
click at [408, 222] on div "Quick Info" at bounding box center [594, 218] width 510 height 48
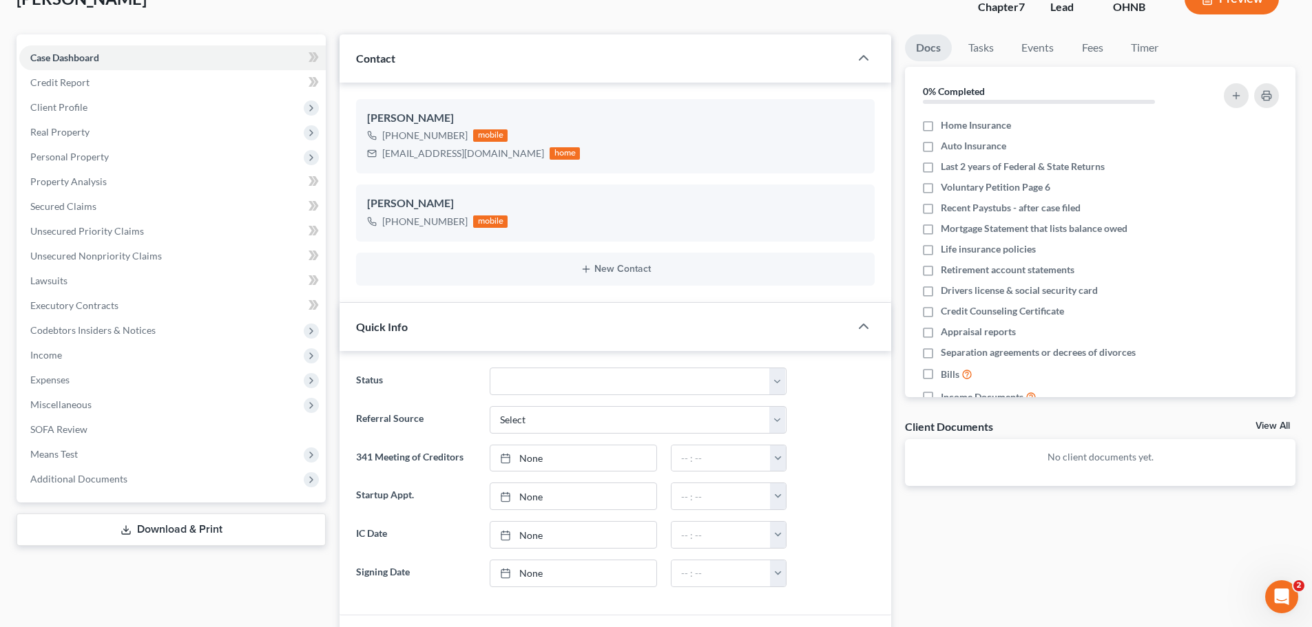
scroll to position [0, 0]
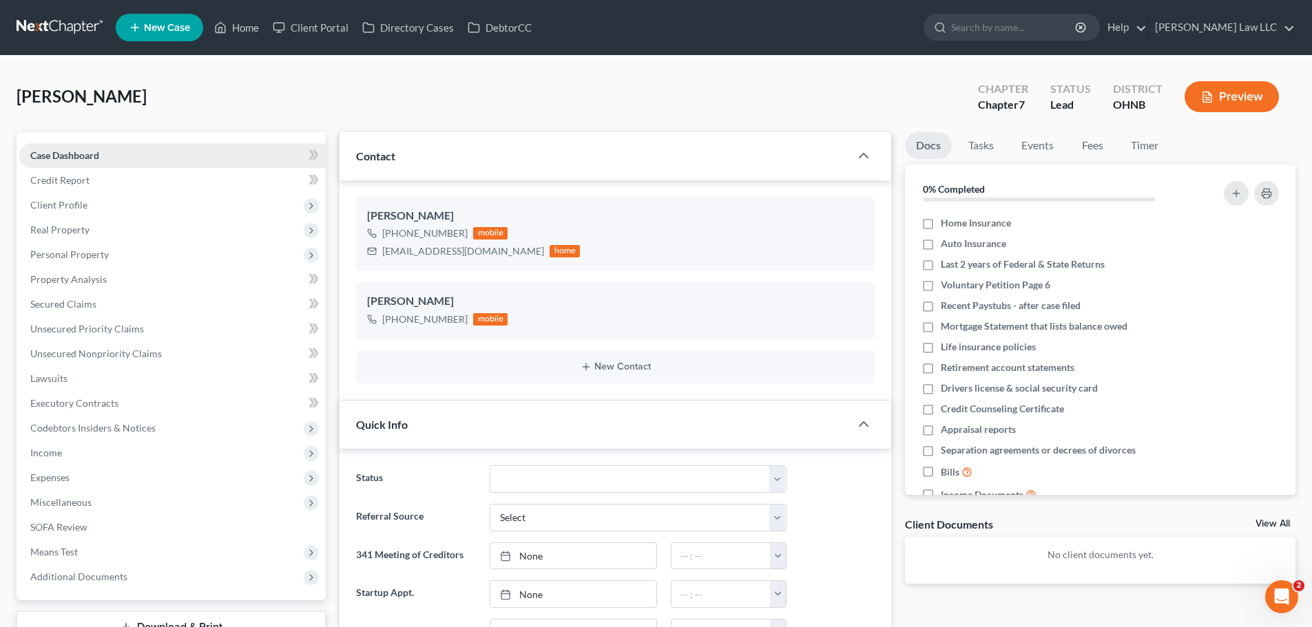
click at [85, 153] on span "Case Dashboard" at bounding box center [64, 155] width 69 height 12
click at [102, 157] on link "Case Dashboard" at bounding box center [172, 155] width 306 height 25
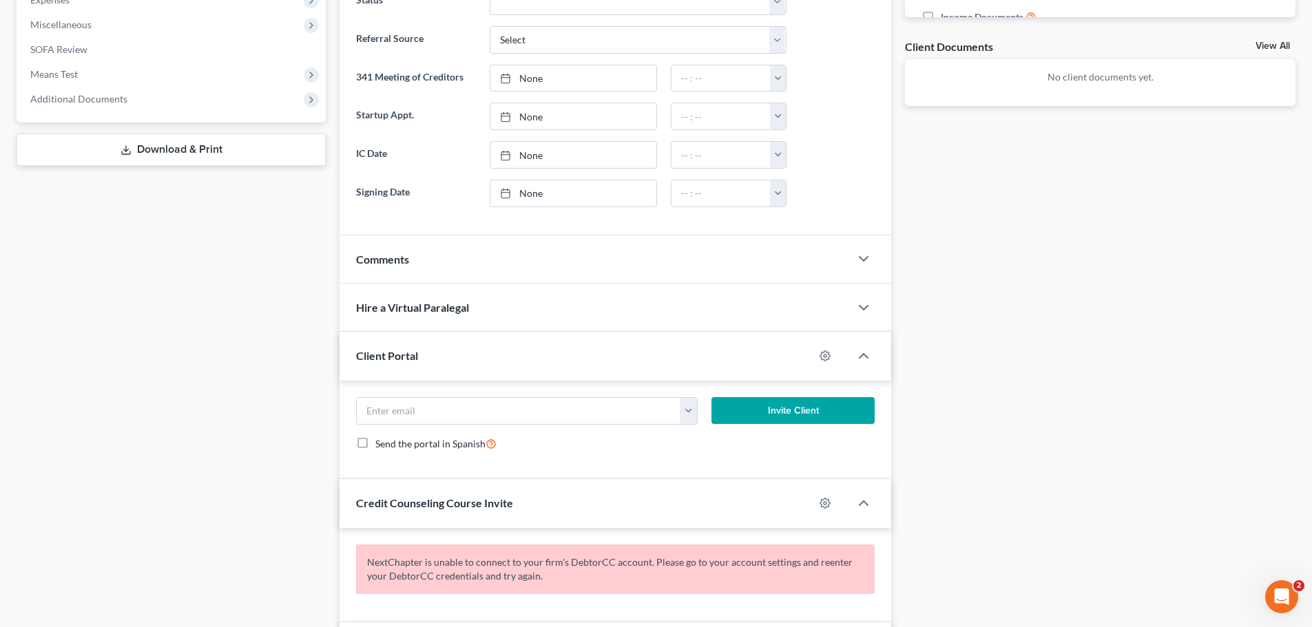
scroll to position [482, 0]
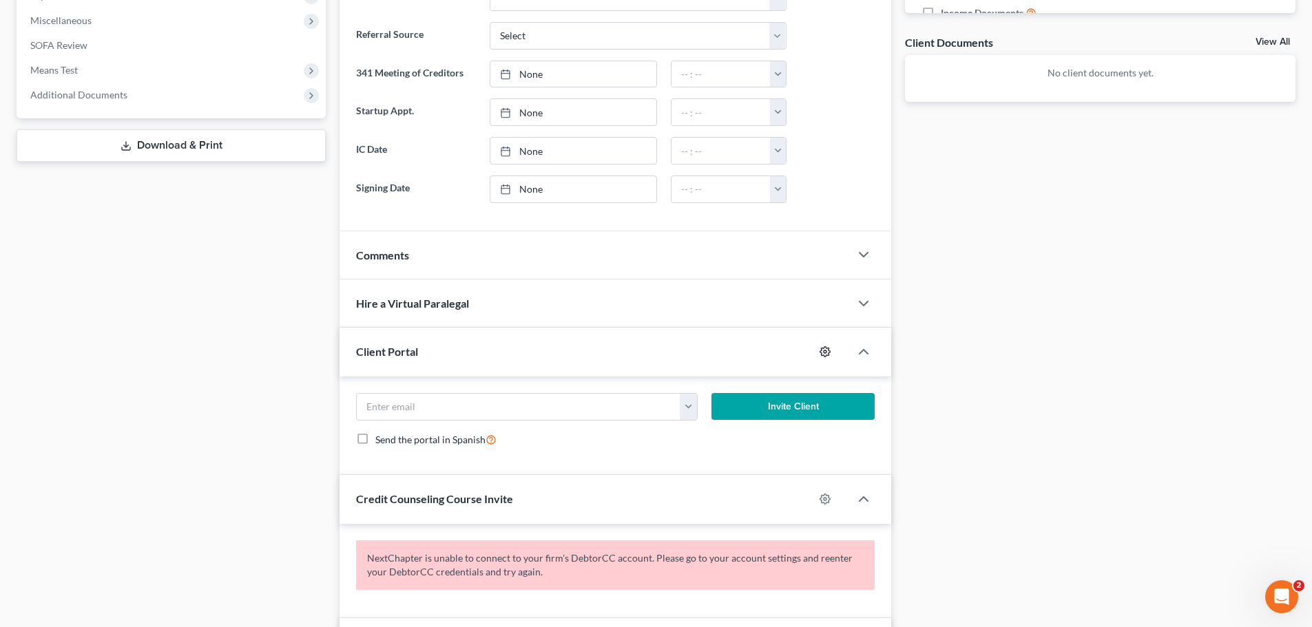
click at [825, 353] on icon "button" at bounding box center [824, 351] width 11 height 11
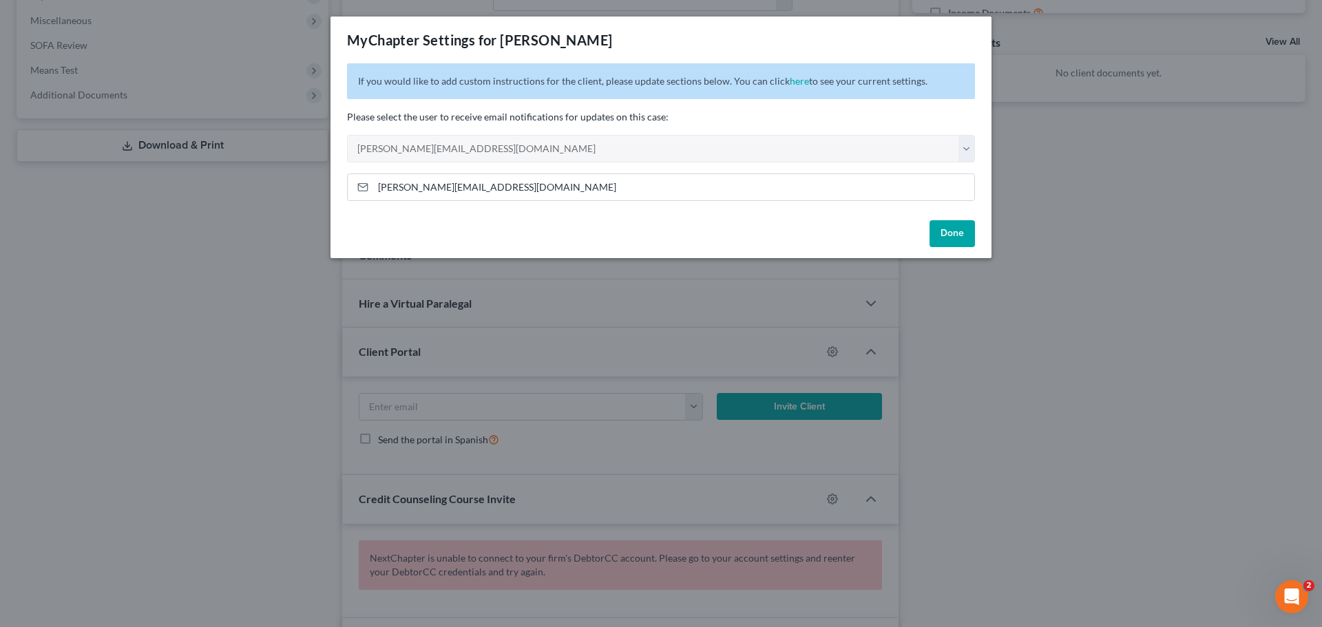
drag, startPoint x: 1034, startPoint y: 331, endPoint x: 751, endPoint y: 469, distance: 314.7
click at [1035, 331] on div "MyChapter Settings for Cochran, Cyril If you would like to add custom instructi…" at bounding box center [661, 313] width 1322 height 627
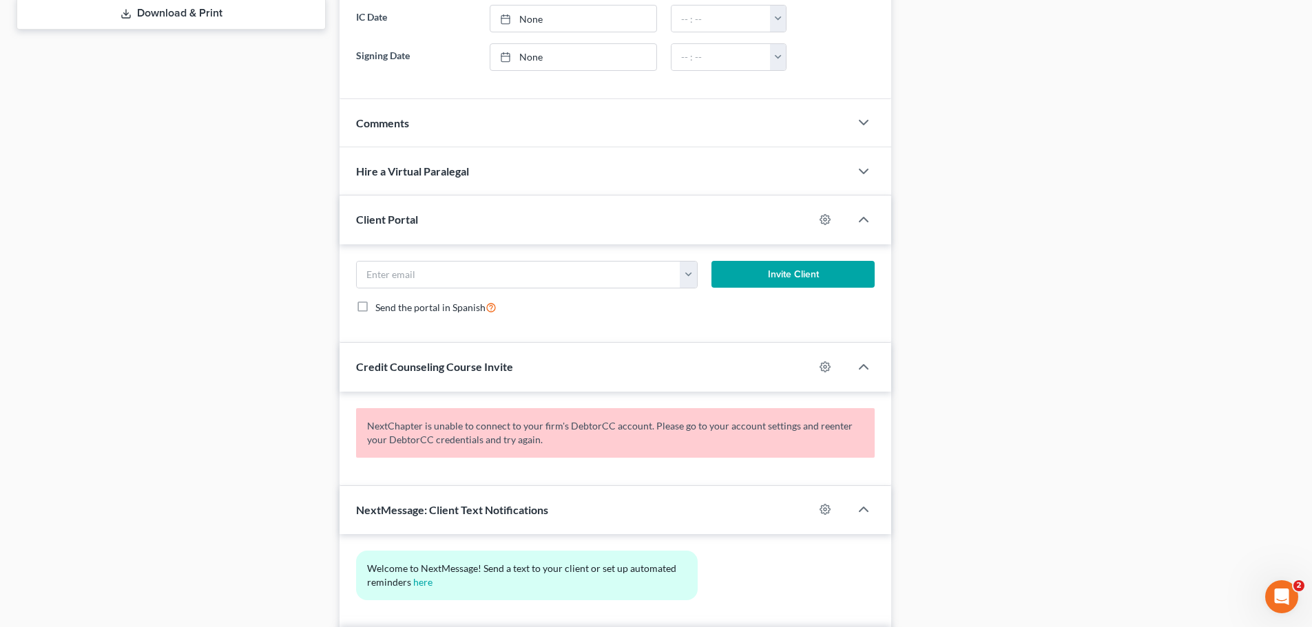
scroll to position [620, 0]
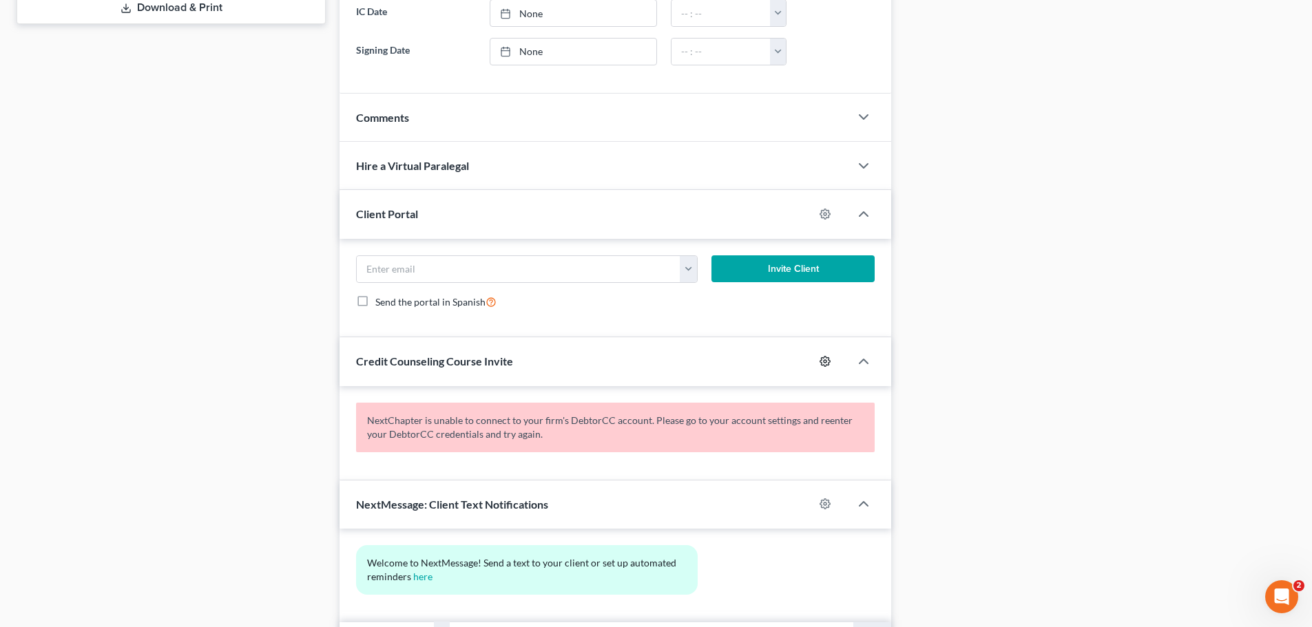
click at [823, 361] on icon "button" at bounding box center [824, 361] width 11 height 11
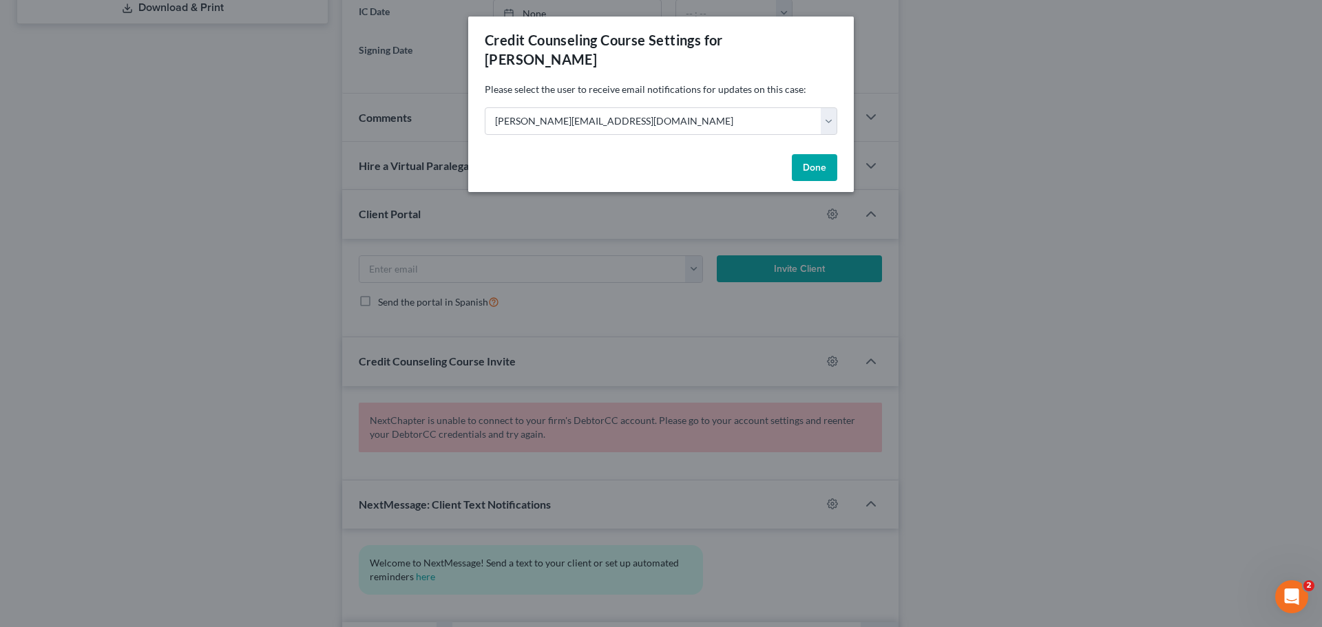
click at [1037, 369] on div "Credit Counseling Course Settings for Cochran, Cyril Please select the user to …" at bounding box center [661, 313] width 1322 height 627
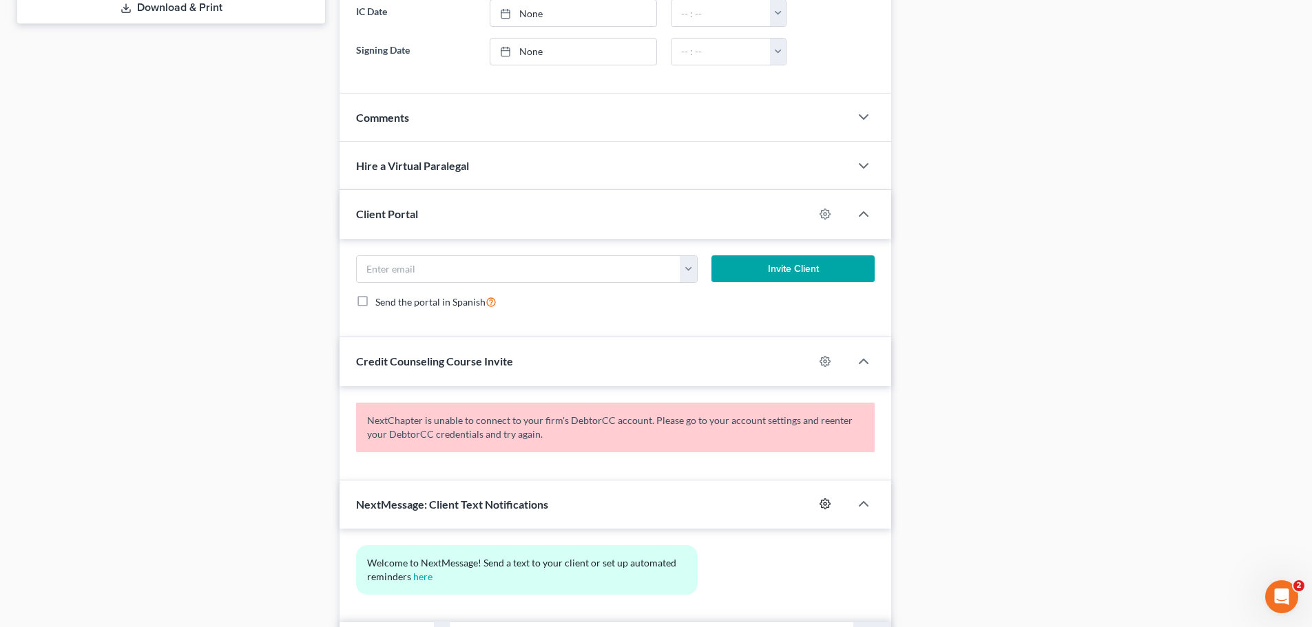
click at [830, 504] on icon "button" at bounding box center [824, 503] width 11 height 11
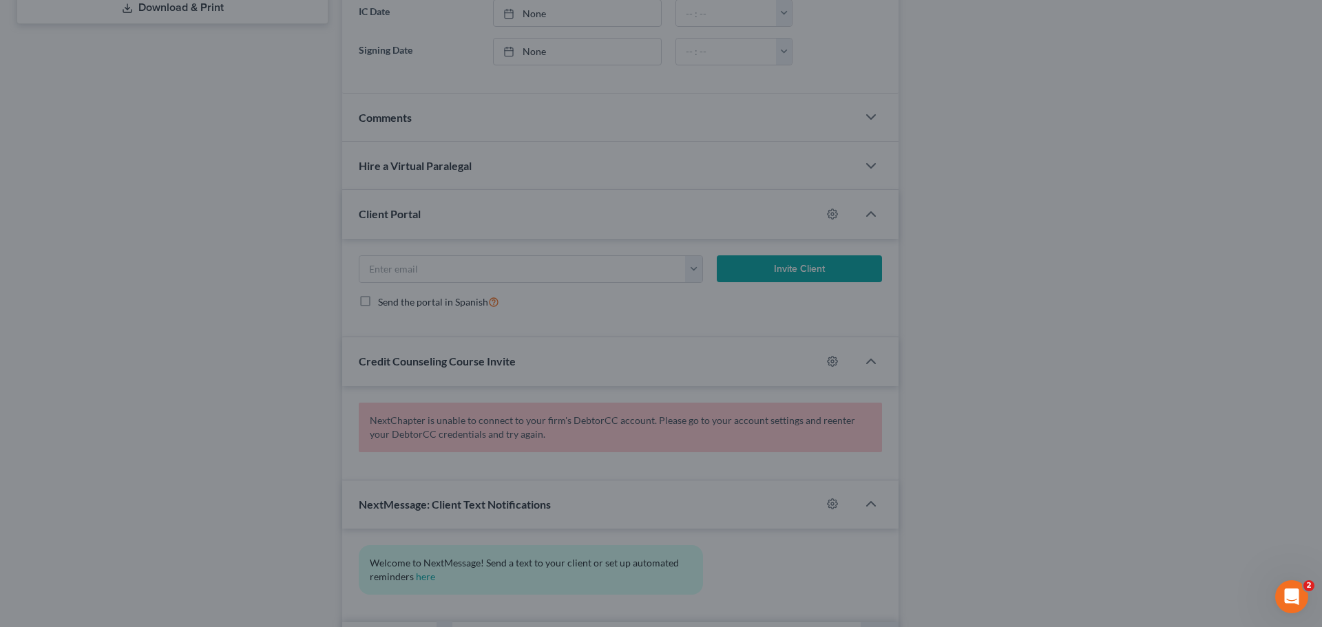
click at [1057, 447] on div "NextMessage Case Settings × Please select the user to receive email notificatio…" at bounding box center [661, 313] width 1322 height 627
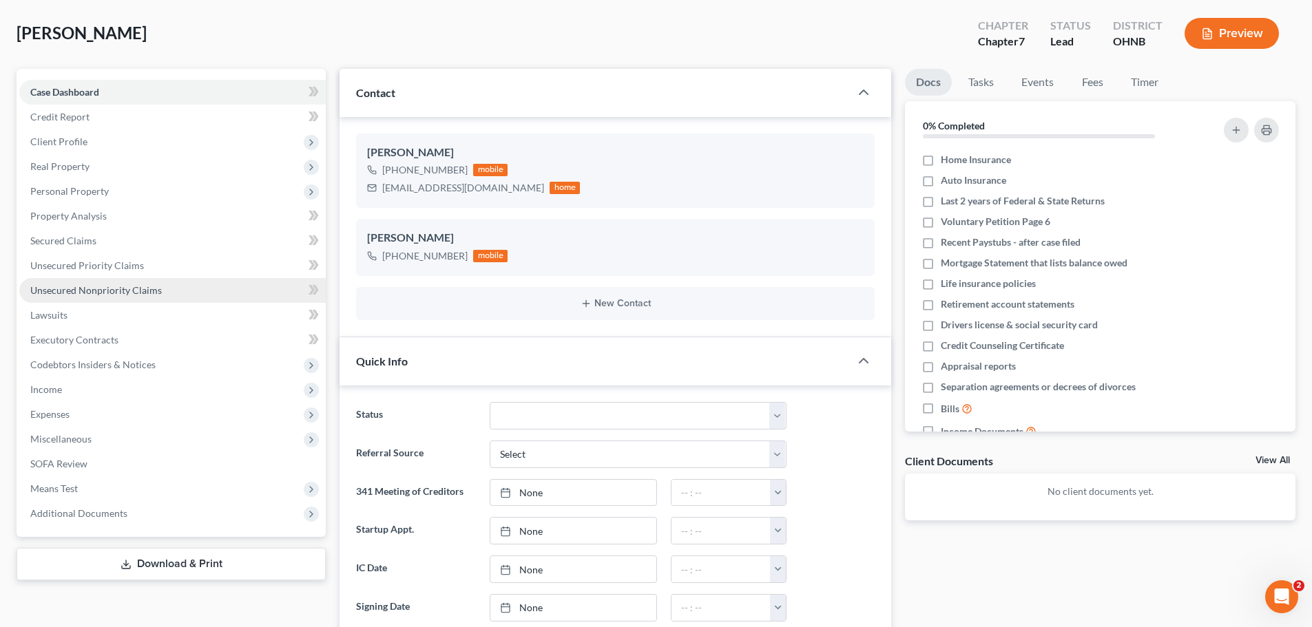
scroll to position [0, 0]
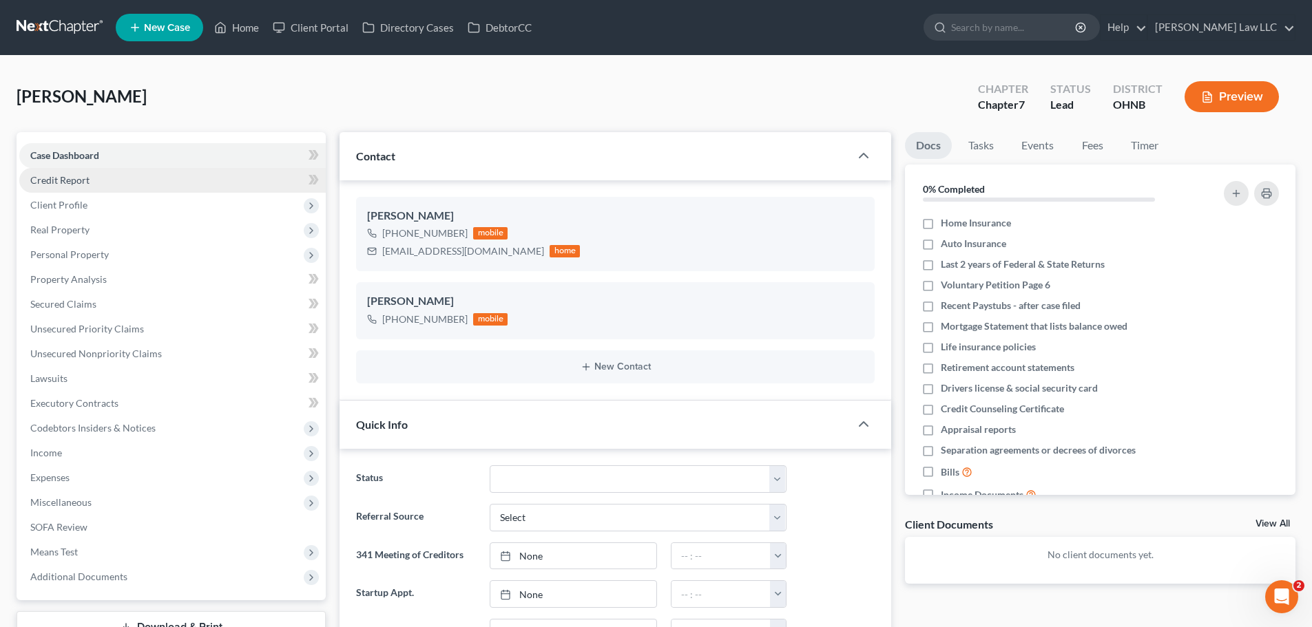
click at [60, 177] on span "Credit Report" at bounding box center [59, 180] width 59 height 12
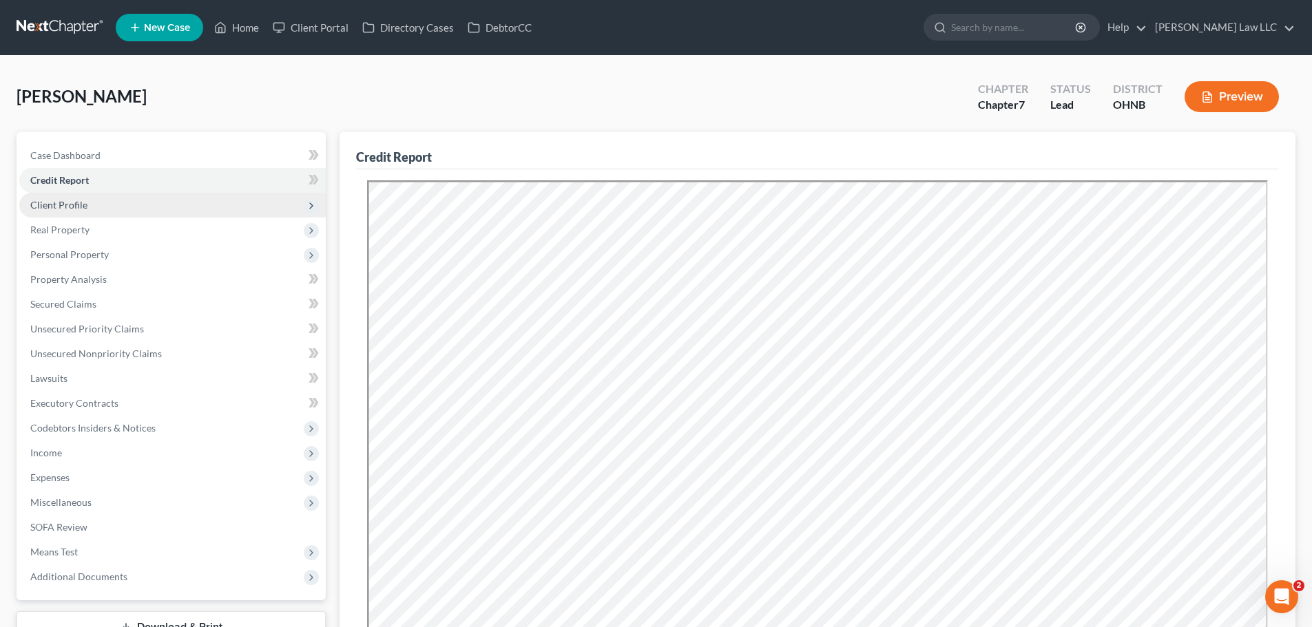
click at [59, 205] on span "Client Profile" at bounding box center [58, 205] width 57 height 12
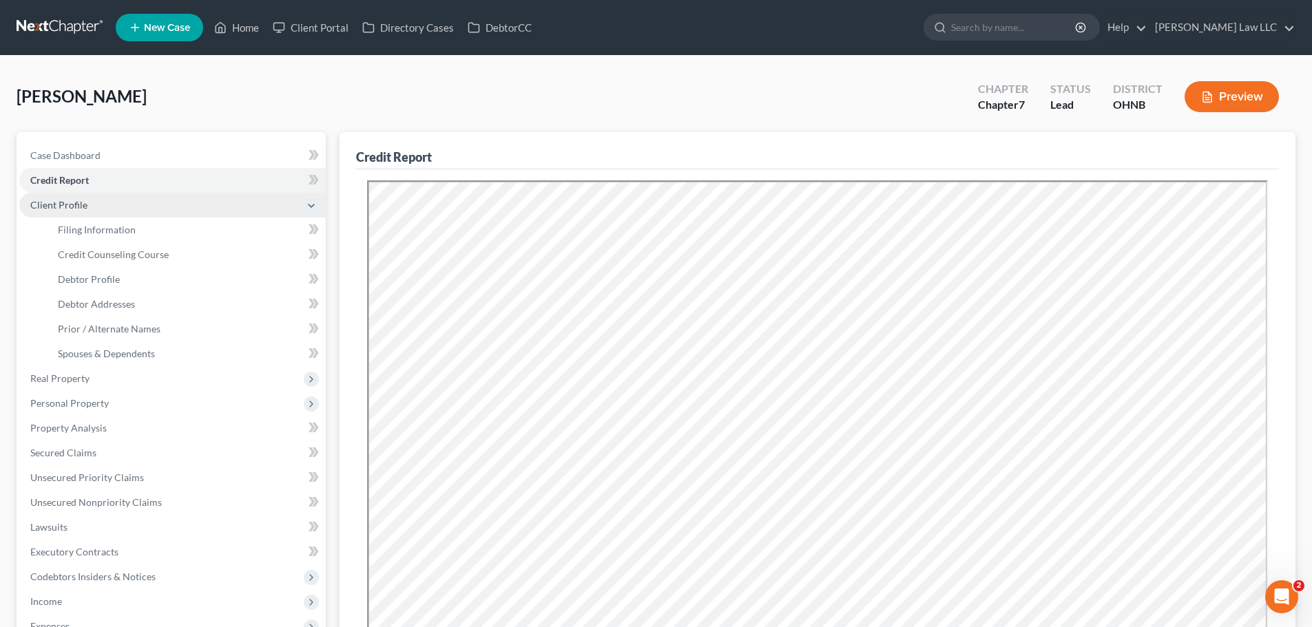
click at [96, 216] on span "Client Profile" at bounding box center [172, 205] width 306 height 25
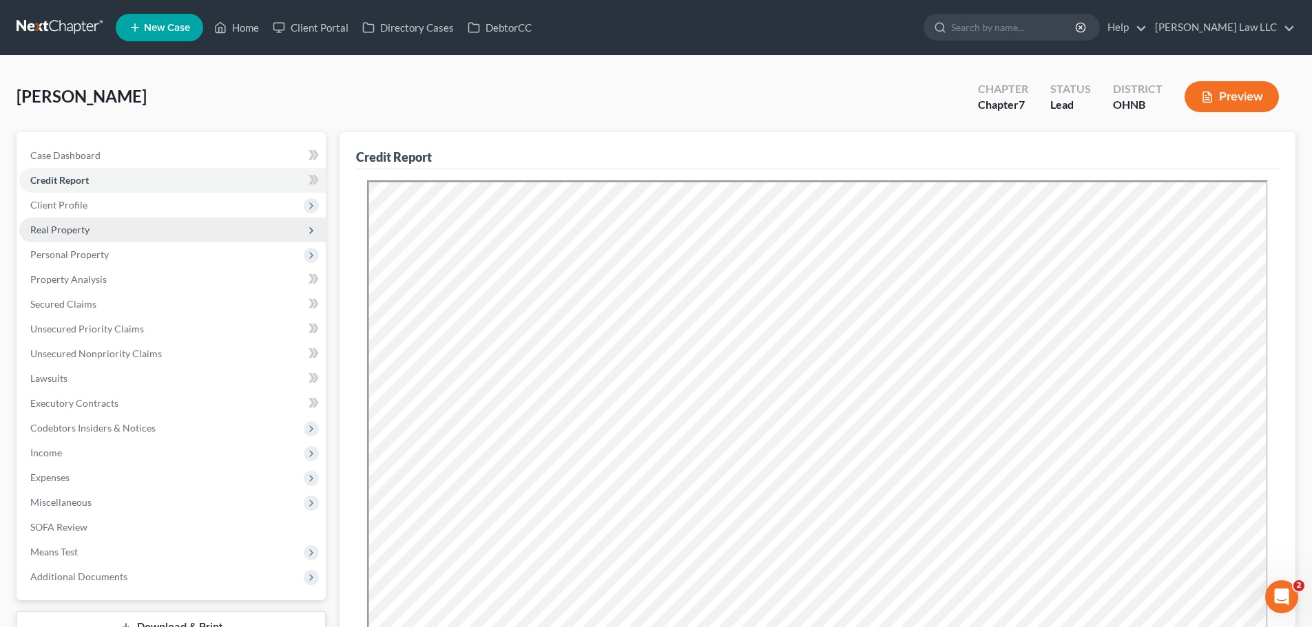
click at [100, 223] on span "Real Property" at bounding box center [172, 230] width 306 height 25
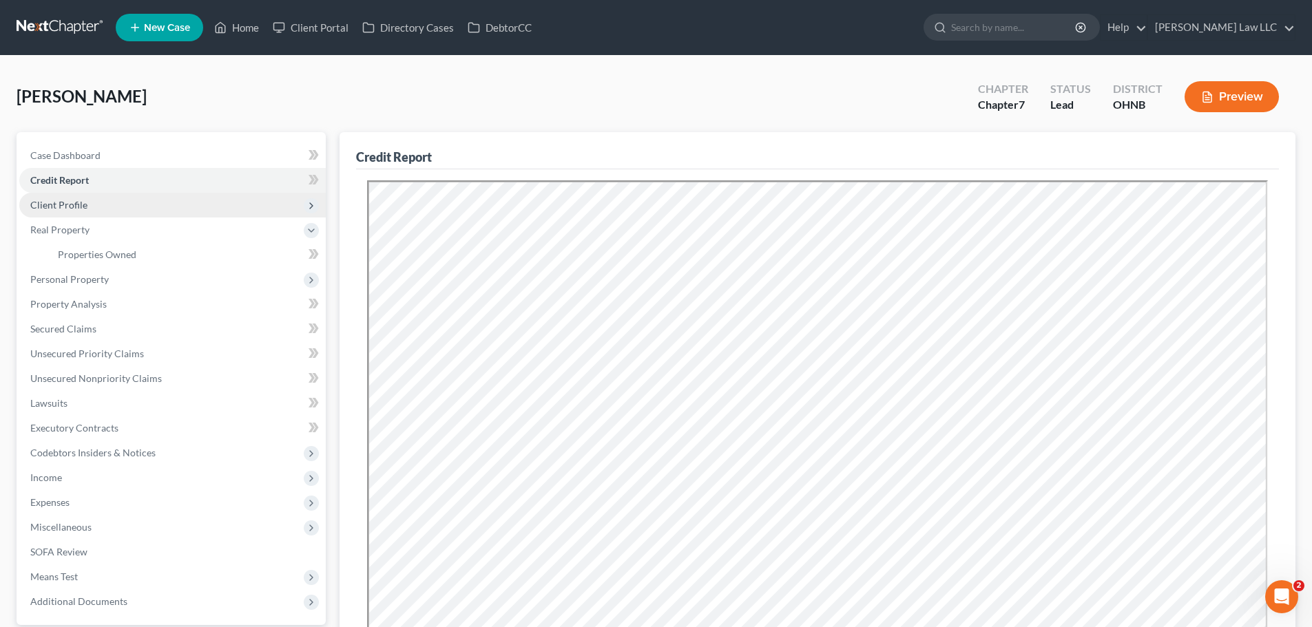
click at [76, 202] on span "Client Profile" at bounding box center [58, 205] width 57 height 12
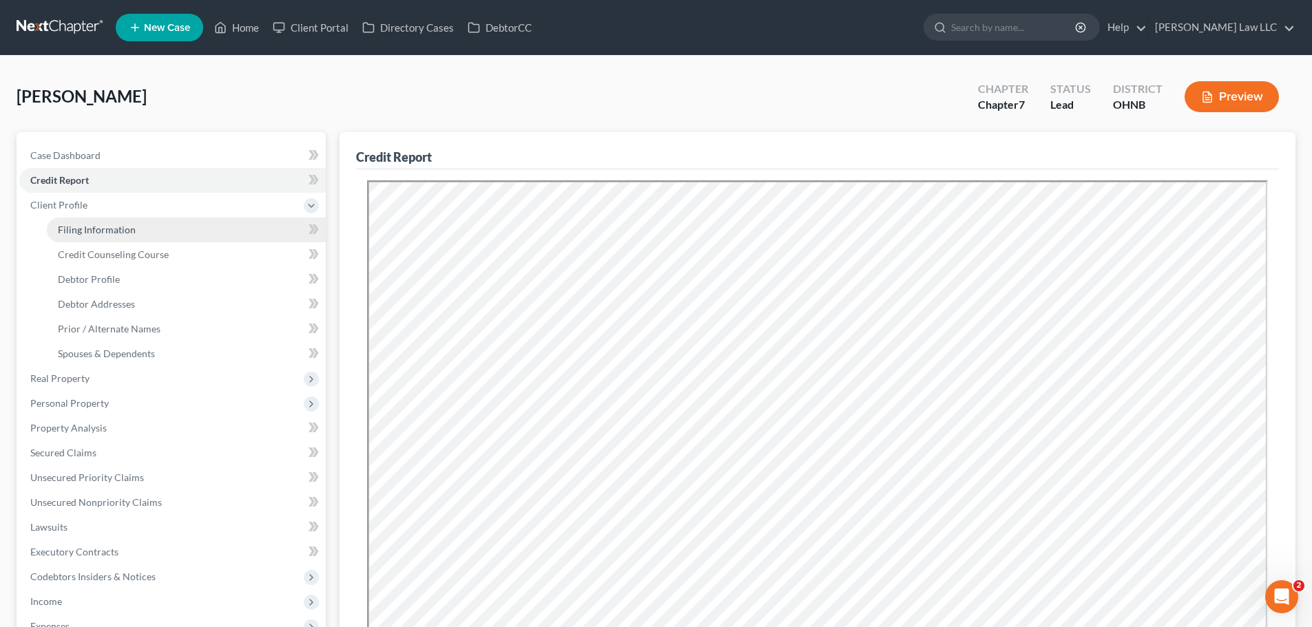
click at [99, 229] on span "Filing Information" at bounding box center [97, 230] width 78 height 12
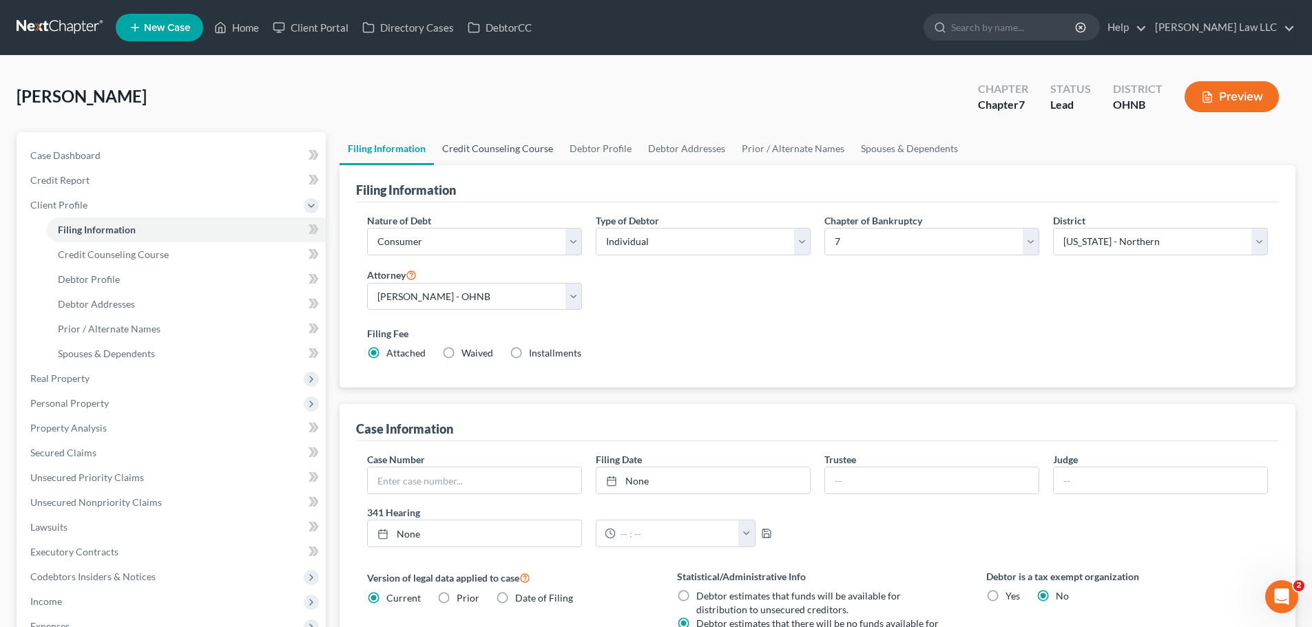
click at [507, 145] on link "Credit Counseling Course" at bounding box center [497, 148] width 127 height 33
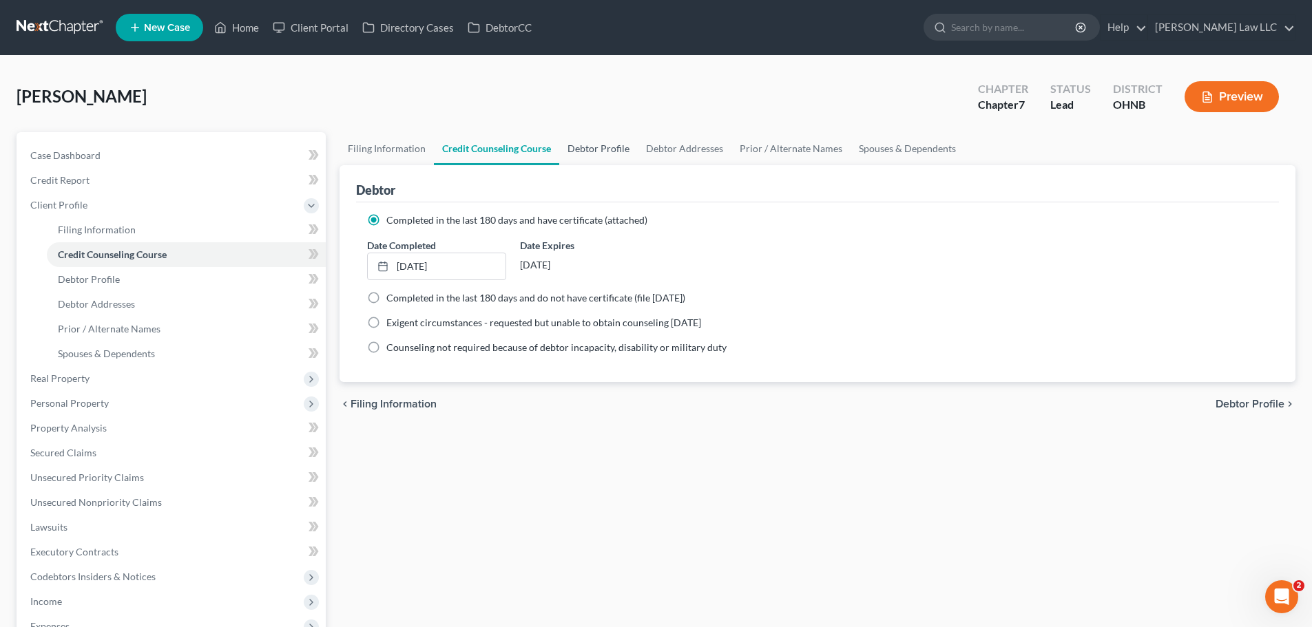
click at [591, 149] on link "Debtor Profile" at bounding box center [598, 148] width 78 height 33
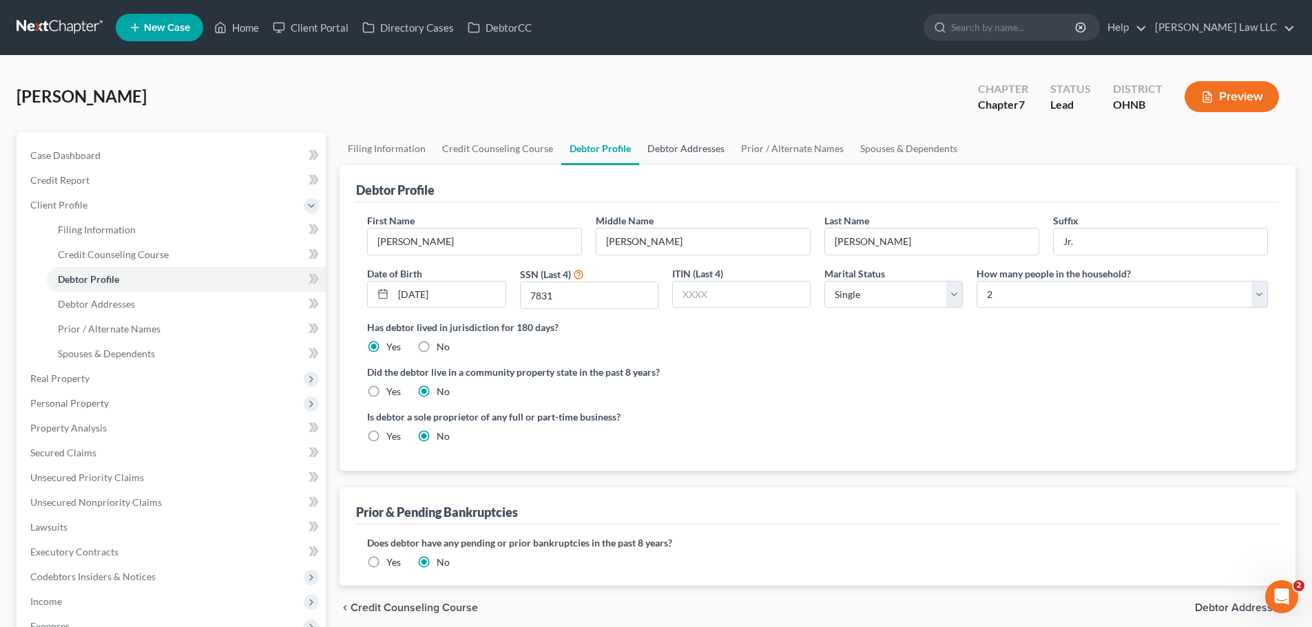
click at [691, 149] on link "Debtor Addresses" at bounding box center [686, 148] width 94 height 33
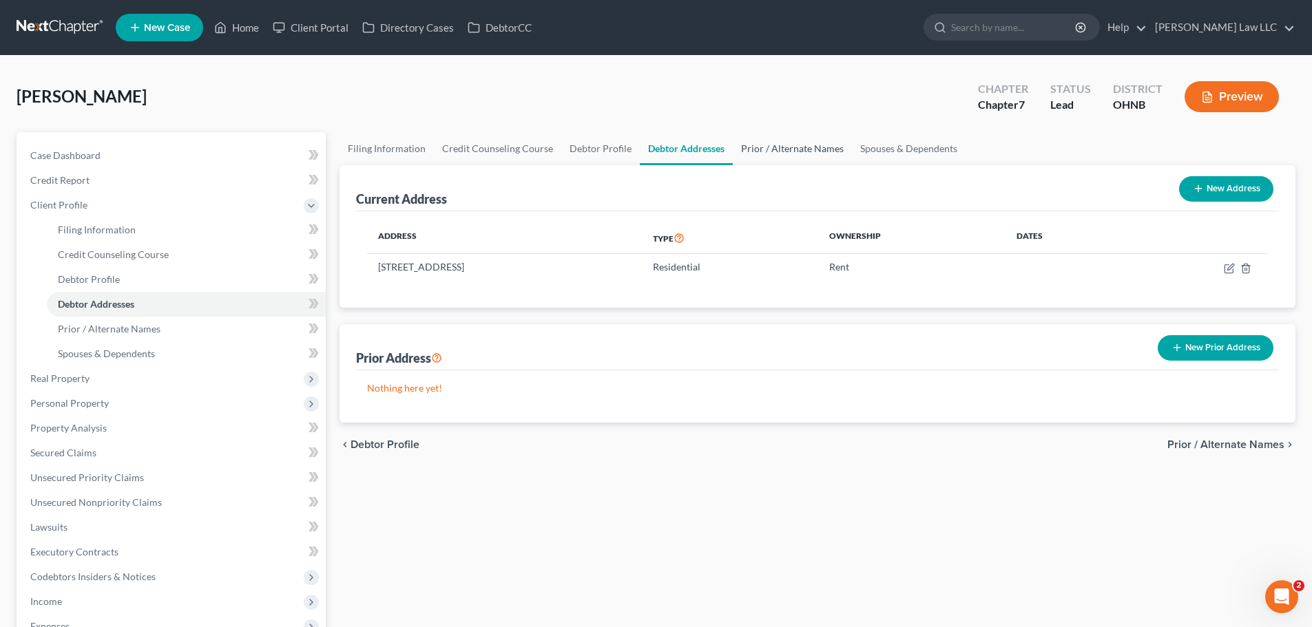
click at [775, 152] on link "Prior / Alternate Names" at bounding box center [792, 148] width 119 height 33
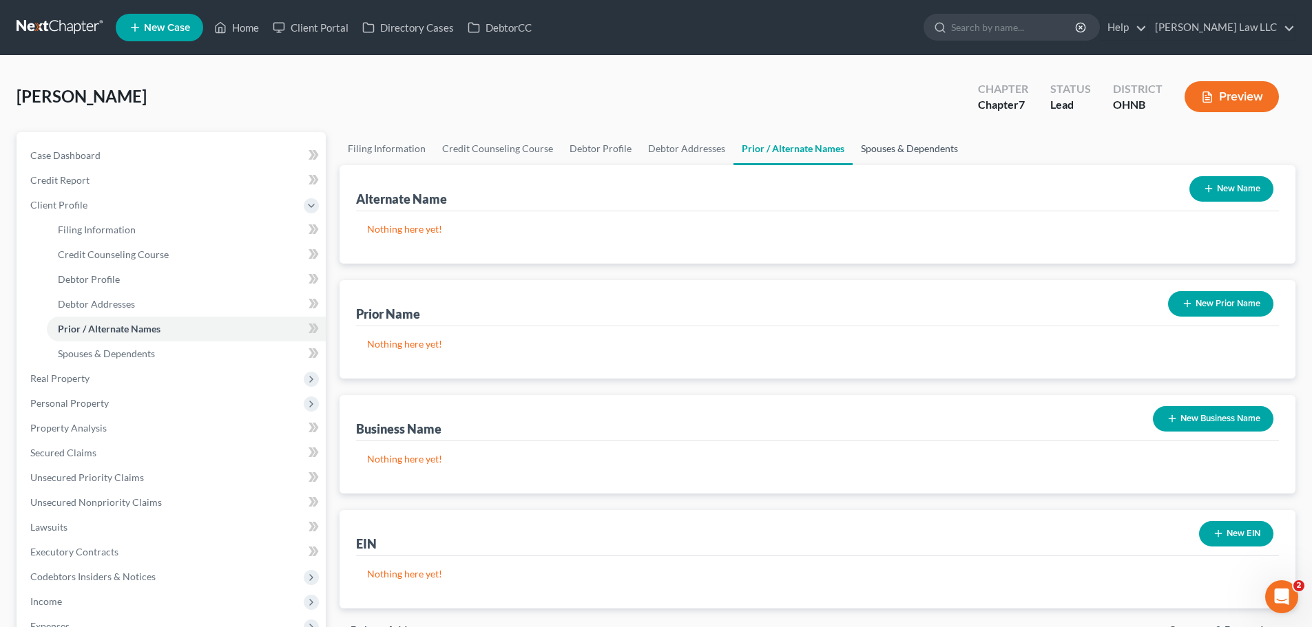
click at [909, 154] on link "Spouses & Dependents" at bounding box center [909, 148] width 114 height 33
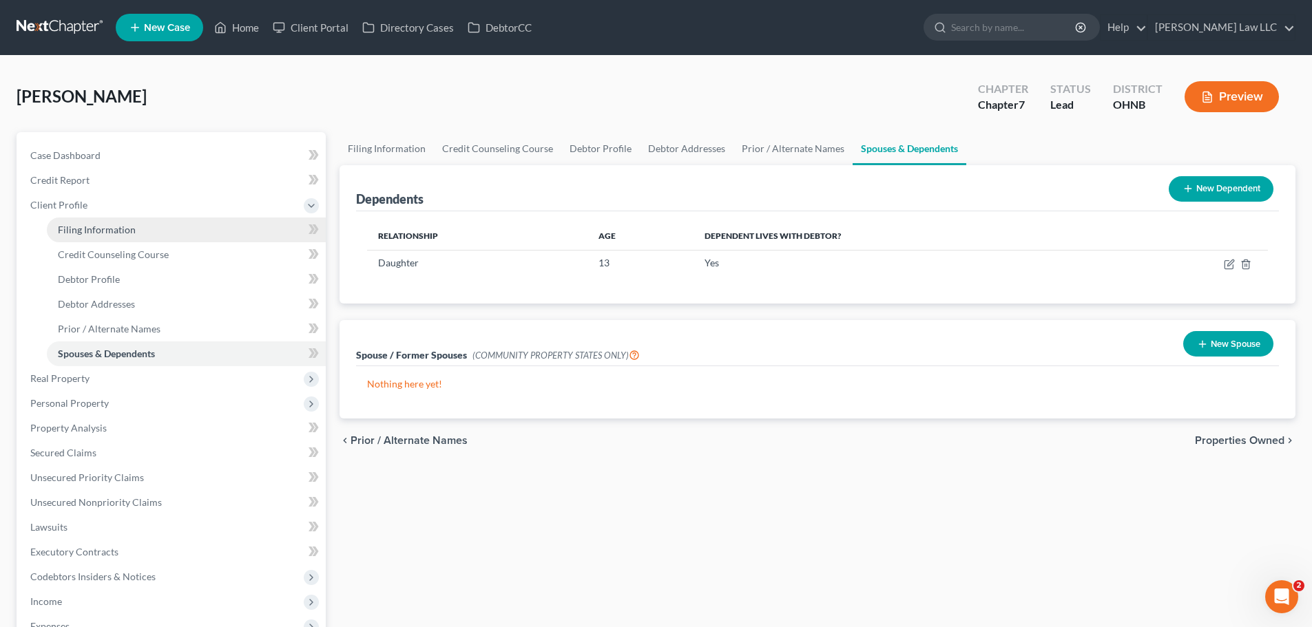
click at [208, 222] on link "Filing Information" at bounding box center [186, 230] width 279 height 25
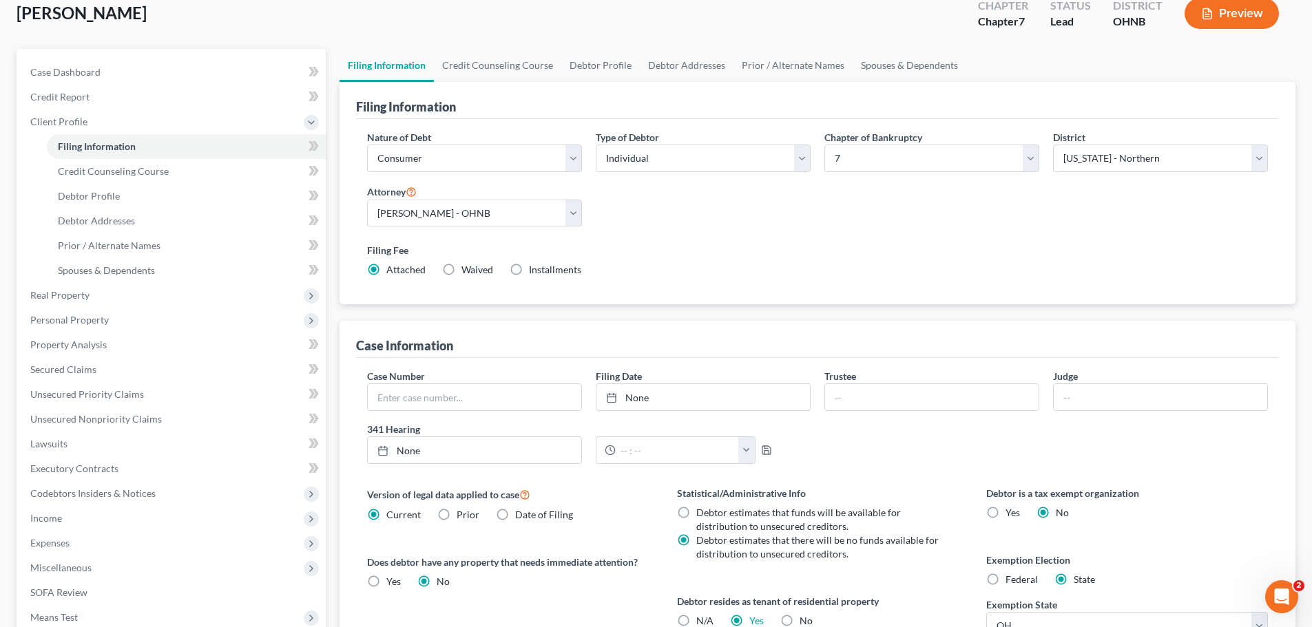
scroll to position [207, 0]
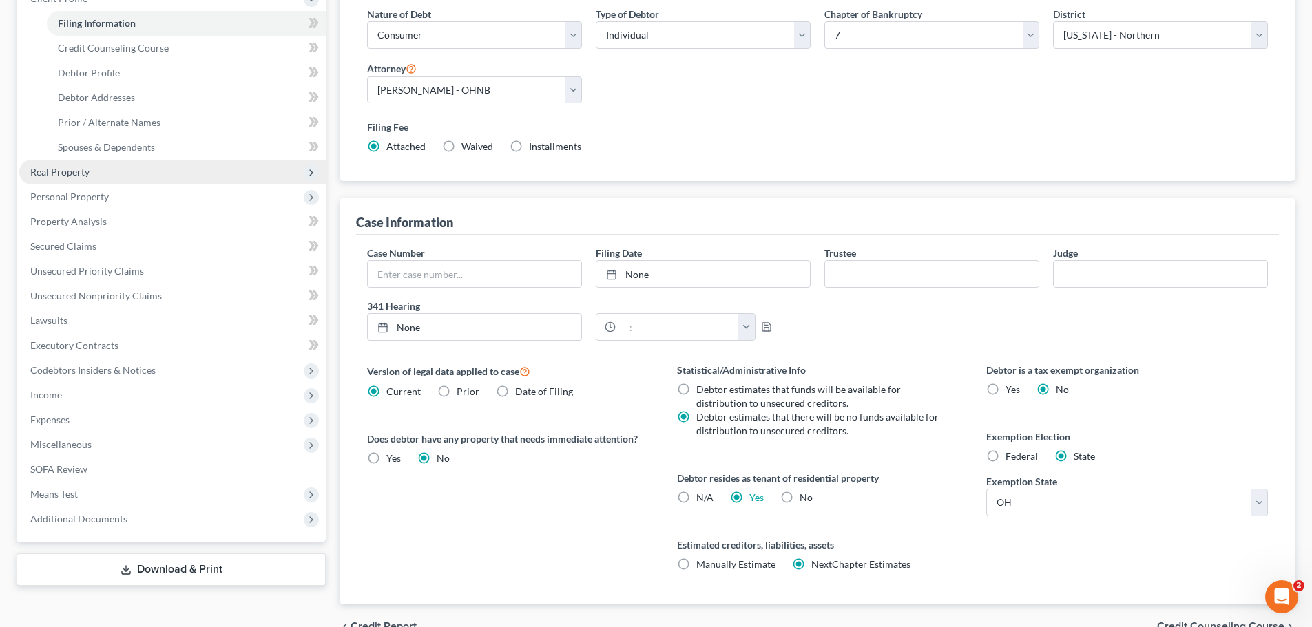
click at [92, 175] on span "Real Property" at bounding box center [172, 172] width 306 height 25
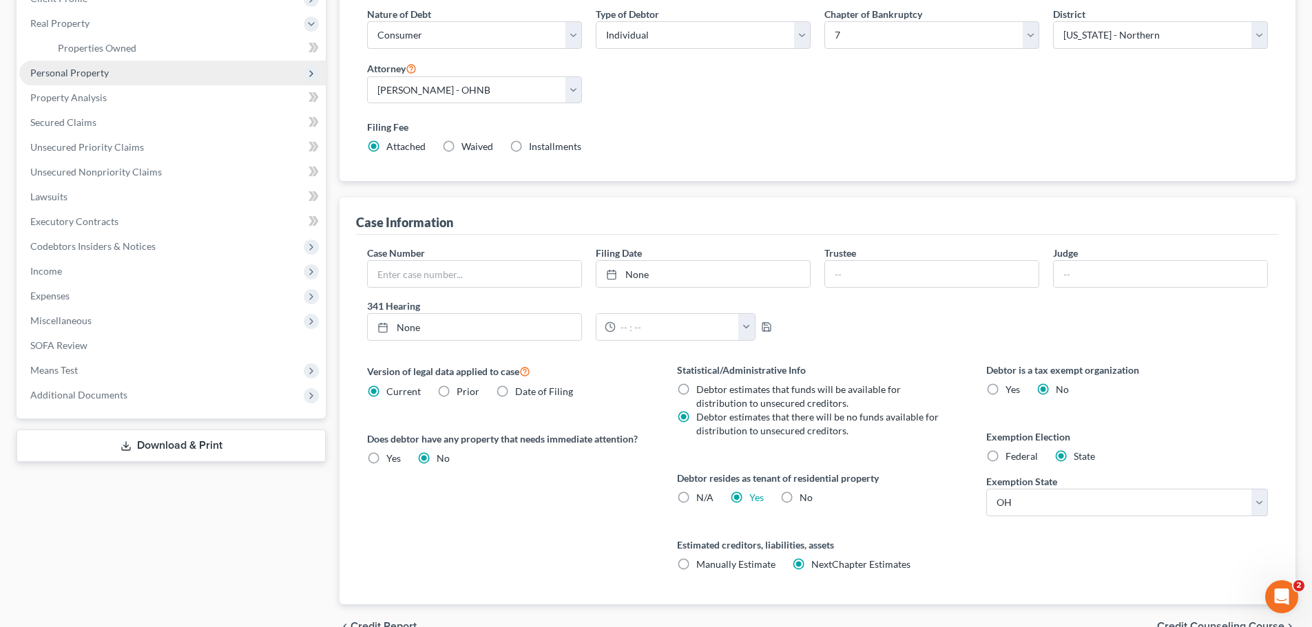
click at [98, 78] on span "Personal Property" at bounding box center [69, 73] width 78 height 12
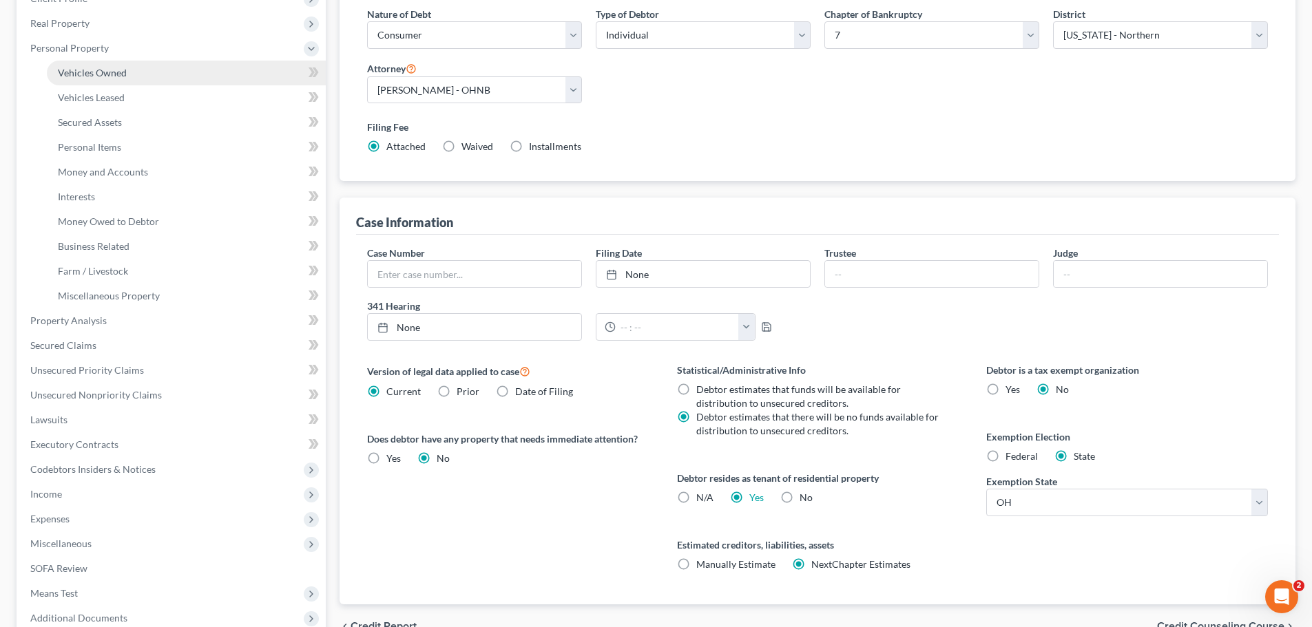
click at [98, 77] on span "Vehicles Owned" at bounding box center [92, 73] width 69 height 12
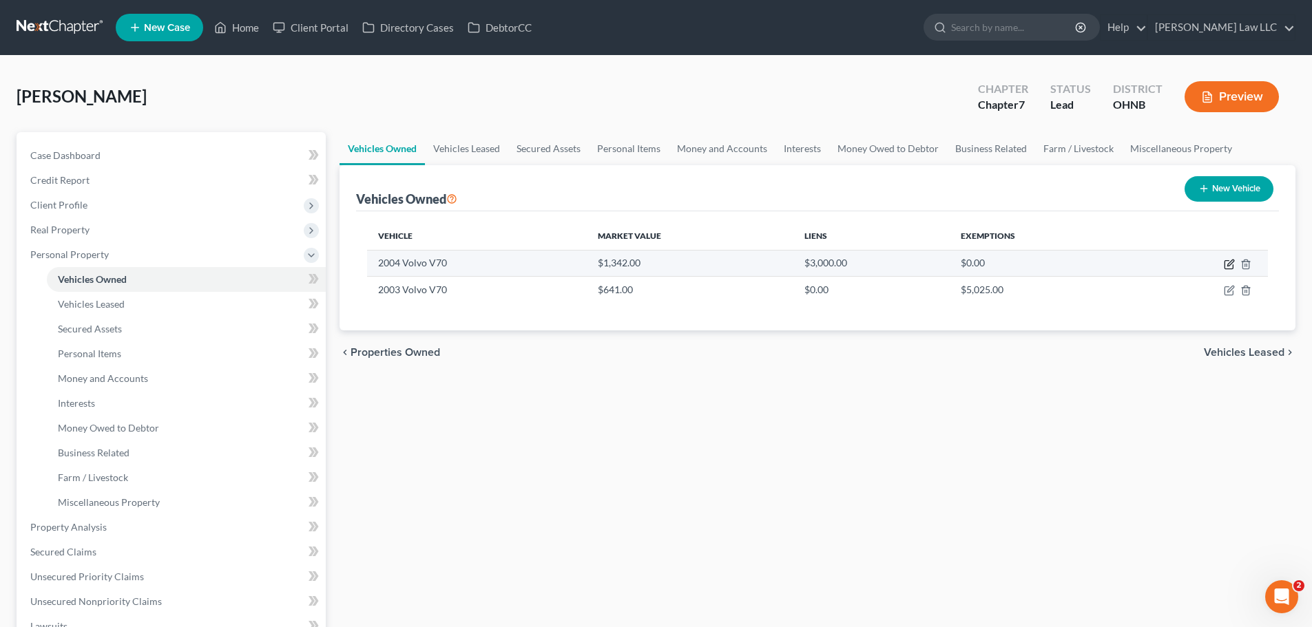
click at [1230, 261] on icon "button" at bounding box center [1229, 264] width 11 height 11
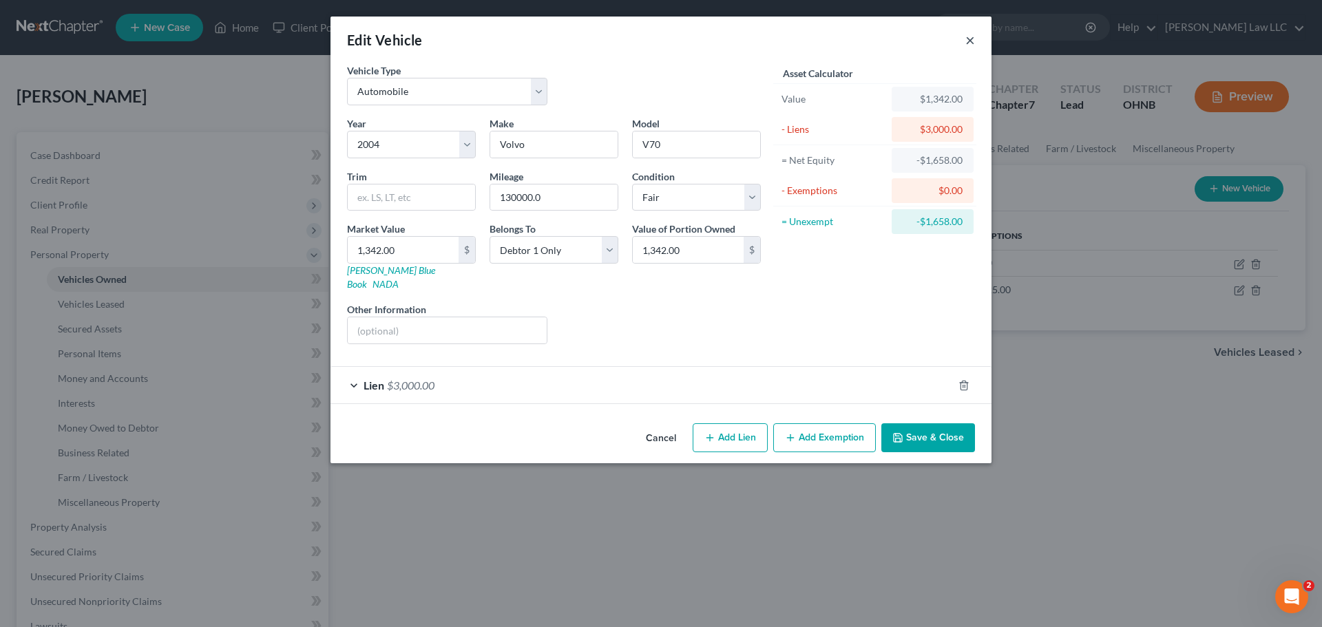
click at [971, 43] on button "×" at bounding box center [970, 40] width 10 height 17
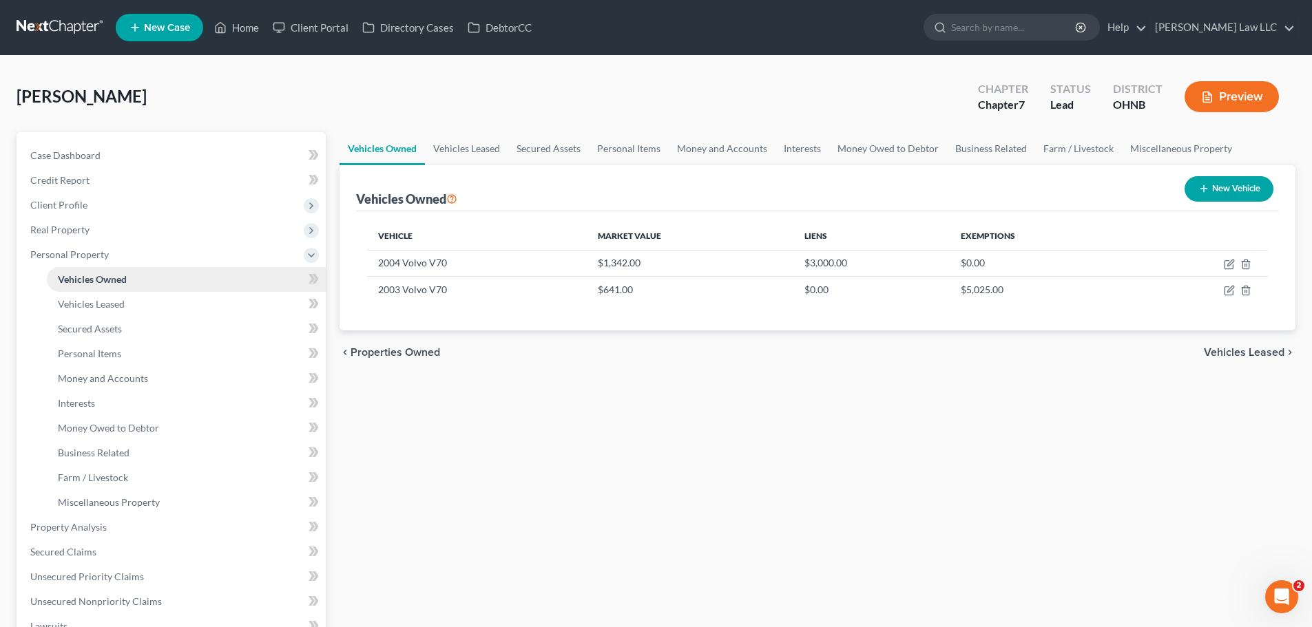
click at [174, 286] on link "Vehicles Owned" at bounding box center [186, 279] width 279 height 25
click at [1230, 264] on icon "button" at bounding box center [1229, 264] width 11 height 11
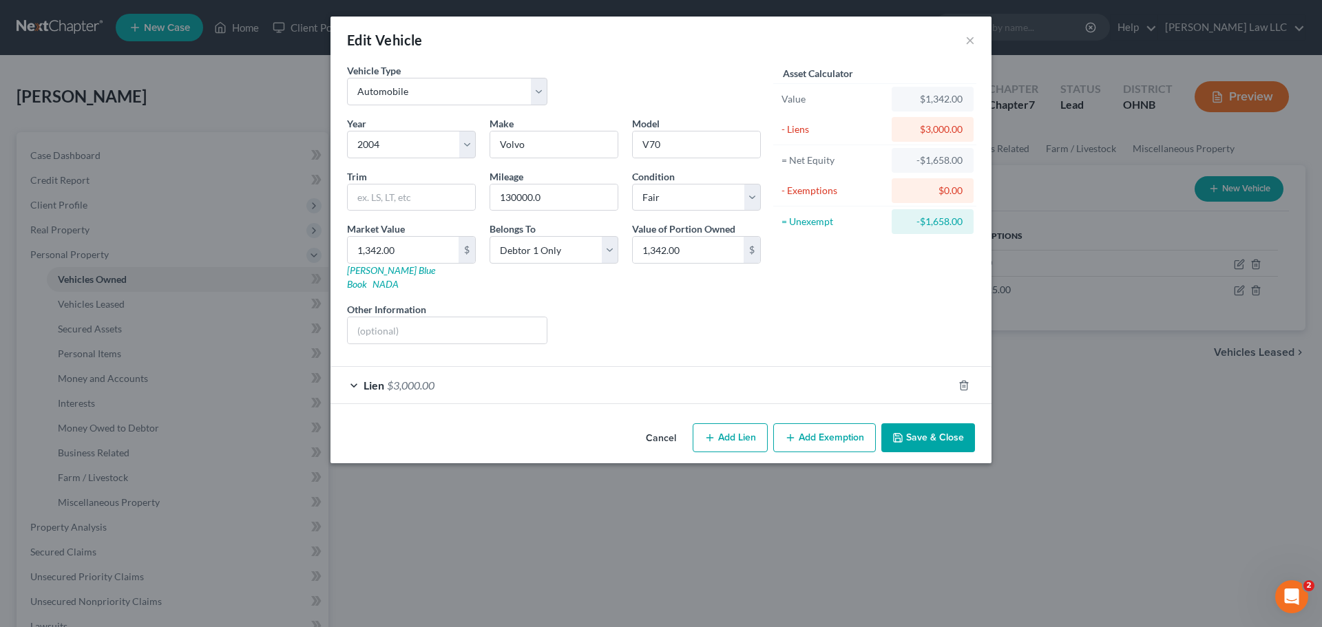
click at [481, 371] on div "Lien $3,000.00" at bounding box center [641, 385] width 622 height 36
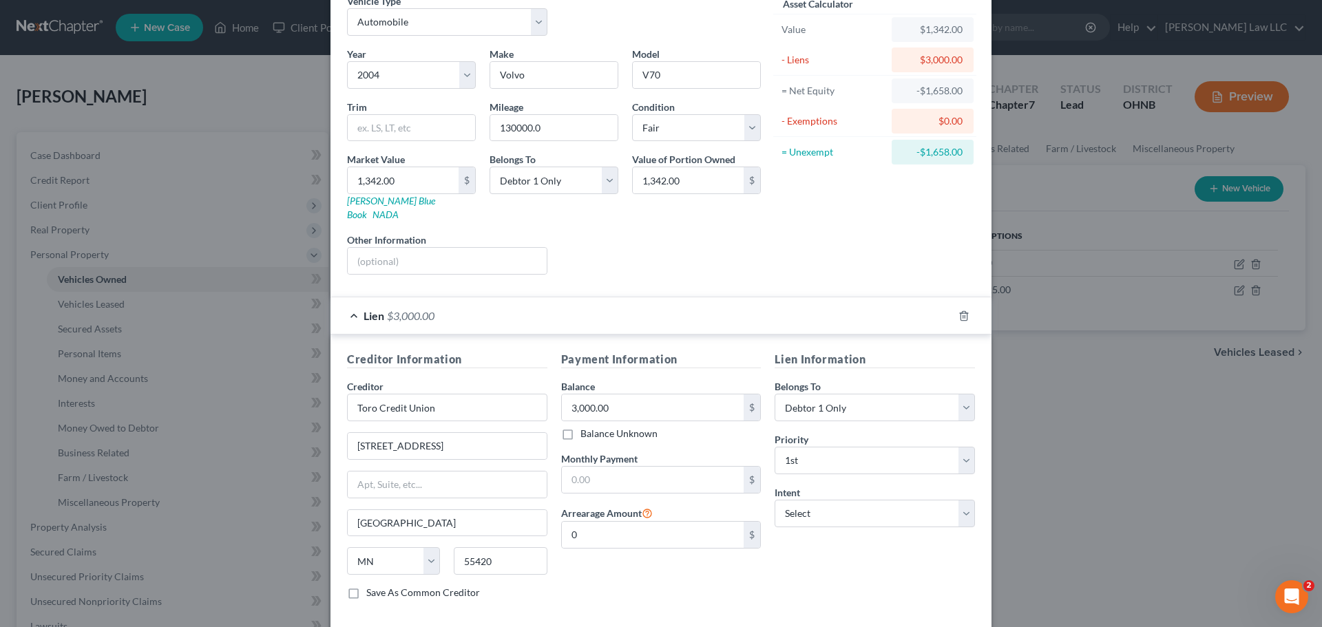
scroll to position [126, 0]
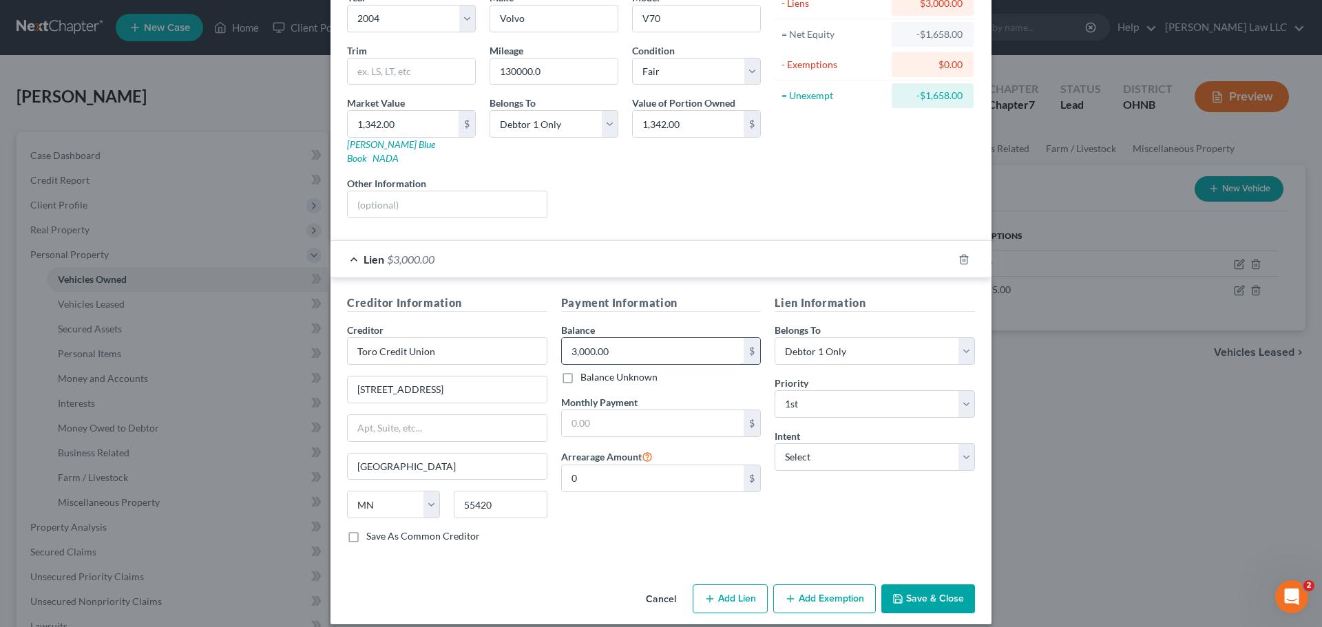
click at [629, 338] on input "3,000.00" at bounding box center [653, 351] width 182 height 26
click at [441, 529] on label "Save As Common Creditor" at bounding box center [423, 536] width 114 height 14
click at [381, 529] on input "Save As Common Creditor" at bounding box center [376, 533] width 9 height 9
click at [848, 443] on select "Select Surrender Redeem Reaffirm Avoid Other" at bounding box center [875, 457] width 200 height 28
click at [775, 443] on select "Select Surrender Redeem Reaffirm Avoid Other" at bounding box center [875, 457] width 200 height 28
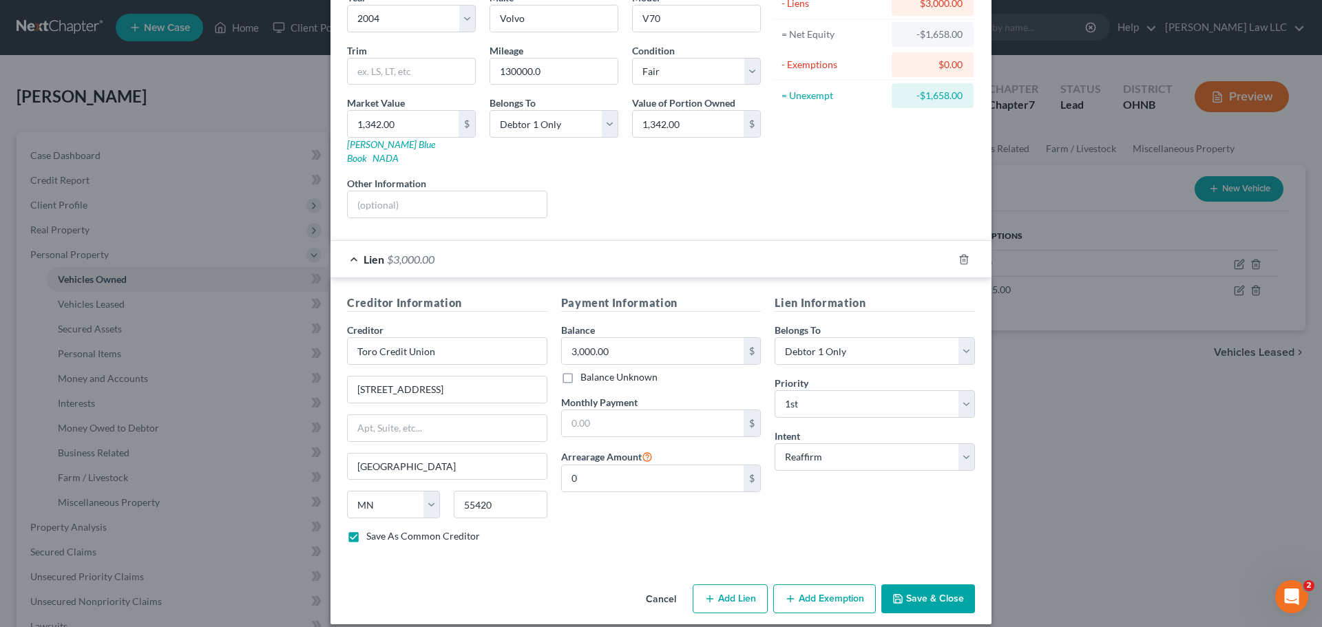
click at [755, 517] on div "Payment Information Balance 3,000.00 $ Balance Unknown Balance Undetermined 3,0…" at bounding box center [661, 425] width 214 height 260
click at [923, 585] on button "Save & Close" at bounding box center [928, 599] width 94 height 29
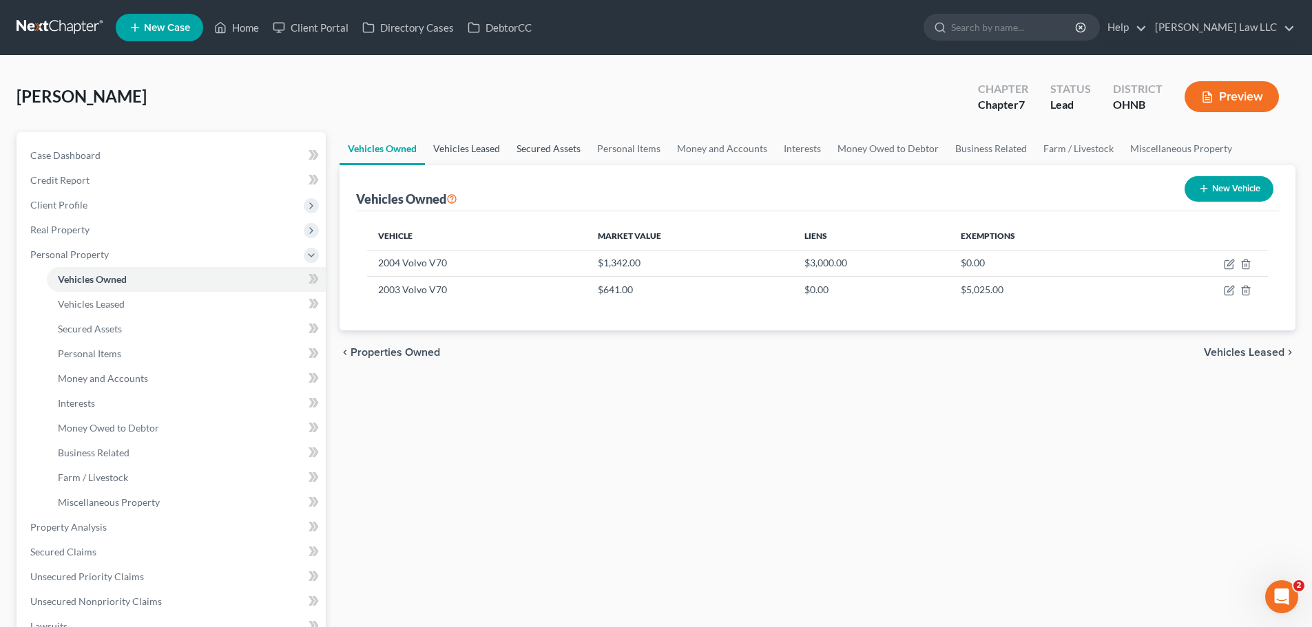
drag, startPoint x: 461, startPoint y: 145, endPoint x: 540, endPoint y: 147, distance: 79.2
click at [461, 145] on link "Vehicles Leased" at bounding box center [466, 148] width 83 height 33
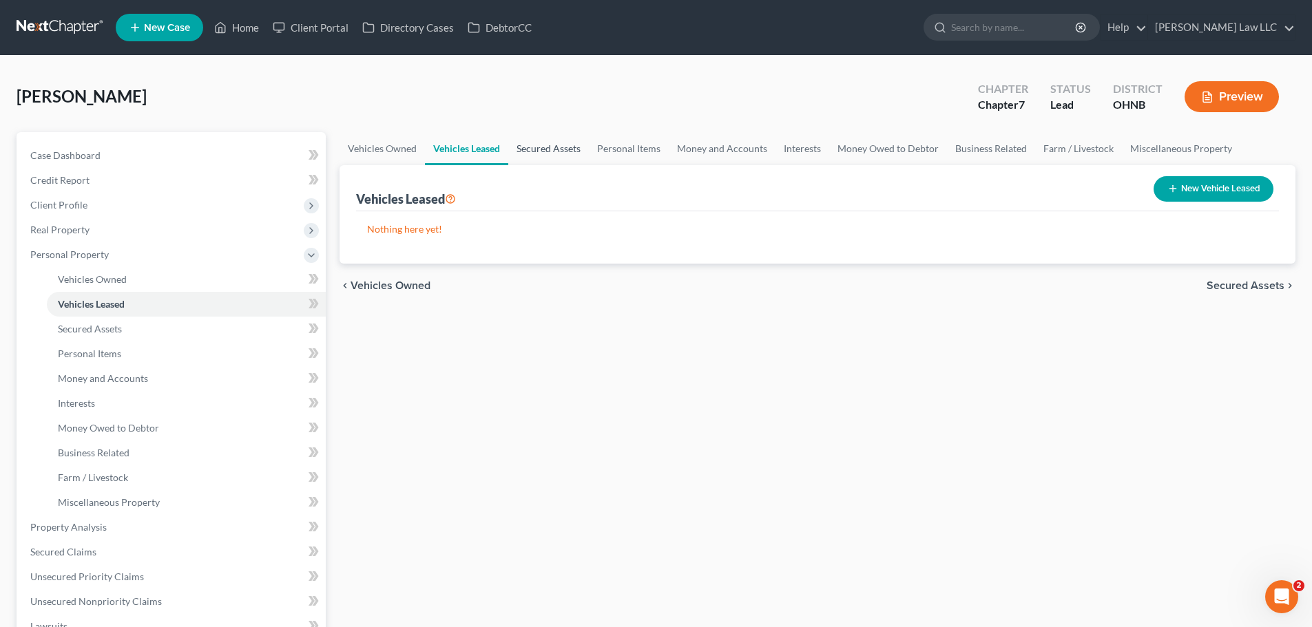
click at [565, 147] on link "Secured Assets" at bounding box center [548, 148] width 81 height 33
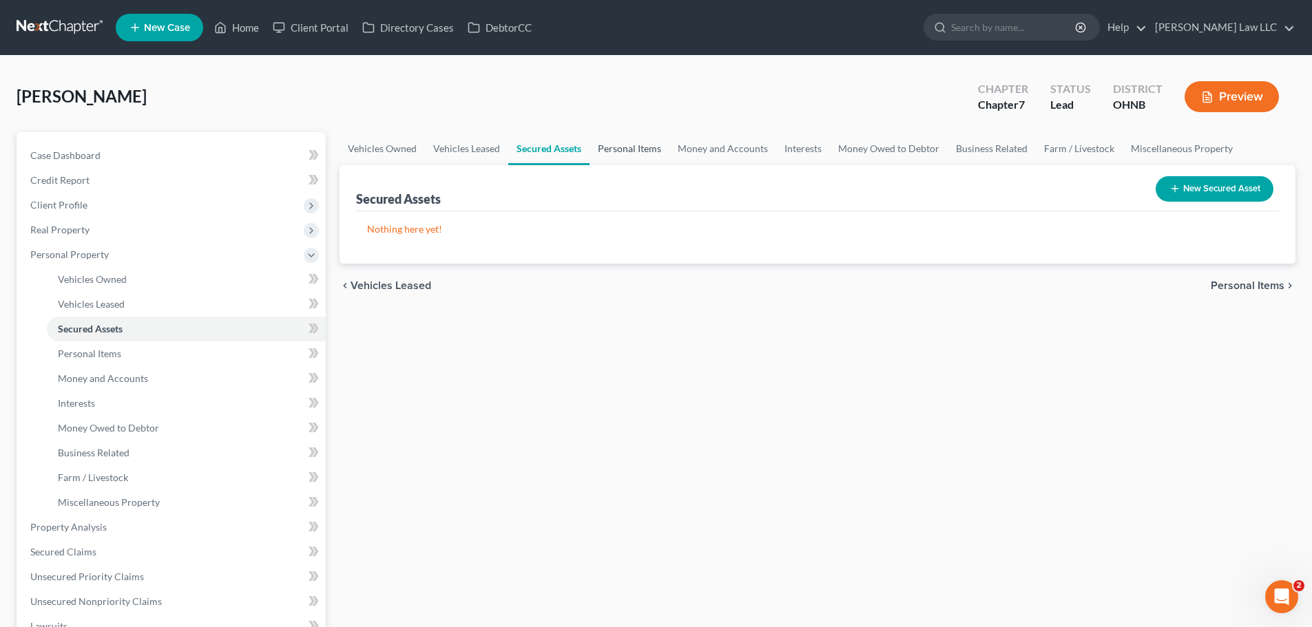
click at [649, 150] on link "Personal Items" at bounding box center [629, 148] width 80 height 33
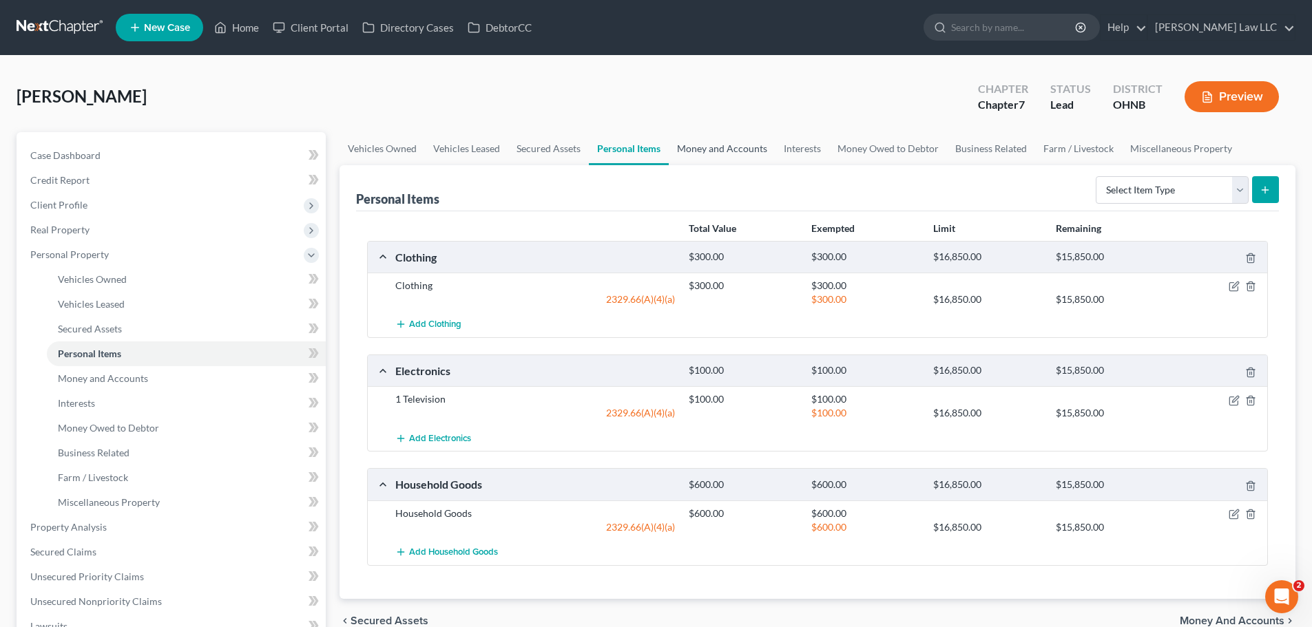
click at [708, 152] on link "Money and Accounts" at bounding box center [722, 148] width 107 height 33
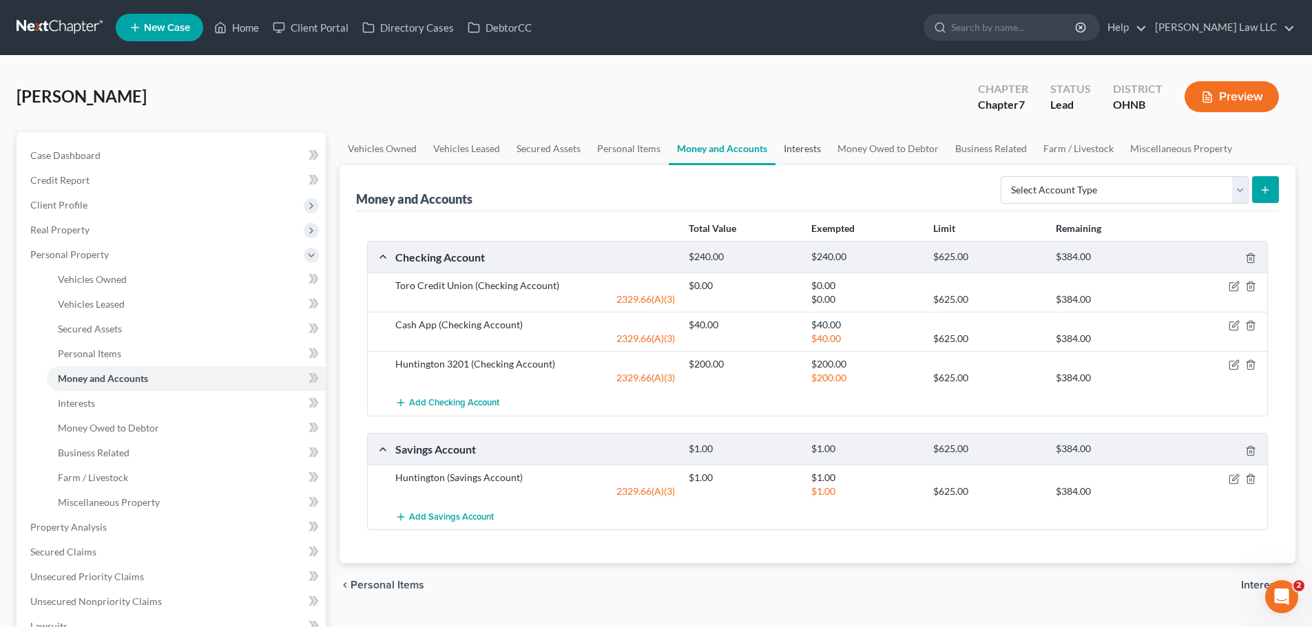
click at [797, 144] on link "Interests" at bounding box center [802, 148] width 54 height 33
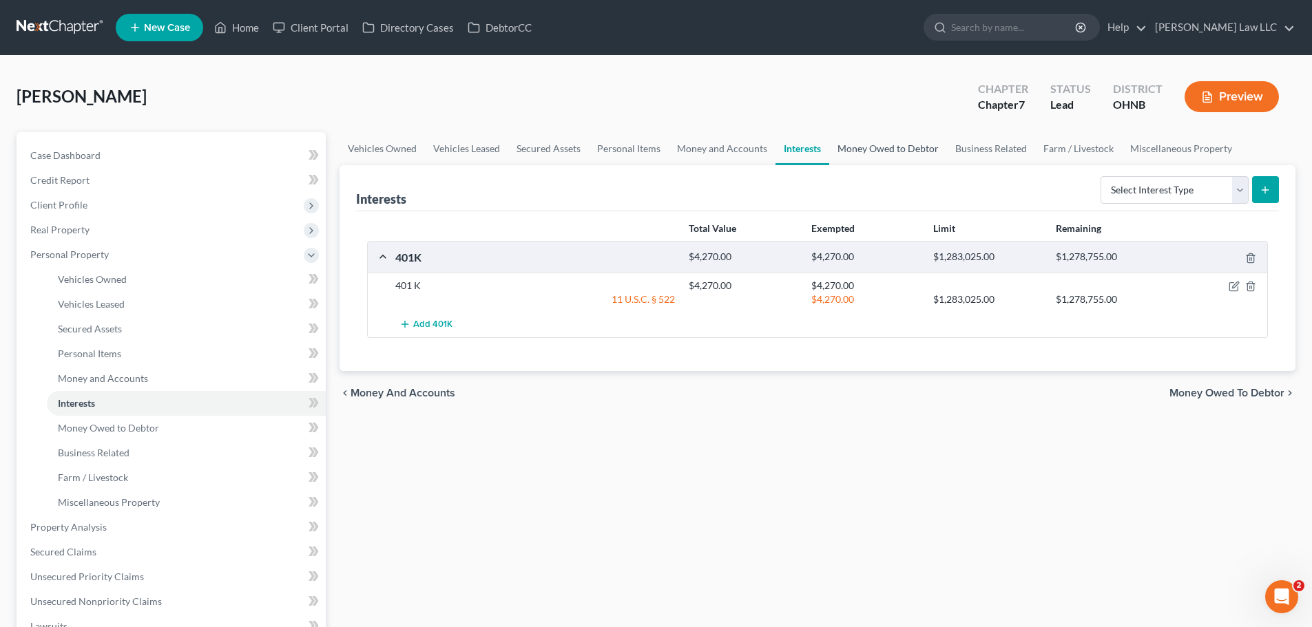
click at [870, 146] on link "Money Owed to Debtor" at bounding box center [888, 148] width 118 height 33
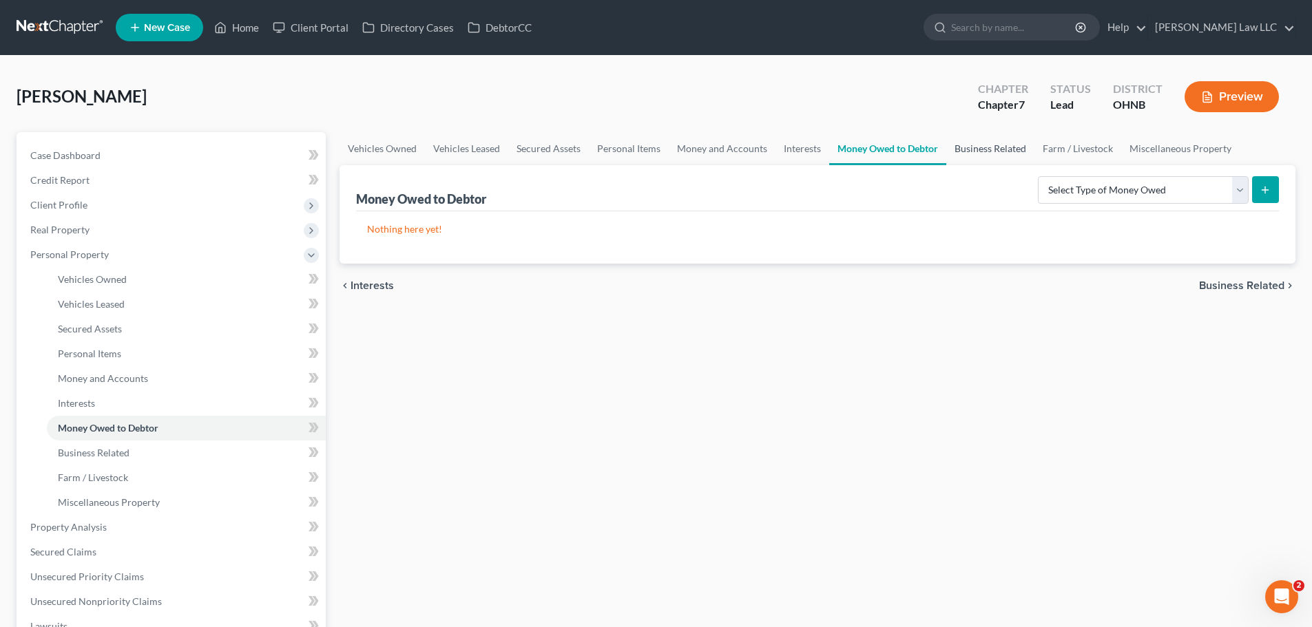
click at [987, 152] on link "Business Related" at bounding box center [990, 148] width 88 height 33
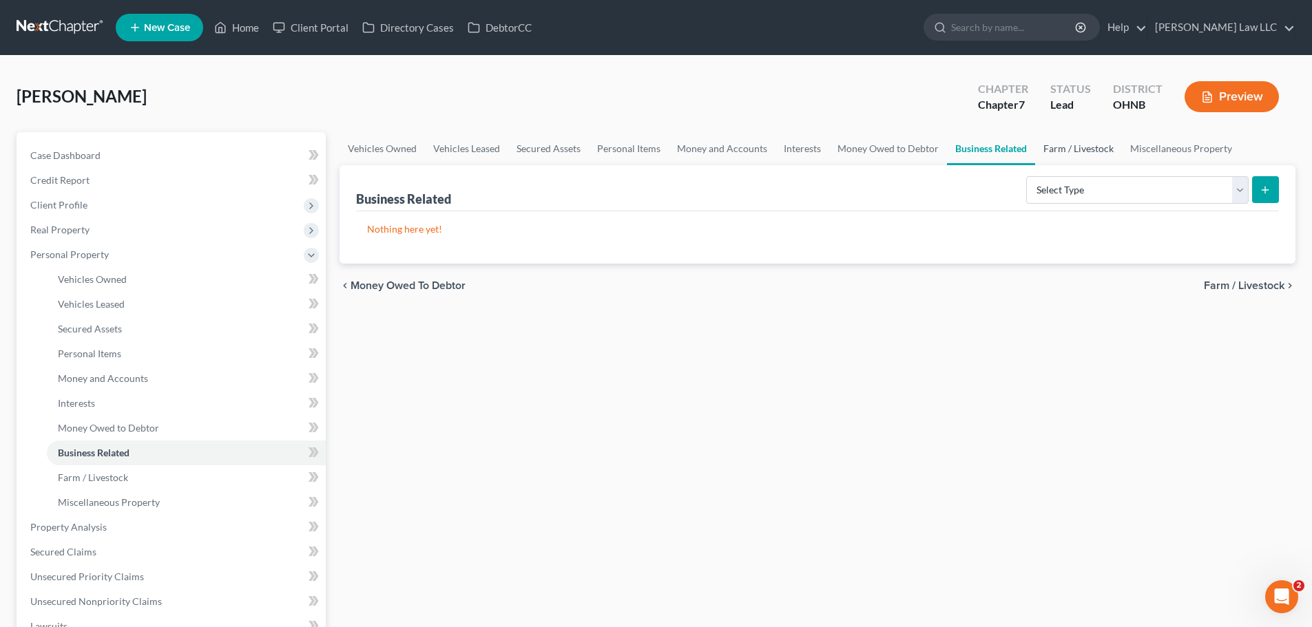
click at [1085, 147] on link "Farm / Livestock" at bounding box center [1078, 148] width 87 height 33
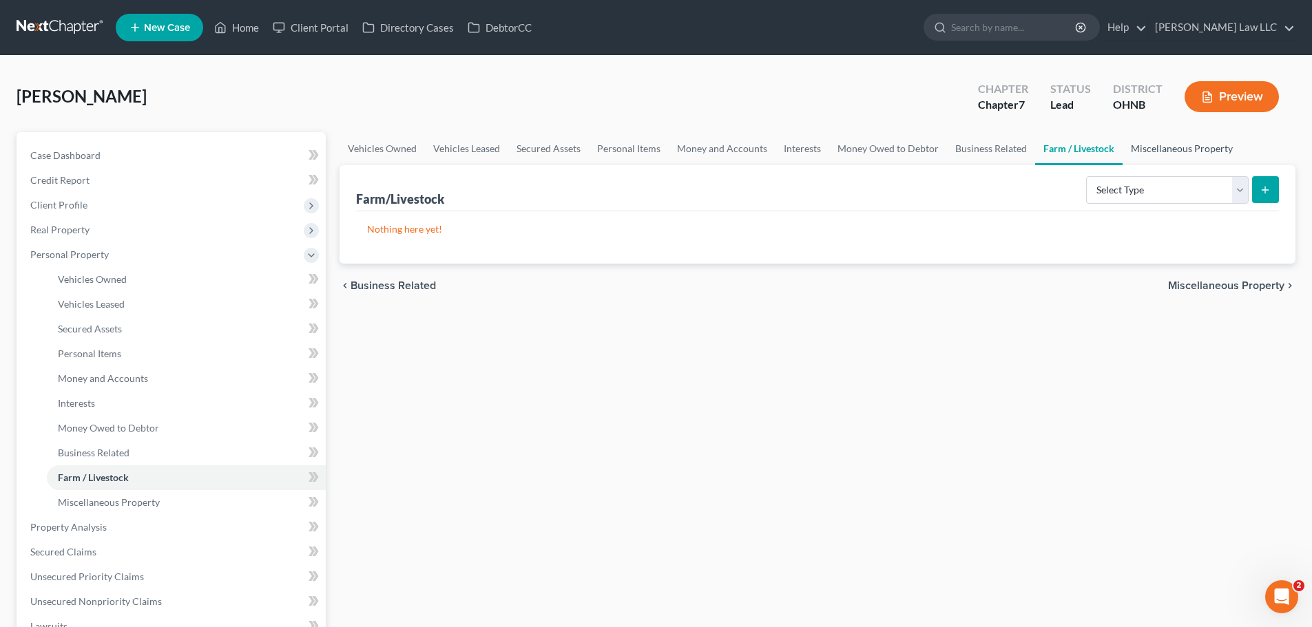
click at [1165, 147] on link "Miscellaneous Property" at bounding box center [1181, 148] width 118 height 33
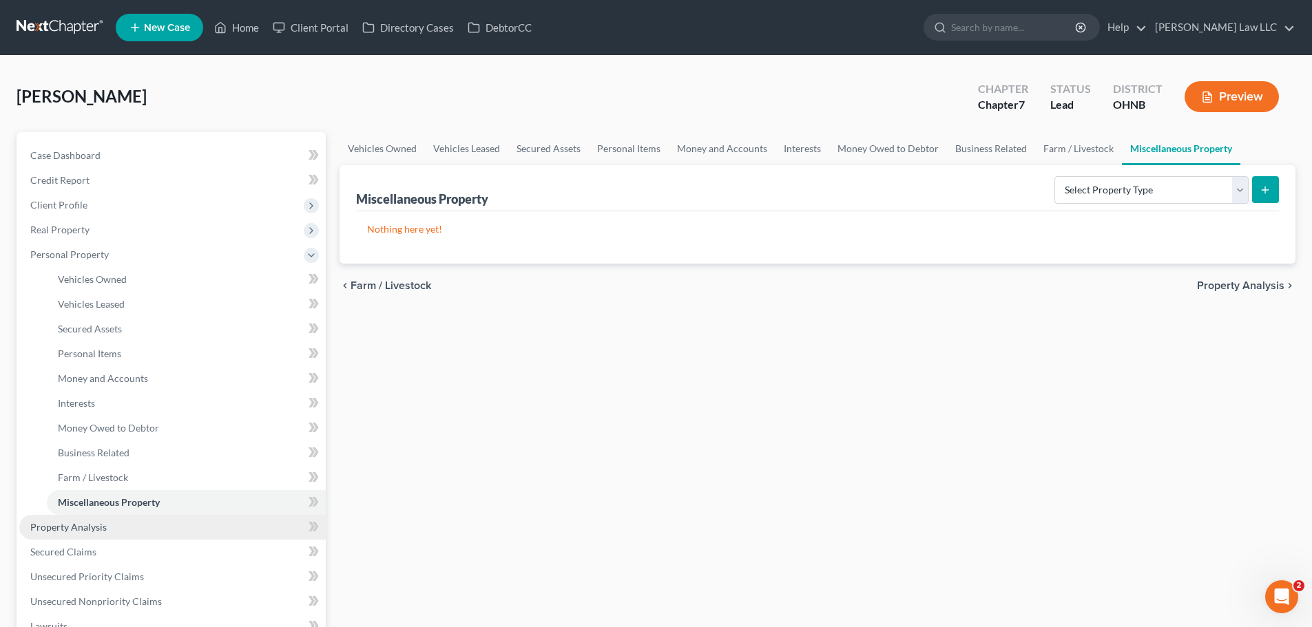
click at [95, 520] on link "Property Analysis" at bounding box center [172, 527] width 306 height 25
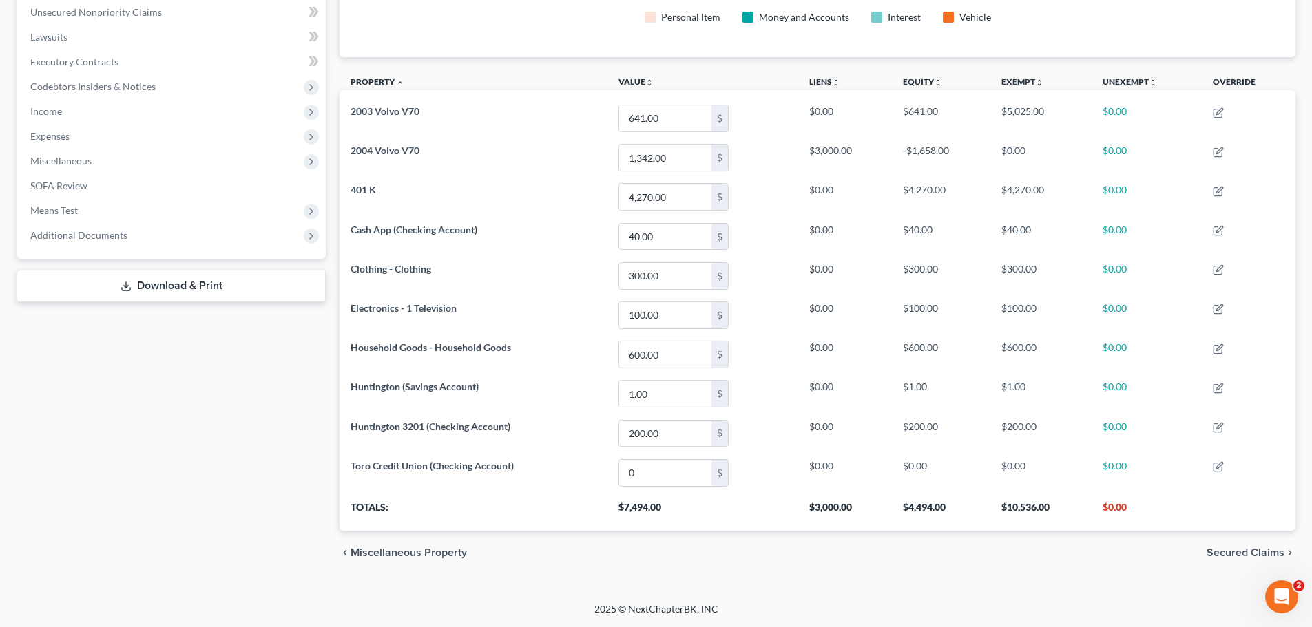
scroll to position [66, 0]
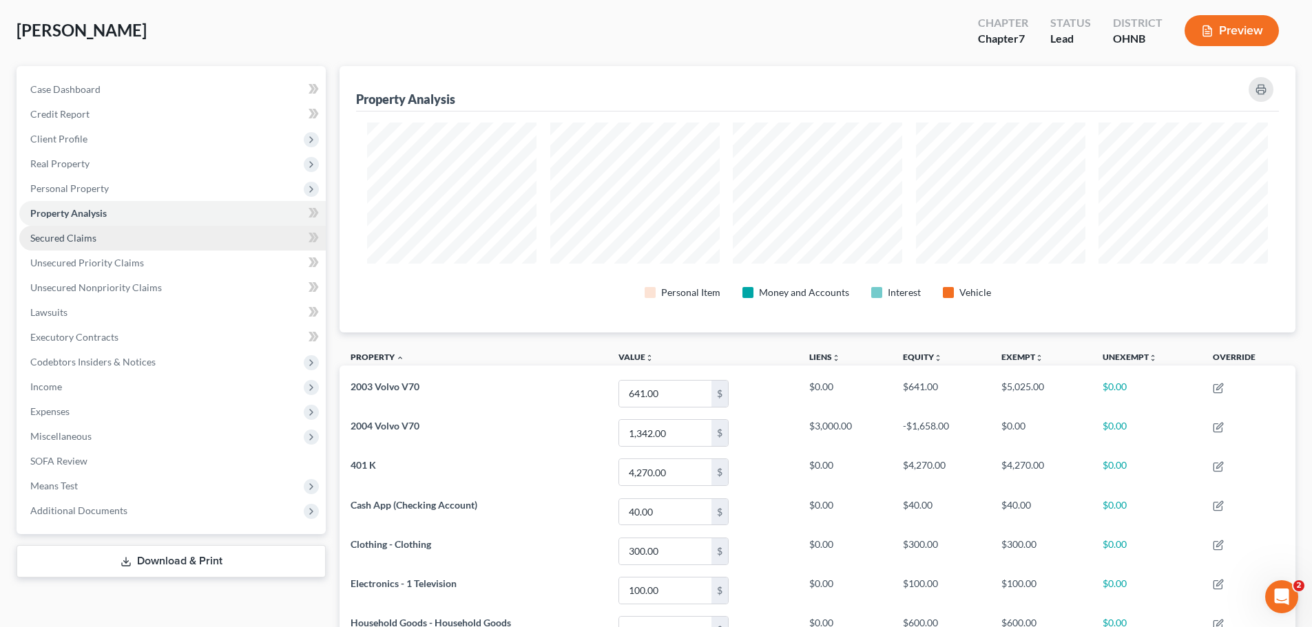
click at [63, 235] on span "Secured Claims" at bounding box center [63, 238] width 66 height 12
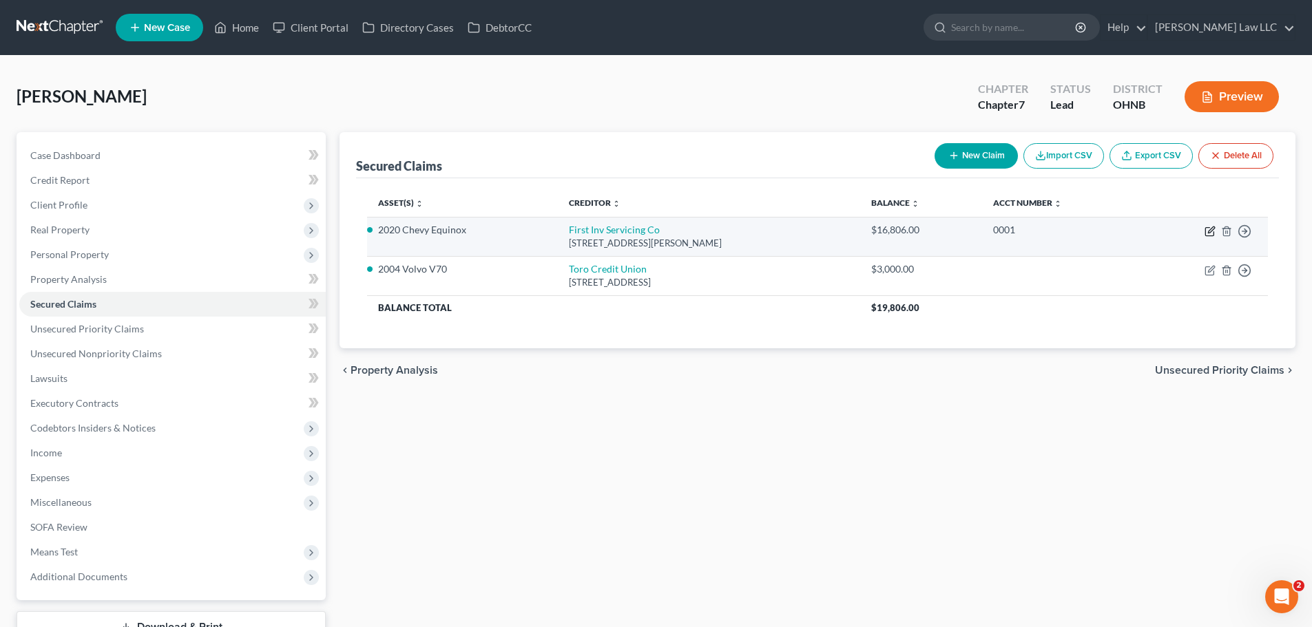
click at [1212, 230] on icon "button" at bounding box center [1211, 230] width 6 height 6
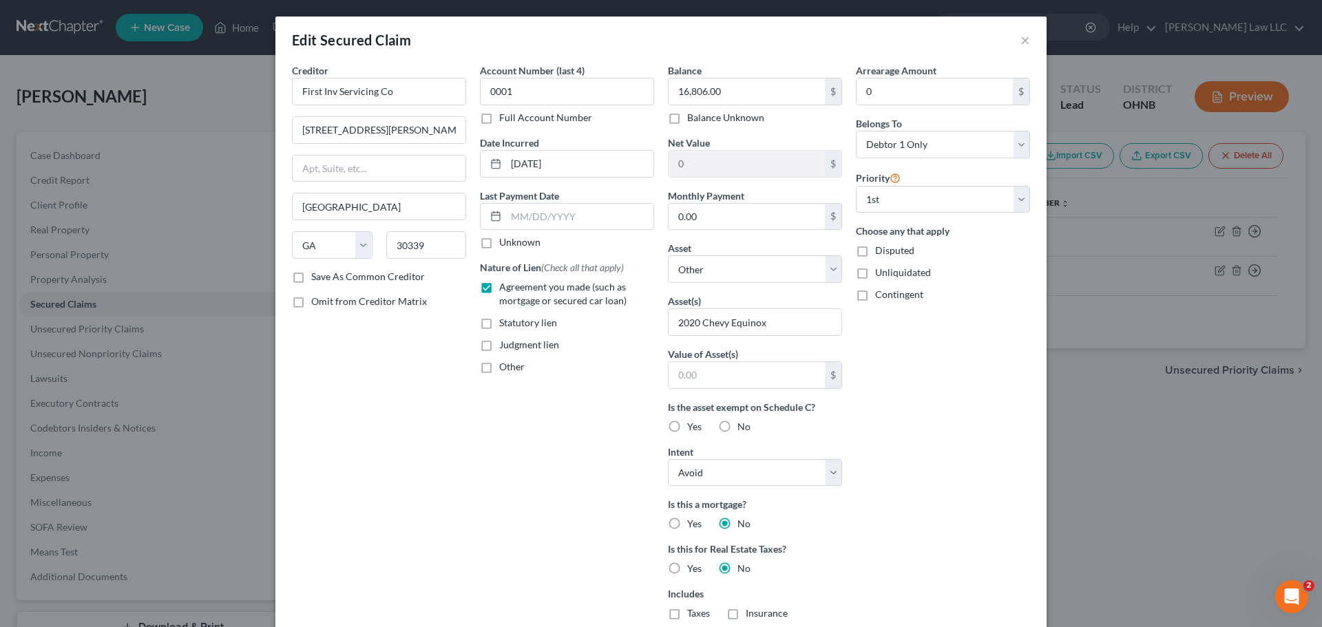
click at [419, 426] on div "Creditor * First Inv Servicing Co 3065 Akers Mill Rd Se St Atlanta State AL AK …" at bounding box center [379, 392] width 188 height 659
click at [709, 265] on select "Select Other Multiple Assets Electronics - 1 Television - $100.0 Household Good…" at bounding box center [755, 269] width 174 height 28
click at [589, 445] on div "Account Number (last 4) 0001 Full Account Number Date Incurred 03-14-2022 Last …" at bounding box center [567, 392] width 188 height 659
click at [531, 537] on div "Account Number (last 4) 0001 Full Account Number Date Incurred 03-14-2022 Last …" at bounding box center [567, 392] width 188 height 659
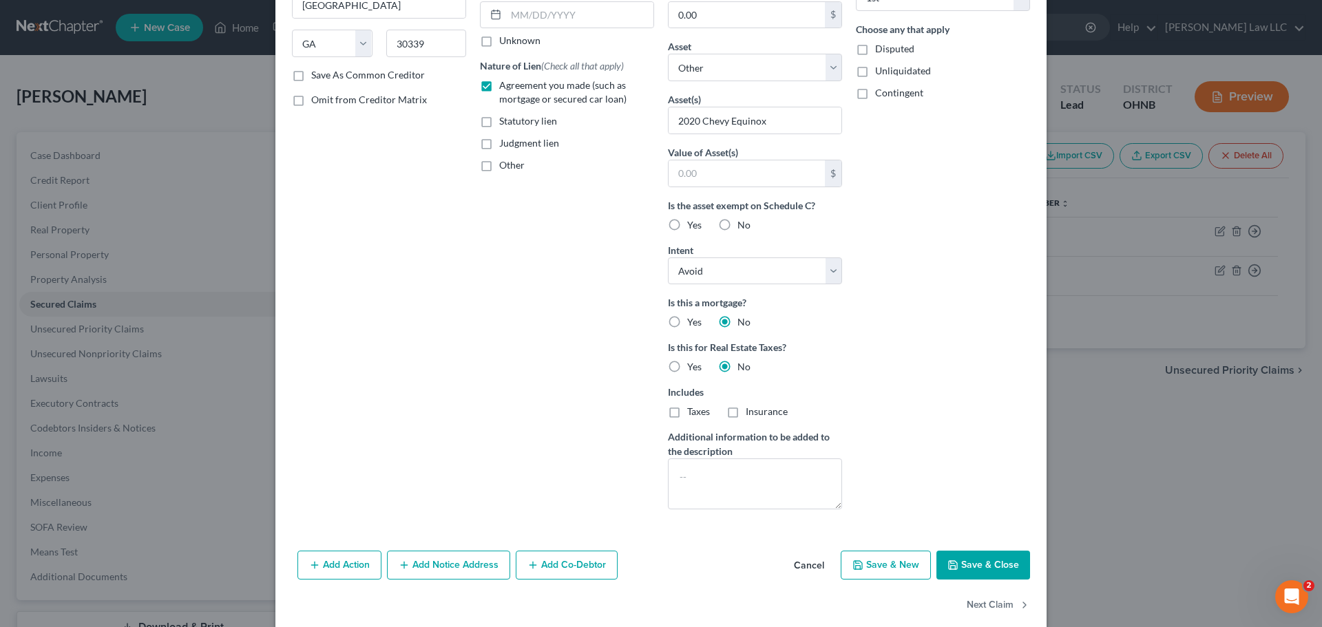
scroll to position [207, 0]
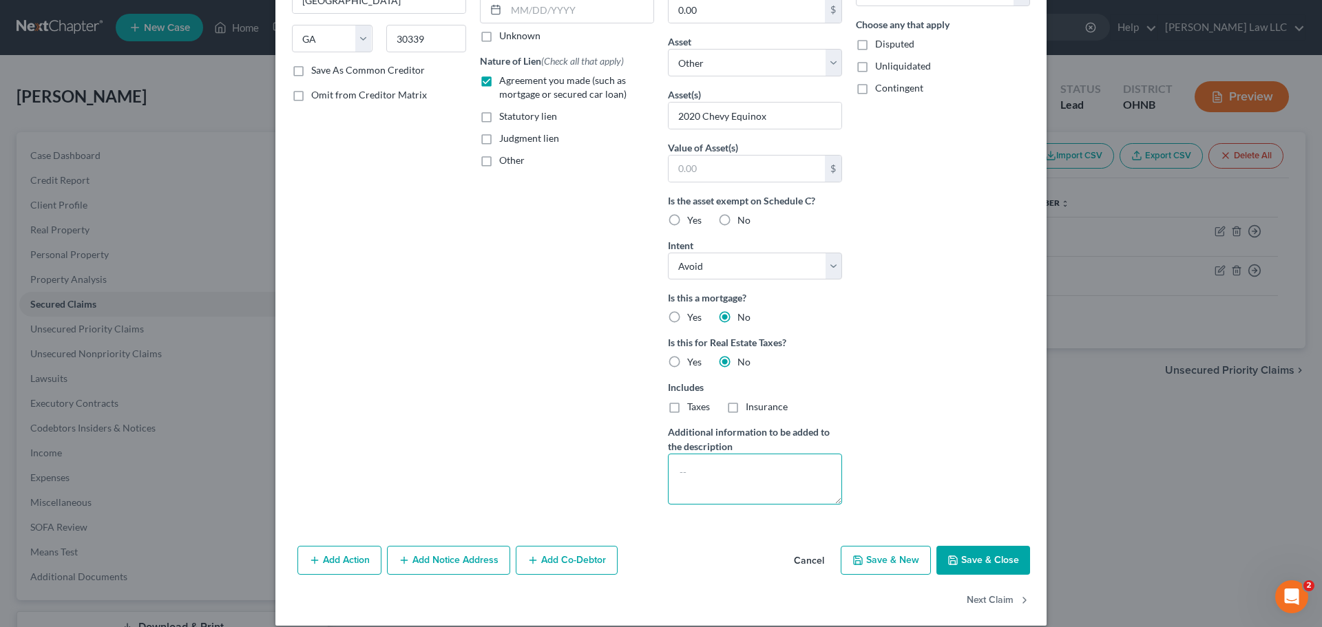
click at [744, 483] on textarea at bounding box center [755, 479] width 174 height 51
click at [596, 441] on div "Account Number (last 4) 0001 Full Account Number Date Incurred 03-14-2022 Last …" at bounding box center [567, 186] width 188 height 659
click at [699, 472] on textarea "repo 6/2024" at bounding box center [755, 479] width 174 height 51
click at [514, 372] on div "Account Number (last 4) 0001 Full Account Number Date Incurred 03-14-2022 Last …" at bounding box center [567, 186] width 188 height 659
click at [755, 472] on textarea "repo 06/2024" at bounding box center [755, 479] width 174 height 51
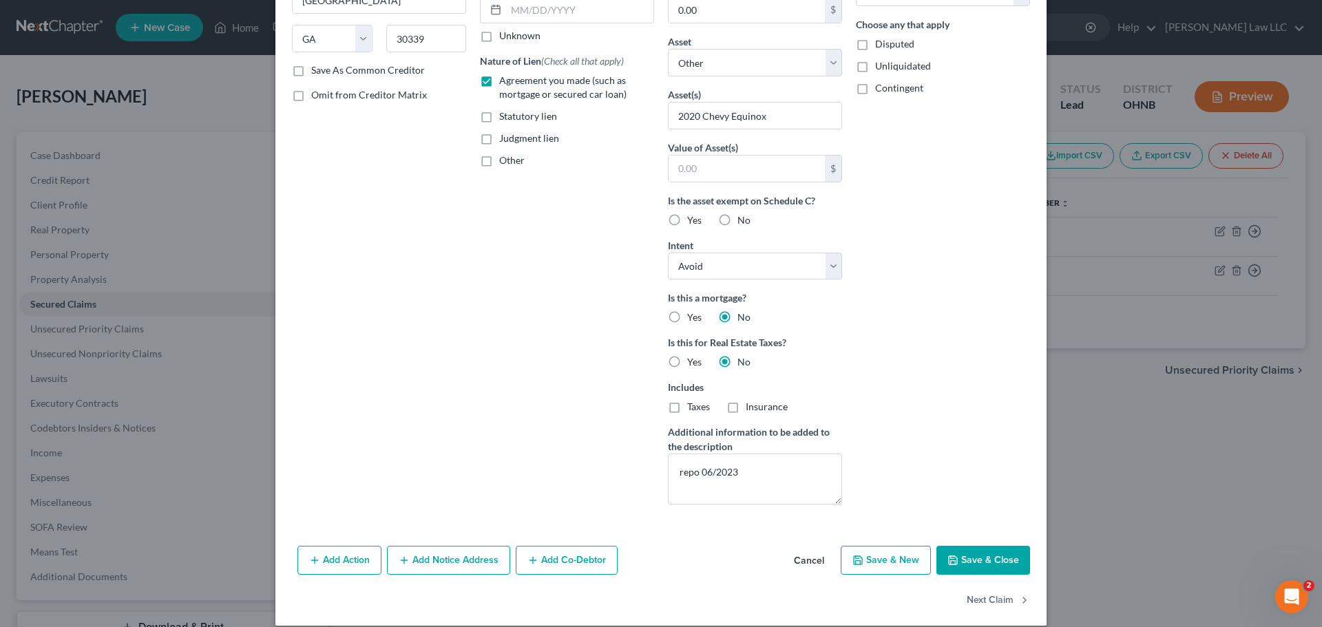
click at [315, 361] on div "Creditor * First Inv Servicing Co 3065 Akers Mill Rd Se St Atlanta State AL AK …" at bounding box center [379, 186] width 188 height 659
click at [444, 336] on div "Creditor * First Inv Servicing Co 3065 Akers Mill Rd Se St Atlanta State AL AK …" at bounding box center [379, 186] width 188 height 659
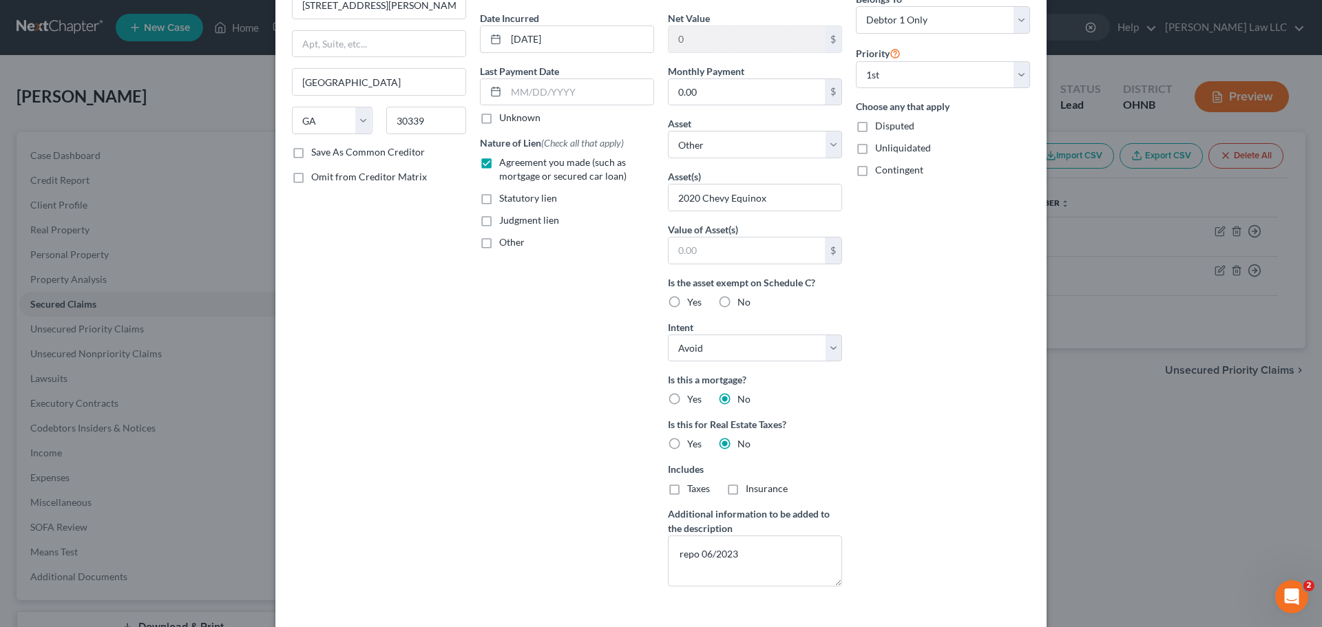
scroll to position [222, 0]
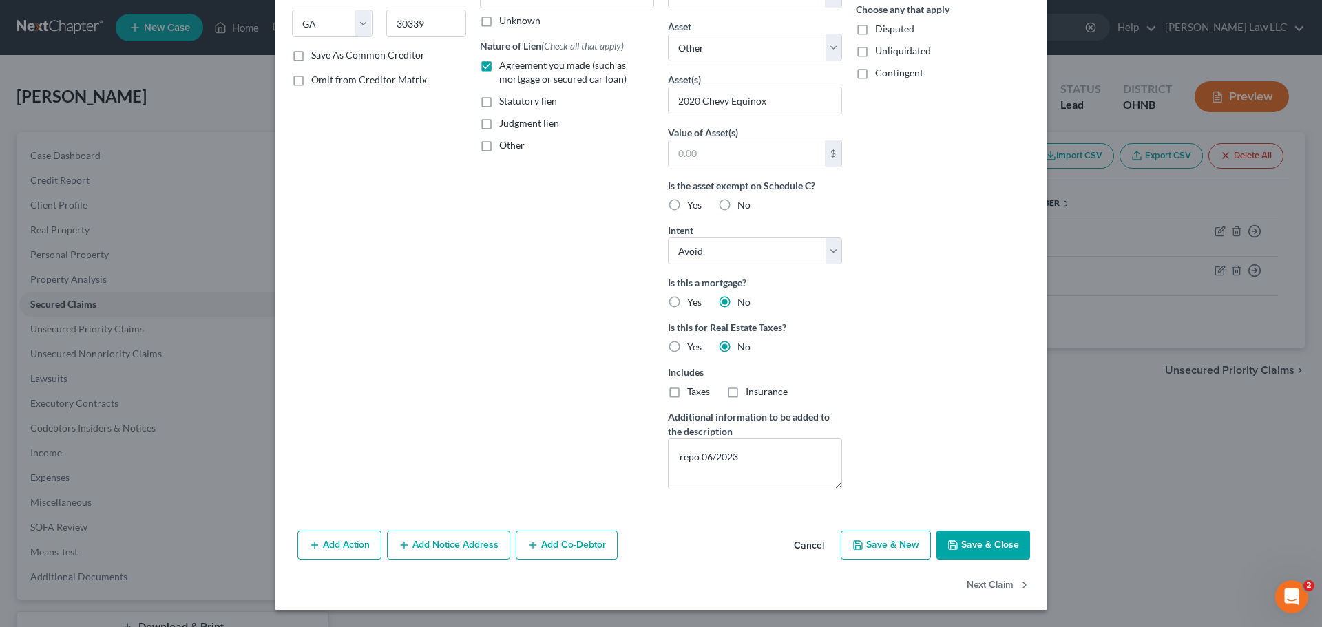
click at [337, 545] on button "Add Action" at bounding box center [339, 545] width 84 height 29
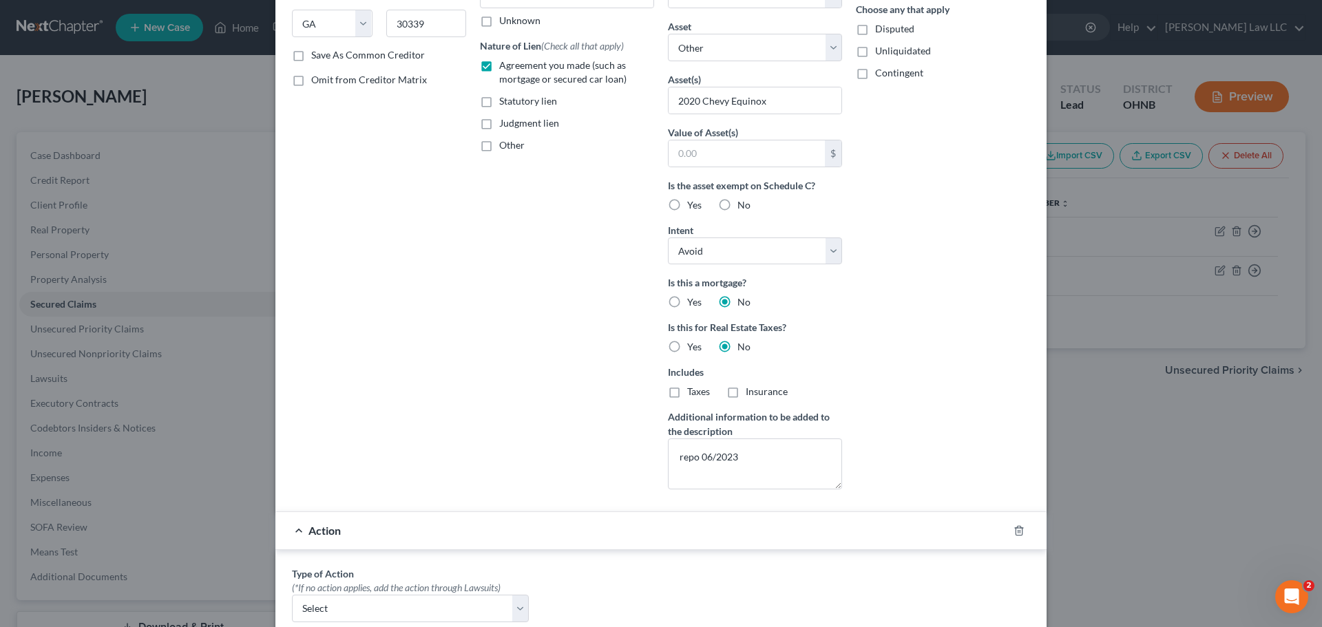
scroll to position [428, 0]
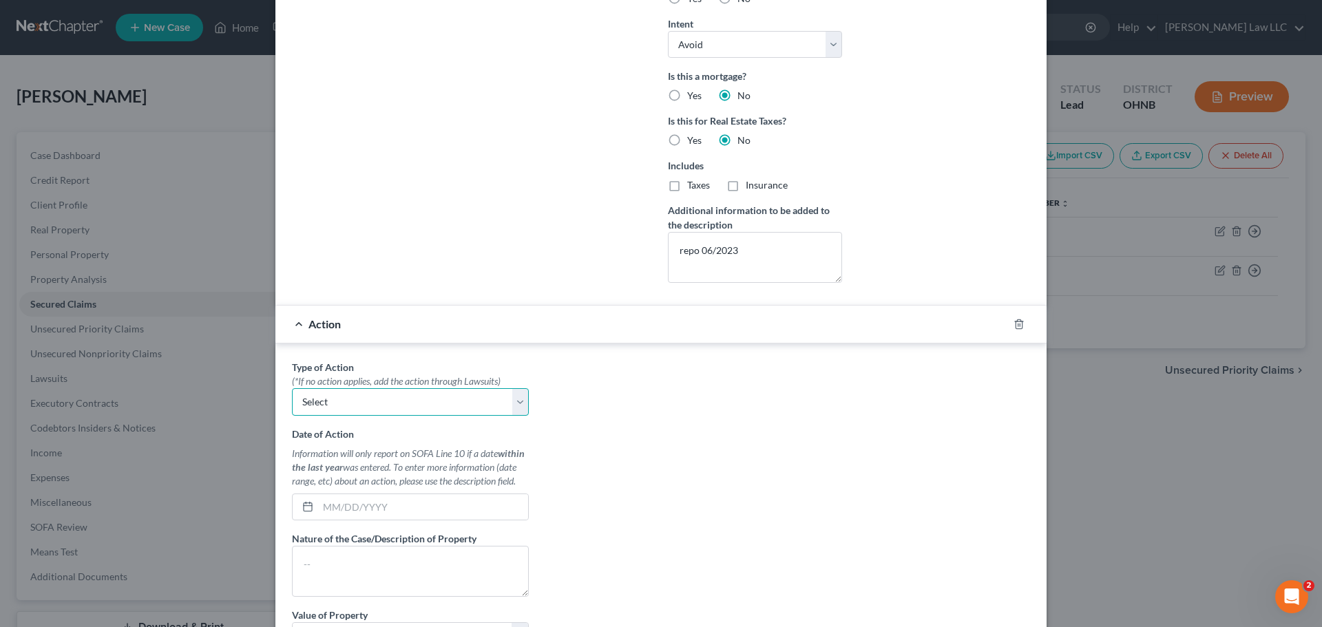
drag, startPoint x: 349, startPoint y: 405, endPoint x: 348, endPoint y: 412, distance: 7.6
click at [349, 405] on select "Select Repossession Garnishment Foreclosure Personal Injury Attached, Seized, O…" at bounding box center [410, 402] width 237 height 28
click at [292, 388] on select "Select Repossession Garnishment Foreclosure Personal Injury Attached, Seized, O…" at bounding box center [410, 402] width 237 height 28
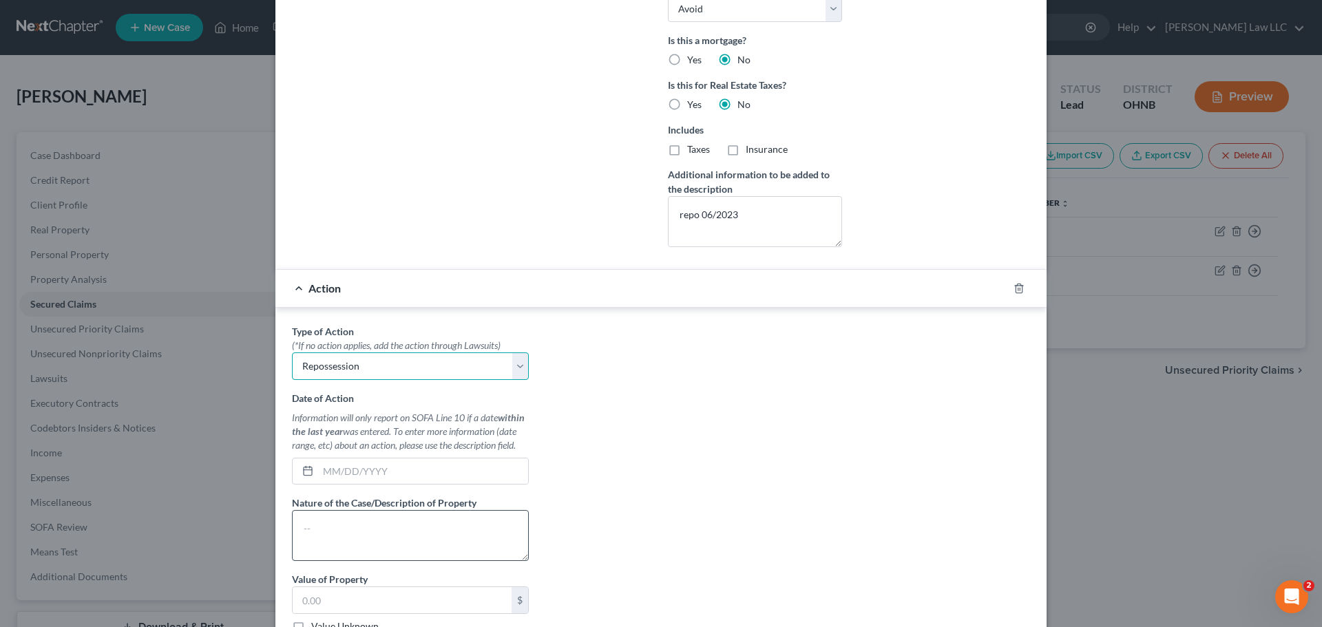
scroll to position [497, 0]
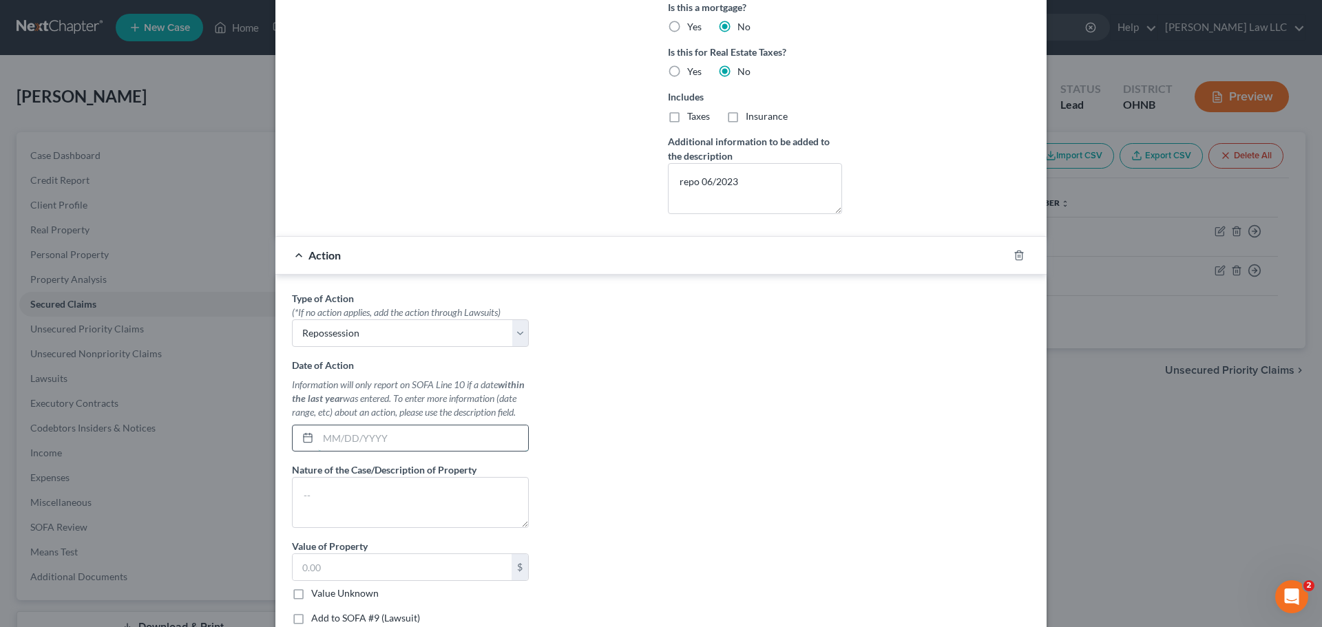
click at [374, 444] on input "text" at bounding box center [423, 439] width 210 height 26
click at [385, 512] on textarea at bounding box center [410, 502] width 237 height 51
click at [553, 460] on div "Type of Action * (*If no action applies, add the action through Lawsuits) Selec…" at bounding box center [661, 463] width 752 height 345
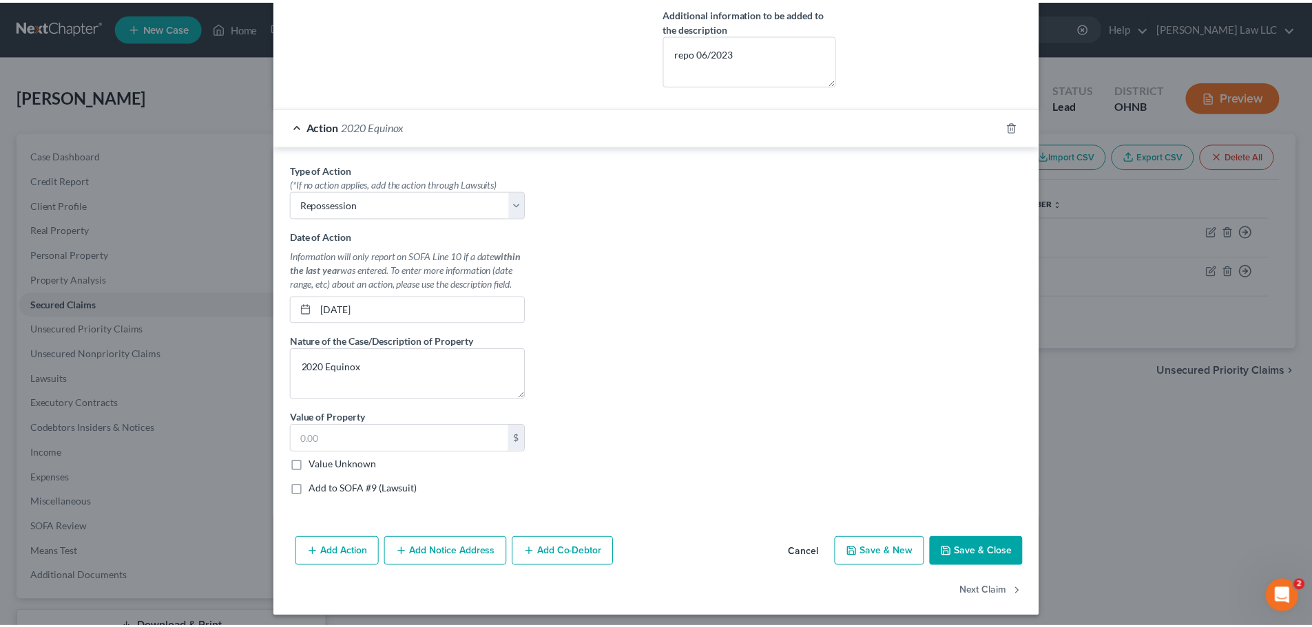
scroll to position [632, 0]
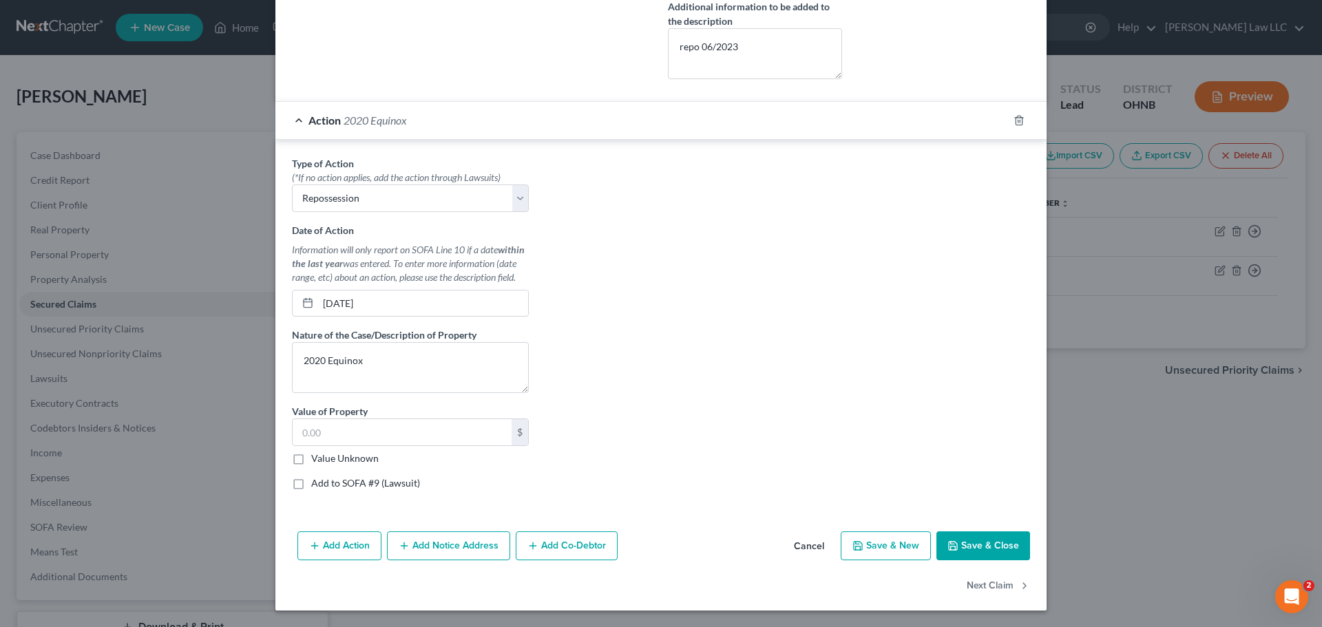
click at [339, 452] on label "Value Unknown" at bounding box center [344, 459] width 67 height 14
click at [326, 452] on input "Value Unknown" at bounding box center [321, 456] width 9 height 9
click at [339, 458] on label "Value Unknown" at bounding box center [344, 459] width 67 height 14
click at [326, 458] on input "Value Unknown" at bounding box center [321, 456] width 9 height 9
click at [339, 458] on label "Value Unknown" at bounding box center [344, 459] width 67 height 14
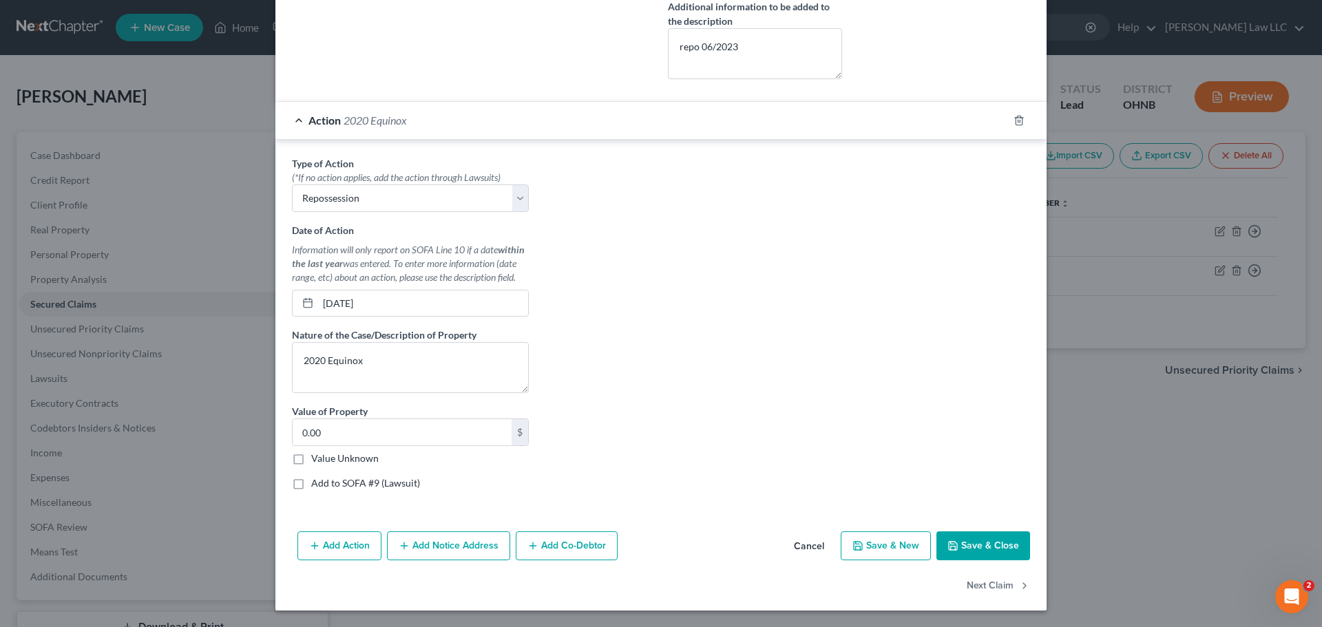
click at [326, 458] on input "Value Unknown" at bounding box center [321, 456] width 9 height 9
click at [978, 543] on button "Save & Close" at bounding box center [983, 546] width 94 height 29
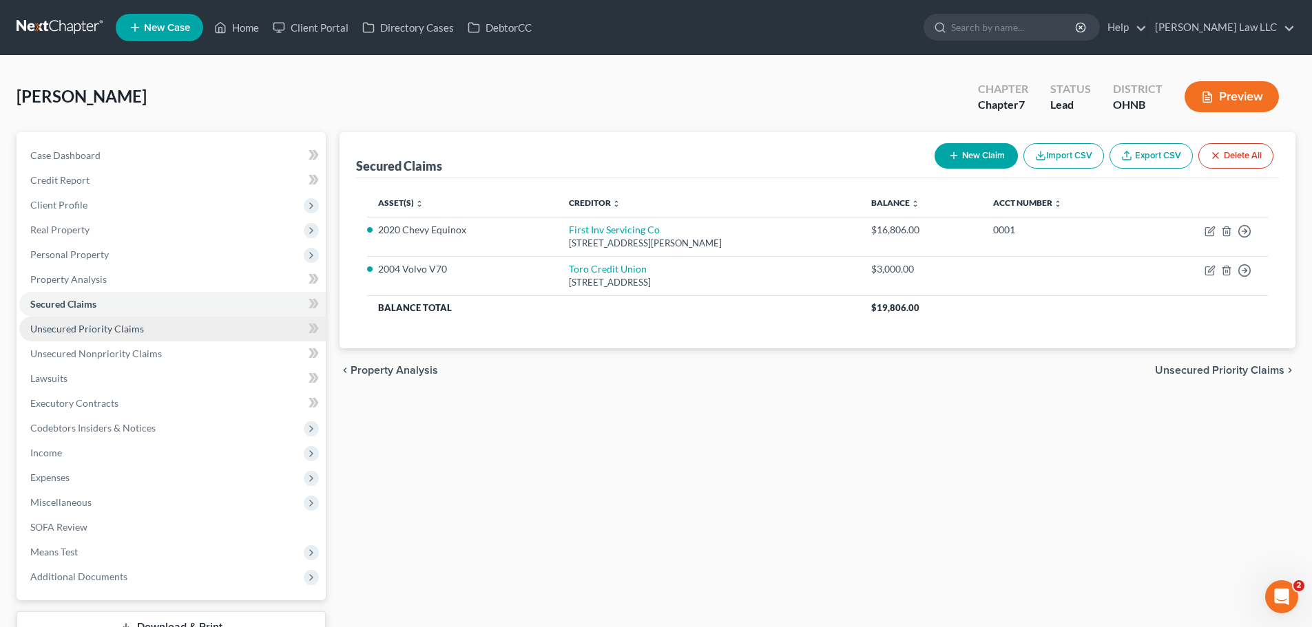
click at [118, 319] on link "Unsecured Priority Claims" at bounding box center [172, 329] width 306 height 25
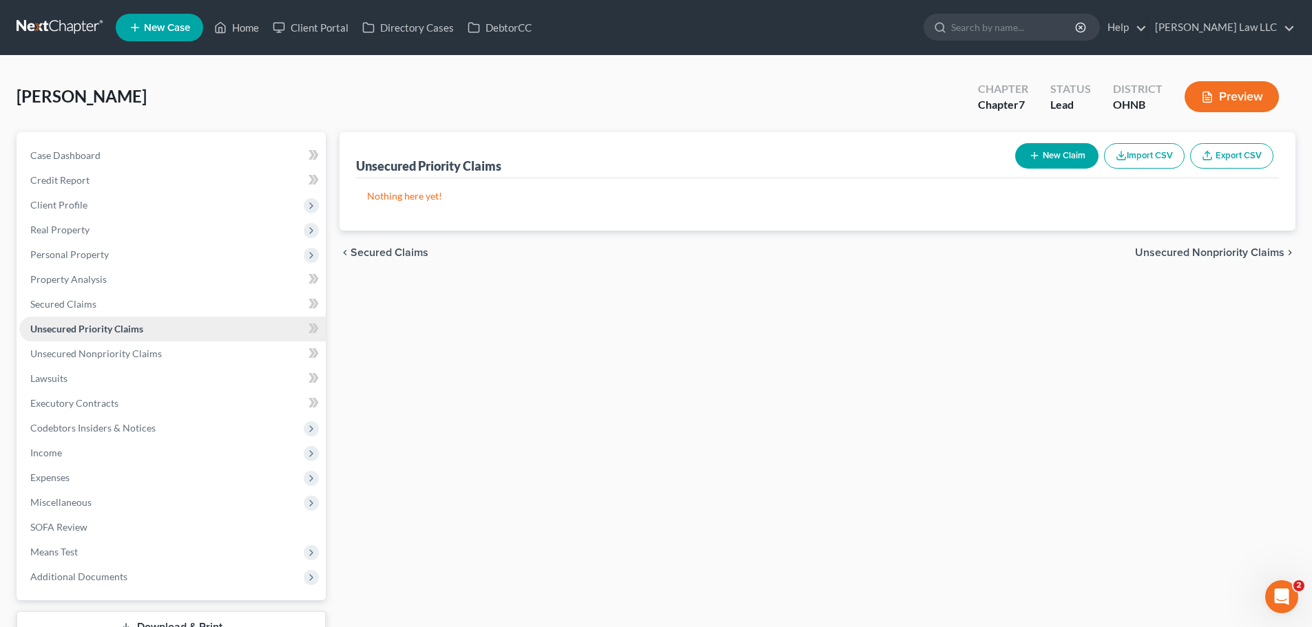
click at [148, 338] on link "Unsecured Priority Claims" at bounding box center [172, 329] width 306 height 25
click at [147, 348] on span "Unsecured Nonpriority Claims" at bounding box center [96, 354] width 132 height 12
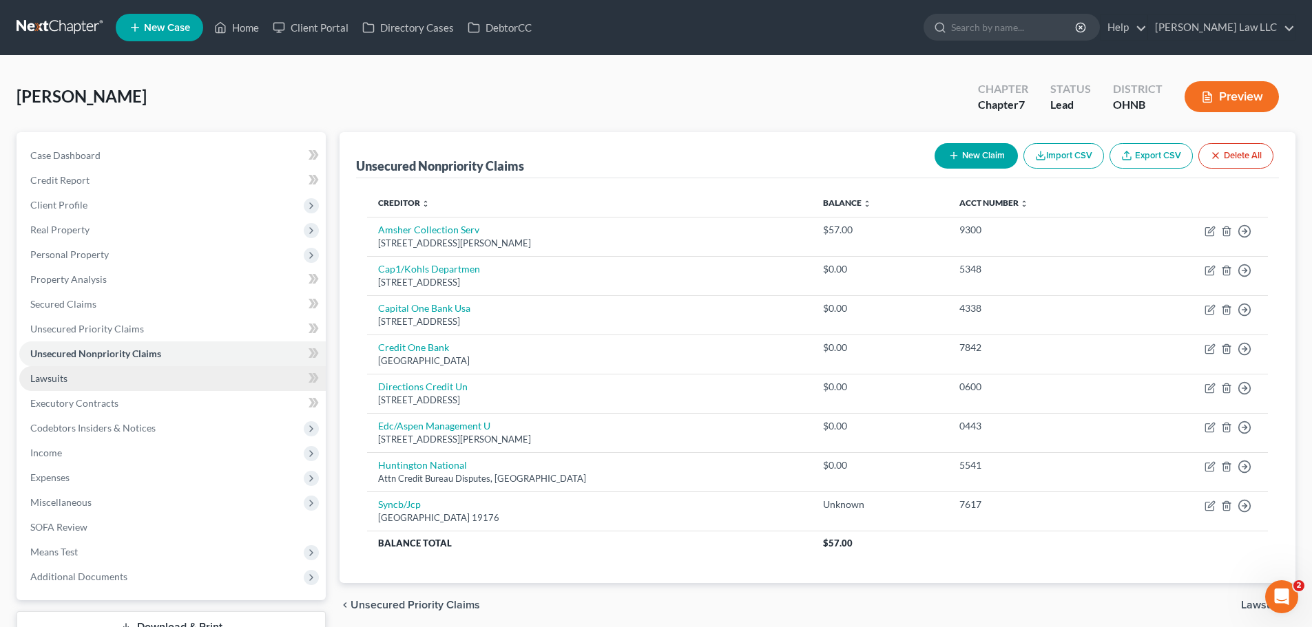
click at [120, 384] on link "Lawsuits" at bounding box center [172, 378] width 306 height 25
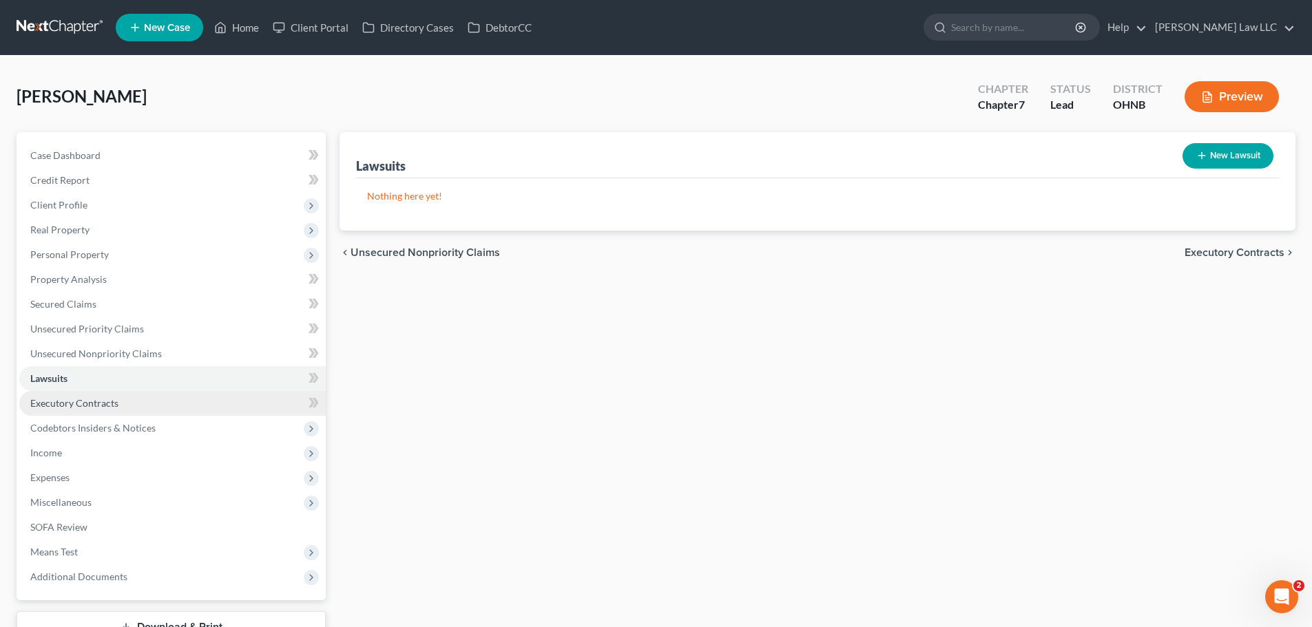
click at [124, 399] on link "Executory Contracts" at bounding box center [172, 403] width 306 height 25
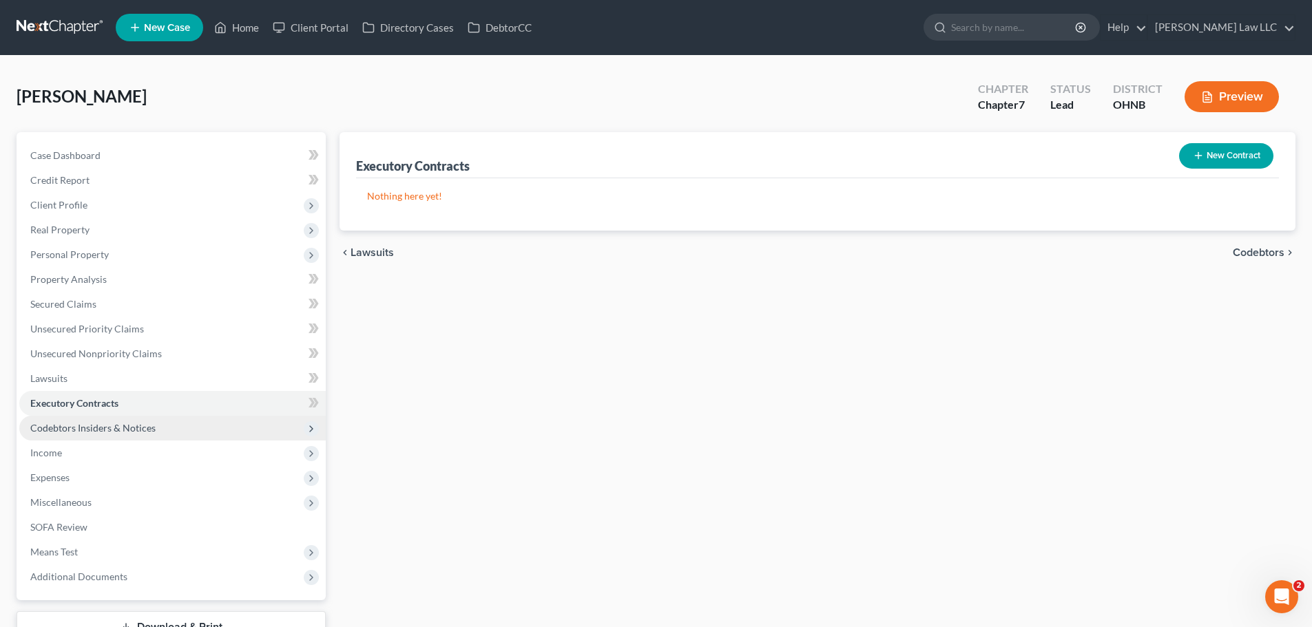
click at [129, 419] on span "Codebtors Insiders & Notices" at bounding box center [172, 428] width 306 height 25
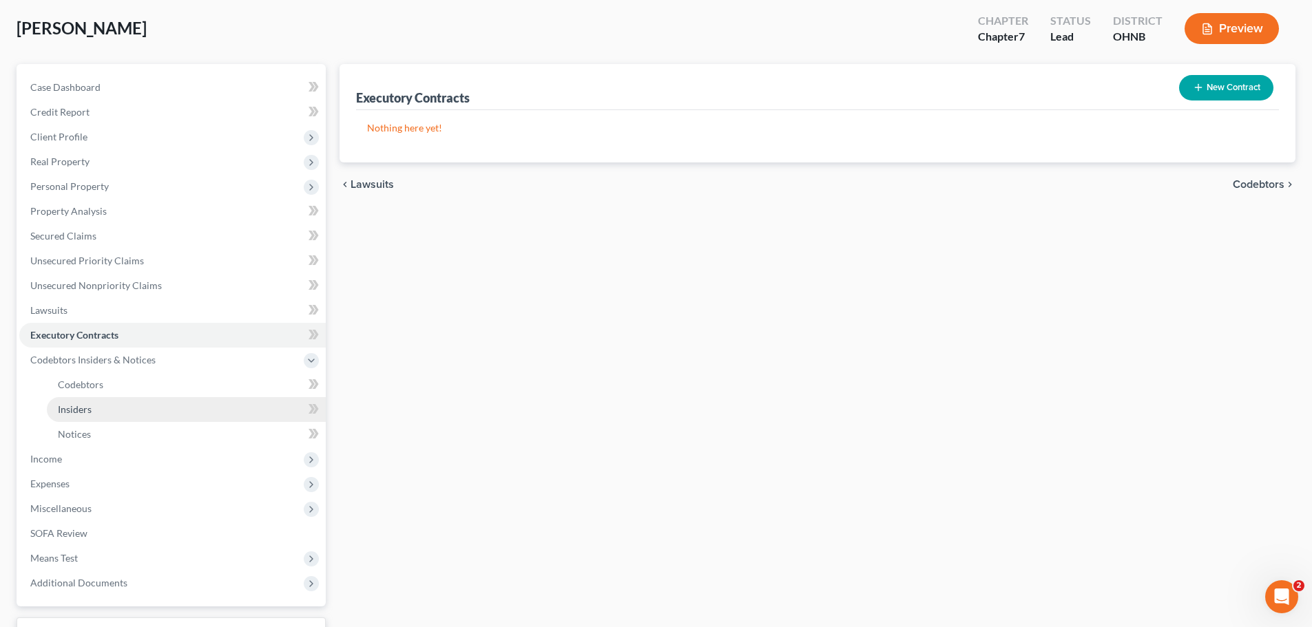
scroll to position [69, 0]
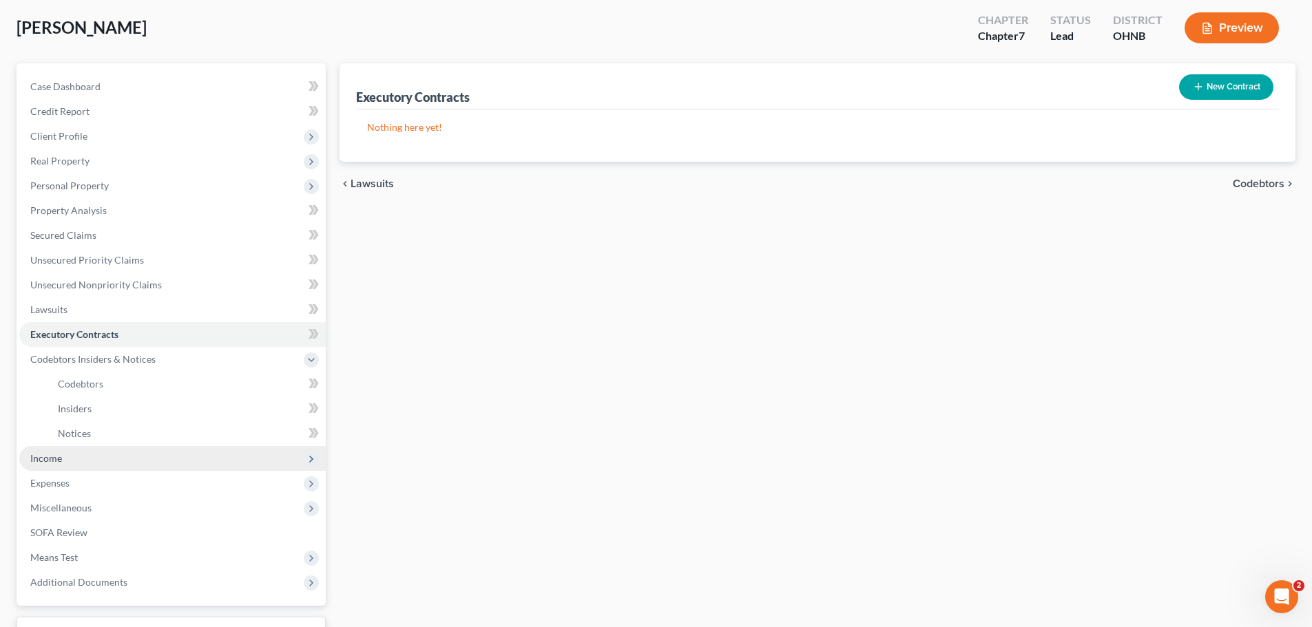
click at [81, 460] on span "Income" at bounding box center [172, 458] width 306 height 25
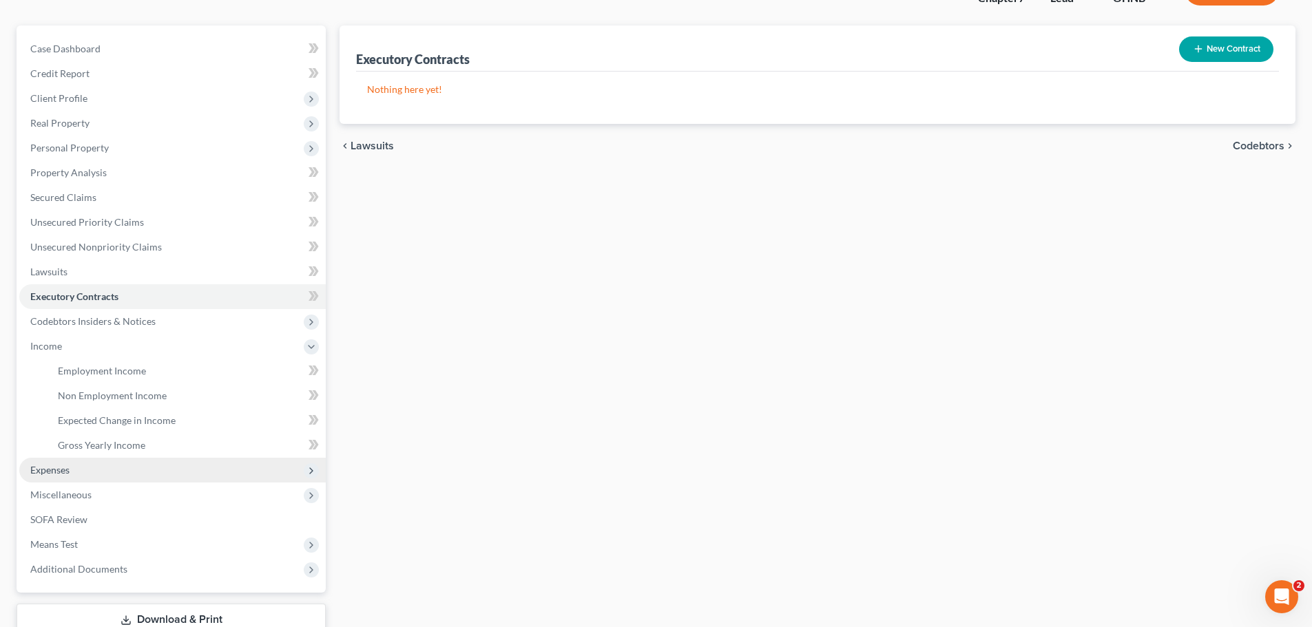
scroll to position [138, 0]
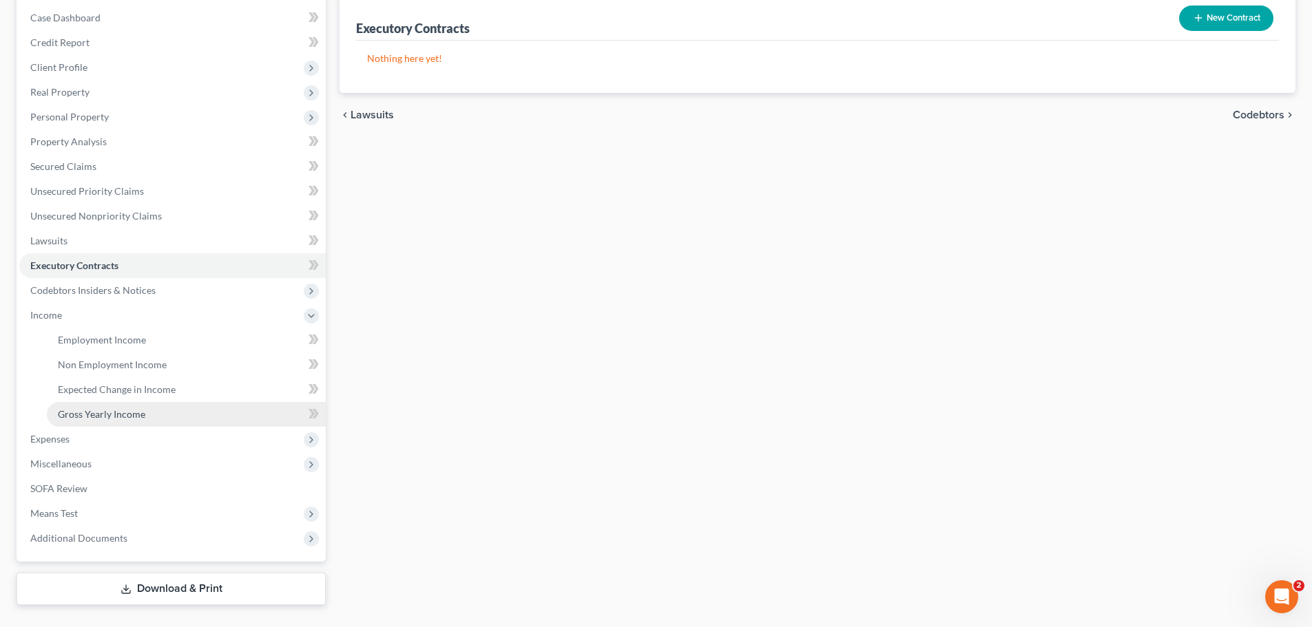
click at [99, 417] on span "Gross Yearly Income" at bounding box center [101, 414] width 87 height 12
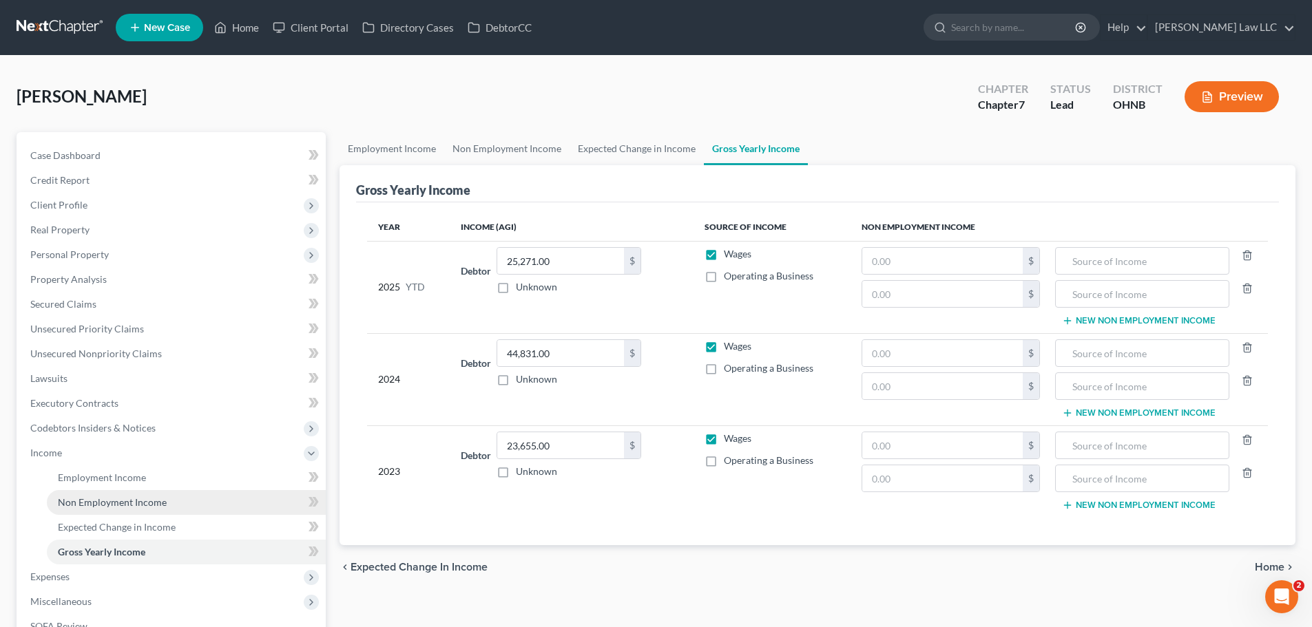
click at [110, 504] on span "Non Employment Income" at bounding box center [112, 502] width 109 height 12
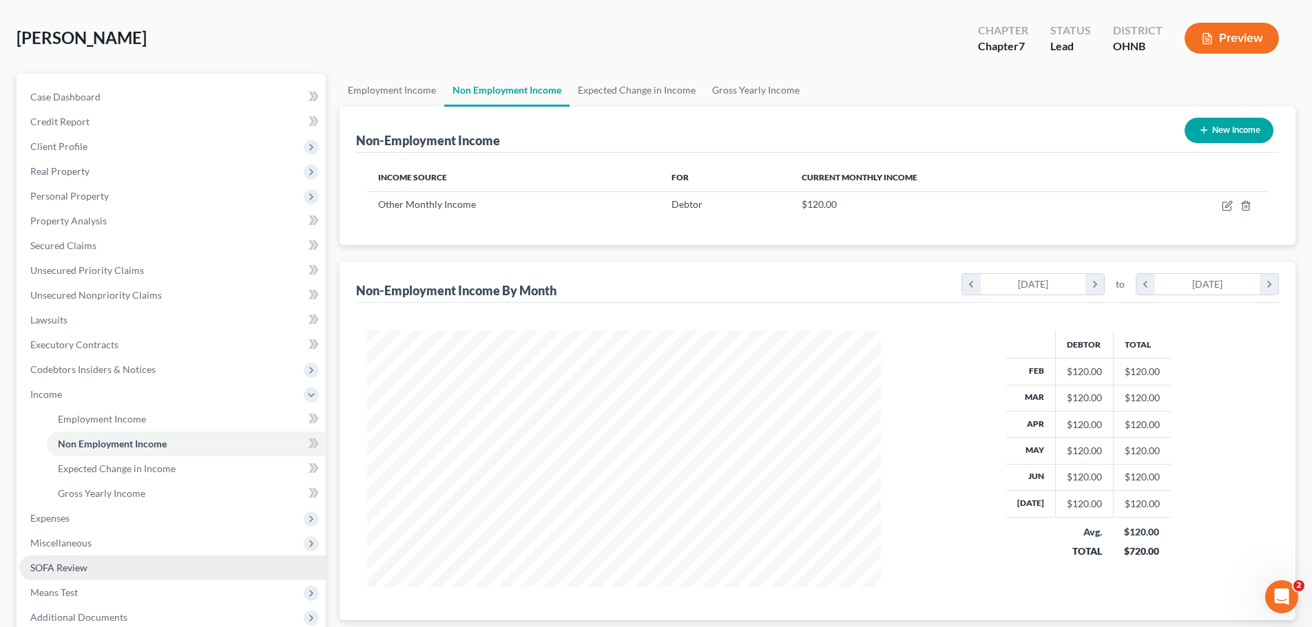
scroll to position [138, 0]
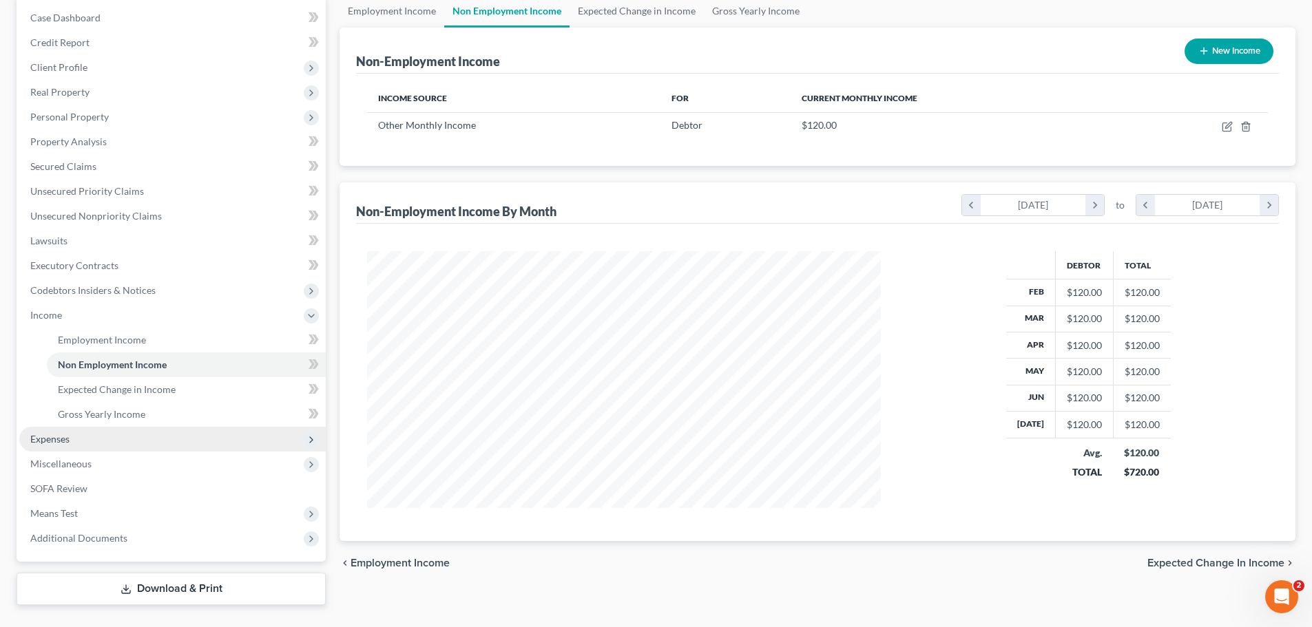
click at [67, 443] on span "Expenses" at bounding box center [49, 439] width 39 height 12
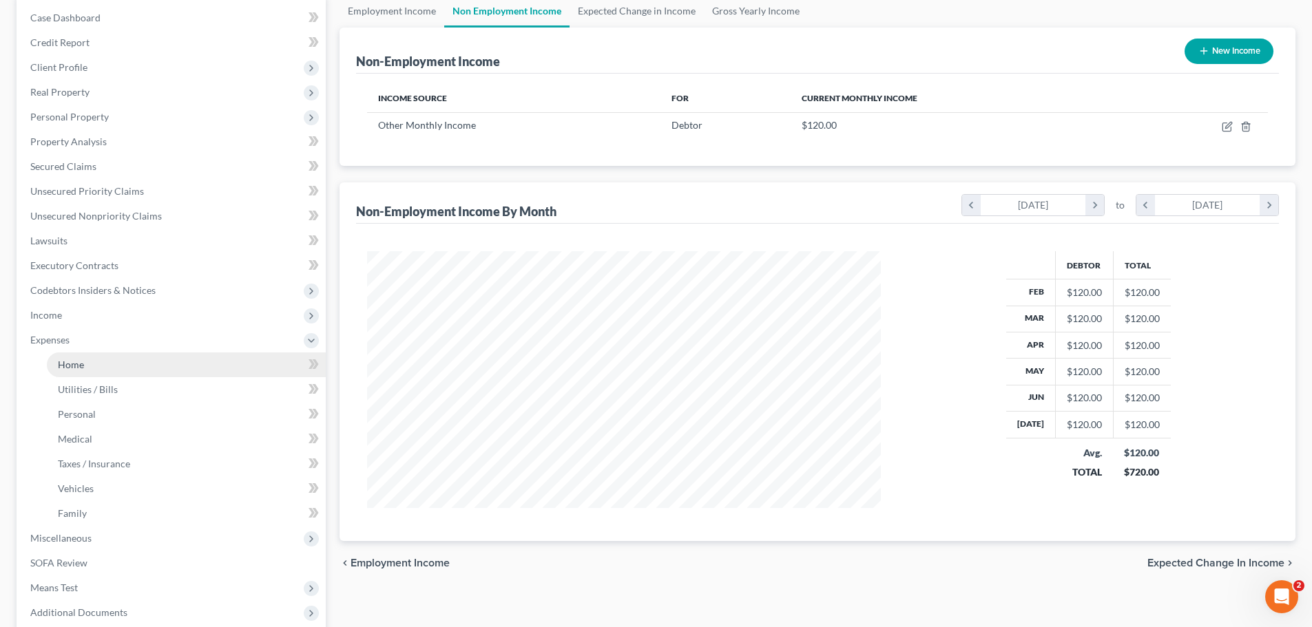
click at [98, 366] on link "Home" at bounding box center [186, 365] width 279 height 25
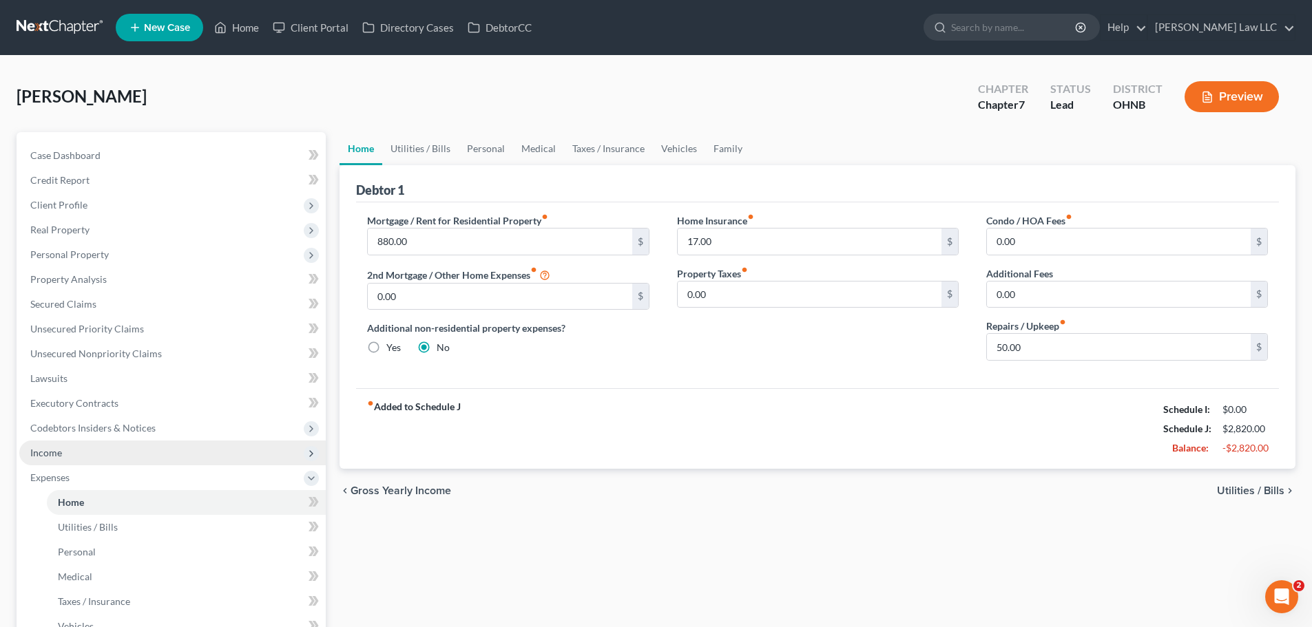
click at [76, 446] on span "Income" at bounding box center [172, 453] width 306 height 25
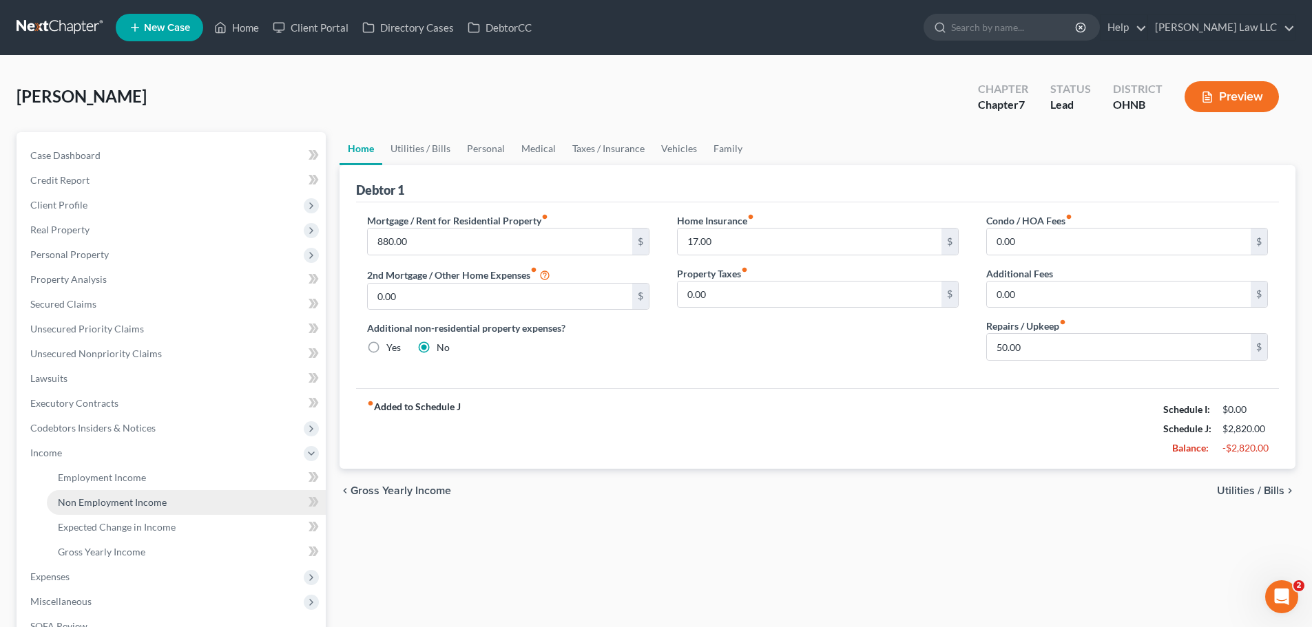
click at [129, 498] on span "Non Employment Income" at bounding box center [112, 502] width 109 height 12
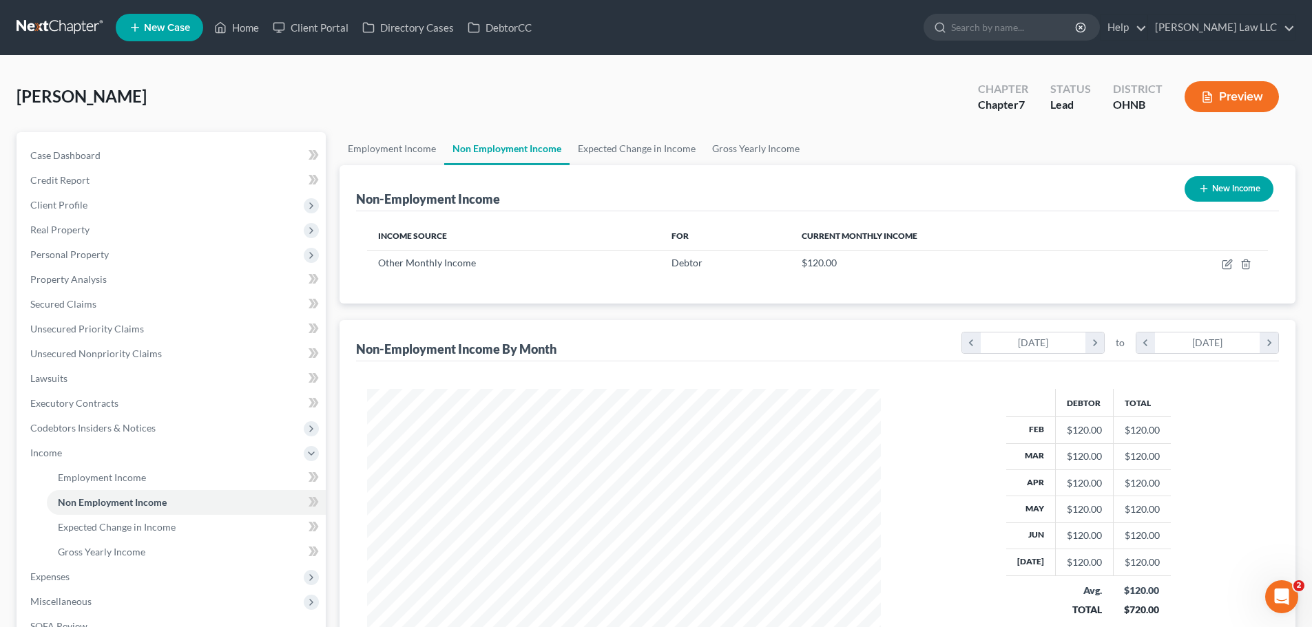
scroll to position [257, 541]
click at [400, 191] on div "Non-Employment Income" at bounding box center [428, 199] width 144 height 17
click at [394, 147] on link "Employment Income" at bounding box center [391, 148] width 105 height 33
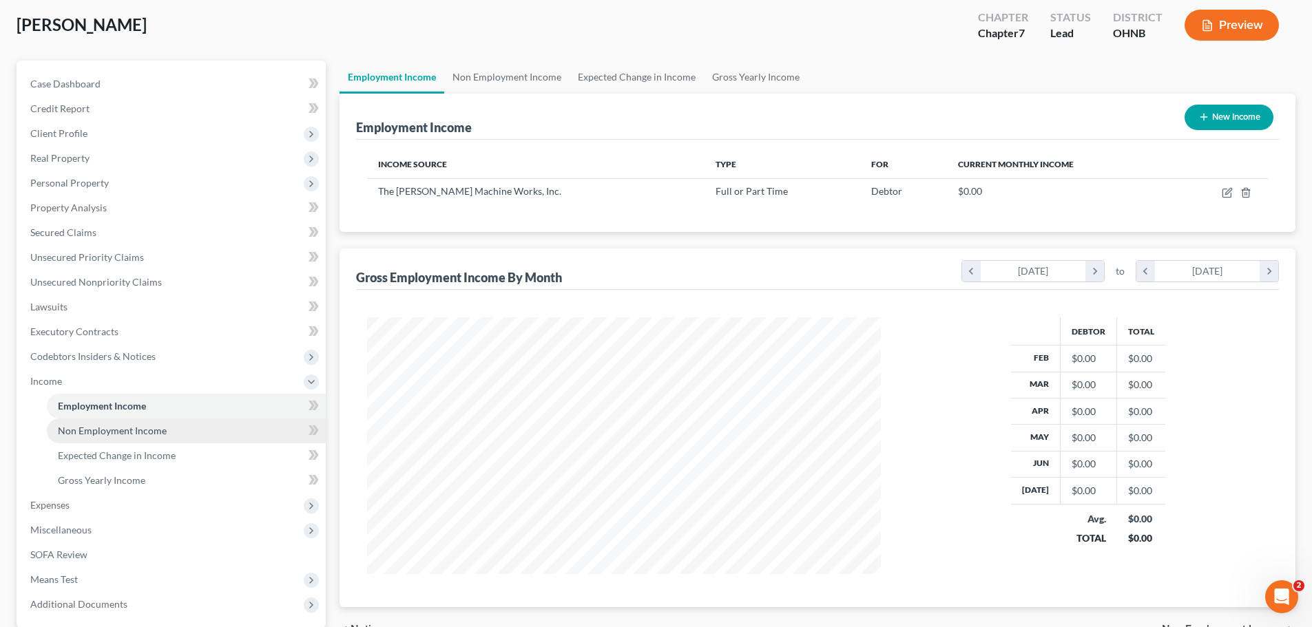
scroll to position [138, 0]
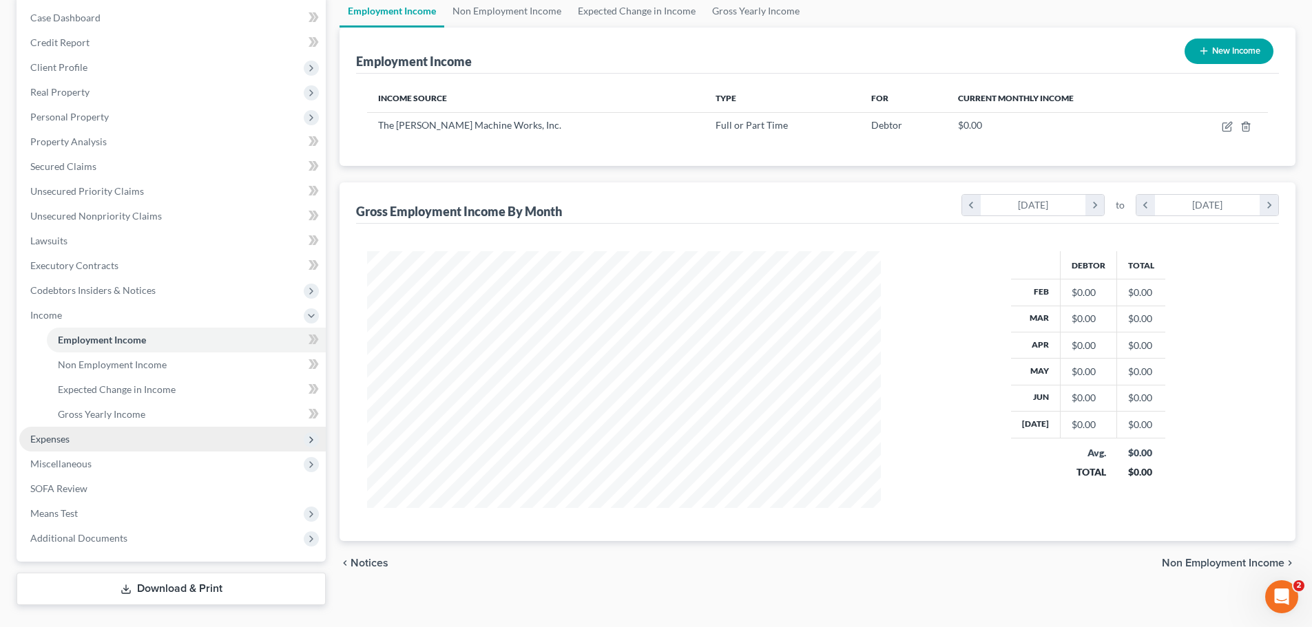
click at [59, 445] on span "Expenses" at bounding box center [172, 439] width 306 height 25
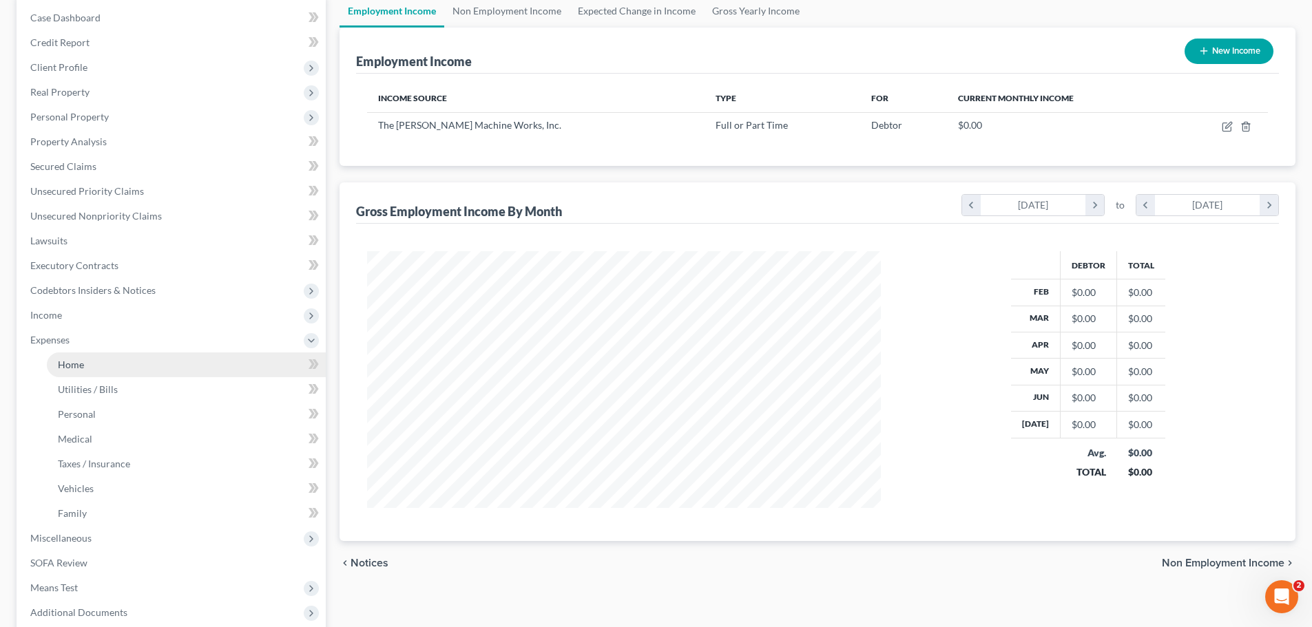
click at [95, 368] on link "Home" at bounding box center [186, 365] width 279 height 25
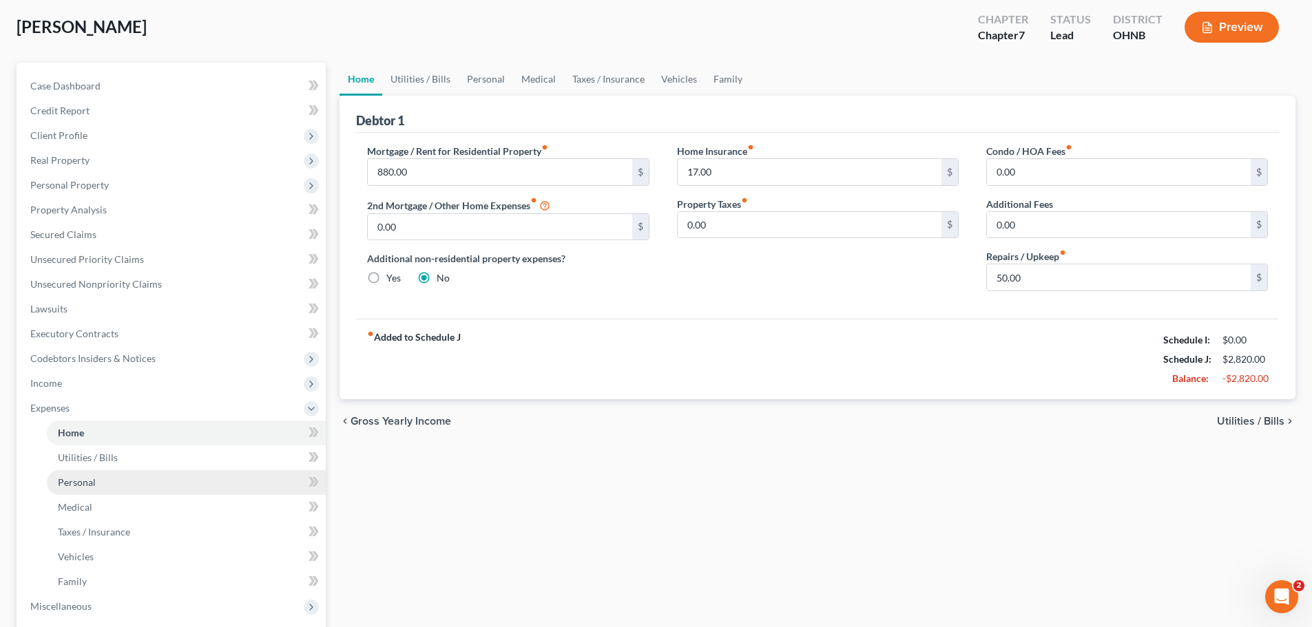
scroll to position [207, 0]
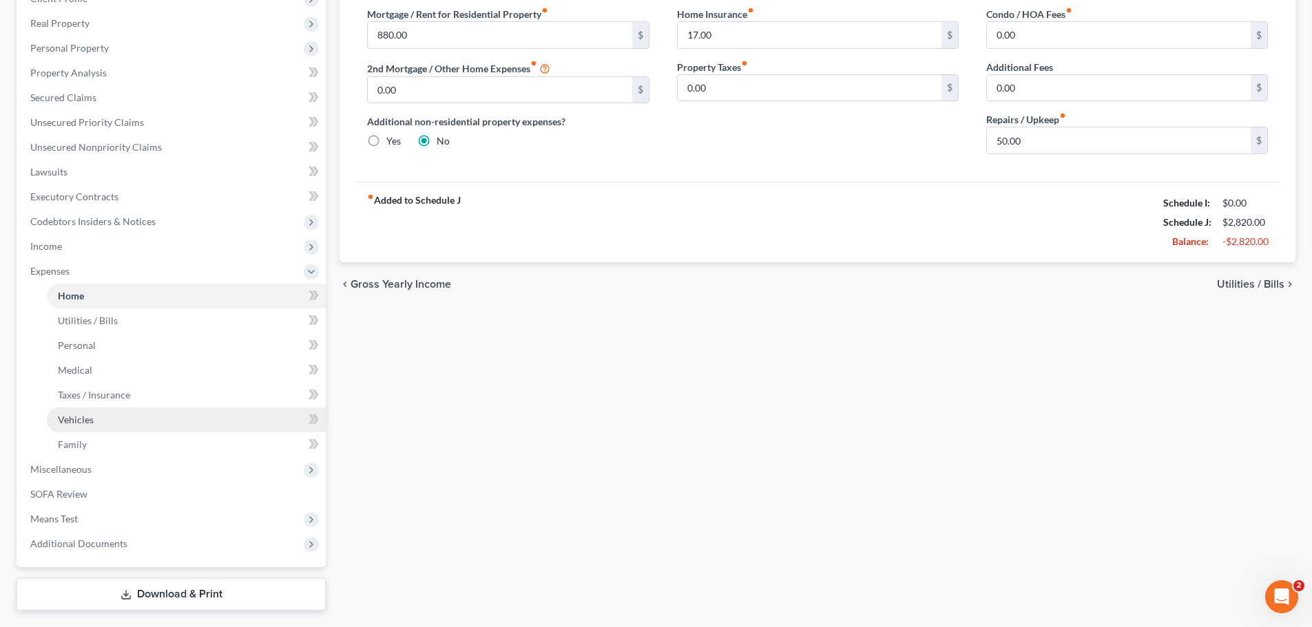
click at [105, 414] on link "Vehicles" at bounding box center [186, 420] width 279 height 25
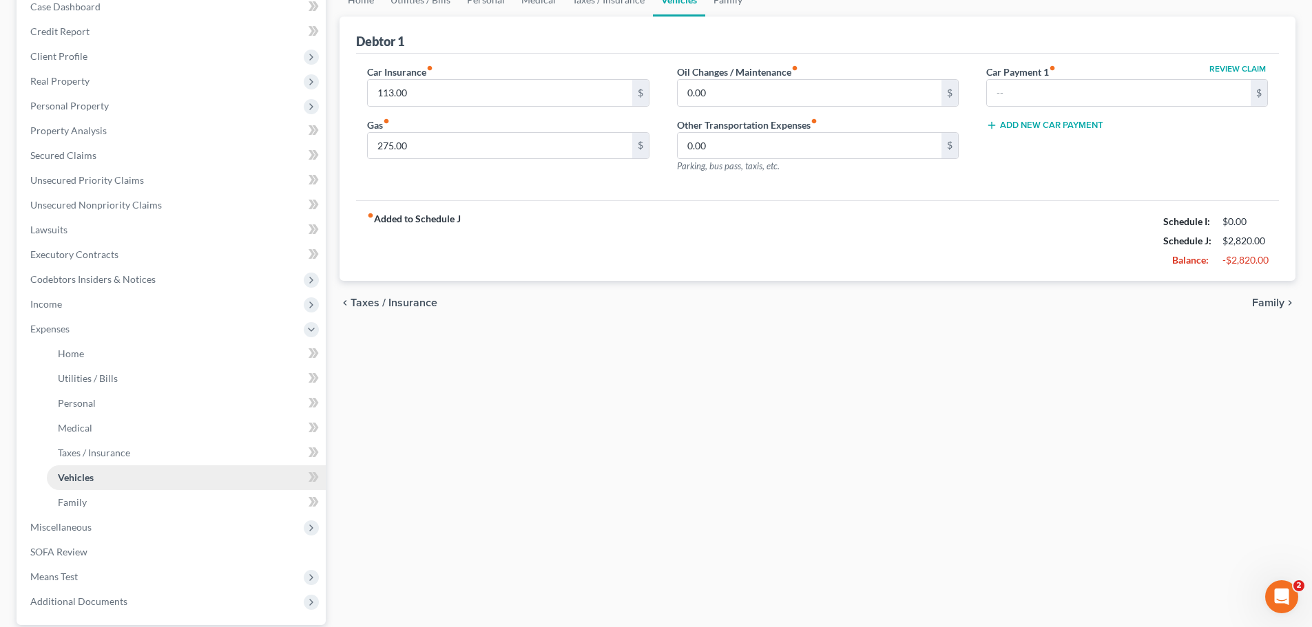
scroll to position [207, 0]
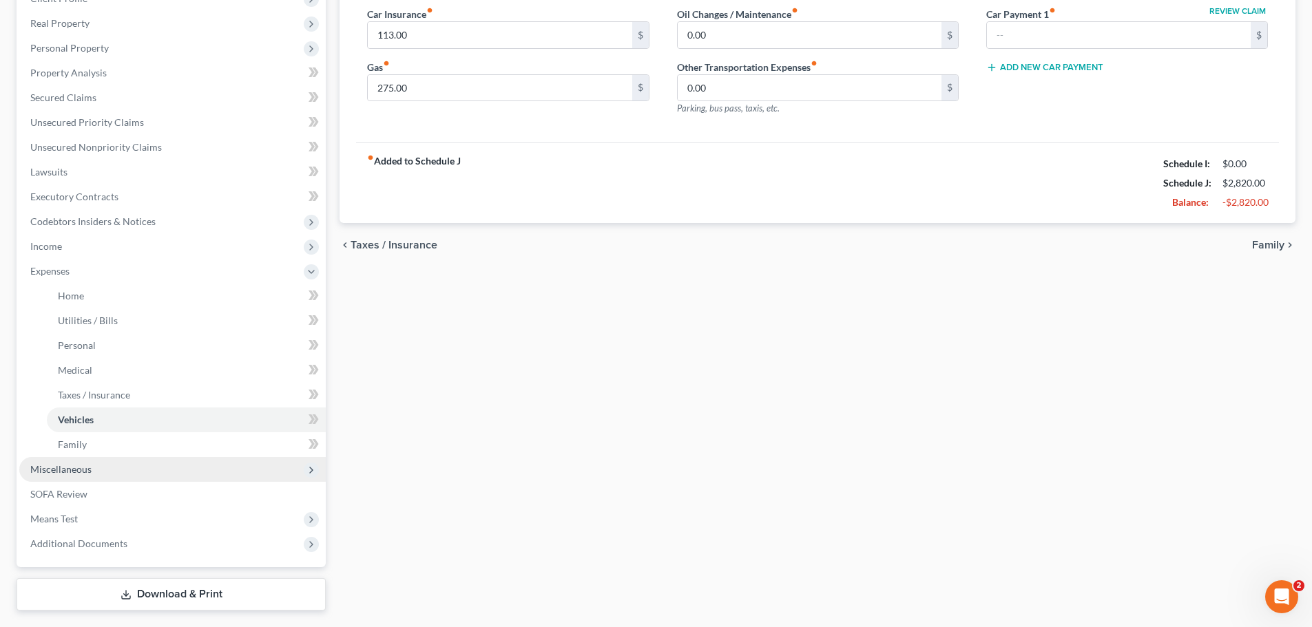
click at [76, 466] on span "Miscellaneous" at bounding box center [60, 469] width 61 height 12
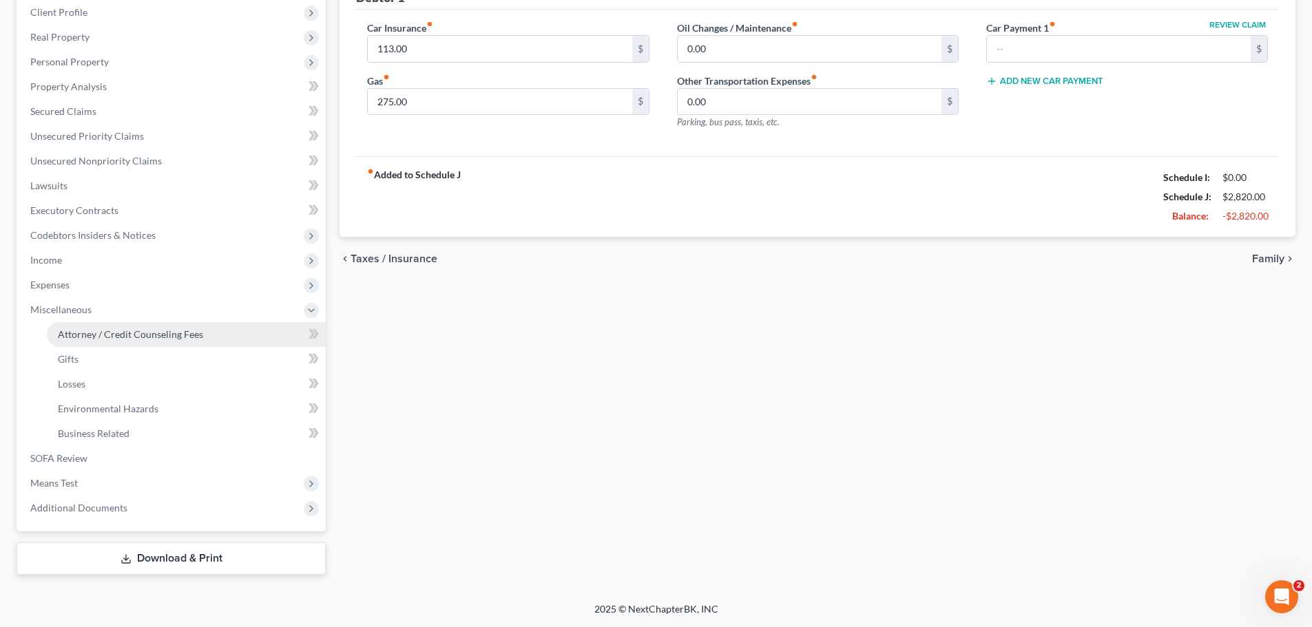
click at [112, 331] on span "Attorney / Credit Counseling Fees" at bounding box center [130, 334] width 145 height 12
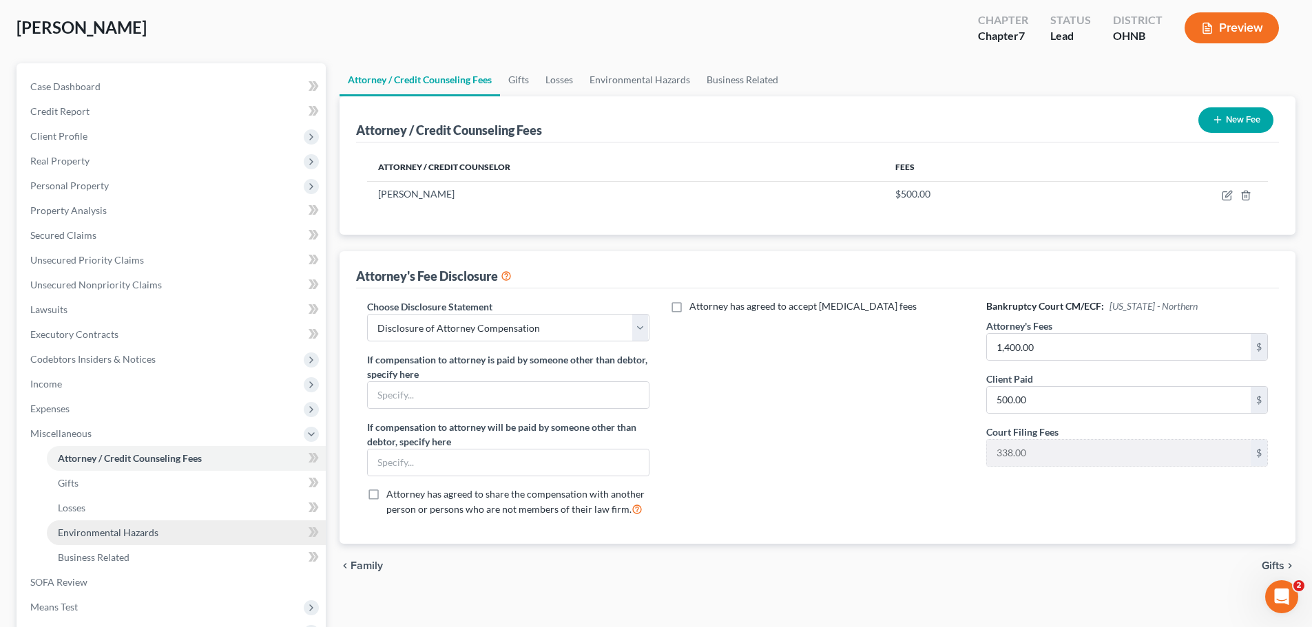
scroll to position [193, 0]
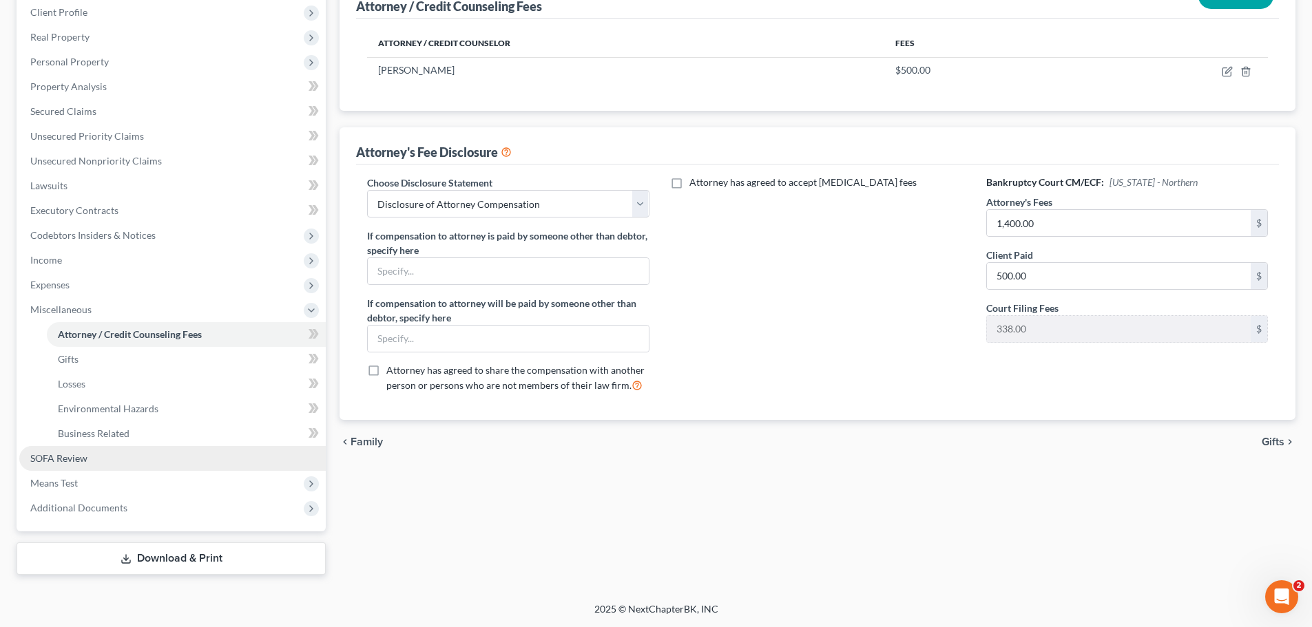
click at [109, 462] on link "SOFA Review" at bounding box center [172, 458] width 306 height 25
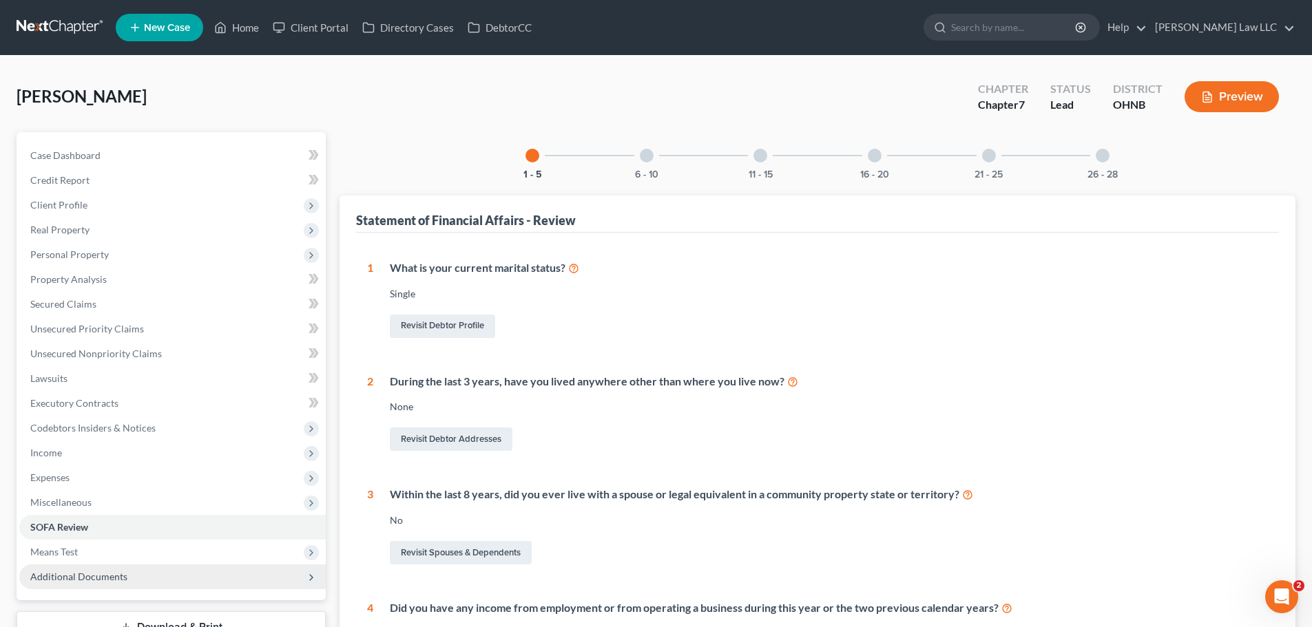
click at [94, 581] on span "Additional Documents" at bounding box center [78, 577] width 97 height 12
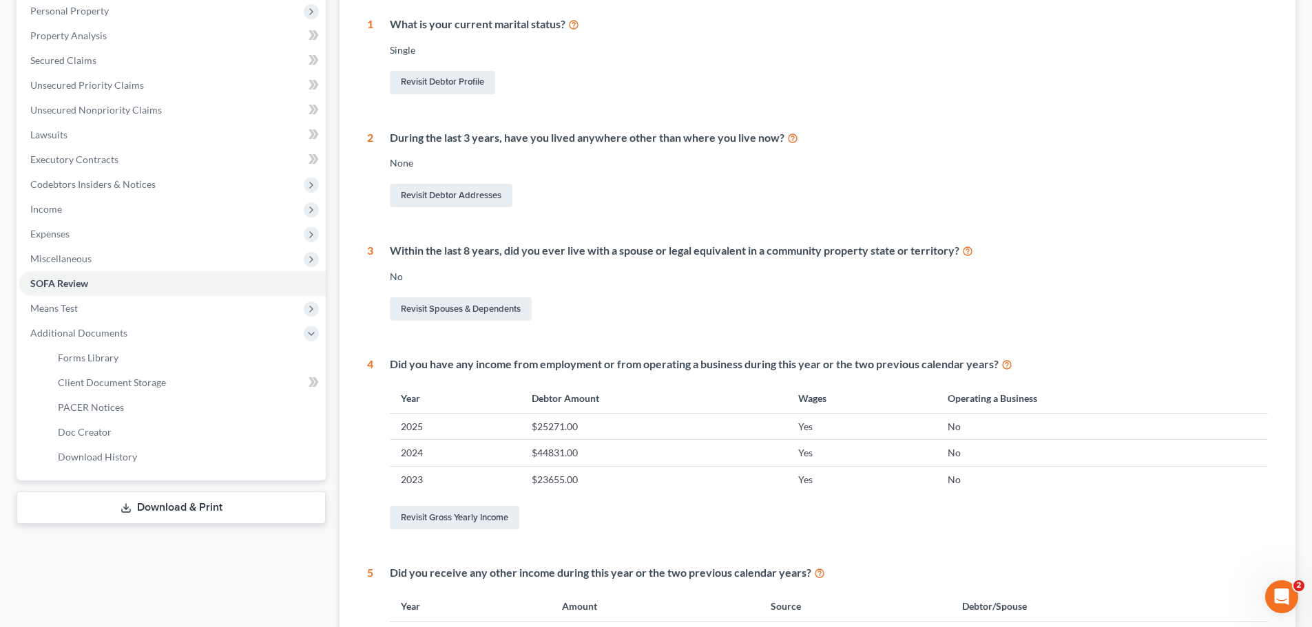
scroll to position [344, 0]
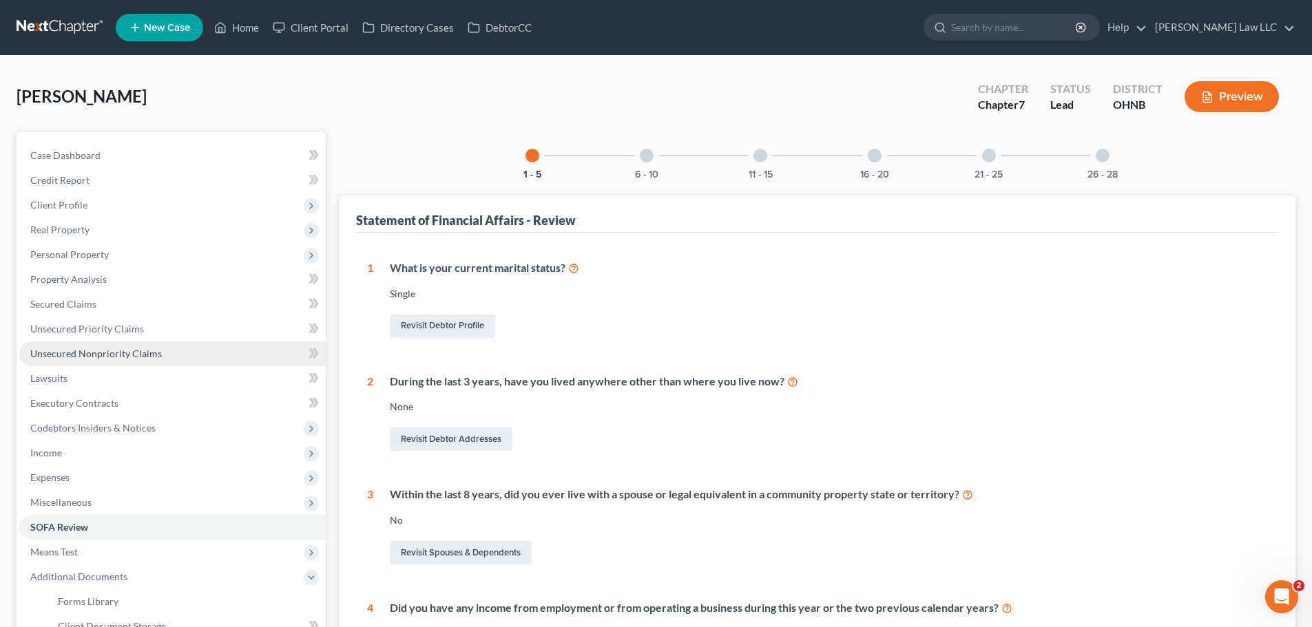
click at [118, 355] on span "Unsecured Nonpriority Claims" at bounding box center [96, 354] width 132 height 12
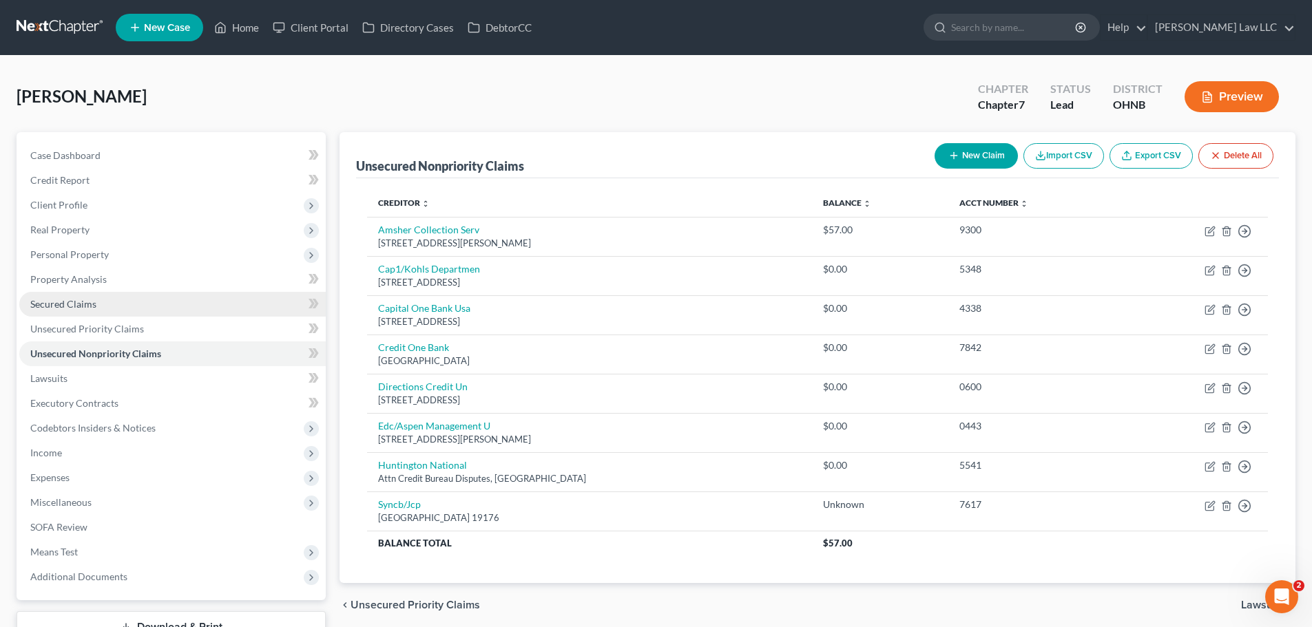
click at [96, 300] on link "Secured Claims" at bounding box center [172, 304] width 306 height 25
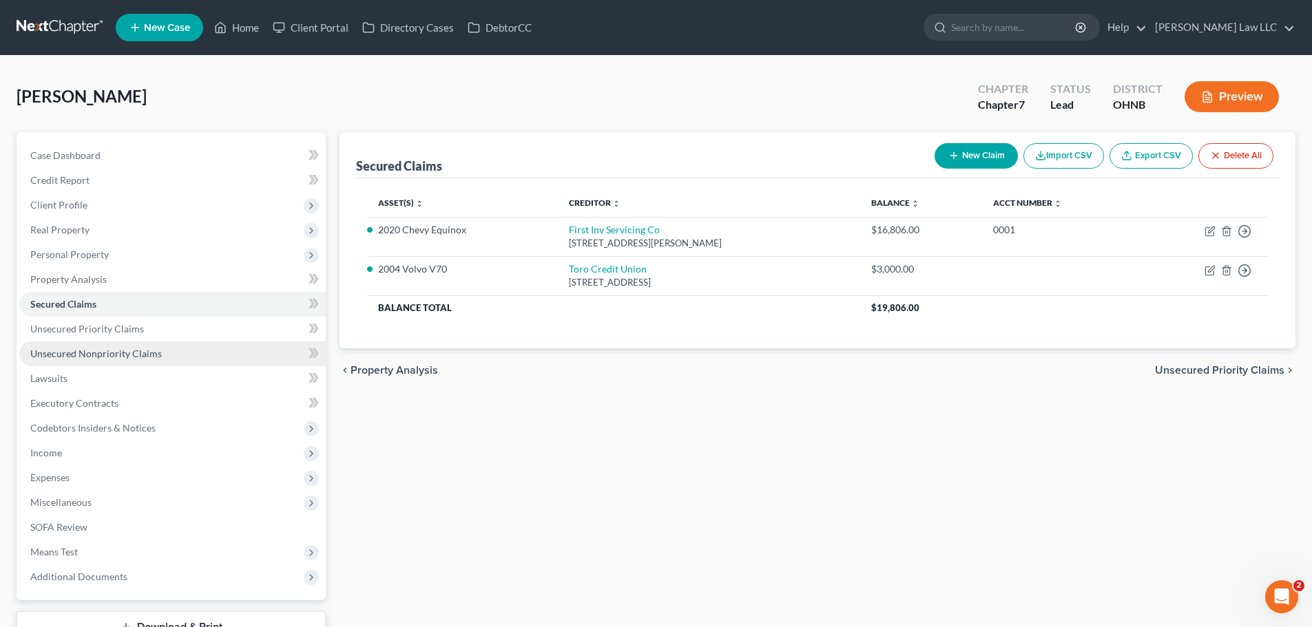
click at [108, 351] on span "Unsecured Nonpriority Claims" at bounding box center [96, 354] width 132 height 12
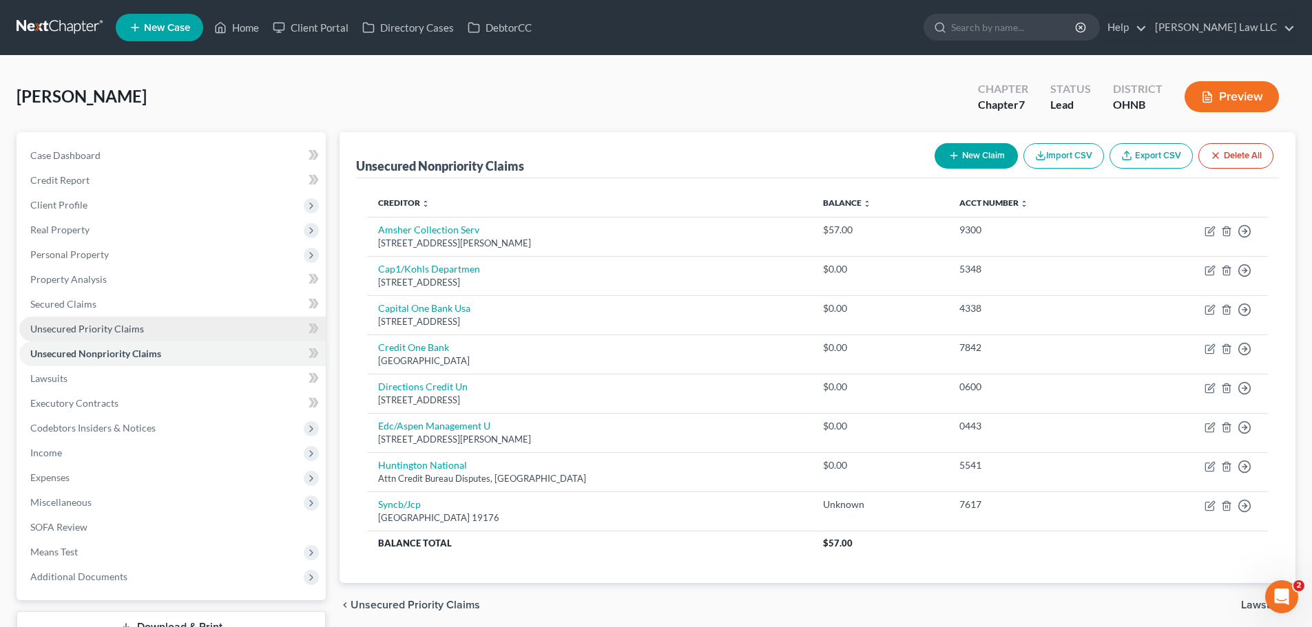
click at [107, 330] on span "Unsecured Priority Claims" at bounding box center [87, 329] width 114 height 12
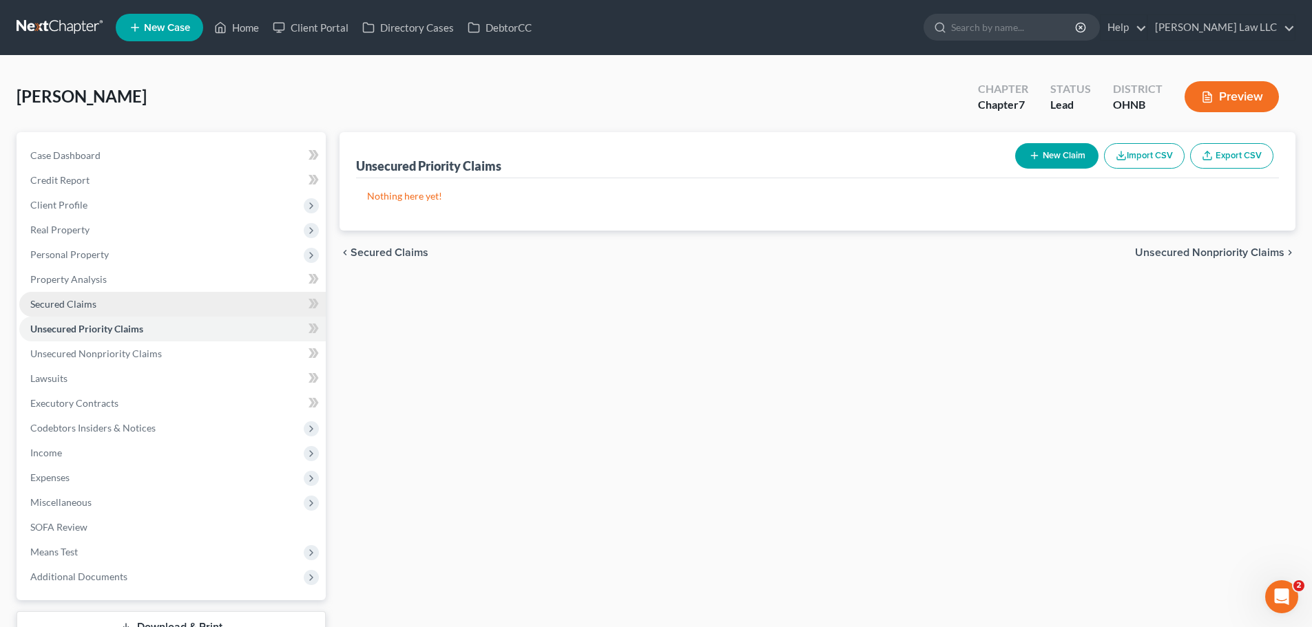
click at [115, 310] on link "Secured Claims" at bounding box center [172, 304] width 306 height 25
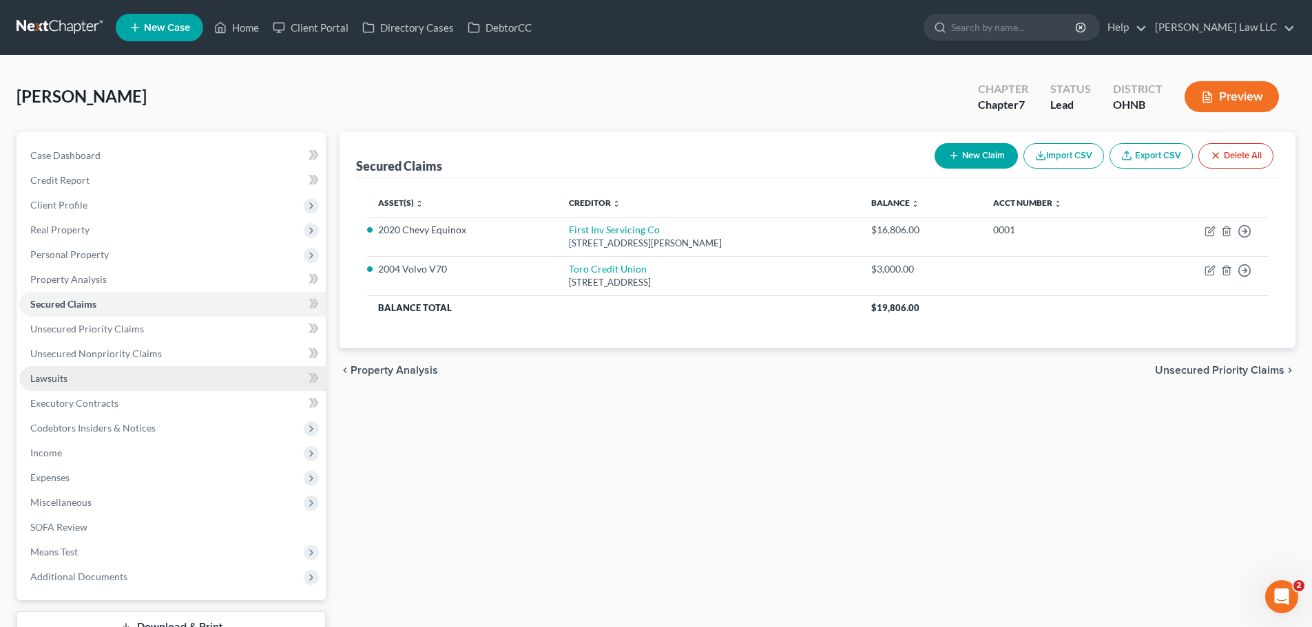
click at [95, 383] on link "Lawsuits" at bounding box center [172, 378] width 306 height 25
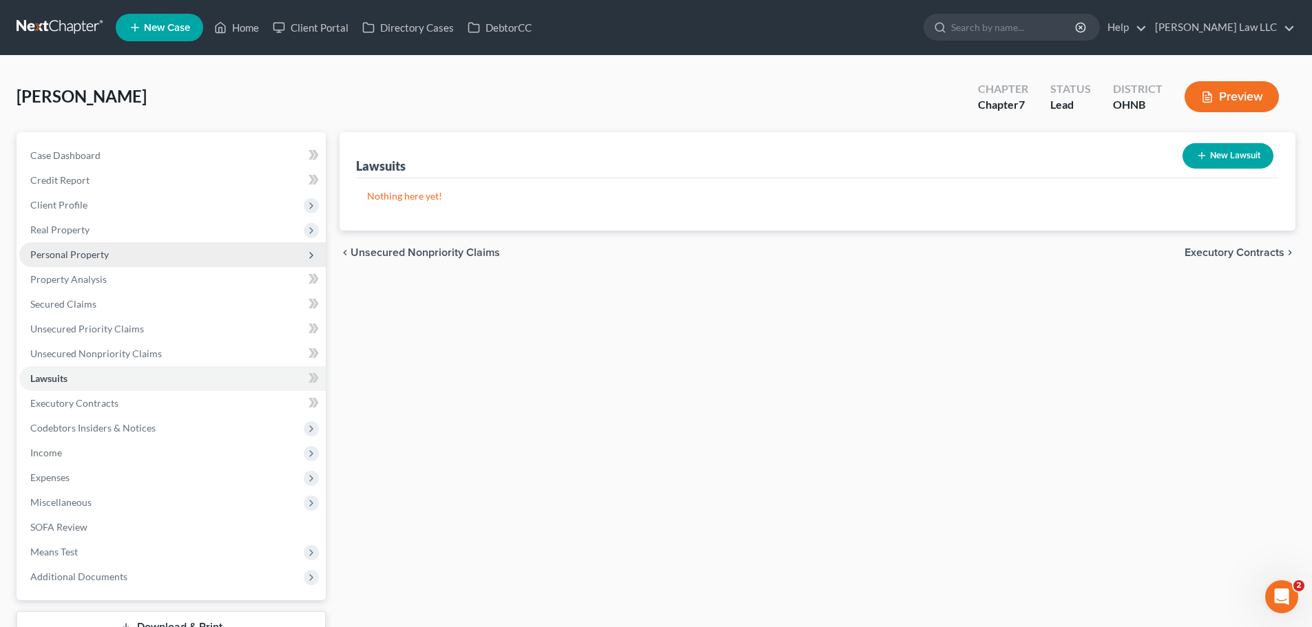
click at [110, 255] on span "Personal Property" at bounding box center [172, 254] width 306 height 25
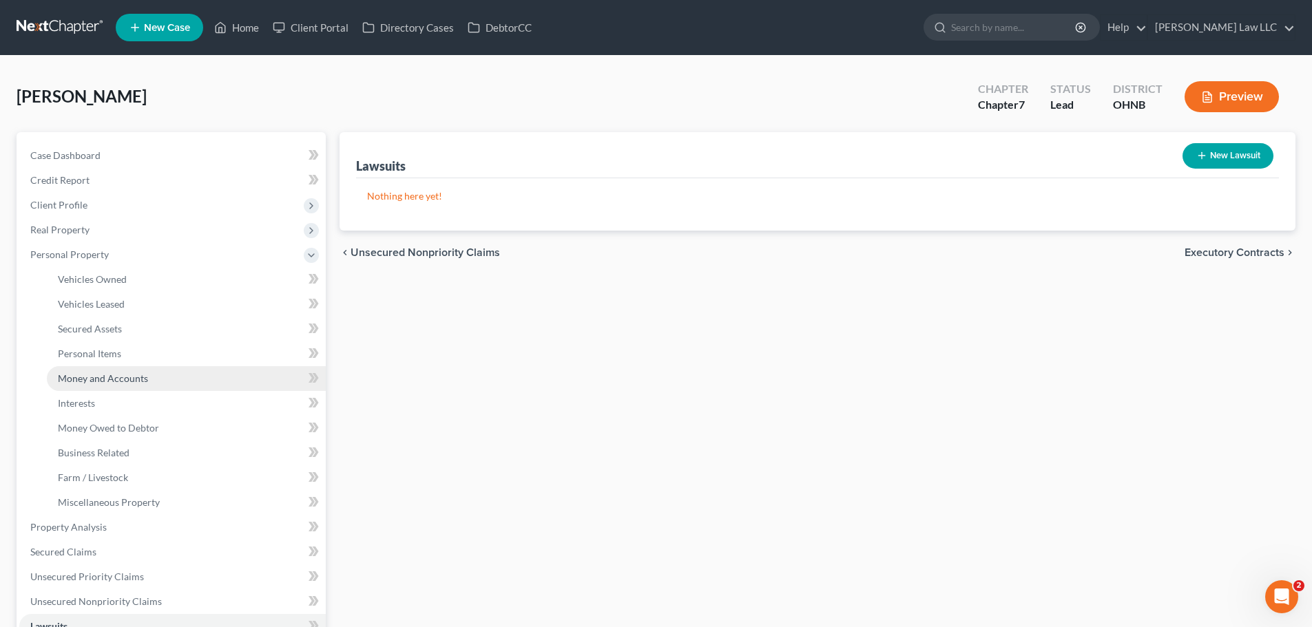
click at [122, 378] on span "Money and Accounts" at bounding box center [103, 378] width 90 height 12
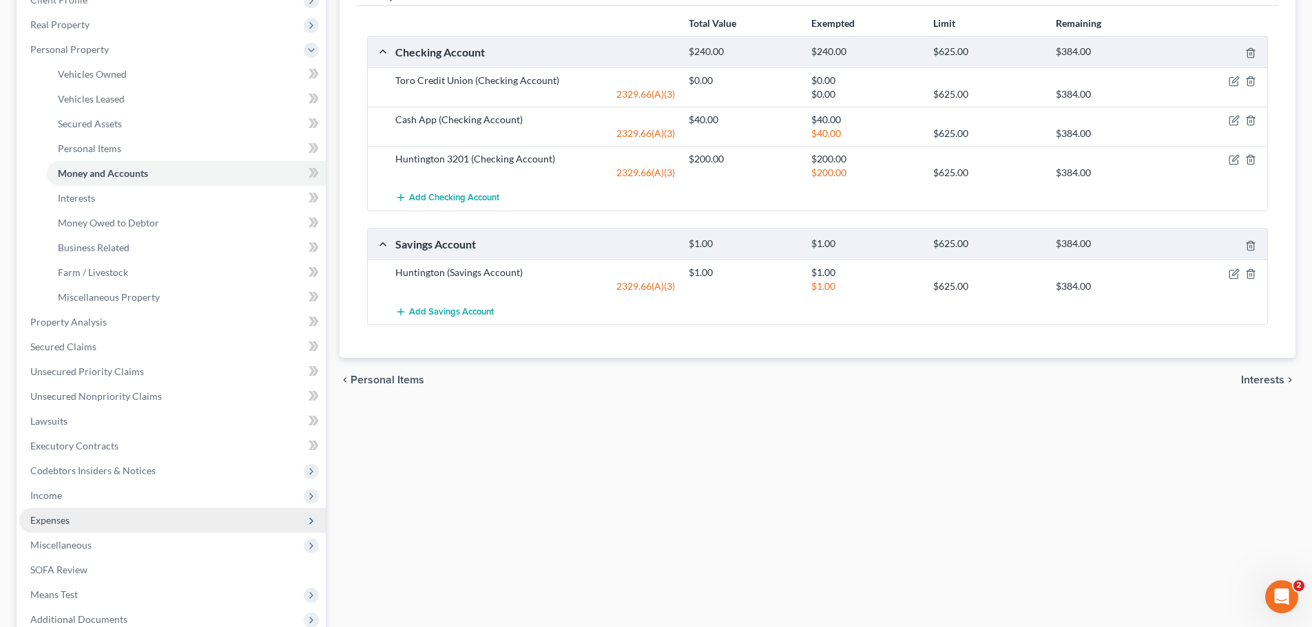
scroll to position [207, 0]
click at [60, 489] on span "Income" at bounding box center [46, 494] width 32 height 12
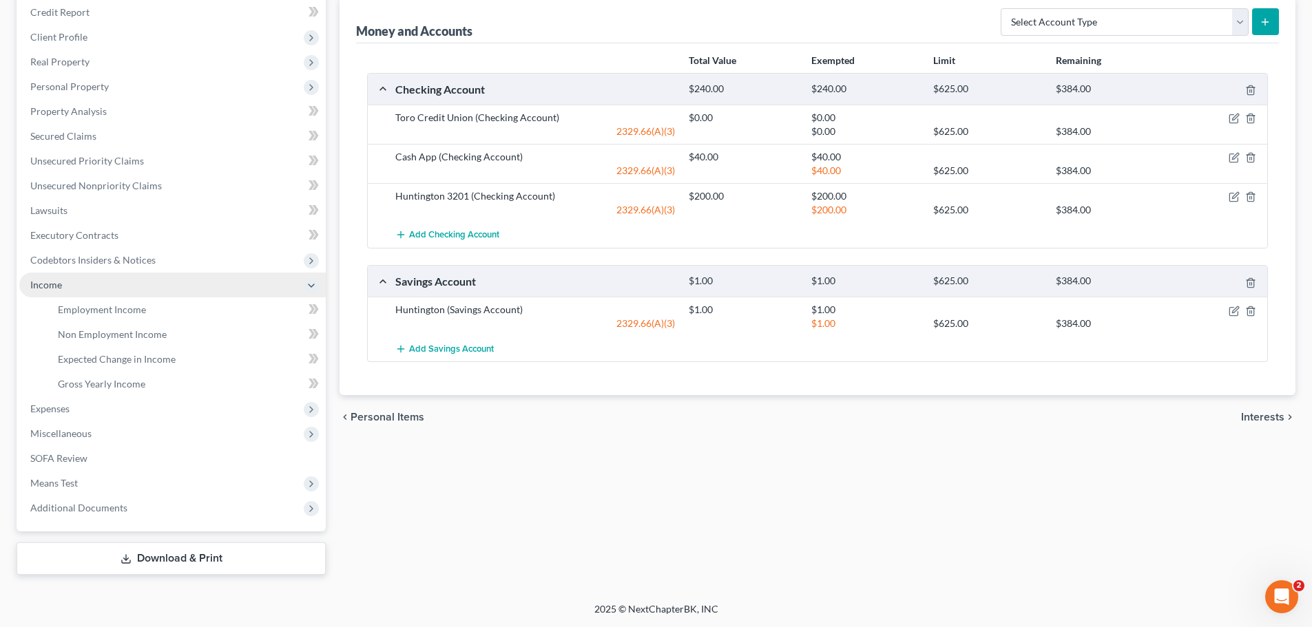
scroll to position [168, 0]
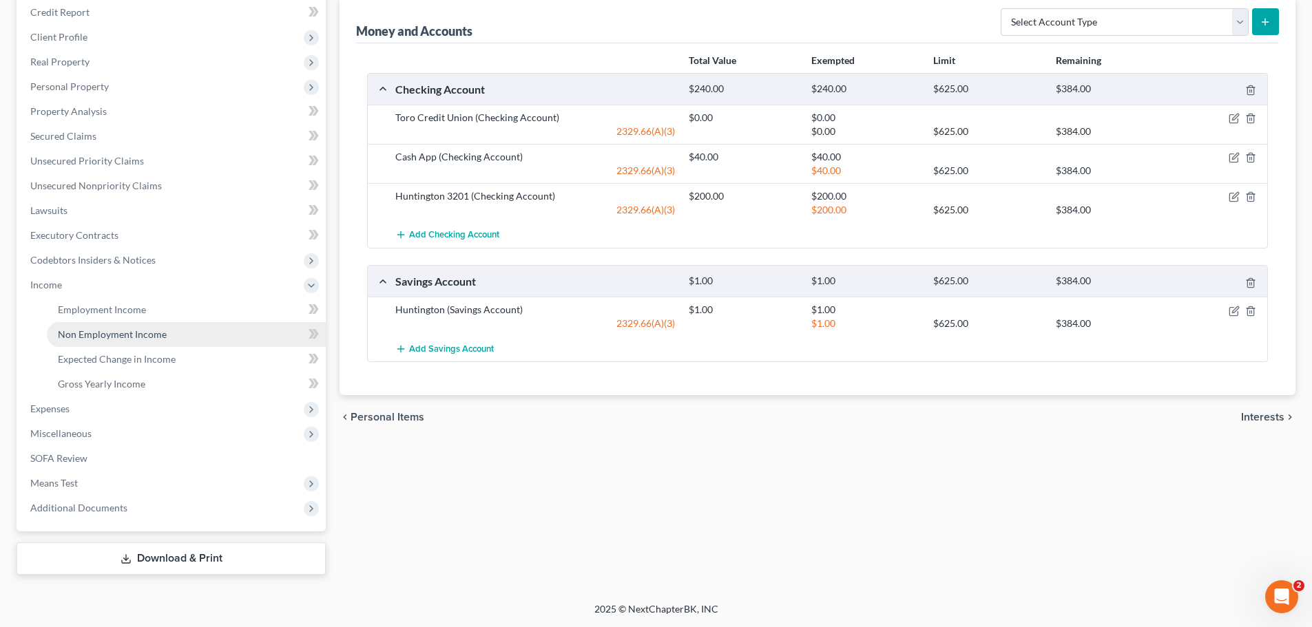
click at [113, 335] on span "Non Employment Income" at bounding box center [112, 334] width 109 height 12
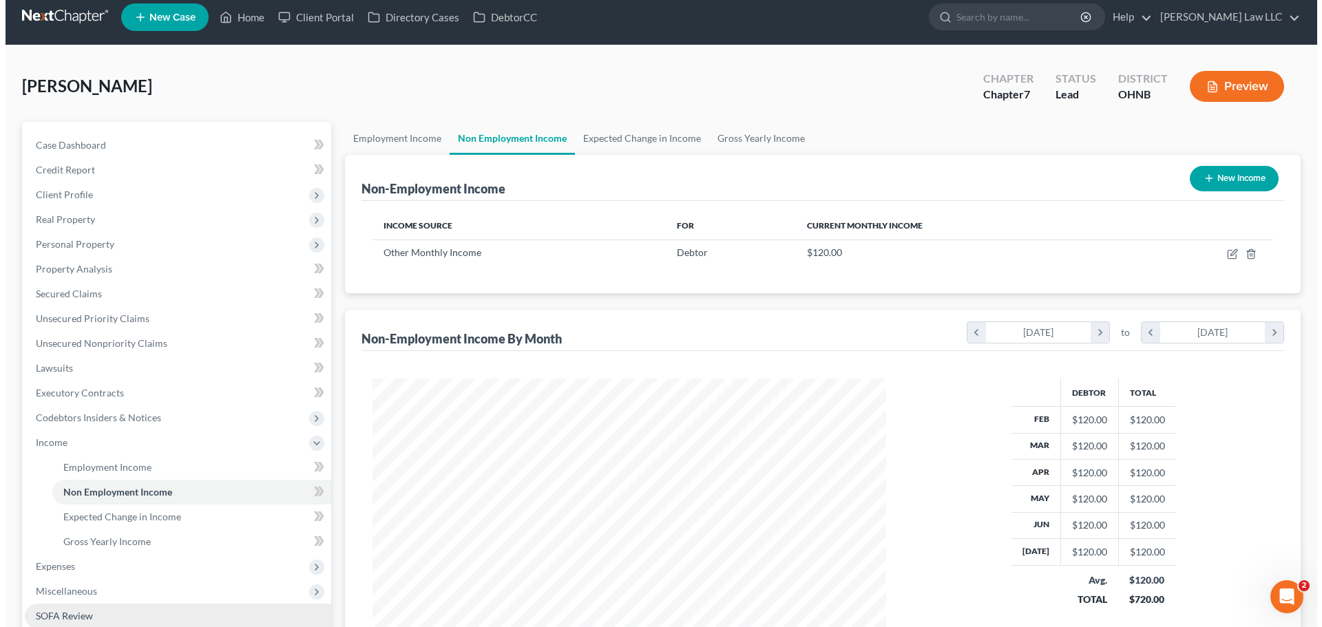
scroll to position [257, 541]
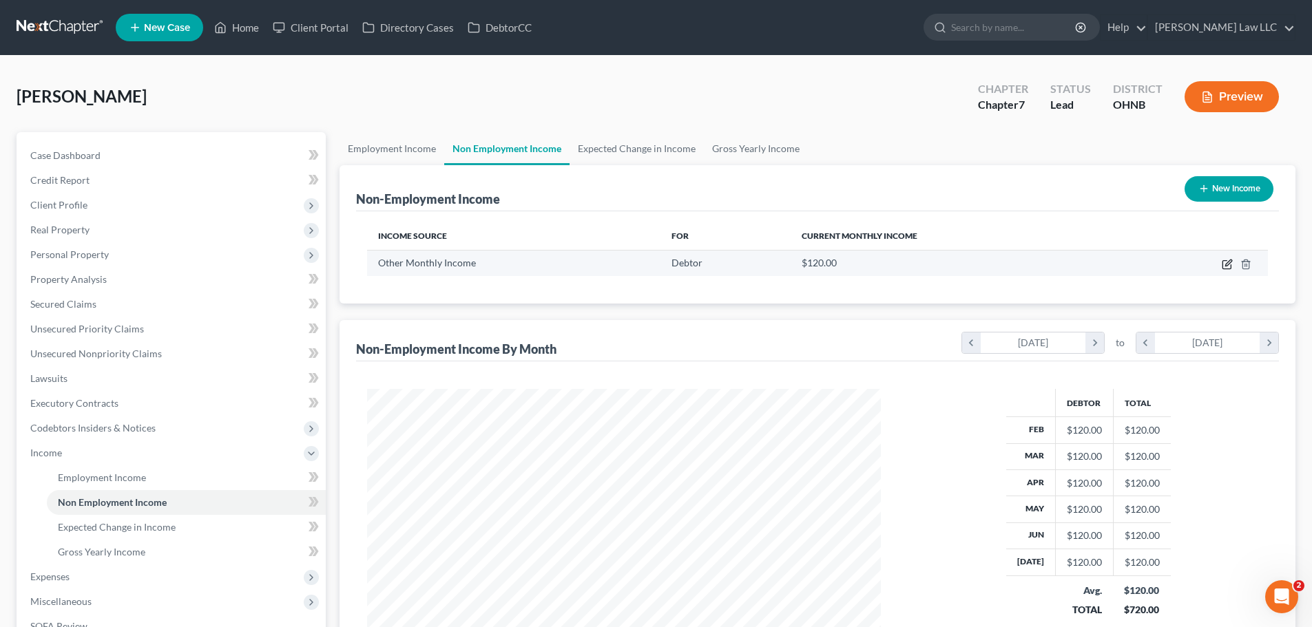
click at [1229, 260] on icon "button" at bounding box center [1226, 264] width 11 height 11
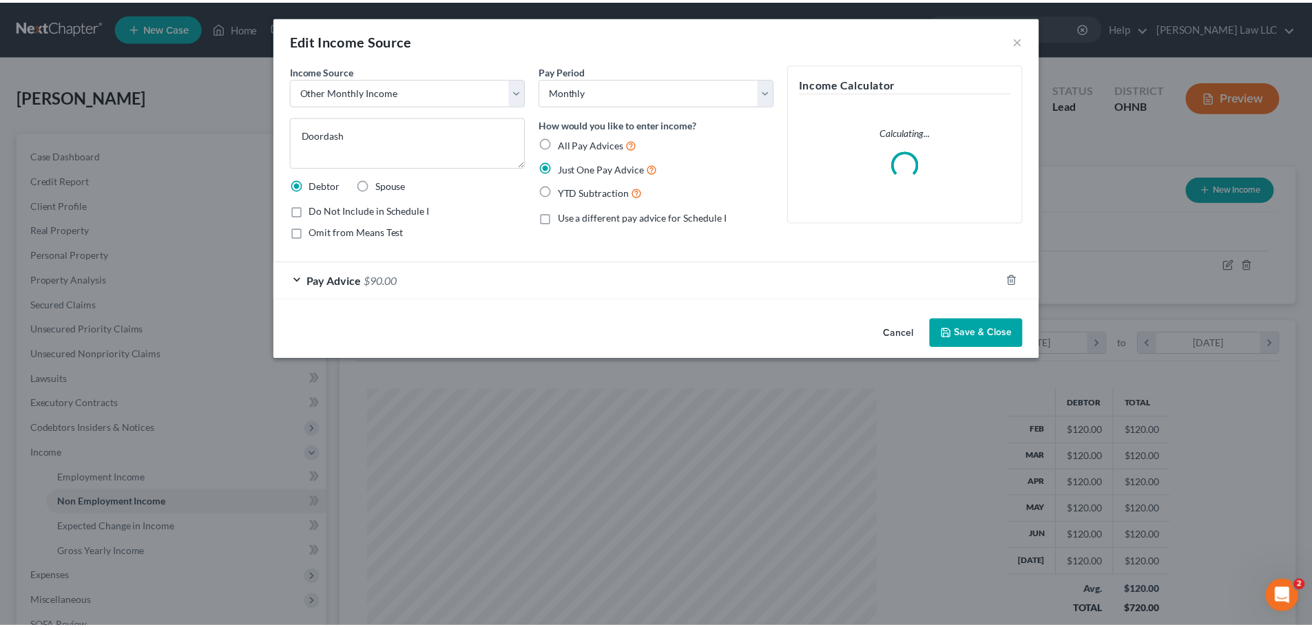
scroll to position [259, 546]
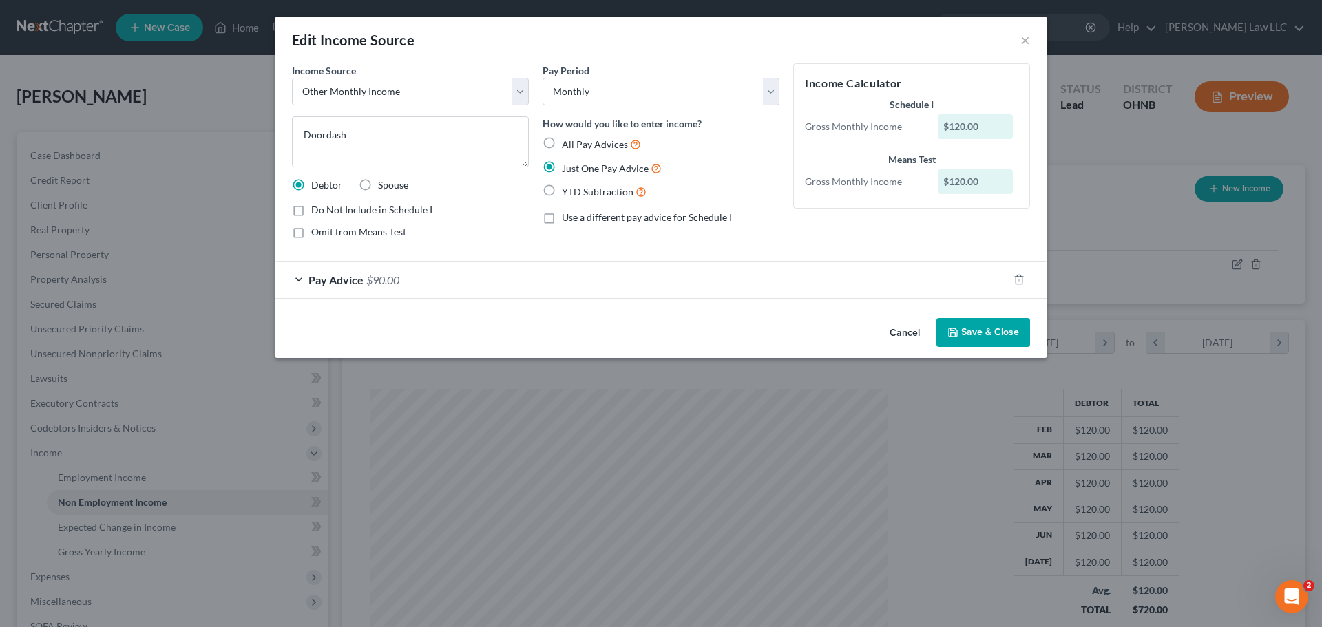
click at [398, 271] on div "Pay Advice $90.00" at bounding box center [641, 280] width 733 height 36
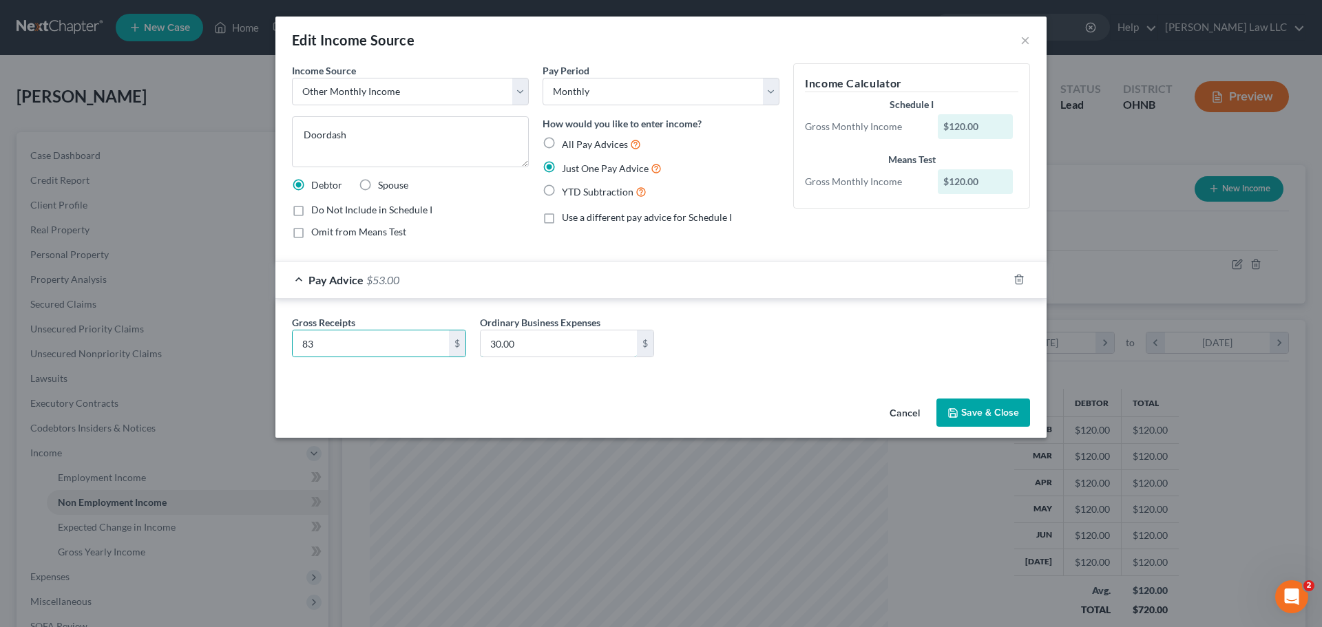
click at [560, 351] on input "30.00" at bounding box center [559, 343] width 156 height 26
click at [525, 348] on input "30.00" at bounding box center [559, 343] width 156 height 26
drag, startPoint x: 535, startPoint y: 348, endPoint x: 485, endPoint y: 338, distance: 51.2
click at [485, 338] on input "30.00" at bounding box center [559, 343] width 156 height 26
click at [997, 414] on button "Save & Close" at bounding box center [983, 413] width 94 height 29
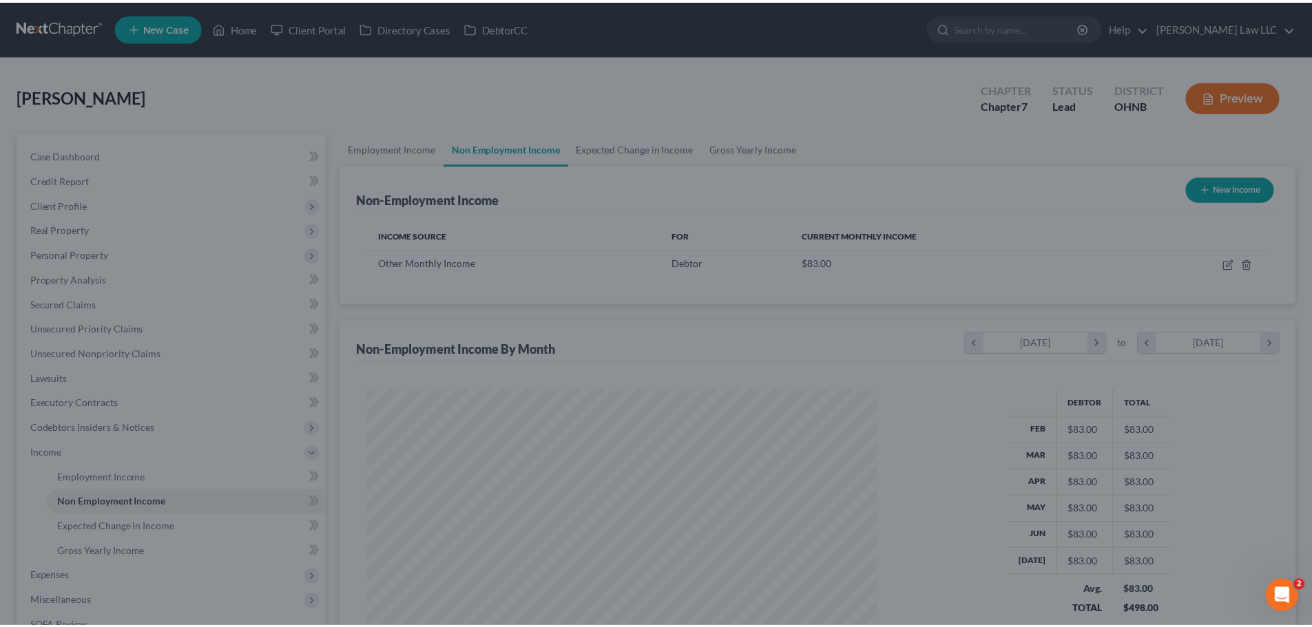
scroll to position [688265, 687981]
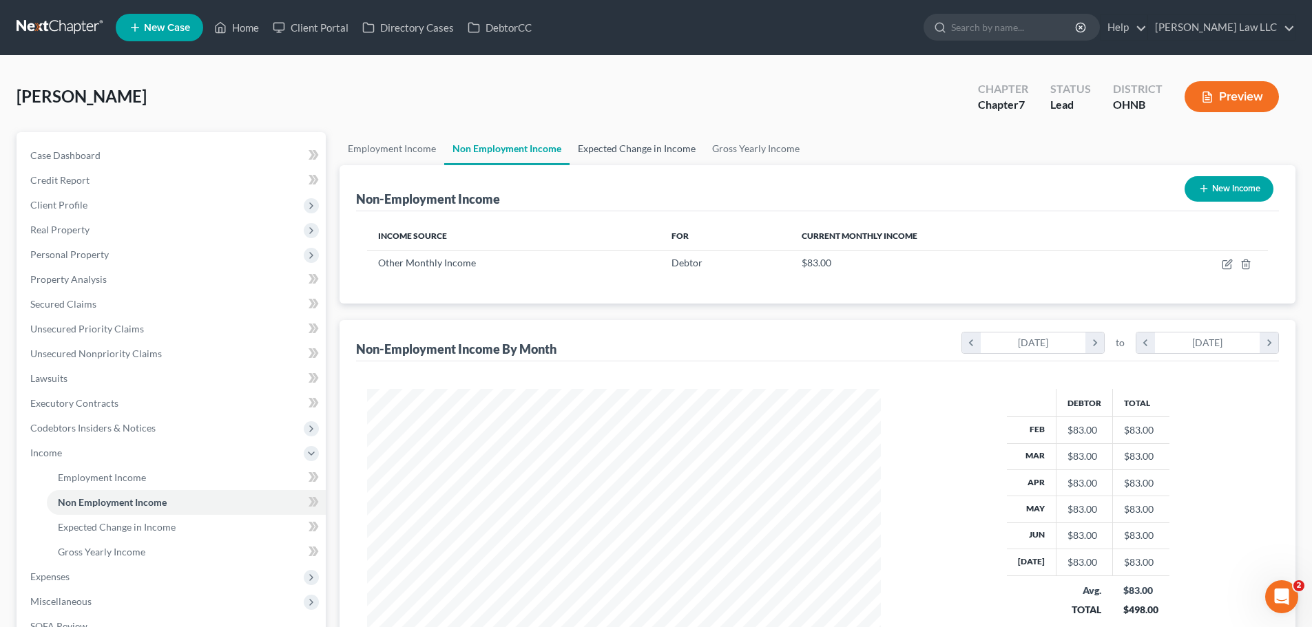
drag, startPoint x: 592, startPoint y: 141, endPoint x: 567, endPoint y: 145, distance: 25.1
click at [592, 141] on link "Expected Change in Income" at bounding box center [636, 148] width 134 height 33
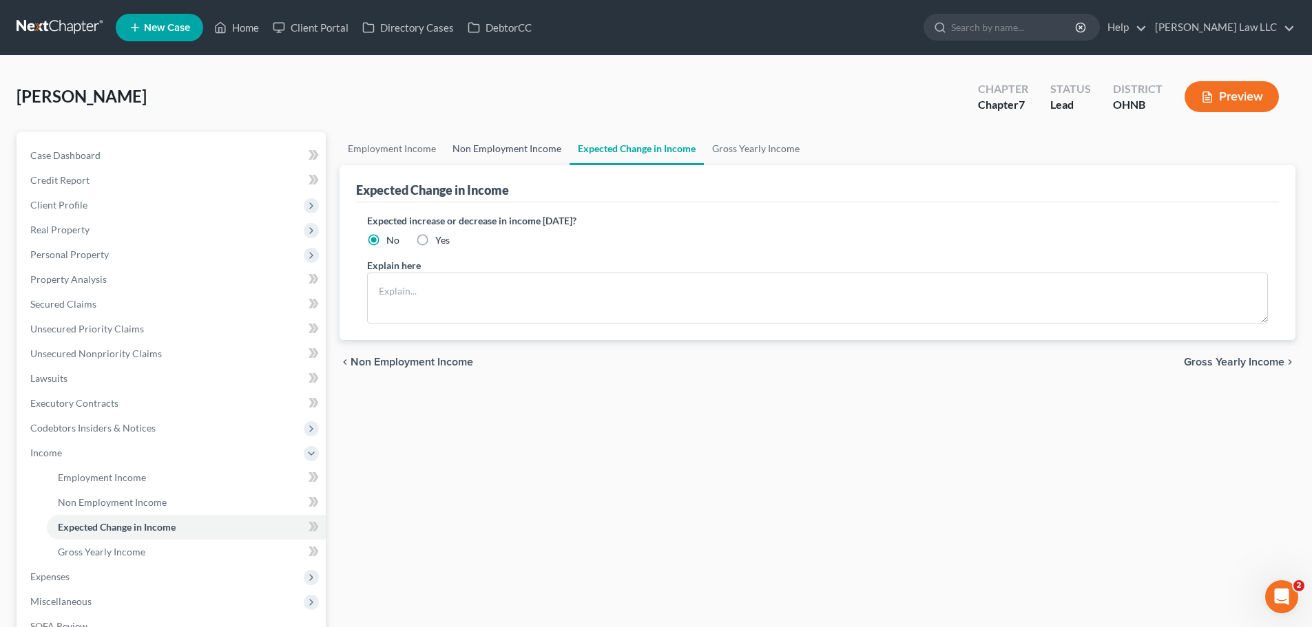
click at [523, 146] on link "Non Employment Income" at bounding box center [506, 148] width 125 height 33
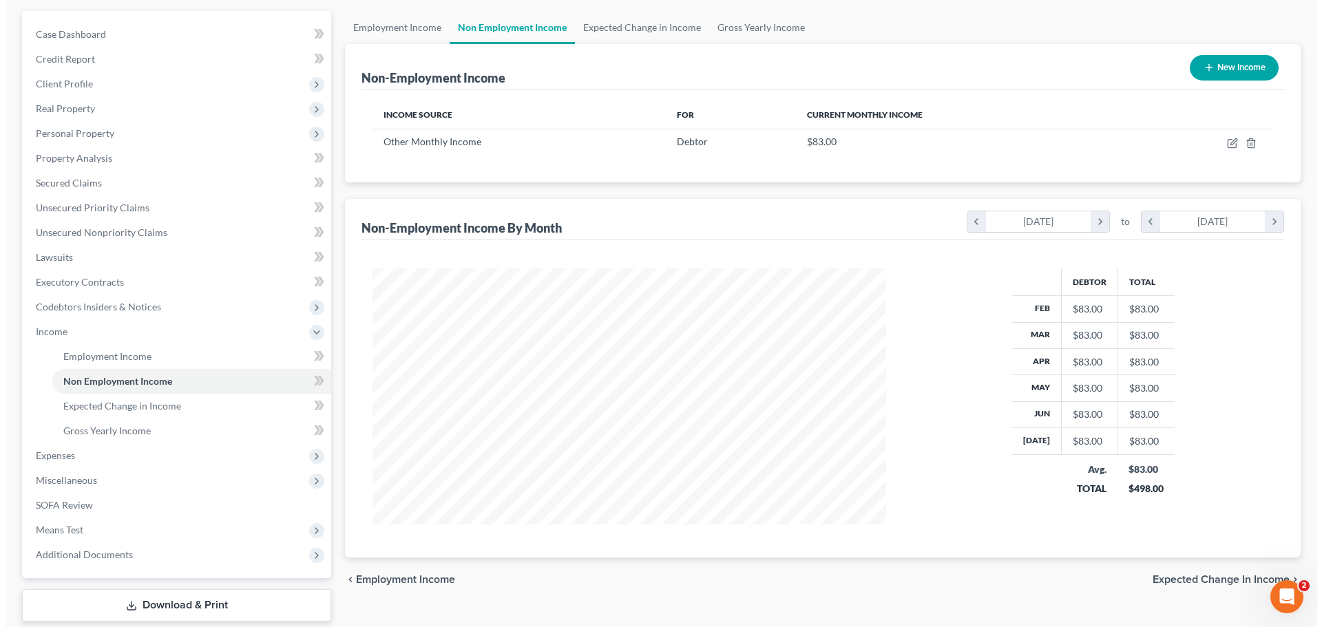
scroll to position [138, 0]
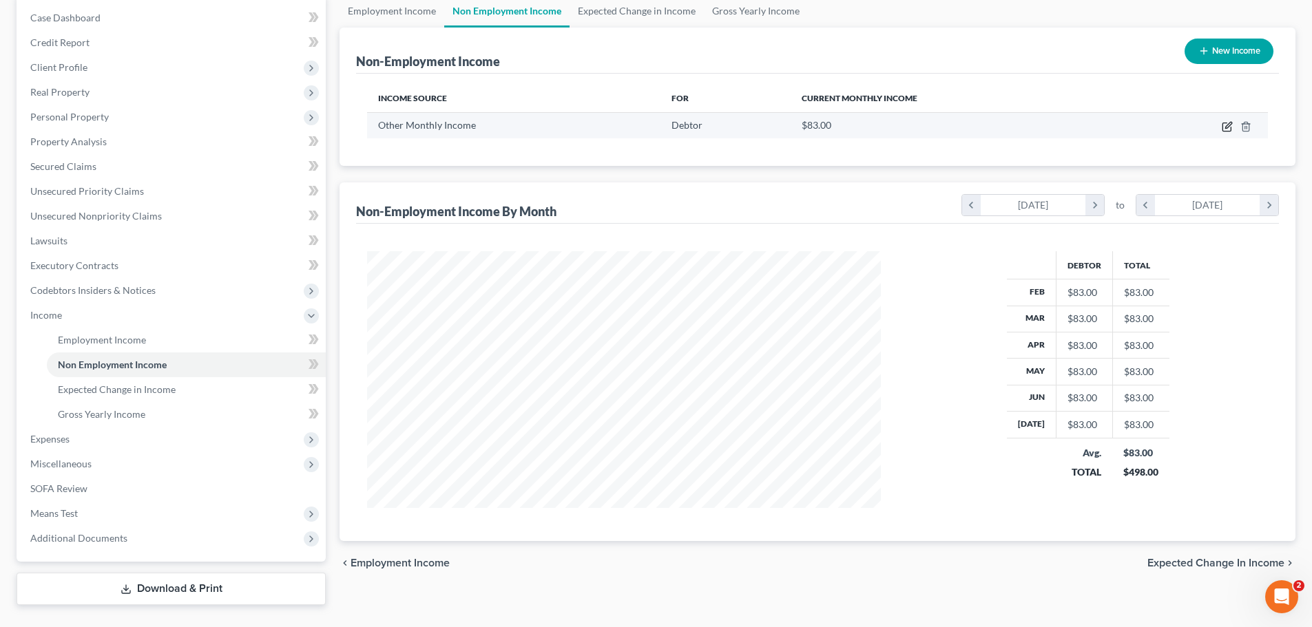
click at [1232, 128] on icon "button" at bounding box center [1226, 126] width 11 height 11
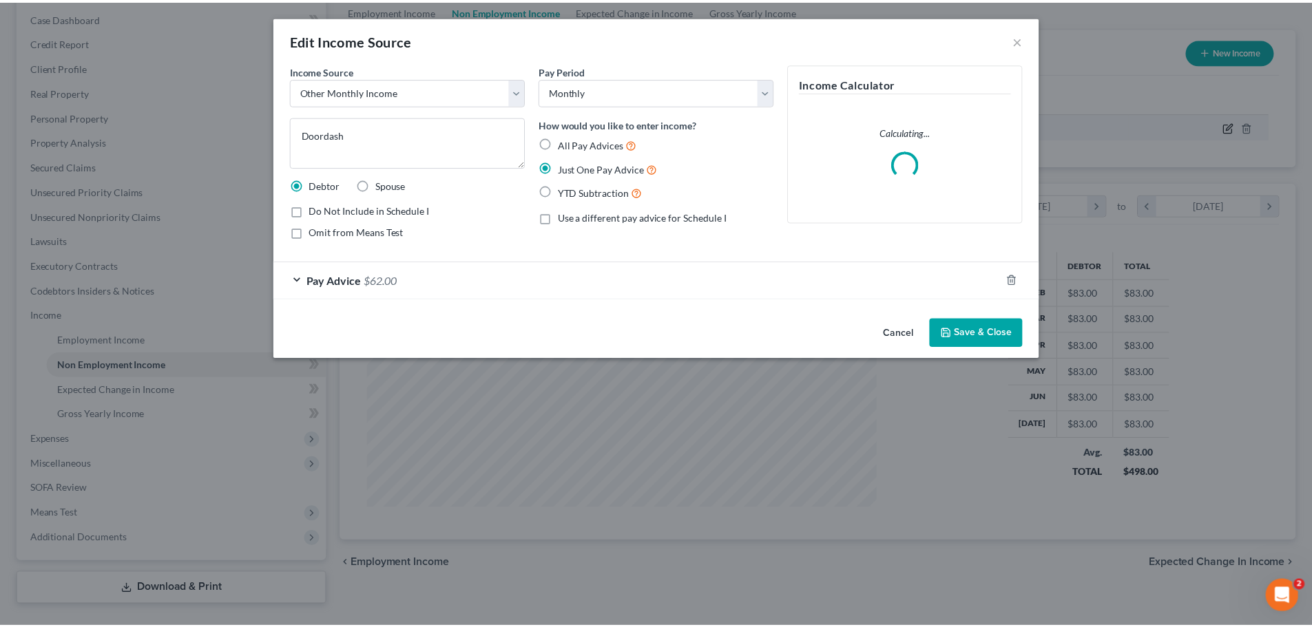
scroll to position [259, 546]
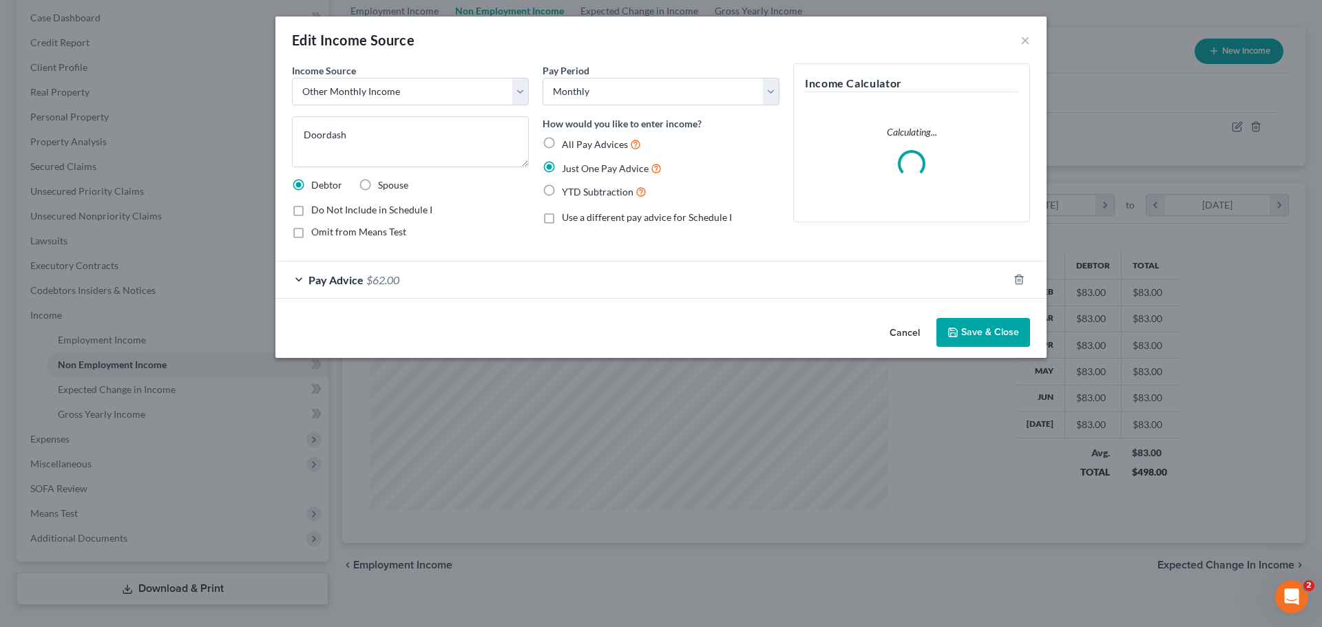
click at [1031, 41] on div "Edit Income Source ×" at bounding box center [660, 40] width 771 height 47
click at [1028, 41] on button "×" at bounding box center [1025, 40] width 10 height 17
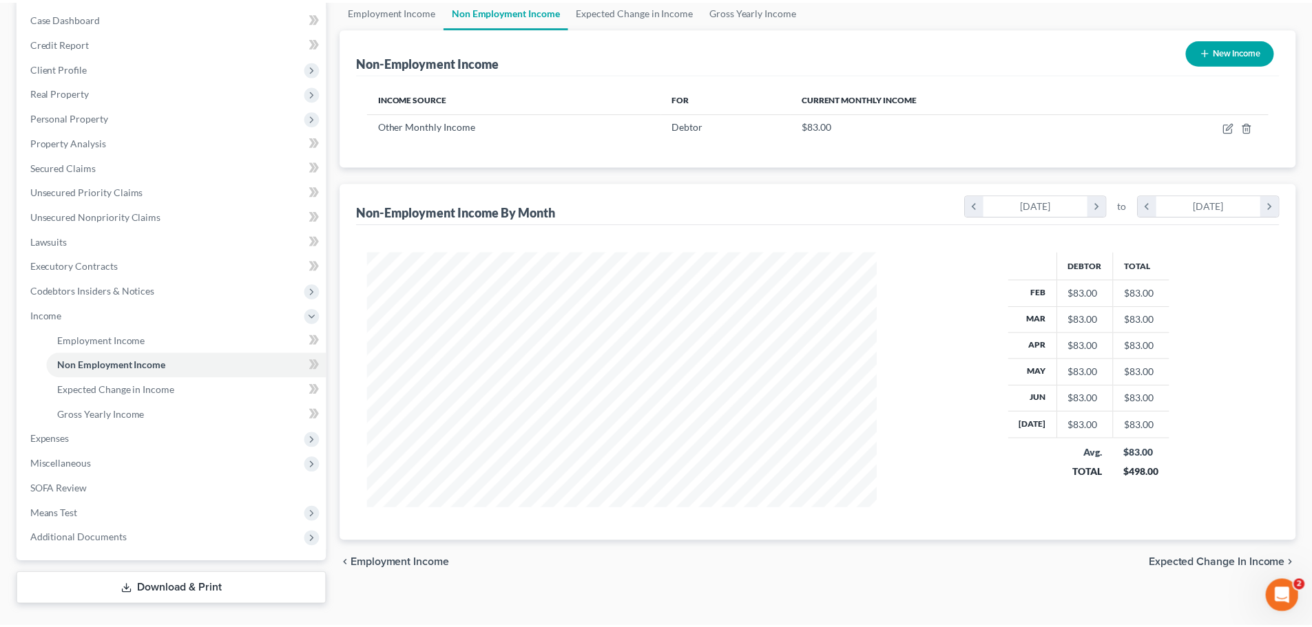
scroll to position [688265, 687981]
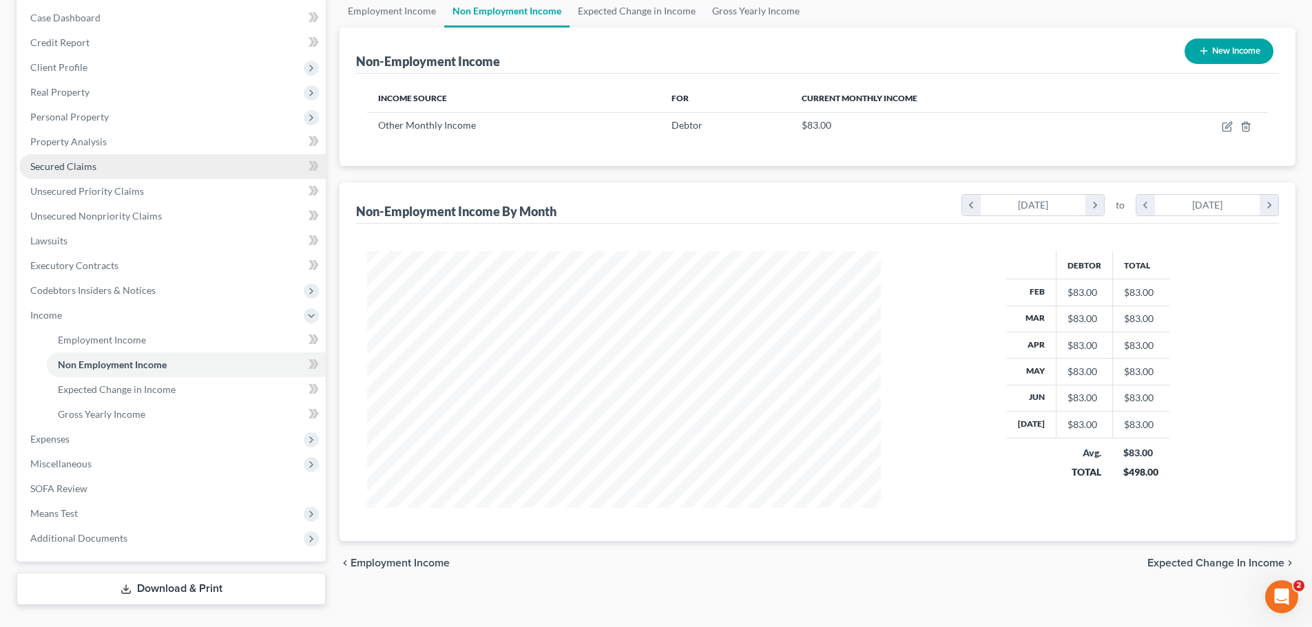
click at [85, 162] on span "Secured Claims" at bounding box center [63, 166] width 66 height 12
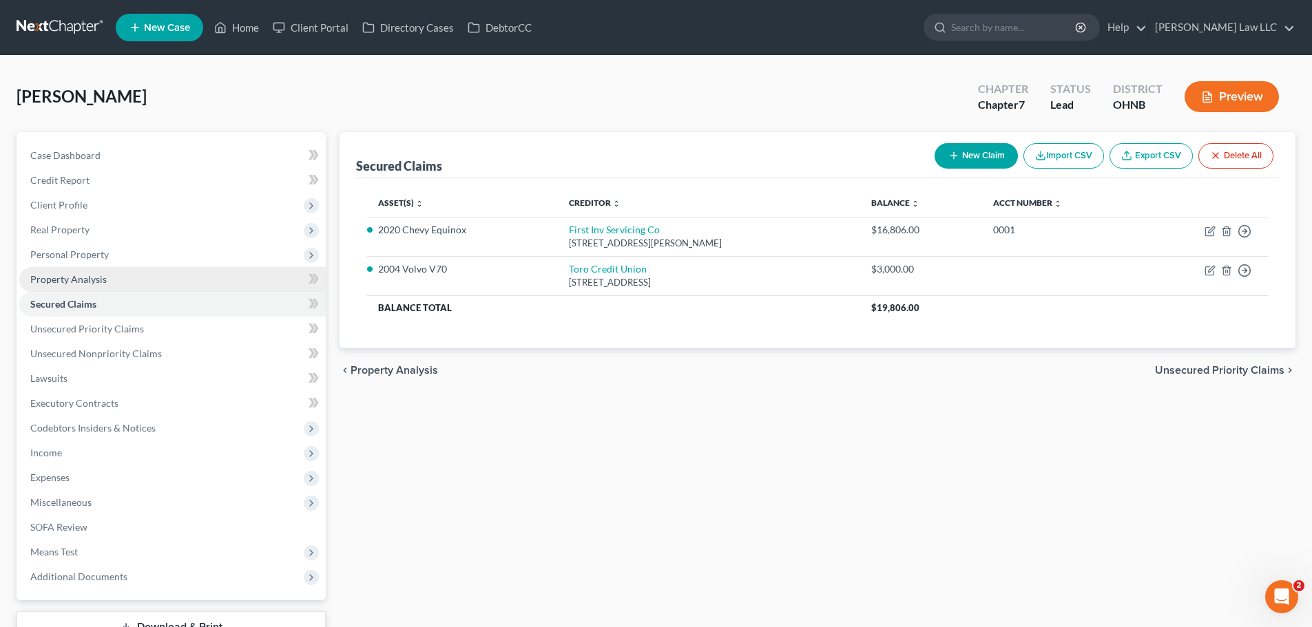
click at [80, 275] on span "Property Analysis" at bounding box center [68, 279] width 76 height 12
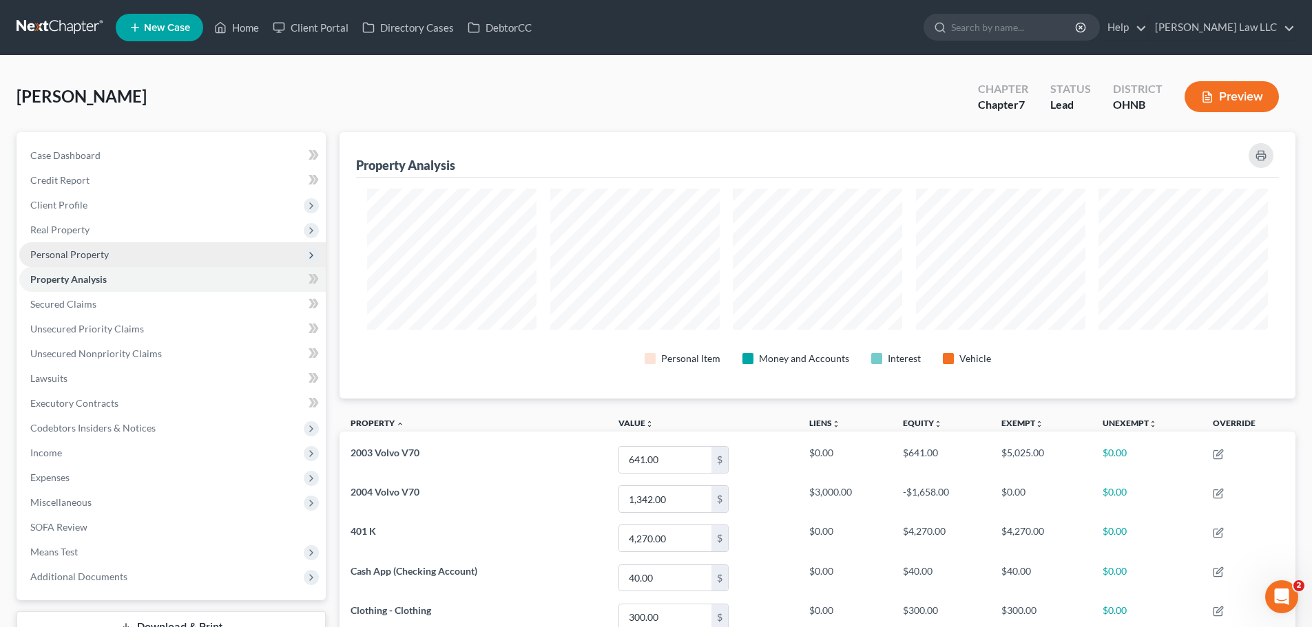
click at [95, 255] on span "Personal Property" at bounding box center [69, 255] width 78 height 12
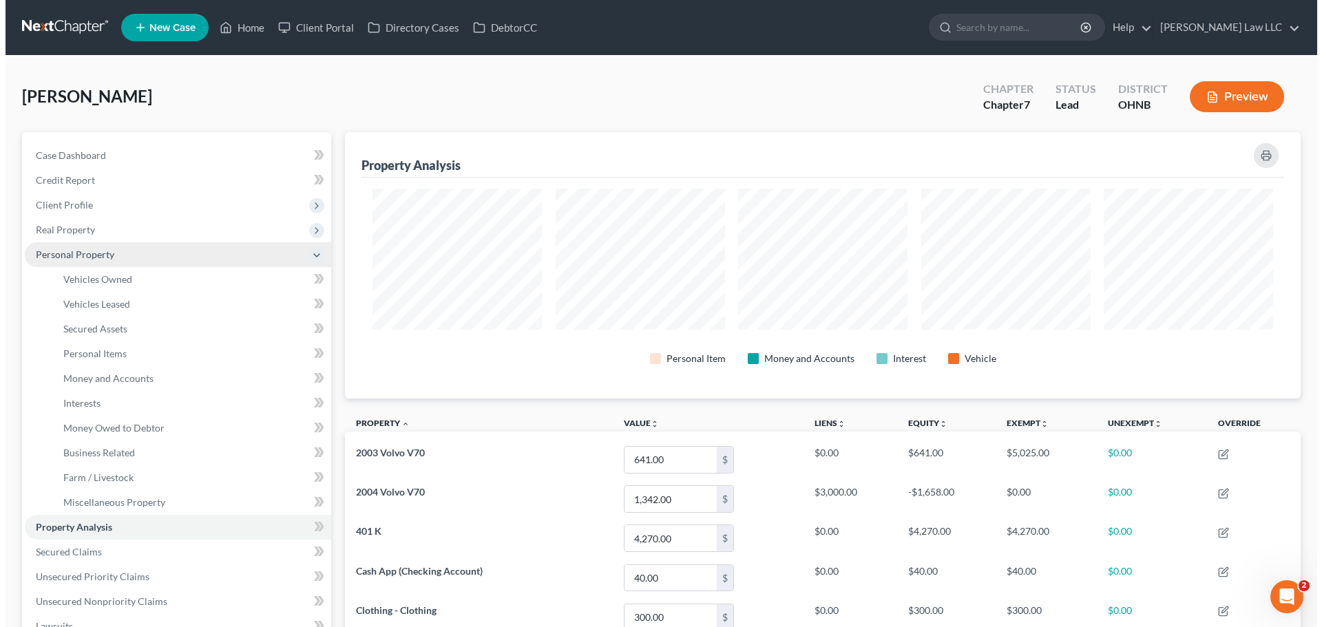
scroll to position [266, 956]
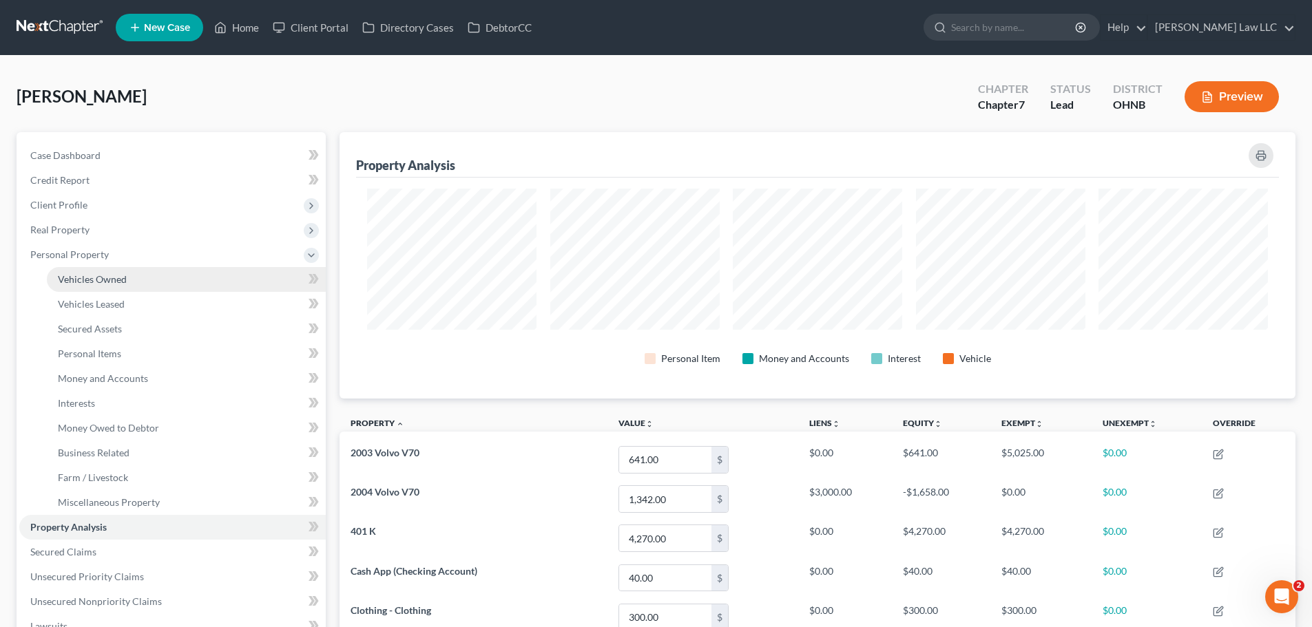
click at [134, 275] on link "Vehicles Owned" at bounding box center [186, 279] width 279 height 25
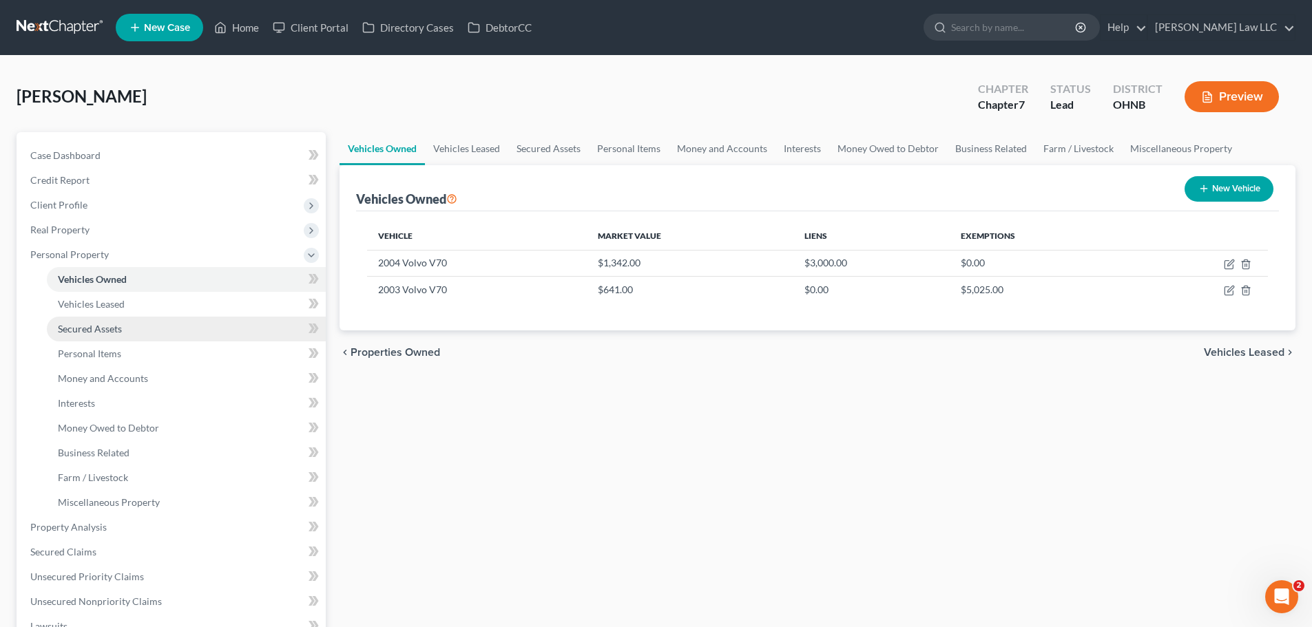
click at [126, 330] on link "Secured Assets" at bounding box center [186, 329] width 279 height 25
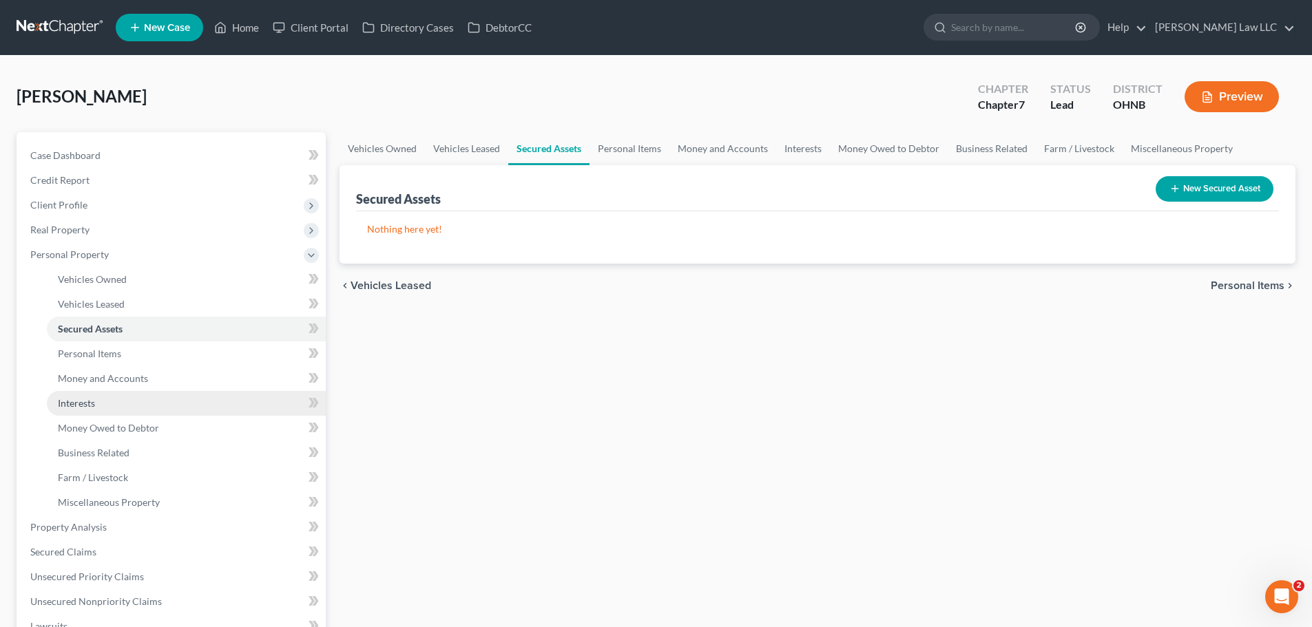
click at [123, 391] on link "Interests" at bounding box center [186, 403] width 279 height 25
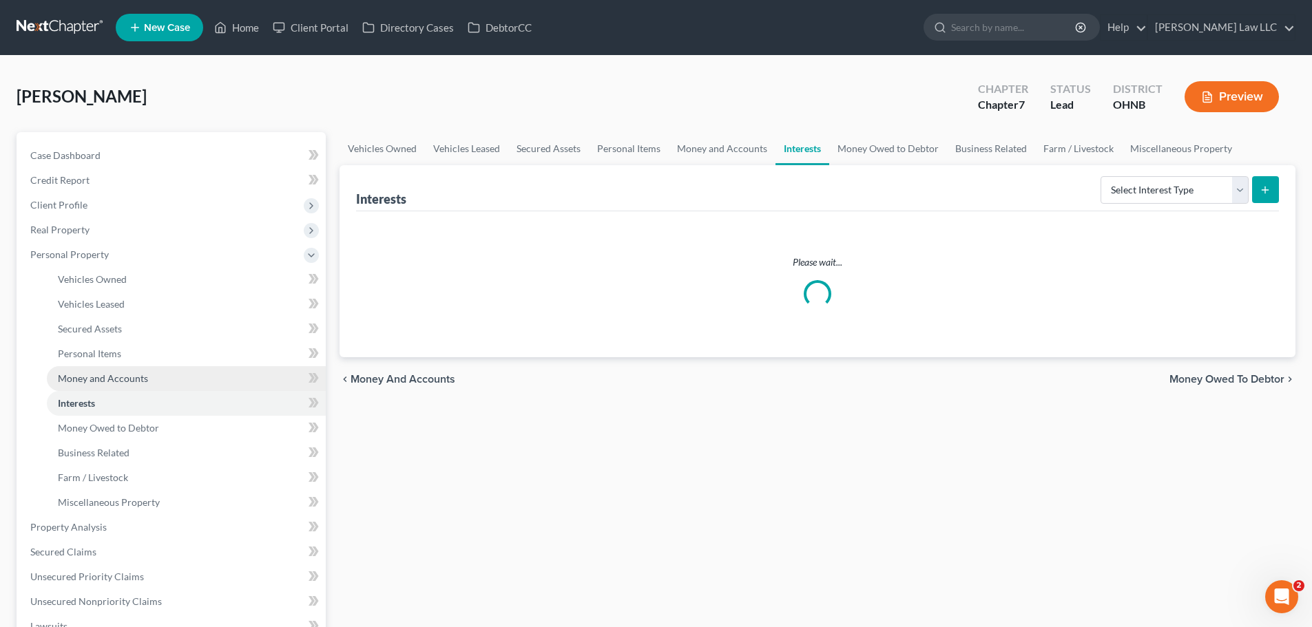
click at [124, 379] on span "Money and Accounts" at bounding box center [103, 378] width 90 height 12
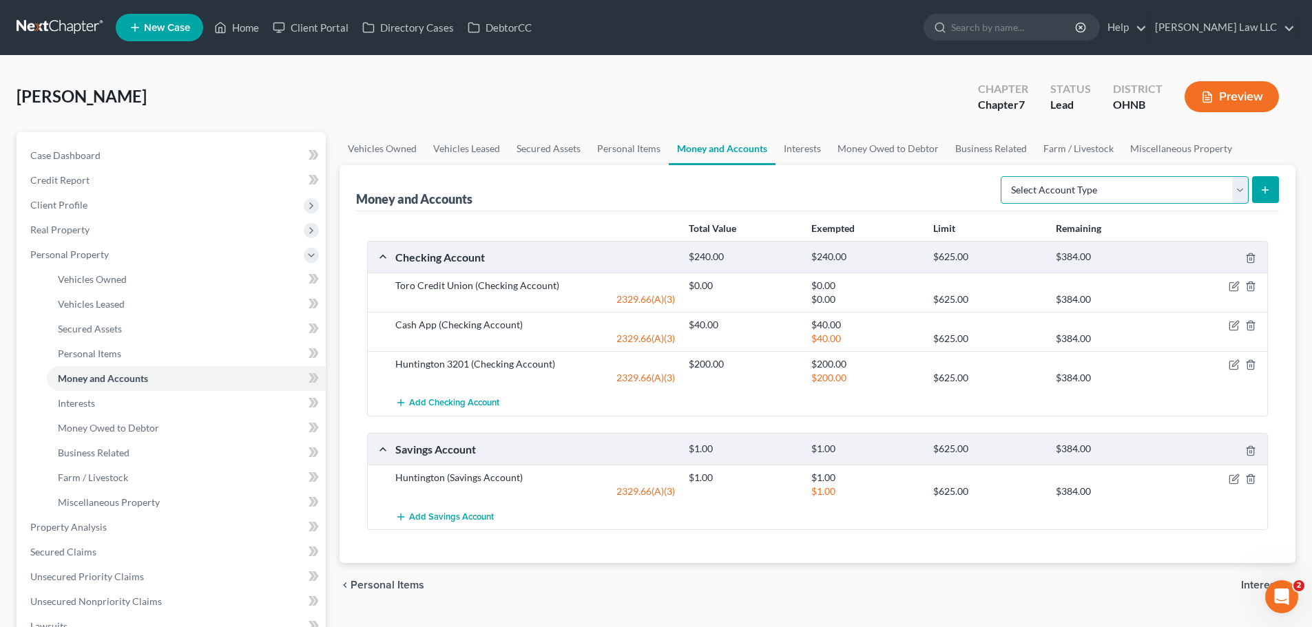
drag, startPoint x: 1140, startPoint y: 191, endPoint x: 1134, endPoint y: 200, distance: 10.5
click at [1140, 191] on select "Select Account Type Brokerage Cash on Hand Certificates of Deposit Checking Acc…" at bounding box center [1124, 190] width 248 height 28
click at [1003, 176] on select "Select Account Type Brokerage Cash on Hand Certificates of Deposit Checking Acc…" at bounding box center [1124, 190] width 248 height 28
click at [910, 189] on div "Money and Accounts Select Account Type Brokerage Cash on Hand Certificates of D…" at bounding box center [817, 188] width 923 height 46
click at [1257, 188] on button "submit" at bounding box center [1265, 189] width 27 height 27
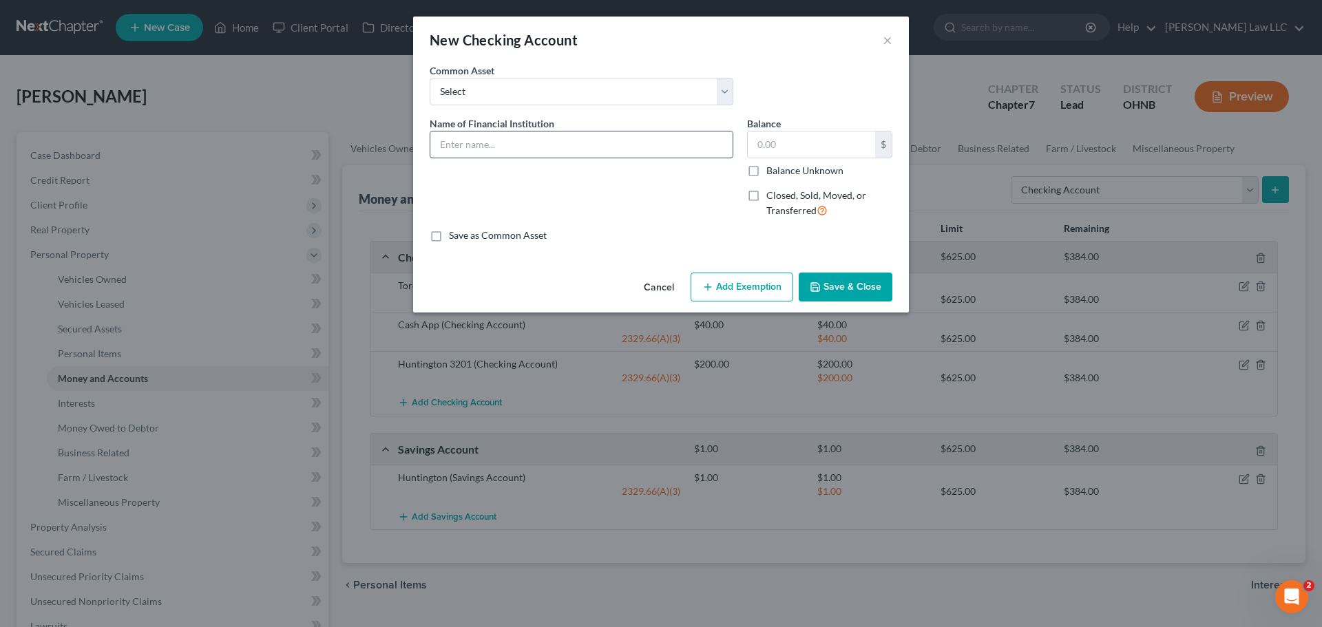
click at [560, 140] on input "text" at bounding box center [581, 145] width 302 height 26
click at [786, 142] on input "text" at bounding box center [811, 145] width 127 height 26
click at [733, 237] on div "Save as Common Asset" at bounding box center [661, 236] width 463 height 14
click at [722, 280] on button "Add Exemption" at bounding box center [742, 287] width 103 height 29
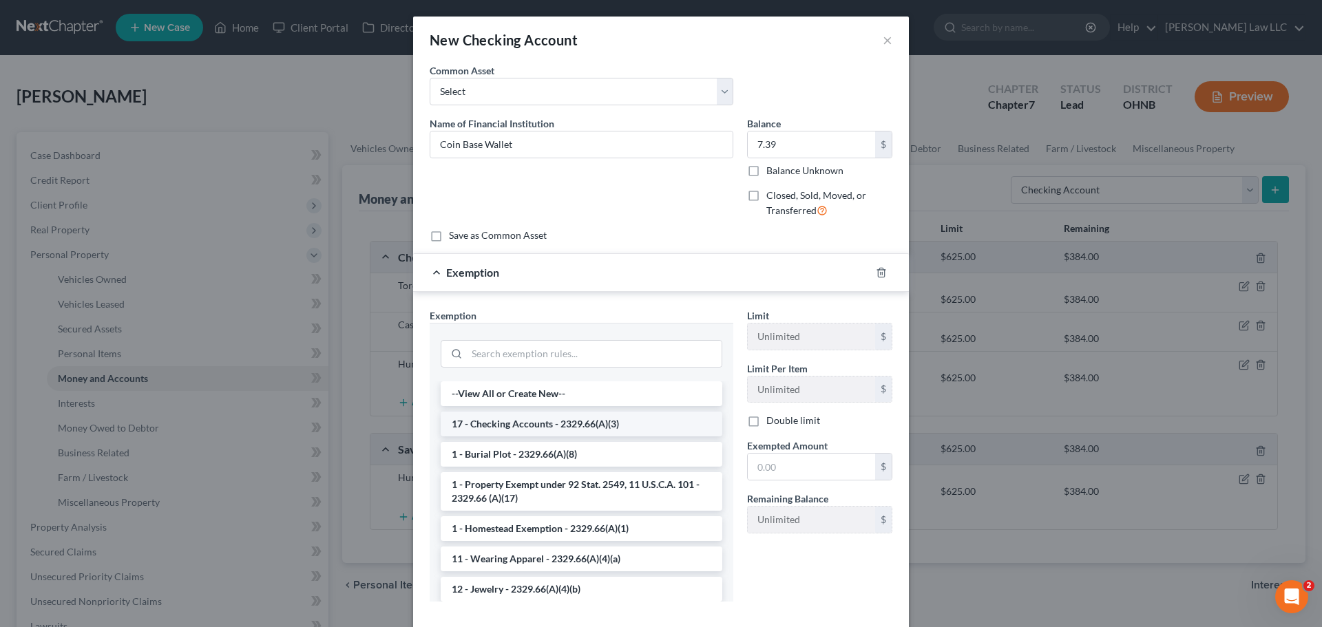
click at [540, 427] on li "17 - Checking Accounts - 2329.66(A)(3)" at bounding box center [582, 424] width 282 height 25
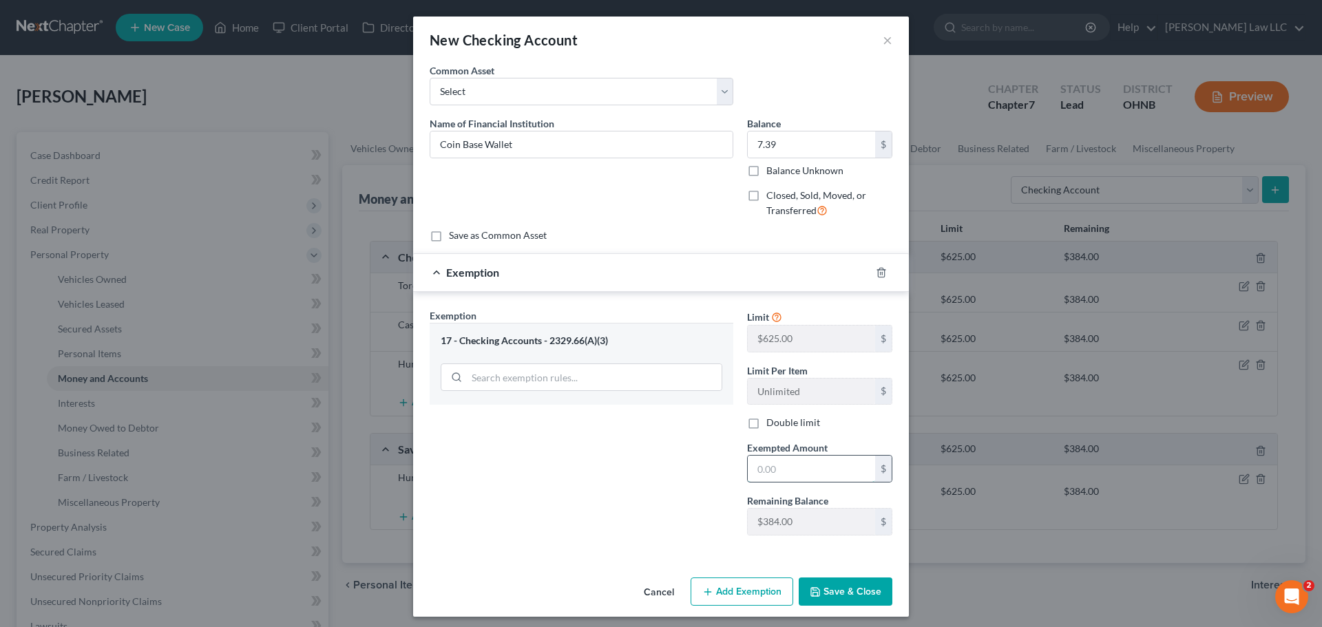
drag, startPoint x: 787, startPoint y: 470, endPoint x: 808, endPoint y: 469, distance: 21.4
click at [790, 470] on input "text" at bounding box center [811, 469] width 127 height 26
click at [566, 454] on div "Exemption Set must be selected for CA. Exemption * 17 - Checking Accounts - 232…" at bounding box center [581, 427] width 317 height 238
click at [828, 594] on button "Save & Close" at bounding box center [846, 592] width 94 height 29
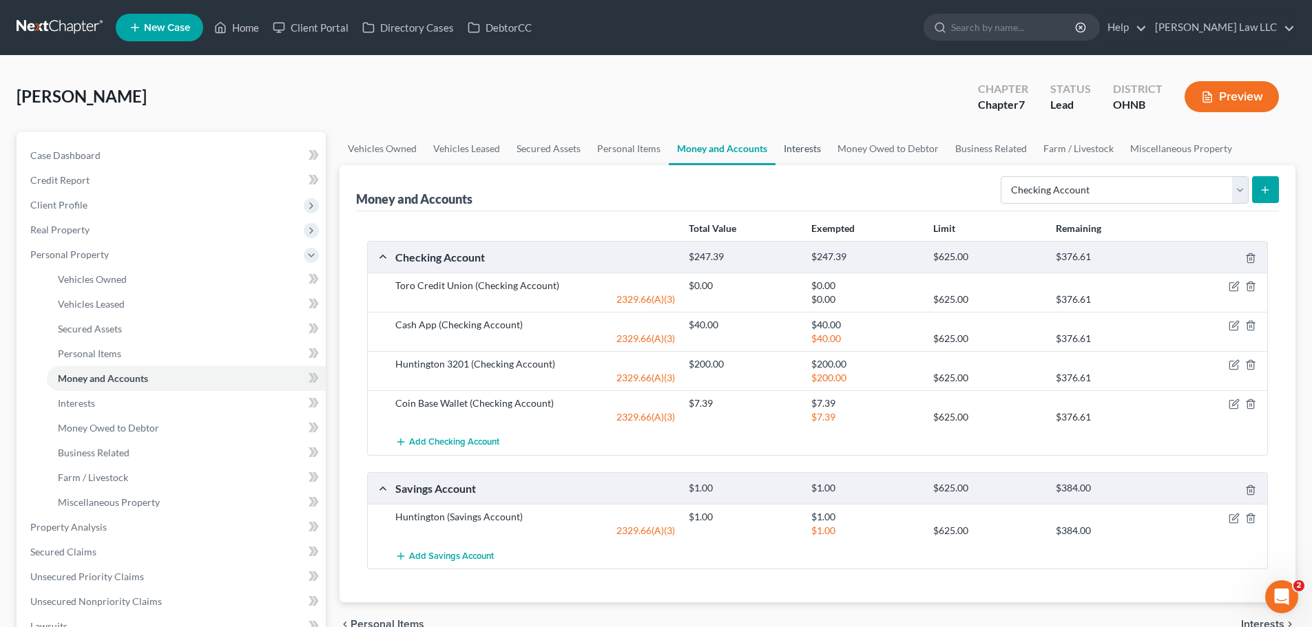
click at [811, 167] on div "Money and Accounts Select Account Type Brokerage Cash on Hand Certificates of D…" at bounding box center [817, 188] width 923 height 46
click at [810, 146] on link "Interests" at bounding box center [802, 148] width 54 height 33
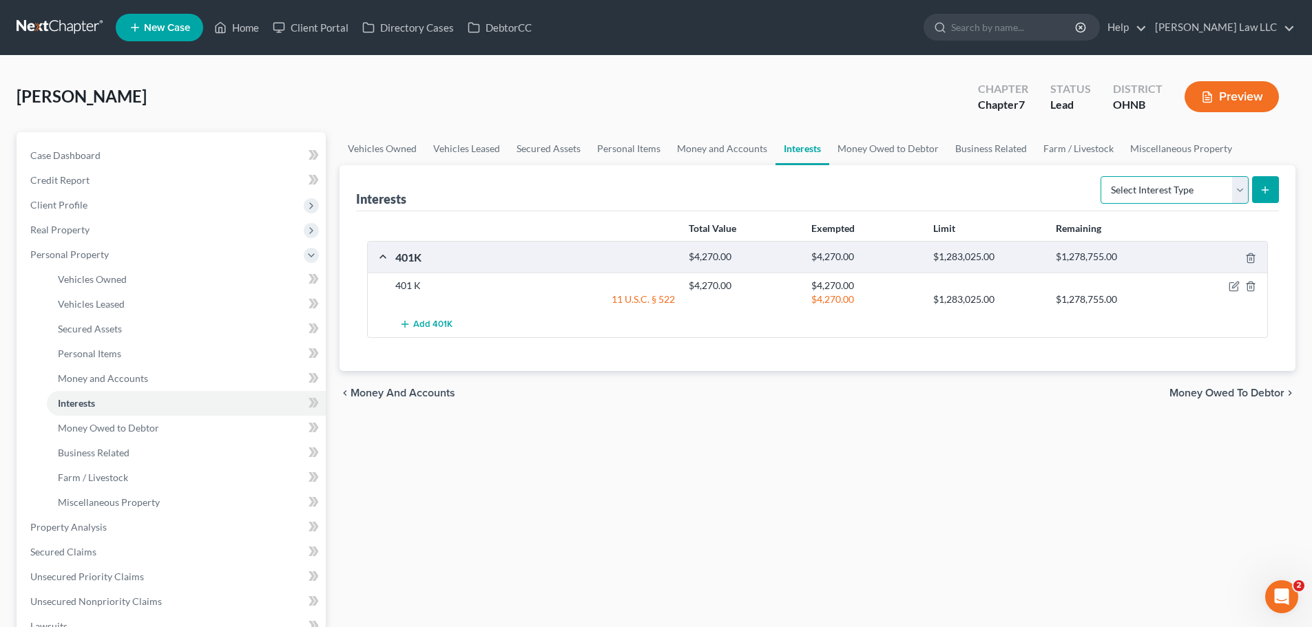
click at [1194, 192] on select "Select Interest Type 401K Annuity Bond Education IRA Government Bond Government…" at bounding box center [1174, 190] width 148 height 28
click at [1102, 176] on select "Select Interest Type 401K Annuity Bond Education IRA Government Bond Government…" at bounding box center [1174, 190] width 148 height 28
click at [1270, 189] on button "submit" at bounding box center [1265, 189] width 27 height 27
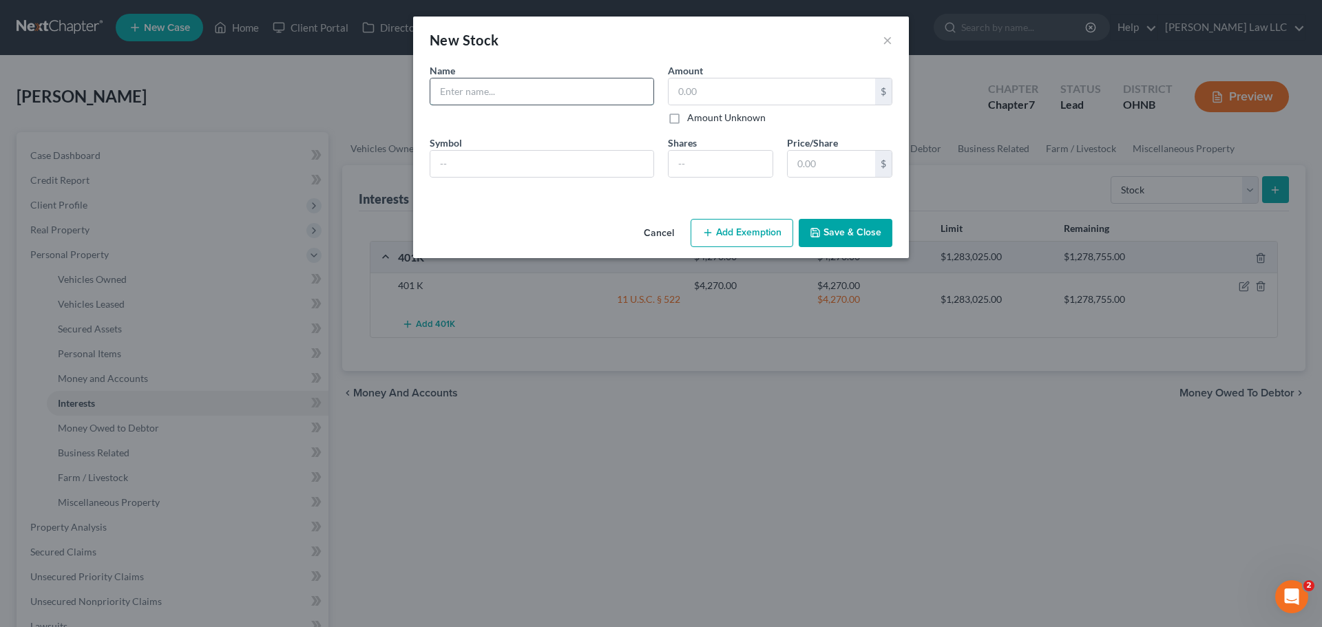
click at [539, 99] on input "text" at bounding box center [541, 91] width 223 height 26
click at [686, 165] on input "number" at bounding box center [721, 164] width 104 height 26
click at [854, 237] on button "Save & Close" at bounding box center [846, 233] width 94 height 29
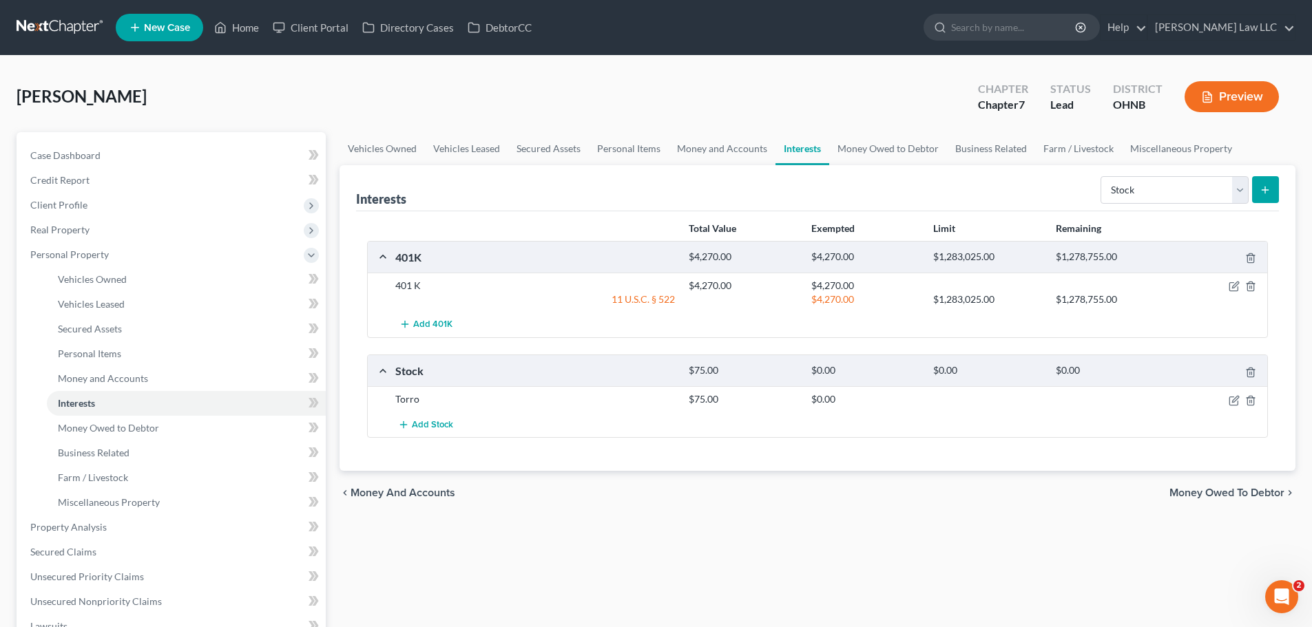
click at [812, 538] on div "Vehicles Owned Vehicles Leased Secured Assets Personal Items Money and Accounts…" at bounding box center [817, 511] width 969 height 759
click at [829, 567] on div "Vehicles Owned Vehicles Leased Secured Assets Personal Items Money and Accounts…" at bounding box center [817, 511] width 969 height 759
click at [892, 147] on link "Money Owed to Debtor" at bounding box center [888, 148] width 118 height 33
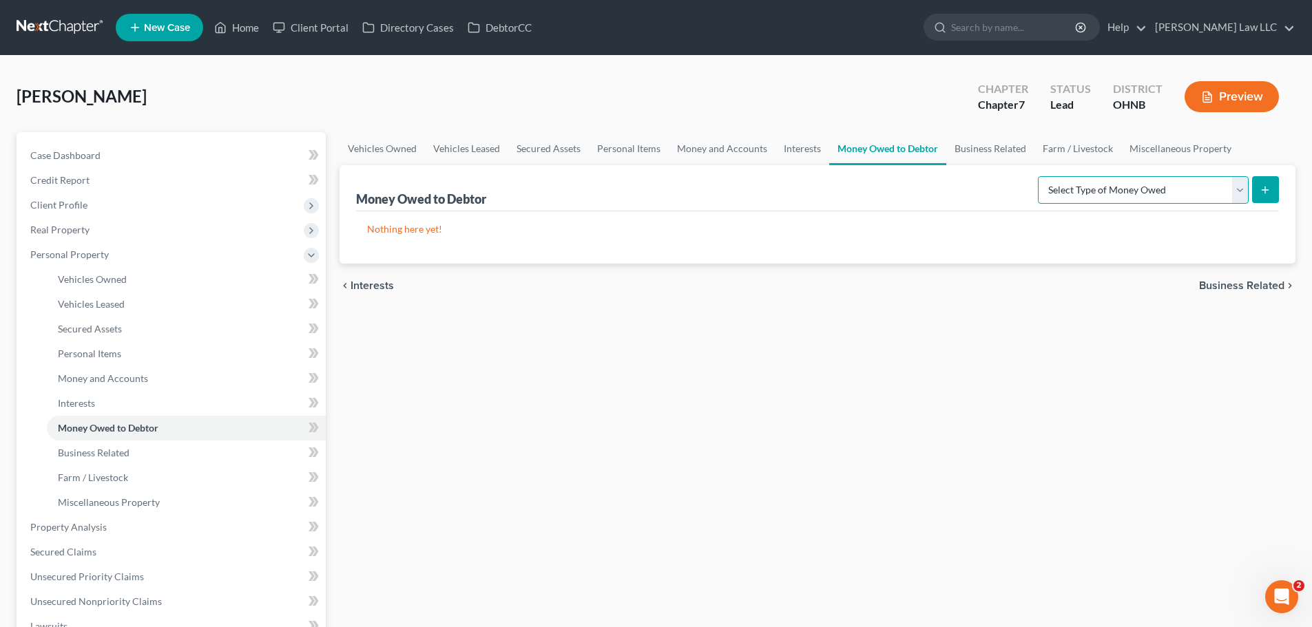
click at [1116, 192] on select "Select Type of Money Owed Accounts Receivable Alimony Child Support Claims Agai…" at bounding box center [1143, 190] width 211 height 28
click at [1040, 176] on select "Select Type of Money Owed Accounts Receivable Alimony Child Support Claims Agai…" at bounding box center [1143, 190] width 211 height 28
click at [1270, 193] on icon "submit" at bounding box center [1264, 190] width 11 height 11
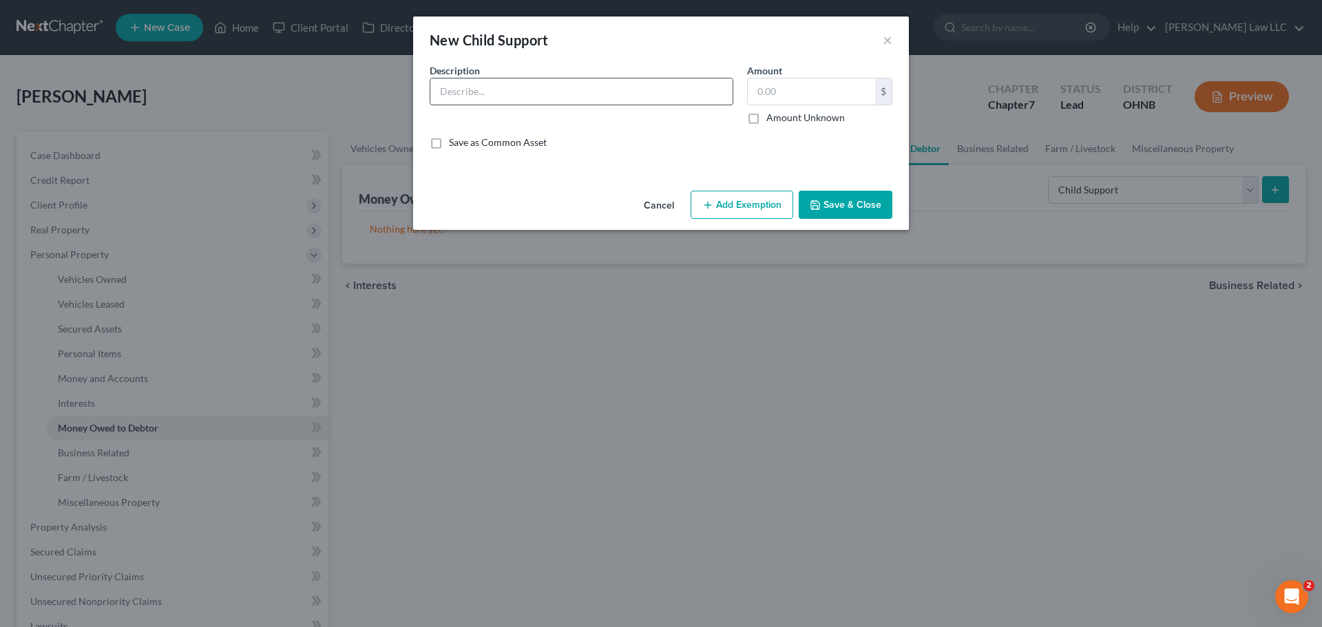
click at [518, 93] on input "text" at bounding box center [581, 91] width 302 height 26
click at [642, 90] on input "Supposed to receive Child Support. Not sure of amount. Has no recieved since Fe…" at bounding box center [581, 91] width 302 height 26
click at [654, 96] on input "Supposed to receive Child Support. Not sure of amount. Has no recieved since Fe…" at bounding box center [581, 91] width 302 height 26
click at [631, 92] on input "Supposed to receive Child Support. Not sure of amount. Has no recieved since Fe…" at bounding box center [581, 91] width 302 height 26
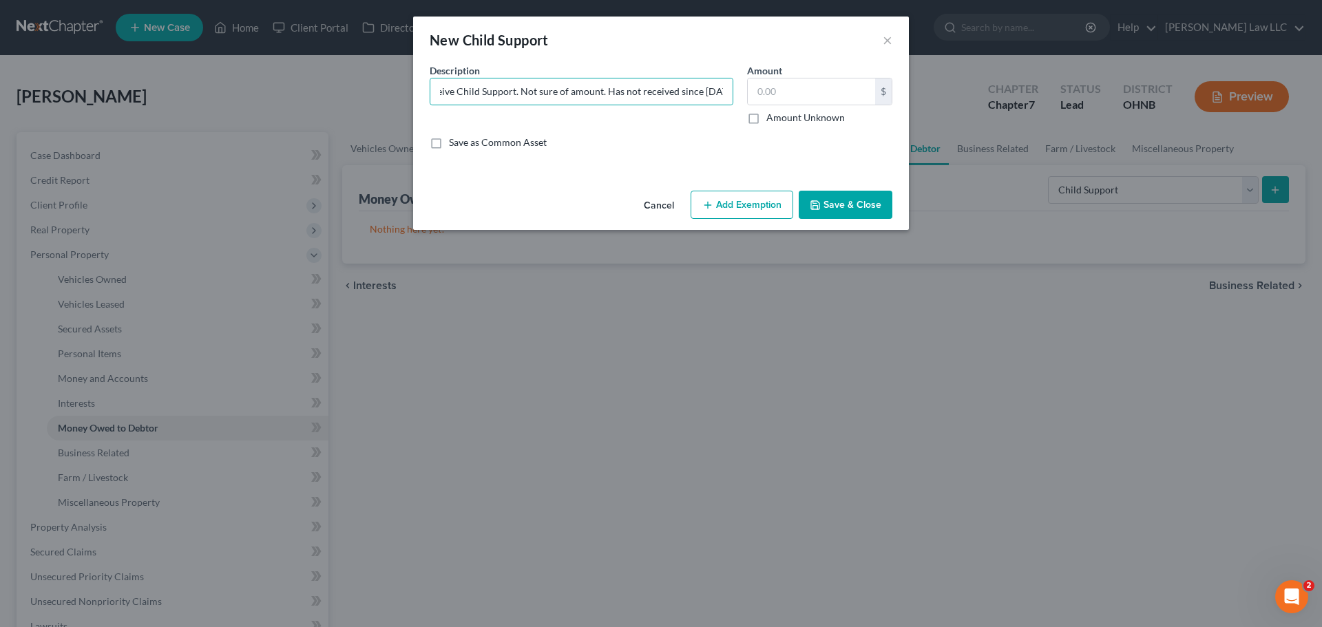
click at [826, 116] on label "Amount Unknown" at bounding box center [805, 118] width 78 height 14
click at [781, 116] on input "Amount Unknown" at bounding box center [776, 115] width 9 height 9
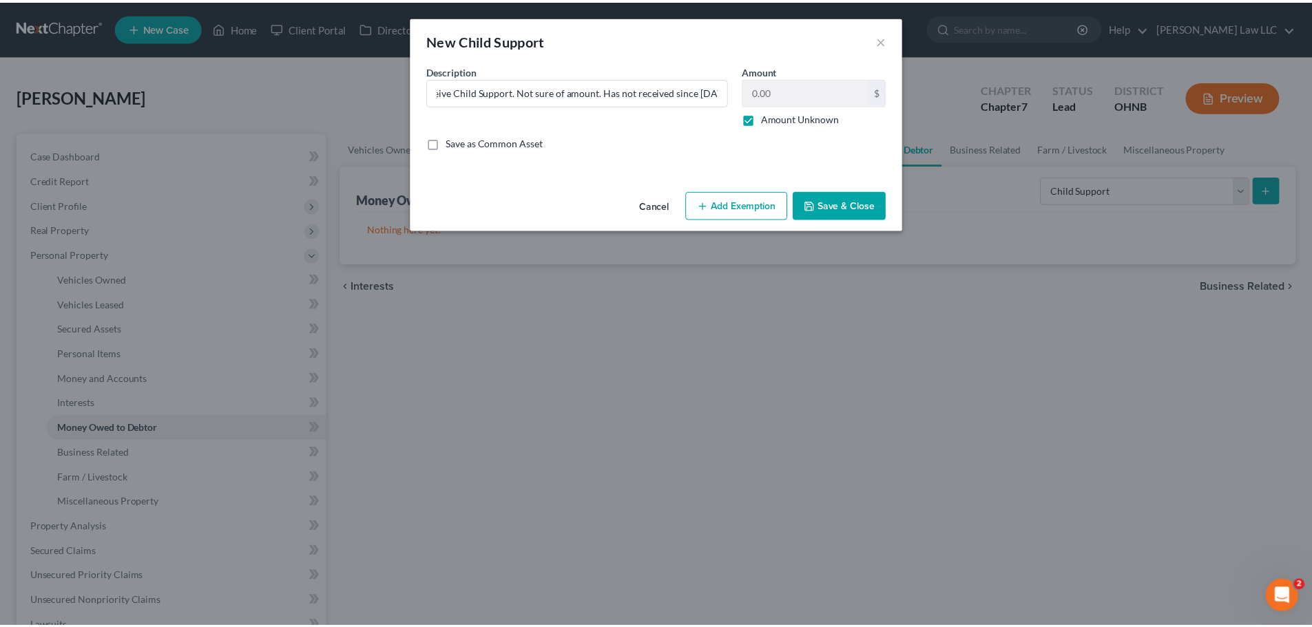
scroll to position [0, 0]
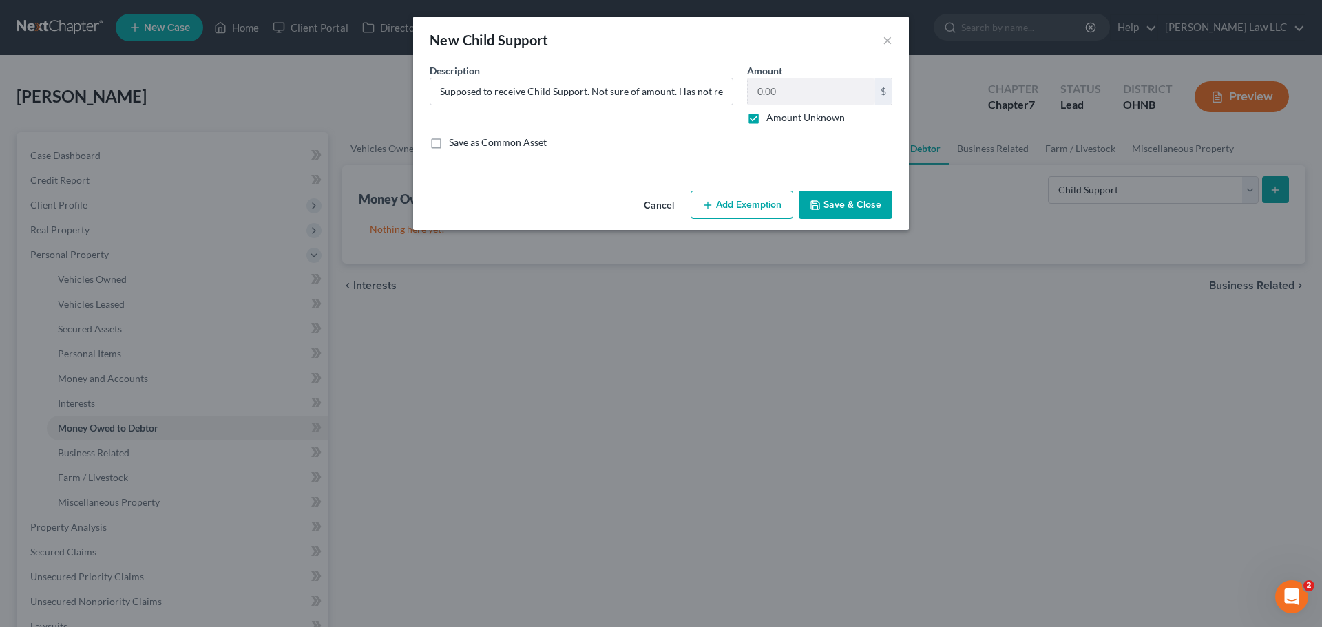
click at [863, 202] on button "Save & Close" at bounding box center [846, 205] width 94 height 29
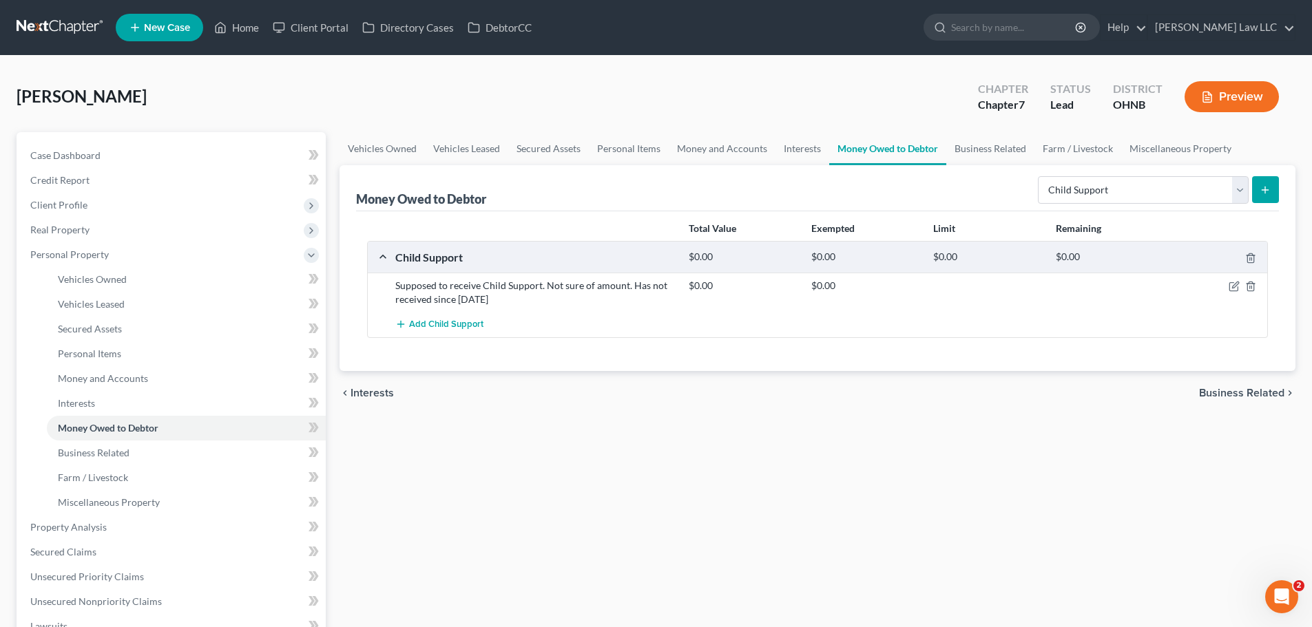
click at [1011, 541] on div "Vehicles Owned Vehicles Leased Secured Assets Personal Items Money and Accounts…" at bounding box center [817, 511] width 969 height 759
click at [733, 546] on div "Vehicles Owned Vehicles Leased Secured Assets Personal Items Money and Accounts…" at bounding box center [817, 511] width 969 height 759
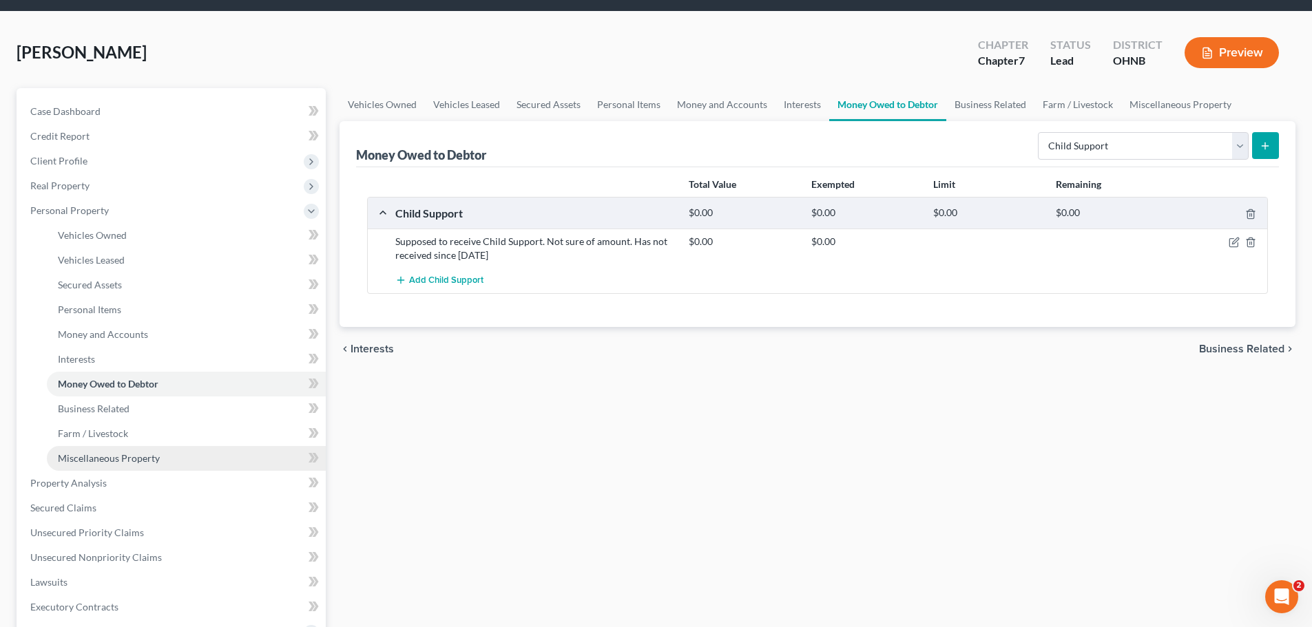
scroll to position [69, 0]
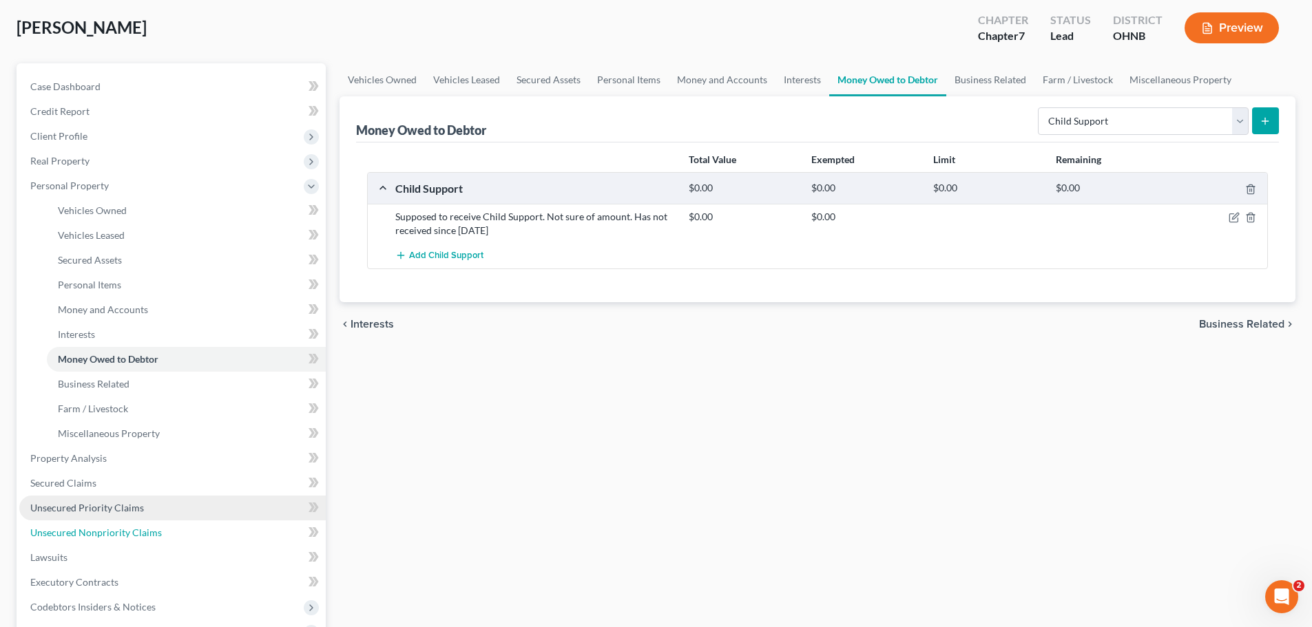
drag, startPoint x: 97, startPoint y: 527, endPoint x: 159, endPoint y: 497, distance: 69.0
click at [97, 527] on span "Unsecured Nonpriority Claims" at bounding box center [96, 533] width 132 height 12
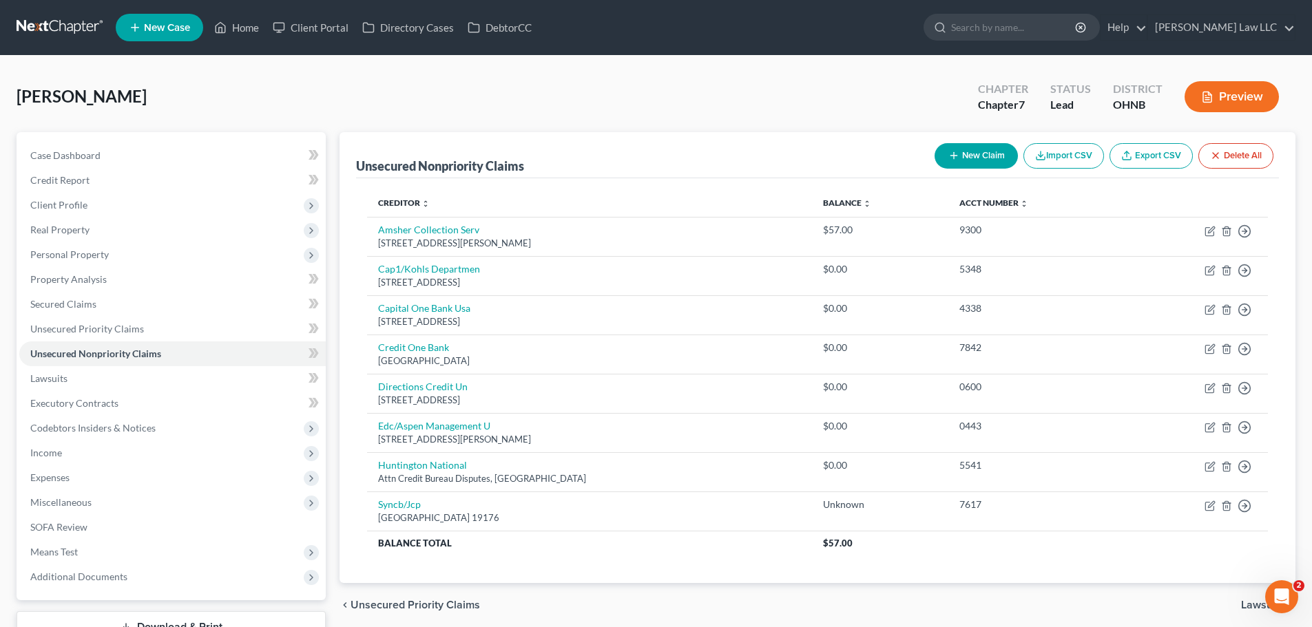
click at [977, 156] on button "New Claim" at bounding box center [975, 155] width 83 height 25
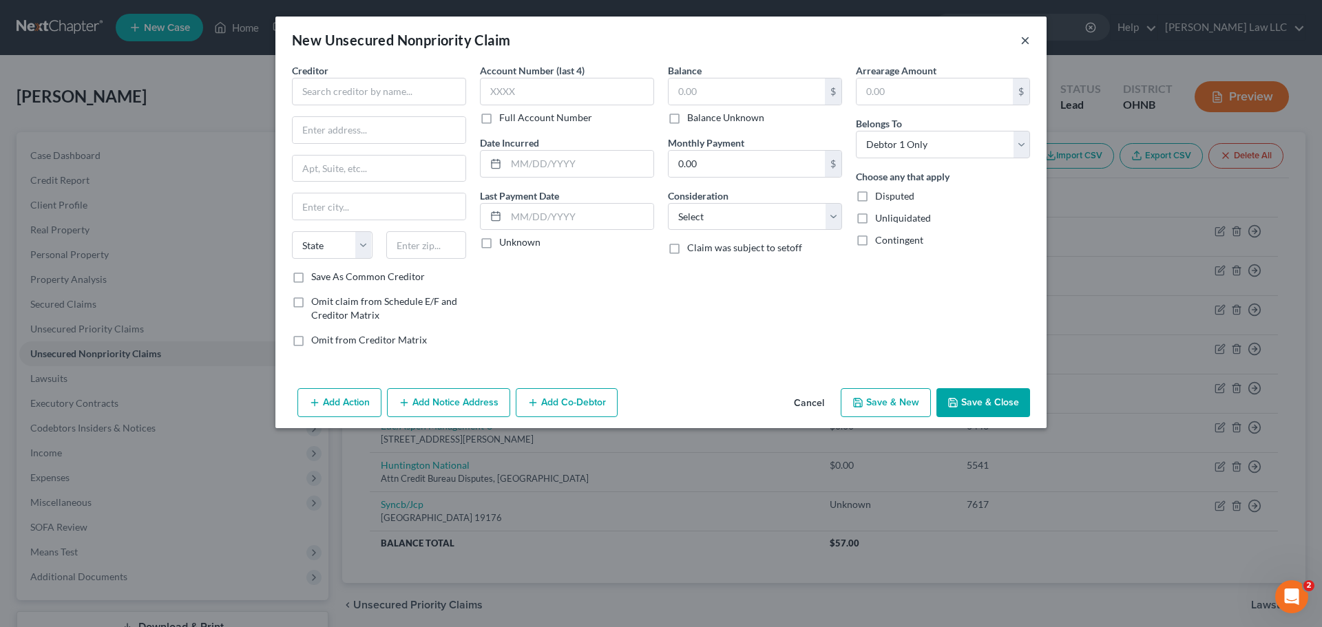
click at [1025, 39] on button "×" at bounding box center [1025, 40] width 10 height 17
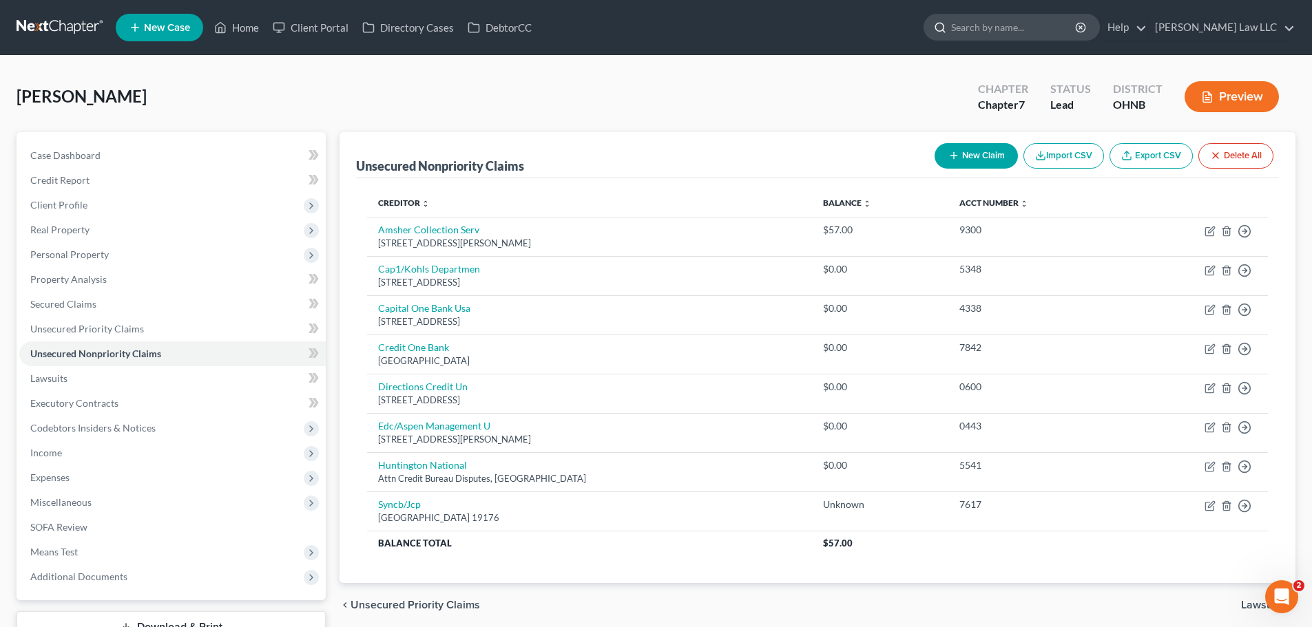
click at [1016, 26] on input "search" at bounding box center [1014, 26] width 126 height 25
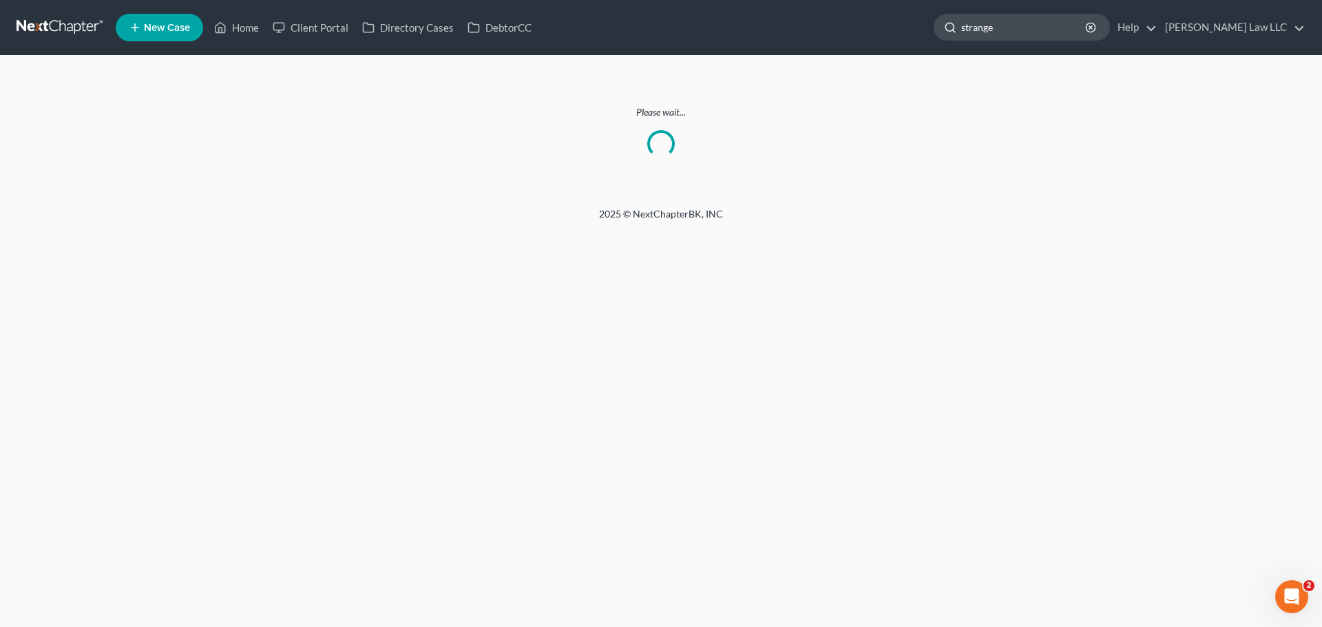
click at [1038, 30] on input "strange" at bounding box center [1024, 26] width 126 height 25
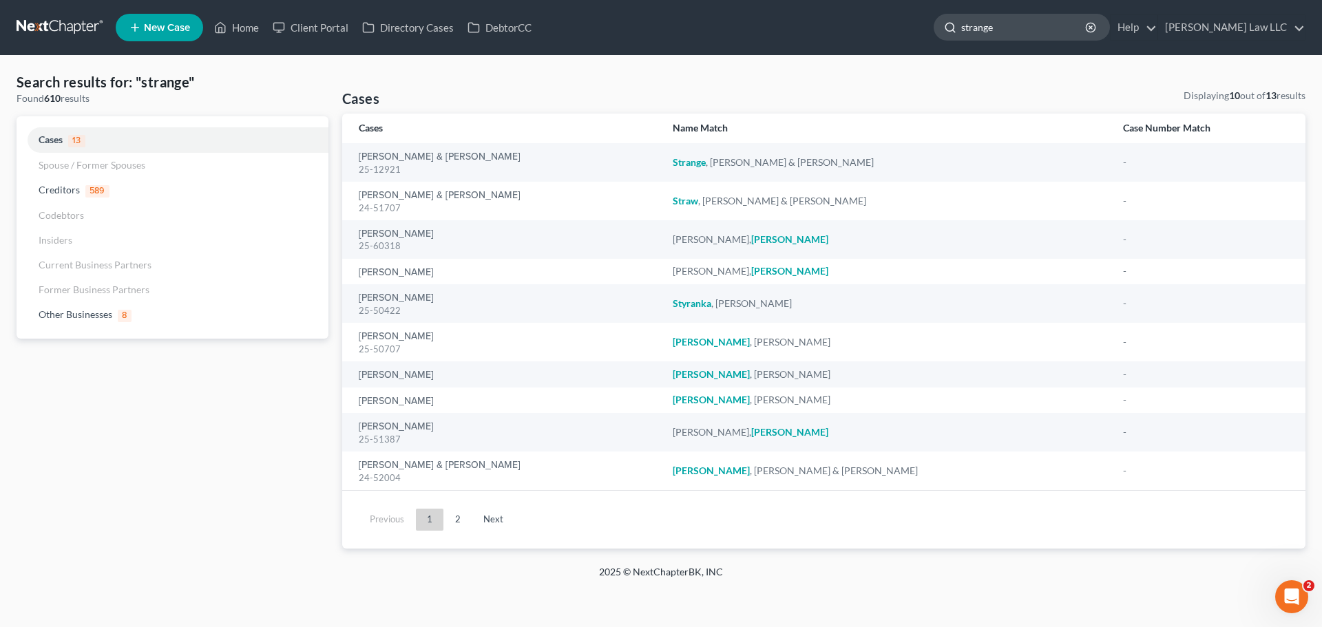
click at [1064, 31] on input "strange" at bounding box center [1024, 26] width 126 height 25
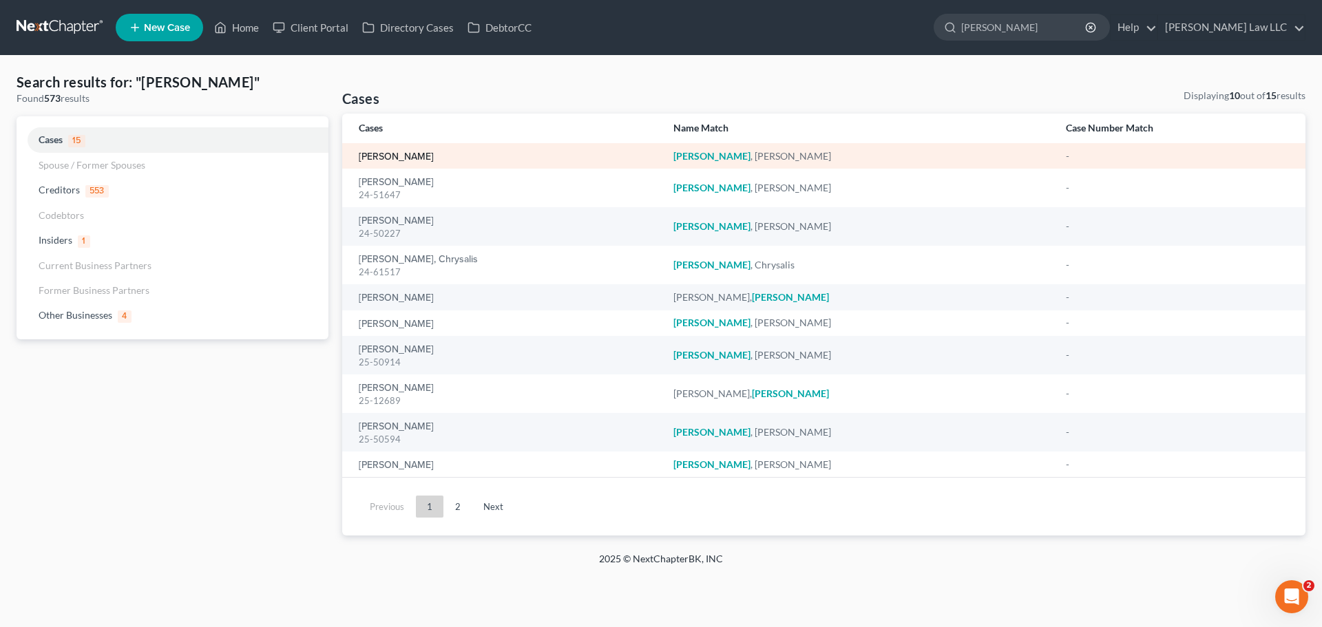
click at [401, 156] on link "[PERSON_NAME]" at bounding box center [396, 157] width 75 height 10
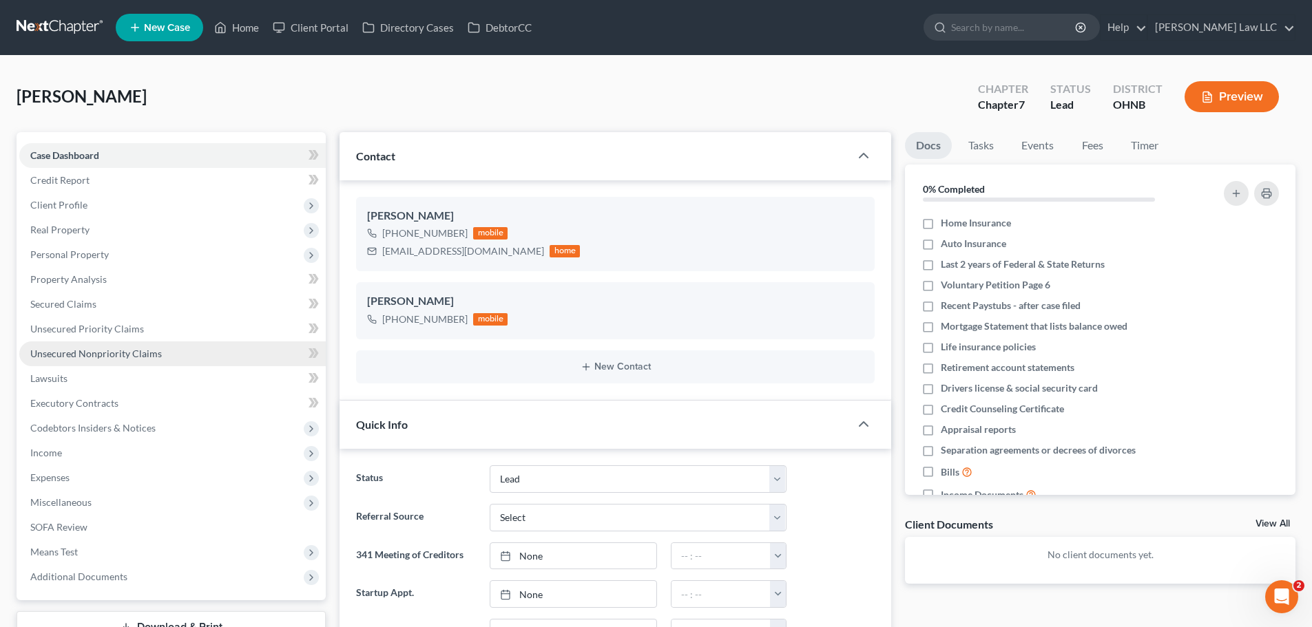
click at [101, 350] on span "Unsecured Nonpriority Claims" at bounding box center [96, 354] width 132 height 12
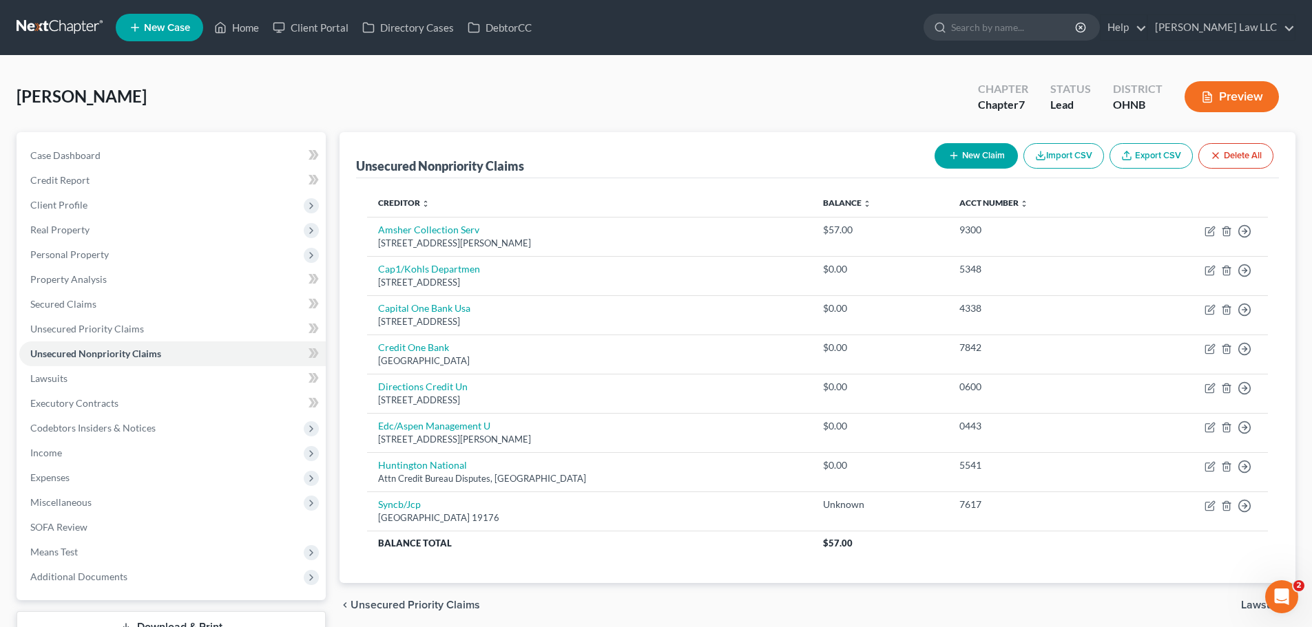
click at [981, 154] on button "New Claim" at bounding box center [975, 155] width 83 height 25
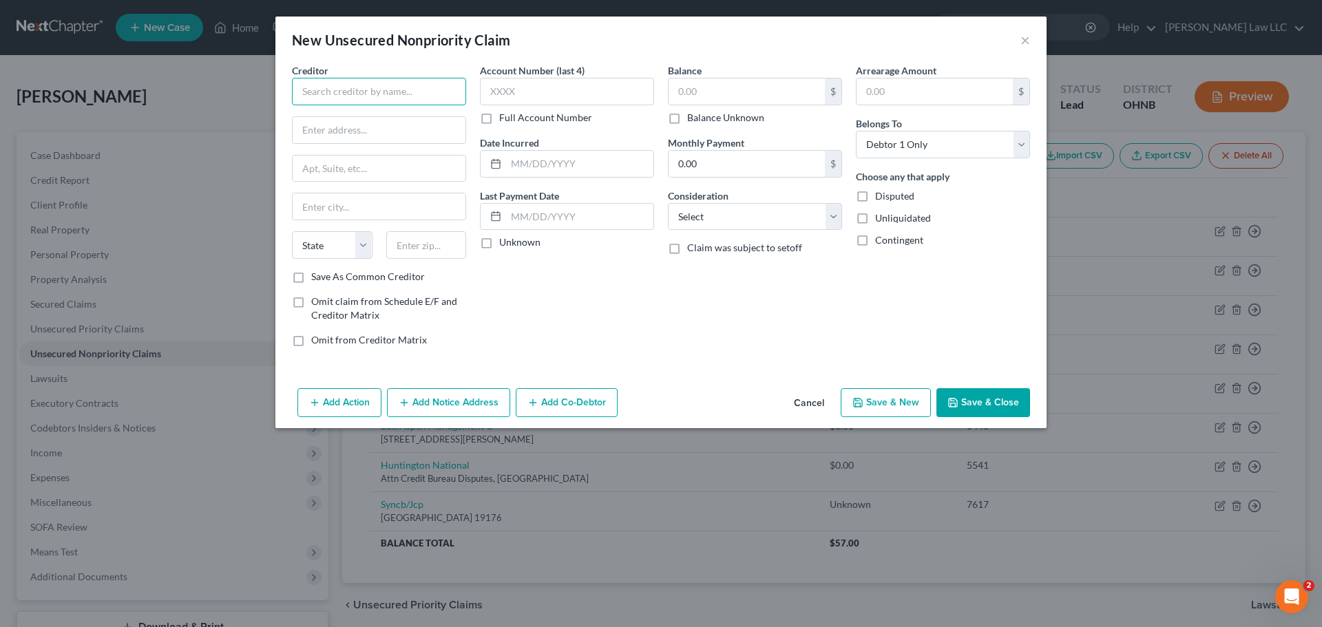
click at [399, 101] on input "text" at bounding box center [379, 92] width 174 height 28
click at [343, 89] on input "Shermeta Law Group PLLC" at bounding box center [379, 92] width 174 height 28
click at [379, 129] on input "text" at bounding box center [379, 130] width 173 height 26
click at [414, 248] on input "text" at bounding box center [426, 245] width 81 height 28
click at [513, 274] on div "Account Number (last 4) Full Account Number Date Incurred Last Payment Date Unk…" at bounding box center [567, 210] width 188 height 295
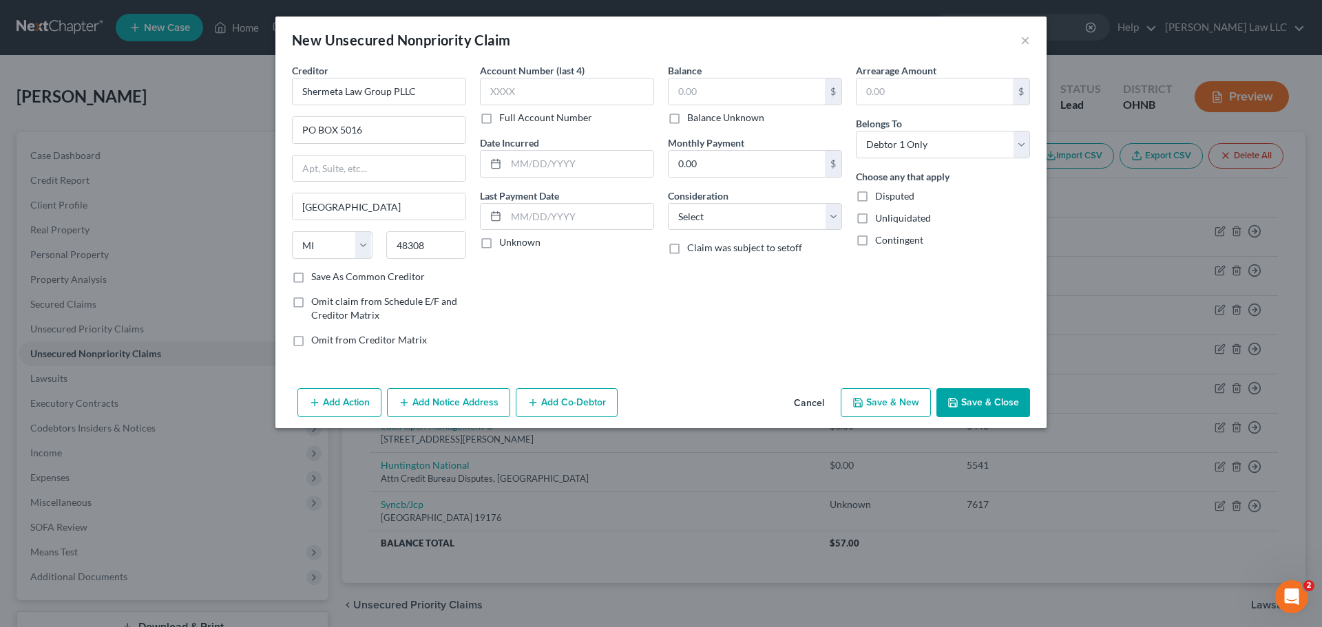
click at [369, 277] on label "Save As Common Creditor" at bounding box center [368, 277] width 114 height 14
click at [326, 277] on input "Save As Common Creditor" at bounding box center [321, 274] width 9 height 9
click at [726, 75] on div "Balance $ Balance Unknown Balance Undetermined $ Balance Unknown" at bounding box center [755, 93] width 174 height 61
click at [728, 92] on input "text" at bounding box center [747, 91] width 156 height 26
click at [604, 323] on div "Account Number (last 4) Full Account Number Date Incurred Last Payment Date Unk…" at bounding box center [567, 210] width 188 height 295
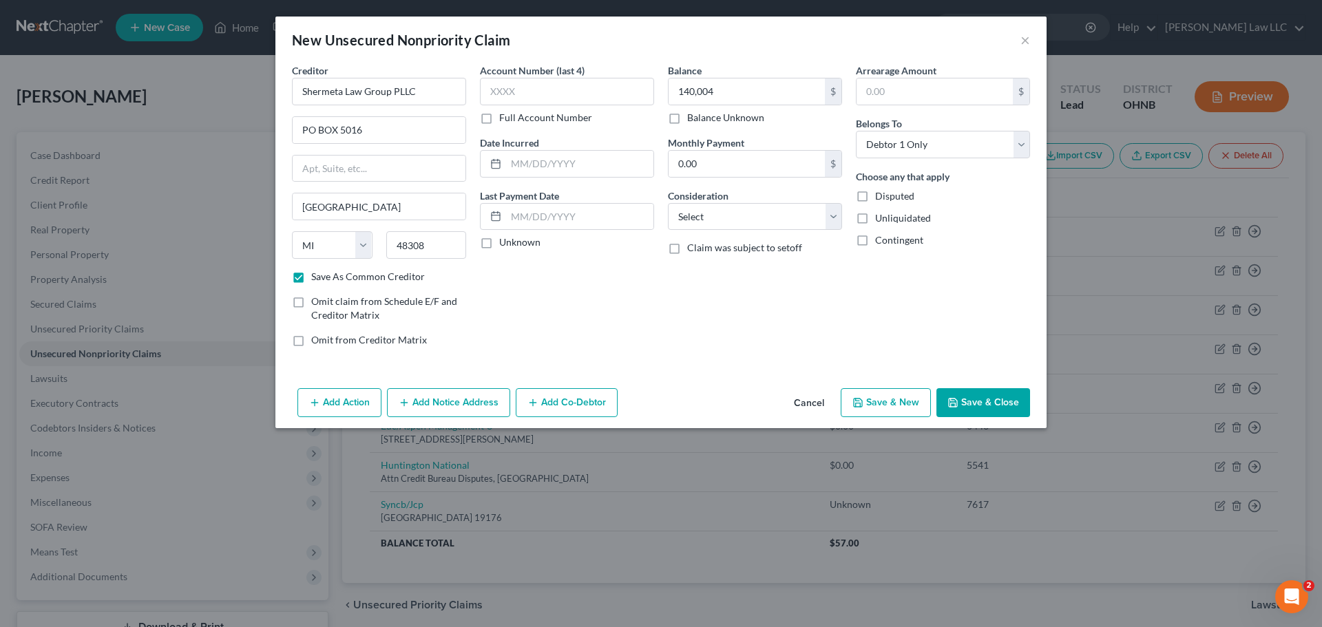
click at [983, 396] on button "Save & Close" at bounding box center [983, 402] width 94 height 29
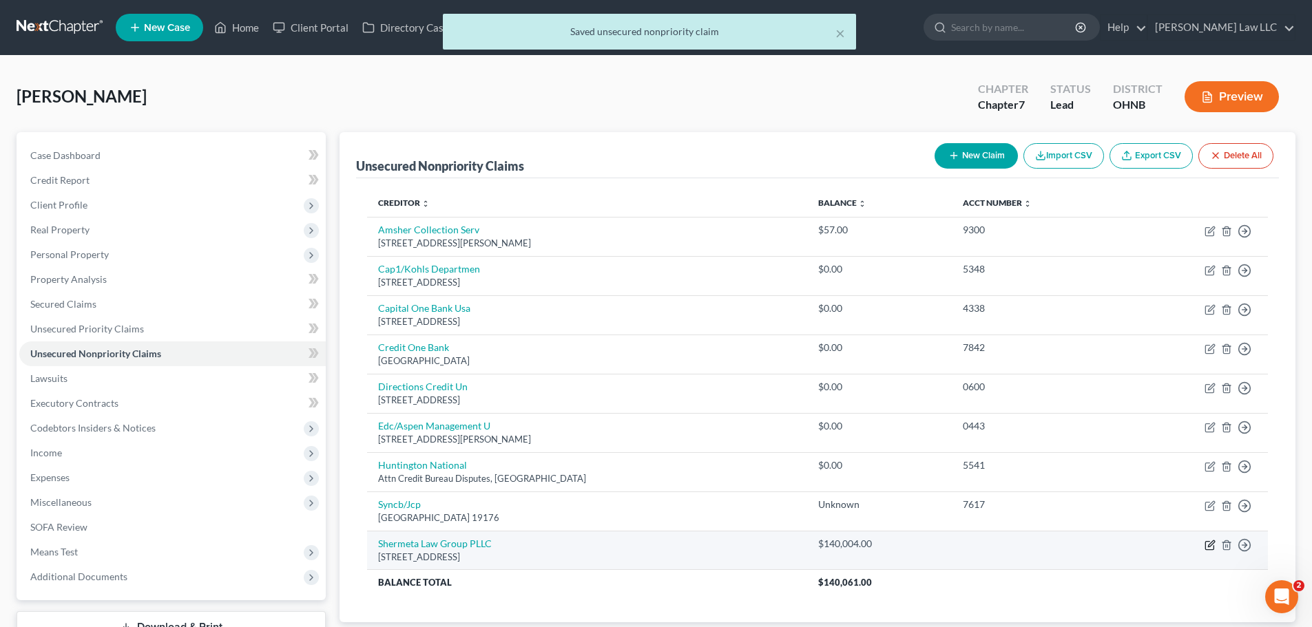
click at [1210, 544] on icon "button" at bounding box center [1211, 543] width 6 height 6
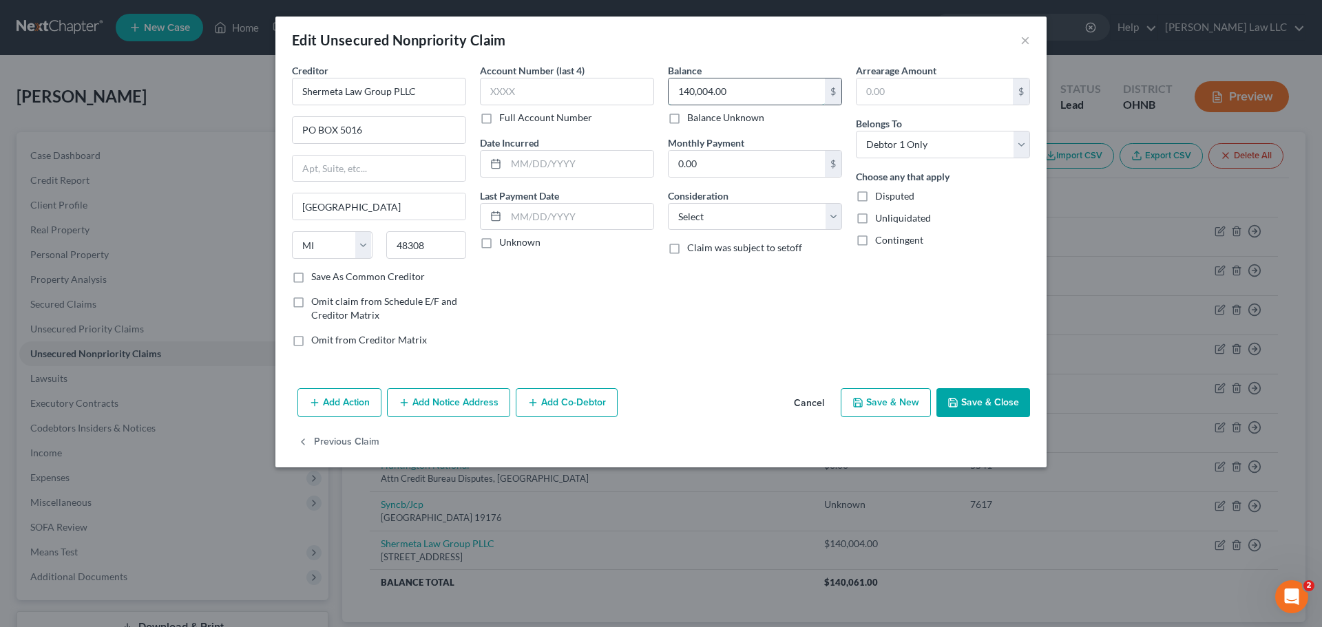
click at [694, 90] on input "140,004.00" at bounding box center [747, 91] width 156 height 26
click at [978, 401] on button "Save & Close" at bounding box center [983, 402] width 94 height 29
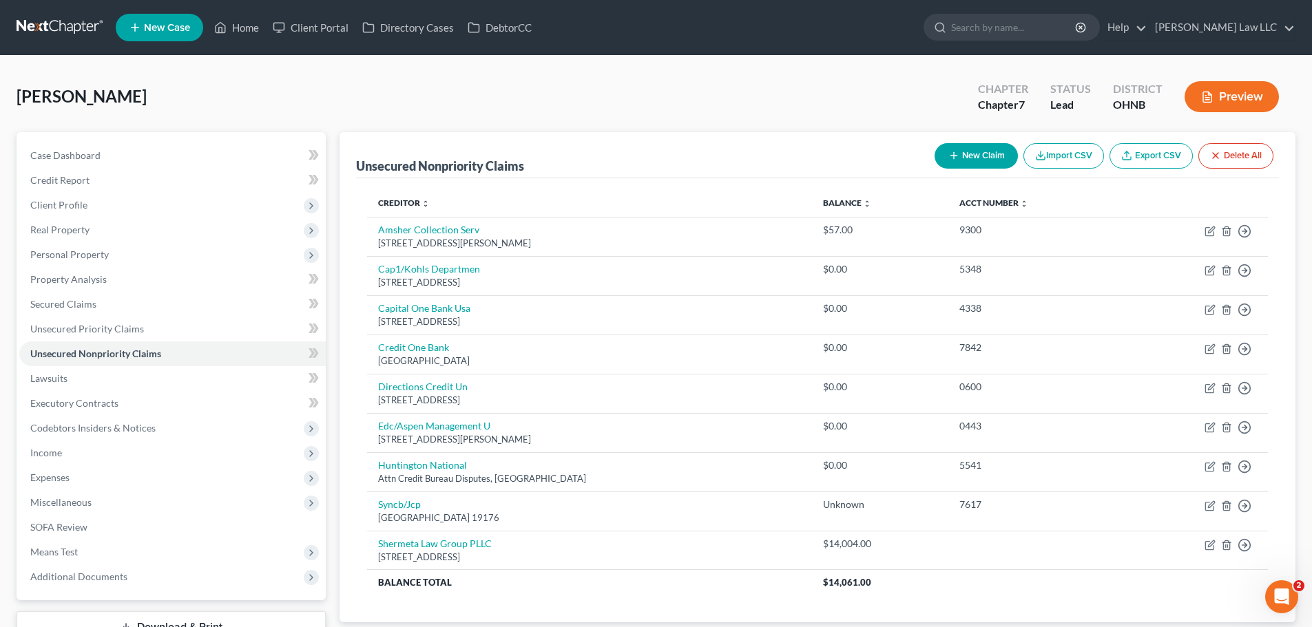
click at [991, 161] on button "New Claim" at bounding box center [975, 155] width 83 height 25
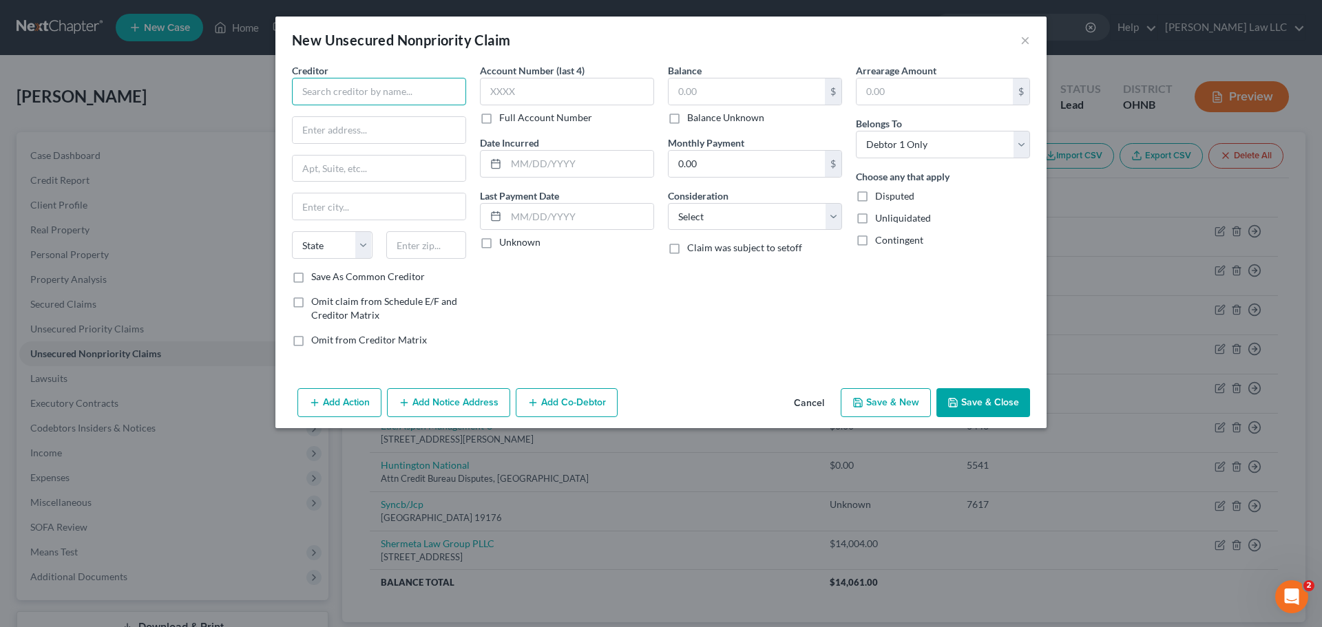
click at [397, 90] on input "text" at bounding box center [379, 92] width 174 height 28
paste input "3065 Akers Mill Rd SE Suite 700"
click at [429, 238] on input "text" at bounding box center [426, 245] width 81 height 28
click at [542, 291] on div "Account Number (last 4) Full Account Number Date Incurred Last Payment Date Unk…" at bounding box center [567, 210] width 188 height 295
click at [571, 261] on div "Account Number (last 4) Full Account Number Date Incurred Last Payment Date Unk…" at bounding box center [567, 210] width 188 height 295
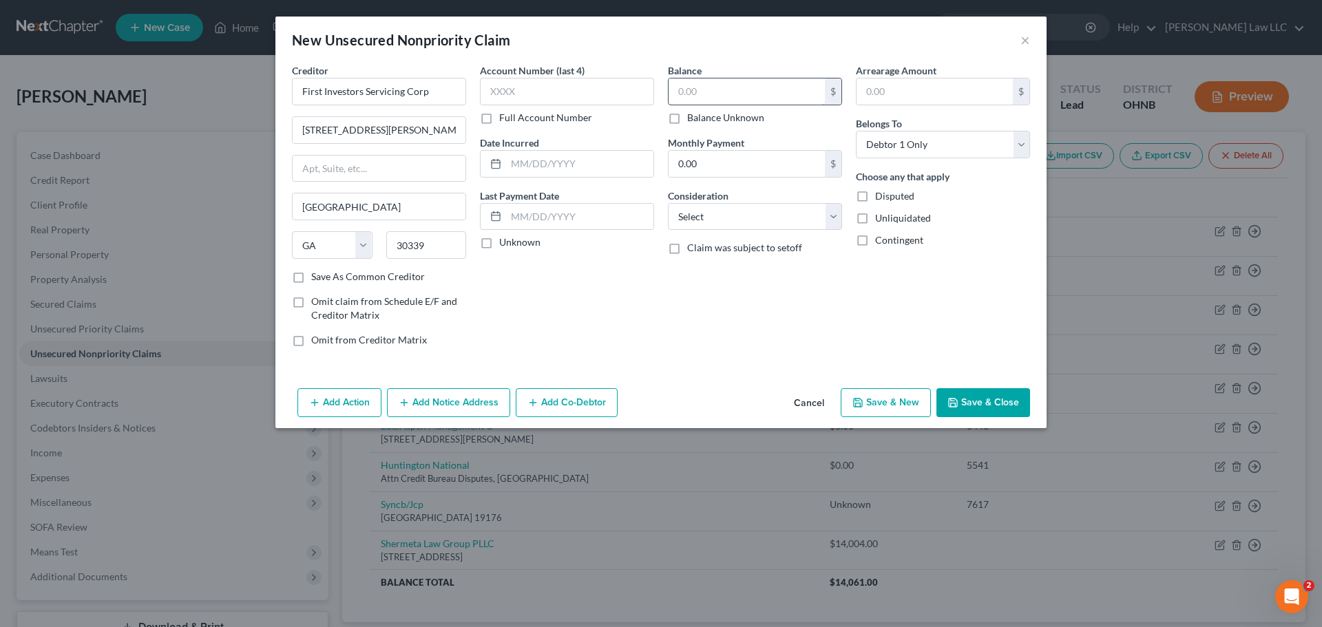
click at [715, 119] on label "Balance Unknown" at bounding box center [725, 118] width 77 height 14
click at [702, 119] on input "Balance Unknown" at bounding box center [697, 115] width 9 height 9
click at [717, 115] on label "Balance Unknown" at bounding box center [725, 118] width 77 height 14
click at [702, 115] on input "Balance Unknown" at bounding box center [697, 115] width 9 height 9
click at [728, 98] on input "0.00" at bounding box center [747, 91] width 156 height 26
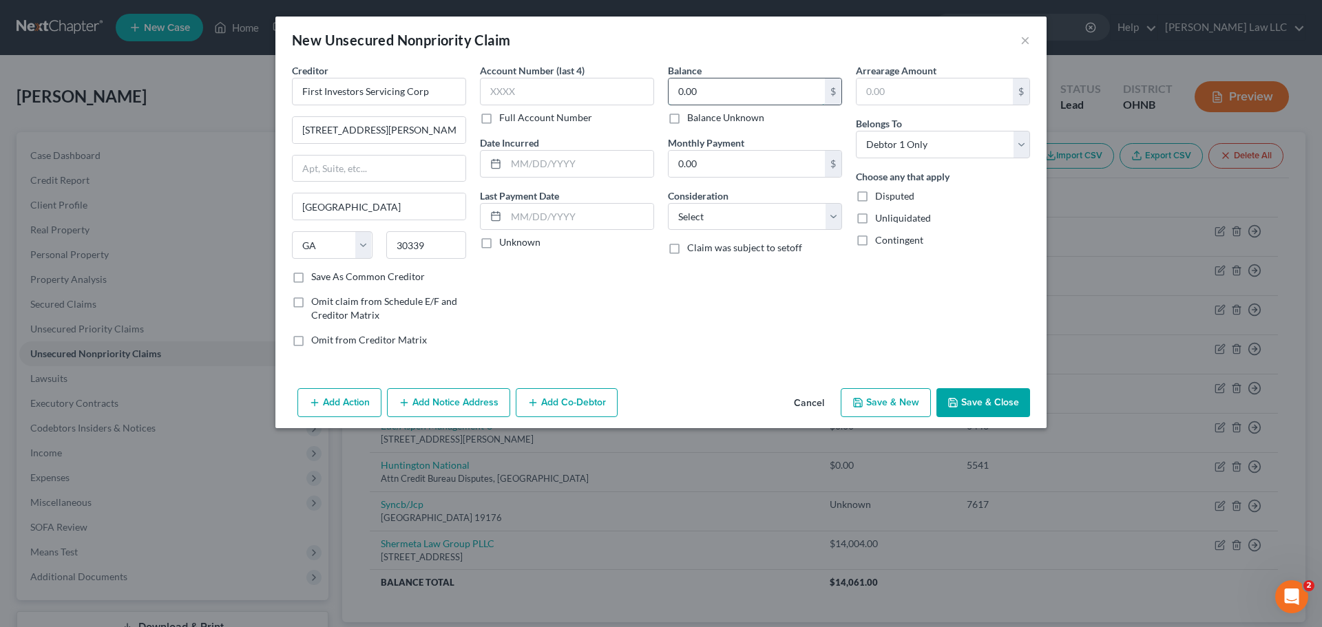
click at [730, 90] on input "0.00" at bounding box center [747, 91] width 156 height 26
drag, startPoint x: 700, startPoint y: 90, endPoint x: 669, endPoint y: 86, distance: 31.3
click at [669, 86] on input "0.00" at bounding box center [747, 91] width 156 height 26
click at [753, 311] on div "Balance 14,004.00 $ Balance Unknown Balance Undetermined 14,004 $ Balance Unkno…" at bounding box center [755, 210] width 188 height 295
click at [964, 396] on button "Save & Close" at bounding box center [983, 402] width 94 height 29
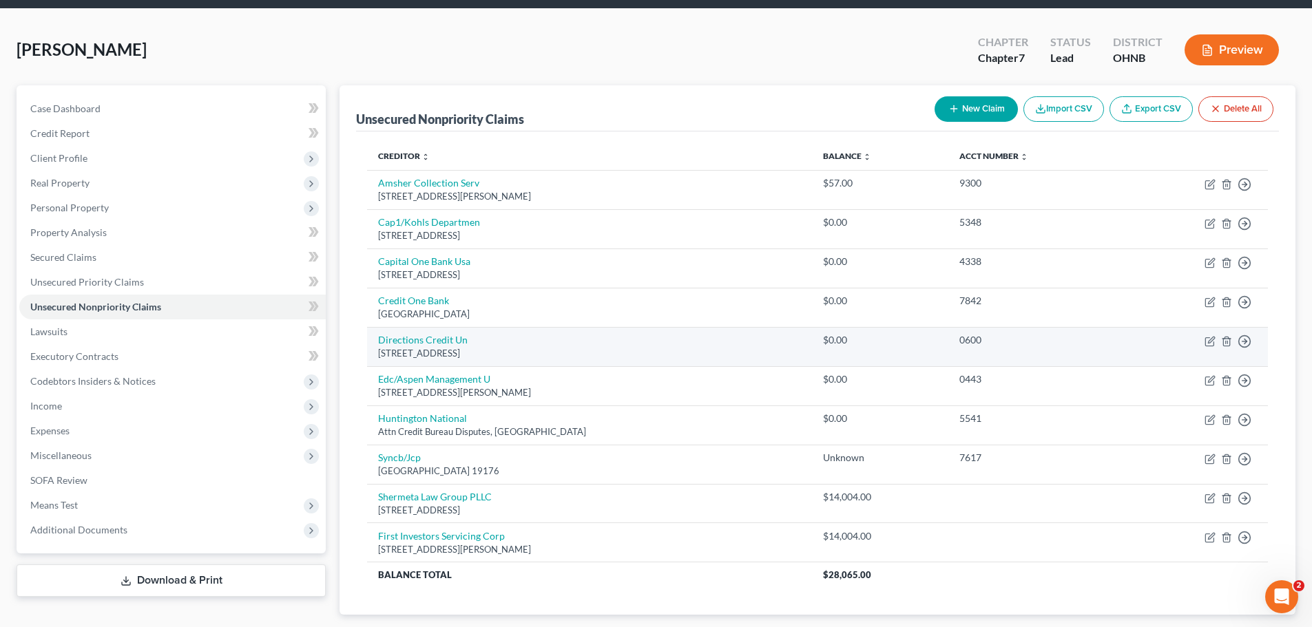
scroll to position [69, 0]
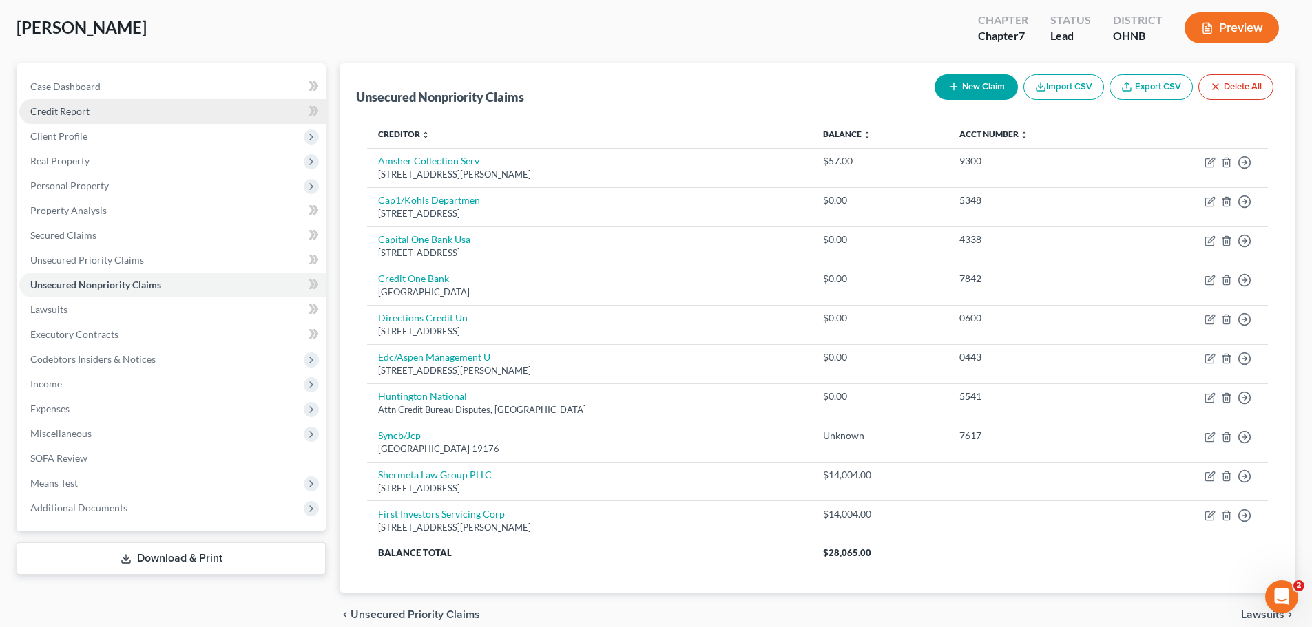
click at [71, 113] on span "Credit Report" at bounding box center [59, 111] width 59 height 12
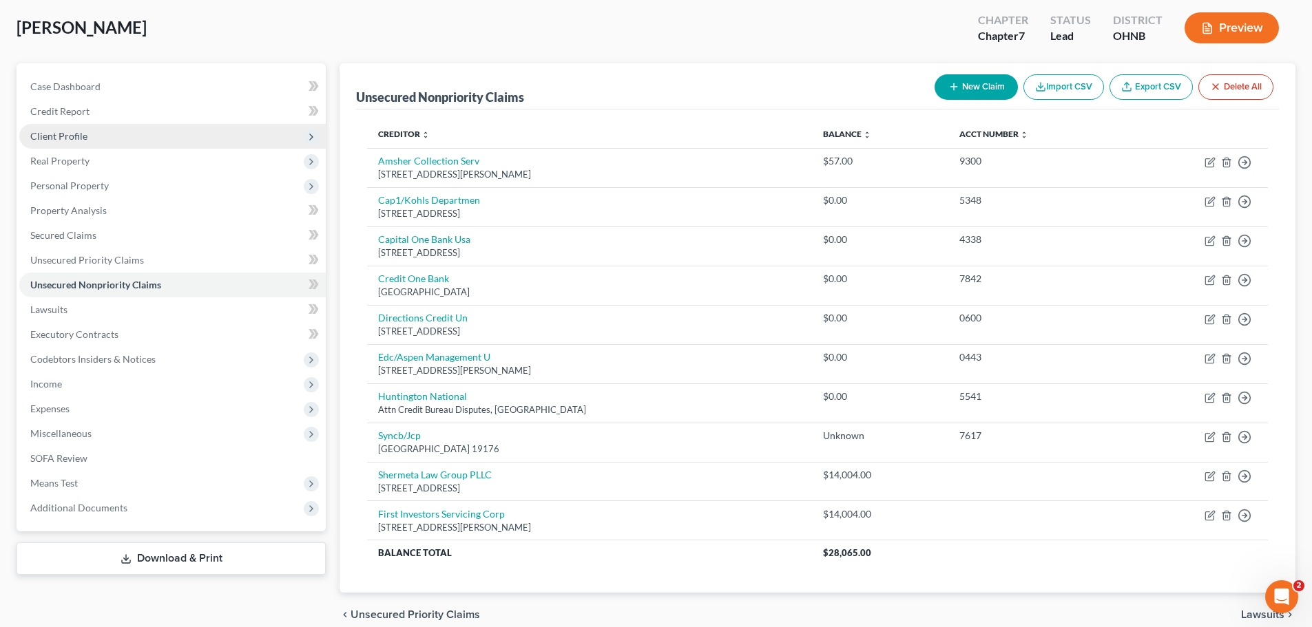
click at [83, 140] on span "Client Profile" at bounding box center [58, 136] width 57 height 12
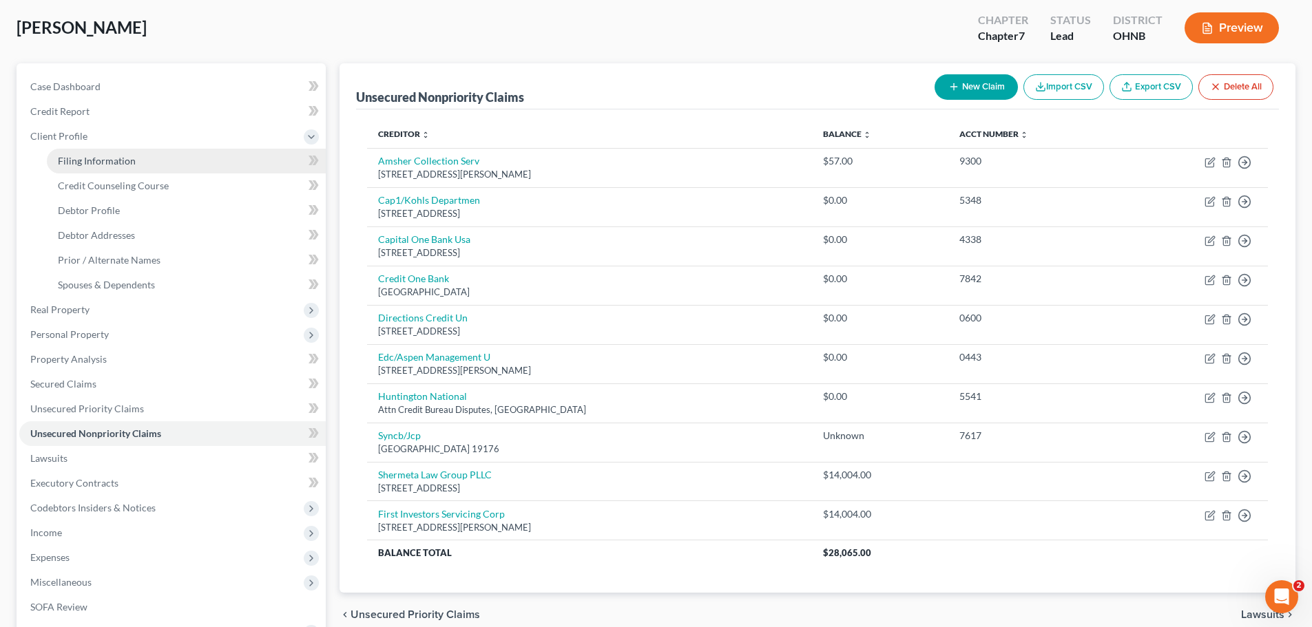
click at [136, 165] on link "Filing Information" at bounding box center [186, 161] width 279 height 25
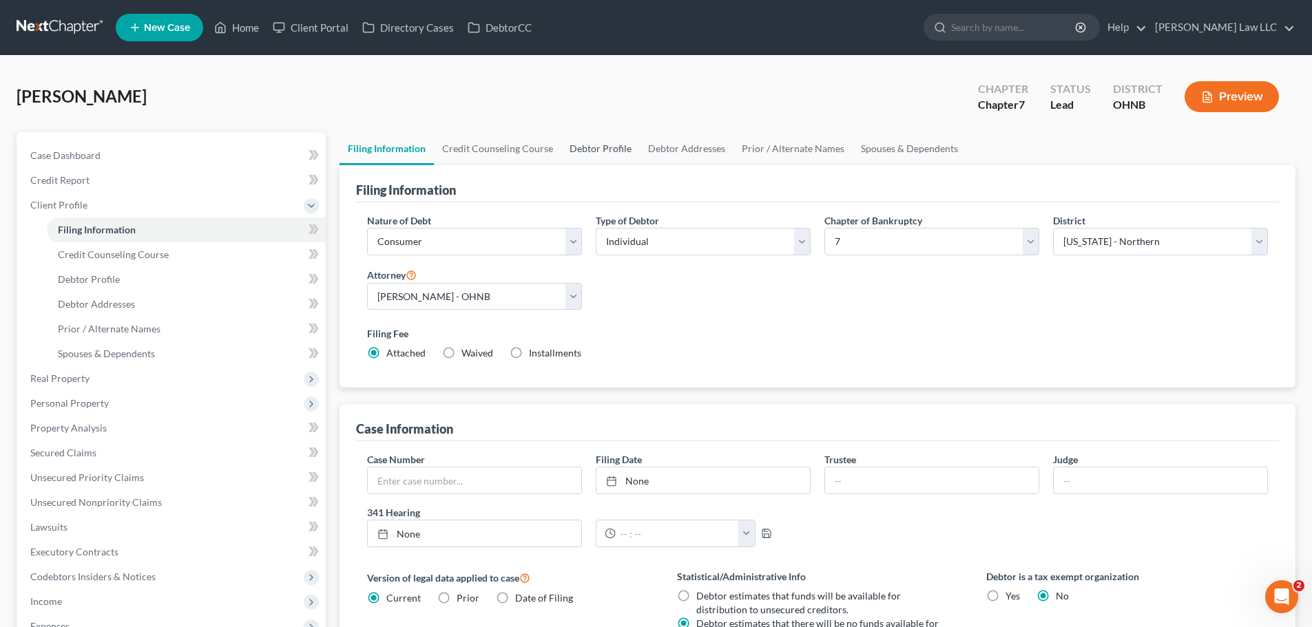
click at [598, 145] on link "Debtor Profile" at bounding box center [600, 148] width 78 height 33
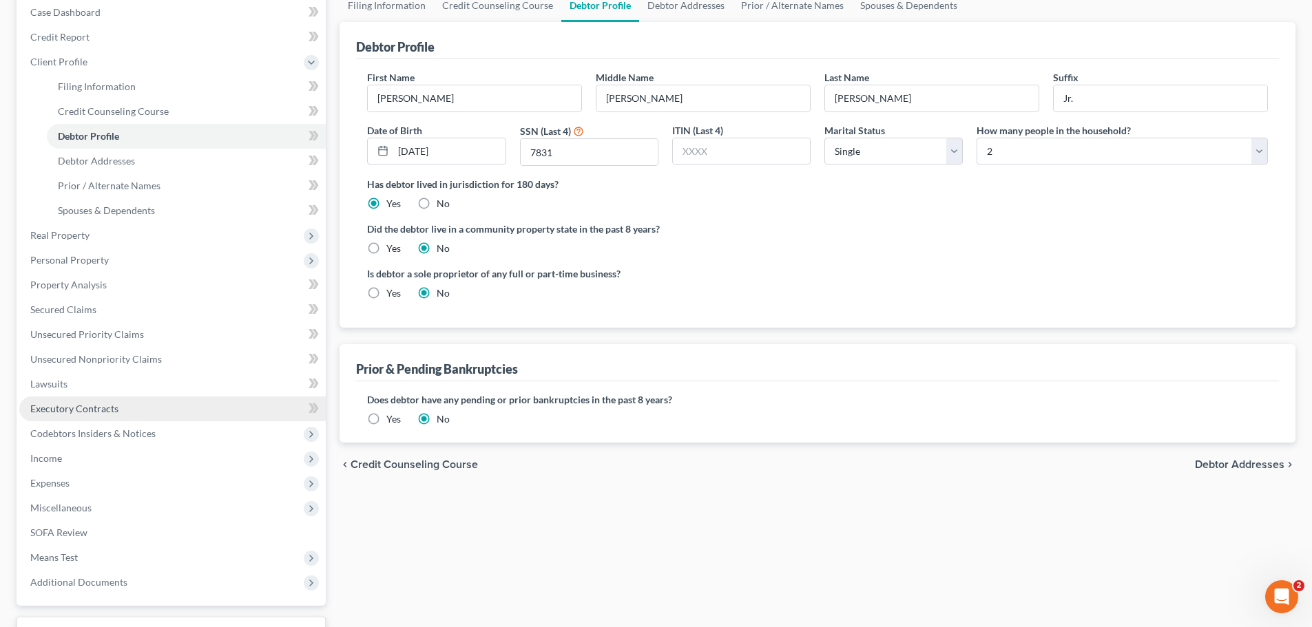
scroll to position [218, 0]
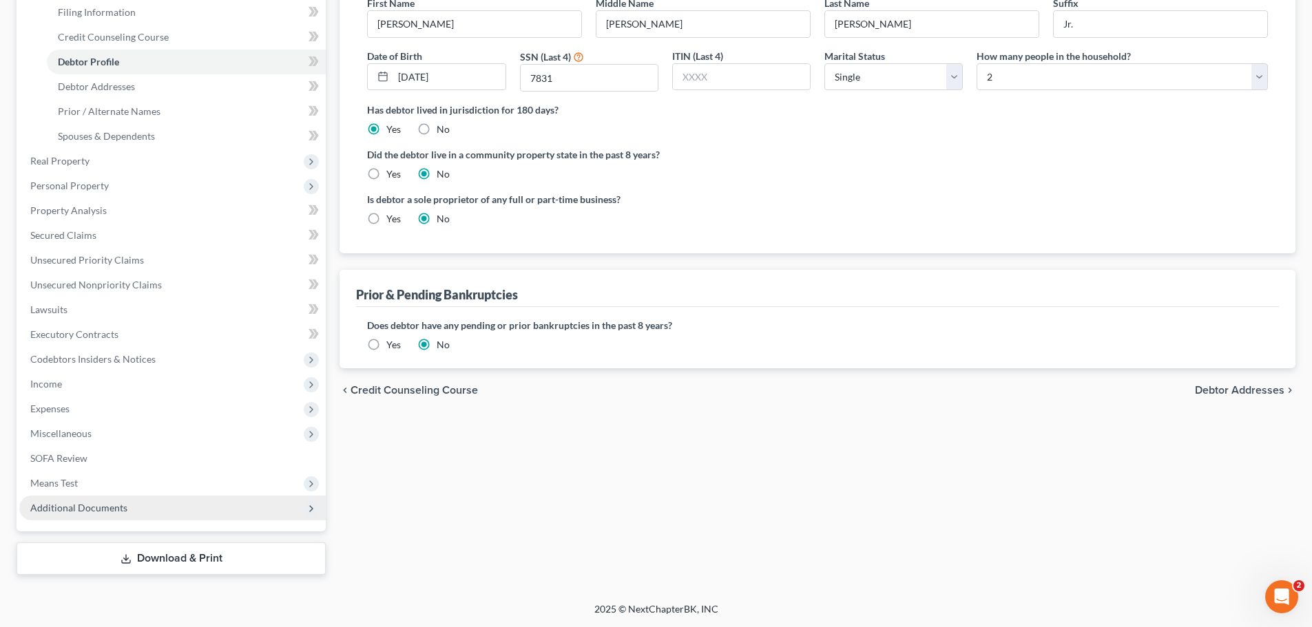
click at [118, 512] on span "Additional Documents" at bounding box center [78, 508] width 97 height 12
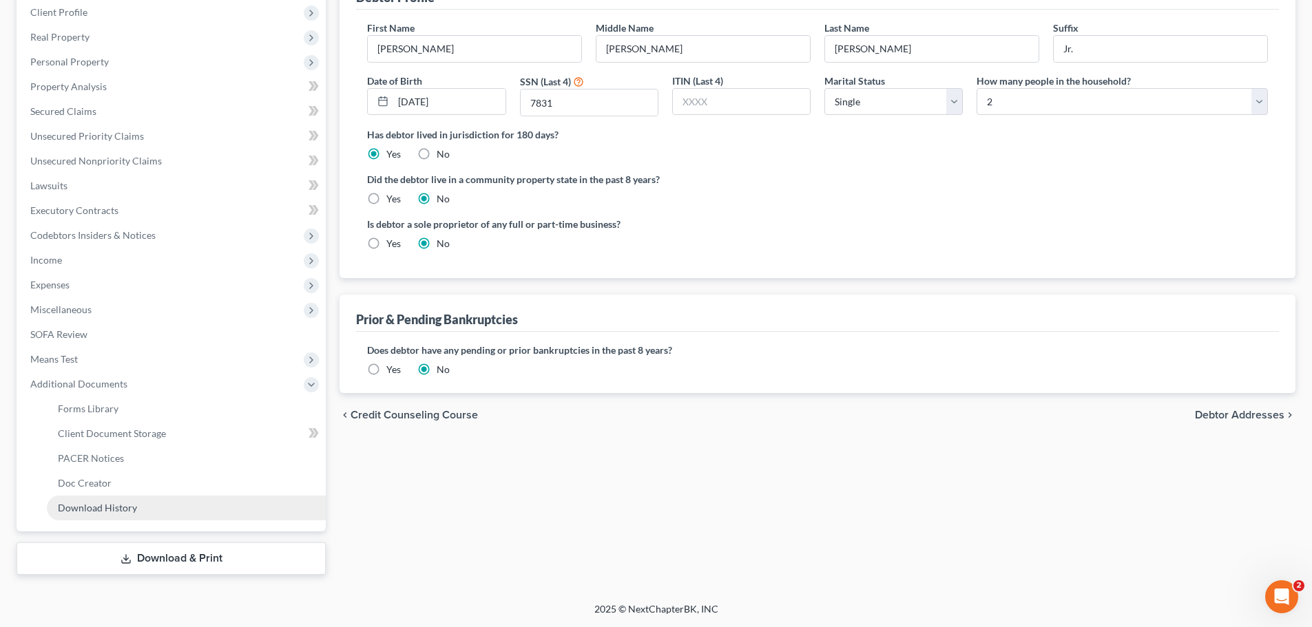
scroll to position [193, 0]
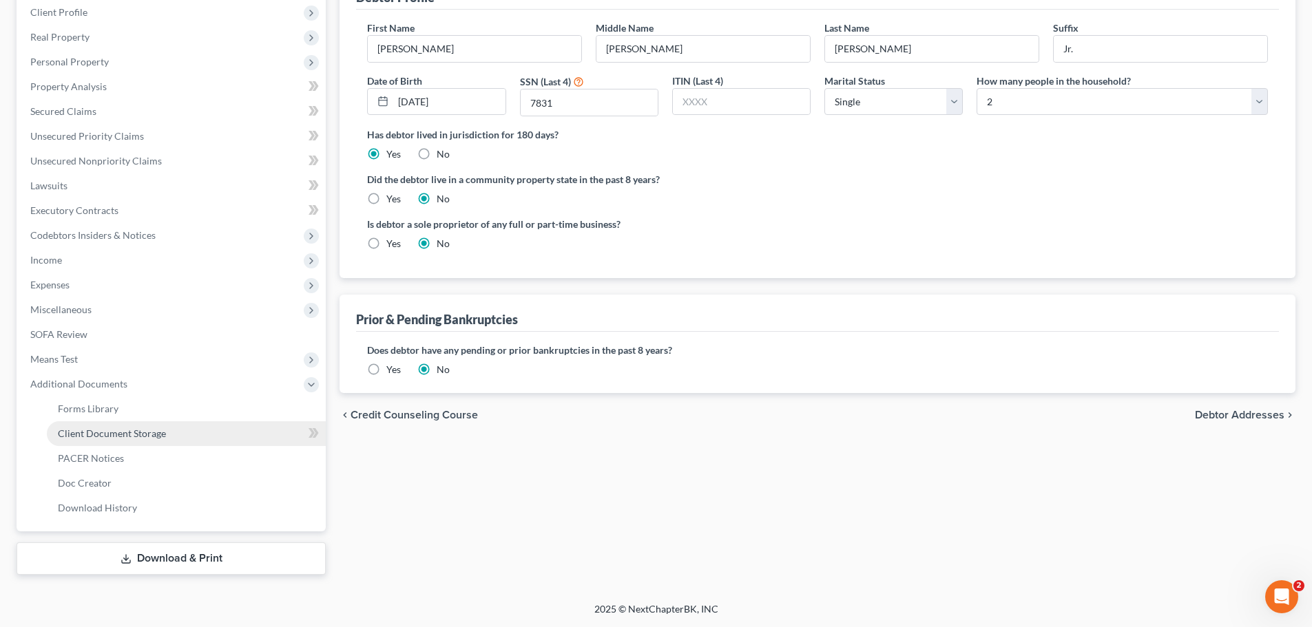
click at [174, 440] on link "Client Document Storage" at bounding box center [186, 433] width 279 height 25
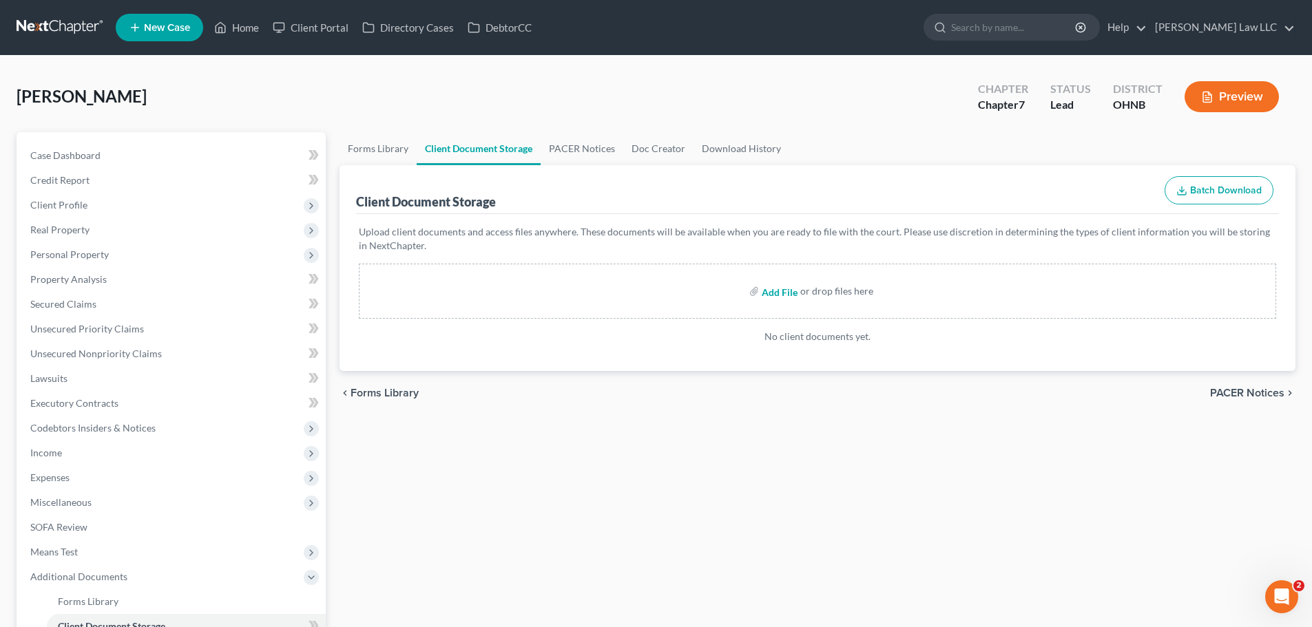
click at [792, 293] on input "file" at bounding box center [778, 291] width 33 height 25
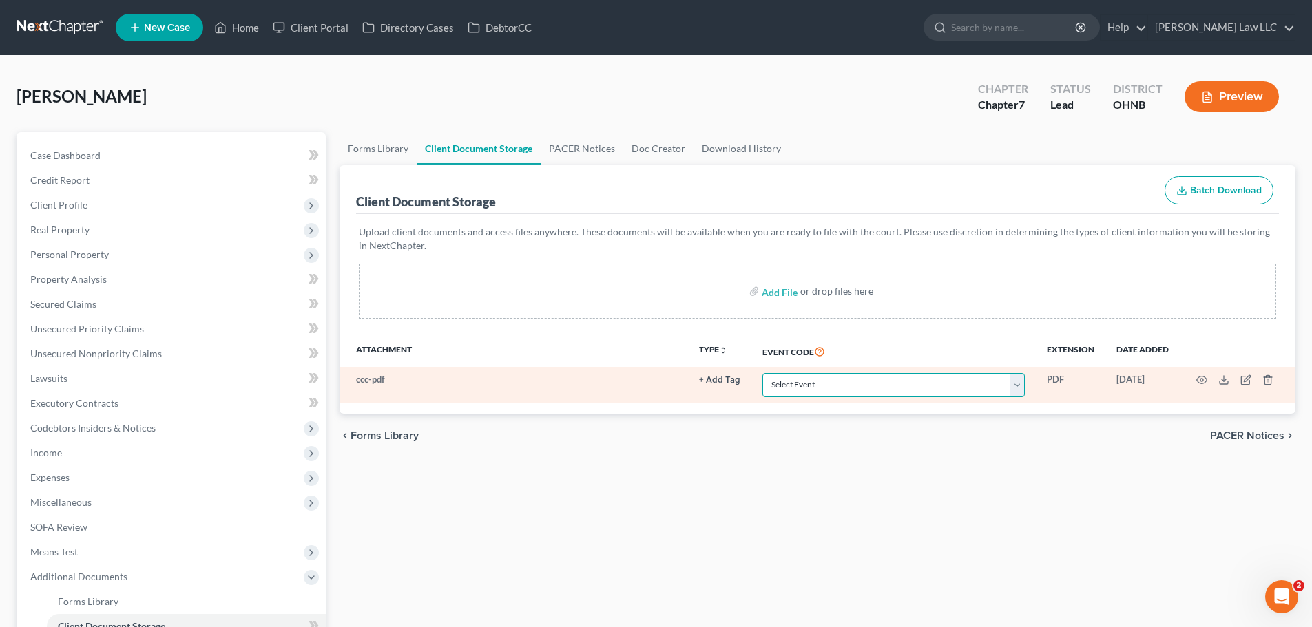
click at [876, 383] on select "Select Event 20 Largest Unsecured Creditors Amended List of Creditors (Fee) Ame…" at bounding box center [893, 385] width 262 height 24
click at [762, 373] on select "Select Event 20 Largest Unsecured Creditors Amended List of Creditors (Fee) Ame…" at bounding box center [893, 385] width 262 height 24
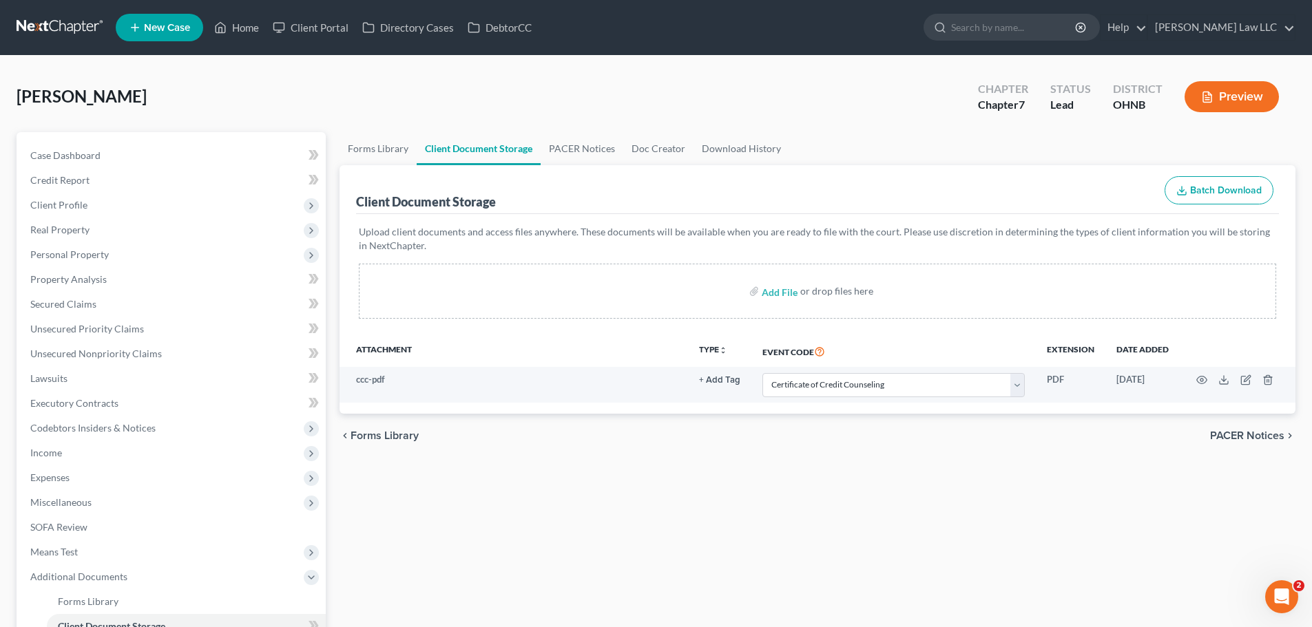
click at [869, 448] on div "chevron_left Forms Library PACER Notices chevron_right" at bounding box center [817, 436] width 956 height 44
click at [787, 290] on input "file" at bounding box center [778, 291] width 33 height 25
click at [707, 484] on div "Forms Library Client Document Storage PACER Notices Doc Creator Download Histor…" at bounding box center [817, 450] width 969 height 636
click at [769, 288] on input "file" at bounding box center [778, 291] width 33 height 25
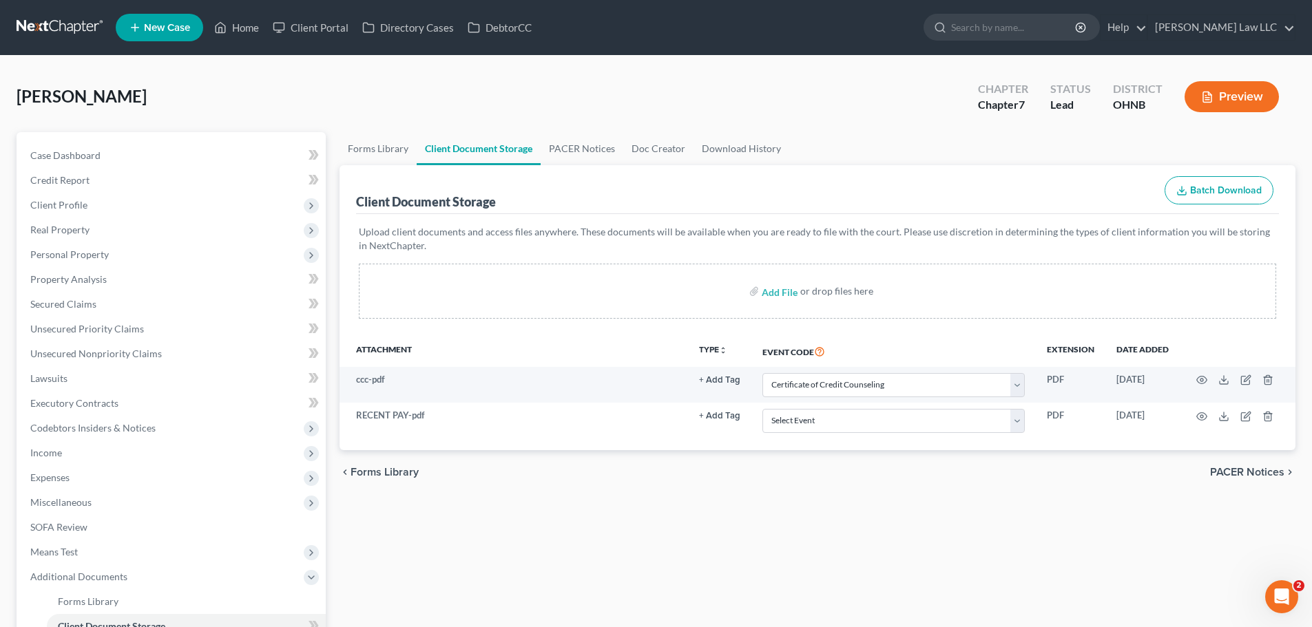
click at [859, 501] on div "Forms Library Client Document Storage PACER Notices Doc Creator Download Histor…" at bounding box center [817, 450] width 969 height 636
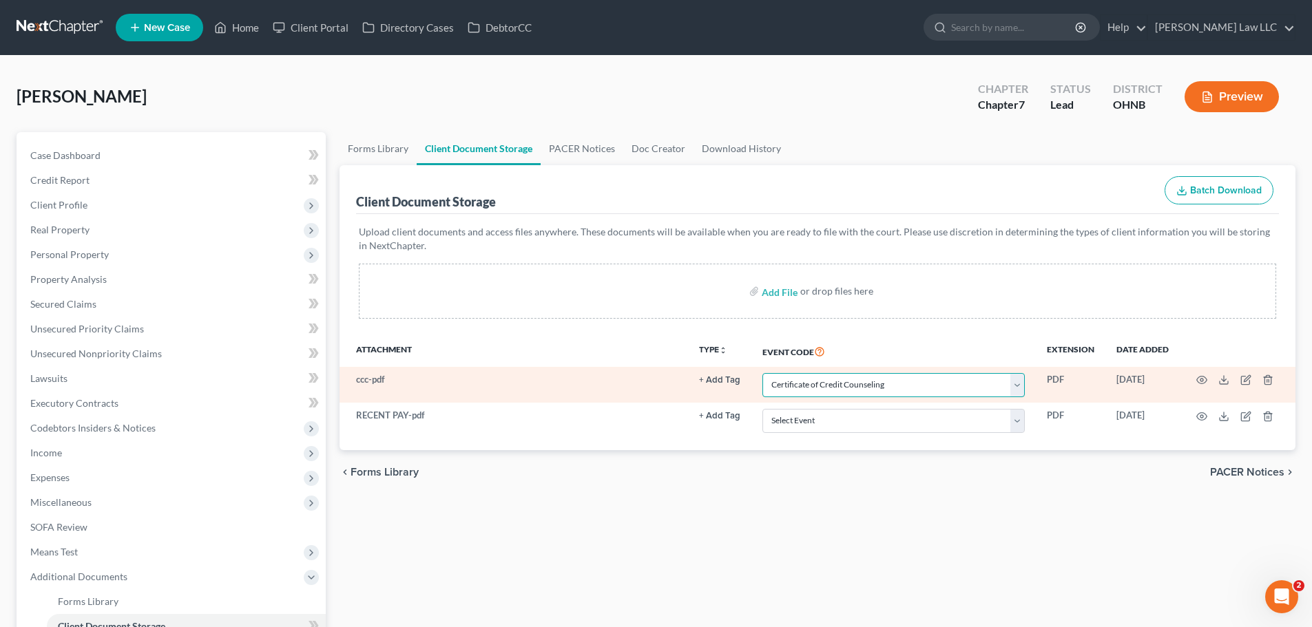
click at [797, 388] on select "Select Event 20 Largest Unsecured Creditors Amended List of Creditors (Fee) Ame…" at bounding box center [893, 385] width 262 height 24
click at [762, 373] on select "Select Event 20 Largest Unsecured Creditors Amended List of Creditors (Fee) Ame…" at bounding box center [893, 385] width 262 height 24
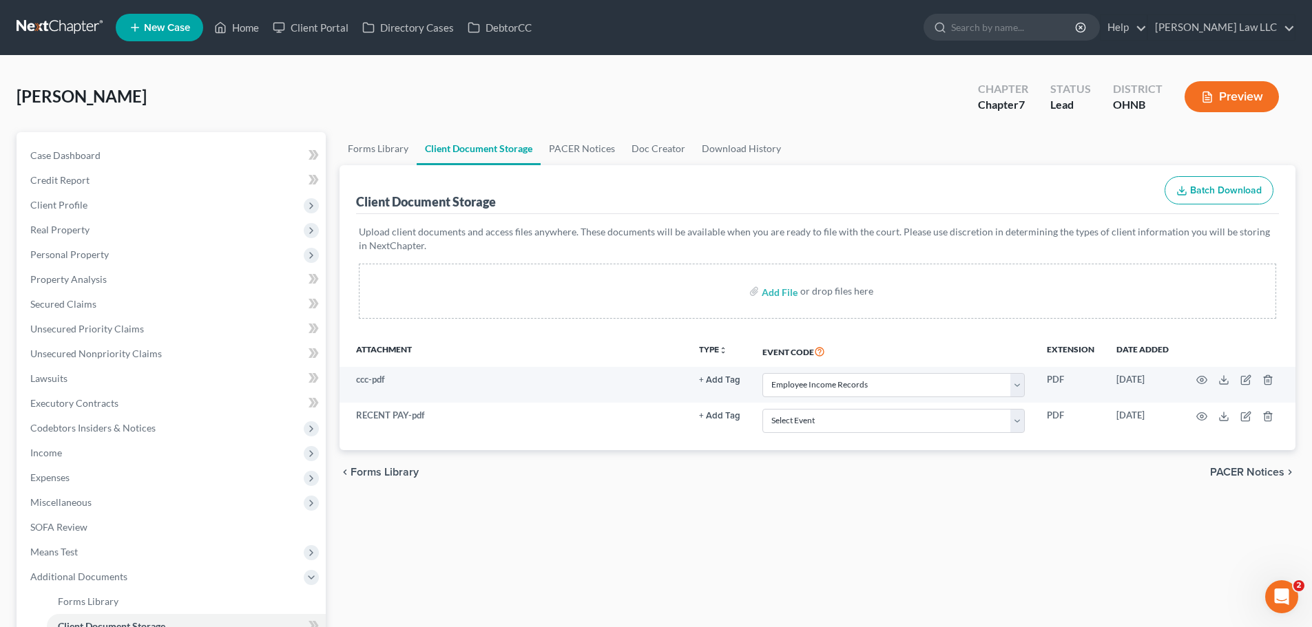
click at [868, 536] on div "Forms Library Client Document Storage PACER Notices Doc Creator Download Histor…" at bounding box center [817, 450] width 969 height 636
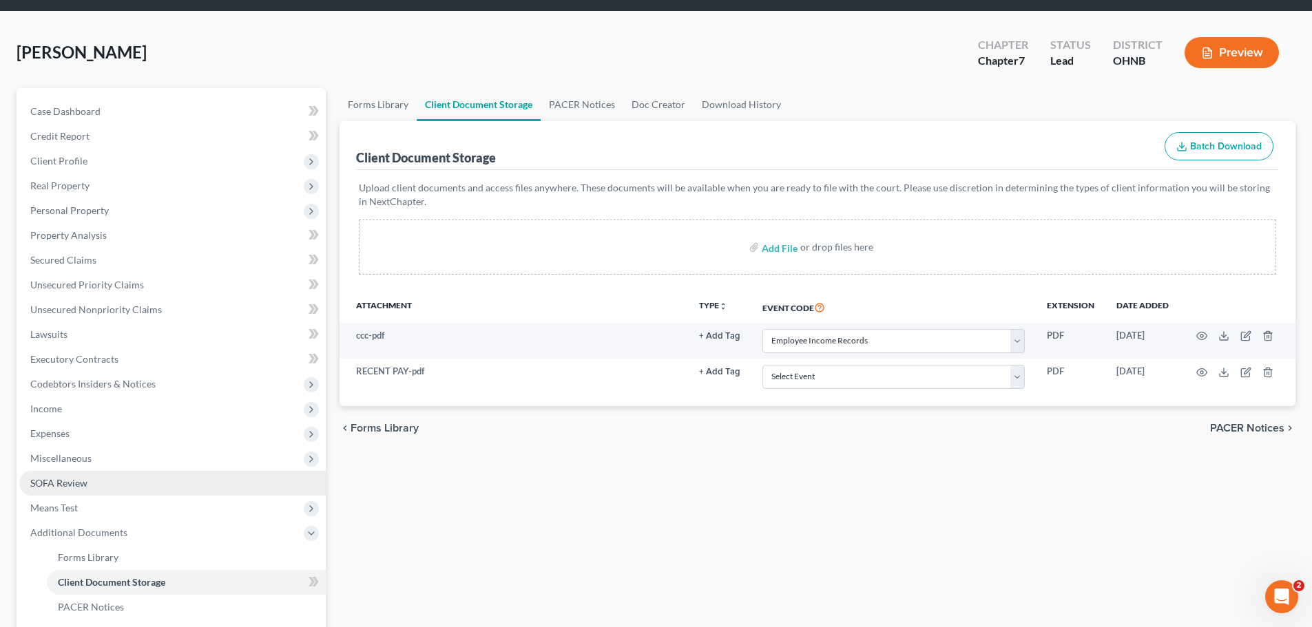
scroll to position [69, 0]
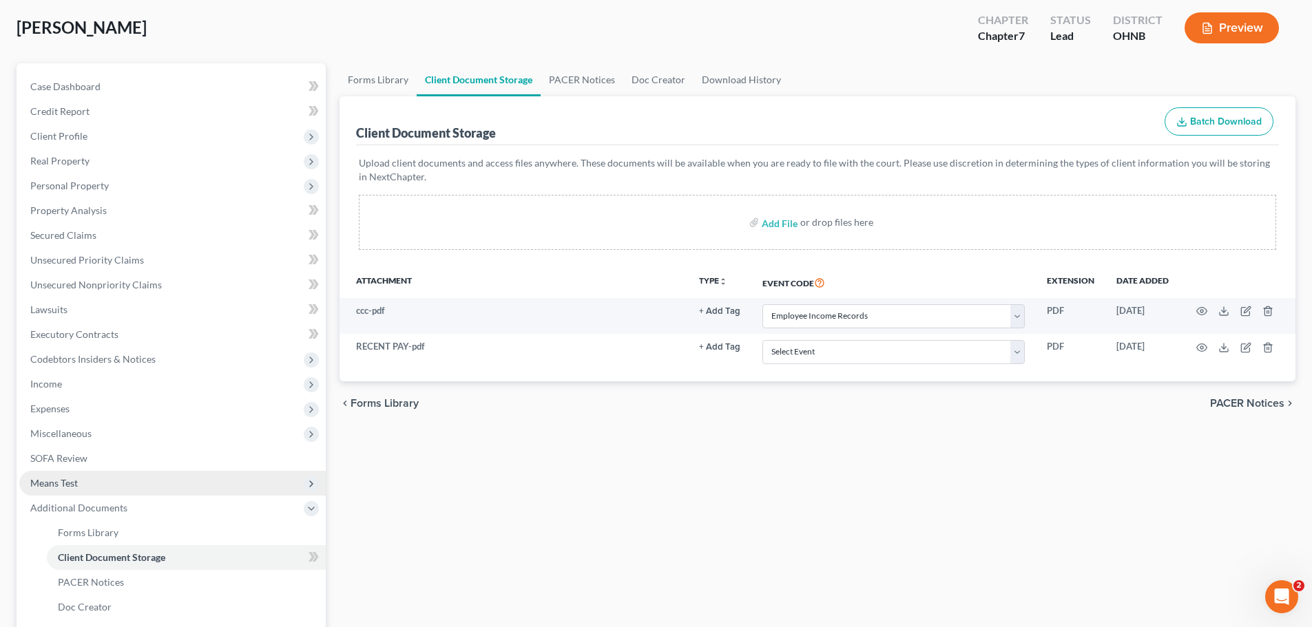
click at [80, 486] on span "Means Test" at bounding box center [172, 483] width 306 height 25
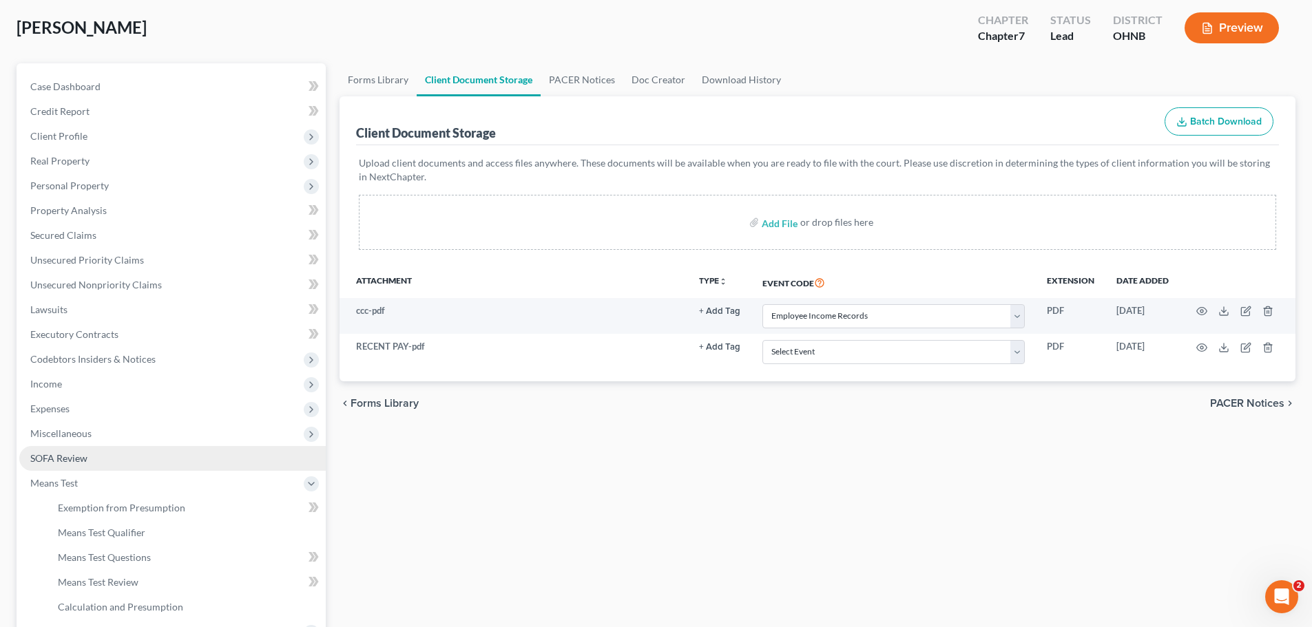
click at [86, 462] on span "SOFA Review" at bounding box center [58, 458] width 57 height 12
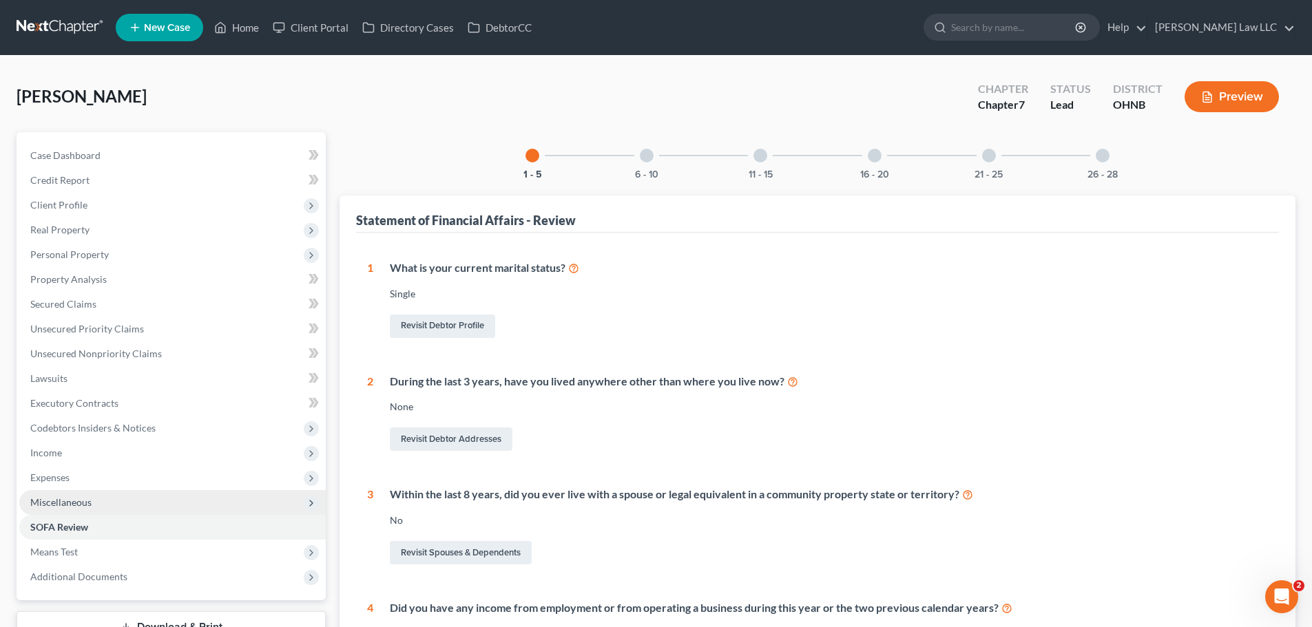
click at [98, 505] on span "Miscellaneous" at bounding box center [172, 502] width 306 height 25
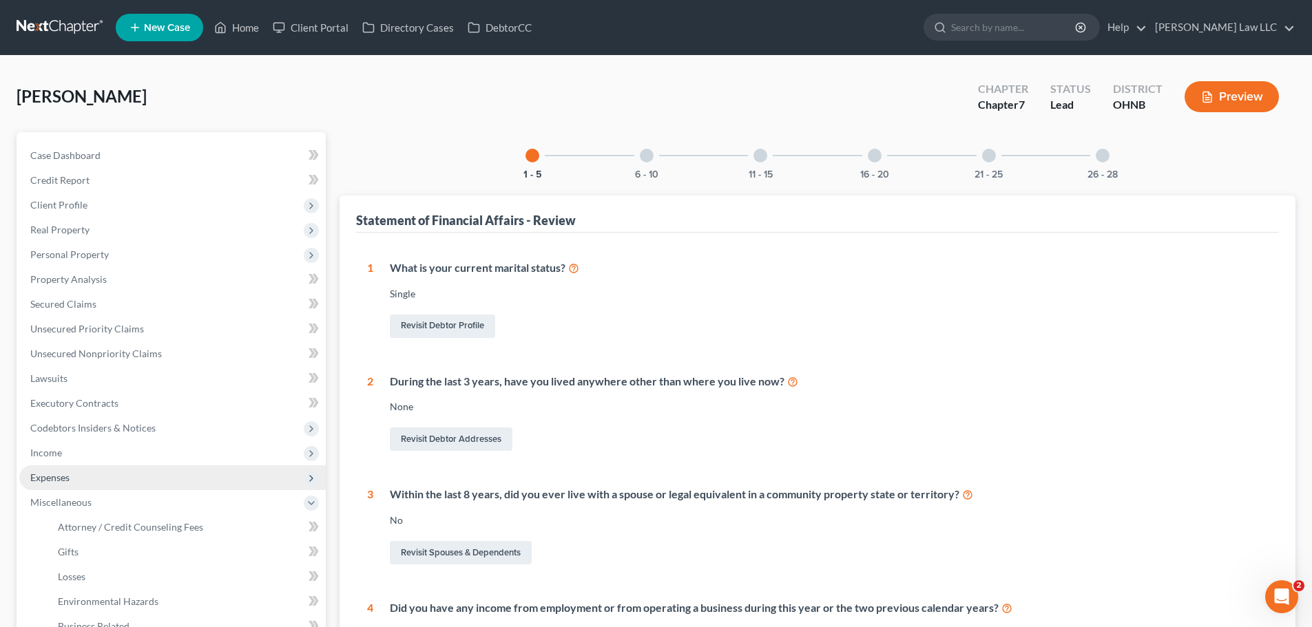
click at [84, 482] on span "Expenses" at bounding box center [172, 477] width 306 height 25
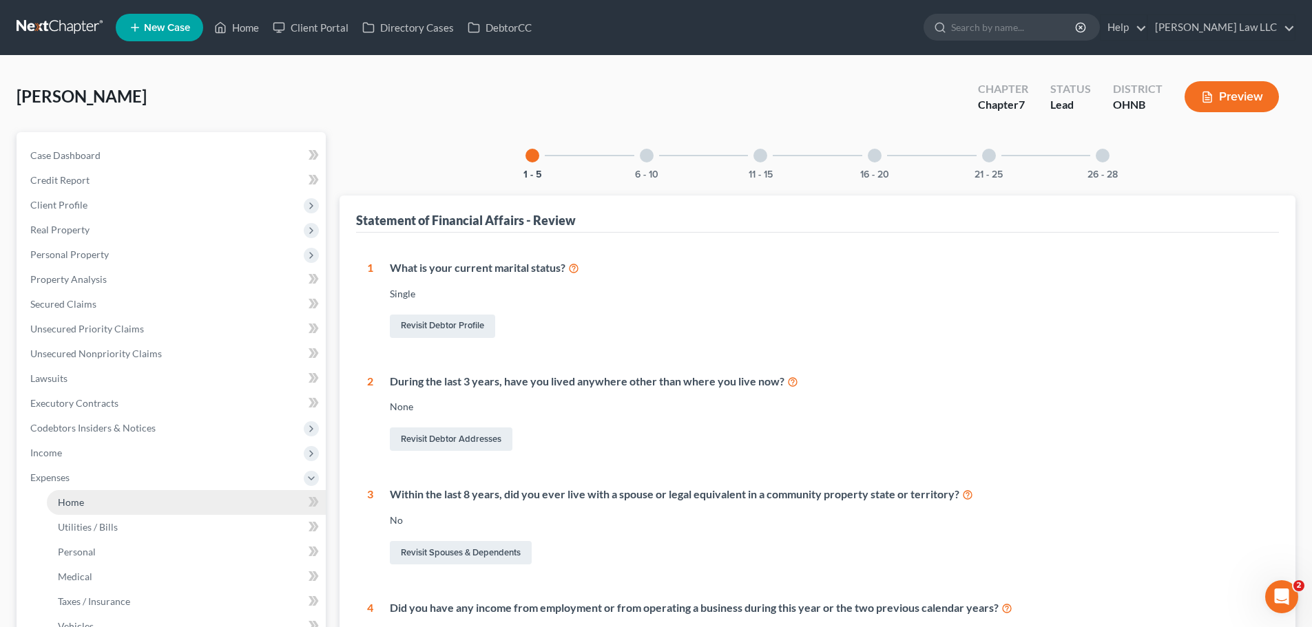
click at [100, 507] on link "Home" at bounding box center [186, 502] width 279 height 25
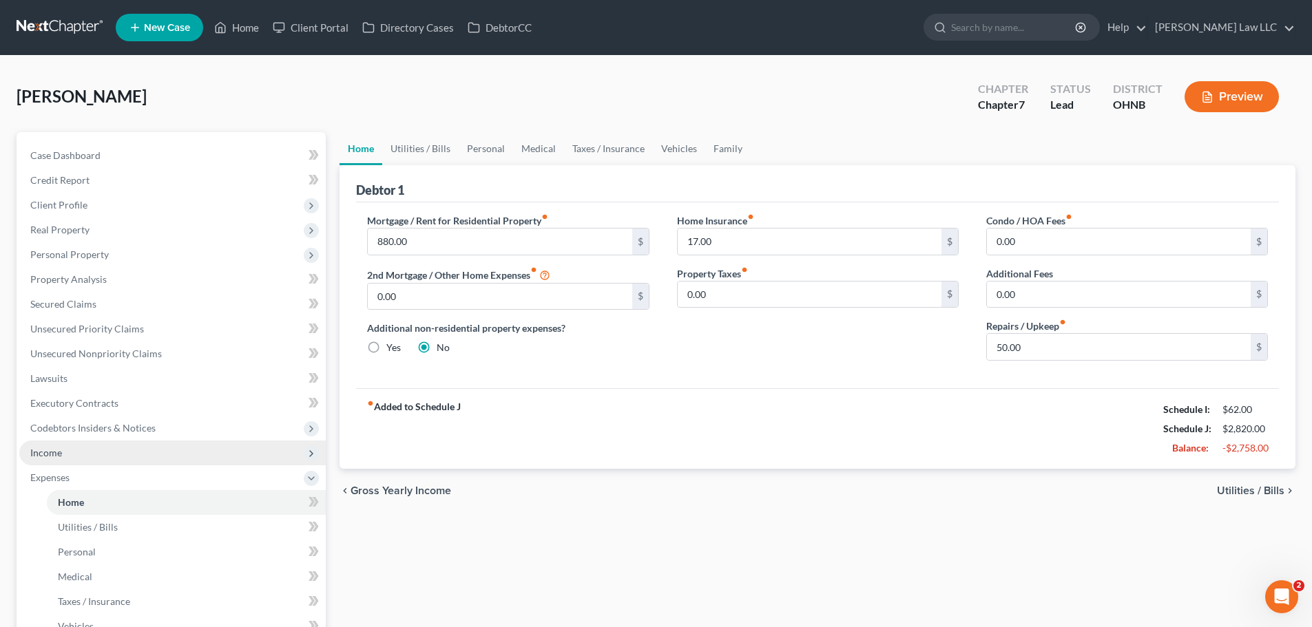
click at [64, 454] on span "Income" at bounding box center [172, 453] width 306 height 25
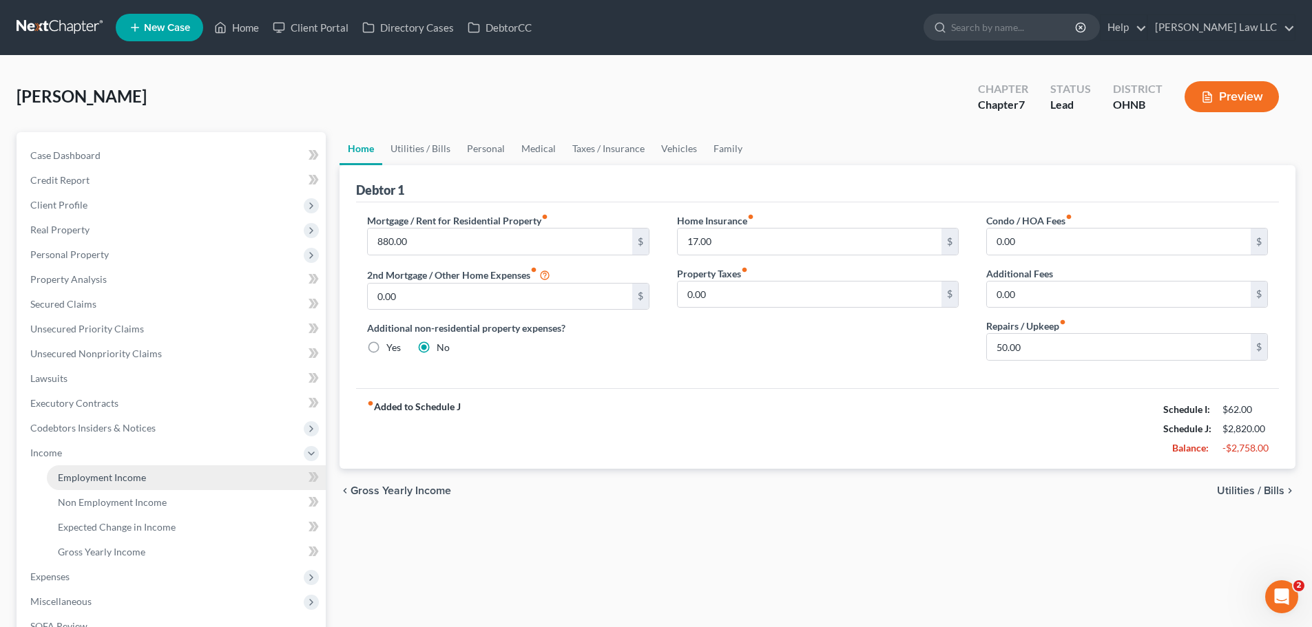
click at [103, 481] on span "Employment Income" at bounding box center [102, 478] width 88 height 12
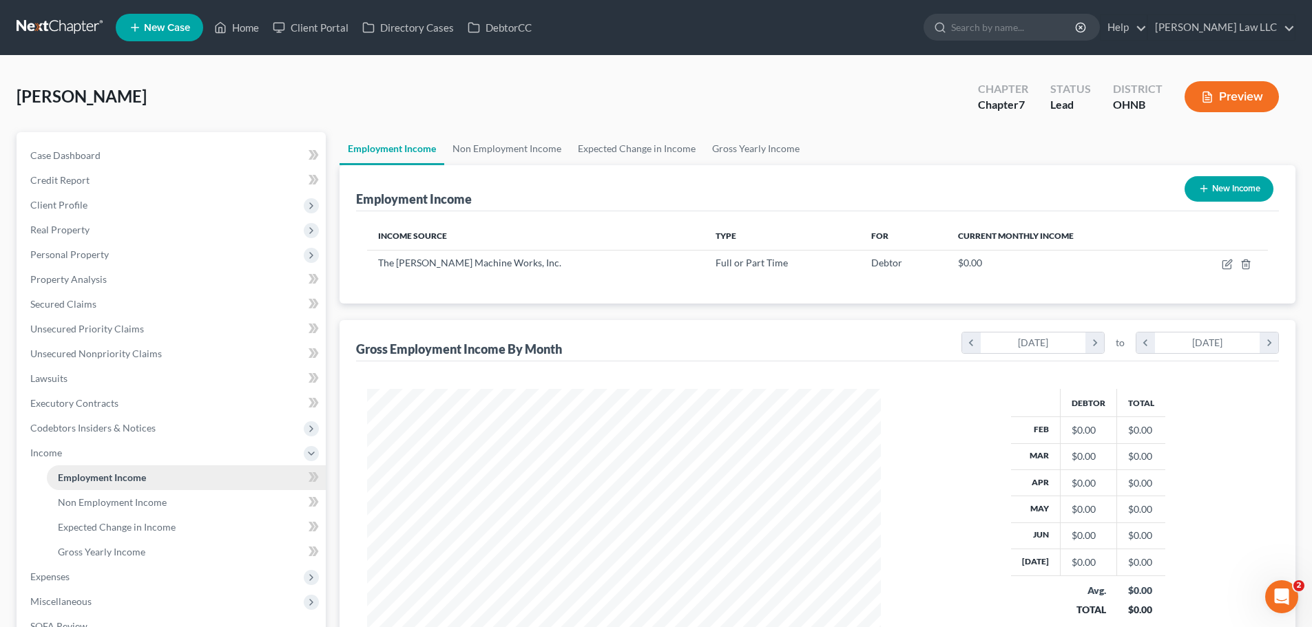
scroll to position [257, 541]
click at [107, 420] on span "Codebtors Insiders & Notices" at bounding box center [172, 428] width 306 height 25
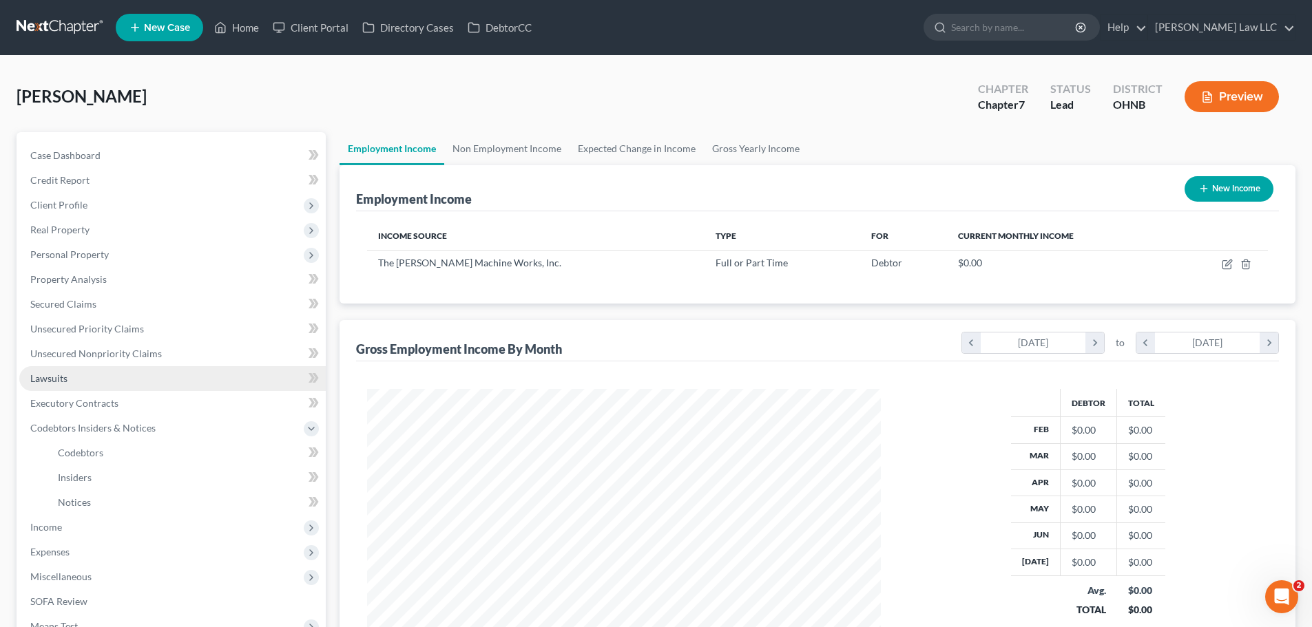
click at [98, 366] on link "Lawsuits" at bounding box center [172, 378] width 306 height 25
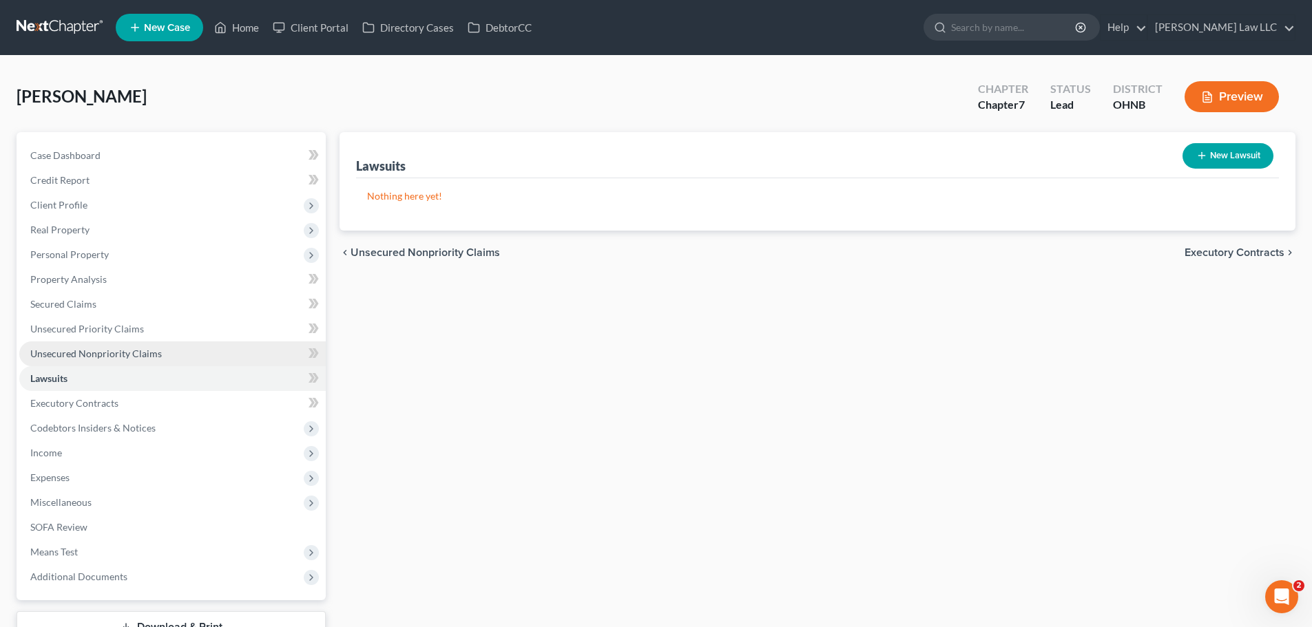
click at [117, 352] on span "Unsecured Nonpriority Claims" at bounding box center [96, 354] width 132 height 12
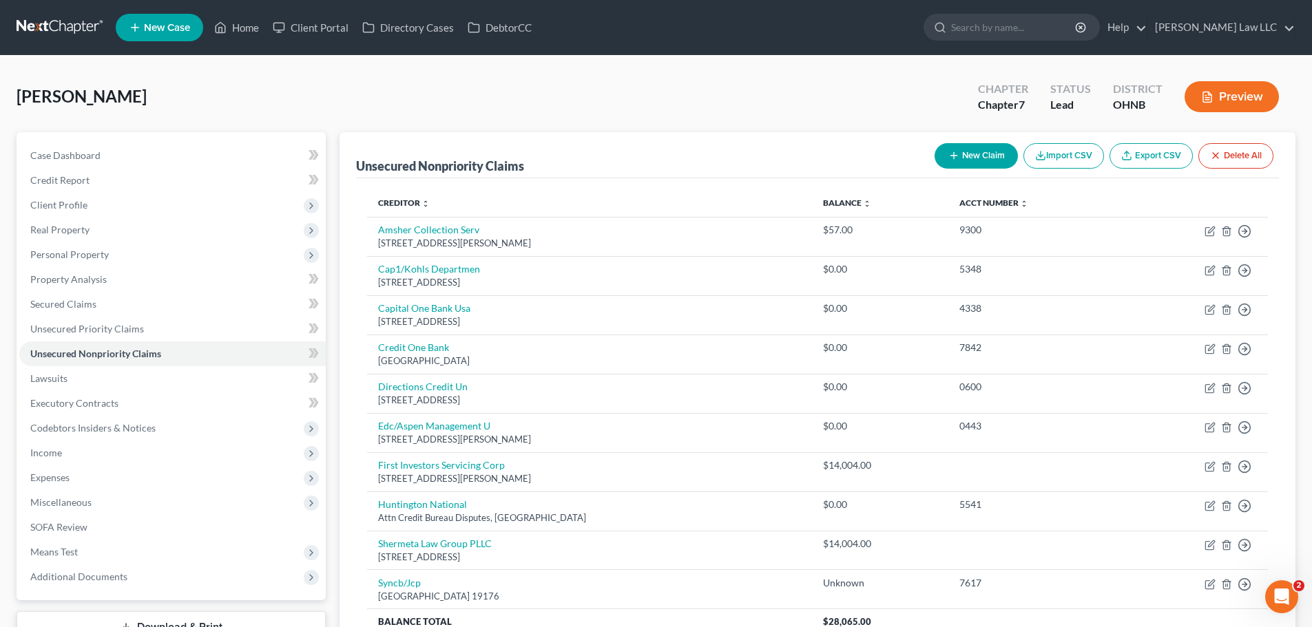
click at [483, 92] on div "Cochran, Cyril Upgraded Chapter Chapter 7 Status Lead District OHNB Preview" at bounding box center [656, 102] width 1279 height 60
drag, startPoint x: 84, startPoint y: 157, endPoint x: 84, endPoint y: 182, distance: 25.5
click at [84, 157] on span "Case Dashboard" at bounding box center [65, 155] width 70 height 12
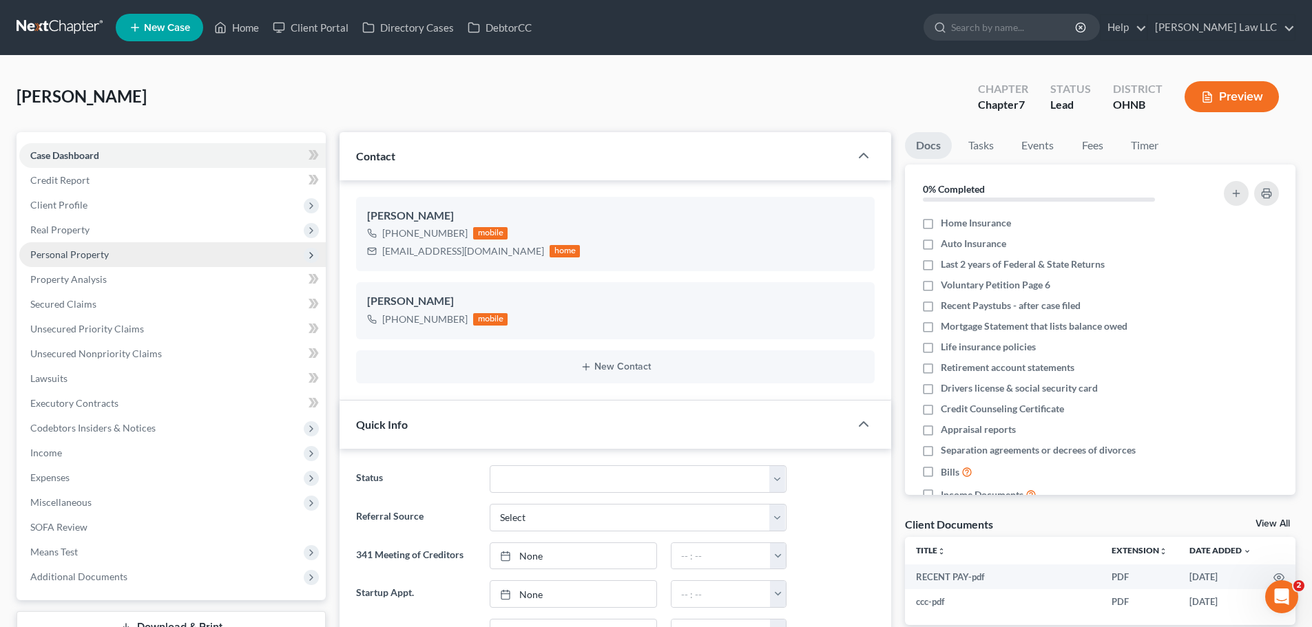
click at [102, 257] on span "Personal Property" at bounding box center [69, 255] width 78 height 12
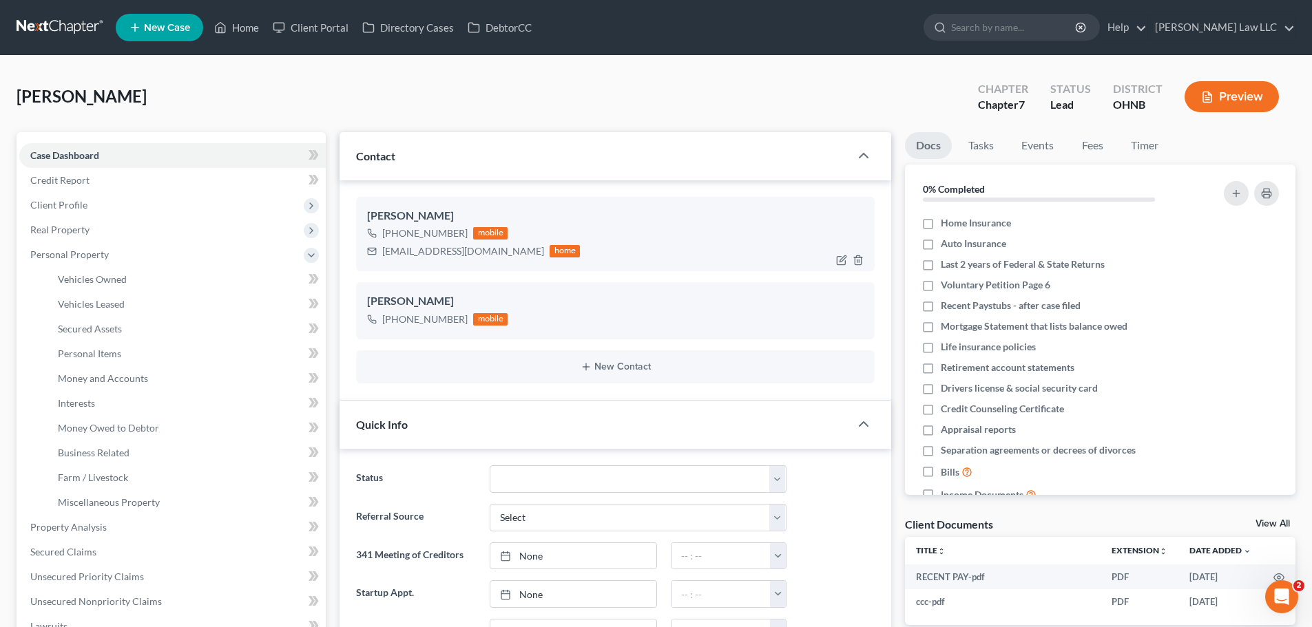
click at [400, 233] on div "+1 (330) 441-8345" at bounding box center [424, 234] width 85 height 14
copy div "+1 (330) 441-8345"
click at [777, 277] on ng-include "Cyril Cochran +1 (330) 441-8345 mobile cjcochran999@gmail.com home Cyril Cochra…" at bounding box center [615, 290] width 518 height 187
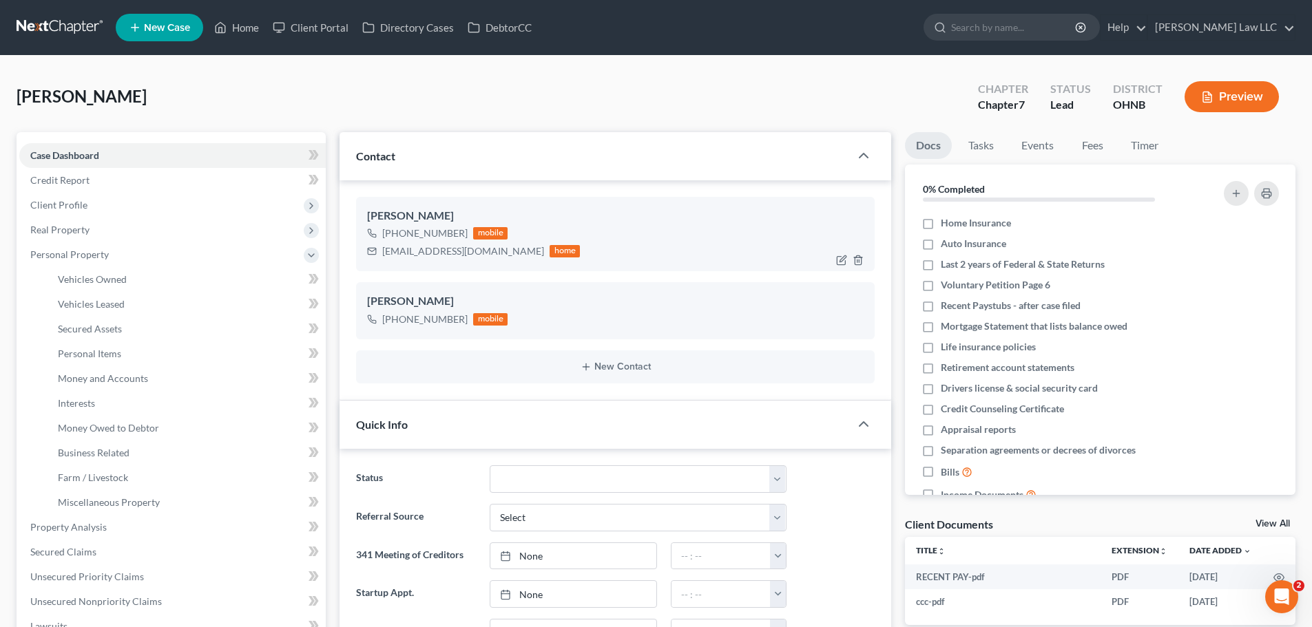
click at [447, 257] on div "cjcochran999@gmail.com" at bounding box center [463, 251] width 162 height 14
click at [447, 251] on div "cjcochran999@gmail.com" at bounding box center [463, 251] width 162 height 14
click at [484, 248] on div "cjcochran999@gmail.com home" at bounding box center [473, 251] width 213 height 18
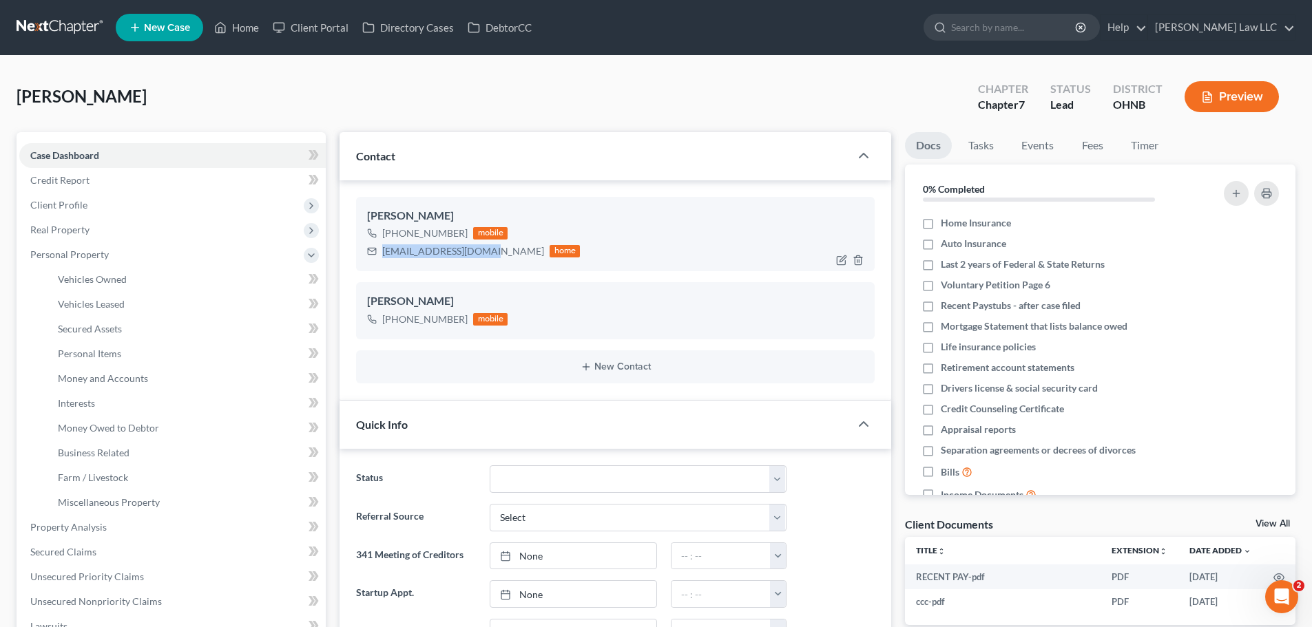
copy div "cjcochran999@gmail.co"
drag, startPoint x: 450, startPoint y: 254, endPoint x: 383, endPoint y: 263, distance: 67.4
click at [450, 254] on div "cjcochran999@gmail.com" at bounding box center [463, 251] width 162 height 14
click at [383, 263] on div "Cyril Cochran +1 (330) 441-8345 mobile cjcochran999@gmail.com home" at bounding box center [615, 234] width 518 height 74
drag, startPoint x: 383, startPoint y: 251, endPoint x: 492, endPoint y: 253, distance: 108.8
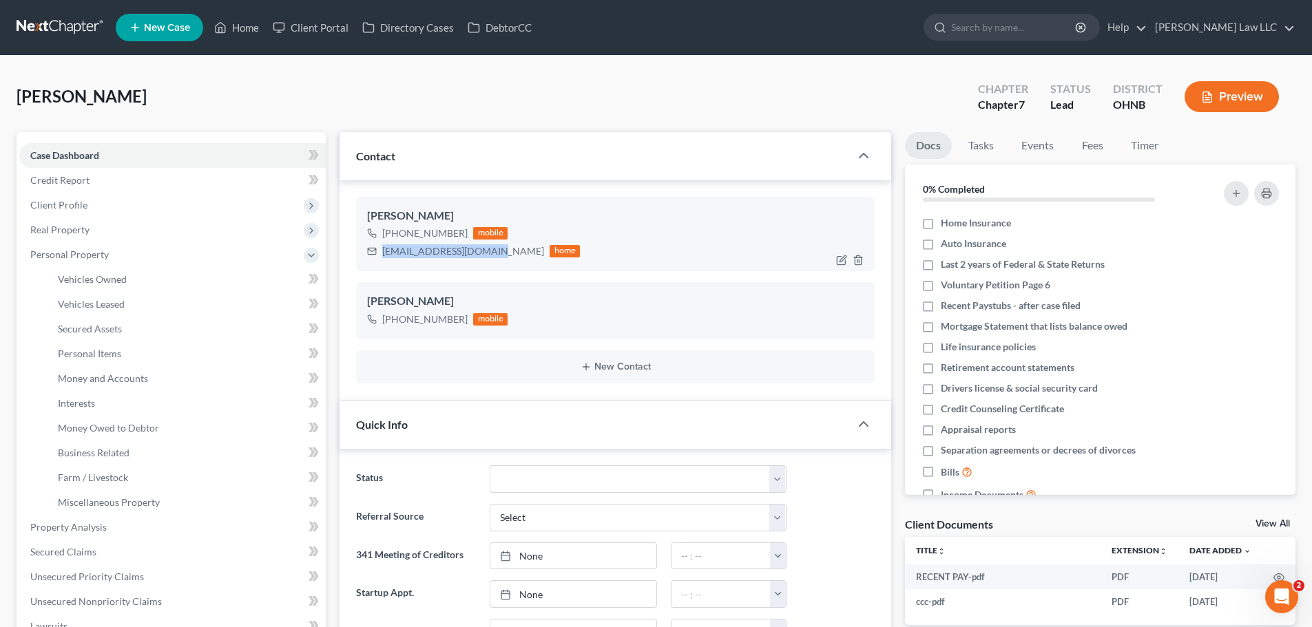
click at [492, 253] on div "cjcochran999@gmail.com home" at bounding box center [473, 251] width 213 height 18
copy div "cjcochran999@gmail.com"
drag, startPoint x: 67, startPoint y: 202, endPoint x: 177, endPoint y: 322, distance: 161.8
click at [67, 202] on span "Client Profile" at bounding box center [58, 205] width 57 height 12
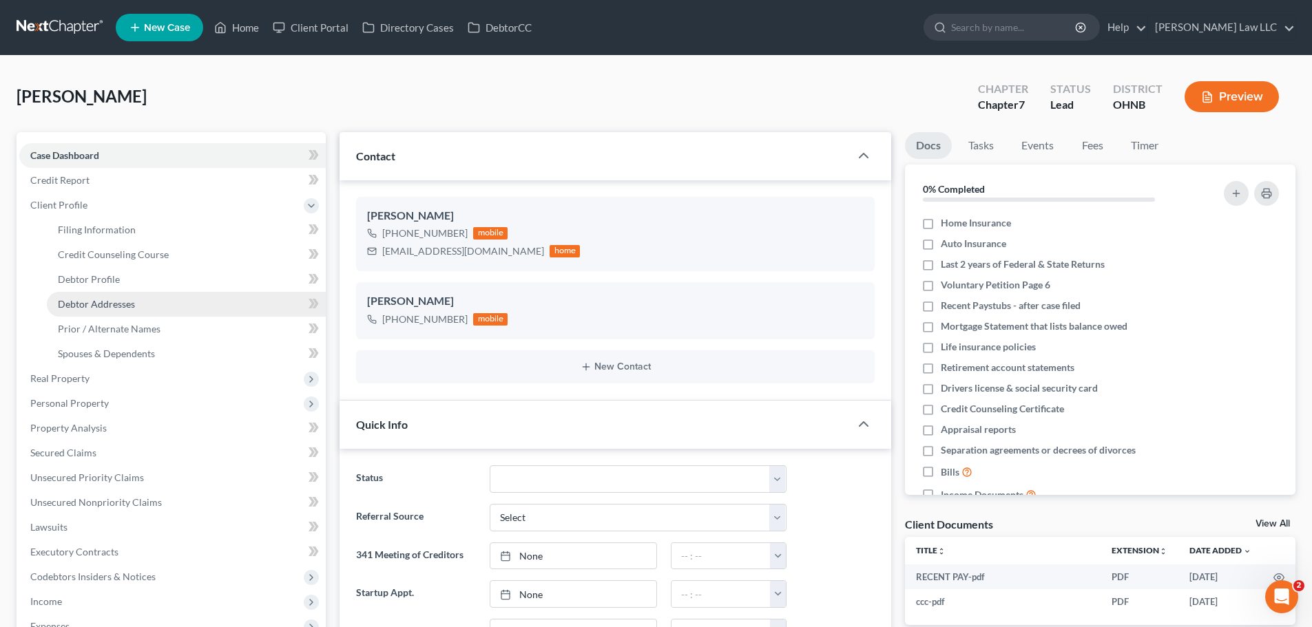
click at [124, 298] on span "Debtor Addresses" at bounding box center [96, 304] width 77 height 12
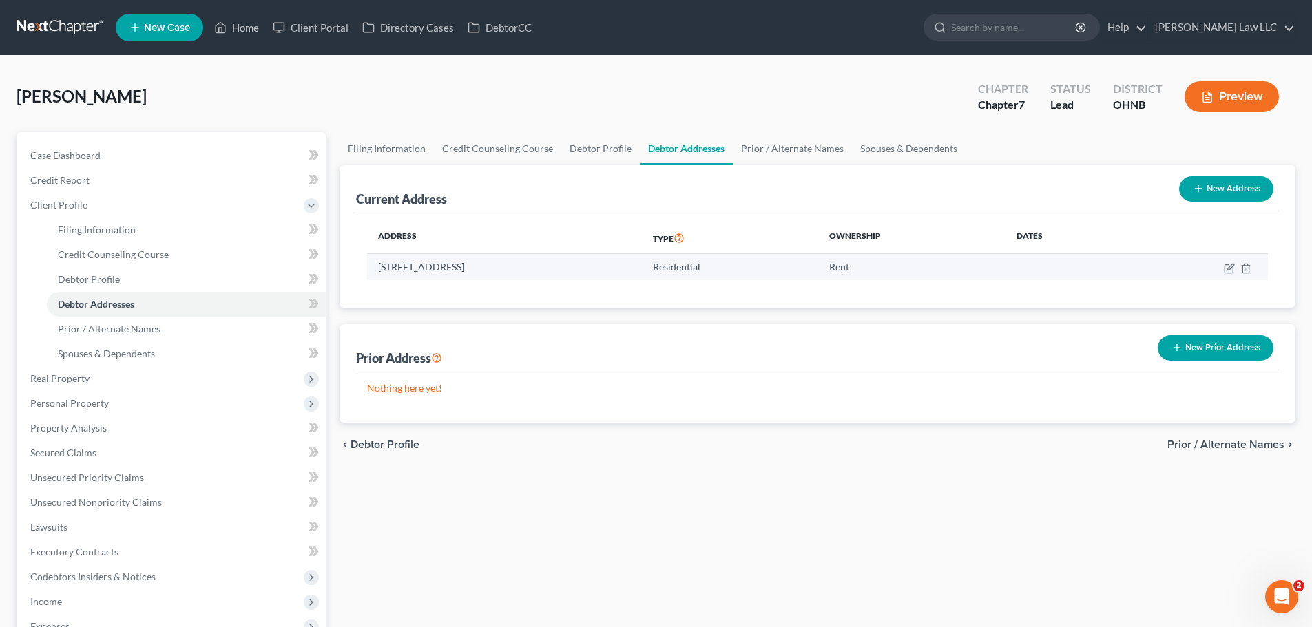
click at [474, 268] on td "1465 Mifflin Ave Apt A, Ashland, OH 44805" at bounding box center [504, 267] width 275 height 26
copy td "1465 Mifflin Ave Apt A, Ashland, OH 44805"
click at [124, 308] on span "Debtor Addresses" at bounding box center [96, 304] width 76 height 12
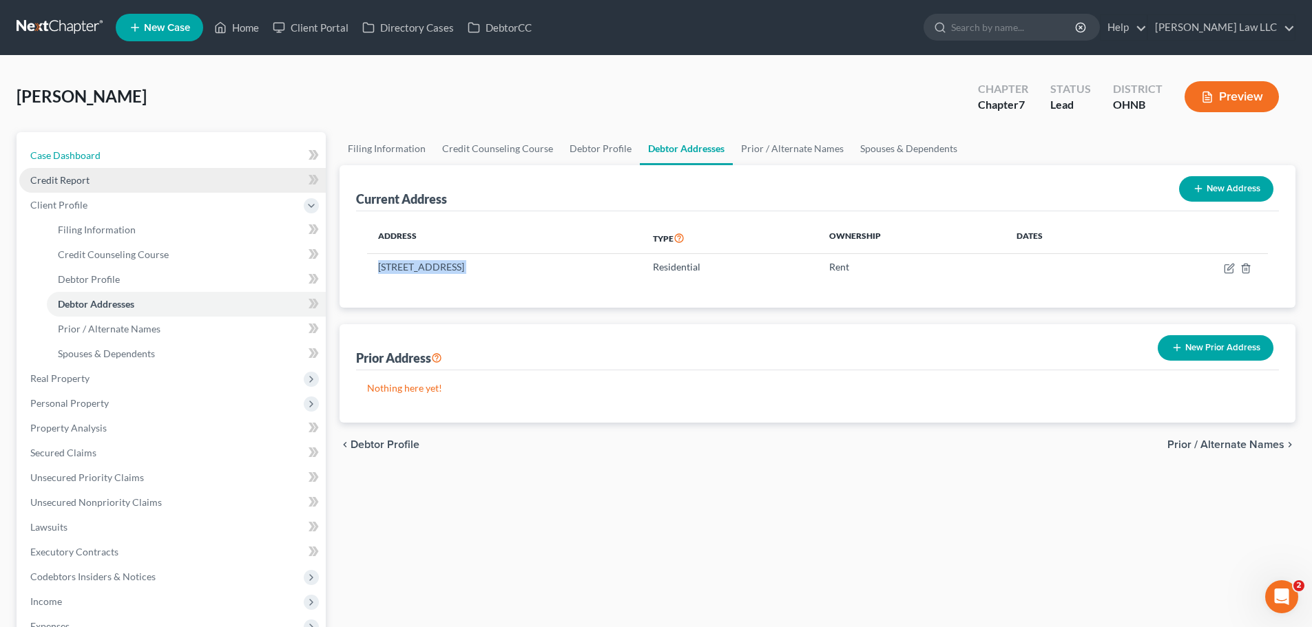
drag, startPoint x: 118, startPoint y: 155, endPoint x: 129, endPoint y: 187, distance: 33.8
click at [118, 155] on link "Case Dashboard" at bounding box center [172, 155] width 306 height 25
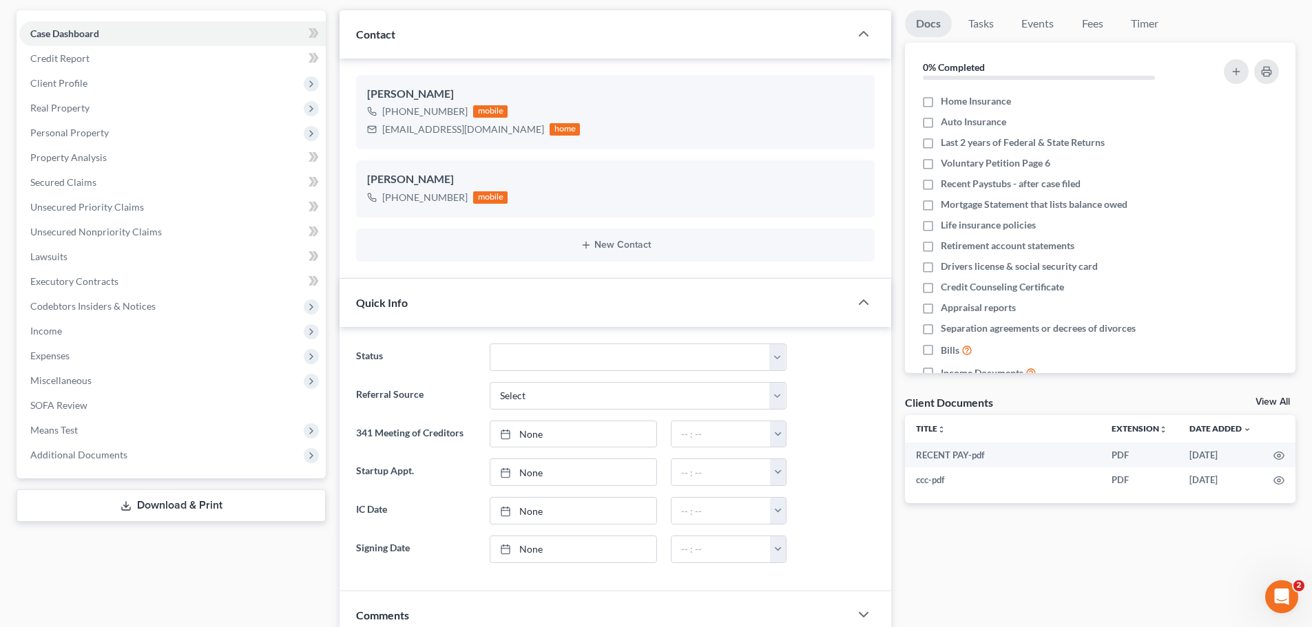
scroll to position [275, 0]
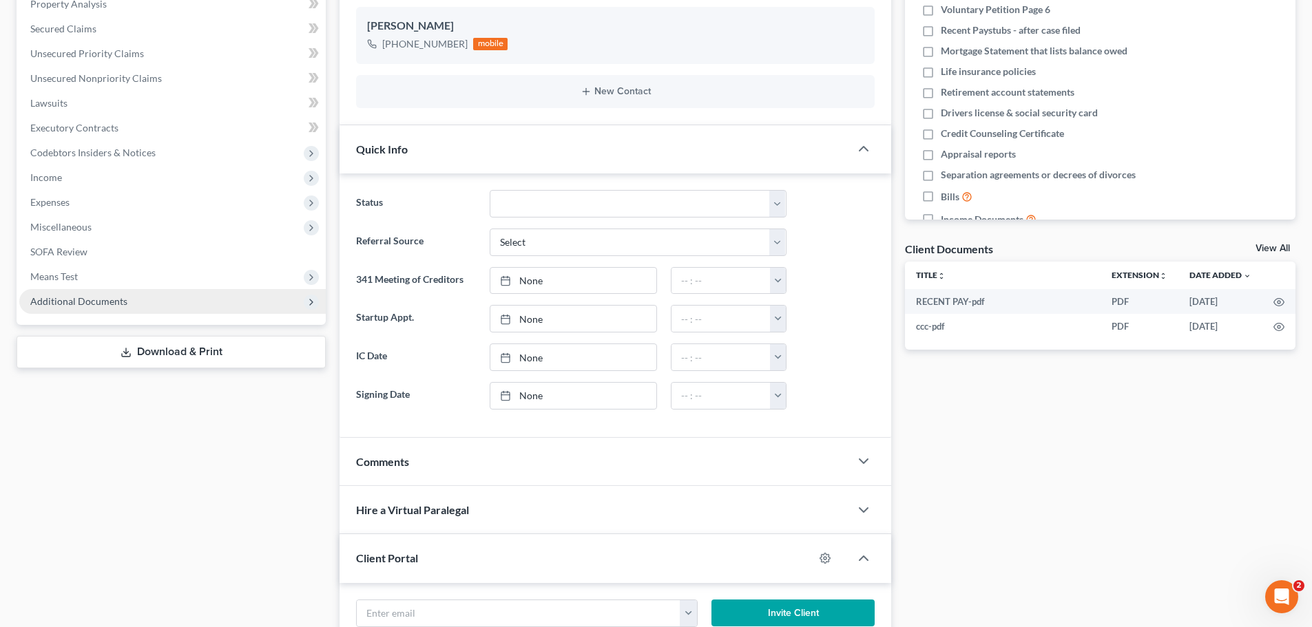
click at [109, 298] on span "Additional Documents" at bounding box center [78, 301] width 97 height 12
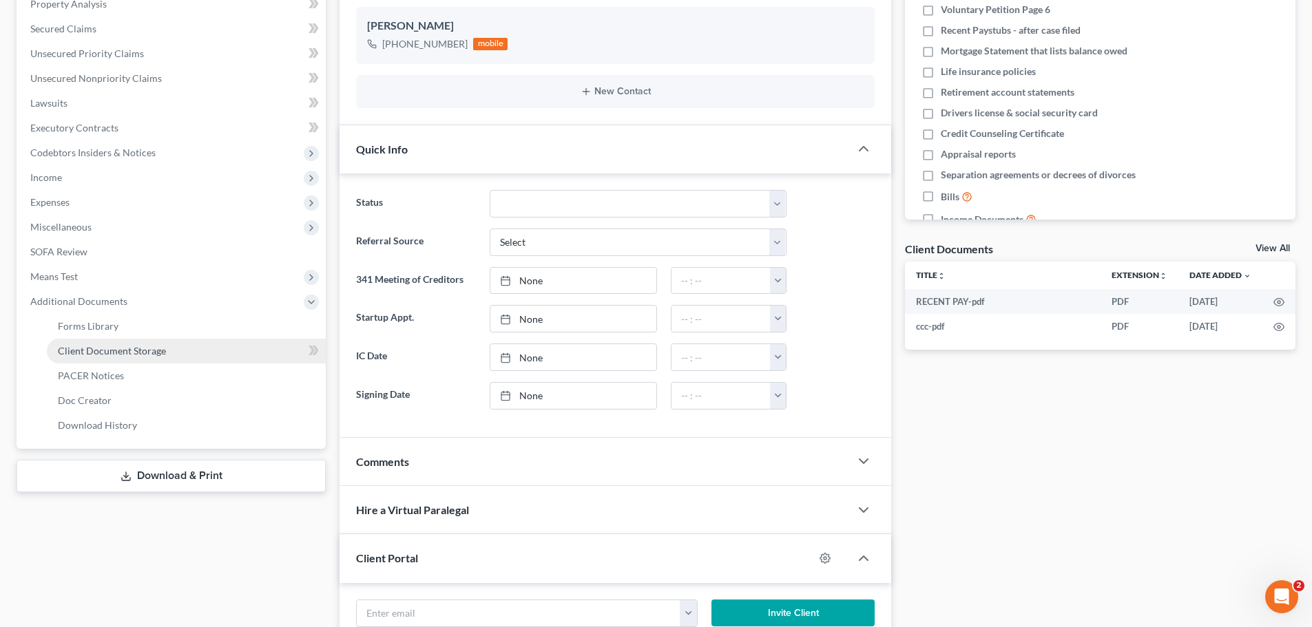
click at [114, 352] on span "Client Document Storage" at bounding box center [112, 351] width 108 height 12
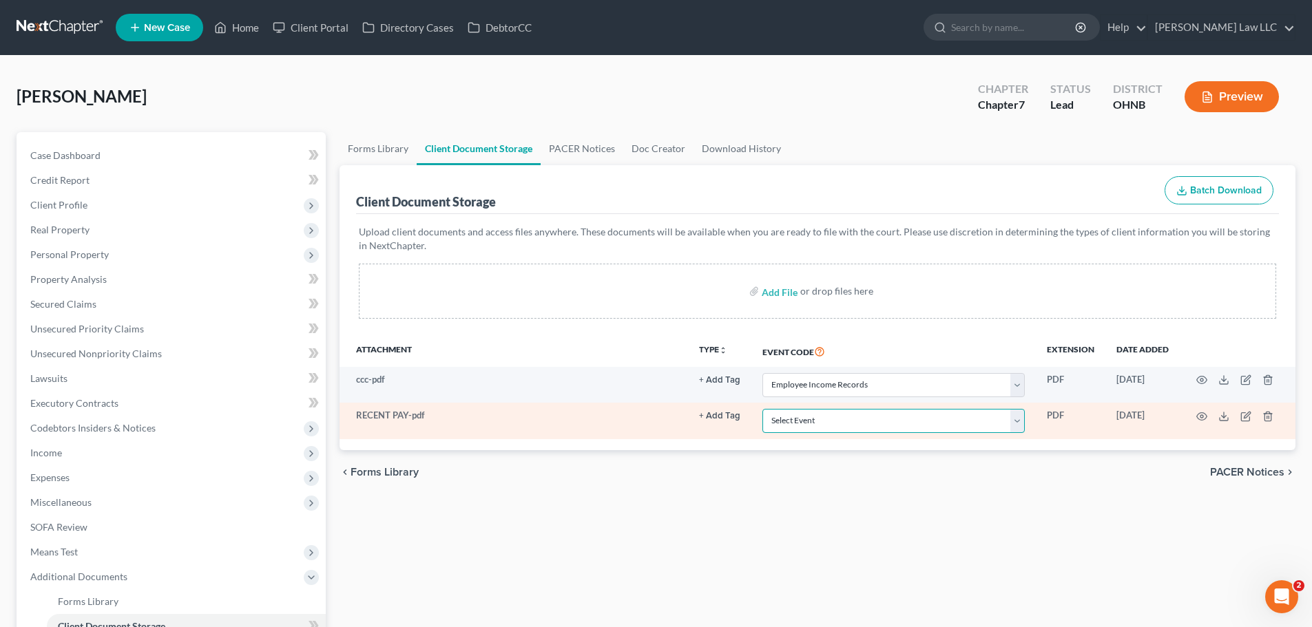
click at [808, 428] on select "Select Event 20 Largest Unsecured Creditors Amended List of Creditors (Fee) Ame…" at bounding box center [893, 421] width 262 height 24
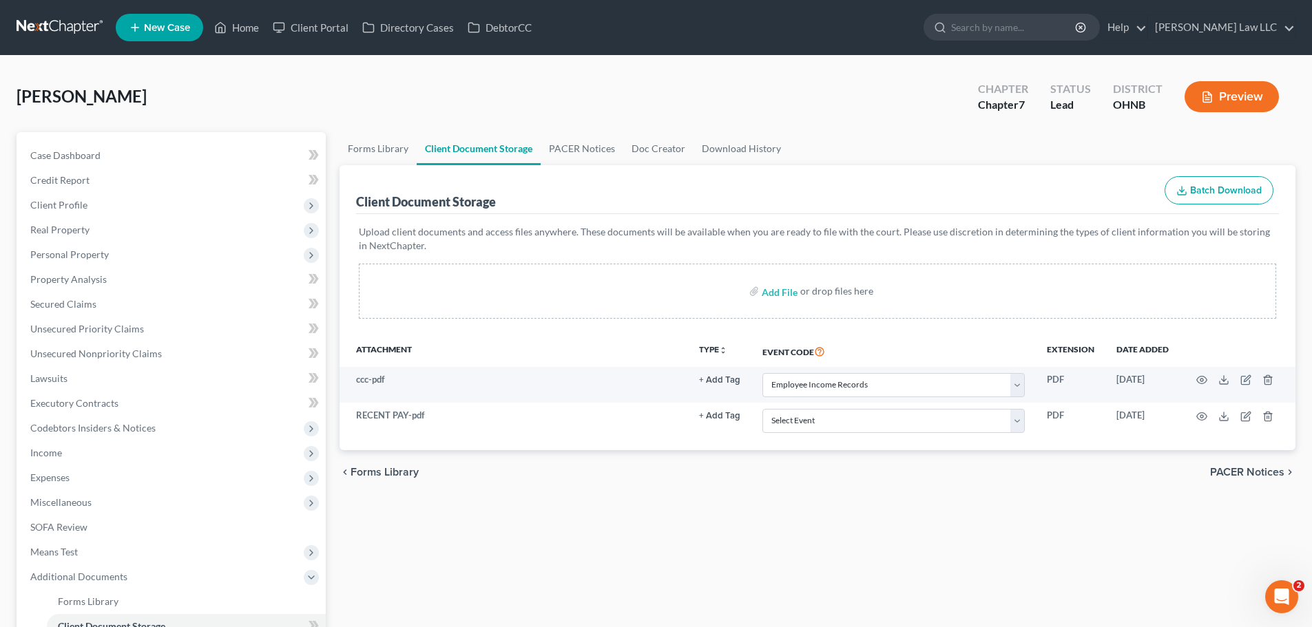
drag, startPoint x: 774, startPoint y: 559, endPoint x: 595, endPoint y: 443, distance: 213.1
click at [774, 559] on div "Forms Library Client Document Storage PACER Notices Doc Creator Download Histor…" at bounding box center [817, 450] width 969 height 636
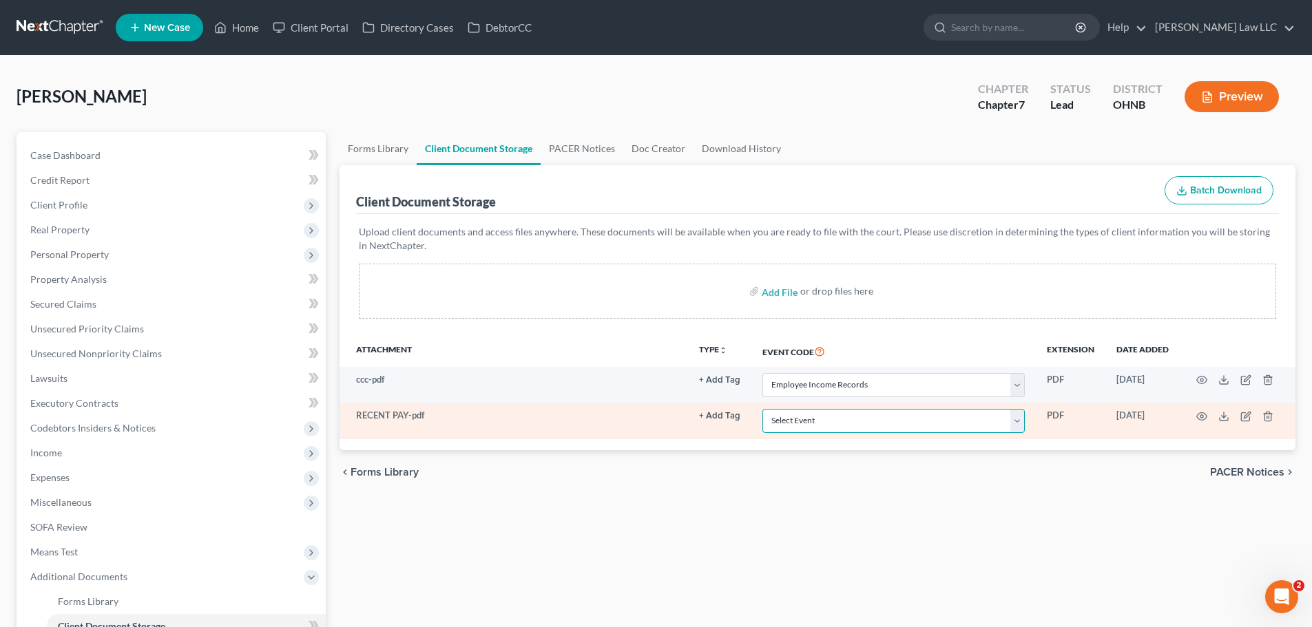
click at [843, 419] on select "Select Event 20 Largest Unsecured Creditors Amended List of Creditors (Fee) Ame…" at bounding box center [893, 421] width 262 height 24
click at [762, 409] on select "Select Event 20 Largest Unsecured Creditors Amended List of Creditors (Fee) Ame…" at bounding box center [893, 421] width 262 height 24
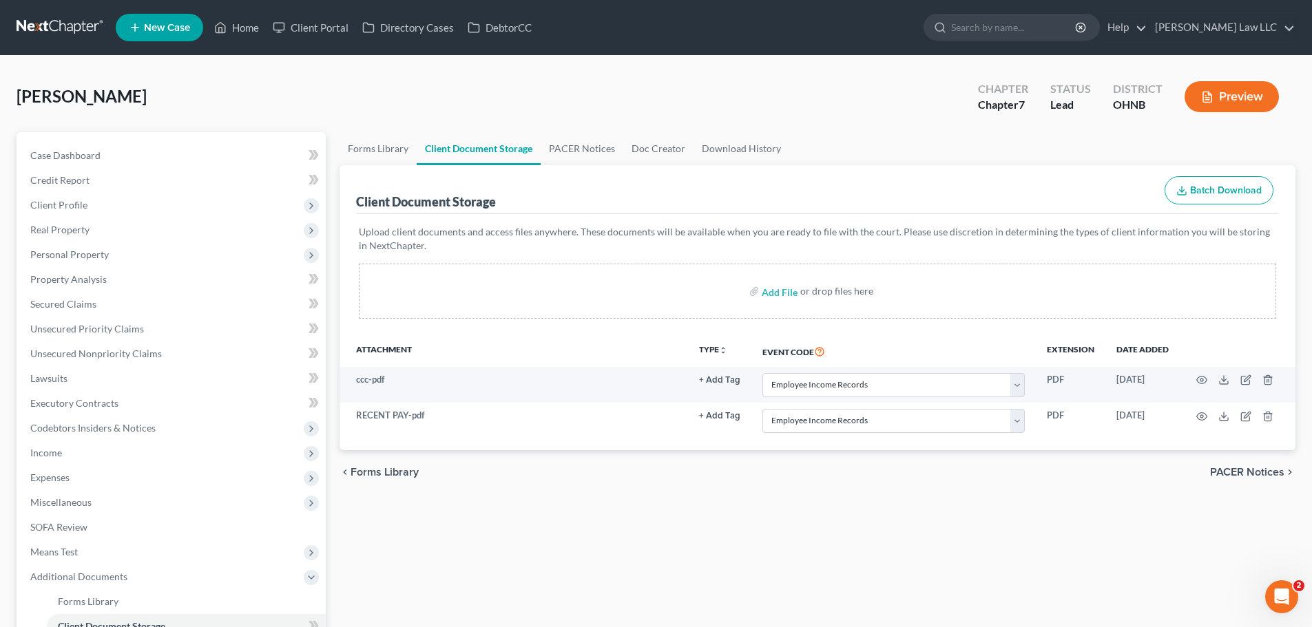
click at [799, 482] on div "chevron_left Forms Library PACER Notices chevron_right" at bounding box center [817, 472] width 956 height 44
drag, startPoint x: 567, startPoint y: 148, endPoint x: 534, endPoint y: 147, distance: 32.4
click at [567, 148] on link "PACER Notices" at bounding box center [581, 148] width 83 height 33
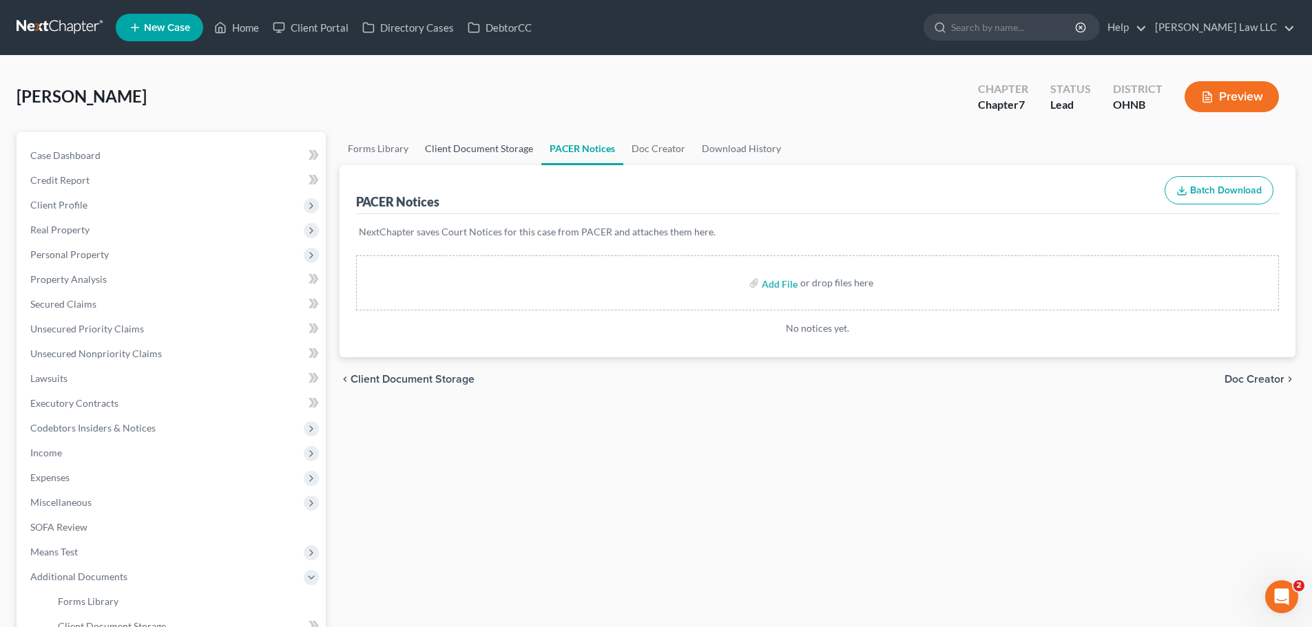
click at [463, 145] on link "Client Document Storage" at bounding box center [479, 148] width 125 height 33
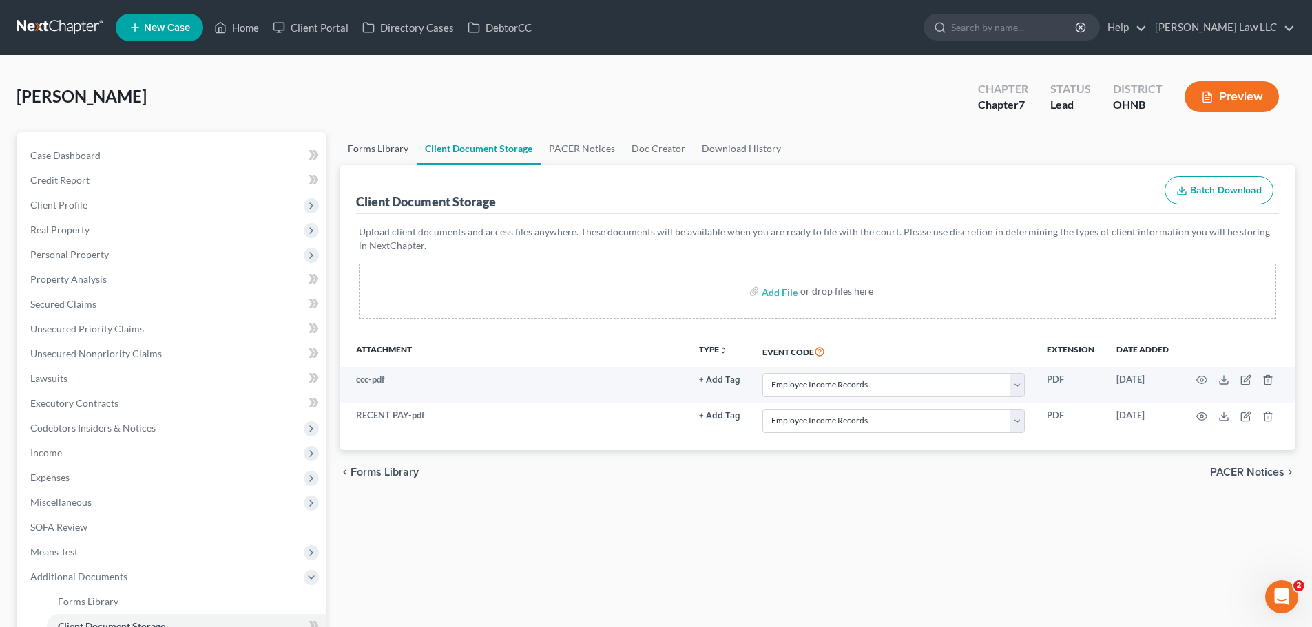
click at [375, 153] on link "Forms Library" at bounding box center [377, 148] width 77 height 33
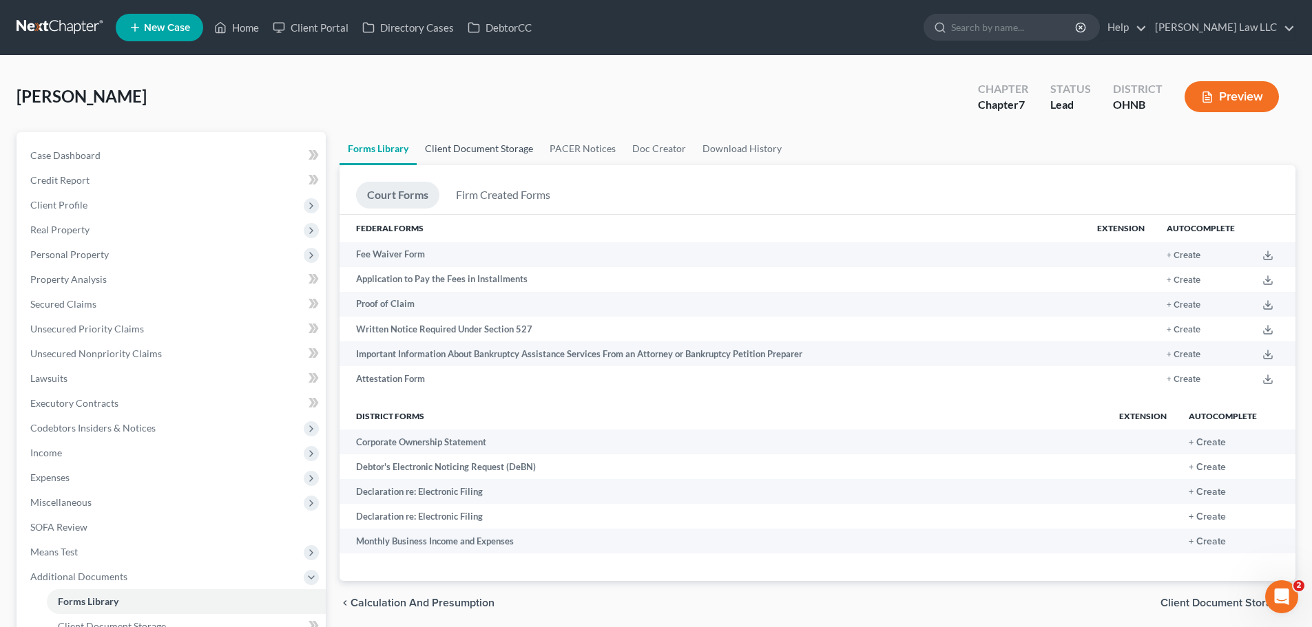
click at [483, 146] on link "Client Document Storage" at bounding box center [479, 148] width 125 height 33
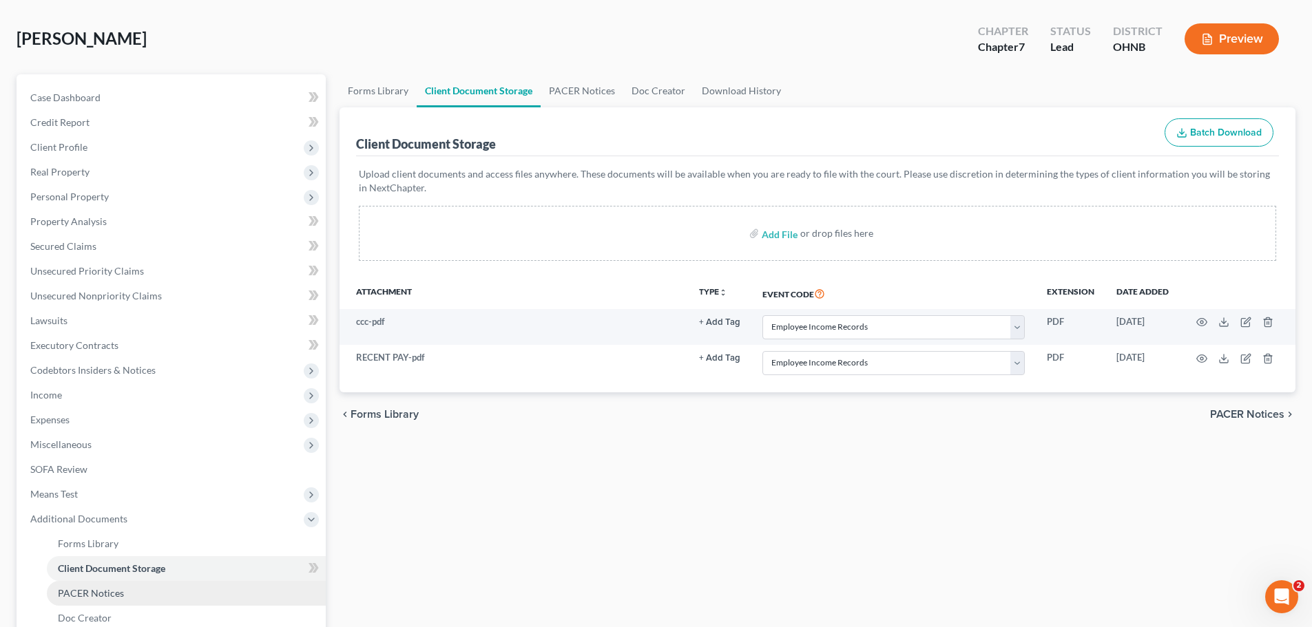
scroll to position [138, 0]
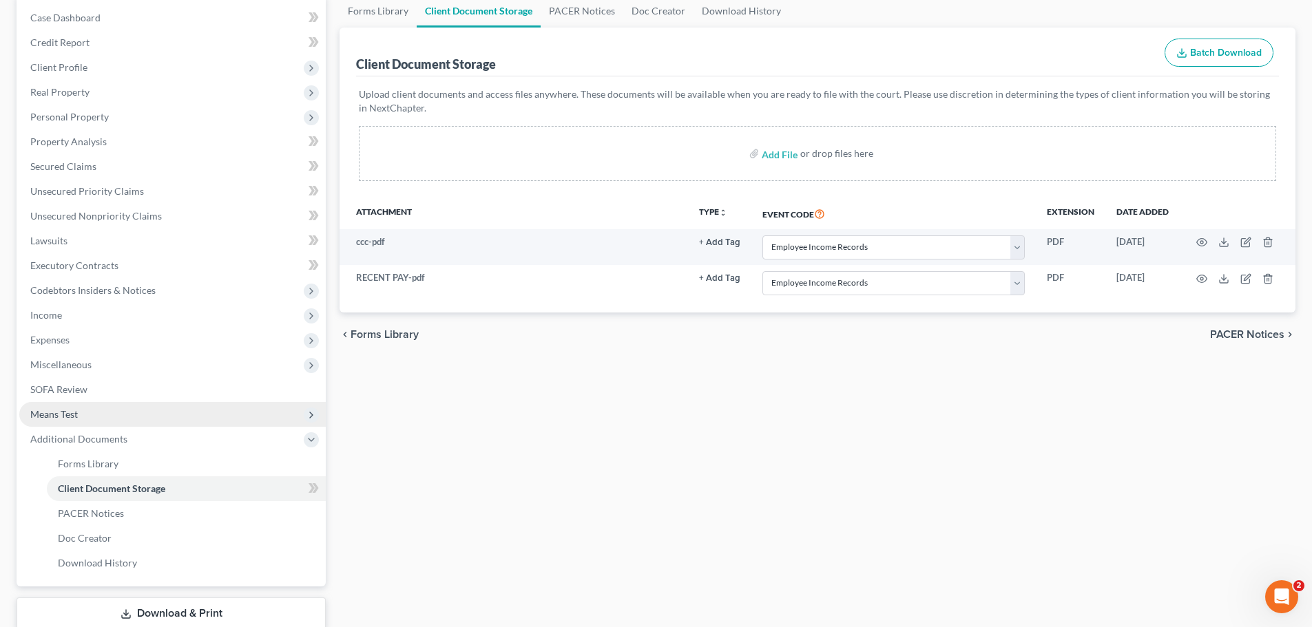
click at [81, 405] on span "Means Test" at bounding box center [172, 414] width 306 height 25
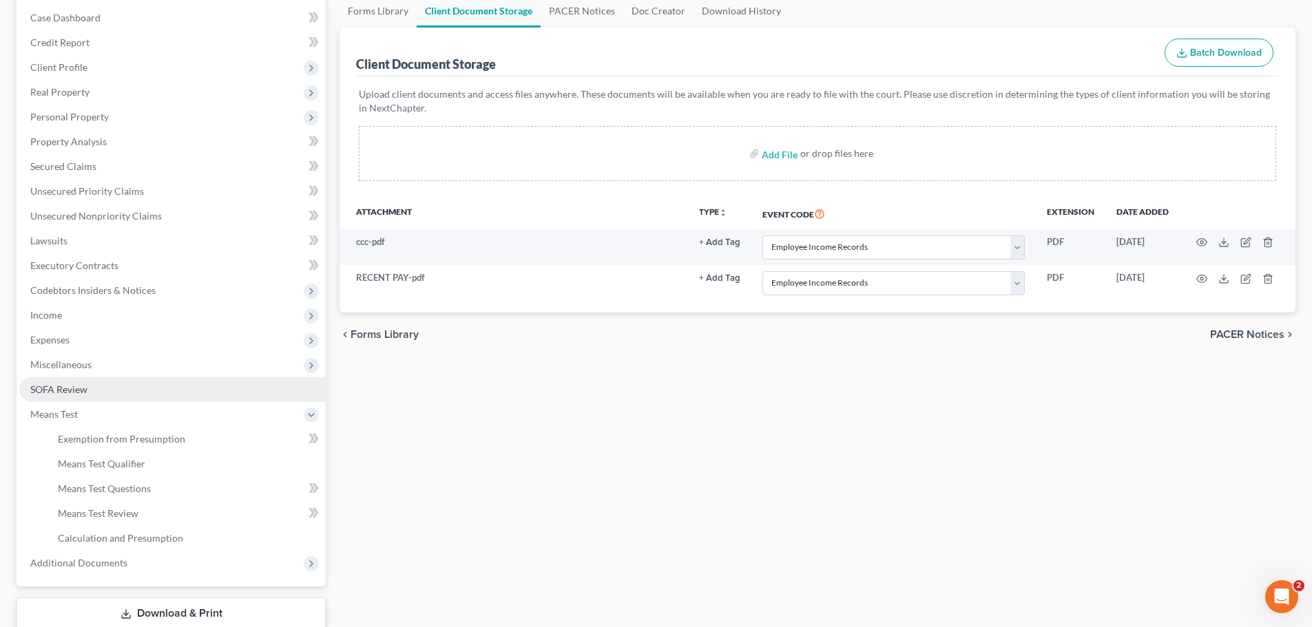
click at [97, 379] on link "SOFA Review" at bounding box center [172, 389] width 306 height 25
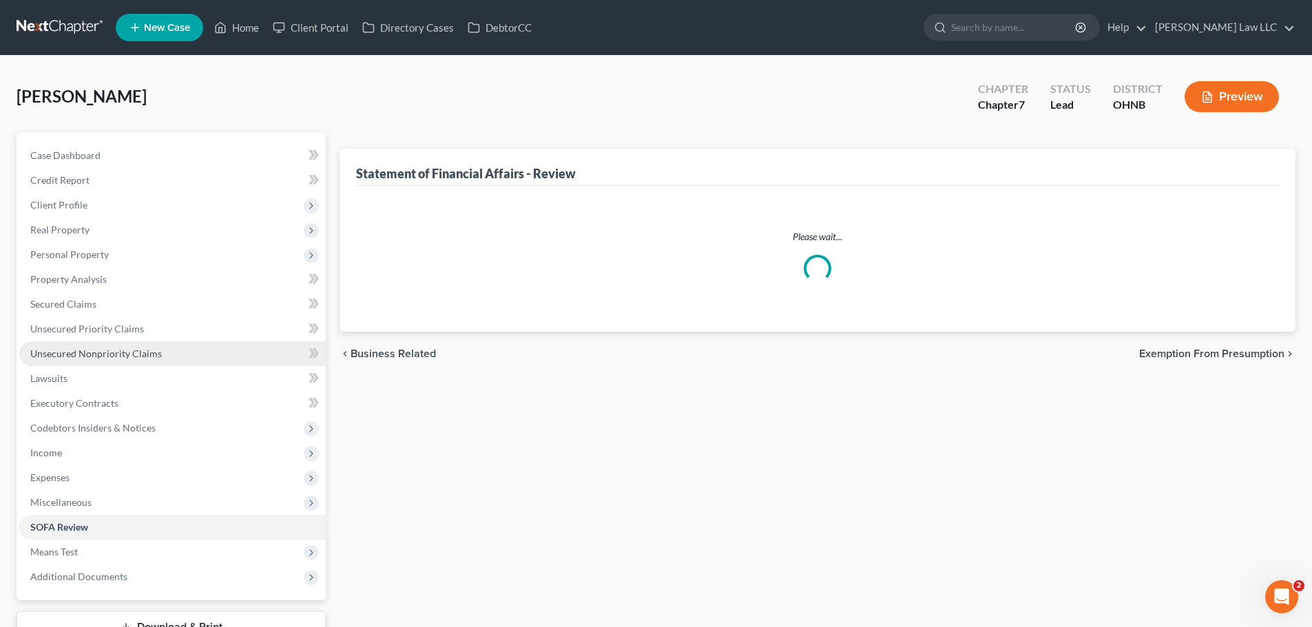
click at [94, 364] on link "Unsecured Nonpriority Claims" at bounding box center [172, 354] width 306 height 25
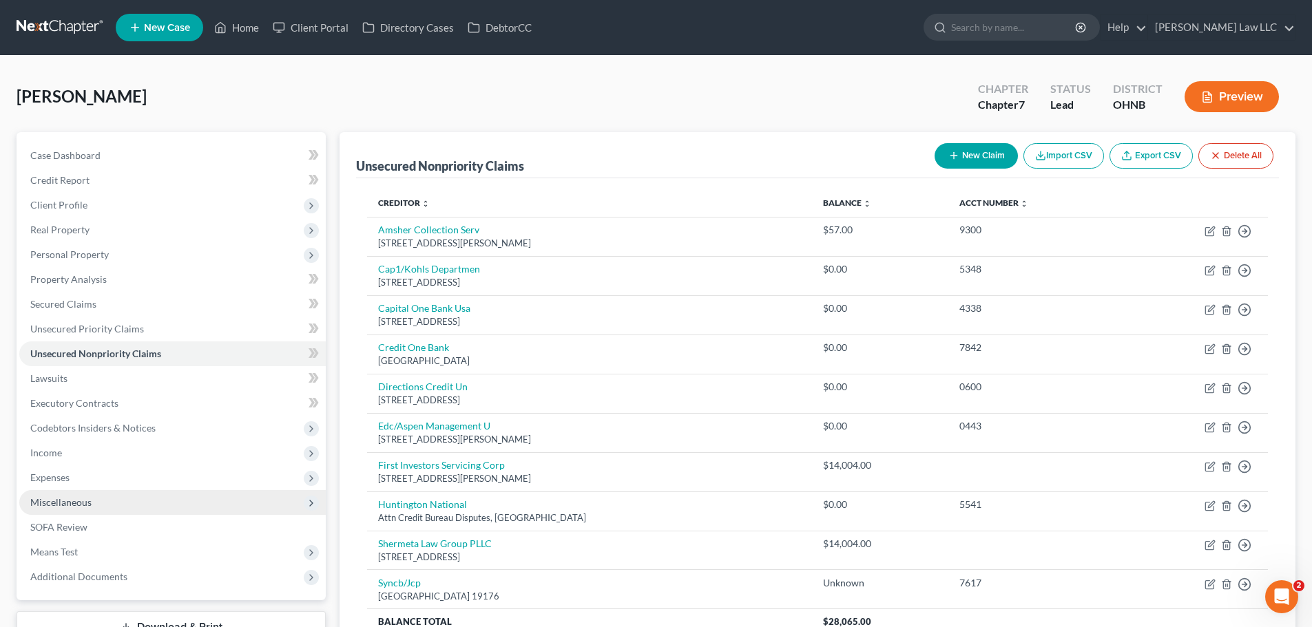
click at [65, 504] on span "Miscellaneous" at bounding box center [60, 502] width 61 height 12
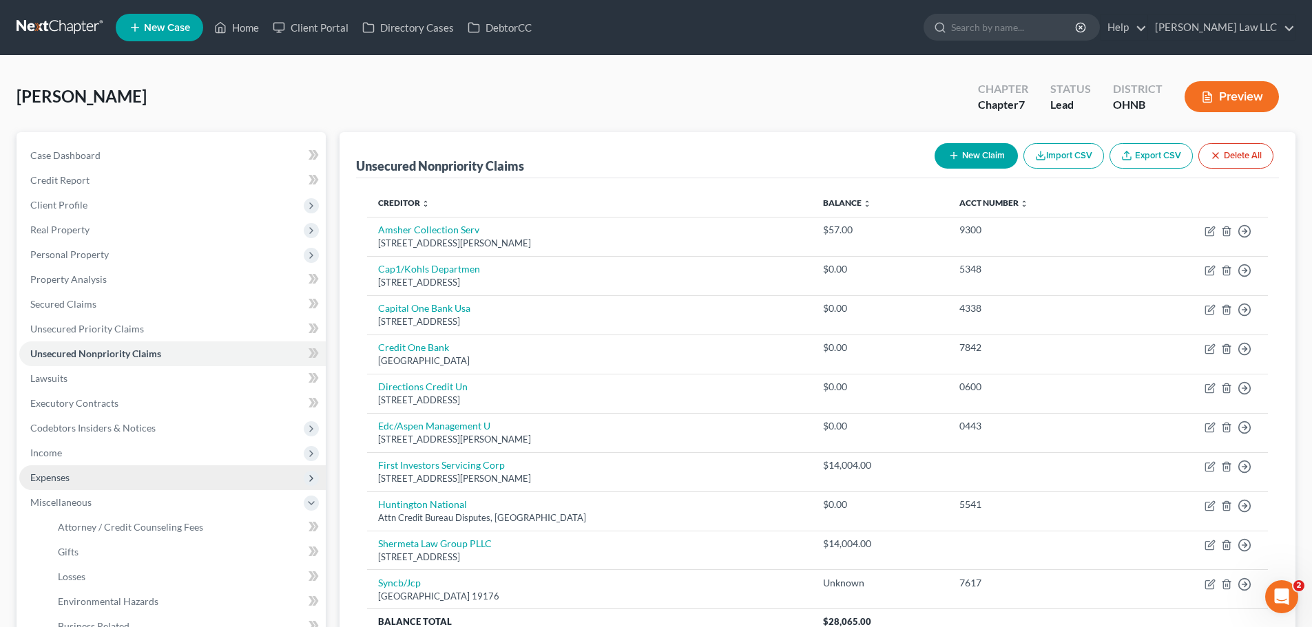
click at [66, 476] on span "Expenses" at bounding box center [49, 478] width 39 height 12
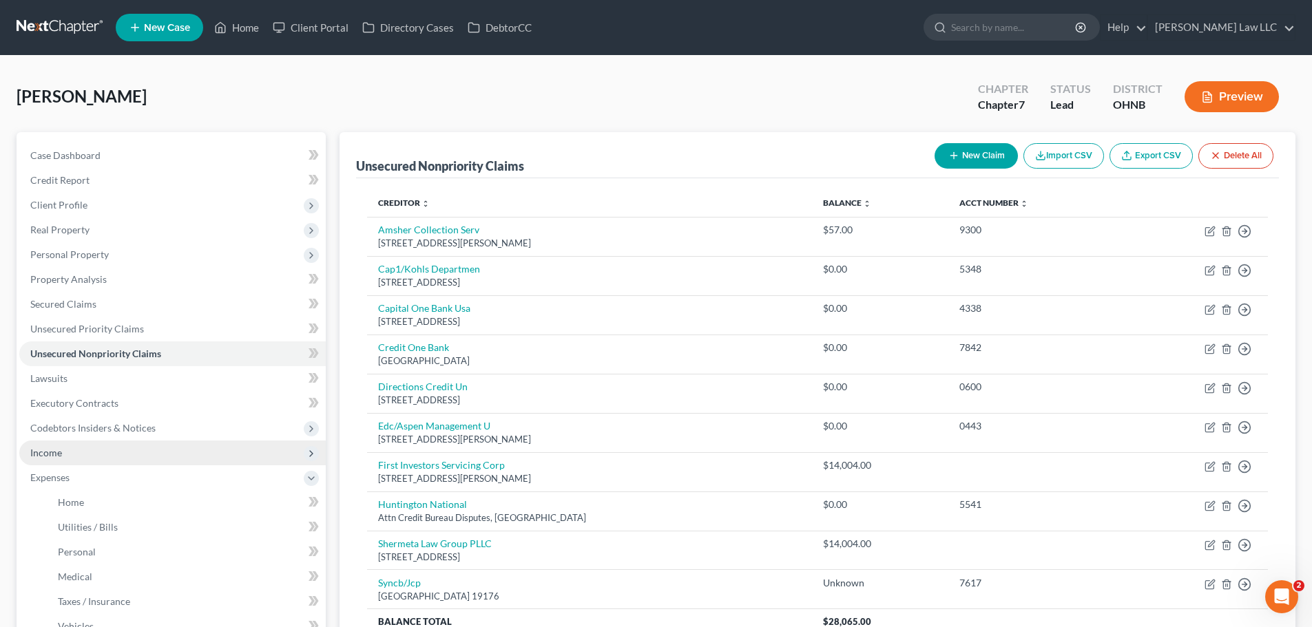
click at [65, 456] on span "Income" at bounding box center [172, 453] width 306 height 25
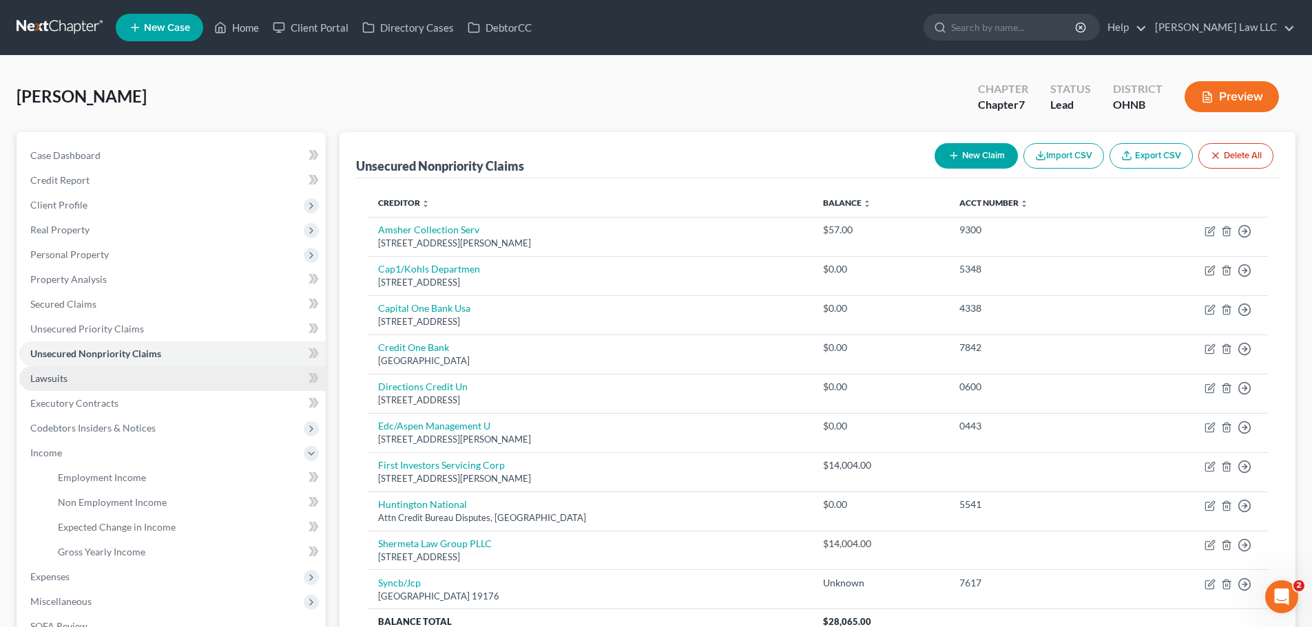
click at [86, 379] on link "Lawsuits" at bounding box center [172, 378] width 306 height 25
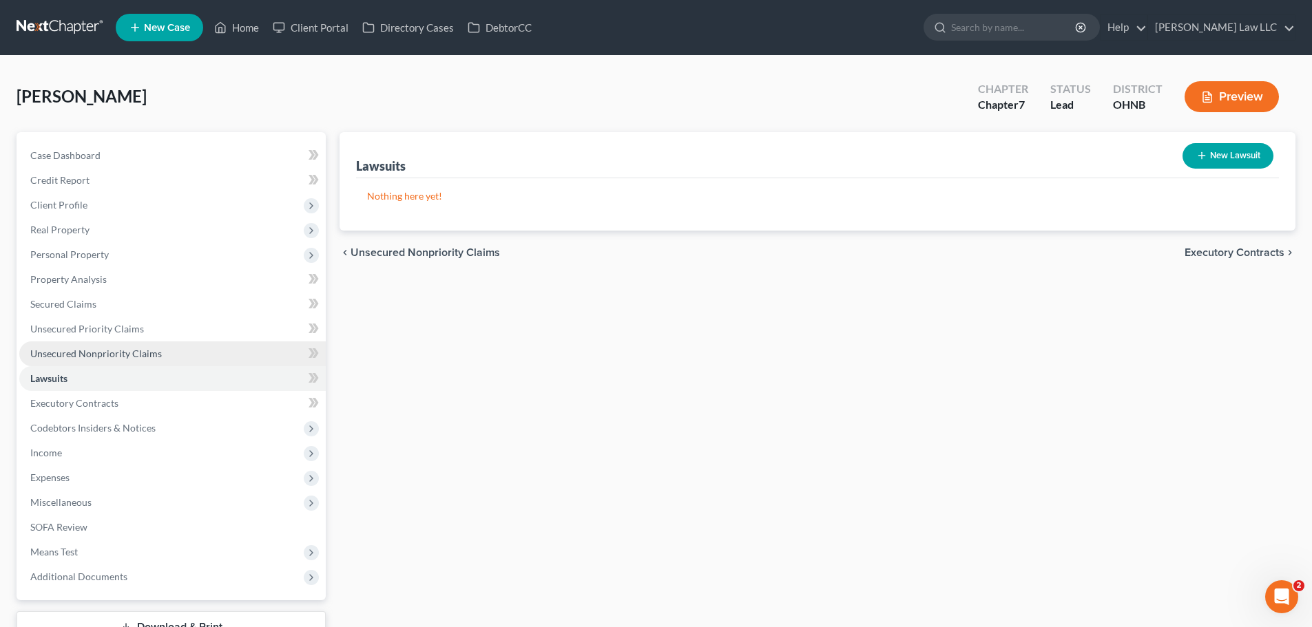
click at [92, 350] on span "Unsecured Nonpriority Claims" at bounding box center [96, 354] width 132 height 12
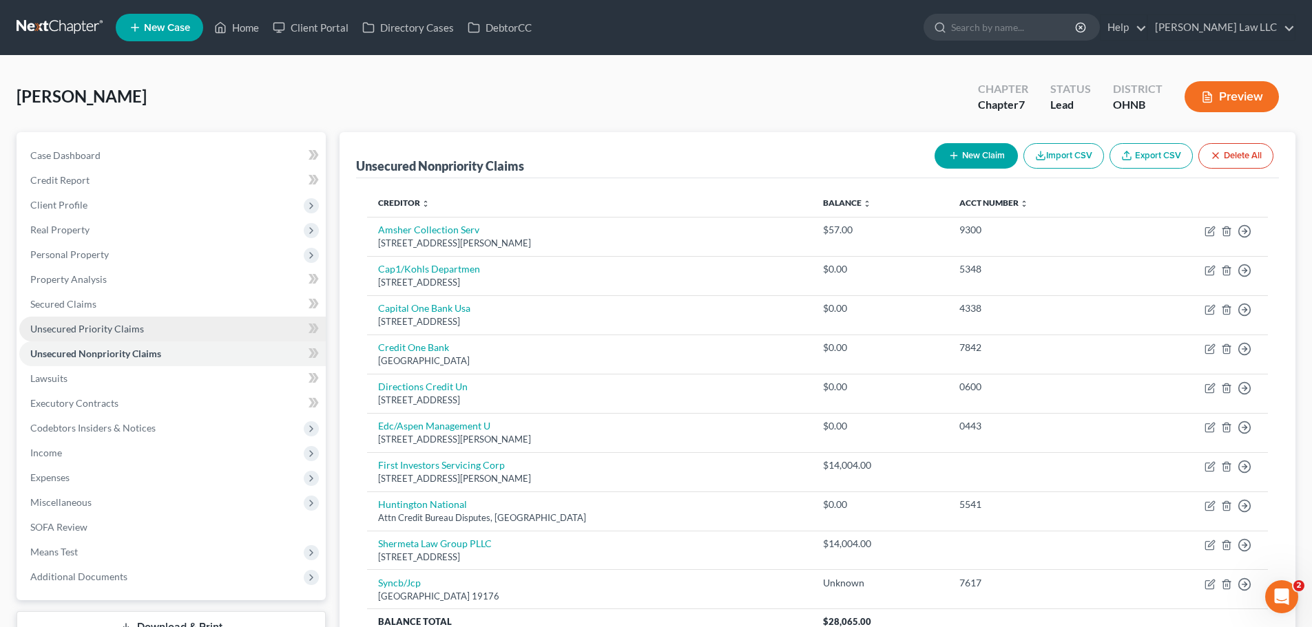
click at [92, 325] on span "Unsecured Priority Claims" at bounding box center [87, 329] width 114 height 12
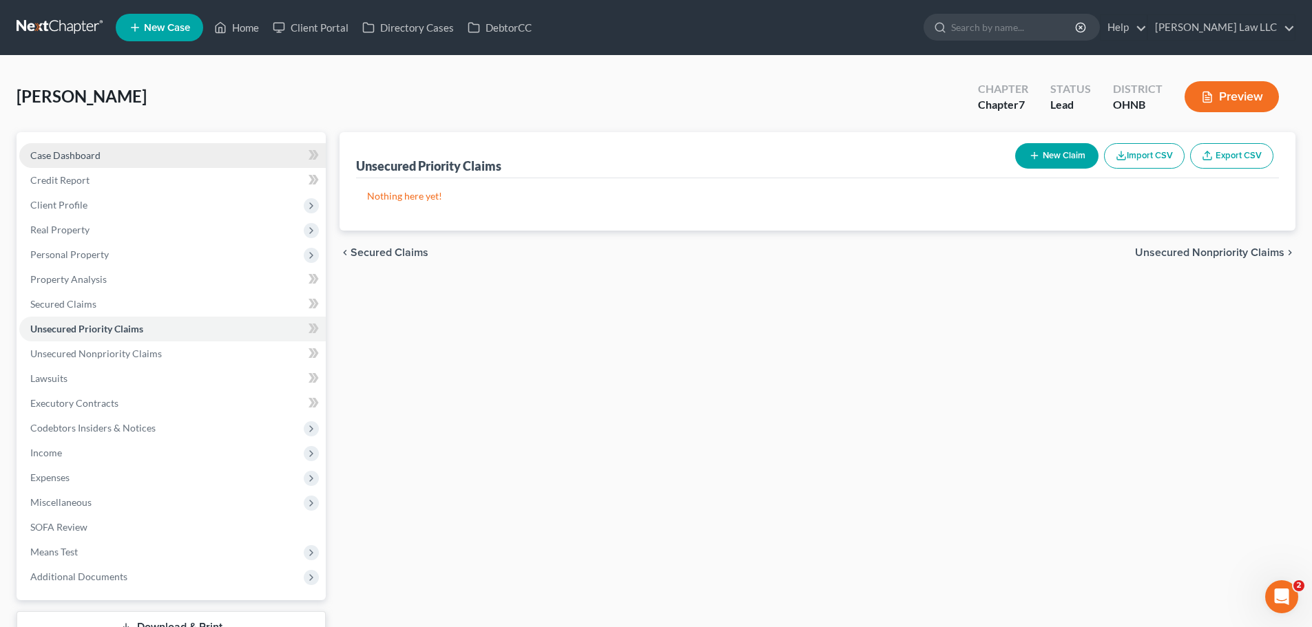
drag, startPoint x: 105, startPoint y: 158, endPoint x: 249, endPoint y: 200, distance: 150.4
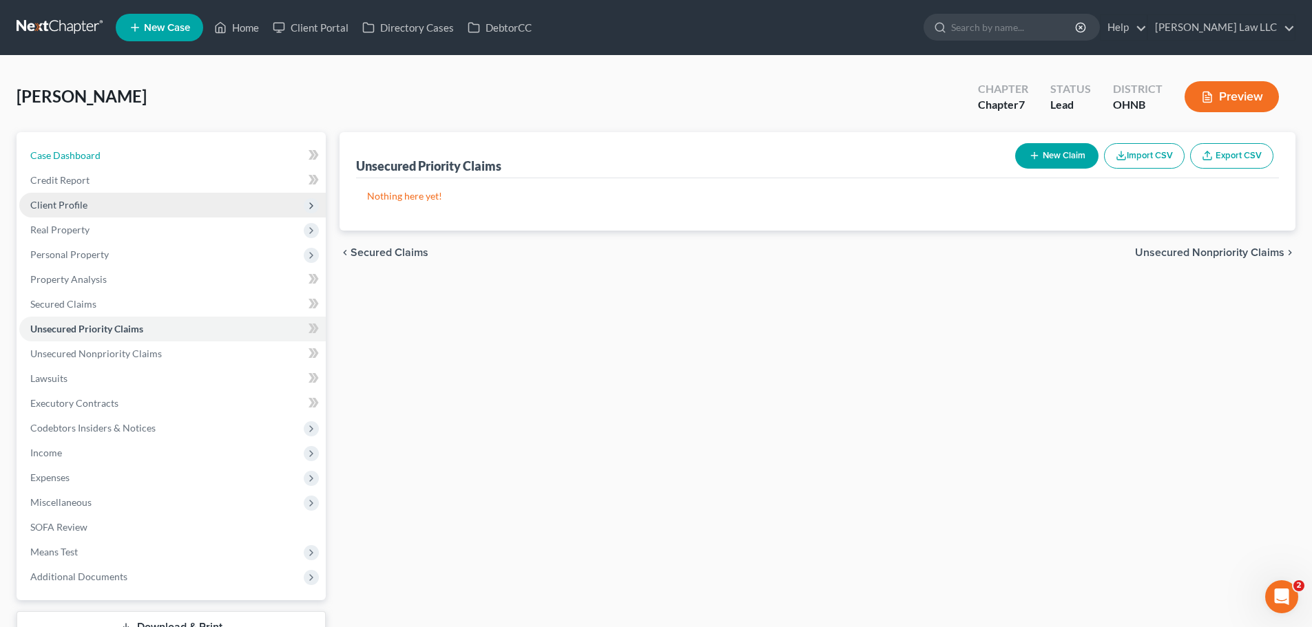
click at [104, 158] on link "Case Dashboard" at bounding box center [172, 155] width 306 height 25
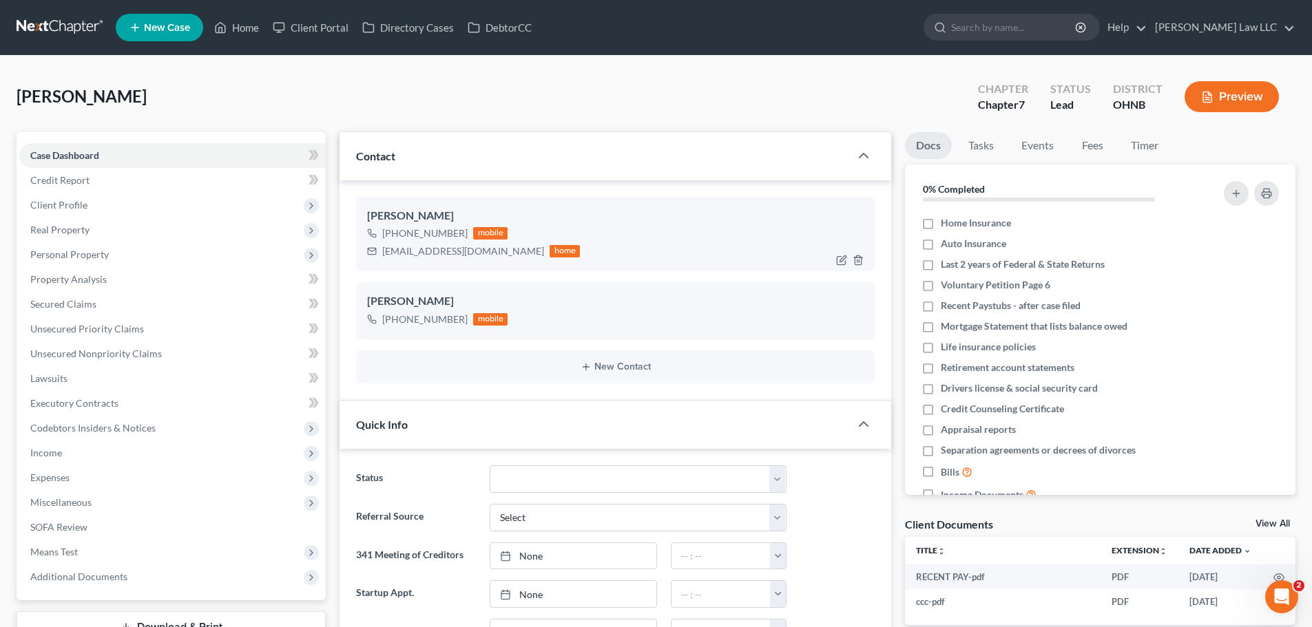
click at [421, 251] on div "cjcochran999@gmail.com" at bounding box center [463, 251] width 162 height 14
copy div "cjcochran999@gmail.com"
click at [192, 158] on link "Case Dashboard" at bounding box center [172, 155] width 306 height 25
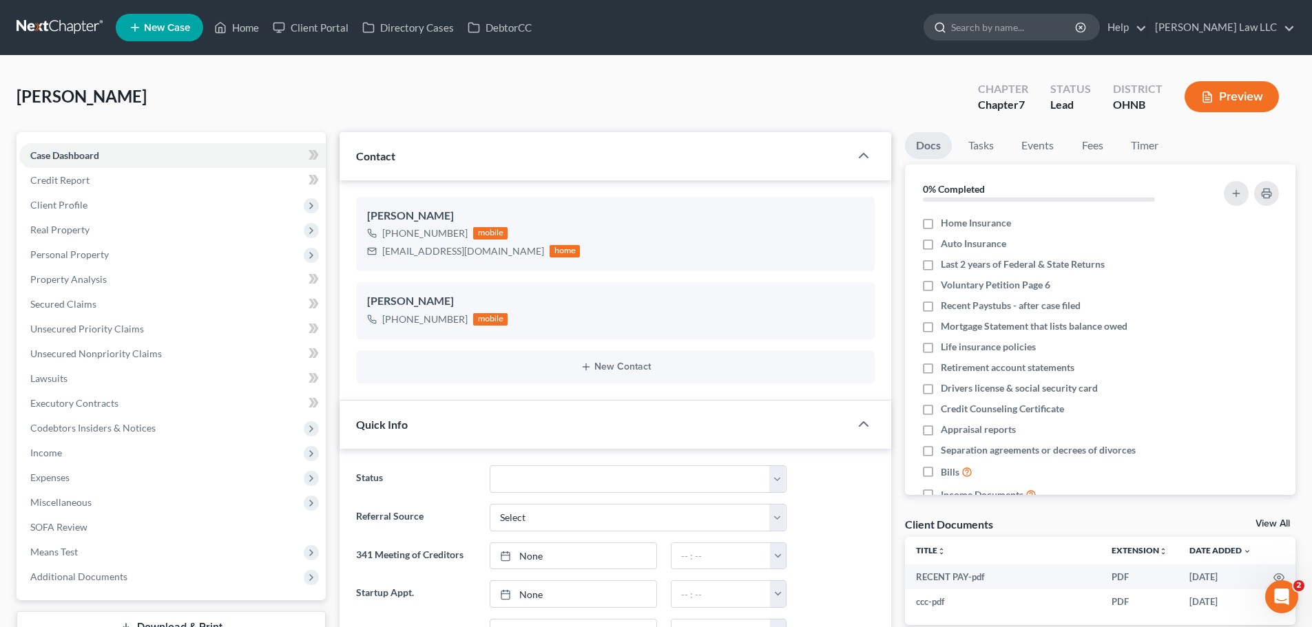
click at [1034, 26] on input "search" at bounding box center [1014, 26] width 126 height 25
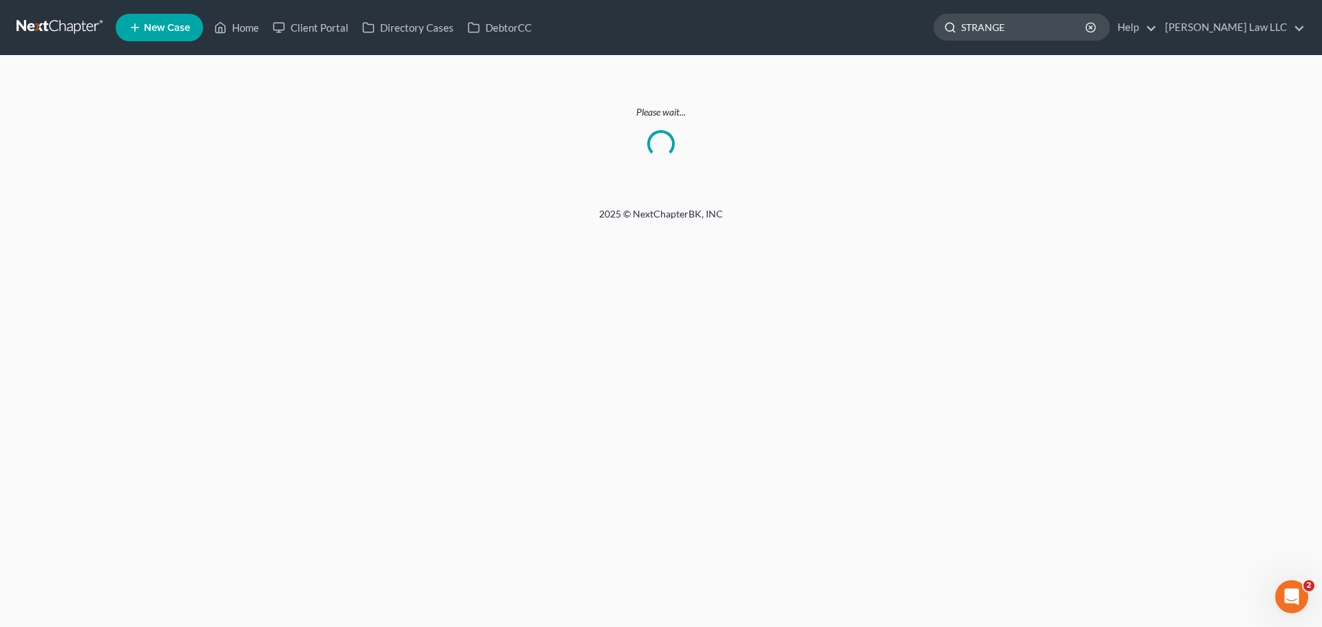
click at [1063, 29] on input "STRANGE" at bounding box center [1024, 26] width 126 height 25
click at [90, 31] on link at bounding box center [61, 27] width 88 height 25
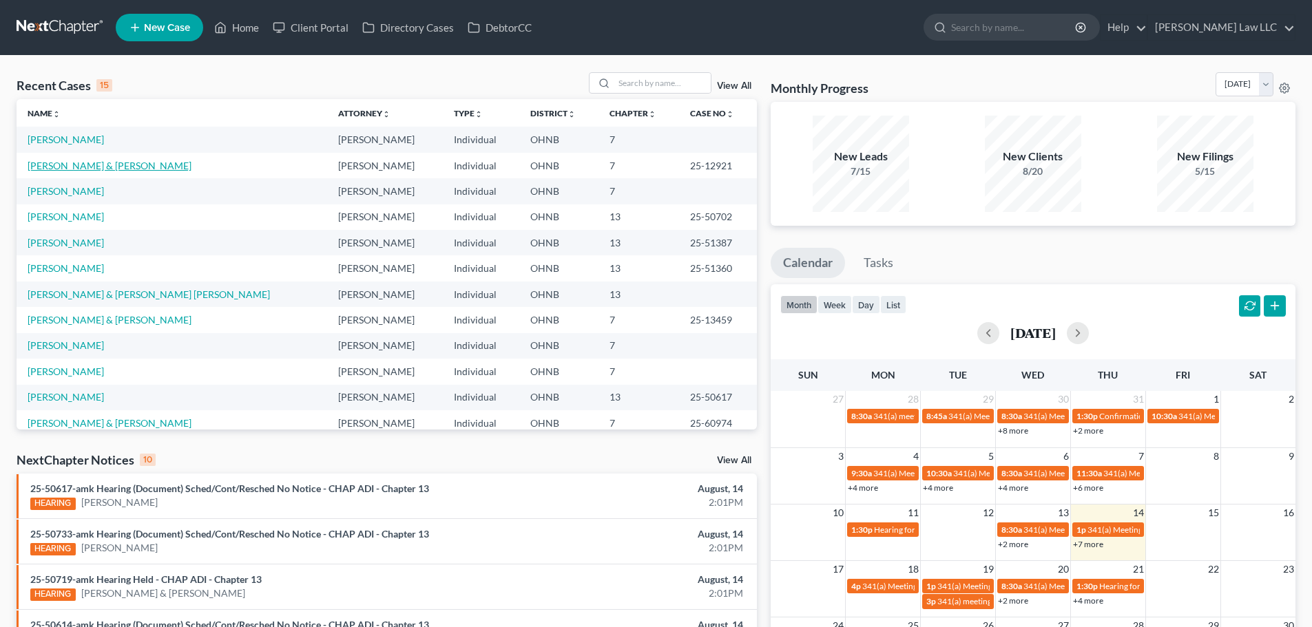
click at [92, 165] on link "[PERSON_NAME] & [PERSON_NAME]" at bounding box center [110, 166] width 164 height 12
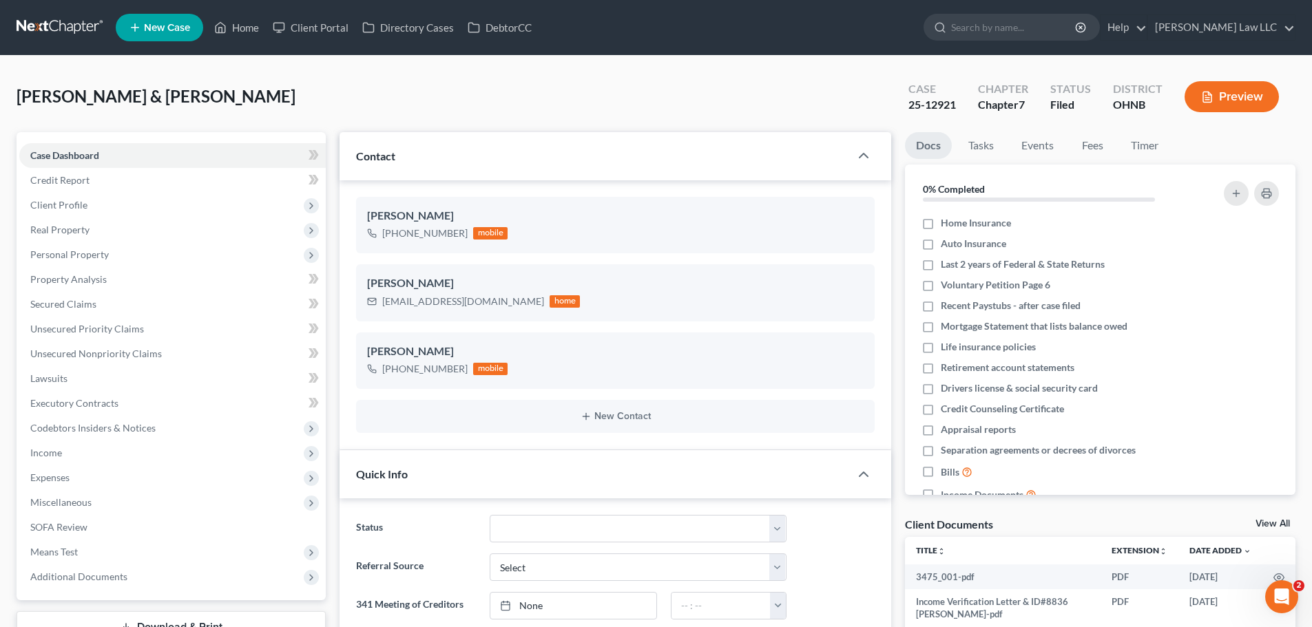
click at [933, 104] on div "25-12921" at bounding box center [932, 105] width 48 height 16
copy div "25-12921"
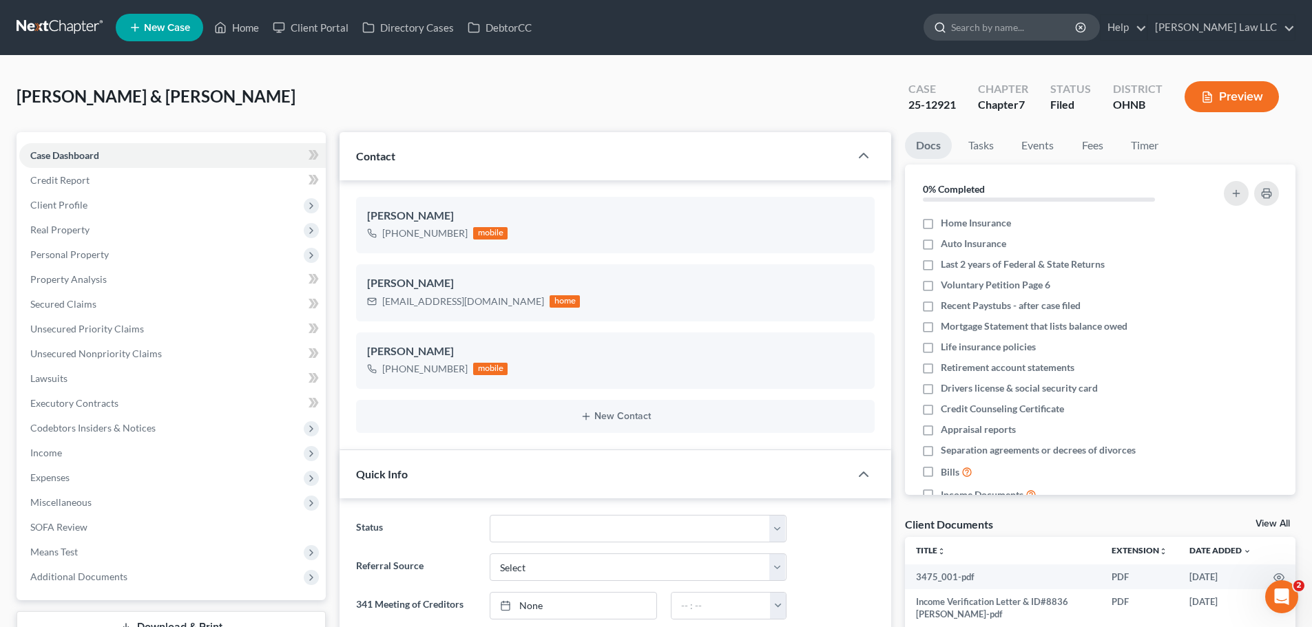
click at [1038, 17] on input "search" at bounding box center [1014, 26] width 126 height 25
type input "[PERSON_NAME]"
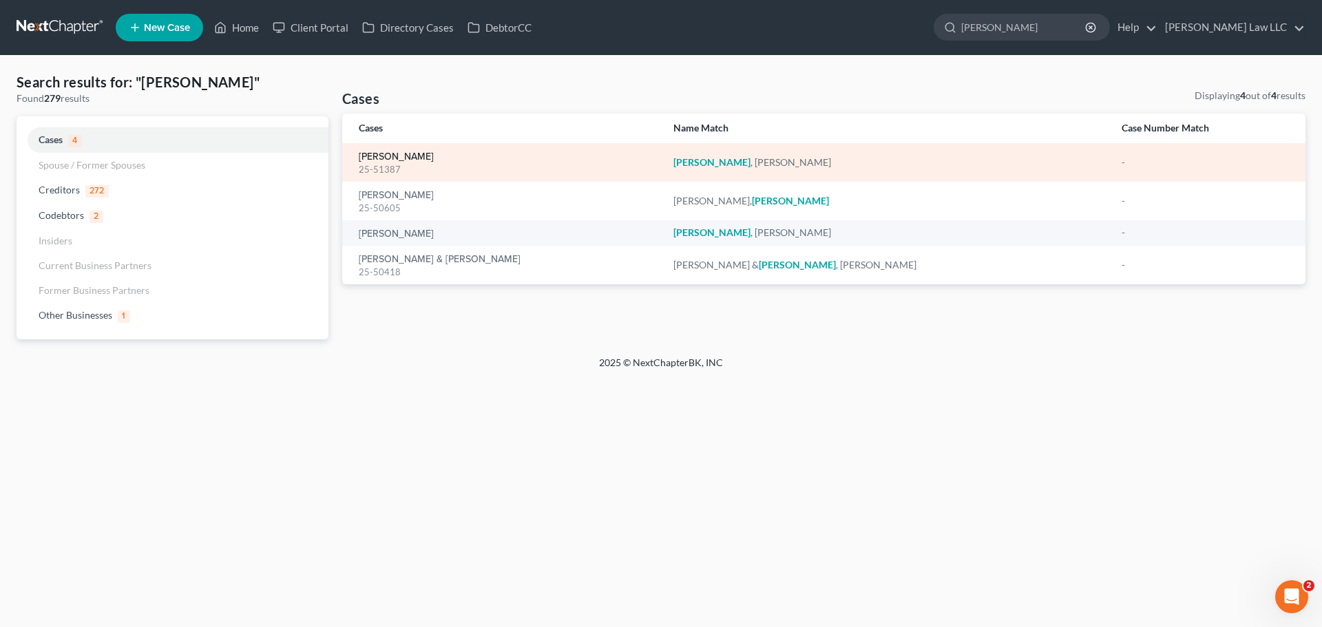
click at [389, 158] on link "[PERSON_NAME]" at bounding box center [396, 157] width 75 height 10
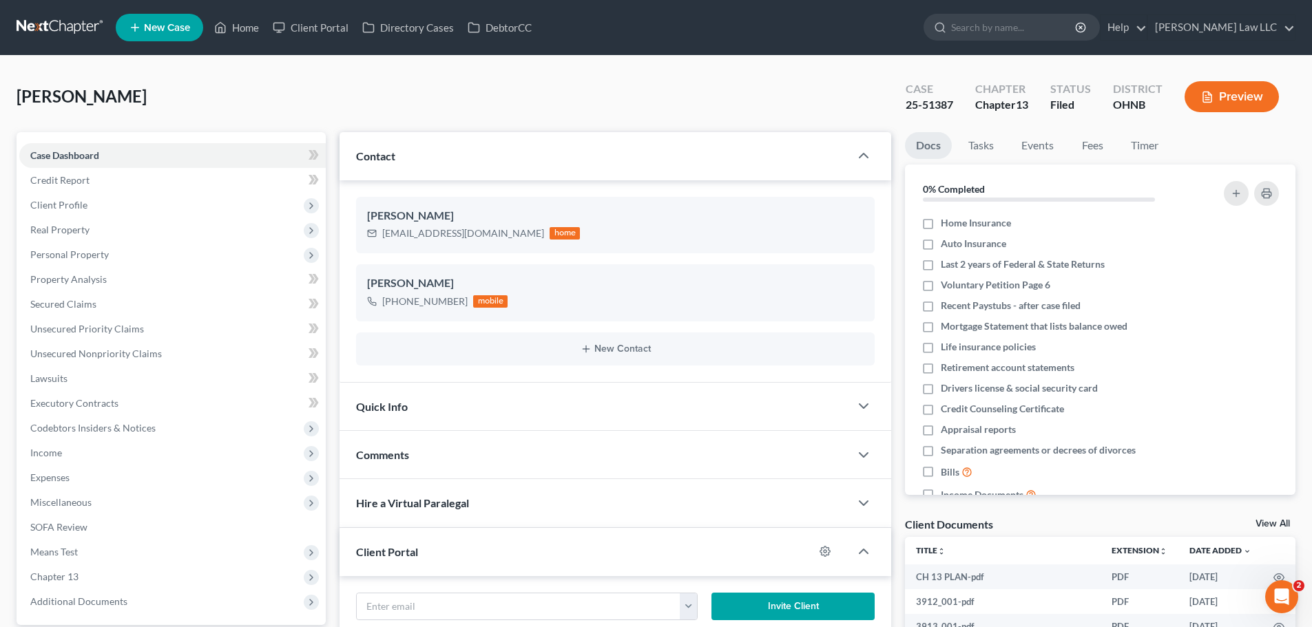
click at [384, 104] on div "Rexroad, Steven Upgraded Case 25-51387 Chapter Chapter 13 Status Filed District…" at bounding box center [656, 102] width 1279 height 60
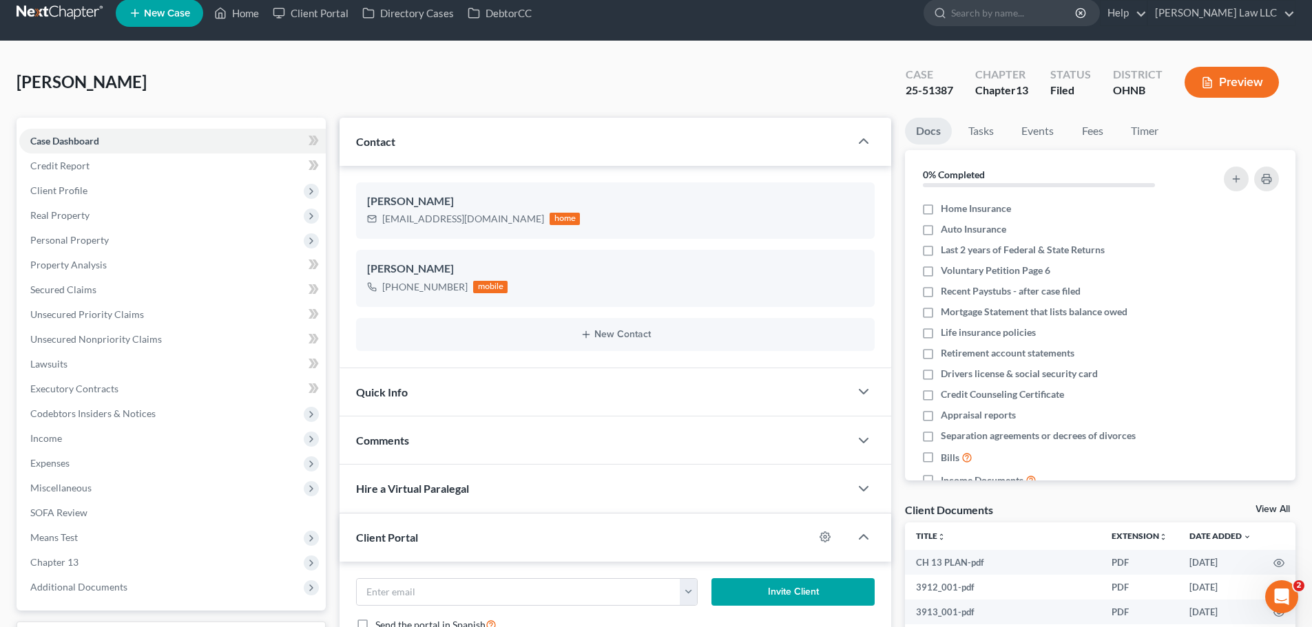
scroll to position [207, 0]
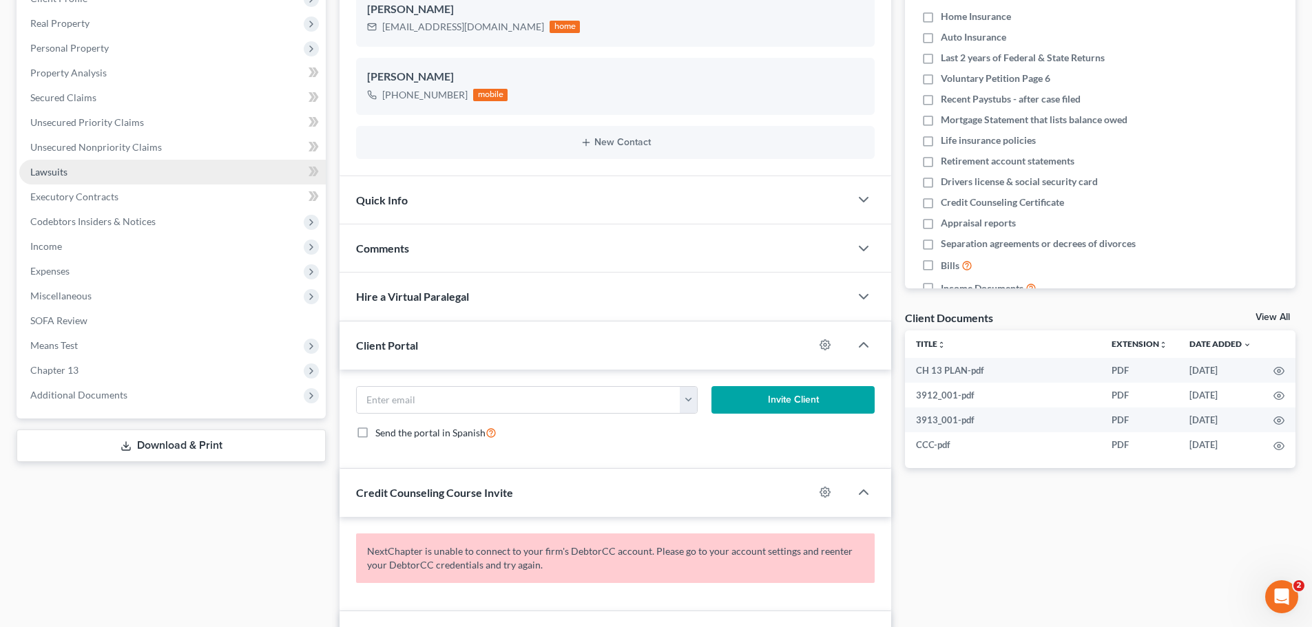
click at [72, 178] on link "Lawsuits" at bounding box center [172, 172] width 306 height 25
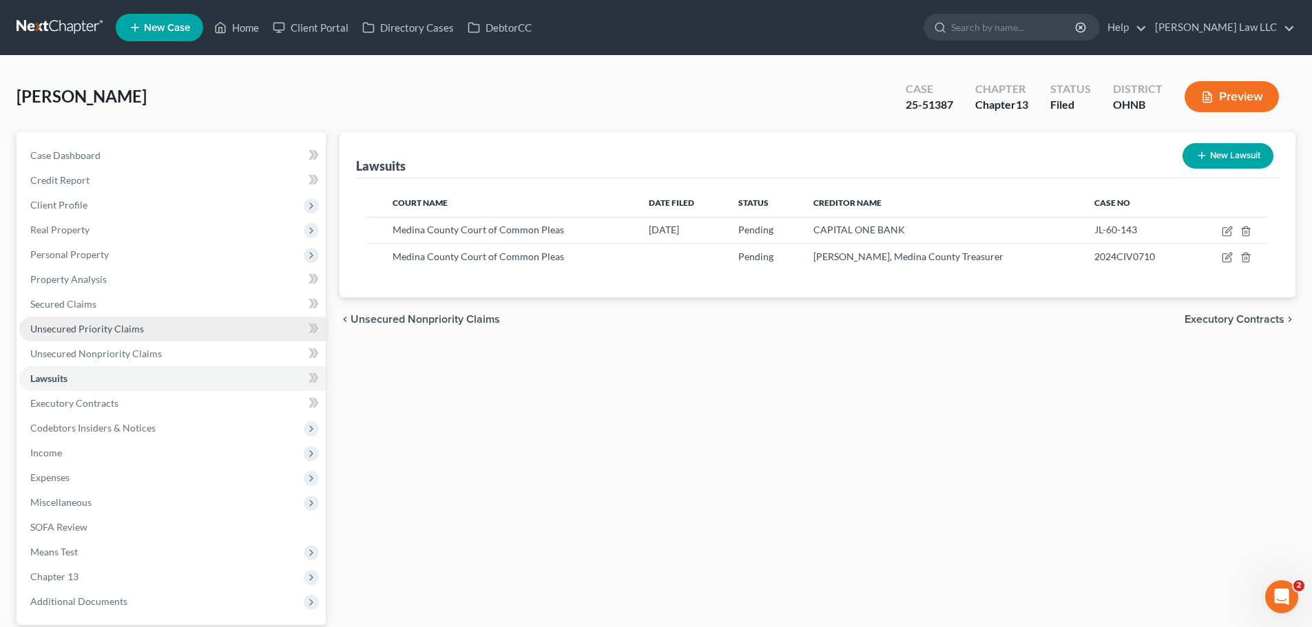
click at [129, 337] on link "Unsecured Priority Claims" at bounding box center [172, 329] width 306 height 25
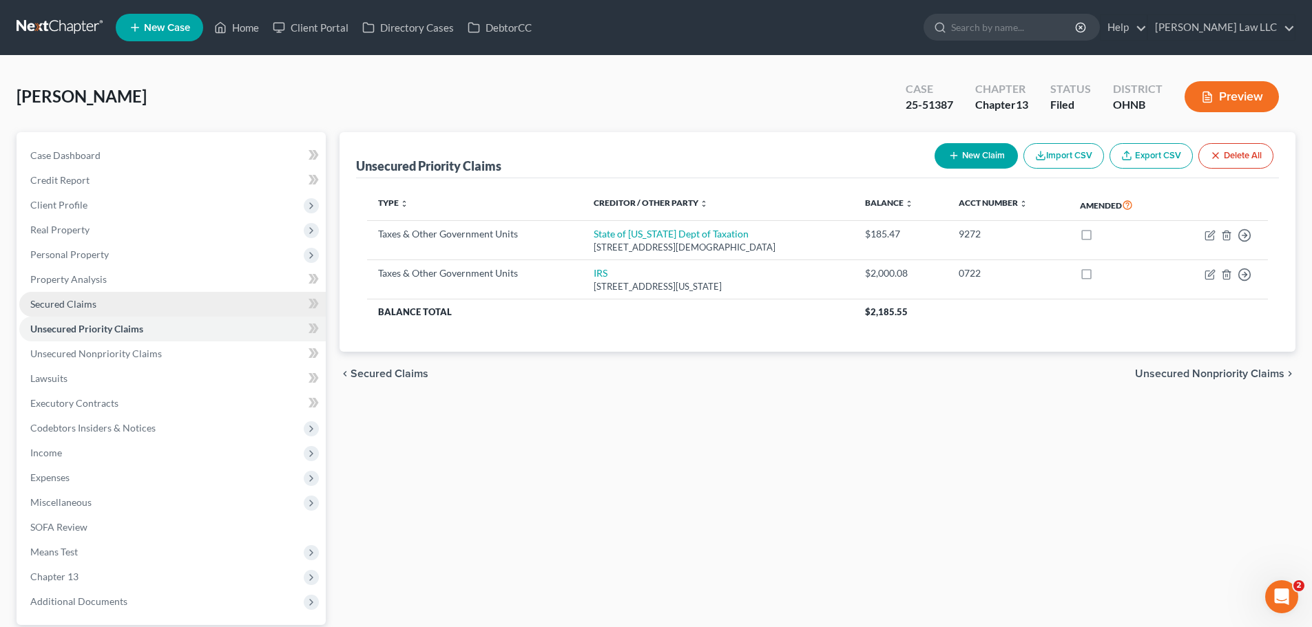
click at [97, 300] on link "Secured Claims" at bounding box center [172, 304] width 306 height 25
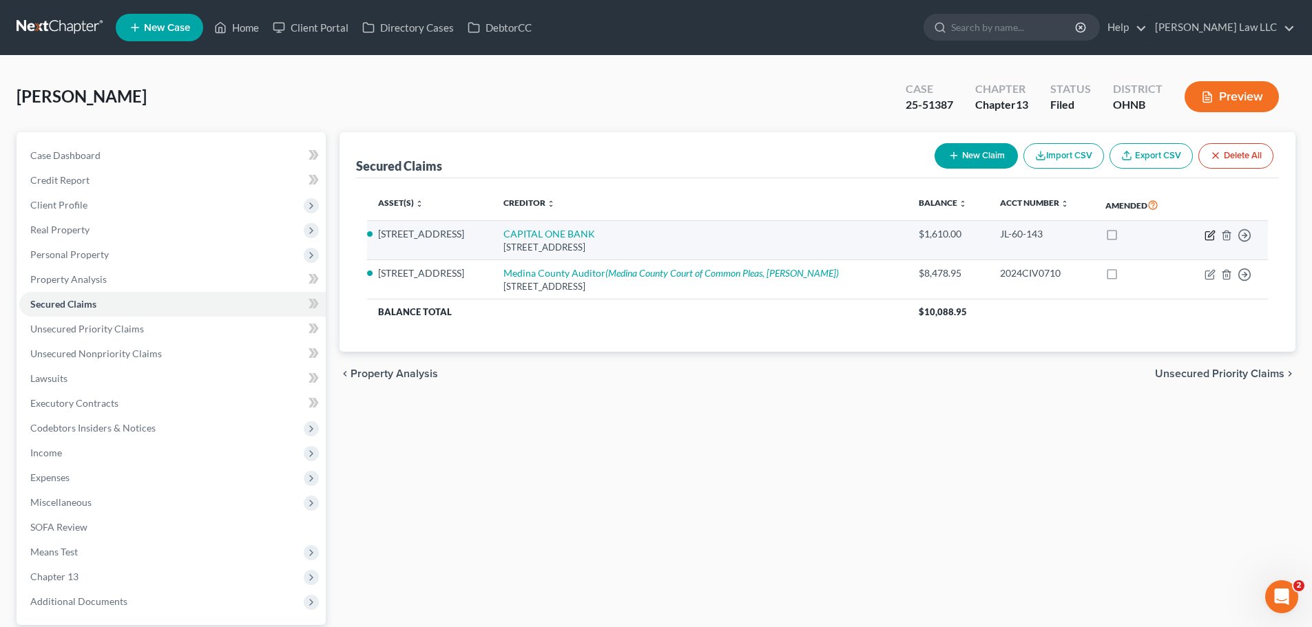
click at [1206, 235] on icon "button" at bounding box center [1209, 235] width 11 height 11
select select "48"
select select "2"
select select "3"
select select "0"
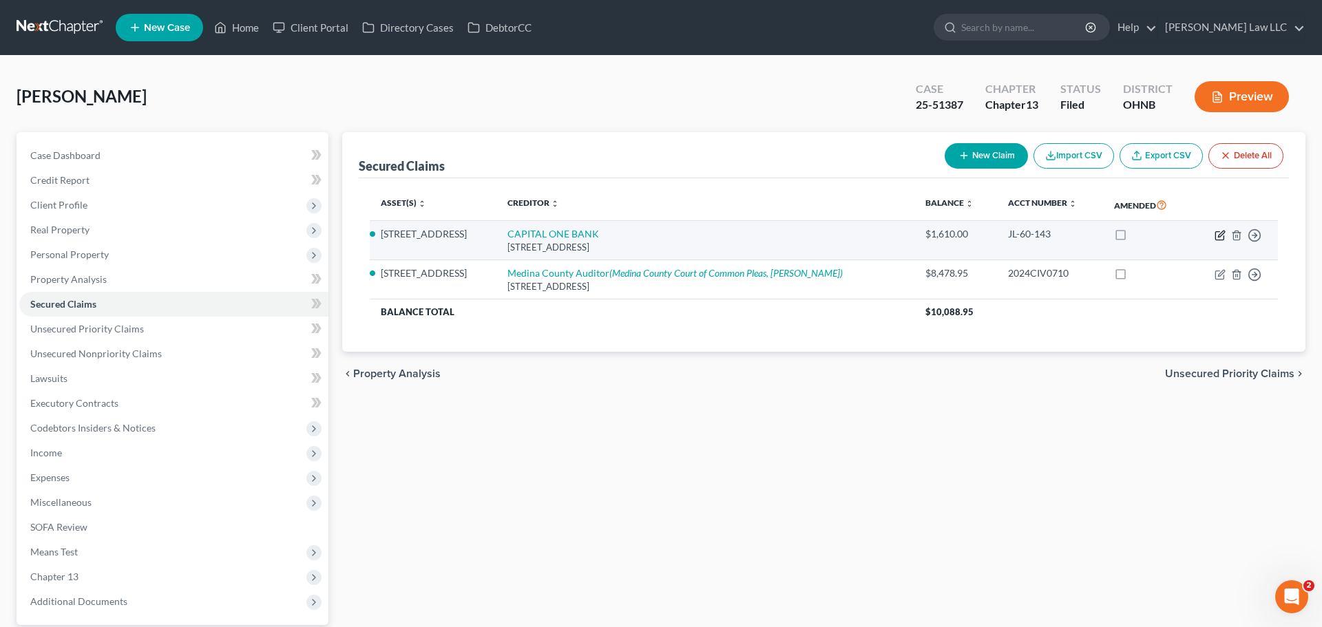
select select "0"
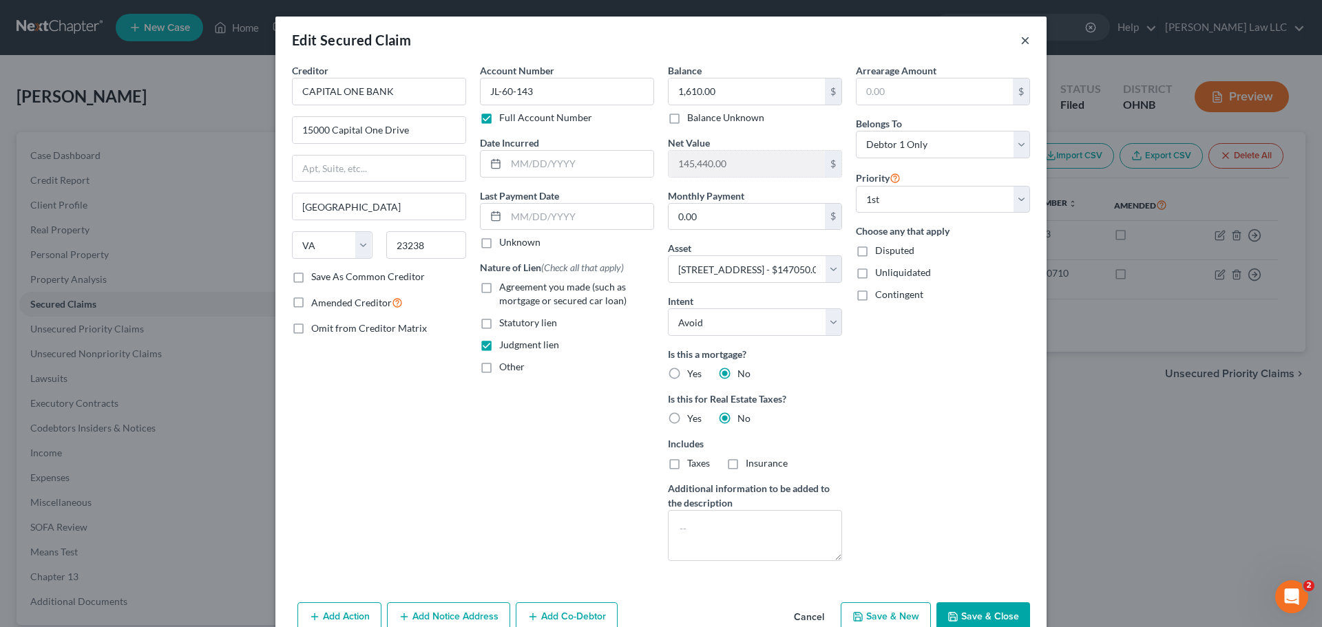
click at [1022, 40] on button "×" at bounding box center [1025, 40] width 10 height 17
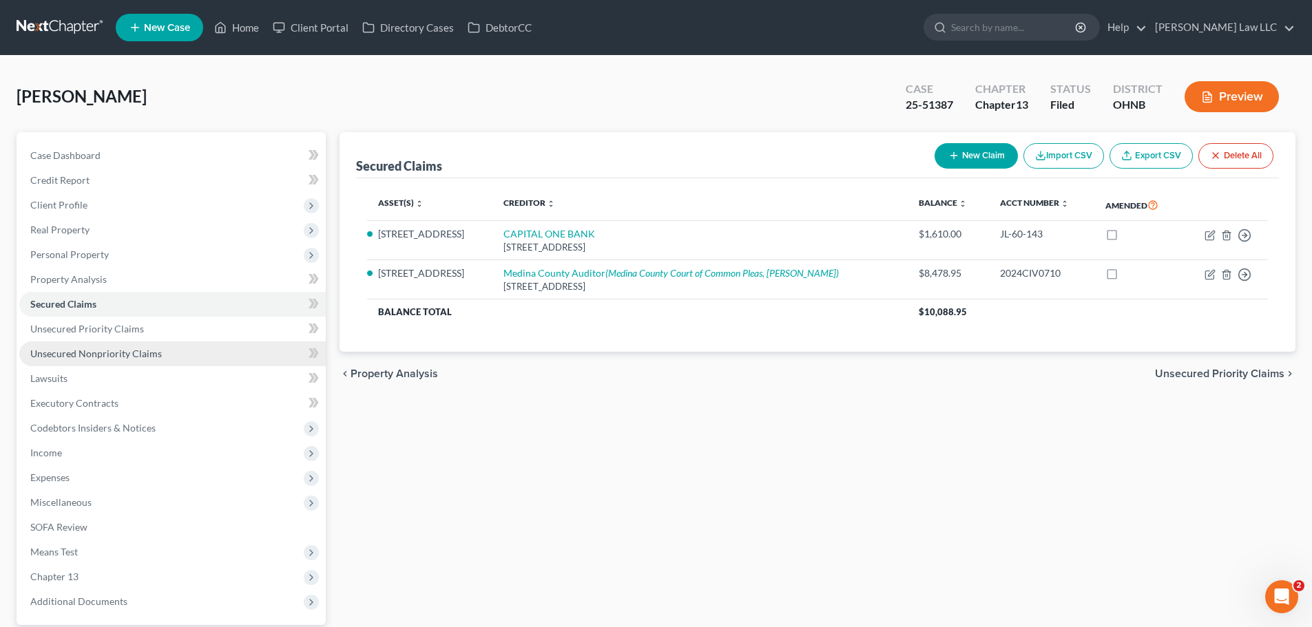
click at [118, 356] on span "Unsecured Nonpriority Claims" at bounding box center [96, 354] width 132 height 12
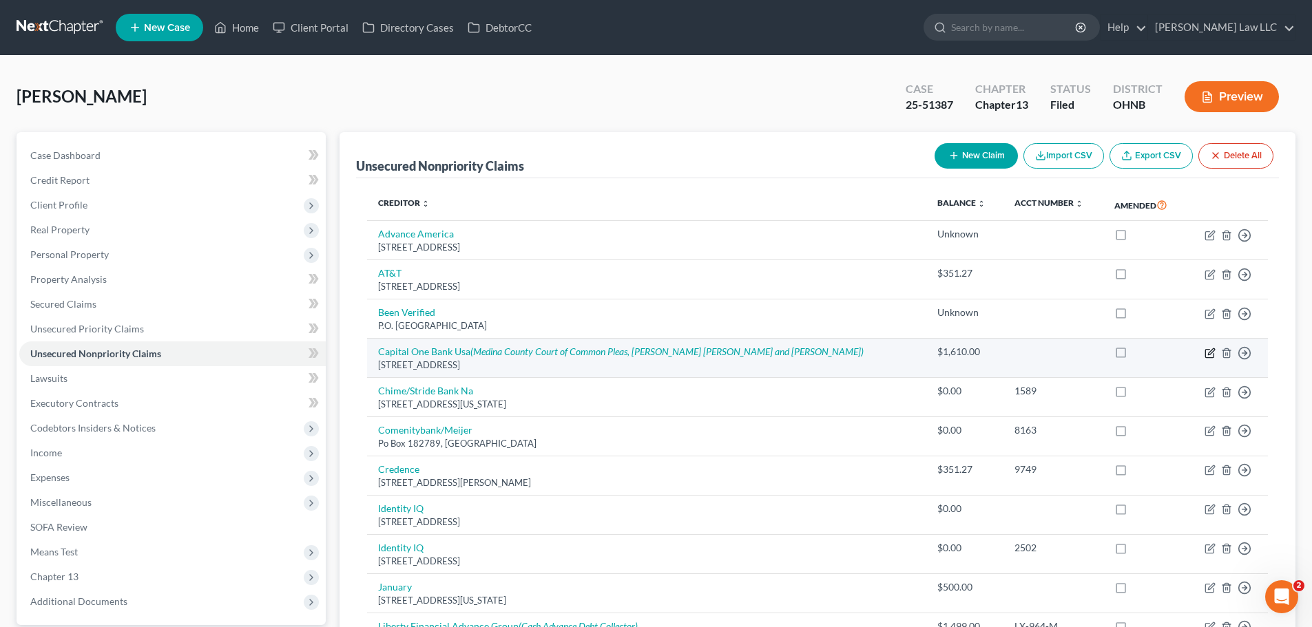
click at [1210, 350] on icon "button" at bounding box center [1209, 353] width 11 height 11
select select "46"
select select "0"
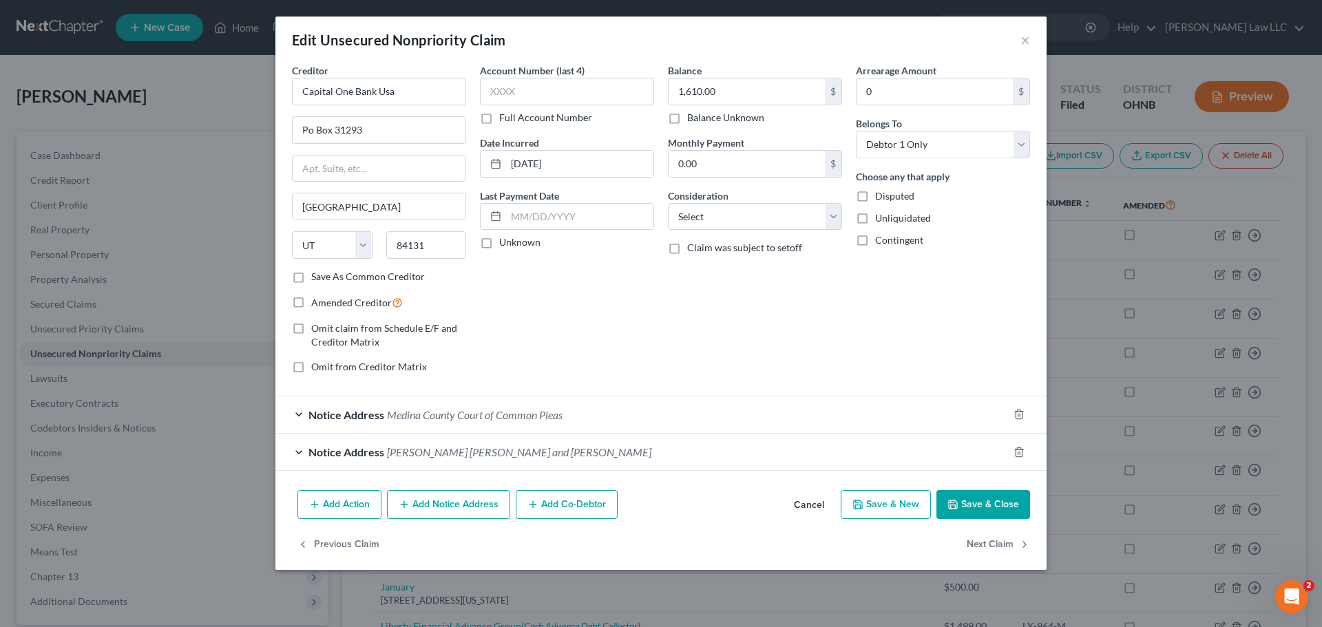
click at [489, 419] on span "Medina County Court of Common Pleas" at bounding box center [475, 414] width 176 height 13
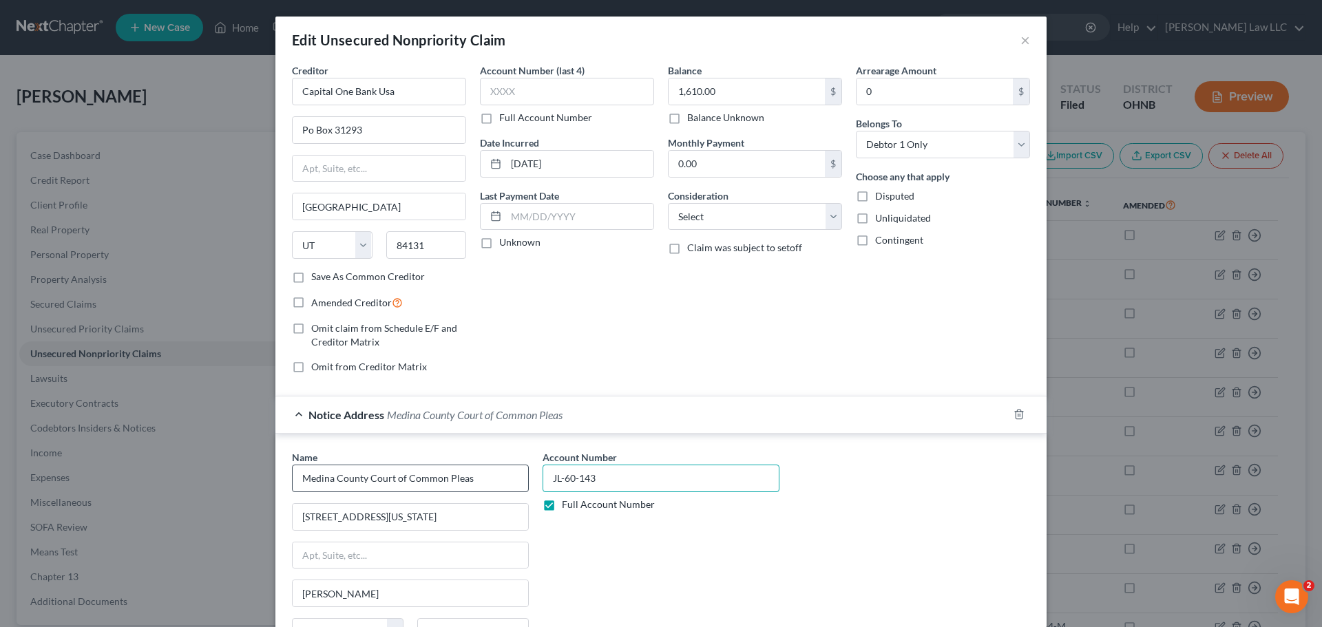
drag, startPoint x: 622, startPoint y: 473, endPoint x: 485, endPoint y: 477, distance: 136.4
click at [485, 477] on div "Name * Medina County Court of Common Pleas 225 E Washington St Medina State AL …" at bounding box center [661, 565] width 752 height 231
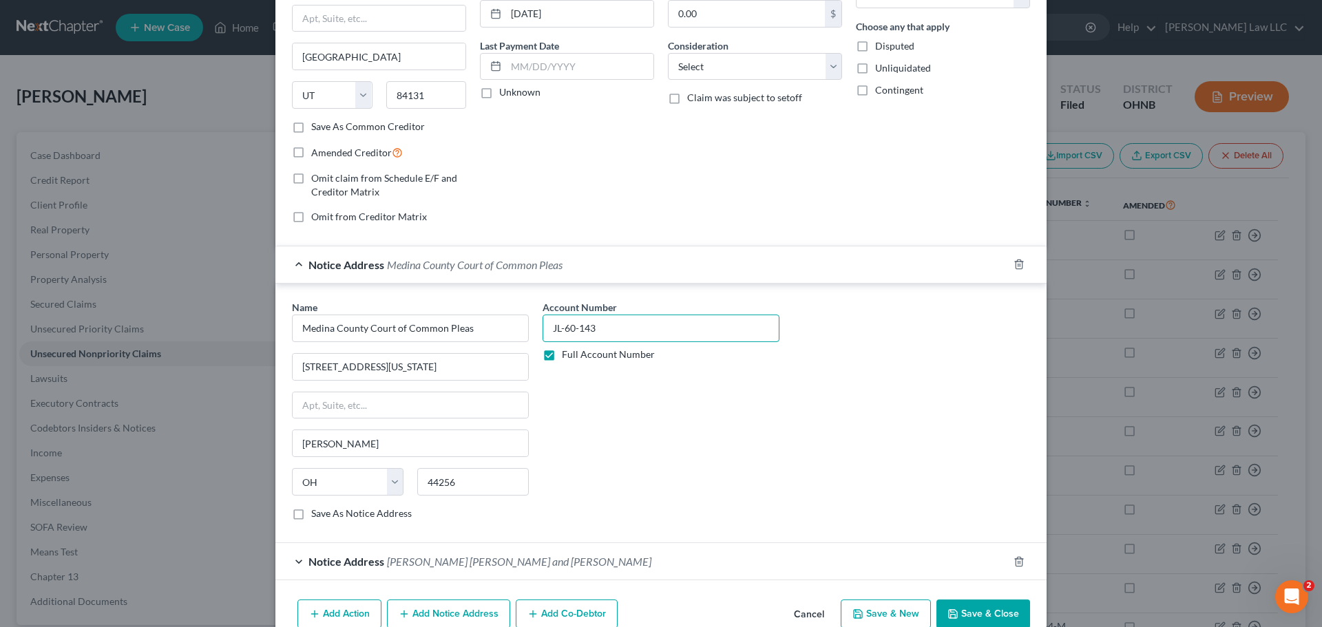
scroll to position [219, 0]
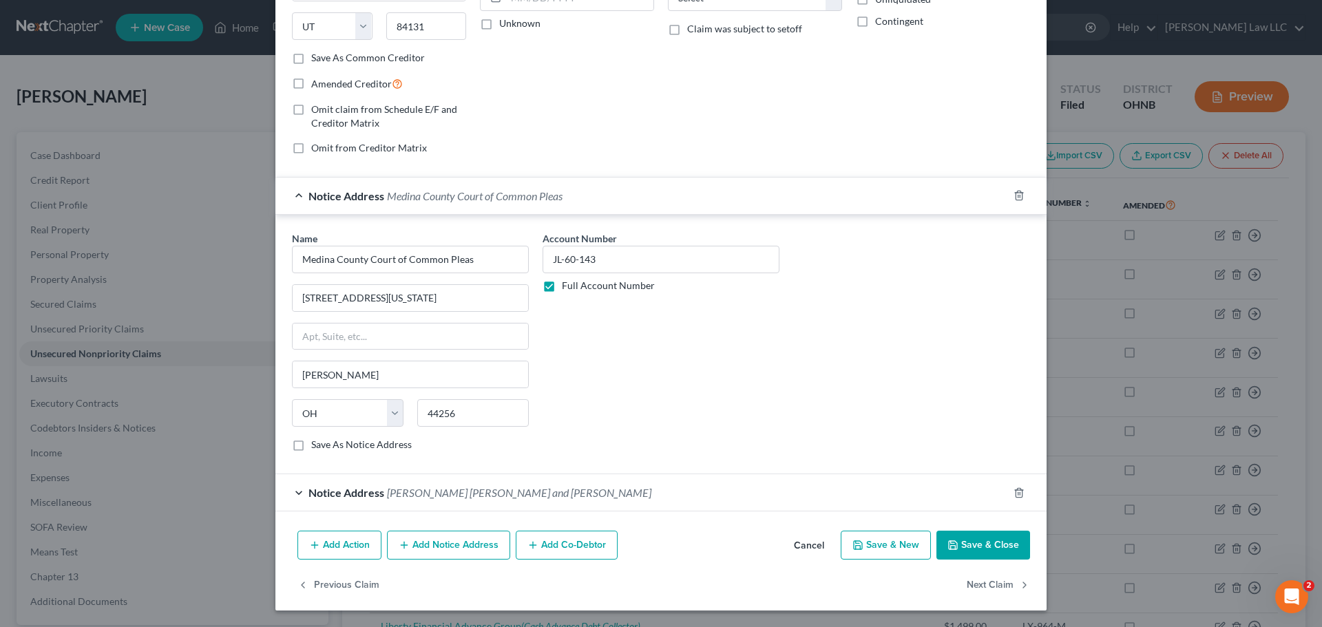
click at [988, 547] on button "Save & Close" at bounding box center [983, 545] width 94 height 29
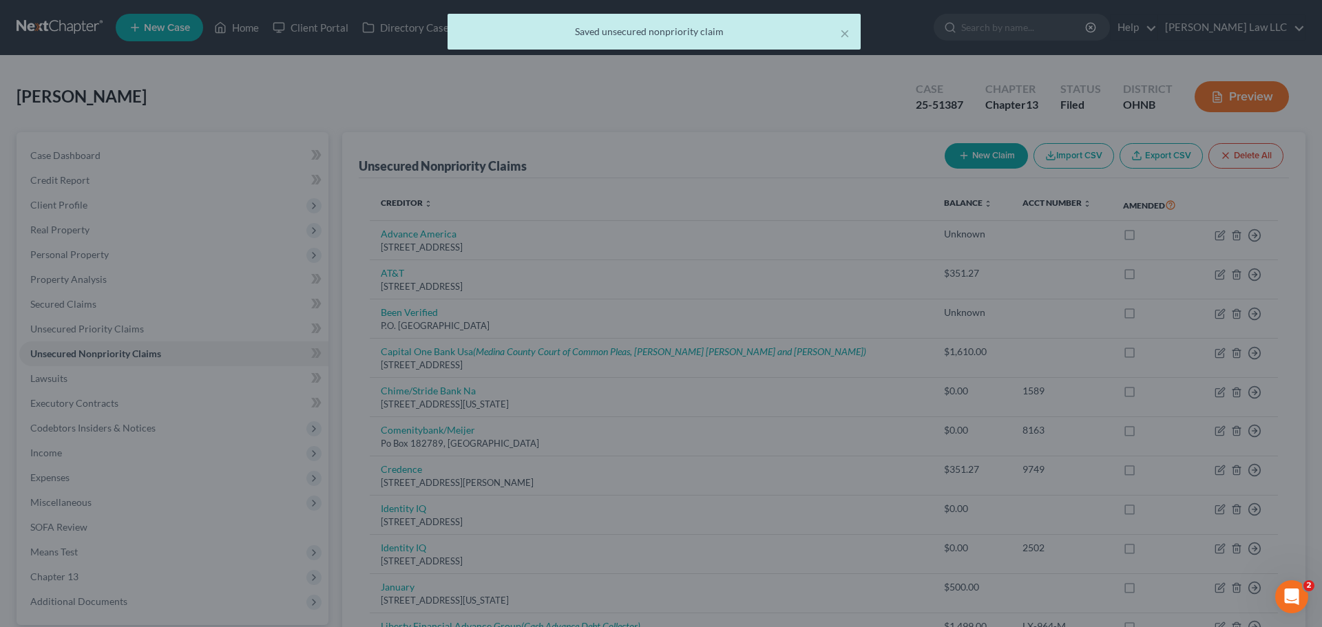
scroll to position [0, 0]
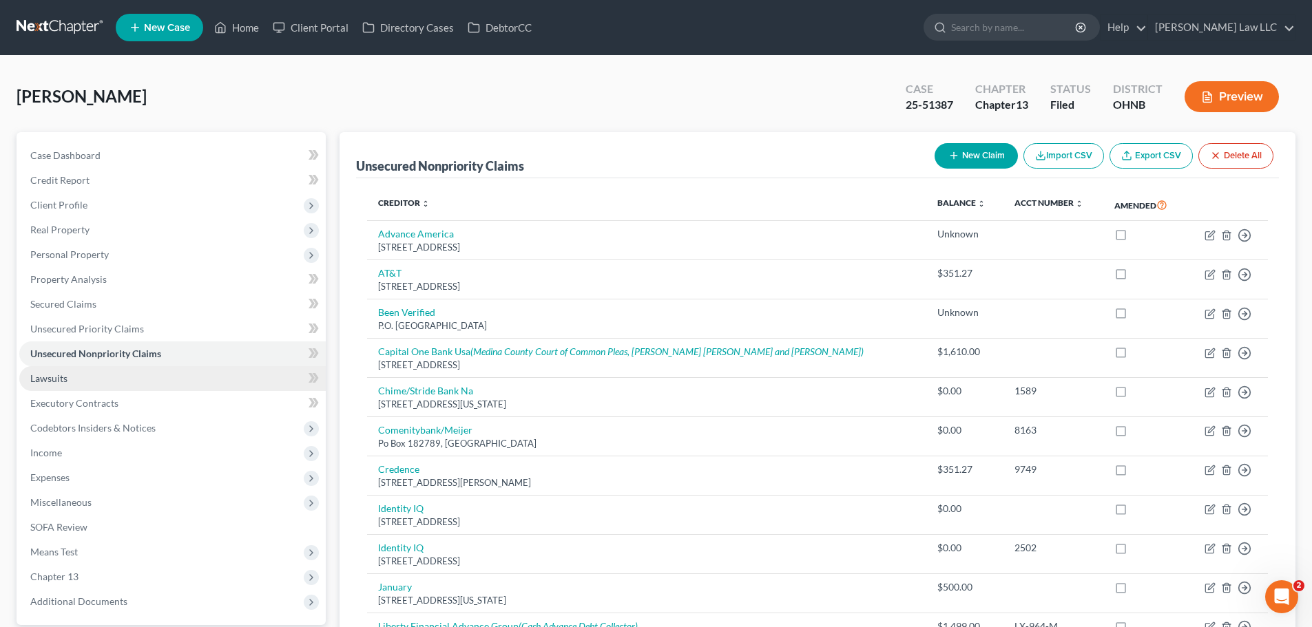
click at [43, 380] on span "Lawsuits" at bounding box center [48, 378] width 37 height 12
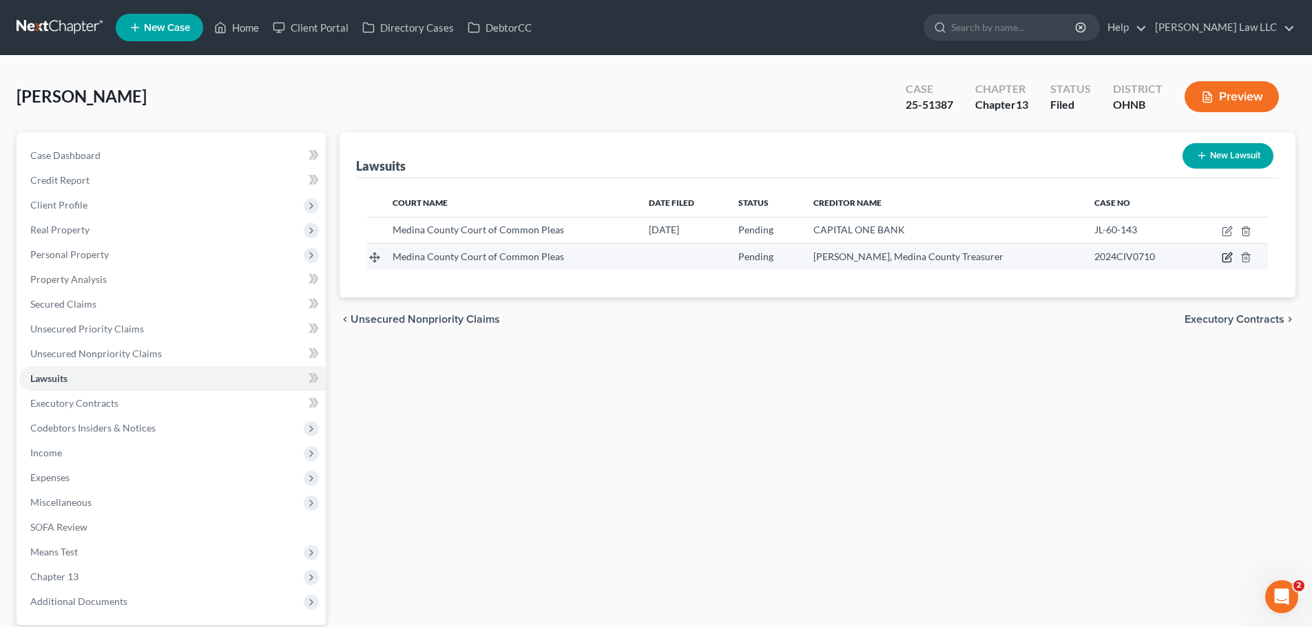
click at [1230, 260] on icon "button" at bounding box center [1226, 258] width 8 height 8
select select "36"
select select "0"
select select "2"
select select "36"
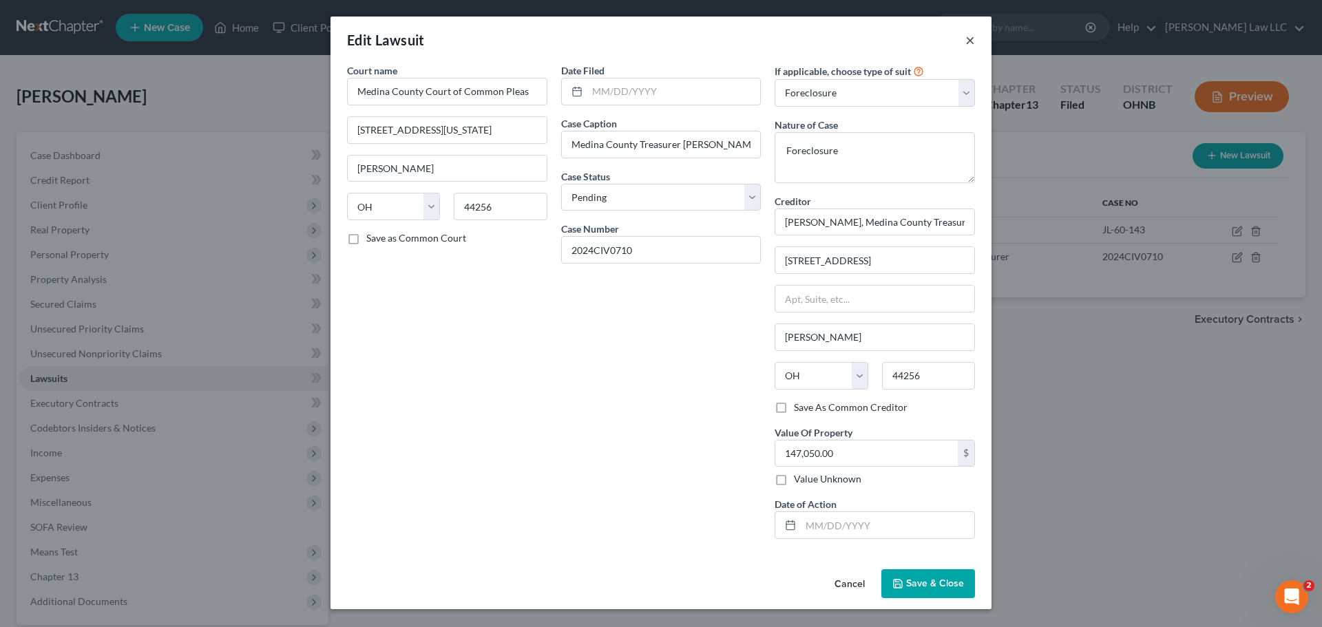
click at [972, 40] on button "×" at bounding box center [970, 40] width 10 height 17
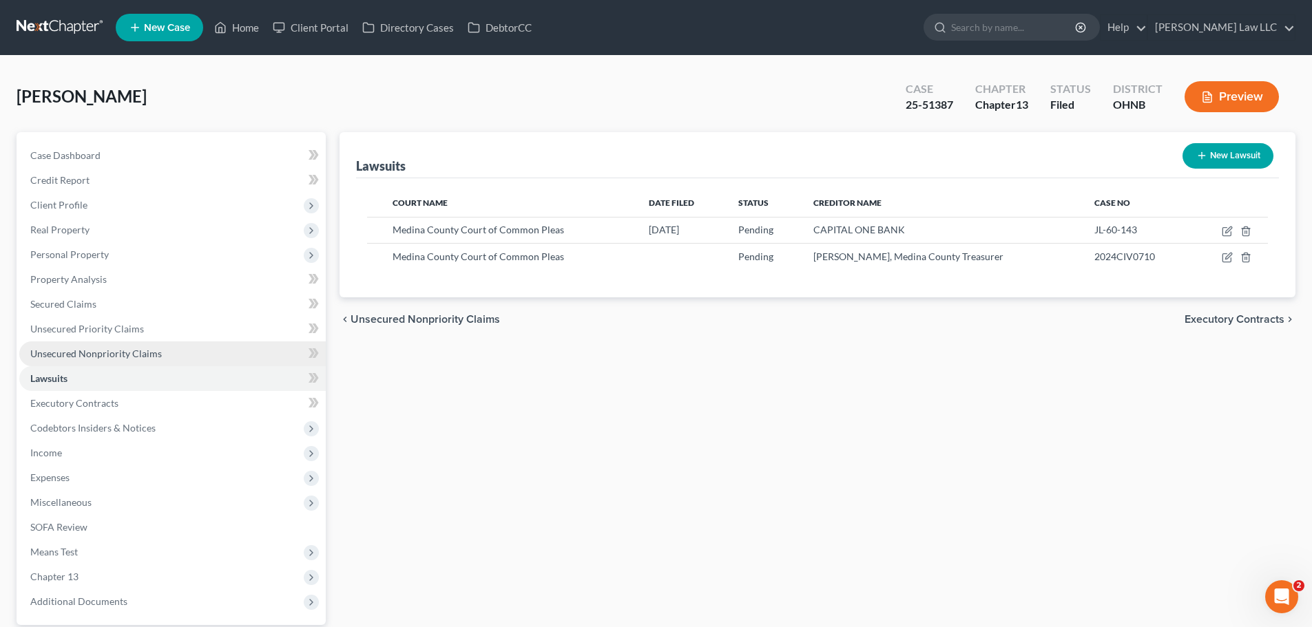
click at [90, 355] on span "Unsecured Nonpriority Claims" at bounding box center [96, 354] width 132 height 12
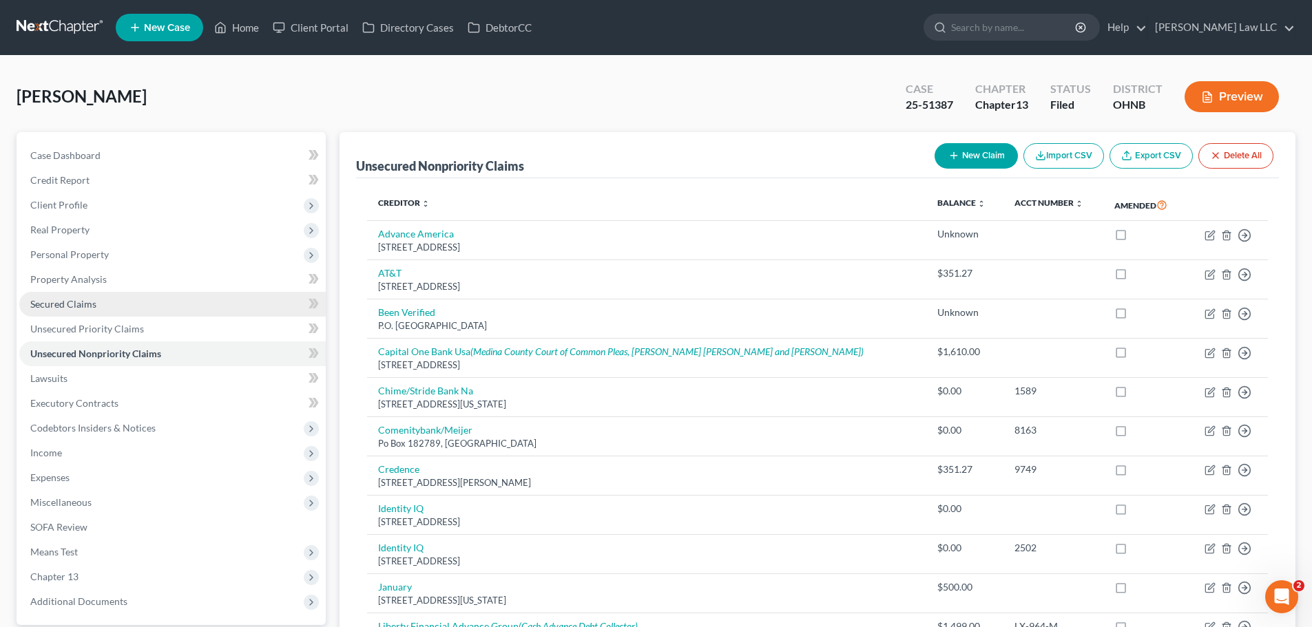
click at [96, 309] on link "Secured Claims" at bounding box center [172, 304] width 306 height 25
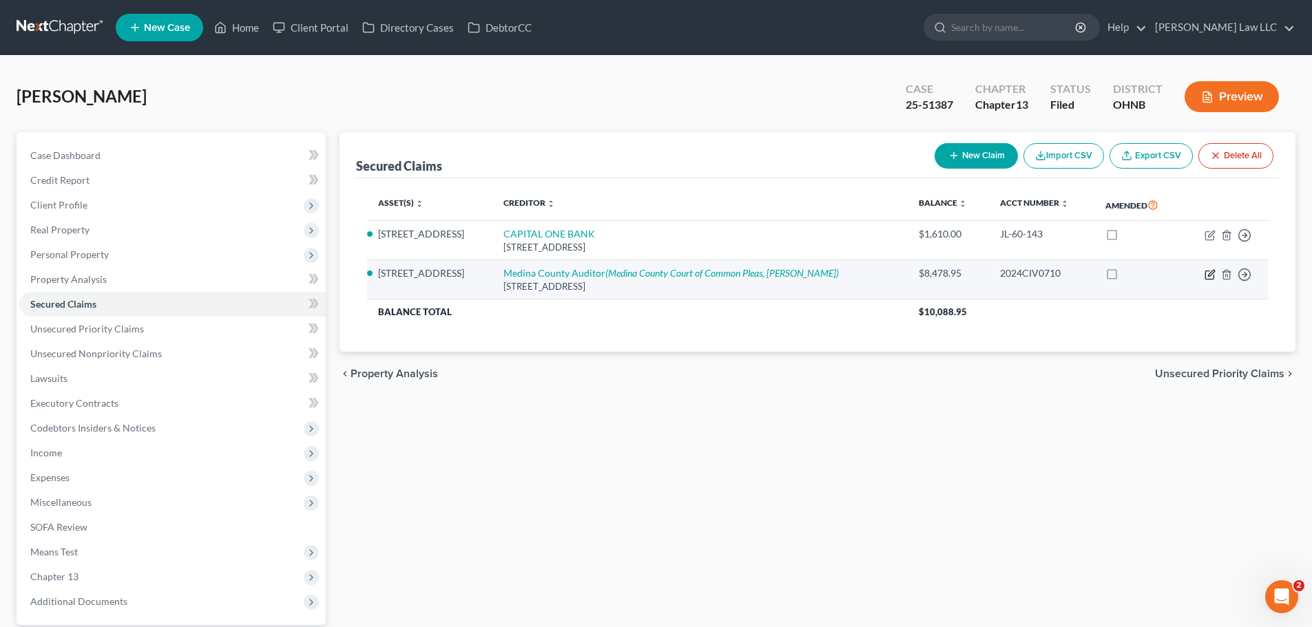
click at [1212, 277] on icon "button" at bounding box center [1209, 274] width 11 height 11
select select "36"
select select "2"
select select "0"
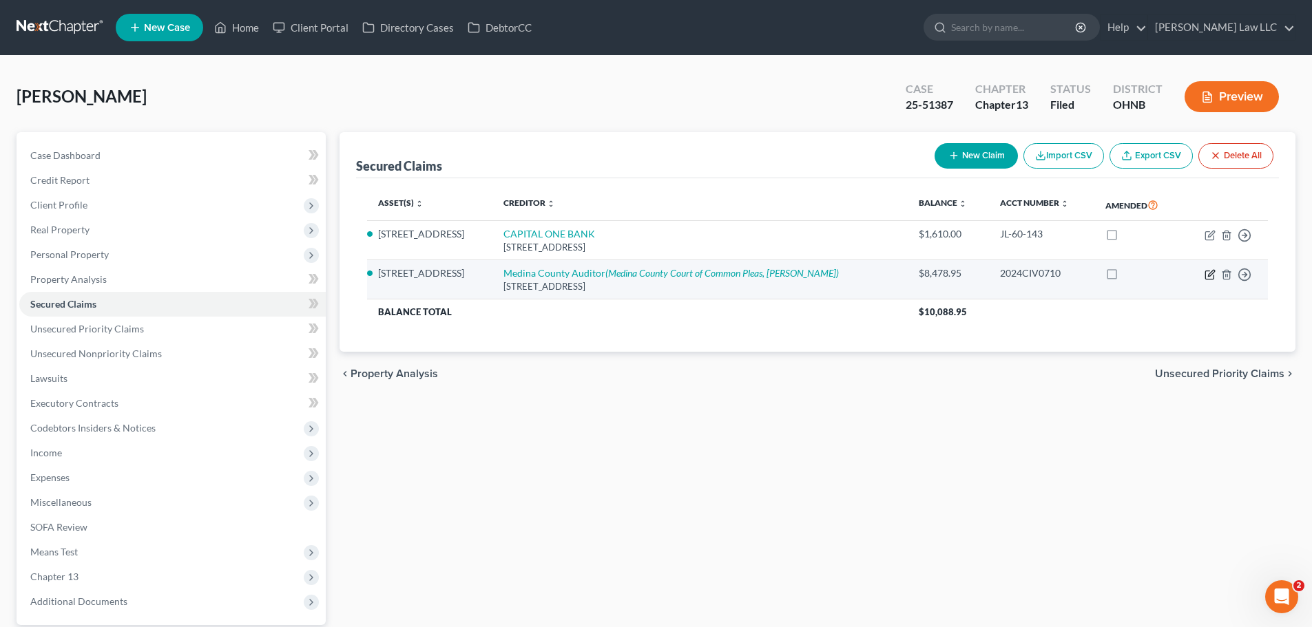
select select "36"
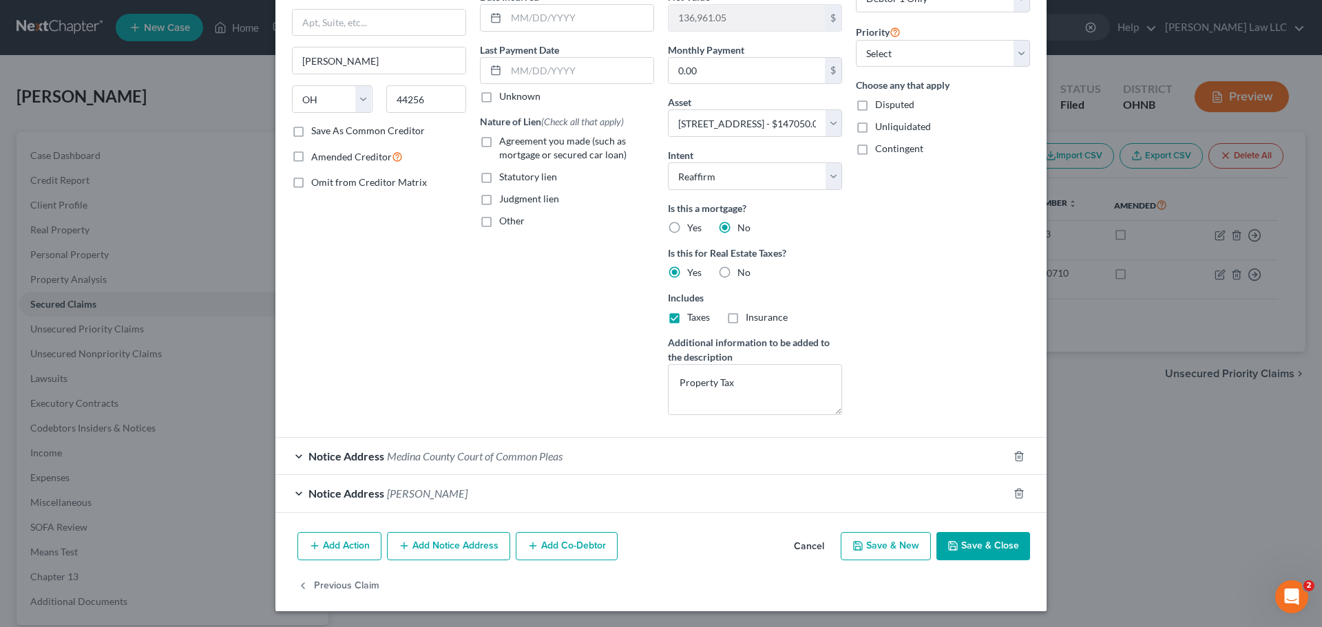
scroll to position [147, 0]
click at [434, 497] on span "Michael Lyons" at bounding box center [427, 492] width 81 height 13
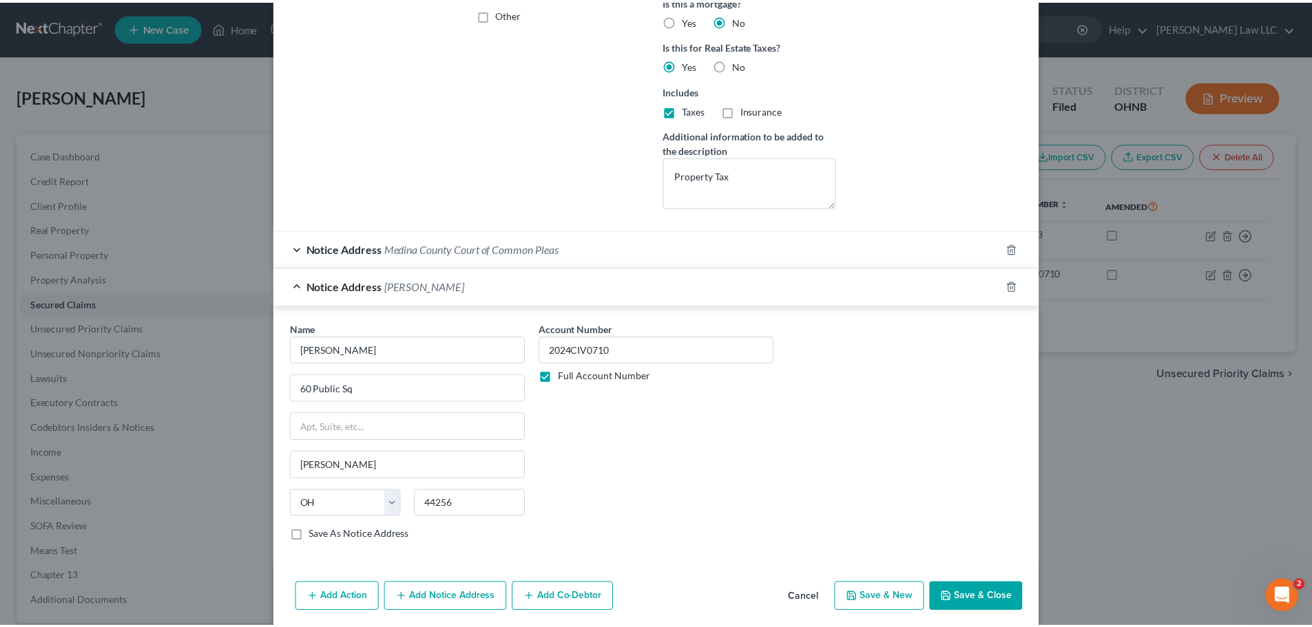
scroll to position [0, 0]
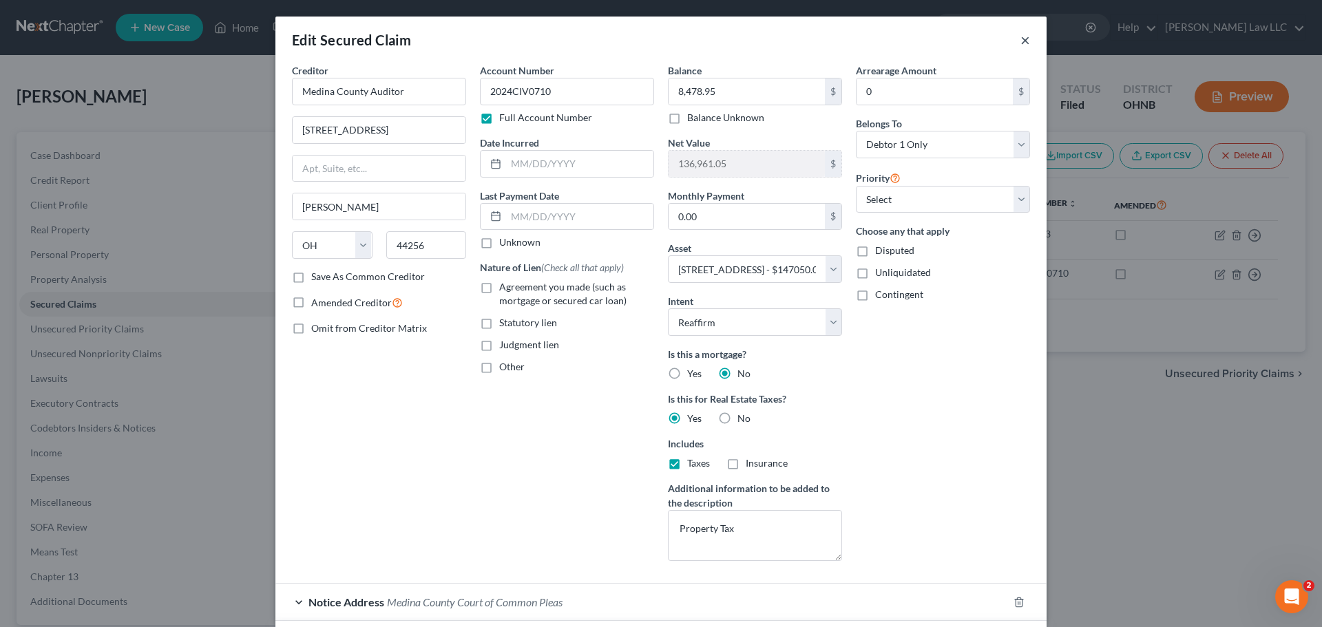
click at [1020, 41] on button "×" at bounding box center [1025, 40] width 10 height 17
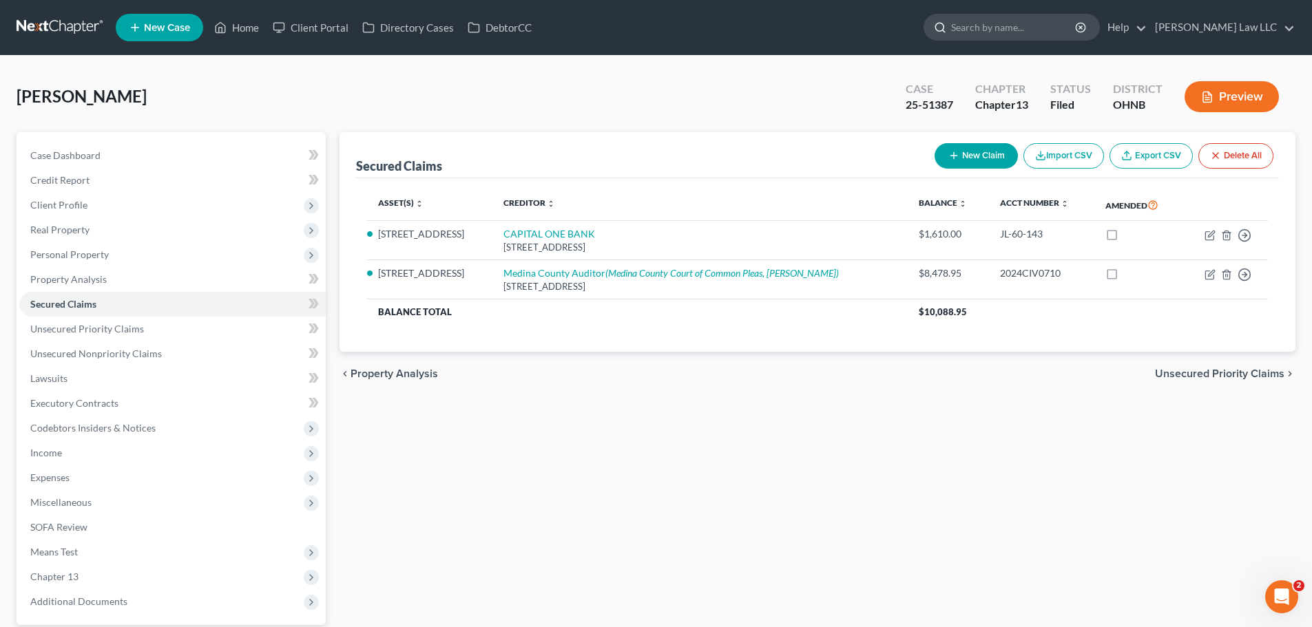
click at [1036, 22] on input "search" at bounding box center [1014, 26] width 126 height 25
type input "erickson"
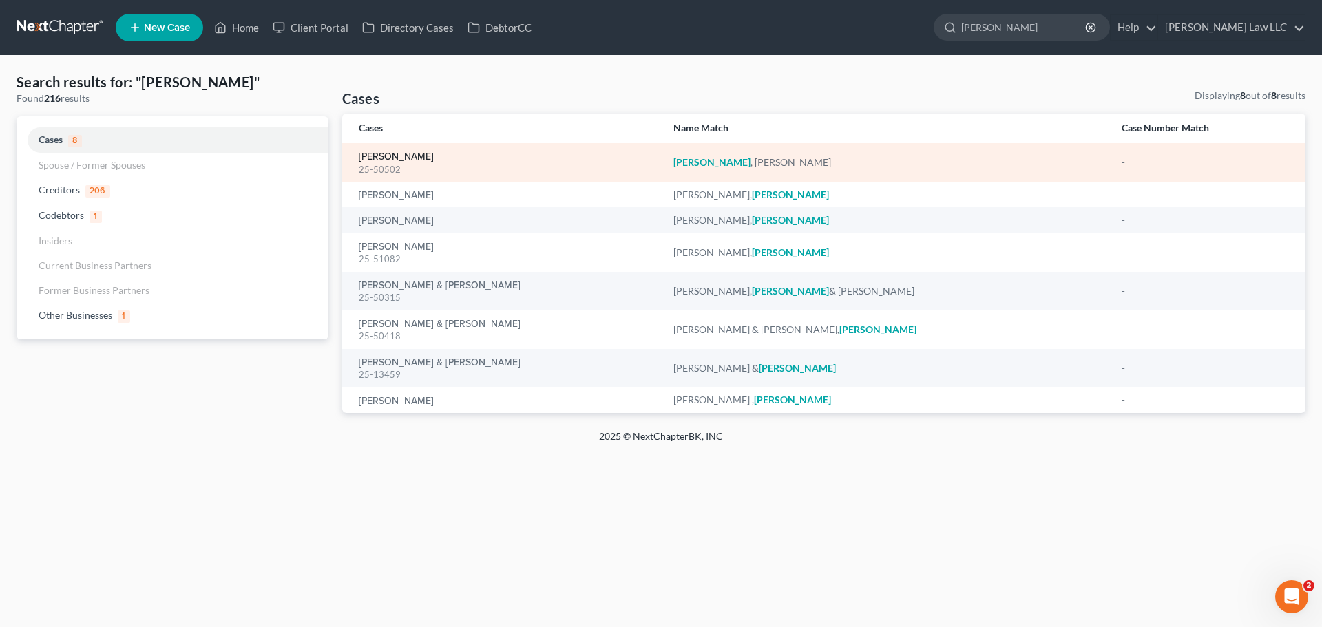
click at [384, 161] on link "[PERSON_NAME]" at bounding box center [396, 157] width 75 height 10
click at [406, 154] on link "[PERSON_NAME]" at bounding box center [396, 157] width 75 height 10
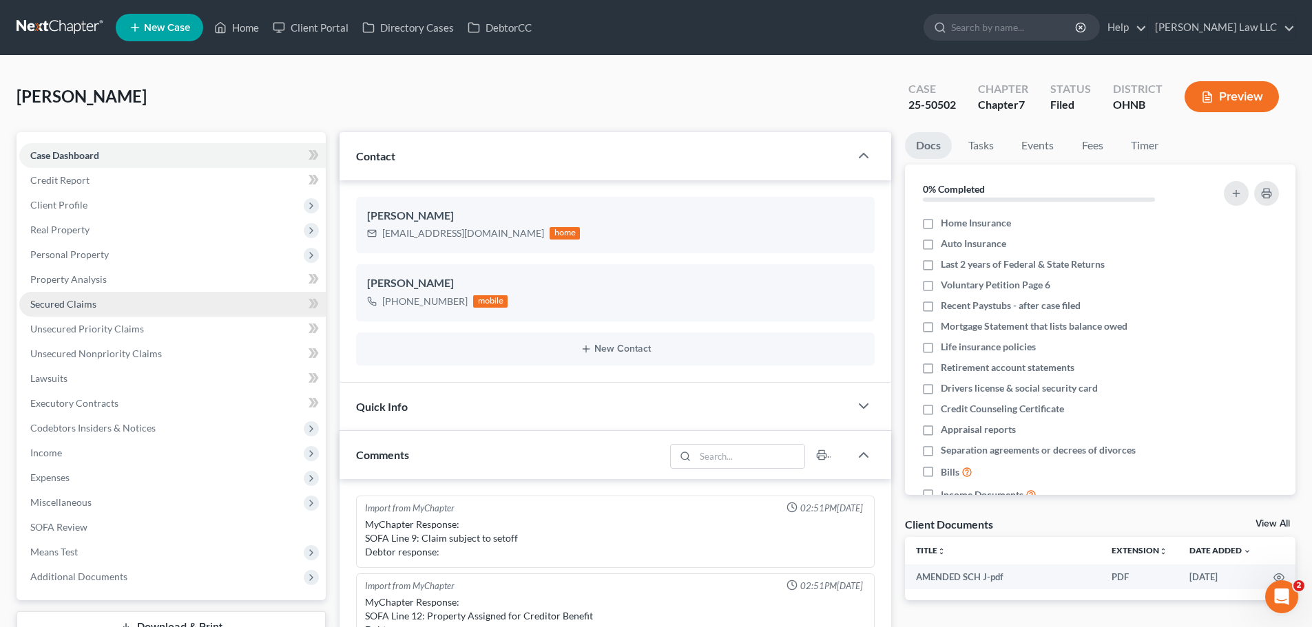
scroll to position [926, 0]
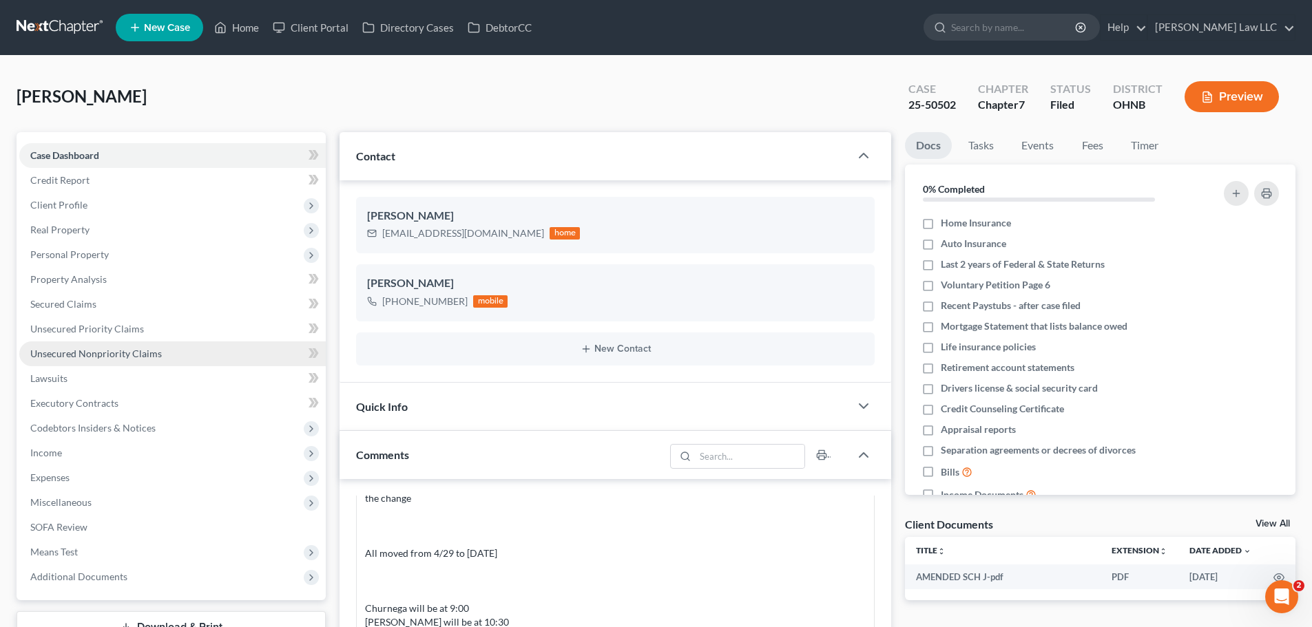
click at [115, 361] on link "Unsecured Nonpriority Claims" at bounding box center [172, 354] width 306 height 25
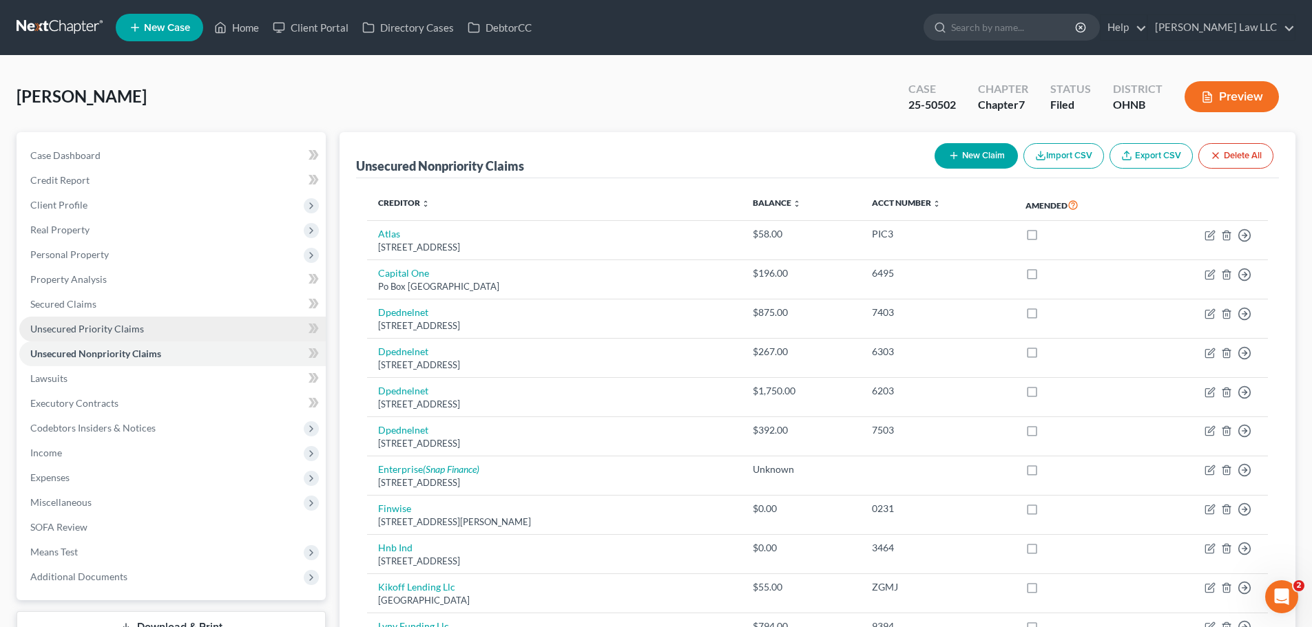
click at [87, 326] on span "Unsecured Priority Claims" at bounding box center [87, 329] width 114 height 12
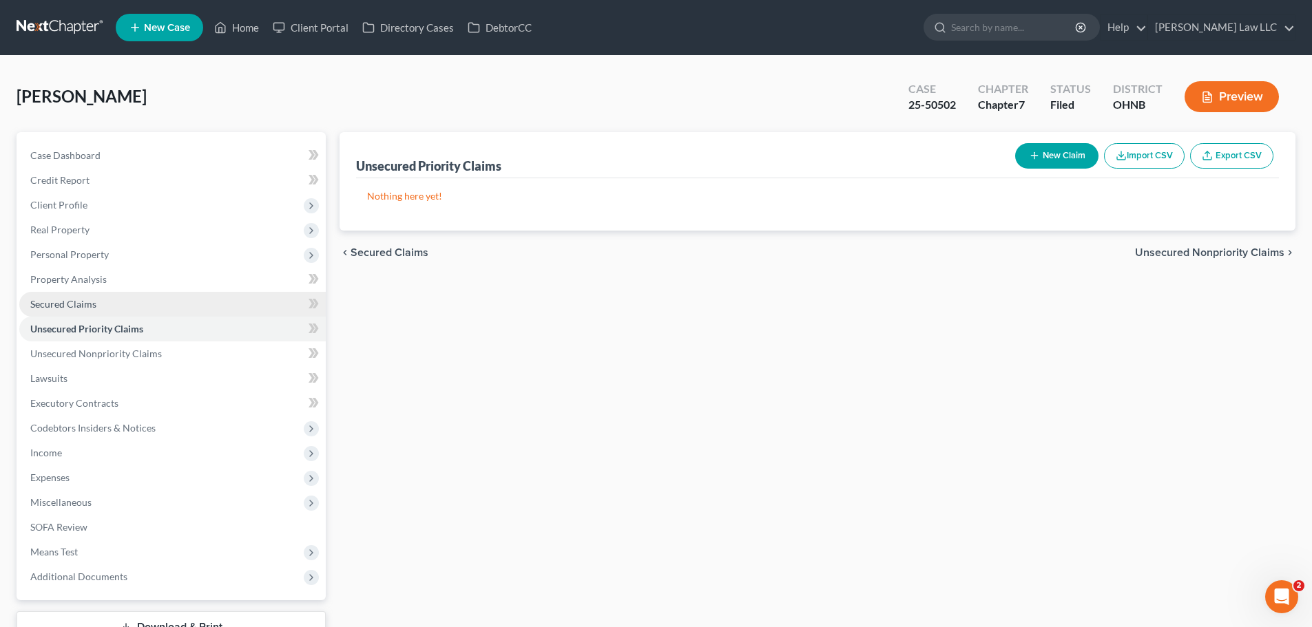
click at [101, 306] on link "Secured Claims" at bounding box center [172, 304] width 306 height 25
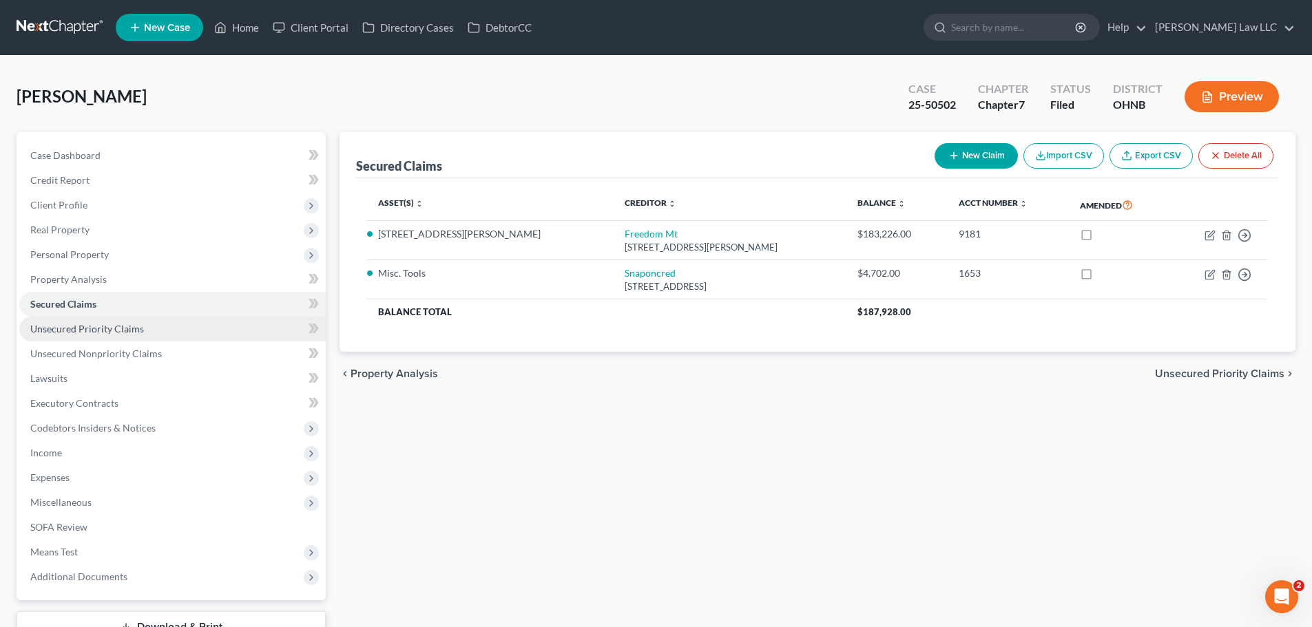
click at [120, 328] on span "Unsecured Priority Claims" at bounding box center [87, 329] width 114 height 12
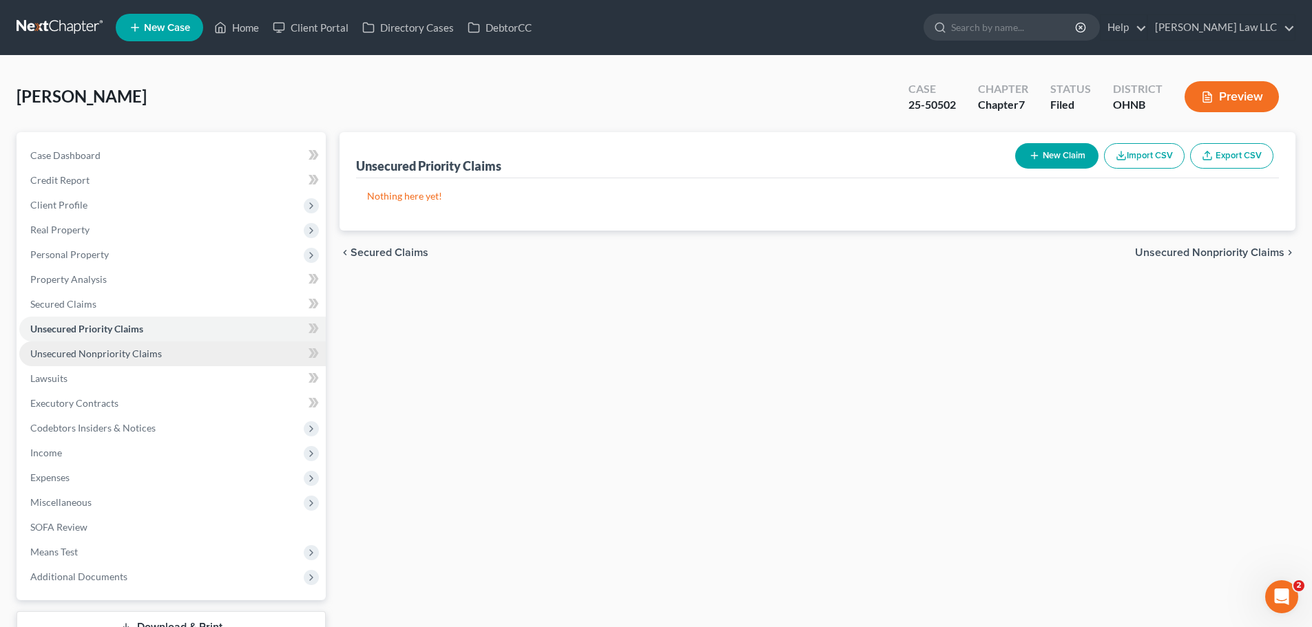
click at [163, 359] on link "Unsecured Nonpriority Claims" at bounding box center [172, 354] width 306 height 25
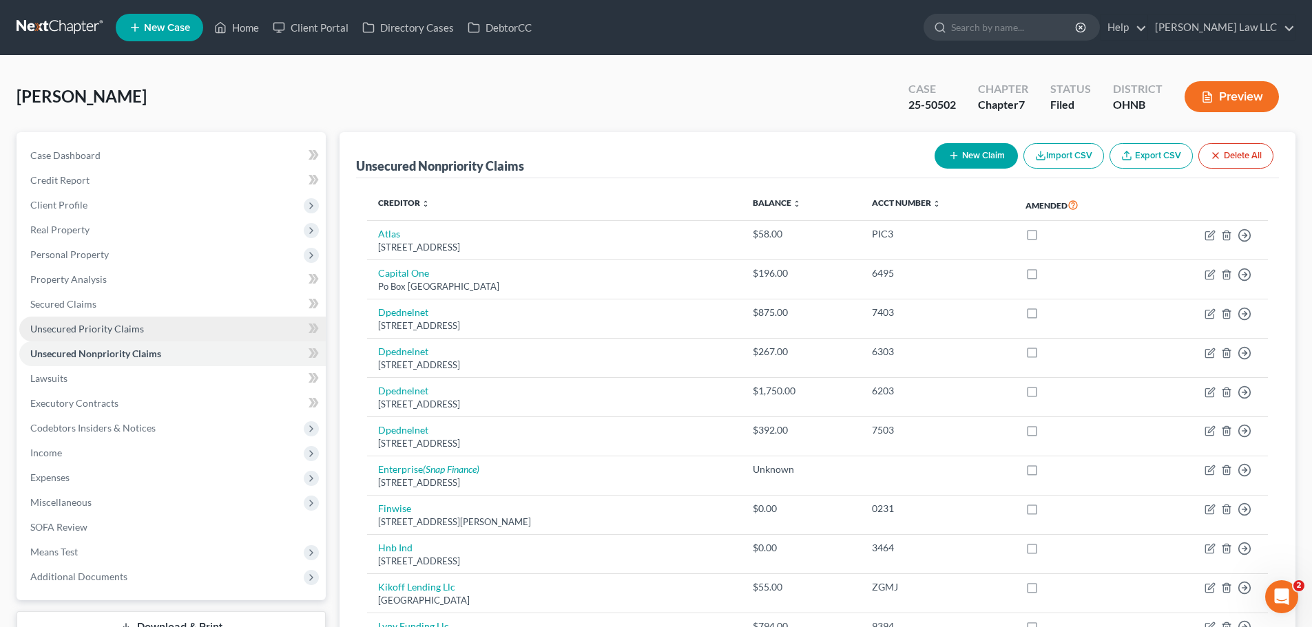
click at [99, 328] on span "Unsecured Priority Claims" at bounding box center [87, 329] width 114 height 12
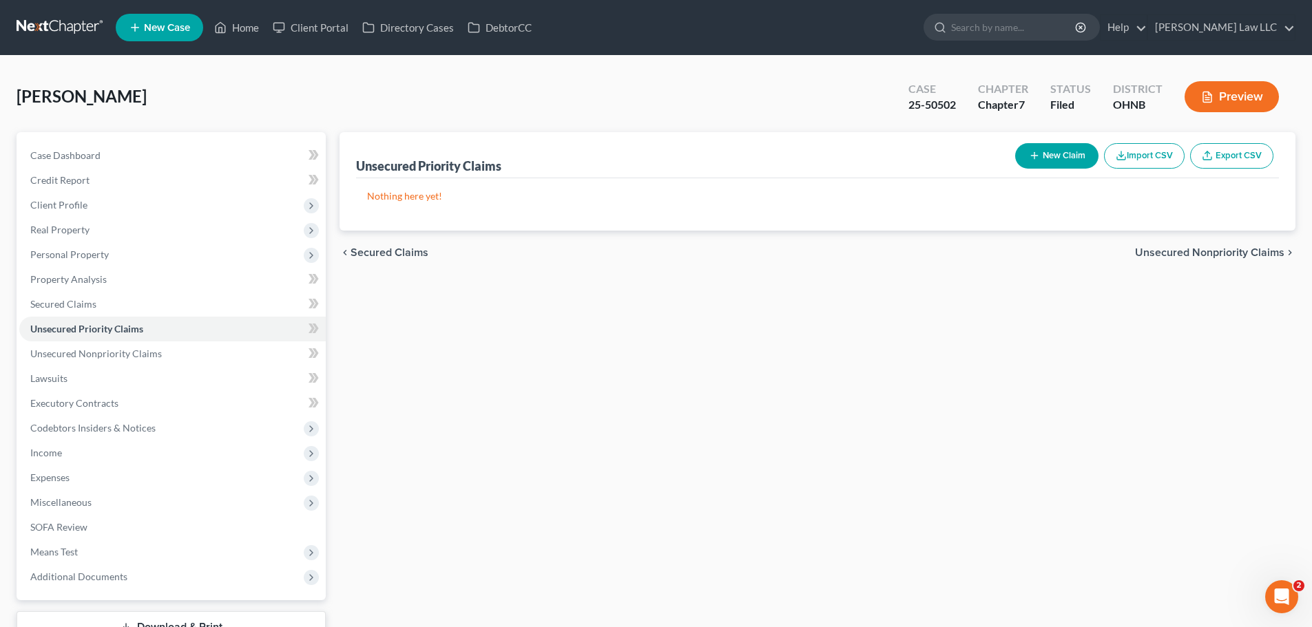
click at [1048, 151] on button "New Claim" at bounding box center [1056, 155] width 83 height 25
select select "0"
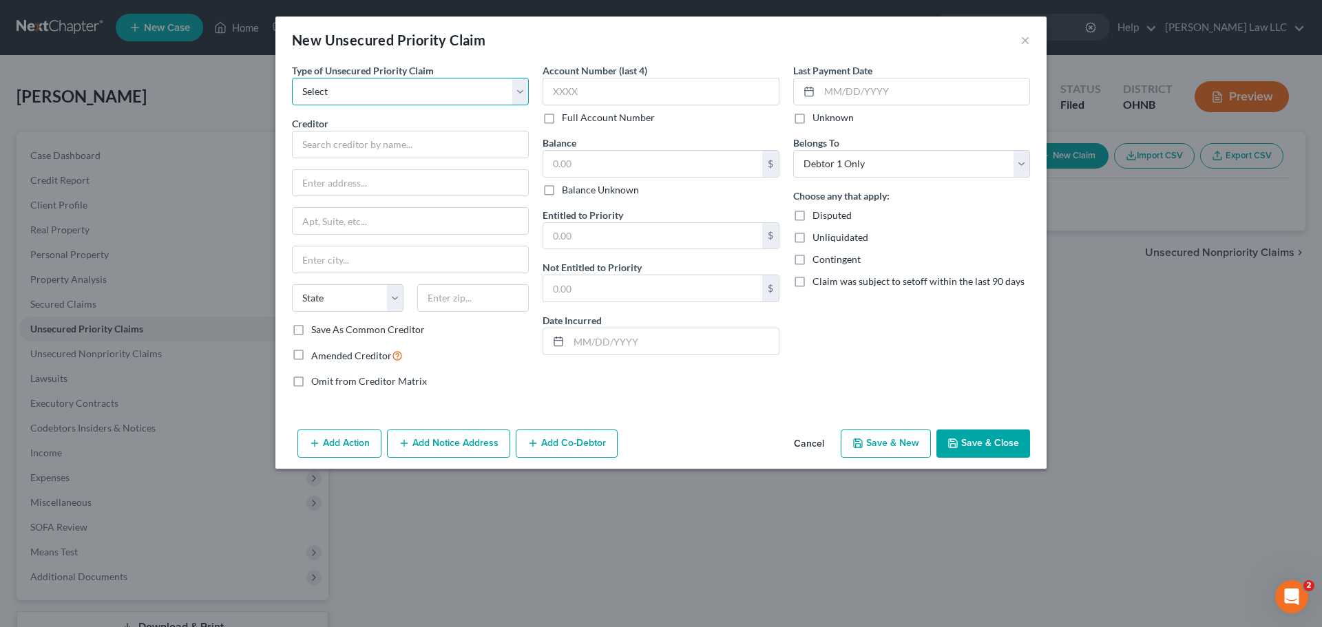
click at [400, 96] on select "Select Taxes & Other Government Units Domestic Support Obligations Extensions o…" at bounding box center [410, 92] width 237 height 28
click at [496, 381] on div "Omit from Creditor Matrix" at bounding box center [410, 382] width 237 height 14
click at [1022, 39] on button "×" at bounding box center [1025, 40] width 10 height 17
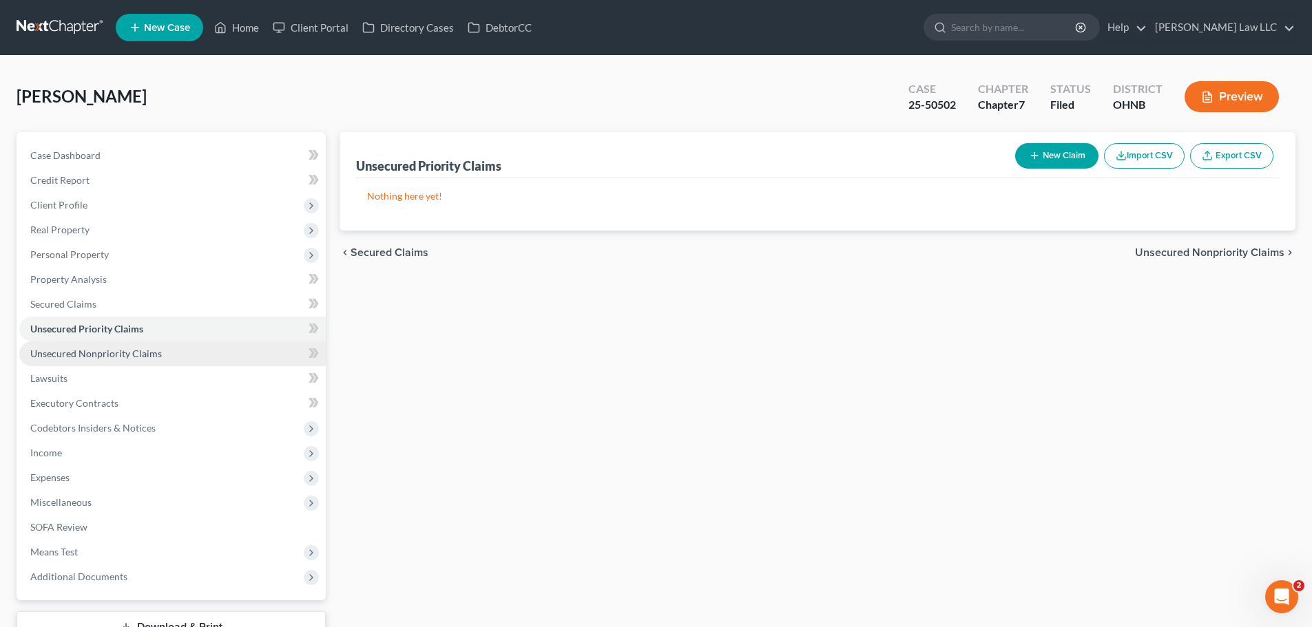
click at [131, 355] on span "Unsecured Nonpriority Claims" at bounding box center [96, 354] width 132 height 12
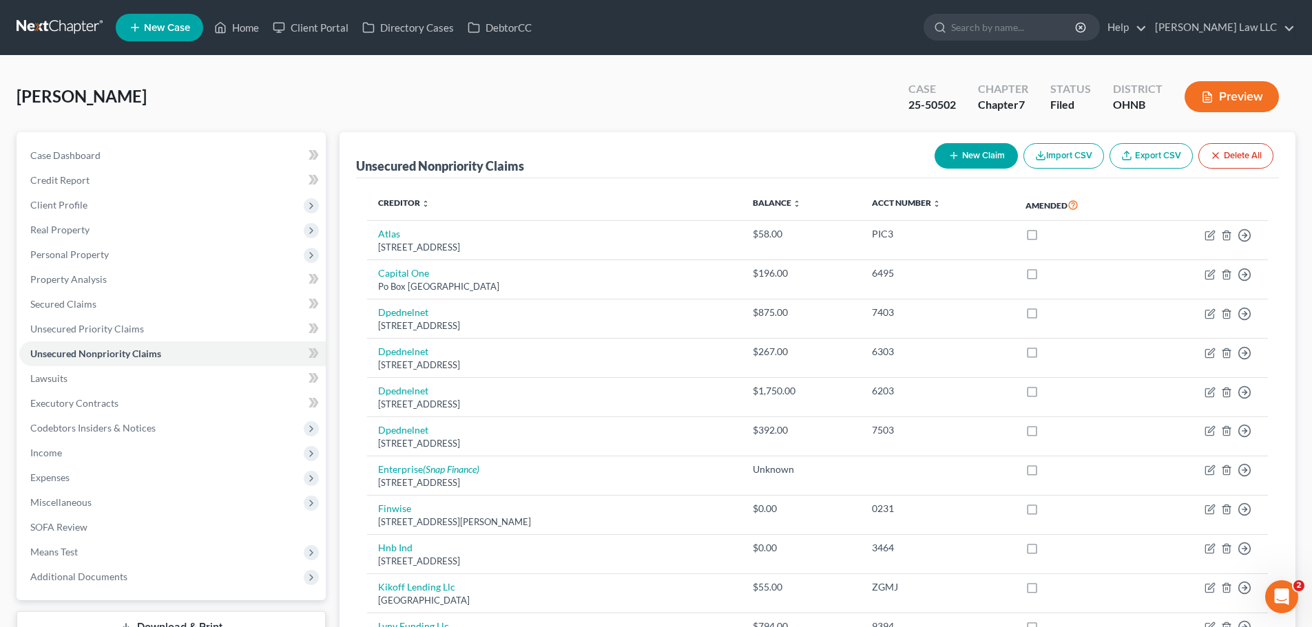
click at [975, 157] on button "New Claim" at bounding box center [975, 155] width 83 height 25
select select "0"
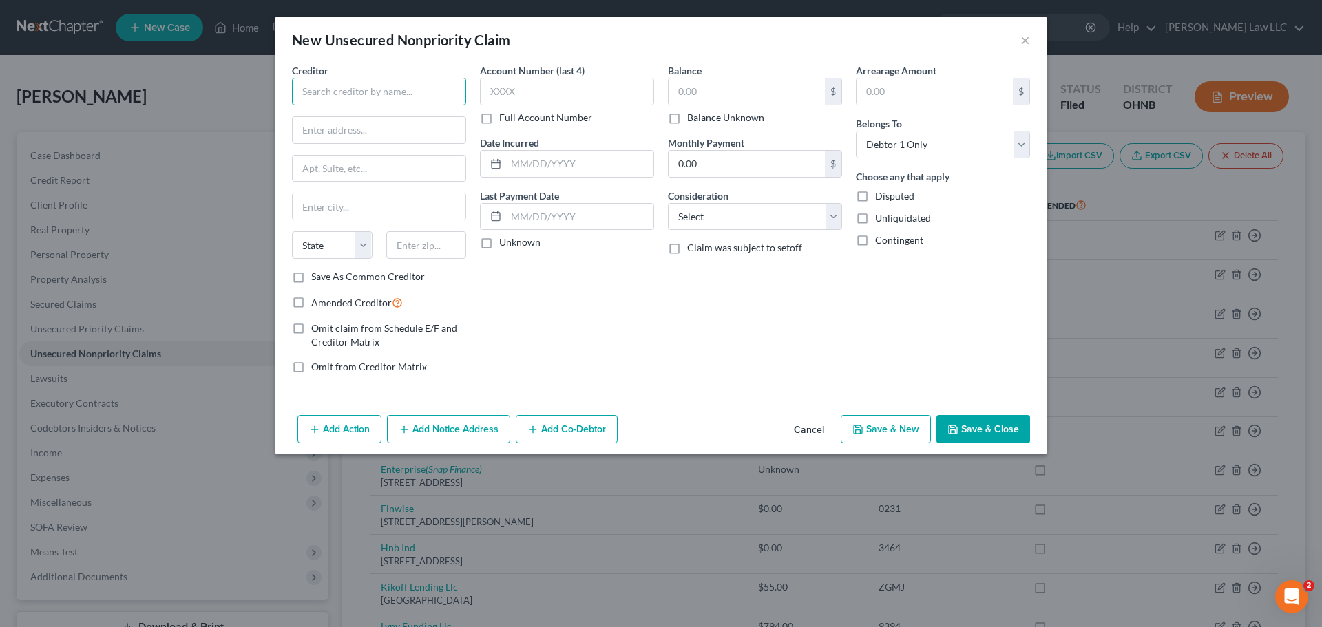
click at [379, 101] on input "text" at bounding box center [379, 92] width 174 height 28
click at [722, 218] on select "Select Cable / Satellite Services Collection Agency Credit Card Debt Debt Couns…" at bounding box center [755, 217] width 174 height 28
click at [372, 89] on input "text" at bounding box center [379, 92] width 174 height 28
type input "Attorney General"
drag, startPoint x: 381, startPoint y: 92, endPoint x: 253, endPoint y: 95, distance: 128.8
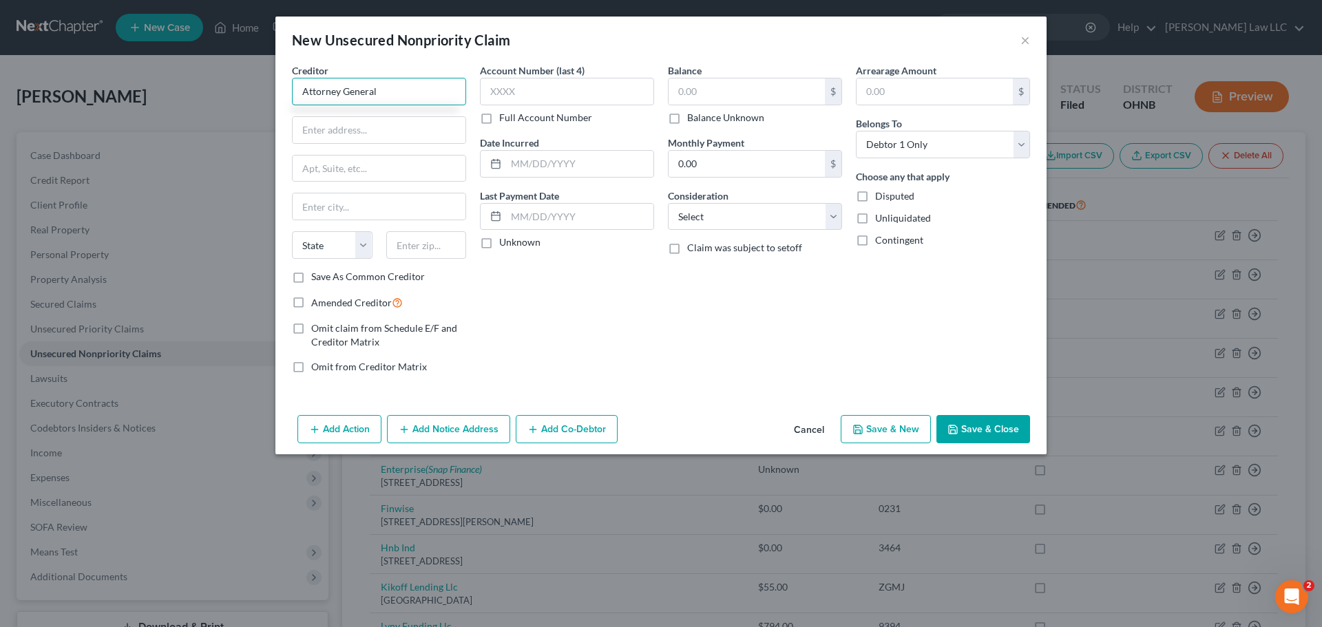
click at [253, 95] on div "New Unsecured Nonpriority Claim × Creditor * Attorney General State AL AK AR AZ…" at bounding box center [661, 313] width 1322 height 627
click at [398, 96] on input "text" at bounding box center [379, 92] width 174 height 28
click at [1022, 36] on button "×" at bounding box center [1025, 40] width 10 height 17
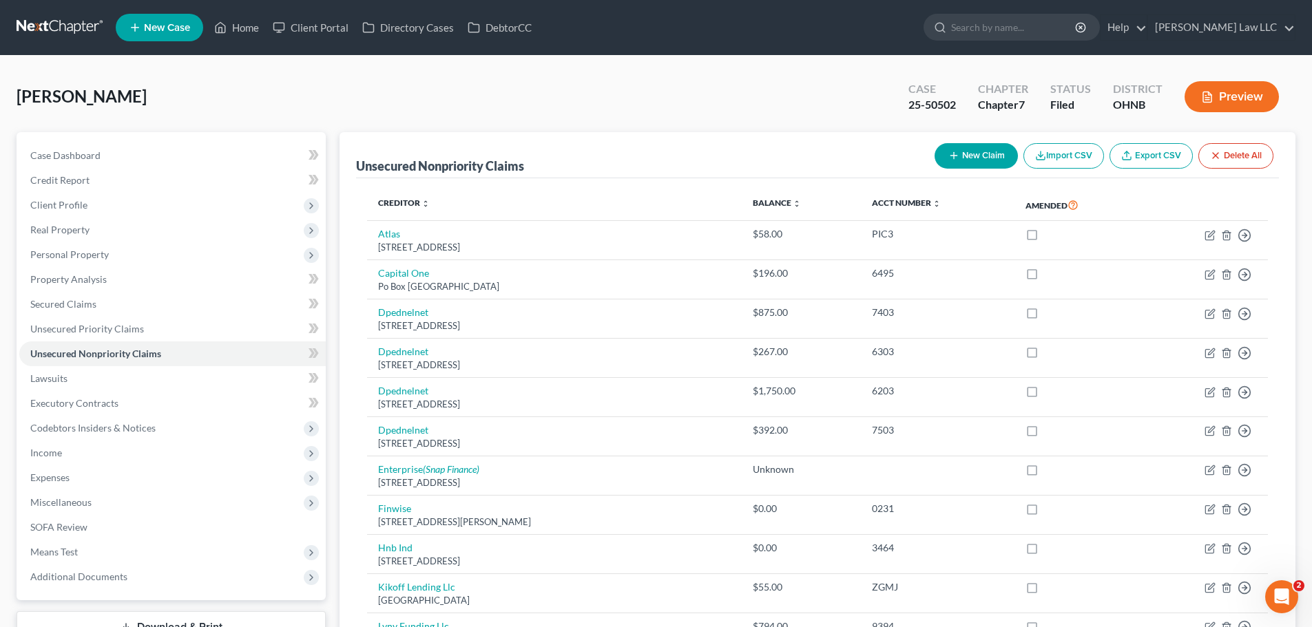
click at [967, 151] on button "New Claim" at bounding box center [975, 155] width 83 height 25
select select "0"
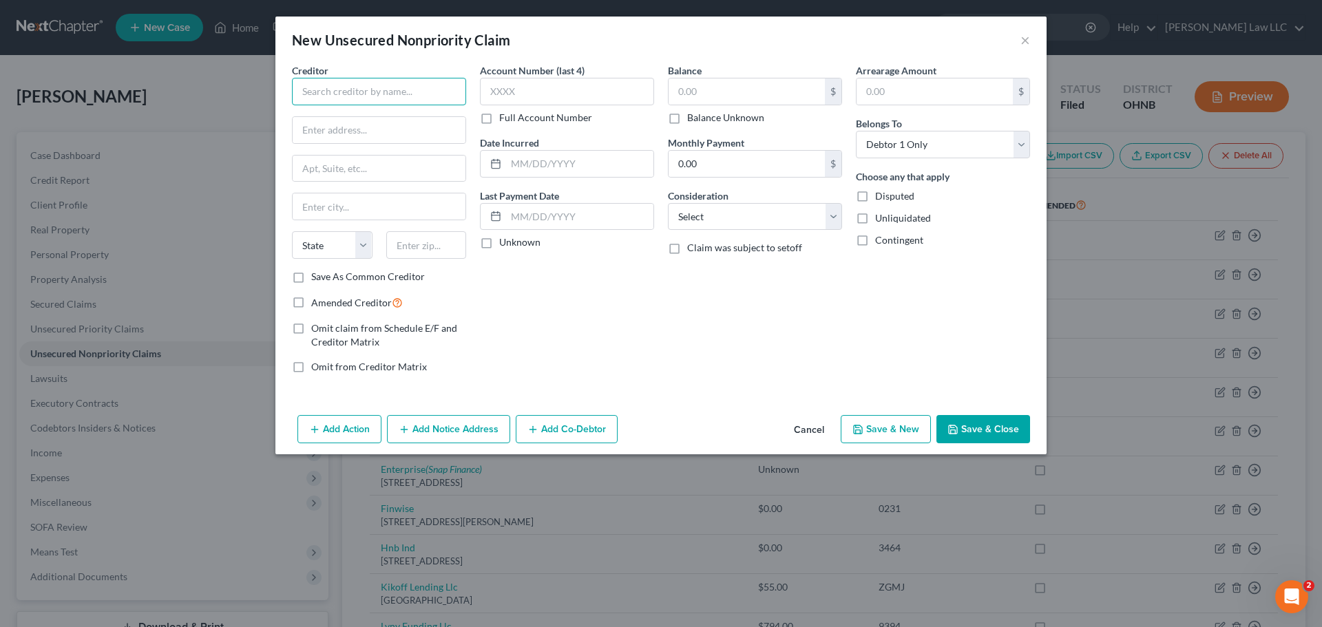
click at [347, 83] on input "text" at bounding box center [379, 92] width 174 height 28
type input "Office of the Ohio Attorney General"
click at [399, 137] on input "text" at bounding box center [379, 130] width 173 height 26
click at [382, 129] on input "30 East Broad St. 13th Floor" at bounding box center [379, 130] width 173 height 26
type input "30 East Broad St. 14th Floor"
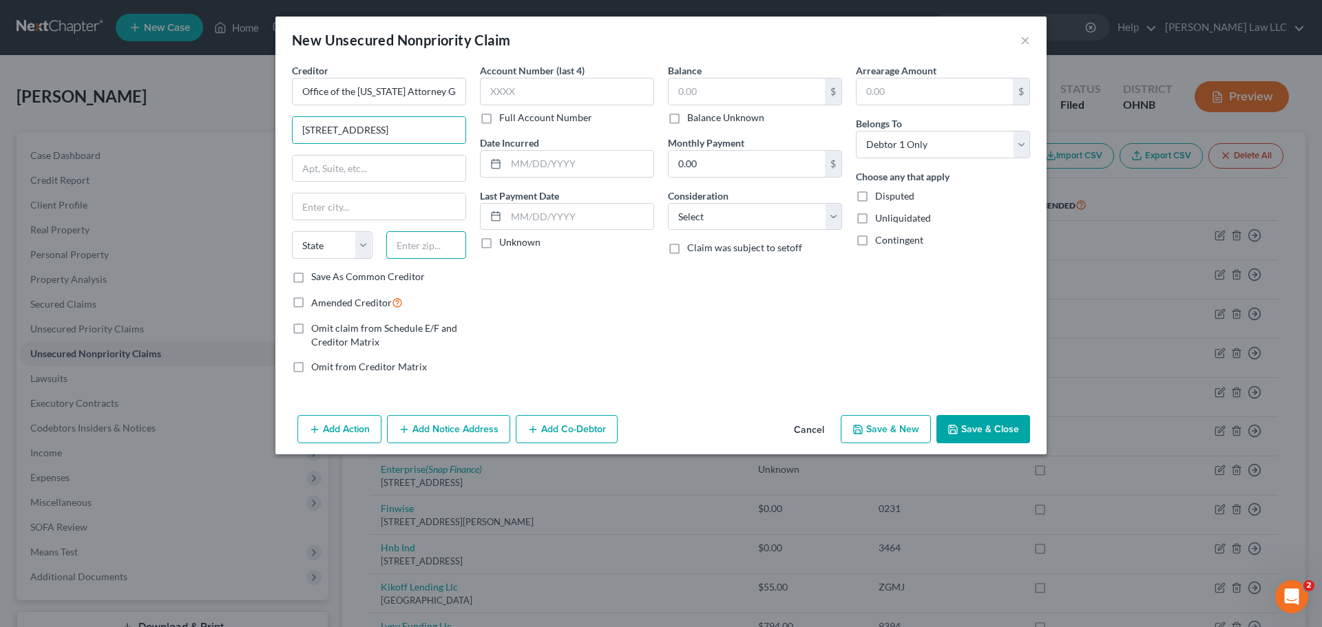
click at [419, 251] on input "text" at bounding box center [426, 245] width 81 height 28
type input "43215"
type input "Columbus"
select select "36"
type input "43215"
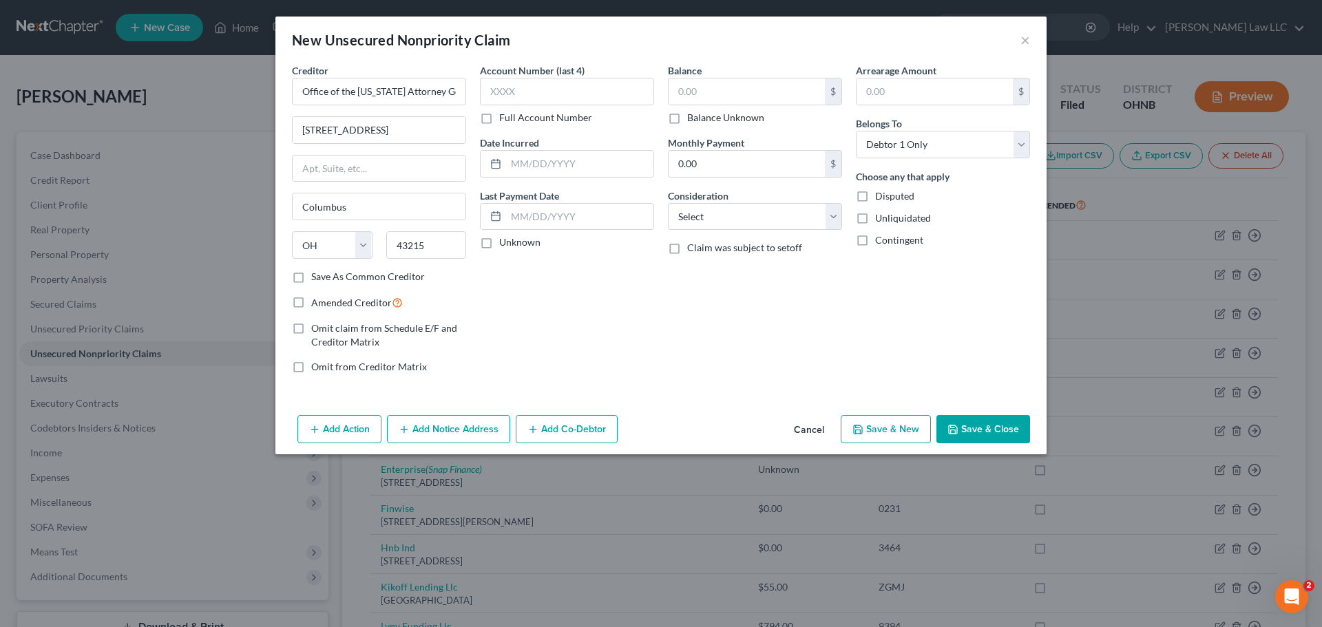
click at [582, 291] on div "Account Number (last 4) Full Account Number Date Incurred Last Payment Date Unk…" at bounding box center [567, 224] width 188 height 322
click at [720, 86] on input "text" at bounding box center [747, 91] width 156 height 26
type input "1,233"
click at [679, 330] on div "Balance 1,233.00 $ Balance Unknown Balance Undetermined 1,233 $ Balance Unknown…" at bounding box center [755, 224] width 188 height 322
click at [602, 328] on div "Account Number (last 4) Full Account Number Date Incurred Last Payment Date Unk…" at bounding box center [567, 224] width 188 height 322
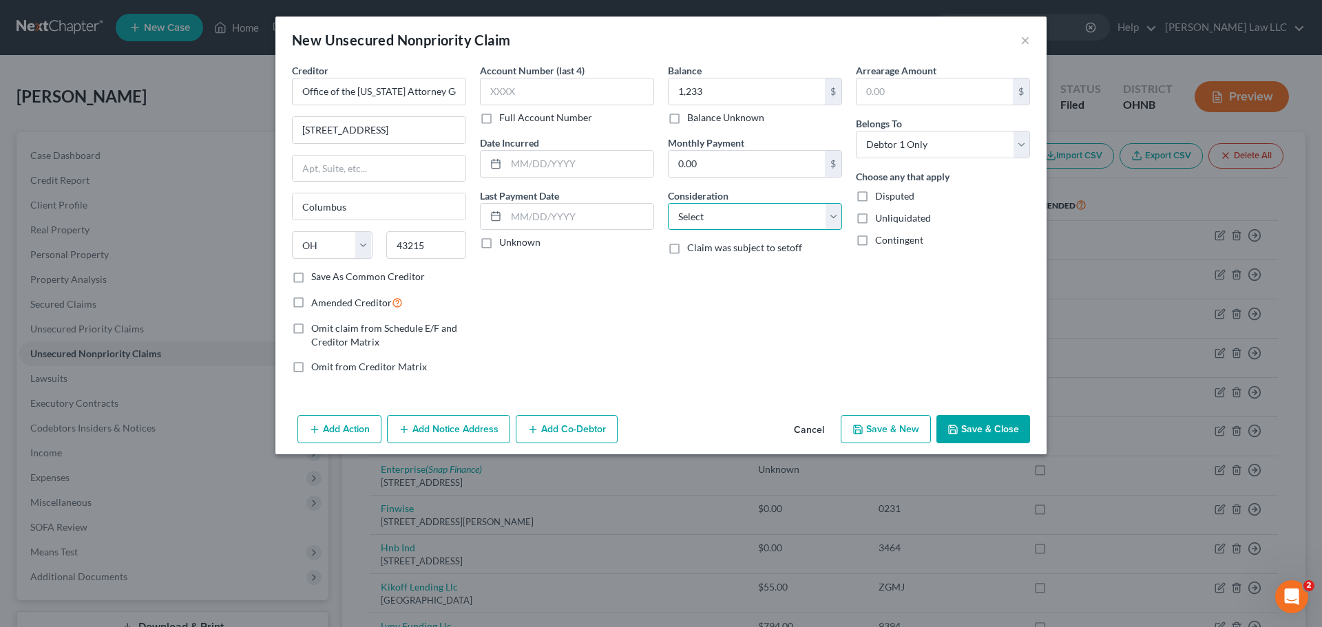
click at [711, 223] on select "Select Cable / Satellite Services Collection Agency Credit Card Debt Debt Couns…" at bounding box center [755, 217] width 174 height 28
select select "17"
click at [668, 203] on select "Select Cable / Satellite Services Collection Agency Credit Card Debt Debt Couns…" at bounding box center [755, 217] width 174 height 28
click at [987, 420] on button "Save & Close" at bounding box center [983, 429] width 94 height 29
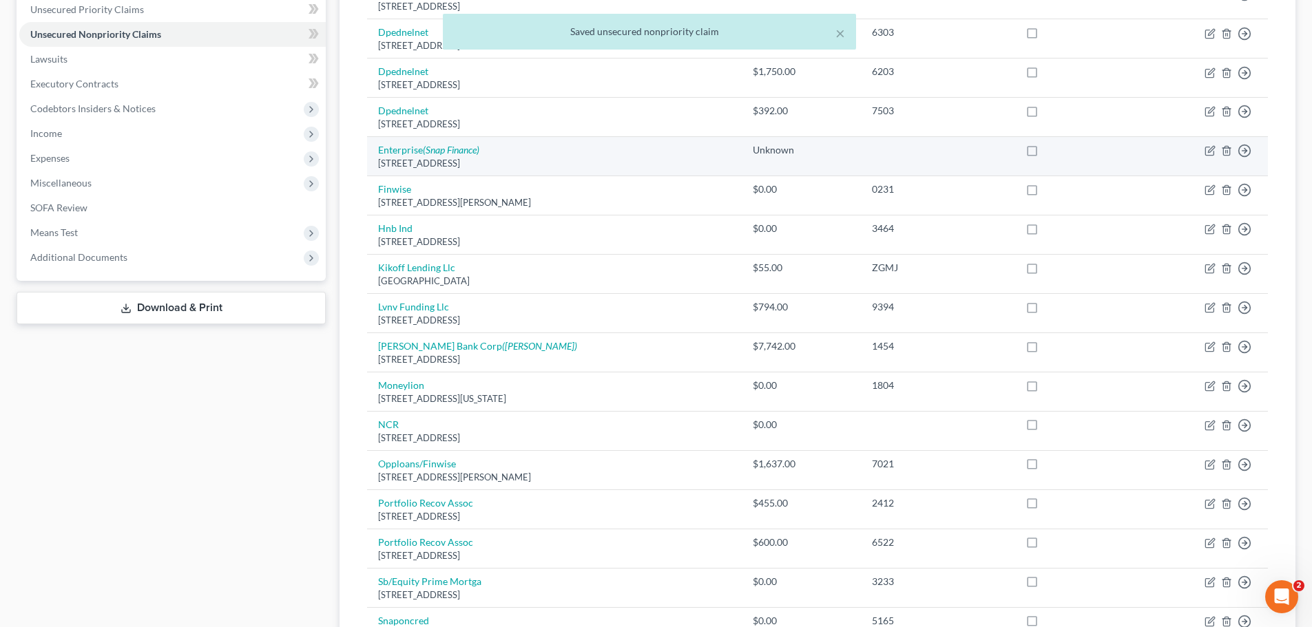
scroll to position [551, 0]
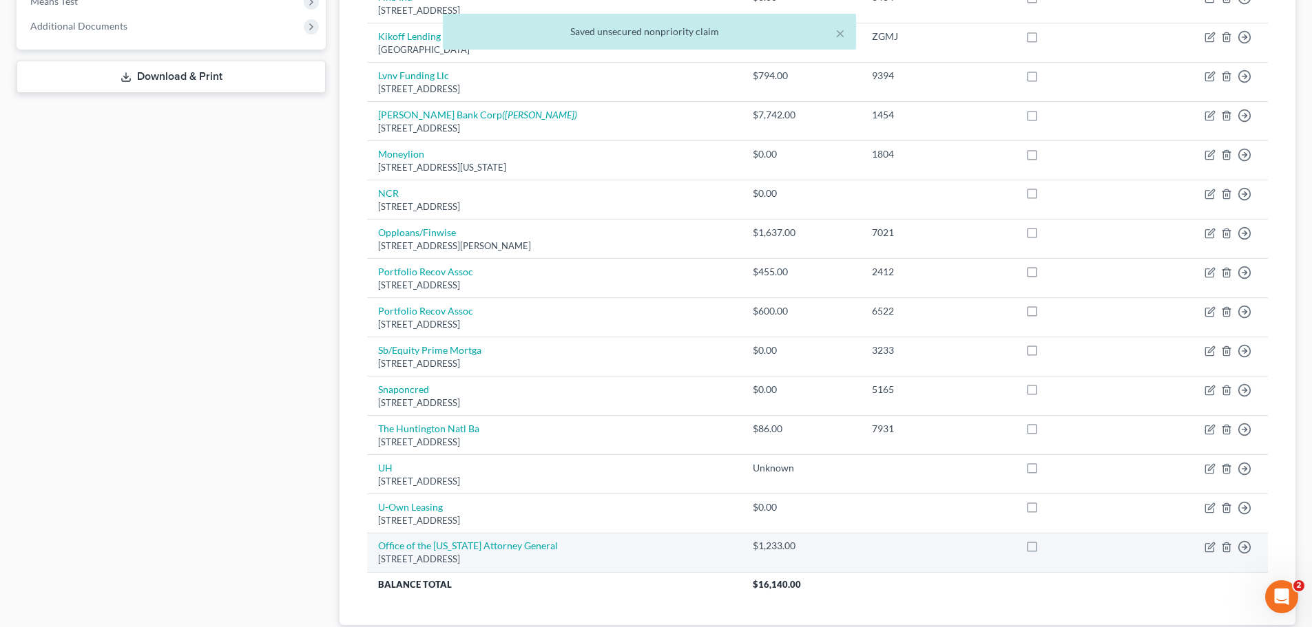
click at [1044, 549] on label at bounding box center [1044, 549] width 0 height 0
click at [1050, 548] on input "checkbox" at bounding box center [1054, 543] width 9 height 9
checkbox input "true"
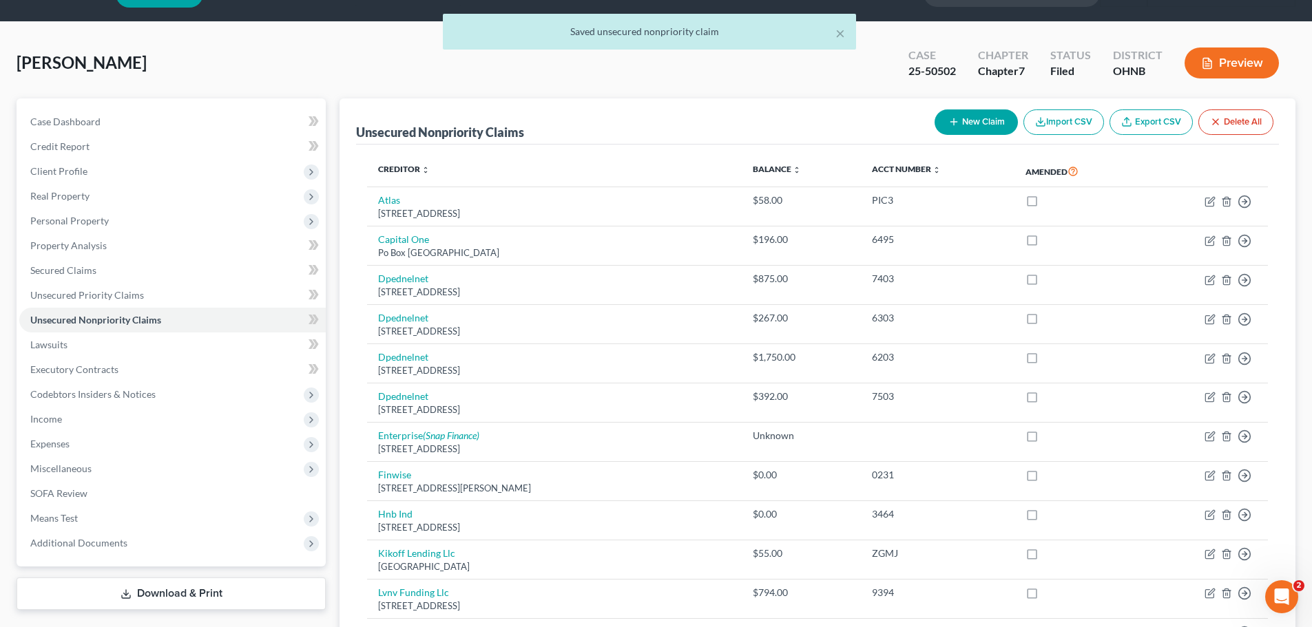
scroll to position [0, 0]
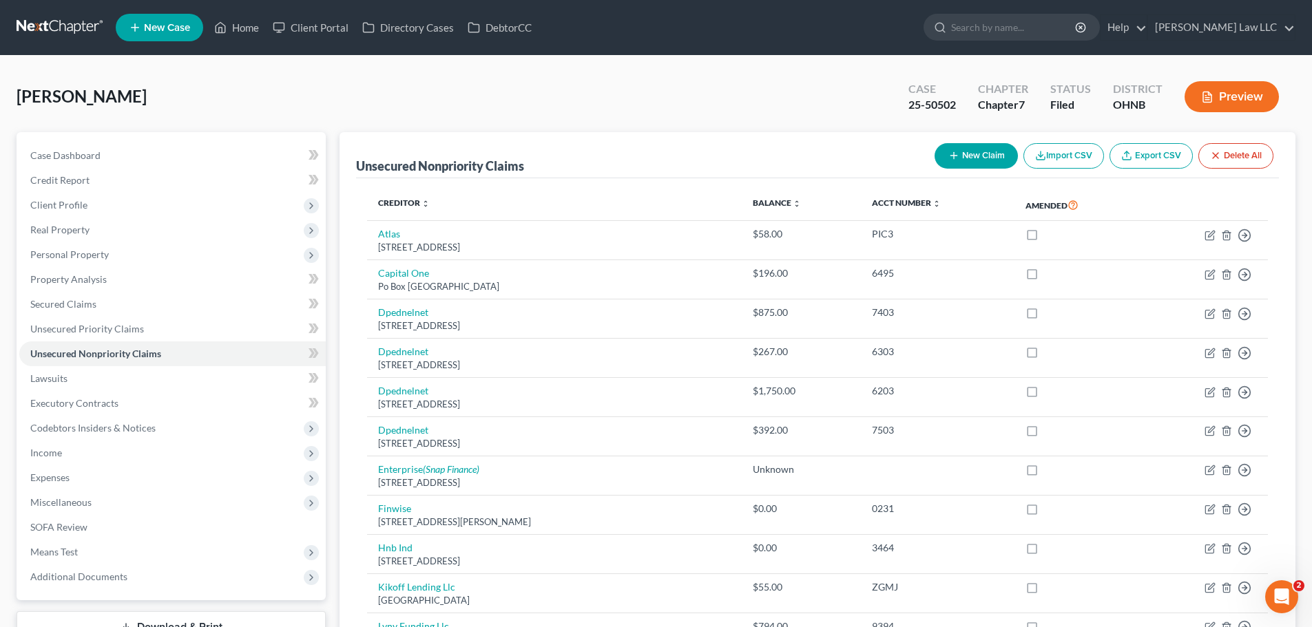
click at [979, 149] on button "New Claim" at bounding box center [975, 155] width 83 height 25
select select "0"
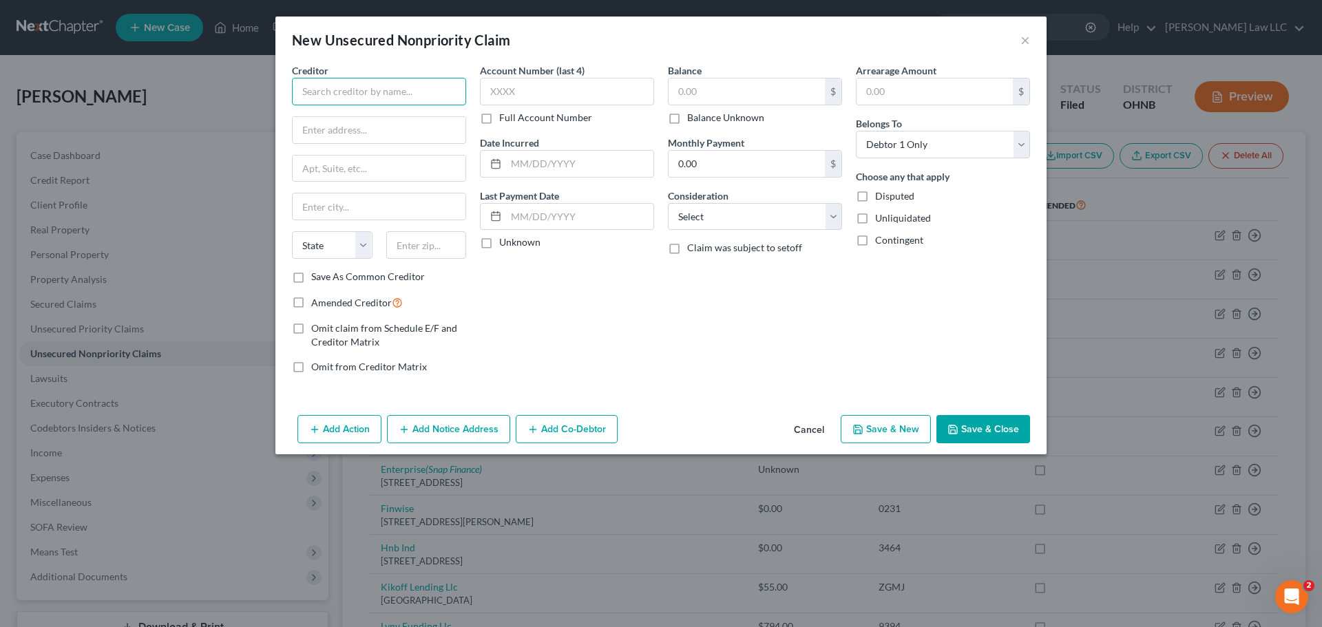
click at [379, 86] on input "text" at bounding box center [379, 92] width 174 height 28
paste input "South East Client Services Inc"
type input "South East Client Services Inc"
click at [398, 129] on input "text" at bounding box center [379, 130] width 173 height 26
paste input "1055 Howell Mill Rd NW Floor 8"
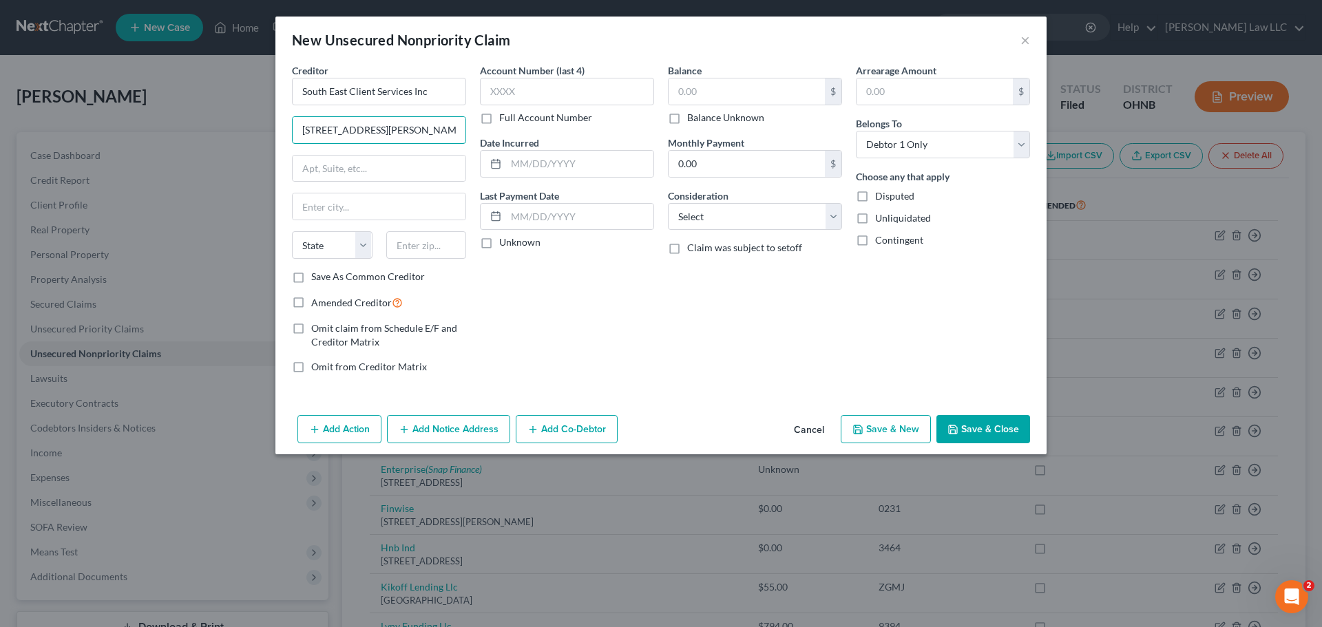
type input "1055 Howell Mill Rd NW Floor 8"
click at [434, 242] on input "text" at bounding box center [426, 245] width 81 height 28
type input "30318"
type input "Atlanta"
select select "10"
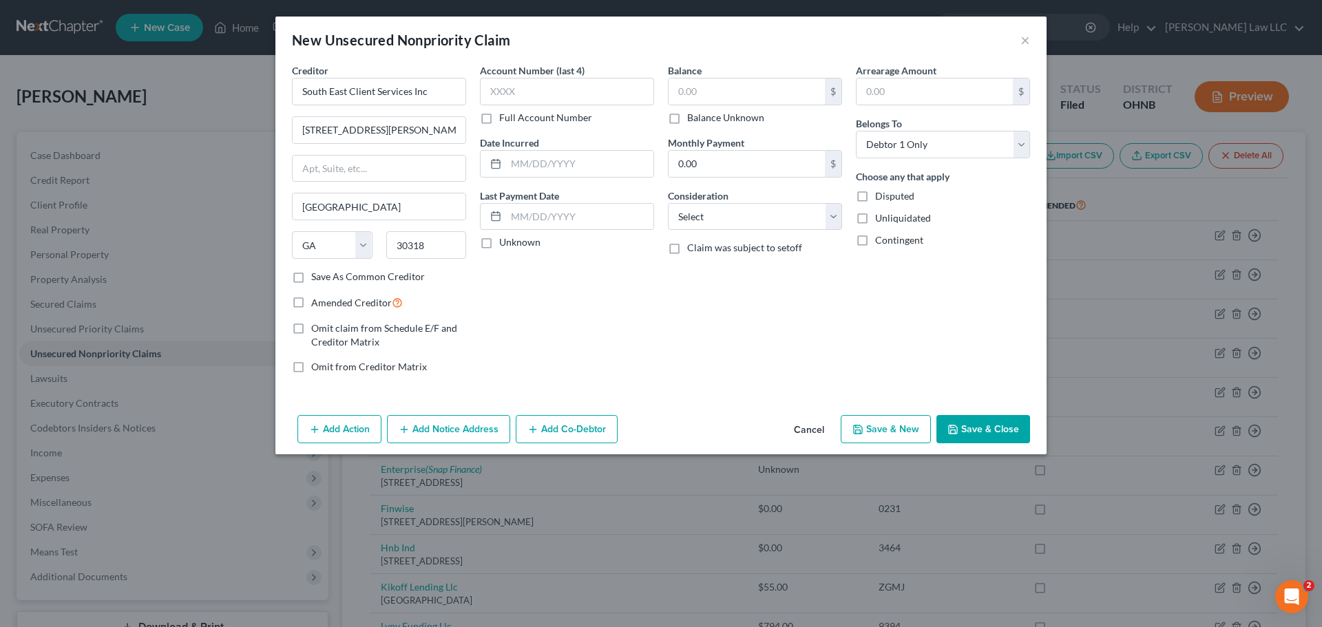
click at [574, 295] on div "Account Number (last 4) Full Account Number Date Incurred Last Payment Date Unk…" at bounding box center [567, 224] width 188 height 322
click at [758, 99] on input "text" at bounding box center [747, 91] width 156 height 26
type input "2,784.8"
click at [770, 329] on div "Balance 2,784.80 $ Balance Unknown Balance Undetermined 2,784.8 $ Balance Unkno…" at bounding box center [755, 224] width 188 height 322
click at [984, 432] on button "Save & Close" at bounding box center [983, 429] width 94 height 29
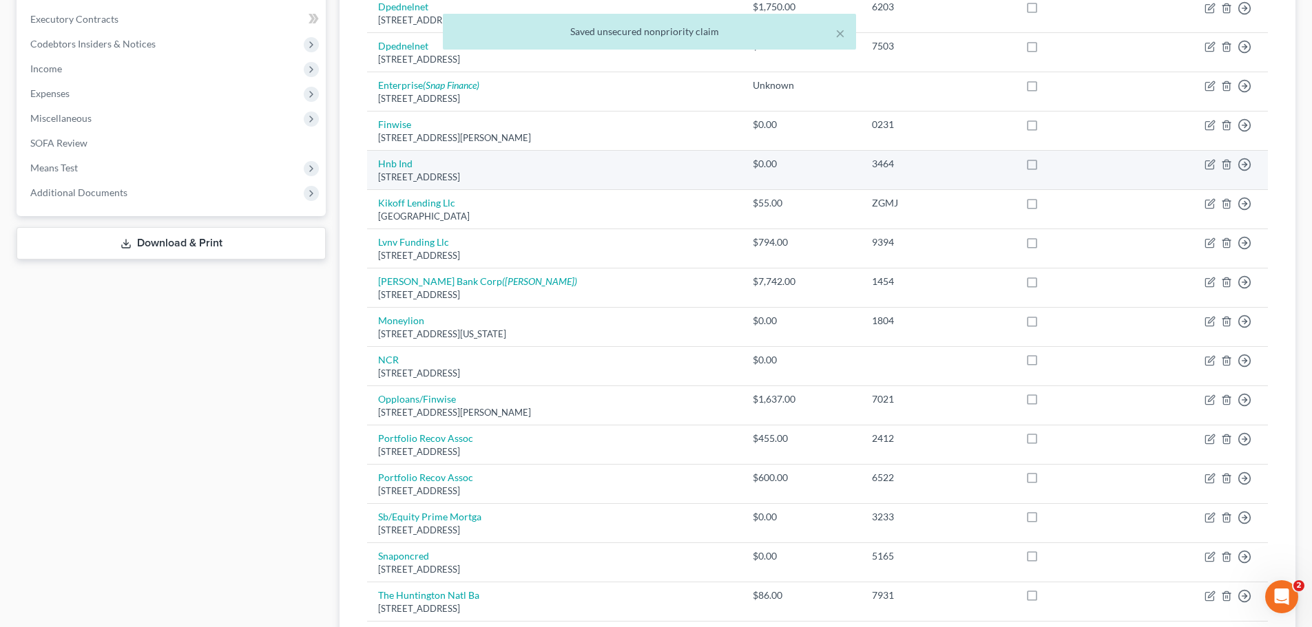
scroll to position [684, 0]
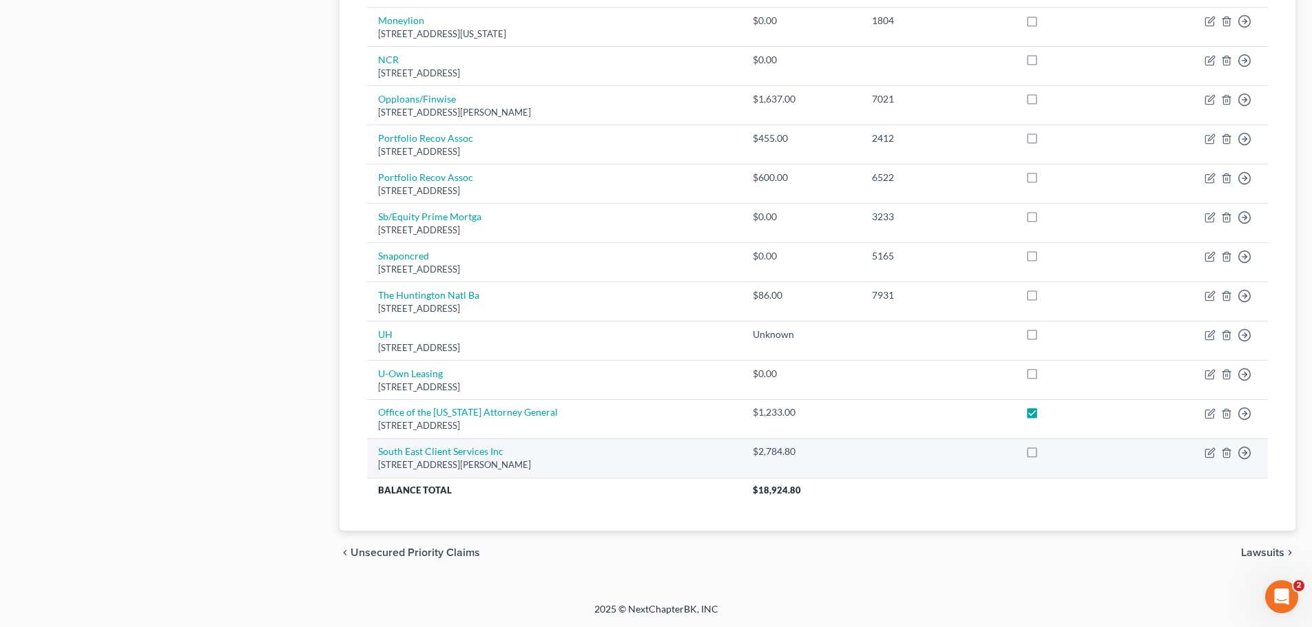
click at [1044, 455] on label at bounding box center [1044, 455] width 0 height 0
click at [1050, 454] on input "checkbox" at bounding box center [1054, 449] width 9 height 9
checkbox input "true"
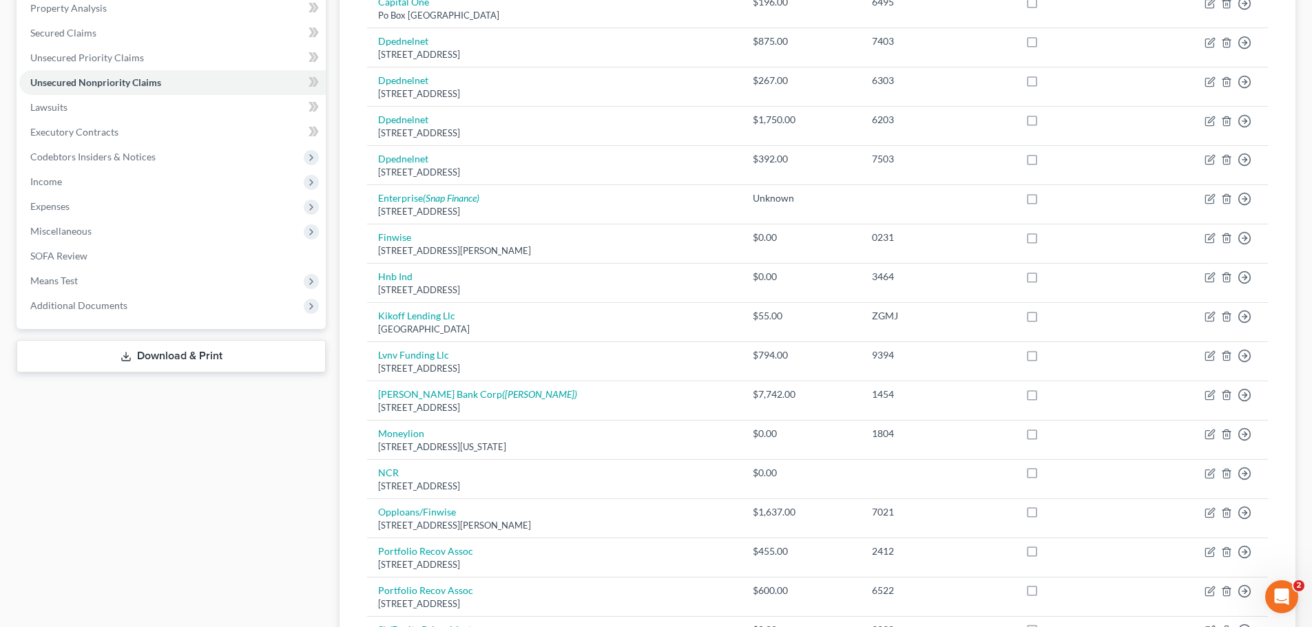
scroll to position [0, 0]
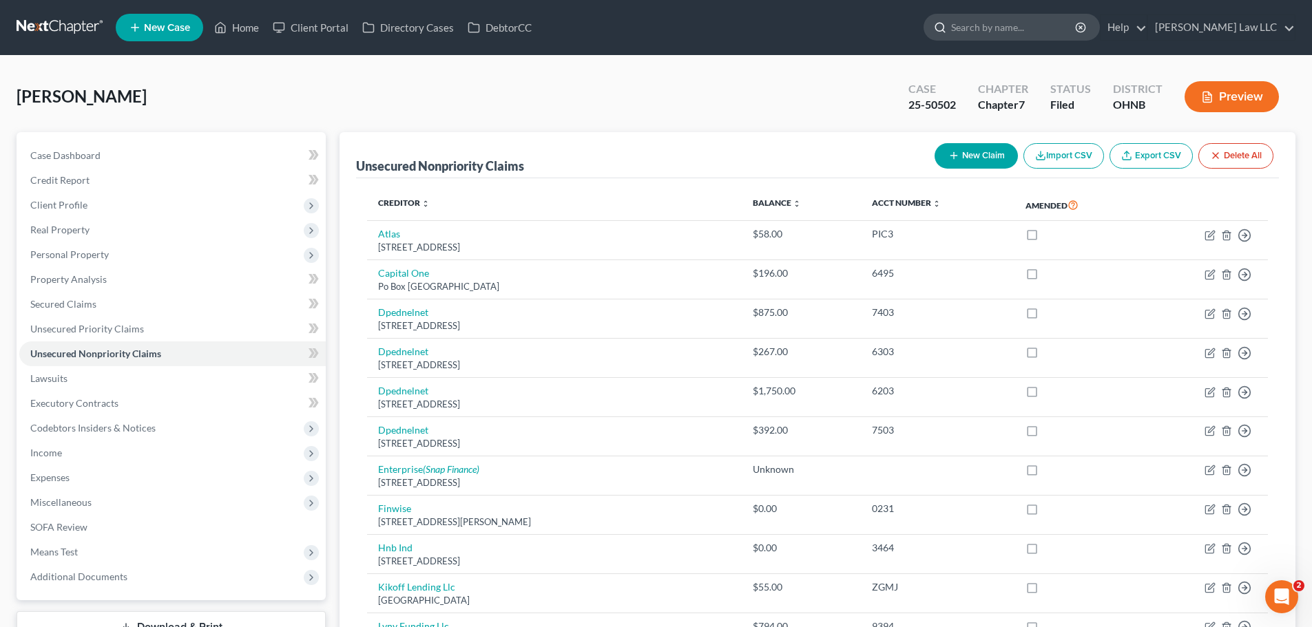
click at [1015, 29] on input "search" at bounding box center [1014, 26] width 126 height 25
click at [980, 158] on button "New Claim" at bounding box center [975, 155] width 83 height 25
select select "0"
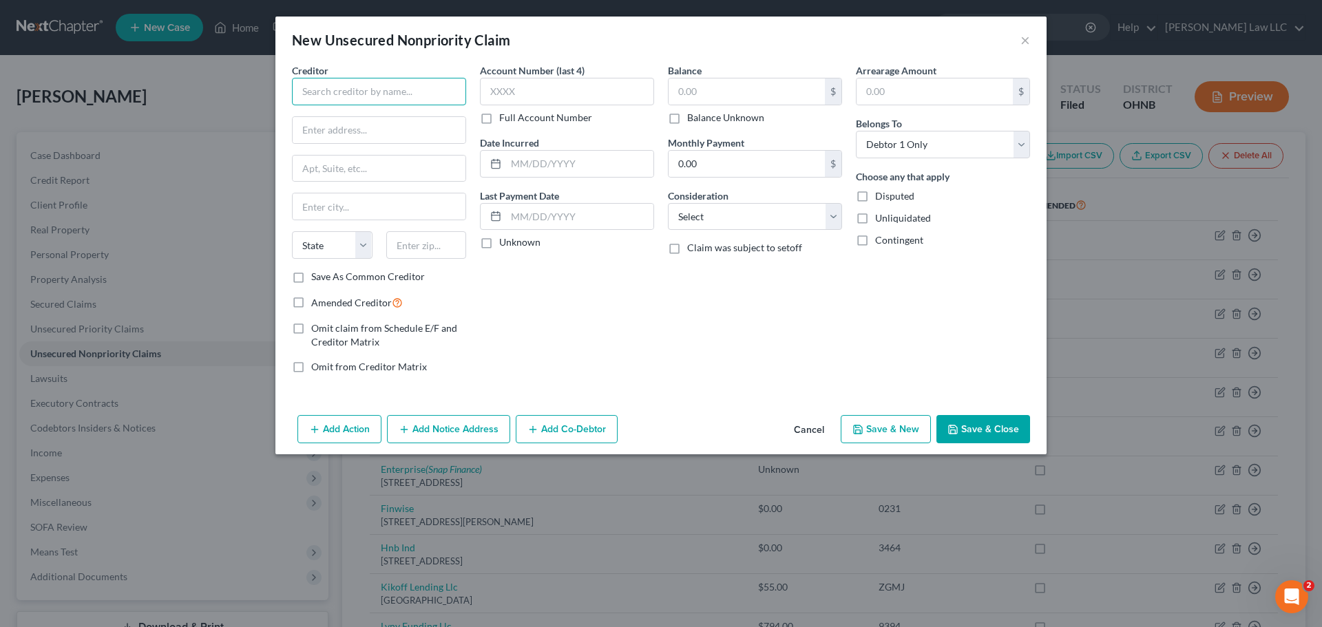
click at [390, 87] on input "text" at bounding box center [379, 92] width 174 height 28
paste input "Acima Digital LLC"
click at [587, 337] on div "Account Number (last 4) Full Account Number Date Incurred Last Payment Date Unk…" at bounding box center [567, 224] width 188 height 322
click at [416, 87] on input "Acima Digital LLC" at bounding box center [379, 92] width 174 height 28
click at [321, 90] on input "Acima Digital LLC" at bounding box center [379, 92] width 174 height 28
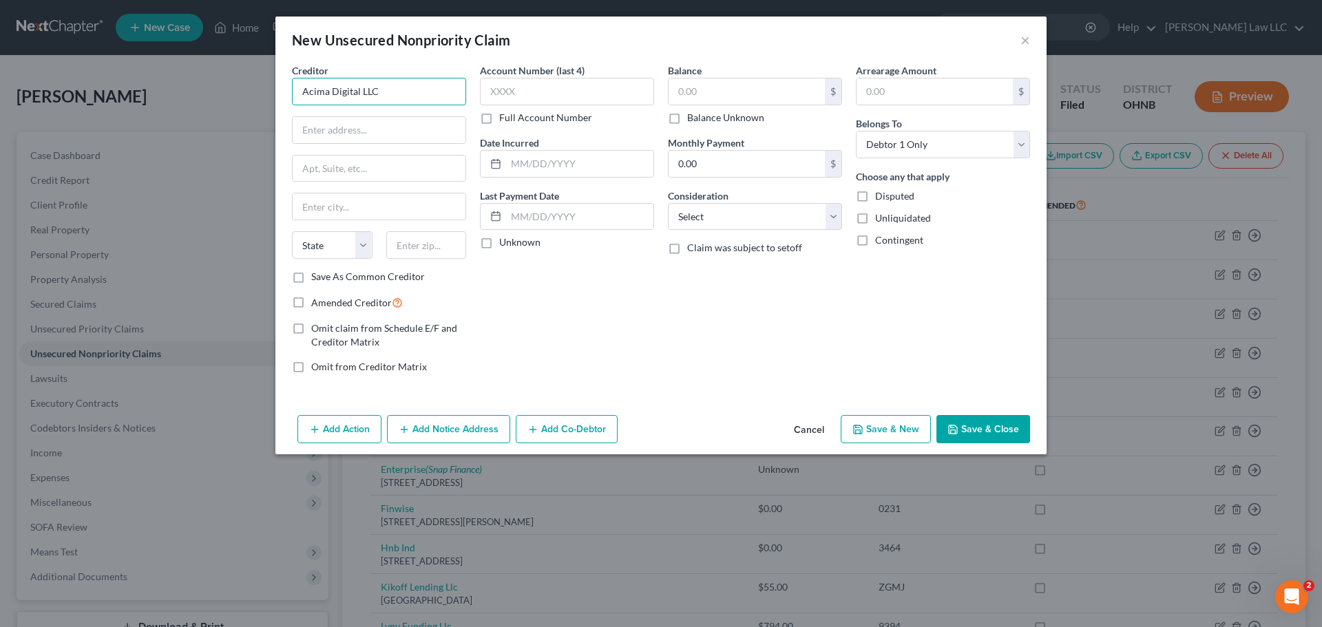
click at [403, 97] on input "Acima Digital LLC" at bounding box center [379, 92] width 174 height 28
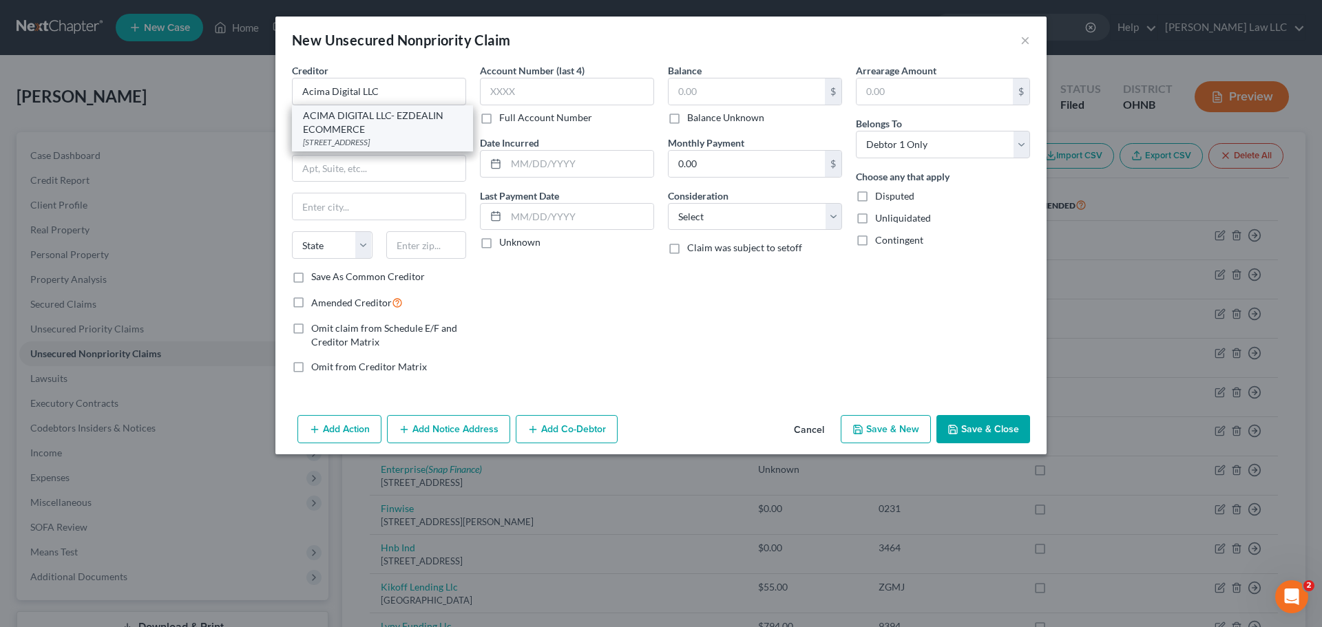
click at [392, 129] on div "ACIMA DIGITAL LLC- EZDEALIN ECOMMERCE" at bounding box center [382, 123] width 159 height 28
type input "ACIMA DIGITAL LLC- EZDEALIN ECOMMERCE"
type input "301 Lacey St"
type input "West Chester"
select select "39"
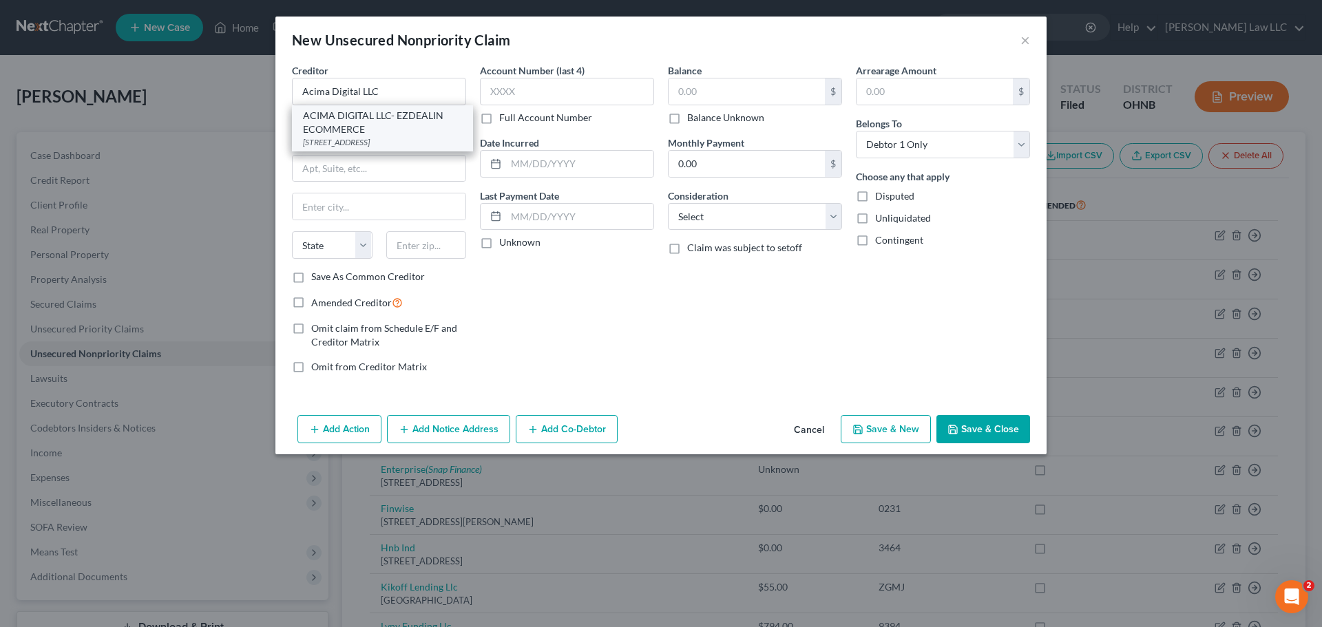
type input "19382"
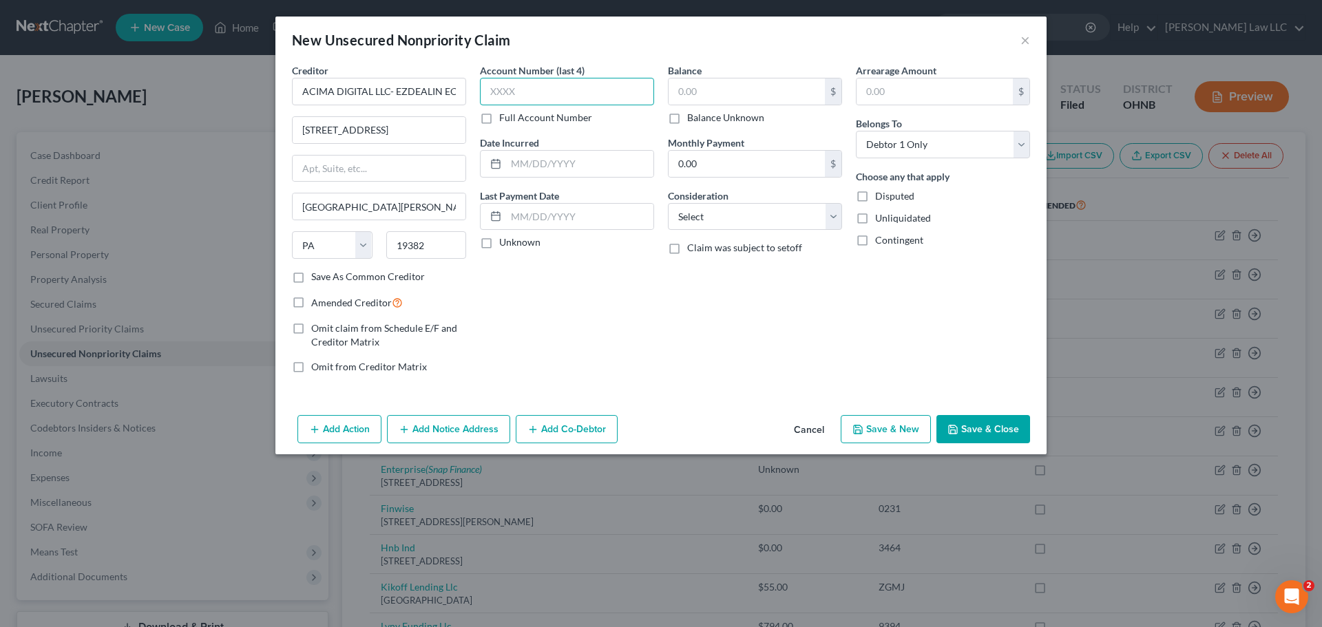
click at [529, 87] on input "text" at bounding box center [567, 92] width 174 height 28
type input "5433"
click at [600, 319] on div "Account Number (last 4) 5433 Full Account Number Date Incurred Last Payment Dat…" at bounding box center [567, 224] width 188 height 322
click at [762, 88] on input "text" at bounding box center [747, 91] width 156 height 26
type input "2,784.8"
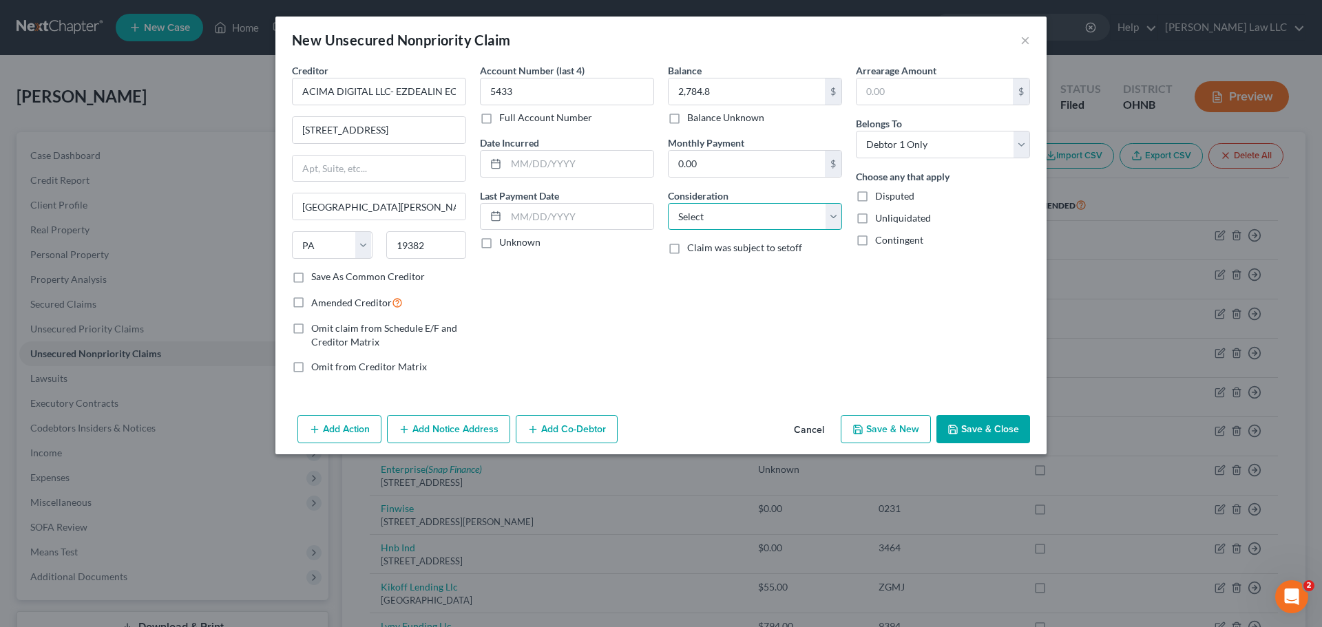
click at [724, 218] on select "Select Cable / Satellite Services Collection Agency Credit Card Debt Debt Couns…" at bounding box center [755, 217] width 174 height 28
click at [580, 322] on div "Account Number (last 4) 5433 Full Account Number Date Incurred Last Payment Dat…" at bounding box center [567, 224] width 188 height 322
click at [1000, 431] on button "Save & Close" at bounding box center [983, 429] width 94 height 29
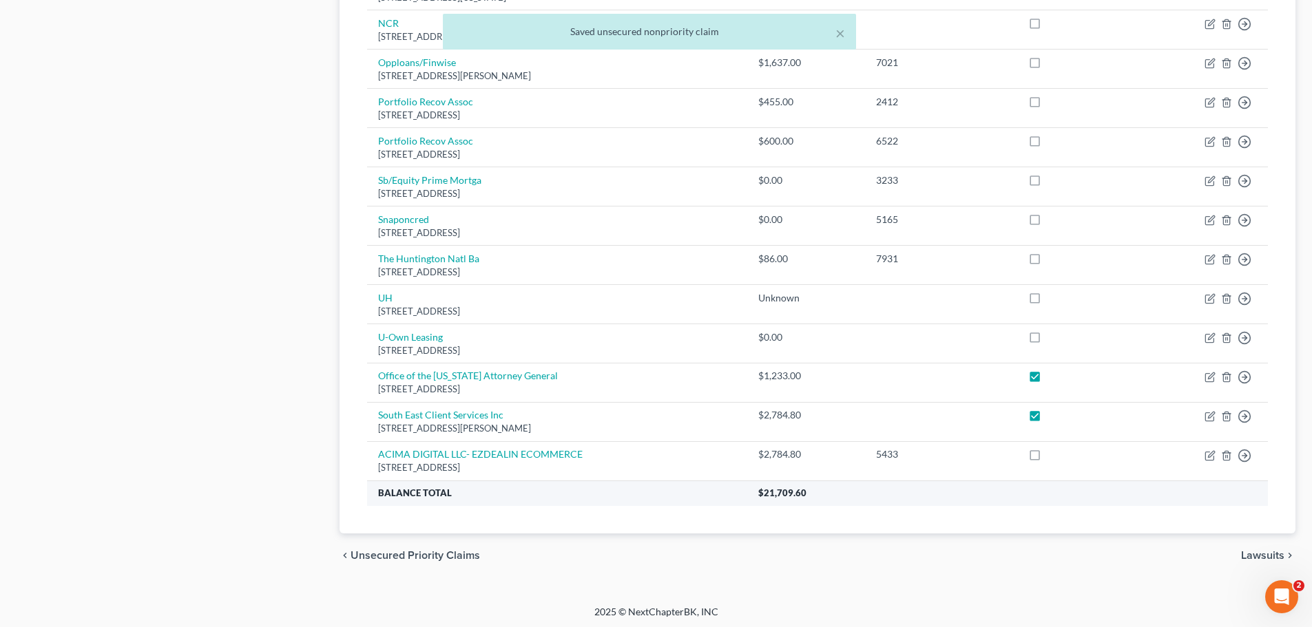
scroll to position [724, 0]
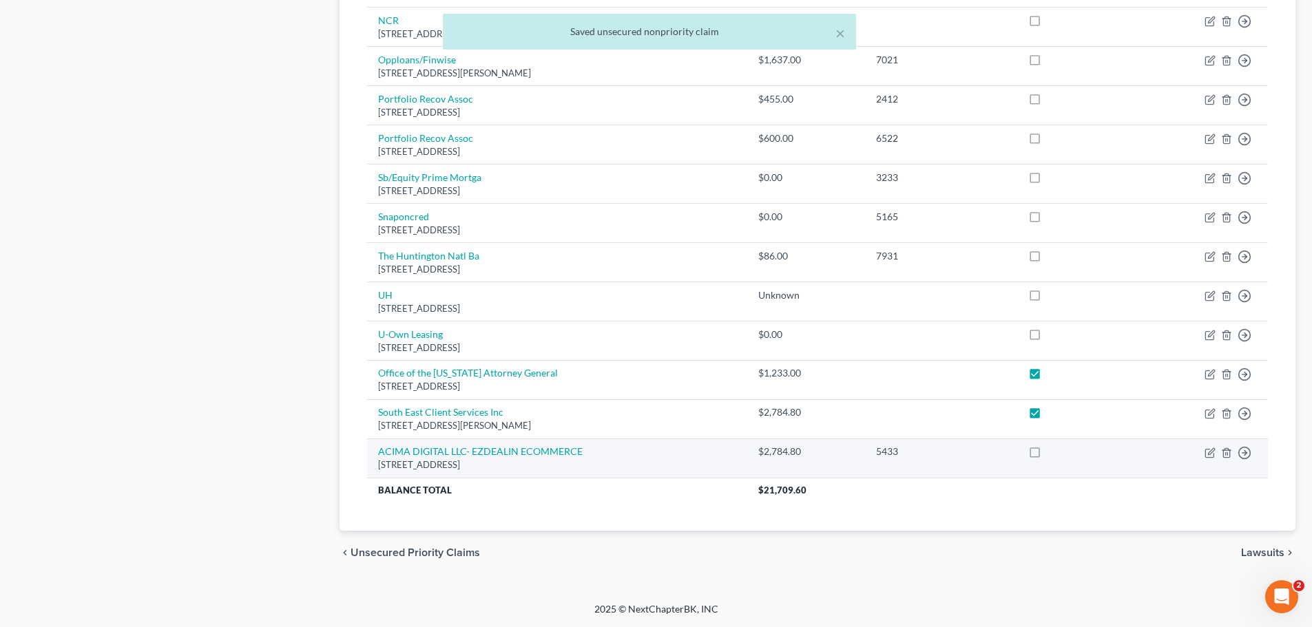
click at [1047, 455] on label at bounding box center [1047, 455] width 0 height 0
click at [1053, 450] on input "checkbox" at bounding box center [1057, 449] width 9 height 9
checkbox input "true"
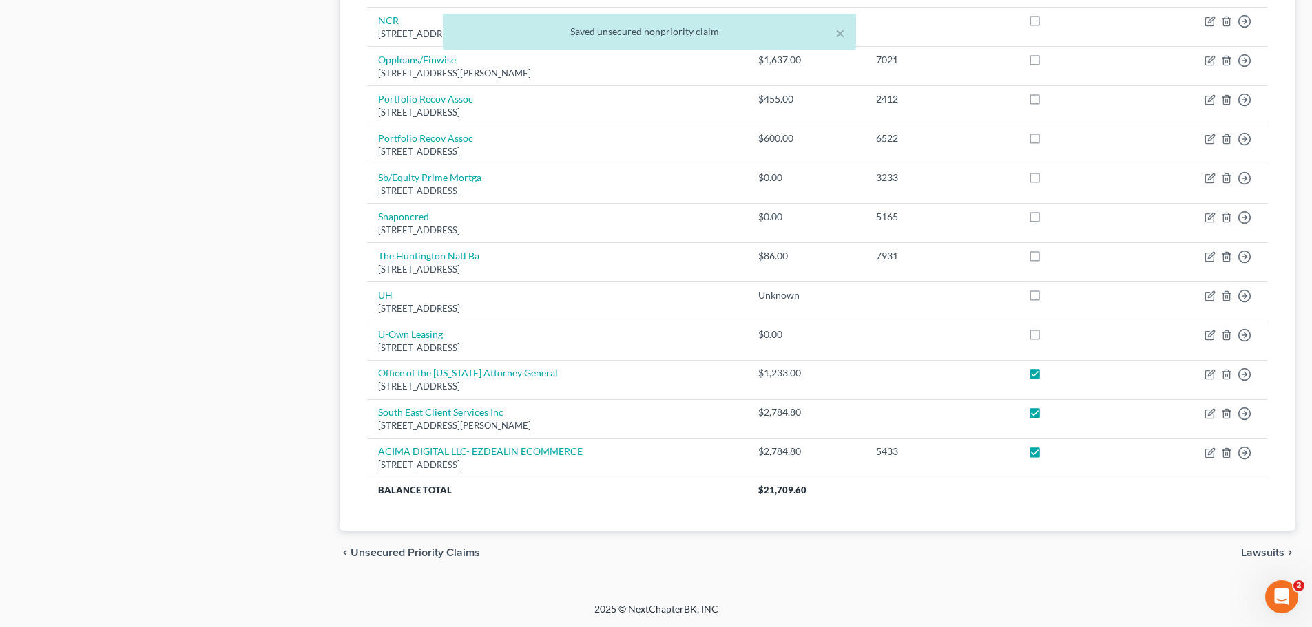
click at [972, 549] on div "chevron_left Unsecured Priority Claims Lawsuits chevron_right" at bounding box center [817, 553] width 956 height 44
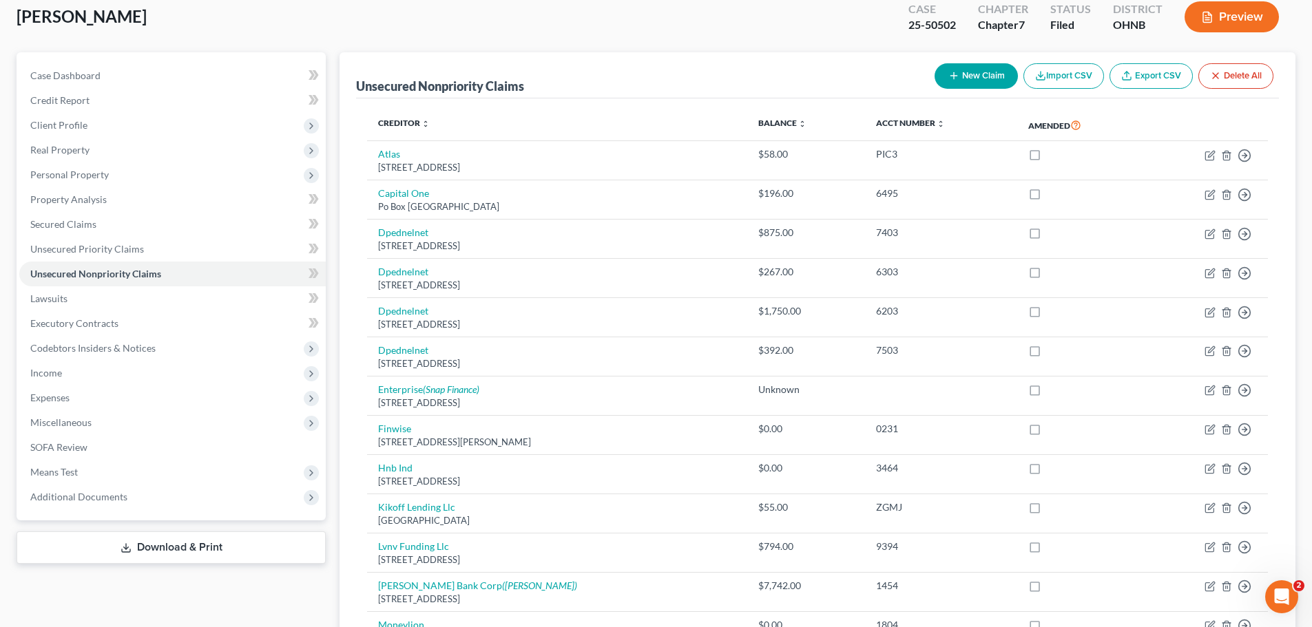
scroll to position [0, 0]
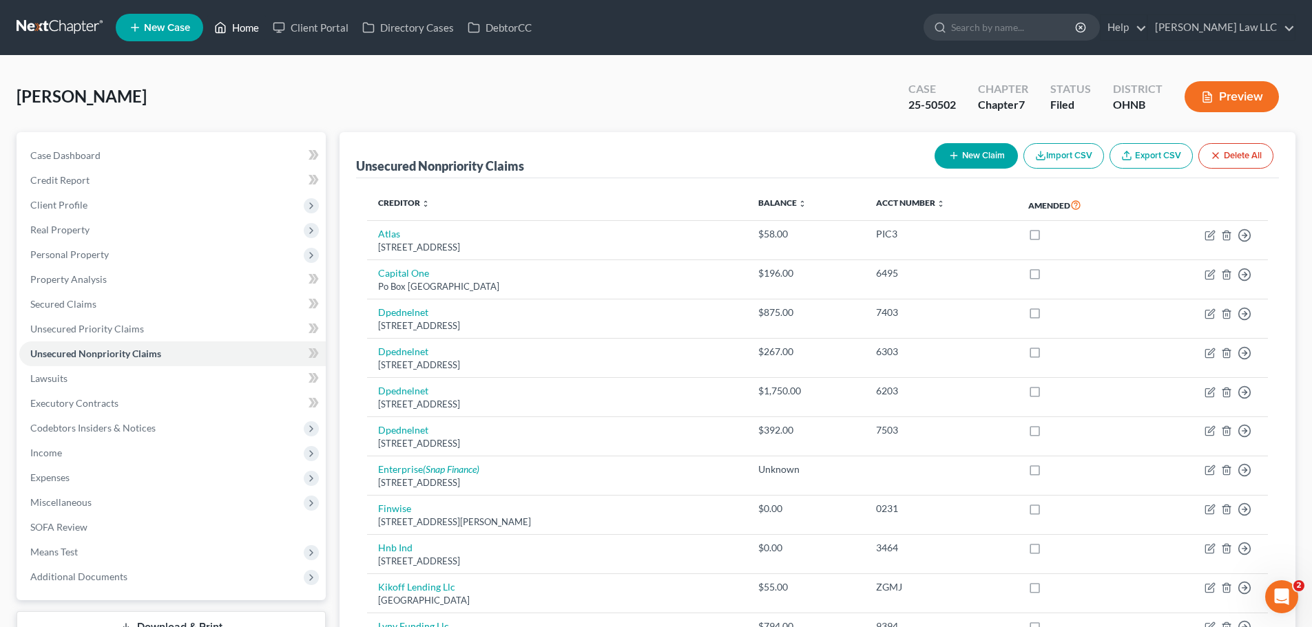
click at [266, 29] on link "Home" at bounding box center [236, 27] width 59 height 25
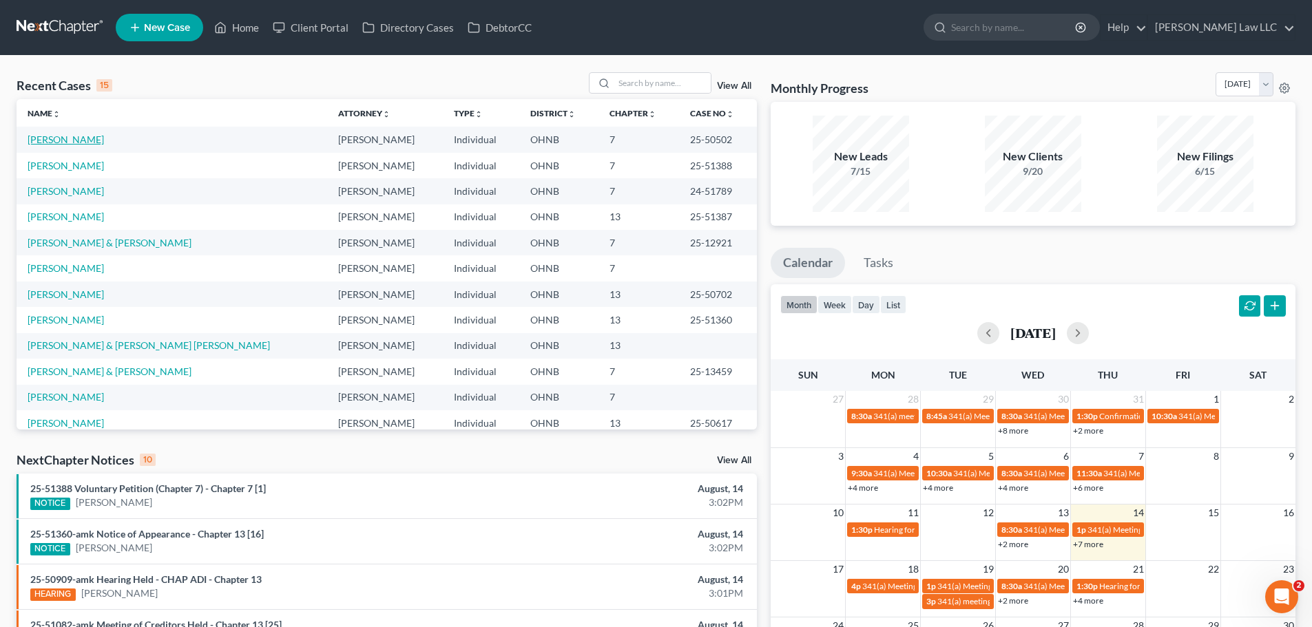
click at [67, 141] on link "[PERSON_NAME]" at bounding box center [66, 140] width 76 height 12
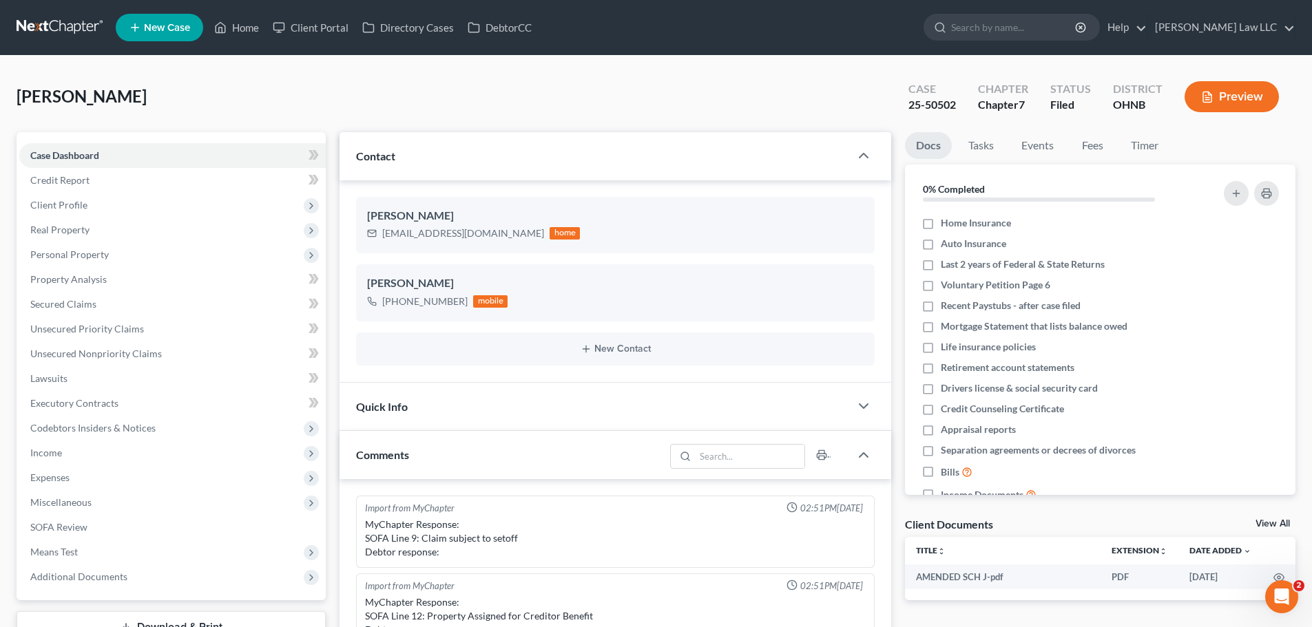
scroll to position [926, 0]
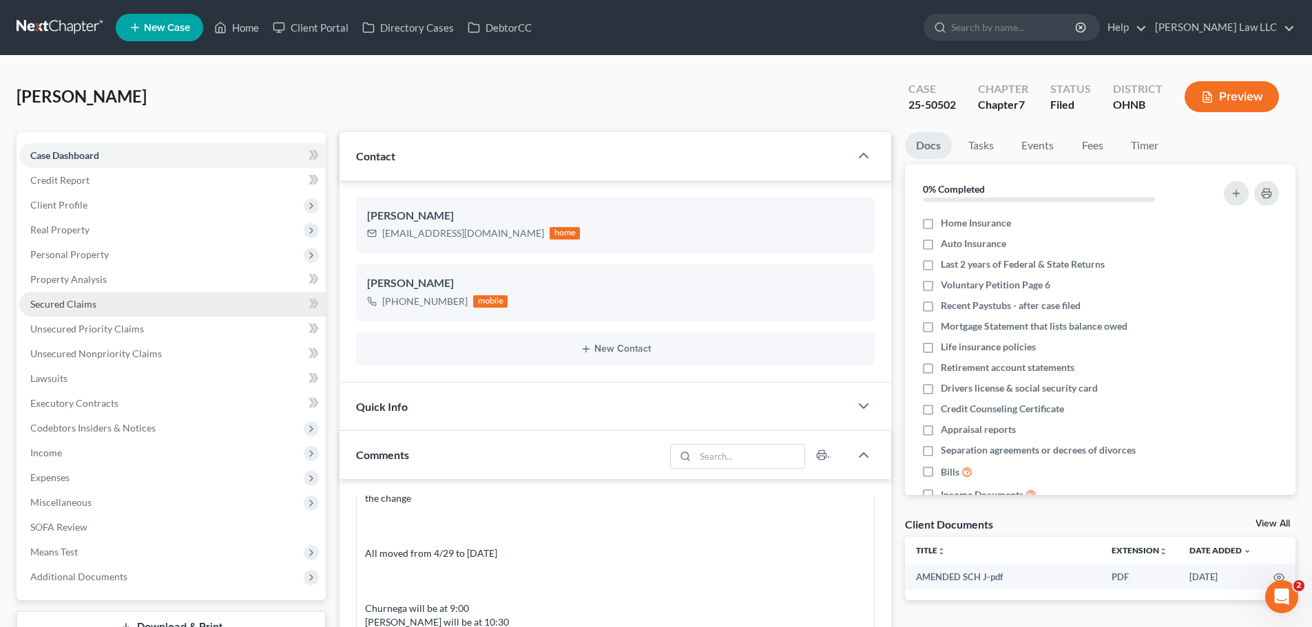
click at [90, 304] on span "Secured Claims" at bounding box center [63, 304] width 66 height 12
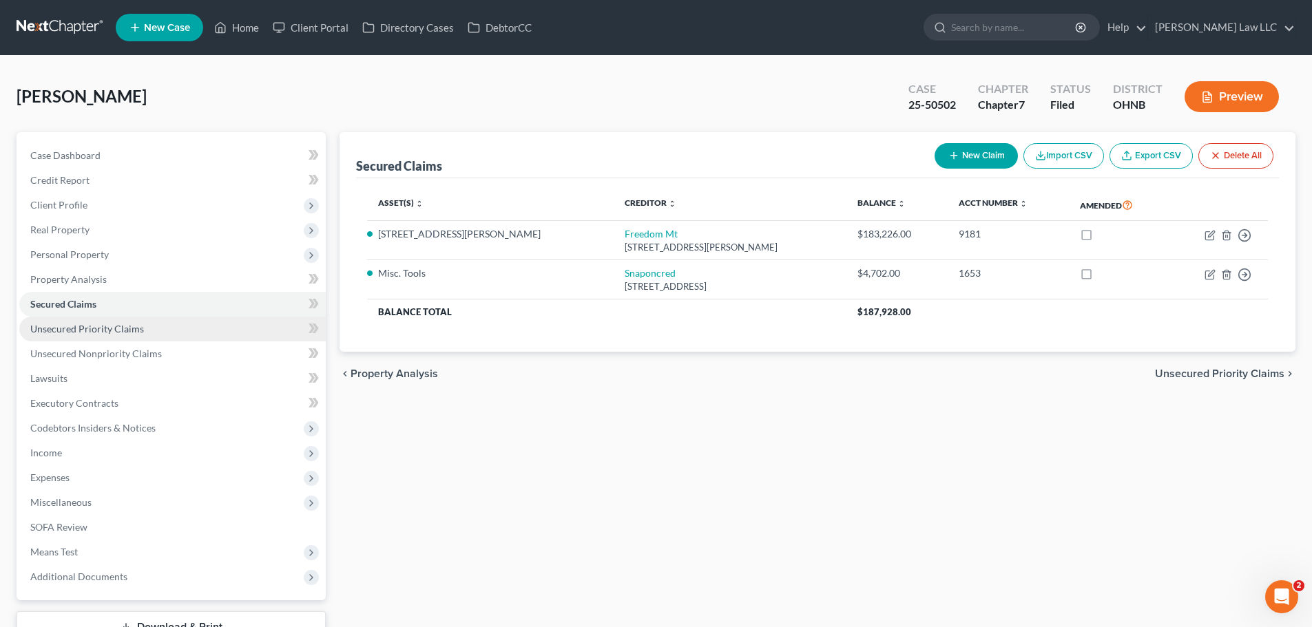
click at [112, 327] on span "Unsecured Priority Claims" at bounding box center [87, 329] width 114 height 12
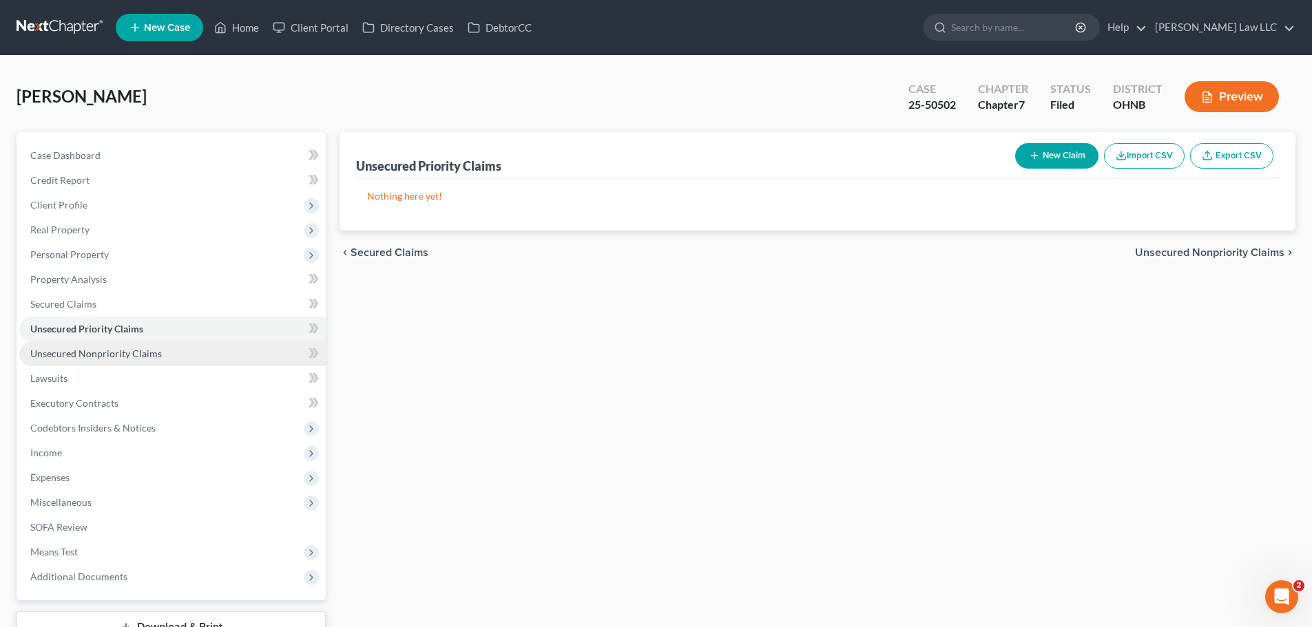
click at [114, 352] on span "Unsecured Nonpriority Claims" at bounding box center [96, 354] width 132 height 12
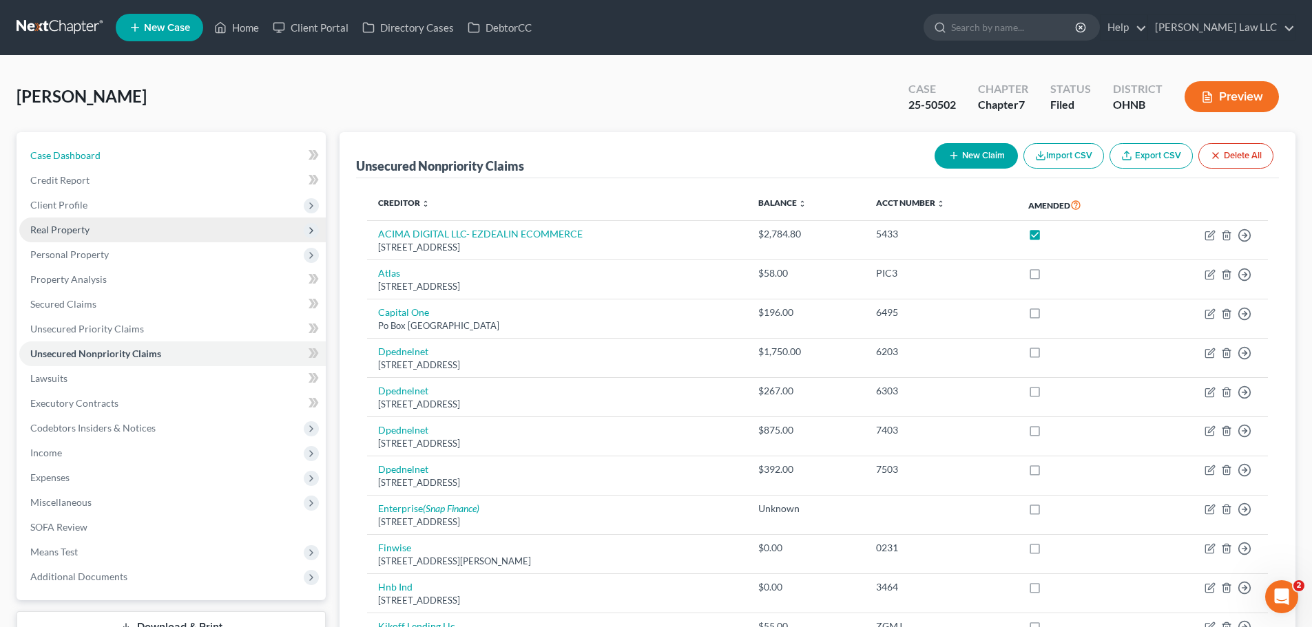
click at [103, 160] on link "Case Dashboard" at bounding box center [172, 155] width 306 height 25
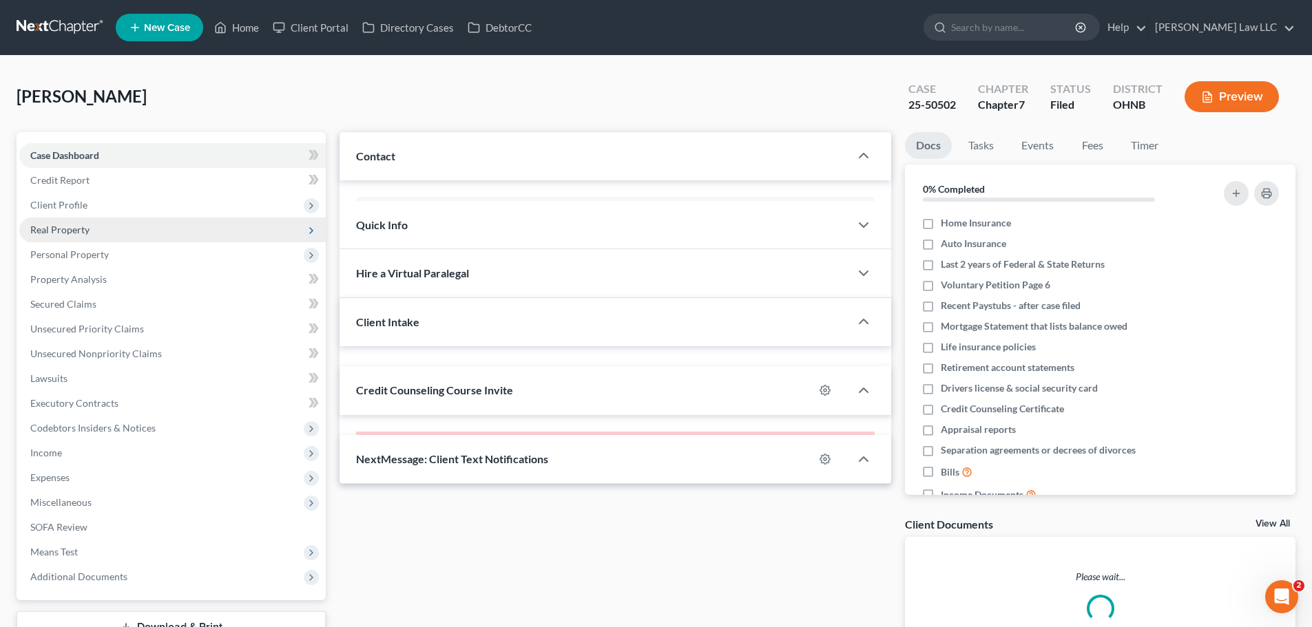
click at [100, 226] on span "Real Property" at bounding box center [172, 230] width 306 height 25
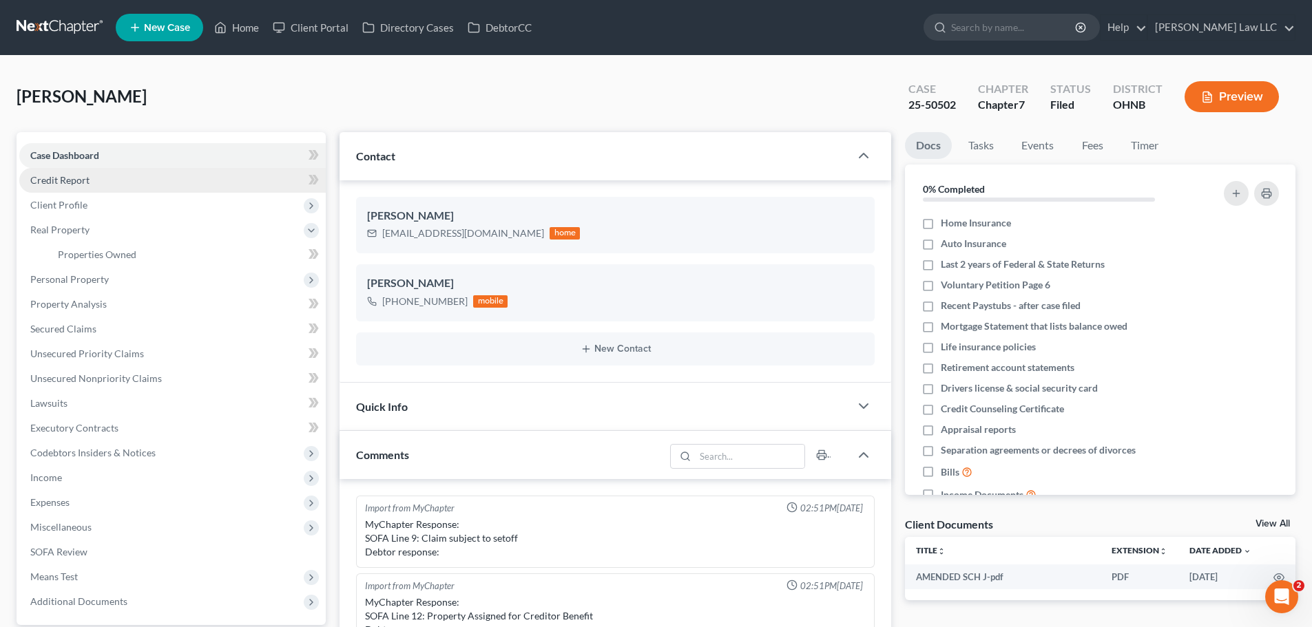
scroll to position [926, 0]
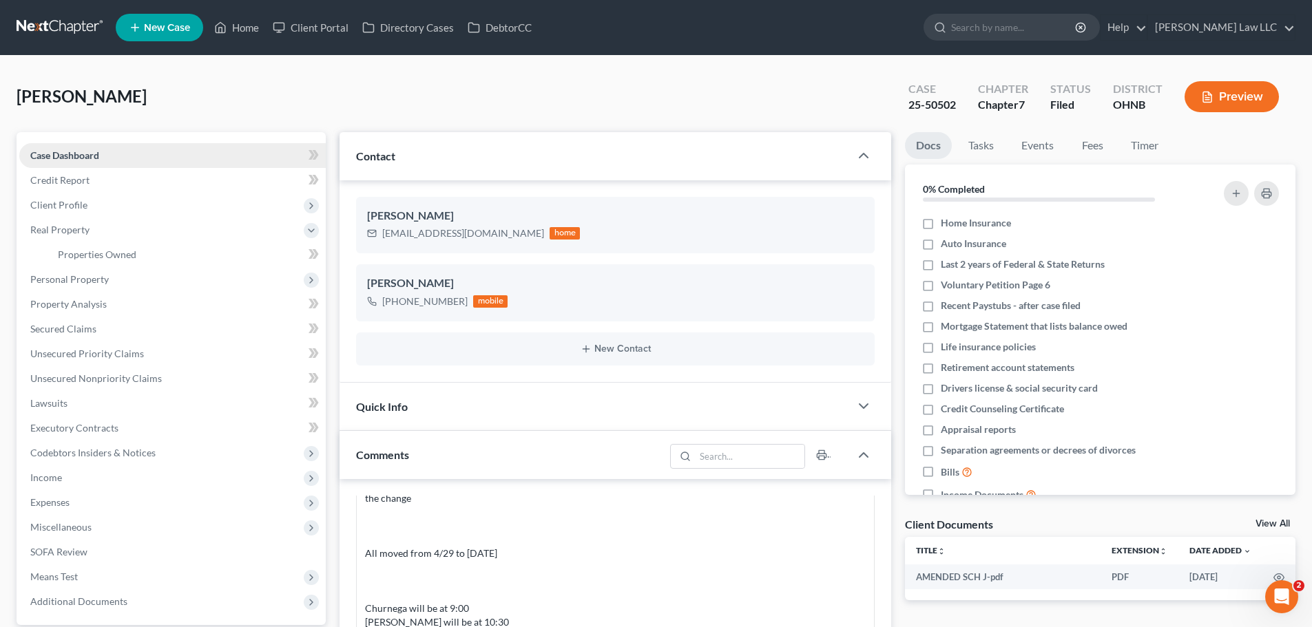
click at [93, 154] on span "Case Dashboard" at bounding box center [64, 155] width 69 height 12
click at [88, 156] on span "Case Dashboard" at bounding box center [64, 155] width 69 height 12
click at [83, 372] on span "Unsecured Nonpriority Claims" at bounding box center [96, 378] width 132 height 12
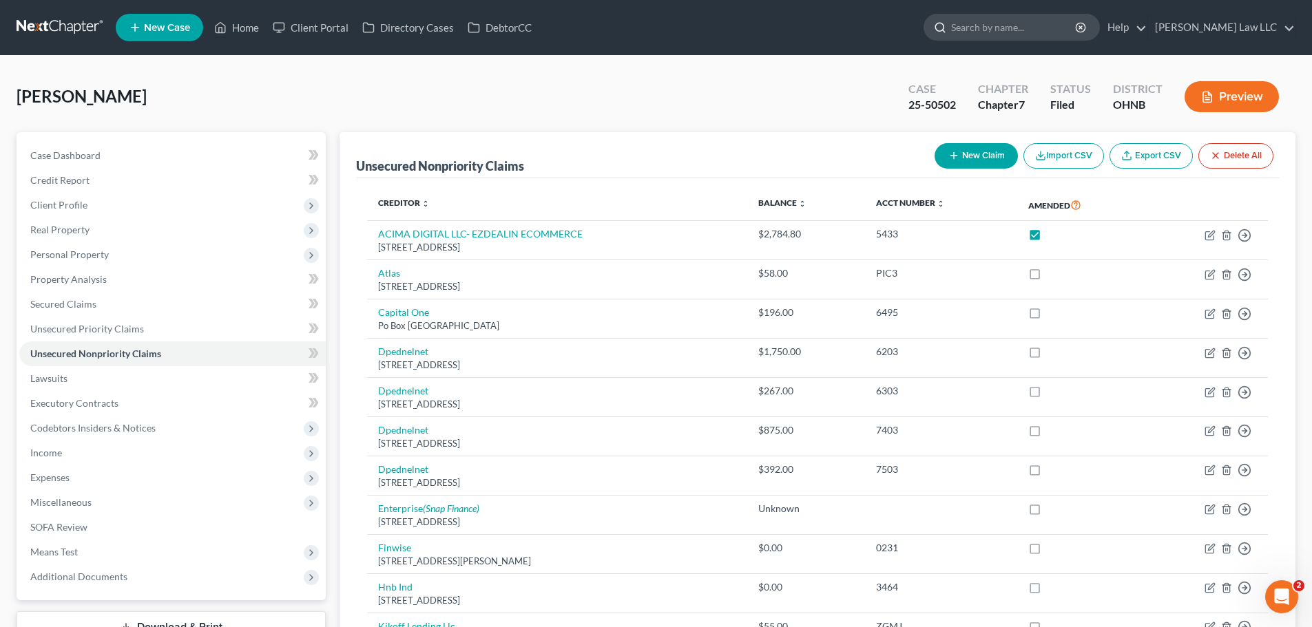
click at [1023, 31] on input "search" at bounding box center [1014, 26] width 126 height 25
type input "[PERSON_NAME]"
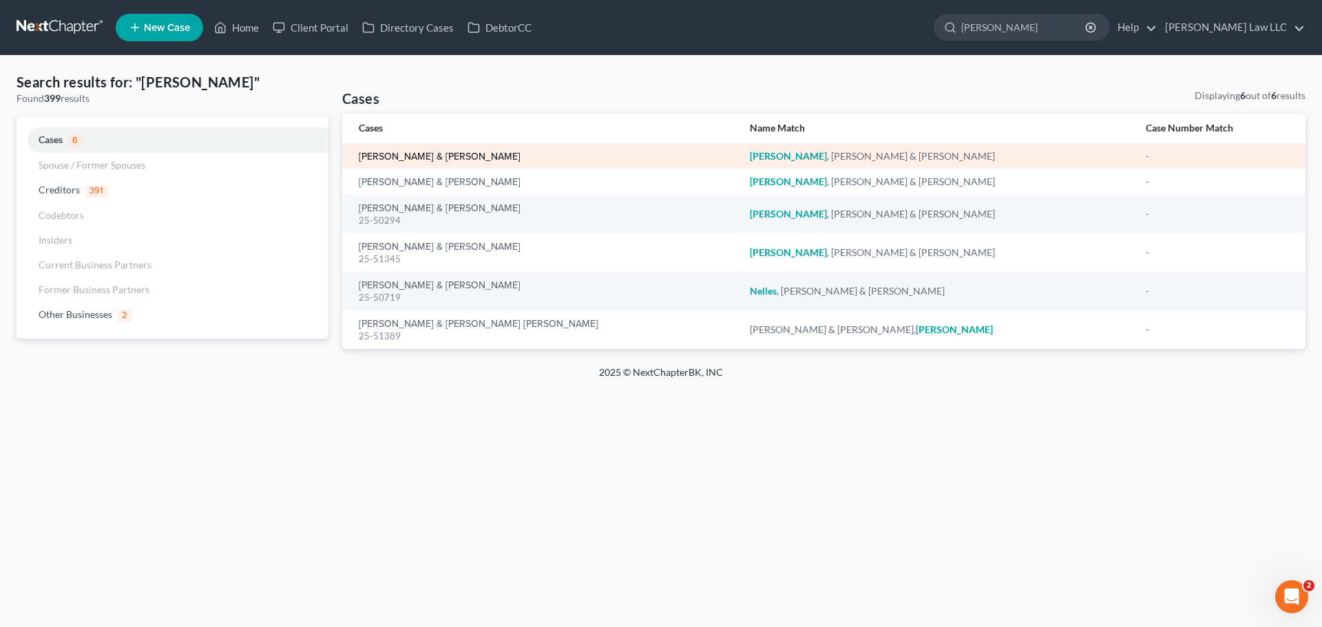
click at [400, 156] on link "[PERSON_NAME] & [PERSON_NAME]" at bounding box center [440, 157] width 162 height 10
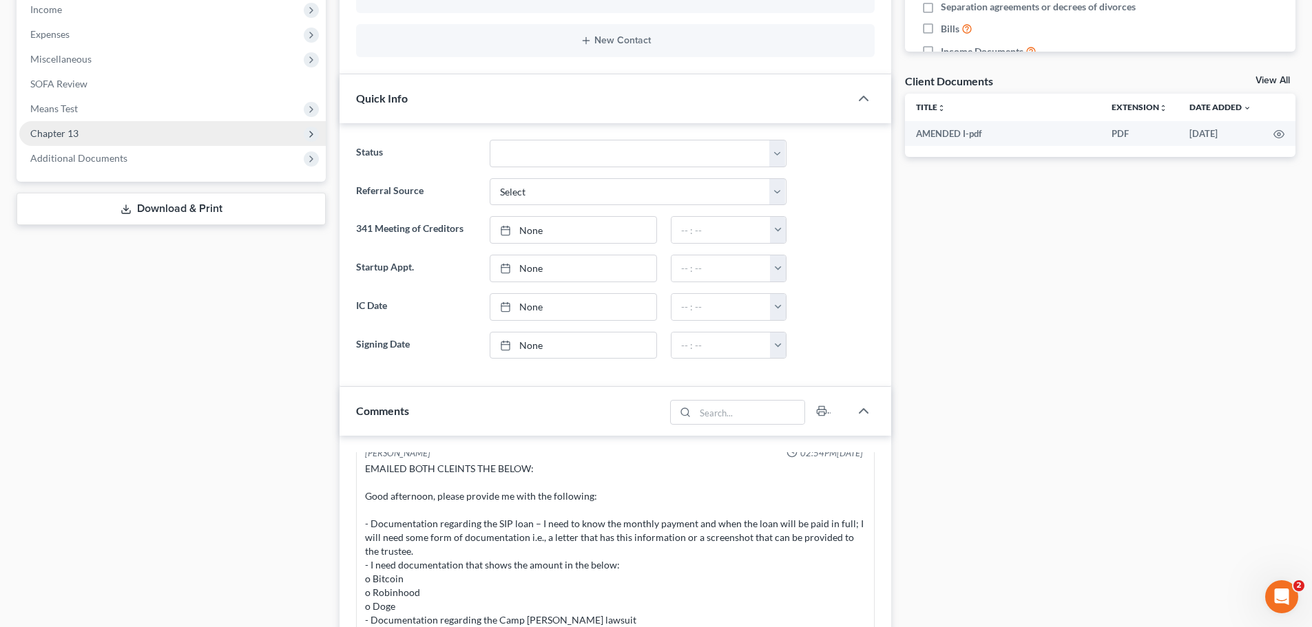
scroll to position [275, 0]
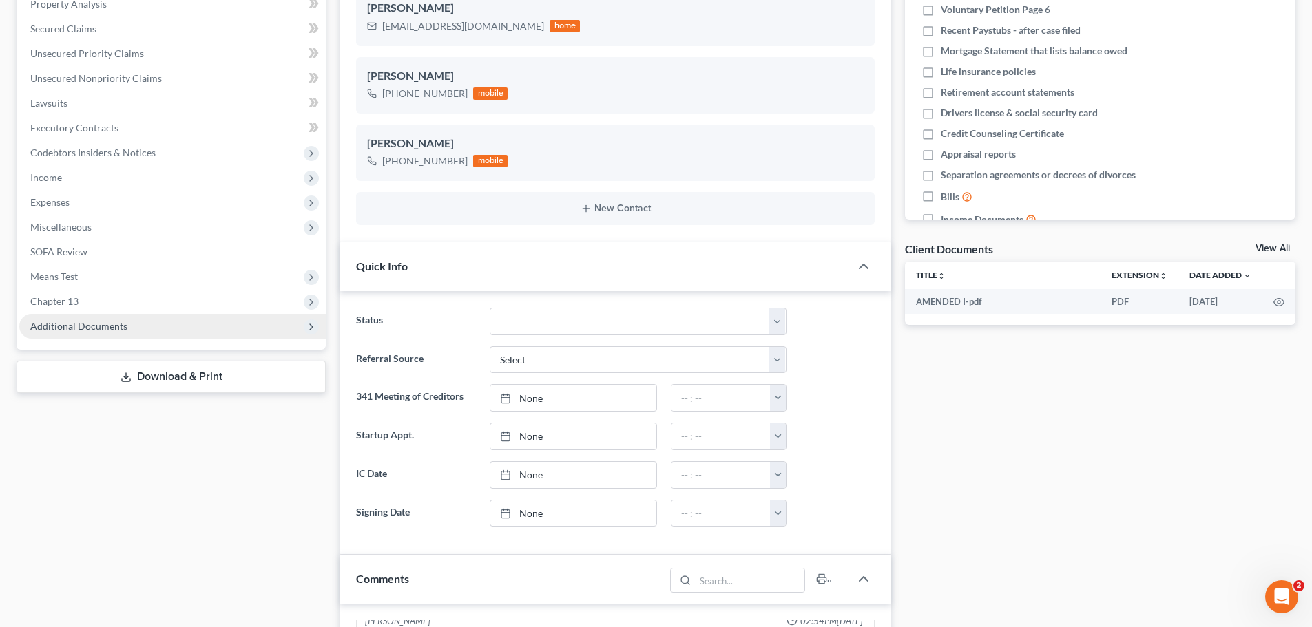
click at [125, 333] on span "Additional Documents" at bounding box center [172, 326] width 306 height 25
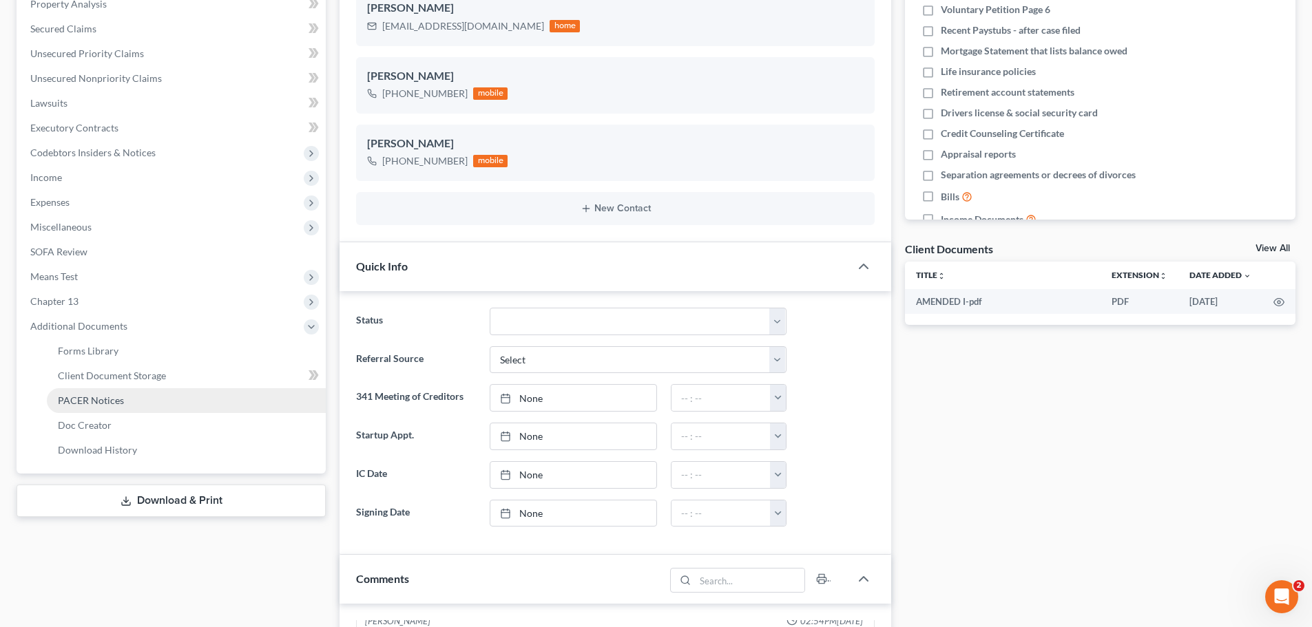
click at [145, 404] on link "PACER Notices" at bounding box center [186, 400] width 279 height 25
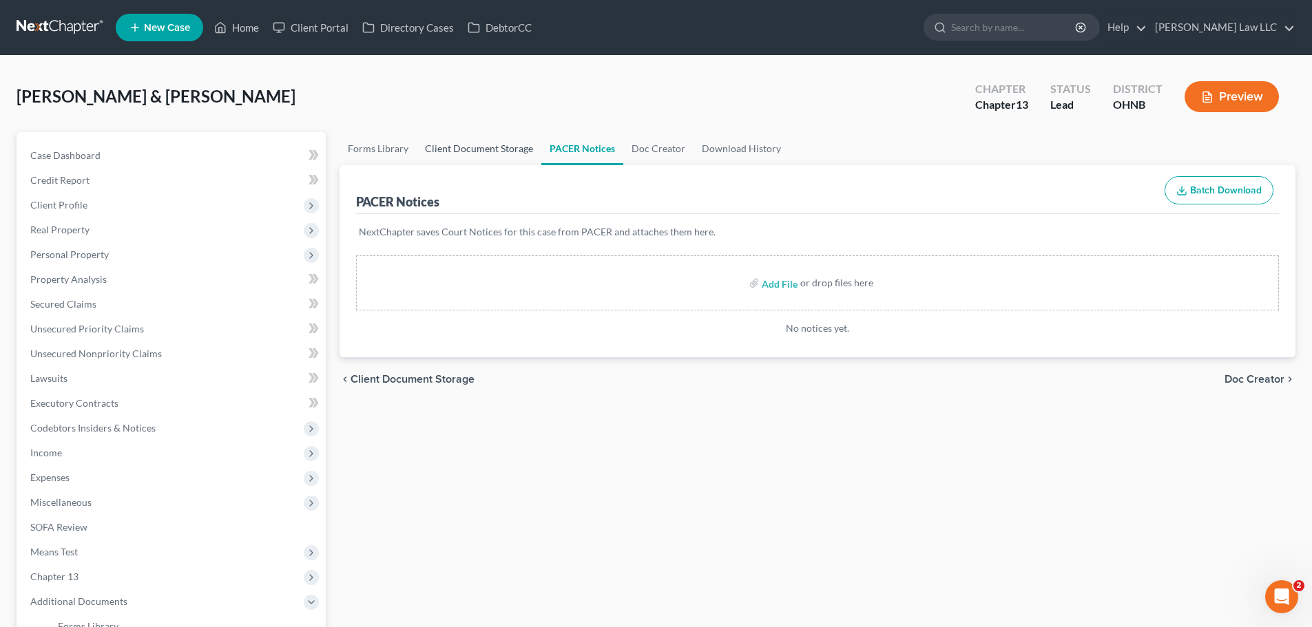
click at [469, 148] on link "Client Document Storage" at bounding box center [479, 148] width 125 height 33
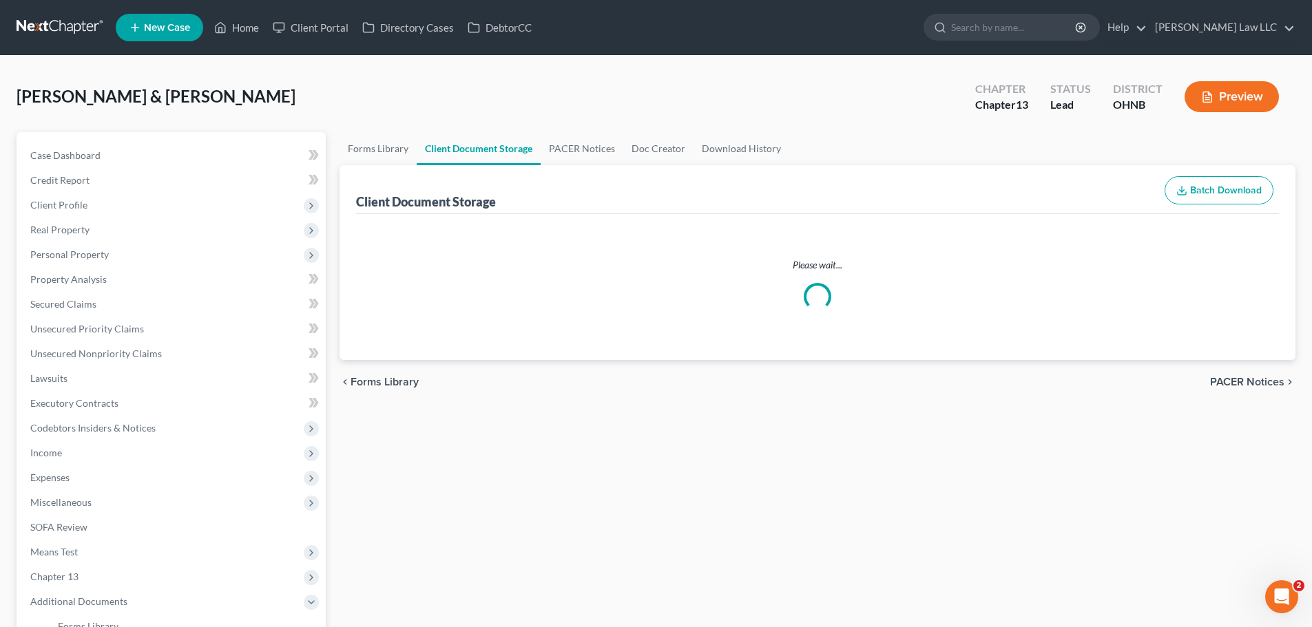
select select "3"
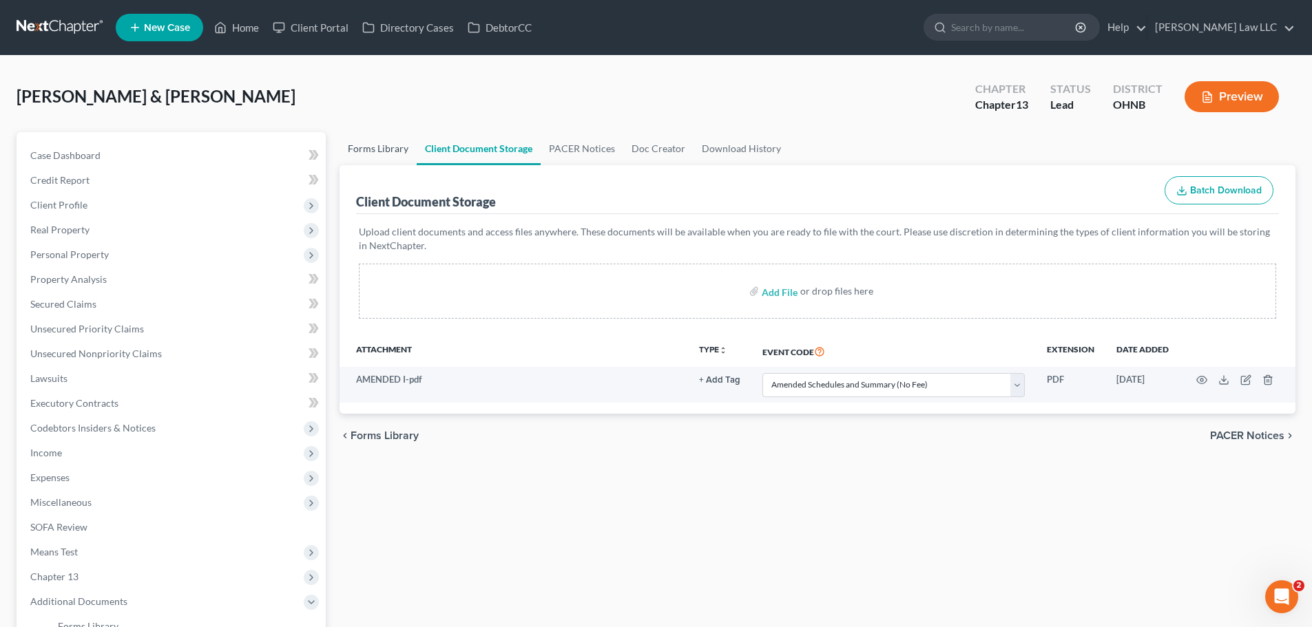
click at [377, 149] on link "Forms Library" at bounding box center [377, 148] width 77 height 33
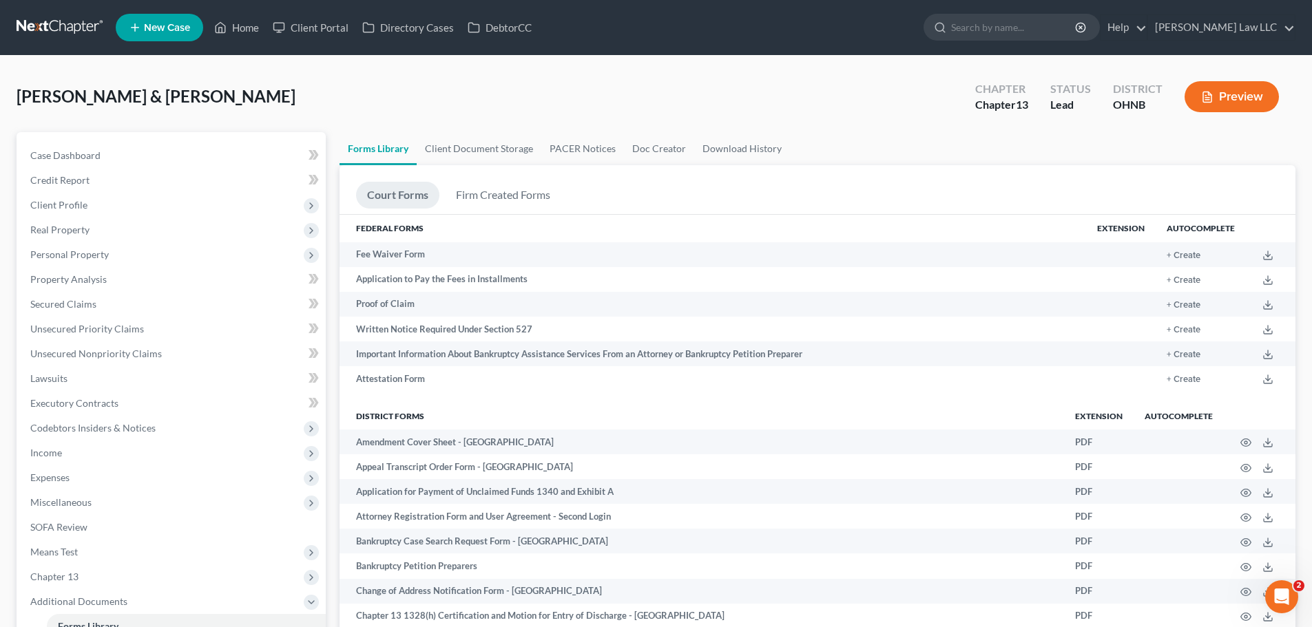
select select "3"
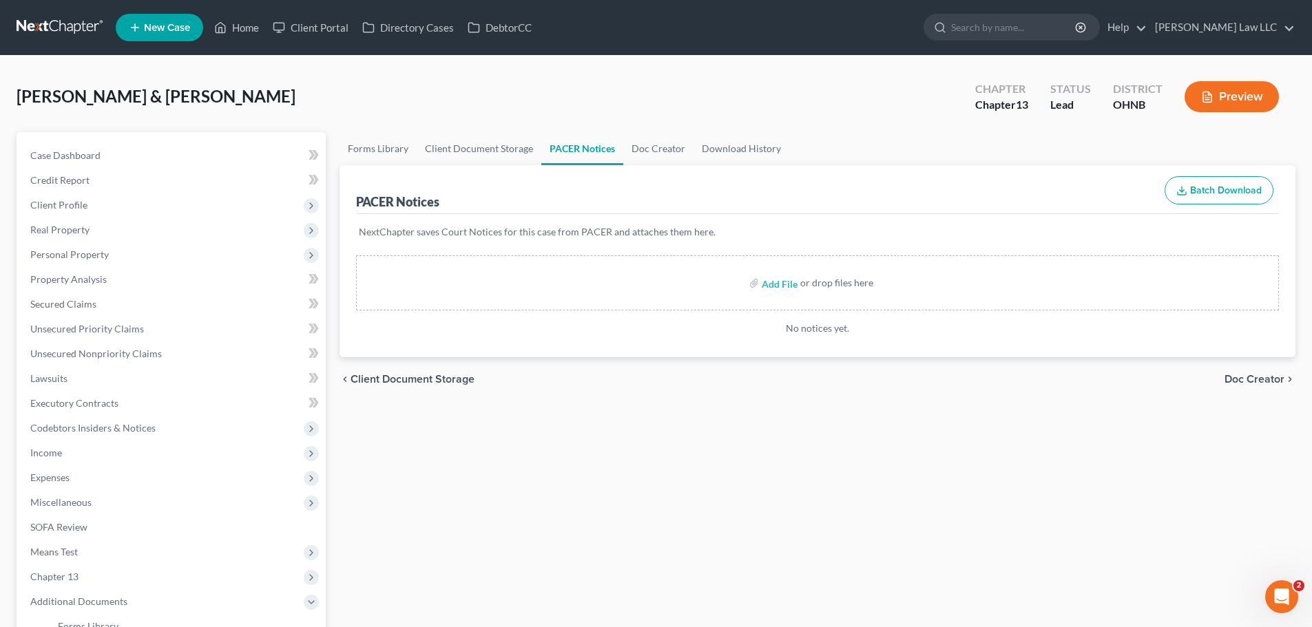
select select "10"
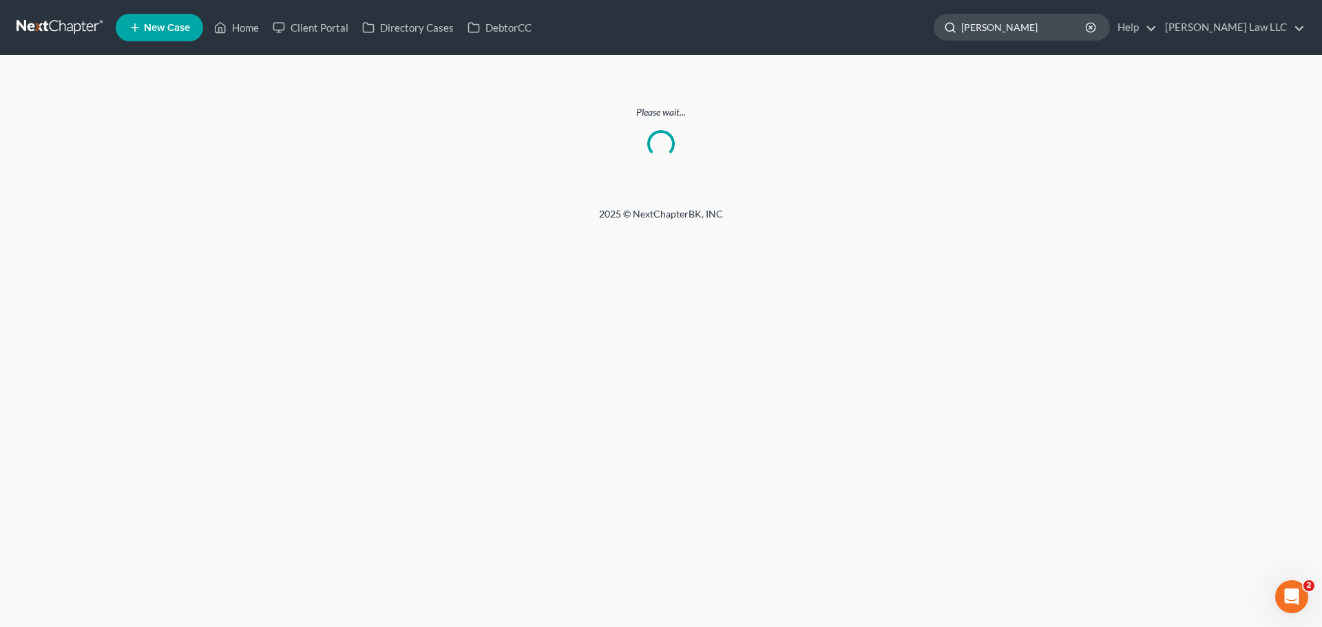
click at [1087, 32] on input "[PERSON_NAME]" at bounding box center [1024, 26] width 126 height 25
click at [64, 21] on link at bounding box center [61, 27] width 88 height 25
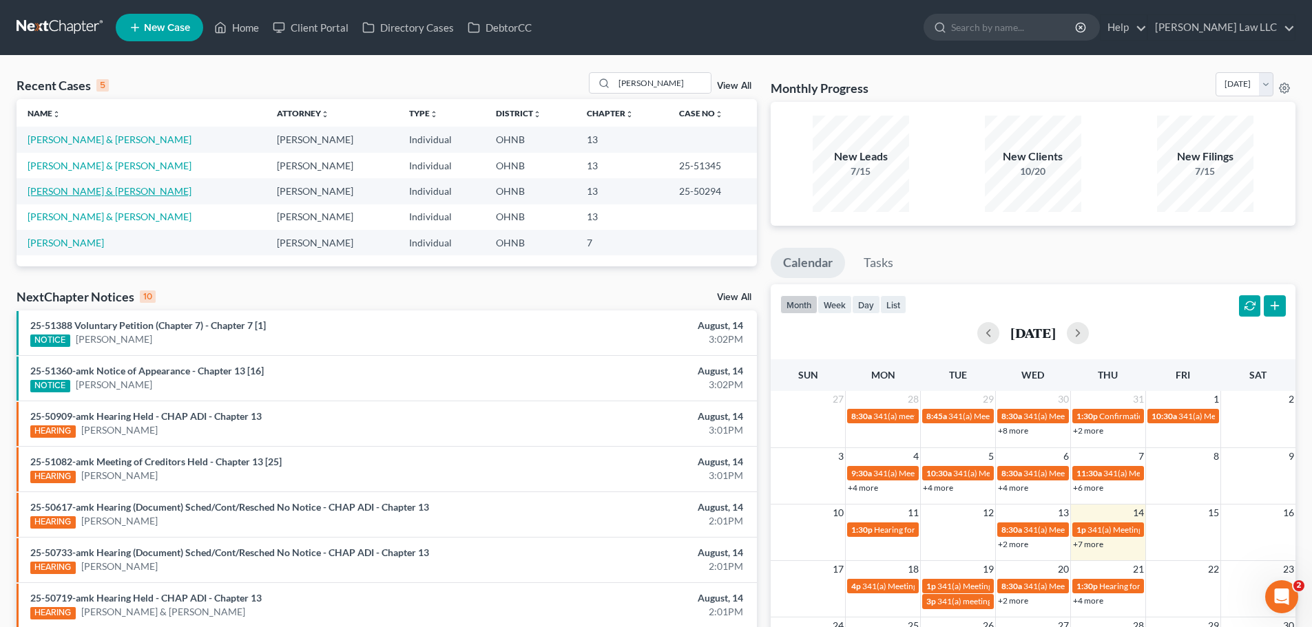
click at [83, 187] on link "[PERSON_NAME] & [PERSON_NAME]" at bounding box center [110, 191] width 164 height 12
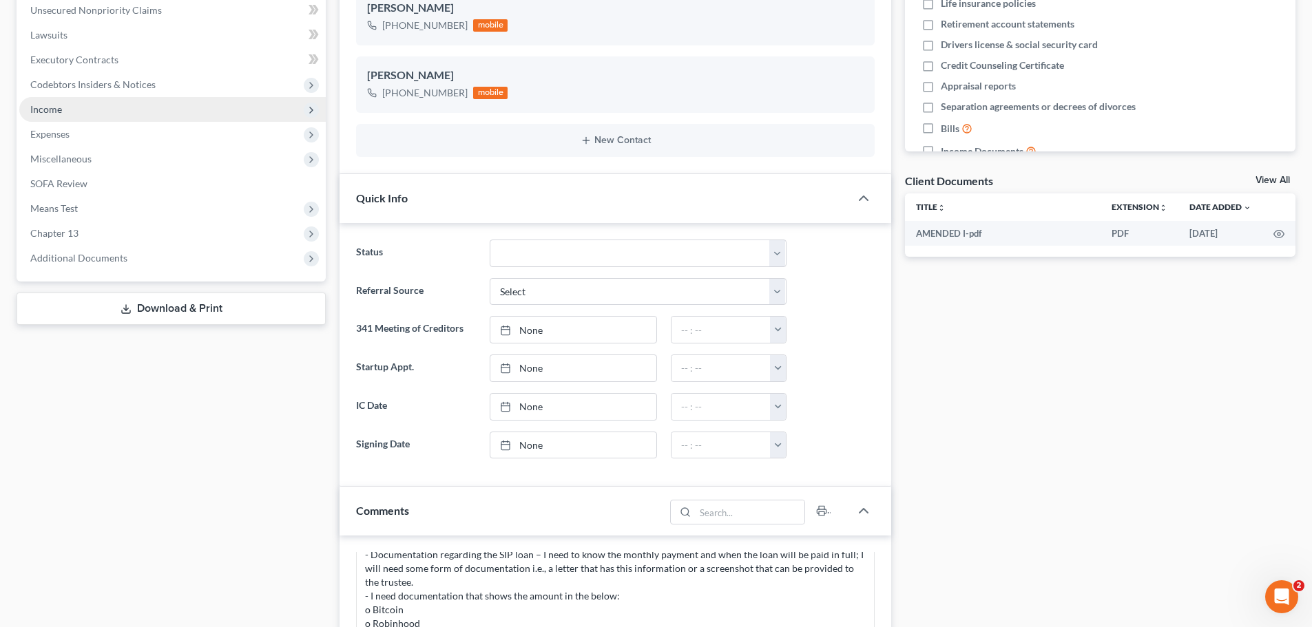
scroll to position [200, 0]
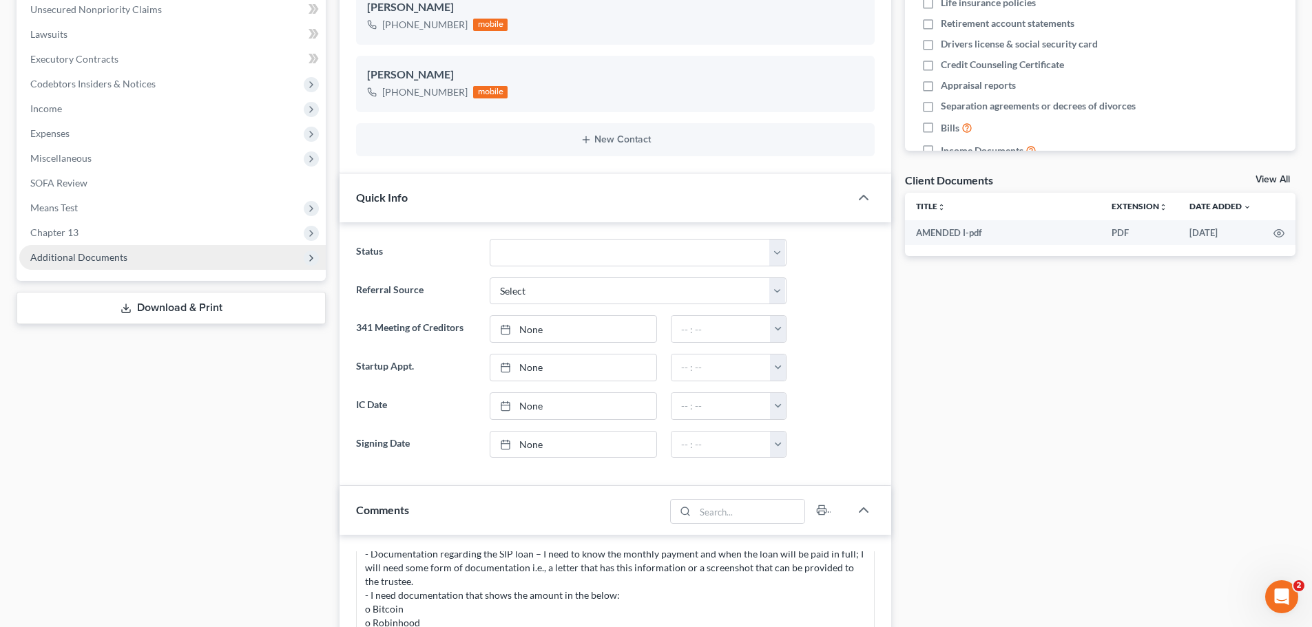
click at [75, 254] on span "Additional Documents" at bounding box center [78, 257] width 97 height 12
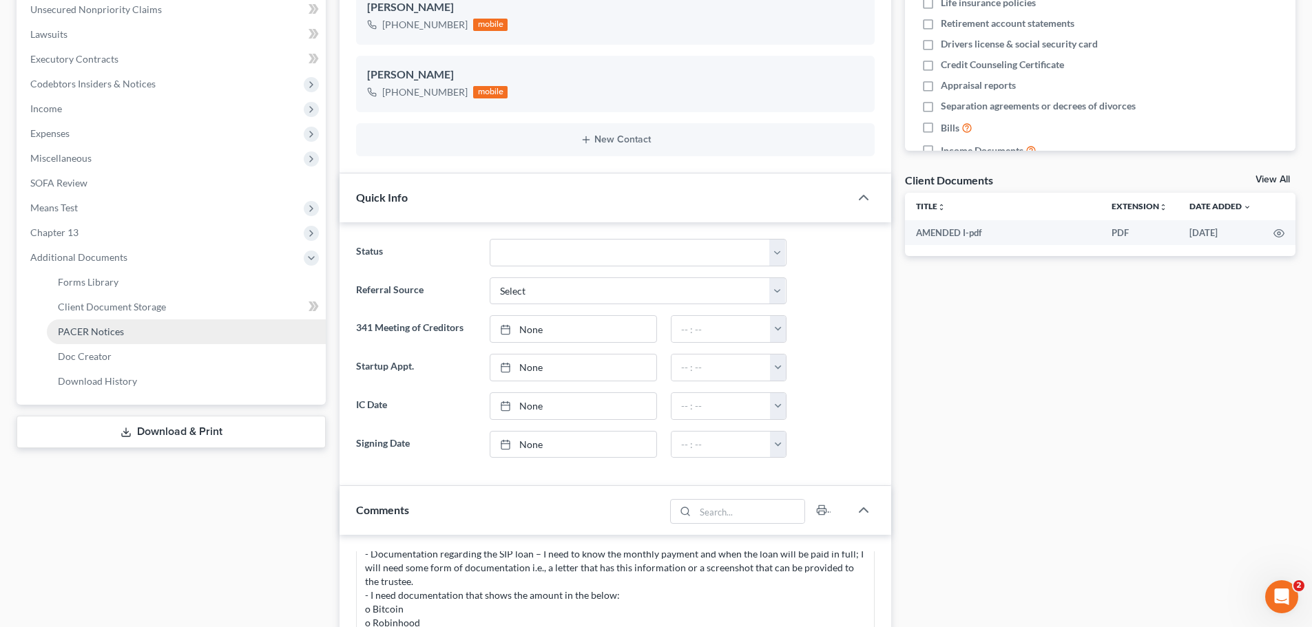
click at [129, 328] on link "PACER Notices" at bounding box center [186, 331] width 279 height 25
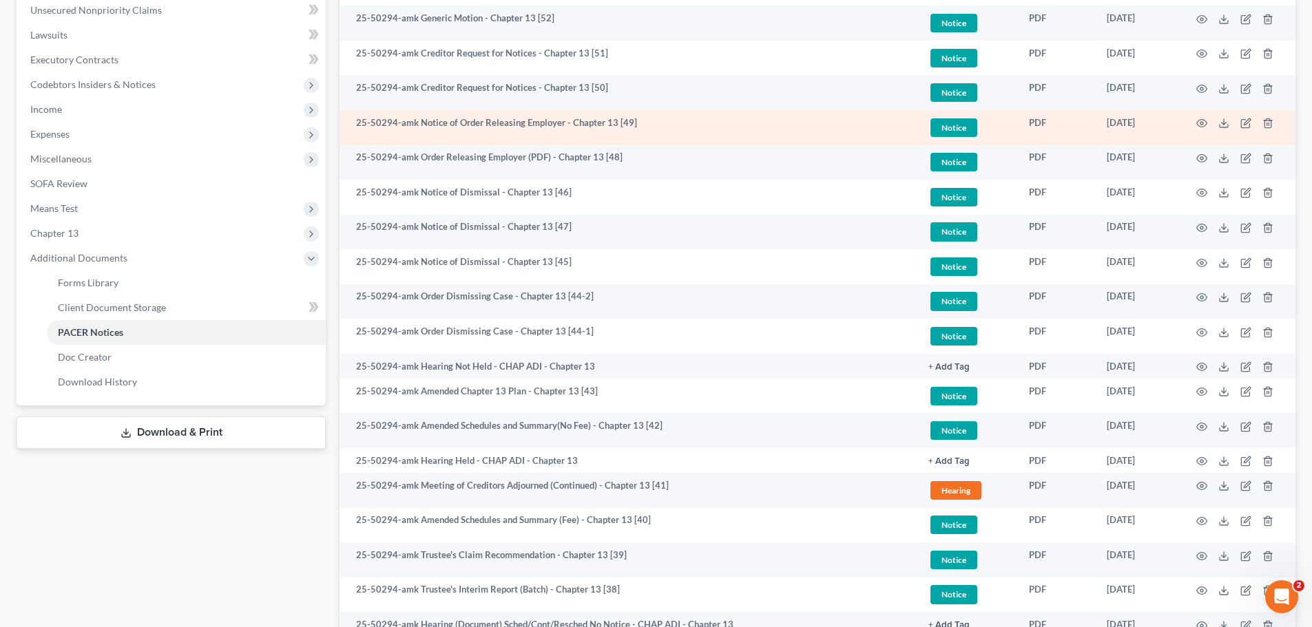
scroll to position [344, 0]
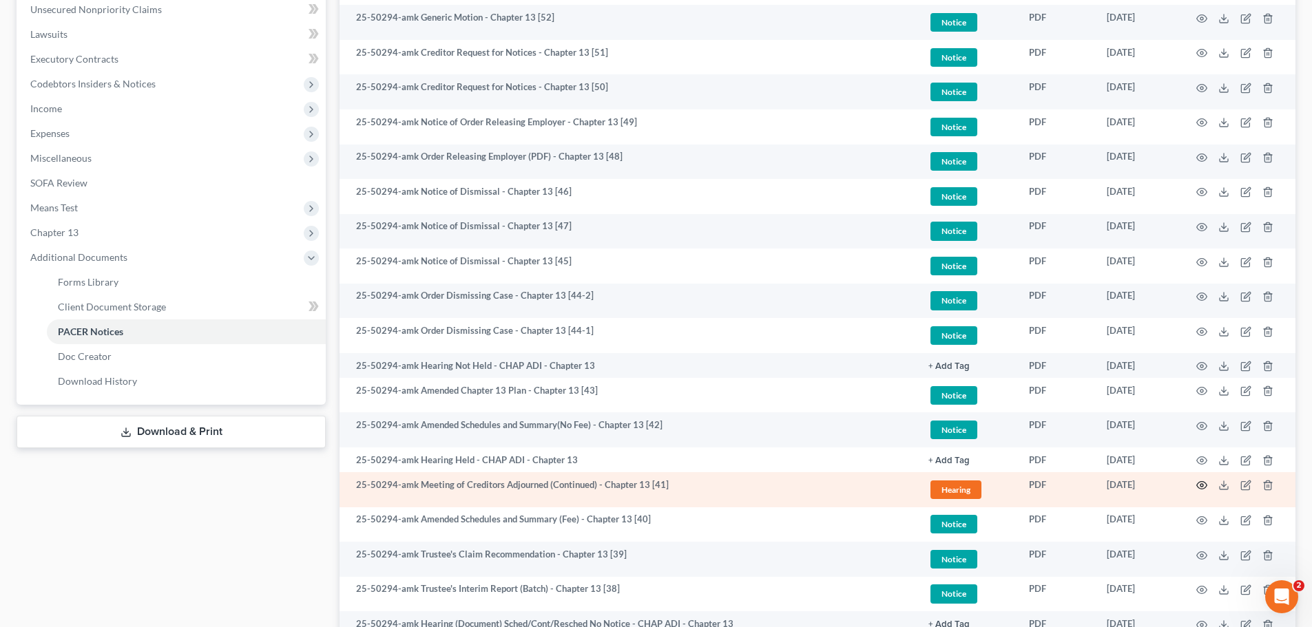
click at [1204, 485] on icon "button" at bounding box center [1201, 485] width 11 height 11
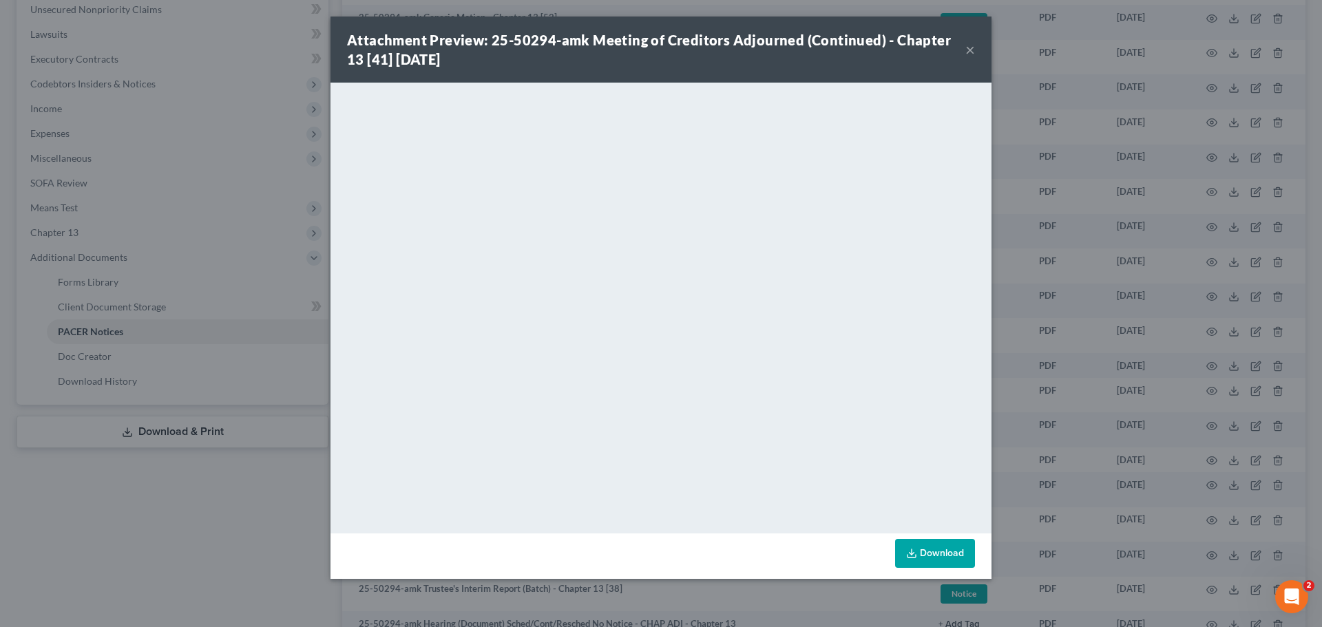
click at [960, 54] on div "Attachment Preview: 25-50294-amk Meeting of Creditors Adjourned (Continued) - C…" at bounding box center [656, 49] width 618 height 39
click at [967, 49] on button "×" at bounding box center [970, 49] width 10 height 17
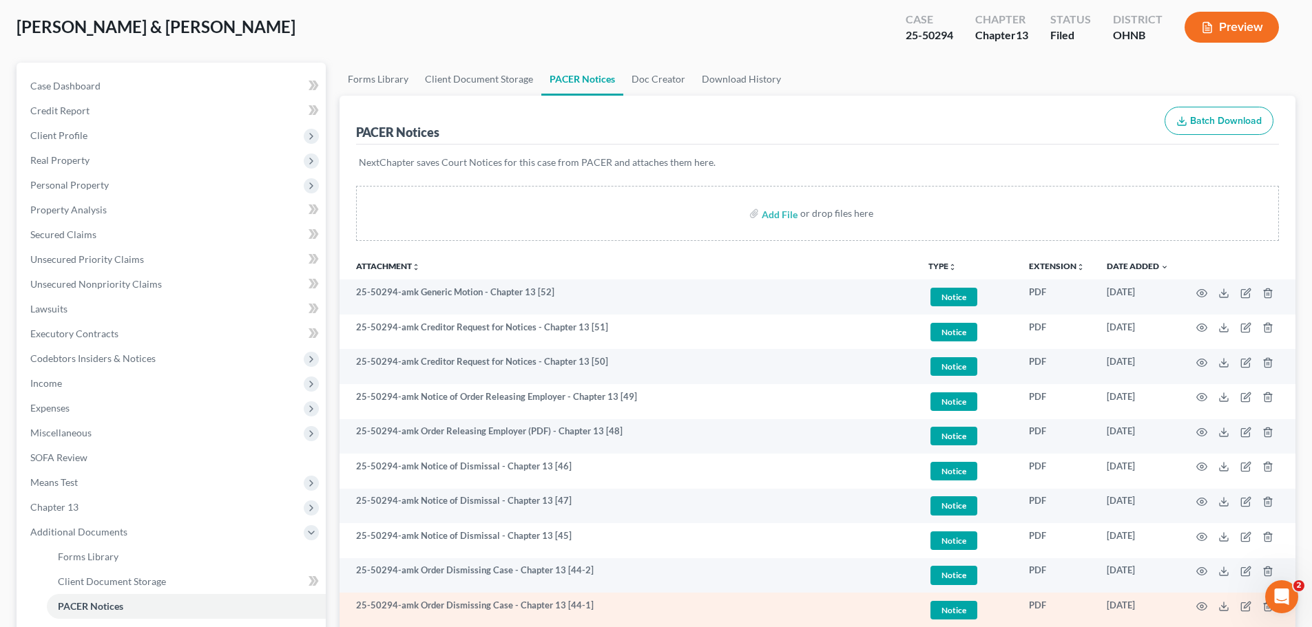
scroll to position [207, 0]
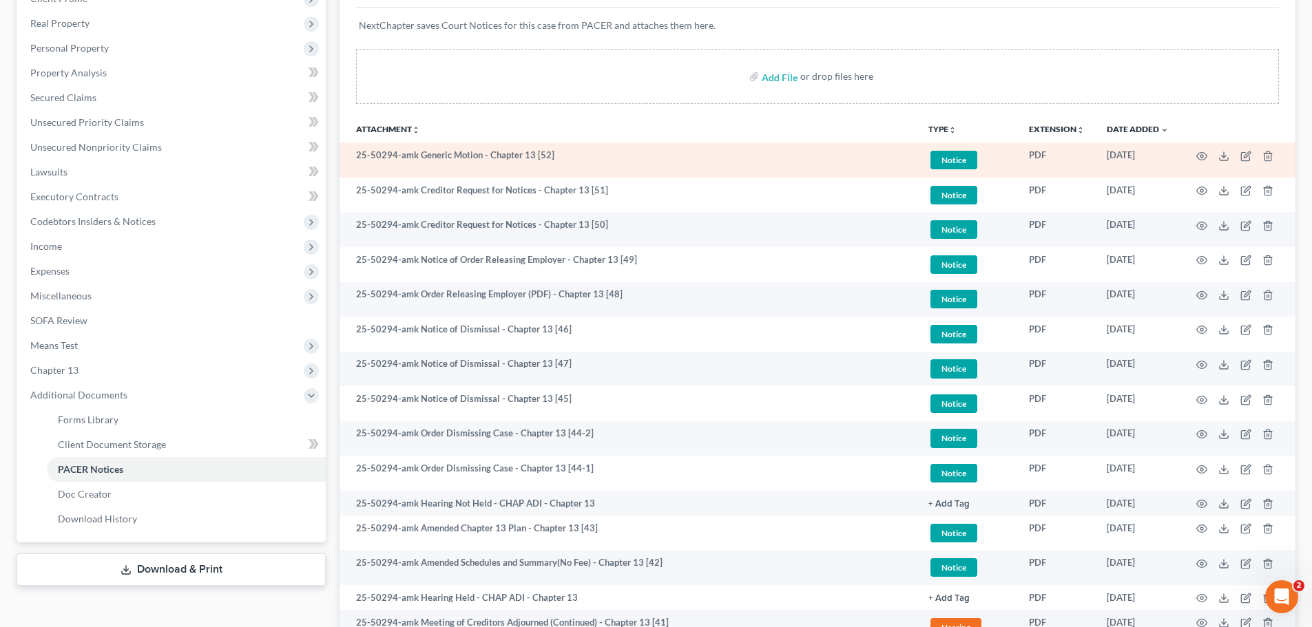
click at [958, 161] on span "Notice" at bounding box center [953, 160] width 47 height 19
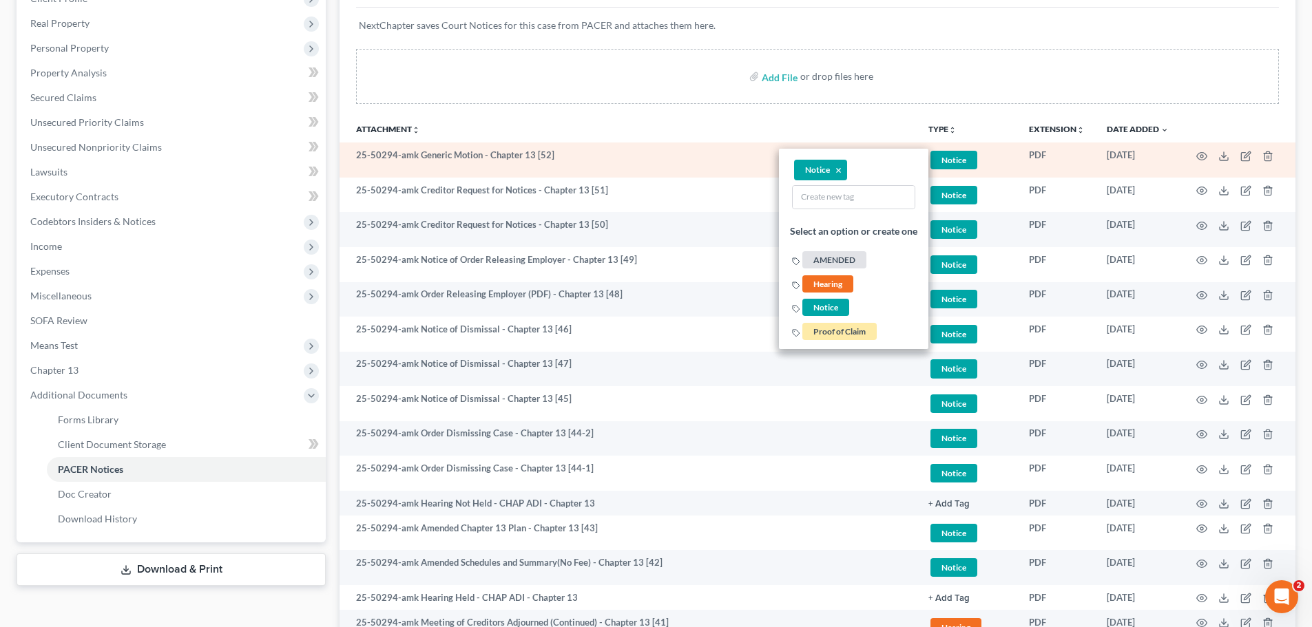
click at [1086, 169] on td "PDF" at bounding box center [1057, 160] width 78 height 35
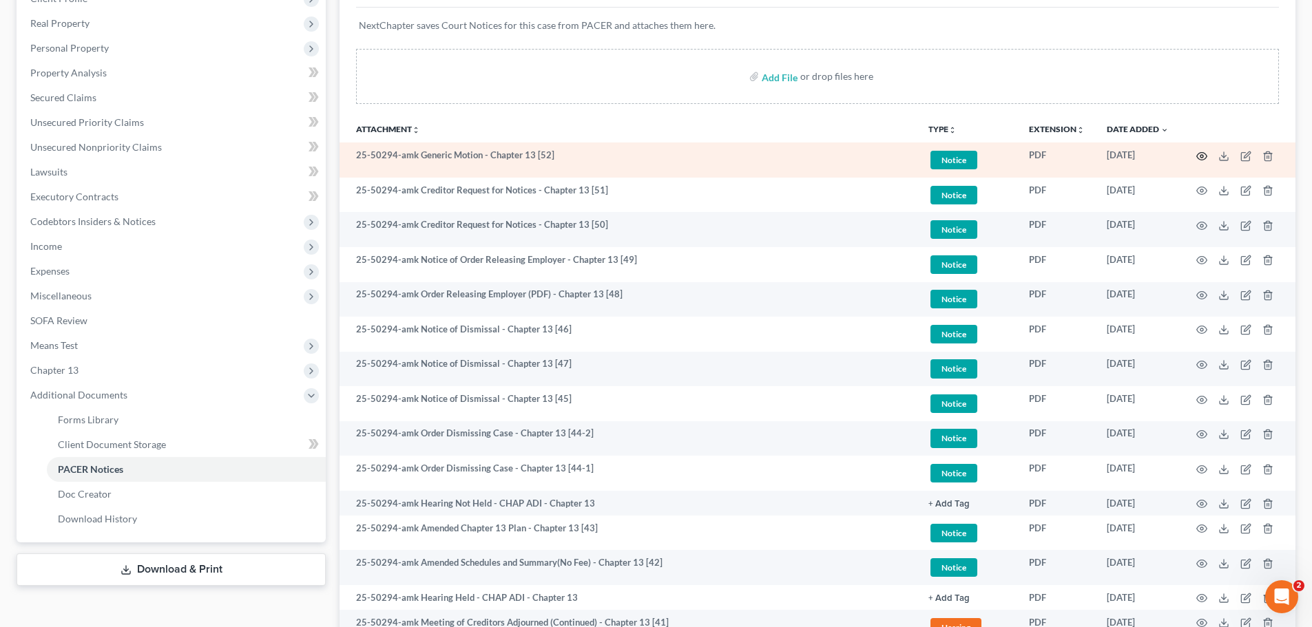
click at [1204, 160] on icon "button" at bounding box center [1201, 156] width 11 height 11
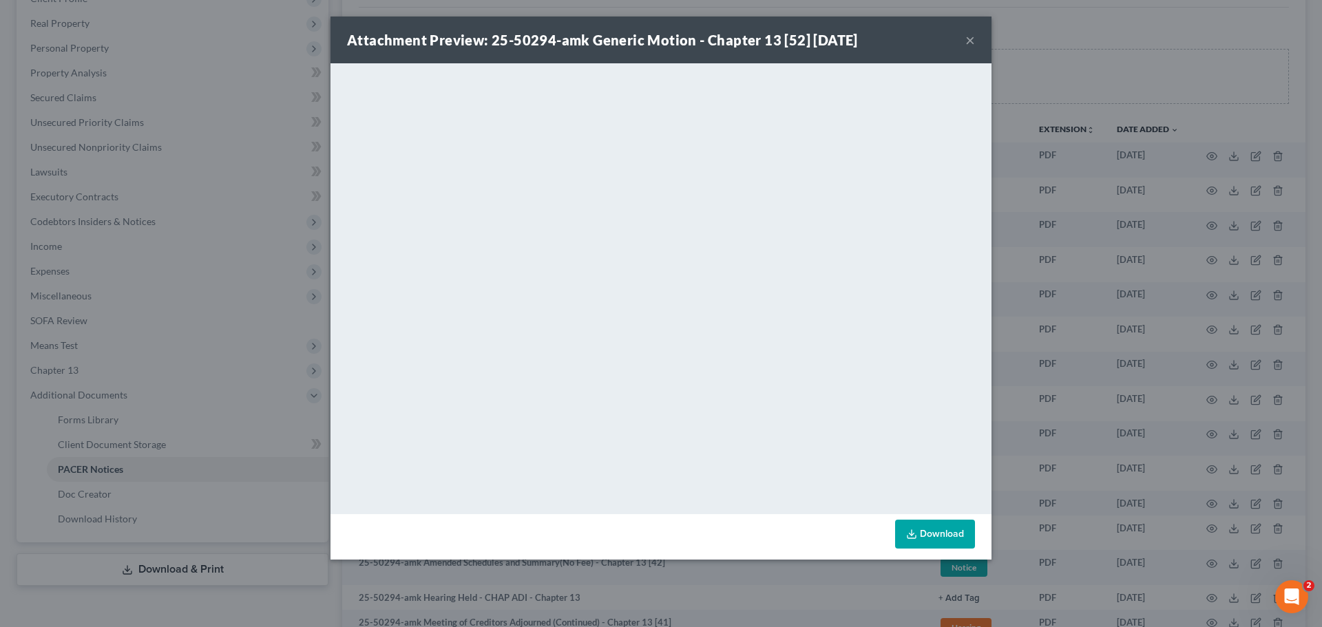
click at [966, 43] on button "×" at bounding box center [970, 40] width 10 height 17
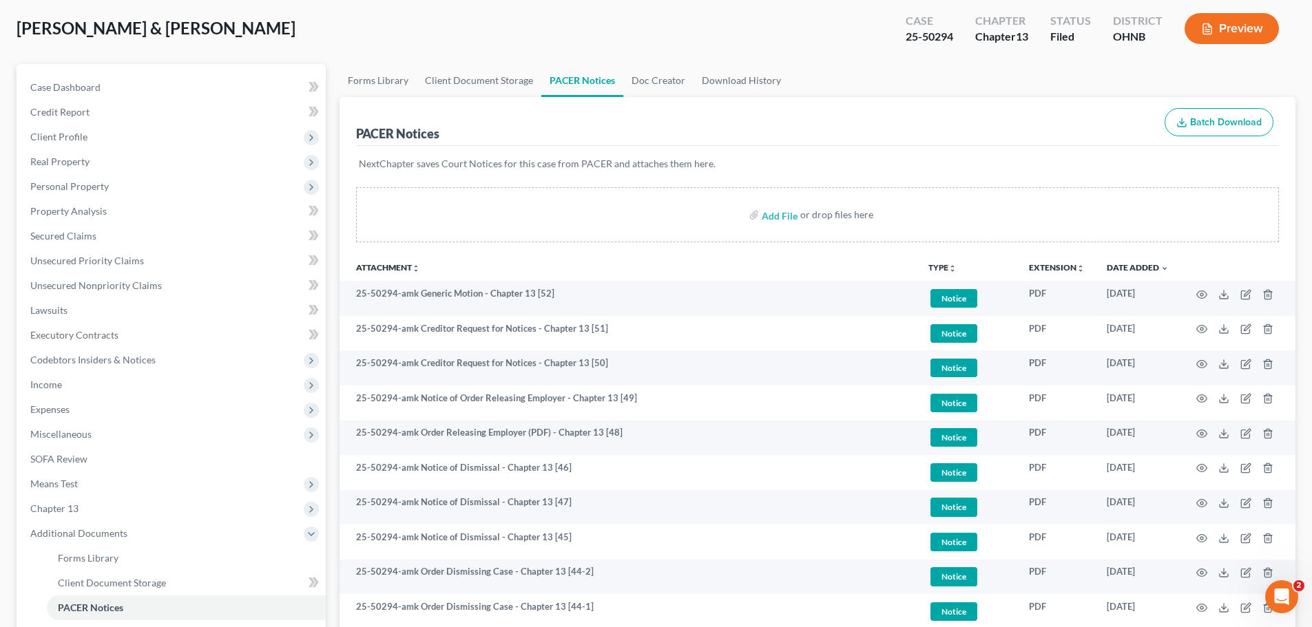
scroll to position [0, 0]
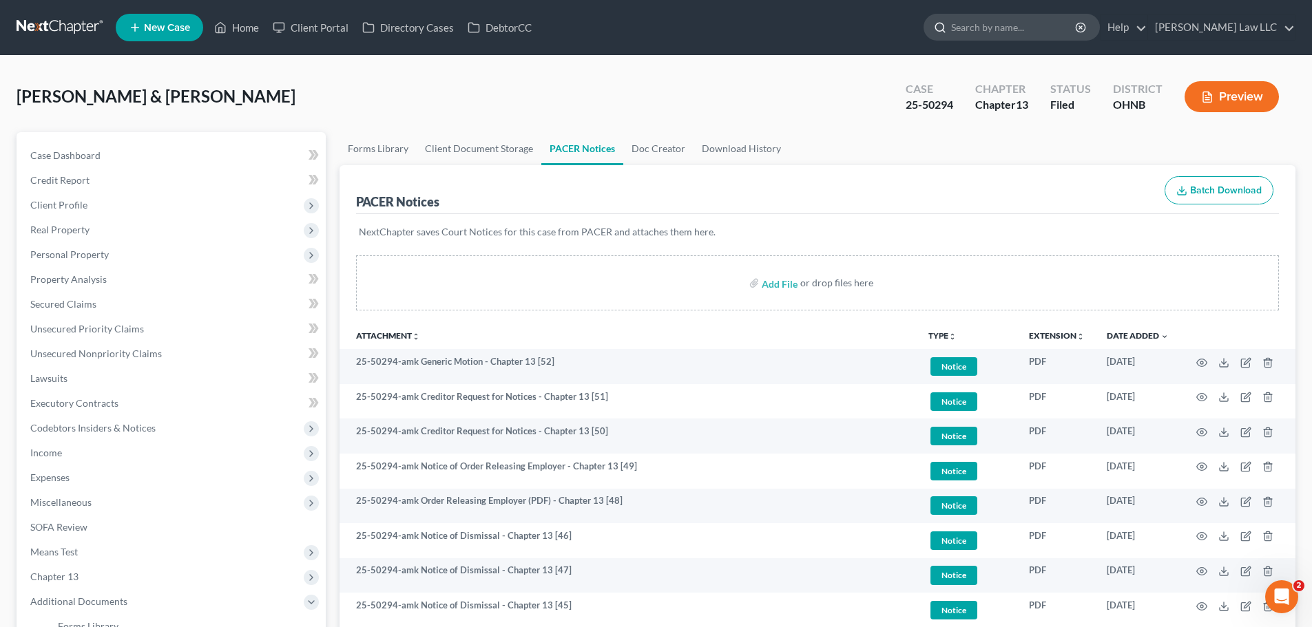
click at [1003, 27] on input "search" at bounding box center [1014, 26] width 126 height 25
type input "[PERSON_NAME]"
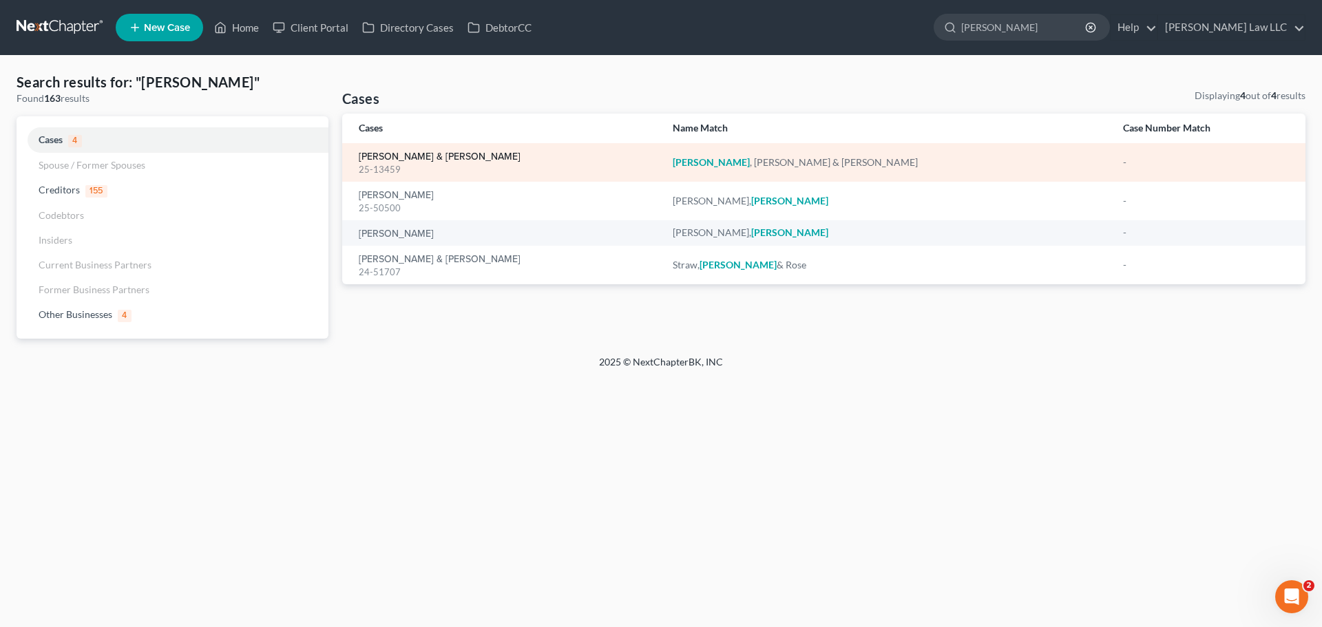
click at [408, 158] on link "[PERSON_NAME] & [PERSON_NAME]" at bounding box center [440, 157] width 162 height 10
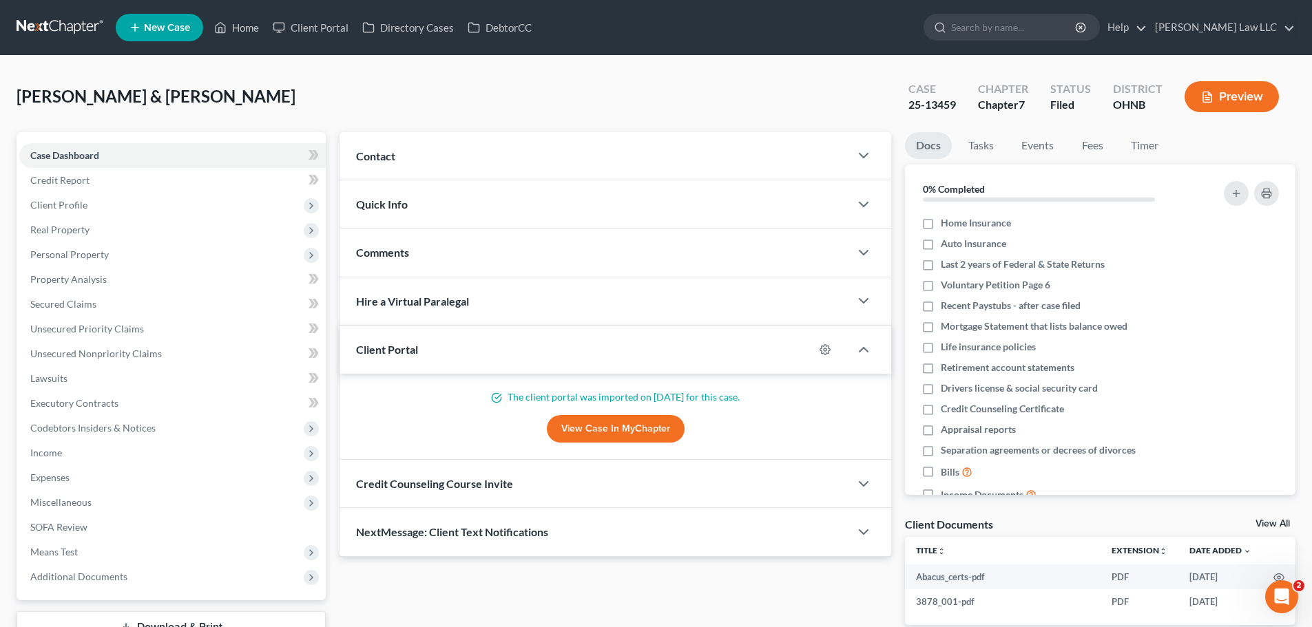
click at [401, 158] on div "Contact" at bounding box center [594, 156] width 510 height 48
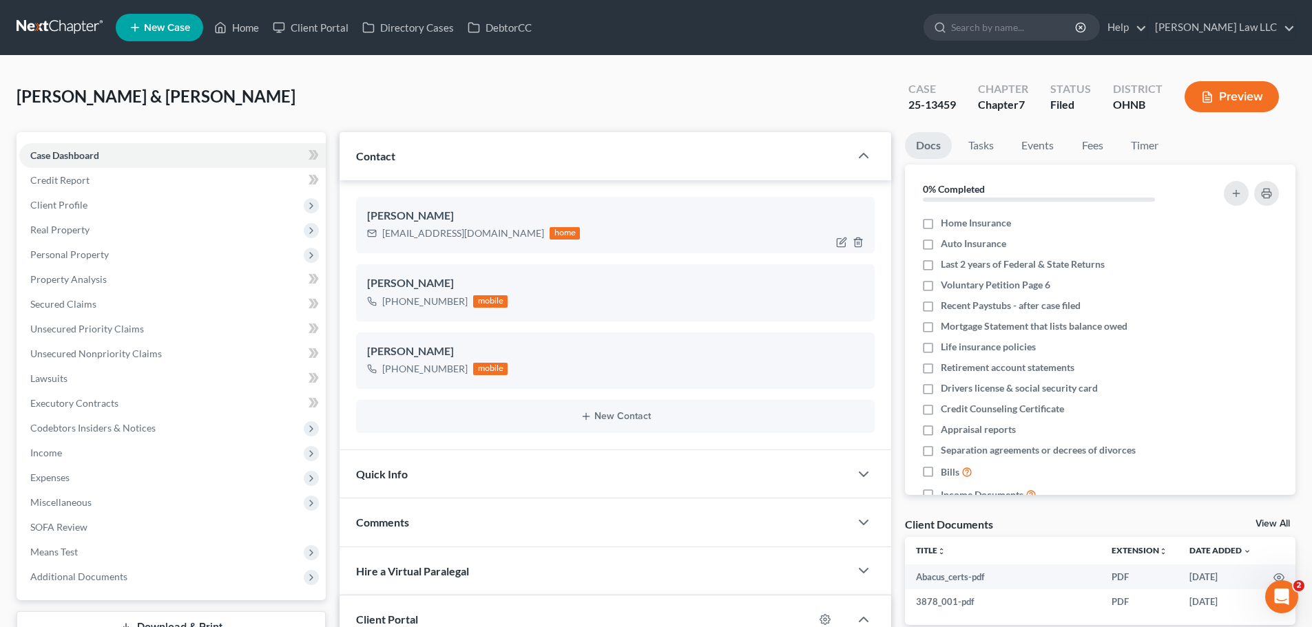
click at [432, 231] on div "[EMAIL_ADDRESS][DOMAIN_NAME]" at bounding box center [463, 234] width 162 height 14
copy div "[EMAIL_ADDRESS][DOMAIN_NAME]"
click at [1040, 32] on input "search" at bounding box center [1014, 26] width 126 height 25
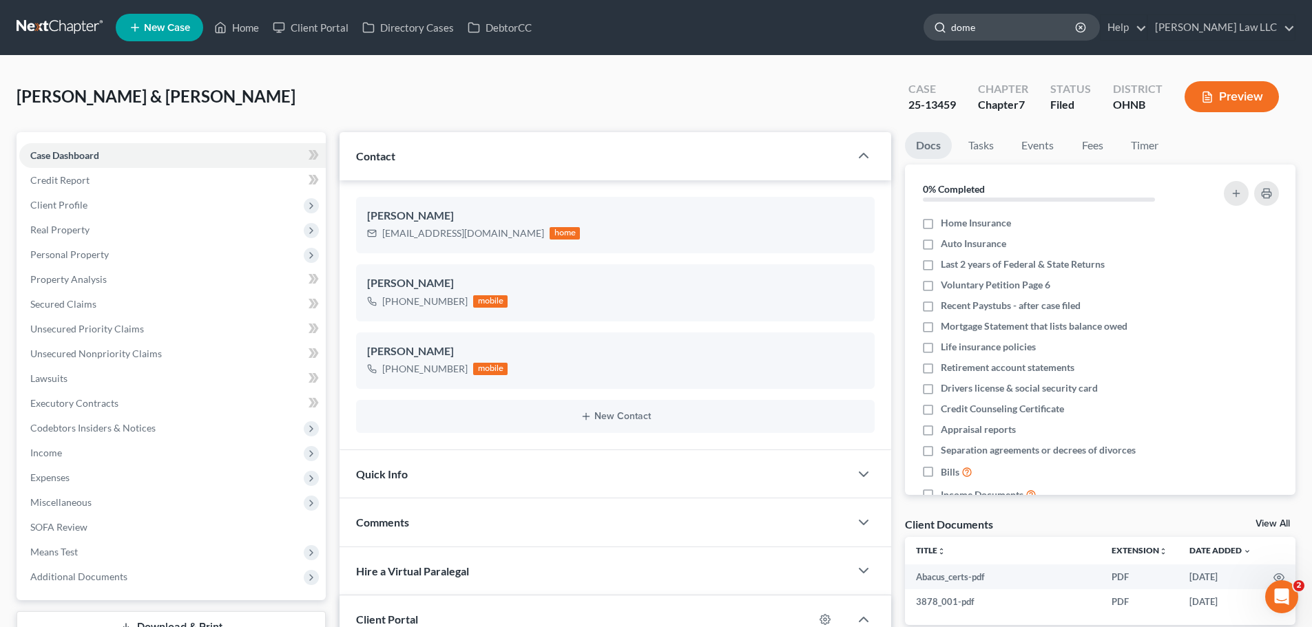
type input "[PERSON_NAME]"
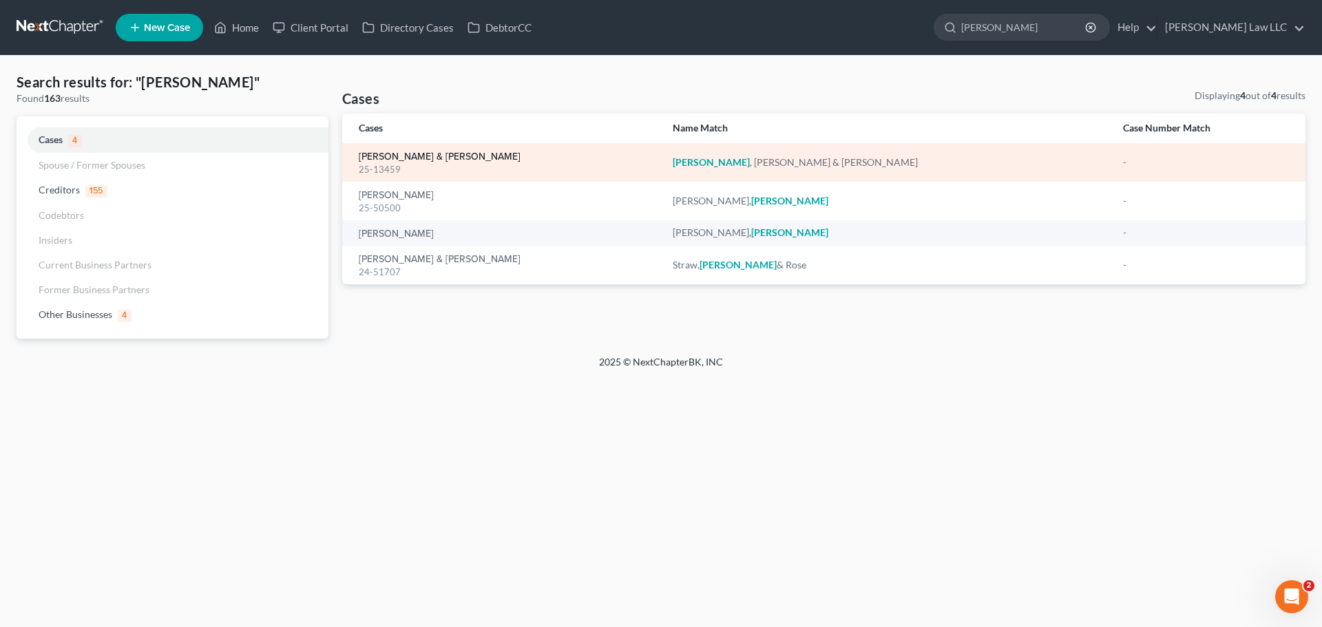
click at [417, 156] on link "[PERSON_NAME] & [PERSON_NAME]" at bounding box center [440, 157] width 162 height 10
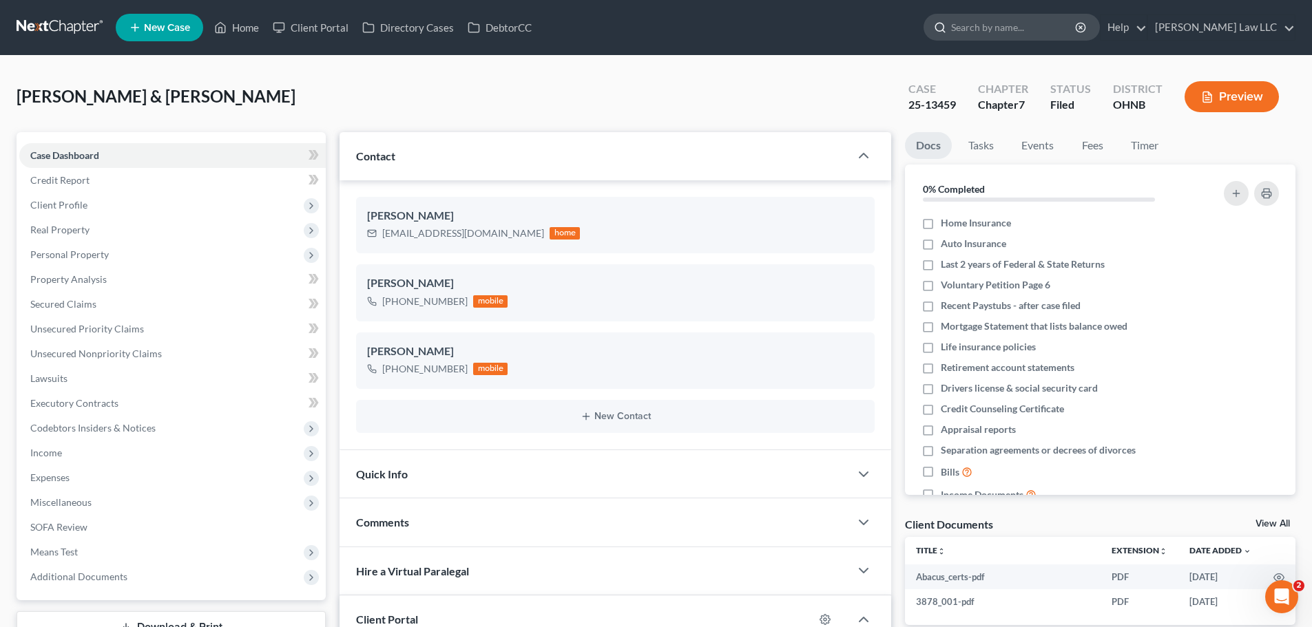
click at [1025, 25] on input "search" at bounding box center [1014, 26] width 126 height 25
type input "[PERSON_NAME]"
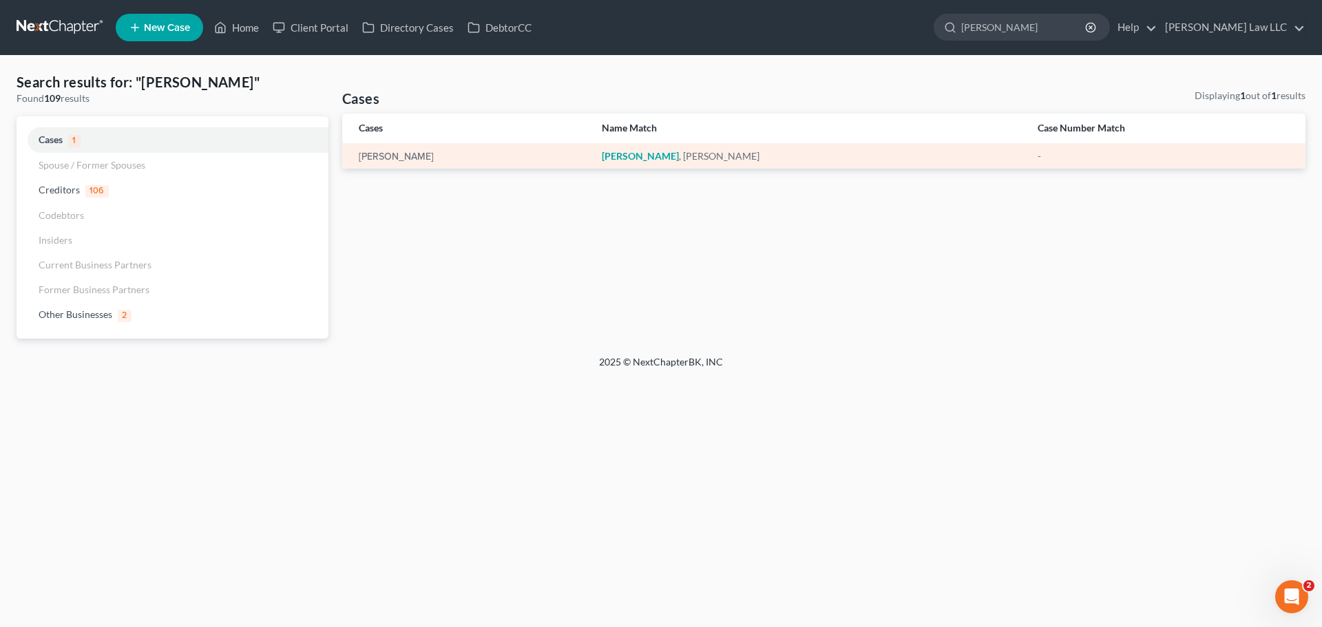
click at [397, 145] on td "[PERSON_NAME]" at bounding box center [466, 155] width 249 height 25
click at [400, 152] on link "[PERSON_NAME]" at bounding box center [396, 157] width 75 height 10
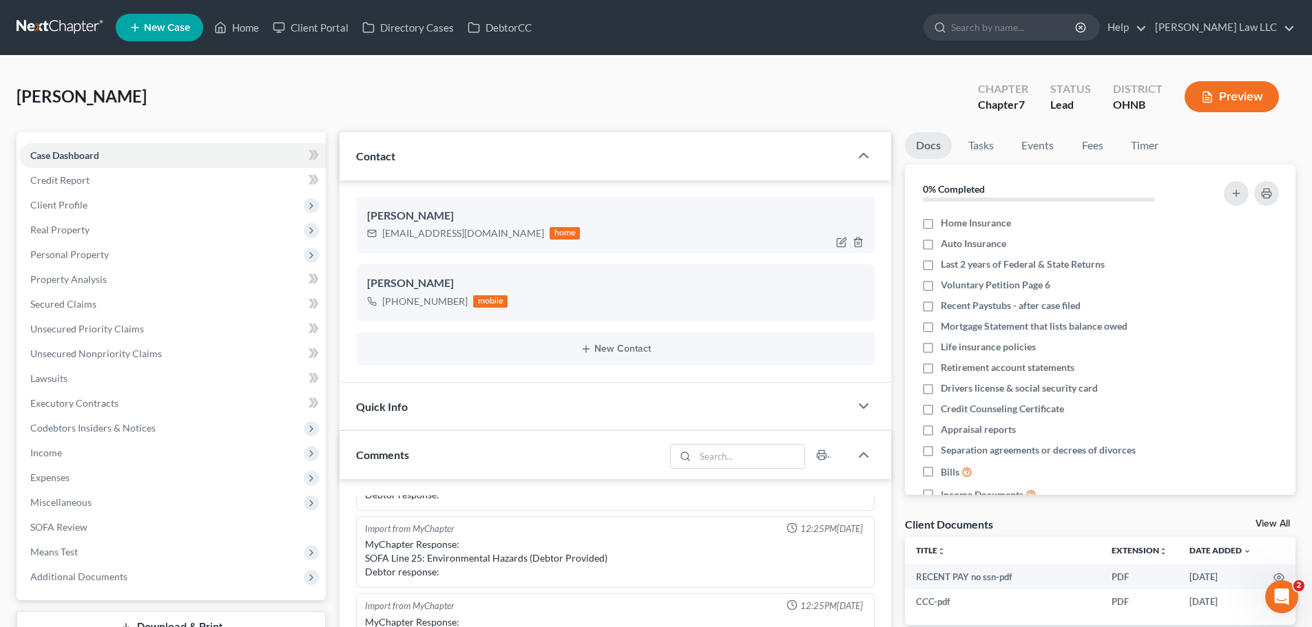
click at [441, 229] on div "[EMAIL_ADDRESS][DOMAIN_NAME]" at bounding box center [463, 234] width 162 height 14
copy div "[EMAIL_ADDRESS][DOMAIN_NAME]"
